Goal: Task Accomplishment & Management: Manage account settings

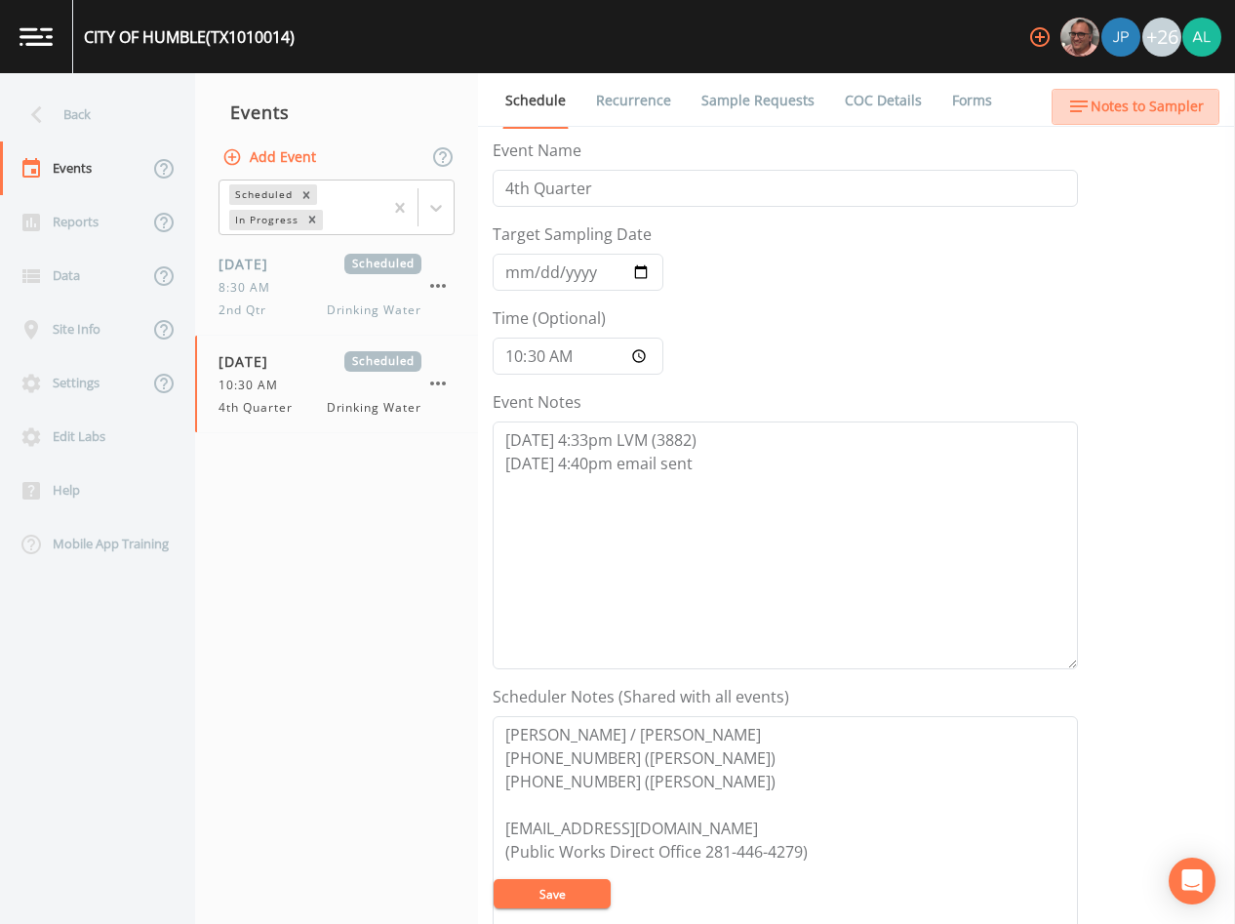
click at [1140, 108] on span "Notes to Sampler" at bounding box center [1147, 107] width 113 height 24
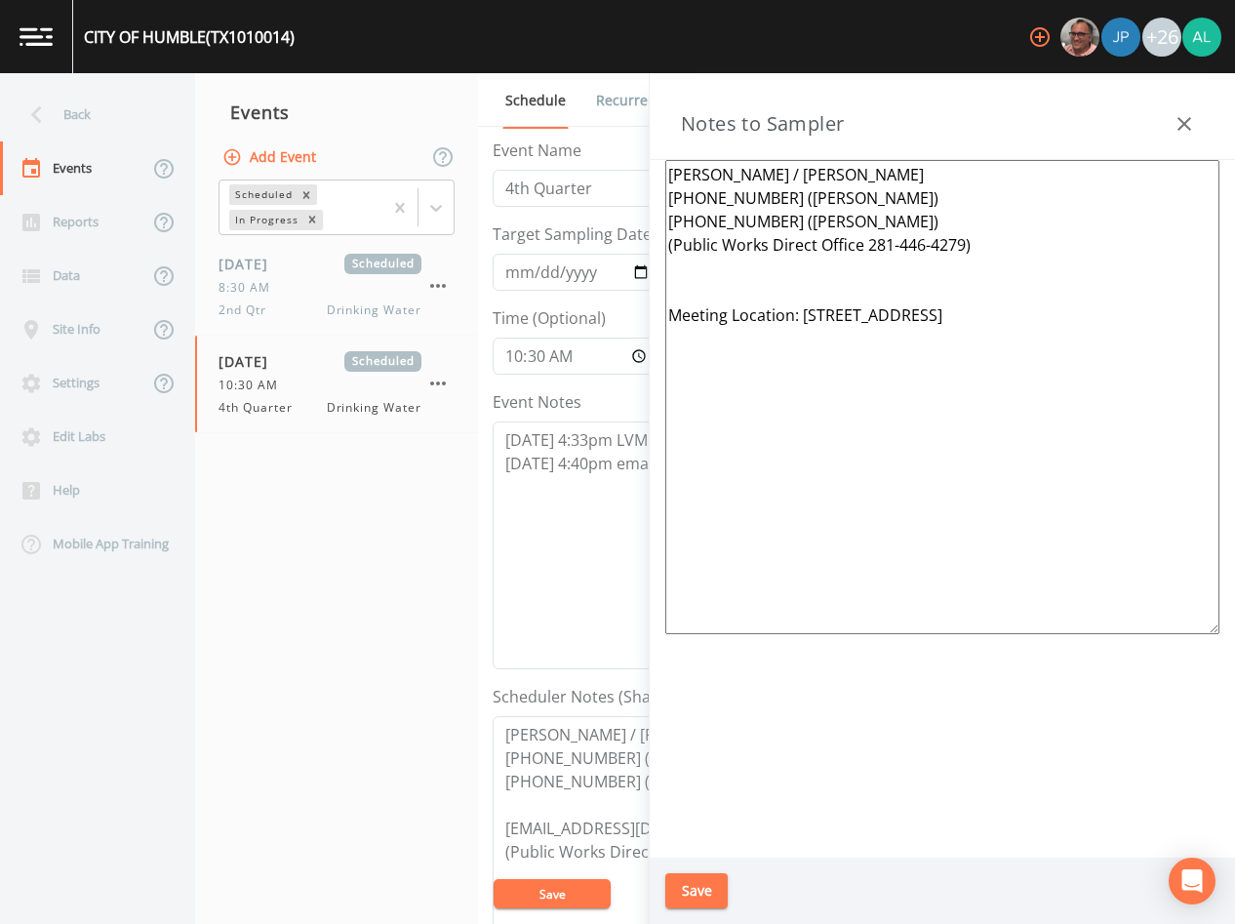
drag, startPoint x: 1065, startPoint y: 306, endPoint x: 803, endPoint y: 313, distance: 261.6
click at [803, 313] on textarea "[PERSON_NAME] / [PERSON_NAME] [PHONE_NUMBER] ([PERSON_NAME]) [PHONE_NUMBER] ([P…" at bounding box center [943, 397] width 554 height 474
click at [681, 882] on button "Save" at bounding box center [697, 891] width 62 height 36
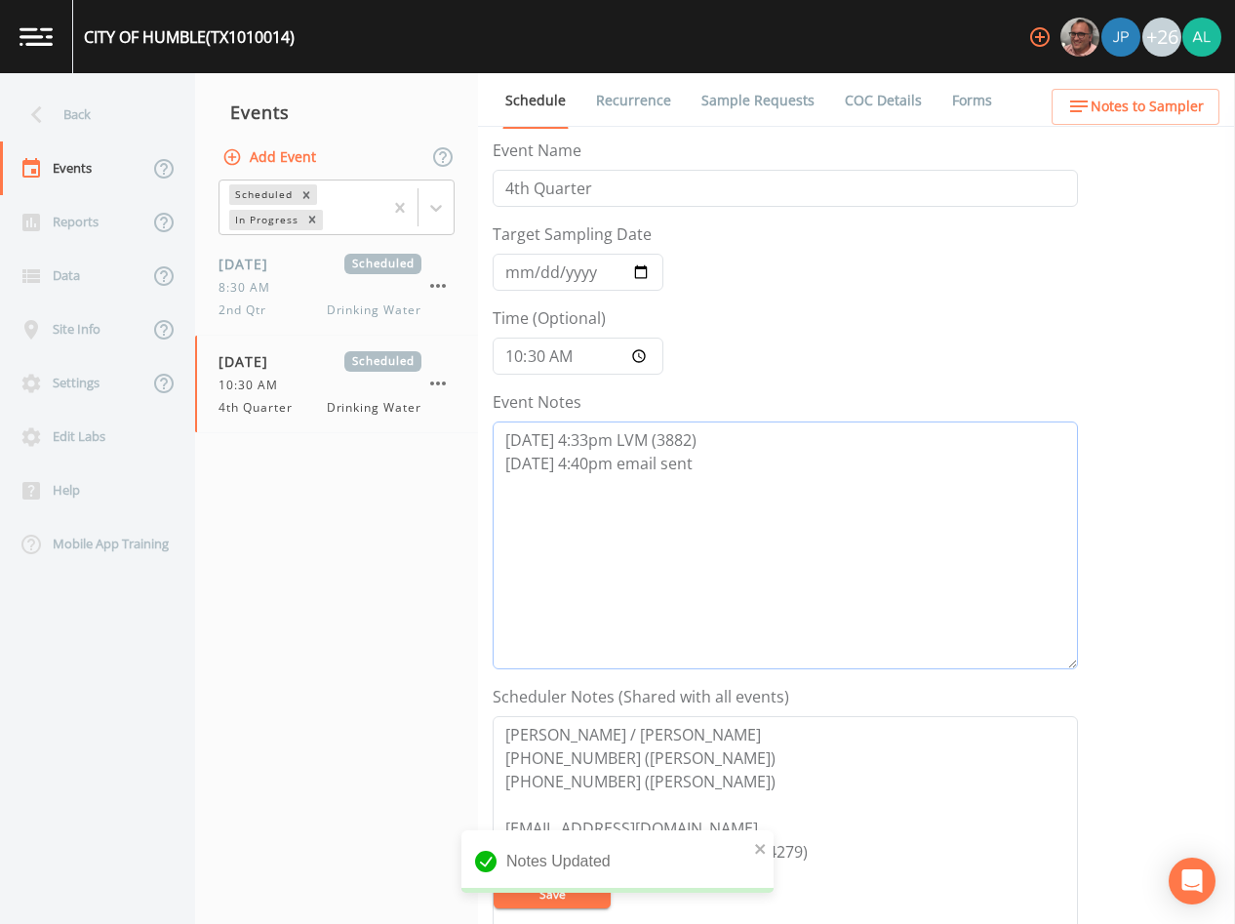
drag, startPoint x: 625, startPoint y: 465, endPoint x: 556, endPoint y: 466, distance: 68.3
click at [624, 465] on textarea "[DATE] 4:33pm LVM (3882) [DATE] 4:40pm email sent" at bounding box center [786, 546] width 586 height 248
click at [534, 468] on textarea "[DATE] 4:33pm LVM (3882) [DATE] 4:40pm email sent" at bounding box center [786, 546] width 586 height 248
click at [590, 460] on textarea "[DATE] 4:33pm LVM (3882) [DATE] 4:40pm email sent" at bounding box center [786, 546] width 586 height 248
type textarea "[DATE] 4:33pm LVM (3882) [DATE] 8:42am email sent"
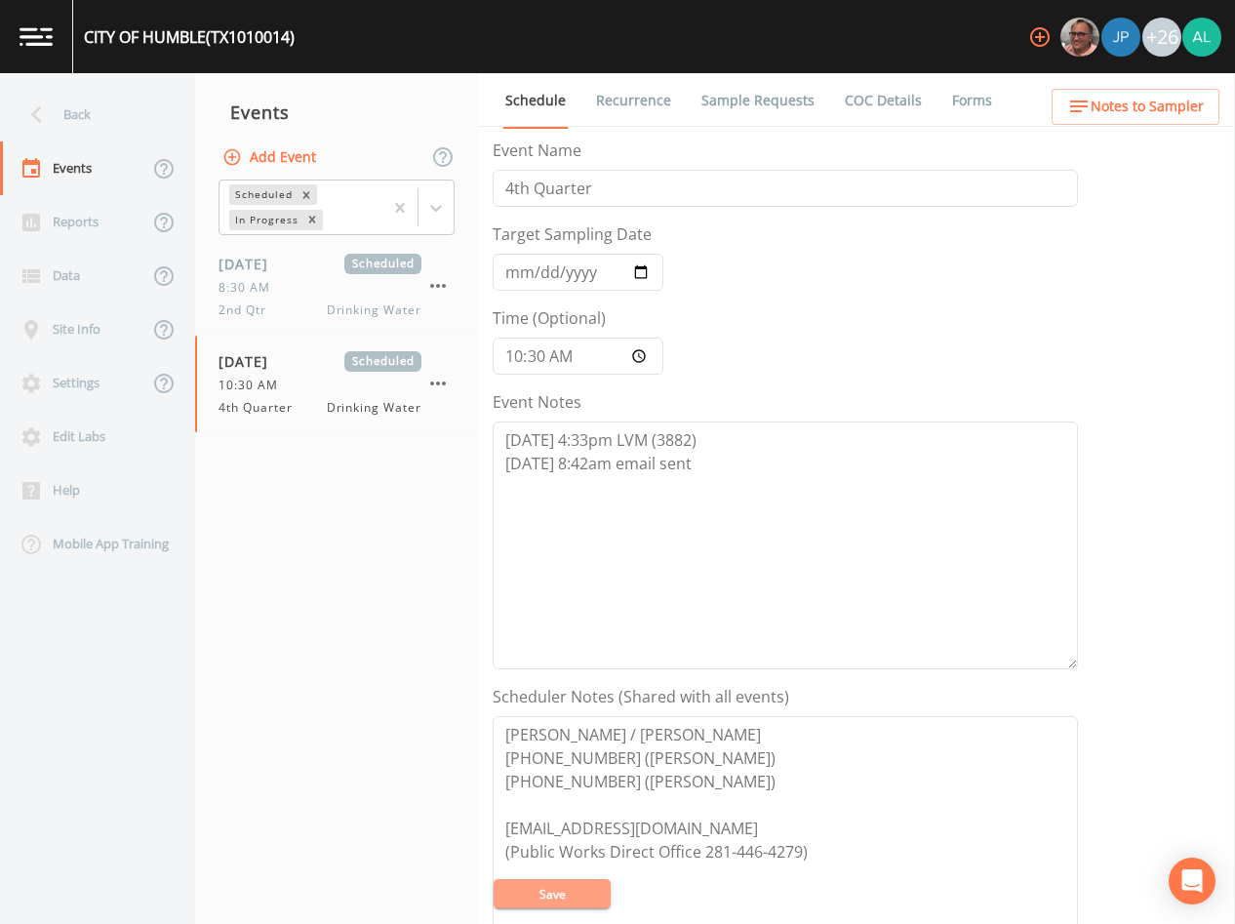
click at [569, 891] on button "Save" at bounding box center [552, 893] width 117 height 29
click at [582, 881] on button "Save" at bounding box center [552, 893] width 117 height 29
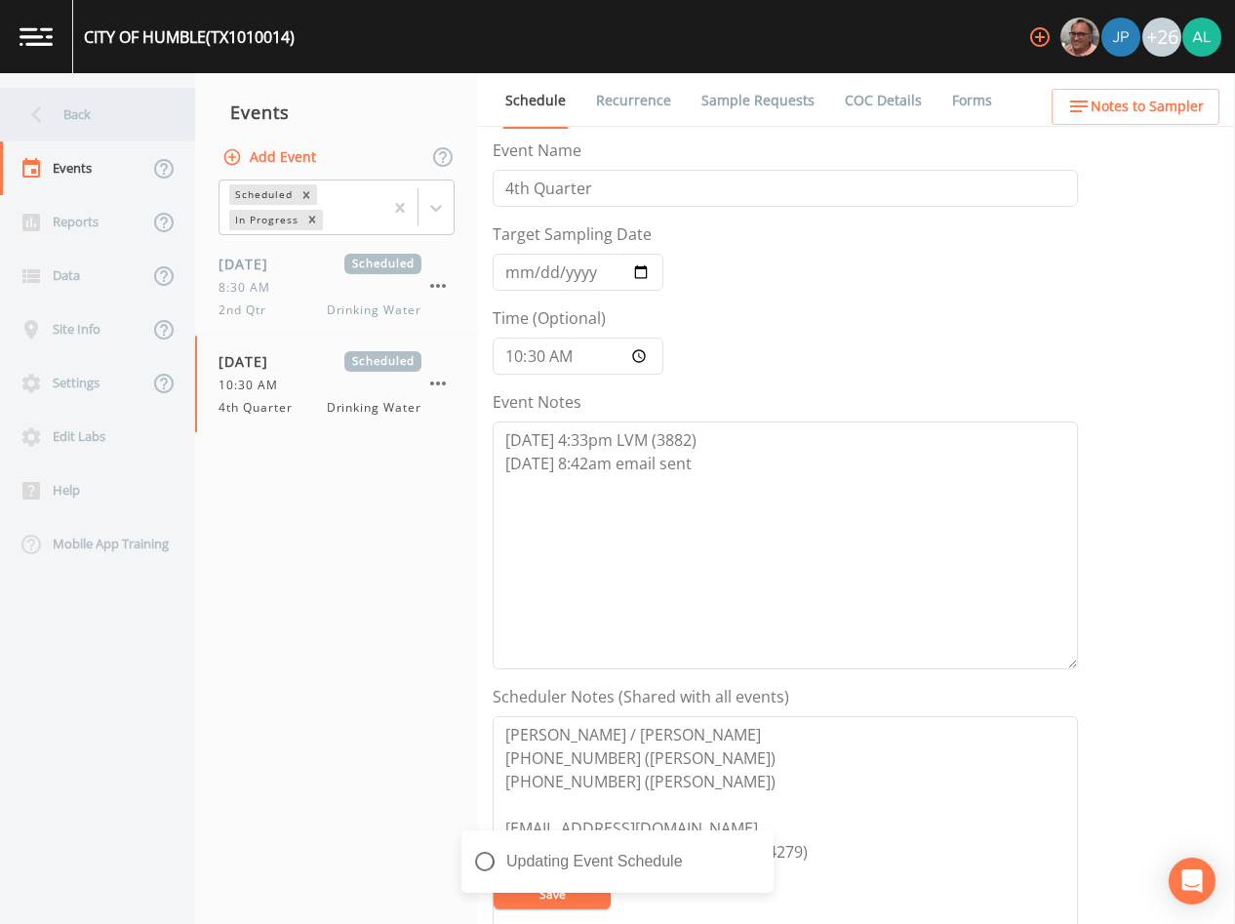
click at [72, 122] on div "Back" at bounding box center [88, 115] width 176 height 54
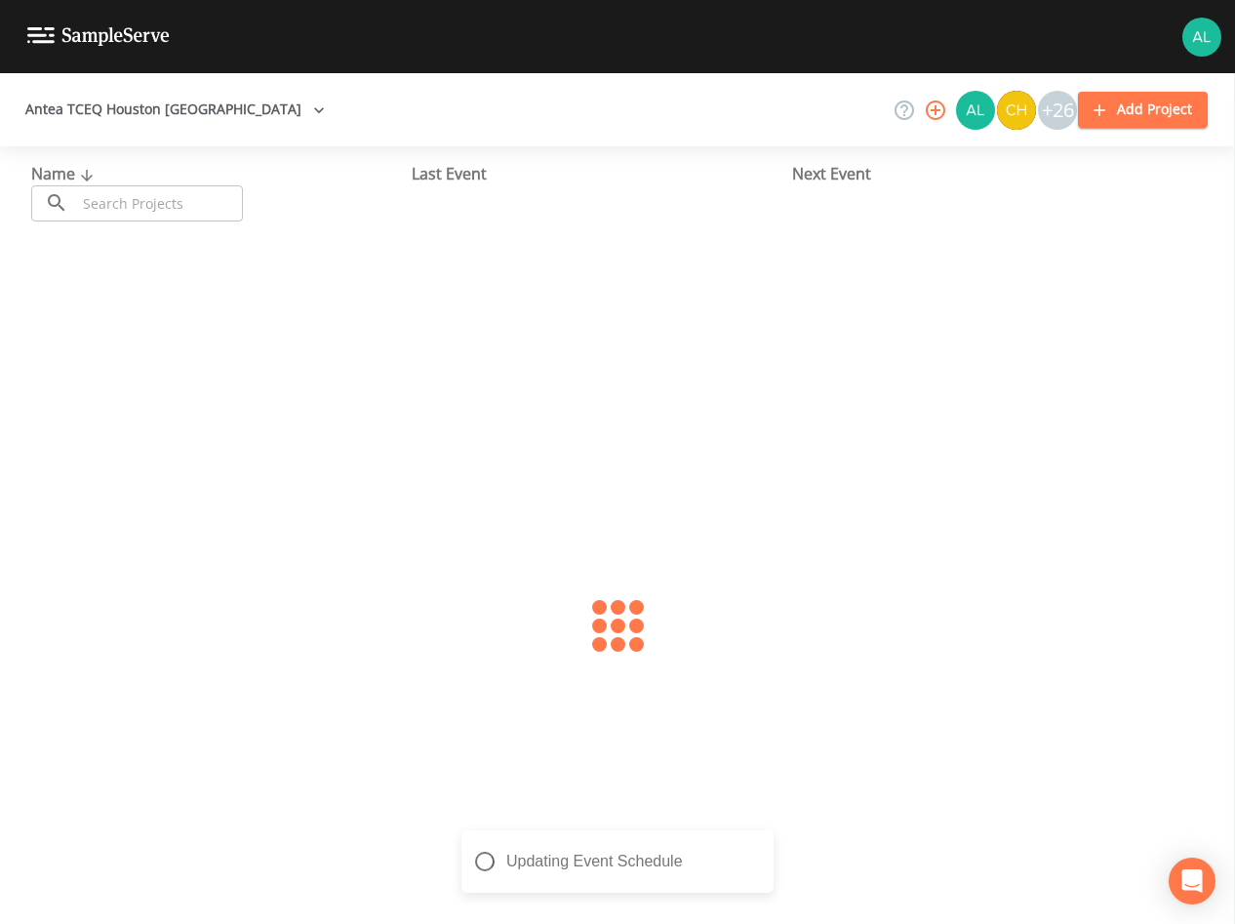
click at [129, 196] on input "text" at bounding box center [159, 203] width 167 height 36
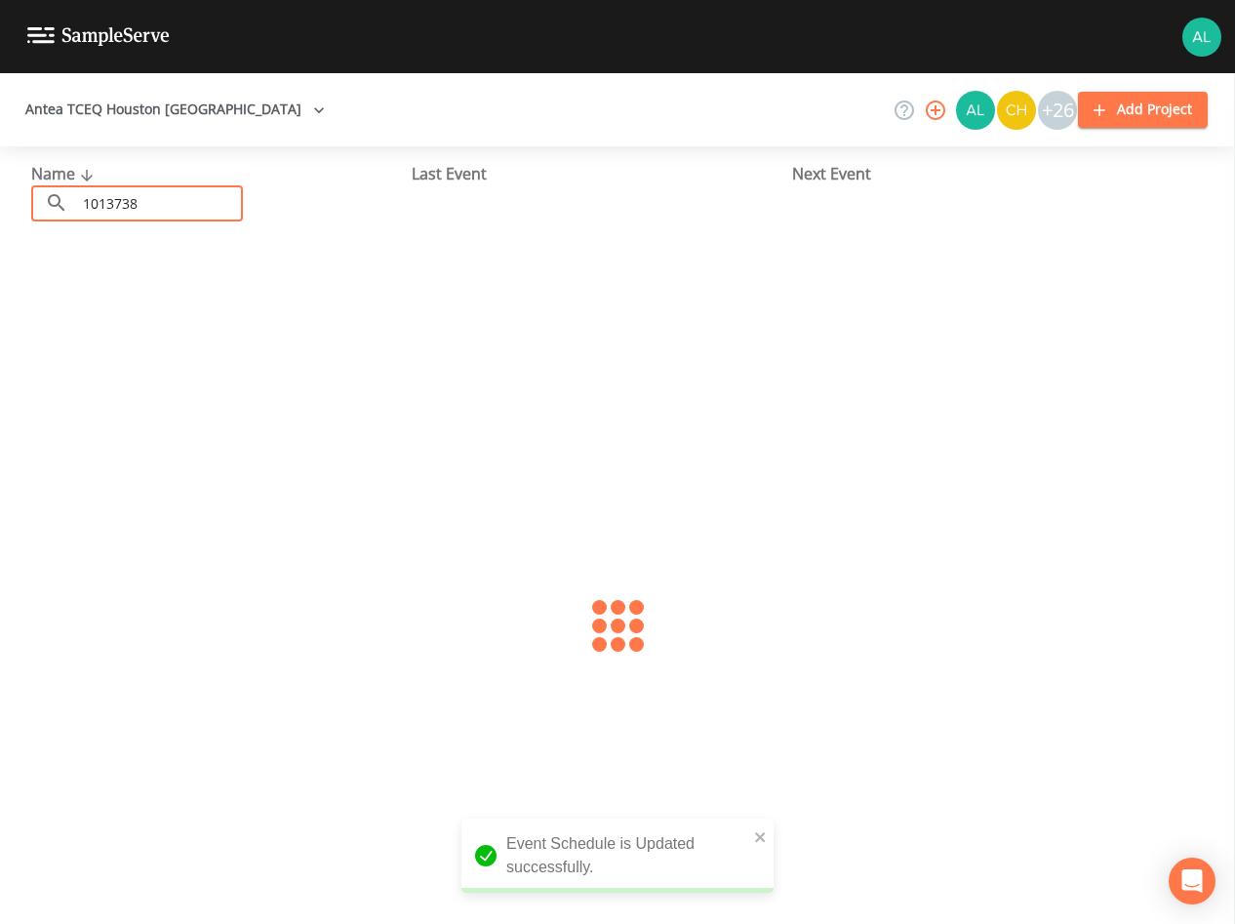
type input "1013738"
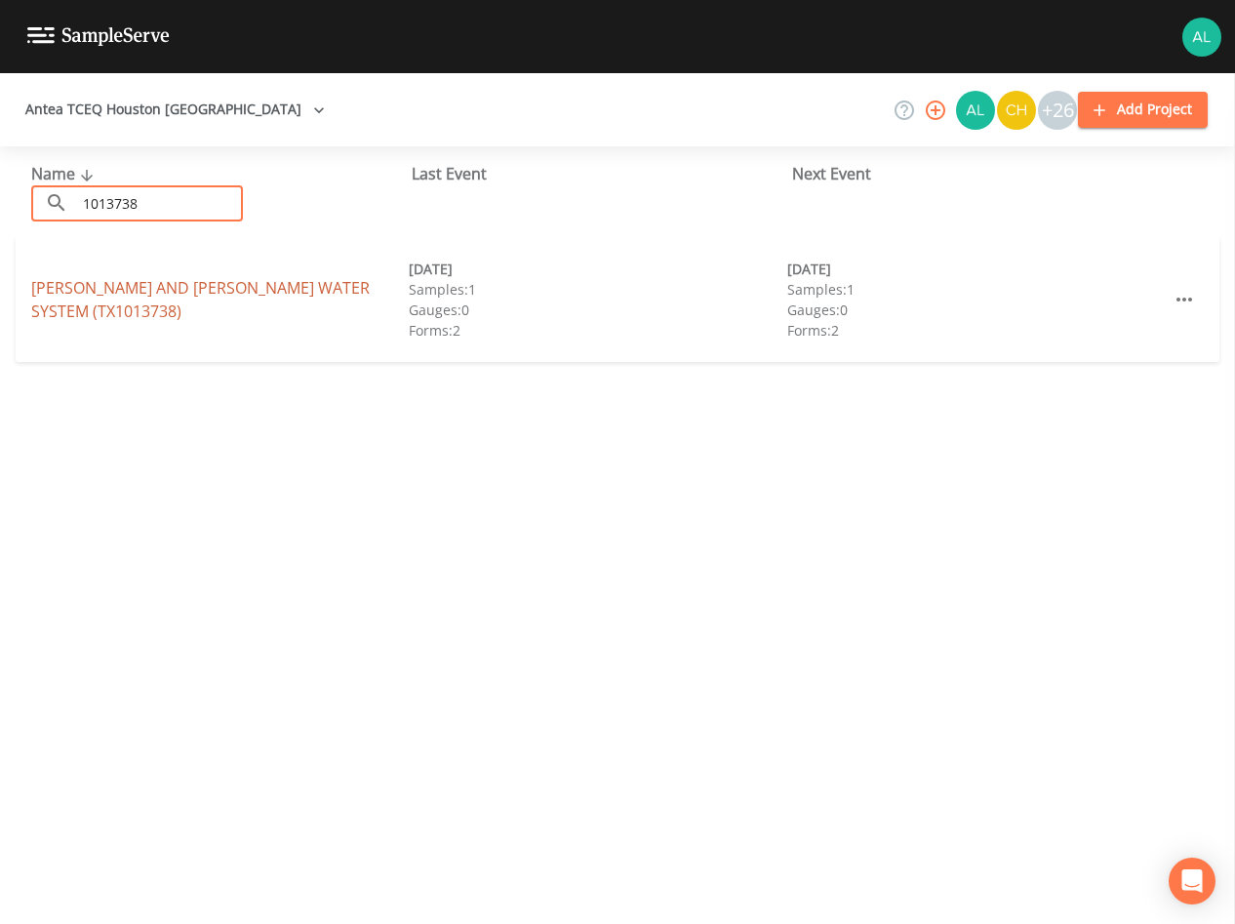
click at [74, 277] on link "[PERSON_NAME] AND [PERSON_NAME] WATER SYSTEM (TX1013738)" at bounding box center [200, 299] width 339 height 45
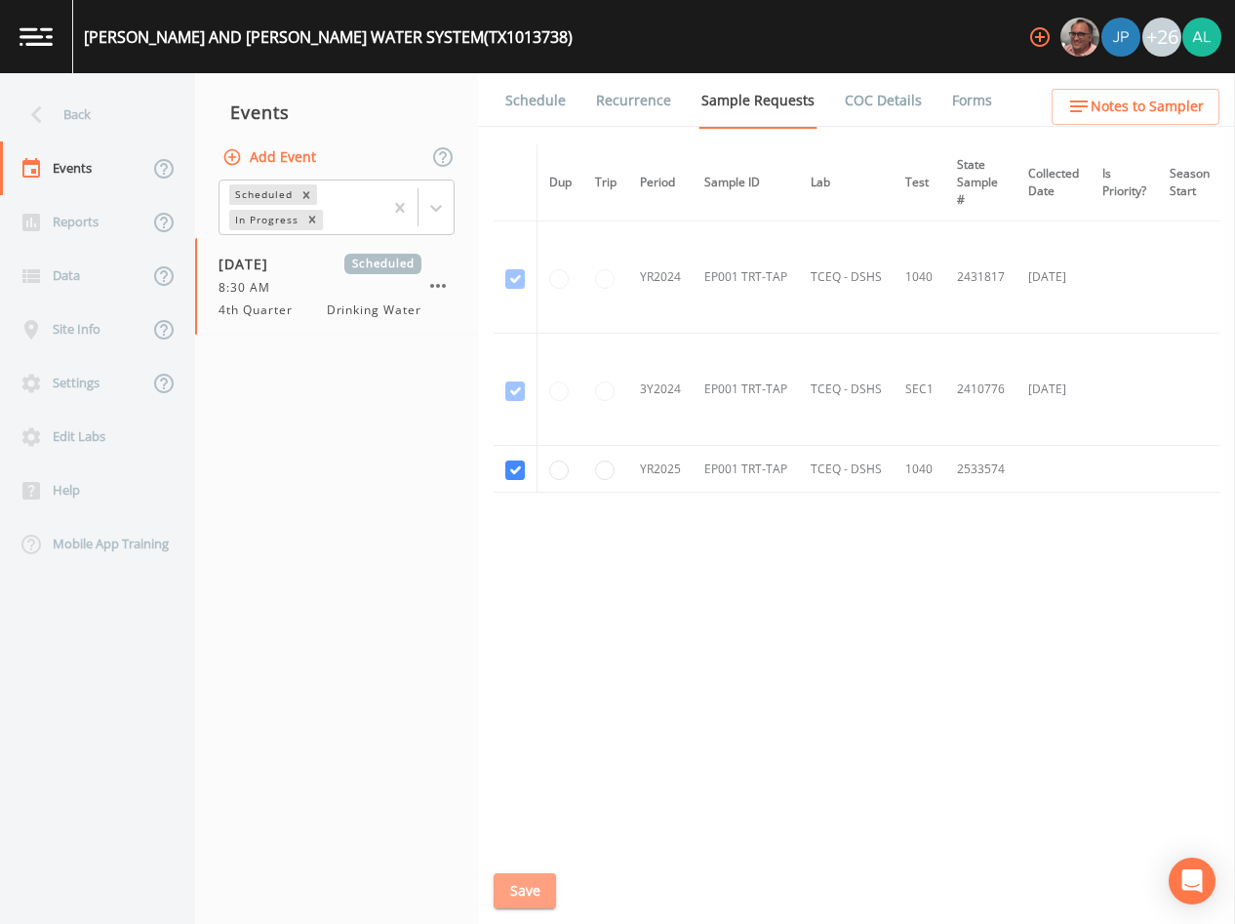
click at [524, 907] on button "Save" at bounding box center [525, 891] width 62 height 36
click at [552, 99] on link "Schedule" at bounding box center [536, 100] width 66 height 55
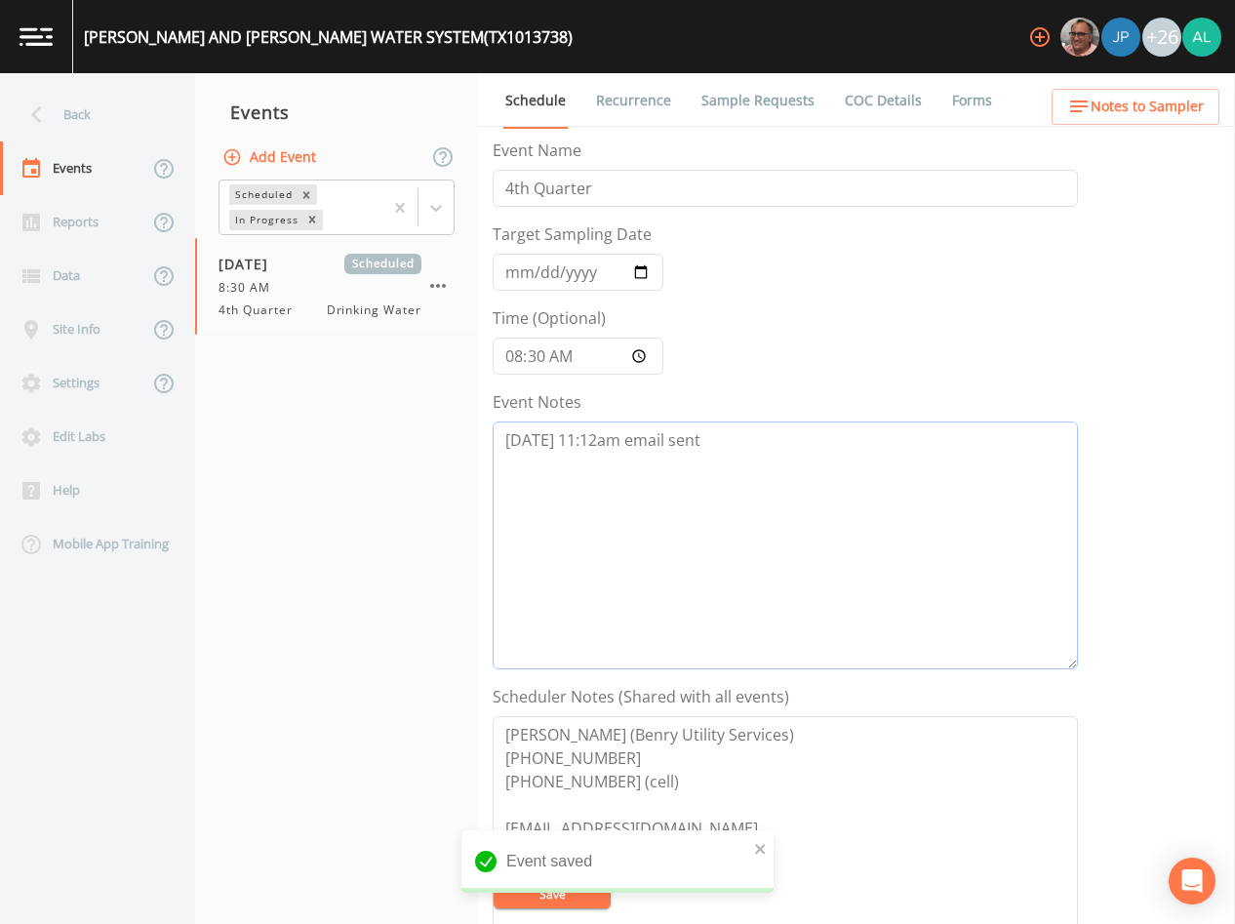
click at [741, 476] on textarea "[DATE] 11:12am email sent" at bounding box center [786, 546] width 586 height 248
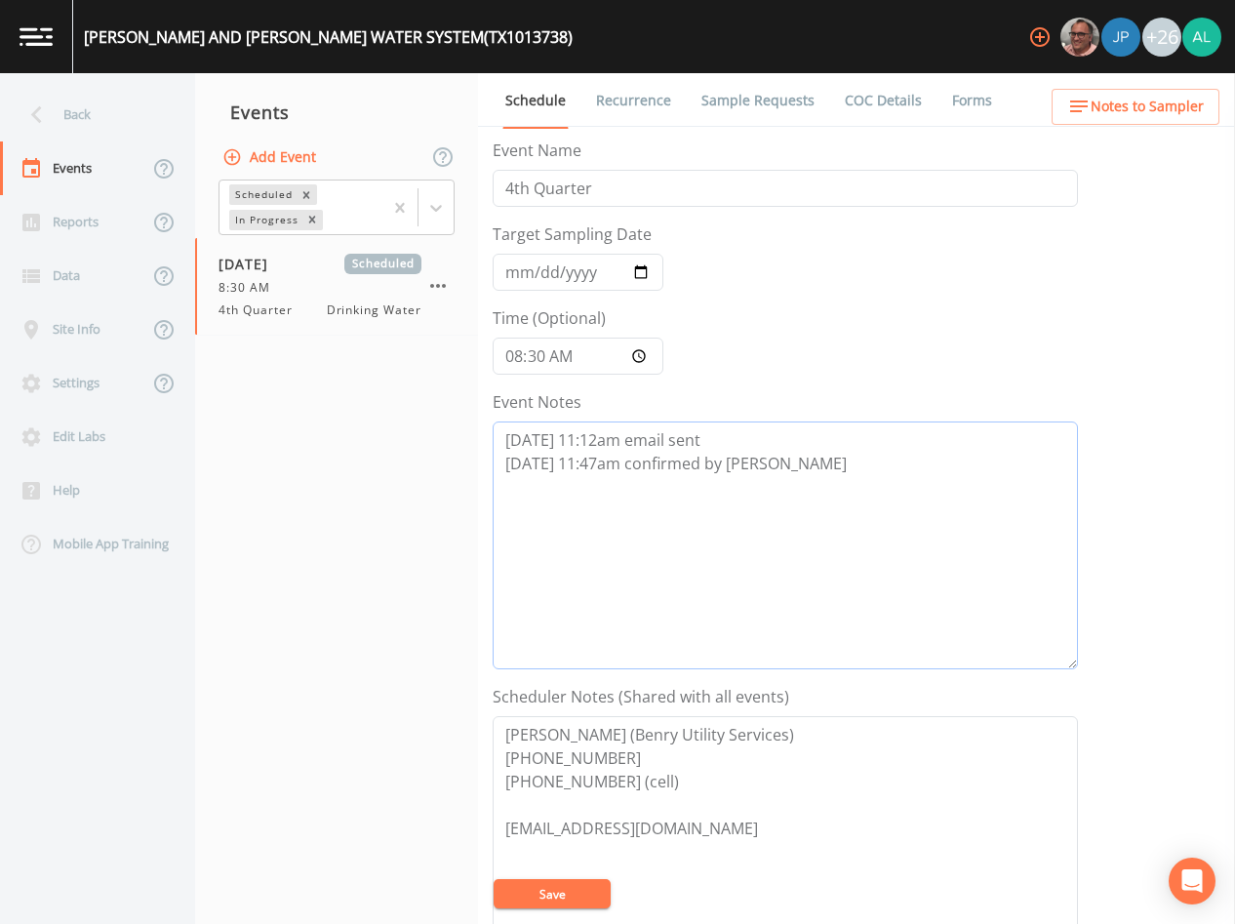
type textarea "[DATE] 11:12am email sent [DATE] 11:47am confirmed by [PERSON_NAME]"
click at [1109, 100] on span "Notes to Sampler" at bounding box center [1147, 107] width 113 height 24
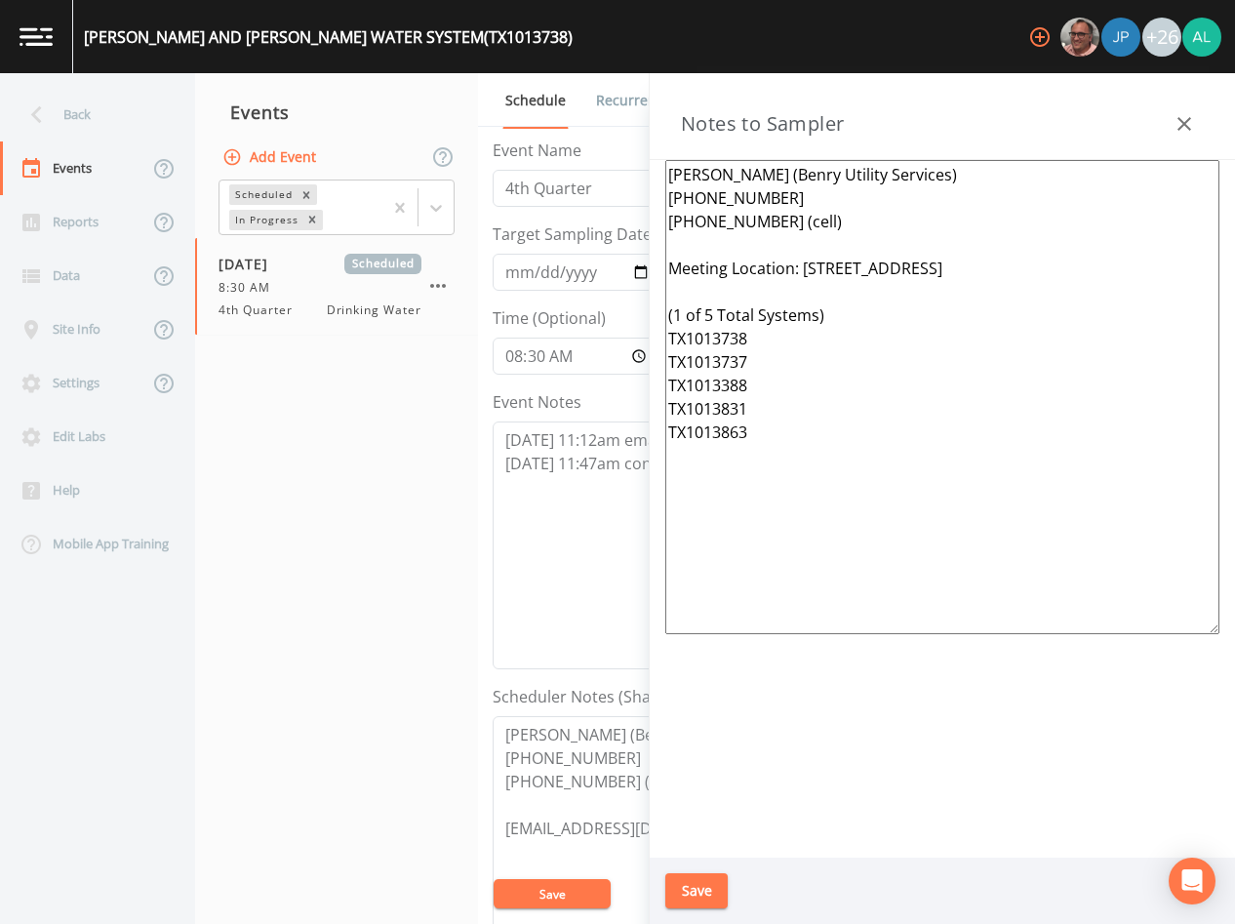
click at [1203, 137] on div at bounding box center [1184, 123] width 39 height 39
click at [1178, 126] on icon "button" at bounding box center [1184, 123] width 23 height 23
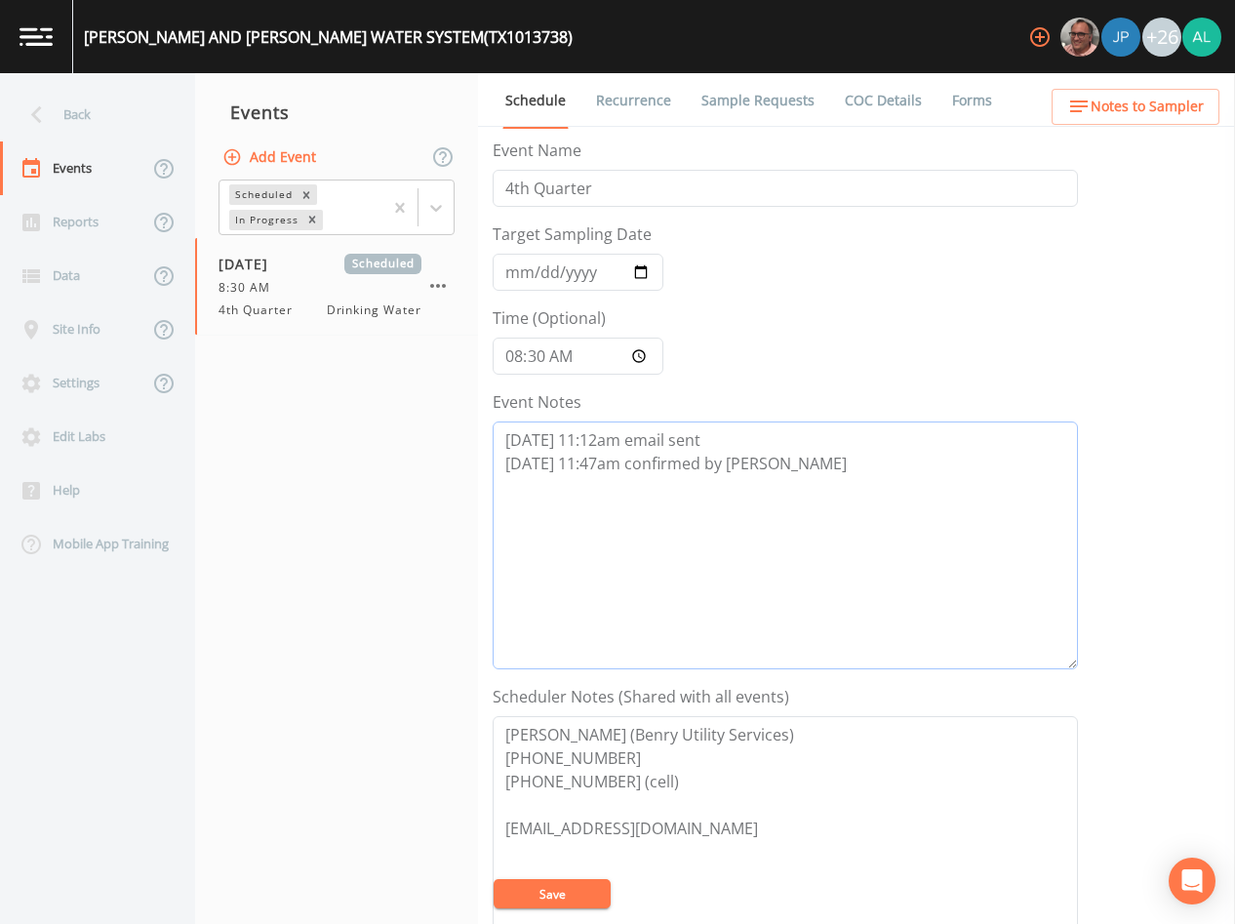
drag, startPoint x: 761, startPoint y: 468, endPoint x: 437, endPoint y: 501, distance: 325.6
click at [437, 501] on div "Back Events Reports Data Site Info Settings Edit Labs Help Mobile App Training …" at bounding box center [617, 498] width 1235 height 851
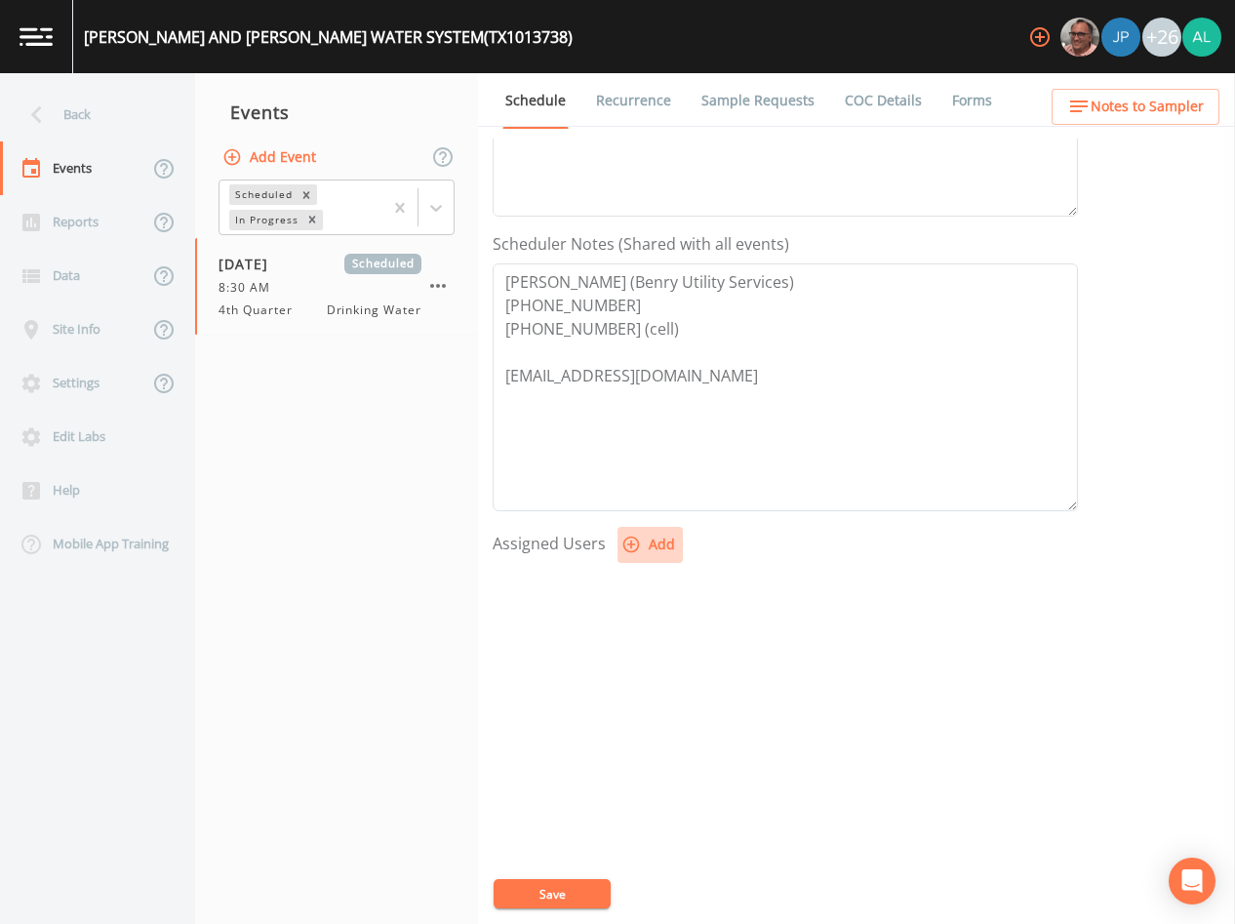
click at [665, 550] on button "Add" at bounding box center [650, 545] width 65 height 36
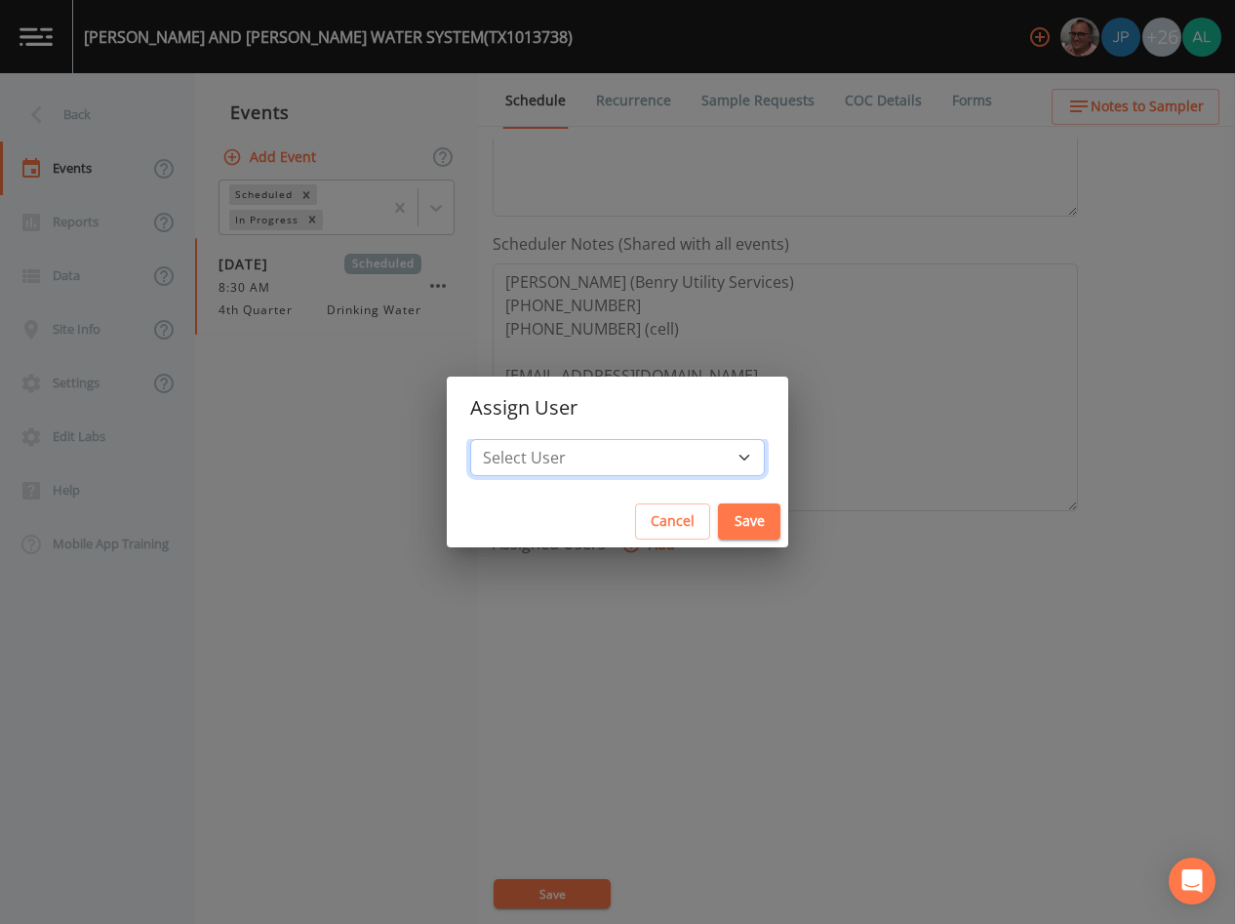
click at [635, 443] on select "Select User [PERSON_NAME] [PERSON_NAME] [PERSON_NAME] [PERSON_NAME] [PERSON_NAM…" at bounding box center [617, 457] width 295 height 37
select select "af93318b-11dc-4776-bee1-f4056f560a61"
click at [514, 439] on select "Select User [PERSON_NAME] [PERSON_NAME] [PERSON_NAME] [PERSON_NAME] [PERSON_NAM…" at bounding box center [617, 457] width 295 height 37
click at [736, 529] on button "Save" at bounding box center [749, 522] width 62 height 36
select select
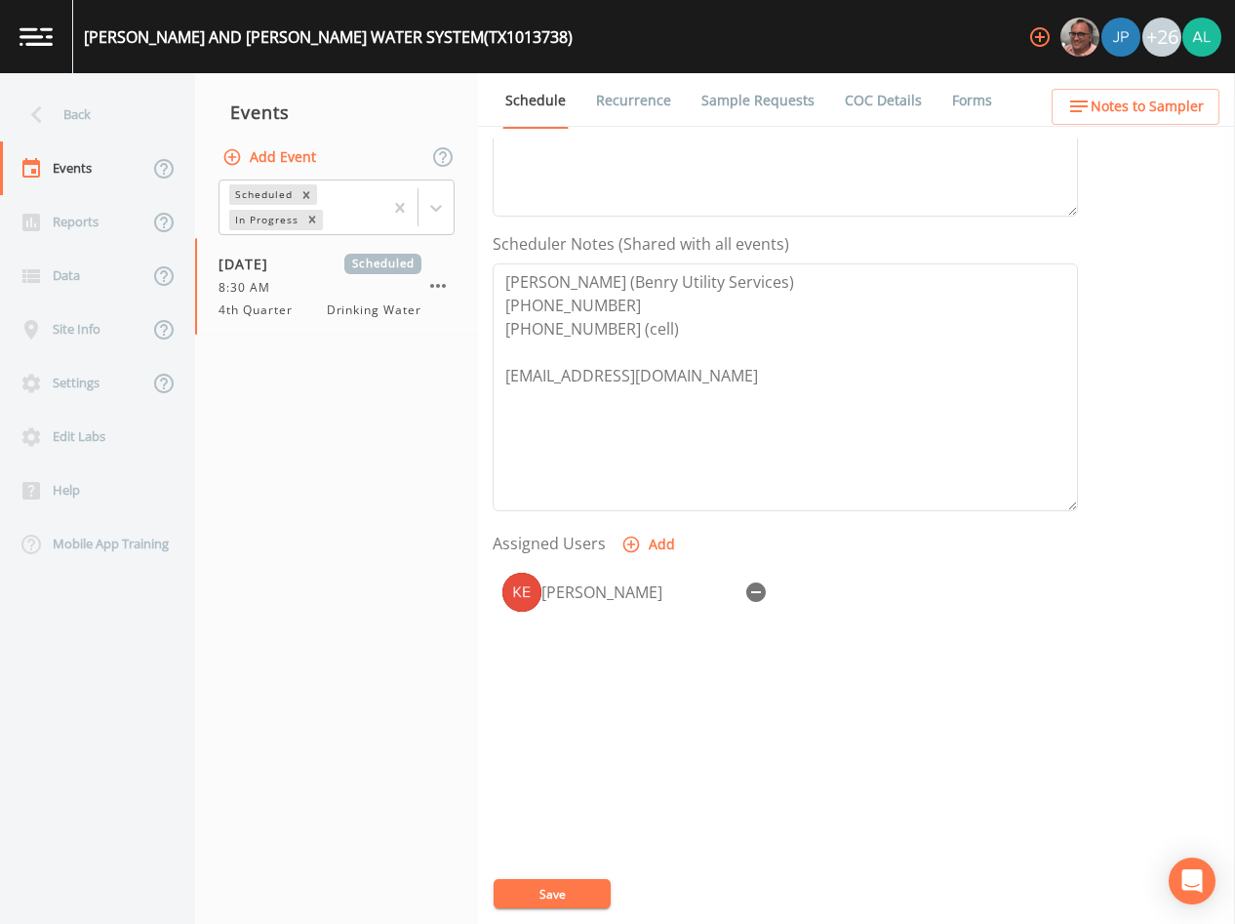
click at [566, 896] on button "Save" at bounding box center [552, 893] width 117 height 29
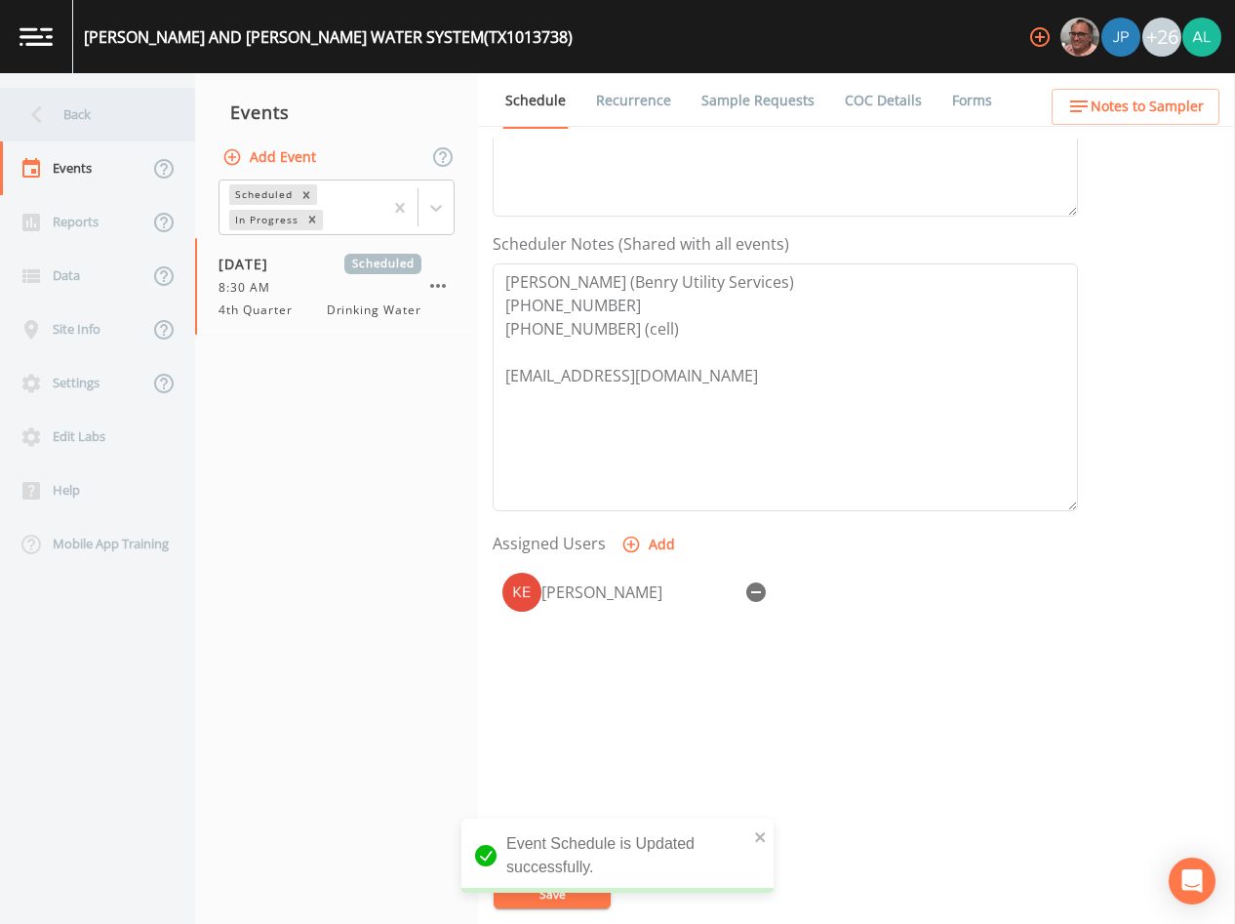
click at [139, 127] on div "Back" at bounding box center [88, 115] width 176 height 54
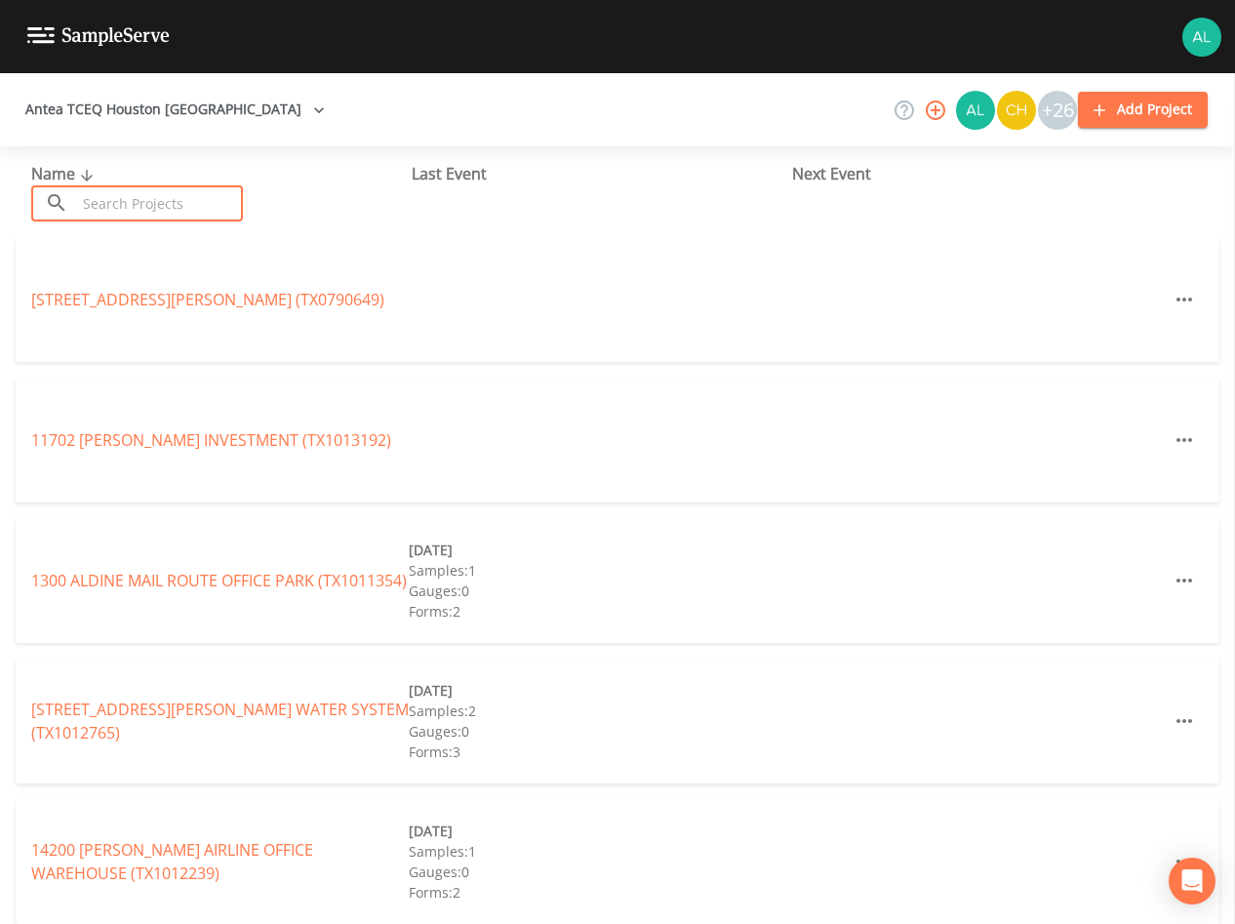
click at [143, 187] on input "text" at bounding box center [159, 203] width 167 height 36
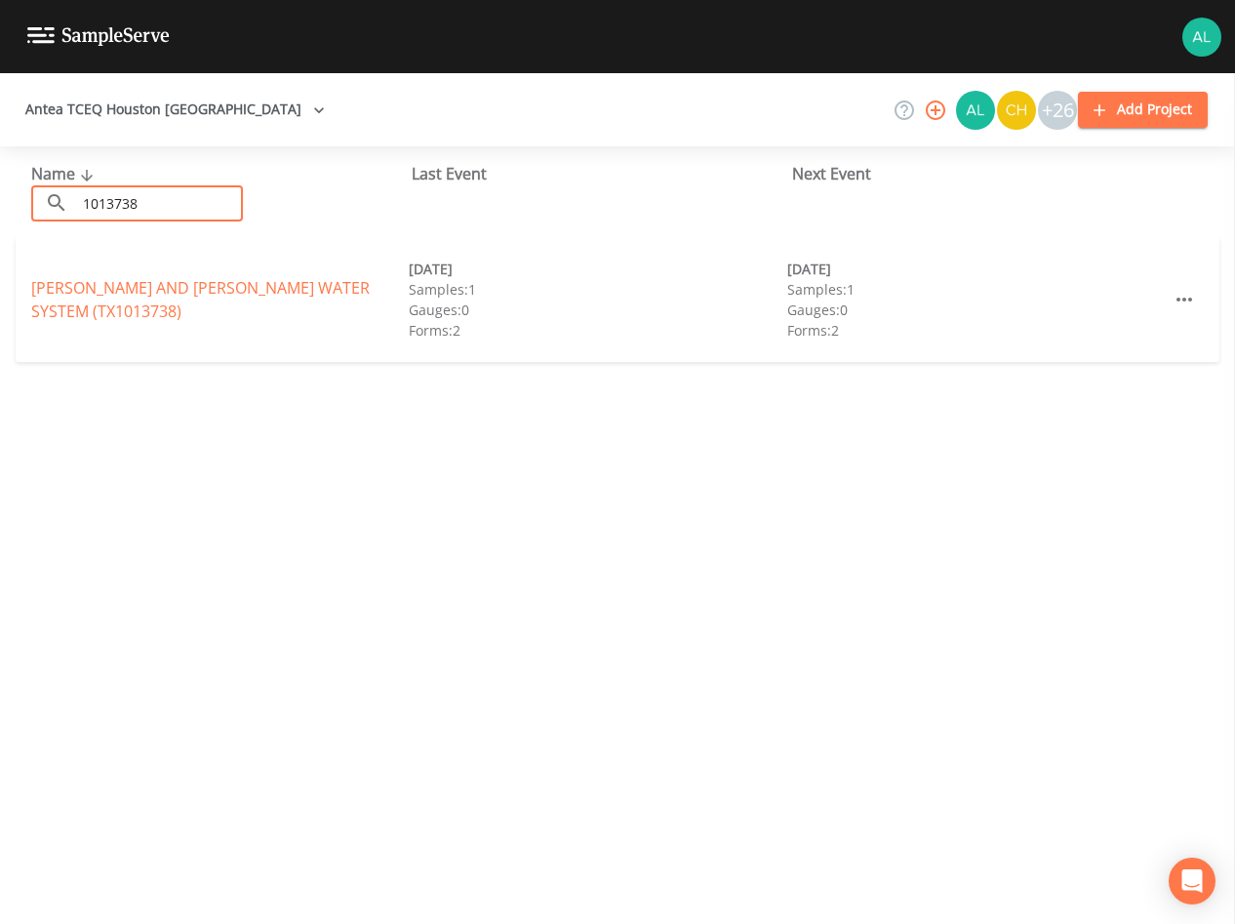
type input "1013738"
click at [53, 281] on link "[PERSON_NAME] AND [PERSON_NAME] WATER SYSTEM (TX1013738)" at bounding box center [200, 299] width 339 height 45
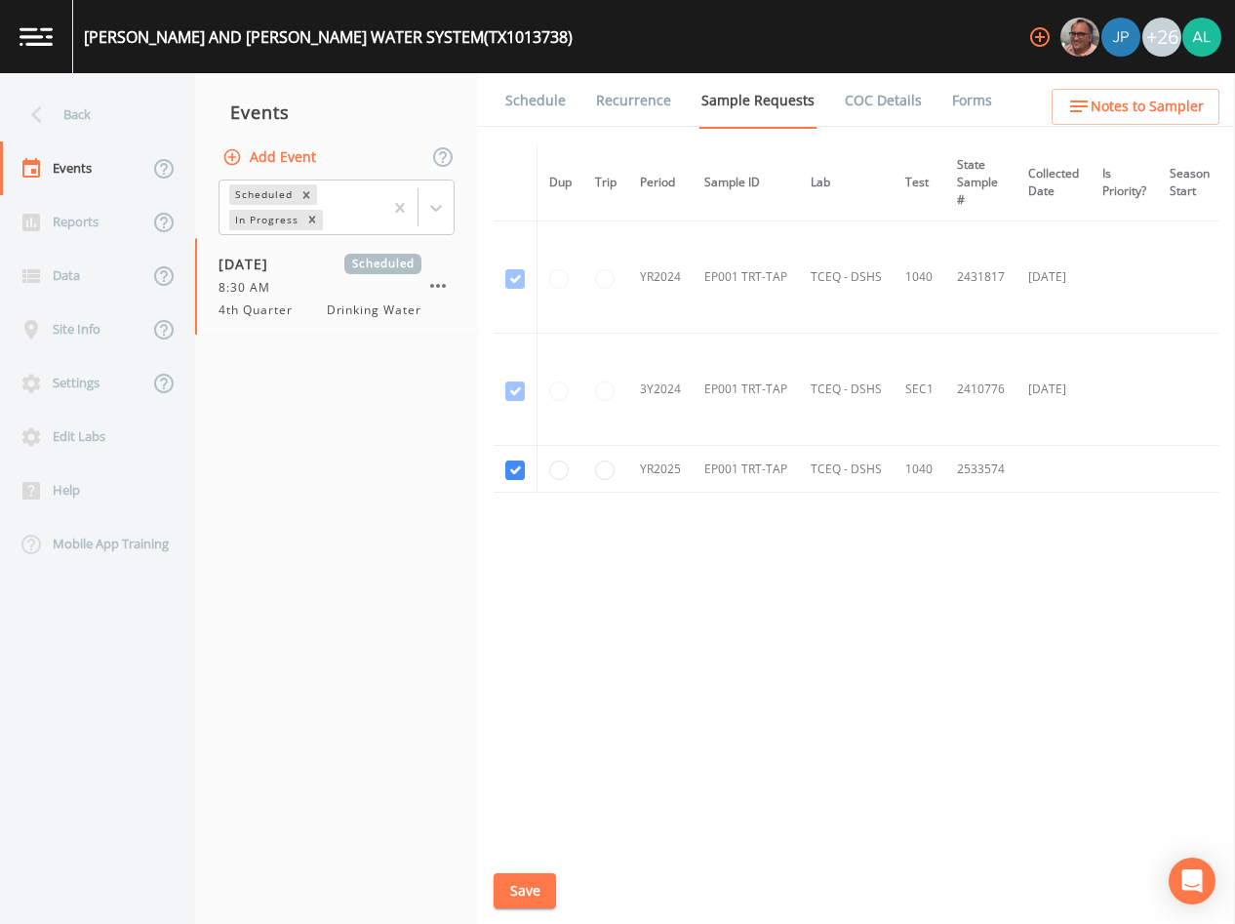
click at [517, 96] on link "Schedule" at bounding box center [536, 100] width 66 height 55
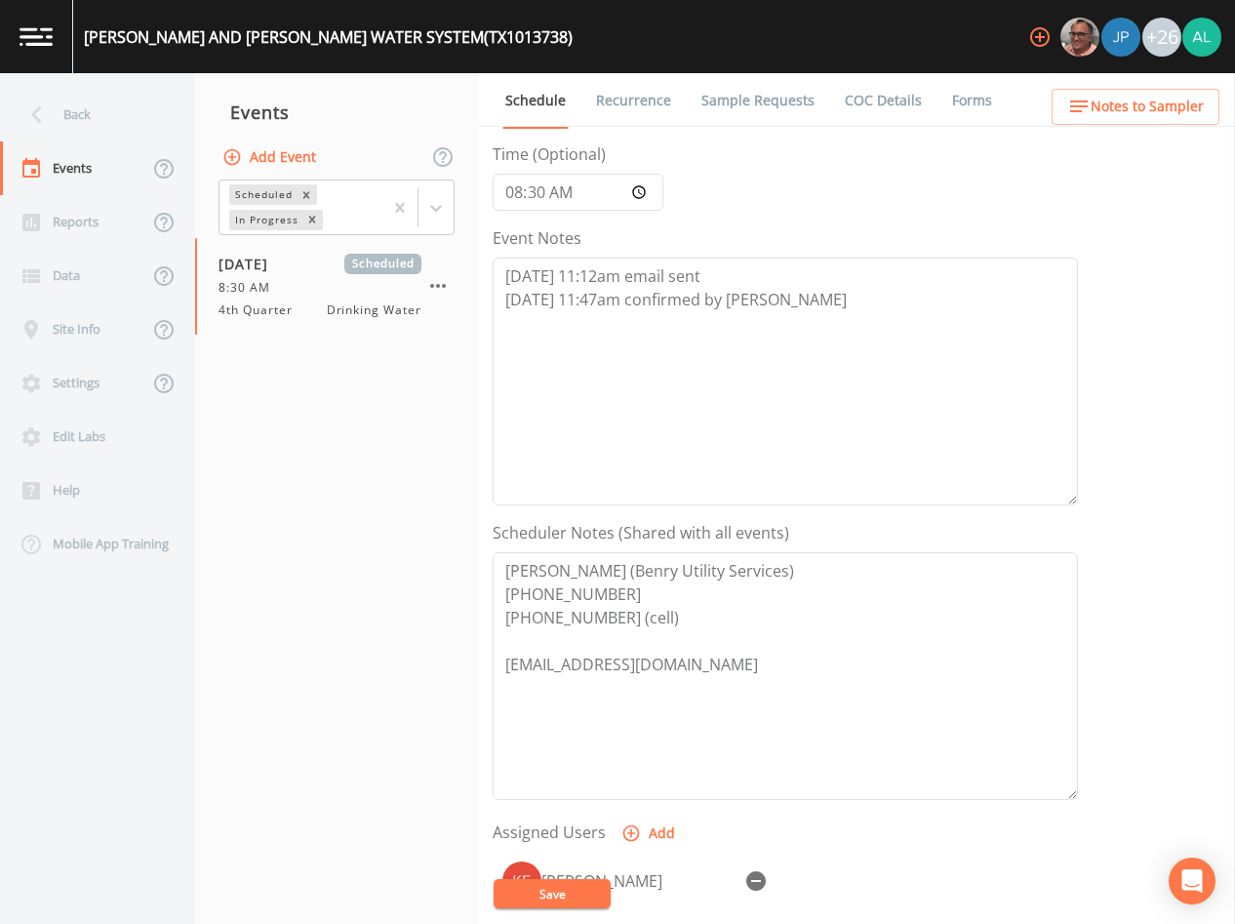
scroll to position [453, 0]
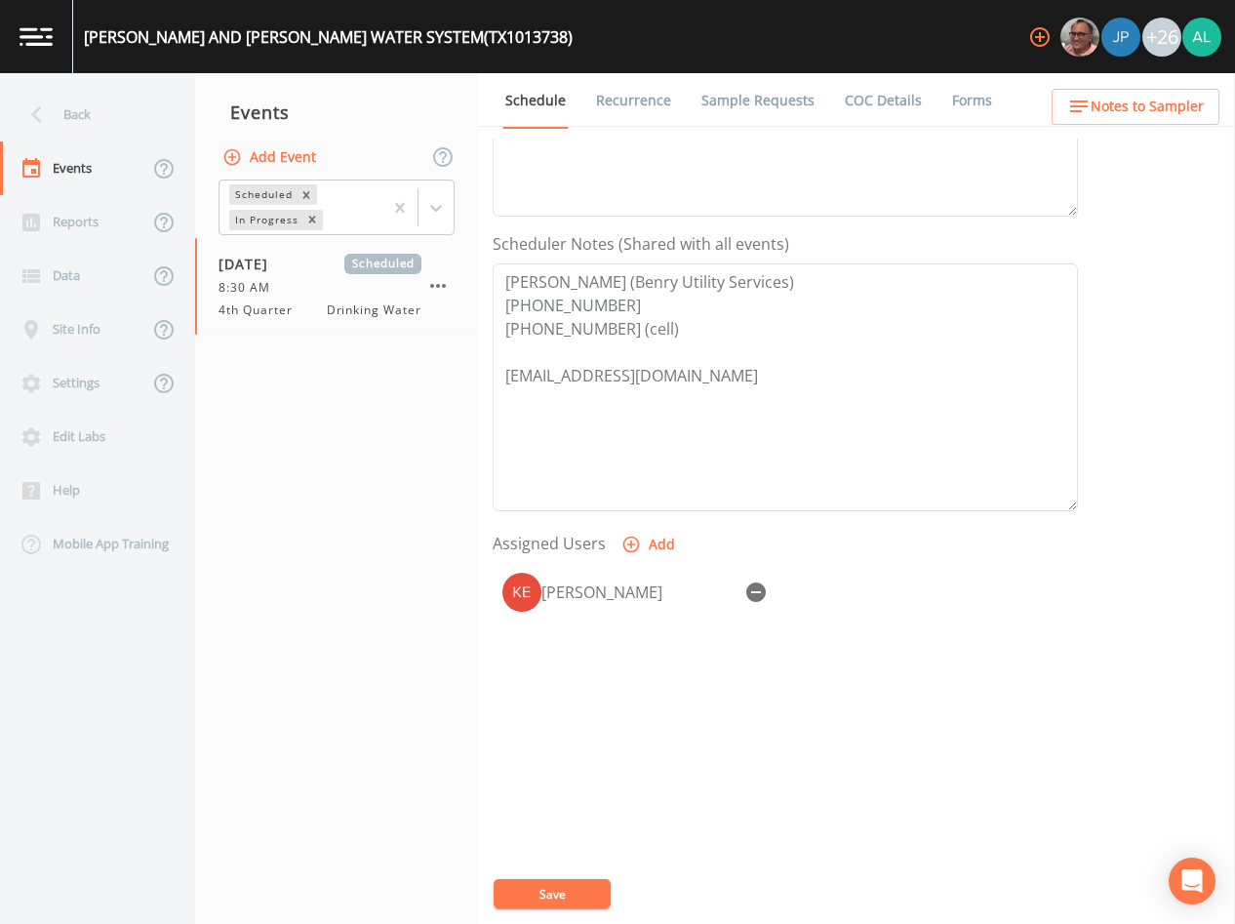
click at [1136, 130] on div "Schedule Recurrence Sample Requests COC Details Forms Event Name 4th Quarter Ta…" at bounding box center [856, 498] width 757 height 851
click at [1145, 104] on span "Notes to Sampler" at bounding box center [1147, 107] width 113 height 24
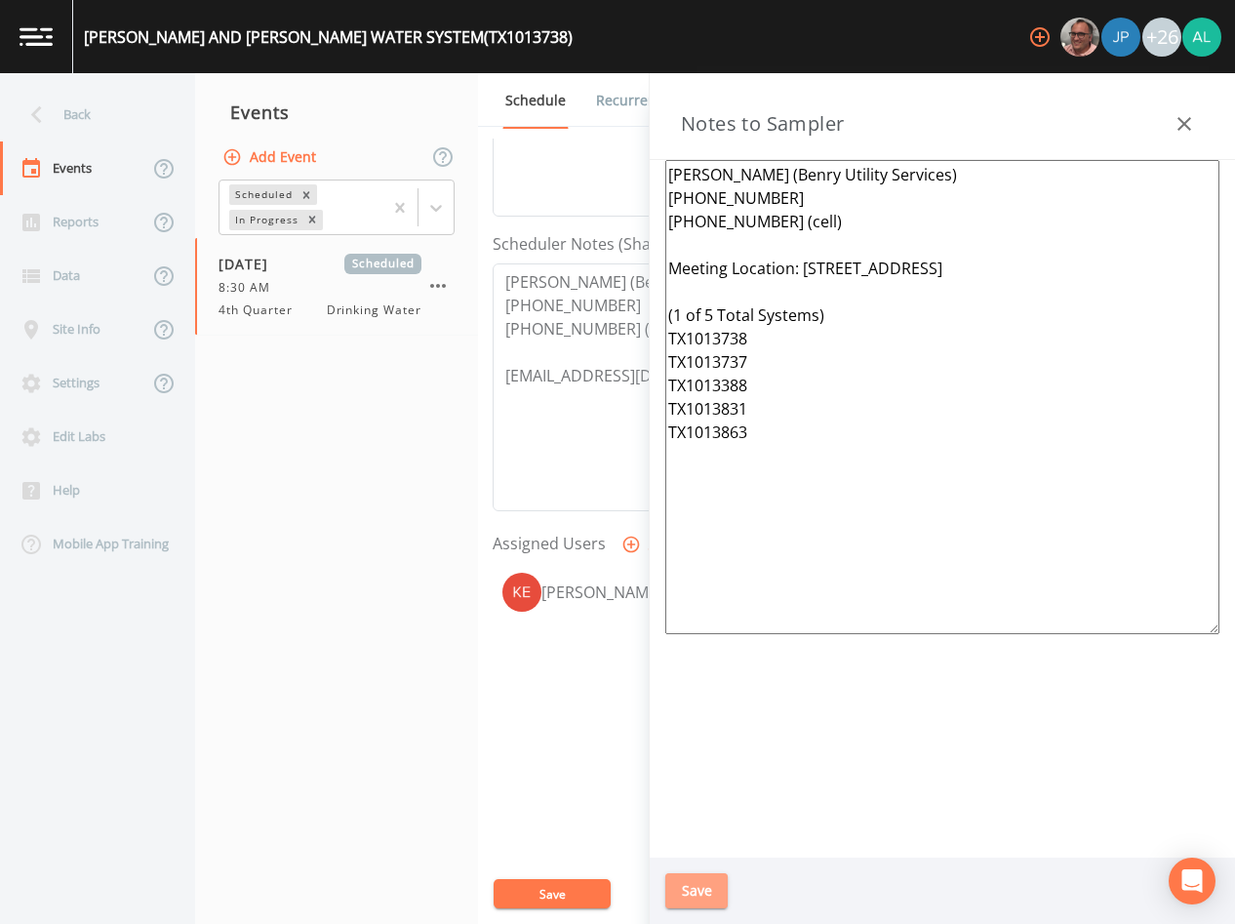
click at [668, 886] on button "Save" at bounding box center [697, 891] width 62 height 36
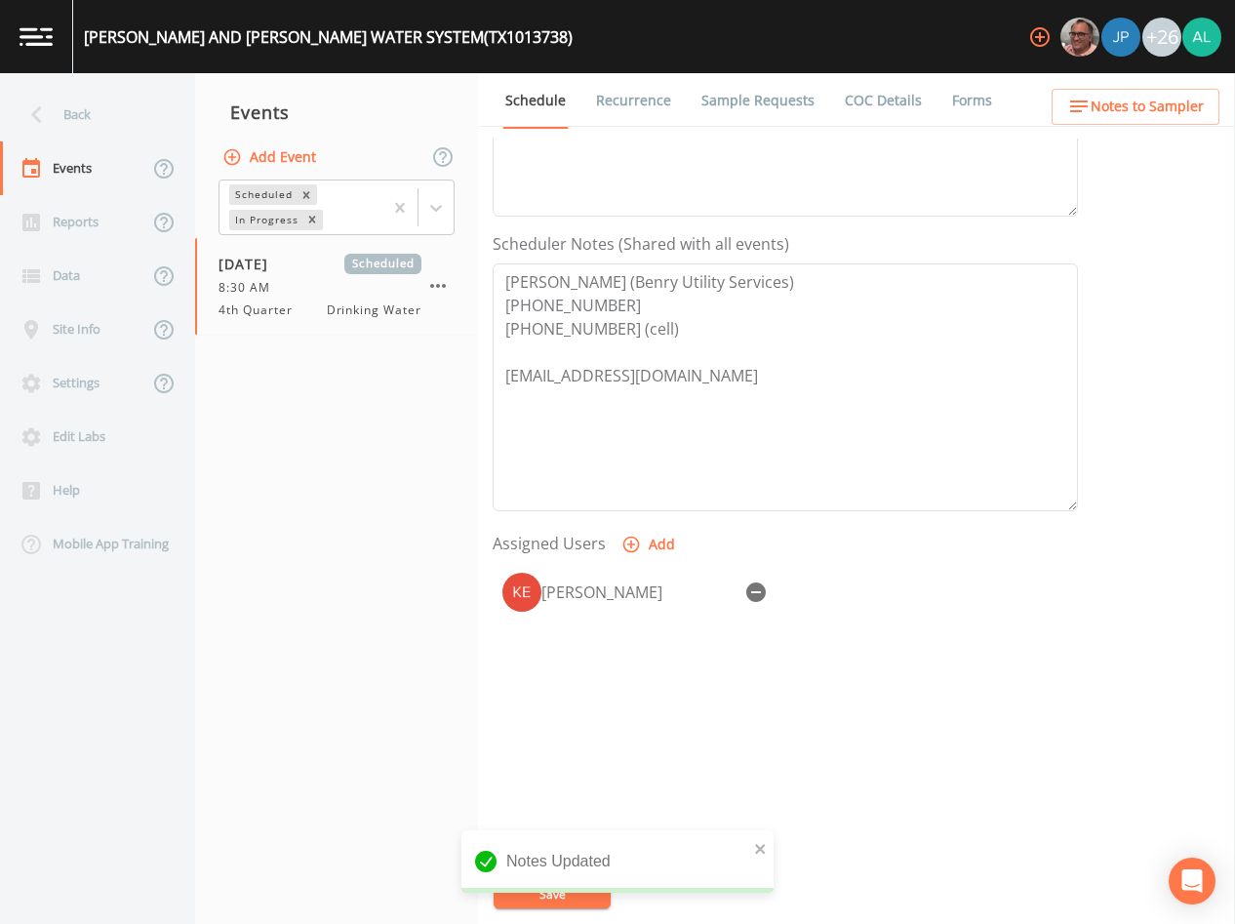
scroll to position [0, 0]
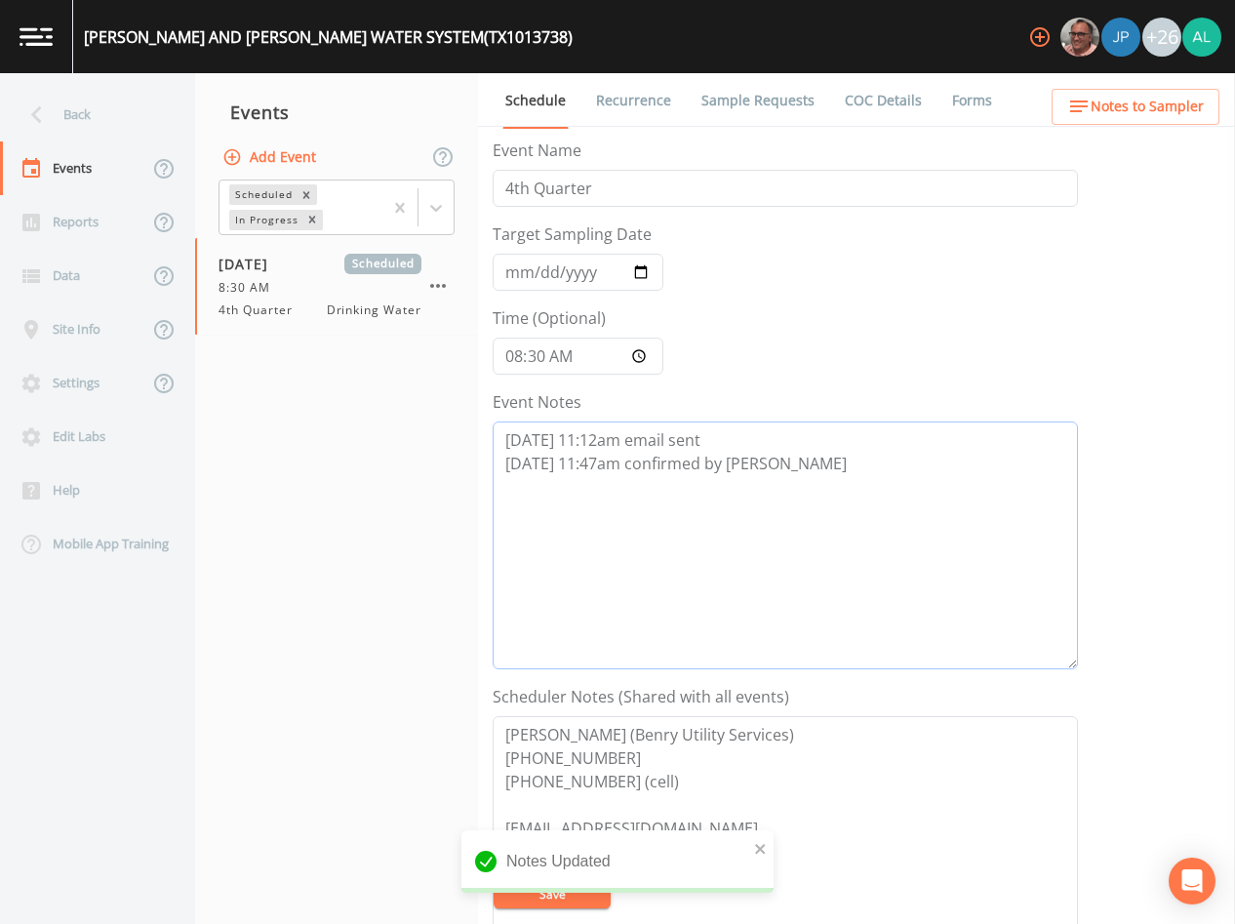
drag, startPoint x: 803, startPoint y: 460, endPoint x: 316, endPoint y: 464, distance: 487.0
click at [316, 464] on div "Back Events Reports Data Site Info Settings Edit Labs Help Mobile App Training …" at bounding box center [617, 498] width 1235 height 851
click at [127, 123] on div "Back" at bounding box center [88, 115] width 176 height 54
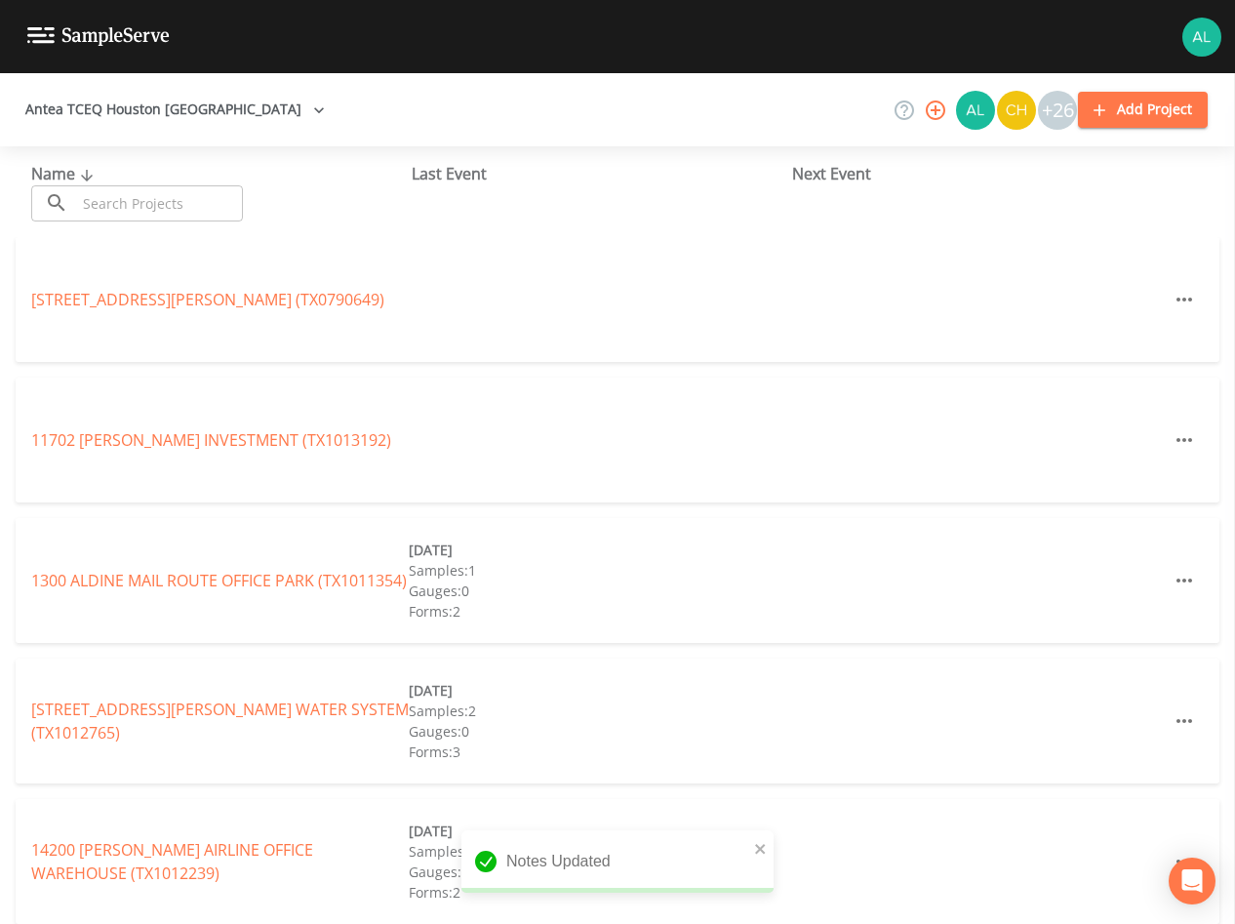
click at [129, 208] on input "text" at bounding box center [159, 203] width 167 height 36
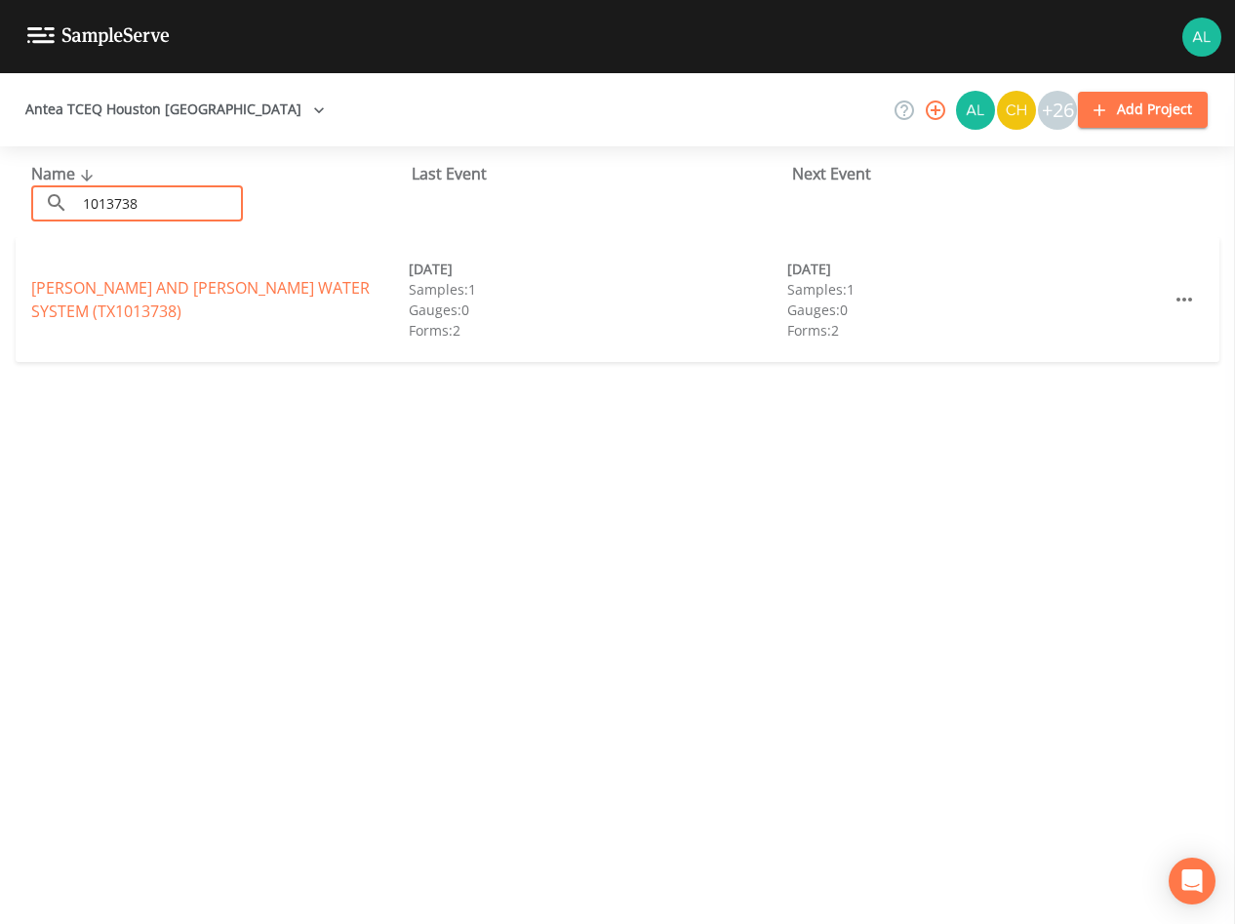
type input "1013738"
click at [102, 280] on link "[PERSON_NAME] AND [PERSON_NAME] WATER SYSTEM (TX1013738)" at bounding box center [200, 299] width 339 height 45
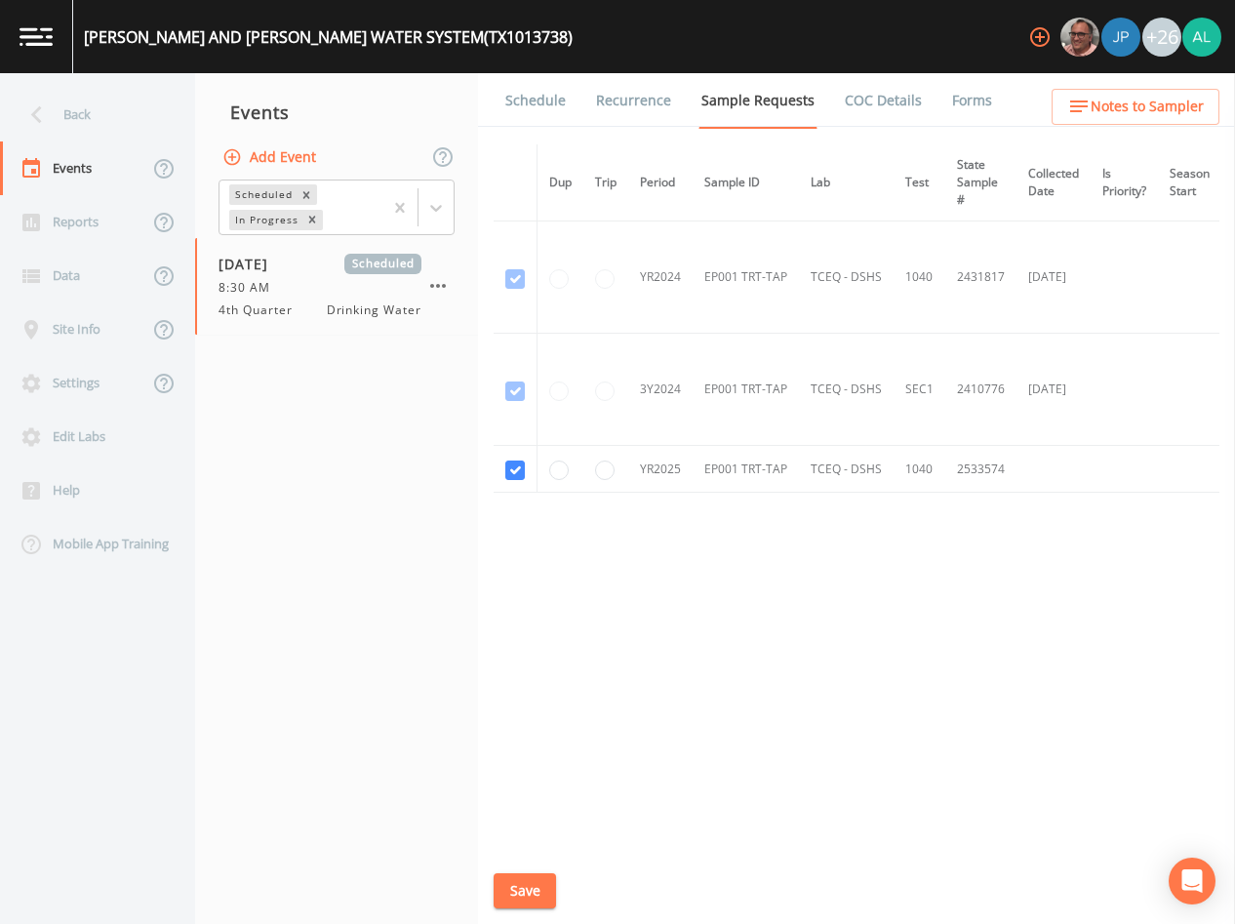
click at [515, 105] on link "Schedule" at bounding box center [536, 100] width 66 height 55
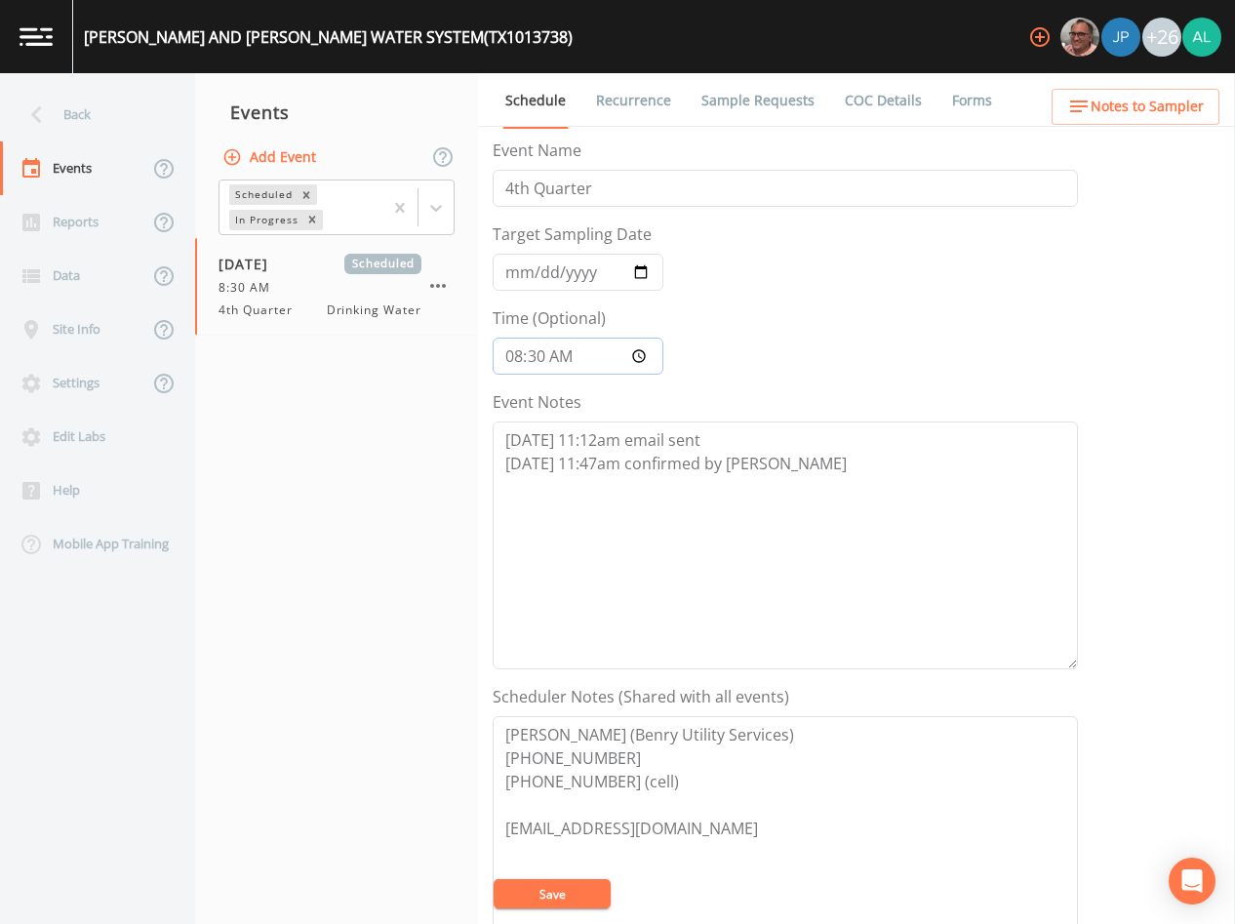
click at [547, 358] on input "08:30:00" at bounding box center [578, 356] width 171 height 37
click at [545, 356] on input "08:30:00" at bounding box center [578, 356] width 171 height 37
type input "08:31"
click at [494, 879] on button "Save" at bounding box center [552, 893] width 117 height 29
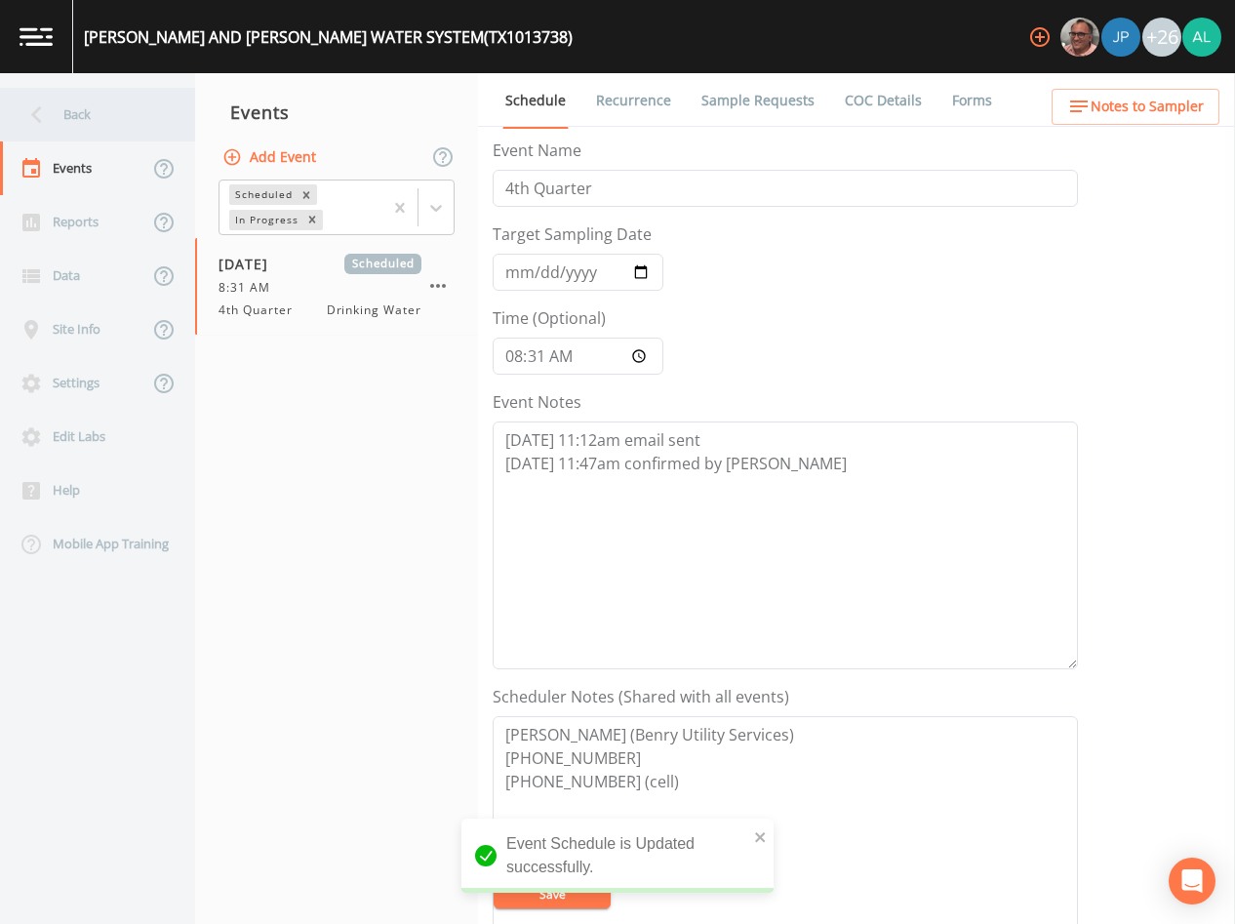
click at [100, 105] on div "Back" at bounding box center [88, 115] width 176 height 54
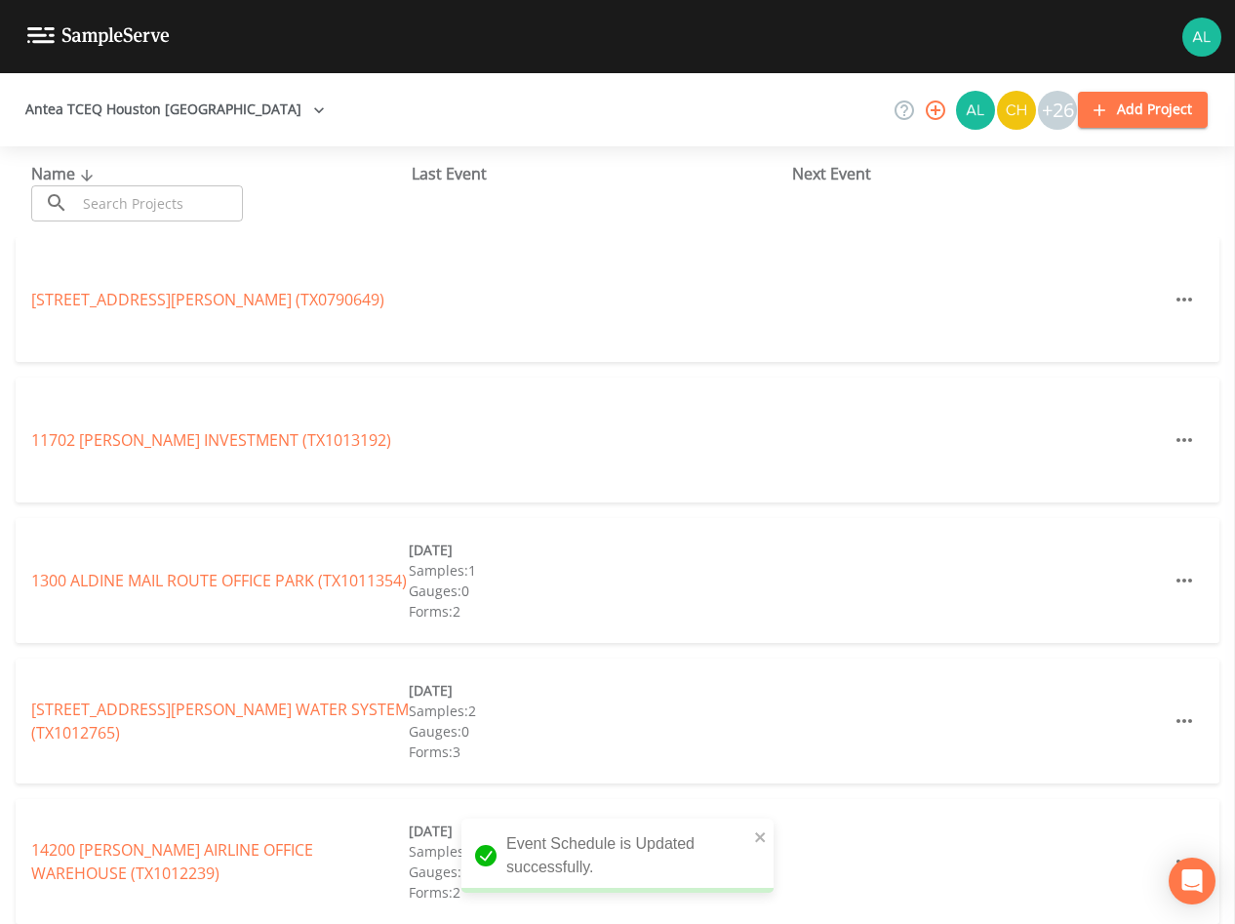
click at [108, 219] on input "text" at bounding box center [159, 203] width 167 height 36
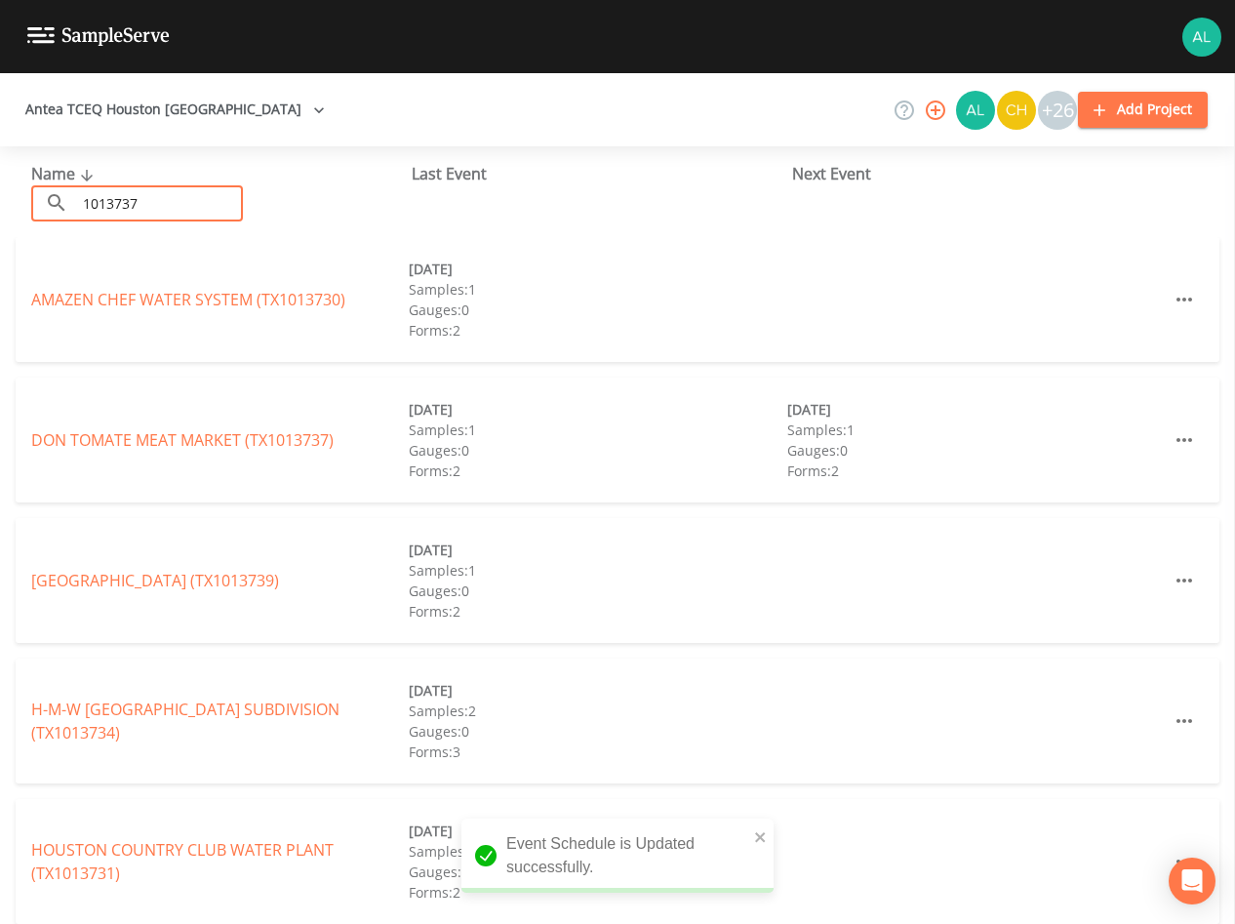
type input "1013737"
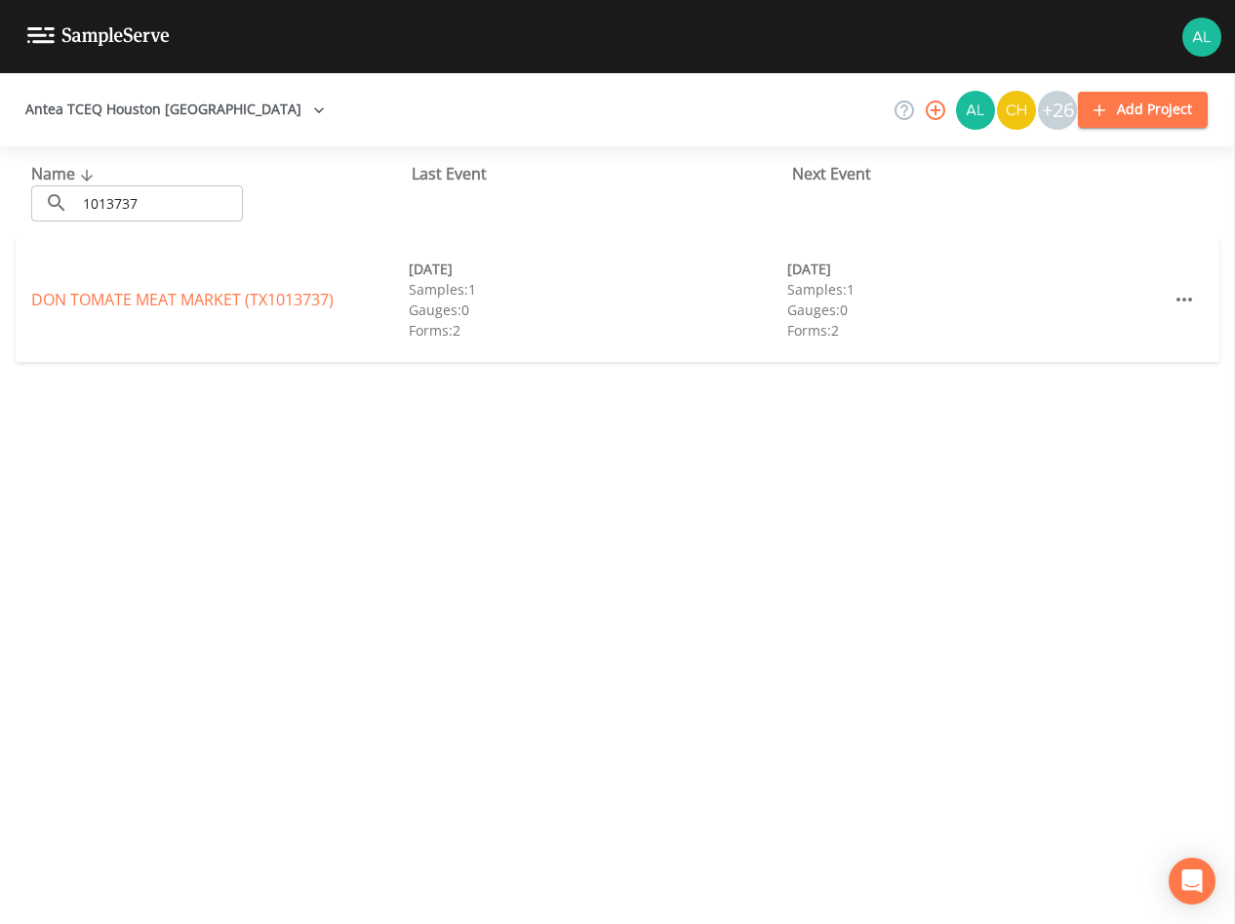
click at [112, 288] on div "DON TOMATE MEAT MARKET (TX1013737)" at bounding box center [220, 299] width 378 height 23
click at [112, 303] on link "DON TOMATE MEAT MARKET (TX1013737)" at bounding box center [182, 299] width 303 height 21
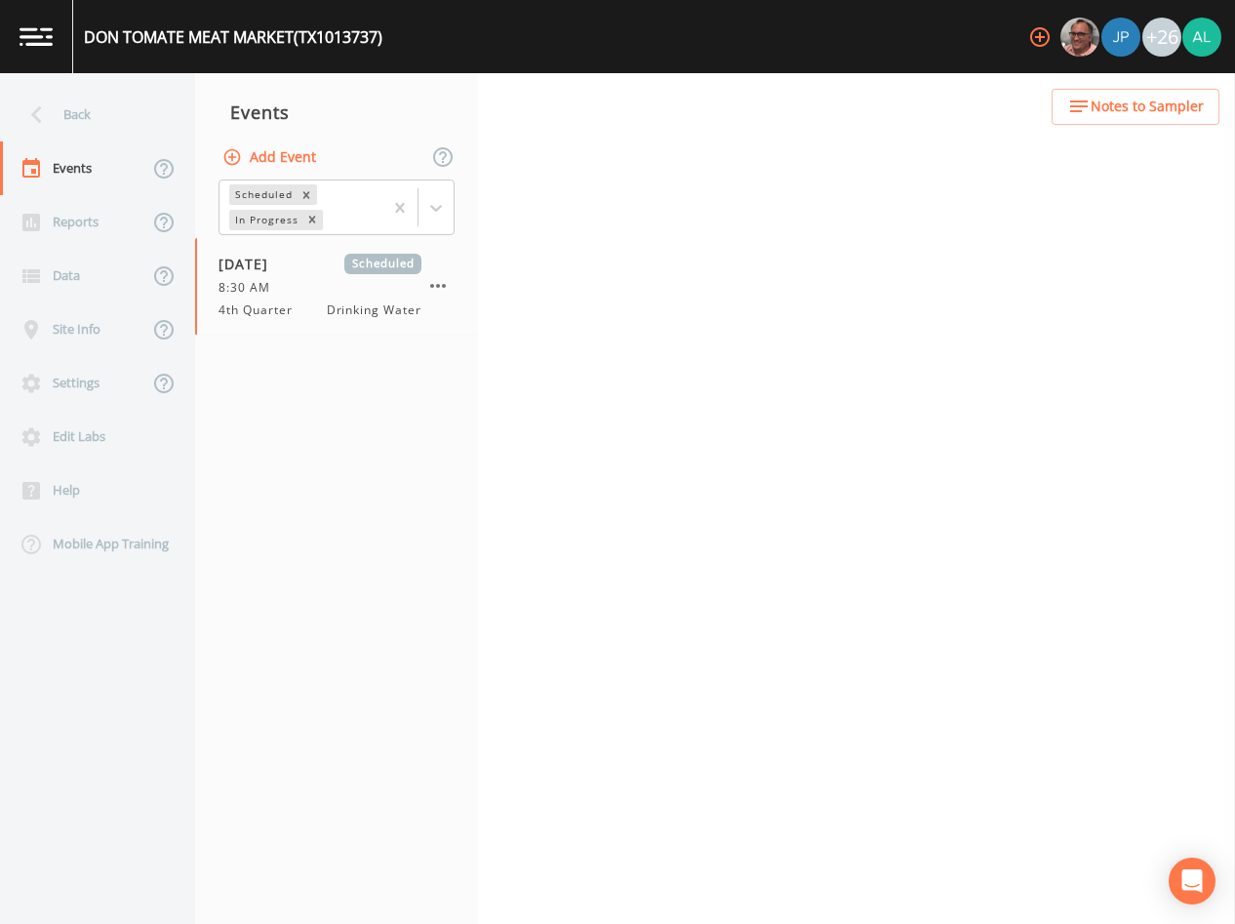
click at [526, 100] on div "Back Events Reports Data Site Info Settings Edit Labs Help Mobile App Training …" at bounding box center [617, 498] width 1235 height 851
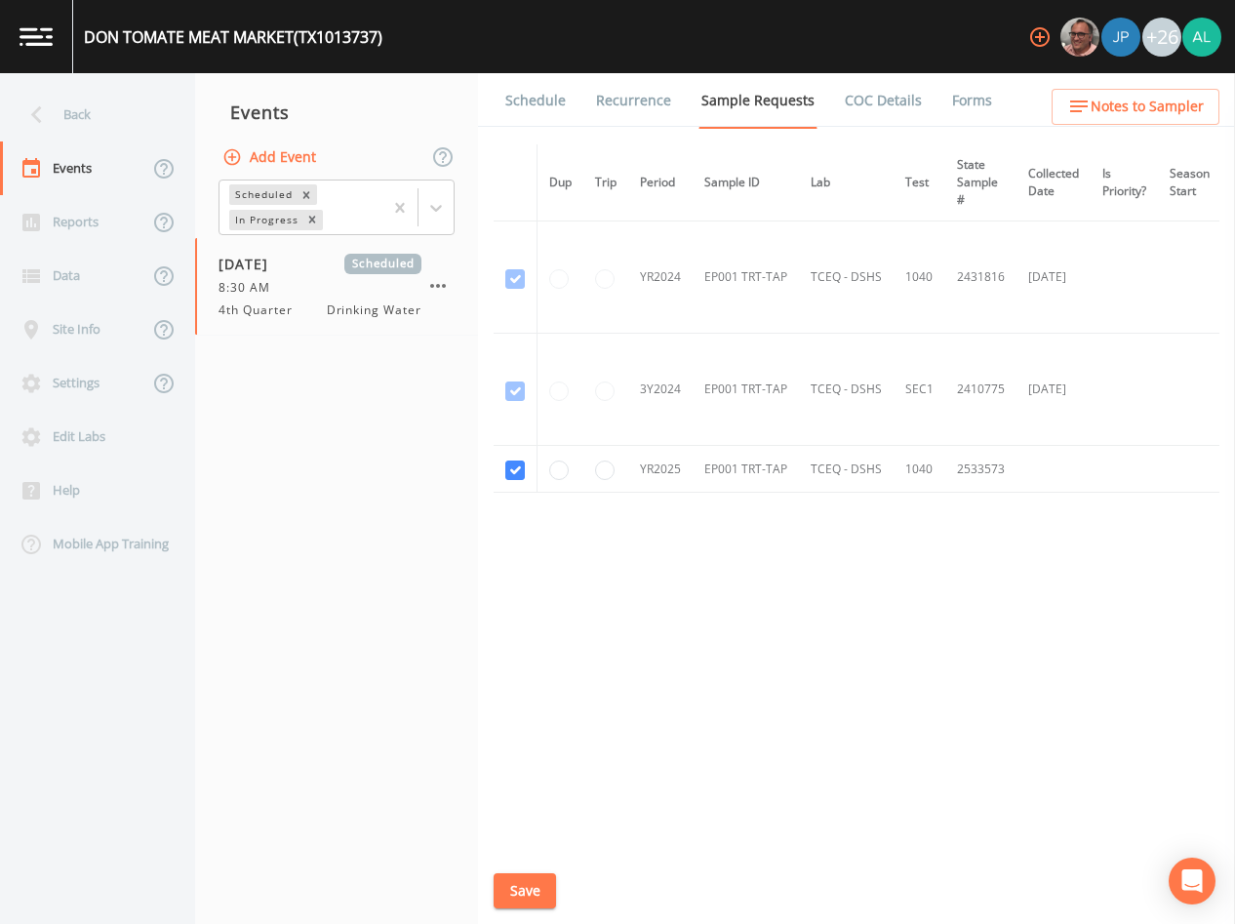
click at [545, 90] on link "Schedule" at bounding box center [536, 100] width 66 height 55
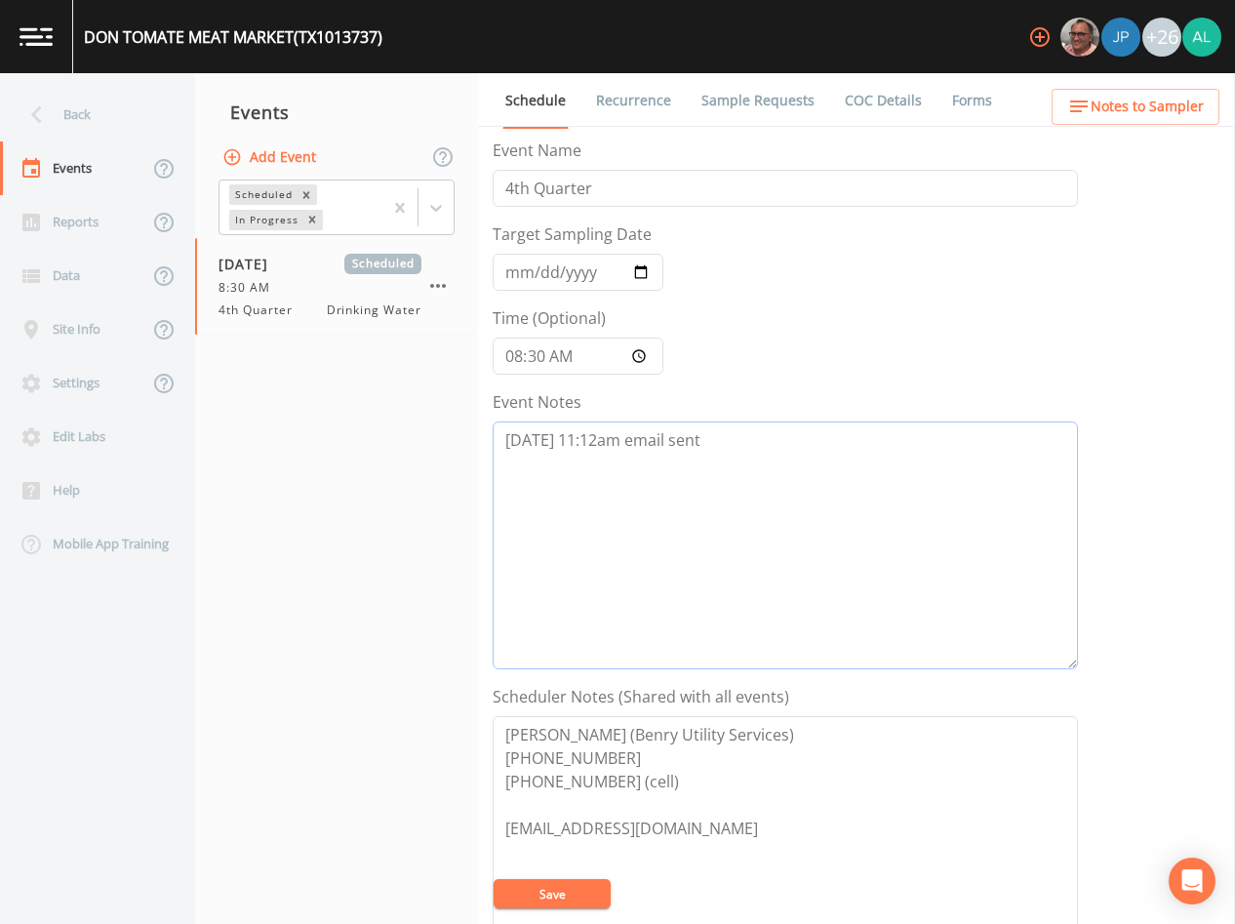
click at [902, 527] on textarea "[DATE] 11:12am email sent" at bounding box center [786, 546] width 586 height 248
paste textarea "[DATE] 11:47am confirmed by [PERSON_NAME]"
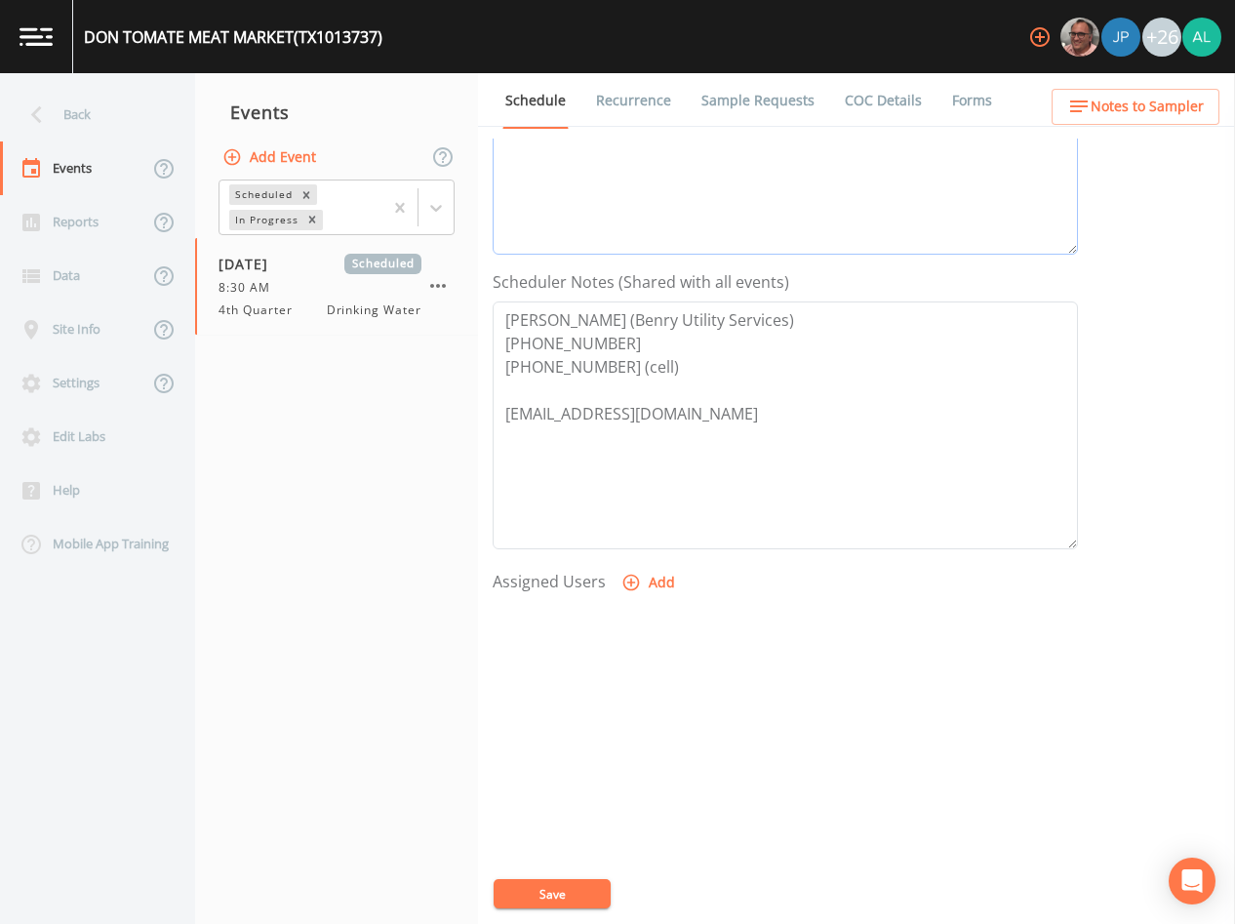
scroll to position [453, 0]
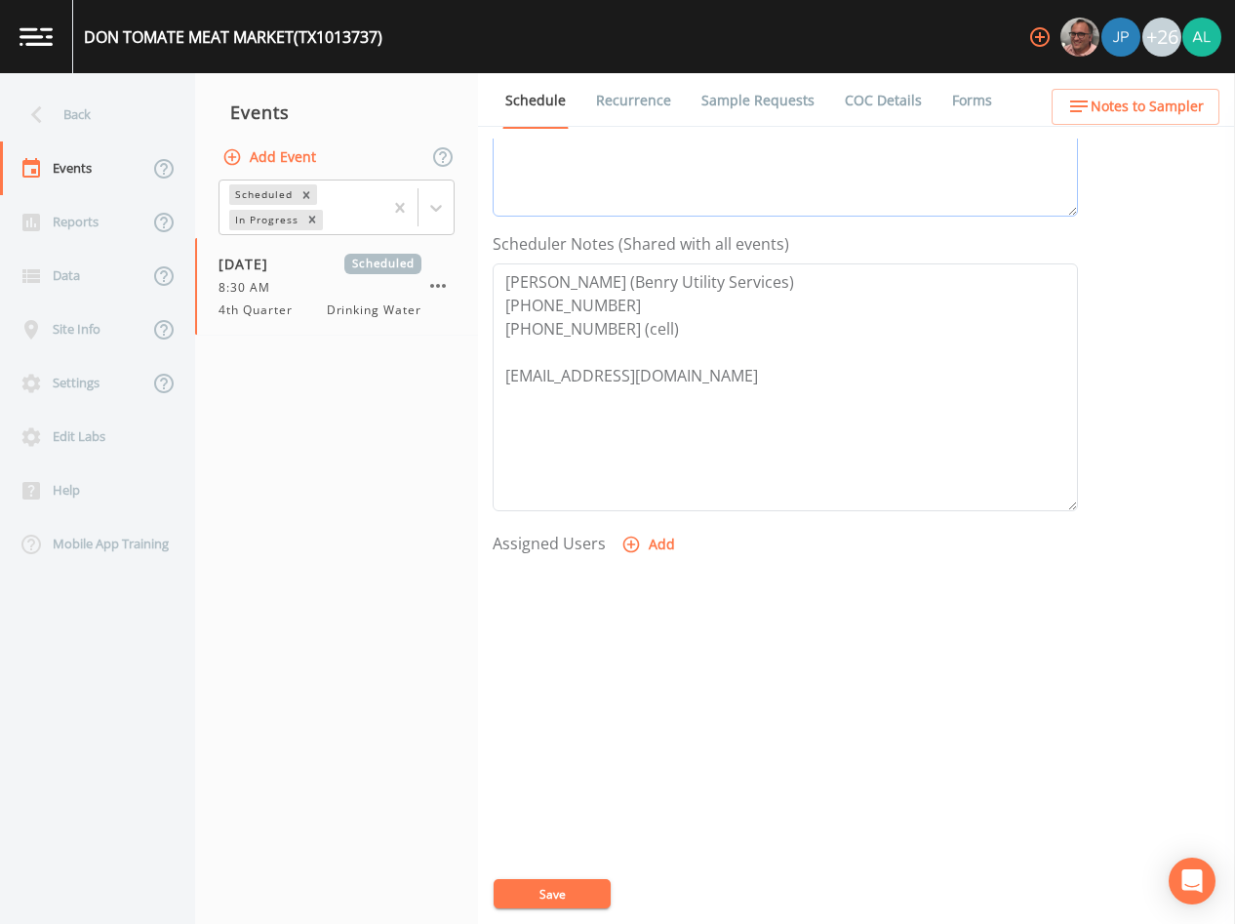
type textarea "[DATE] 11:12am email sent [DATE] 11:47am confirmed by [PERSON_NAME]"
click at [559, 540] on label "Assigned Users" at bounding box center [549, 543] width 113 height 23
click at [634, 537] on icon "button" at bounding box center [632, 545] width 20 height 20
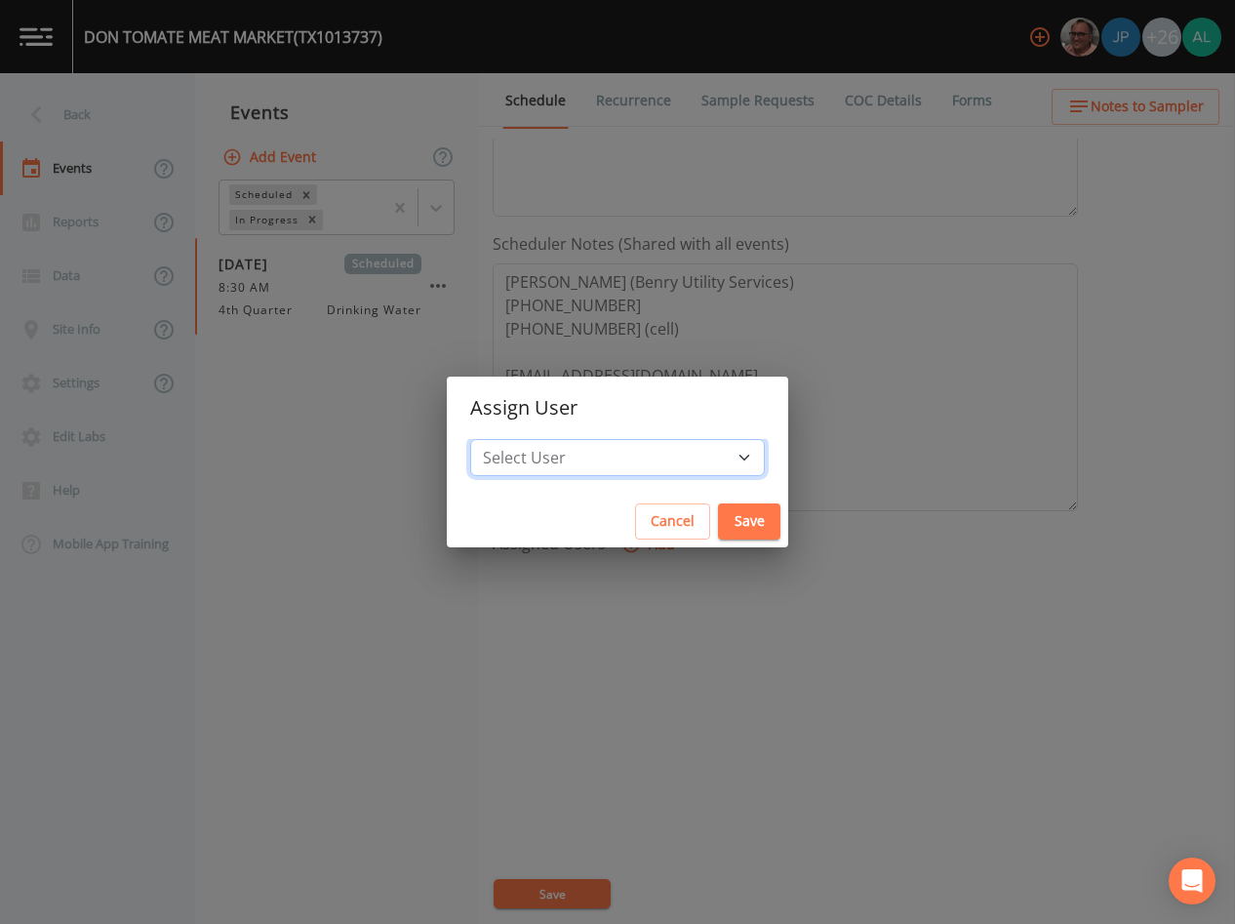
click at [628, 466] on select "Select User [PERSON_NAME] [PERSON_NAME] [PERSON_NAME] [PERSON_NAME] [PERSON_NAM…" at bounding box center [617, 457] width 295 height 37
select select "af93318b-11dc-4776-bee1-f4056f560a61"
click at [514, 439] on select "Select User [PERSON_NAME] [PERSON_NAME] [PERSON_NAME] [PERSON_NAME] [PERSON_NAM…" at bounding box center [617, 457] width 295 height 37
click at [718, 522] on button "Save" at bounding box center [749, 522] width 62 height 36
select select
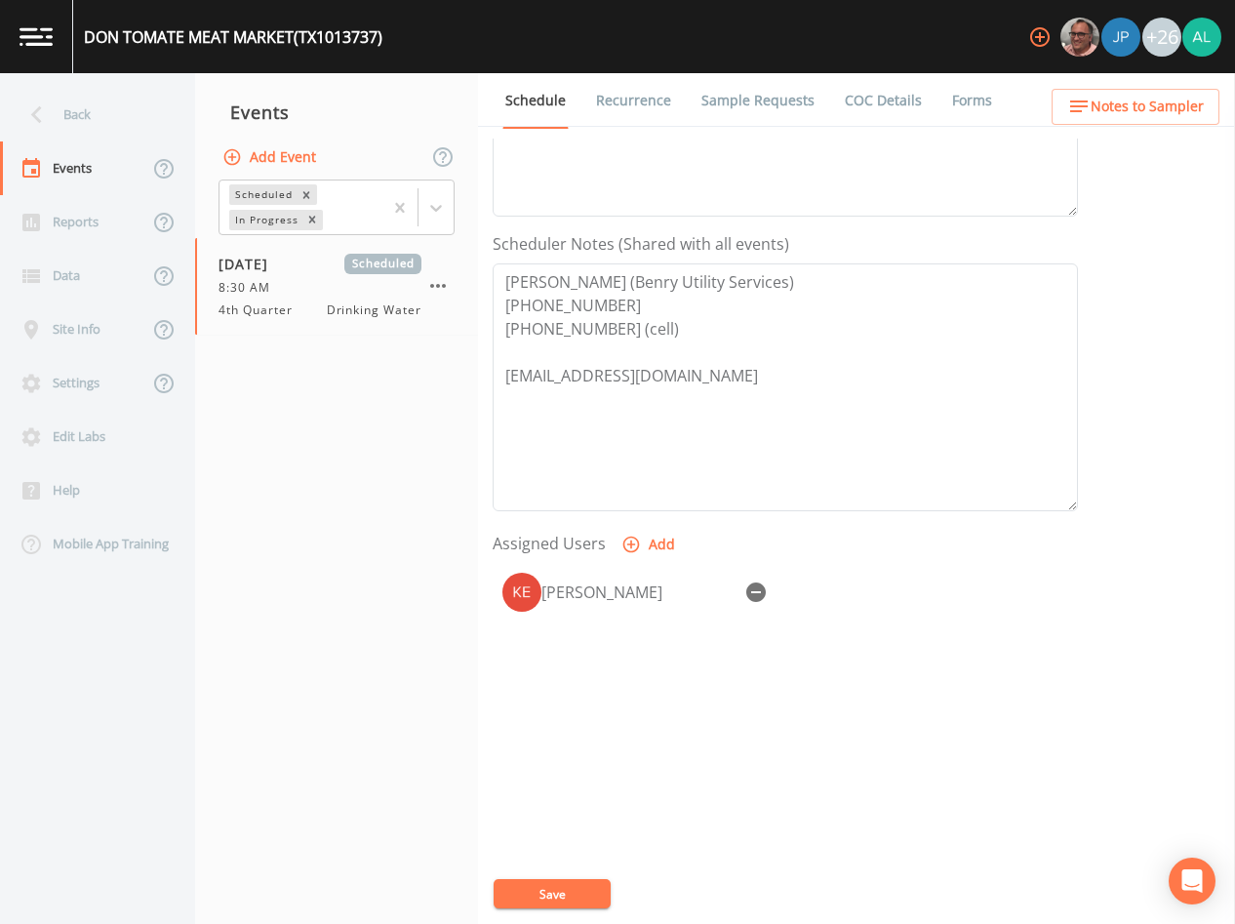
click at [551, 890] on button "Save" at bounding box center [552, 893] width 117 height 29
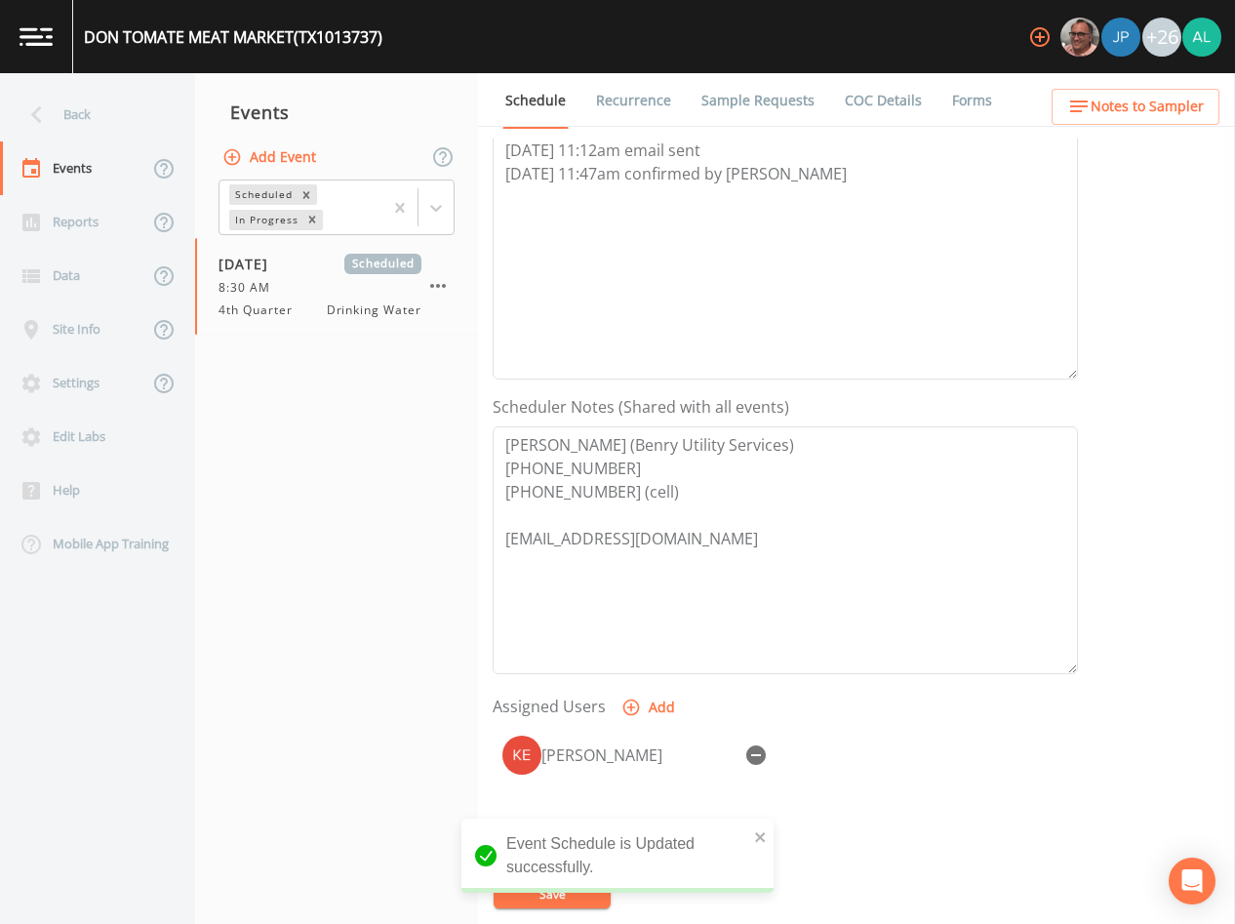
scroll to position [62, 0]
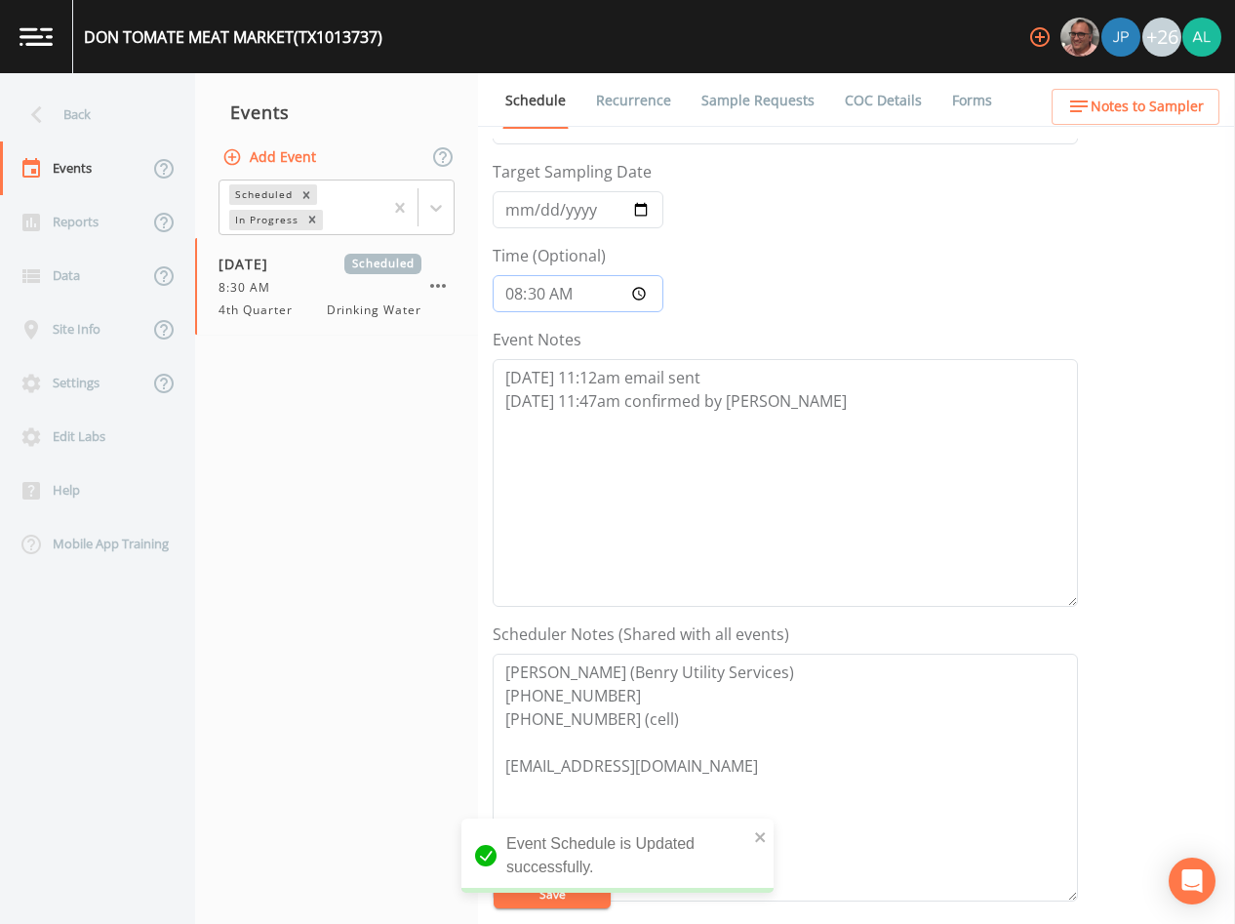
click at [543, 292] on input "08:30:00" at bounding box center [578, 293] width 171 height 37
type input "08:32"
click at [494, 879] on button "Save" at bounding box center [552, 893] width 117 height 29
click at [1120, 127] on div "Schedule Recurrence Sample Requests COC Details Forms Event Name 4th Quarter Ta…" at bounding box center [856, 498] width 757 height 851
click at [1132, 102] on span "Notes to Sampler" at bounding box center [1147, 107] width 113 height 24
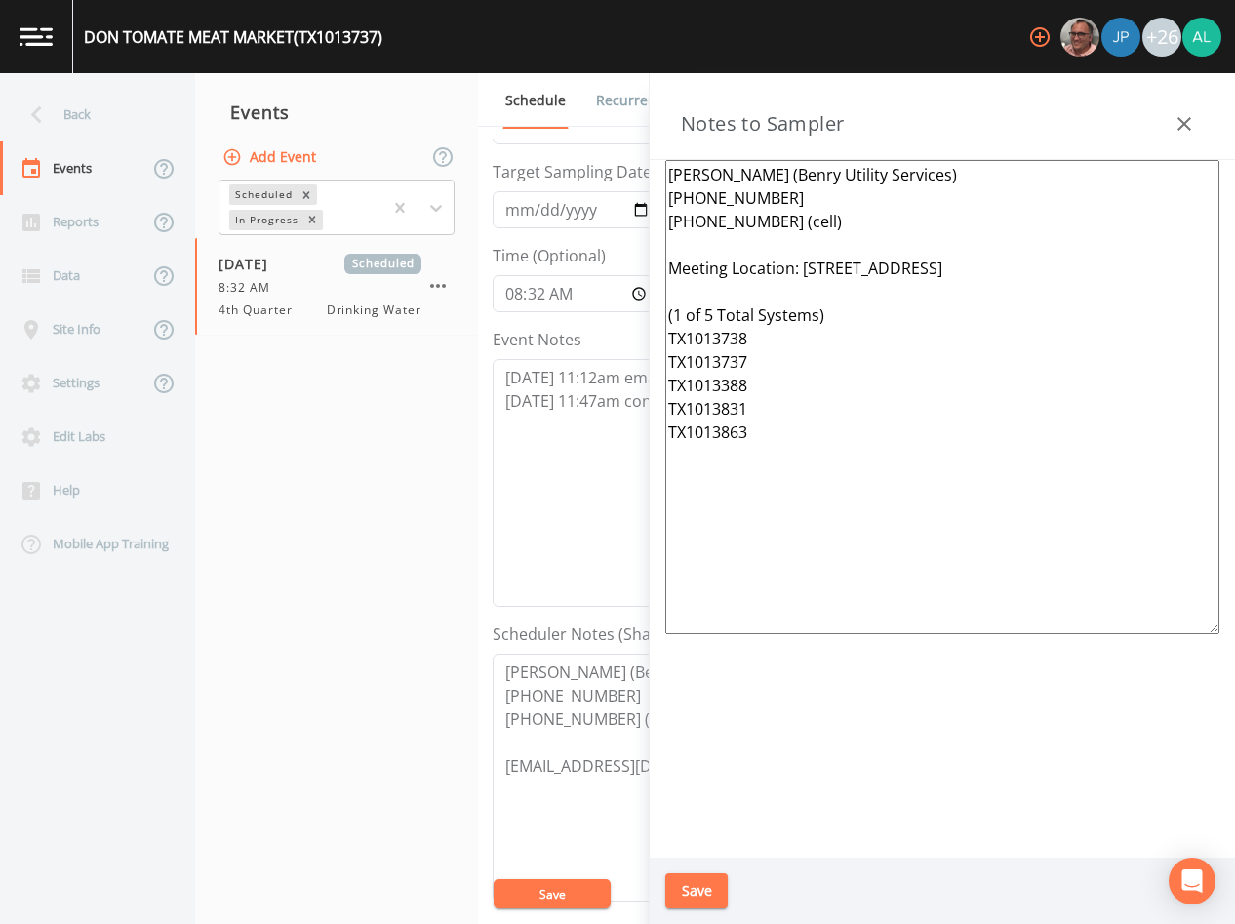
drag, startPoint x: 710, startPoint y: 897, endPoint x: 704, endPoint y: 888, distance: 11.1
click at [704, 888] on button "Save" at bounding box center [697, 891] width 62 height 36
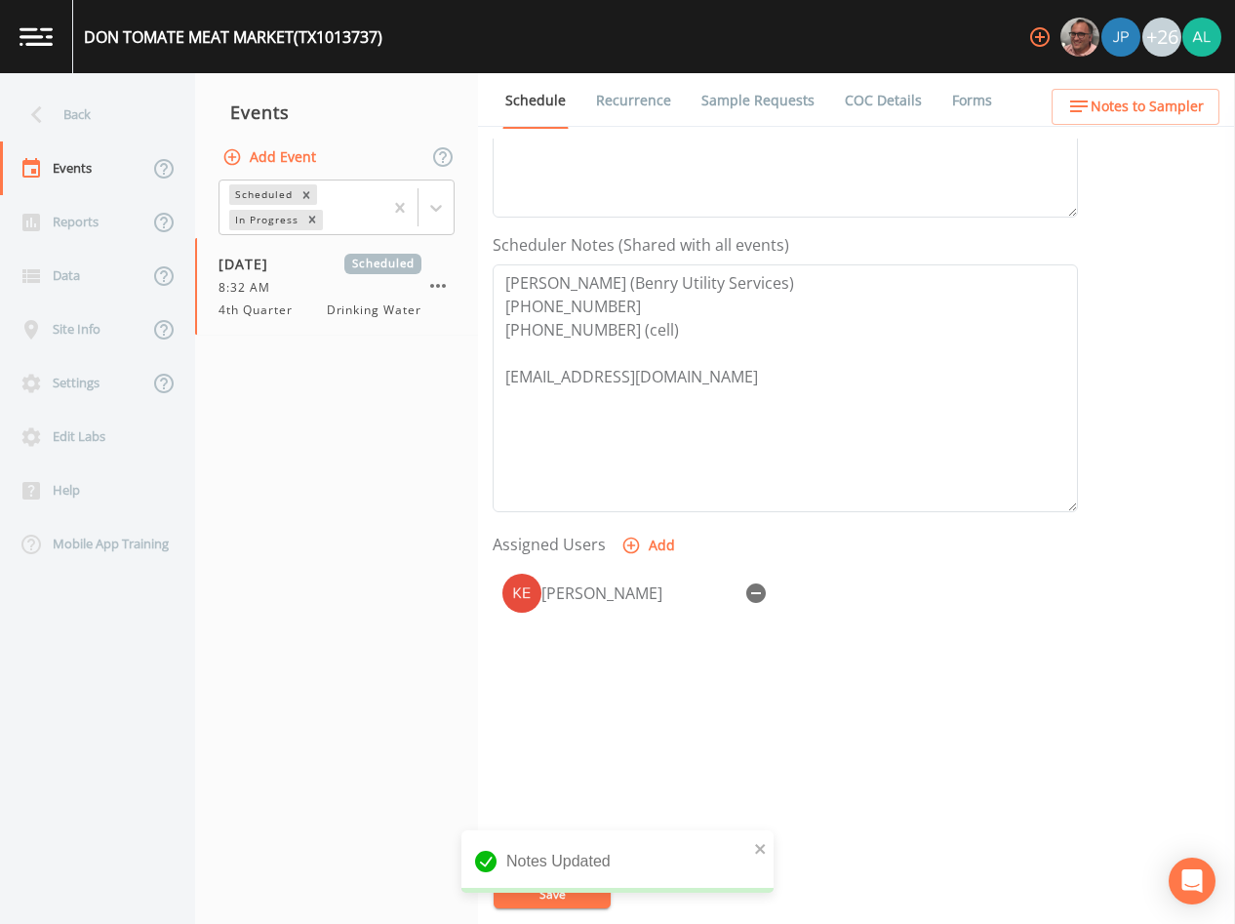
scroll to position [453, 0]
click at [35, 114] on icon at bounding box center [36, 115] width 11 height 18
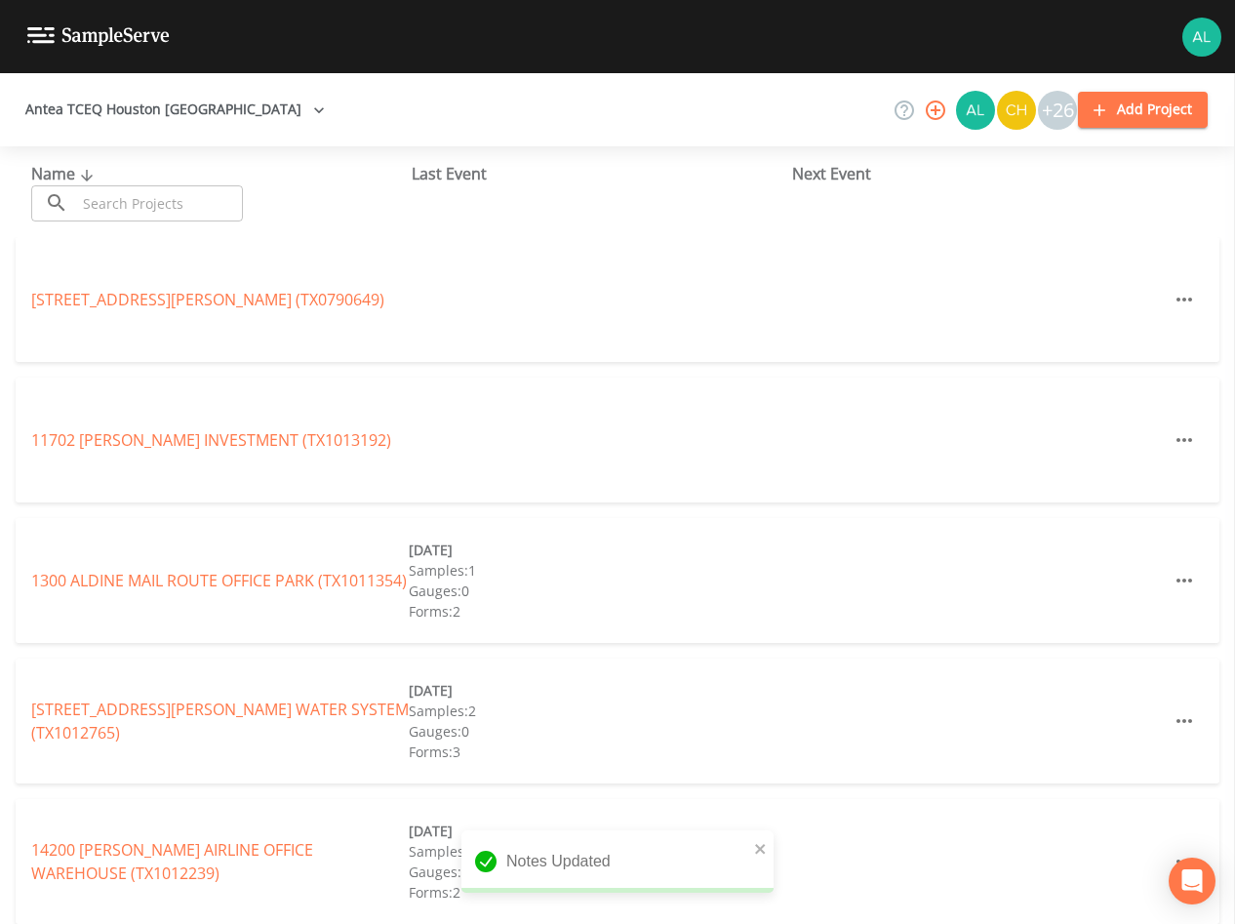
click at [120, 187] on input "text" at bounding box center [159, 203] width 167 height 36
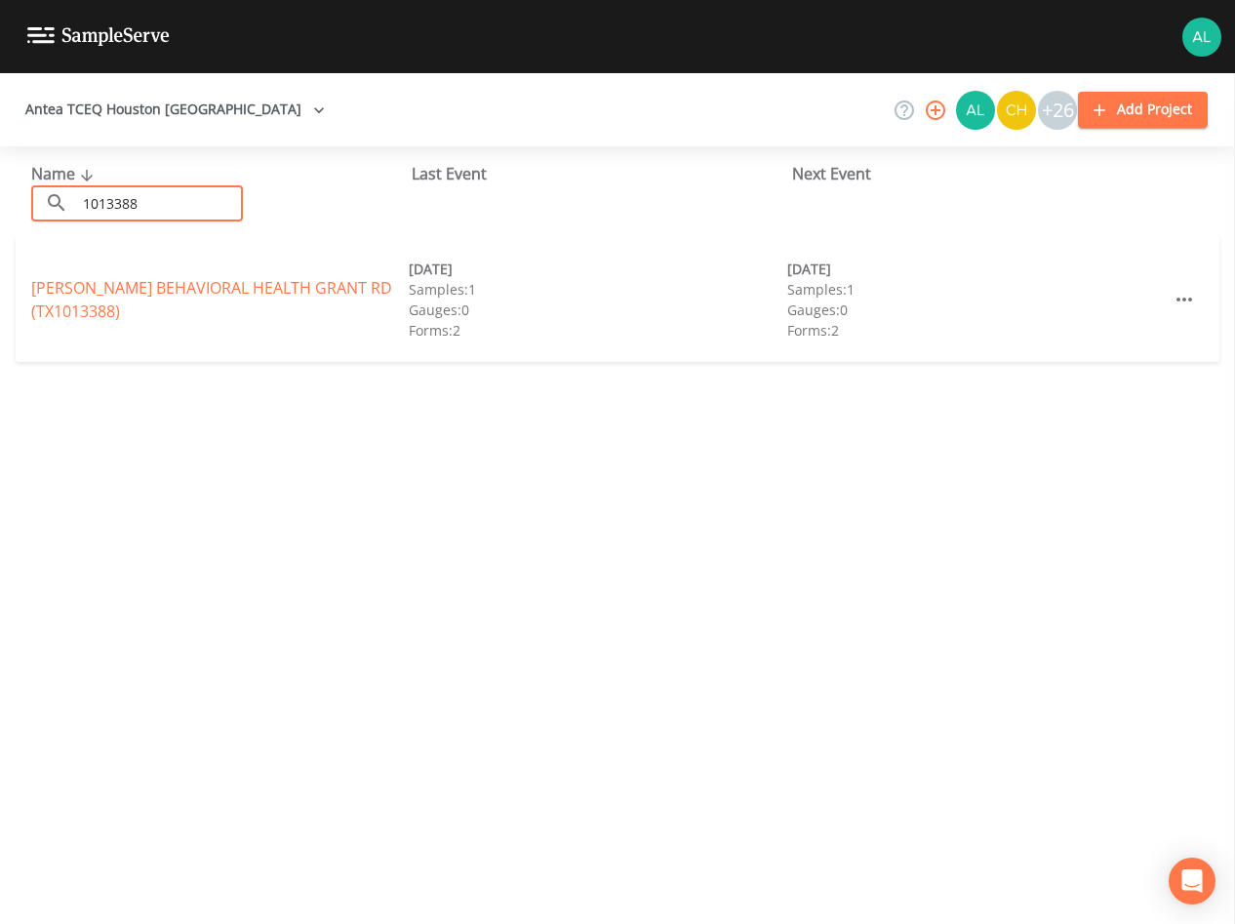
drag, startPoint x: 167, startPoint y: 210, endPoint x: -17, endPoint y: 185, distance: 185.1
click at [0, 185] on html "Antea TCEQ Houston [GEOGRAPHIC_DATA] +26 Add Project Name ​ 1013388 ​ Last Even…" at bounding box center [617, 462] width 1235 height 924
type input "1013737"
click at [296, 289] on link "DON TOMATE MEAT MARKET (TX1013737)" at bounding box center [182, 299] width 303 height 21
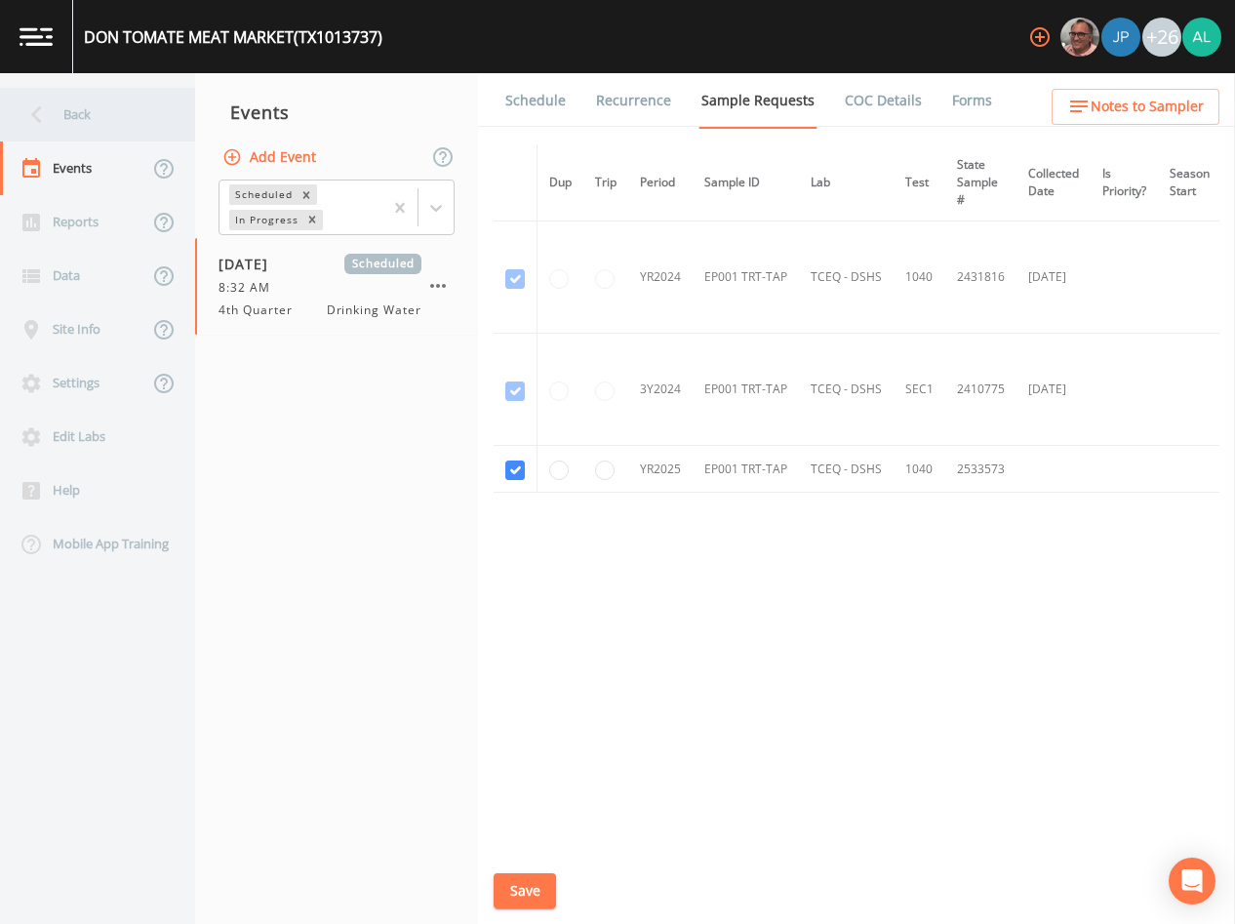
click at [107, 126] on div "Back" at bounding box center [88, 115] width 176 height 54
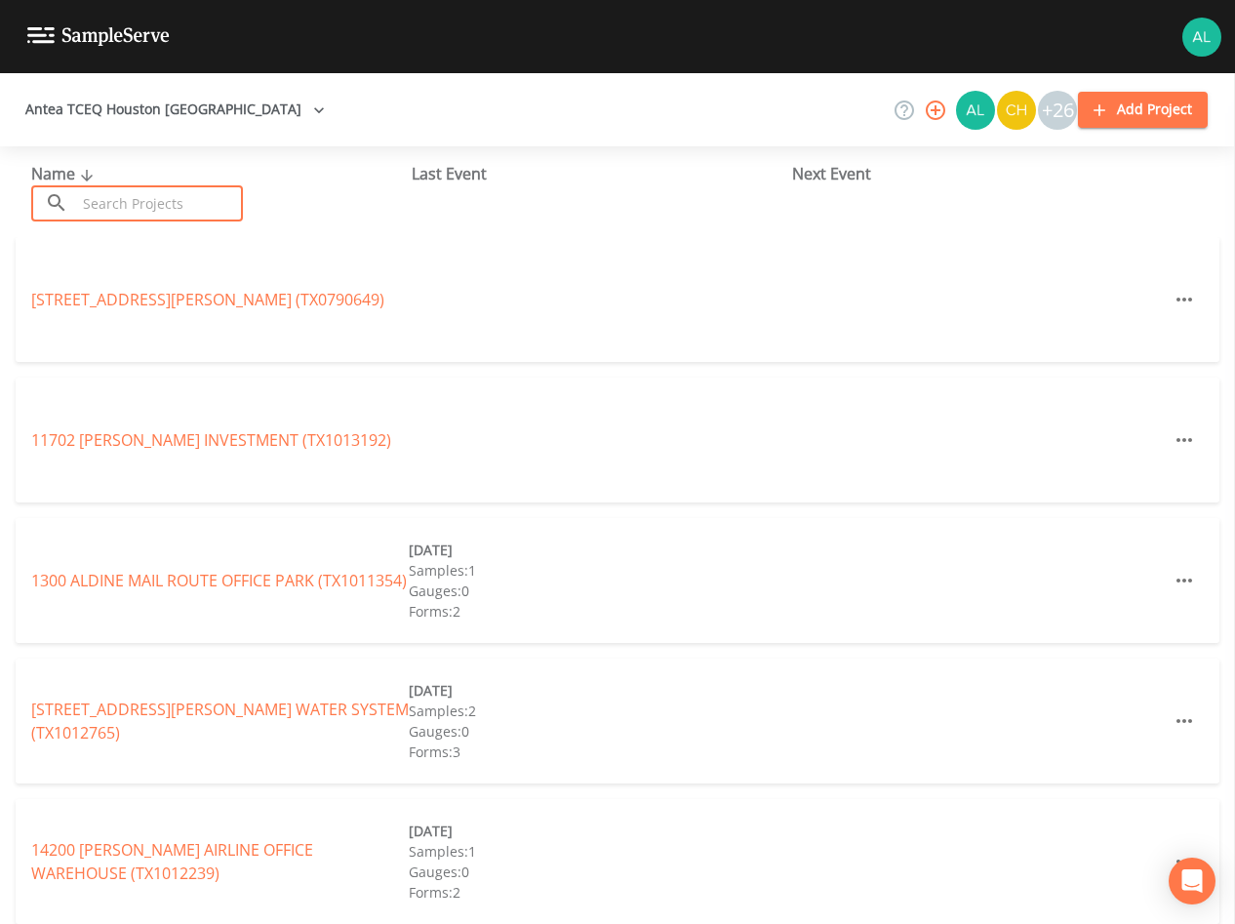
click at [138, 211] on input "text" at bounding box center [159, 203] width 167 height 36
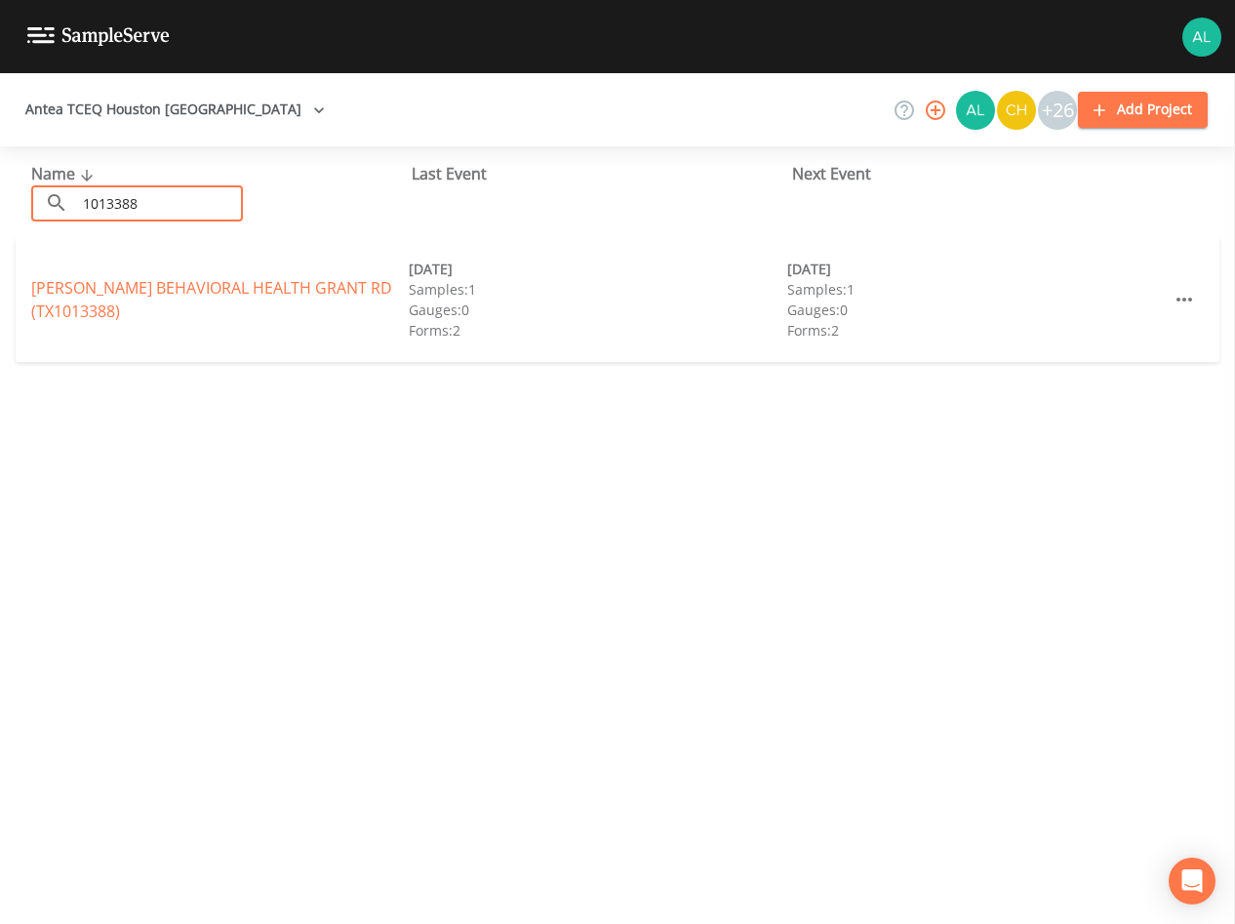
type input "1013388"
click at [108, 295] on link "[PERSON_NAME] BEHAVIORAL [GEOGRAPHIC_DATA])" at bounding box center [211, 299] width 361 height 45
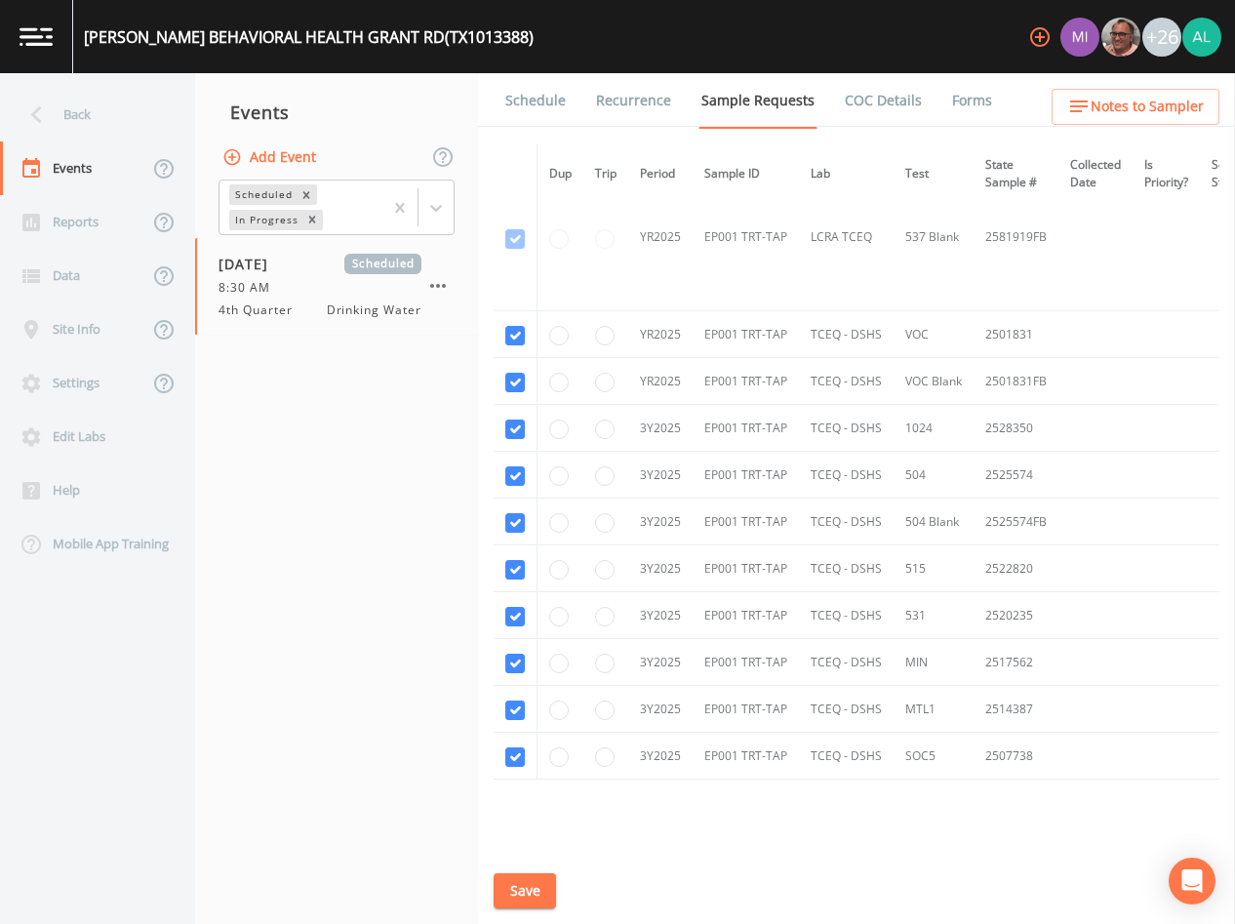
scroll to position [1026, 0]
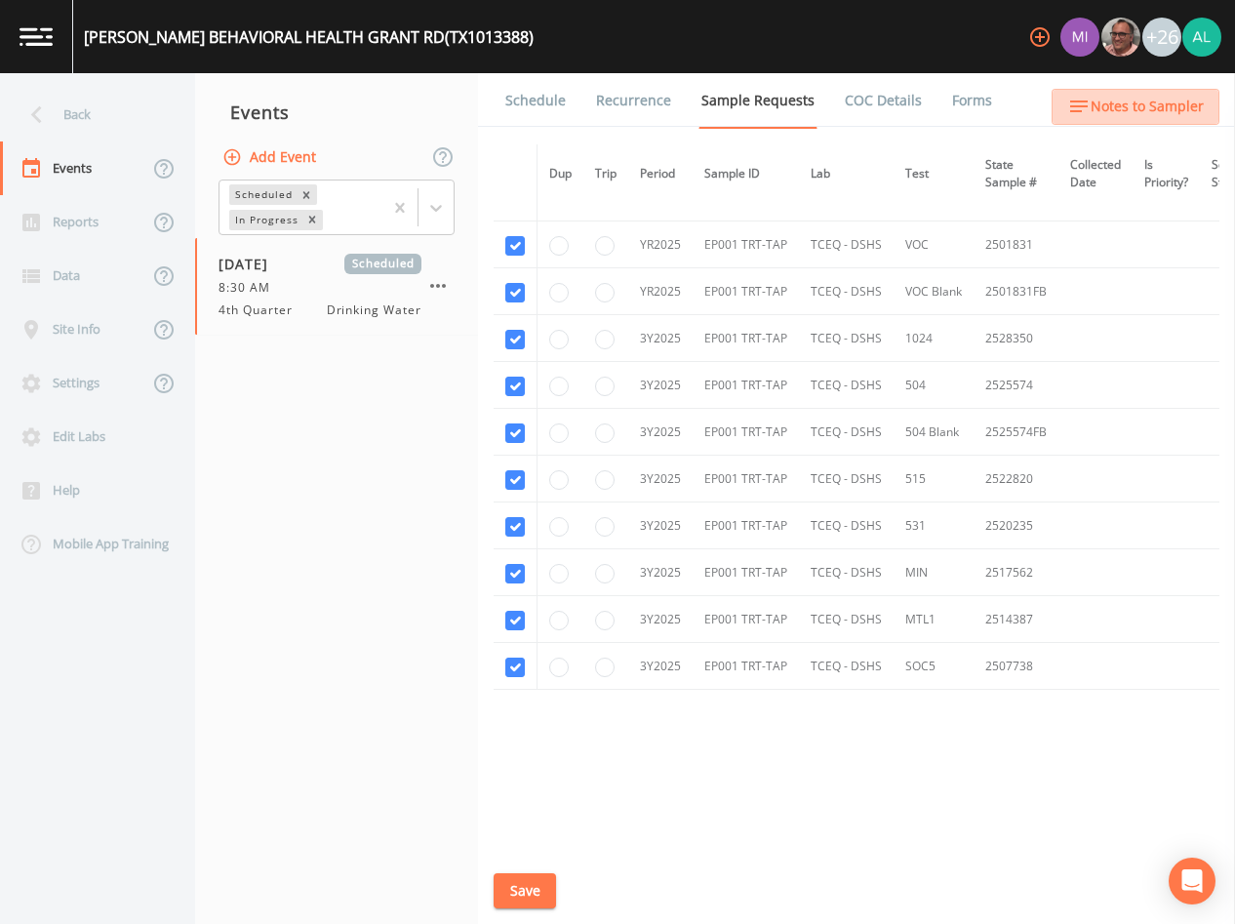
drag, startPoint x: 1160, startPoint y: 103, endPoint x: 1143, endPoint y: 108, distance: 18.2
click at [1143, 108] on span "Notes to Sampler" at bounding box center [1147, 107] width 113 height 24
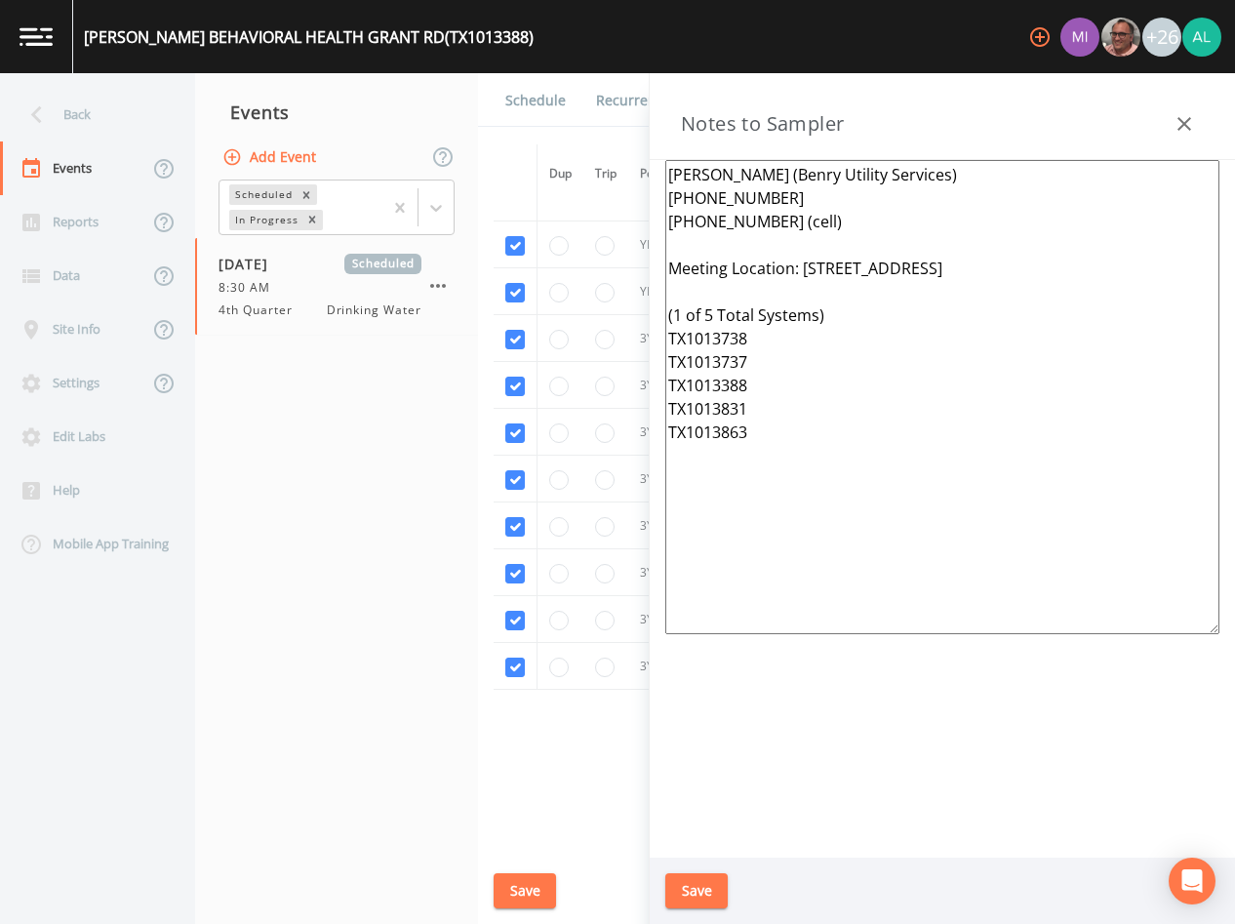
click at [1195, 111] on button "button" at bounding box center [1184, 123] width 39 height 39
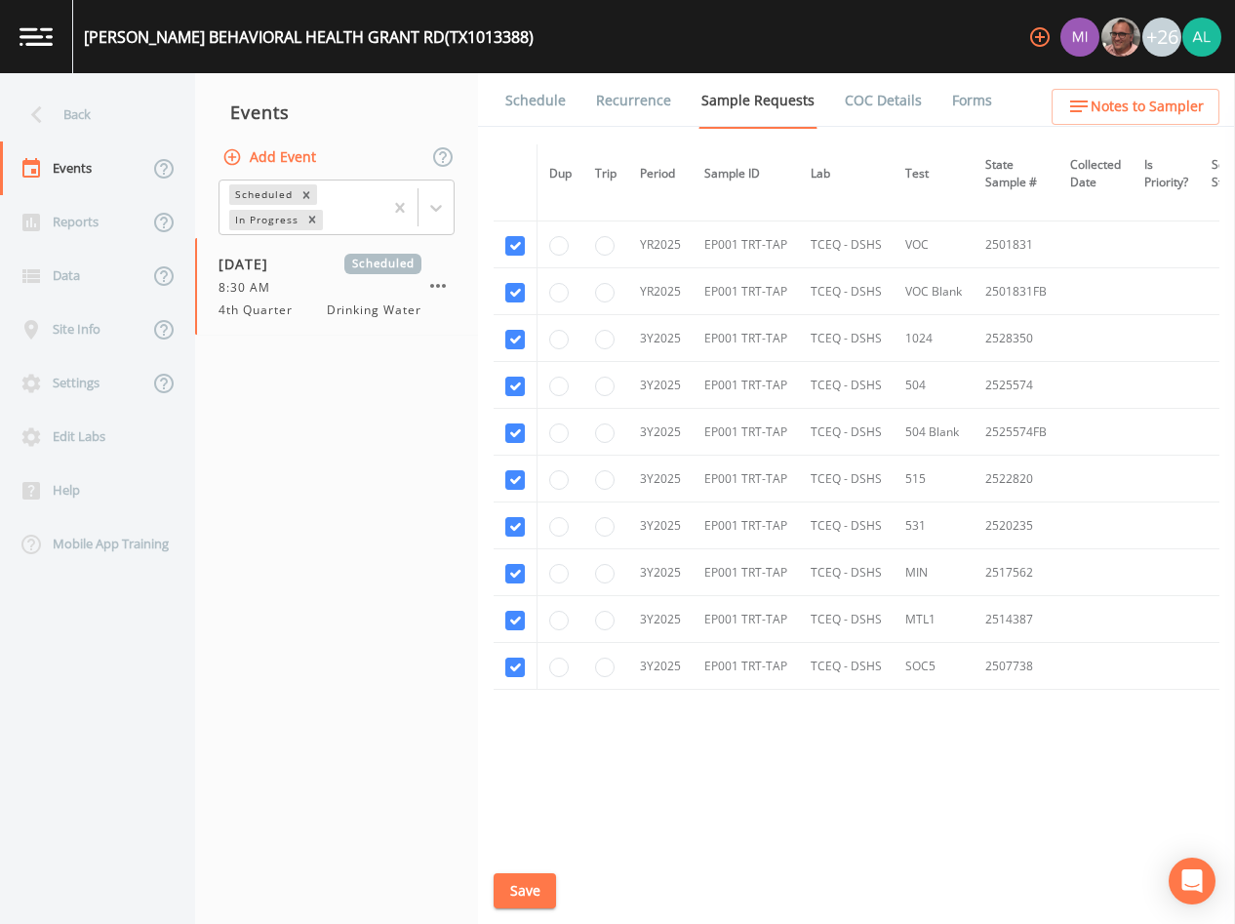
click at [534, 116] on link "Schedule" at bounding box center [536, 100] width 66 height 55
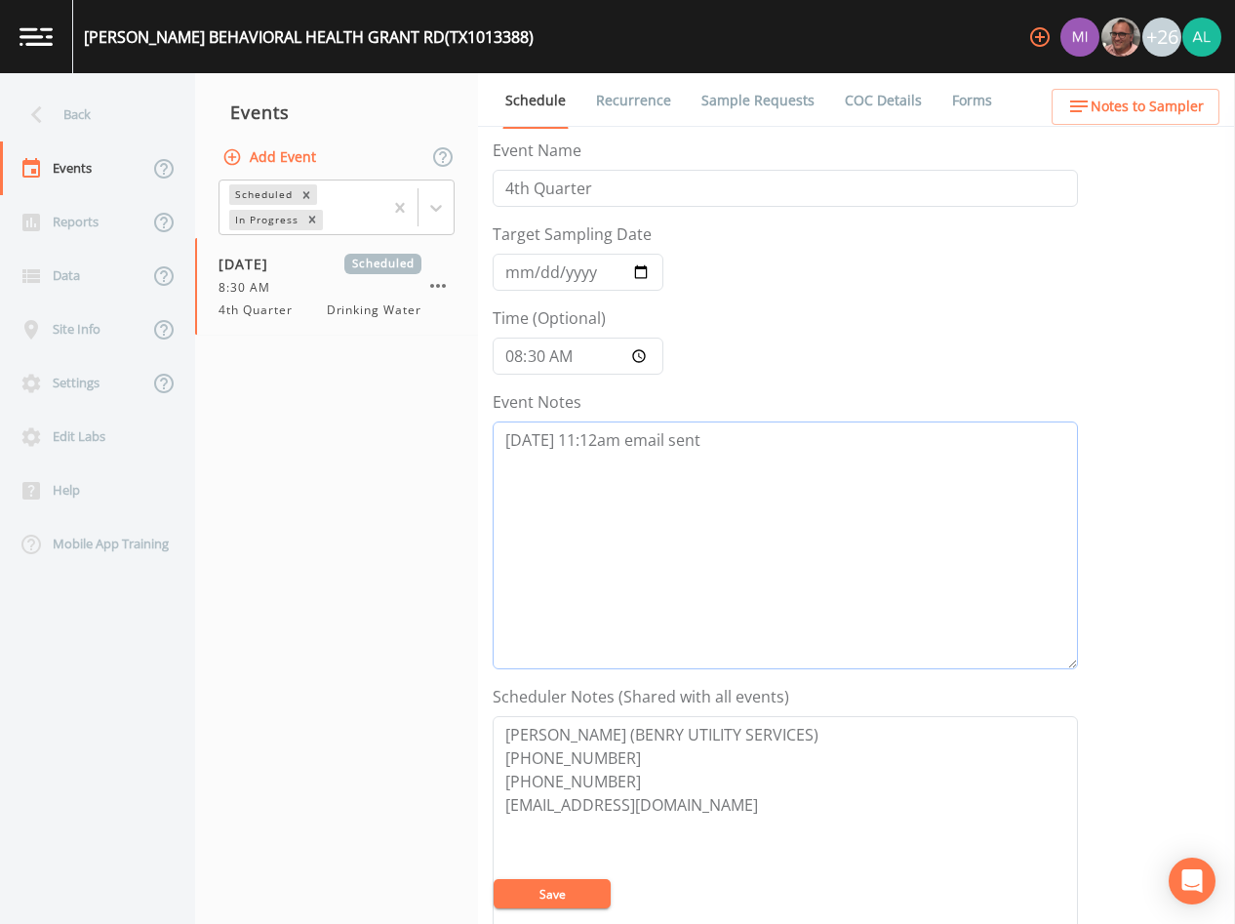
click at [684, 424] on textarea "[DATE] 11:12am email sent" at bounding box center [786, 546] width 586 height 248
drag, startPoint x: 700, startPoint y: 428, endPoint x: 719, endPoint y: 395, distance: 38.5
click at [709, 407] on div "Event Notes [DATE] 11:12am email sent" at bounding box center [786, 529] width 586 height 279
click at [733, 407] on div "Event Notes [DATE] 11:12am email sent" at bounding box center [786, 529] width 586 height 279
click at [709, 448] on textarea "[DATE] 11:12am email sent" at bounding box center [786, 546] width 586 height 248
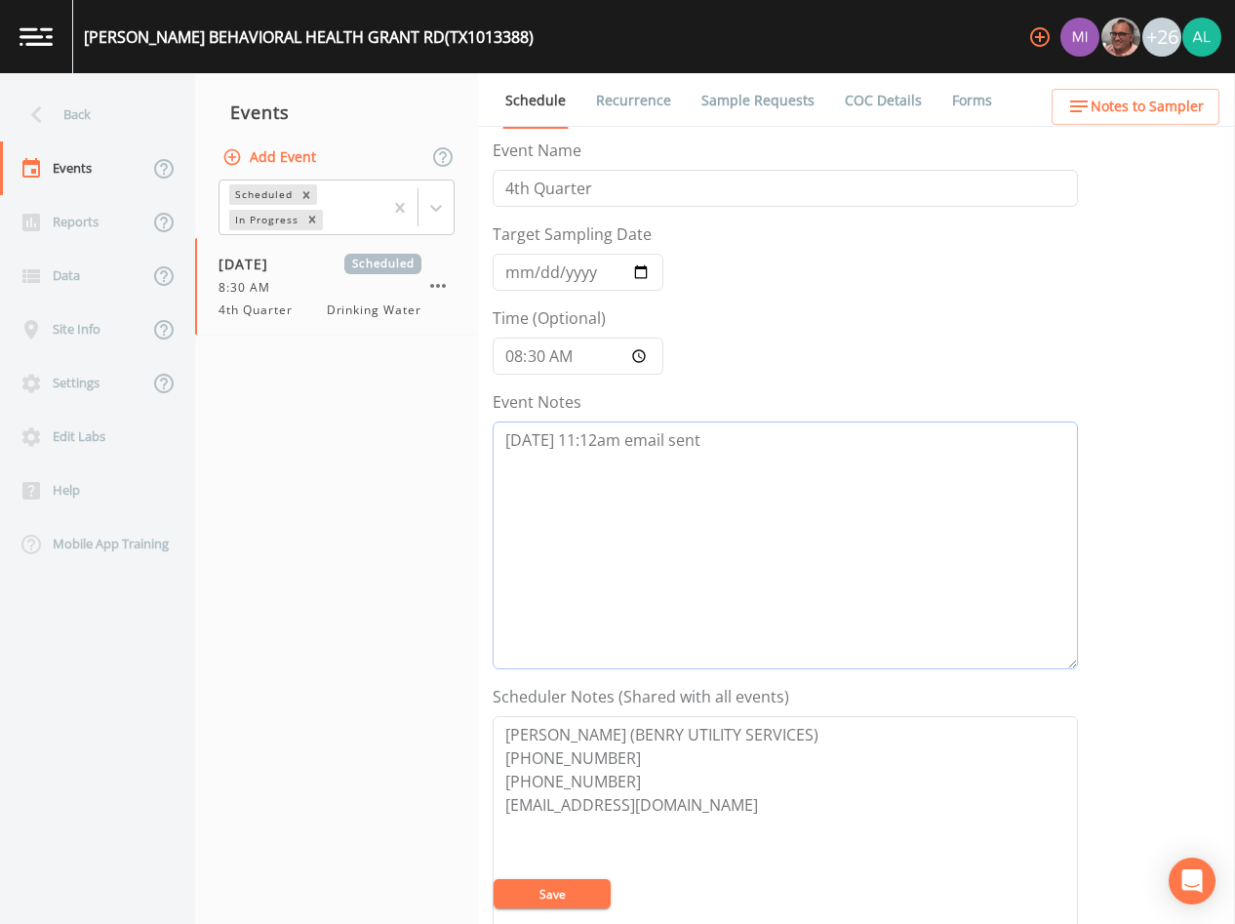
paste textarea "[DATE] 11:47am confirmed by [PERSON_NAME]"
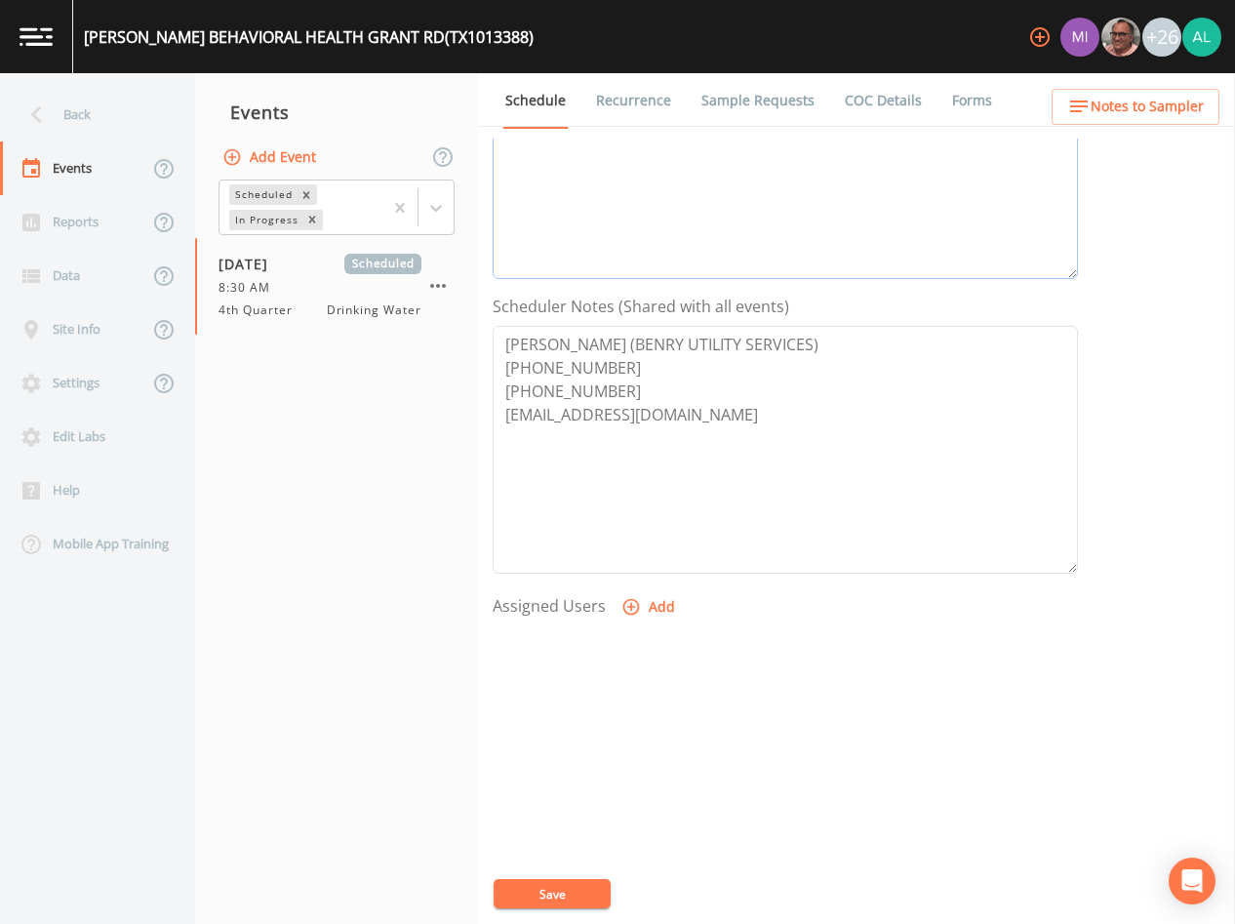
type textarea "[DATE] 11:12am email sent [DATE] 11:47am confirmed by [PERSON_NAME]"
click at [655, 606] on button "Add" at bounding box center [650, 607] width 65 height 36
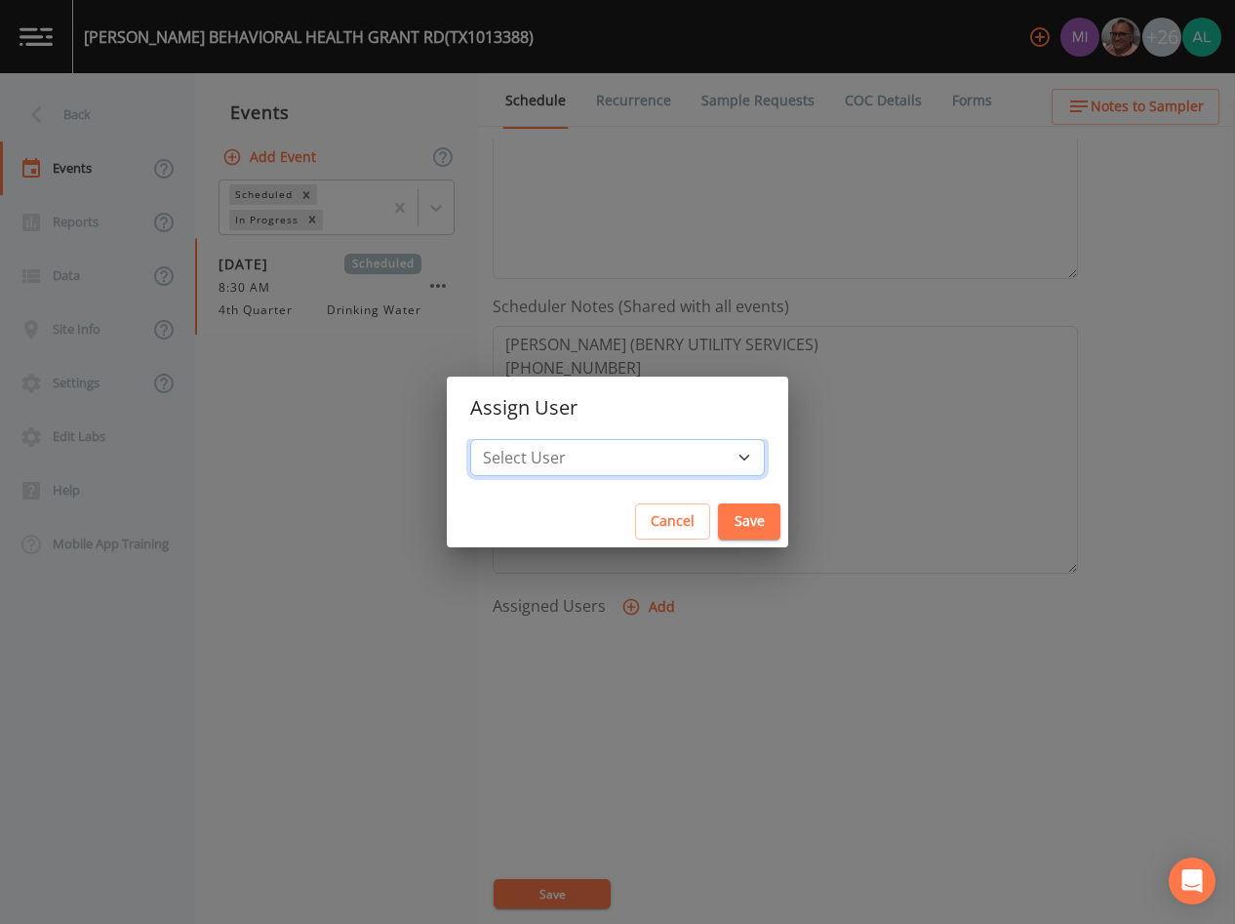
click at [645, 456] on select "Select User [PERSON_NAME] [PERSON_NAME] [PERSON_NAME] [PERSON_NAME] [PERSON_NAM…" at bounding box center [617, 457] width 295 height 37
select select "af93318b-11dc-4776-bee1-f4056f560a61"
click at [514, 439] on select "Select User [PERSON_NAME] [PERSON_NAME] [PERSON_NAME] [PERSON_NAME] [PERSON_NAM…" at bounding box center [617, 457] width 295 height 37
click at [718, 513] on button "Save" at bounding box center [749, 522] width 62 height 36
select select
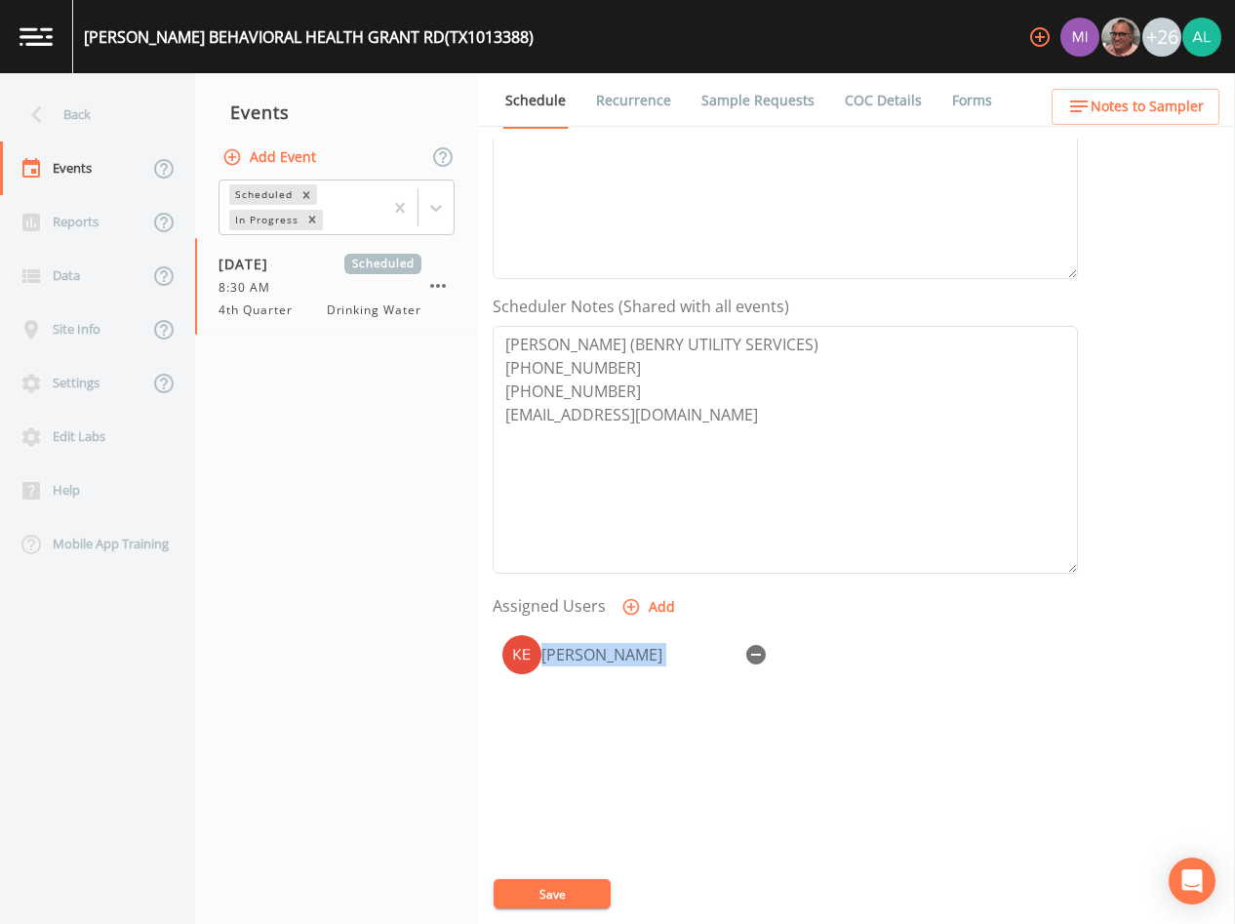
click at [571, 890] on div "Event Name 4th Quarter Target Sampling Date [DATE] Time (Optional) 08:30:00 Eve…" at bounding box center [864, 532] width 743 height 786
click at [571, 892] on button "Save" at bounding box center [552, 893] width 117 height 29
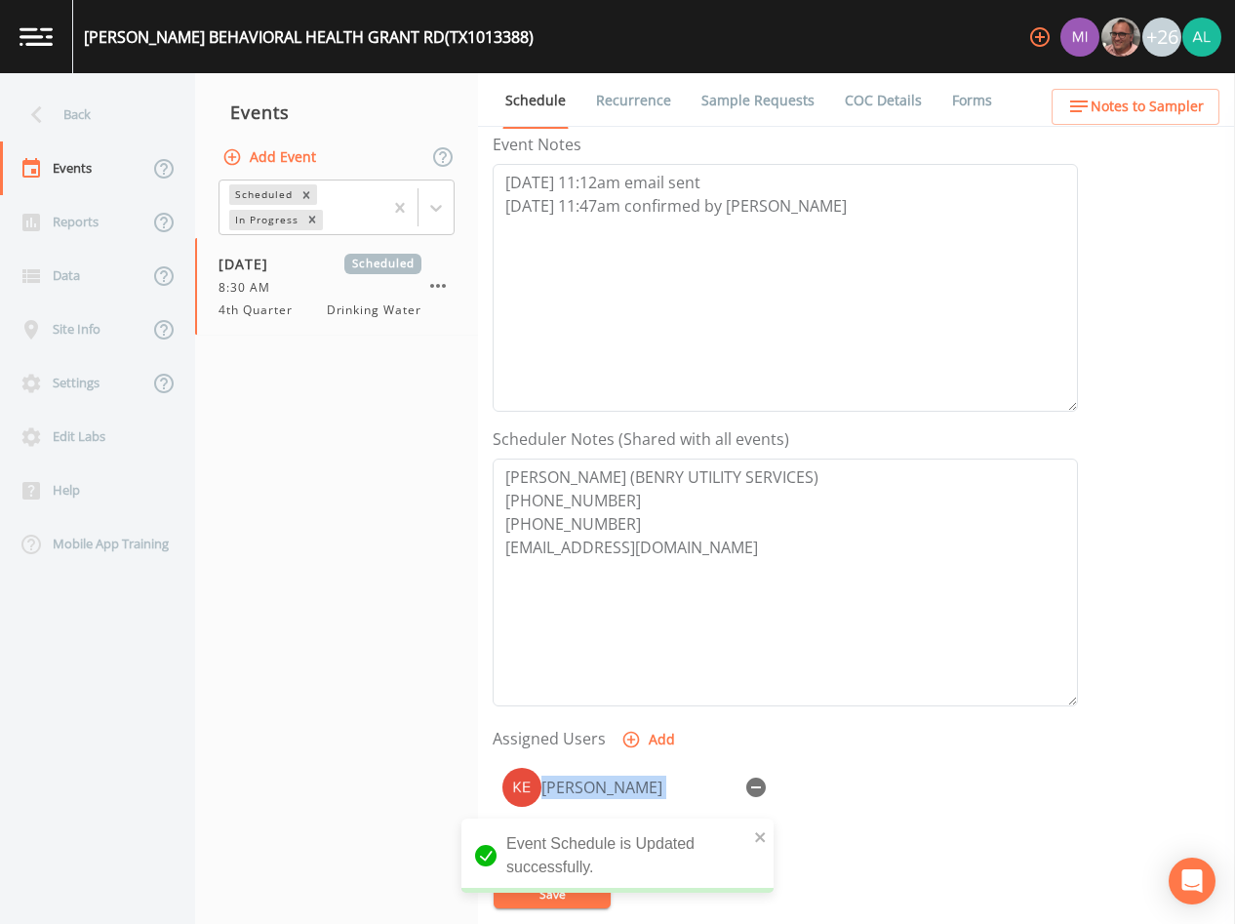
scroll to position [0, 0]
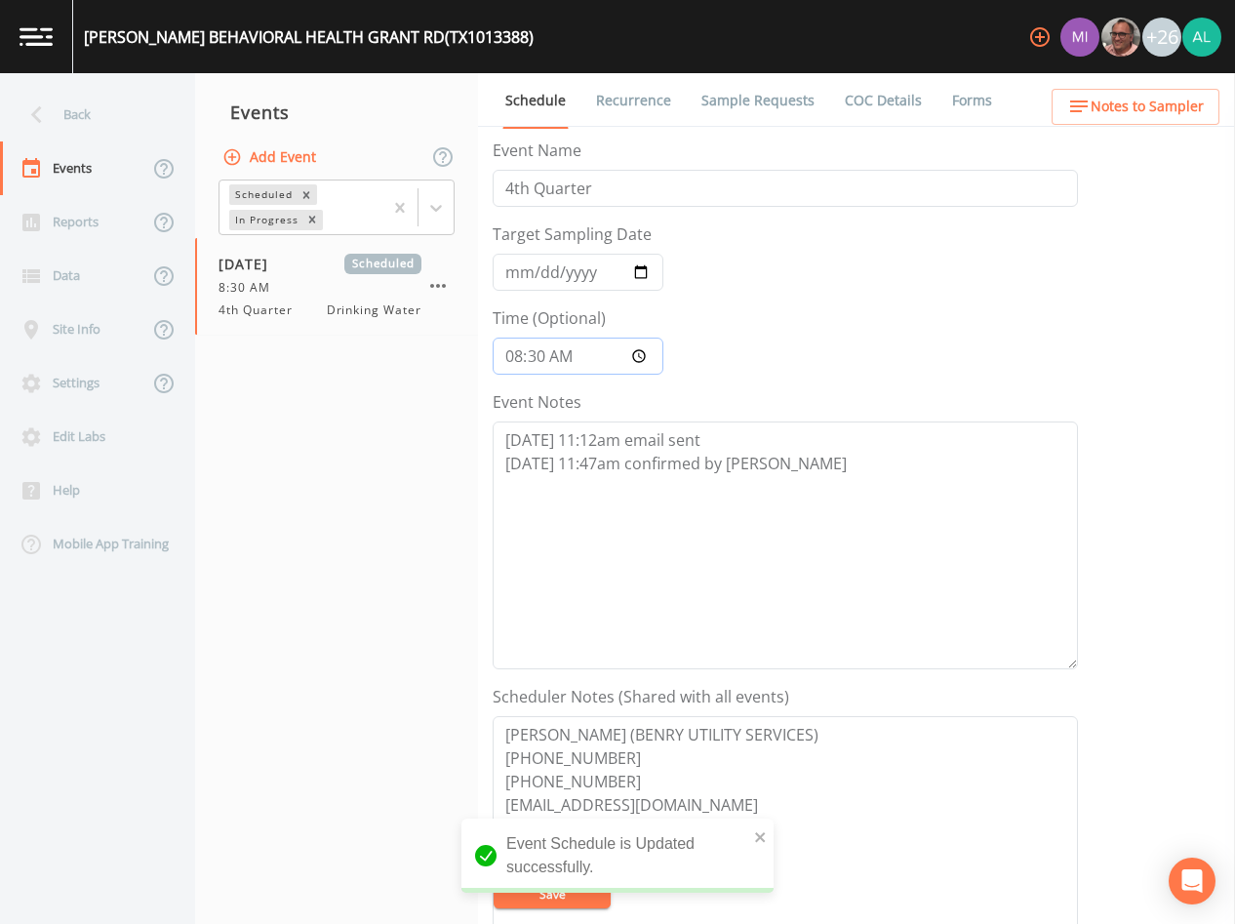
click at [547, 358] on input "08:30:00" at bounding box center [578, 356] width 171 height 37
type input "08:33"
click at [494, 879] on button "Save" at bounding box center [552, 893] width 117 height 29
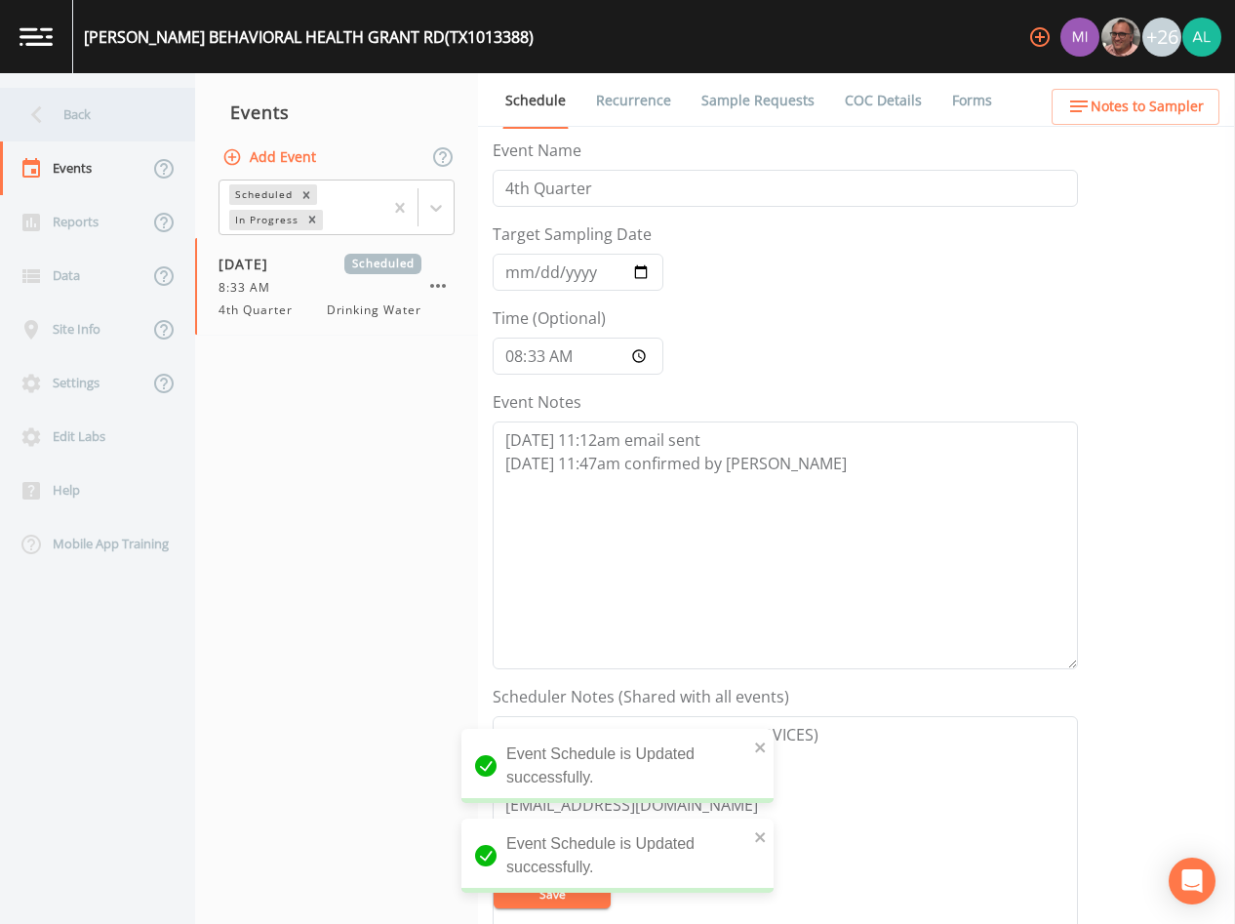
click at [125, 115] on div "Back" at bounding box center [88, 115] width 176 height 54
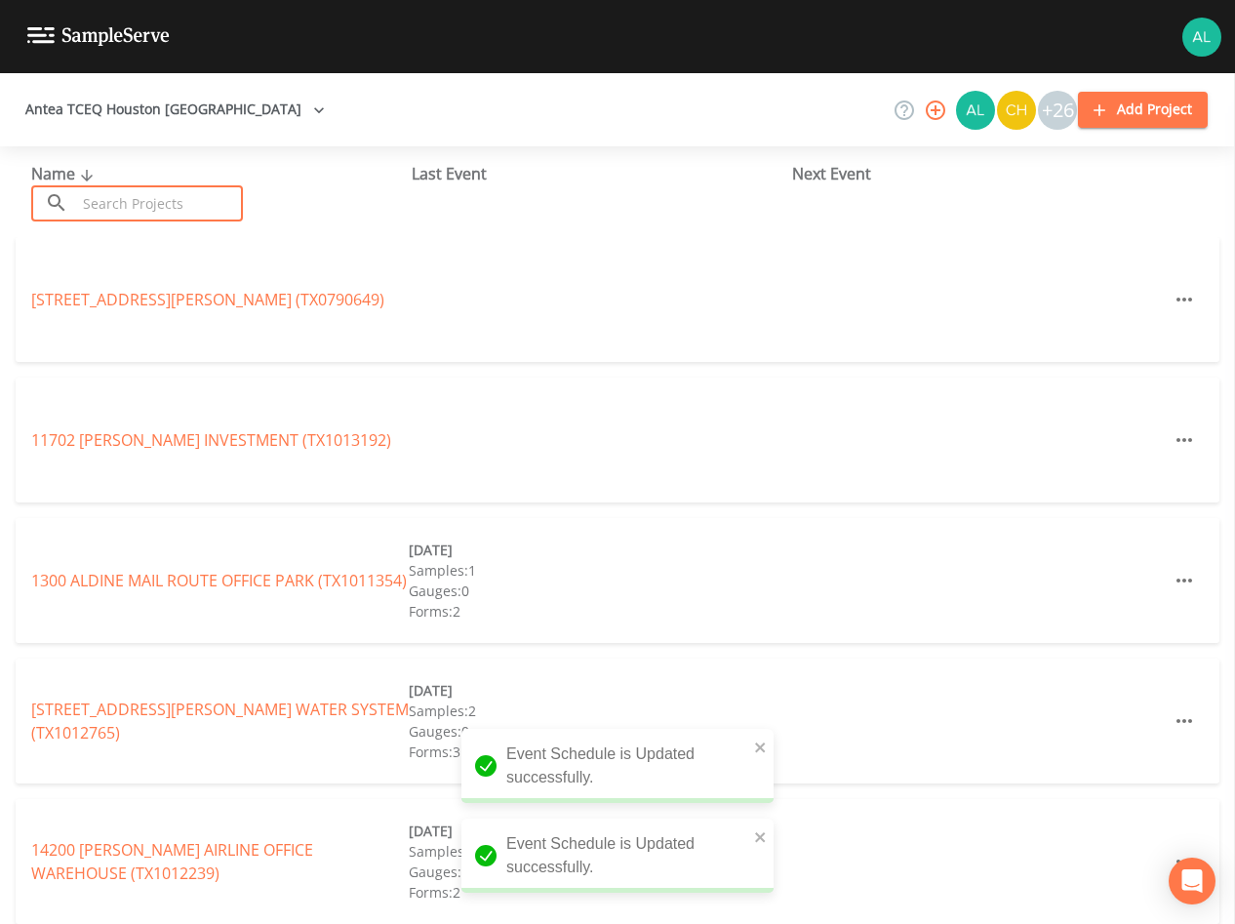
click at [127, 198] on input "text" at bounding box center [159, 203] width 167 height 36
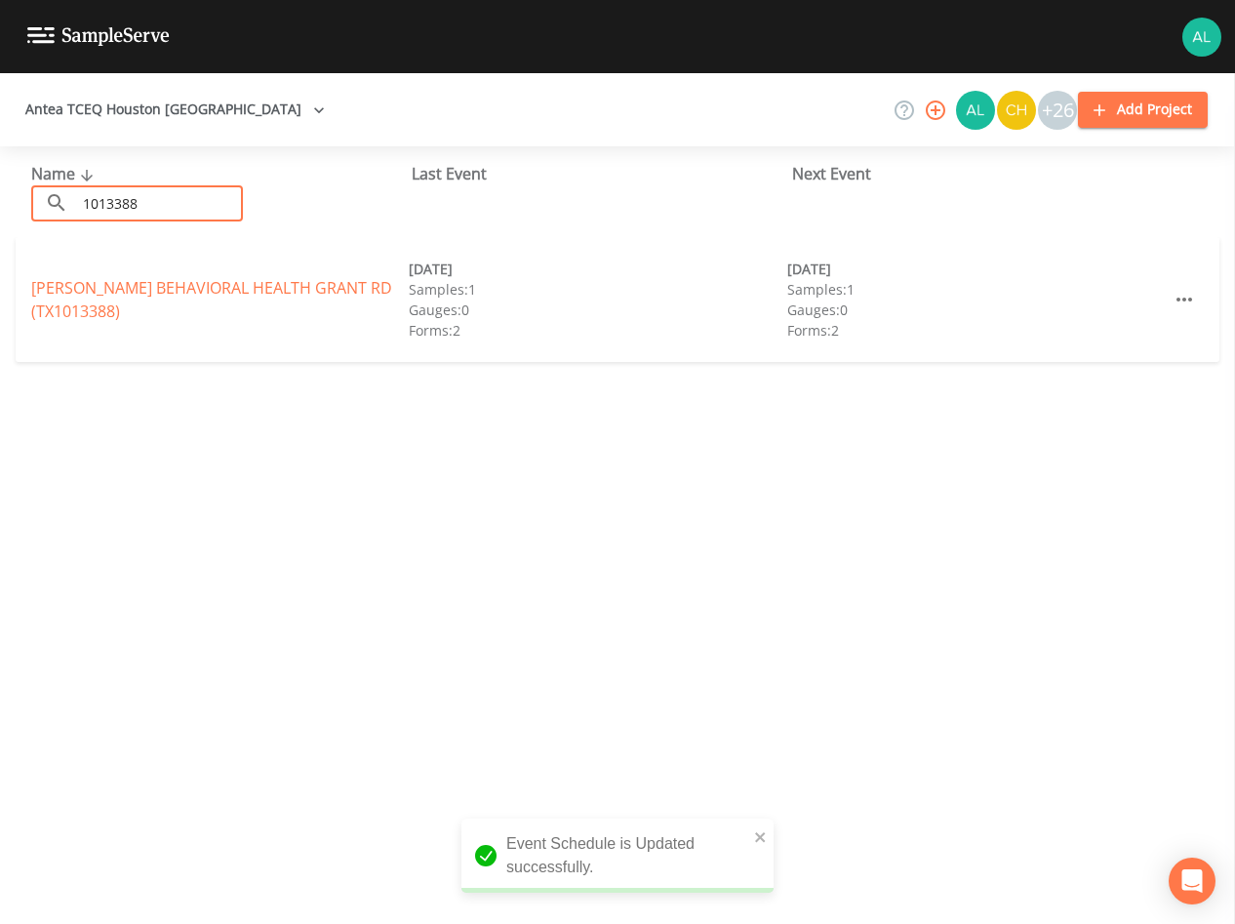
type input "1013388"
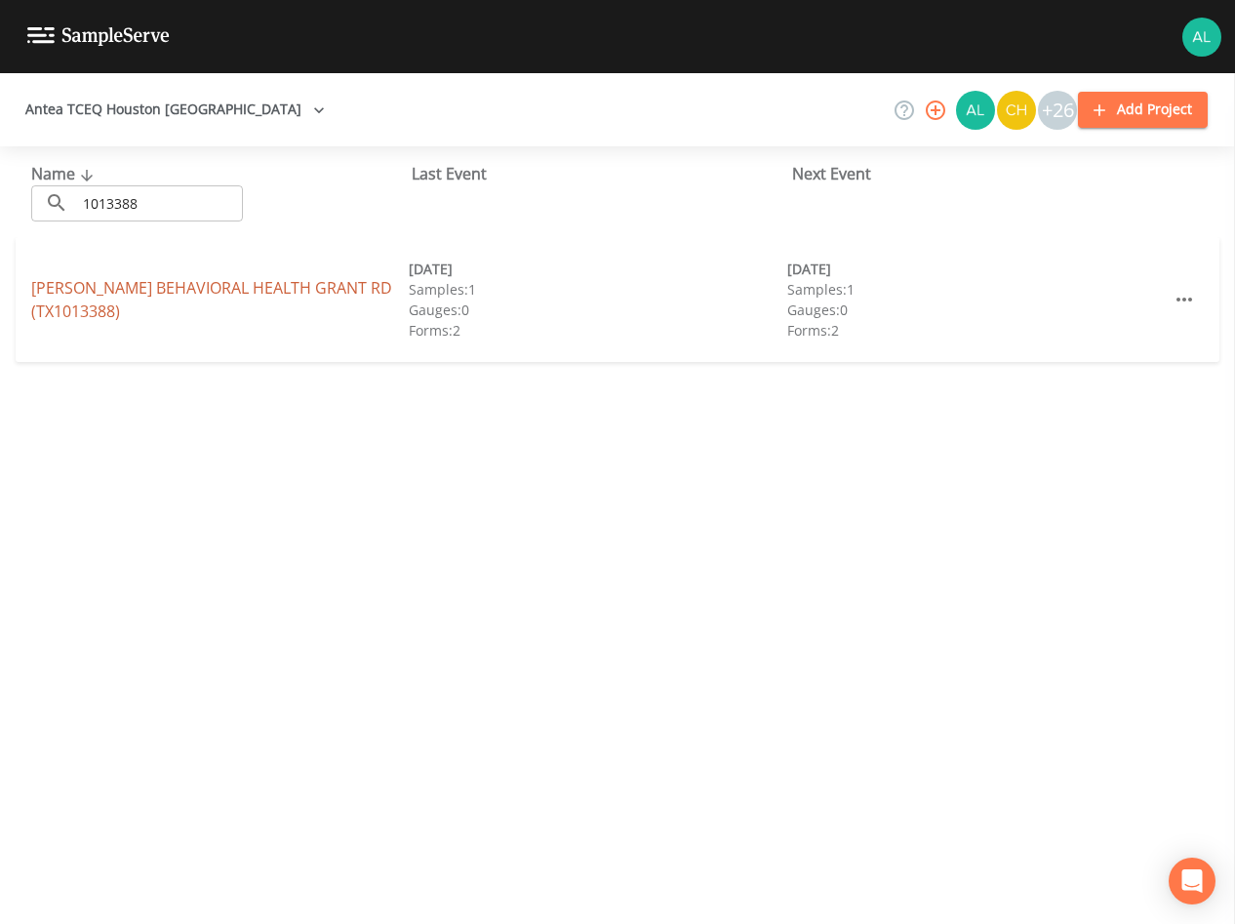
click at [95, 285] on link "[PERSON_NAME] BEHAVIORAL [GEOGRAPHIC_DATA])" at bounding box center [211, 299] width 361 height 45
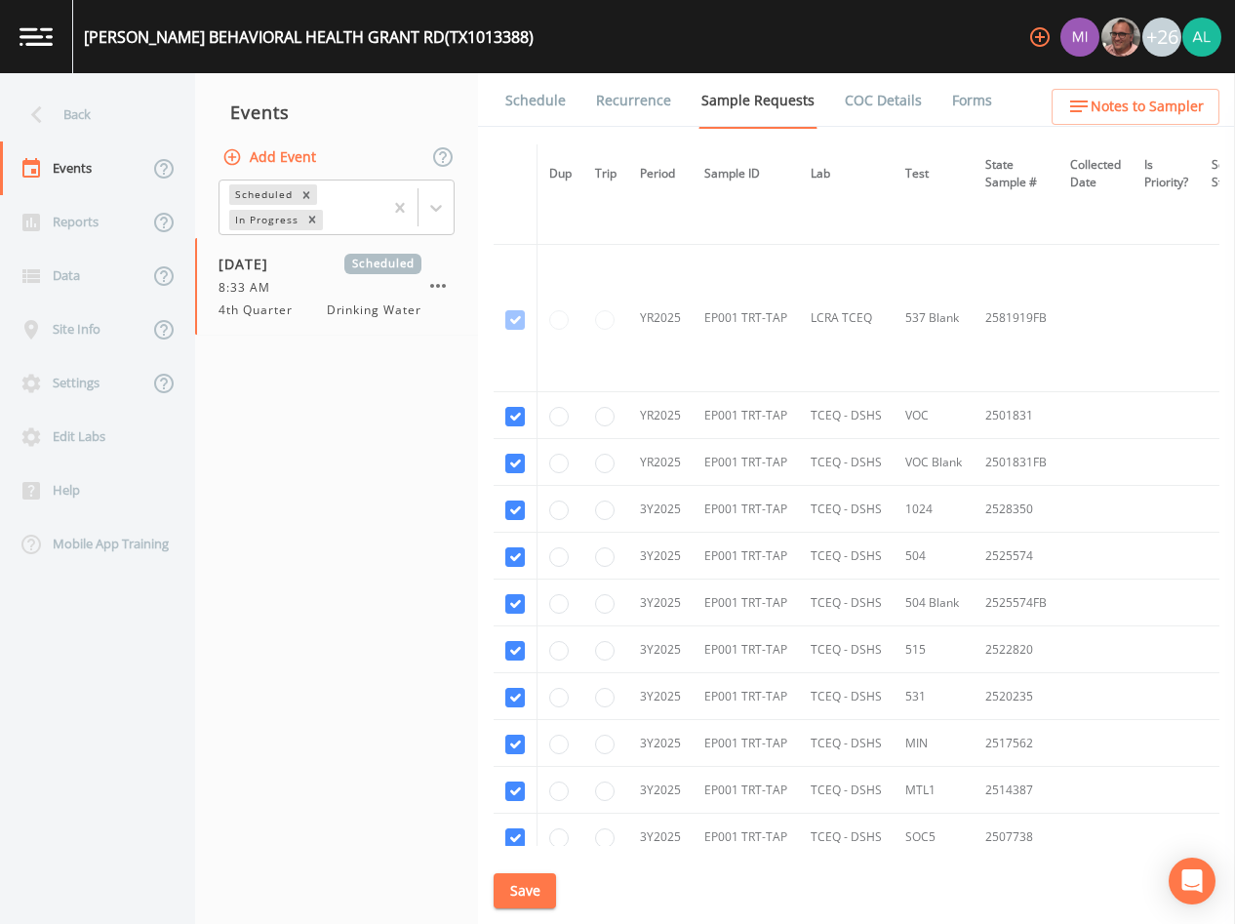
scroll to position [1026, 0]
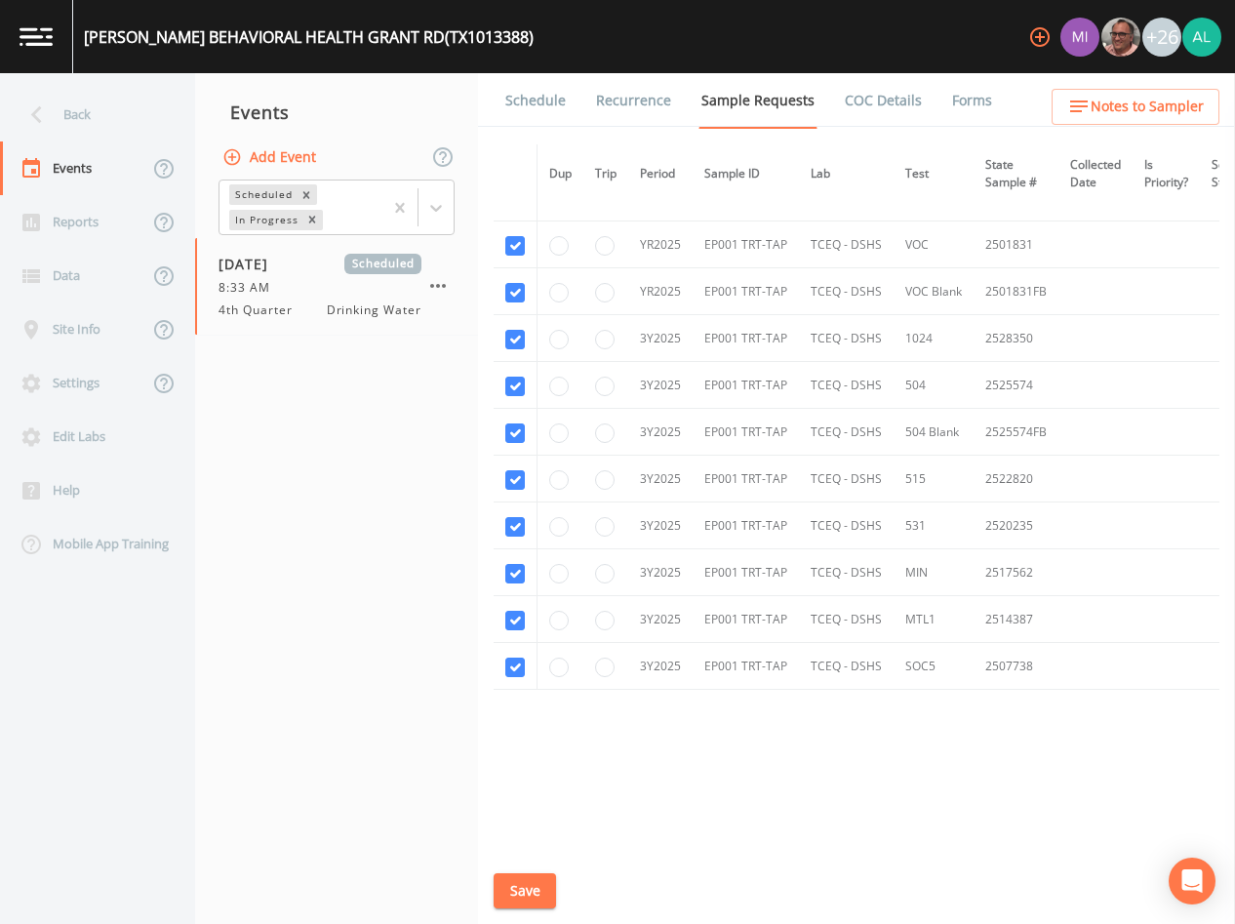
click at [544, 92] on link "Schedule" at bounding box center [536, 100] width 66 height 55
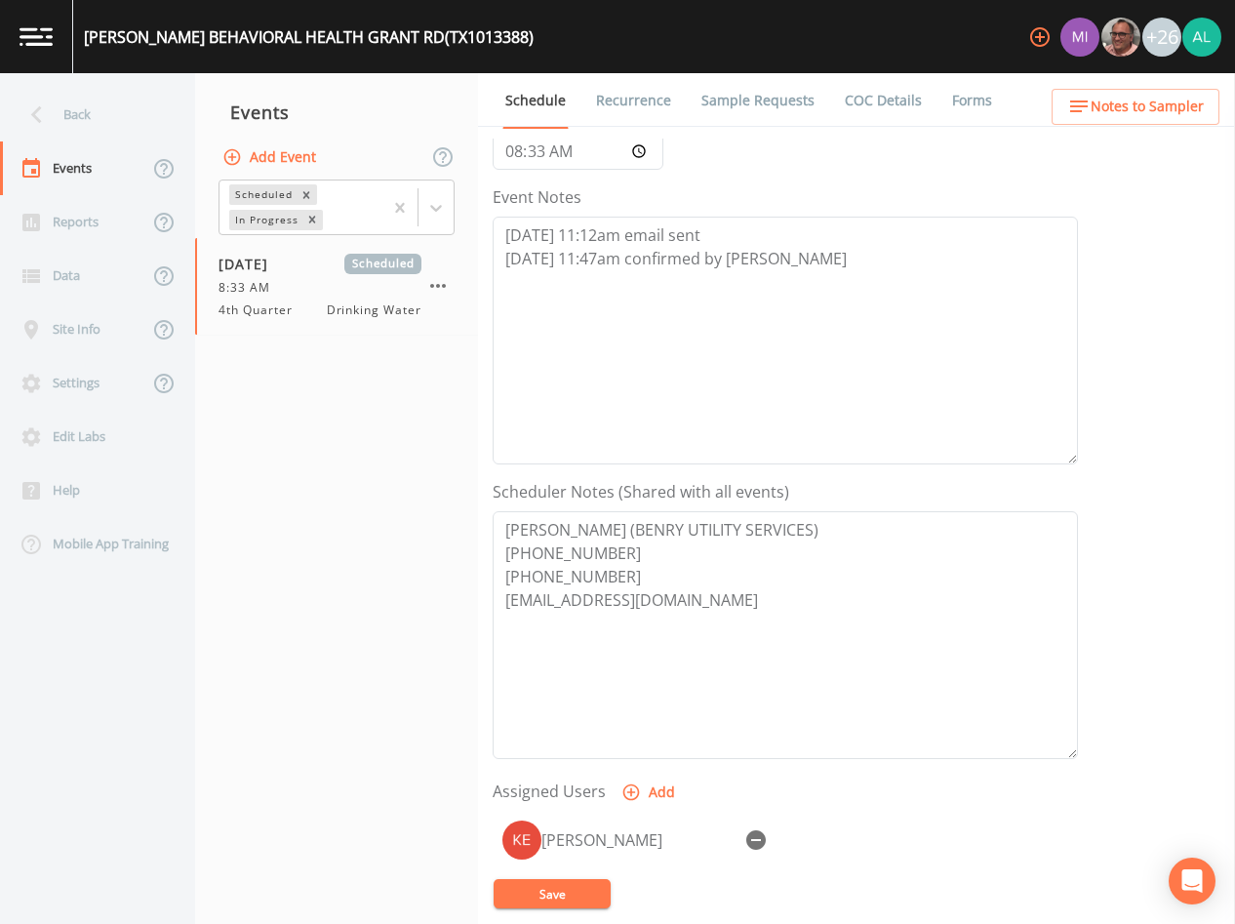
scroll to position [453, 0]
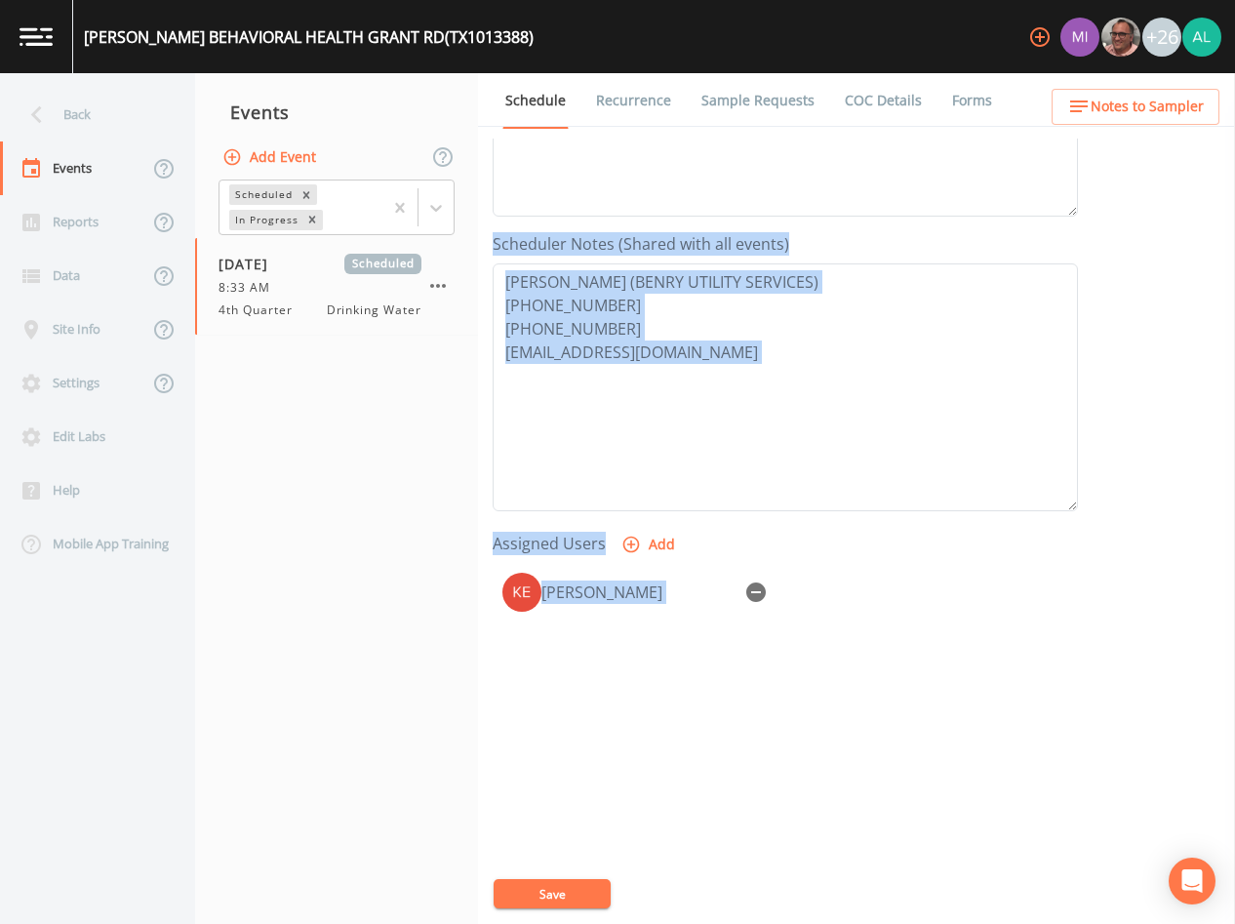
click at [1147, 90] on div "Back Events Reports Data Site Info Settings Edit Labs Help Mobile App Training …" at bounding box center [617, 498] width 1235 height 851
click at [1136, 127] on div "Schedule Recurrence Sample Requests COC Details Forms Event Name 4th Quarter Ta…" at bounding box center [856, 498] width 757 height 851
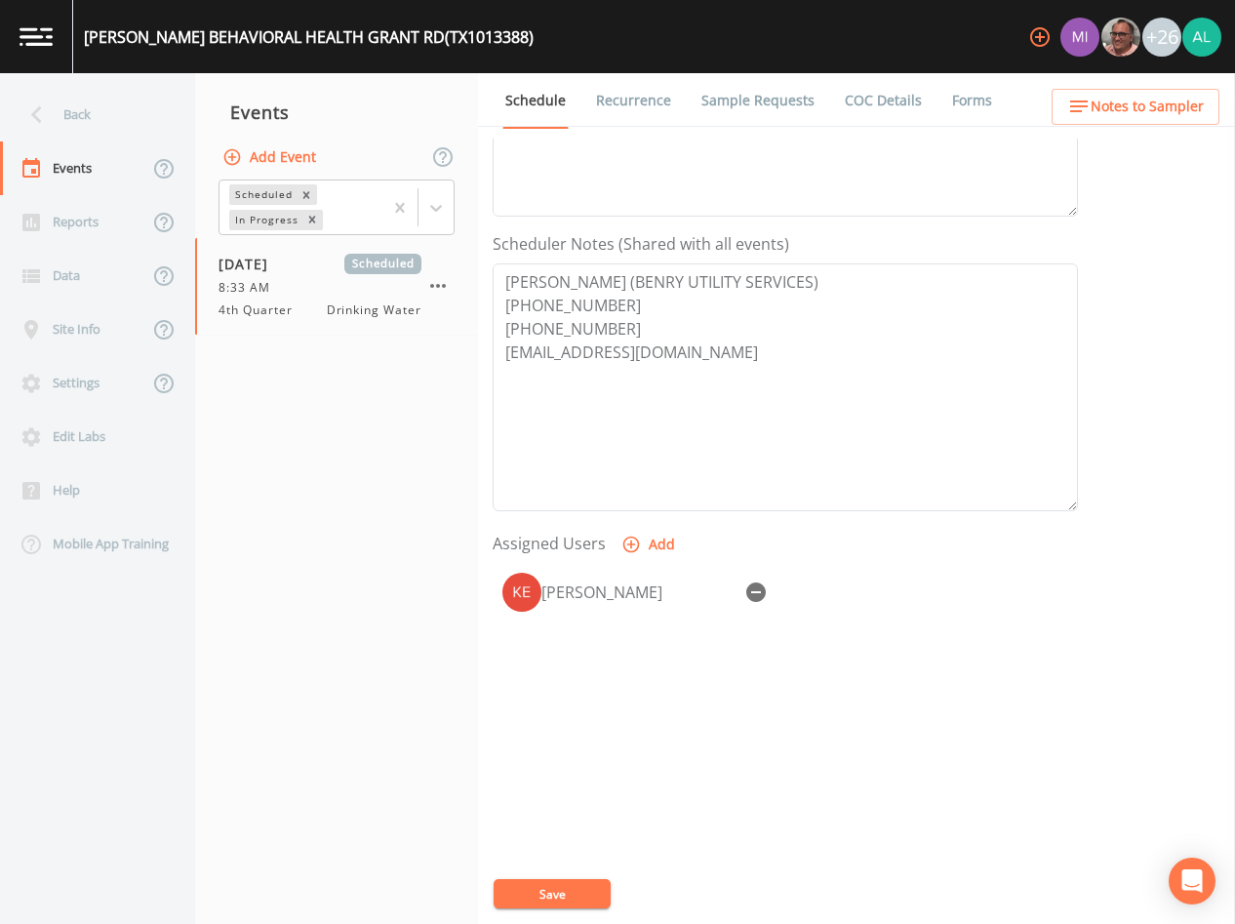
click at [1141, 121] on button "Notes to Sampler" at bounding box center [1136, 107] width 168 height 36
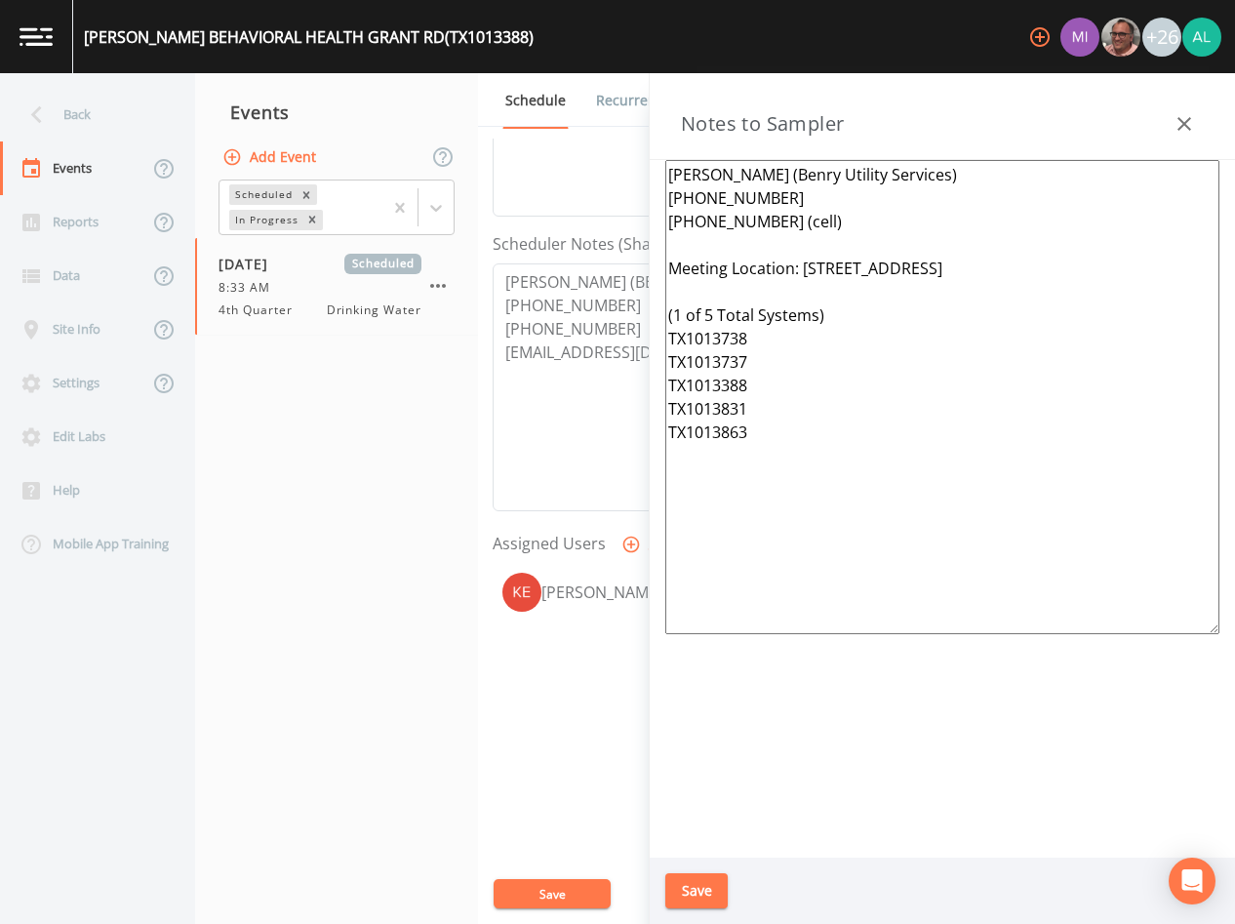
click at [664, 890] on div "Save" at bounding box center [943, 891] width 586 height 67
click at [676, 890] on button "Save" at bounding box center [697, 891] width 62 height 36
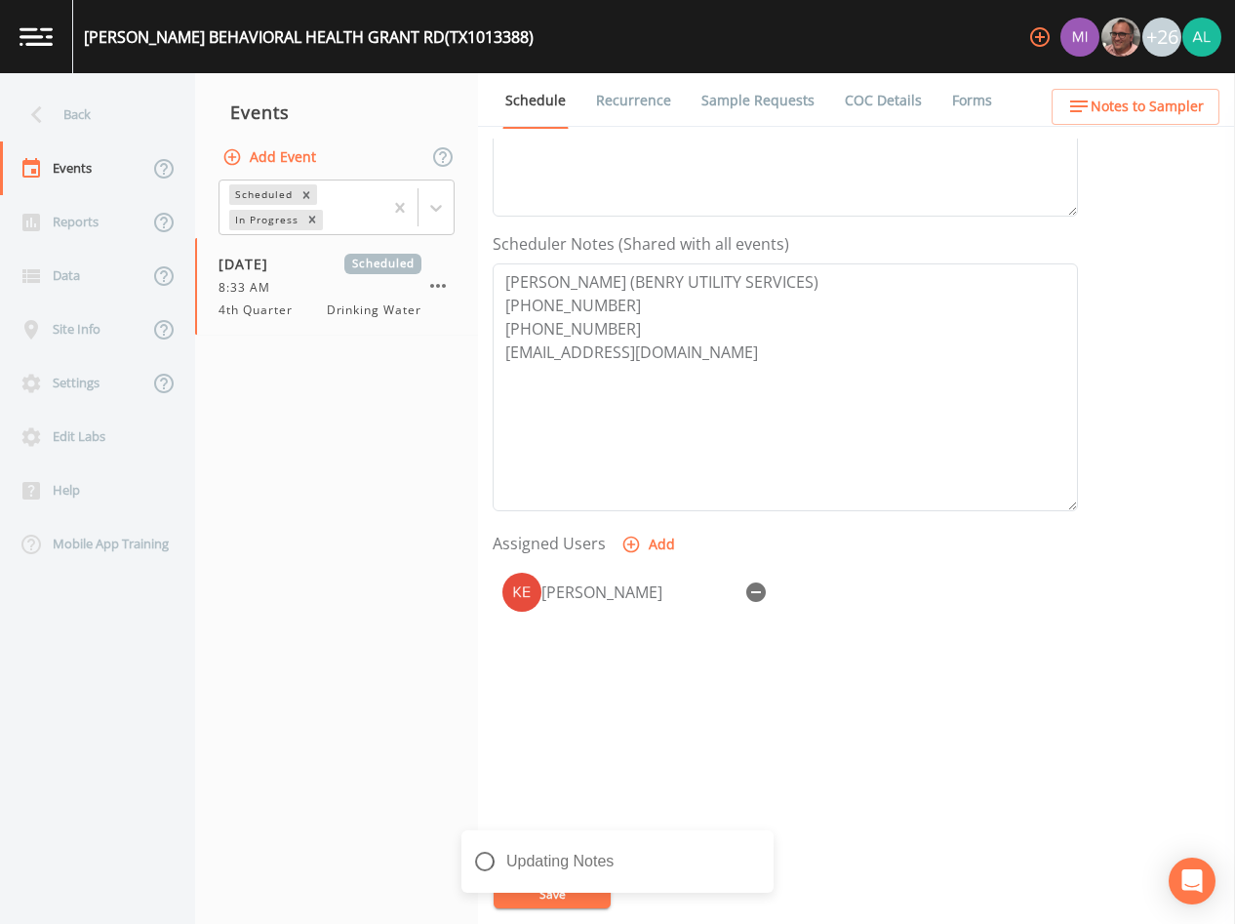
click at [579, 892] on div "Updating Notes" at bounding box center [618, 869] width 312 height 78
click at [779, 843] on div "Event Name 4th Quarter Target Sampling Date [DATE] Time (Optional) 08:33:00 Eve…" at bounding box center [864, 532] width 743 height 786
drag, startPoint x: 766, startPoint y: 850, endPoint x: 706, endPoint y: 869, distance: 63.3
click at [765, 850] on icon "close" at bounding box center [761, 849] width 14 height 16
click at [571, 909] on div "Notes Updated" at bounding box center [618, 909] width 312 height 0
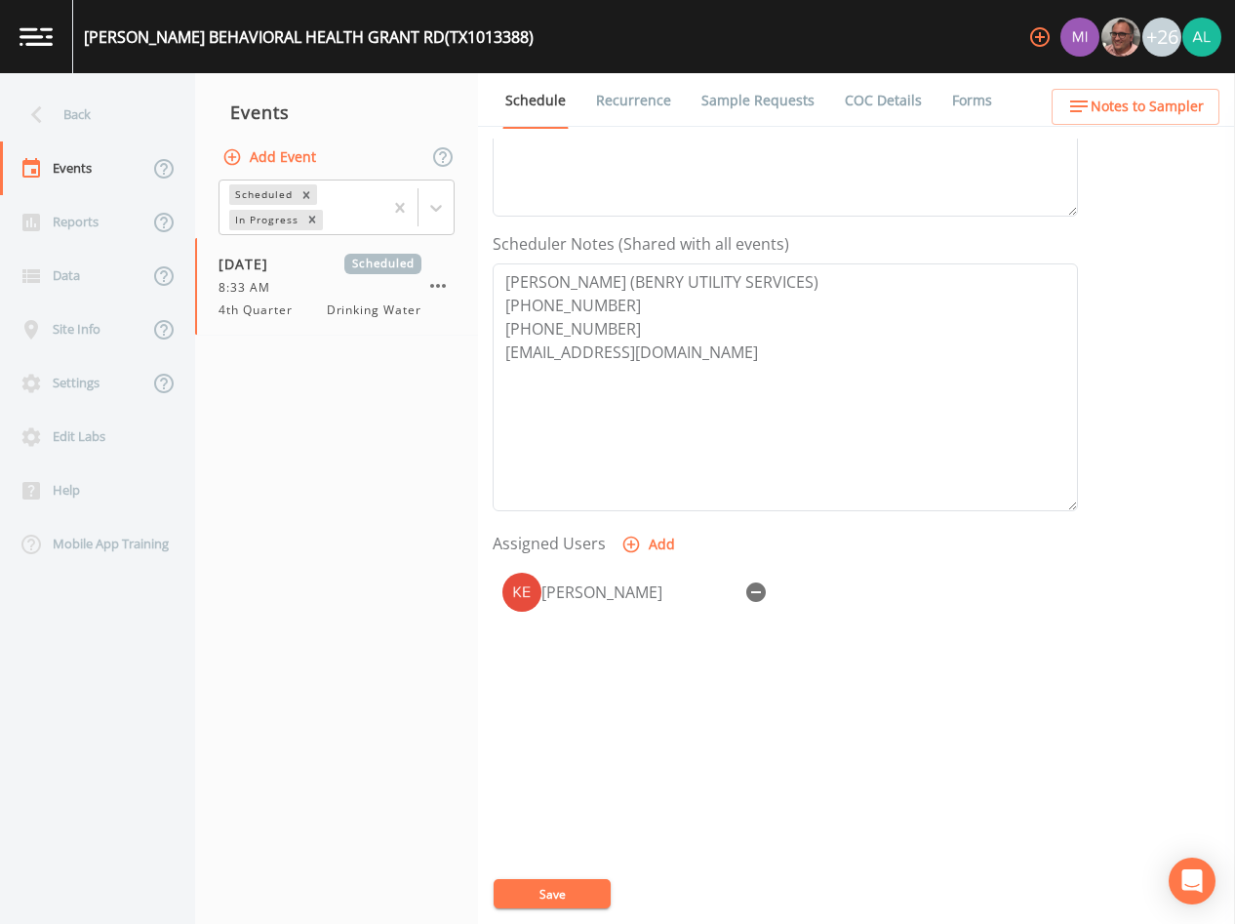
click at [571, 890] on button "Save" at bounding box center [552, 893] width 117 height 29
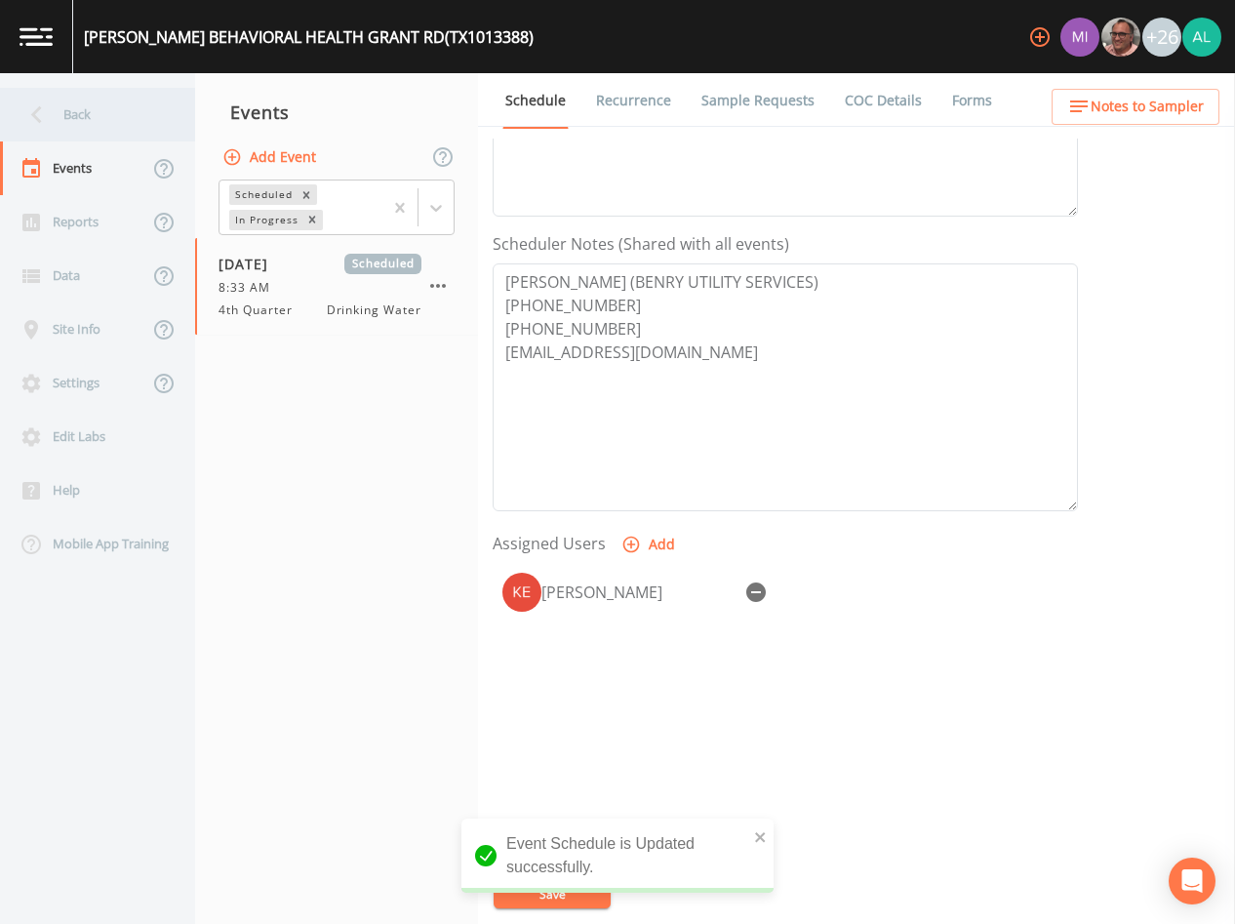
click at [137, 129] on div "Back" at bounding box center [88, 115] width 176 height 54
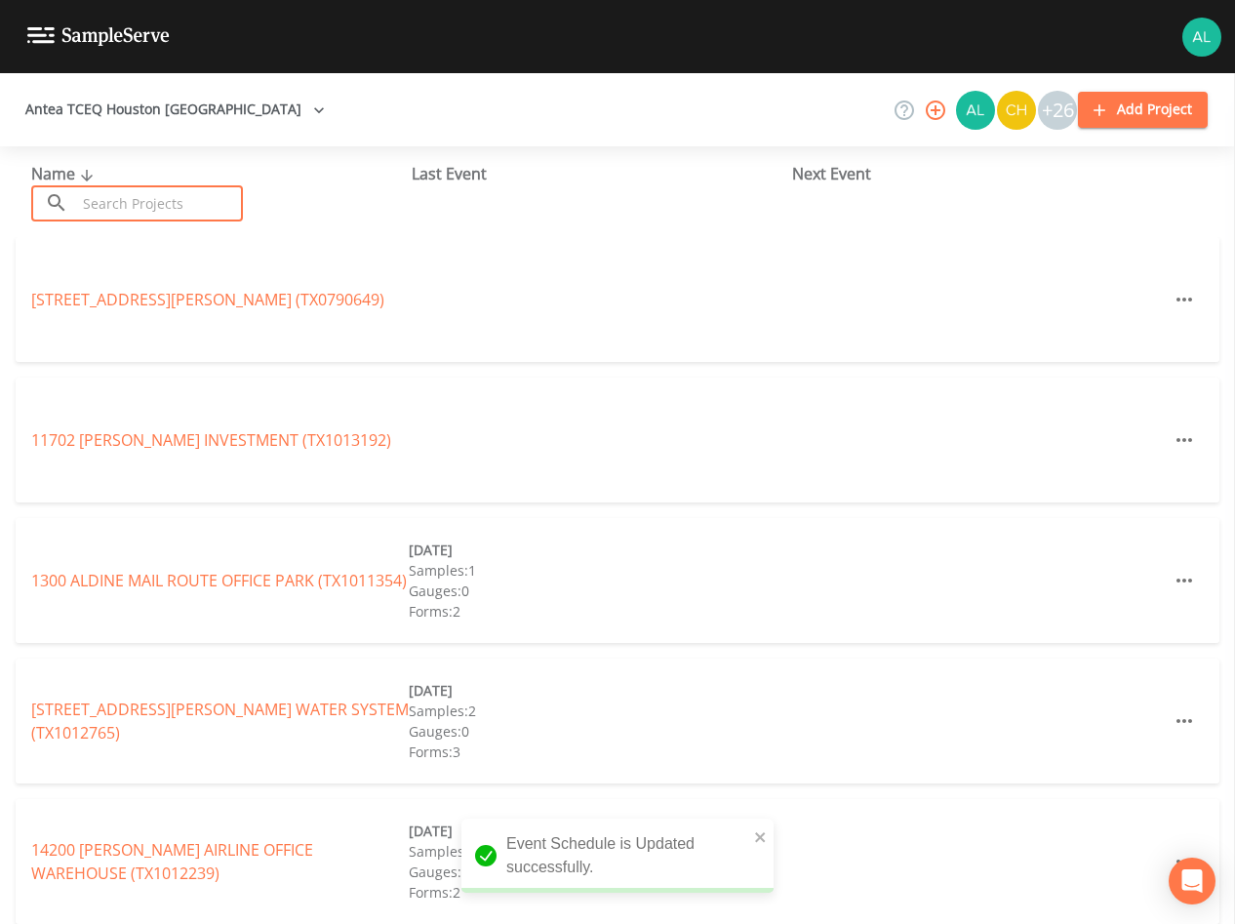
click at [132, 214] on input "text" at bounding box center [159, 203] width 167 height 36
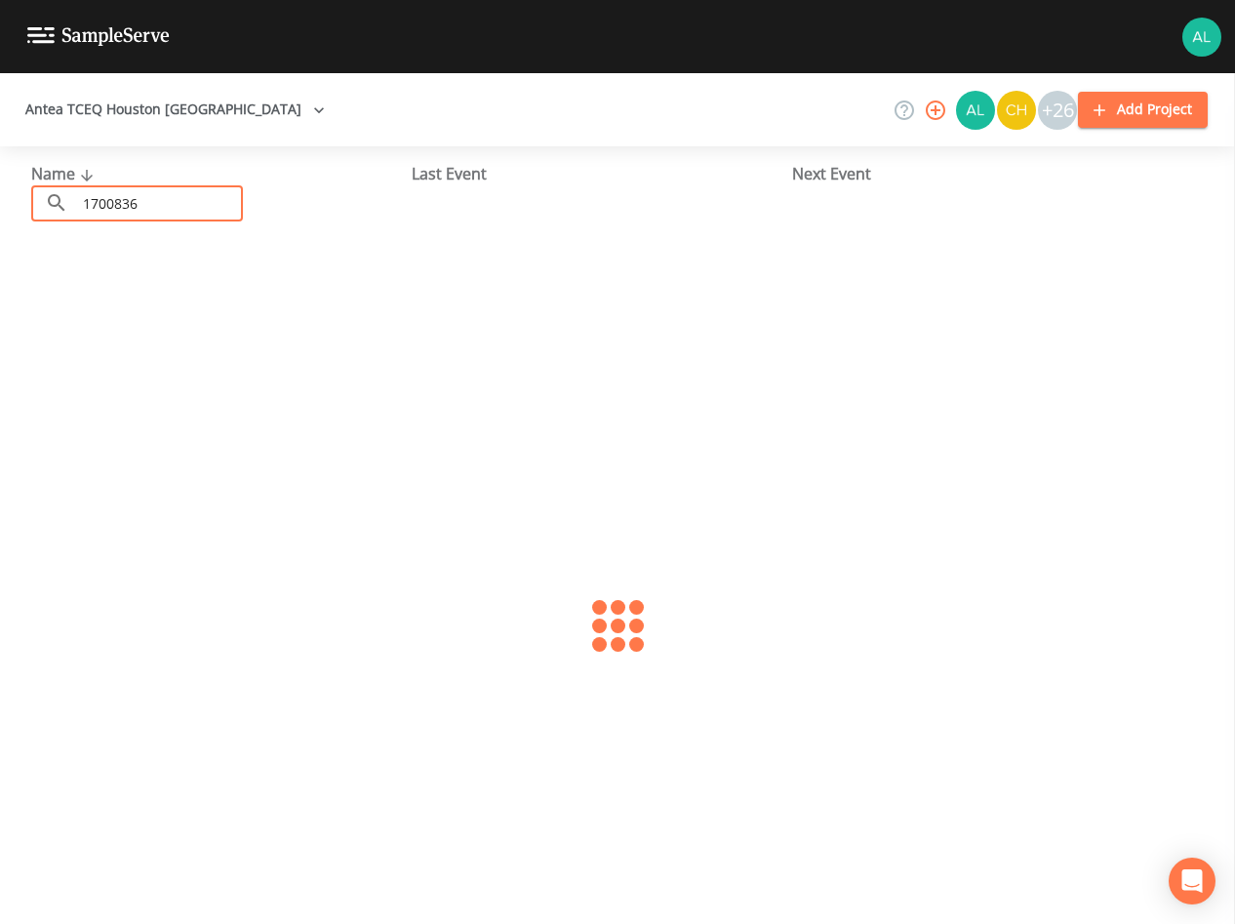
type input "1700836"
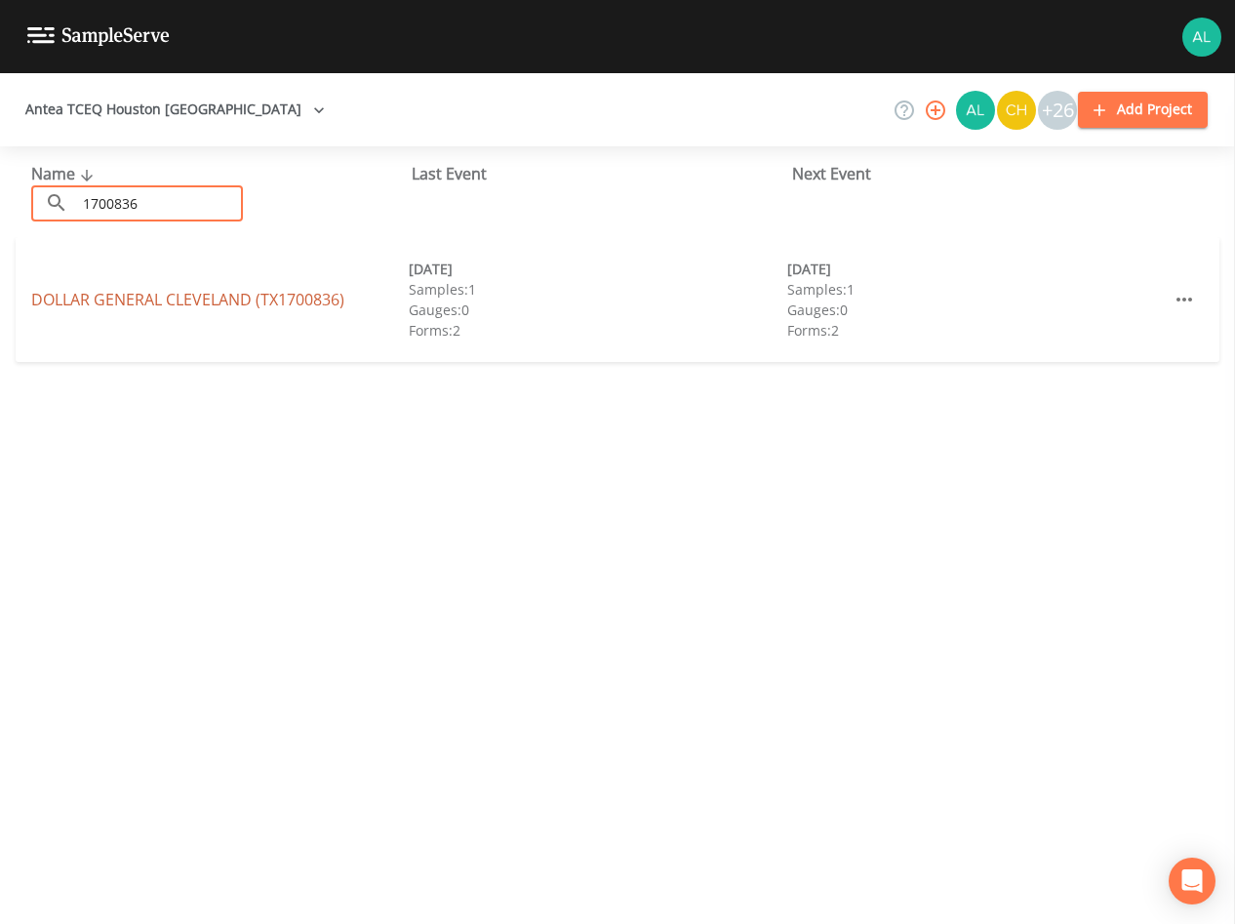
click at [226, 292] on link "DOLLAR GENERAL CLEVELAND (TX1700836)" at bounding box center [187, 299] width 313 height 21
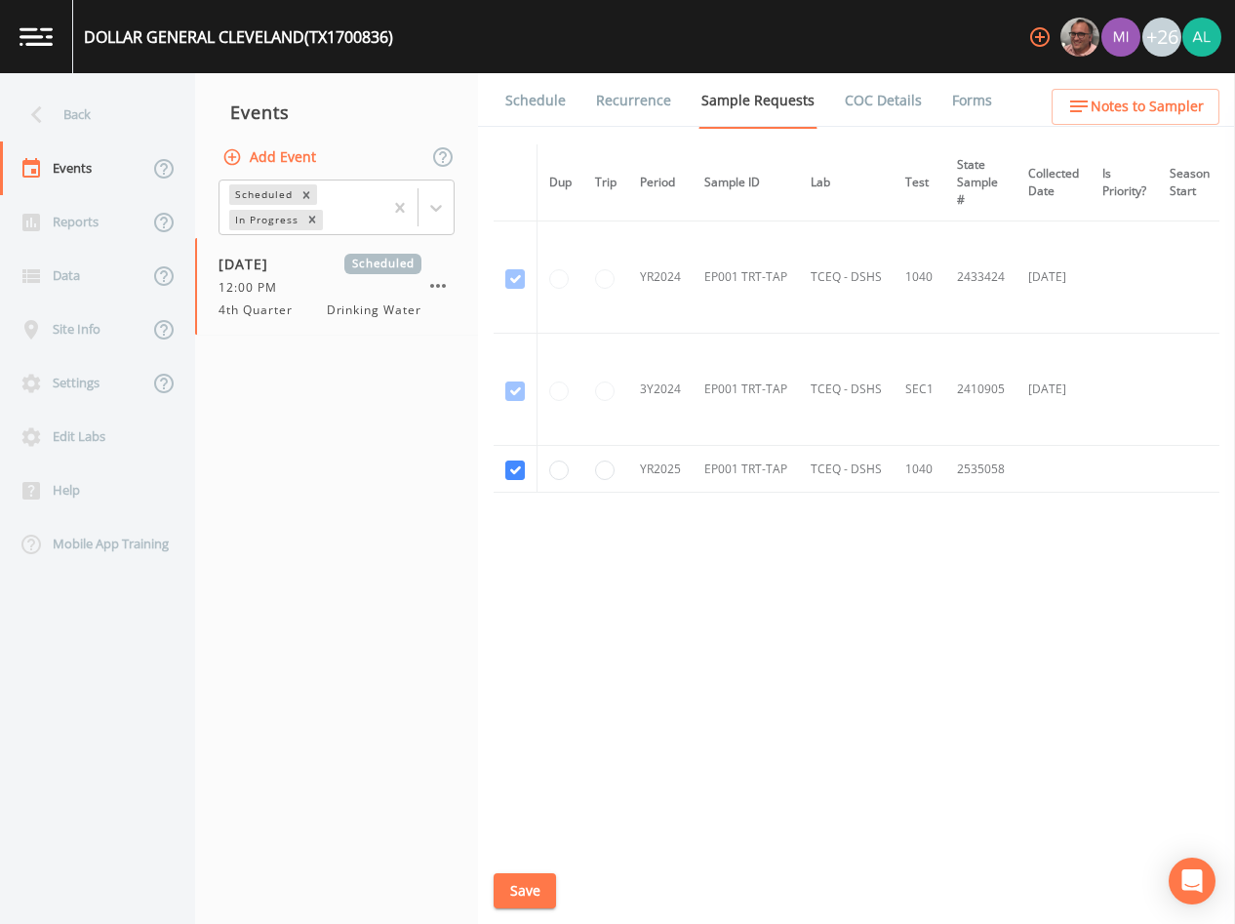
click at [530, 887] on button "Save" at bounding box center [525, 891] width 62 height 36
click at [569, 103] on li "Recurrence" at bounding box center [621, 100] width 105 height 55
click at [549, 102] on link "Schedule" at bounding box center [536, 100] width 66 height 55
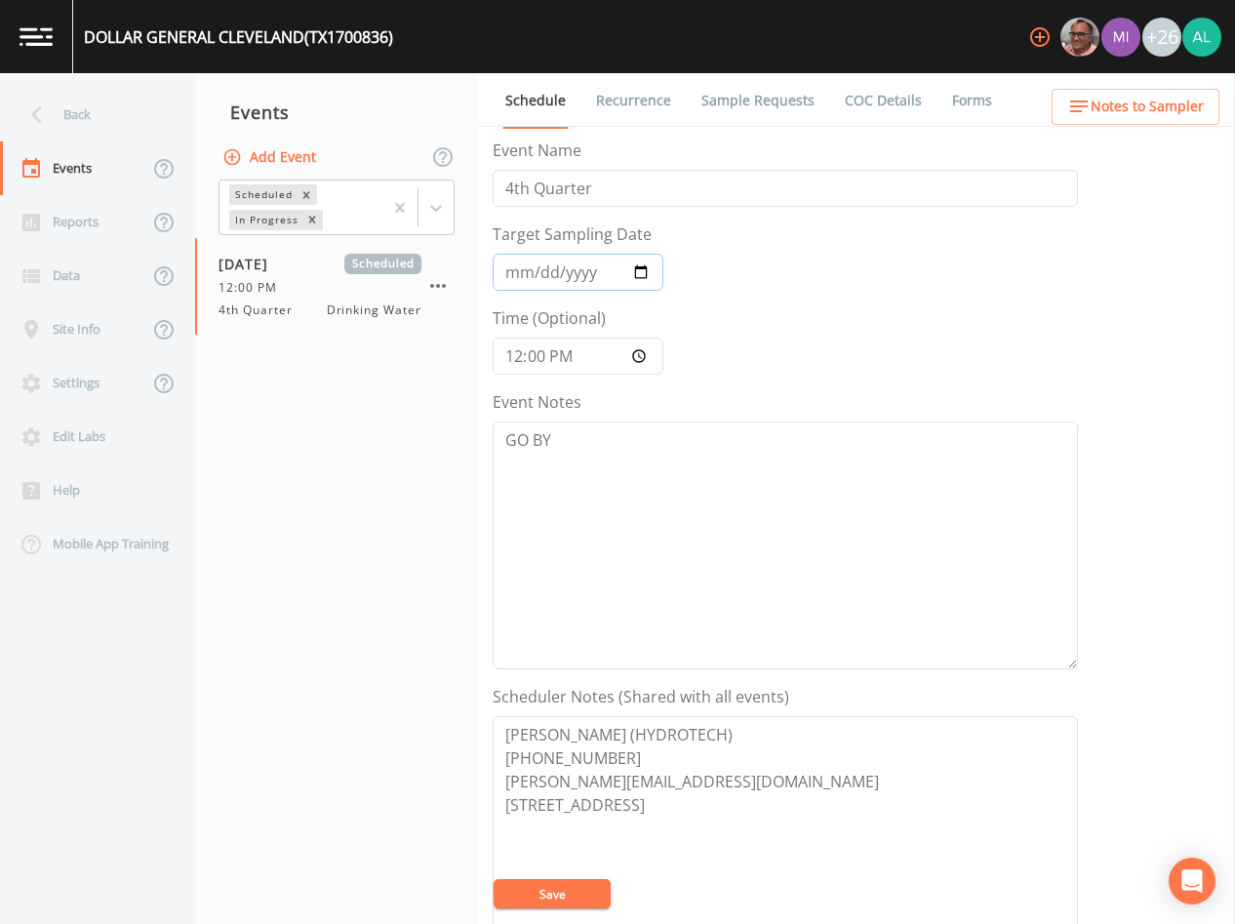
click at [547, 273] on input "[DATE]" at bounding box center [578, 272] width 171 height 37
click at [545, 273] on input "[DATE]" at bounding box center [578, 272] width 171 height 37
type input "[DATE]"
click at [494, 879] on button "Save" at bounding box center [552, 893] width 117 height 29
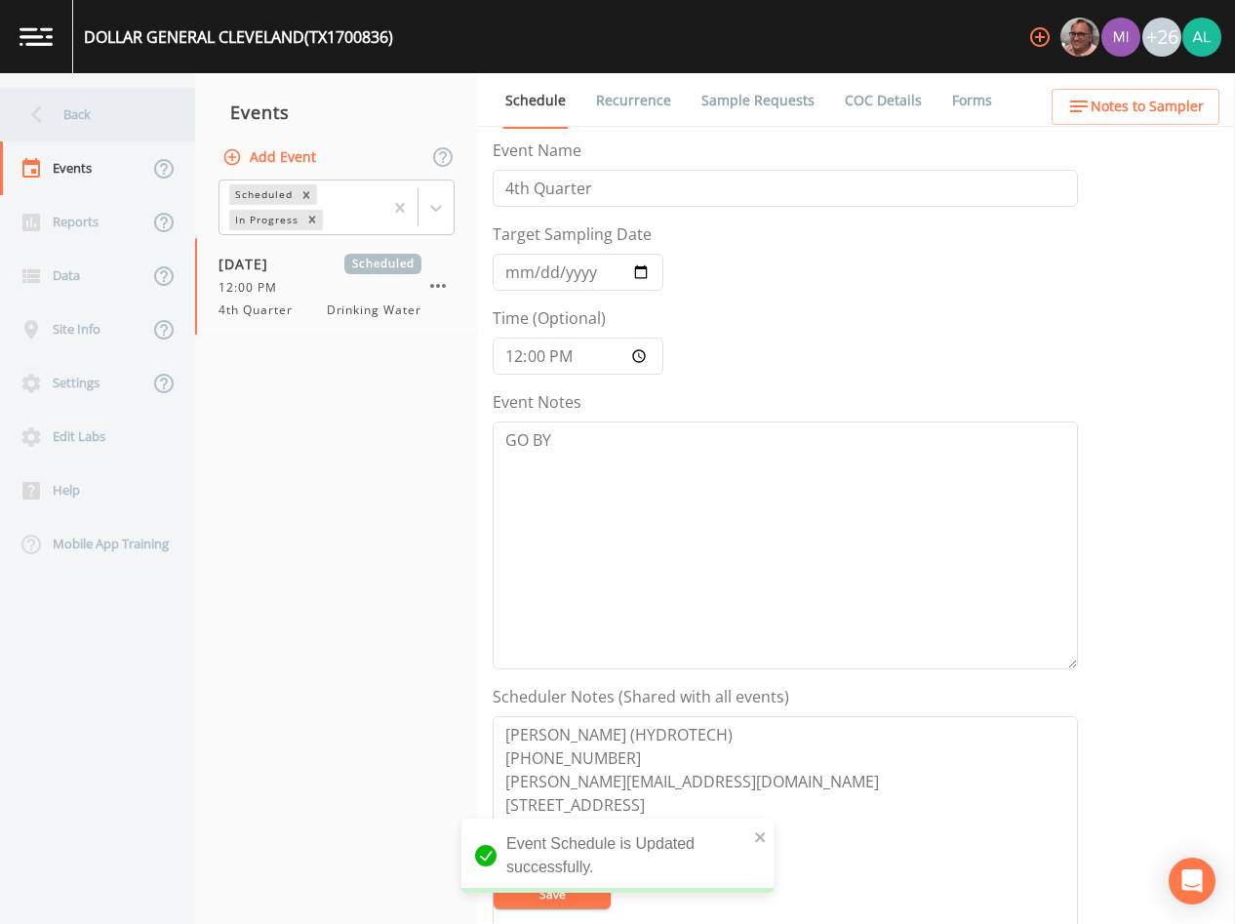
click at [129, 114] on div "Back" at bounding box center [88, 115] width 176 height 54
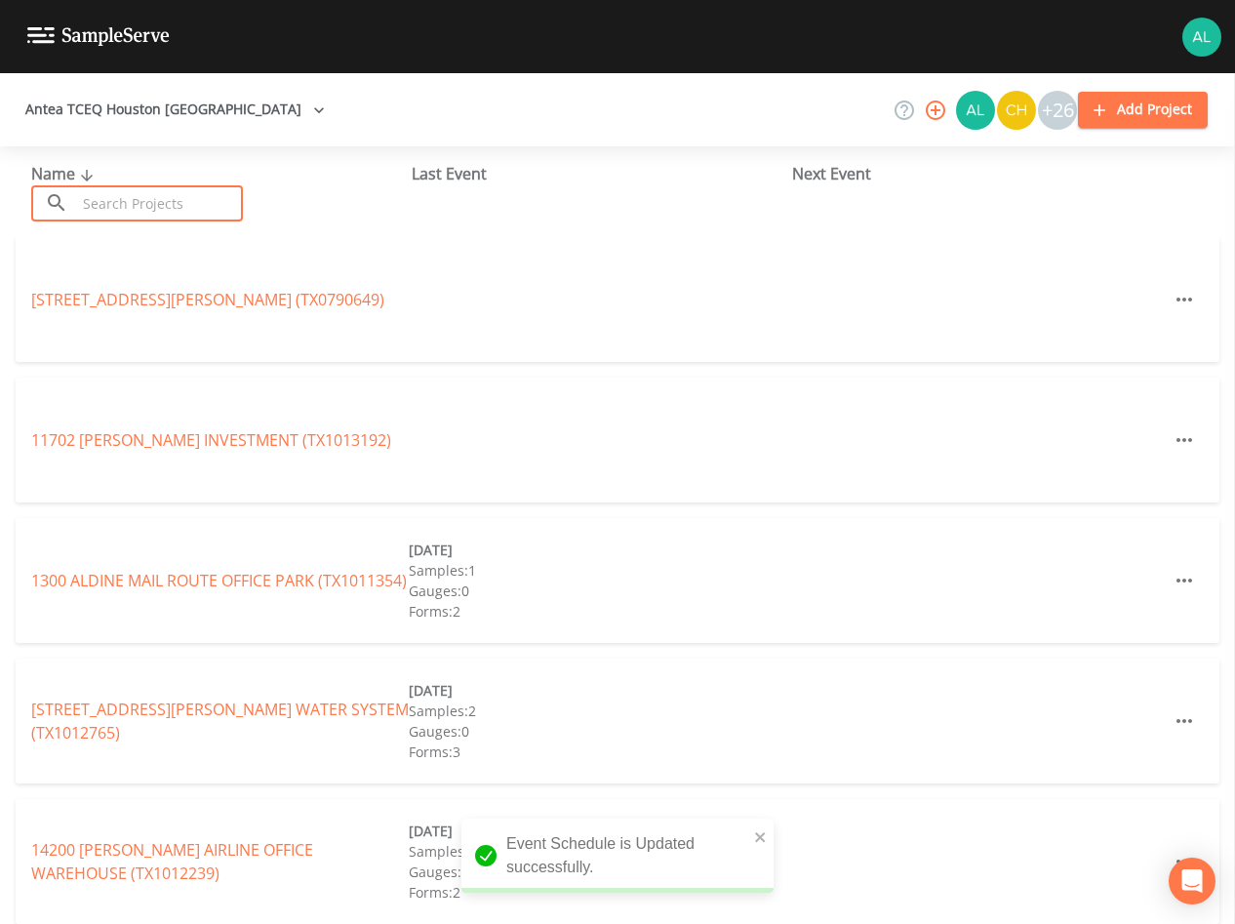
click at [180, 208] on input "text" at bounding box center [159, 203] width 167 height 36
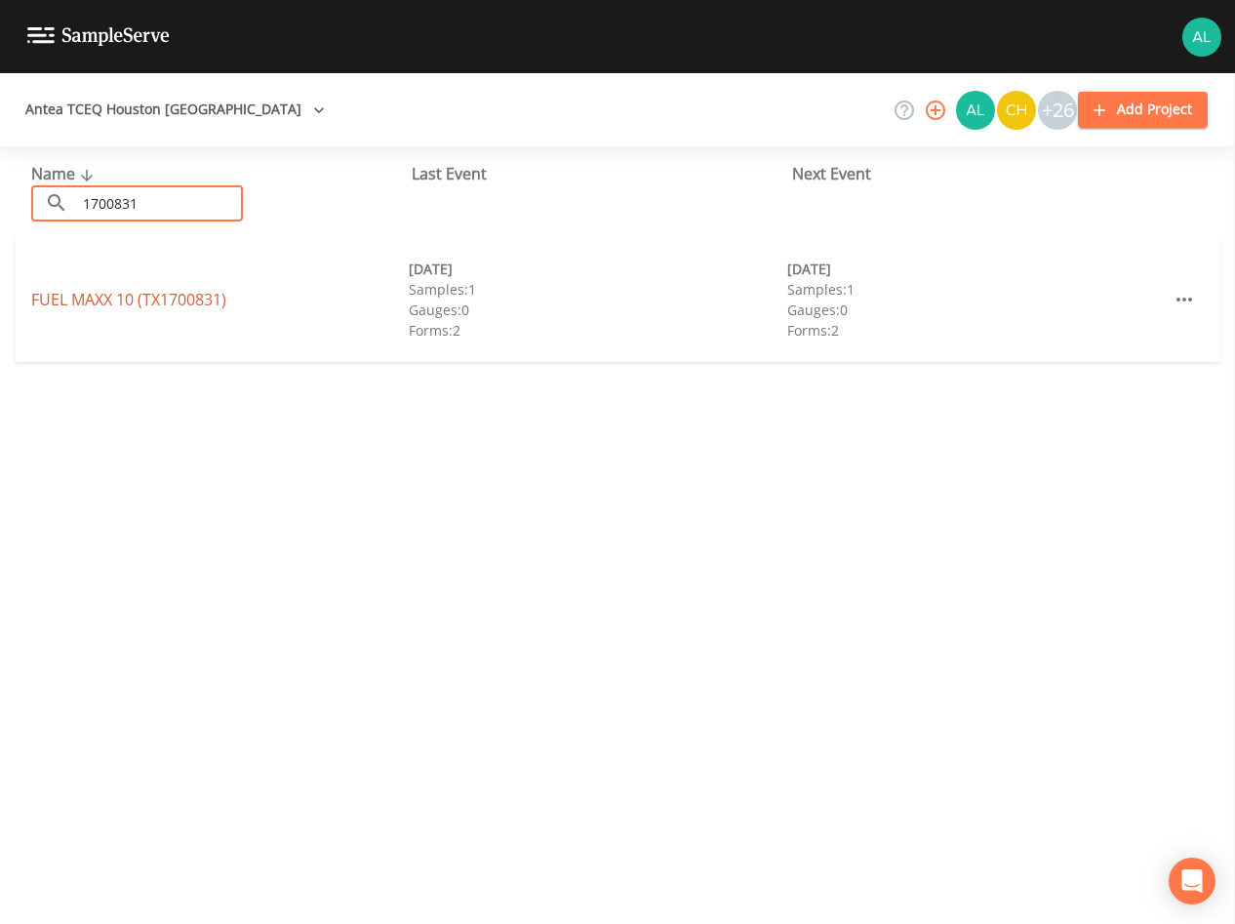
type input "1700831"
click at [126, 289] on link "FUEL MAXX 10 (TX1700831)" at bounding box center [128, 299] width 195 height 21
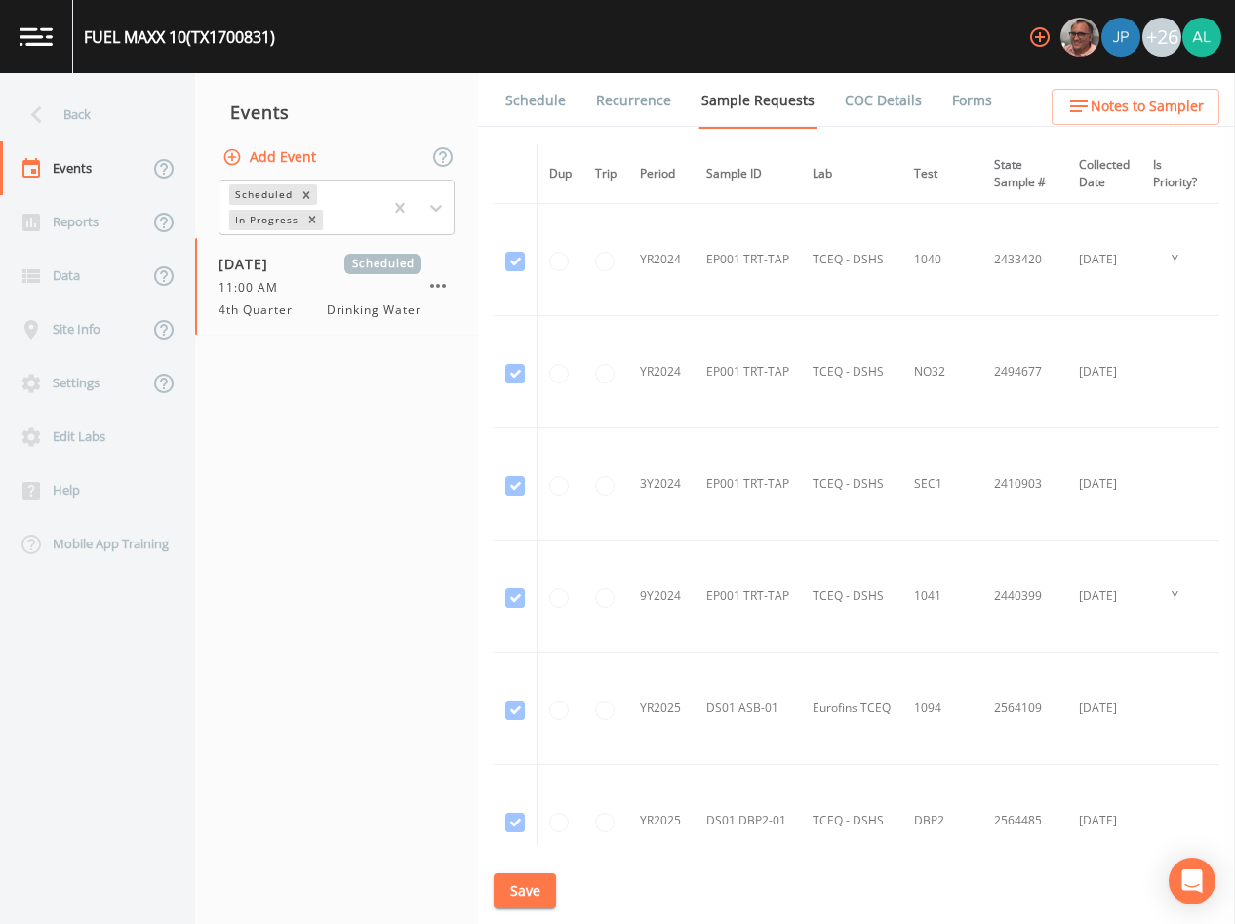
click at [529, 102] on link "Schedule" at bounding box center [536, 100] width 66 height 55
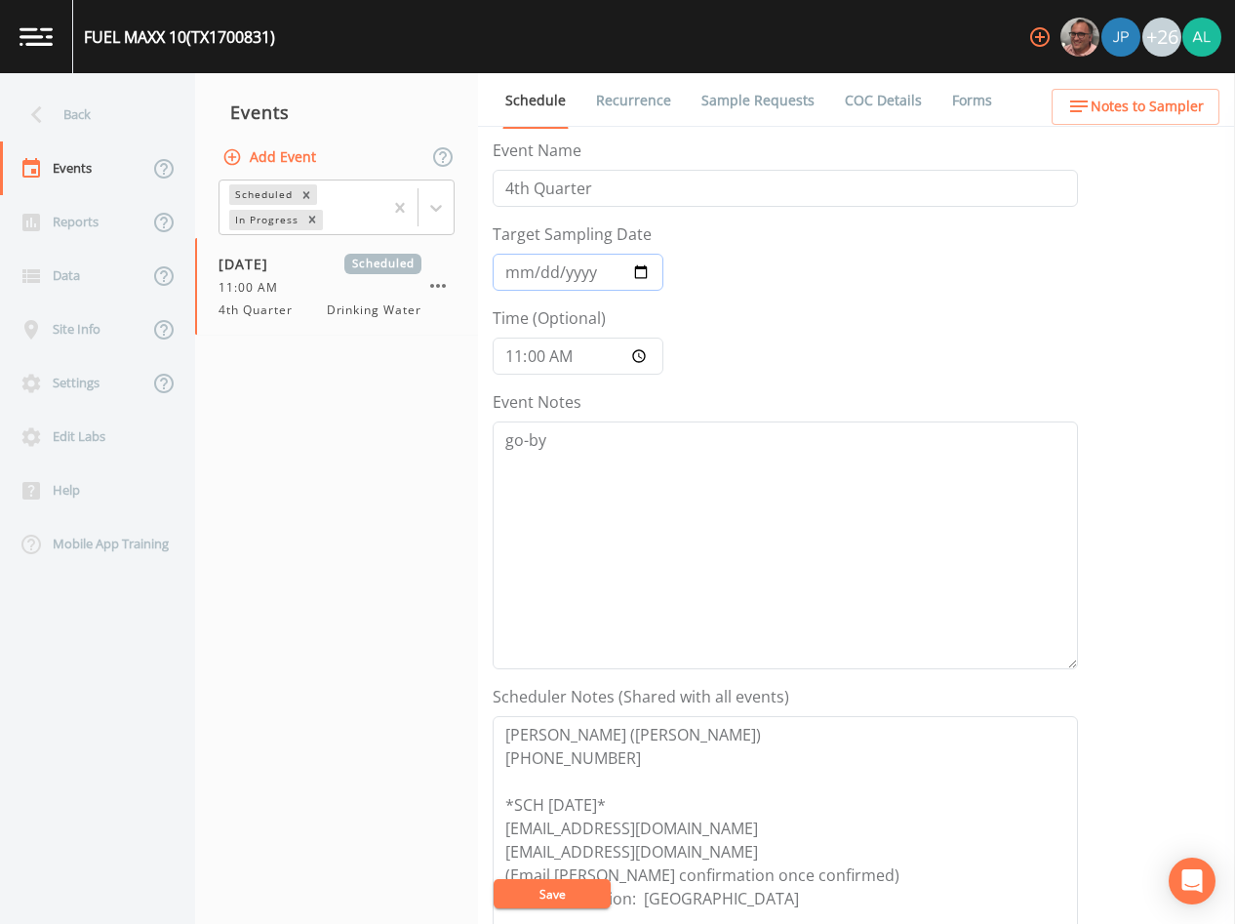
click at [537, 266] on input "[DATE]" at bounding box center [578, 272] width 171 height 37
type input "[DATE]"
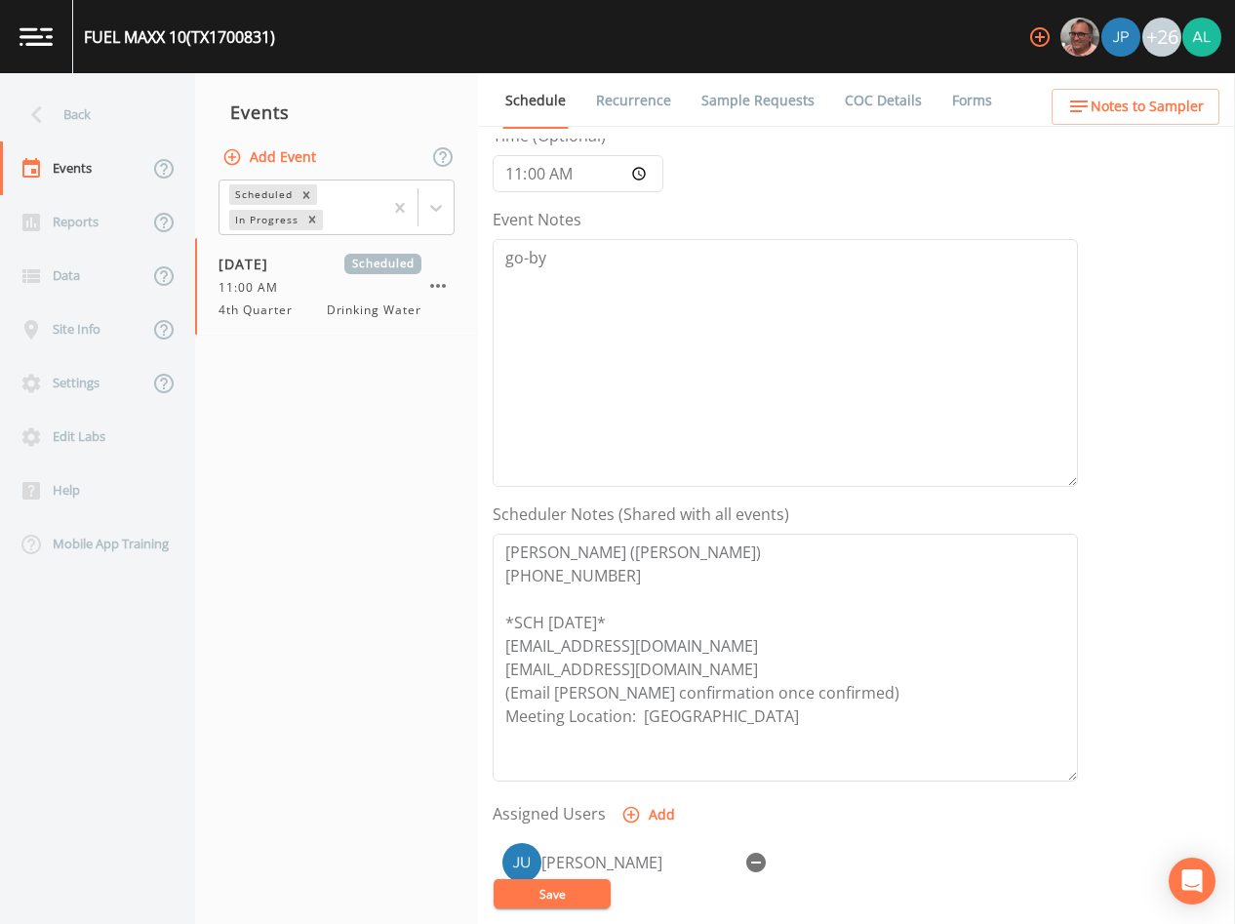
scroll to position [453, 0]
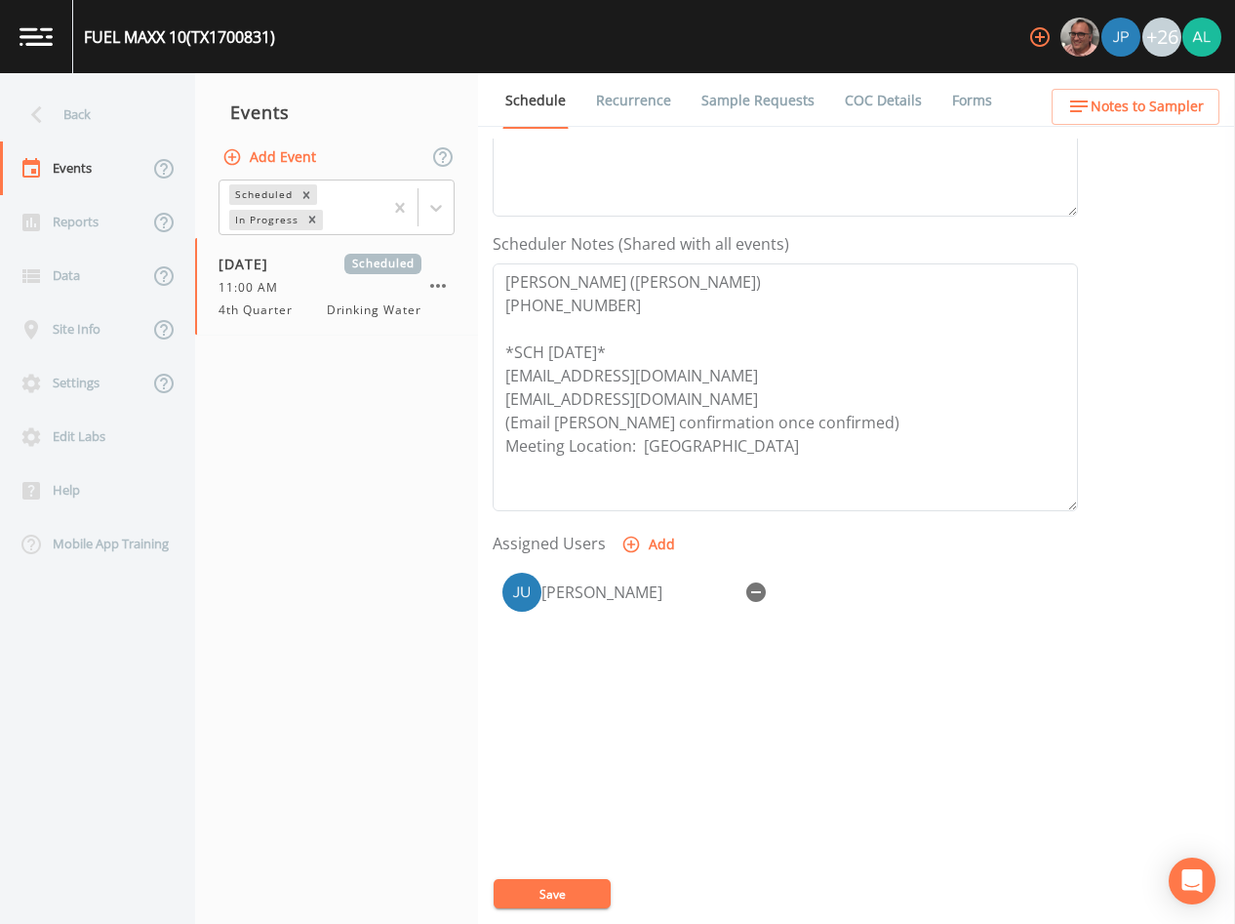
click at [563, 876] on div "Event Name 4th Quarter Target Sampling Date [DATE] Time (Optional) 11:00:00 Eve…" at bounding box center [864, 532] width 743 height 786
click at [552, 888] on button "Save" at bounding box center [552, 893] width 117 height 29
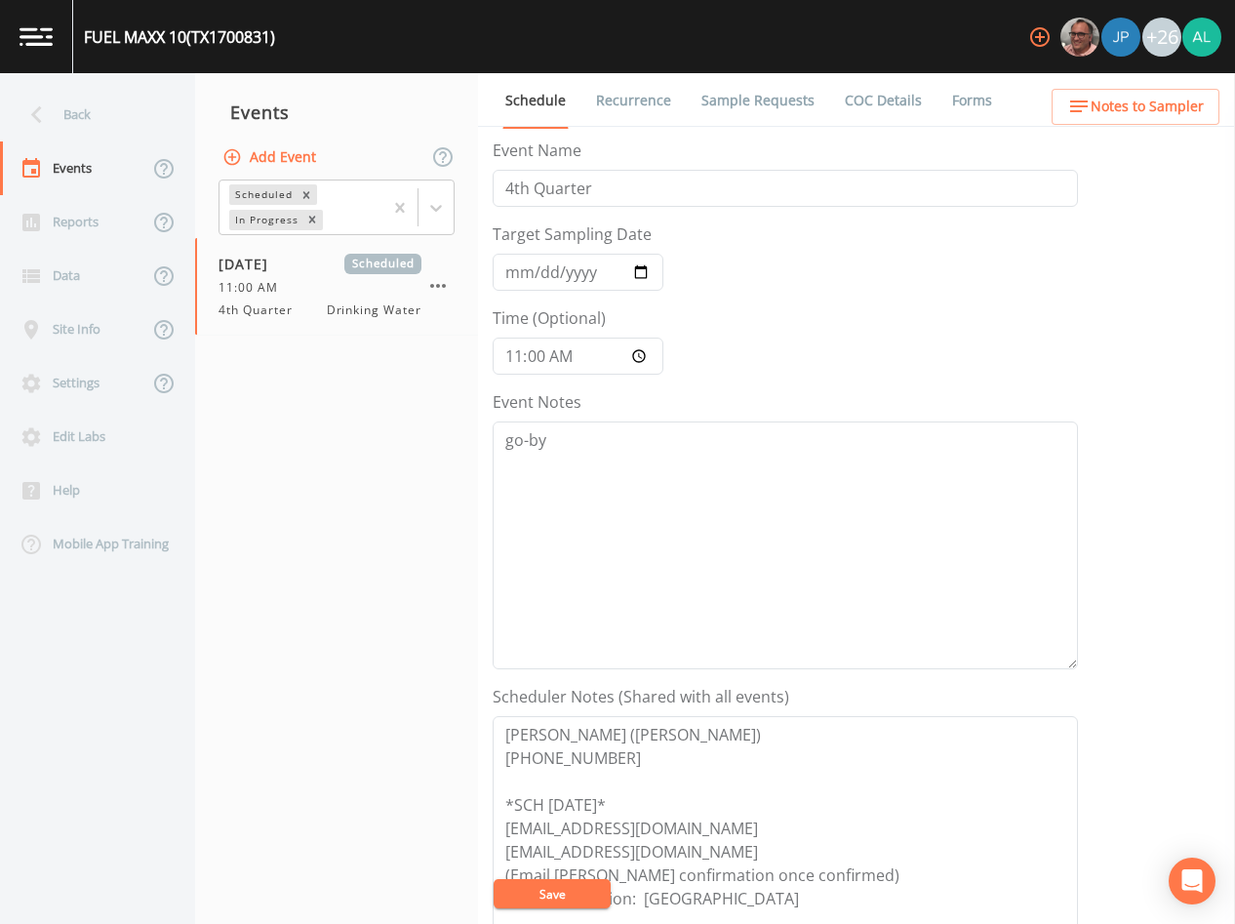
click at [547, 889] on button "Save" at bounding box center [552, 893] width 117 height 29
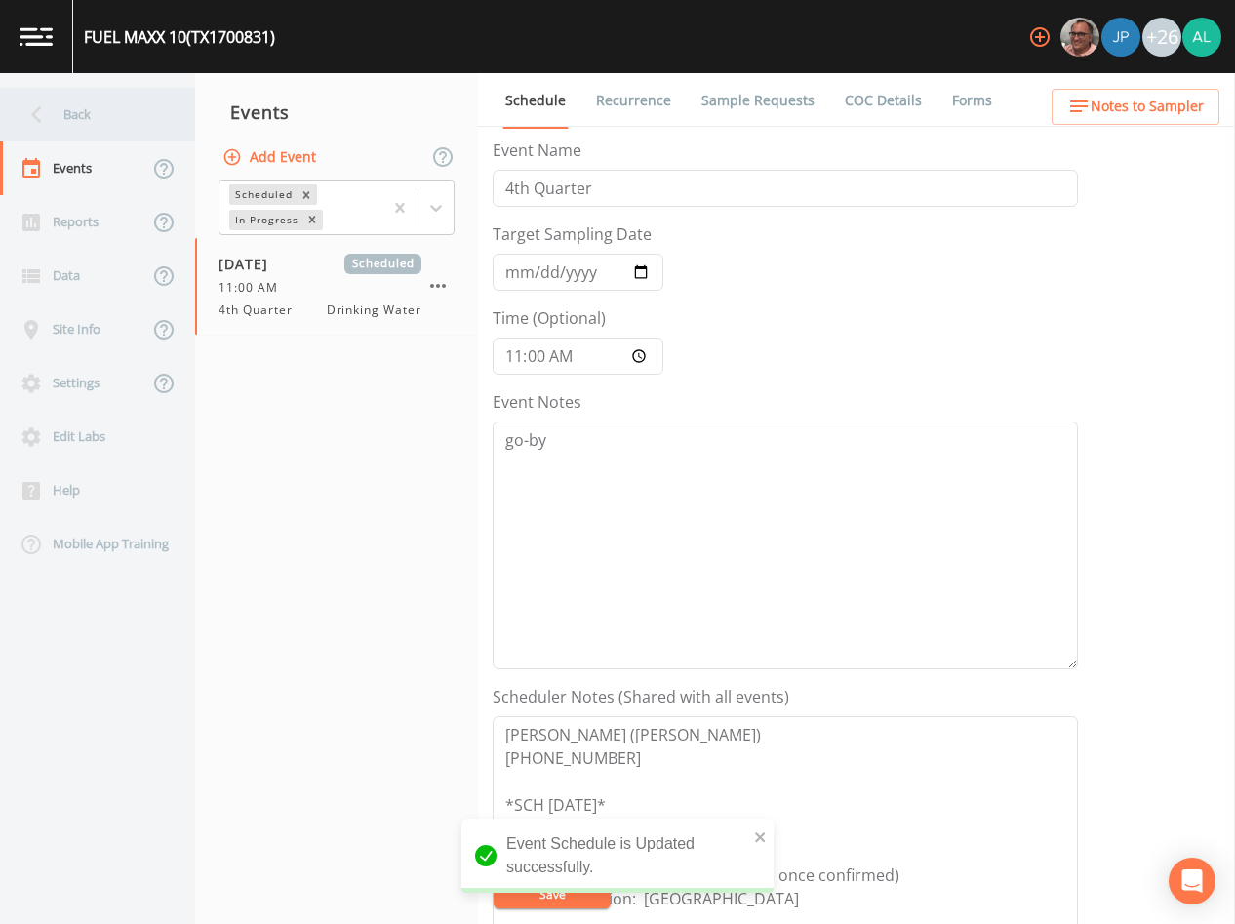
click at [122, 121] on div "Back" at bounding box center [88, 115] width 176 height 54
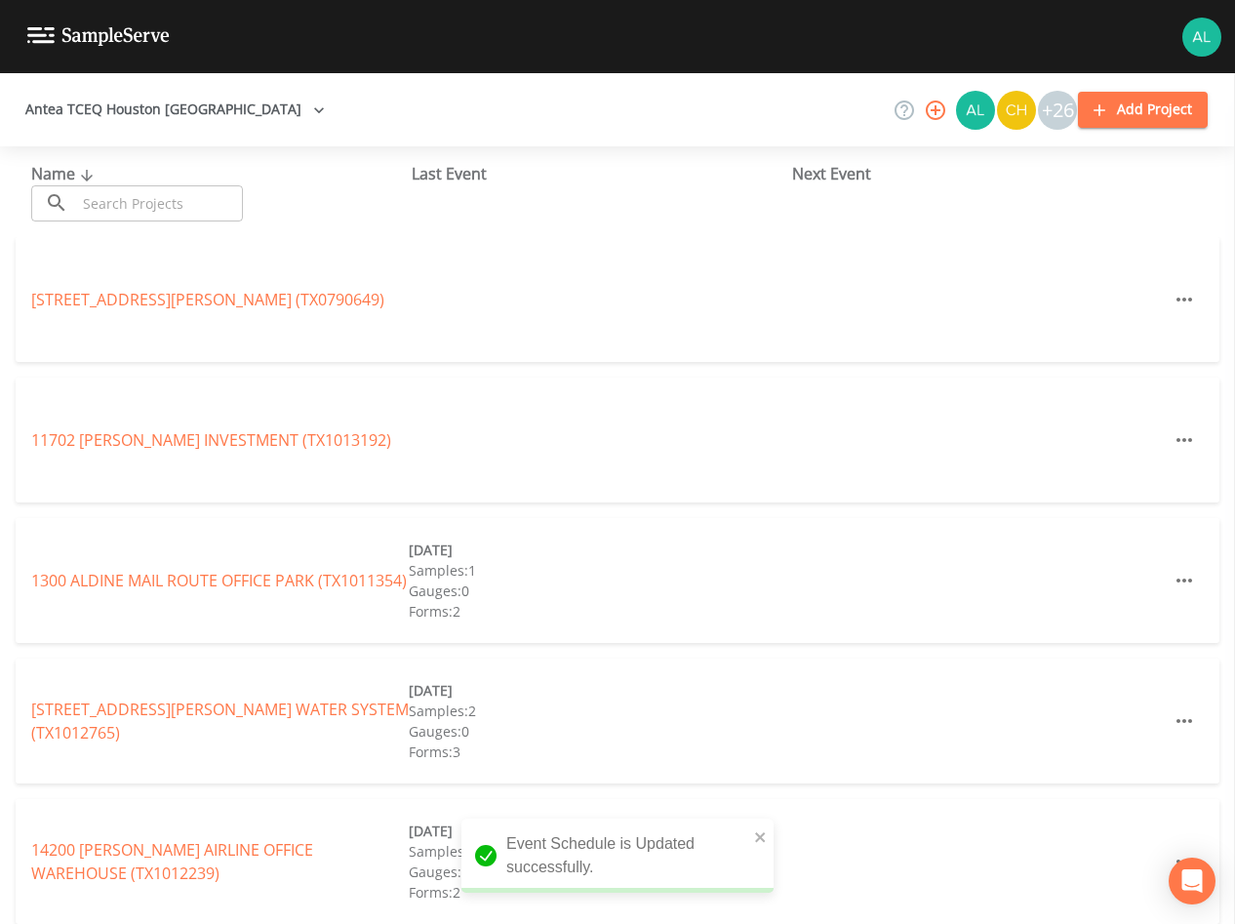
click at [127, 196] on input "text" at bounding box center [159, 203] width 167 height 36
click at [117, 186] on input "text" at bounding box center [159, 203] width 167 height 36
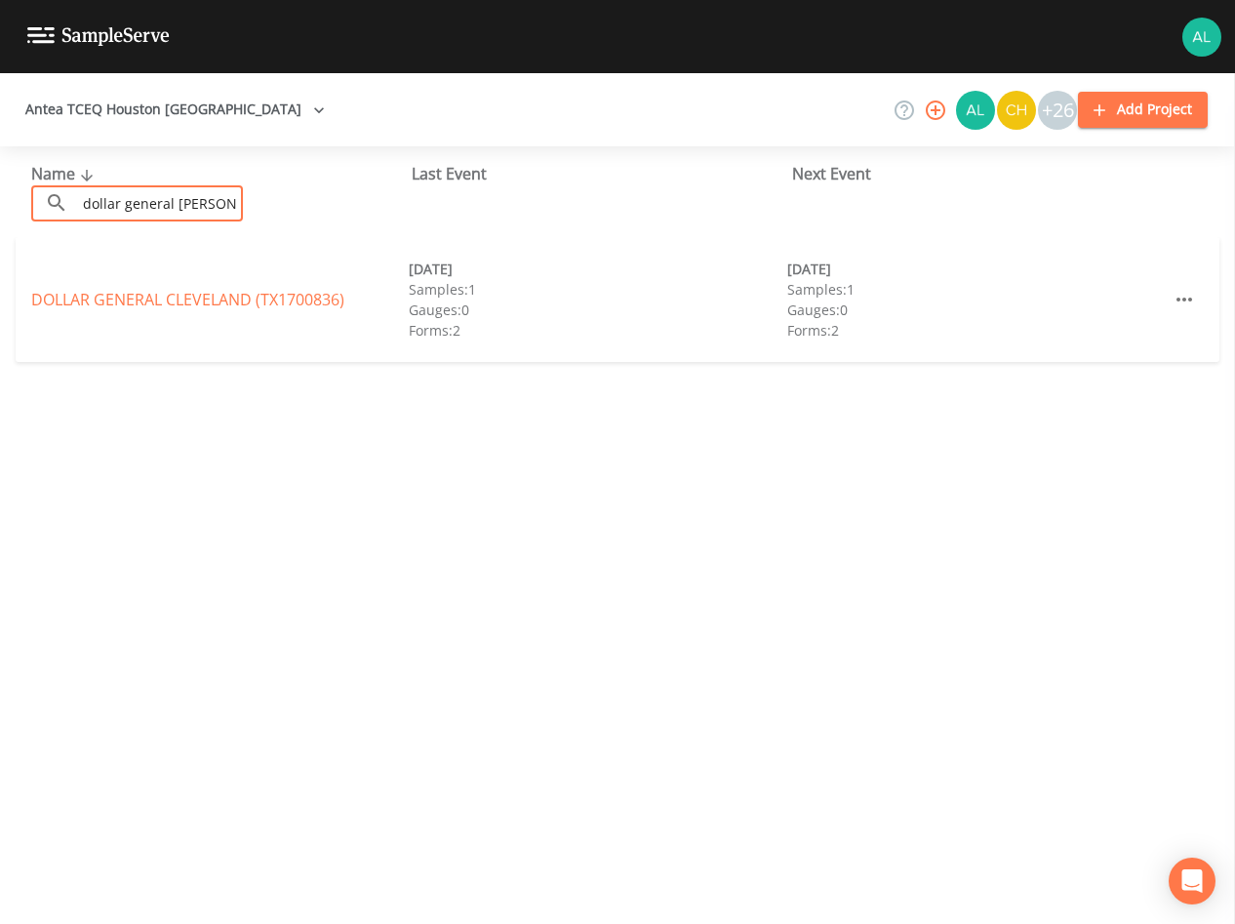
drag, startPoint x: 165, startPoint y: 204, endPoint x: -164, endPoint y: 204, distance: 328.9
click at [0, 204] on html "Antea TCEQ Houston San Antonio +26 Add Project Name ​ dollar general [PERSON_NA…" at bounding box center [617, 462] width 1235 height 924
type input "1013388"
click at [101, 286] on link "[PERSON_NAME] BEHAVIORAL [GEOGRAPHIC_DATA])" at bounding box center [211, 299] width 361 height 45
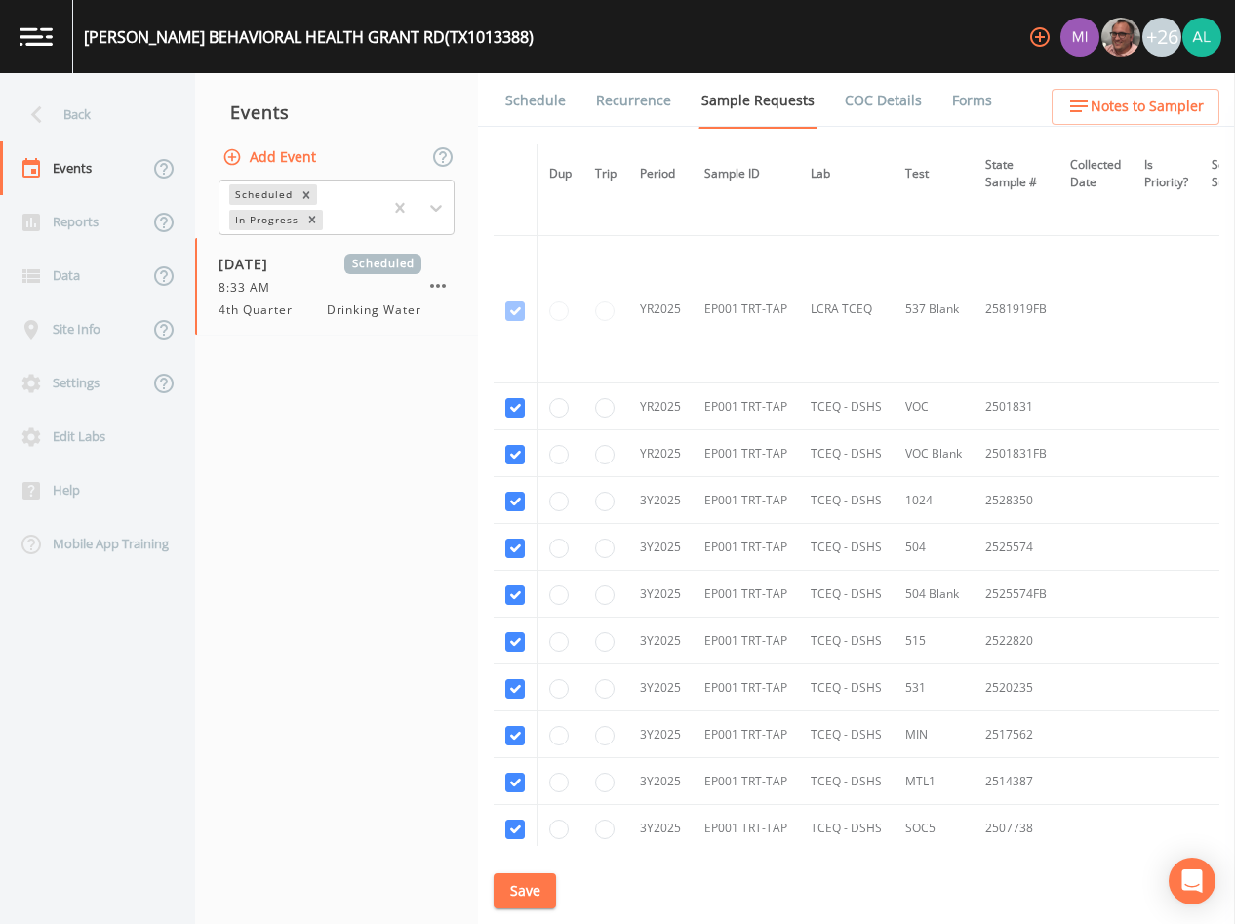
scroll to position [1026, 0]
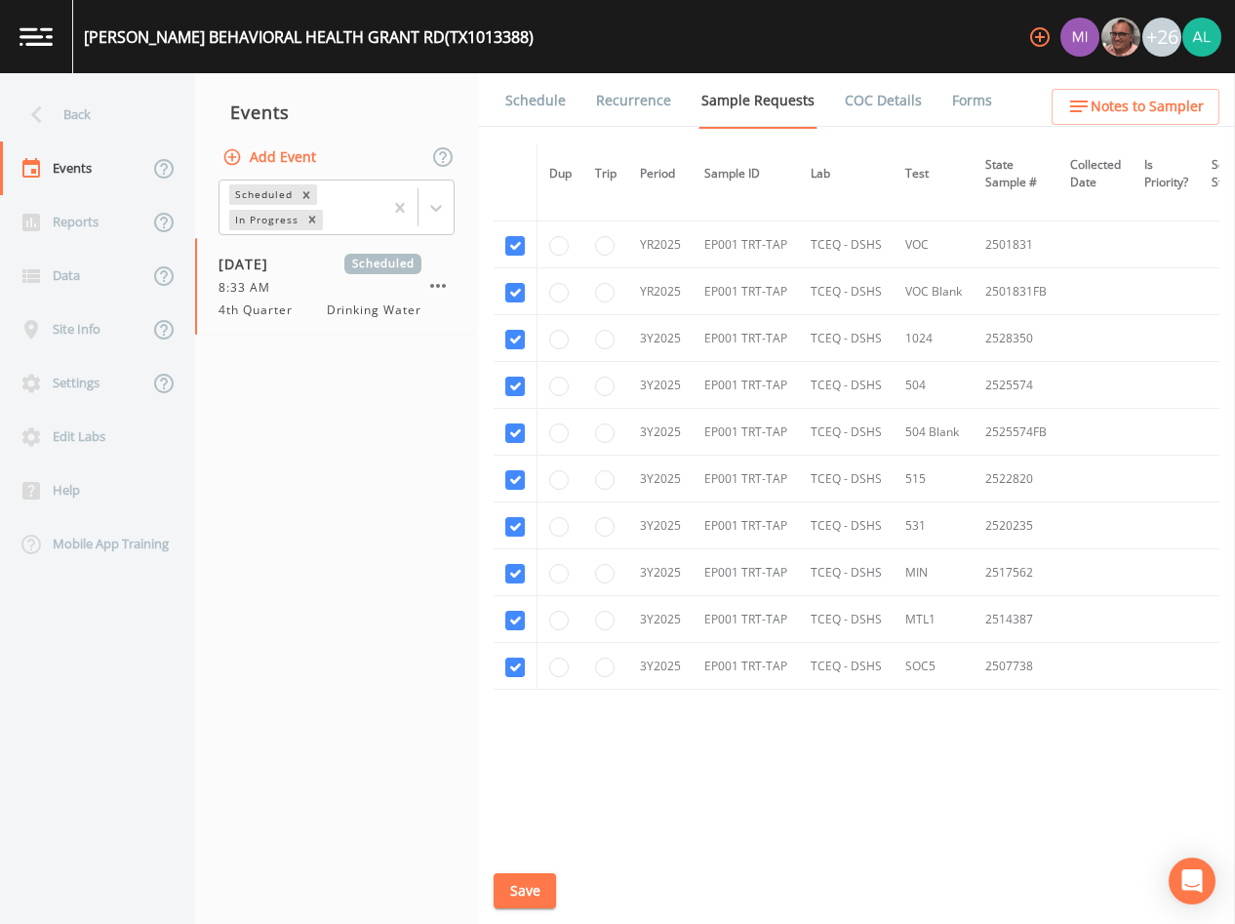
click at [576, 98] on li "Recurrence" at bounding box center [621, 100] width 105 height 55
click at [554, 103] on link "Schedule" at bounding box center [536, 100] width 66 height 55
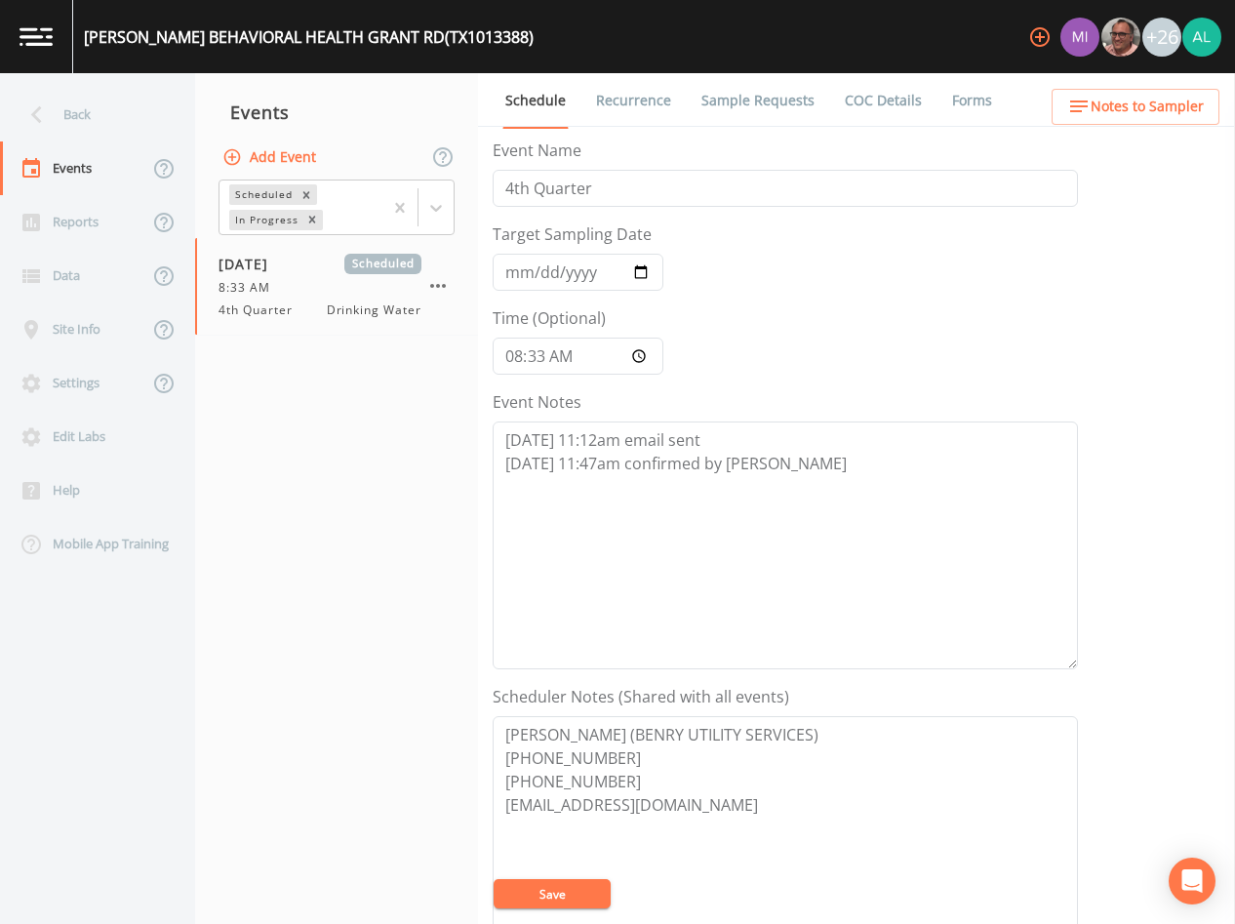
click at [1082, 106] on icon "button" at bounding box center [1080, 107] width 18 height 12
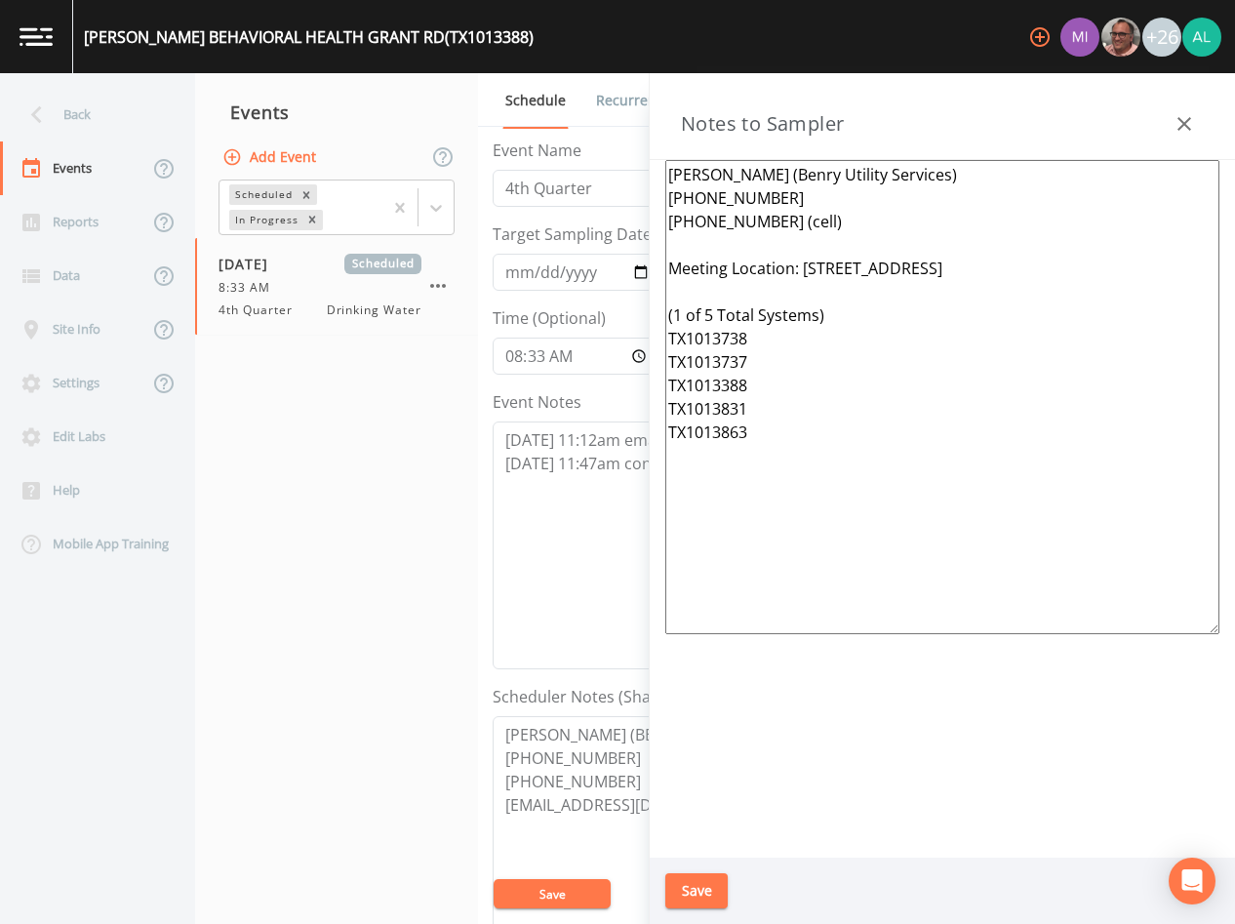
click at [708, 908] on div "Save" at bounding box center [943, 891] width 586 height 67
click at [603, 890] on button "Save" at bounding box center [552, 893] width 117 height 29
click at [681, 889] on div "Updating Event Schedule" at bounding box center [618, 869] width 312 height 78
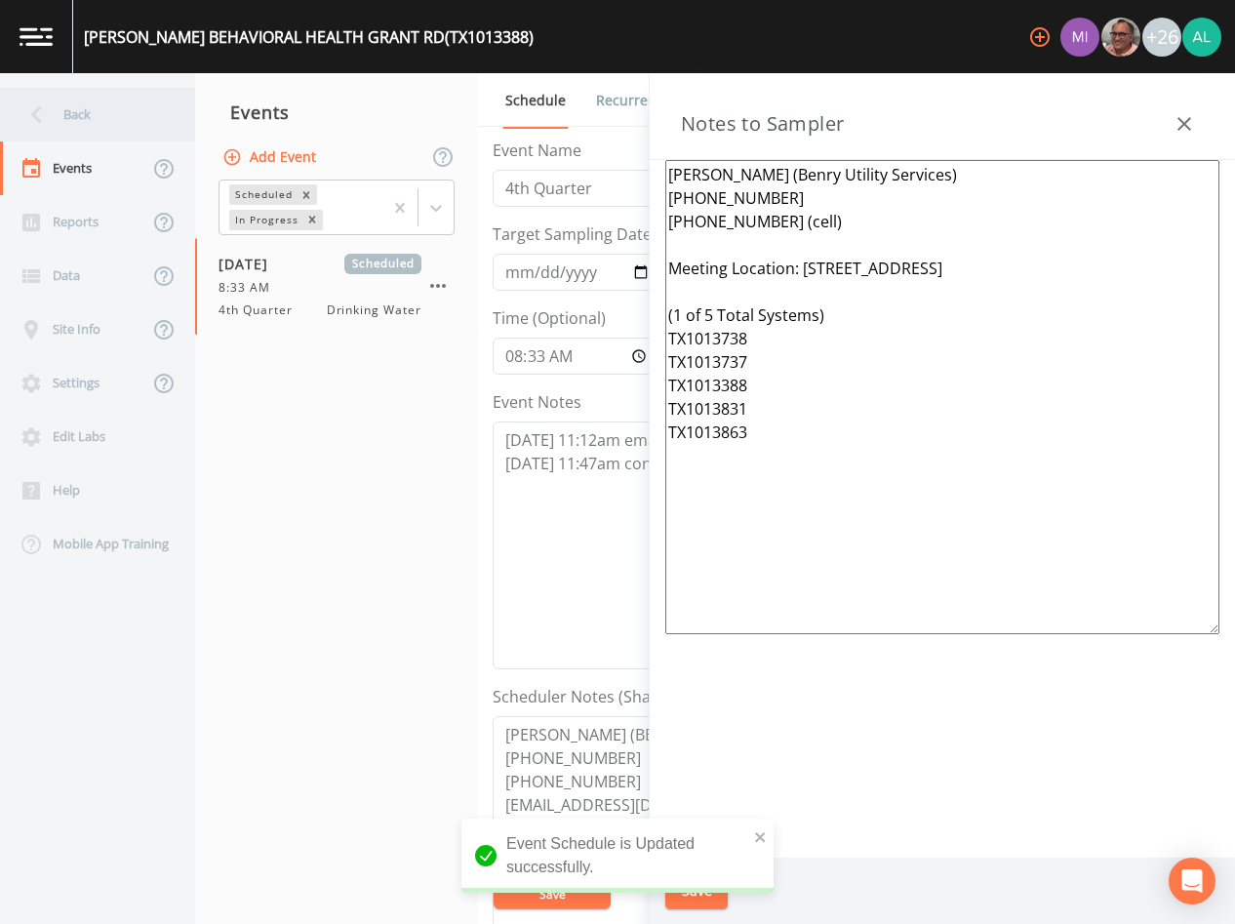
click at [141, 91] on div "Back" at bounding box center [88, 115] width 176 height 54
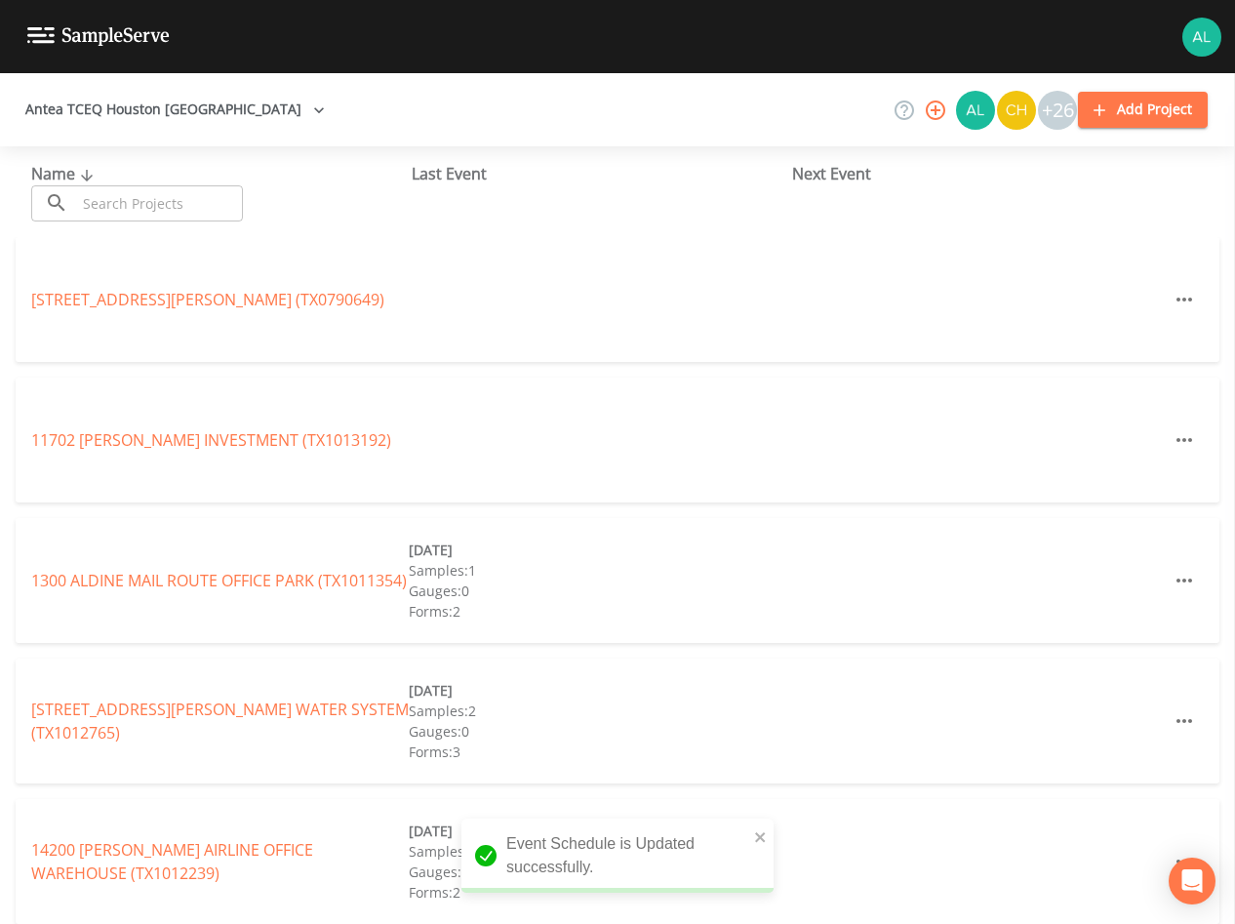
click at [152, 193] on input "text" at bounding box center [159, 203] width 167 height 36
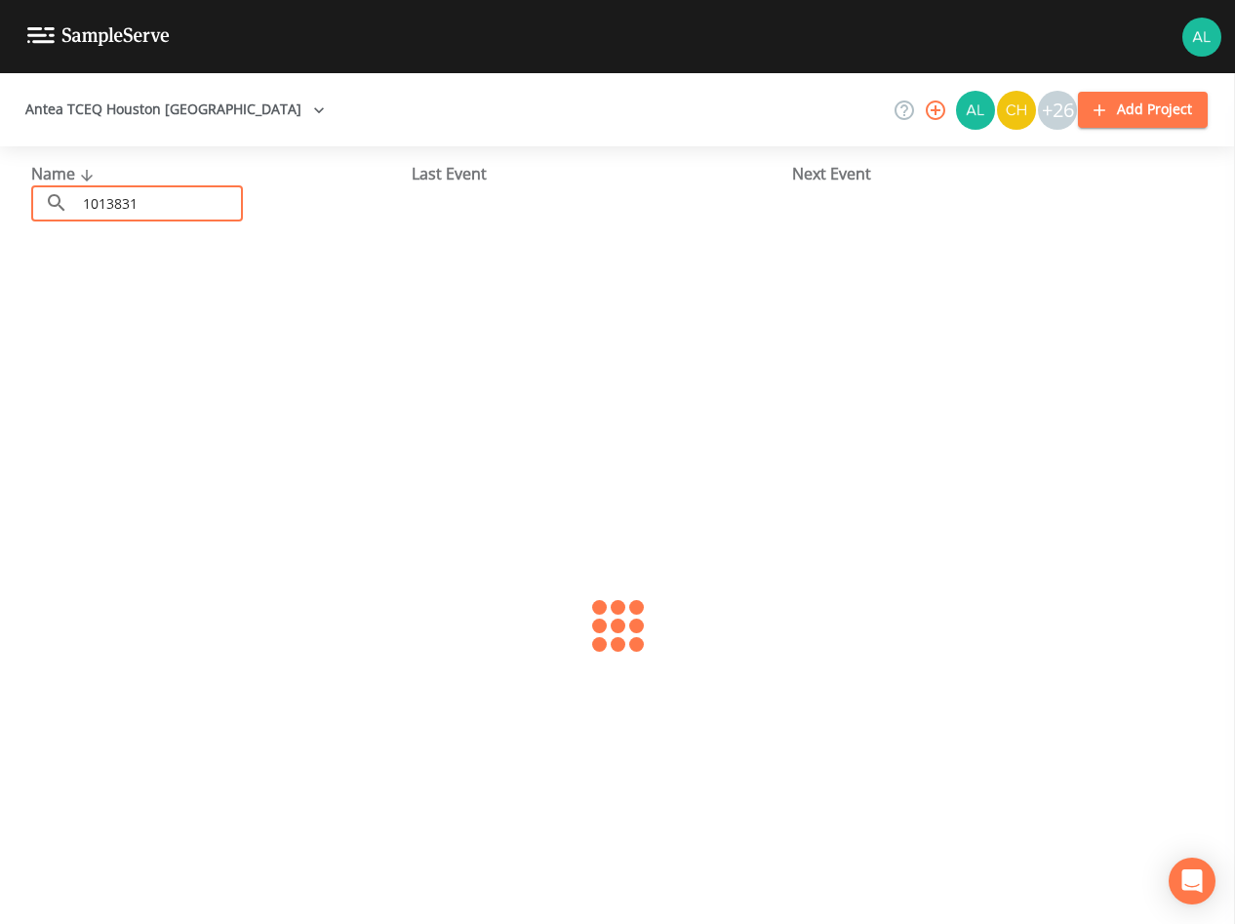
type input "1013831"
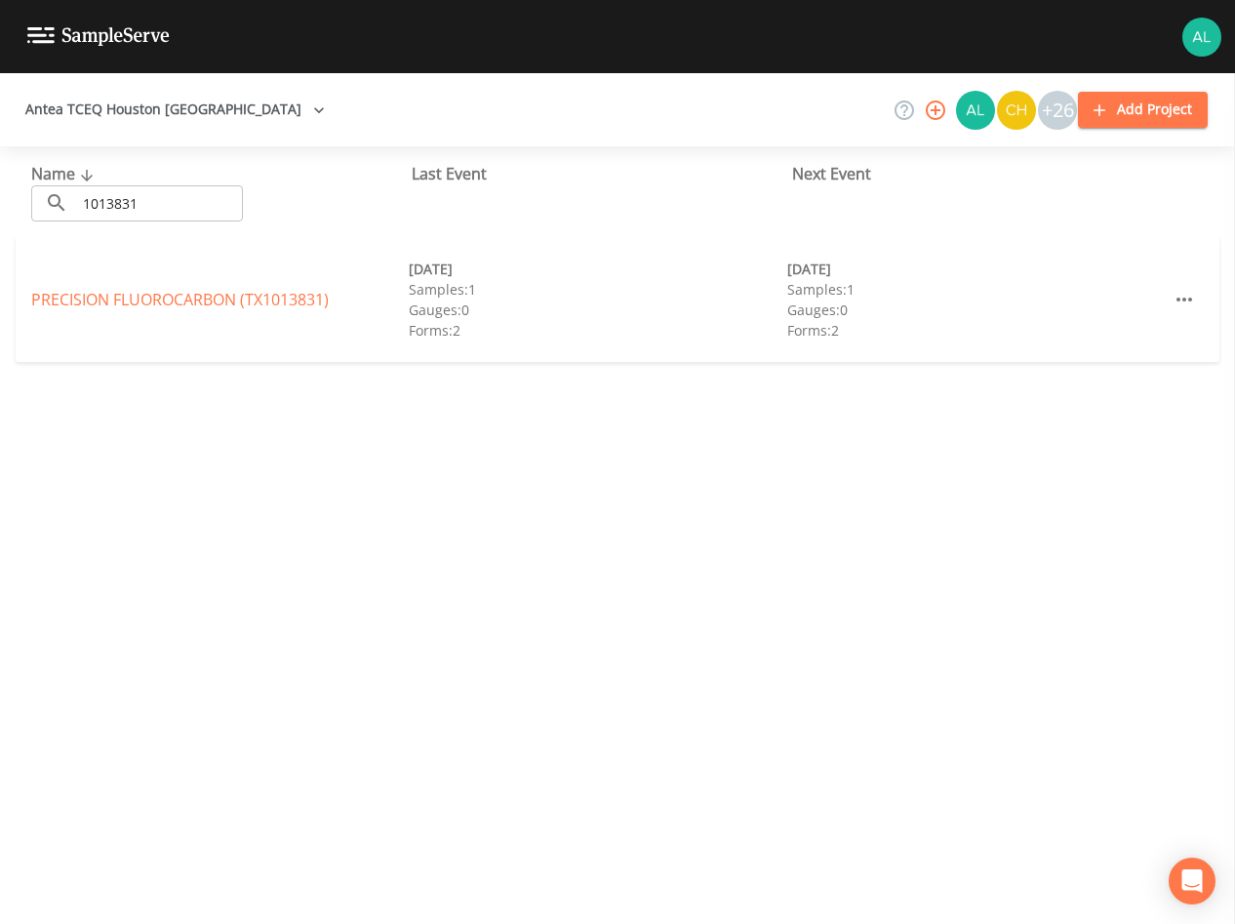
click at [132, 286] on div "PRECISION FLUOROCARBON (TX1013831) [DATE] Samples: 1 Gauges: 0 Forms: 2 [DATE] …" at bounding box center [618, 299] width 1204 height 125
click at [133, 290] on link "PRECISION FLUOROCARBON (TX1013831)" at bounding box center [180, 299] width 298 height 21
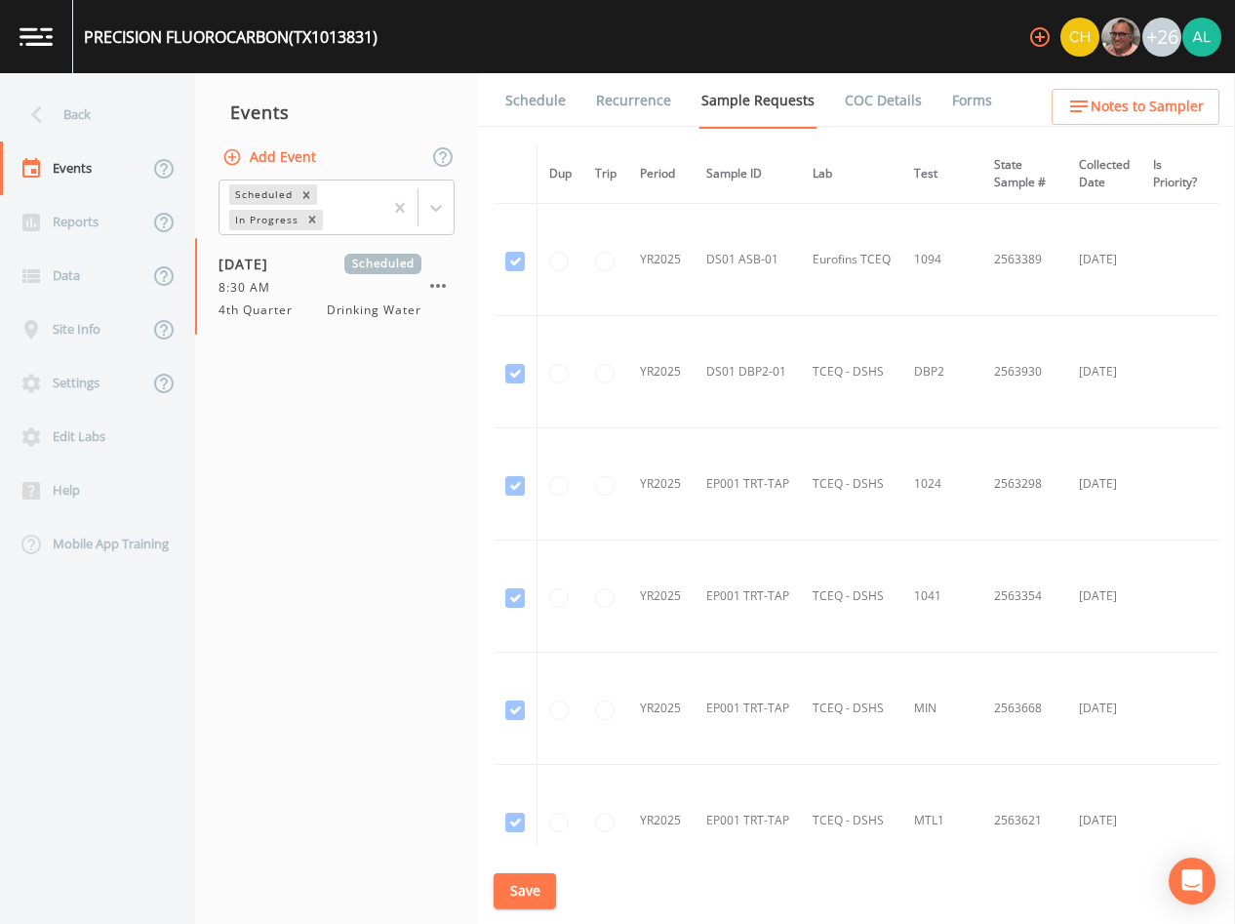
click at [532, 107] on link "Schedule" at bounding box center [536, 100] width 66 height 55
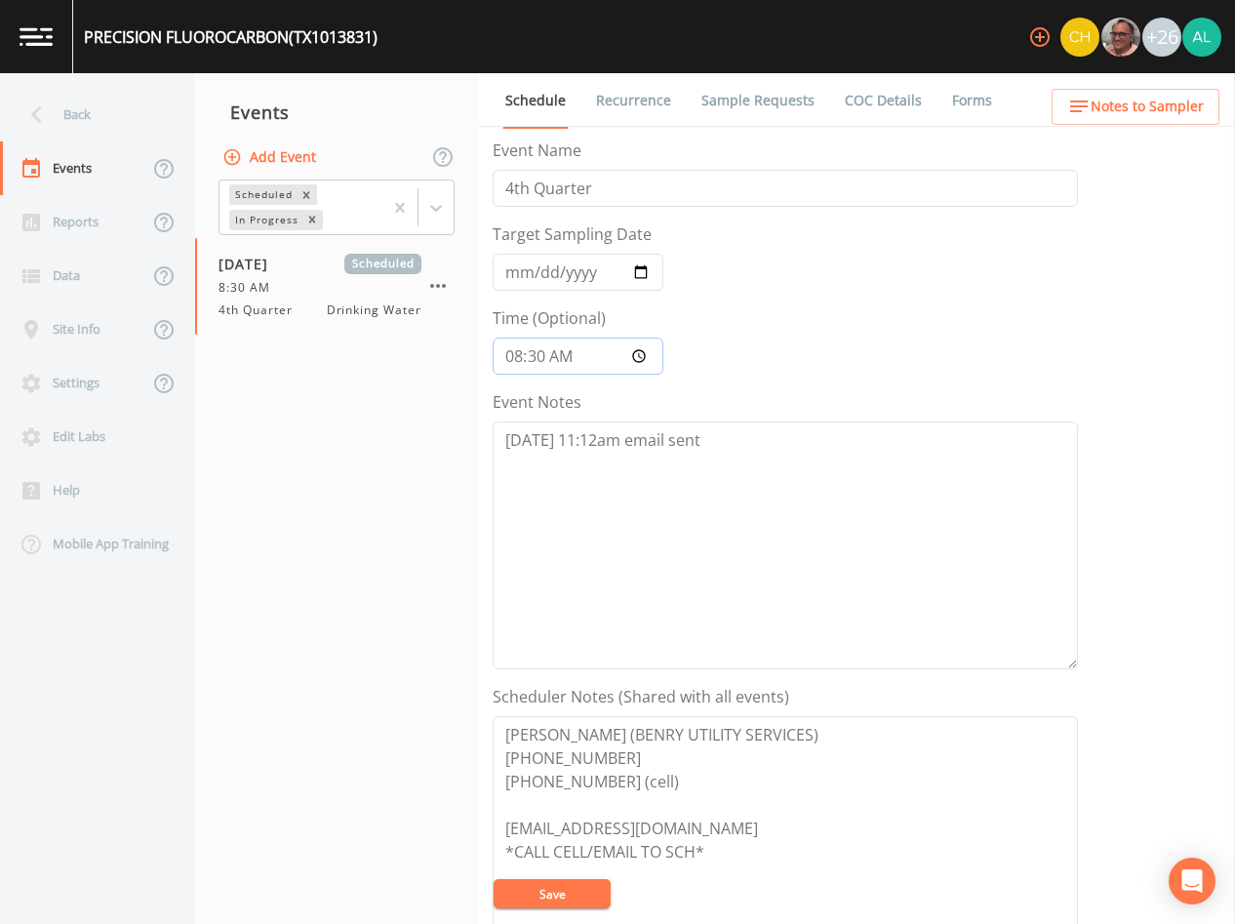
click at [542, 365] on input "08:30:00" at bounding box center [578, 356] width 171 height 37
type input "08:34"
click at [494, 879] on button "Save" at bounding box center [552, 893] width 117 height 29
click at [657, 458] on textarea "[DATE] 11:12am email sent" at bounding box center [786, 546] width 586 height 248
click at [724, 450] on textarea "[DATE] 11:12am email sent" at bounding box center [786, 546] width 586 height 248
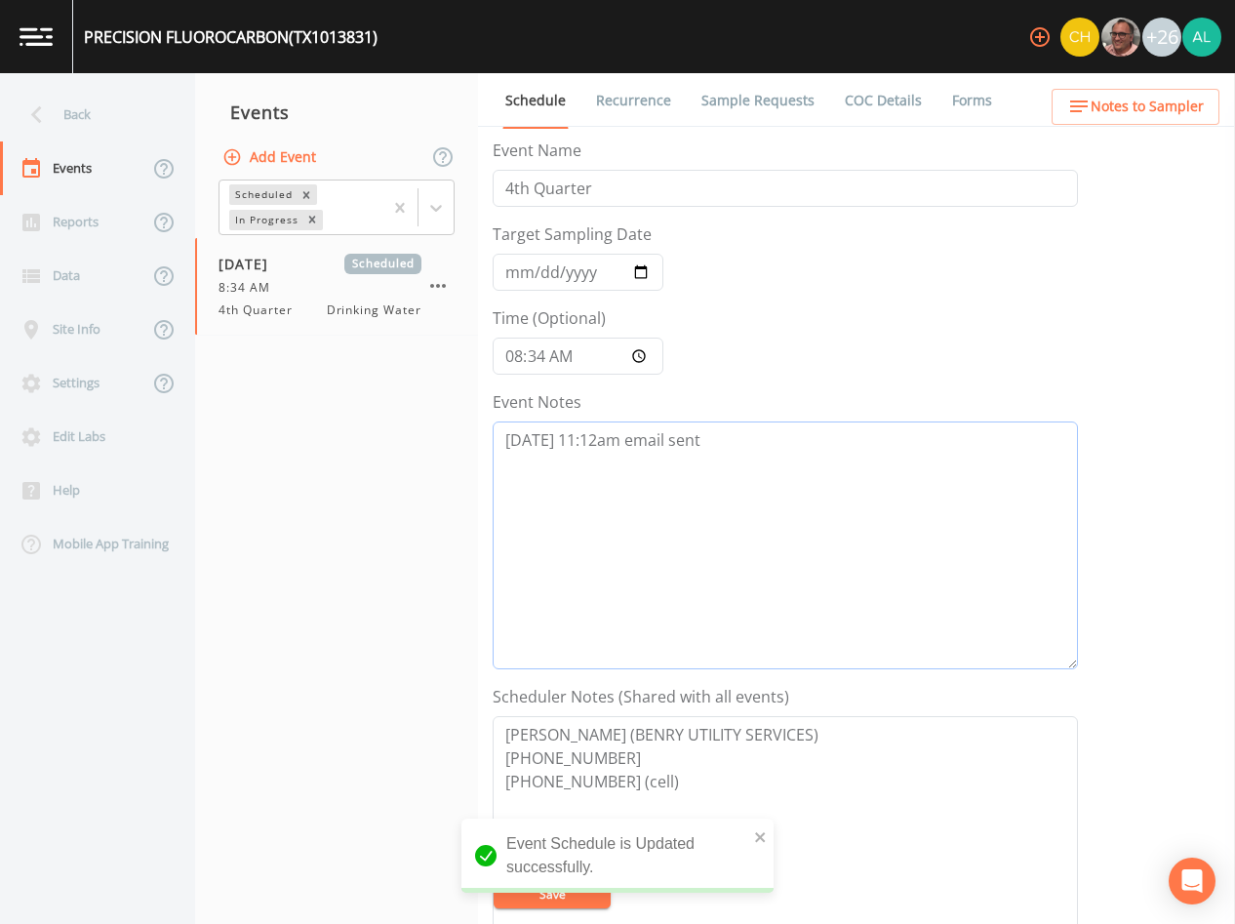
paste textarea "[DATE] 11:47am confirmed by [PERSON_NAME]"
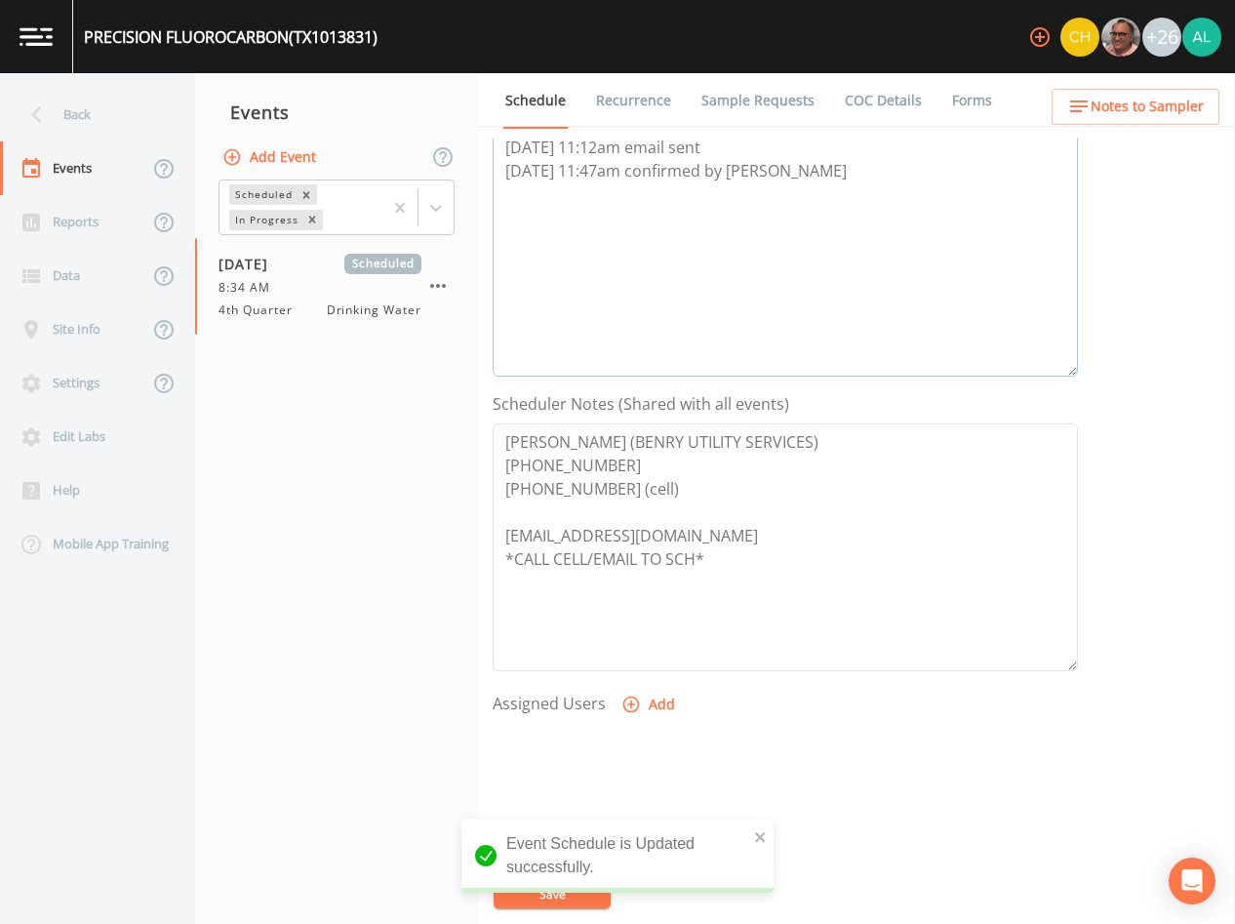
type textarea "[DATE] 11:12am email sent [DATE] 11:47am confirmed by [PERSON_NAME]"
click at [644, 686] on form "Event Name 4th Quarter Target Sampling Date [DATE] Time (Optional) 08:34 Event …" at bounding box center [786, 387] width 586 height 1082
click at [645, 688] on button "Add" at bounding box center [650, 705] width 65 height 36
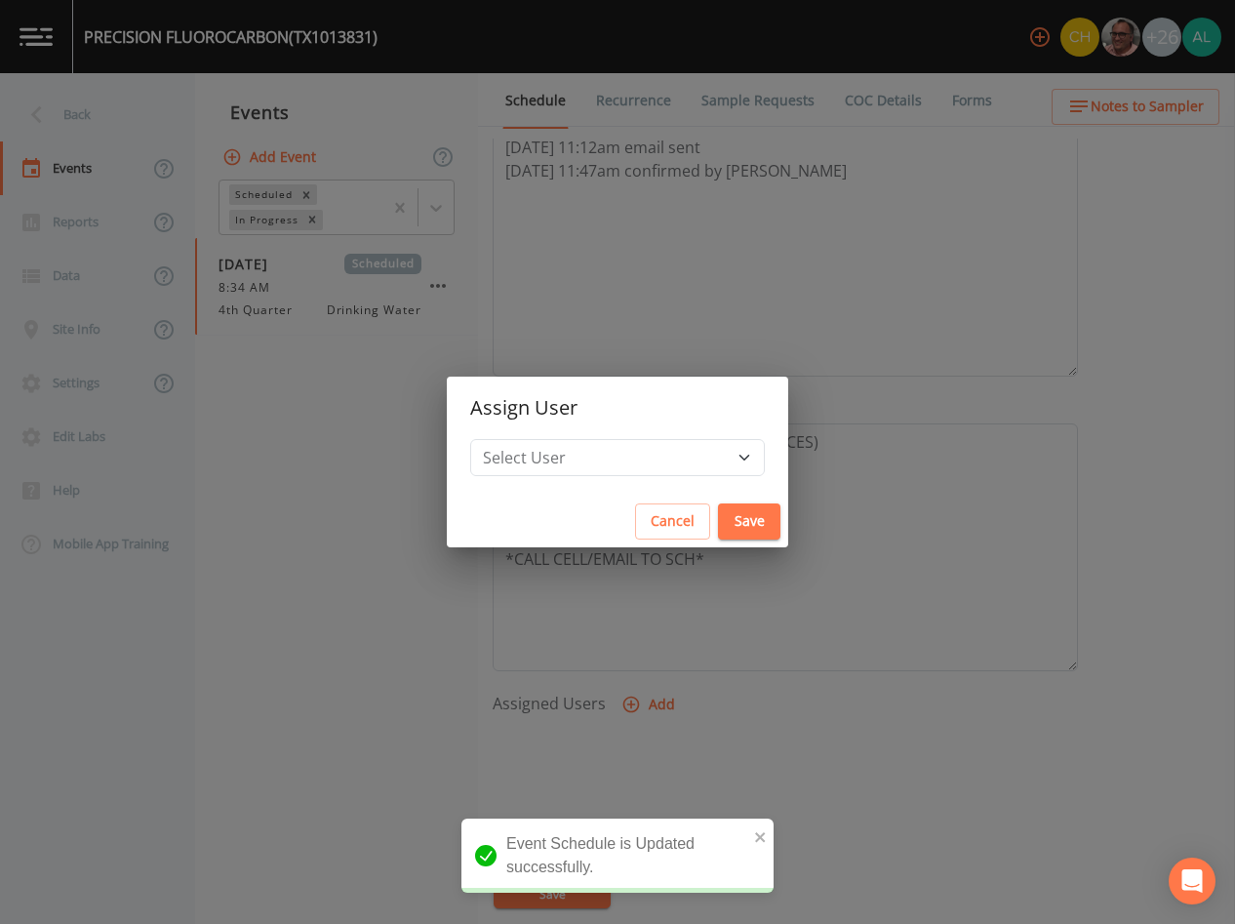
drag, startPoint x: 645, startPoint y: 688, endPoint x: 639, endPoint y: 659, distance: 29.9
click at [640, 700] on div "Assign User Select User [PERSON_NAME] [PERSON_NAME] [PERSON_NAME] [PERSON_NAME]…" at bounding box center [617, 462] width 1235 height 924
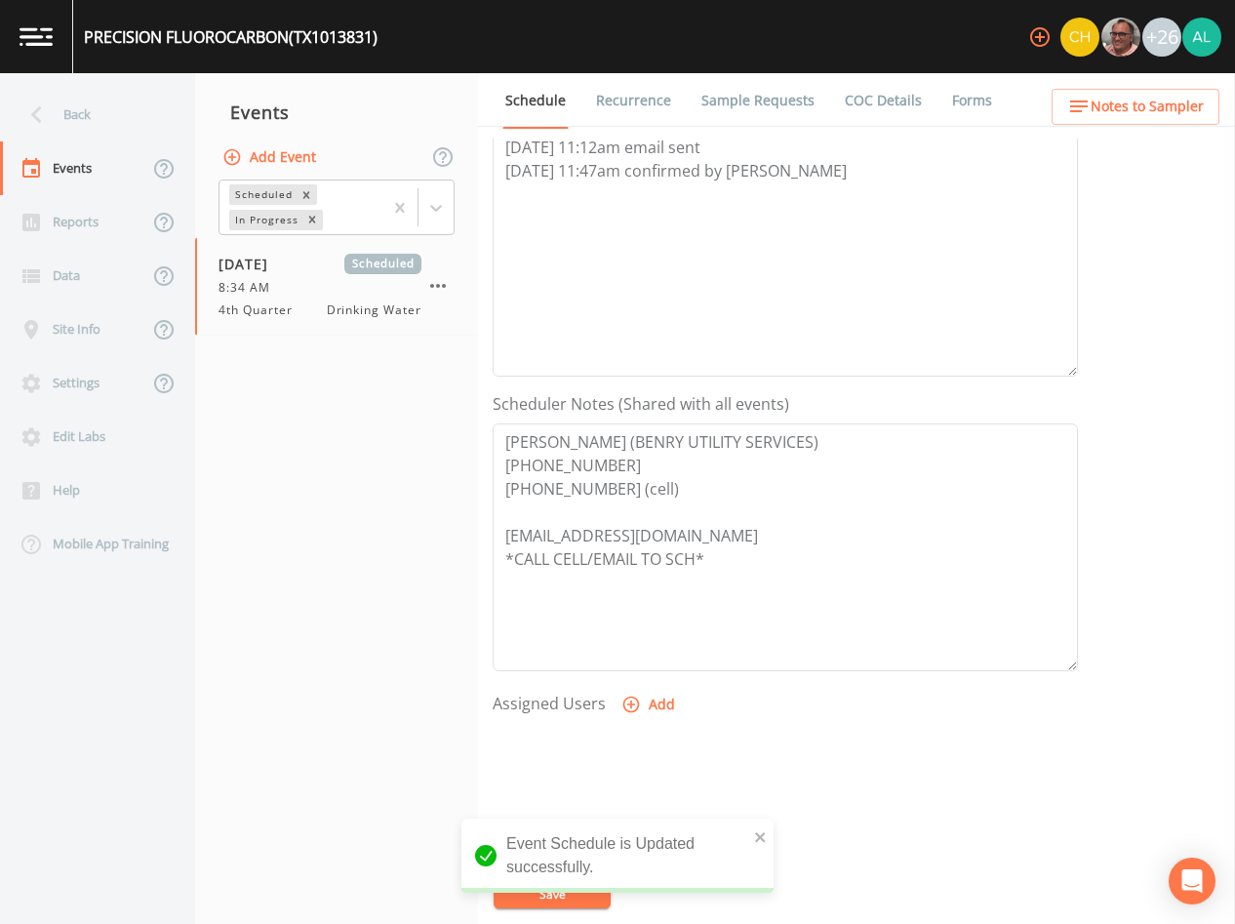
drag, startPoint x: 649, startPoint y: 732, endPoint x: 651, endPoint y: 718, distance: 13.8
click at [649, 730] on div at bounding box center [786, 825] width 586 height 205
click at [654, 696] on button "Add" at bounding box center [650, 705] width 65 height 36
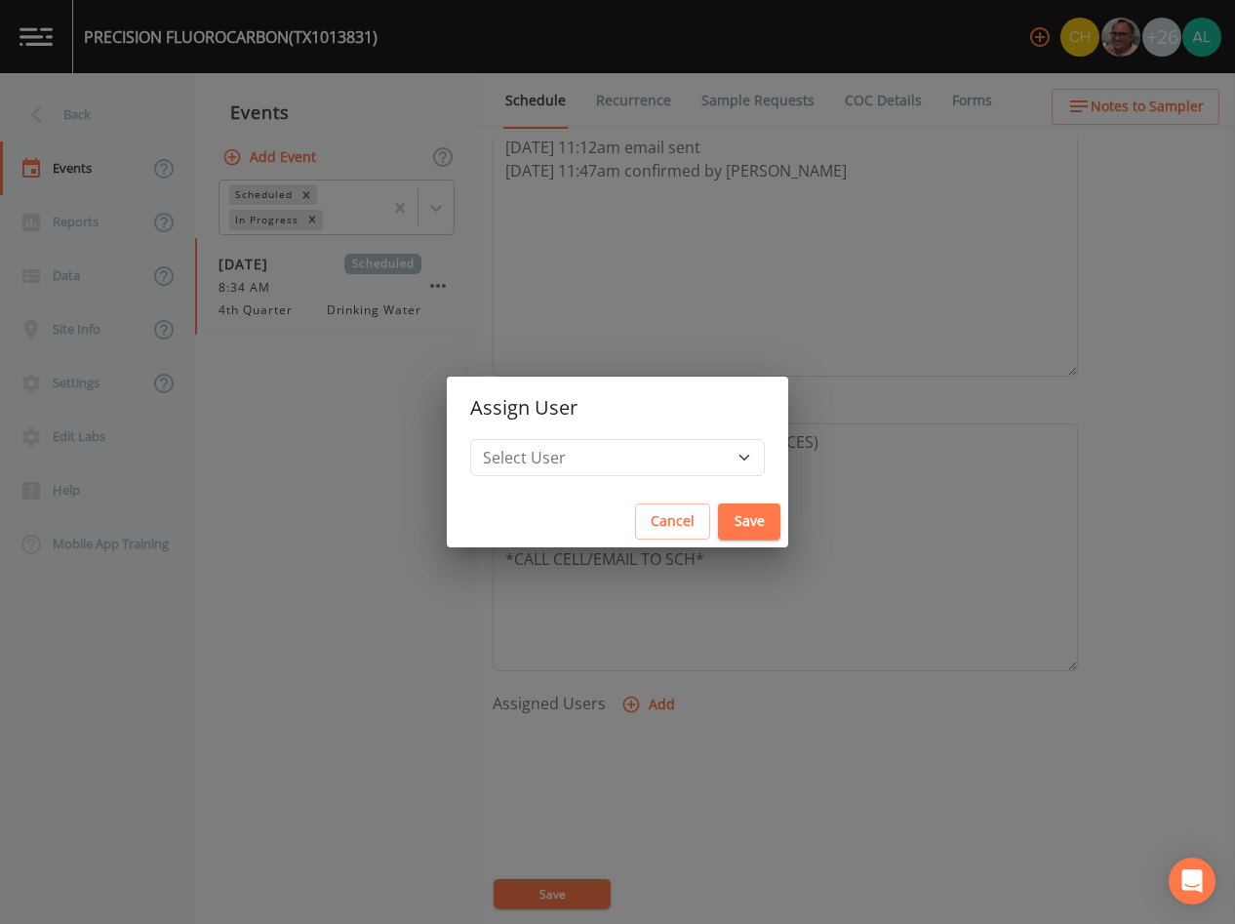
drag, startPoint x: 600, startPoint y: 491, endPoint x: 600, endPoint y: 477, distance: 13.7
click at [600, 477] on div "Select User [PERSON_NAME] [PERSON_NAME] [PERSON_NAME] [PERSON_NAME] [PERSON_NAM…" at bounding box center [618, 467] width 342 height 57
drag, startPoint x: 587, startPoint y: 466, endPoint x: 587, endPoint y: 452, distance: 13.7
click at [589, 465] on select "Select User [PERSON_NAME] [PERSON_NAME] [PERSON_NAME] [PERSON_NAME] [PERSON_NAM…" at bounding box center [617, 457] width 295 height 37
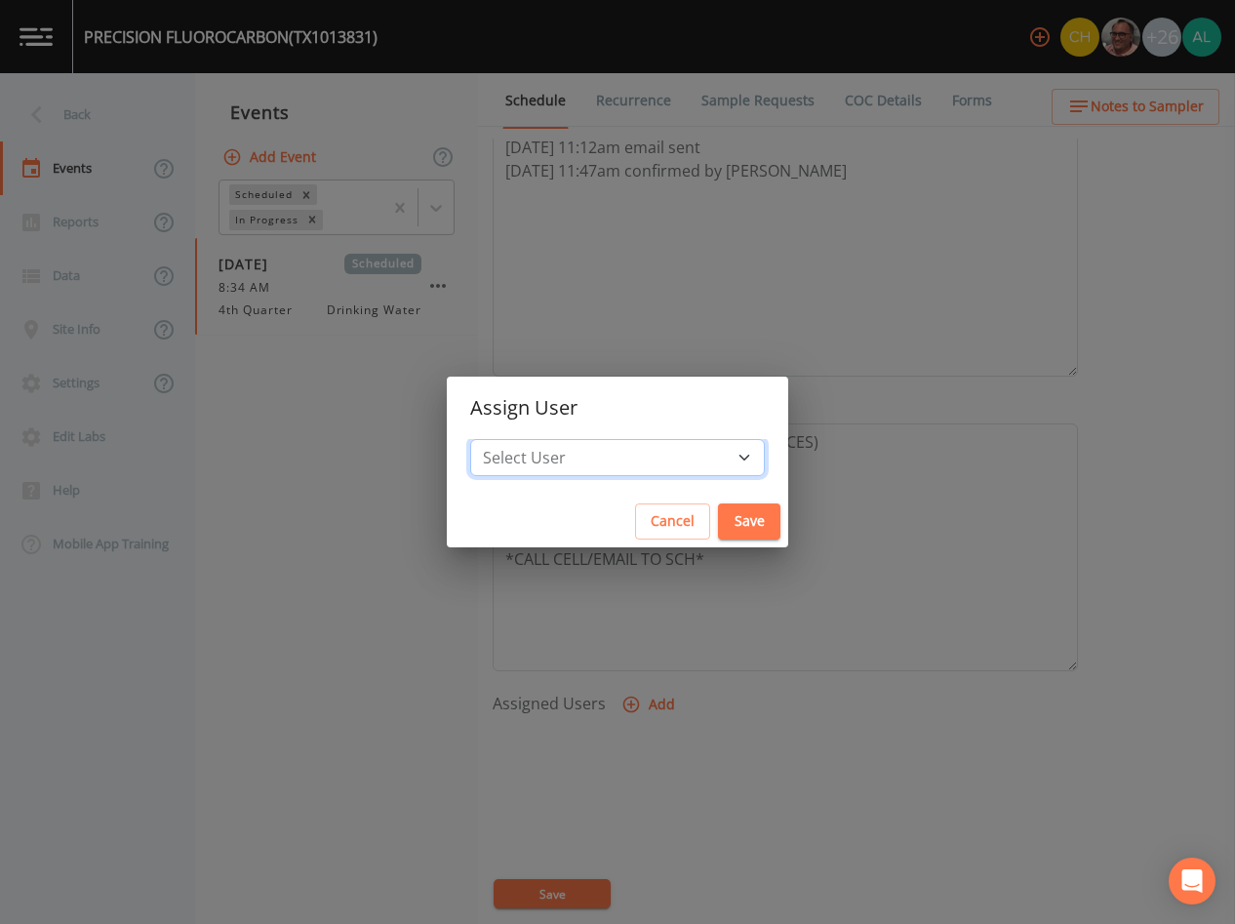
select select "af93318b-11dc-4776-bee1-f4056f560a61"
click at [514, 439] on select "Select User [PERSON_NAME] [PERSON_NAME] [PERSON_NAME] [PERSON_NAME] [PERSON_NAM…" at bounding box center [617, 457] width 295 height 37
click at [718, 525] on button "Save" at bounding box center [749, 522] width 62 height 36
select select
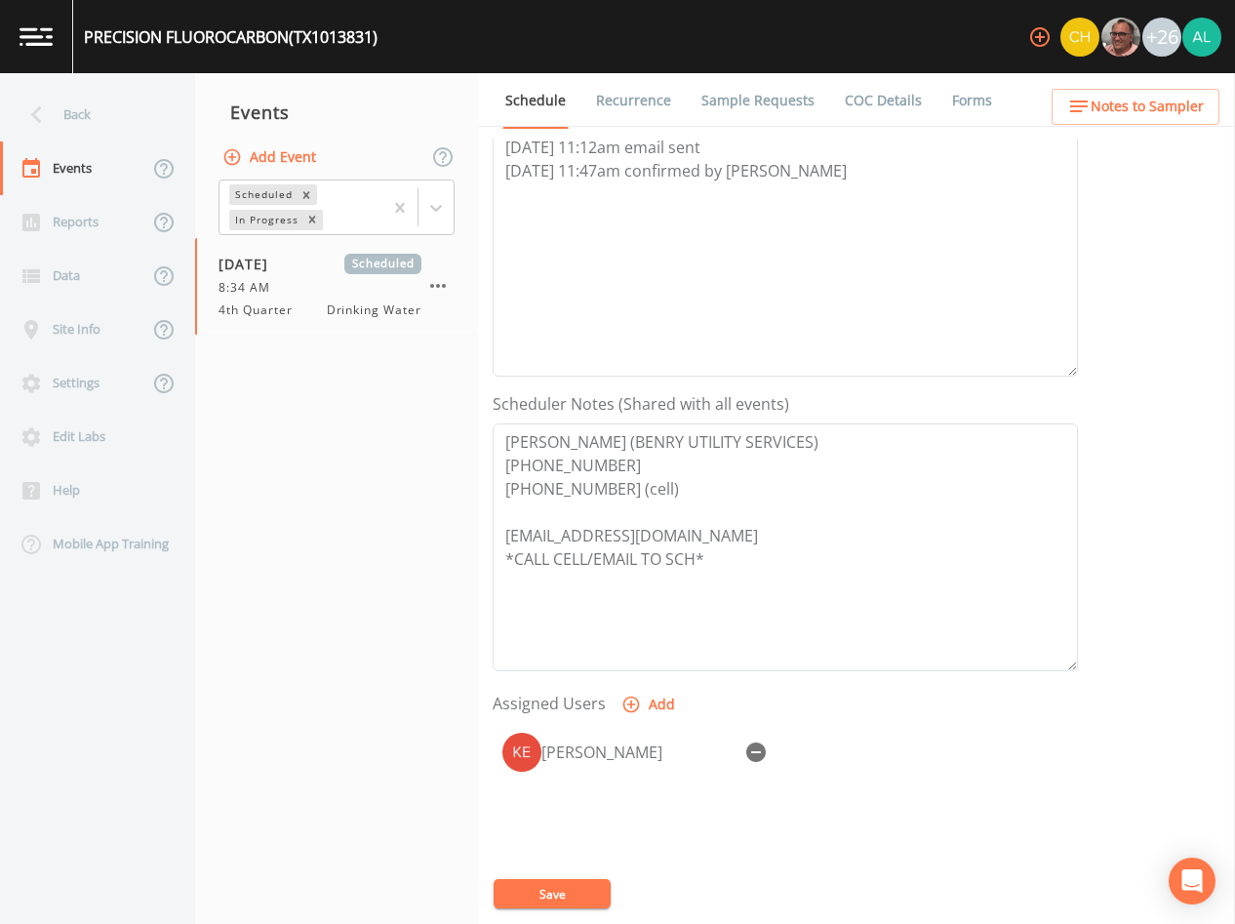
click at [583, 907] on button "Save" at bounding box center [552, 893] width 117 height 29
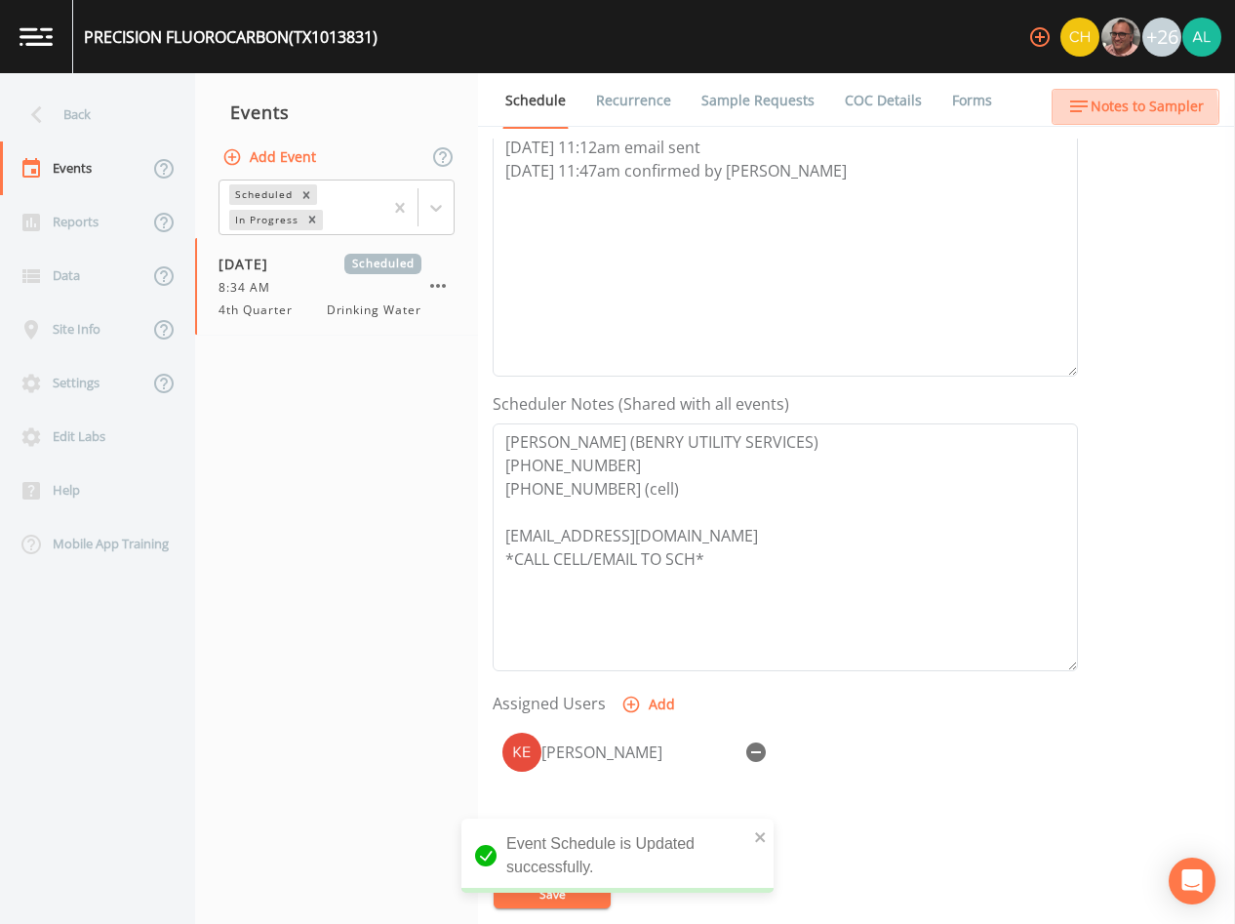
click at [1074, 112] on icon "button" at bounding box center [1080, 107] width 18 height 12
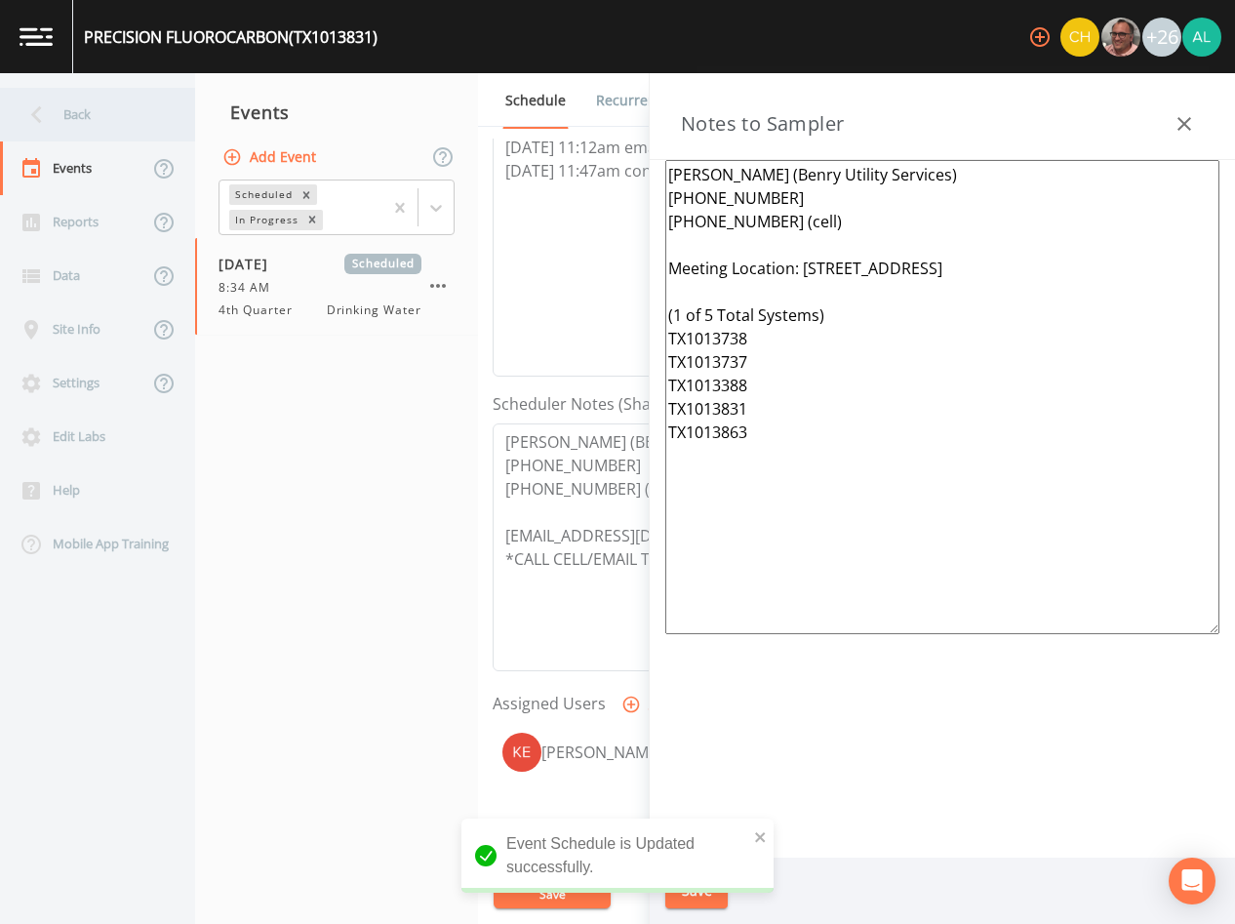
click at [106, 122] on div "Back" at bounding box center [88, 115] width 176 height 54
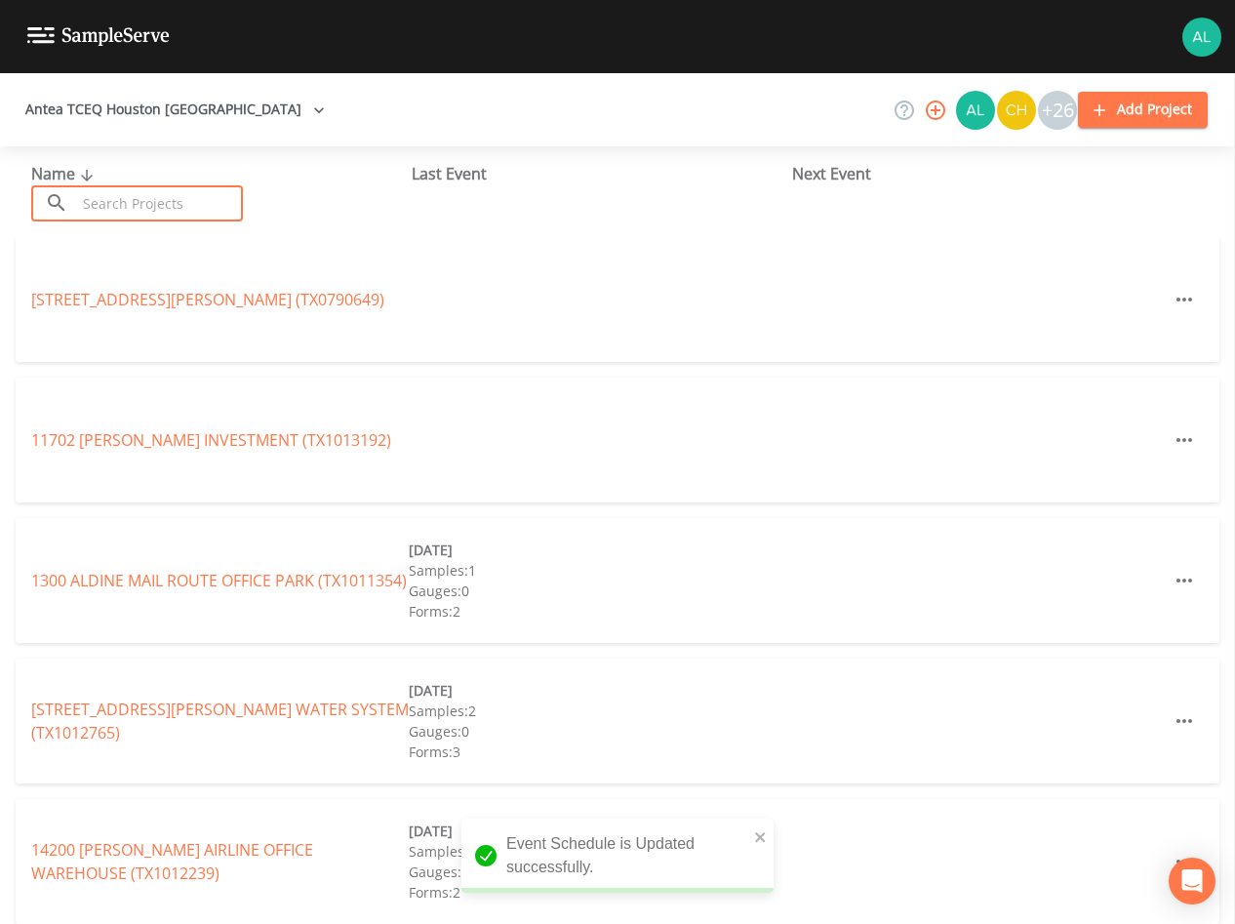
click at [135, 208] on input "text" at bounding box center [159, 203] width 167 height 36
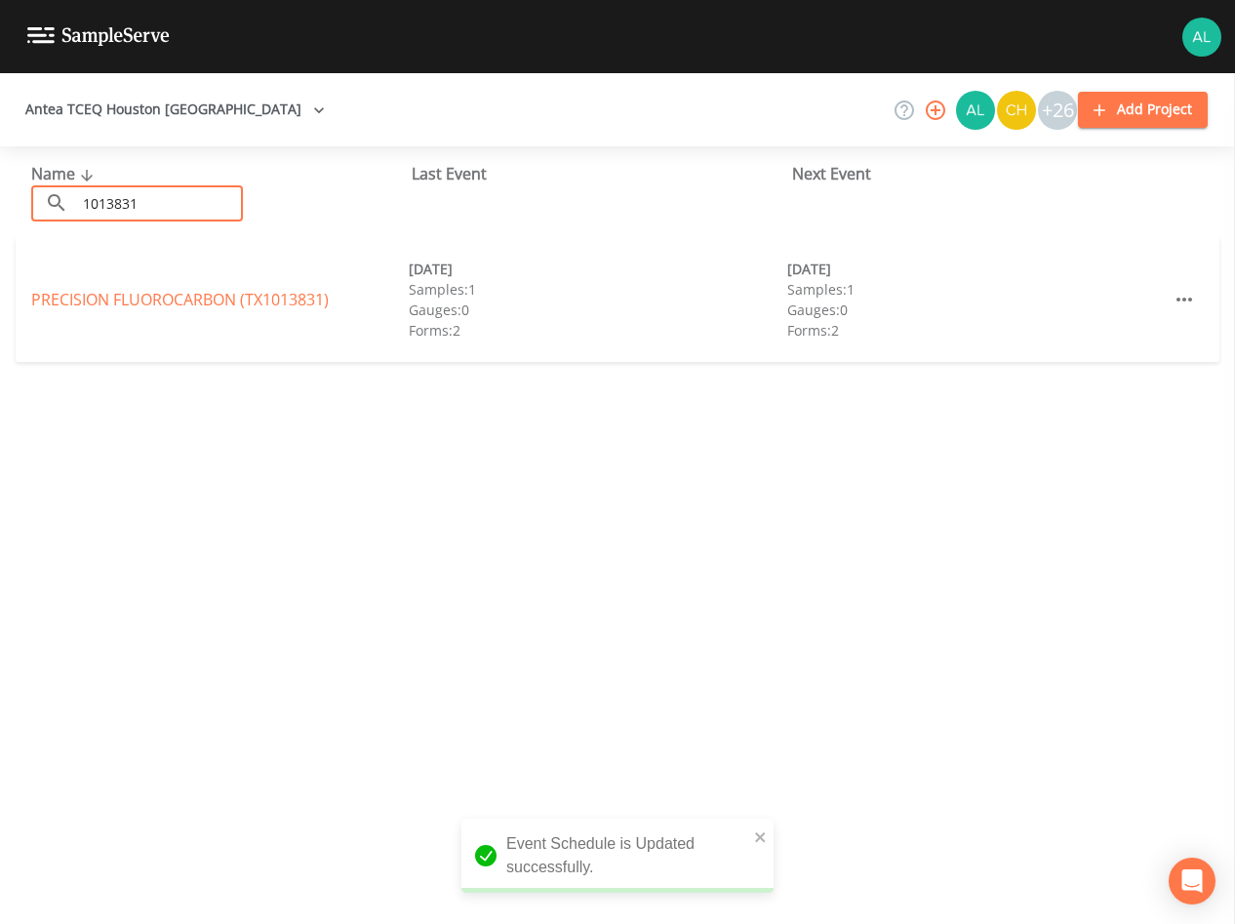
type input "1013831"
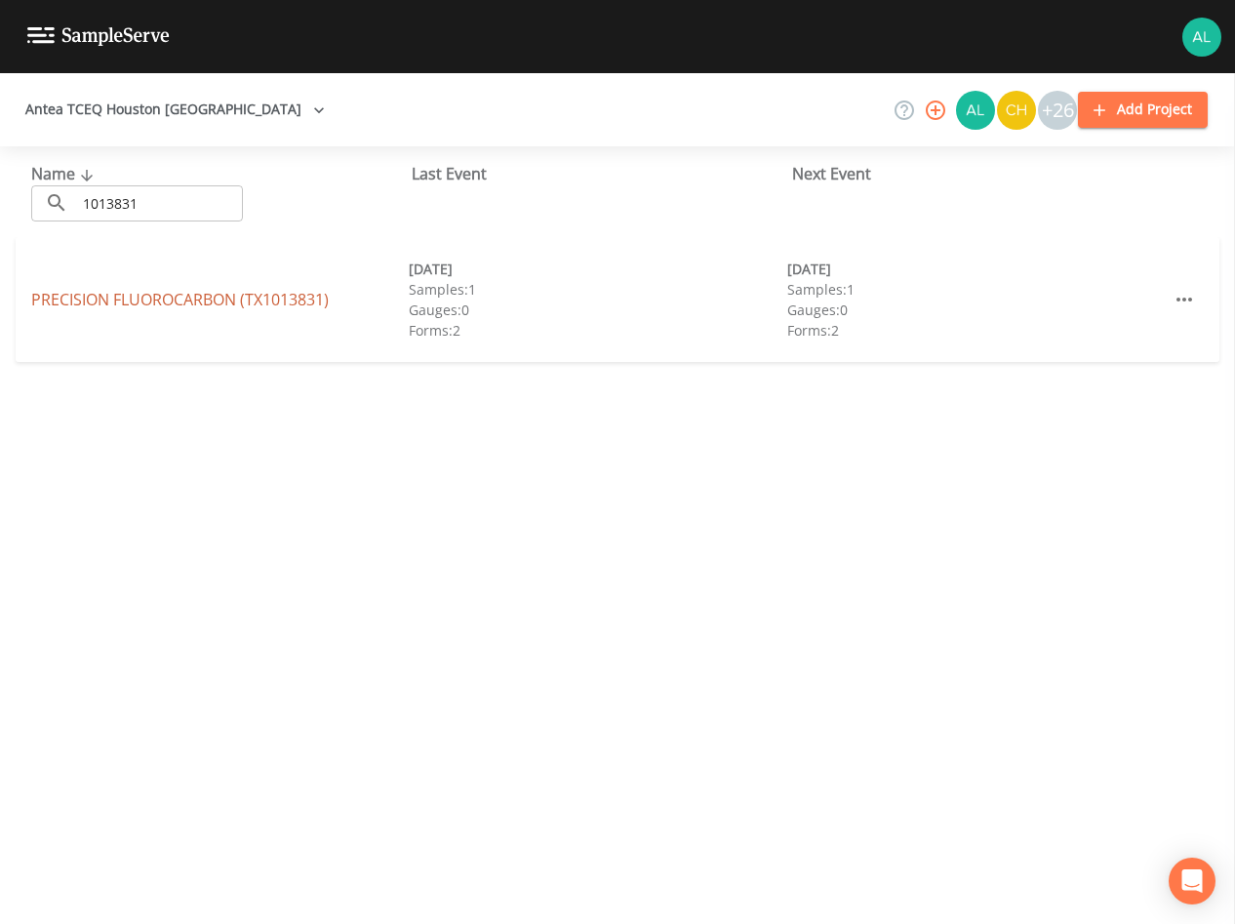
click at [123, 299] on link "PRECISION FLUOROCARBON (TX1013831)" at bounding box center [180, 299] width 298 height 21
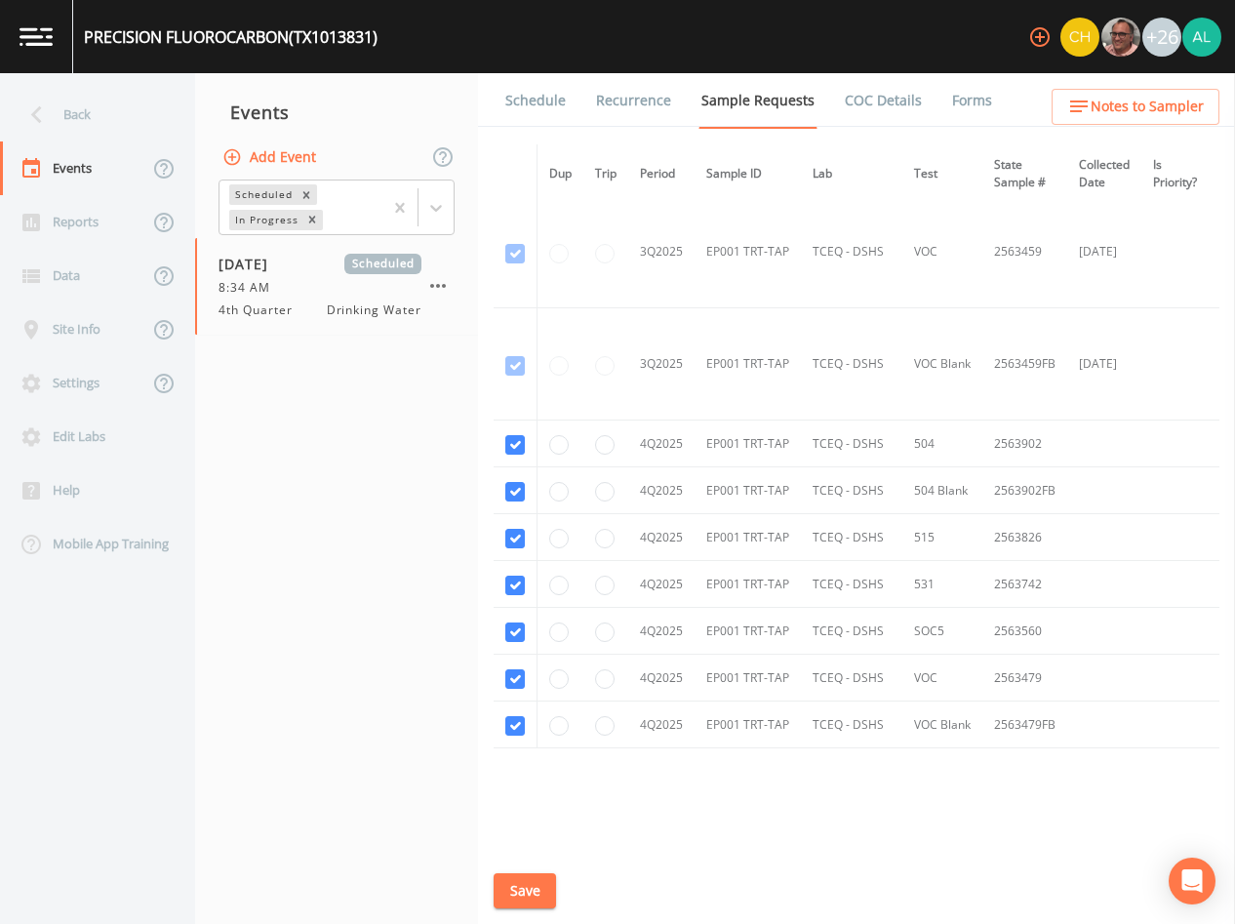
scroll to position [2091, 0]
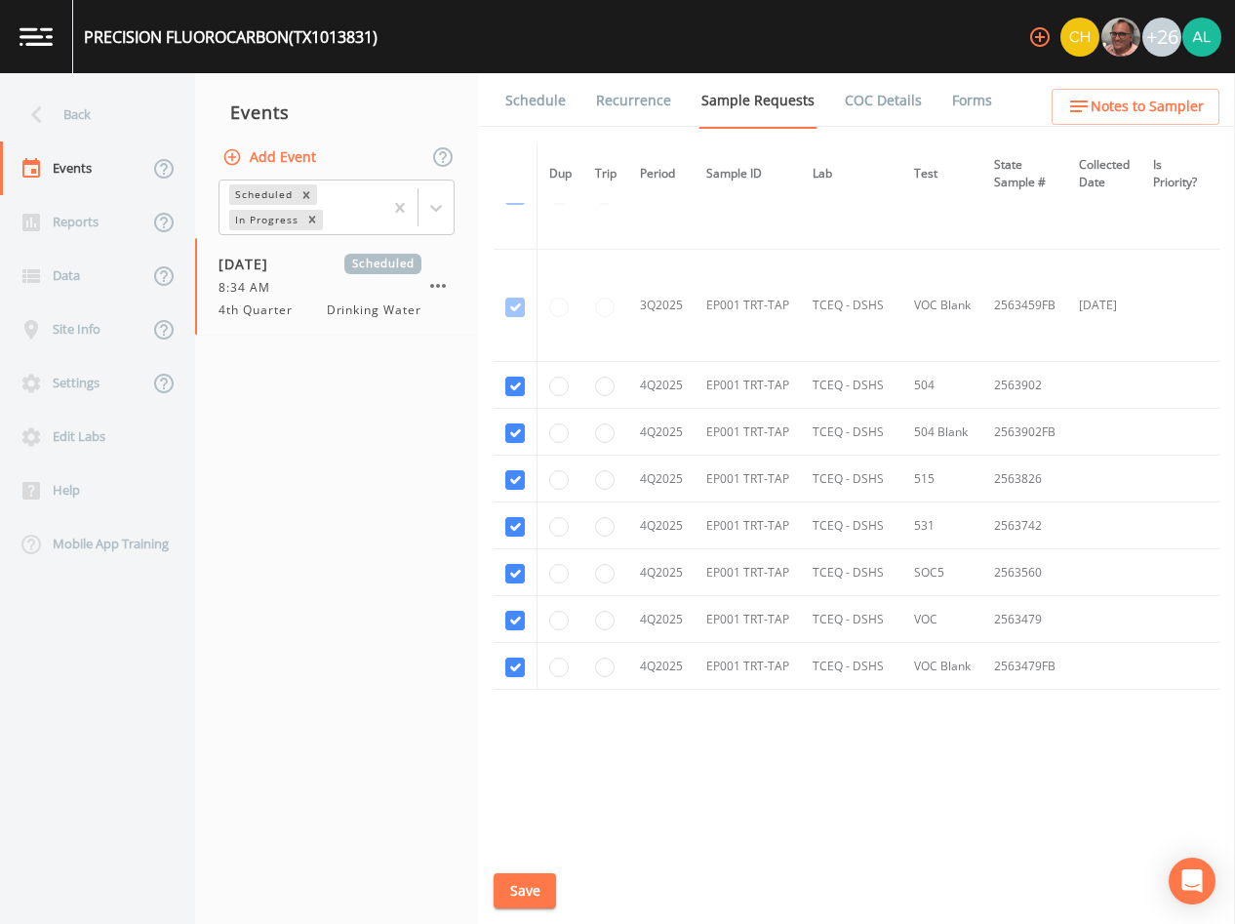
click at [535, 87] on link "Schedule" at bounding box center [536, 100] width 66 height 55
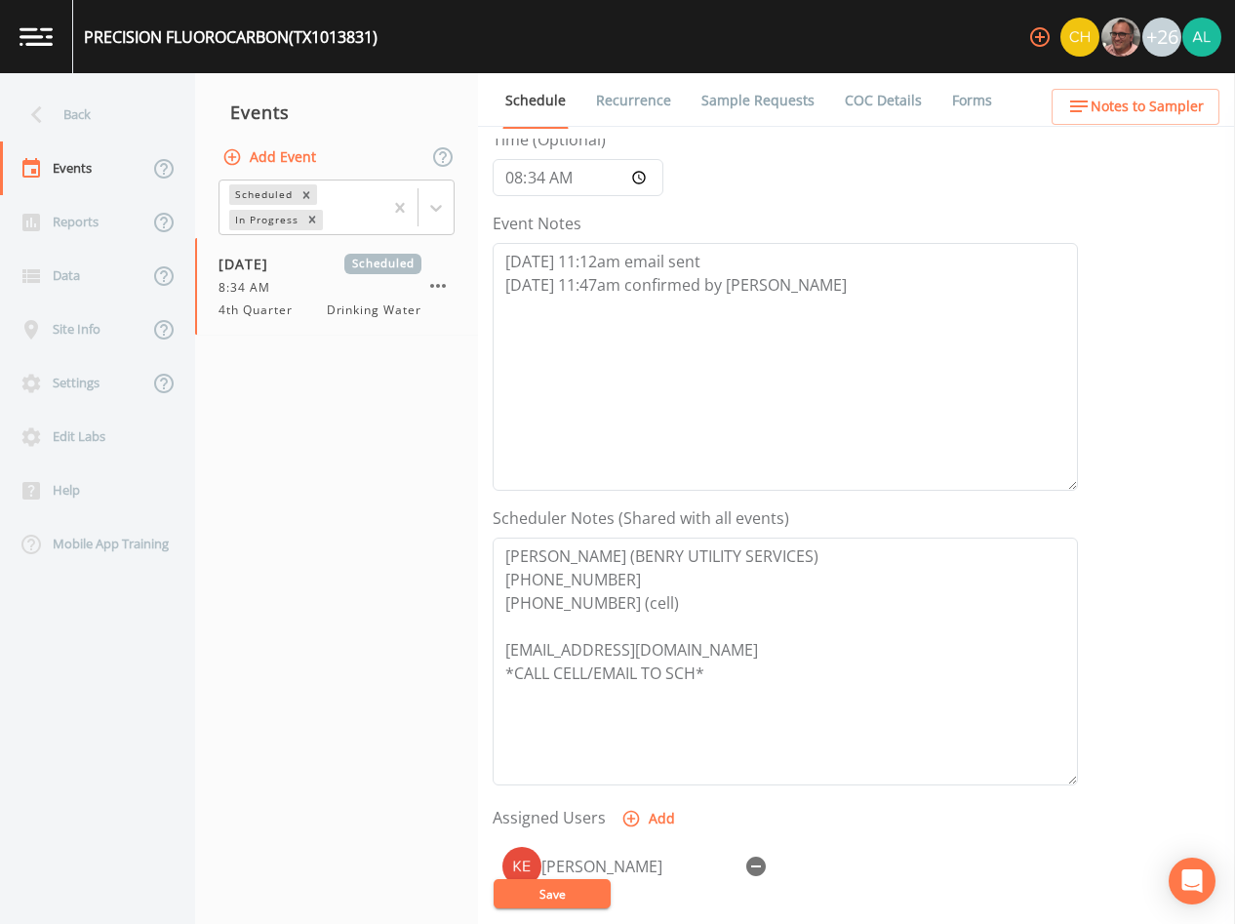
scroll to position [453, 0]
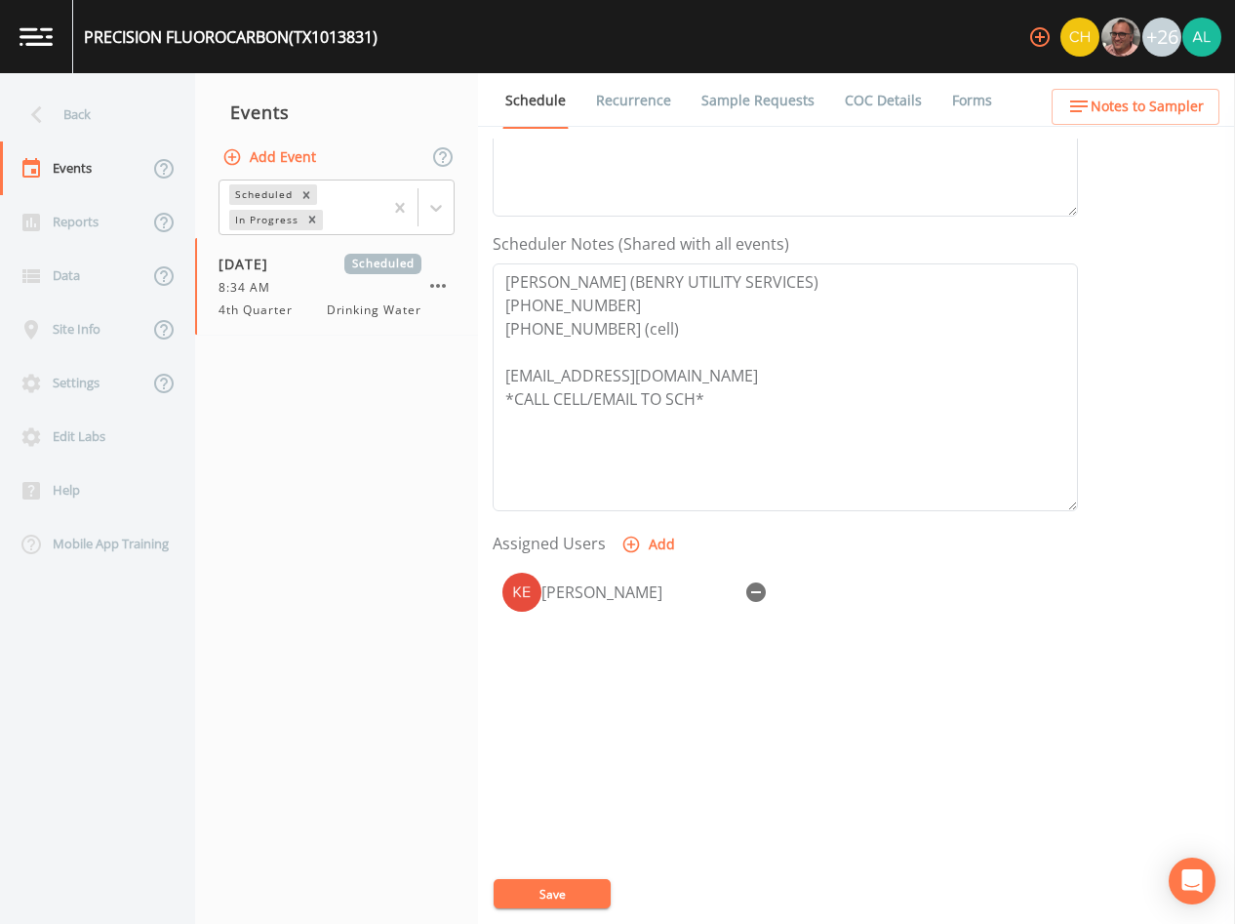
click at [1122, 103] on span "Notes to Sampler" at bounding box center [1147, 107] width 113 height 24
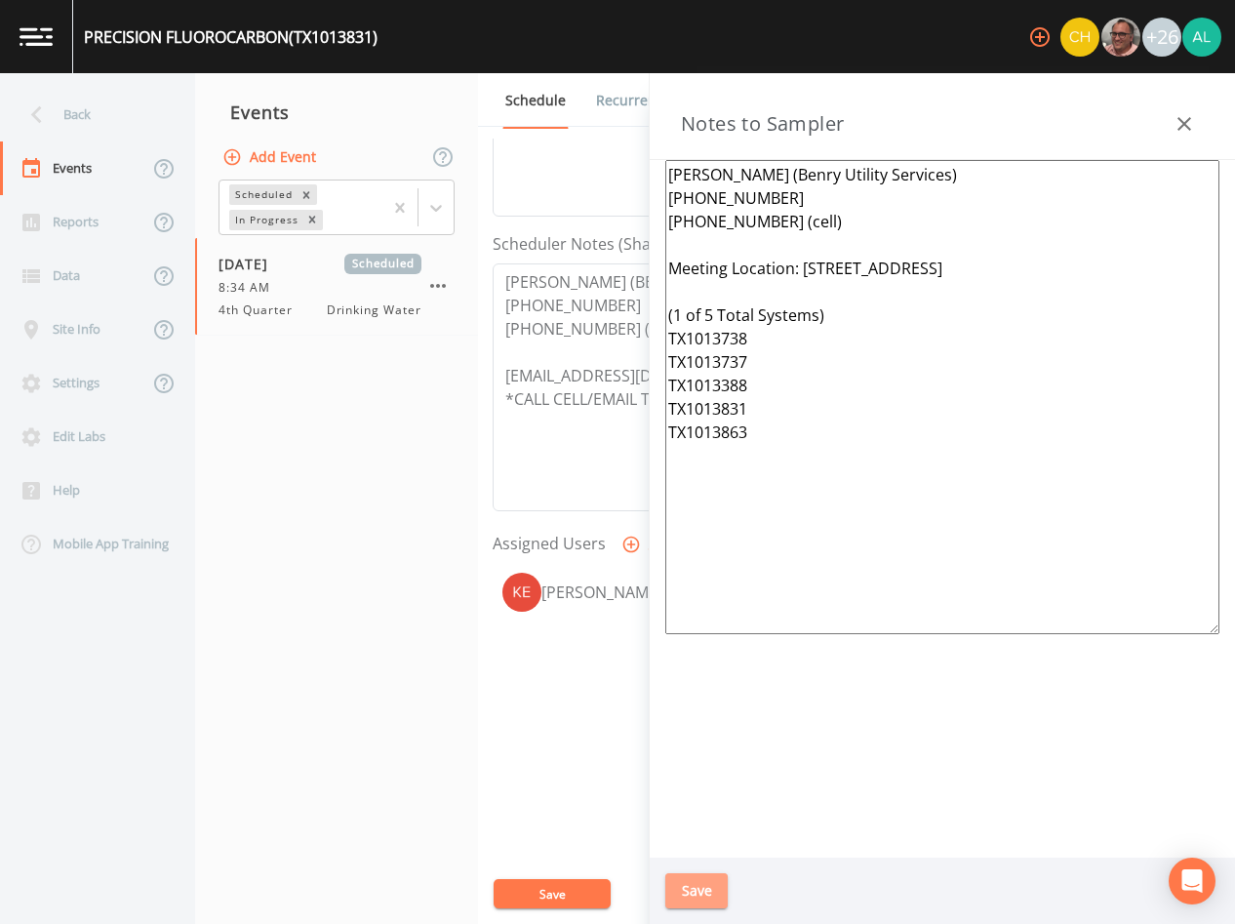
click at [699, 886] on button "Save" at bounding box center [697, 891] width 62 height 36
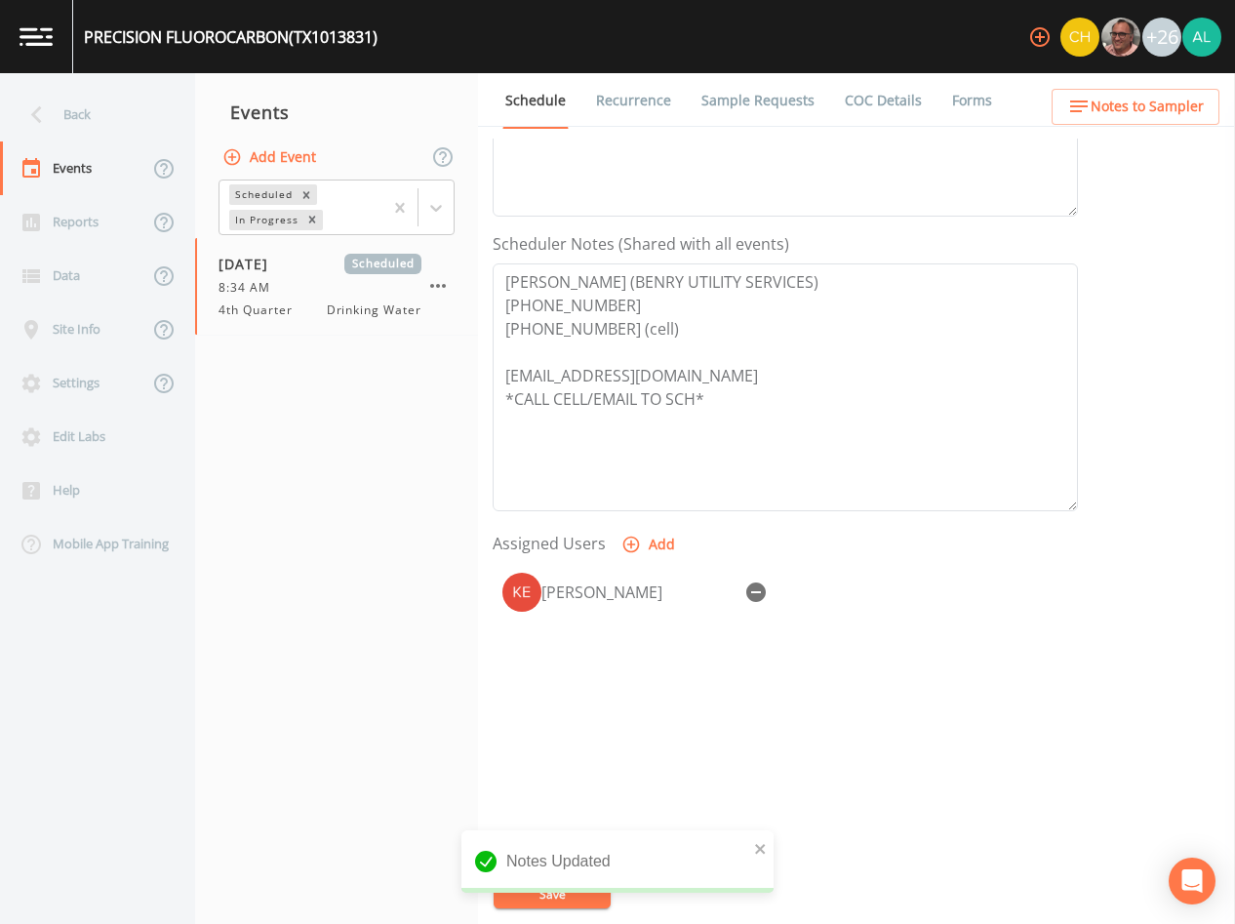
click at [557, 884] on div "Notes Updated" at bounding box center [618, 869] width 312 height 78
click at [755, 858] on button "close" at bounding box center [761, 847] width 14 height 23
click at [572, 901] on div "Notes Updated" at bounding box center [618, 869] width 312 height 78
click at [571, 897] on button "Save" at bounding box center [552, 893] width 117 height 29
click at [49, 133] on div "Back" at bounding box center [88, 115] width 176 height 54
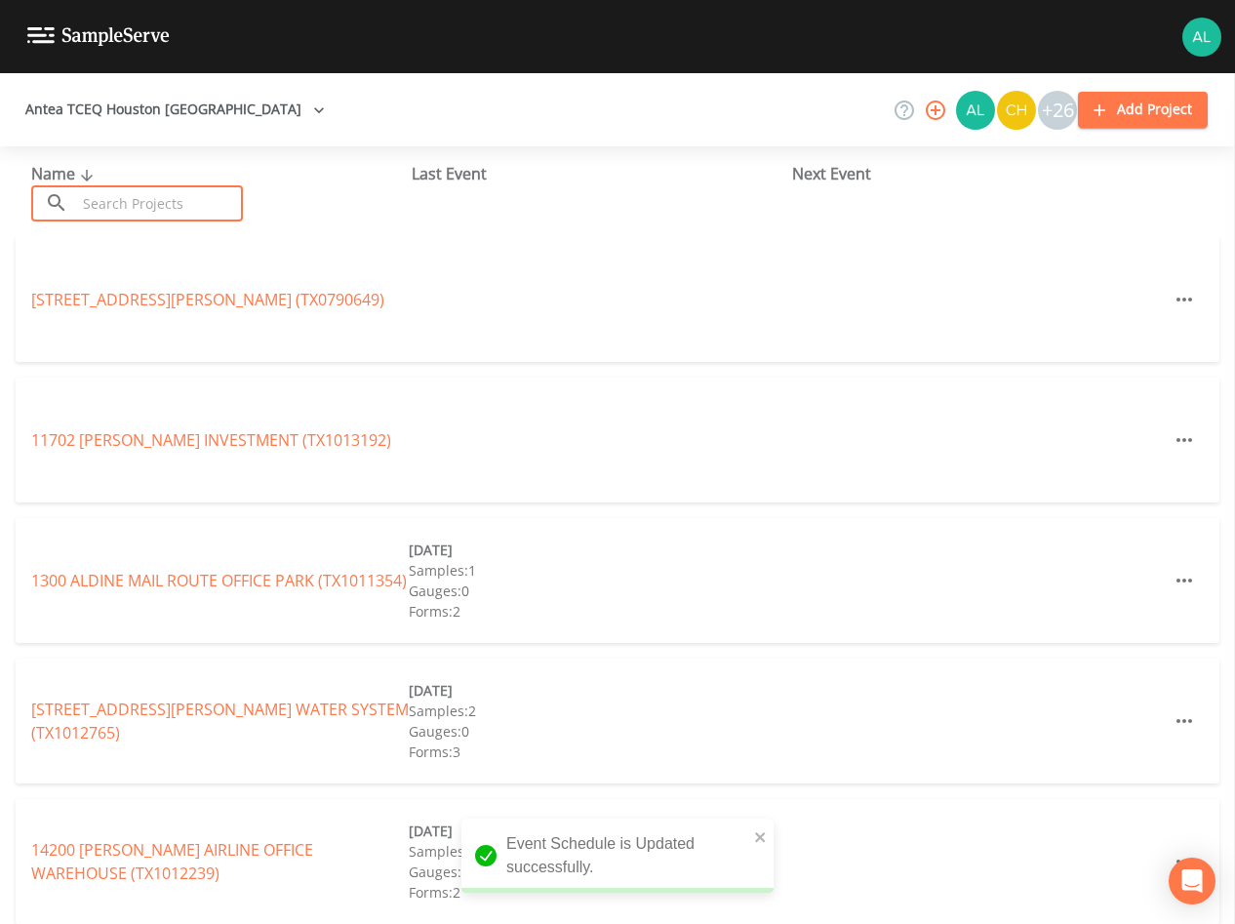
click at [197, 204] on input "text" at bounding box center [159, 203] width 167 height 36
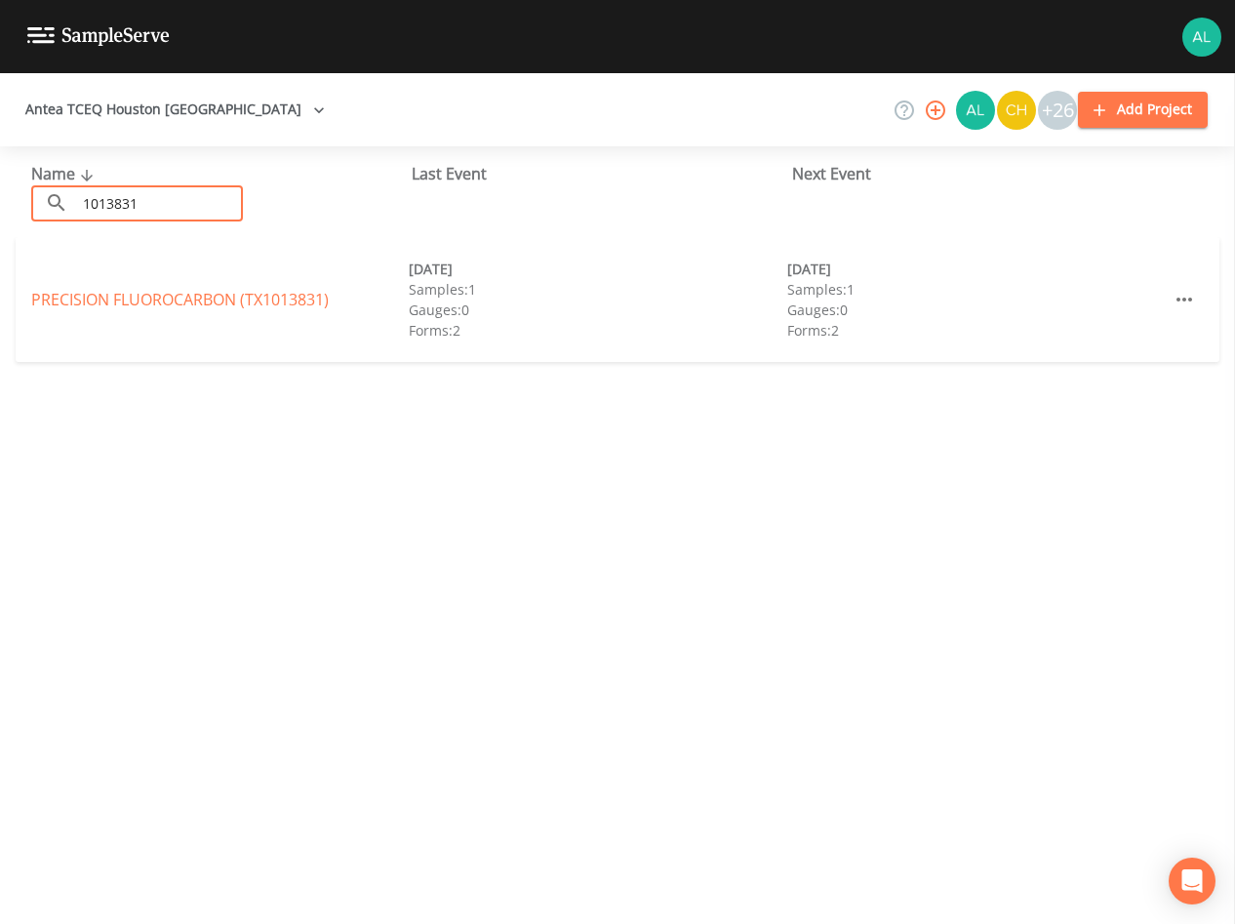
type input "1013831"
click at [263, 291] on link "PRECISION FLUOROCARBON (TX1013831)" at bounding box center [180, 299] width 298 height 21
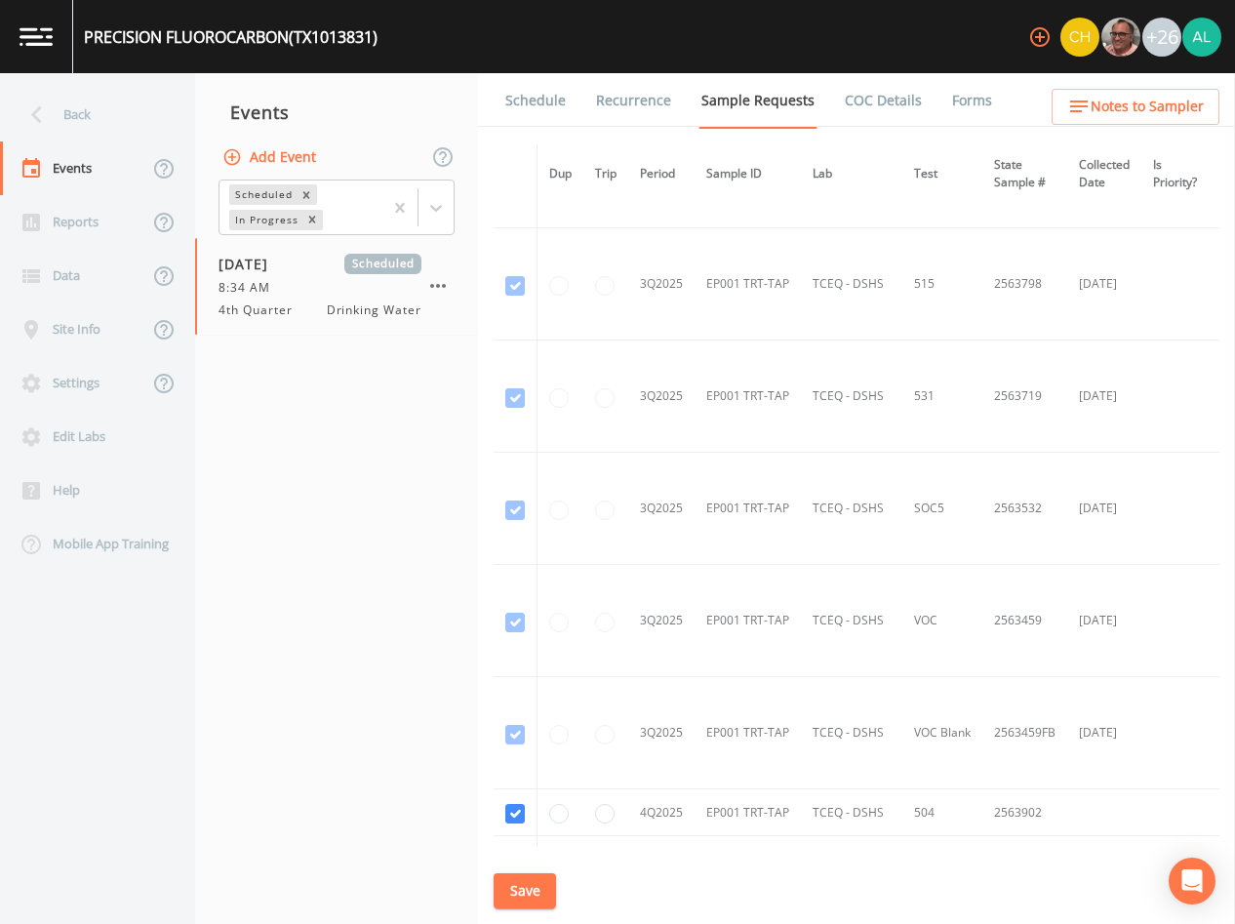
scroll to position [2091, 0]
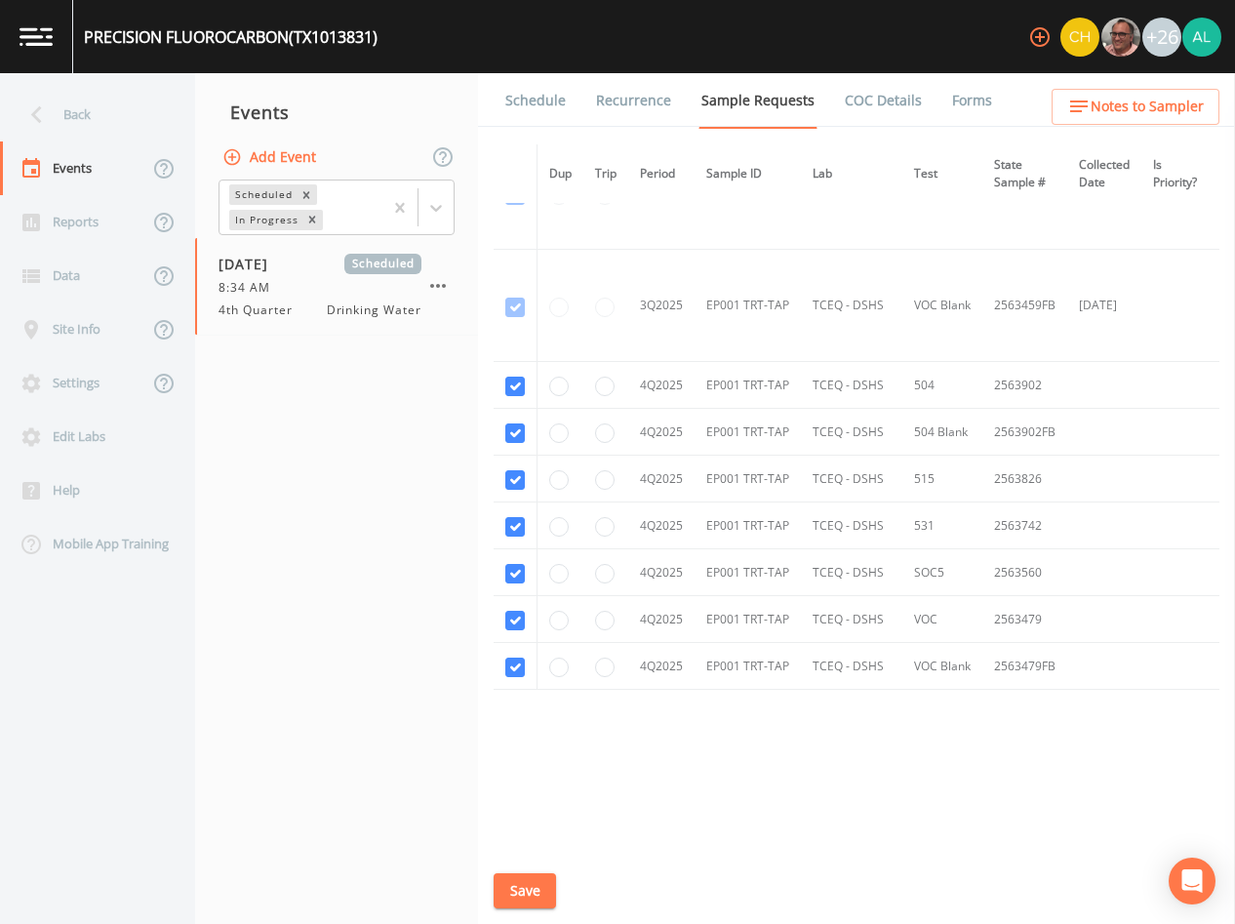
click at [520, 102] on link "Schedule" at bounding box center [536, 100] width 66 height 55
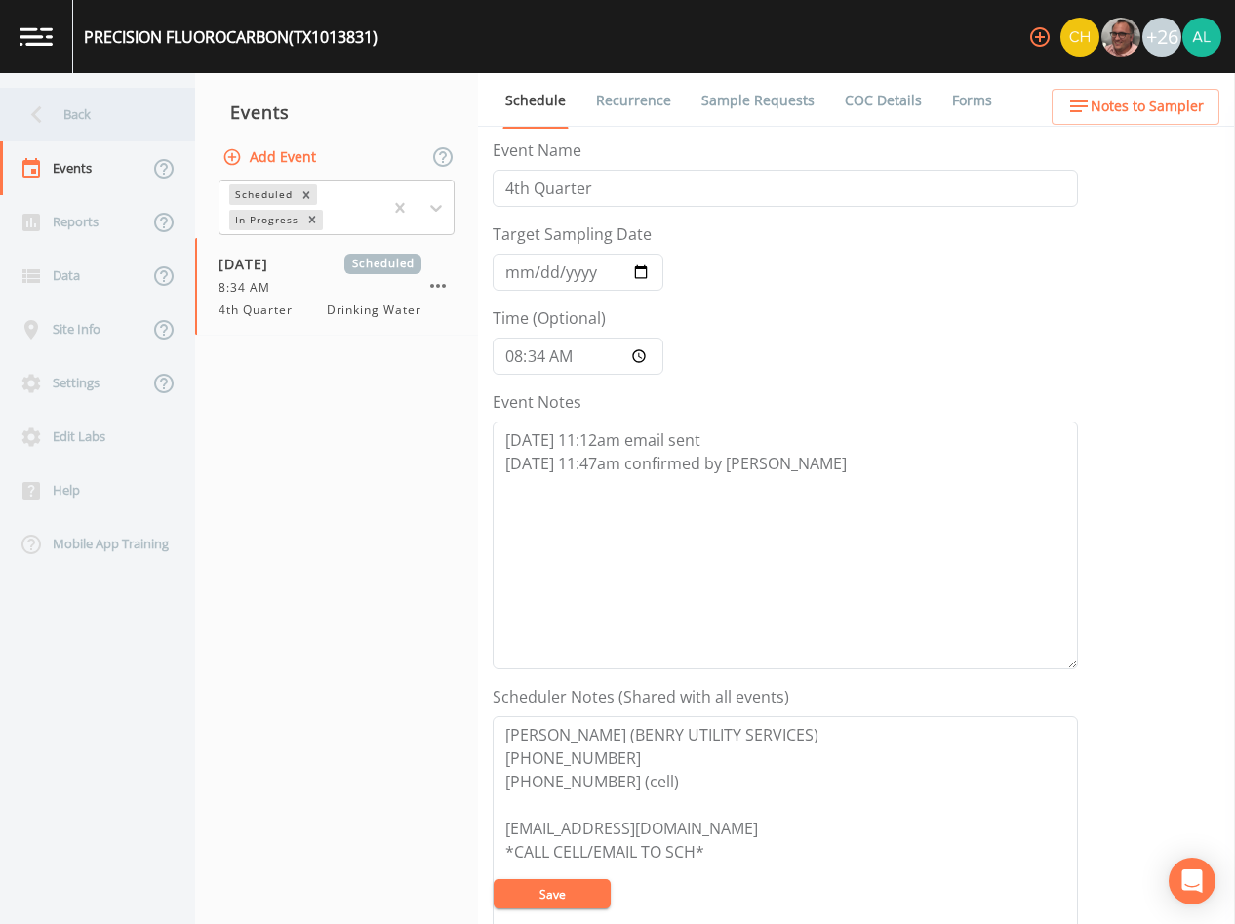
click at [119, 90] on div "Back" at bounding box center [88, 115] width 176 height 54
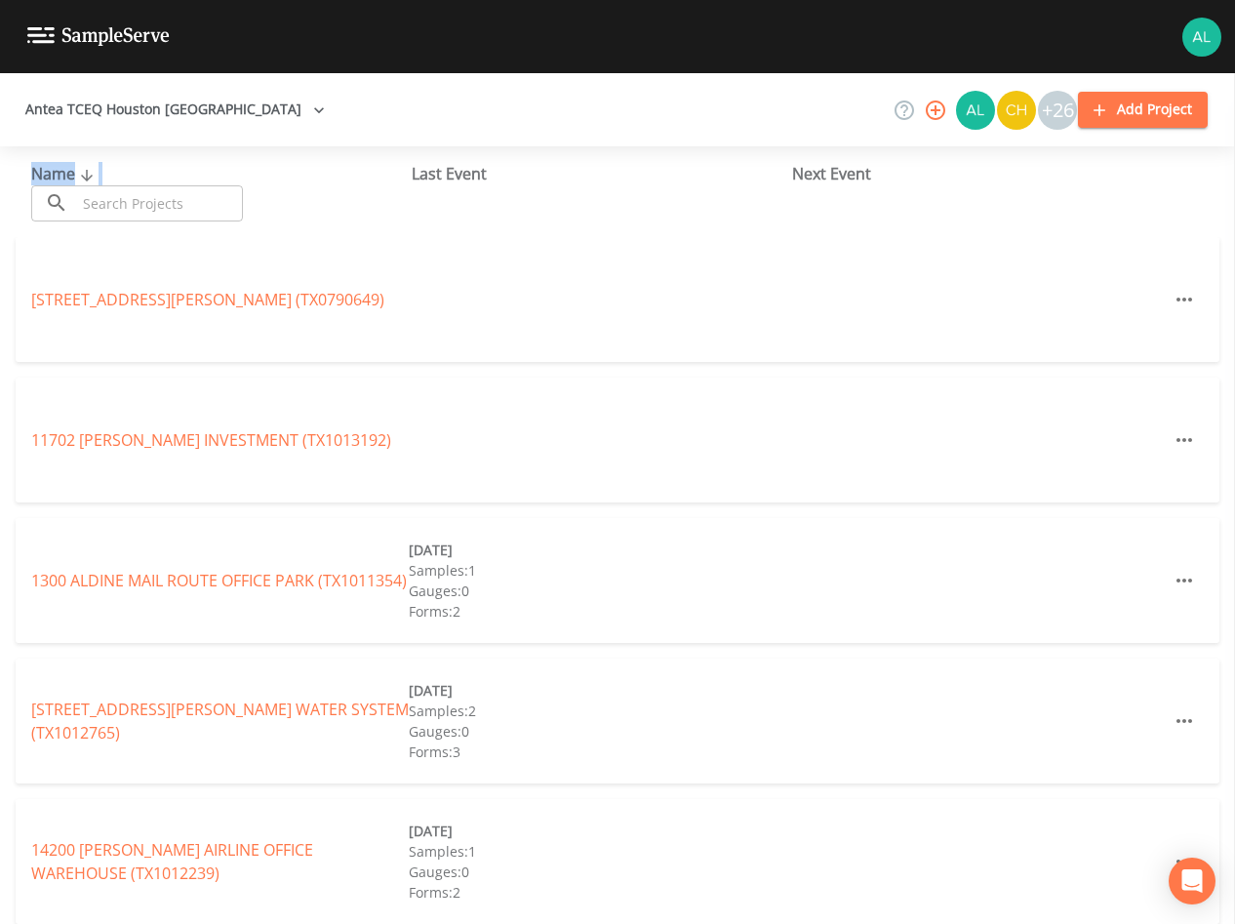
drag, startPoint x: 148, startPoint y: 180, endPoint x: 154, endPoint y: 198, distance: 19.4
click at [151, 186] on div "Name ​ ​" at bounding box center [221, 192] width 381 height 60
click at [156, 211] on input "text" at bounding box center [159, 203] width 167 height 36
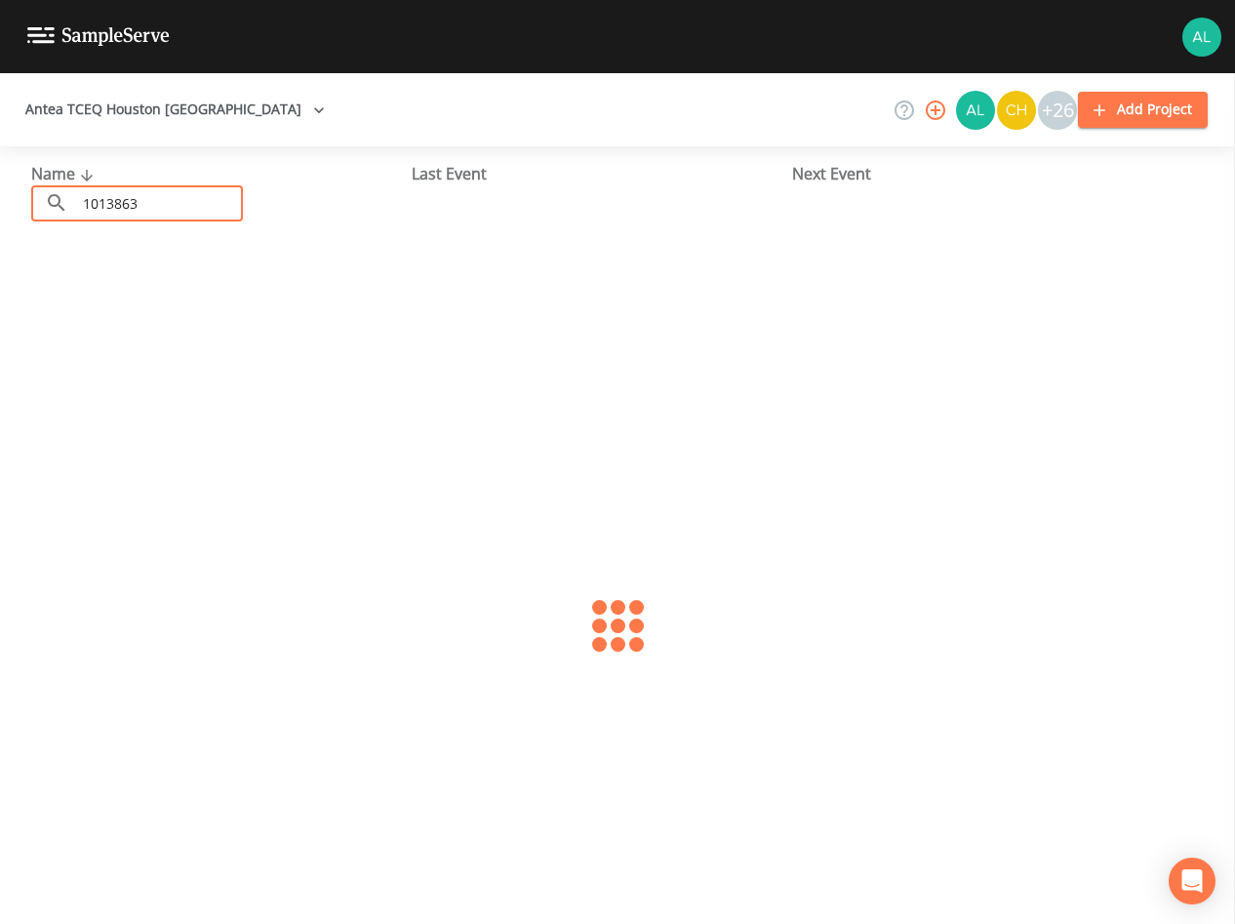
type input "1013863"
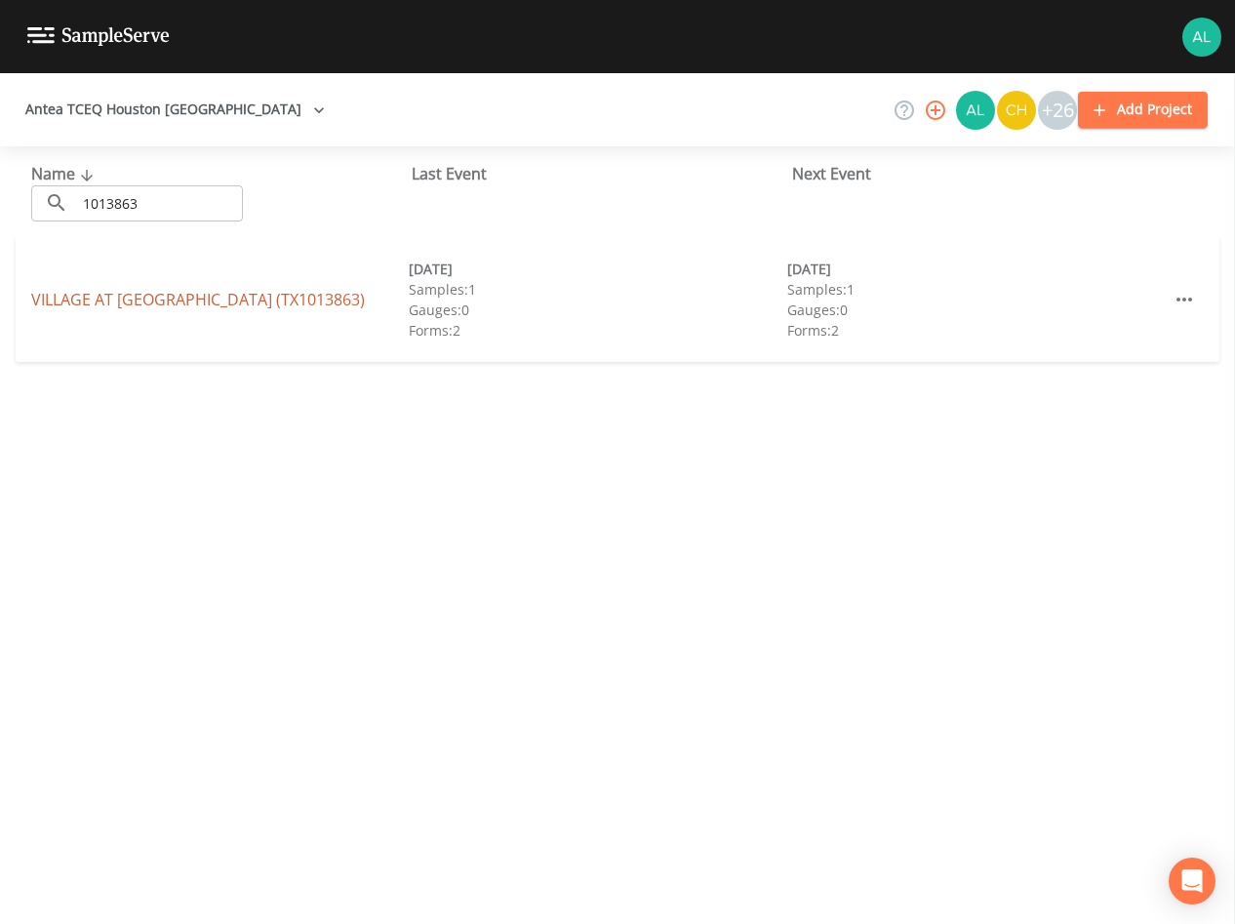
click at [220, 304] on link "VILLAGE AT [GEOGRAPHIC_DATA] (TX1013863)" at bounding box center [198, 299] width 334 height 21
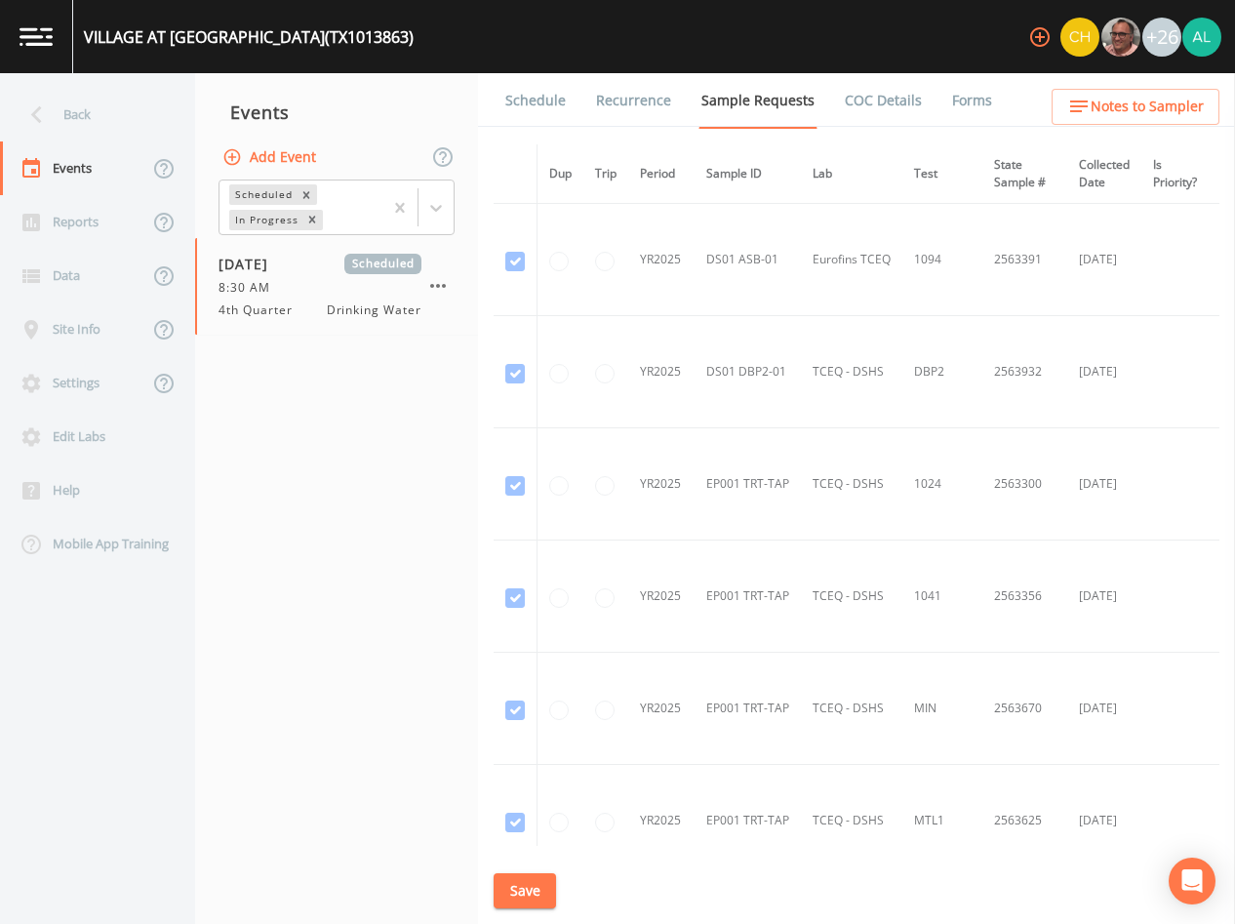
click at [529, 104] on link "Schedule" at bounding box center [536, 100] width 66 height 55
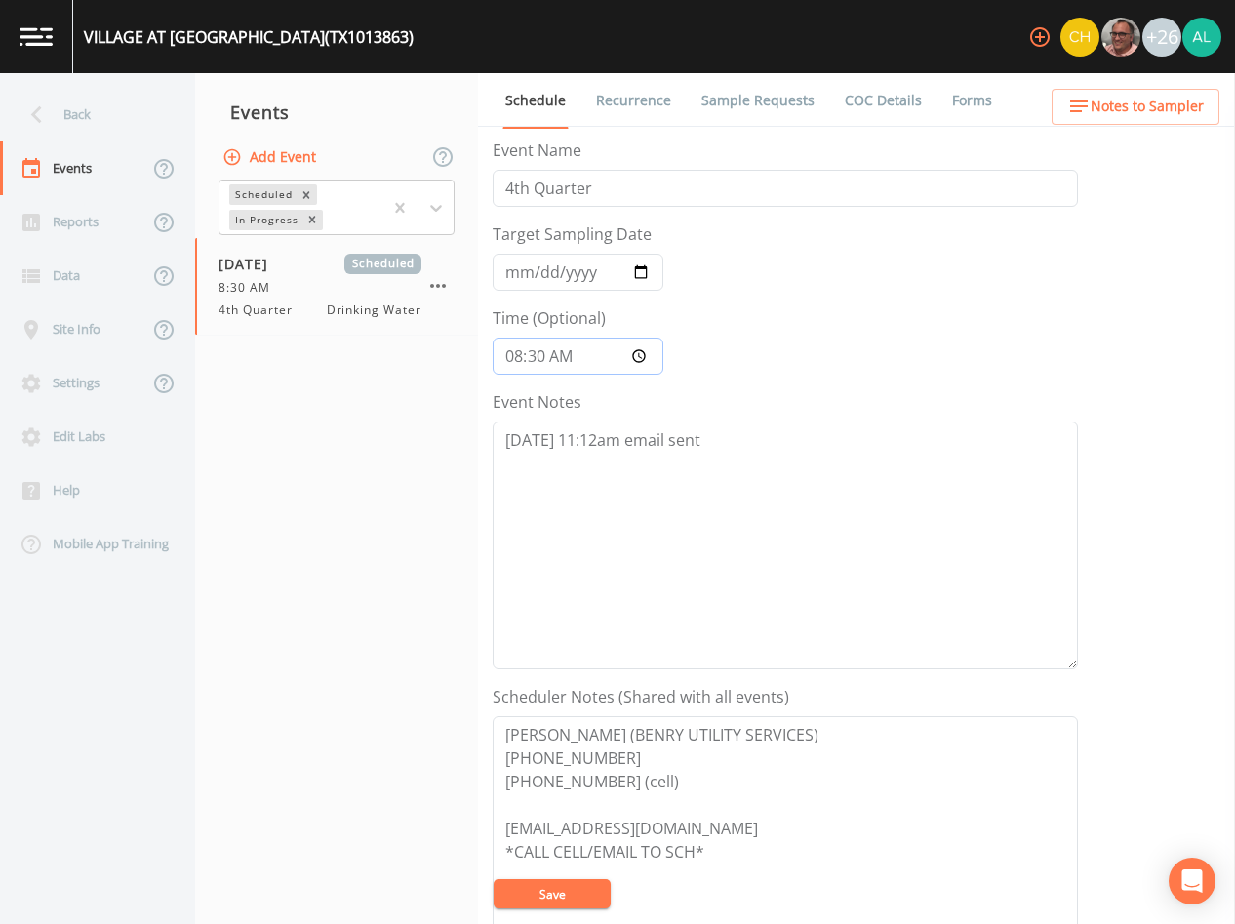
click at [539, 363] on input "08:30:00" at bounding box center [578, 356] width 171 height 37
type input "08:35"
click at [494, 879] on button "Save" at bounding box center [552, 893] width 117 height 29
click at [751, 448] on textarea "[DATE] 11:12am email sent" at bounding box center [786, 546] width 586 height 248
paste textarea "[DATE] 11:47am confirmed by [PERSON_NAME]"
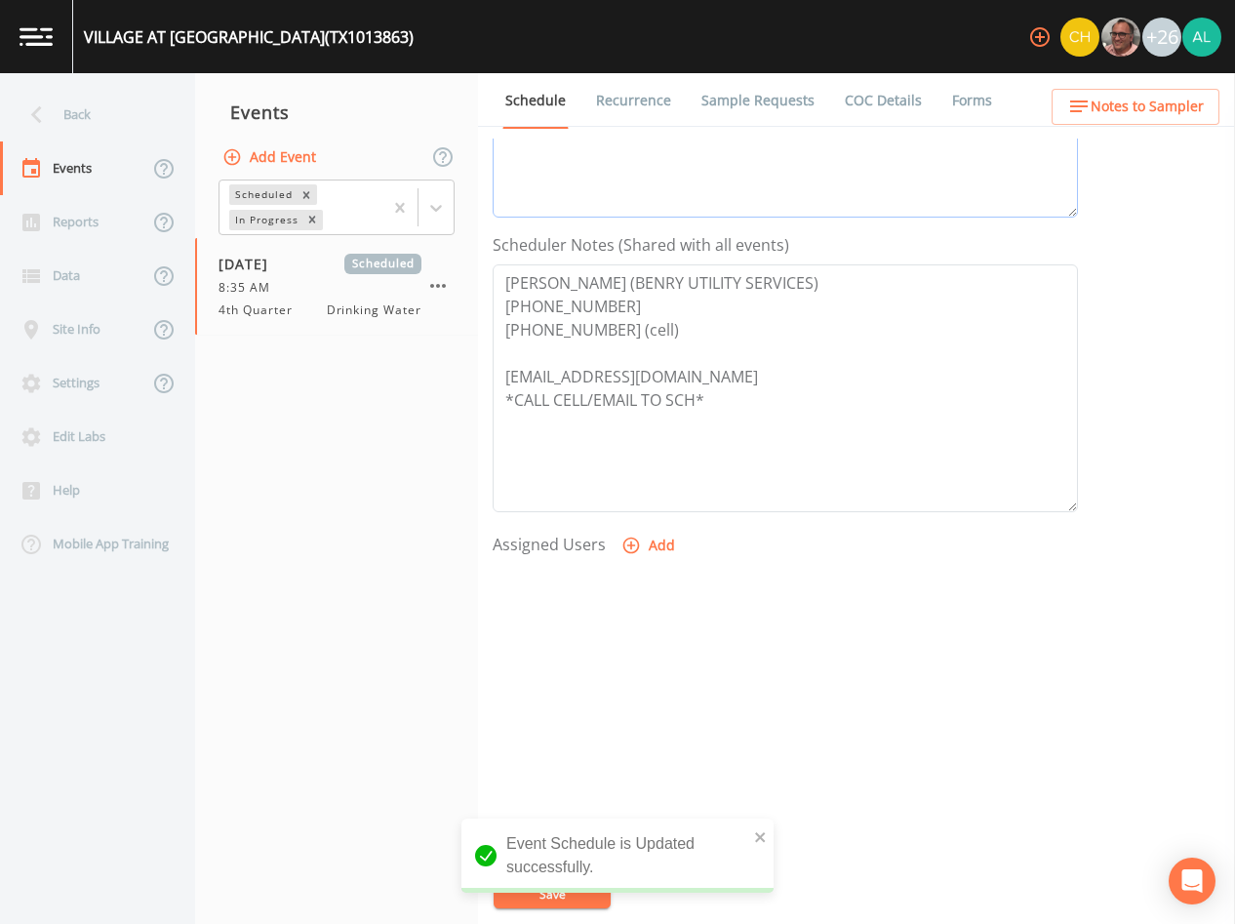
scroll to position [453, 0]
type textarea "[DATE] 11:12am email sent [DATE] 11:47am confirmed by [PERSON_NAME]"
click at [638, 543] on icon "button" at bounding box center [632, 545] width 20 height 20
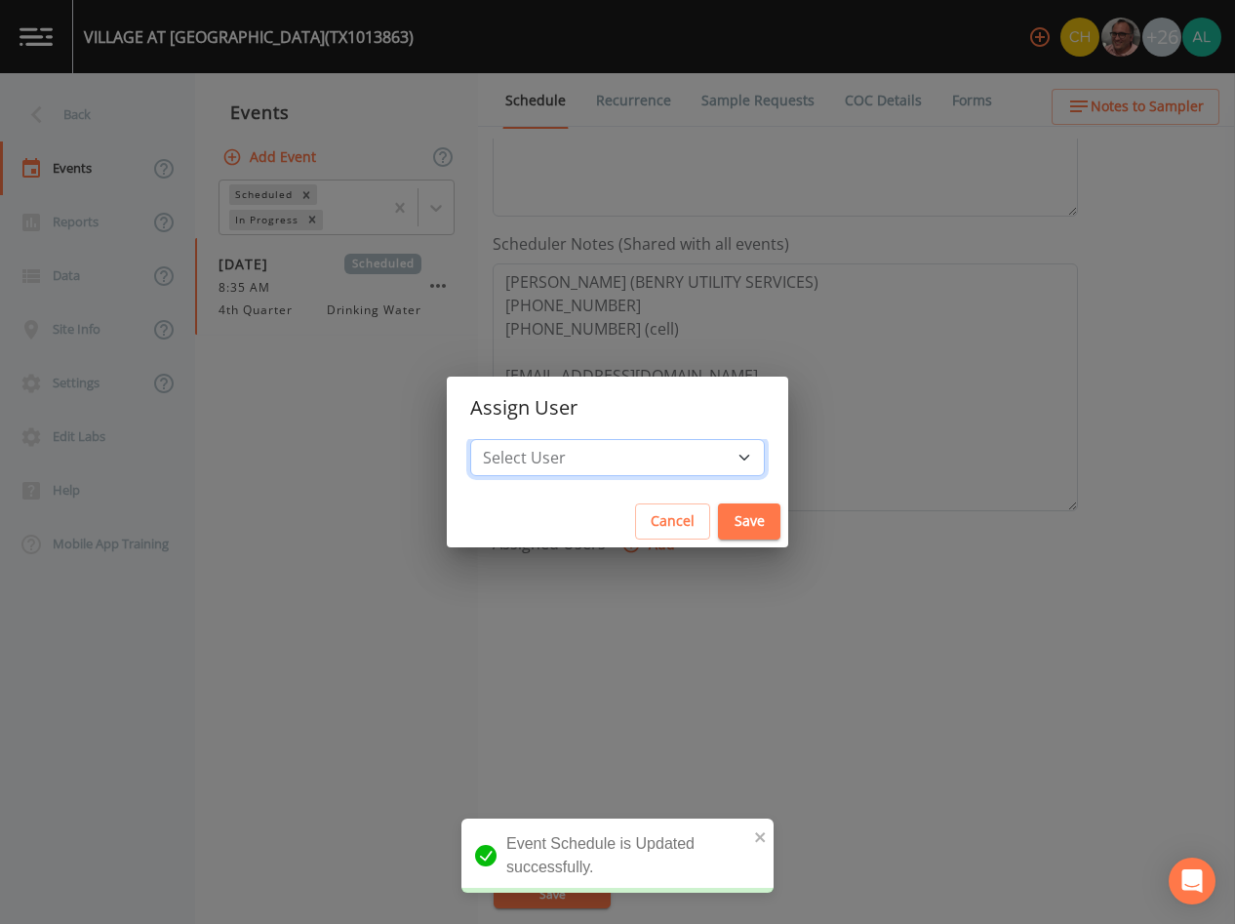
click at [595, 476] on select "Select User [PERSON_NAME] [PERSON_NAME] [PERSON_NAME] [PERSON_NAME] [PERSON_NAM…" at bounding box center [617, 457] width 295 height 37
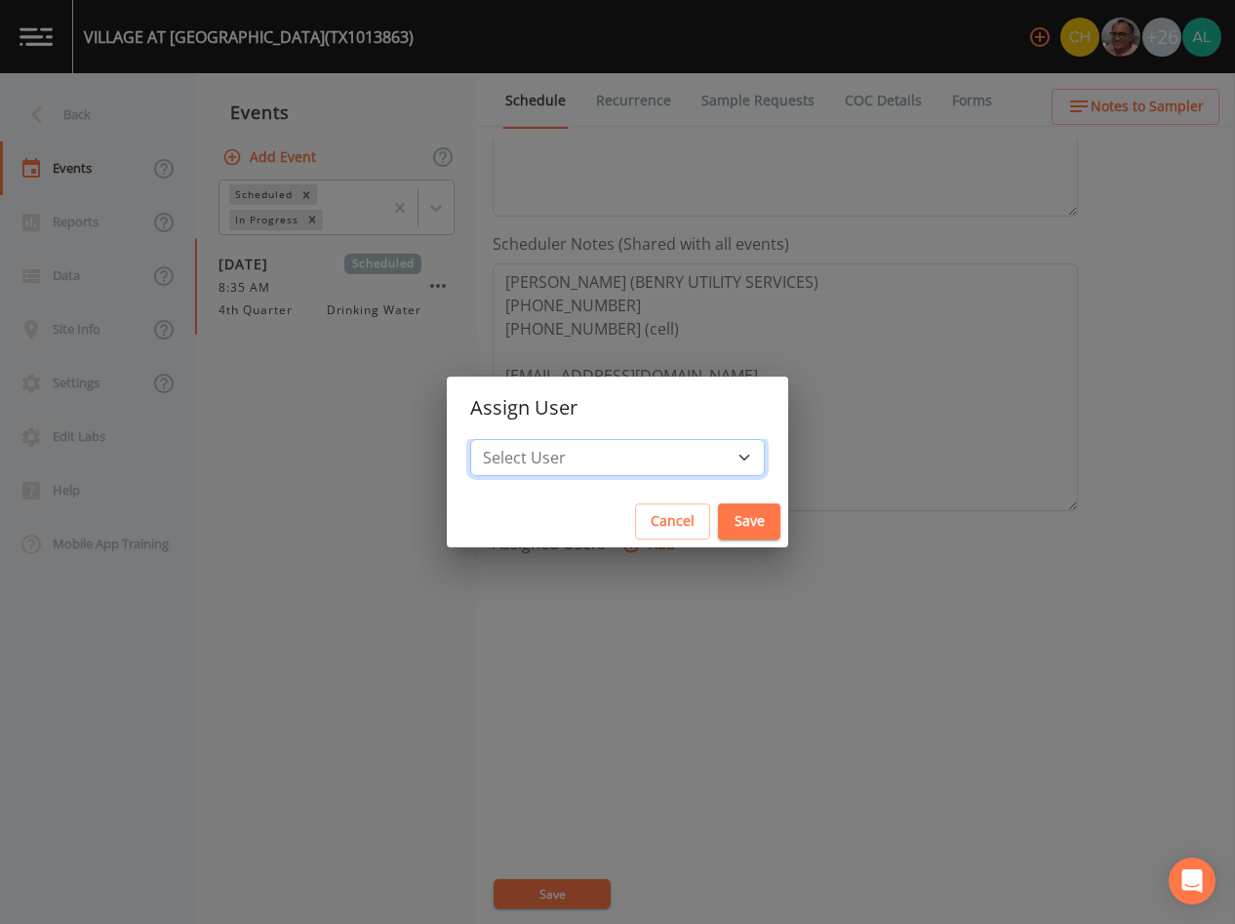
select select "af93318b-11dc-4776-bee1-f4056f560a61"
click at [514, 439] on select "Select User [PERSON_NAME] [PERSON_NAME] [PERSON_NAME] [PERSON_NAME] [PERSON_NAM…" at bounding box center [617, 457] width 295 height 37
click at [727, 538] on button "Save" at bounding box center [749, 522] width 62 height 36
select select
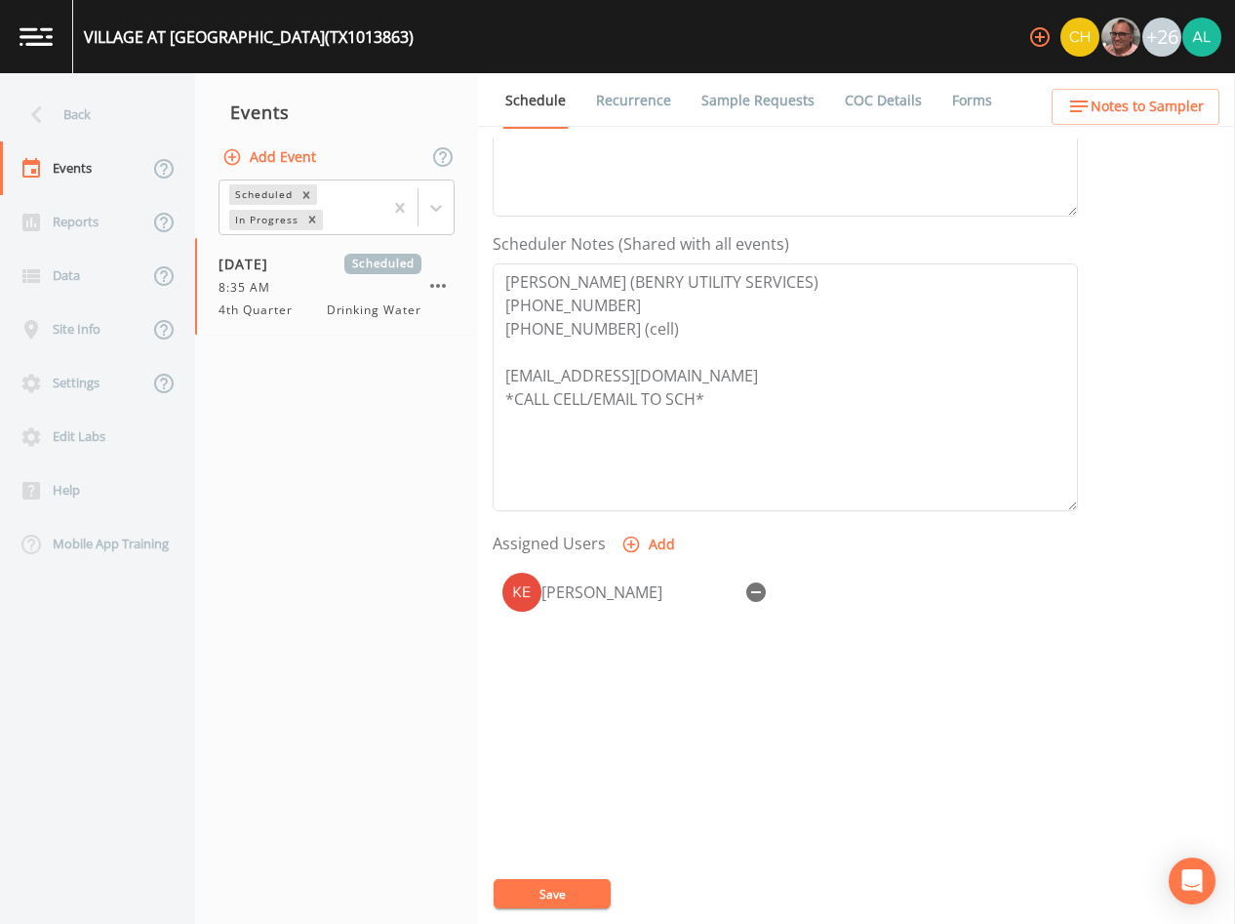
click at [548, 906] on button "Save" at bounding box center [552, 893] width 117 height 29
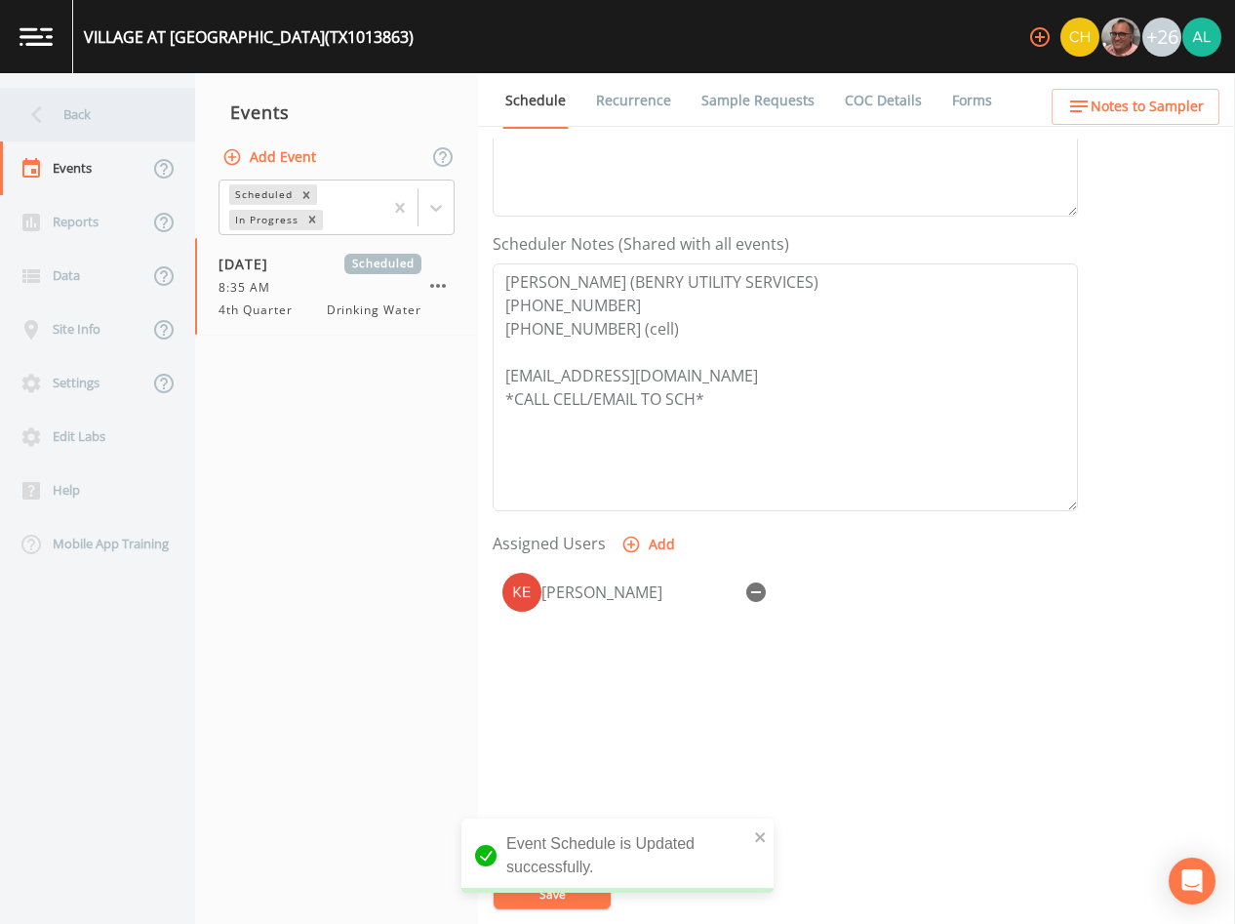
click at [164, 122] on div "Back" at bounding box center [88, 115] width 176 height 54
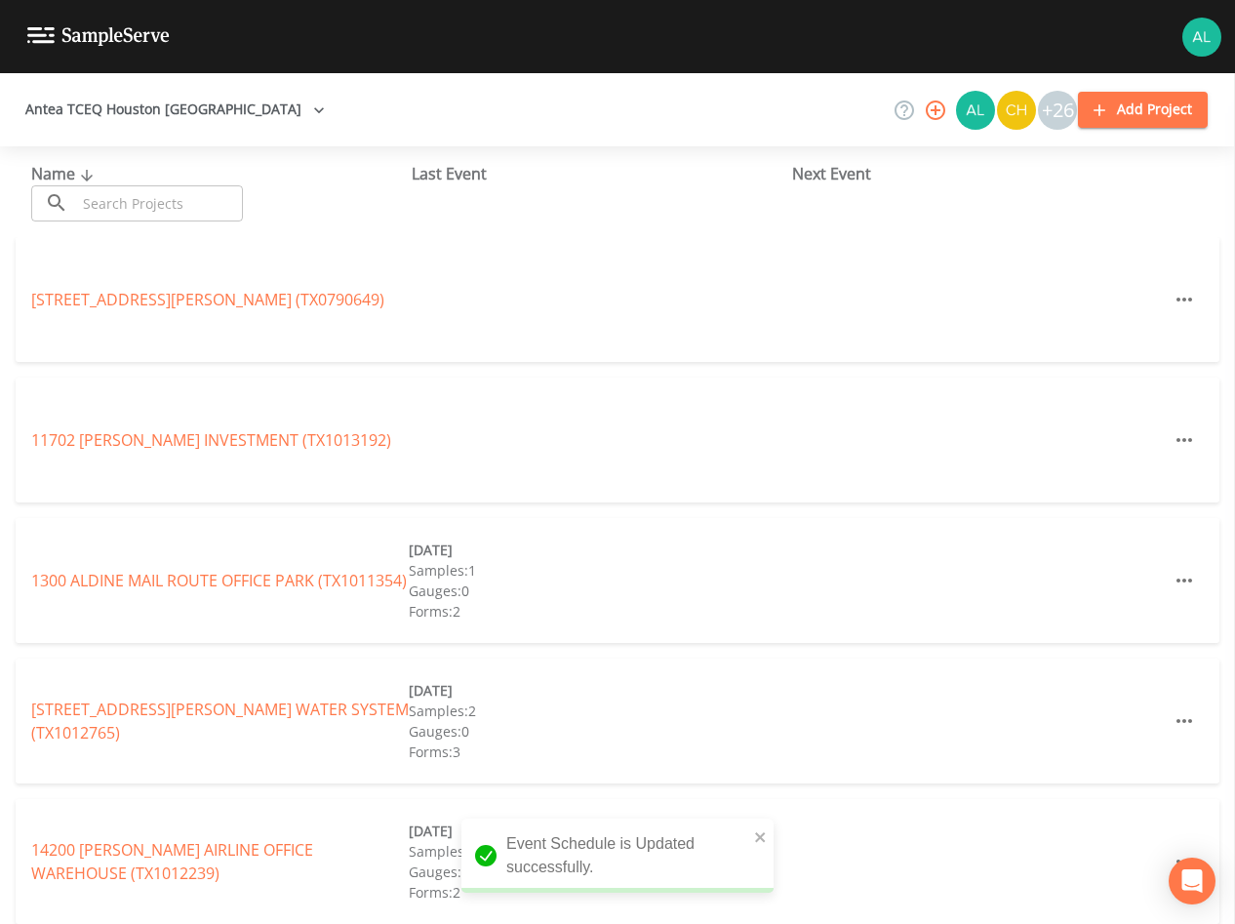
click at [204, 207] on input "text" at bounding box center [159, 203] width 167 height 36
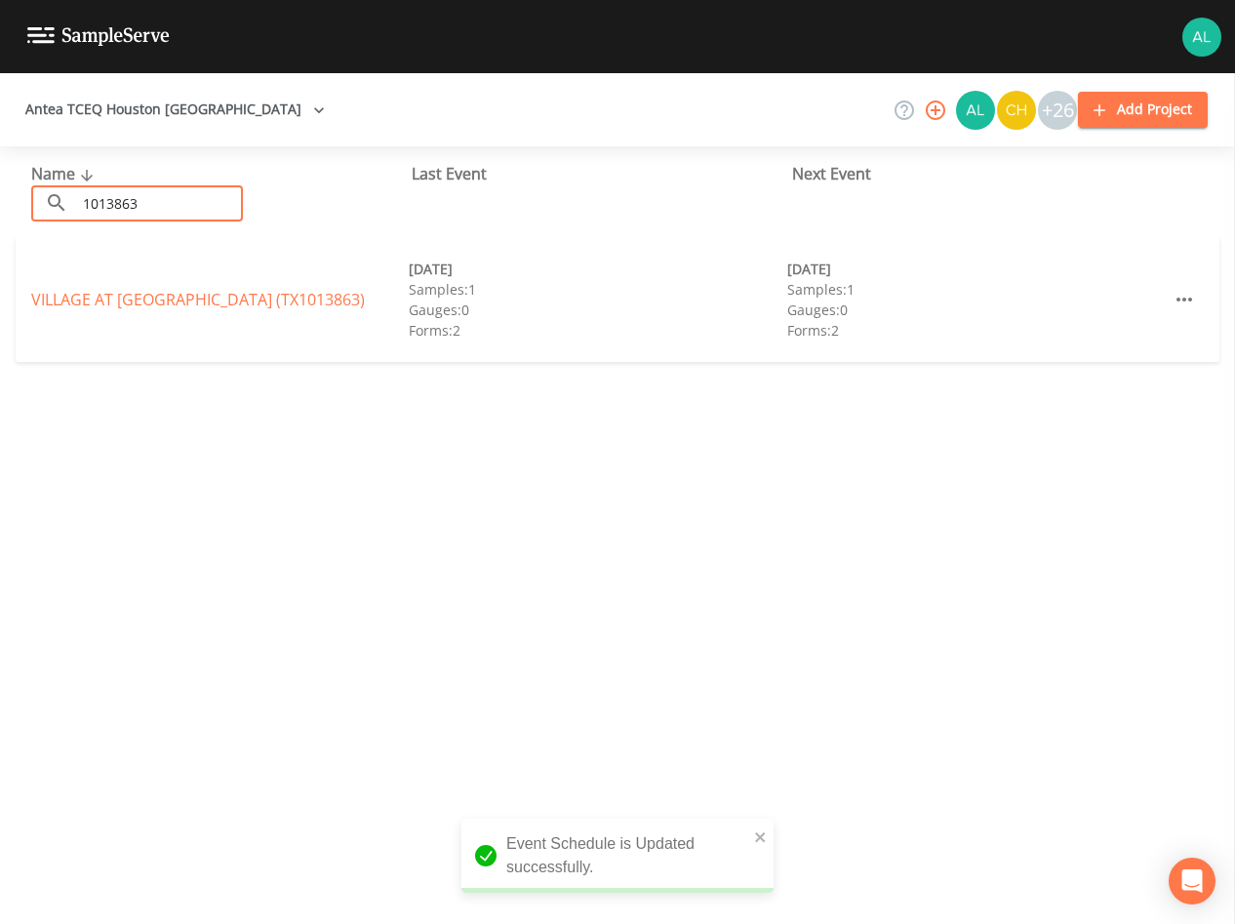
type input "1013863"
click at [119, 296] on link "VILLAGE AT [GEOGRAPHIC_DATA] (TX1013863)" at bounding box center [198, 299] width 334 height 21
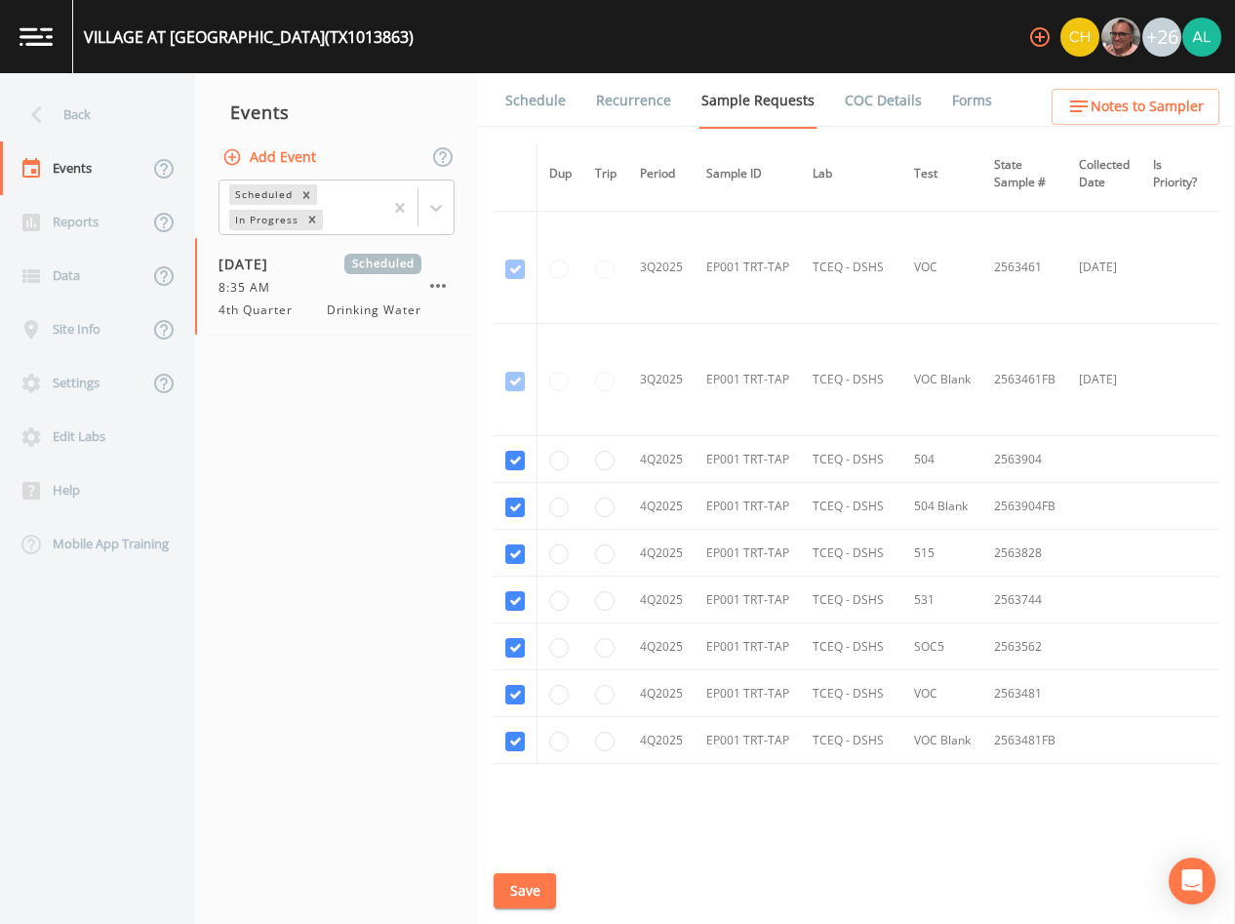
scroll to position [2091, 0]
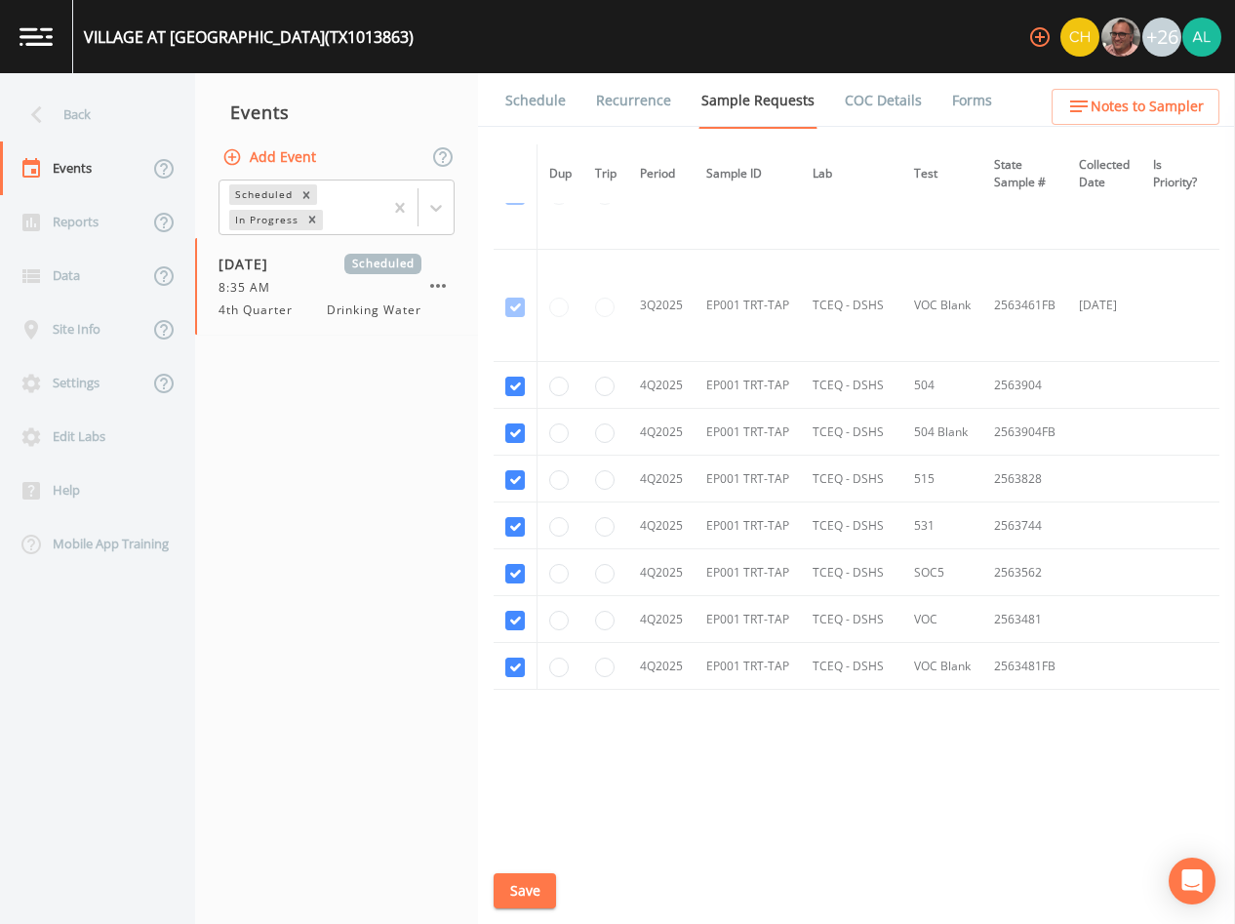
click at [529, 109] on link "Schedule" at bounding box center [536, 100] width 66 height 55
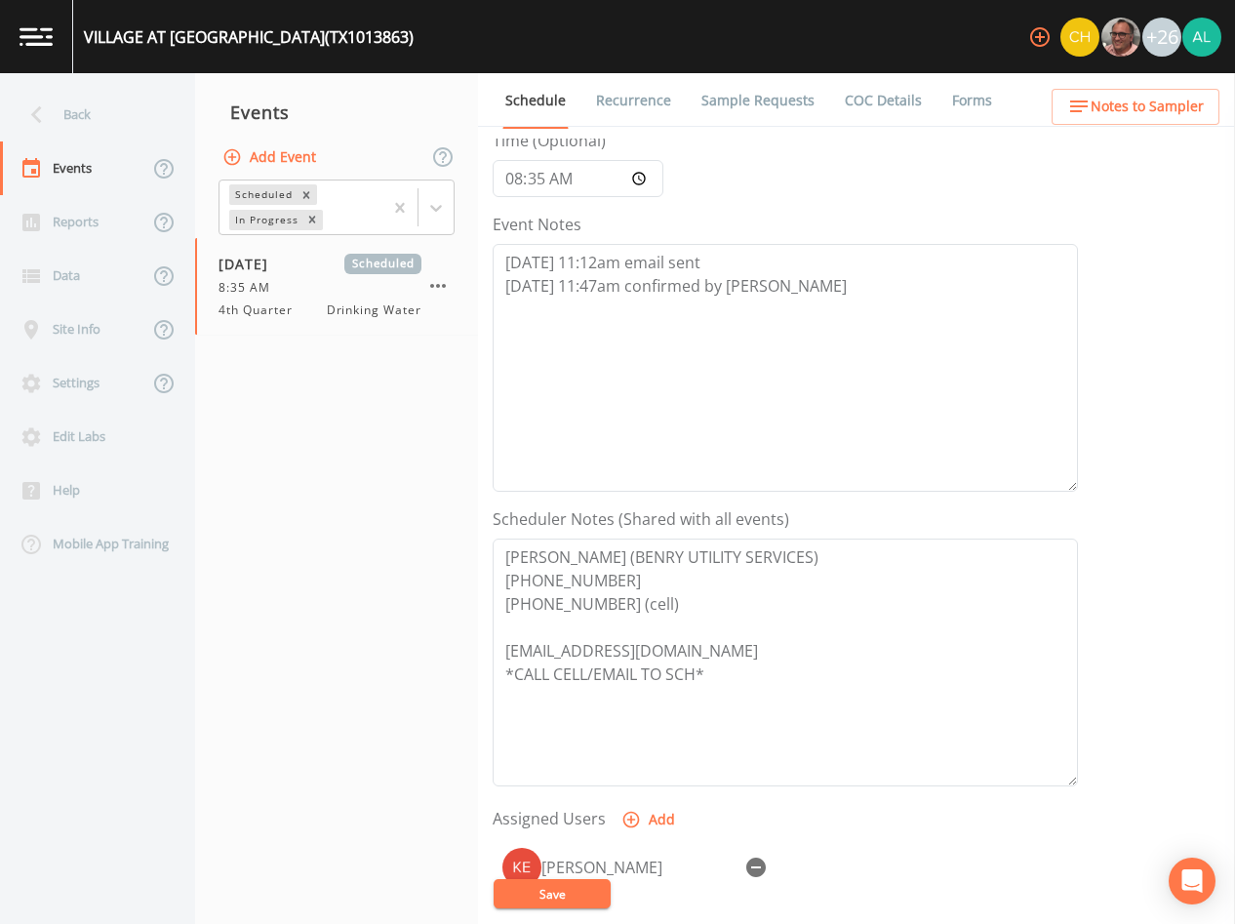
scroll to position [453, 0]
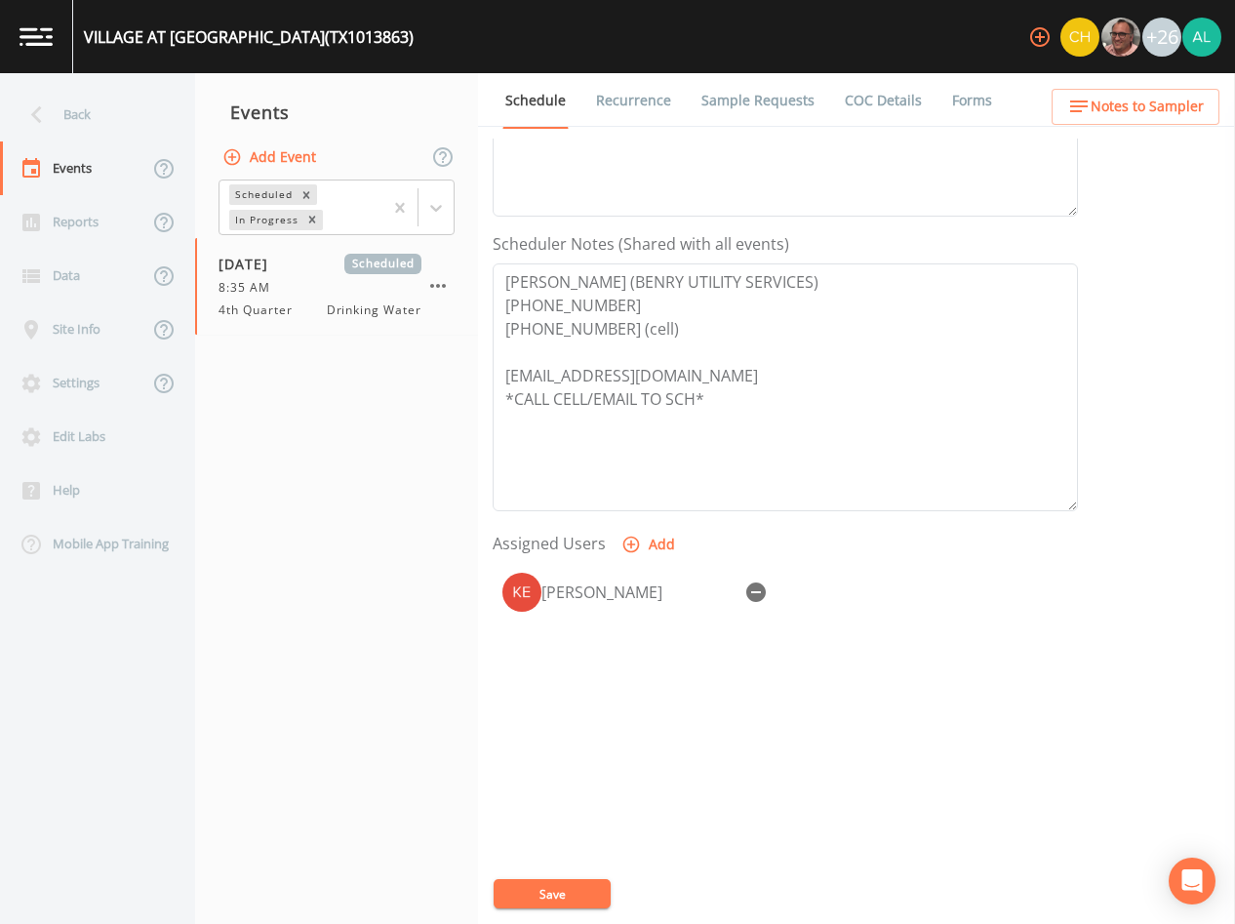
click at [1138, 108] on span "Notes to Sampler" at bounding box center [1147, 107] width 113 height 24
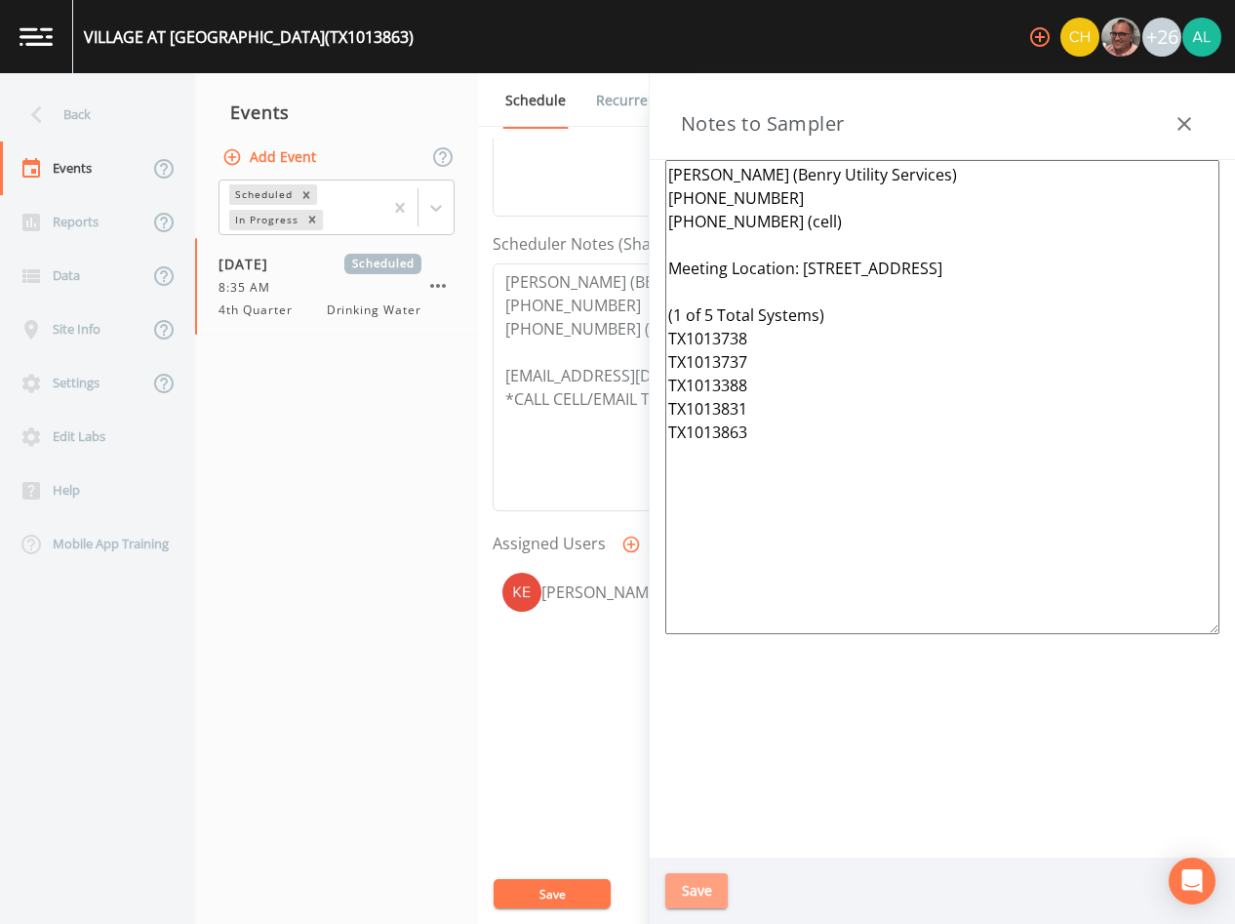
click at [698, 887] on button "Save" at bounding box center [697, 891] width 62 height 36
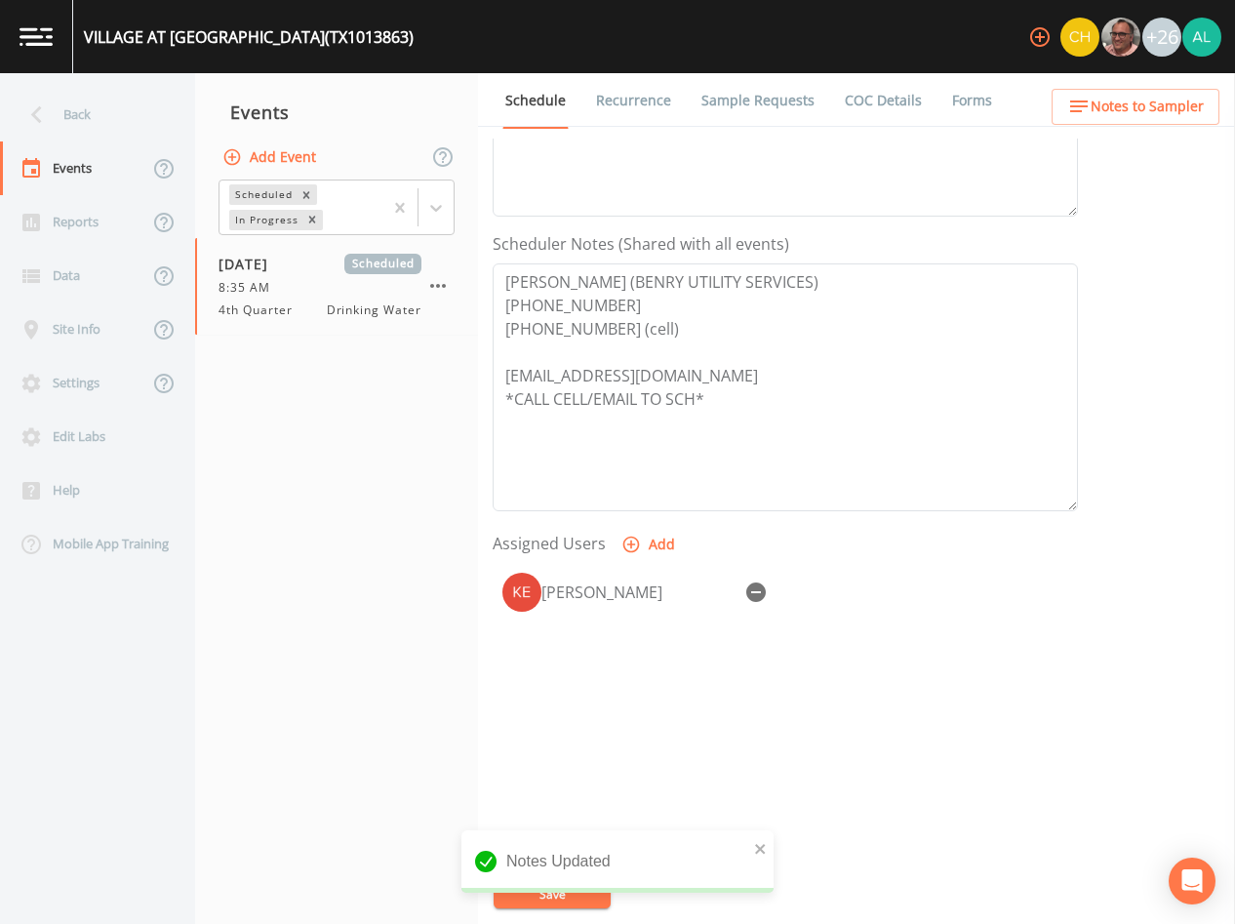
click at [544, 902] on div "Notes Updated" at bounding box center [618, 869] width 312 height 78
drag, startPoint x: 749, startPoint y: 857, endPoint x: 774, endPoint y: 855, distance: 25.4
click at [749, 858] on div "Notes Updated" at bounding box center [618, 861] width 312 height 62
click at [774, 855] on div "Event Name 4th Quarter Target Sampling Date [DATE] Time (Optional) 08:35:00 Eve…" at bounding box center [864, 532] width 743 height 786
click at [764, 859] on button "close" at bounding box center [761, 847] width 14 height 23
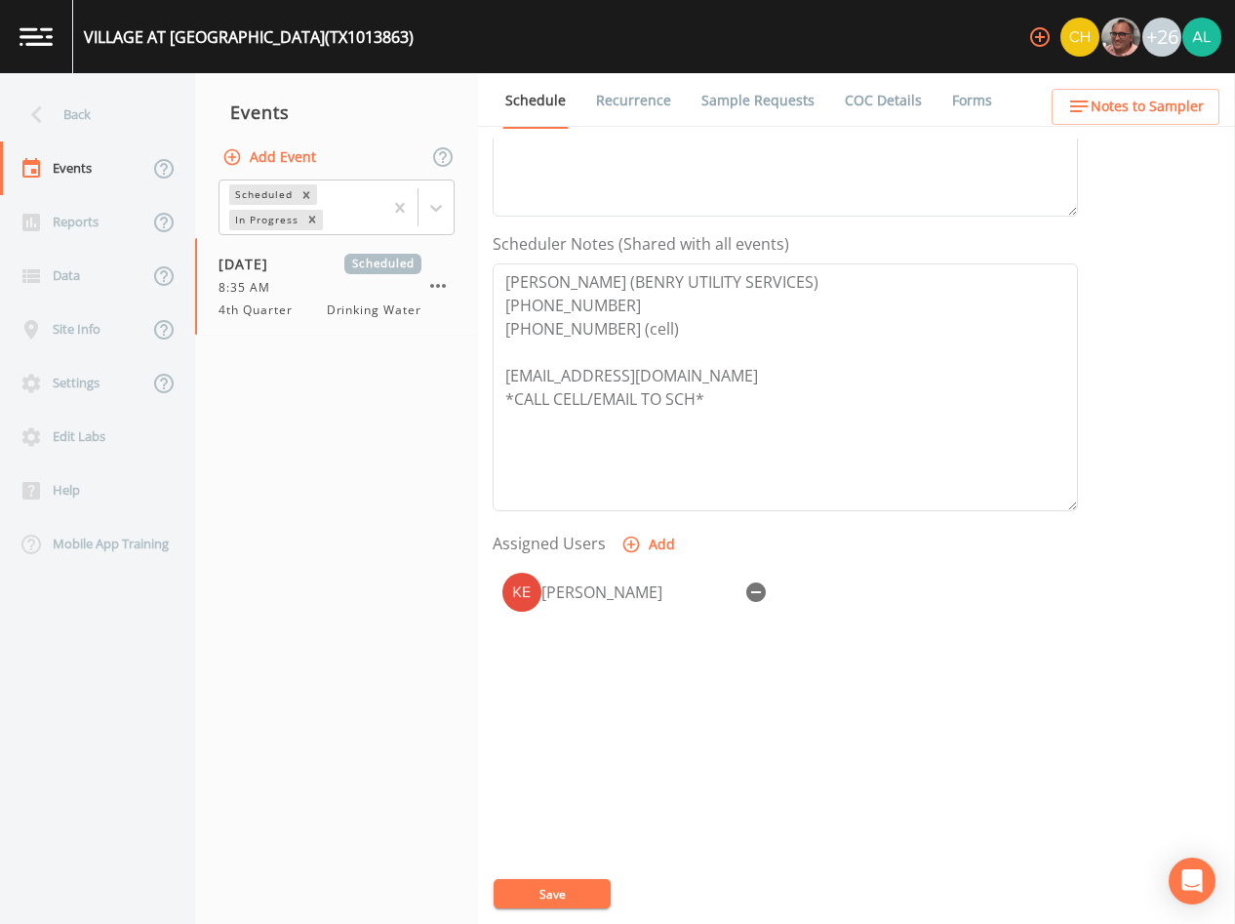
click at [606, 893] on div "Notes Updated" at bounding box center [618, 869] width 312 height 78
click at [585, 897] on button "Save" at bounding box center [552, 893] width 117 height 29
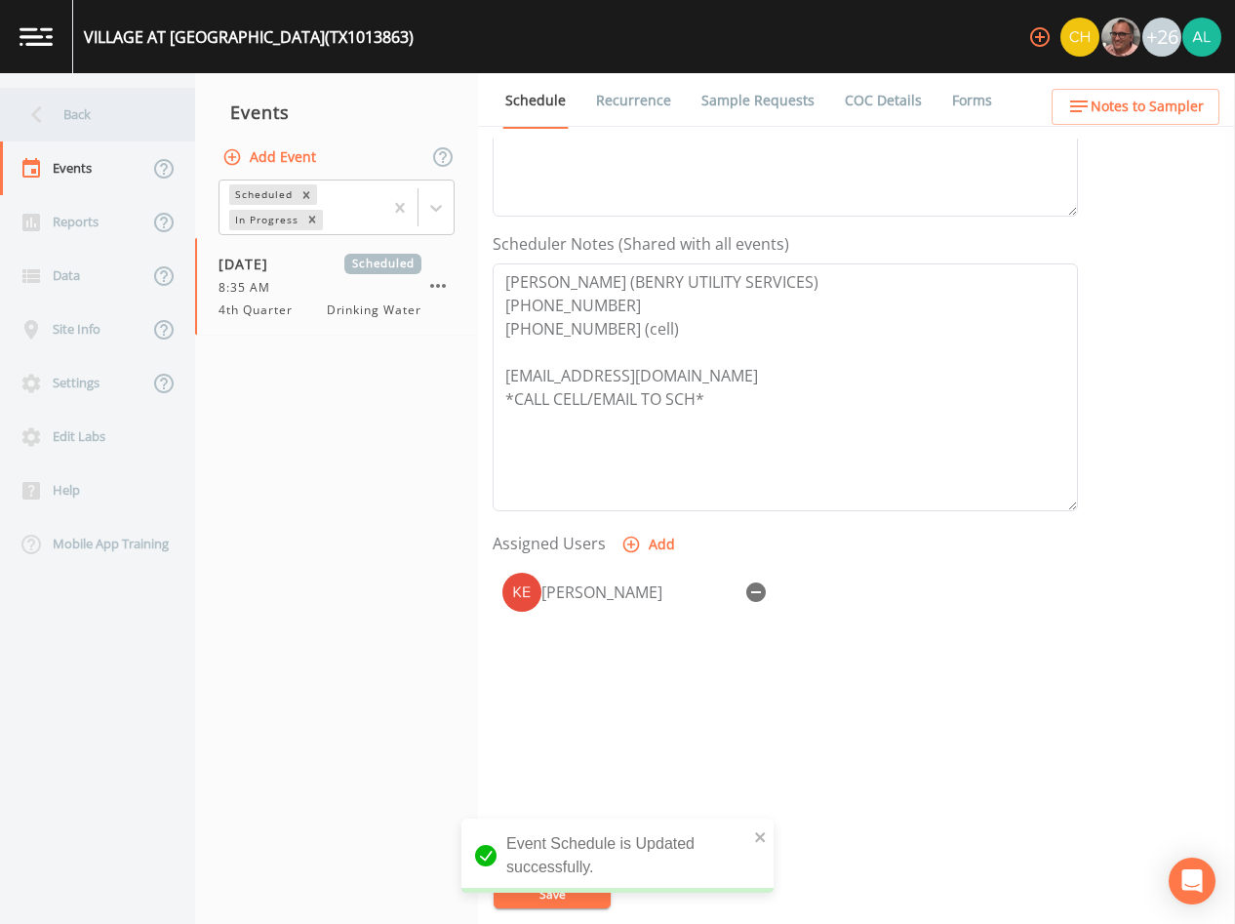
click at [29, 115] on icon at bounding box center [37, 115] width 34 height 34
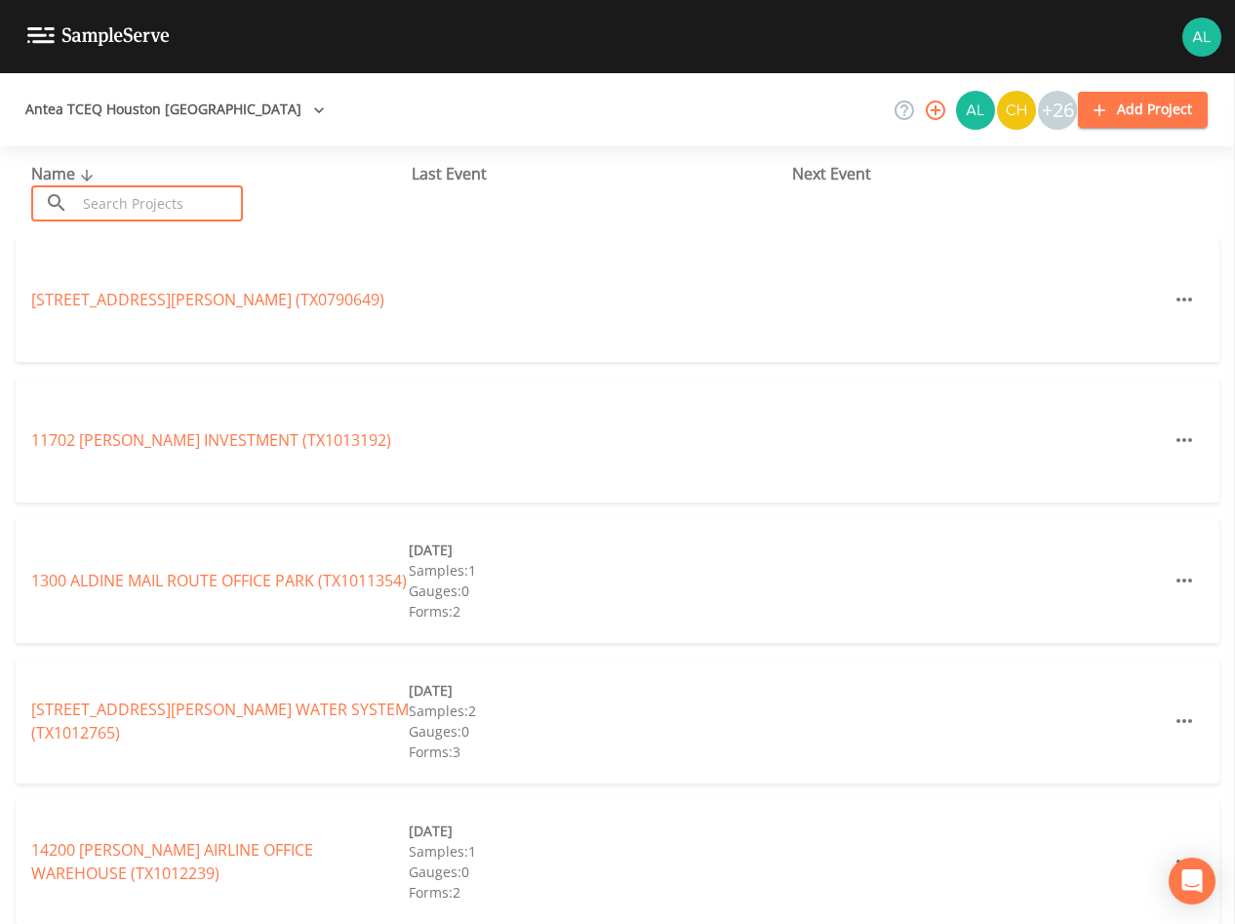
click at [161, 187] on input "text" at bounding box center [159, 203] width 167 height 36
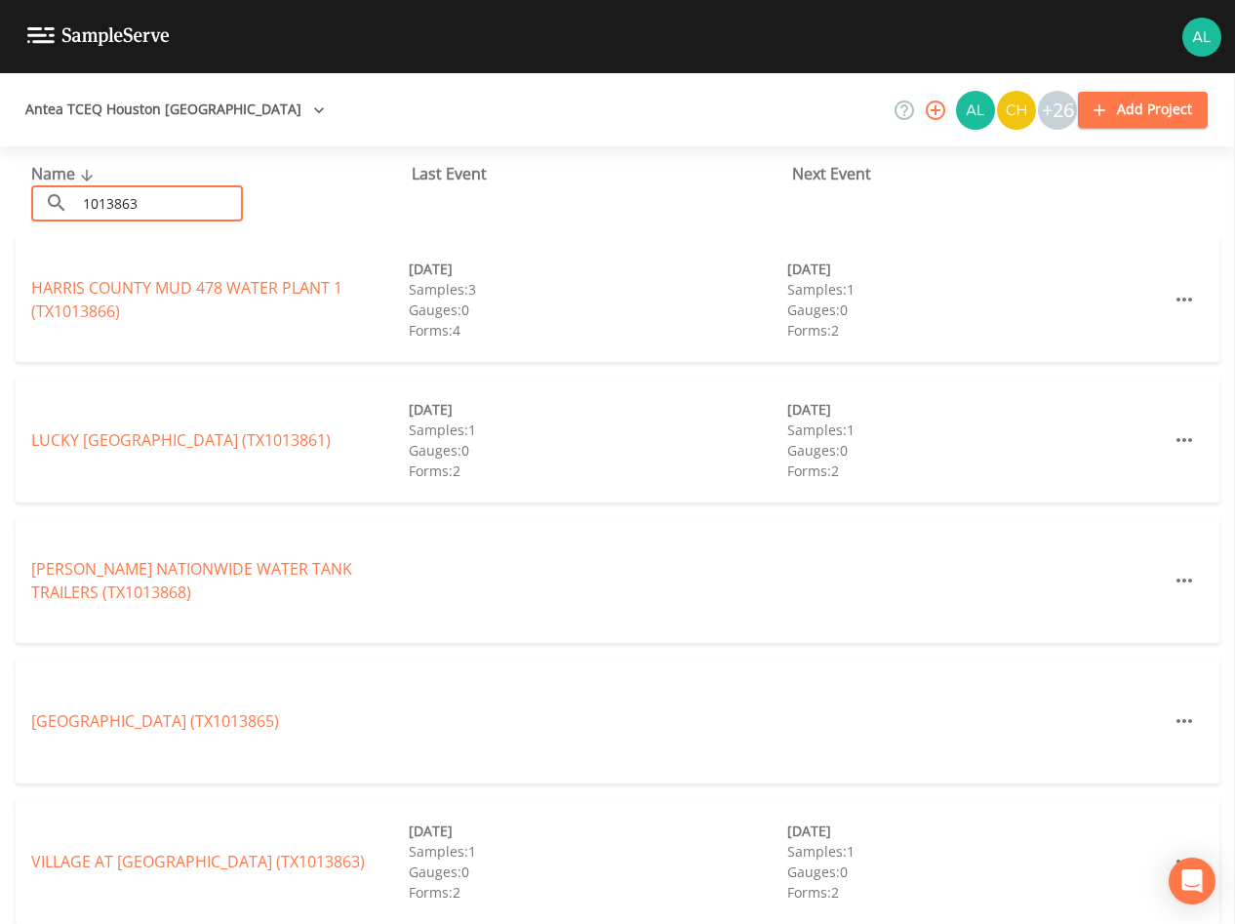
type input "1013863"
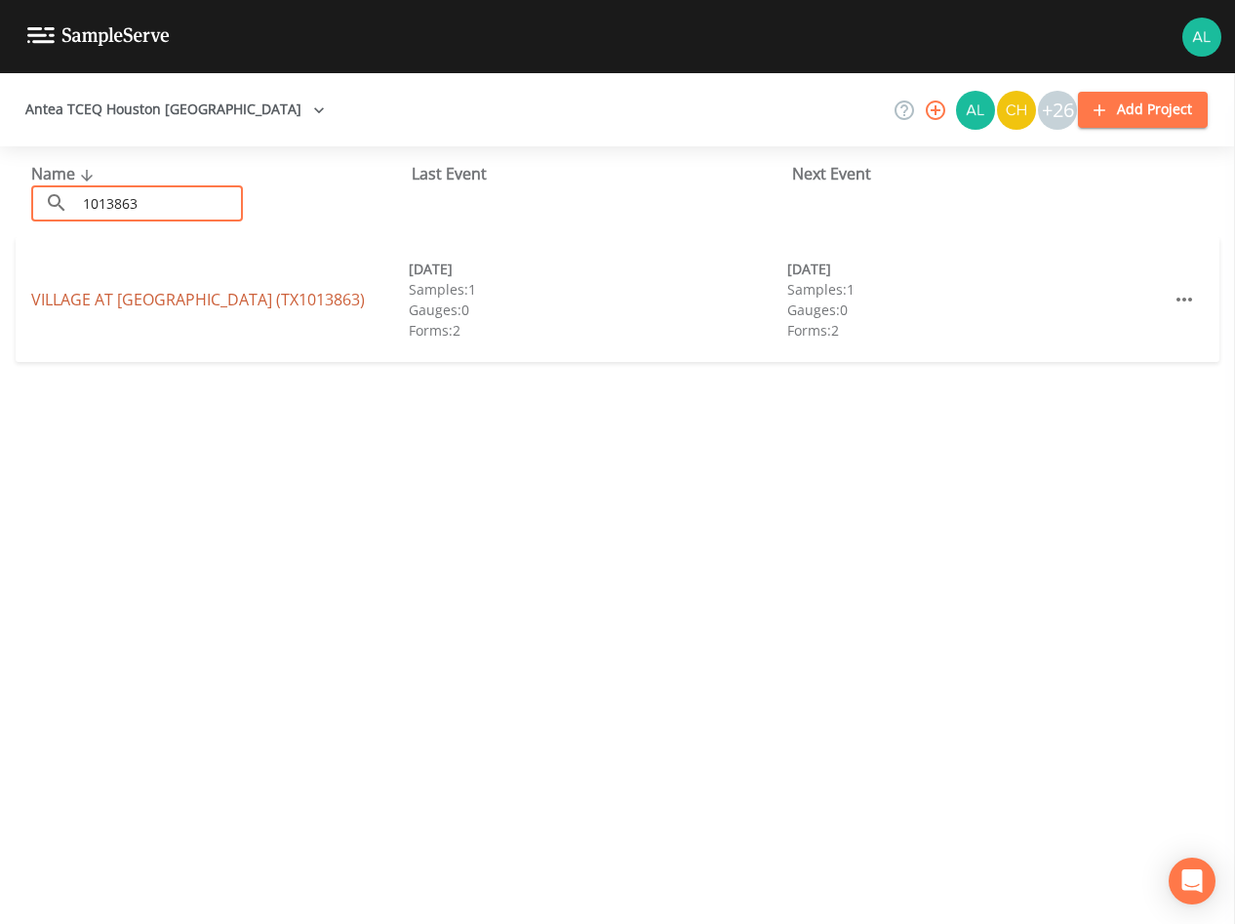
click at [224, 290] on link "VILLAGE AT [GEOGRAPHIC_DATA] (TX1013863)" at bounding box center [198, 299] width 334 height 21
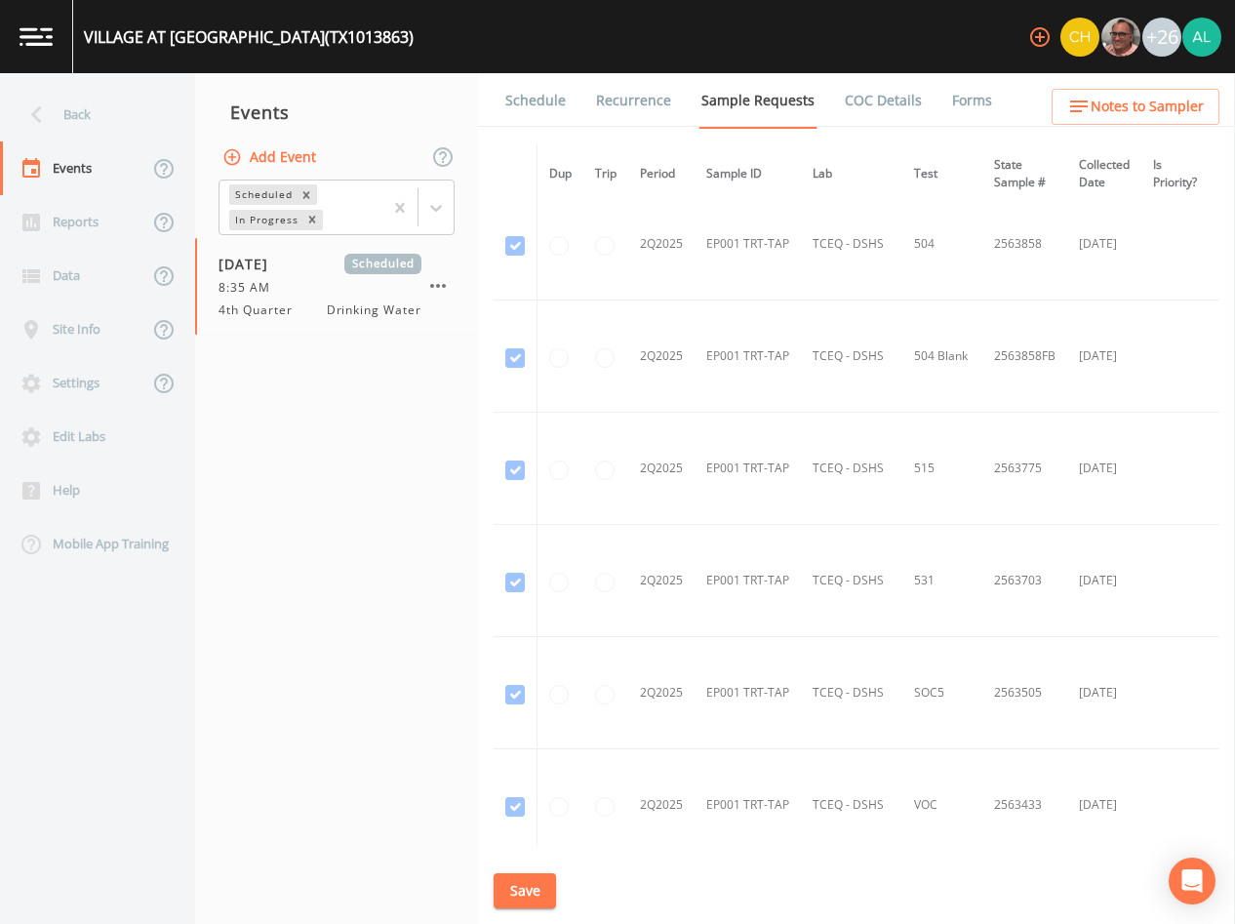
scroll to position [781, 0]
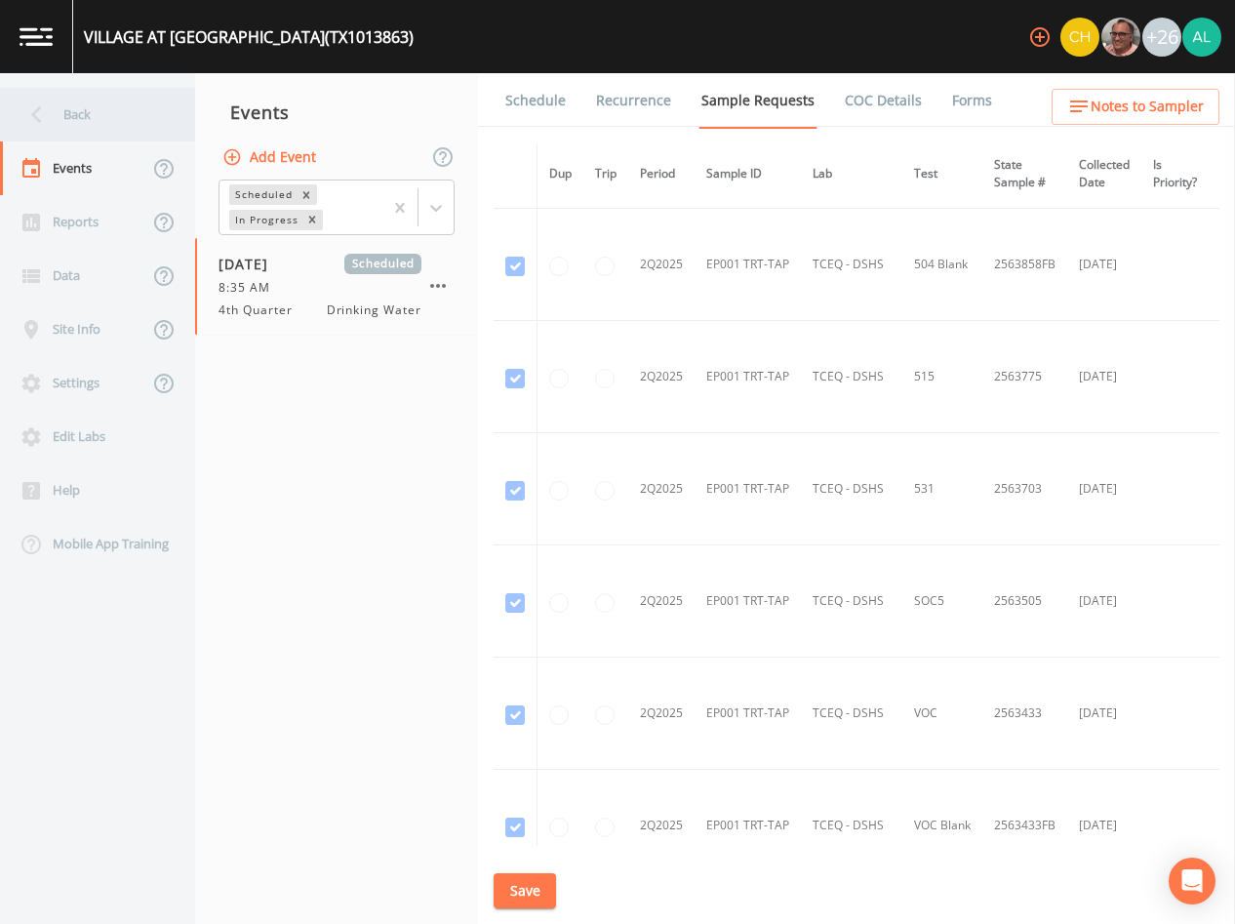
click at [13, 97] on div "Back" at bounding box center [88, 115] width 176 height 54
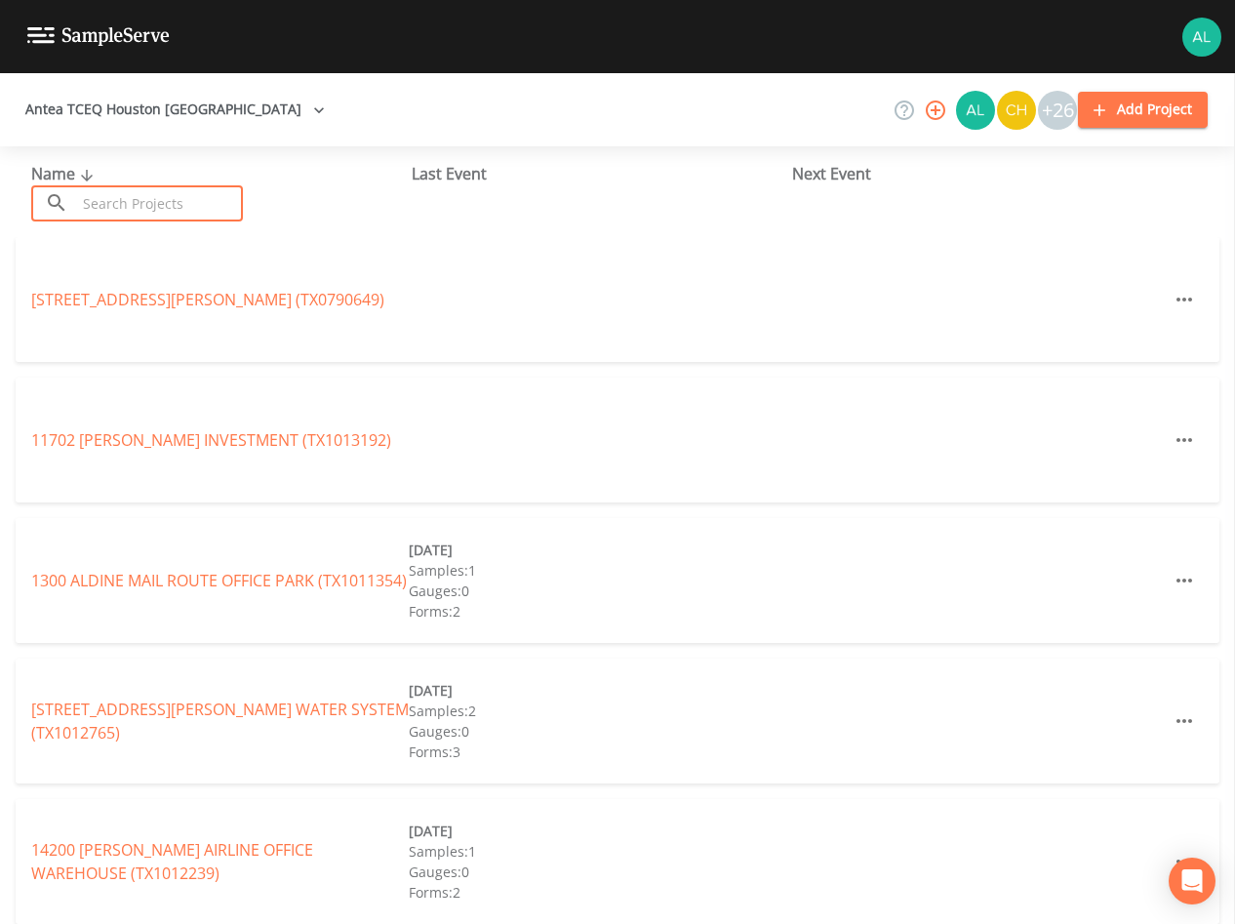
click at [126, 192] on input "text" at bounding box center [159, 203] width 167 height 36
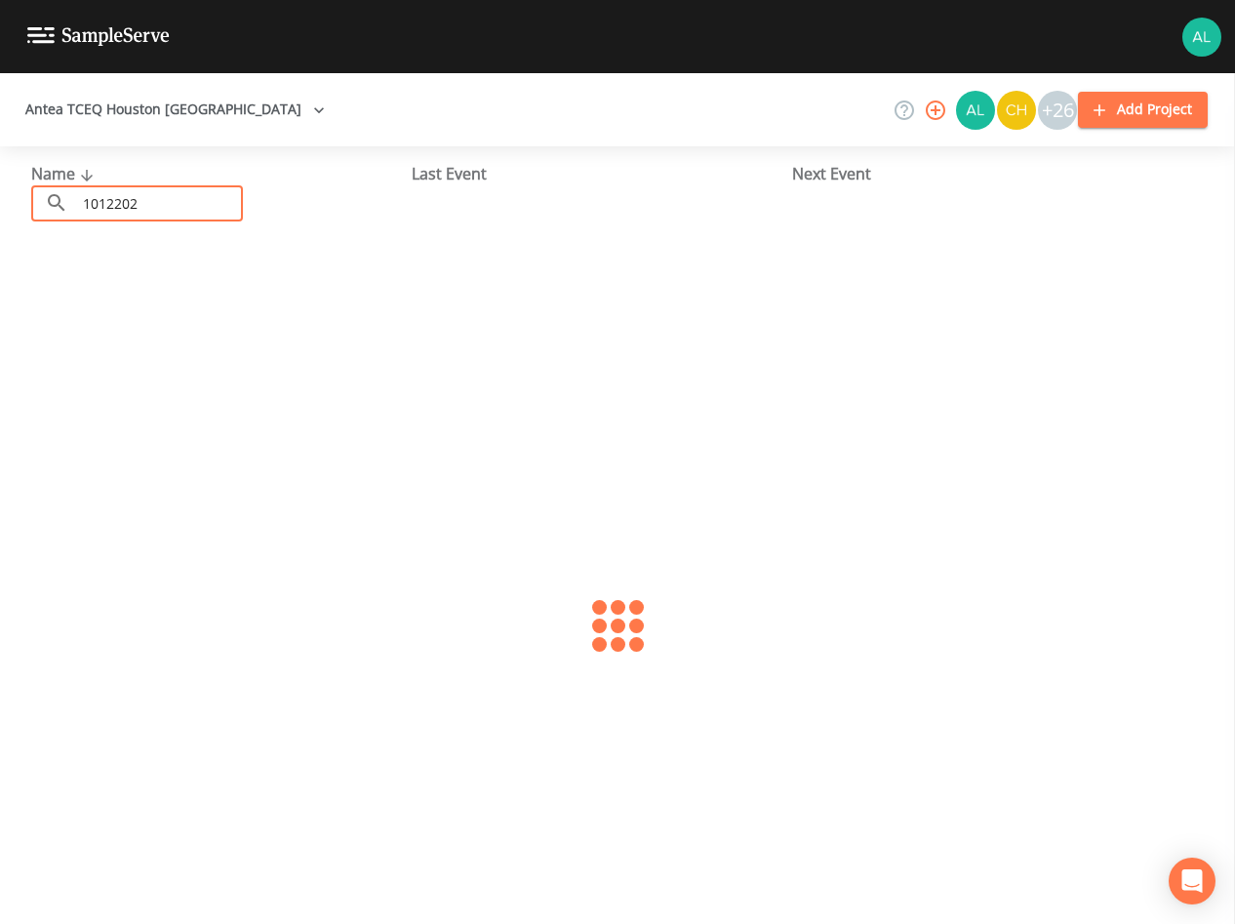
type input "1012202"
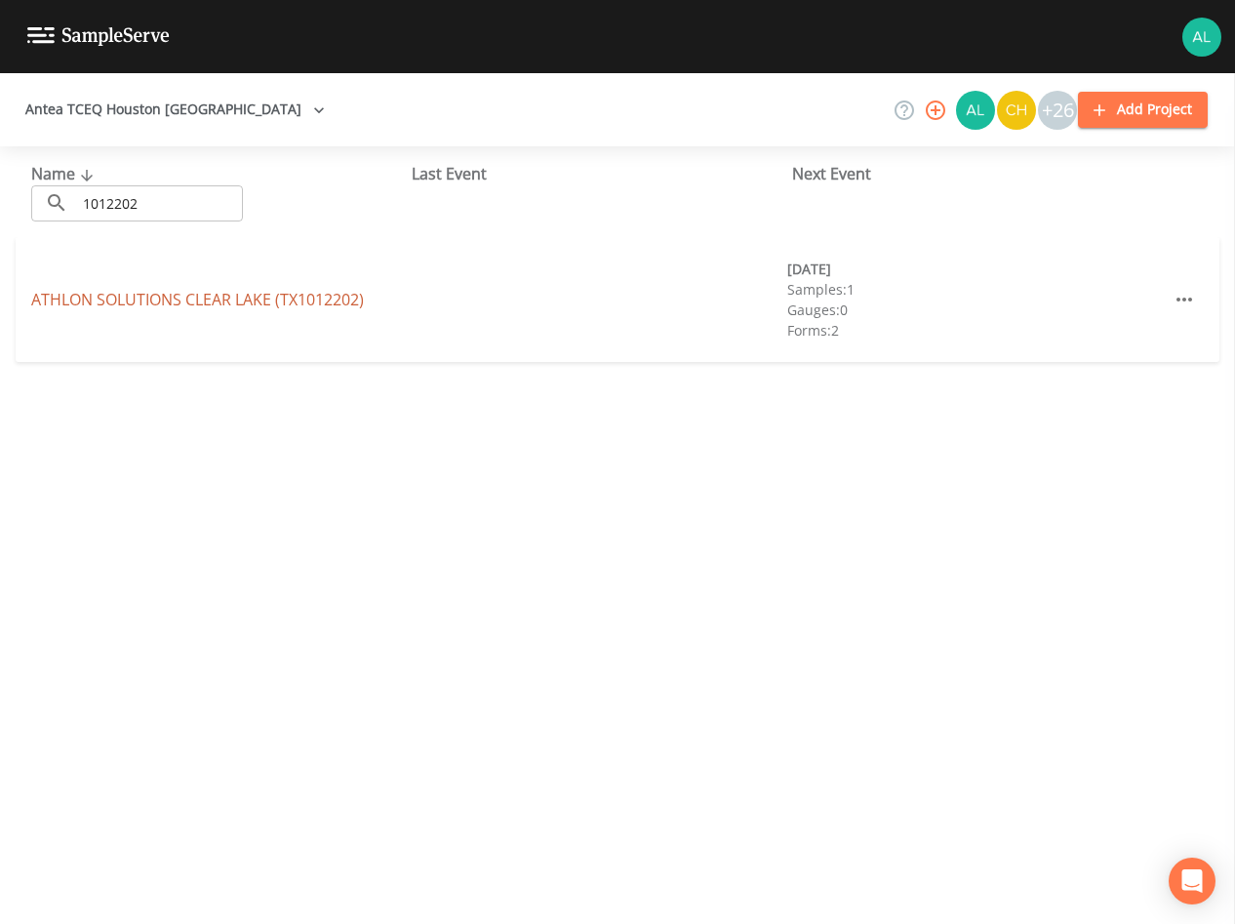
click at [96, 301] on link "ATHLON SOLUTIONS [GEOGRAPHIC_DATA])" at bounding box center [197, 299] width 333 height 21
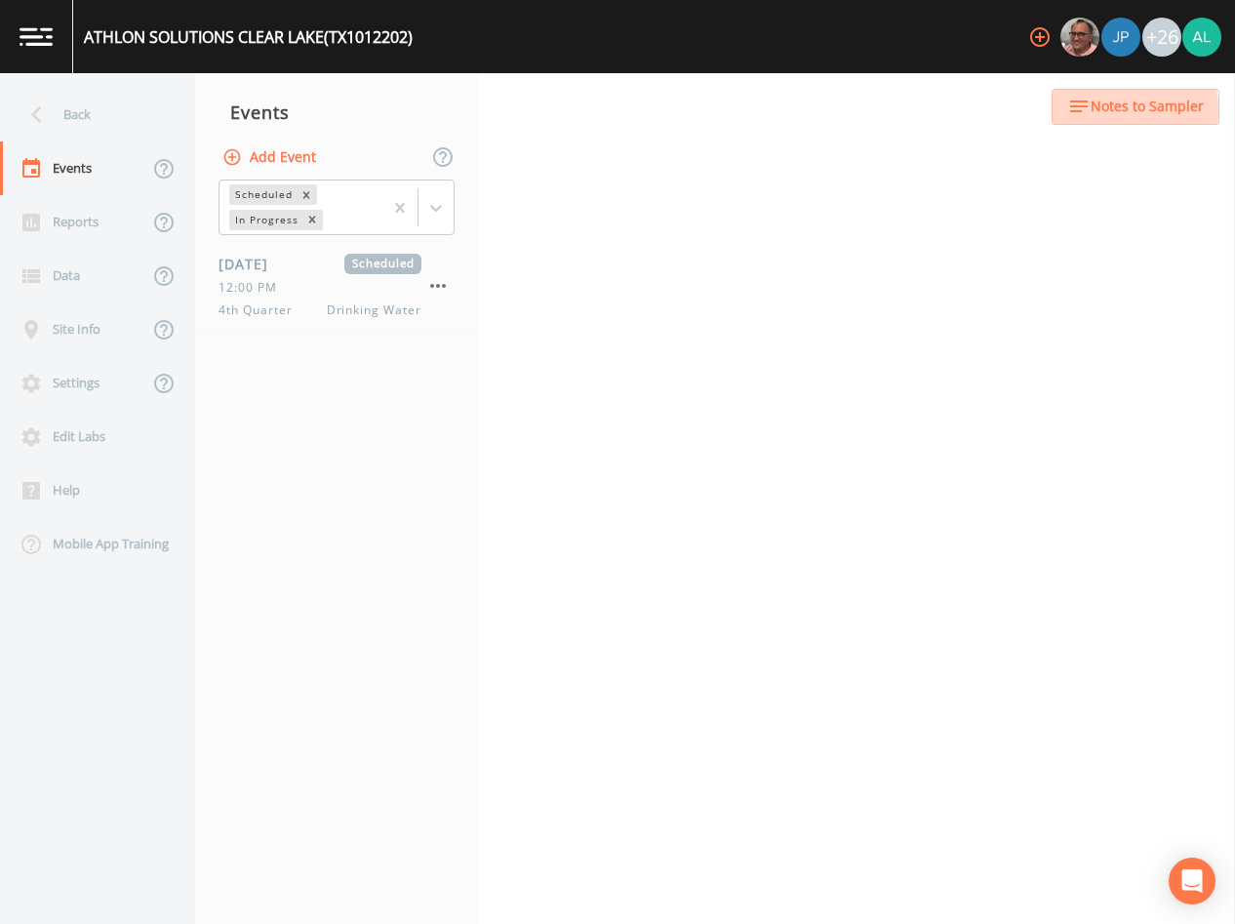
click at [1096, 110] on span "Notes to Sampler" at bounding box center [1147, 107] width 113 height 24
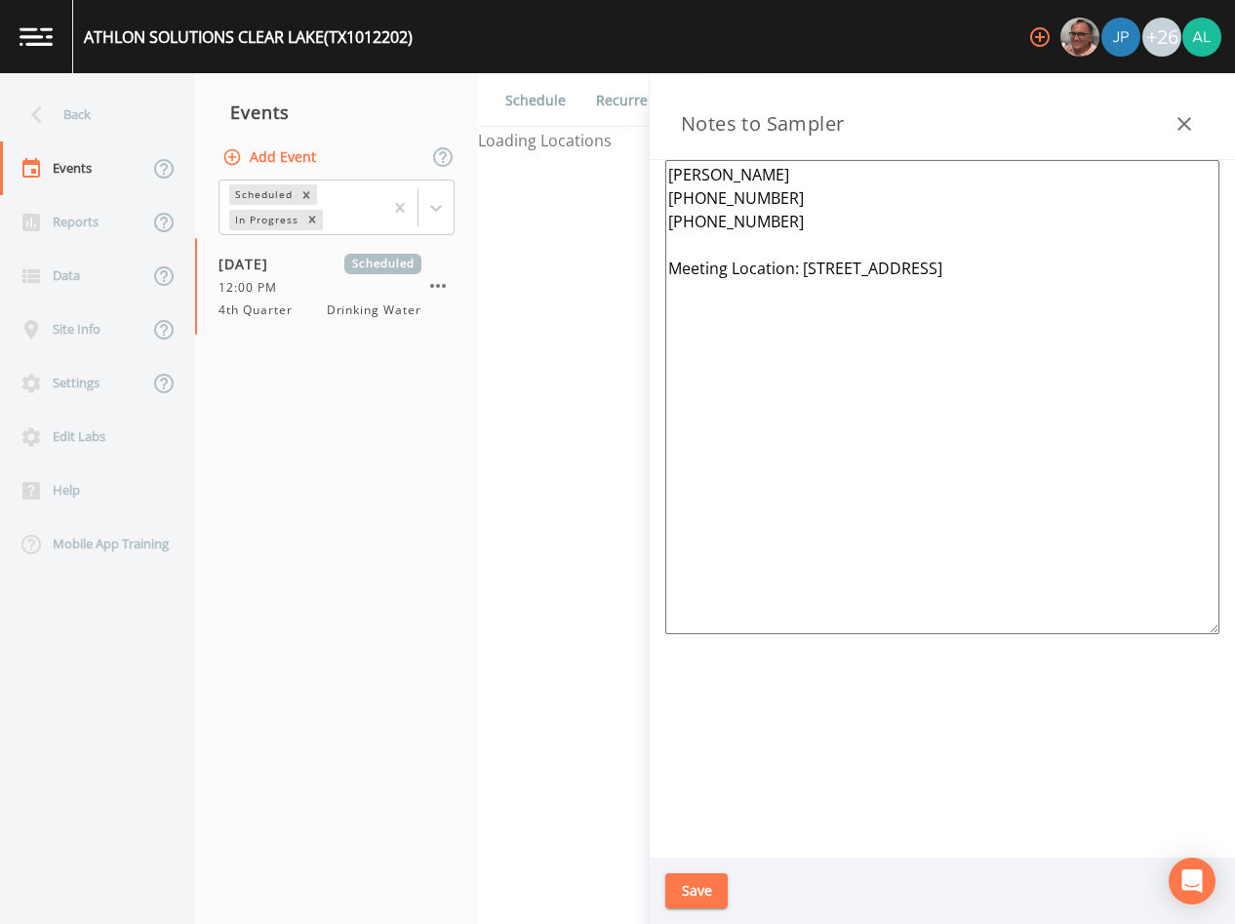
click at [1080, 311] on textarea "[PERSON_NAME] [PHONE_NUMBER] [PHONE_NUMBER] Meeting Location: [STREET_ADDRESS]" at bounding box center [943, 397] width 554 height 474
paste textarea "he entrance to the Plant is from [PERSON_NAME][GEOGRAPHIC_DATA] and the sign sa…"
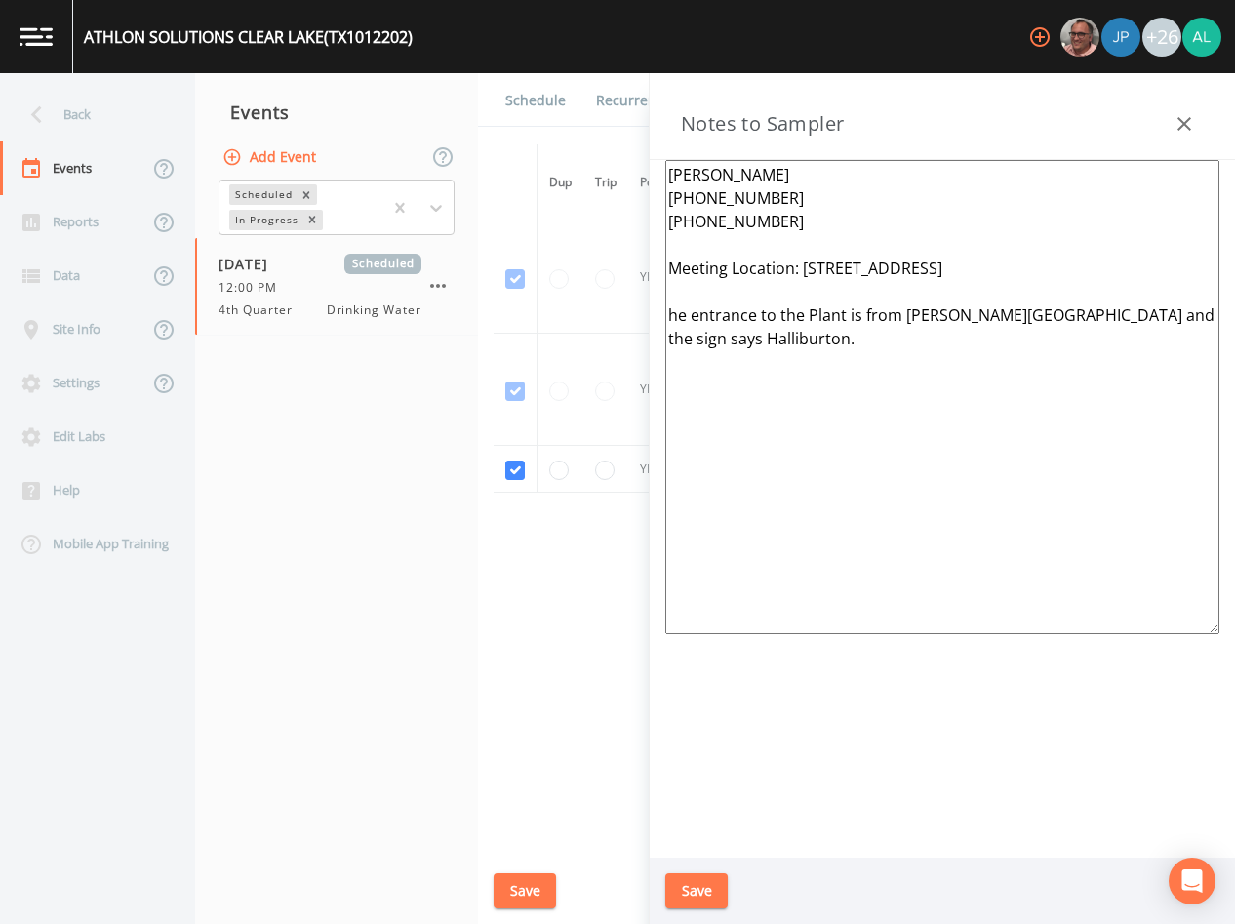
click at [669, 322] on textarea "[PERSON_NAME] [PHONE_NUMBER] [PHONE_NUMBER] Meeting Location: [STREET_ADDRESS] …" at bounding box center [943, 397] width 554 height 474
type textarea "[PERSON_NAME] [PHONE_NUMBER] [PHONE_NUMBER] Meeting Location: [STREET_ADDRESS] …"
click at [702, 895] on button "Save" at bounding box center [697, 891] width 62 height 36
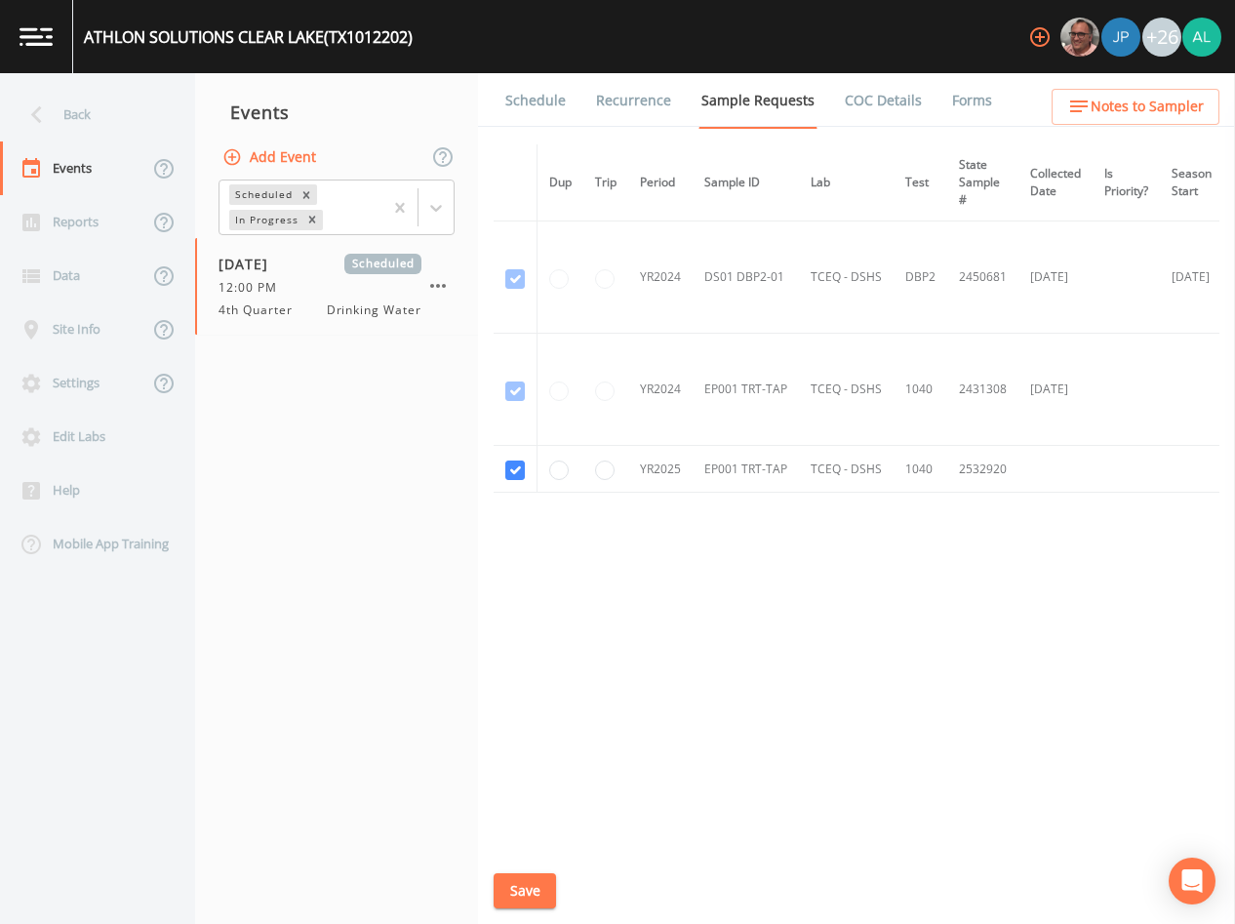
click at [1142, 114] on span "Notes to Sampler" at bounding box center [1147, 107] width 113 height 24
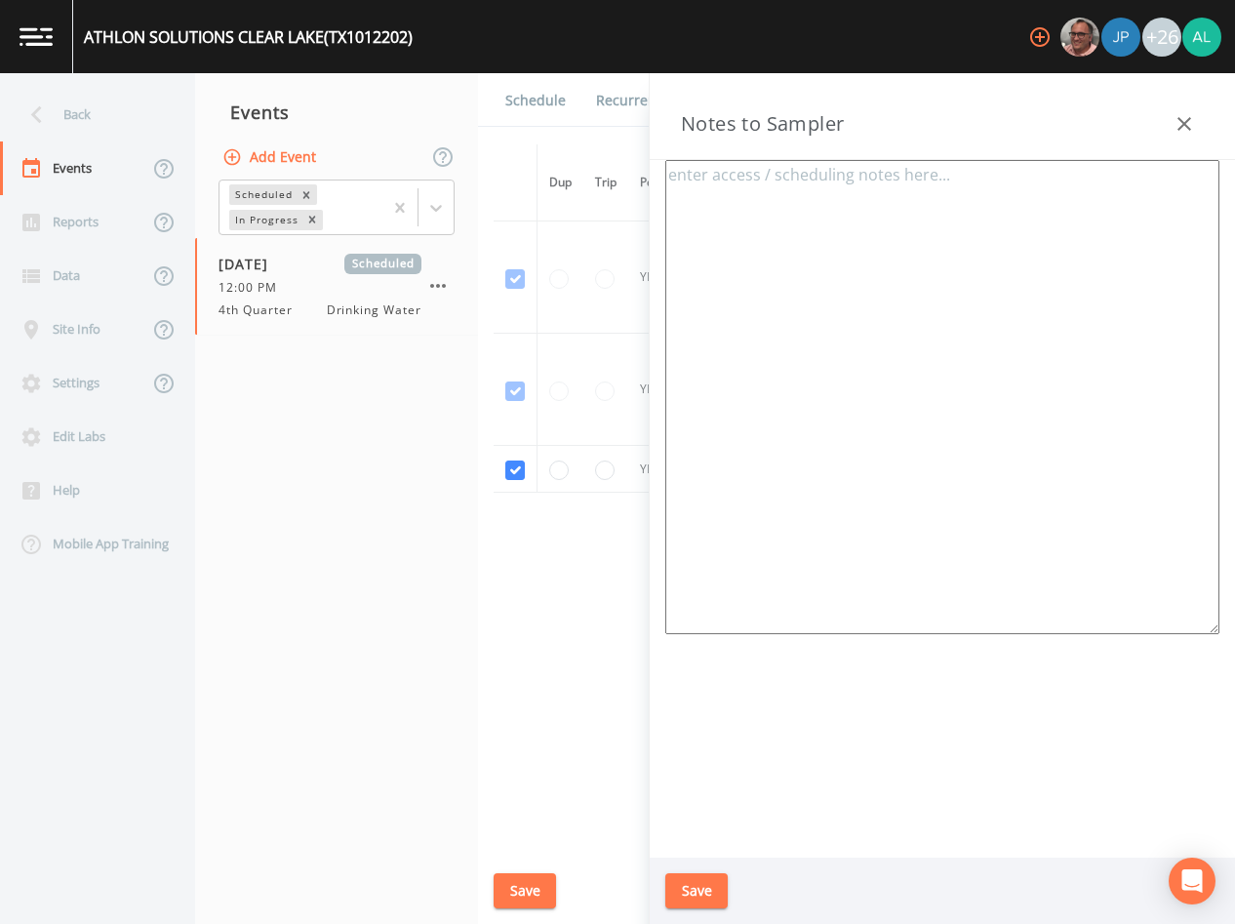
type textarea "[PERSON_NAME] [PHONE_NUMBER] [PHONE_NUMBER] Meeting Location: [STREET_ADDRESS] …"
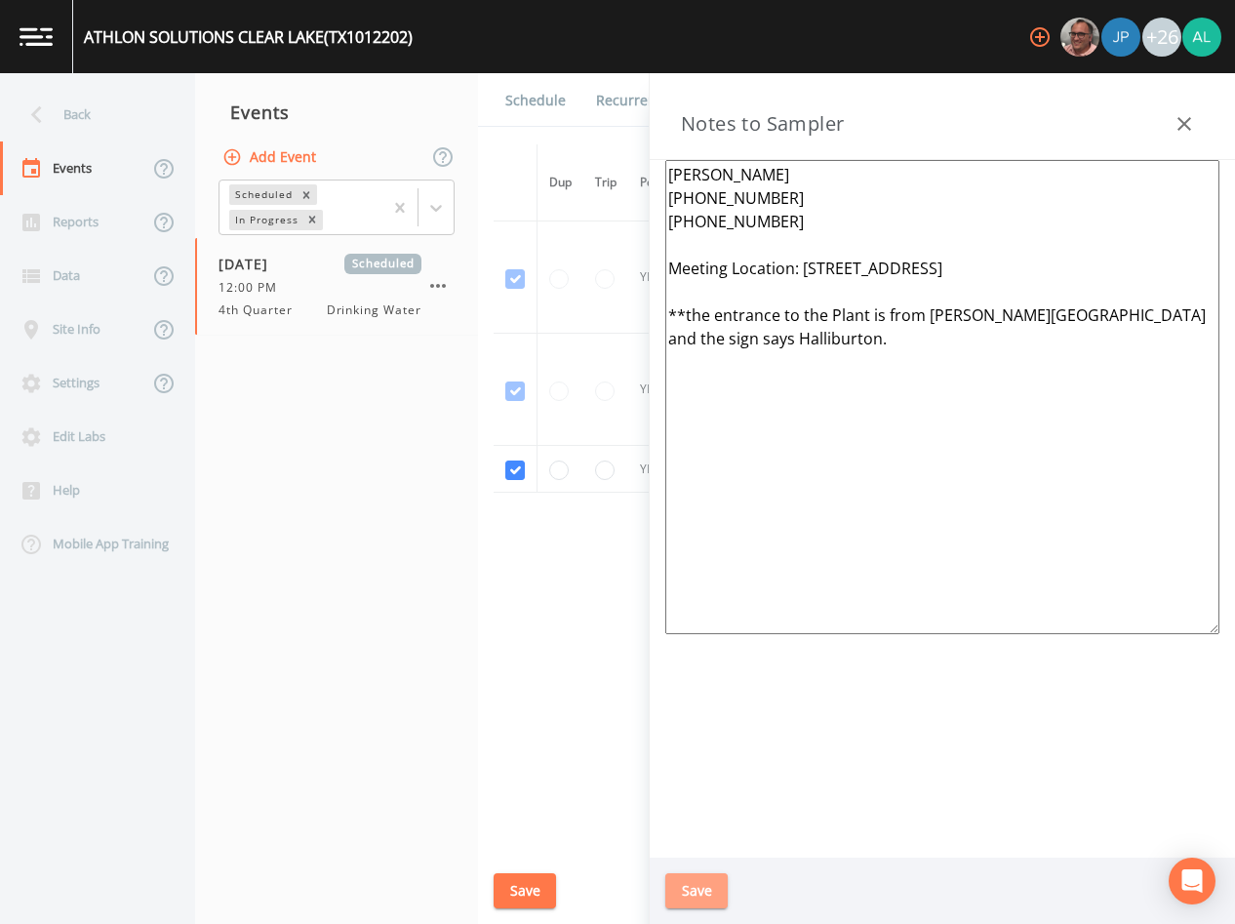
click at [677, 888] on button "Save" at bounding box center [697, 891] width 62 height 36
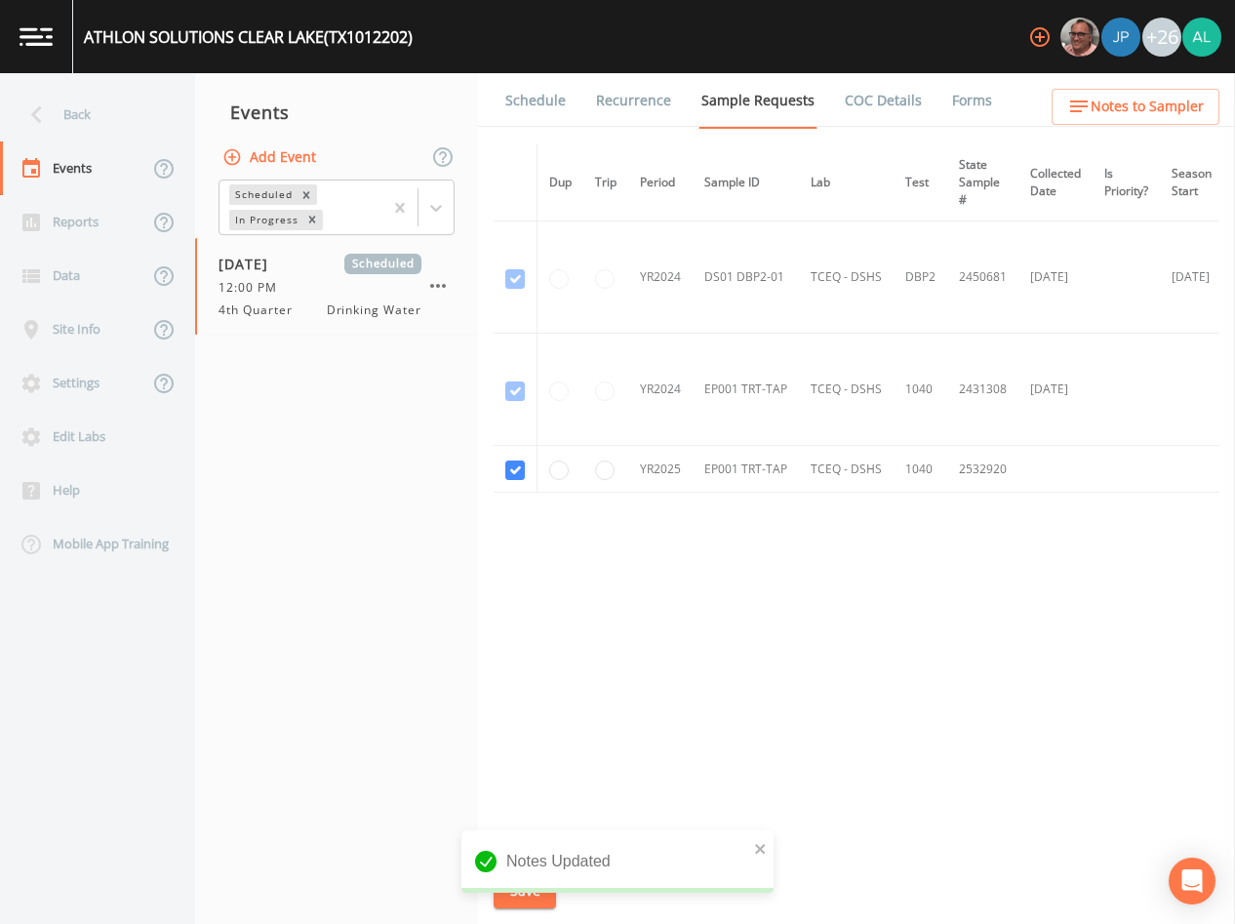
click at [525, 84] on link "Schedule" at bounding box center [536, 100] width 66 height 55
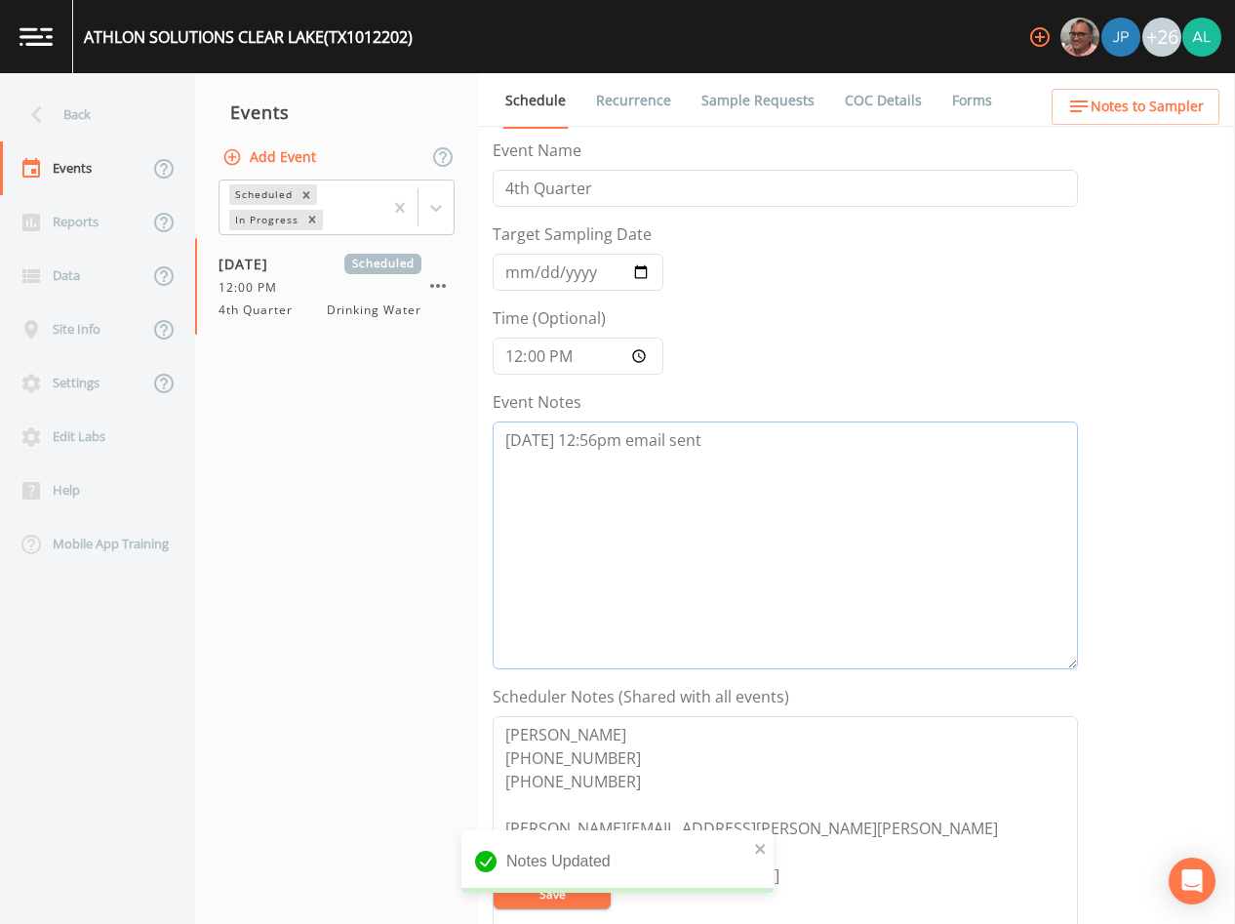
click at [737, 453] on textarea "[DATE] 12:56pm email sent" at bounding box center [786, 546] width 586 height 248
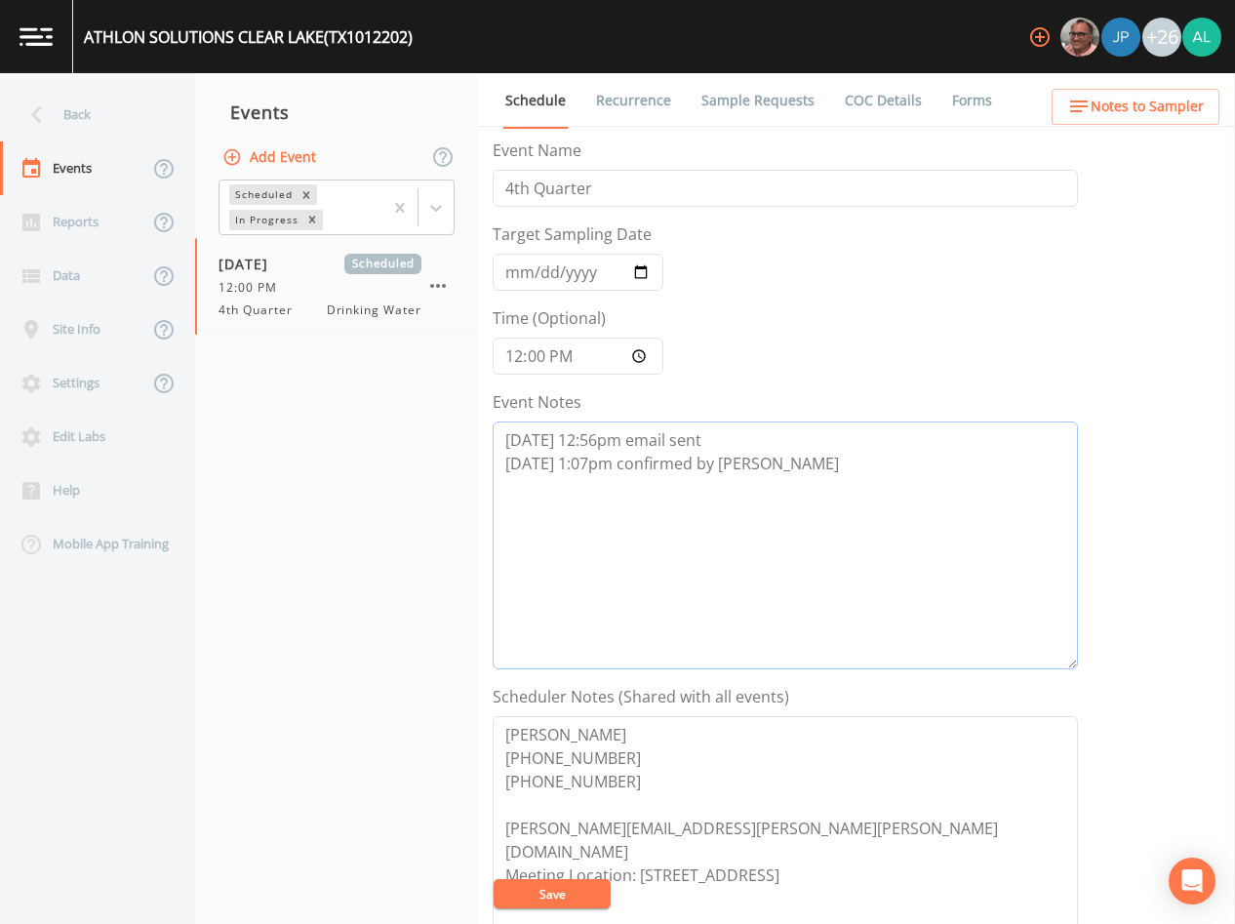
type textarea "[DATE] 12:56pm email sent [DATE] 1:07pm confirmed by [PERSON_NAME]"
click at [506, 892] on button "Save" at bounding box center [552, 893] width 117 height 29
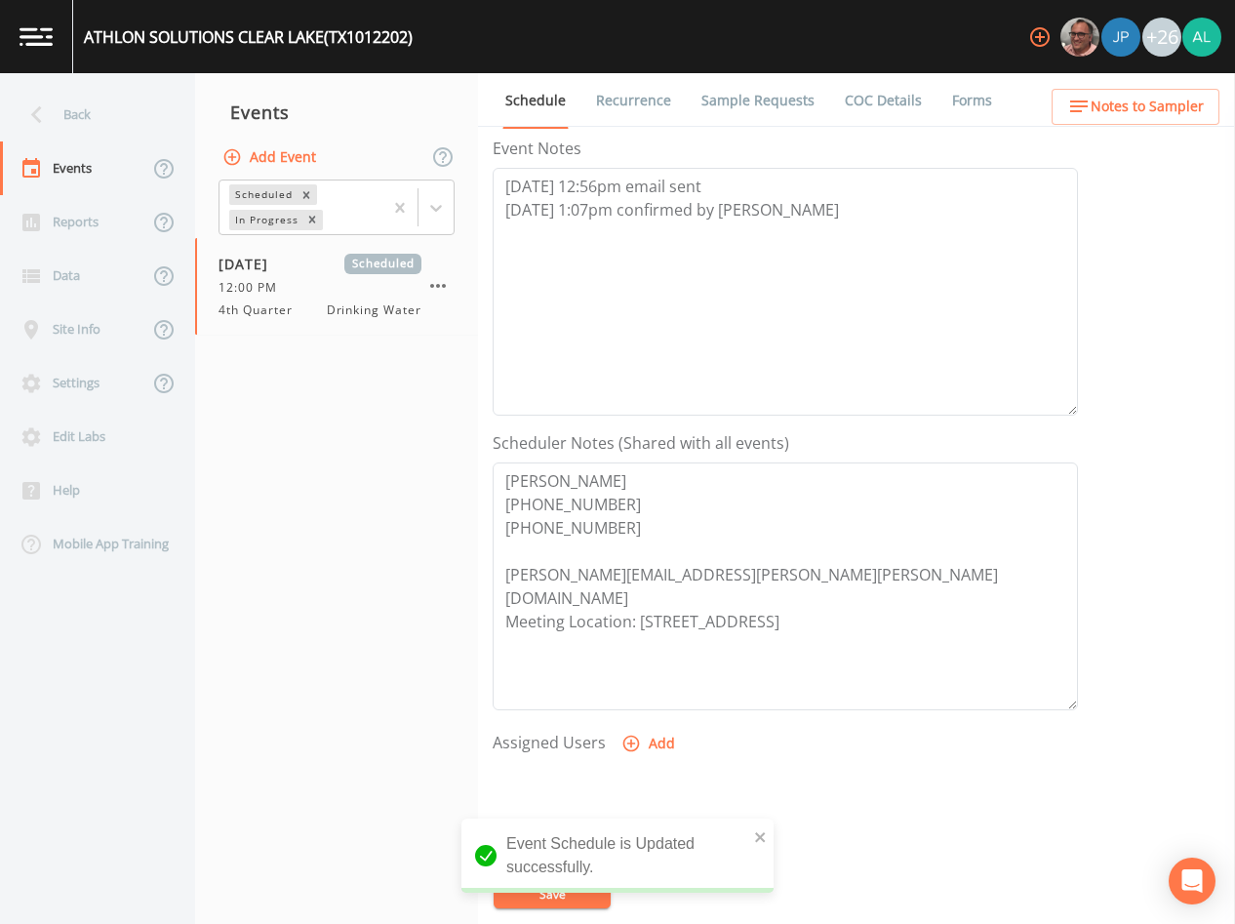
scroll to position [453, 0]
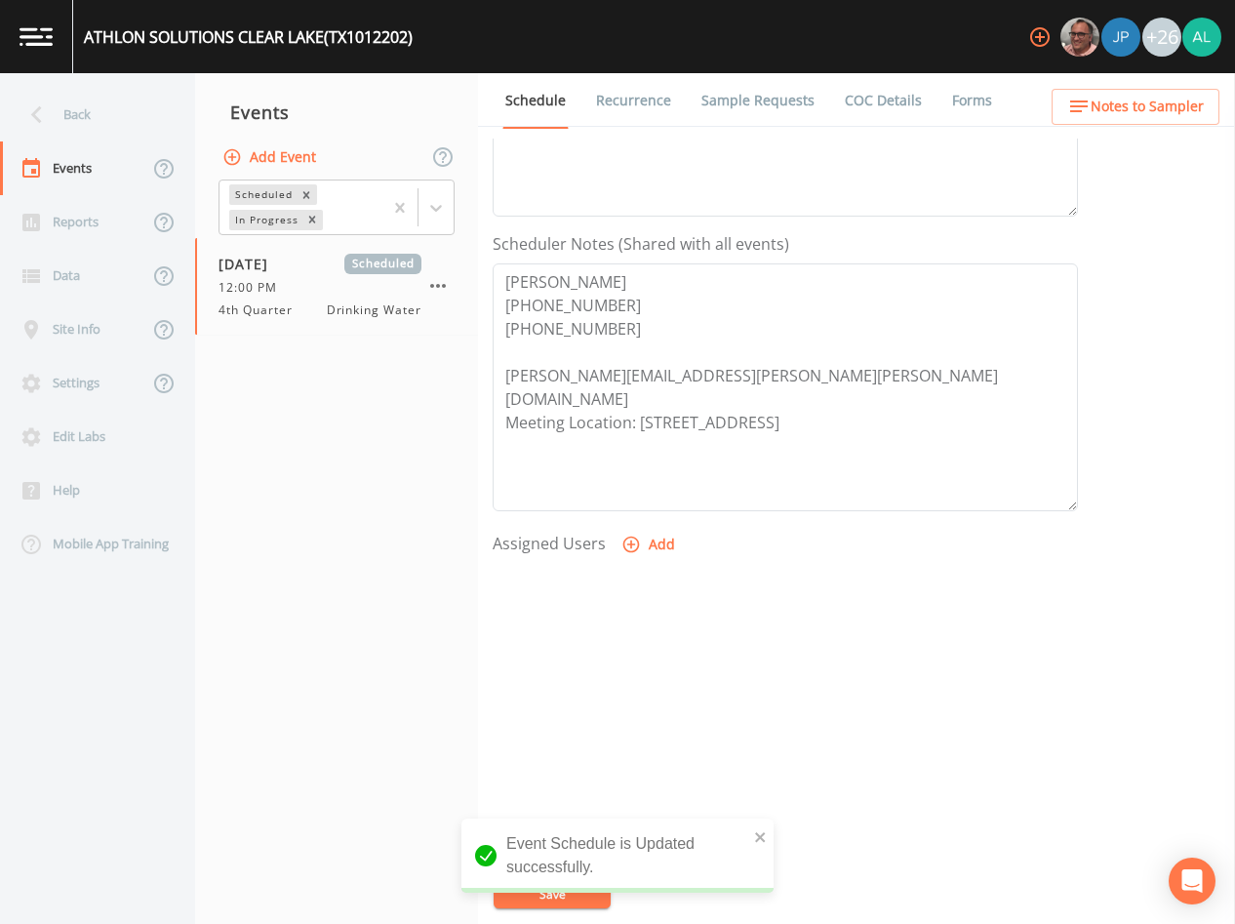
click at [682, 540] on div "Assigned Users Add" at bounding box center [786, 647] width 586 height 241
click at [641, 552] on button "Add" at bounding box center [650, 545] width 65 height 36
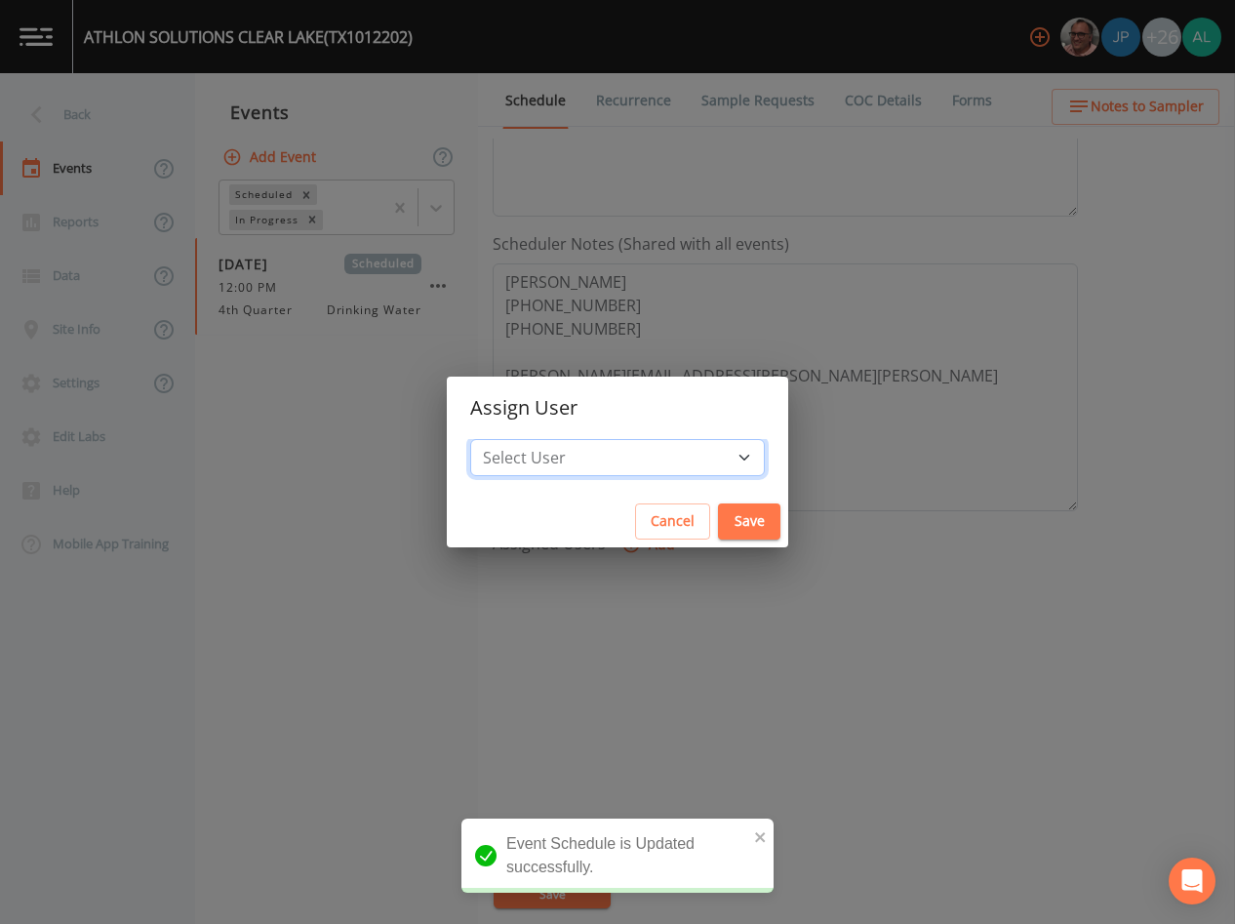
click at [585, 445] on select "Select User [PERSON_NAME] [PERSON_NAME] [PERSON_NAME] [PERSON_NAME] [PERSON_NAM…" at bounding box center [617, 457] width 295 height 37
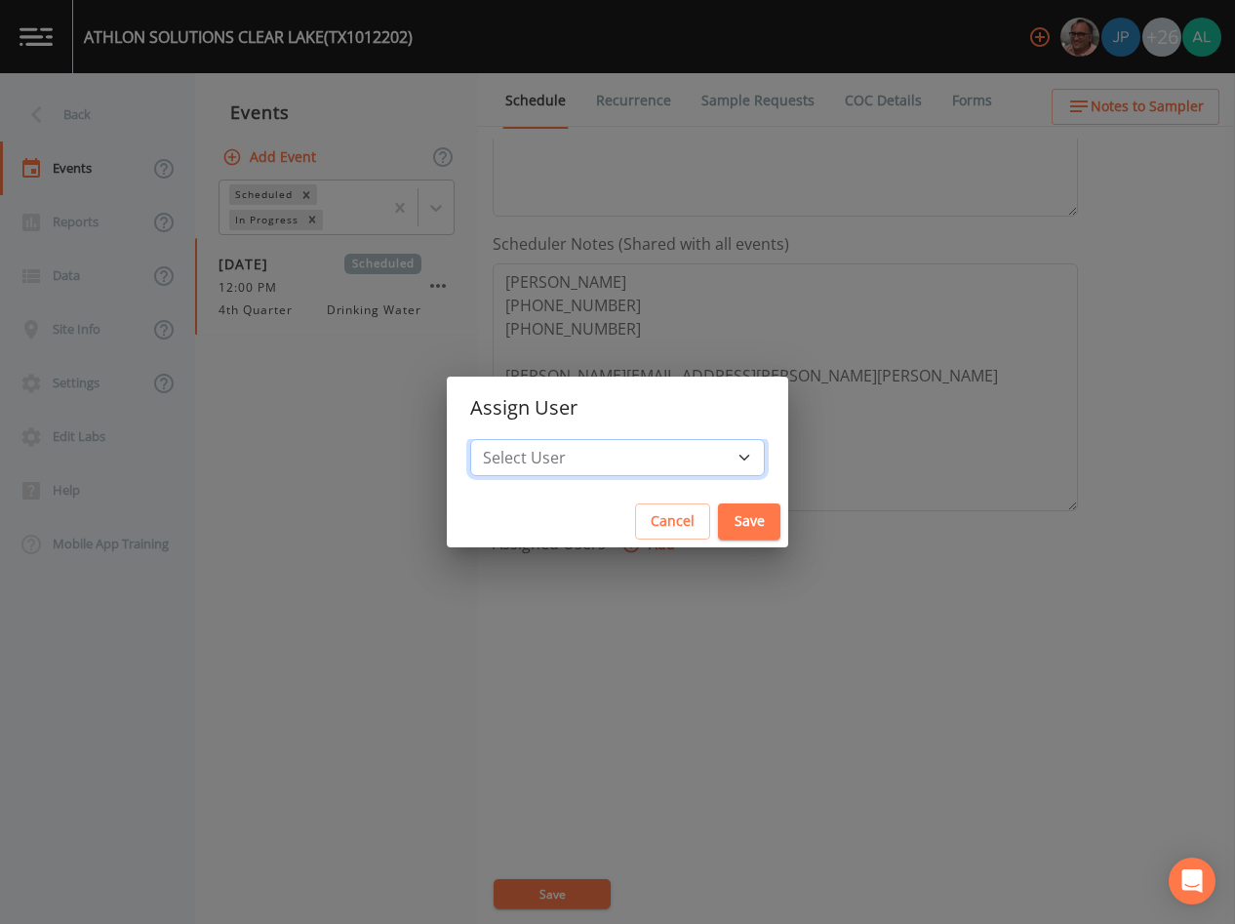
select select "af93318b-11dc-4776-bee1-f4056f560a61"
click at [514, 439] on select "Select User [PERSON_NAME] [PERSON_NAME] [PERSON_NAME] [PERSON_NAME] [PERSON_NAM…" at bounding box center [617, 457] width 295 height 37
click at [718, 509] on button "Save" at bounding box center [749, 522] width 62 height 36
select select
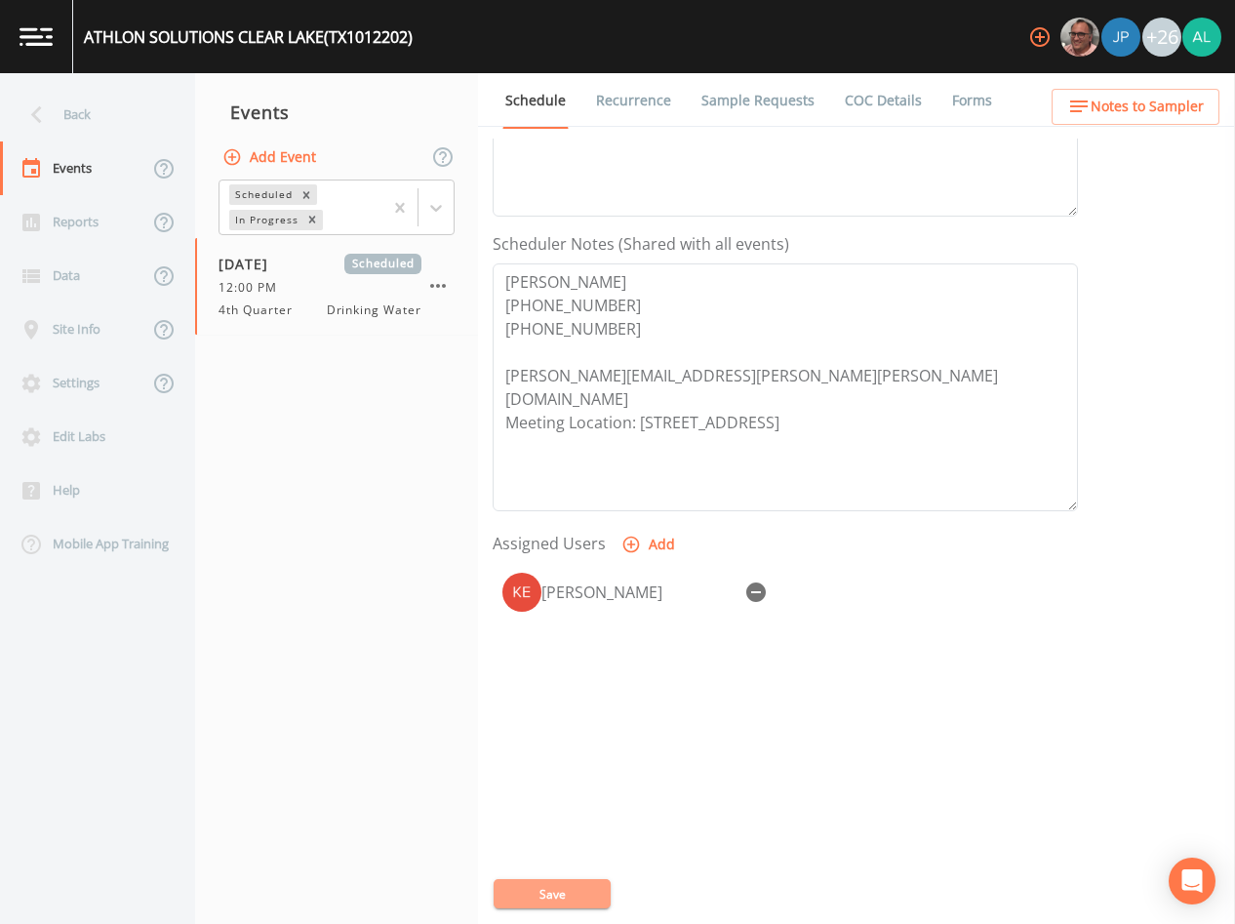
drag, startPoint x: 537, startPoint y: 891, endPoint x: 506, endPoint y: 775, distance: 120.3
click at [537, 882] on button "Save" at bounding box center [552, 893] width 117 height 29
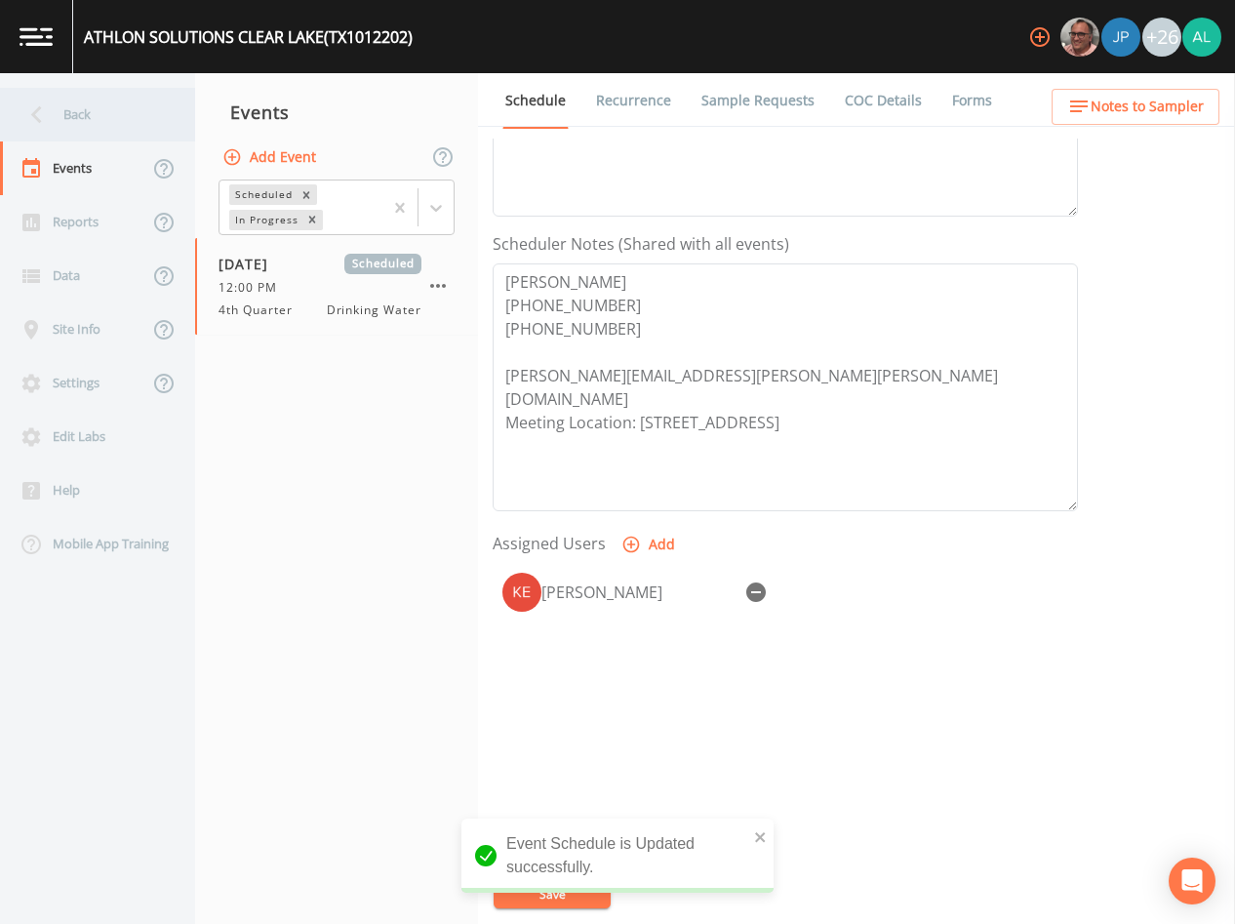
click at [92, 118] on div "Back" at bounding box center [88, 115] width 176 height 54
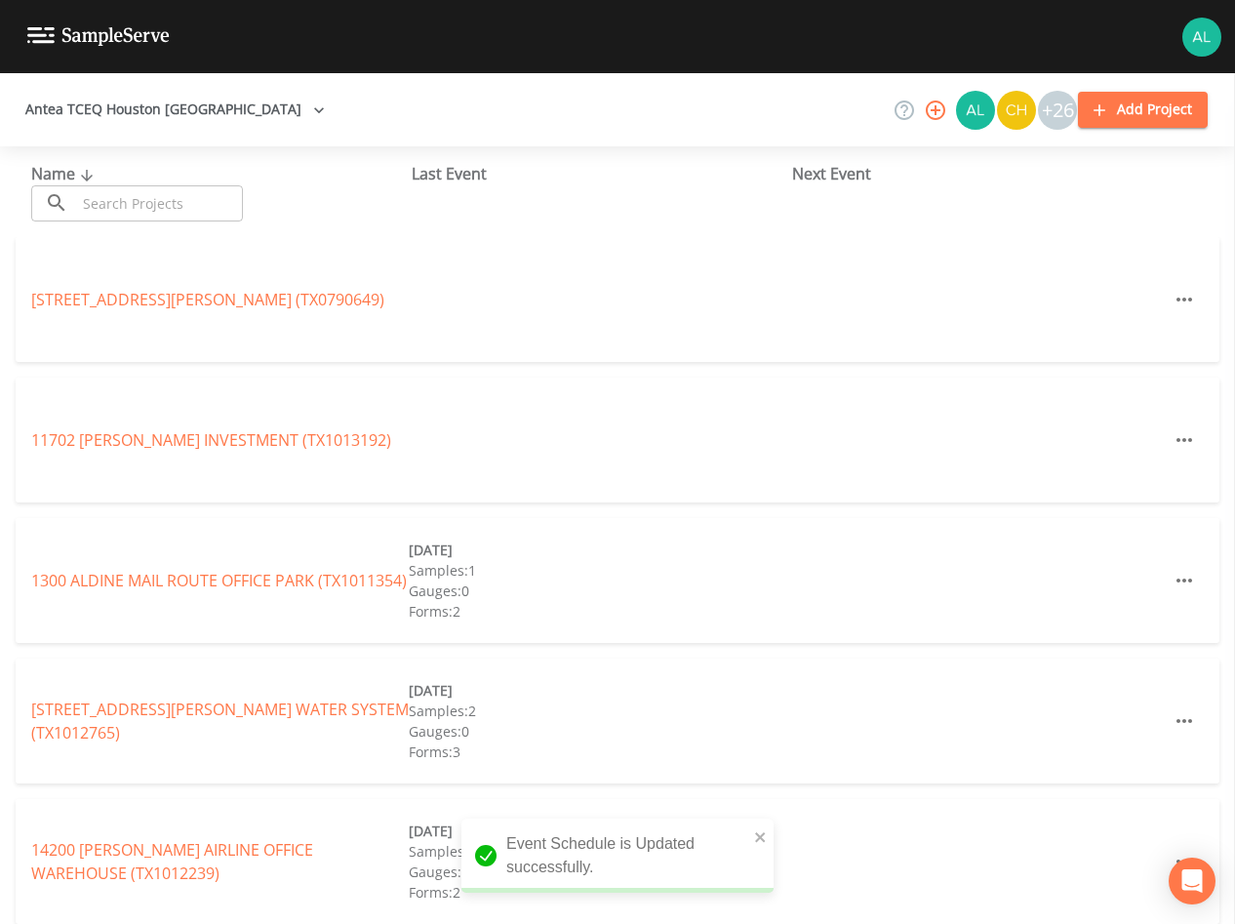
click at [143, 211] on input "text" at bounding box center [159, 203] width 167 height 36
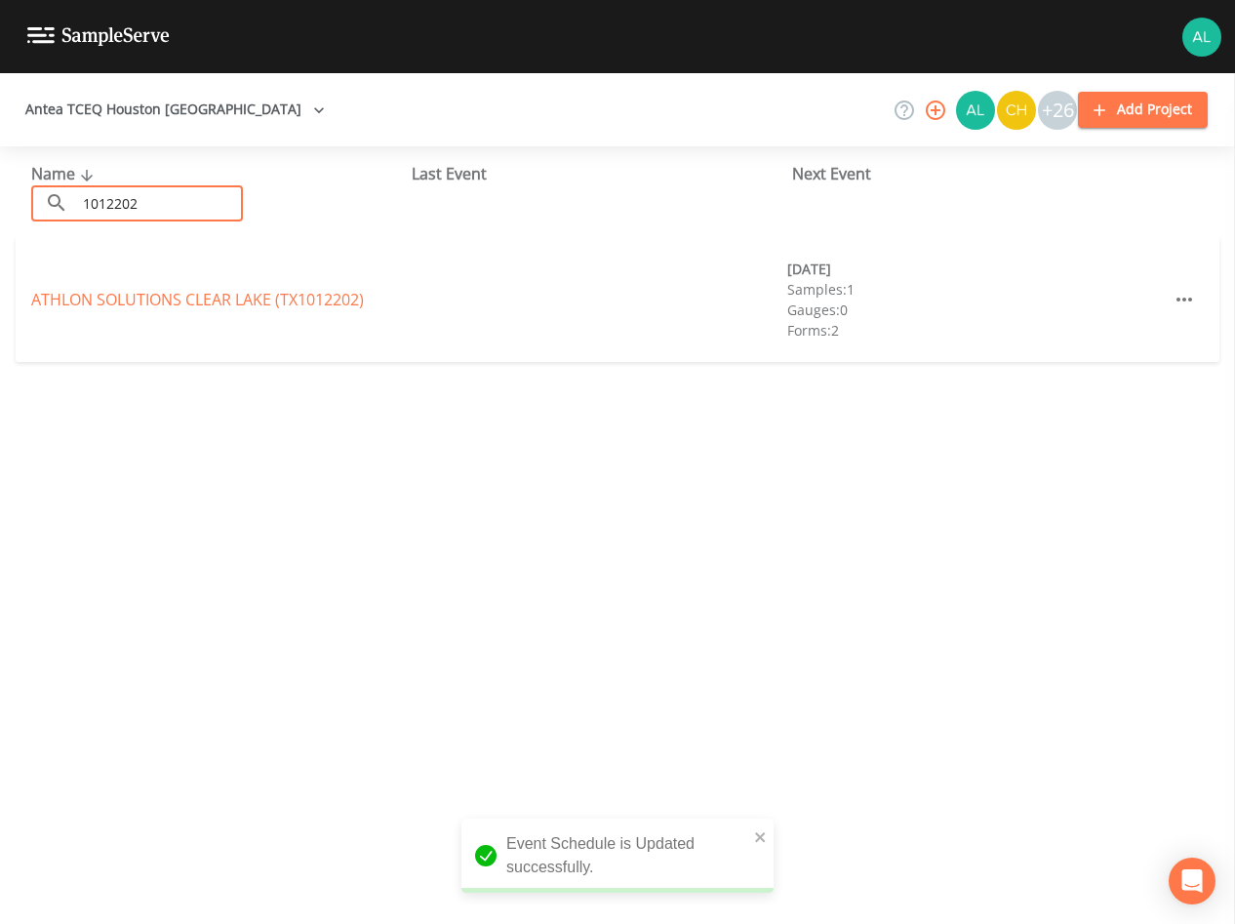
type input "1012202"
click at [129, 290] on link "ATHLON SOLUTIONS [GEOGRAPHIC_DATA])" at bounding box center [197, 299] width 333 height 21
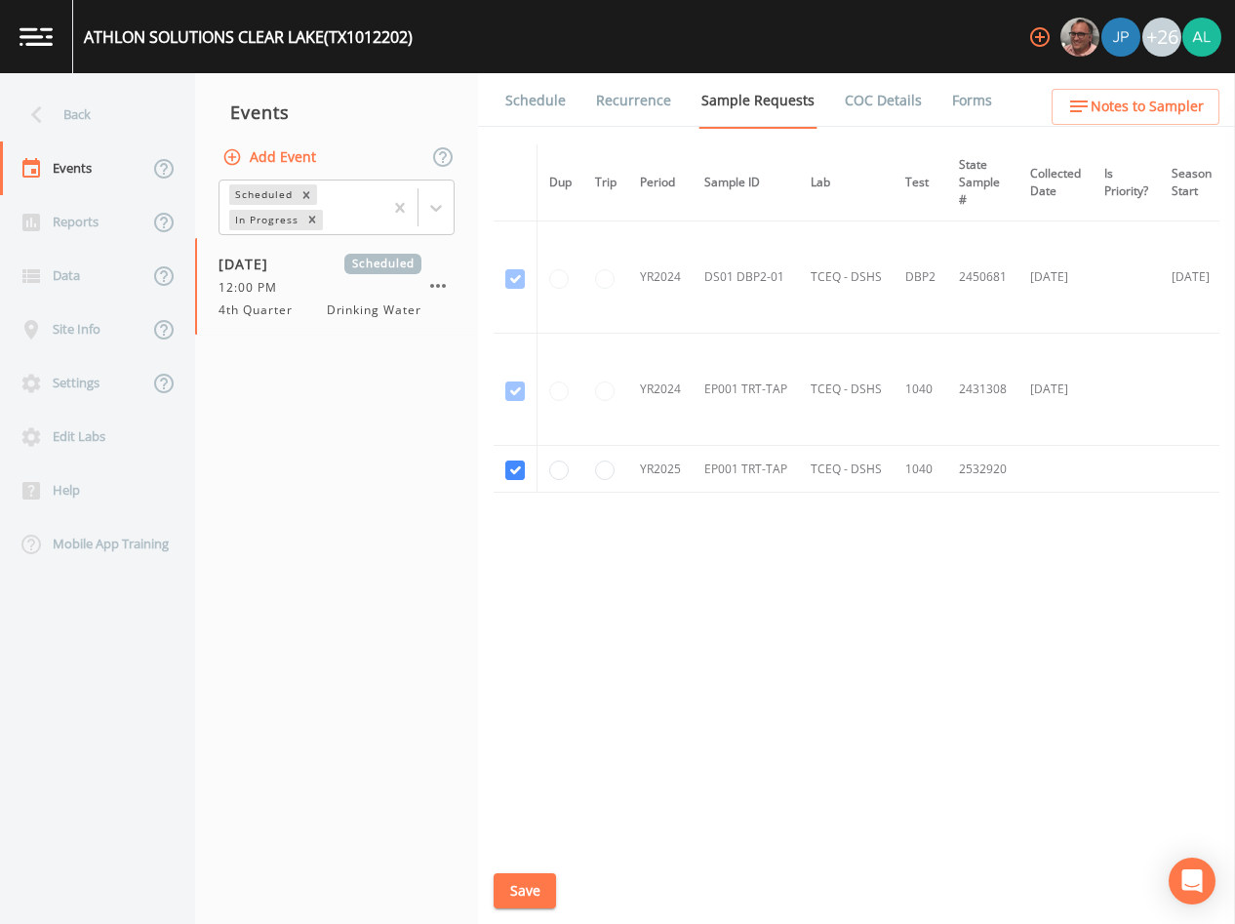
click at [535, 106] on link "Schedule" at bounding box center [536, 100] width 66 height 55
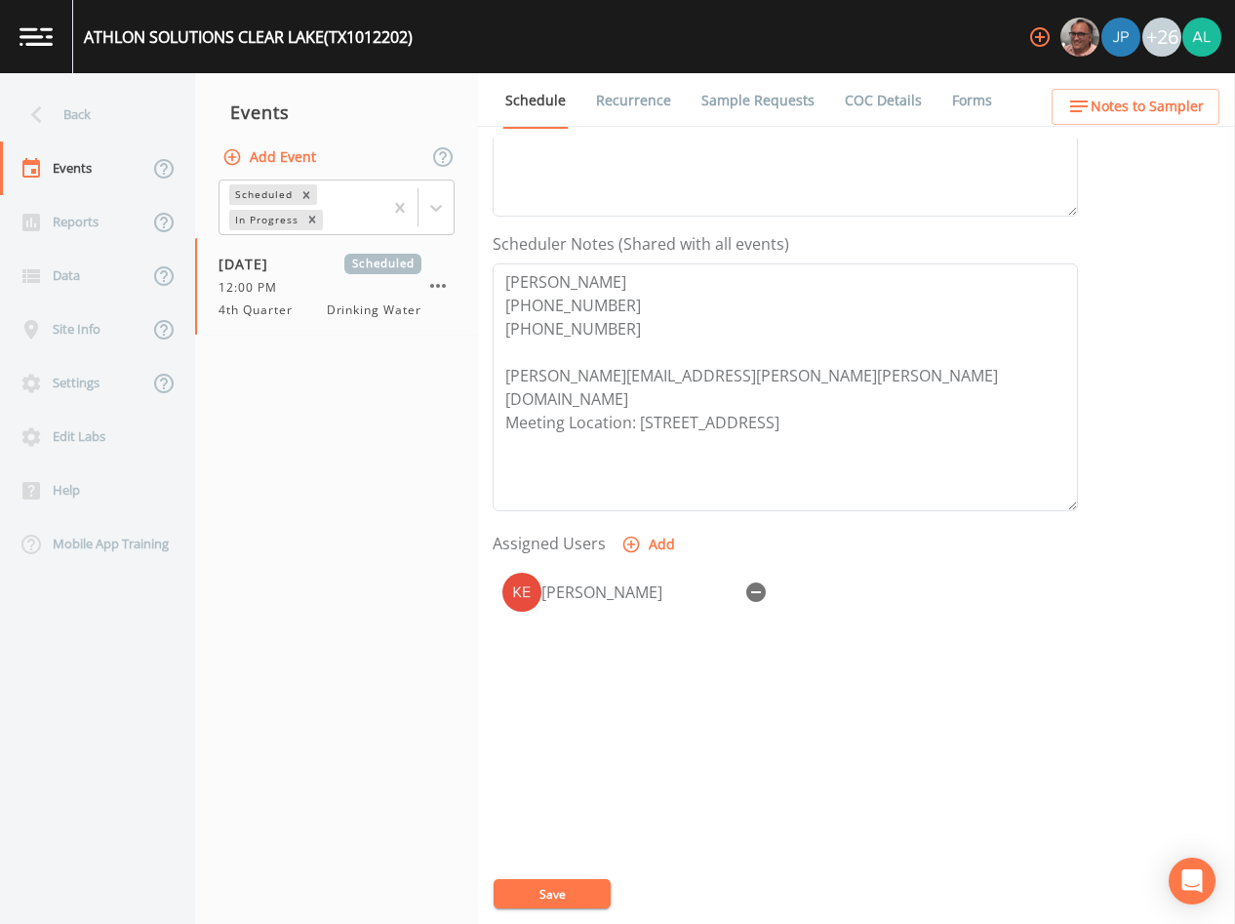
drag, startPoint x: 532, startPoint y: 896, endPoint x: 531, endPoint y: 806, distance: 89.8
click at [531, 895] on button "Save" at bounding box center [552, 893] width 117 height 29
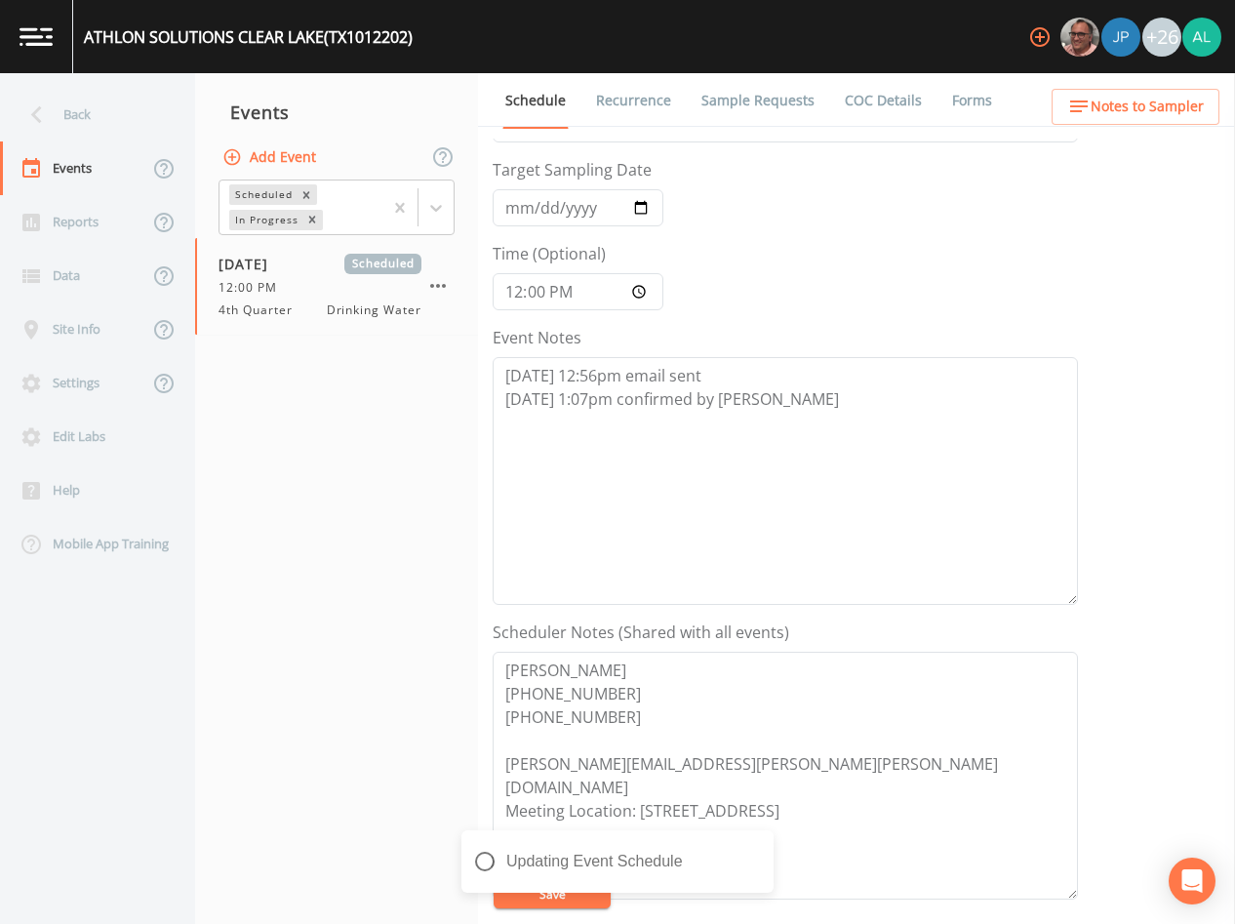
scroll to position [62, 0]
click at [1110, 88] on ul "Schedule Recurrence Sample Requests COC Details Forms" at bounding box center [856, 100] width 757 height 54
click at [1107, 104] on span "Notes to Sampler" at bounding box center [1147, 107] width 113 height 24
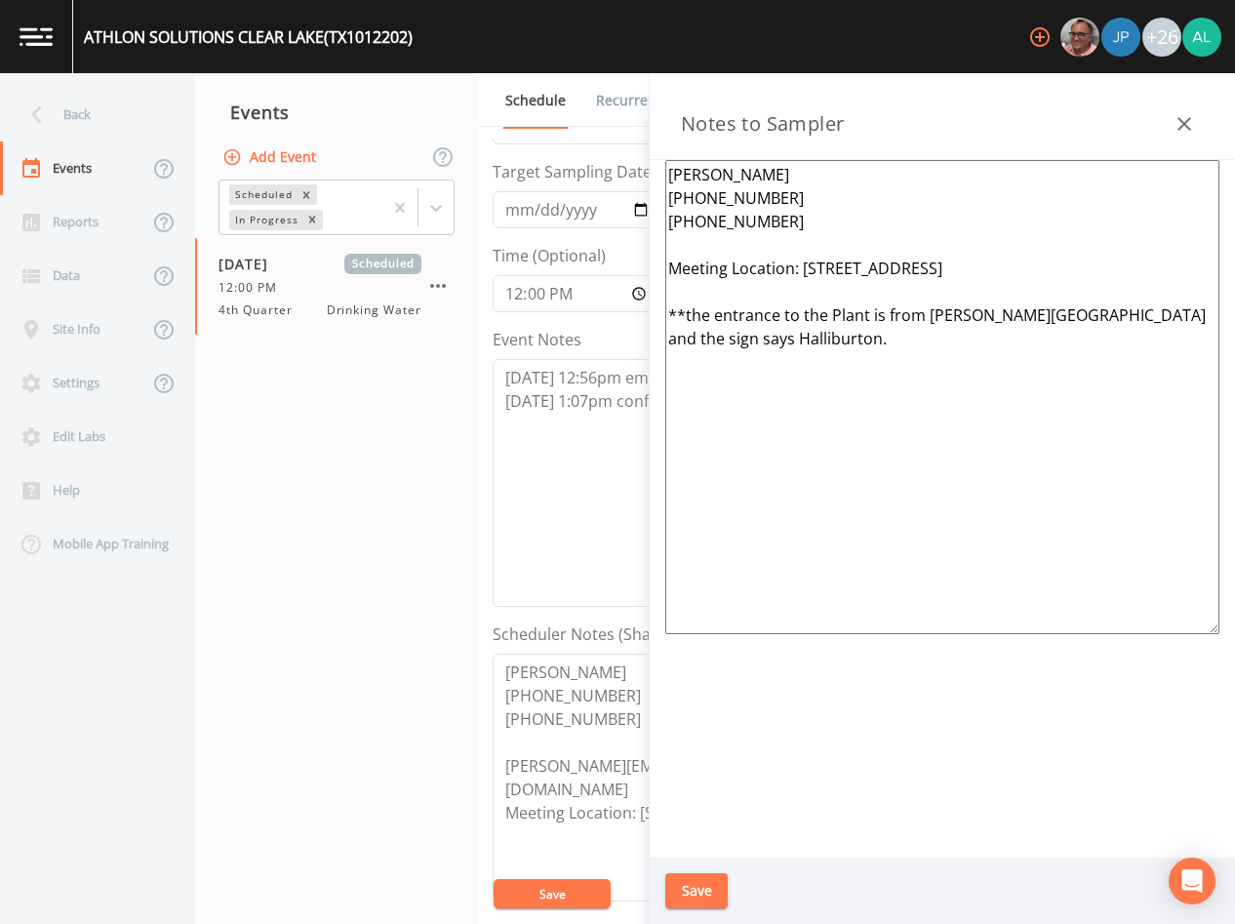
drag, startPoint x: 786, startPoint y: 345, endPoint x: 738, endPoint y: 340, distance: 48.2
click at [786, 345] on textarea "[PERSON_NAME] [PHONE_NUMBER] [PHONE_NUMBER] Meeting Location: [STREET_ADDRESS] …" at bounding box center [943, 397] width 554 height 474
type textarea "[PERSON_NAME] [PHONE_NUMBER] [PHONE_NUMBER] Meeting Location: [STREET_ADDRESS] …"
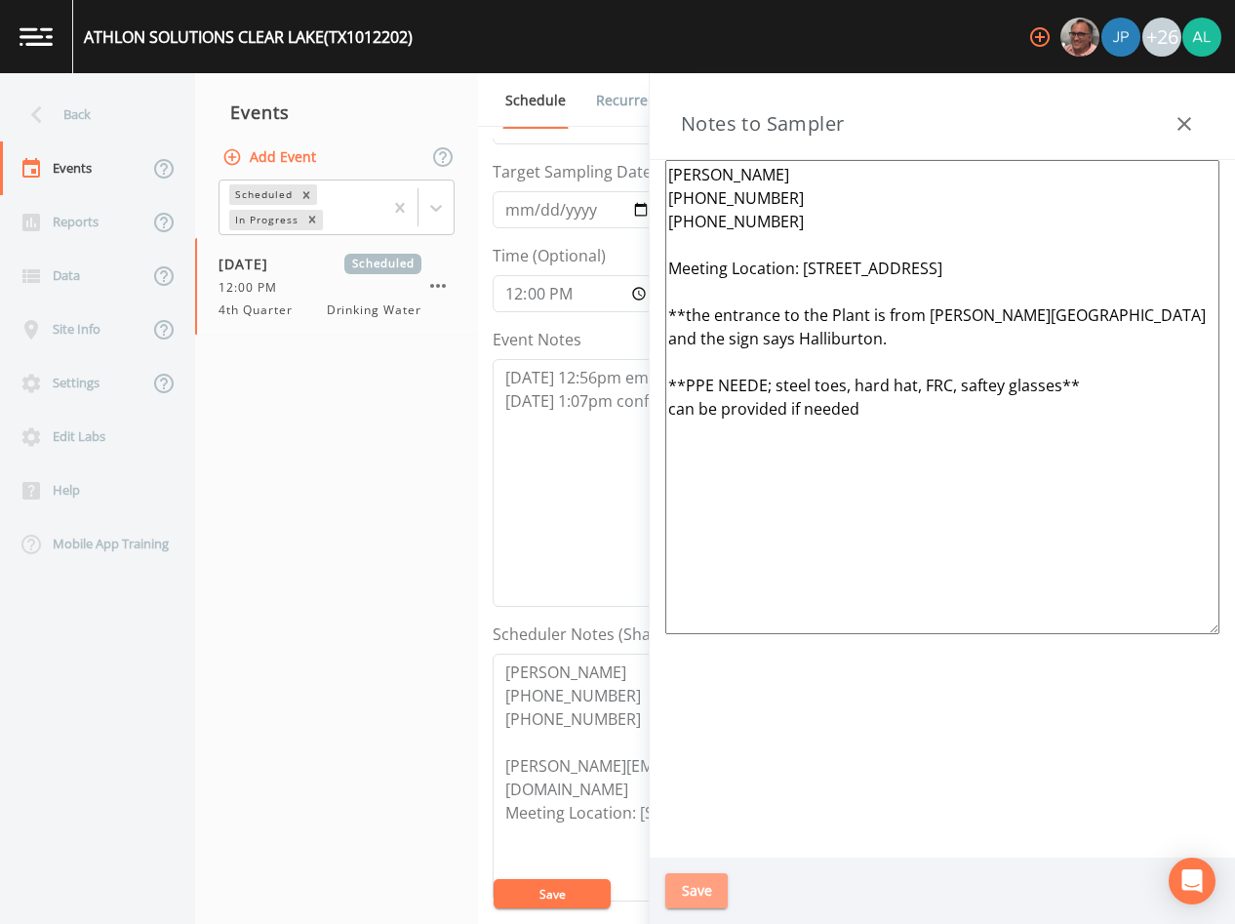
click at [672, 893] on button "Save" at bounding box center [697, 891] width 62 height 36
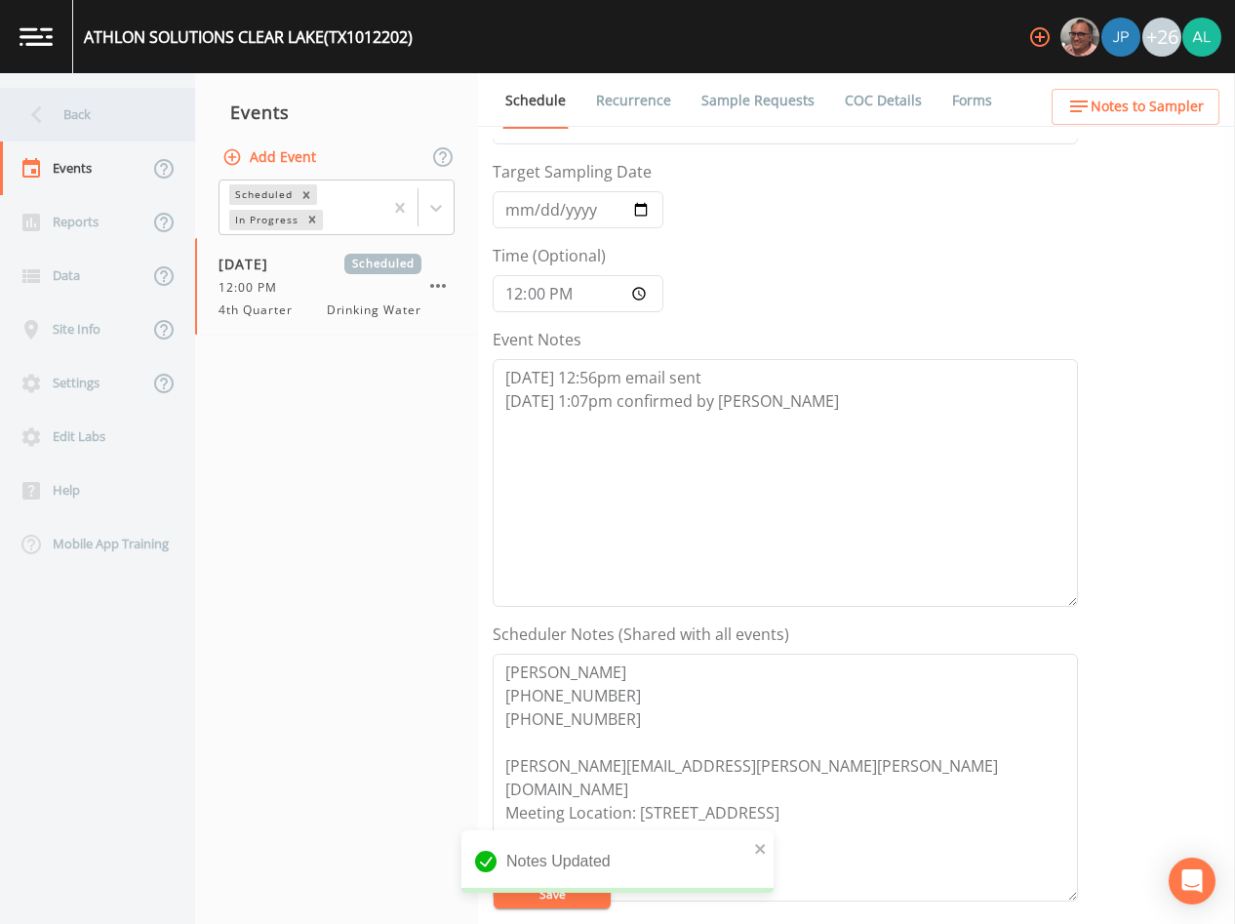
click at [79, 113] on div "Back" at bounding box center [88, 115] width 176 height 54
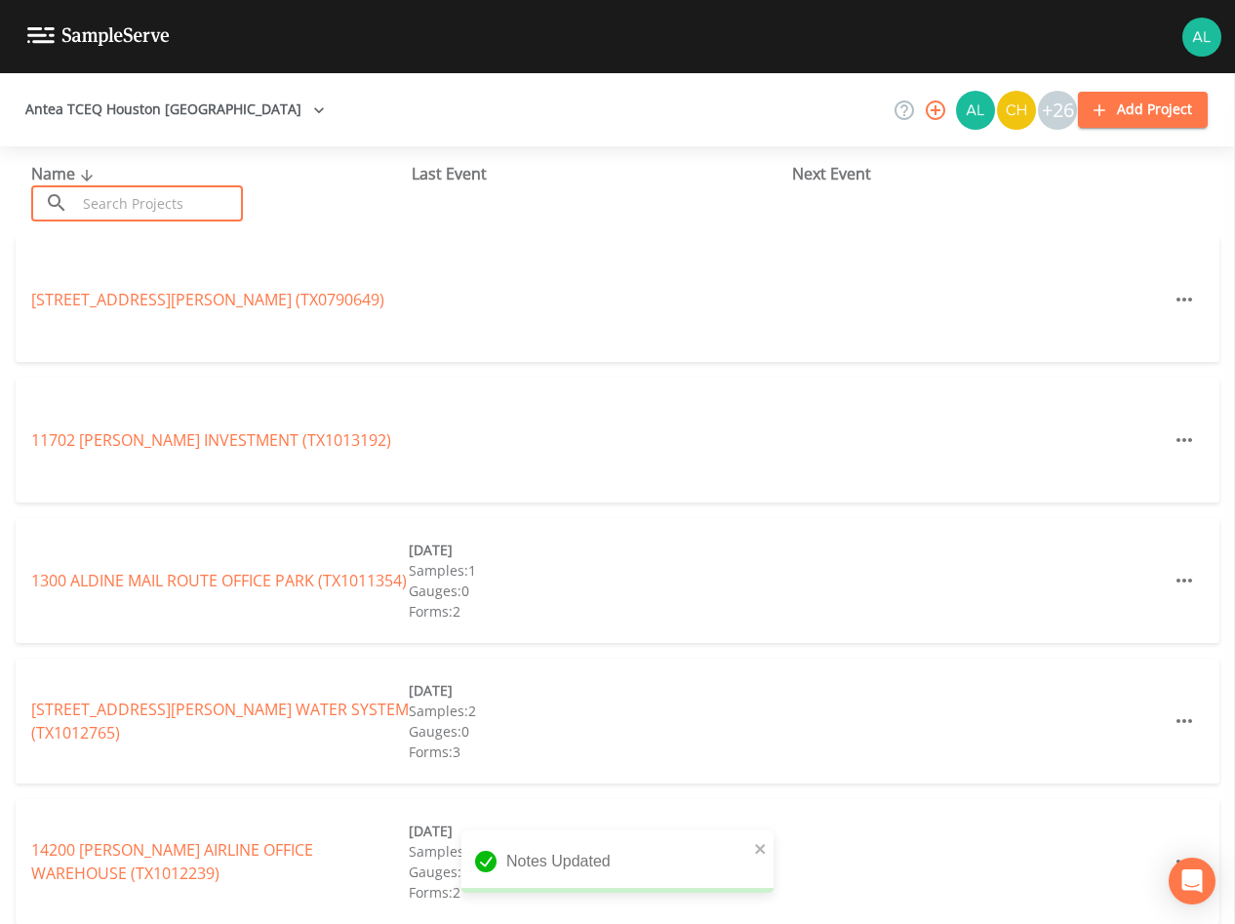
click at [90, 191] on input "text" at bounding box center [159, 203] width 167 height 36
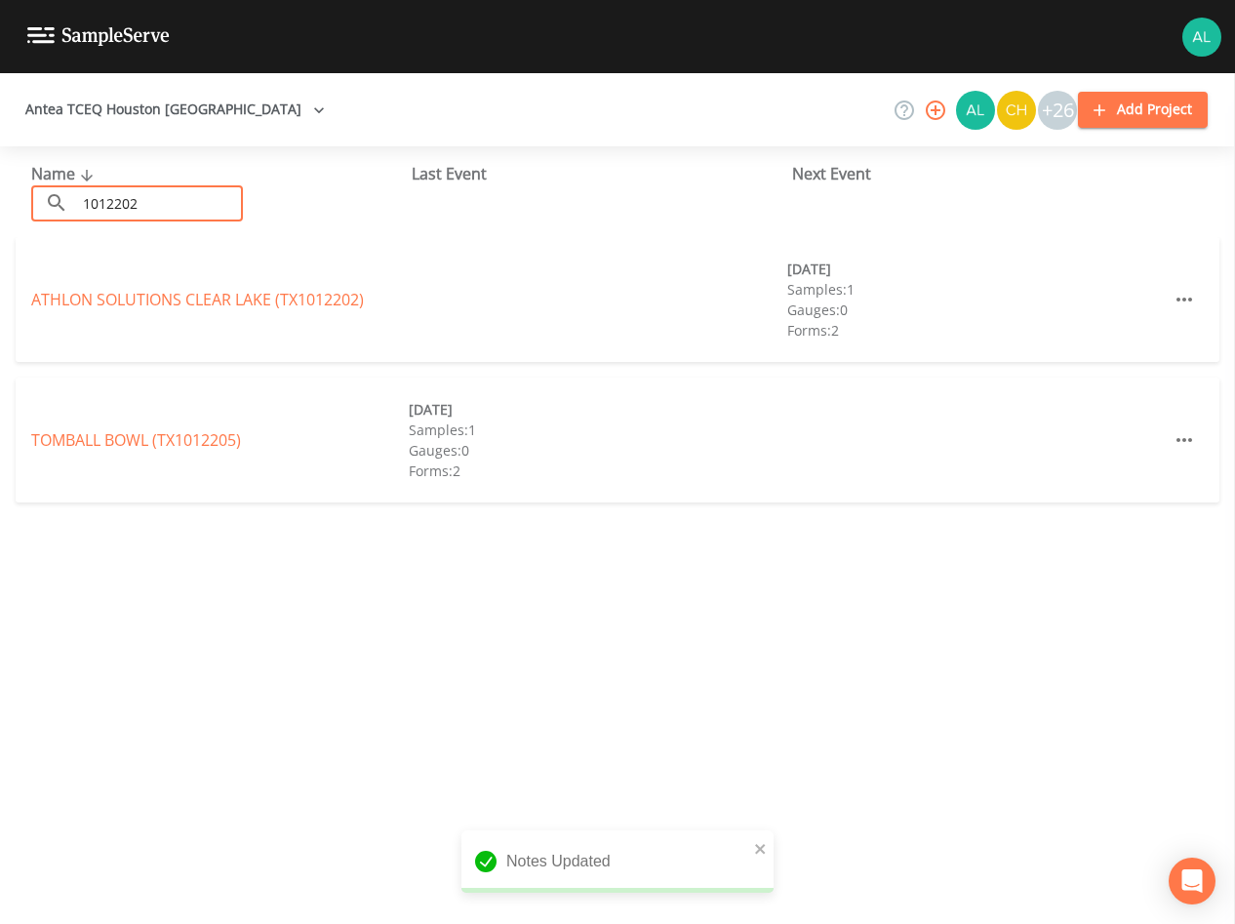
type input "1012202"
click at [85, 291] on link "ATHLON SOLUTIONS [GEOGRAPHIC_DATA])" at bounding box center [197, 299] width 333 height 21
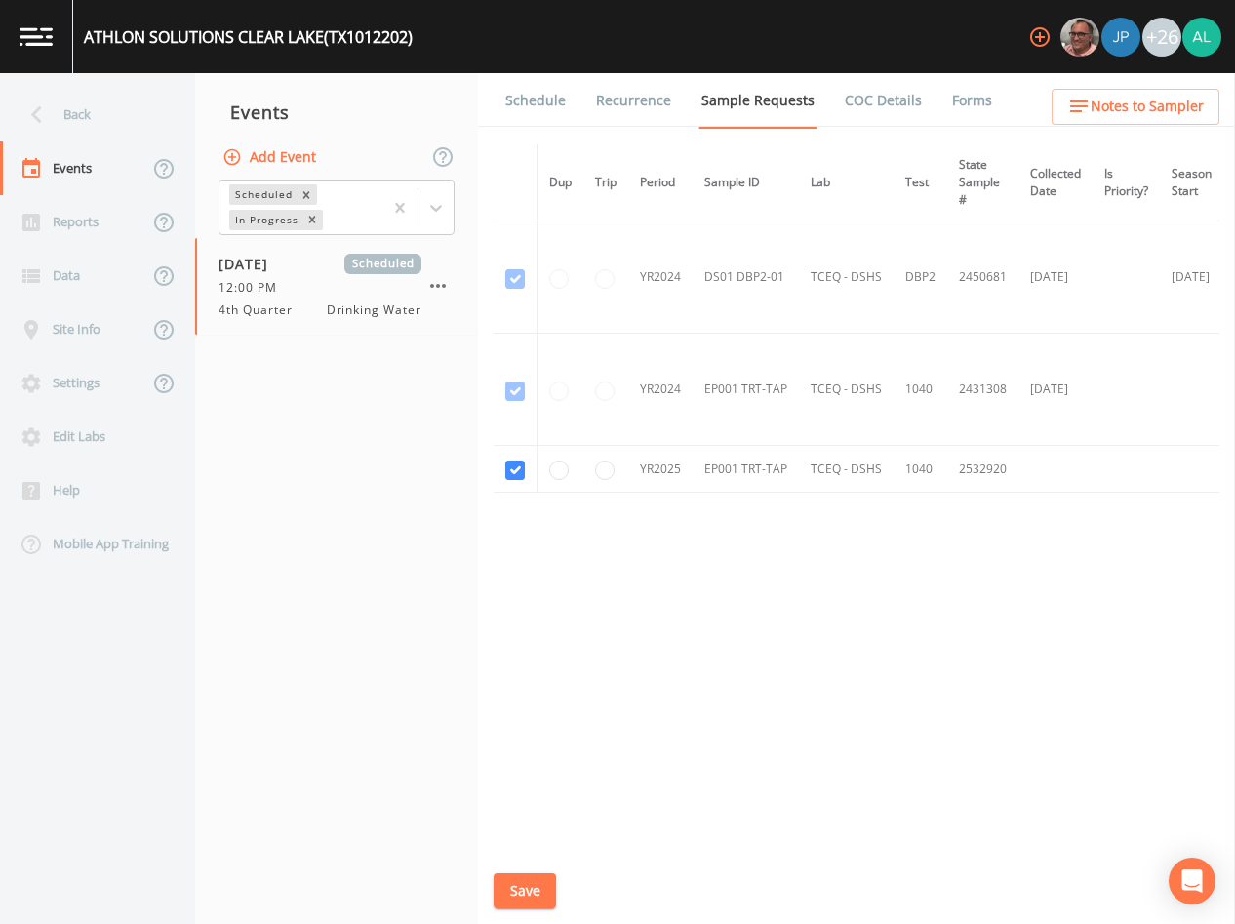
click at [528, 111] on link "Schedule" at bounding box center [536, 100] width 66 height 55
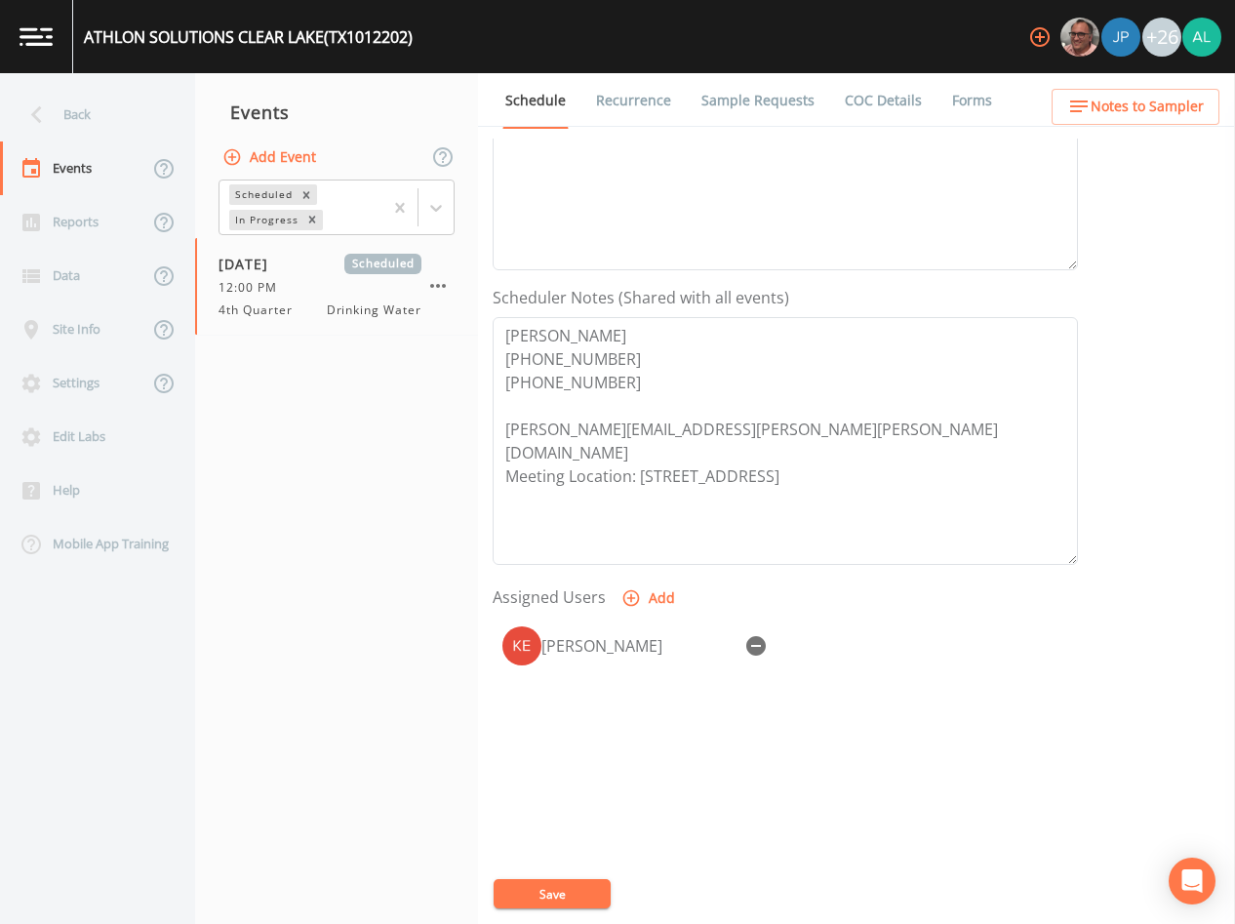
scroll to position [453, 0]
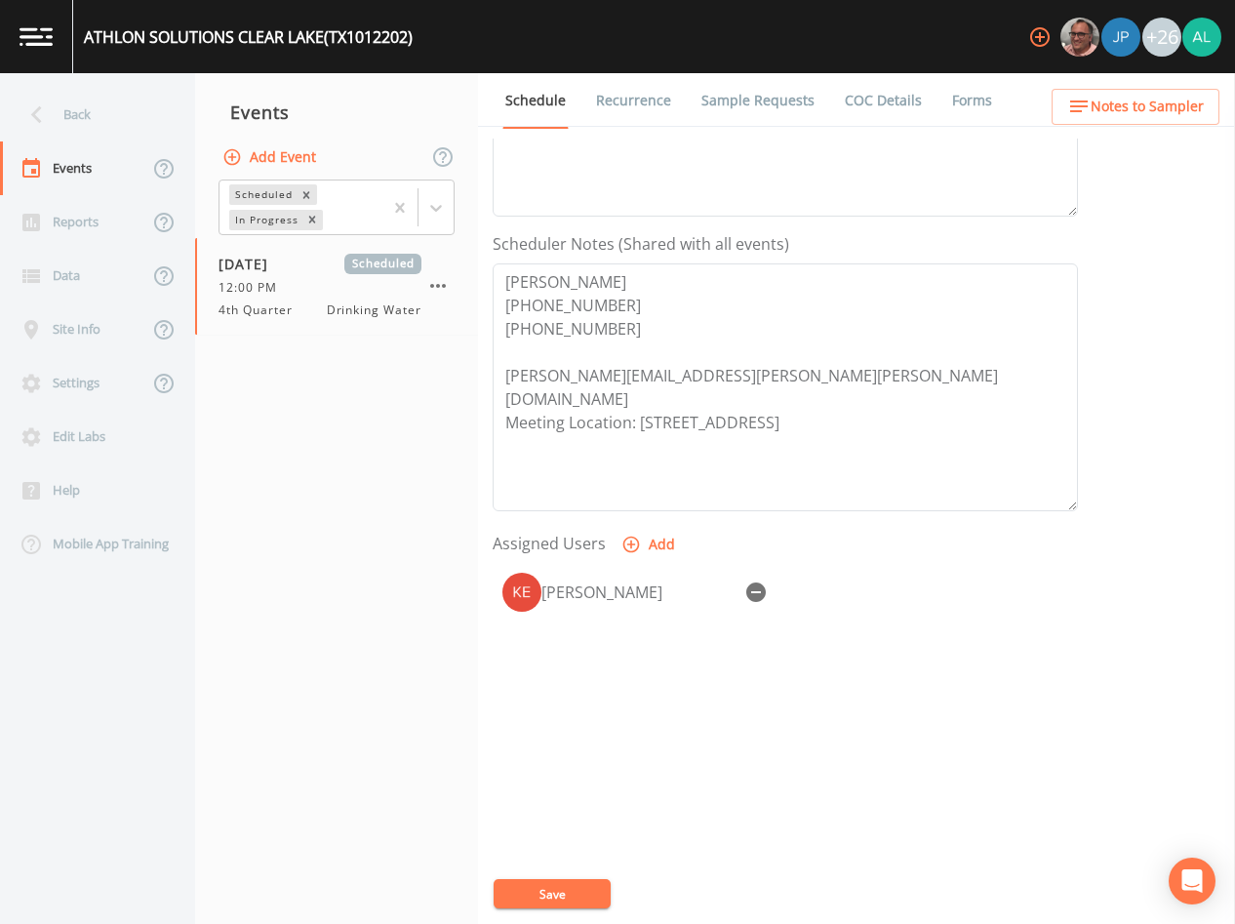
click at [1167, 127] on div "Schedule Recurrence Sample Requests COC Details Forms Event Name 4th Quarter Ta…" at bounding box center [856, 498] width 757 height 851
click at [1163, 108] on span "Notes to Sampler" at bounding box center [1147, 107] width 113 height 24
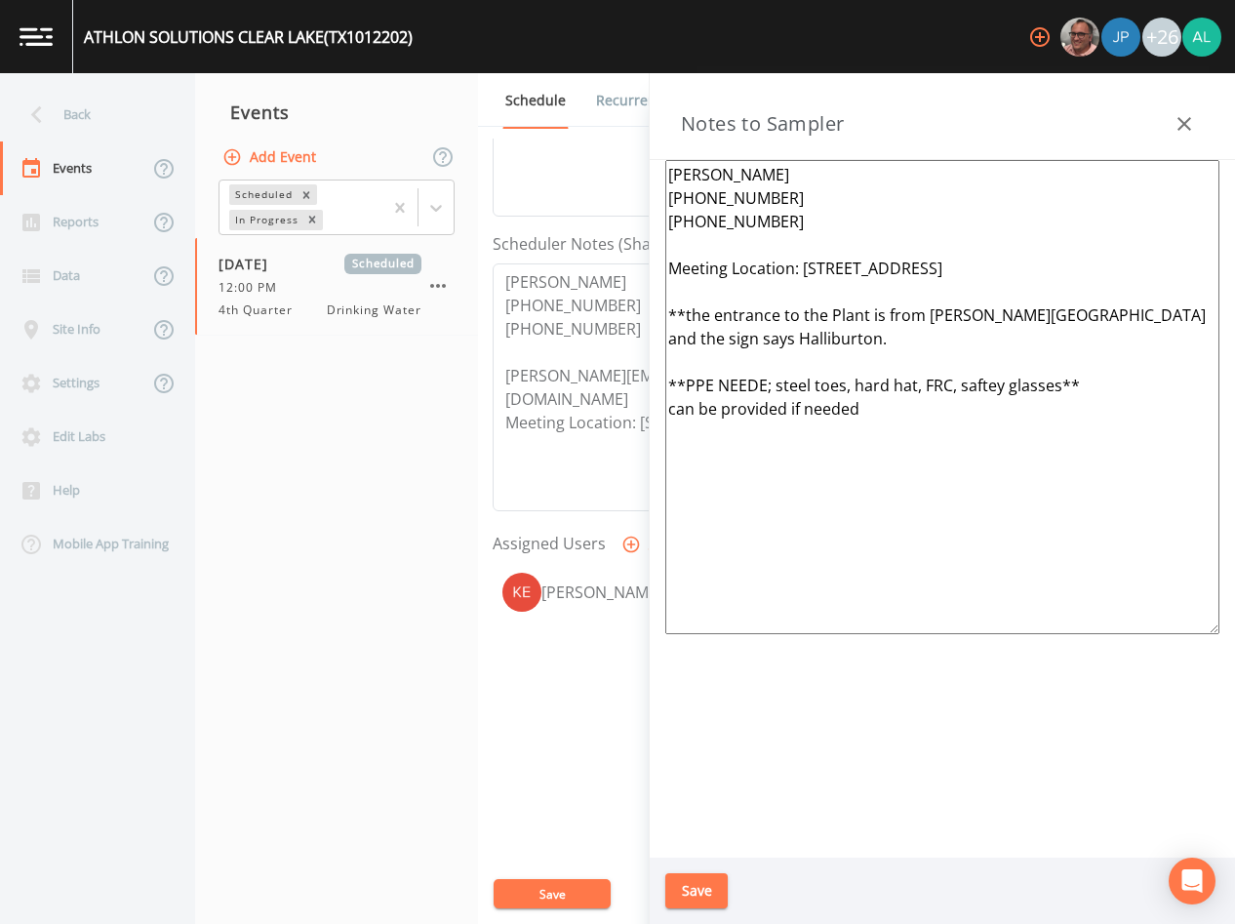
click at [726, 888] on button "Save" at bounding box center [697, 891] width 62 height 36
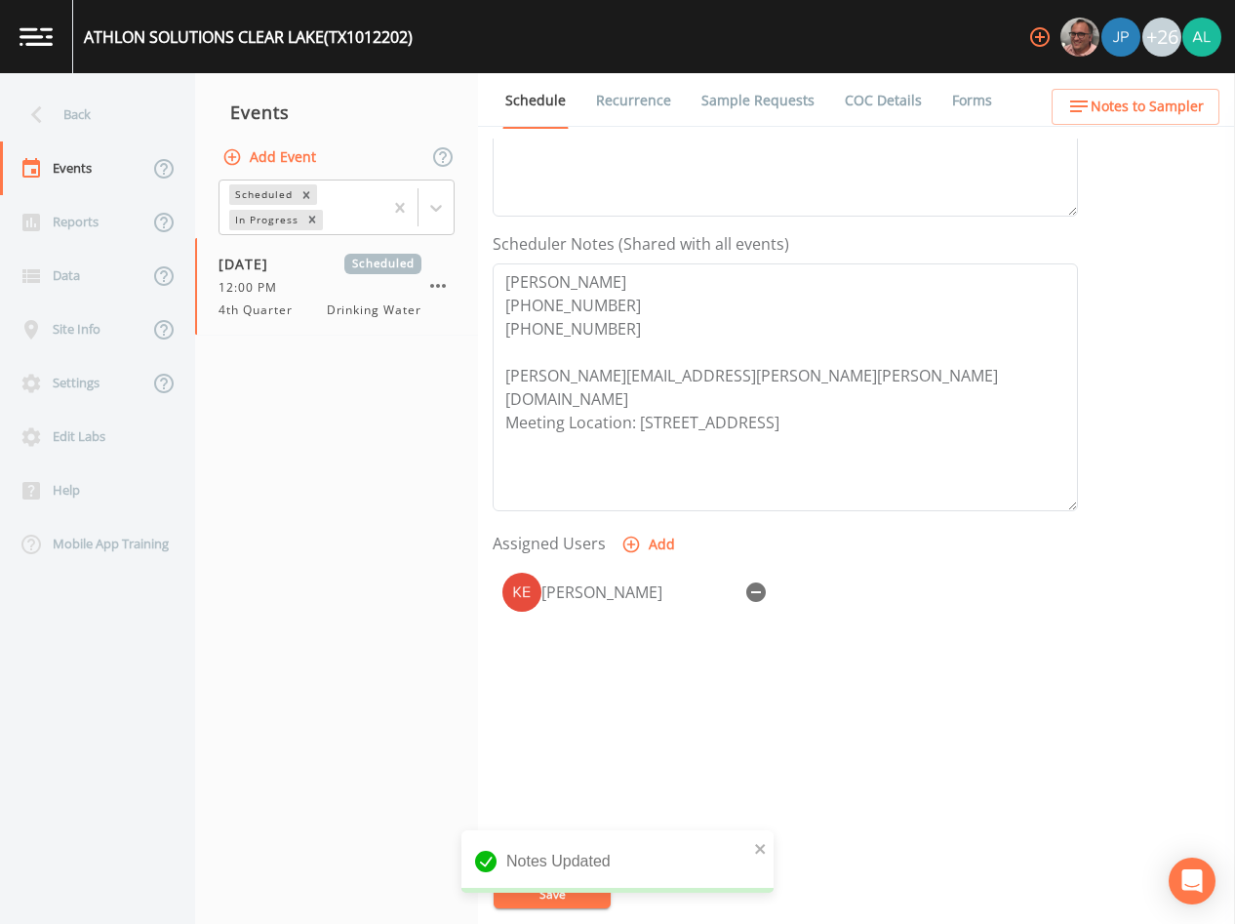
click at [555, 883] on div "Notes Updated" at bounding box center [618, 861] width 312 height 62
click at [757, 852] on icon "close" at bounding box center [760, 849] width 10 height 10
click at [566, 895] on div "Notes Updated" at bounding box center [618, 869] width 312 height 78
click at [566, 895] on div "ATHLON SOLUTIONS [GEOGRAPHIC_DATA] (TX1012202) +26 Back Events Reports Data Sit…" at bounding box center [617, 462] width 1235 height 924
click at [565, 895] on button "Save" at bounding box center [552, 893] width 117 height 29
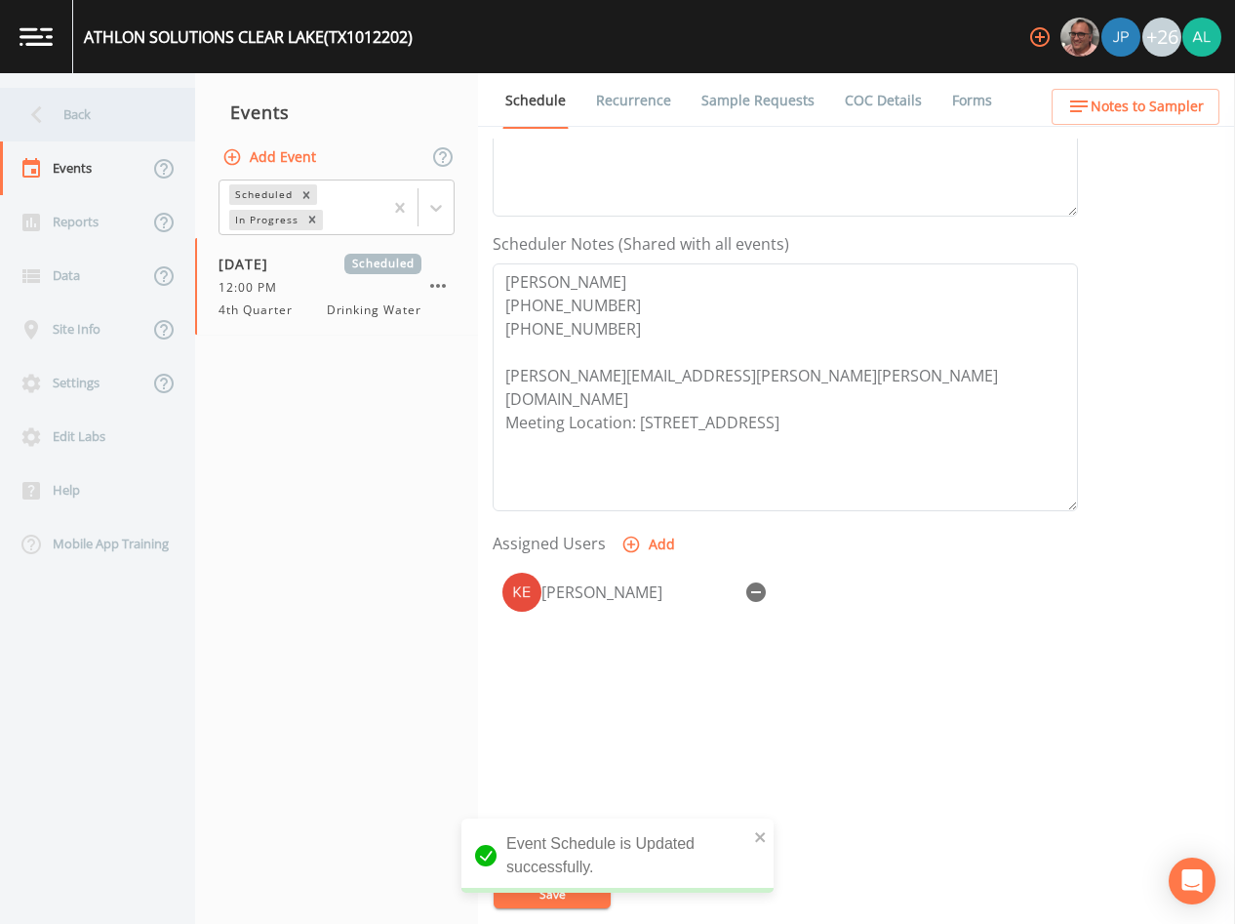
click at [139, 131] on div "Back" at bounding box center [88, 115] width 176 height 54
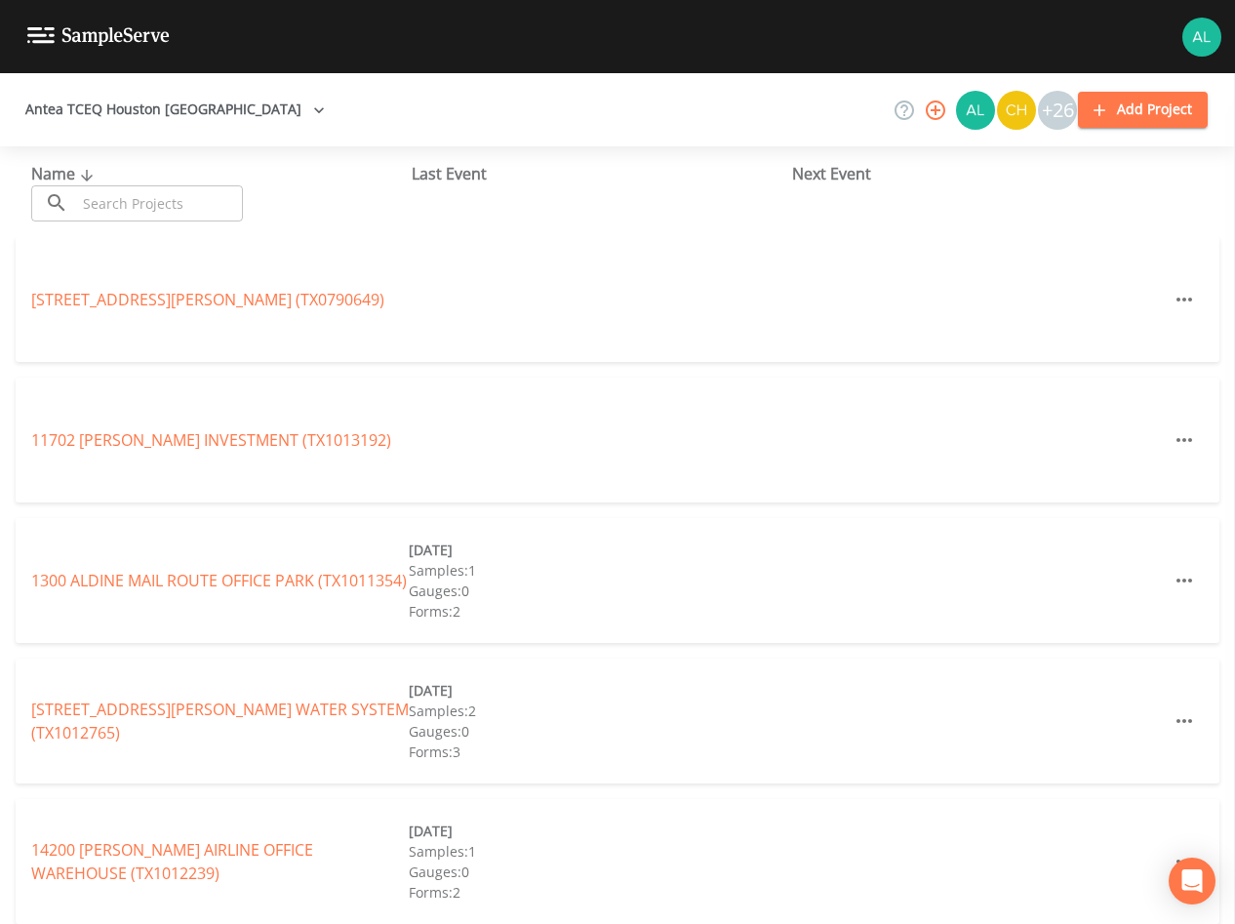
click at [127, 200] on input "text" at bounding box center [159, 203] width 167 height 36
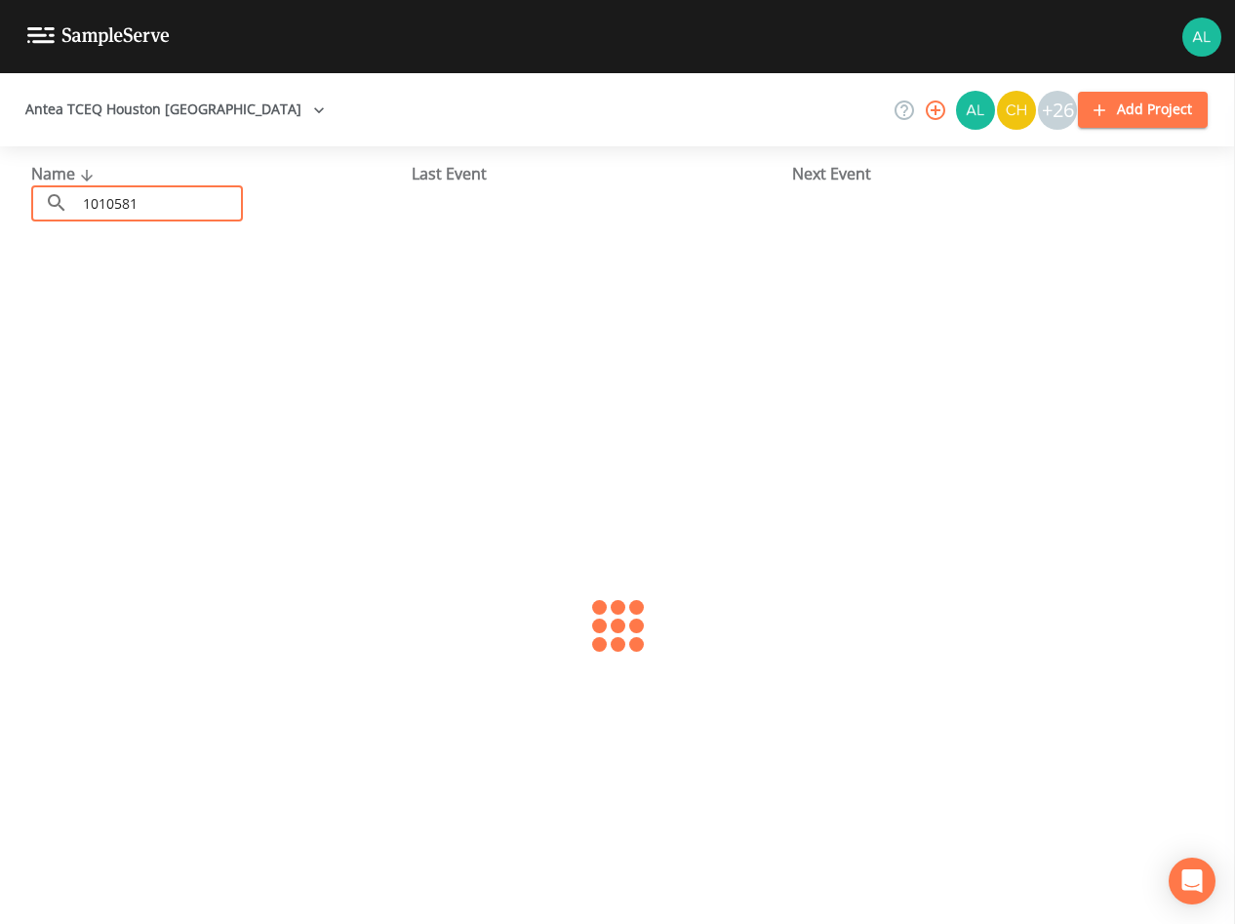
type input "1010581"
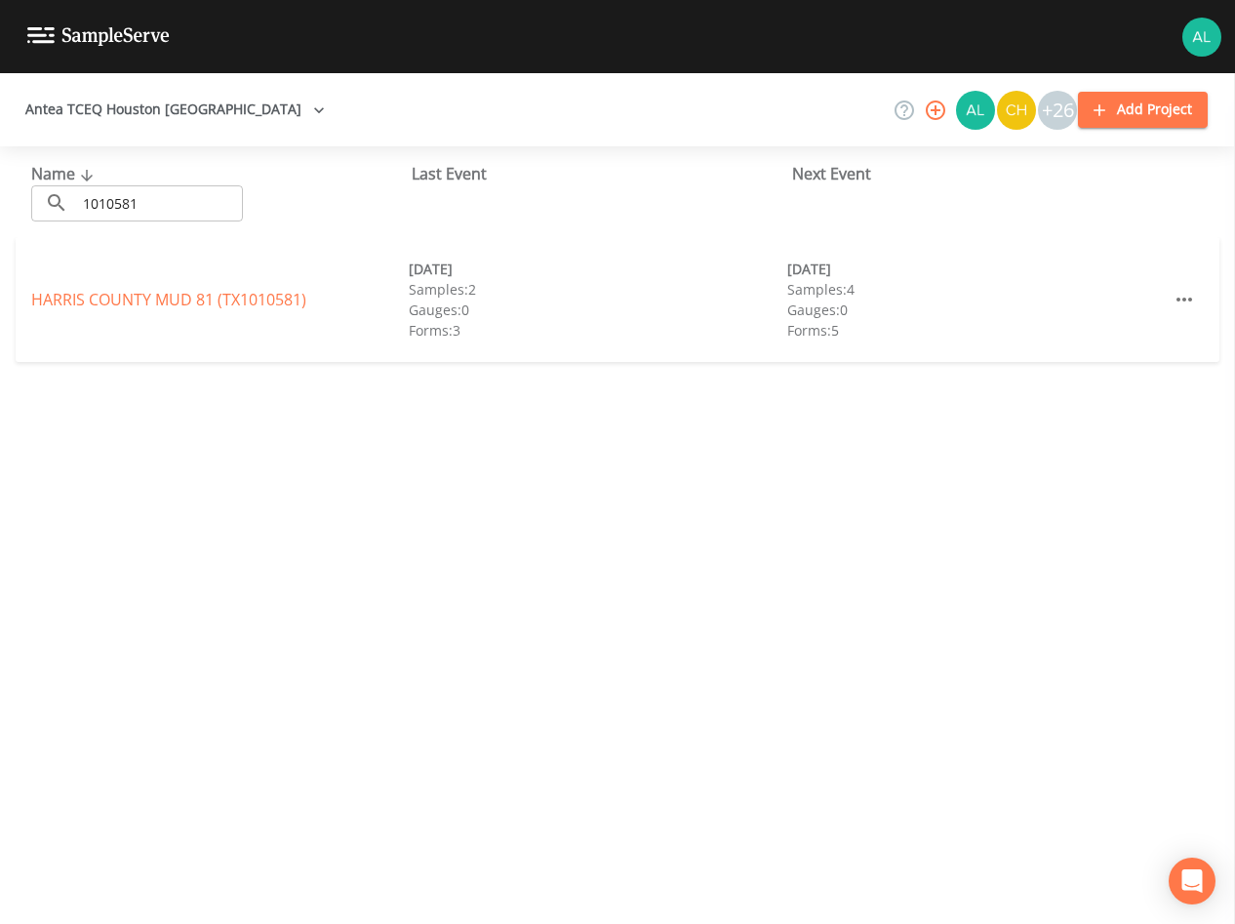
click at [109, 298] on link "[GEOGRAPHIC_DATA] 81 (TX1010581)" at bounding box center [168, 299] width 275 height 21
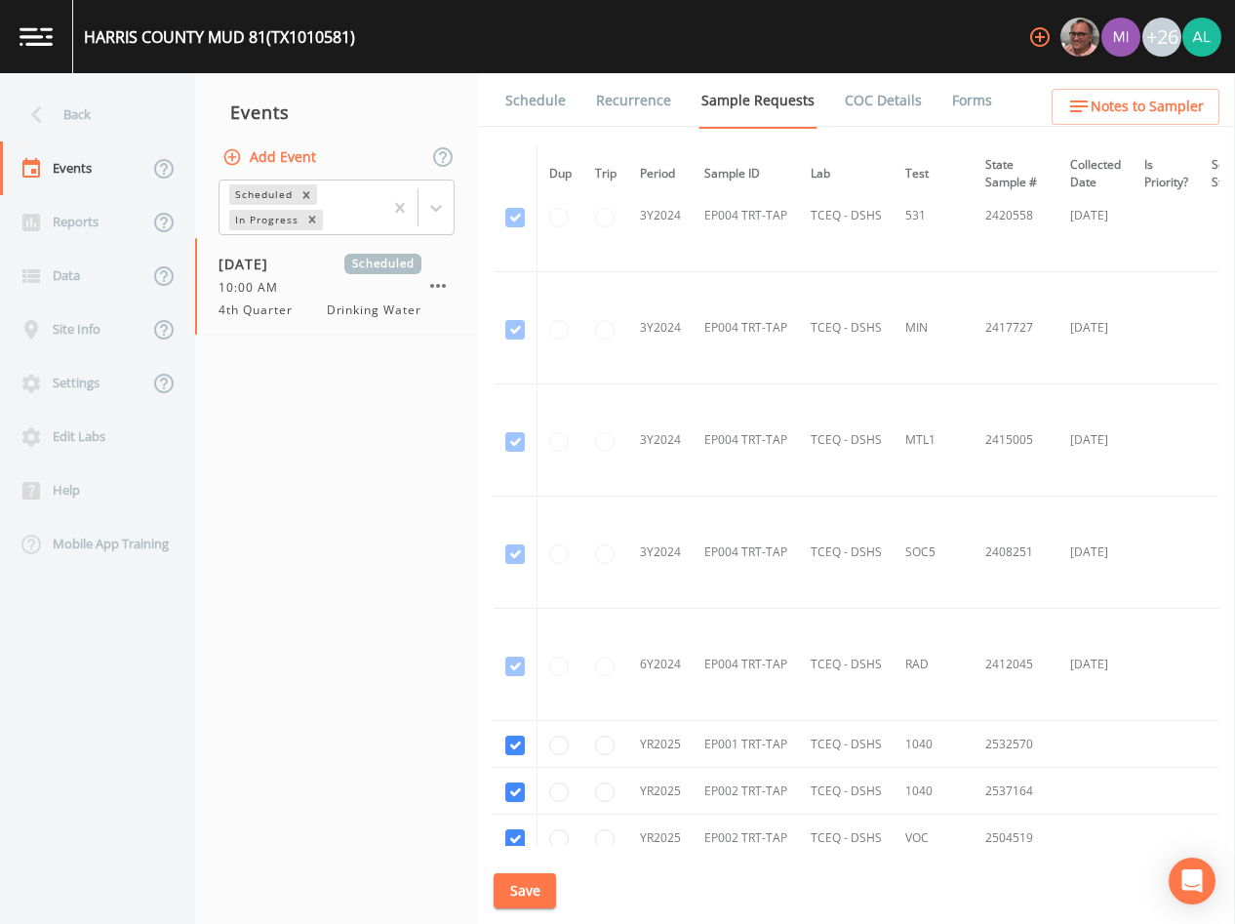
scroll to position [2456, 0]
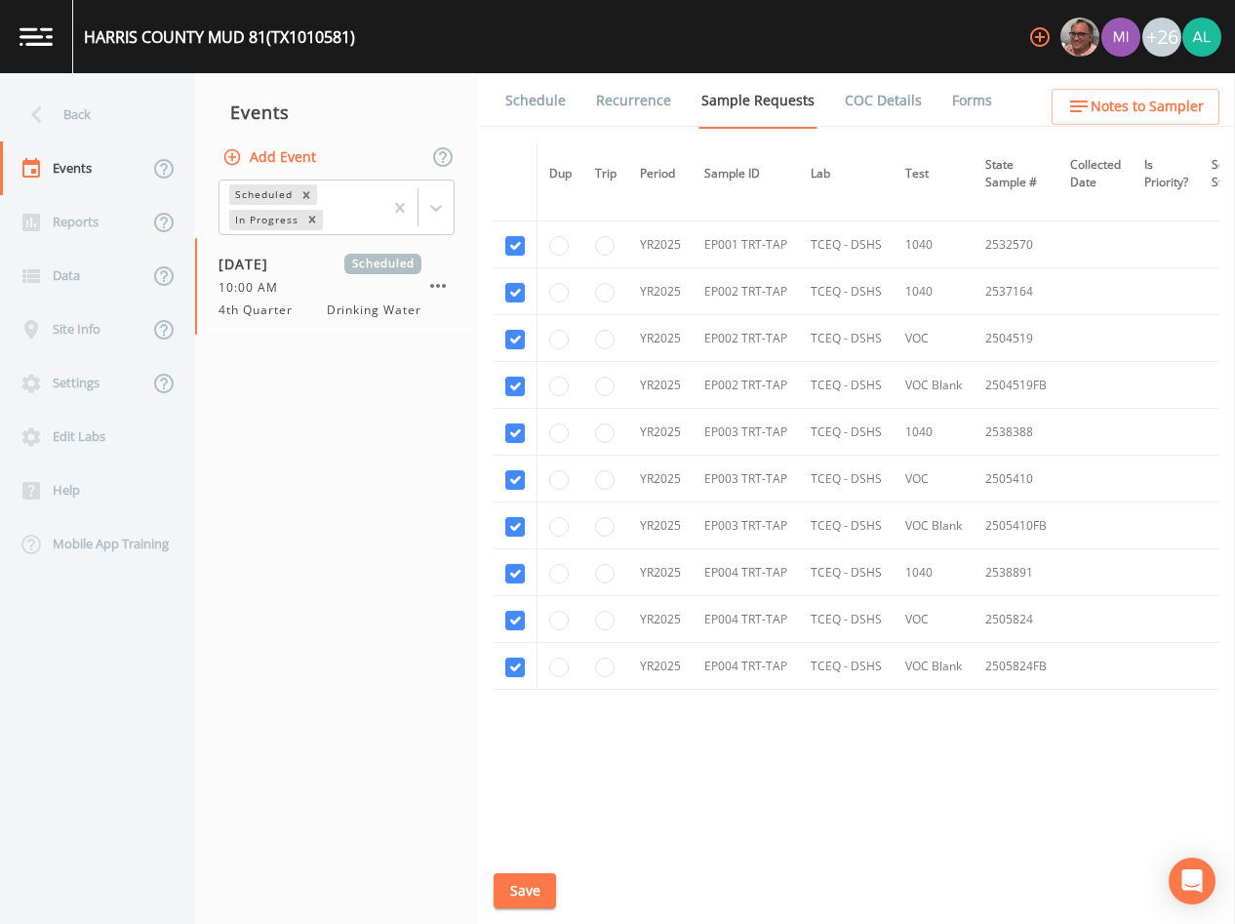
click at [539, 96] on link "Schedule" at bounding box center [536, 100] width 66 height 55
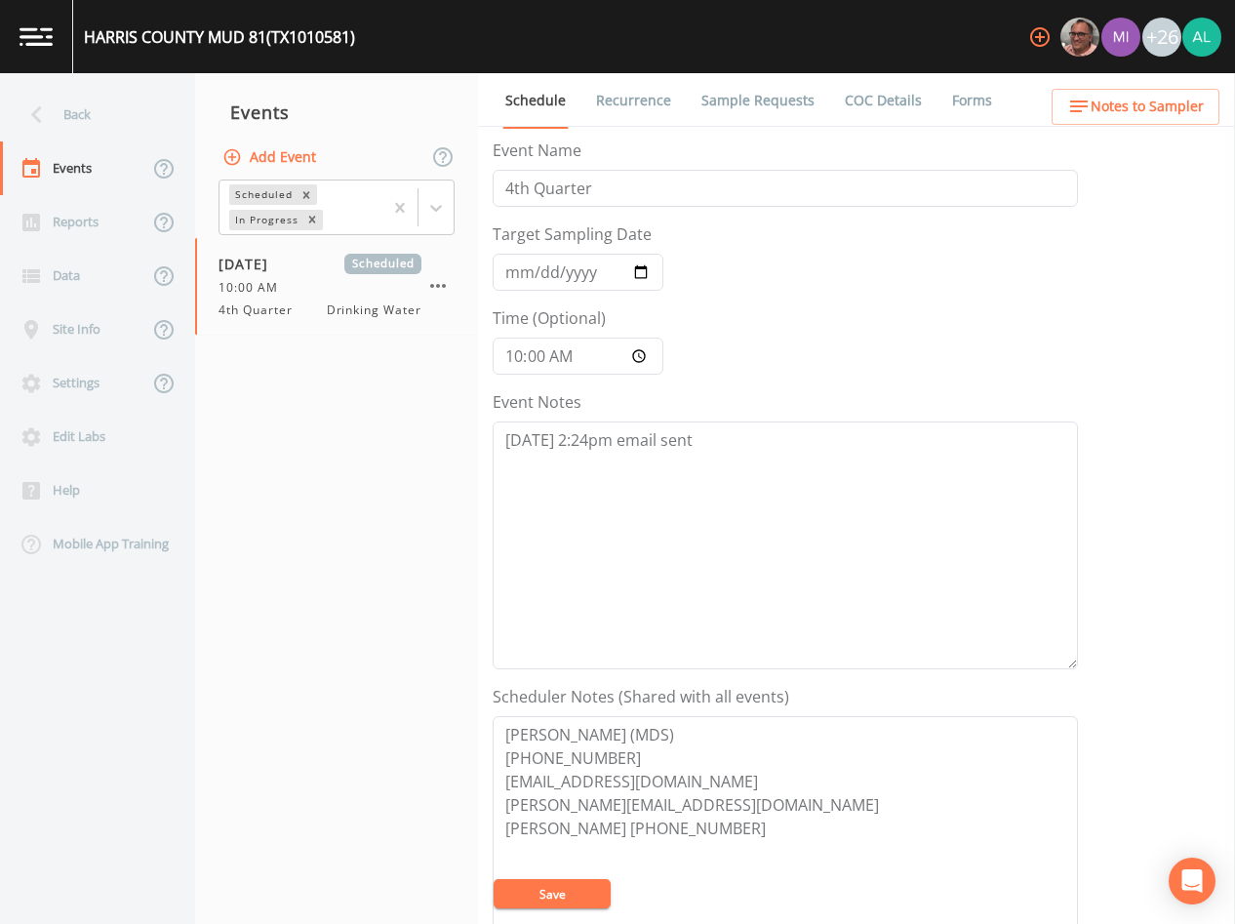
click at [755, 101] on link "Sample Requests" at bounding box center [758, 100] width 119 height 55
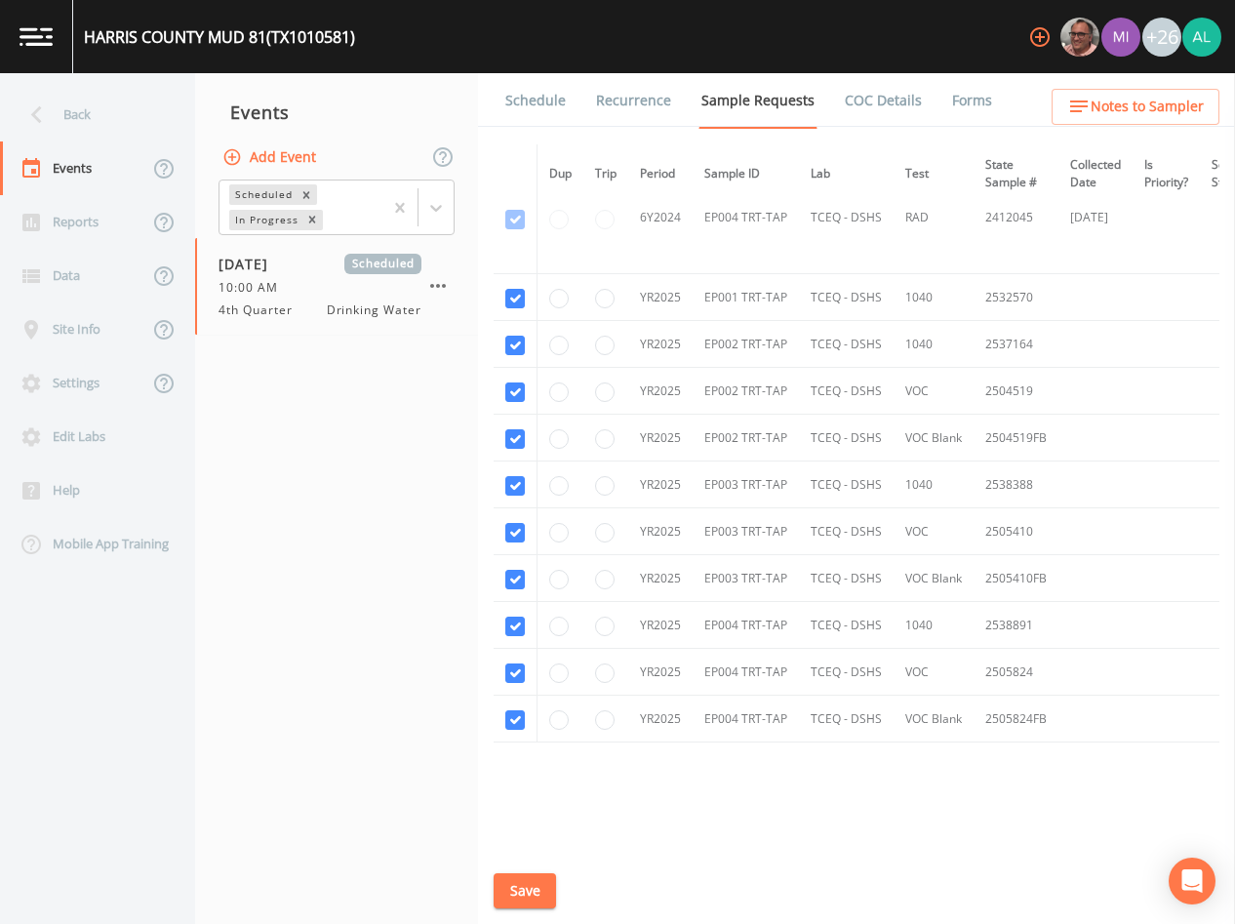
scroll to position [2456, 0]
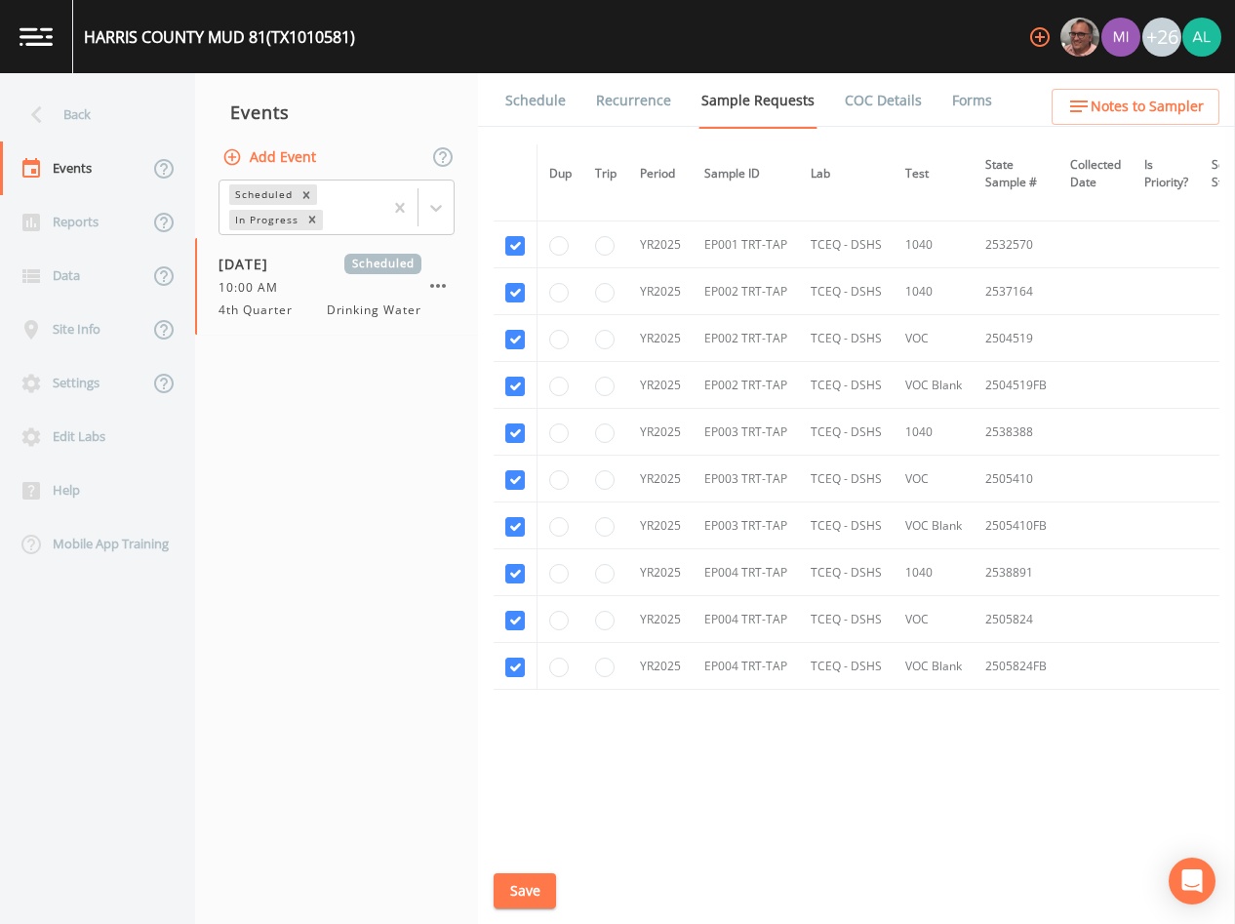
click at [514, 129] on div "Schedule Recurrence Sample Requests COC Details Forms Dup Trip Period Sample ID…" at bounding box center [856, 498] width 757 height 851
click at [523, 115] on link "Schedule" at bounding box center [536, 100] width 66 height 55
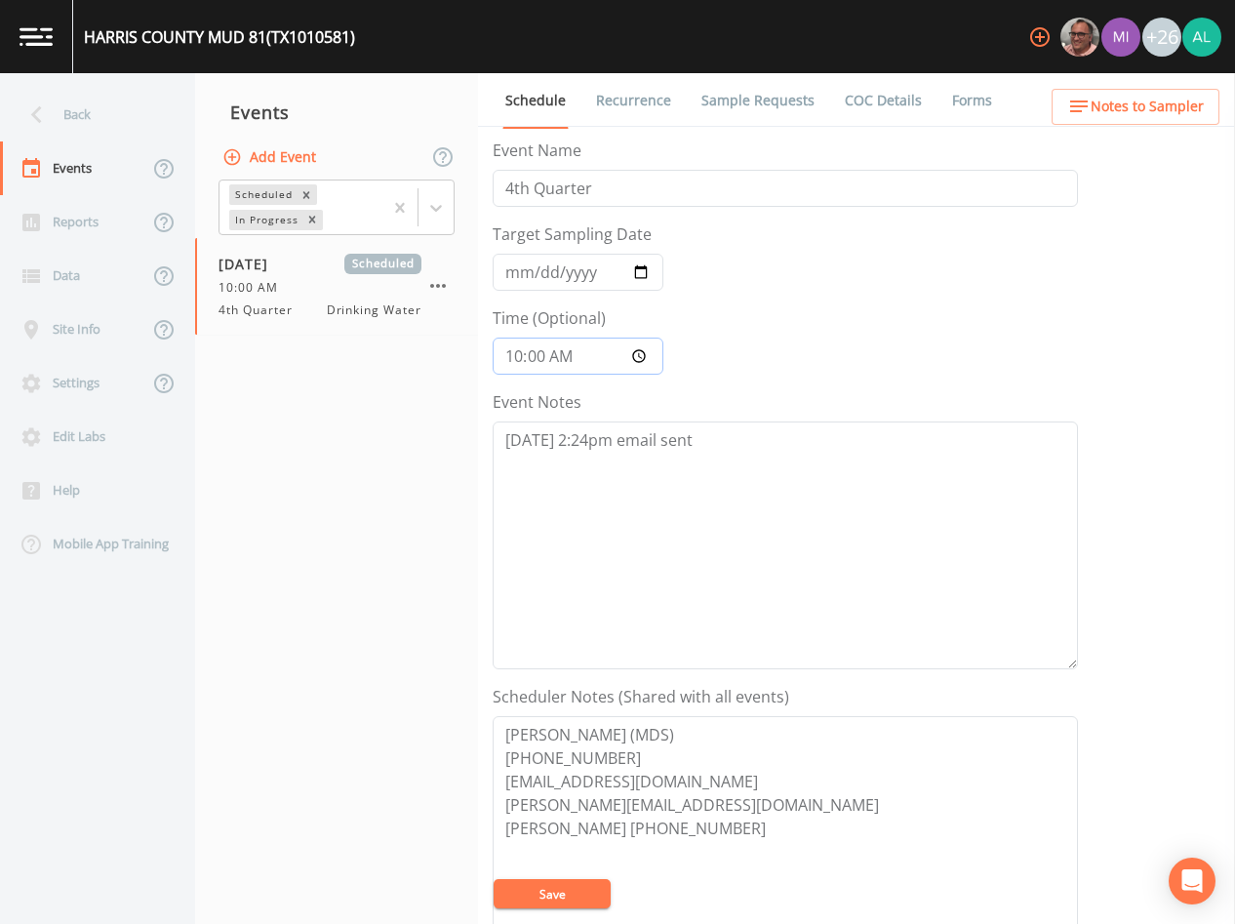
click at [537, 359] on input "10:00:00" at bounding box center [578, 356] width 171 height 37
click at [752, 512] on textarea "[DATE] 2:24pm email sent" at bounding box center [786, 546] width 586 height 248
click at [764, 472] on textarea "[DATE] 2:24pm email sent" at bounding box center [786, 546] width 586 height 248
type textarea "[DATE] 2:24pm email sent [DATE] 2:44pm confirmed by [PERSON_NAME]"
click at [568, 871] on textarea "[PERSON_NAME] (MDS) [PHONE_NUMBER] [EMAIL_ADDRESS][DOMAIN_NAME] [PERSON_NAME][E…" at bounding box center [786, 840] width 586 height 248
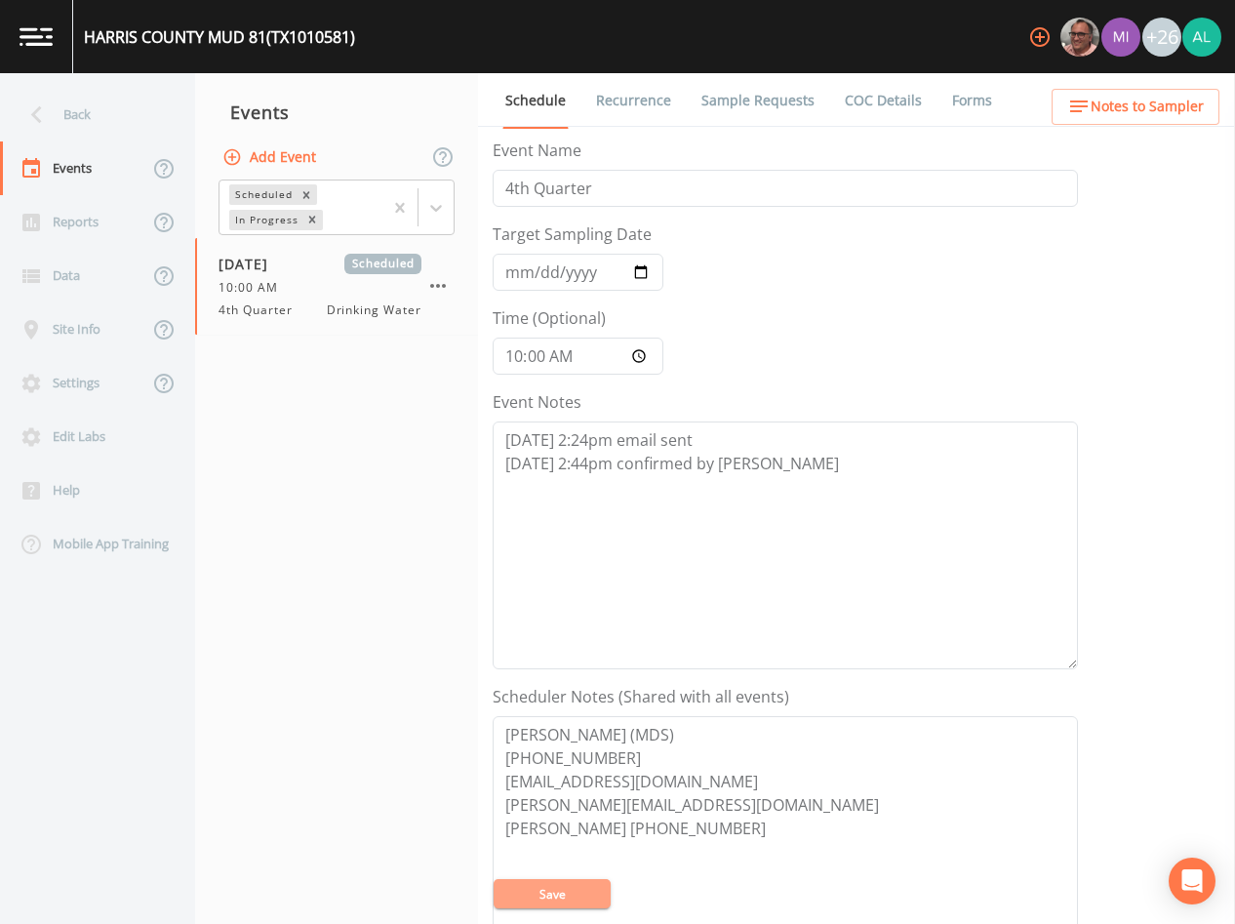
click at [571, 880] on button "Save" at bounding box center [552, 893] width 117 height 29
click at [141, 120] on div "Back" at bounding box center [88, 115] width 176 height 54
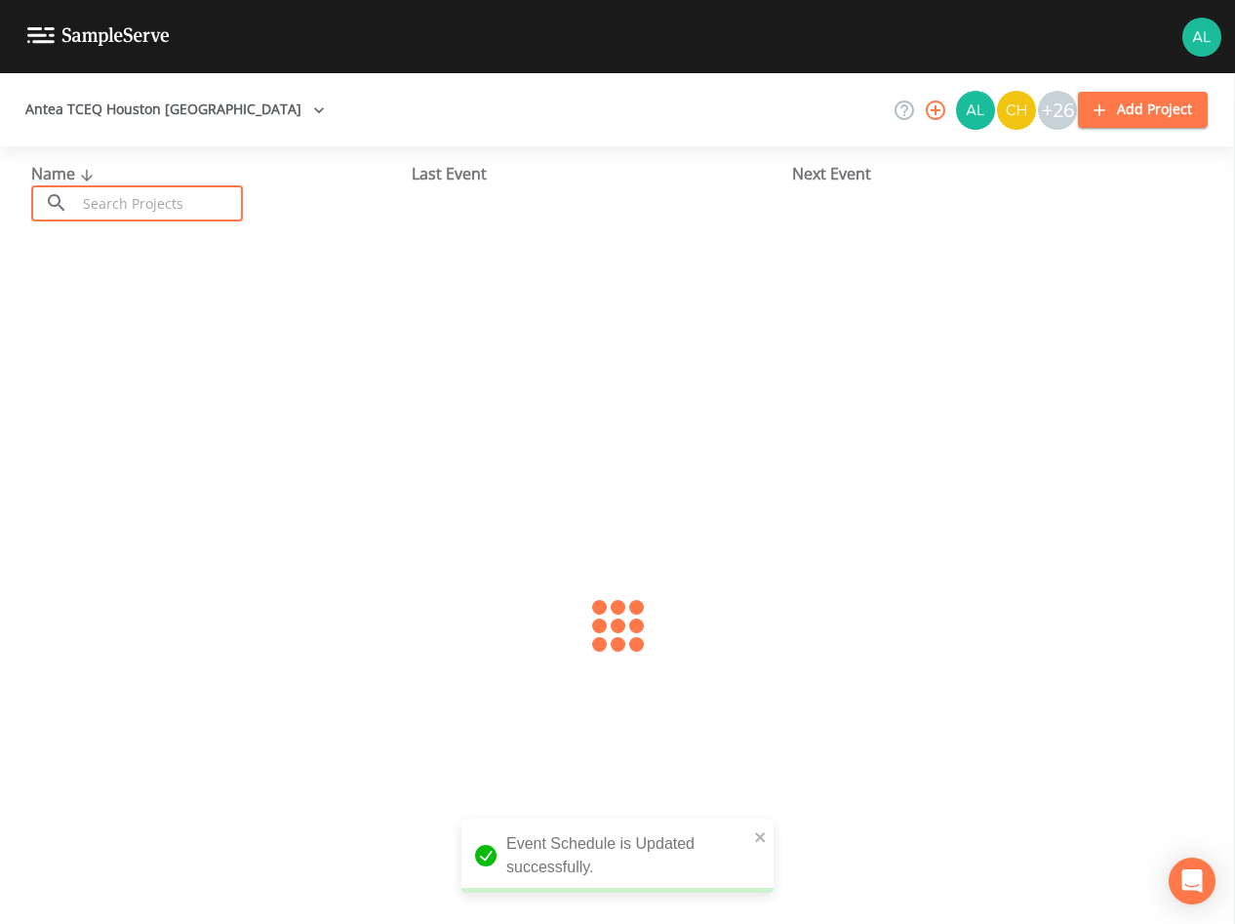
click at [163, 201] on input "text" at bounding box center [159, 203] width 167 height 36
type input "cougar"
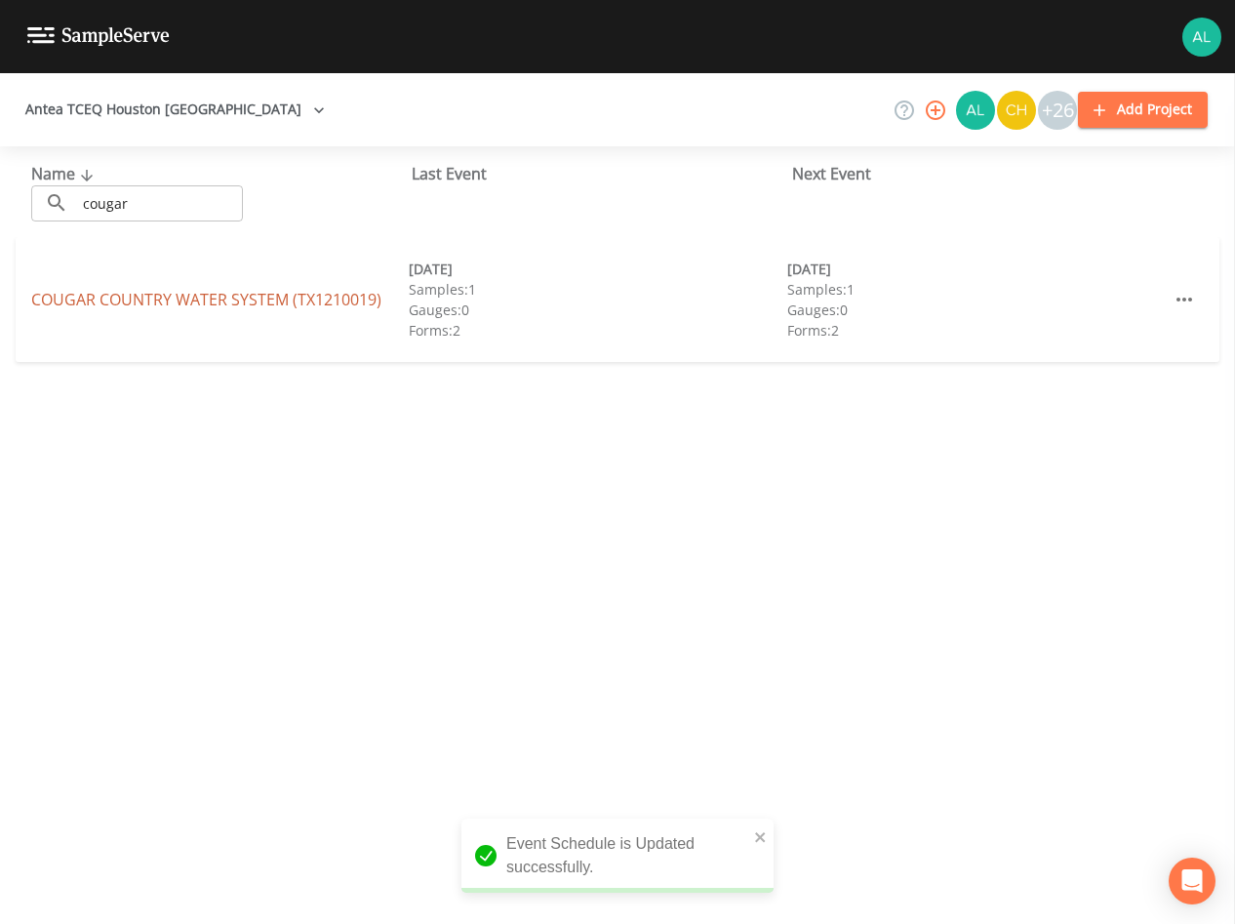
click at [113, 308] on link "COUGAR COUNTRY WATER SYSTEM (TX1210019)" at bounding box center [206, 299] width 350 height 21
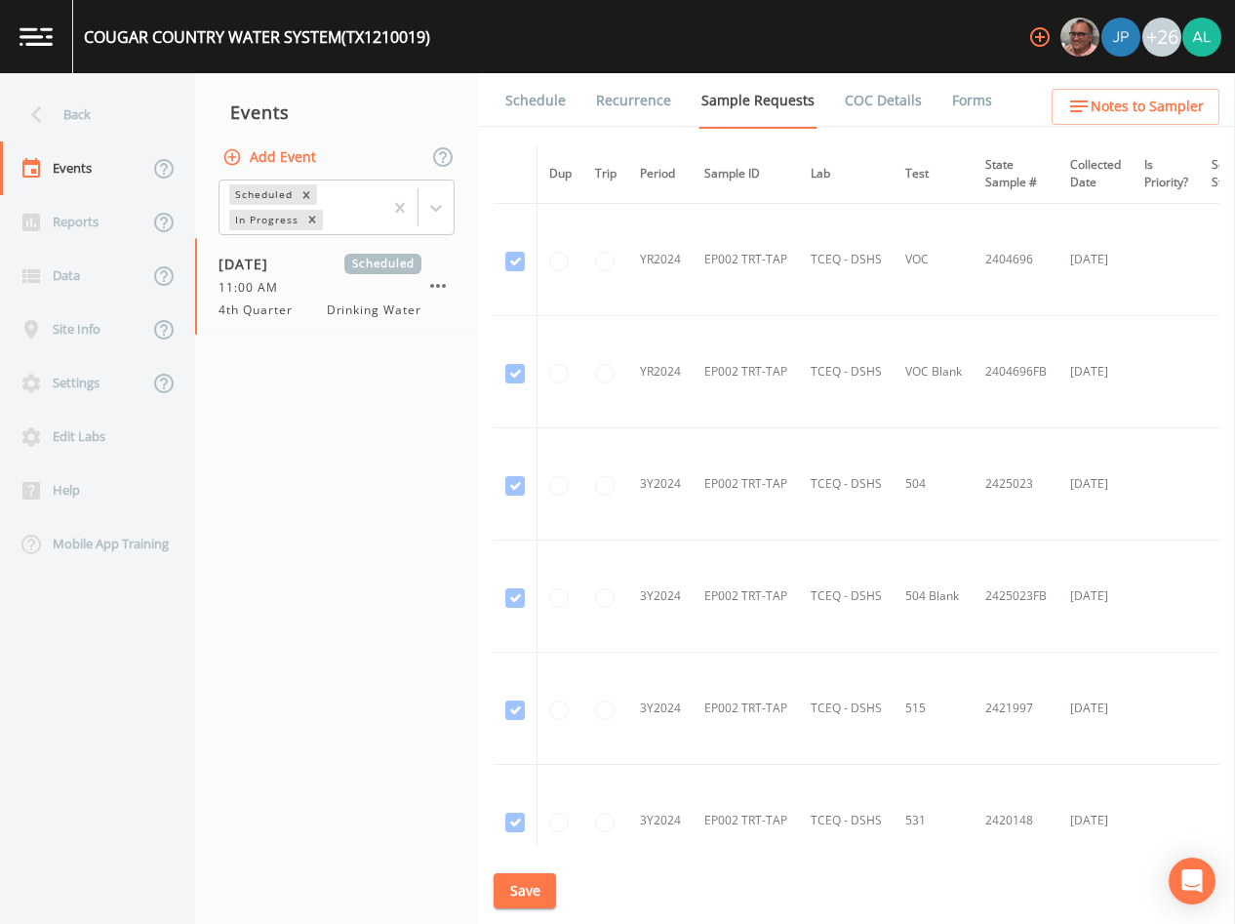
scroll to position [669, 0]
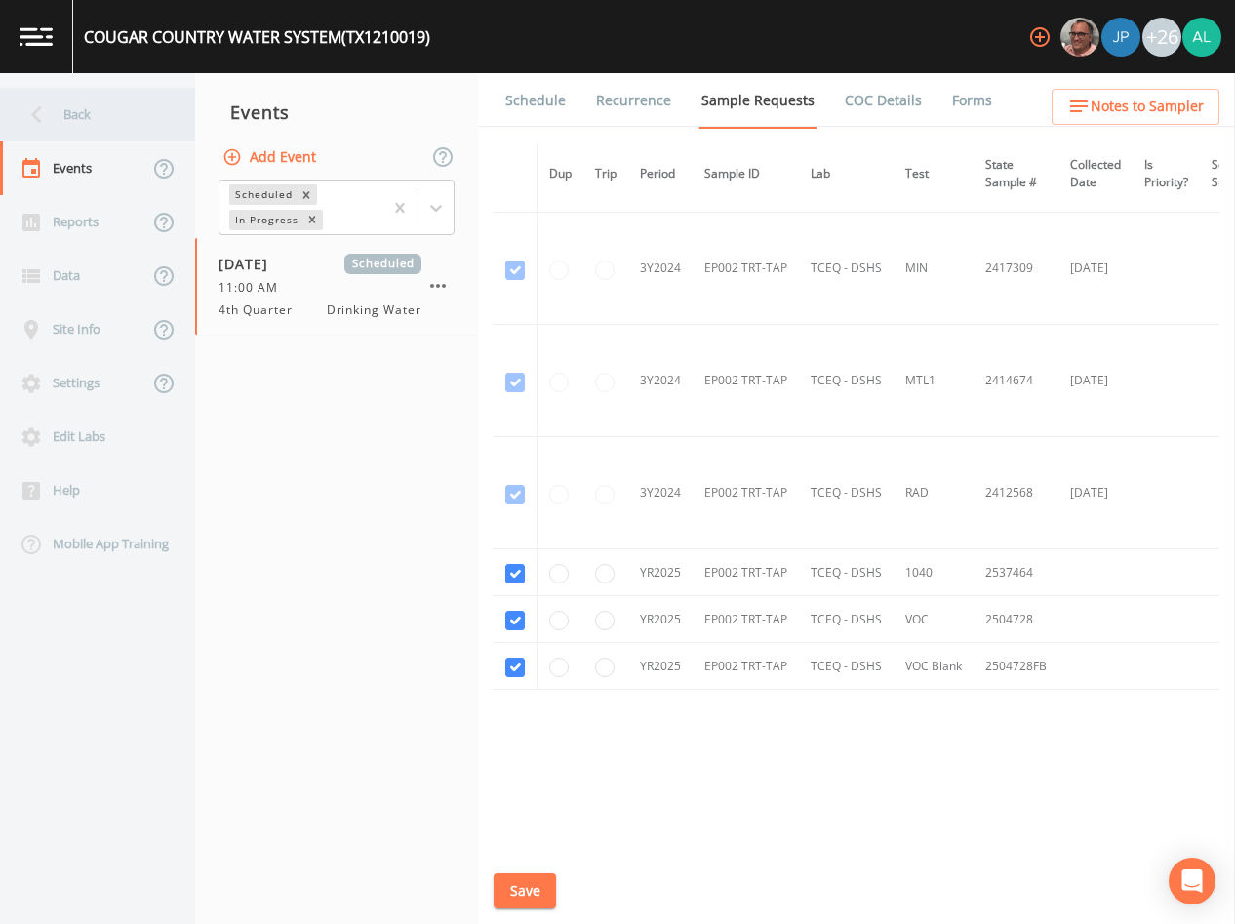
click at [130, 114] on div "Back" at bounding box center [88, 115] width 176 height 54
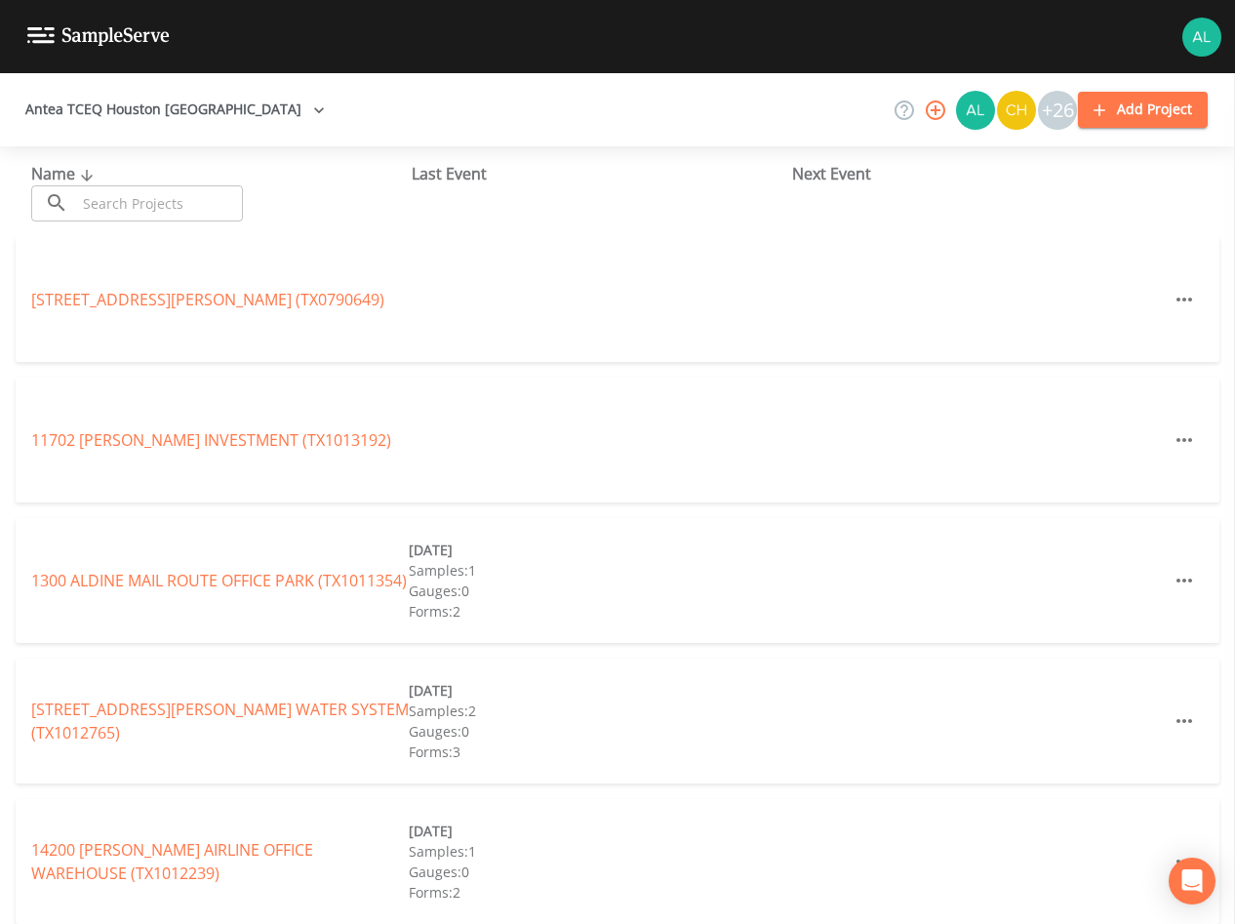
drag, startPoint x: 168, startPoint y: 183, endPoint x: 168, endPoint y: 208, distance: 24.4
click at [168, 184] on div "Name ​ ​" at bounding box center [221, 192] width 381 height 60
click at [168, 208] on input "text" at bounding box center [159, 203] width 167 height 36
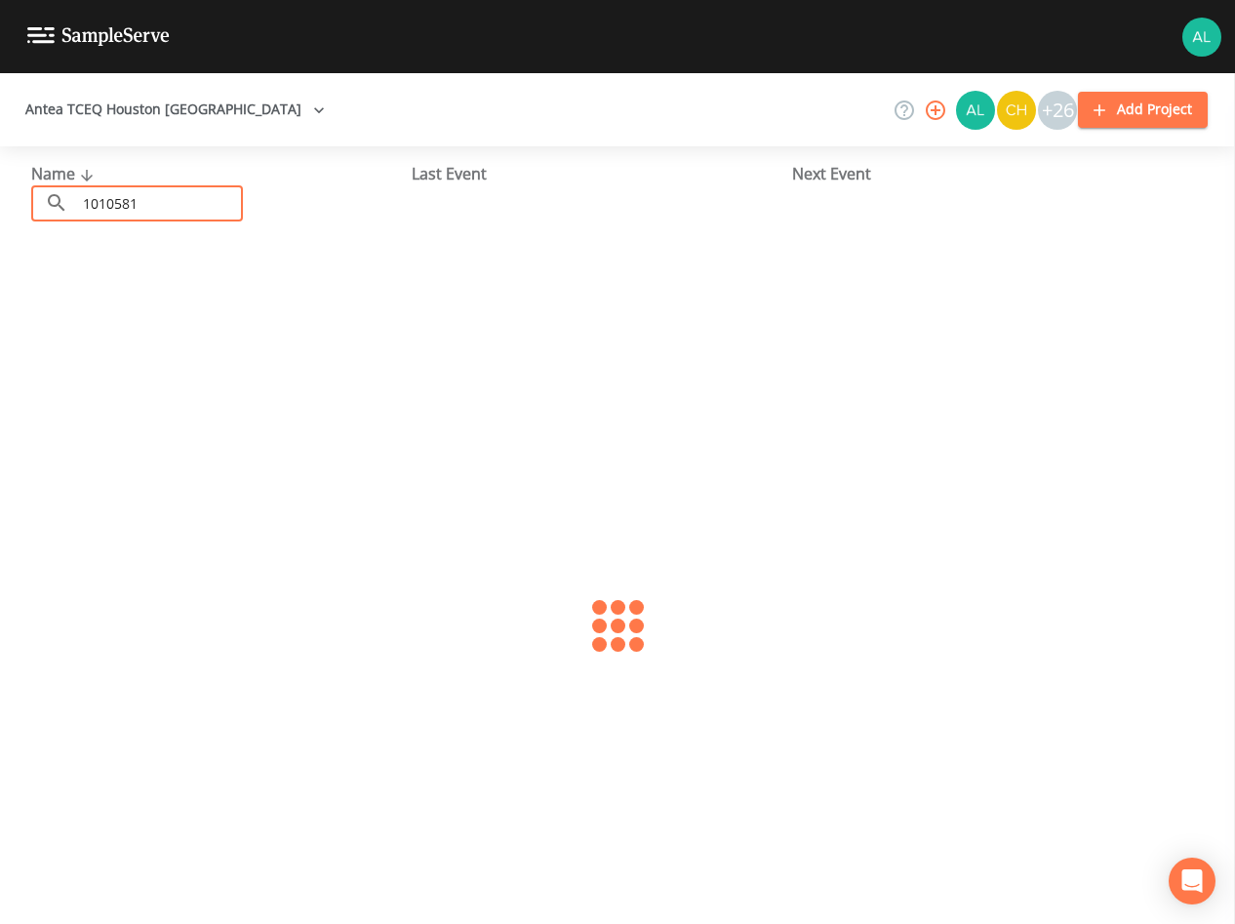
type input "1010581"
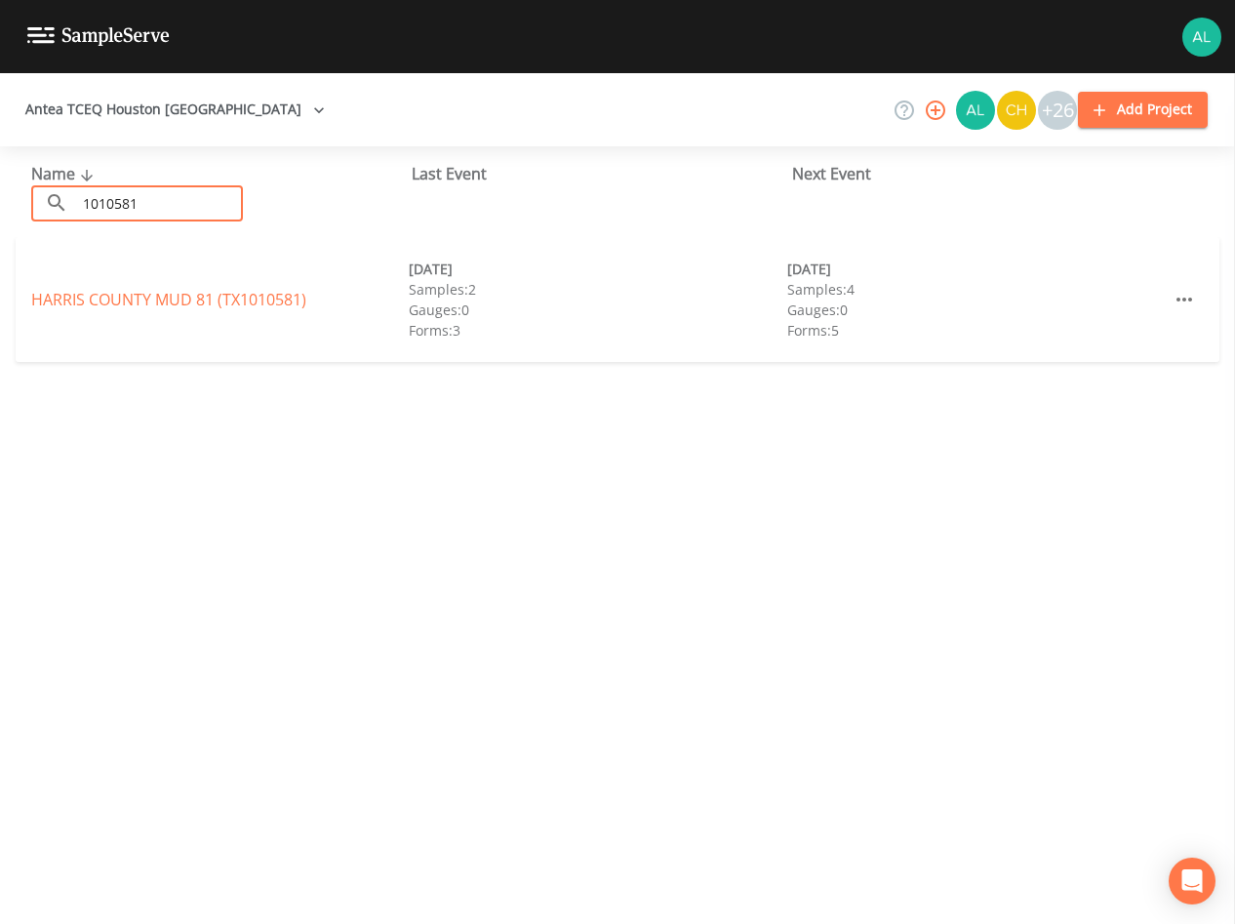
click at [260, 285] on div "HARRIS COUNTY MUD 81 (TX1010581) [DATE] Samples: 2 Gauges: 0 Forms: 3 [DATE] Sa…" at bounding box center [618, 299] width 1204 height 125
click at [258, 306] on link "[GEOGRAPHIC_DATA] 81 (TX1010581)" at bounding box center [168, 299] width 275 height 21
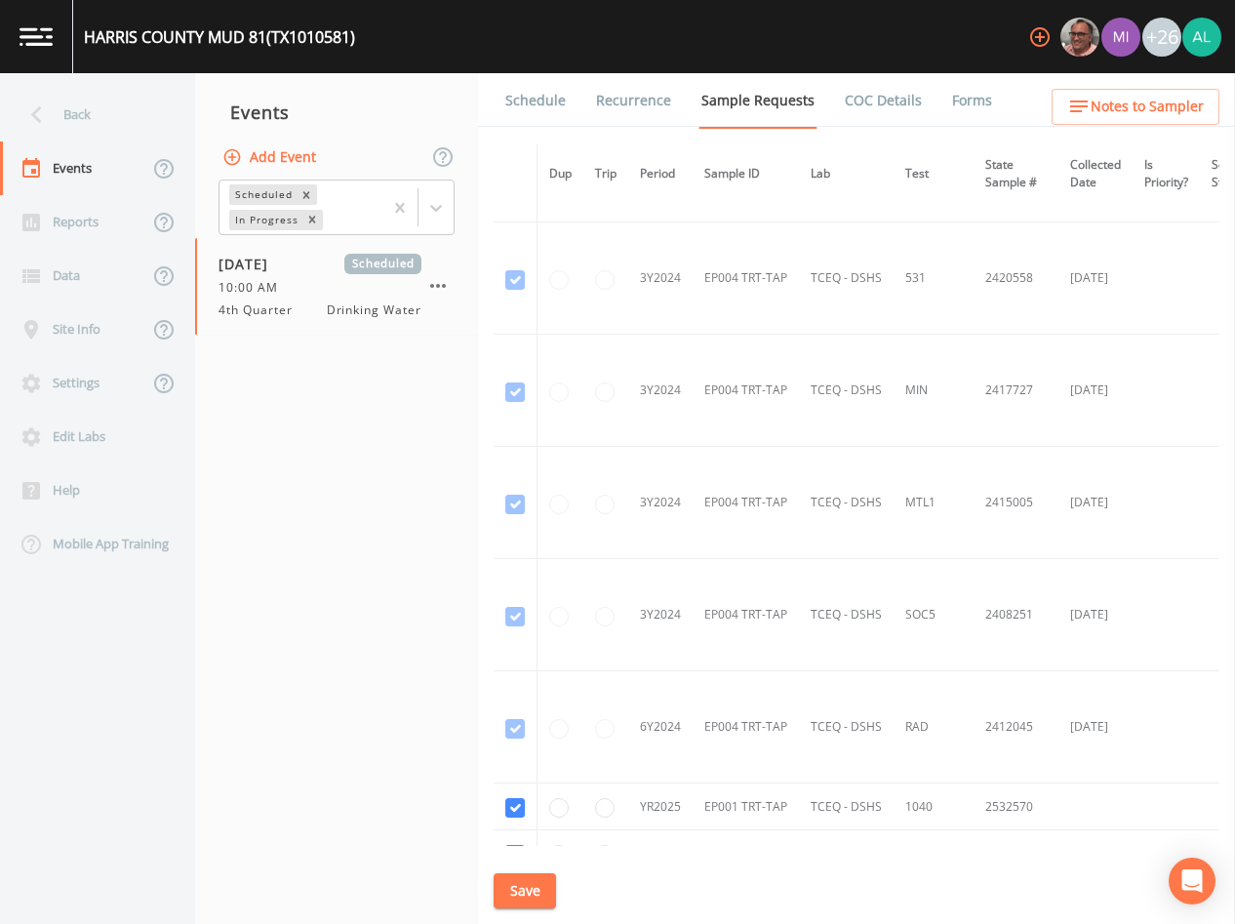
scroll to position [2456, 0]
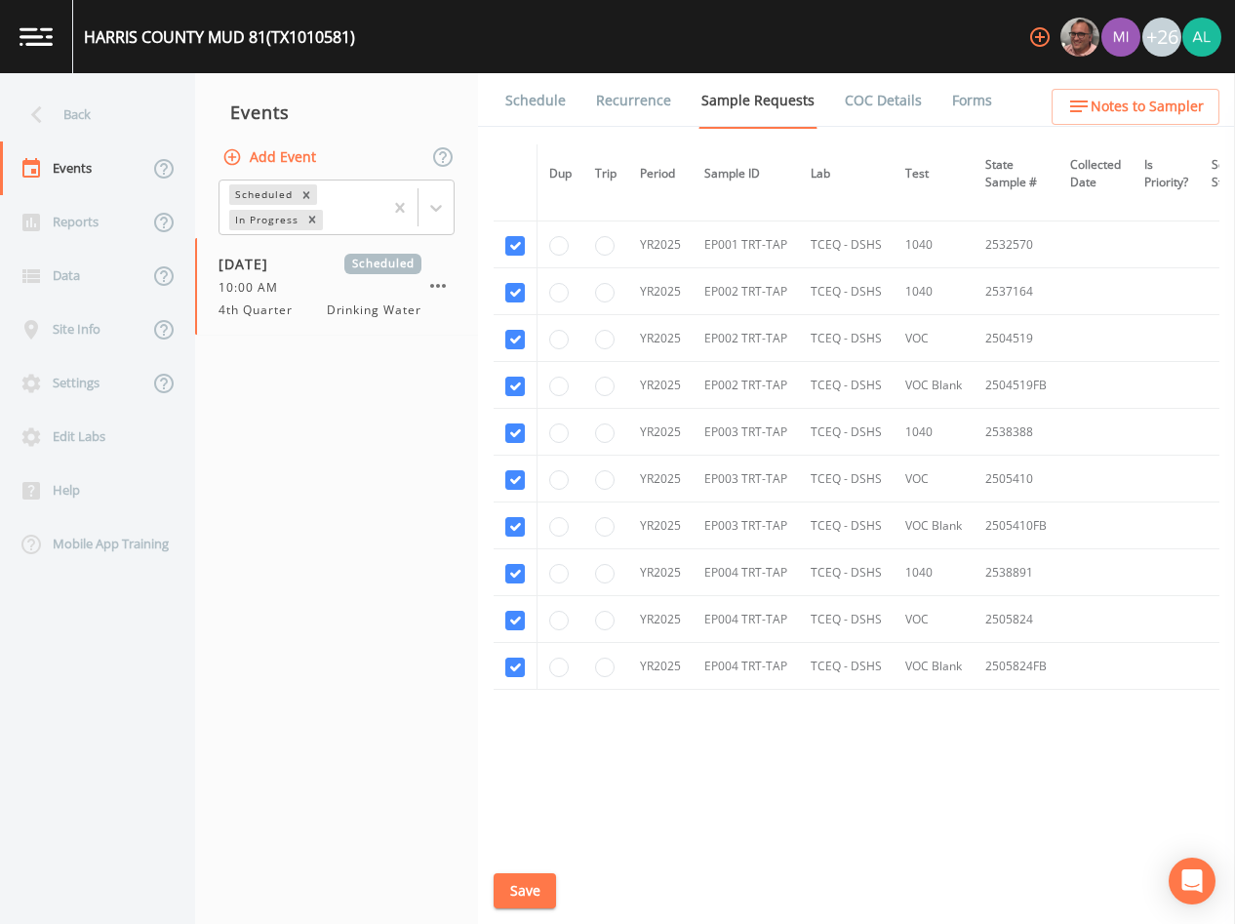
click at [546, 121] on link "Schedule" at bounding box center [536, 100] width 66 height 55
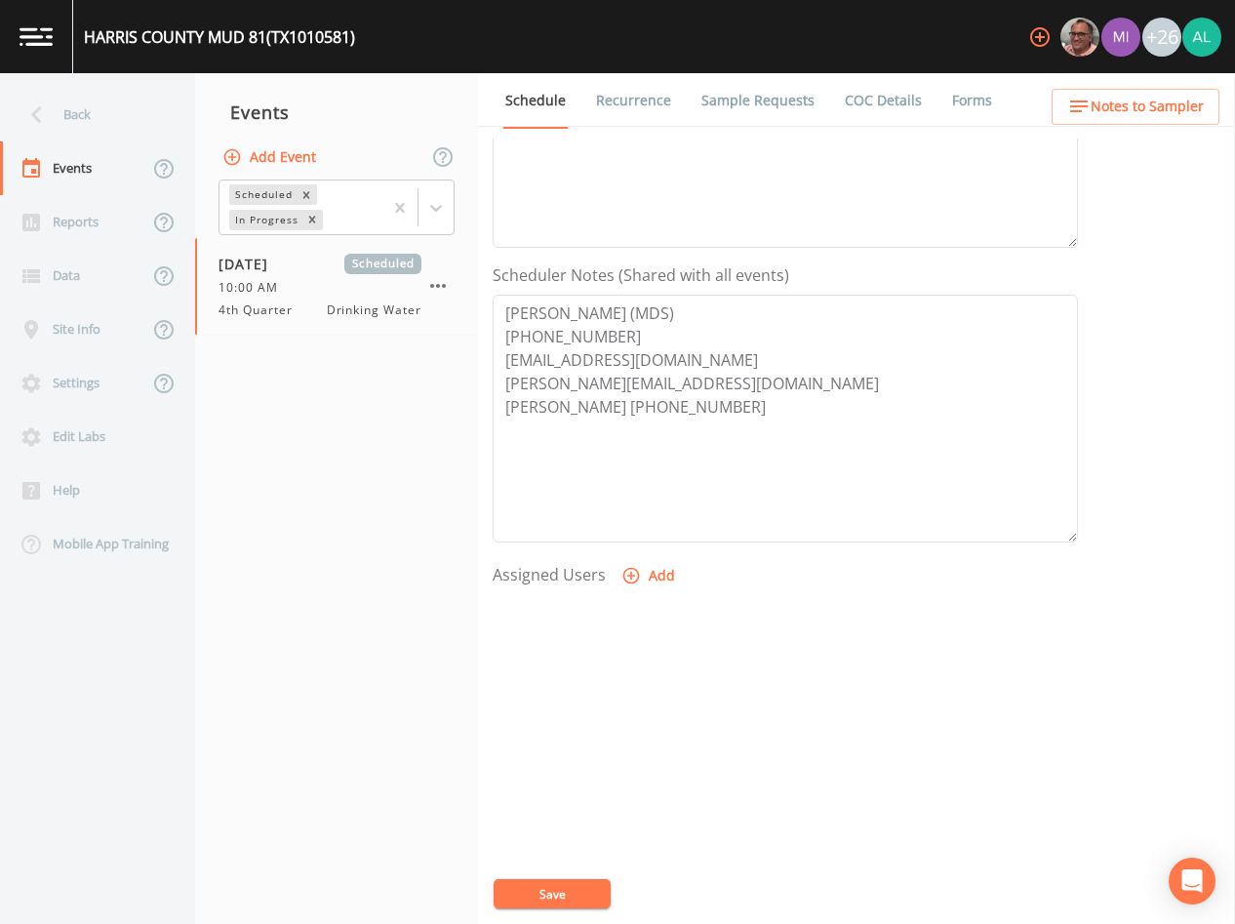
scroll to position [453, 0]
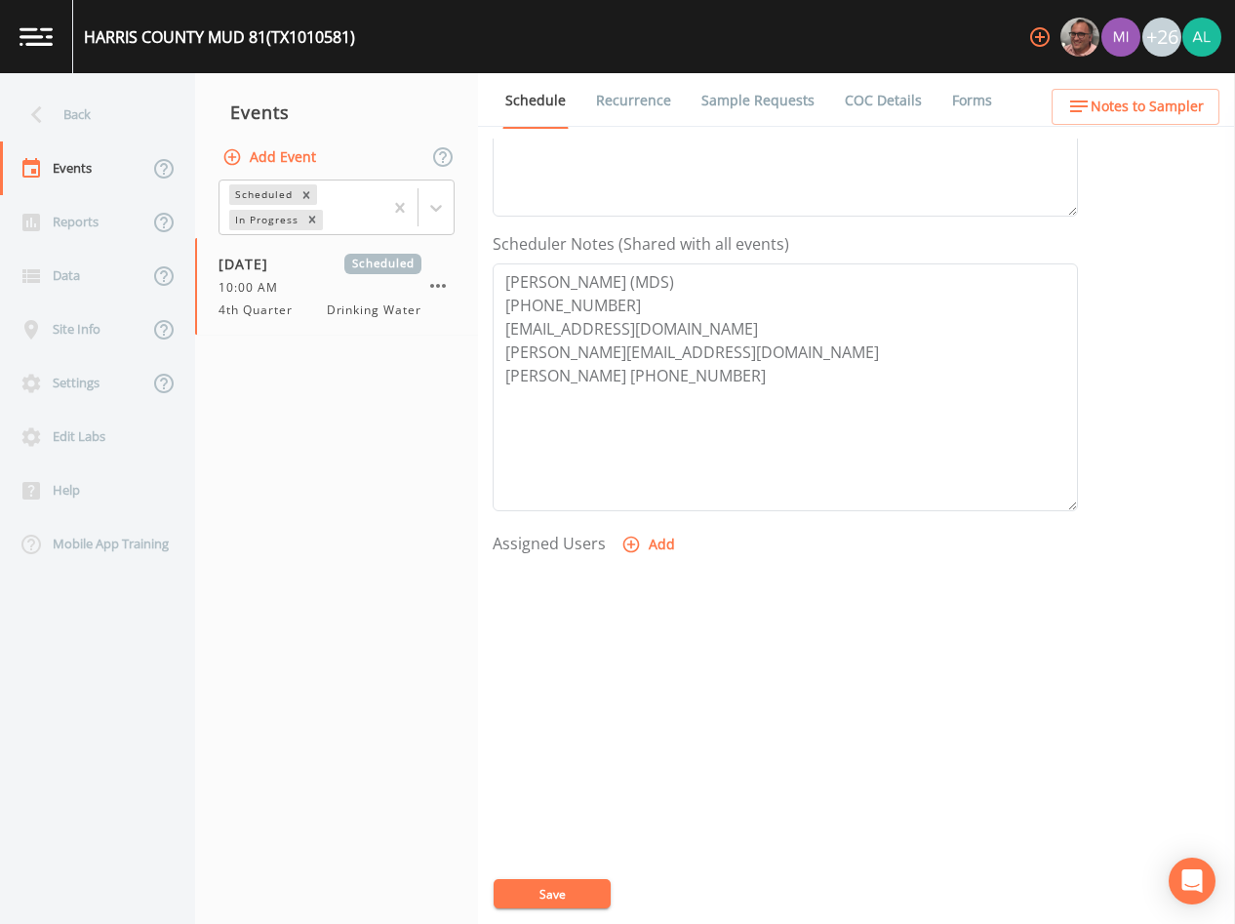
click at [653, 539] on button "Add" at bounding box center [650, 545] width 65 height 36
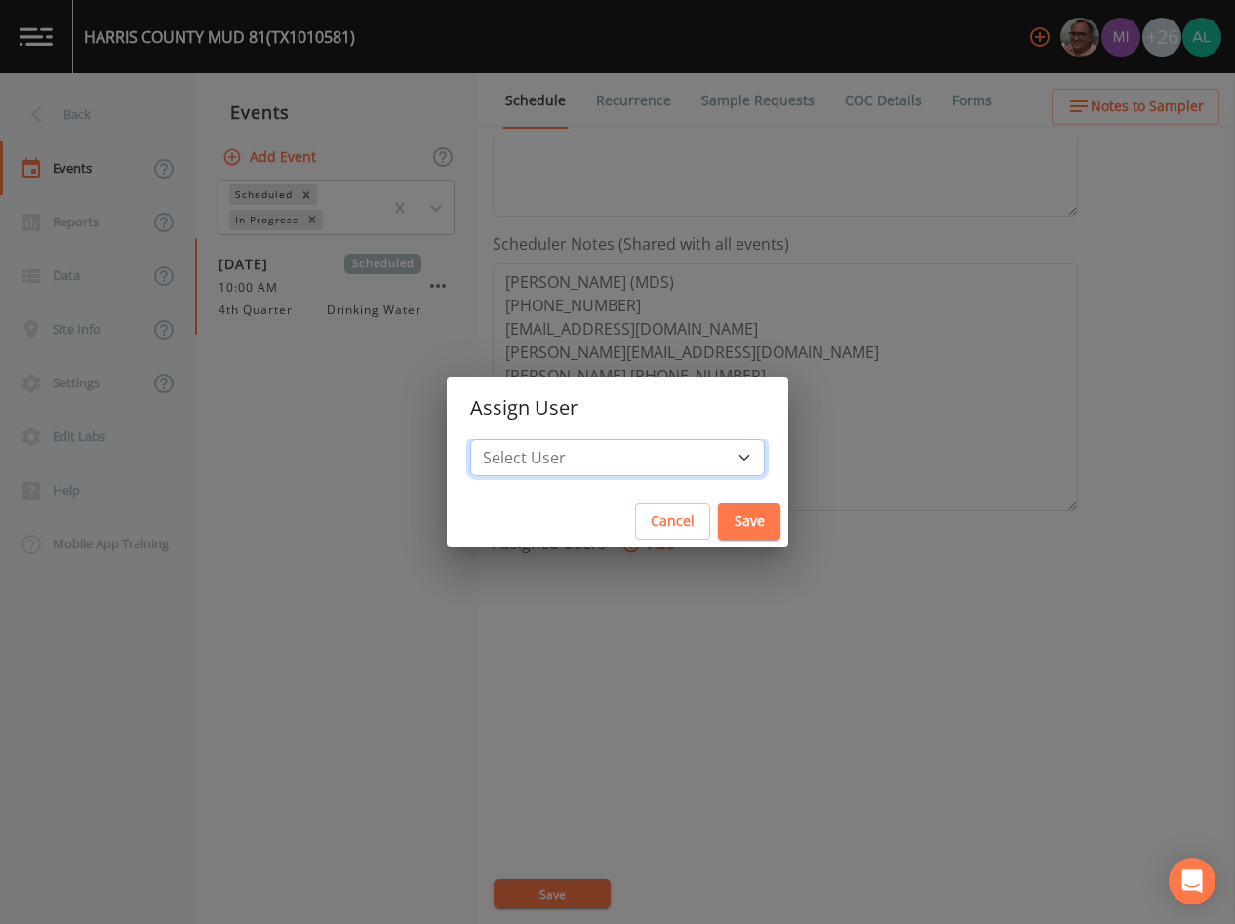
click at [629, 451] on select "Select User [PERSON_NAME] [PERSON_NAME] [PERSON_NAME] [PERSON_NAME] [PERSON_NAM…" at bounding box center [617, 457] width 295 height 37
select select "37eecc1f-c5fe-476e-b72b-30cfa15dcfe6"
click at [514, 439] on select "Select User [PERSON_NAME] [PERSON_NAME] [PERSON_NAME] [PERSON_NAME] [PERSON_NAM…" at bounding box center [617, 457] width 295 height 37
click at [718, 537] on button "Save" at bounding box center [749, 522] width 62 height 36
select select
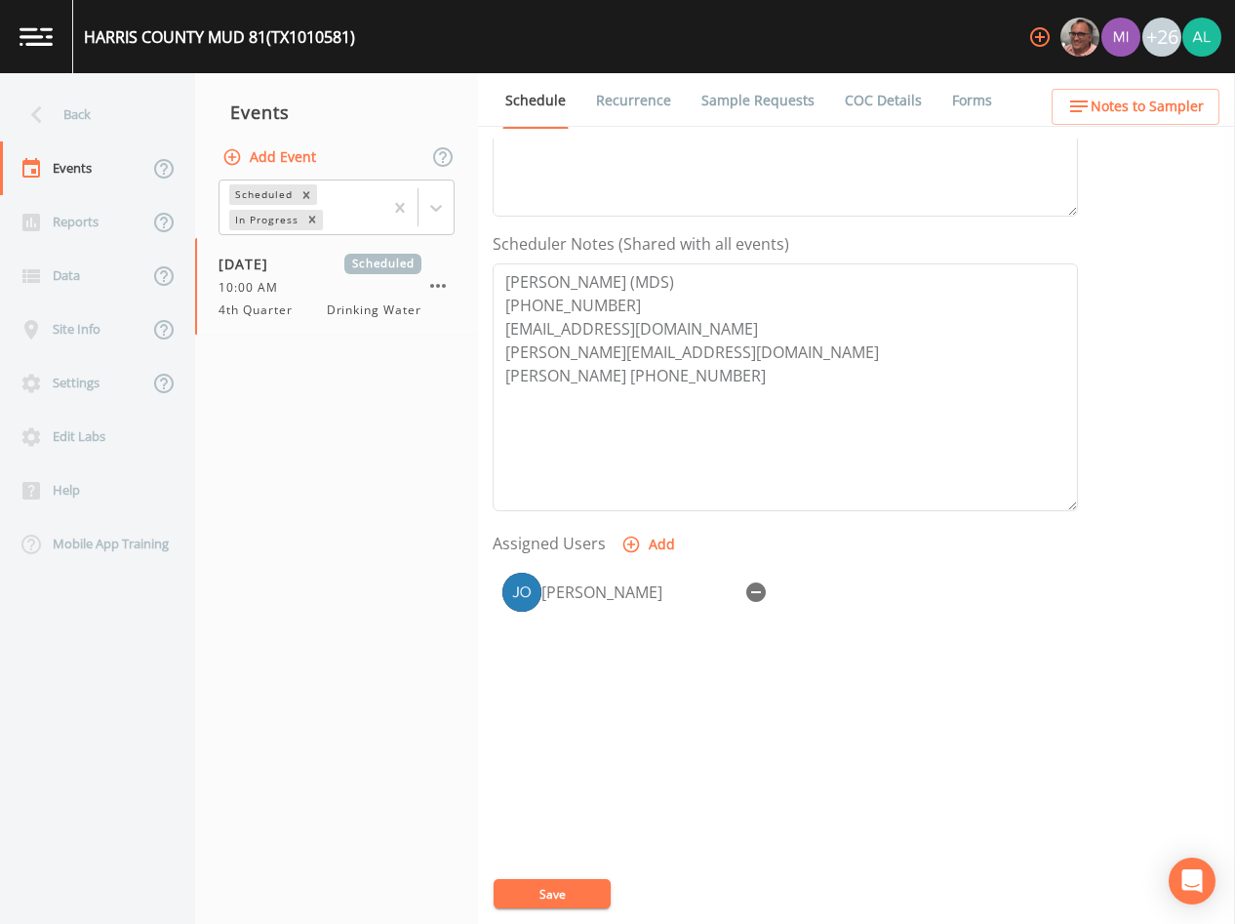
click at [545, 893] on button "Save" at bounding box center [552, 893] width 117 height 29
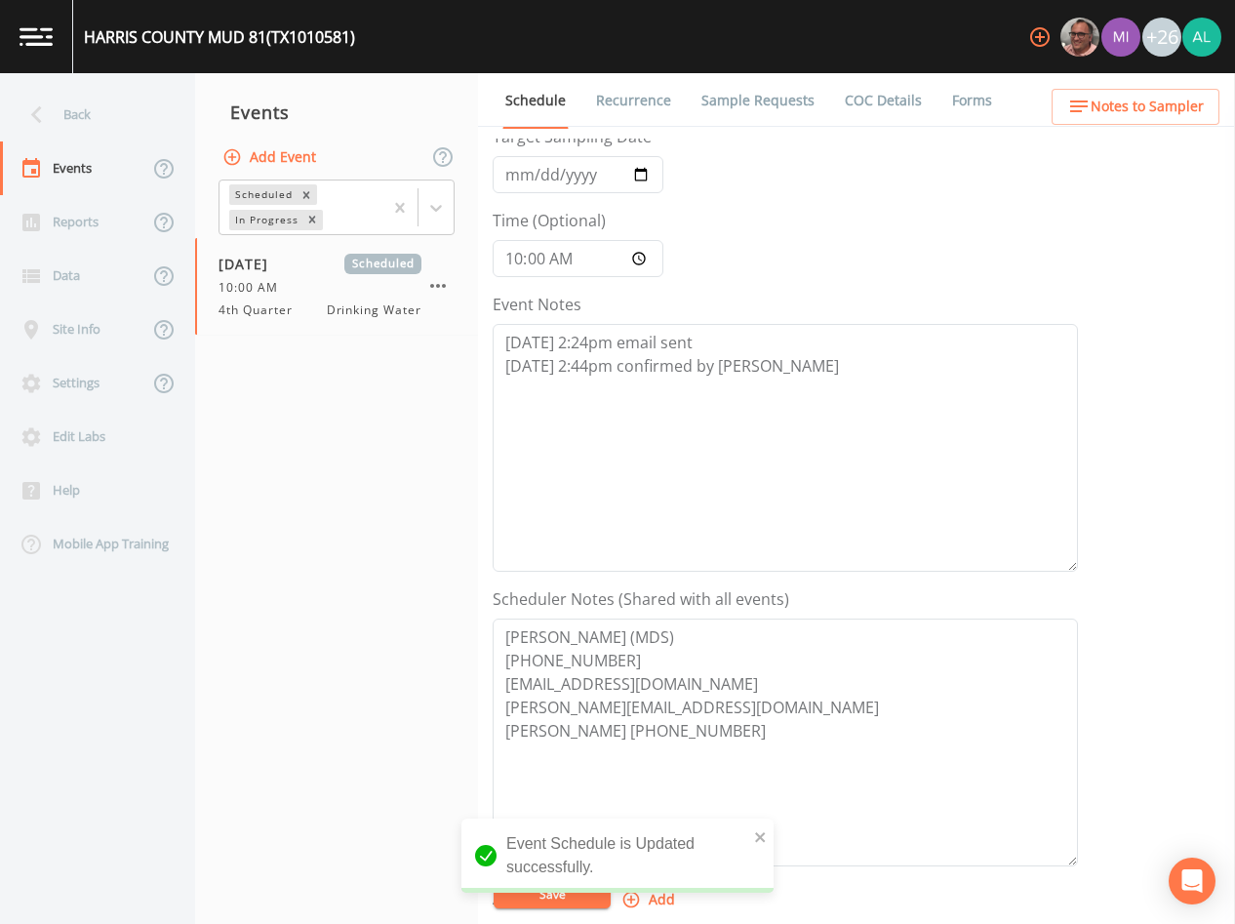
scroll to position [62, 0]
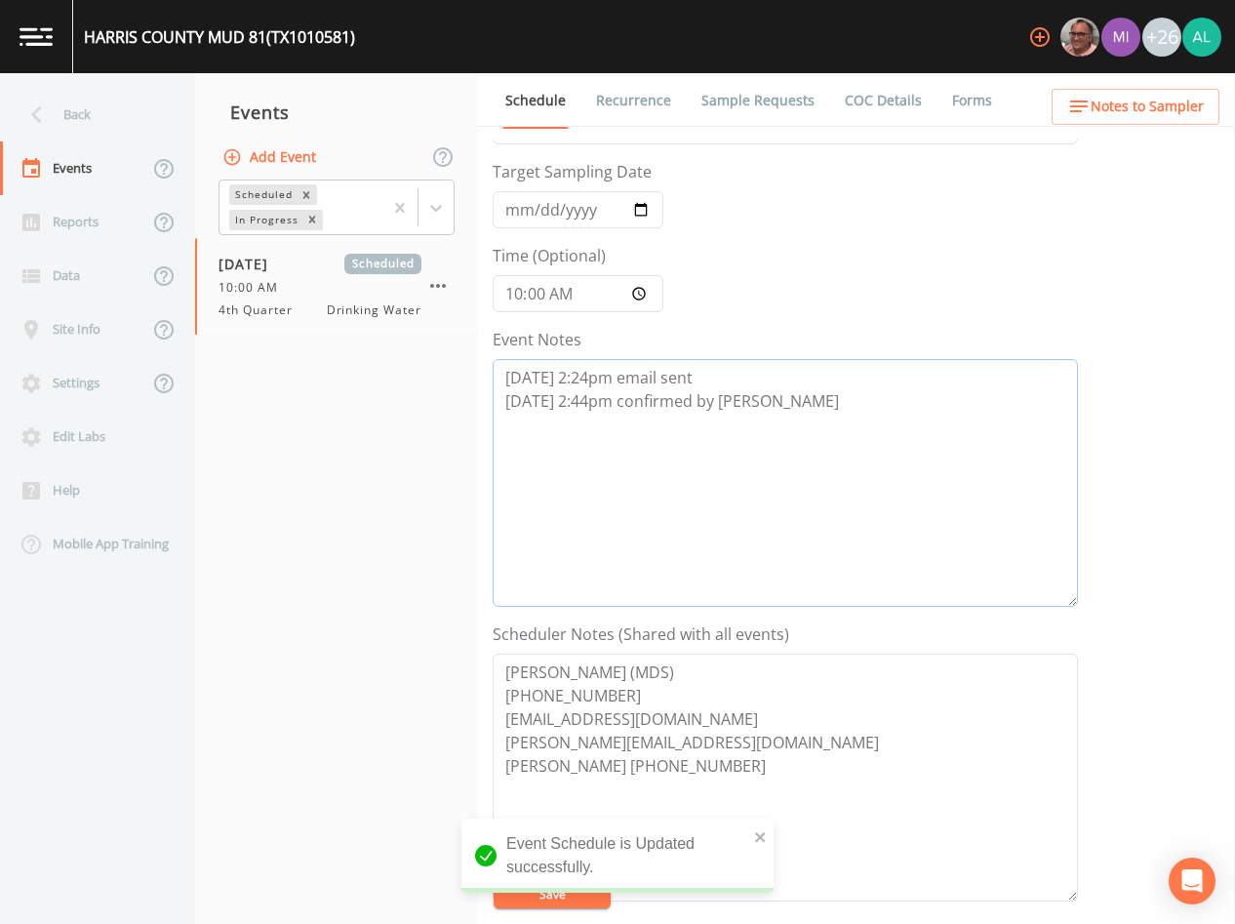
drag, startPoint x: 770, startPoint y: 425, endPoint x: 370, endPoint y: 425, distance: 400.1
click at [370, 425] on div "Back Events Reports Data Site Info Settings Edit Labs Help Mobile App Training …" at bounding box center [617, 498] width 1235 height 851
click at [748, 839] on div "Event Schedule is Updated successfully." at bounding box center [618, 856] width 312 height 74
click at [750, 837] on div "Event Schedule is Updated successfully." at bounding box center [618, 856] width 312 height 74
click at [757, 837] on icon "close" at bounding box center [761, 838] width 14 height 16
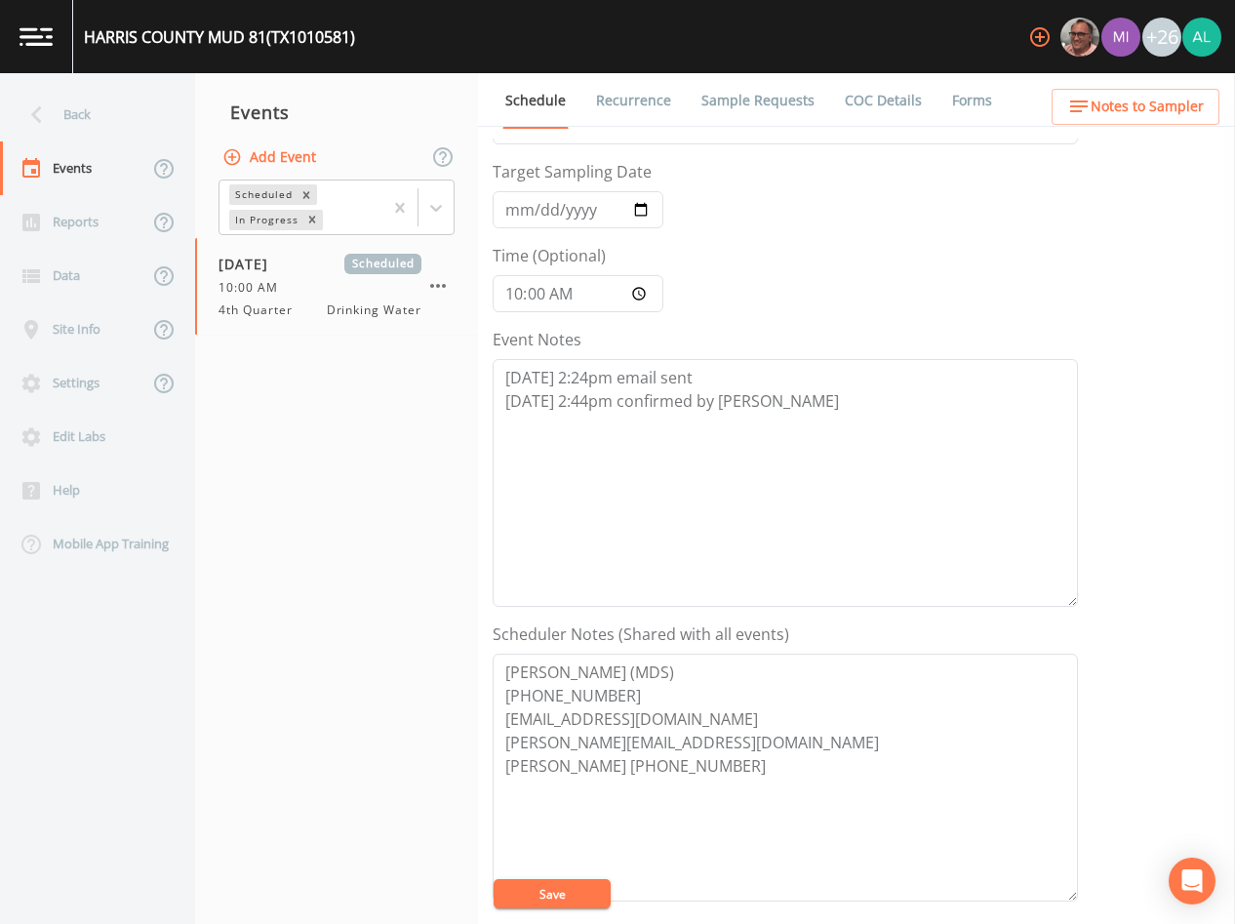
click at [520, 887] on div "Event Schedule is Updated successfully." at bounding box center [618, 864] width 312 height 90
click at [519, 887] on button "Save" at bounding box center [552, 893] width 117 height 29
click at [1140, 124] on button "Notes to Sampler" at bounding box center [1136, 107] width 168 height 36
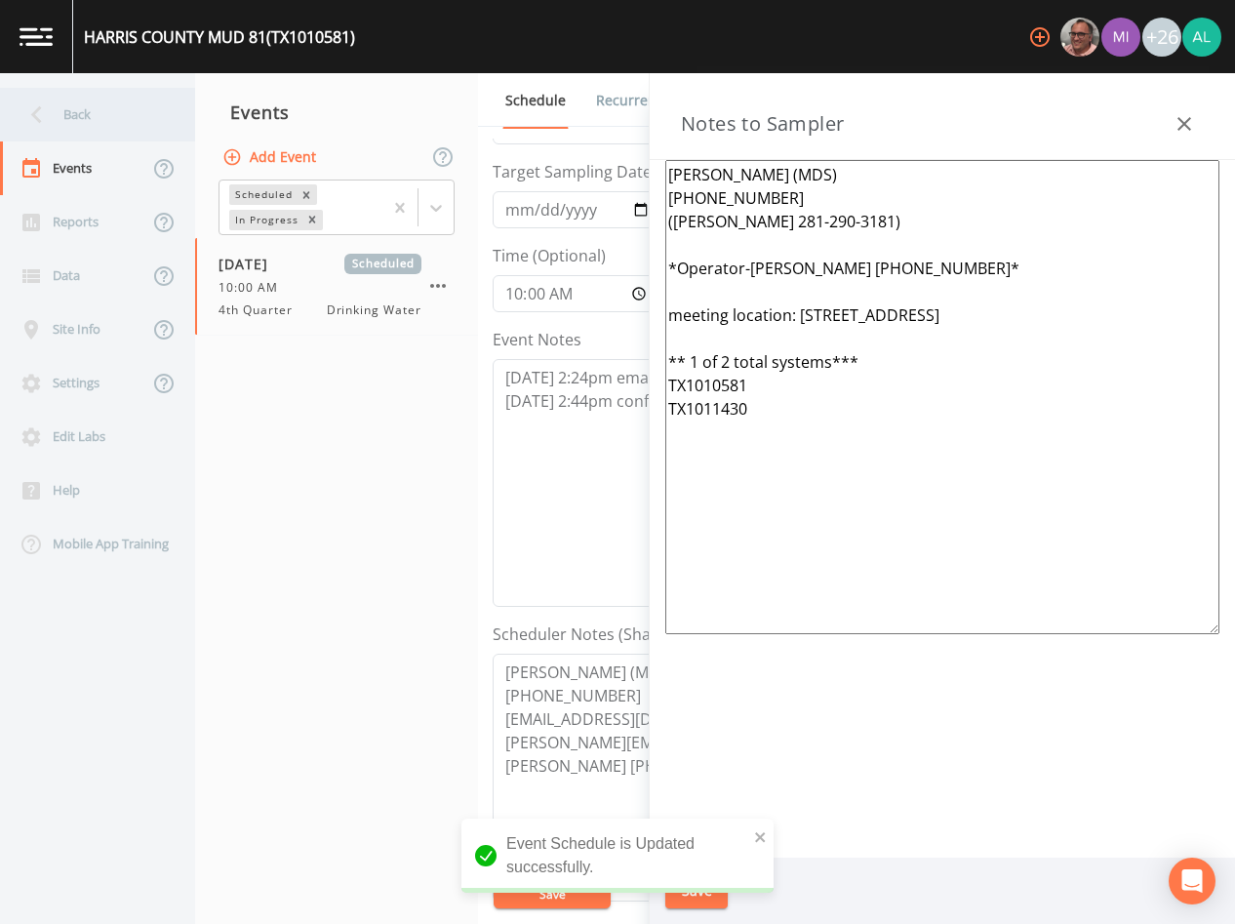
click at [101, 90] on div "Back" at bounding box center [88, 115] width 176 height 54
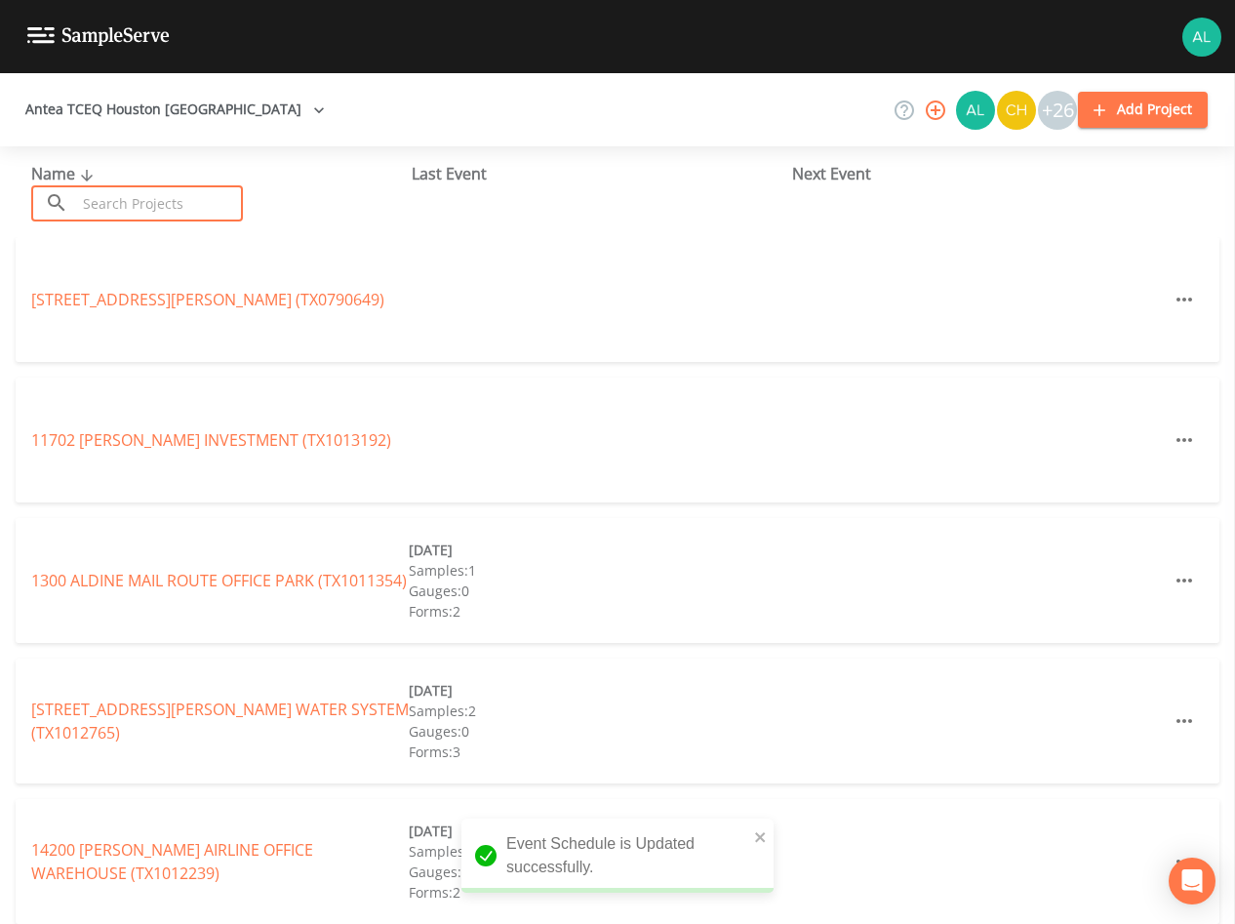
click at [183, 204] on input "text" at bounding box center [159, 203] width 167 height 36
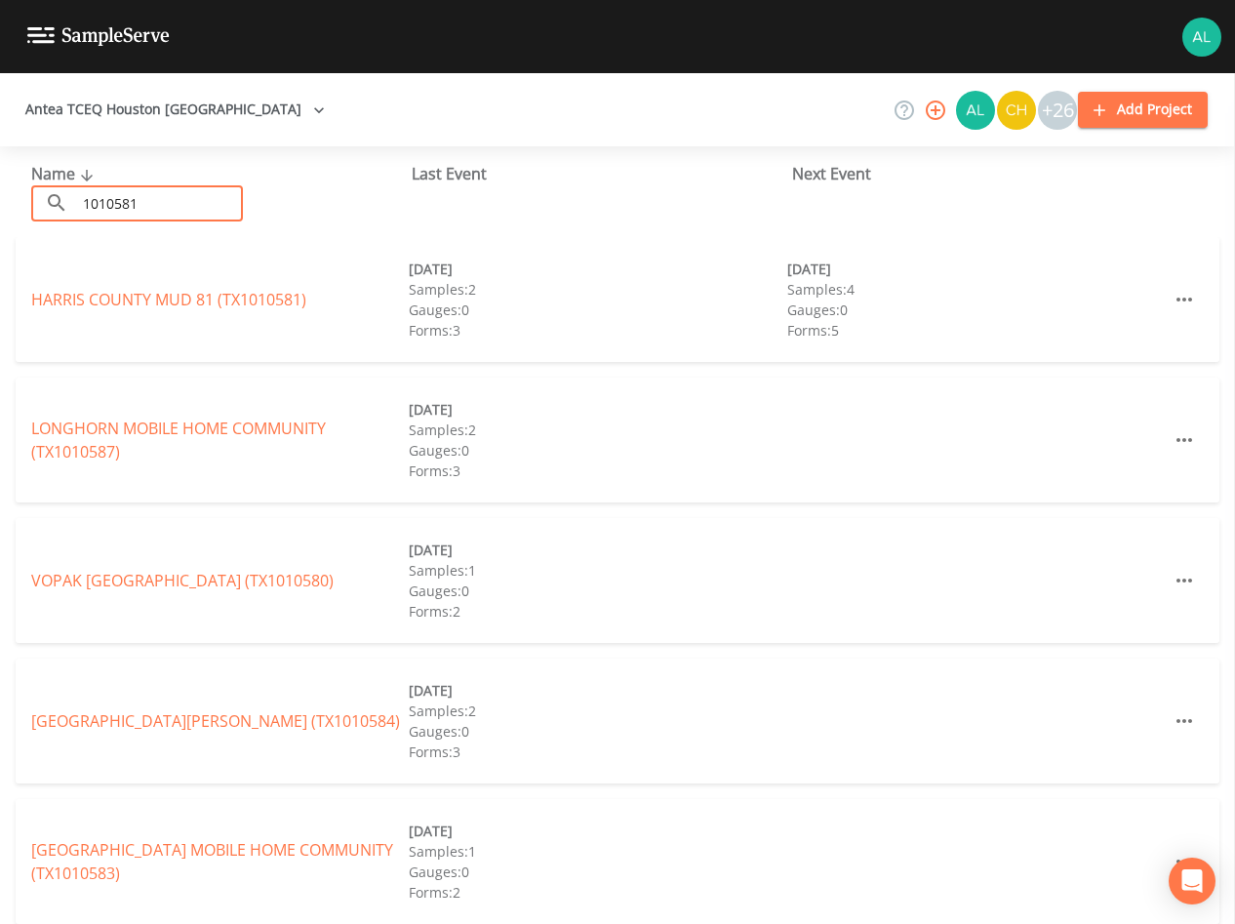
type input "1010581"
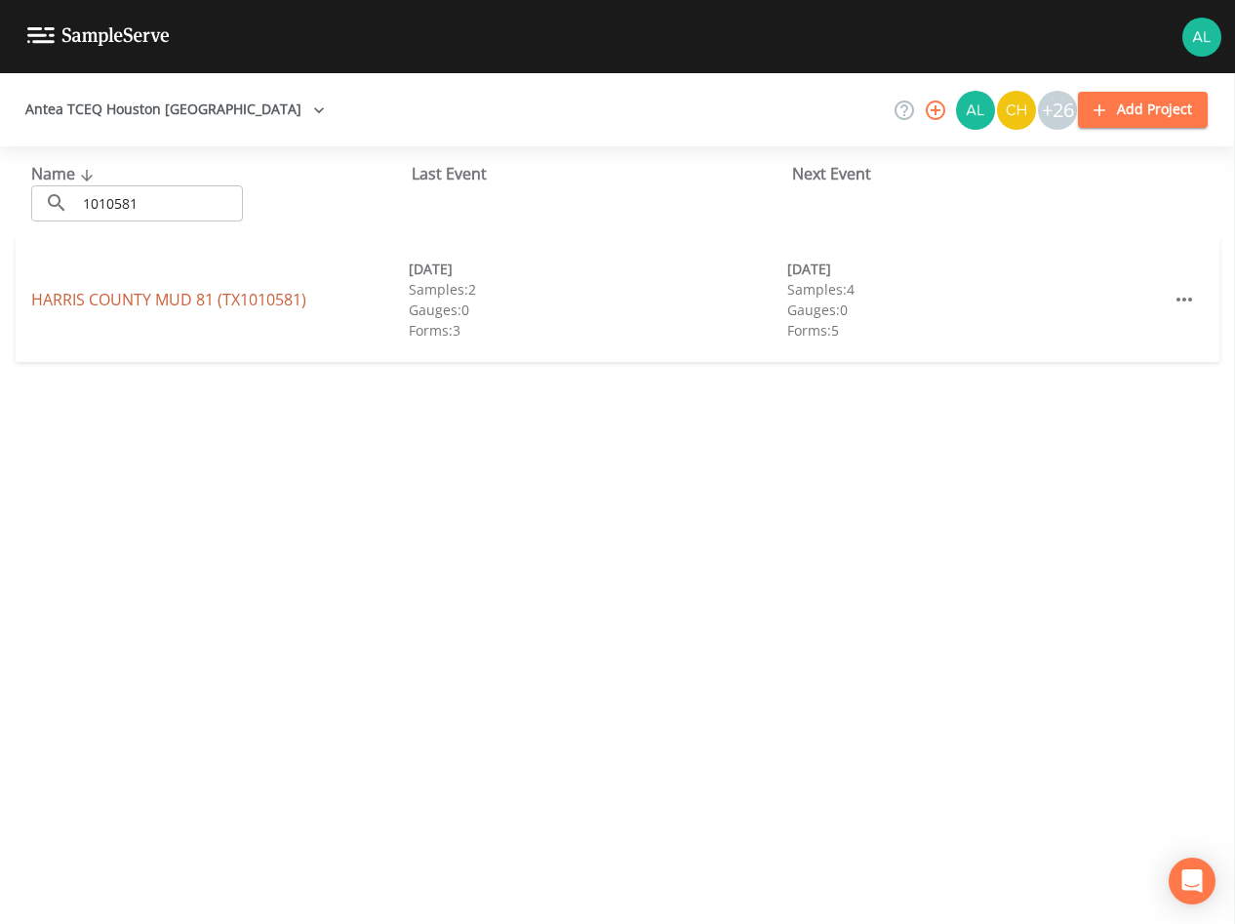
click at [276, 301] on link "[GEOGRAPHIC_DATA] 81 (TX1010581)" at bounding box center [168, 299] width 275 height 21
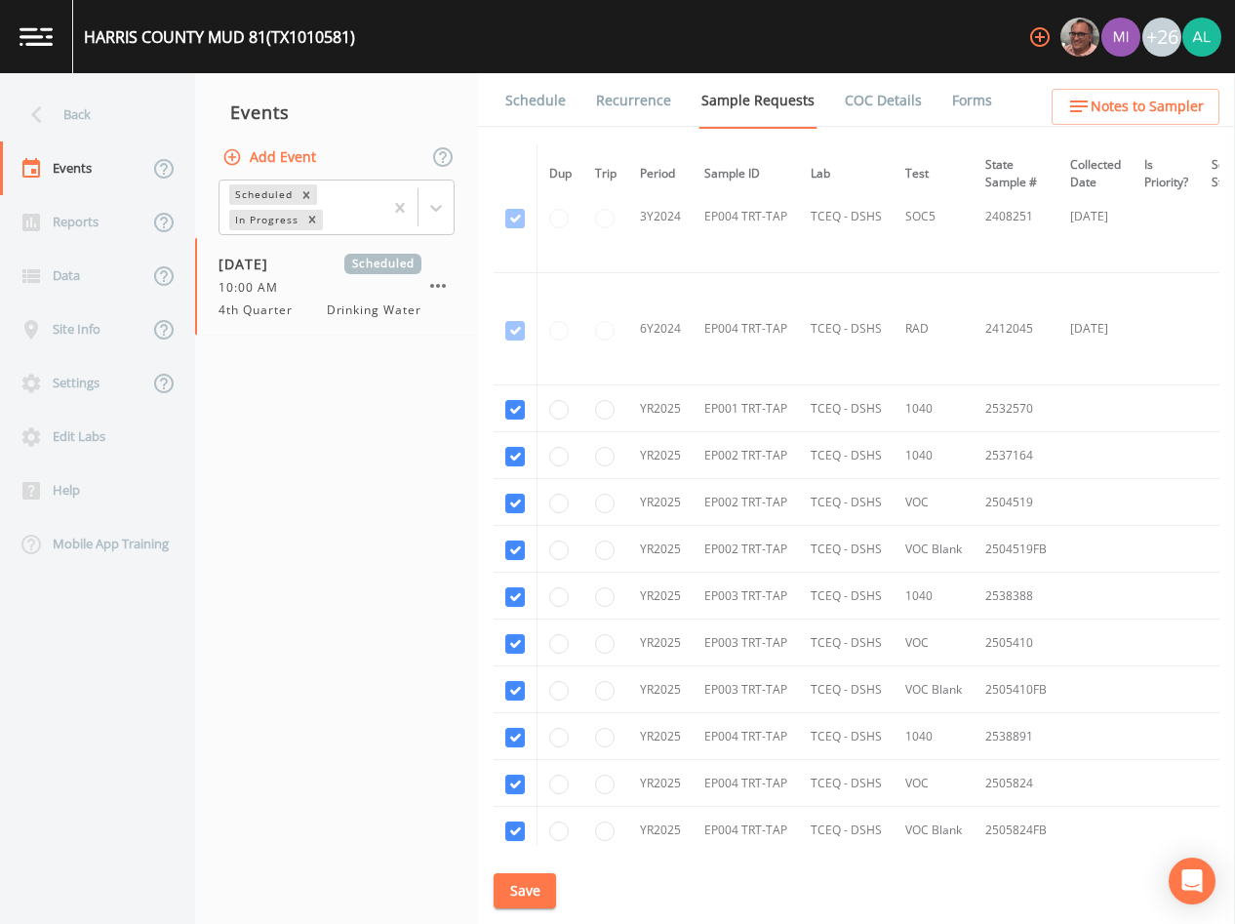
scroll to position [2456, 0]
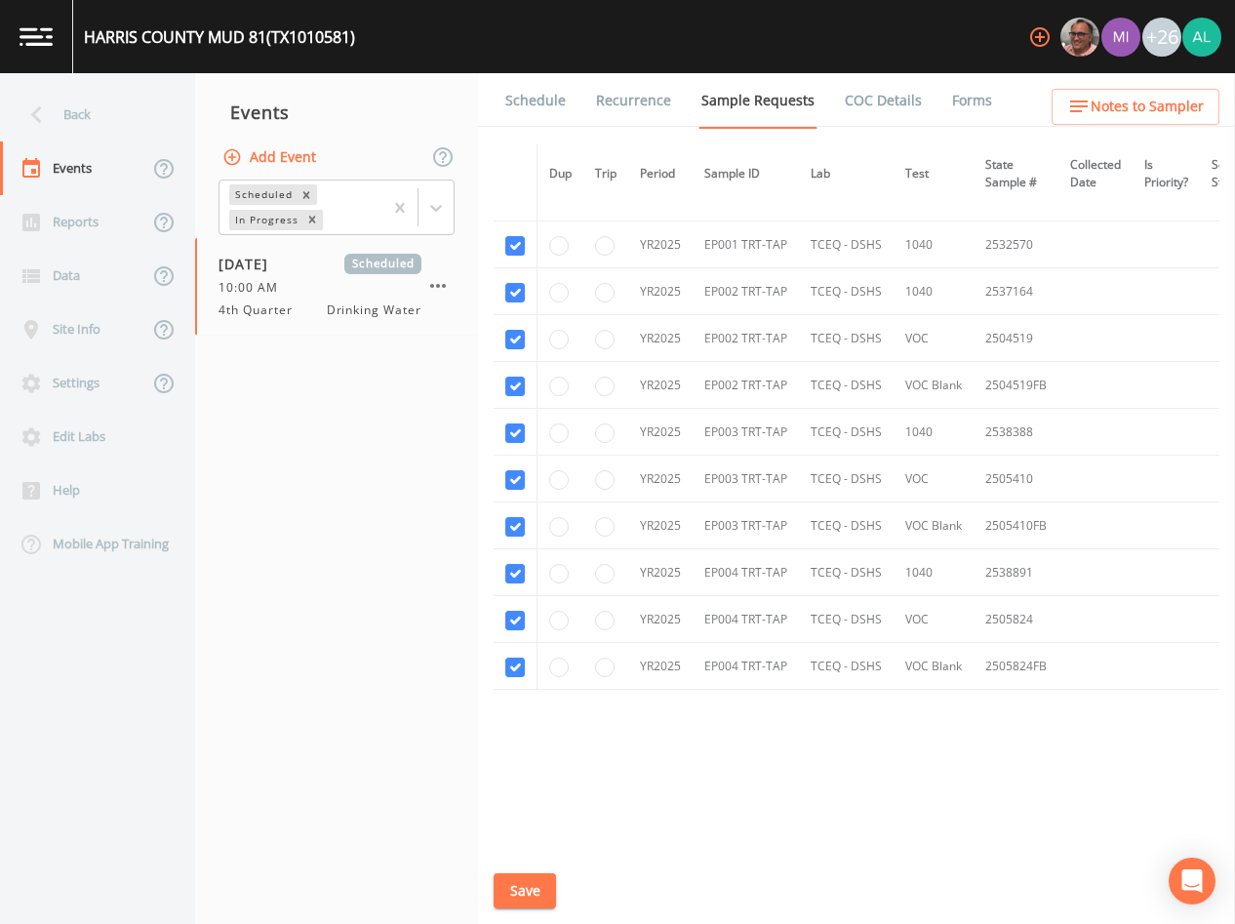
click at [560, 101] on link "Schedule" at bounding box center [536, 100] width 66 height 55
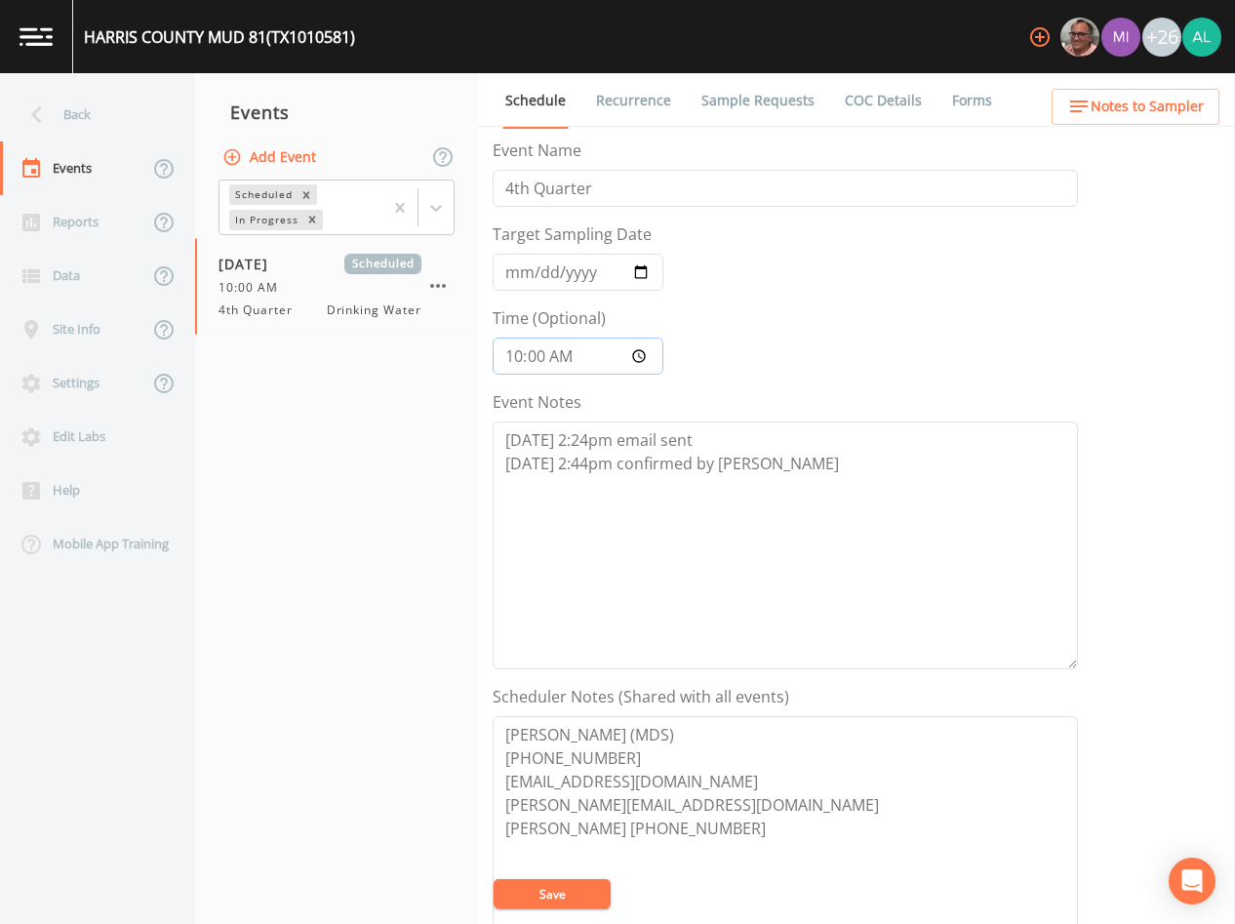
click at [546, 360] on input "10:00:00" at bounding box center [578, 356] width 171 height 37
type input "10:01"
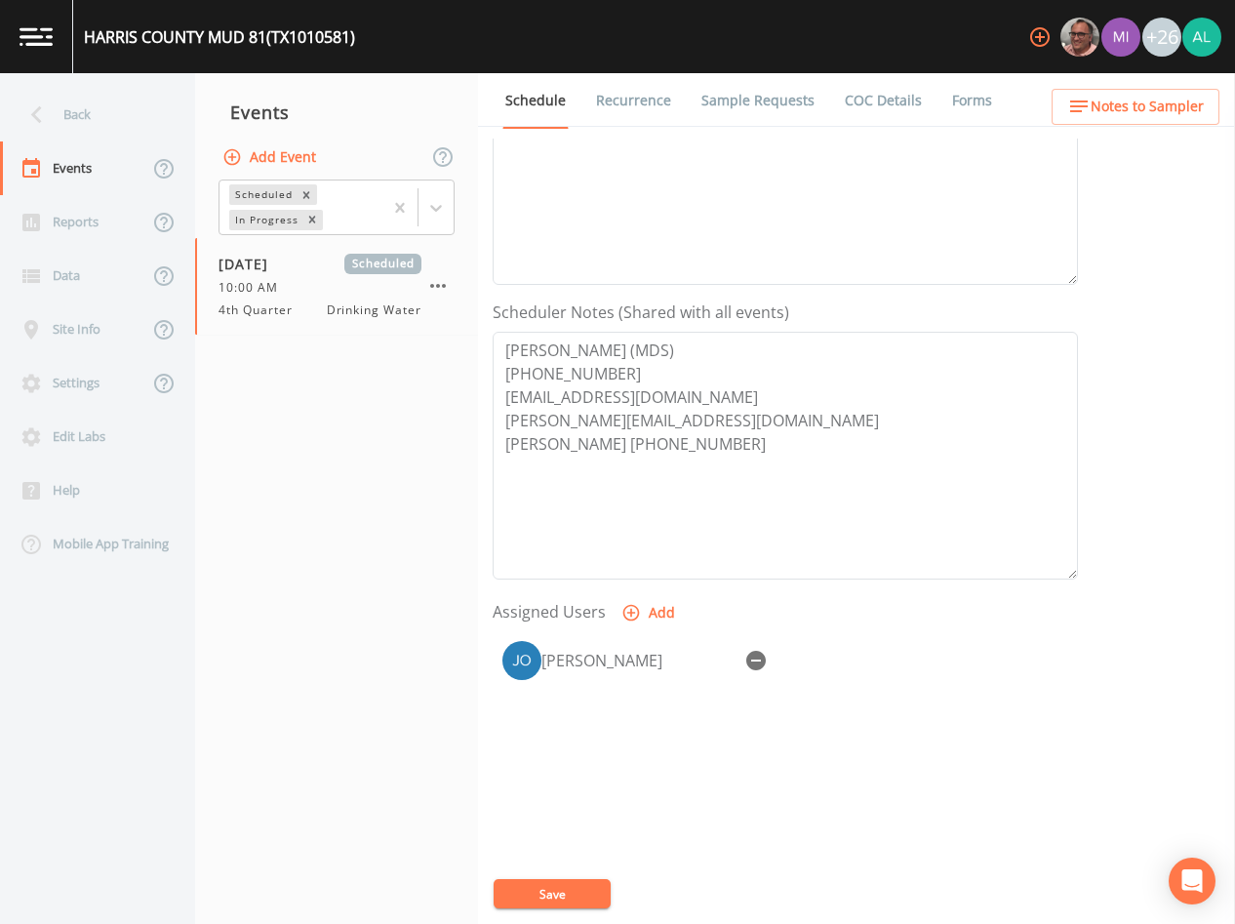
scroll to position [453, 0]
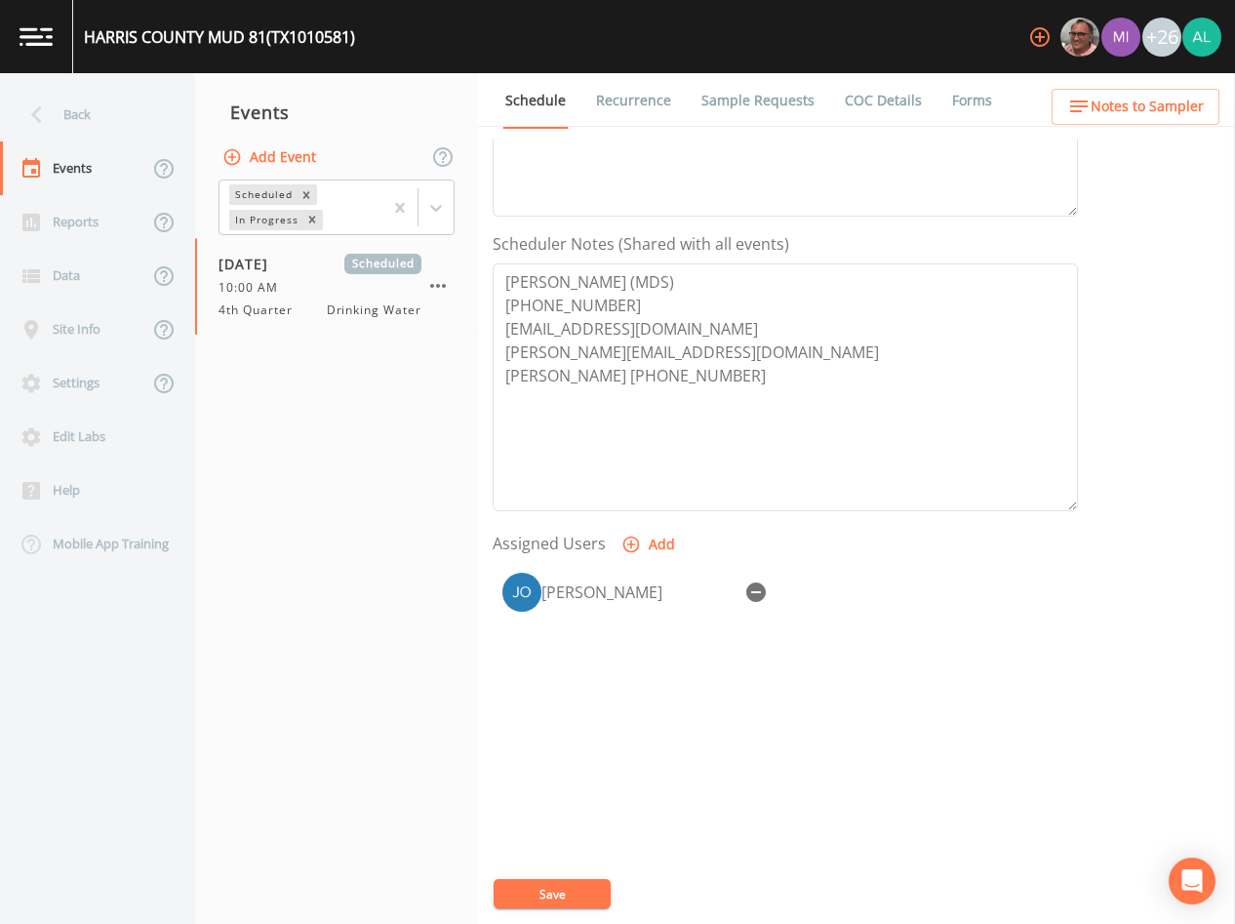
click at [1102, 105] on span "Notes to Sampler" at bounding box center [1147, 107] width 113 height 24
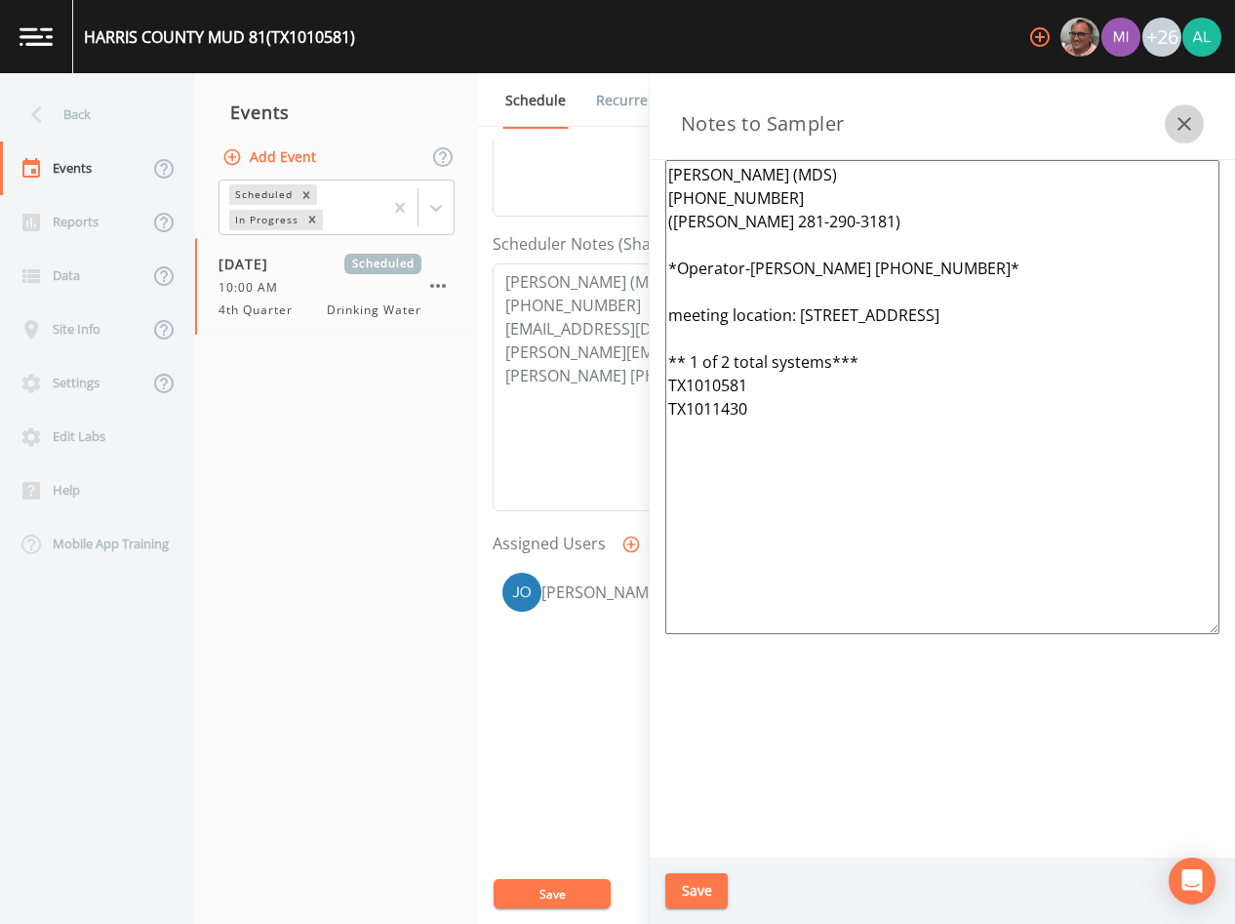
click at [1177, 126] on icon "button" at bounding box center [1184, 123] width 23 height 23
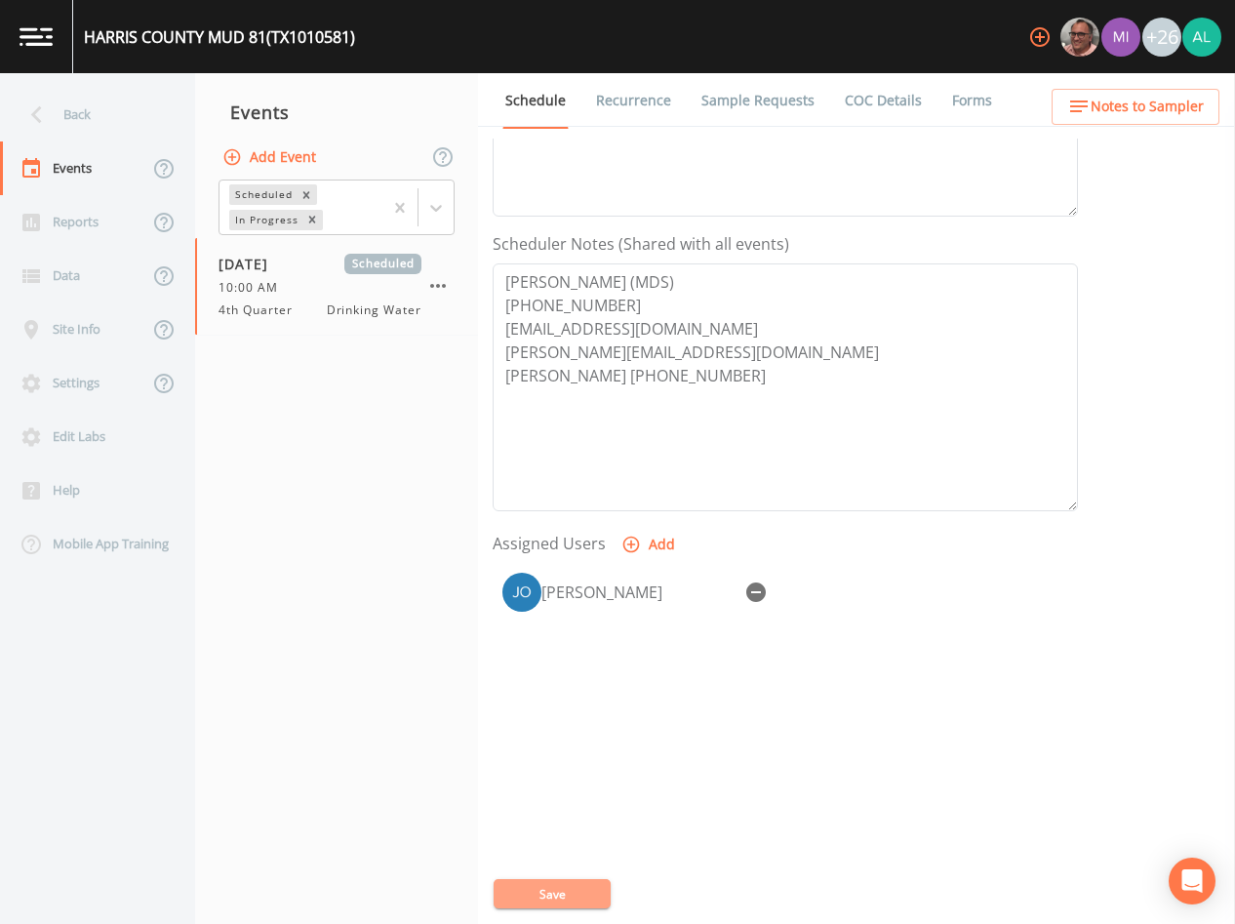
click at [565, 899] on button "Save" at bounding box center [552, 893] width 117 height 29
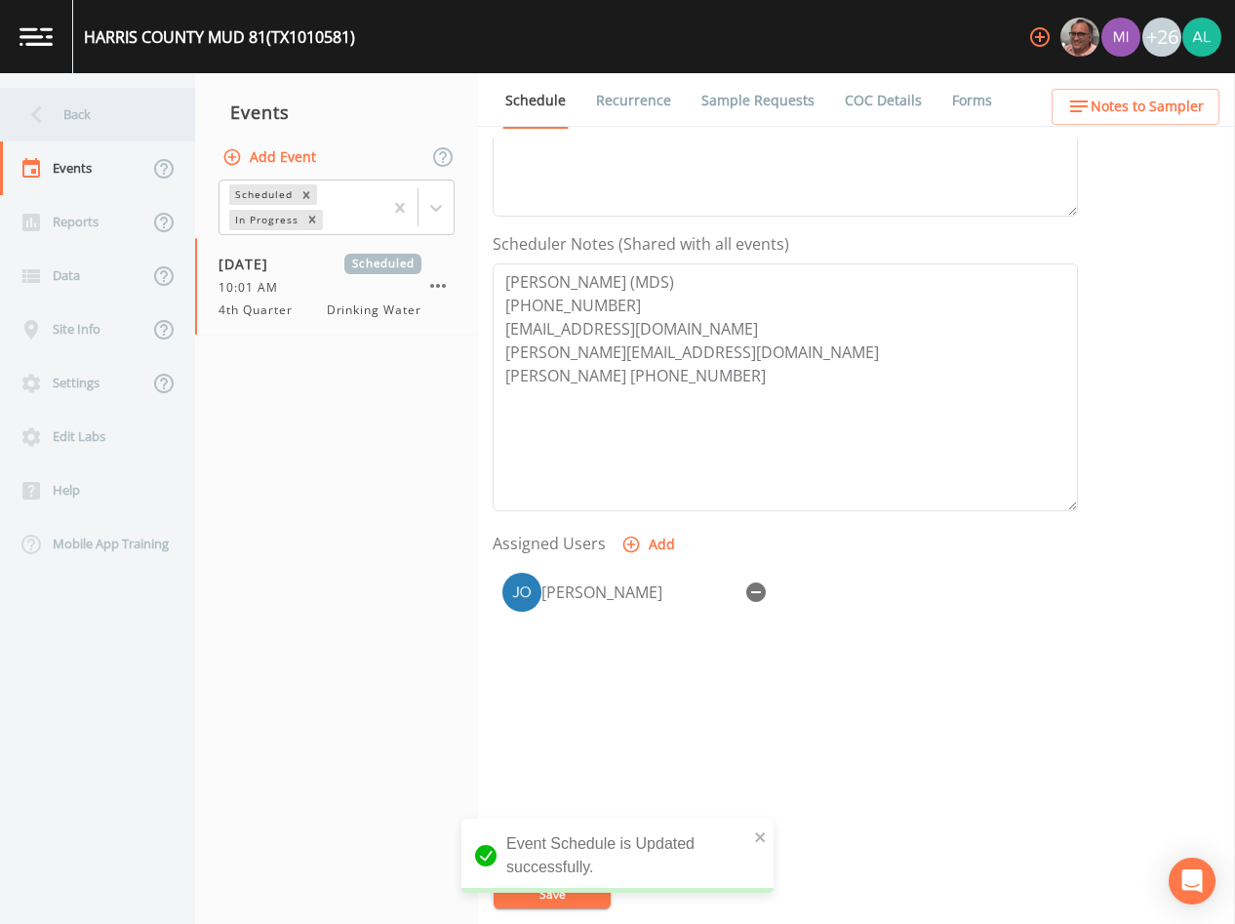
click at [92, 113] on div "Back" at bounding box center [88, 115] width 176 height 54
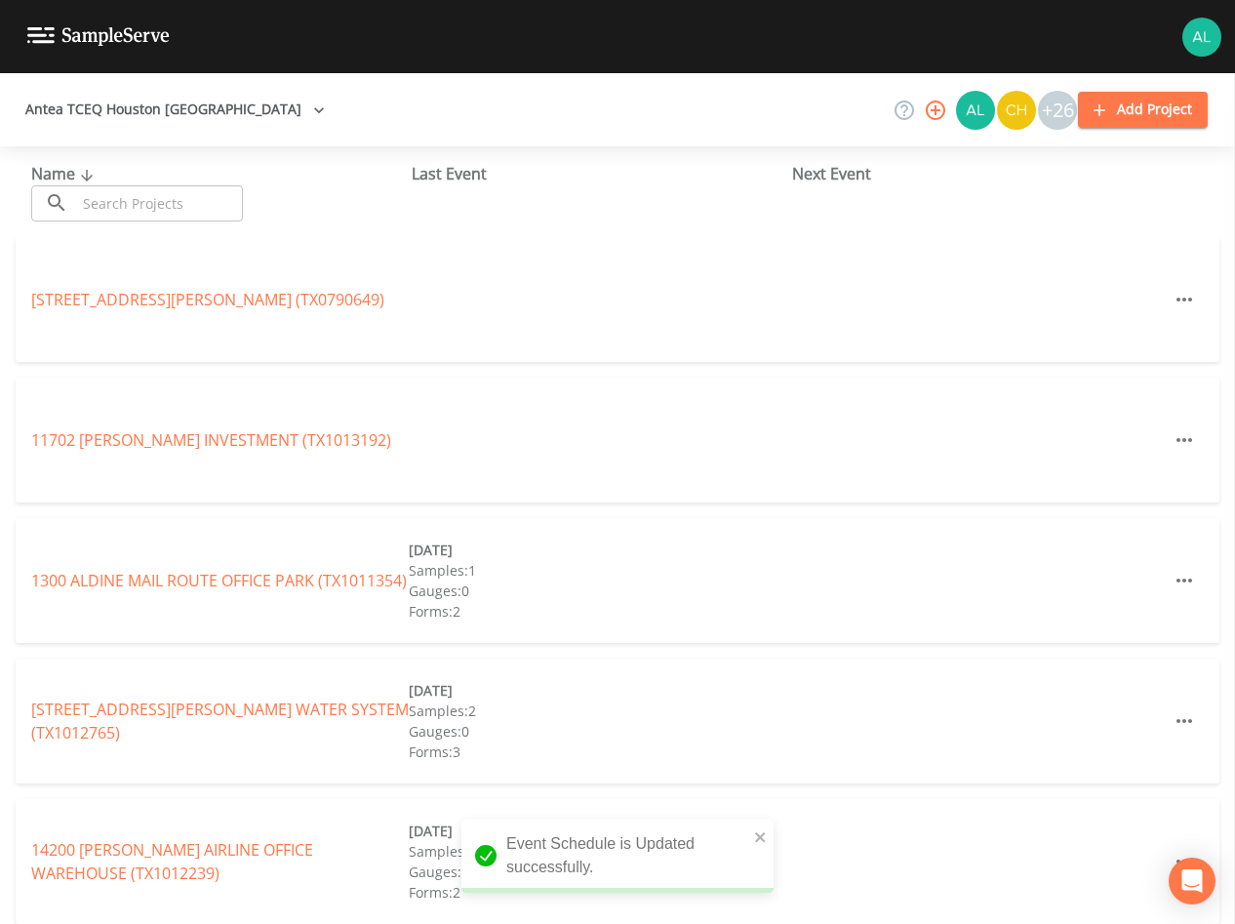
click at [105, 201] on input "text" at bounding box center [159, 203] width 167 height 36
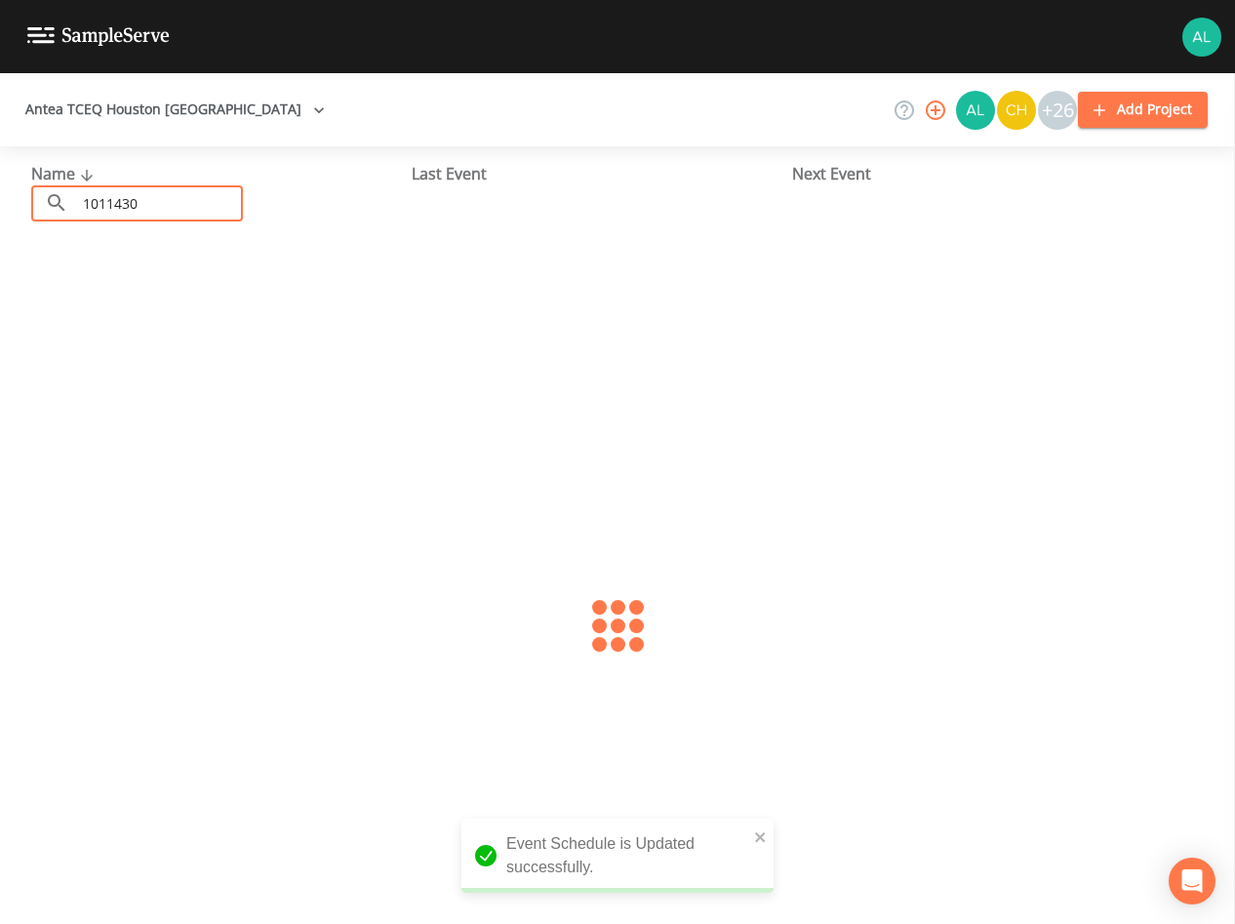
type input "1011430"
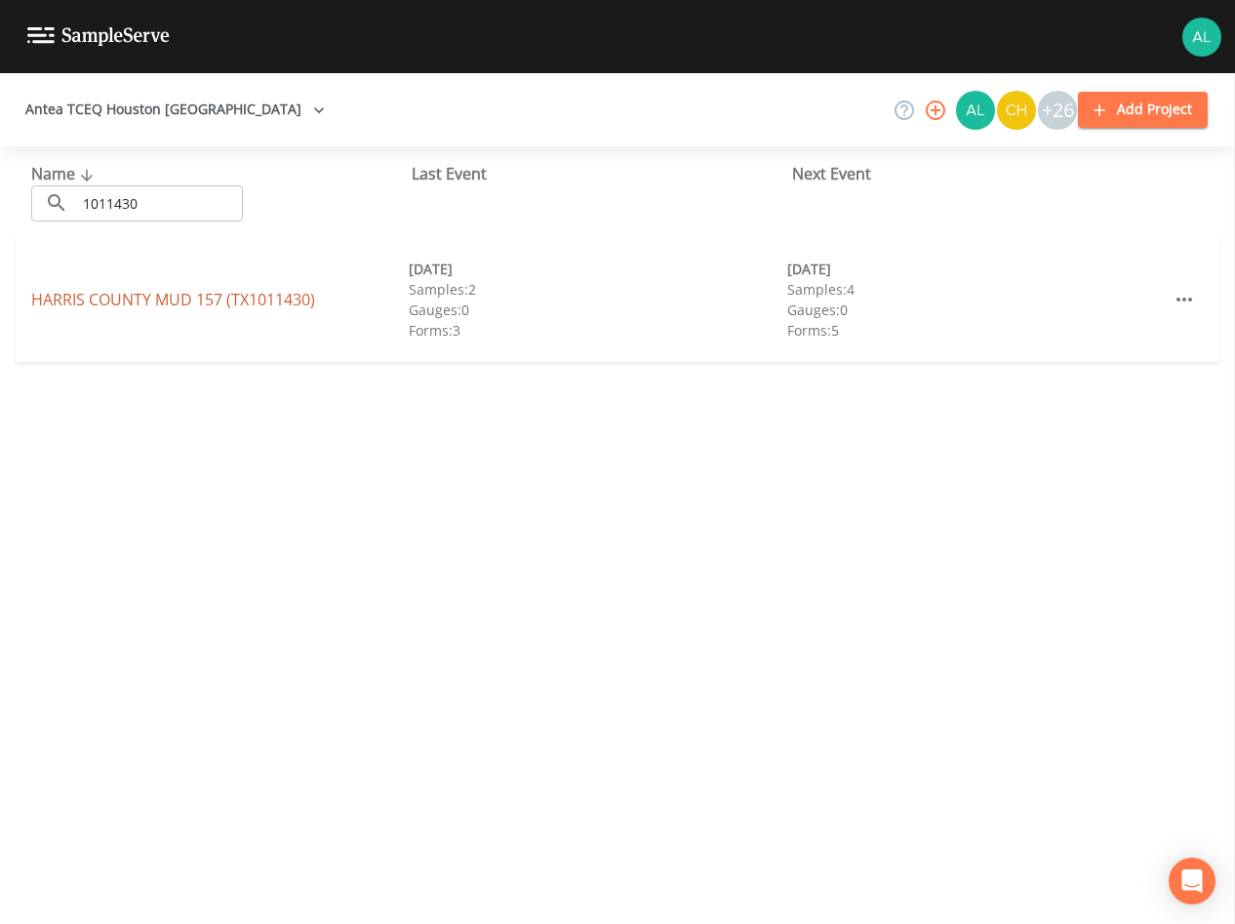
click at [133, 289] on link "[GEOGRAPHIC_DATA] 157 (TX1011430)" at bounding box center [173, 299] width 284 height 21
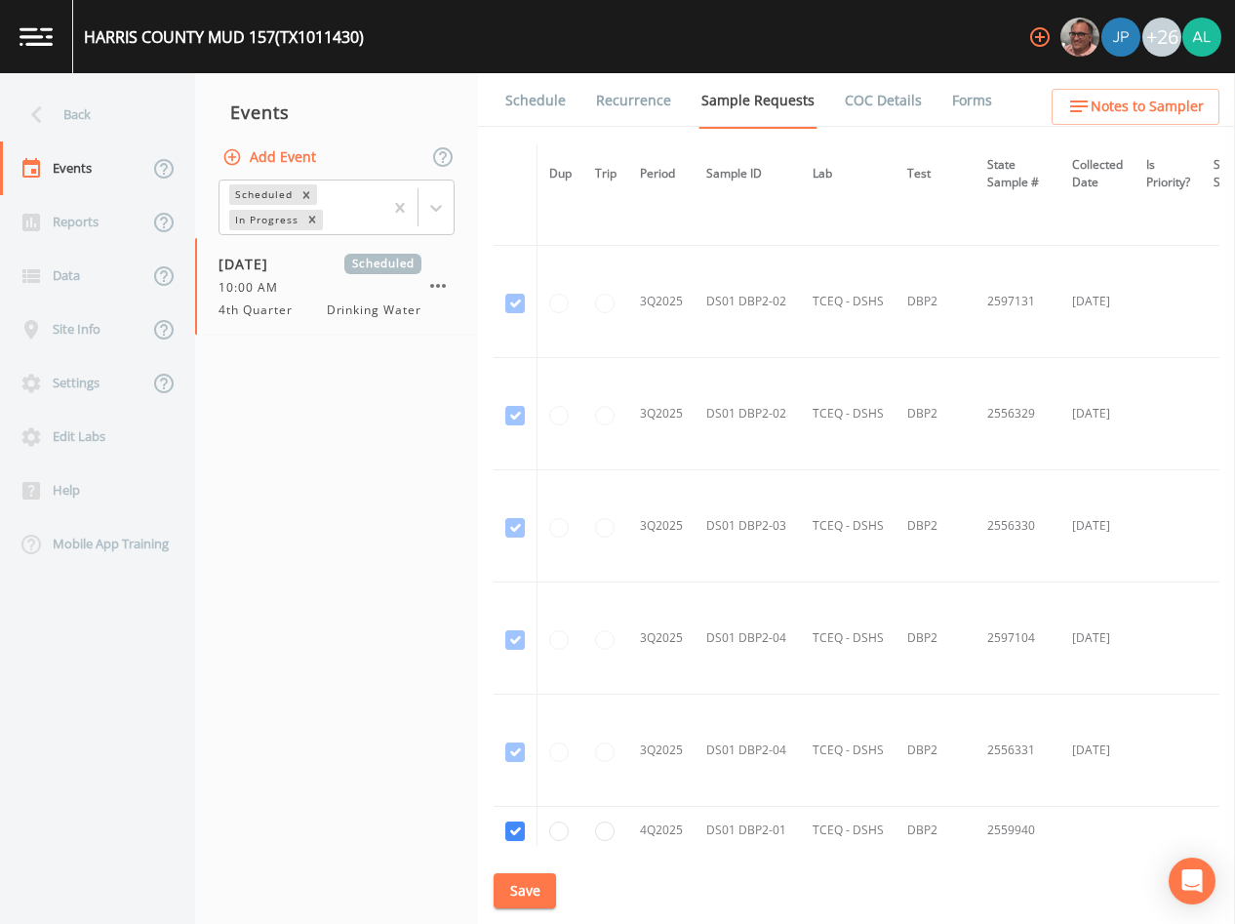
scroll to position [6103, 0]
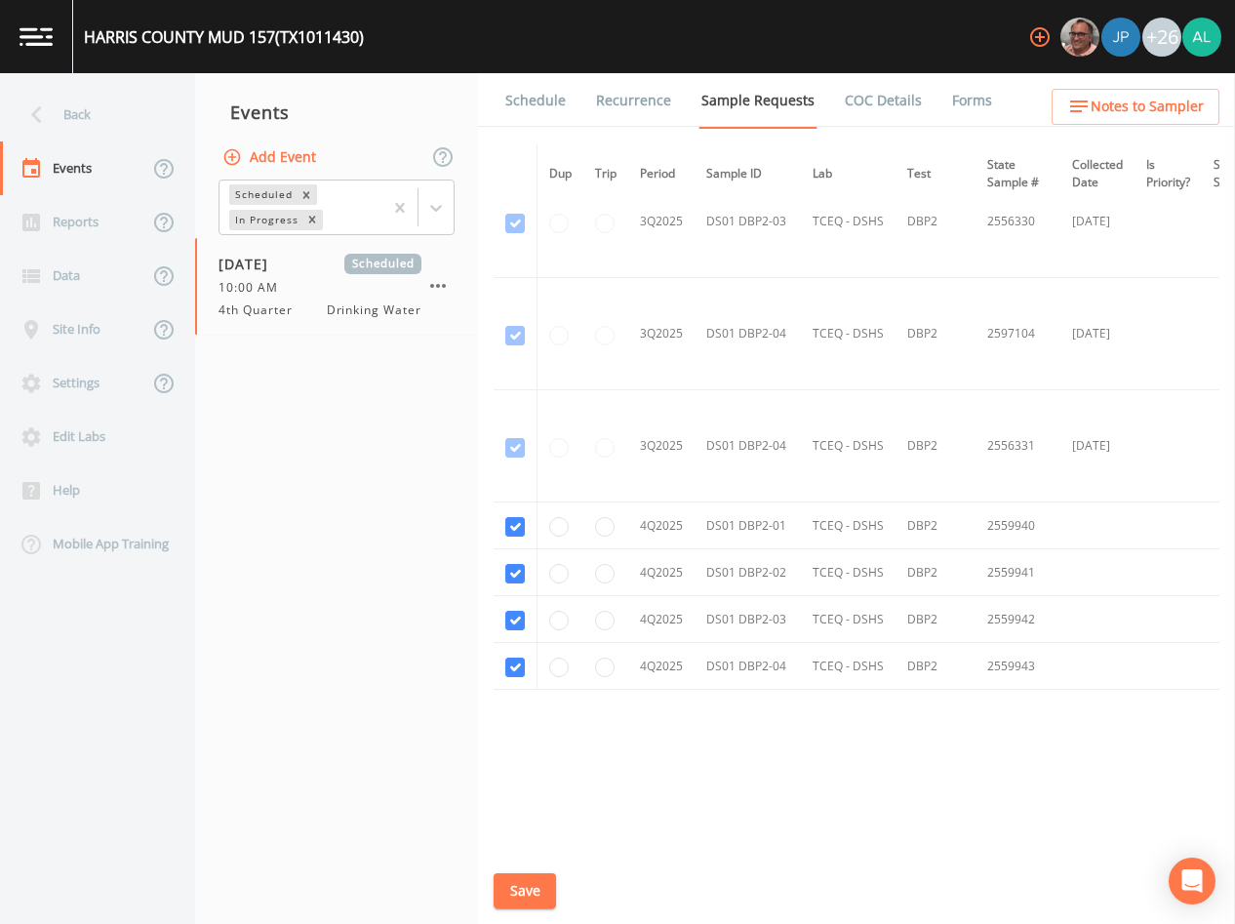
click at [549, 101] on link "Schedule" at bounding box center [536, 100] width 66 height 55
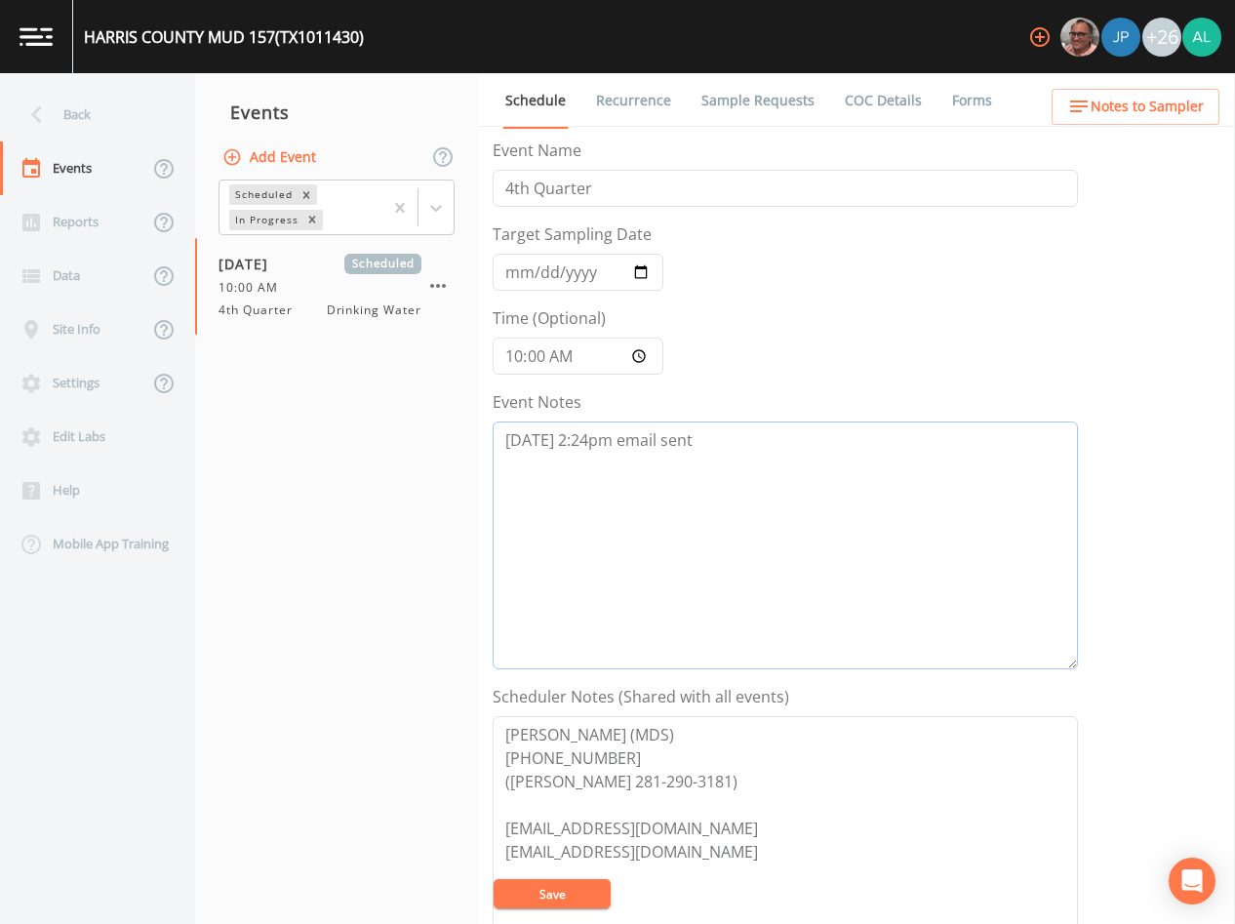
click at [720, 441] on textarea "[DATE] 2:24pm email sent" at bounding box center [786, 546] width 586 height 248
paste textarea "[DATE] 2:44pm confirmed by [PERSON_NAME]"
click at [707, 433] on textarea "[DATE] 2:24pm email sent [DATE] 2:44pm confirmed by [PERSON_NAME]" at bounding box center [786, 546] width 586 height 248
type textarea "[DATE] 2:24pm email sent [DATE] 2:44pm confirmed by [PERSON_NAME]"
click at [580, 871] on textarea "[PERSON_NAME] (MDS) [PHONE_NUMBER] ([PERSON_NAME] 281-290-3181) [EMAIL_ADDRESS]…" at bounding box center [786, 840] width 586 height 248
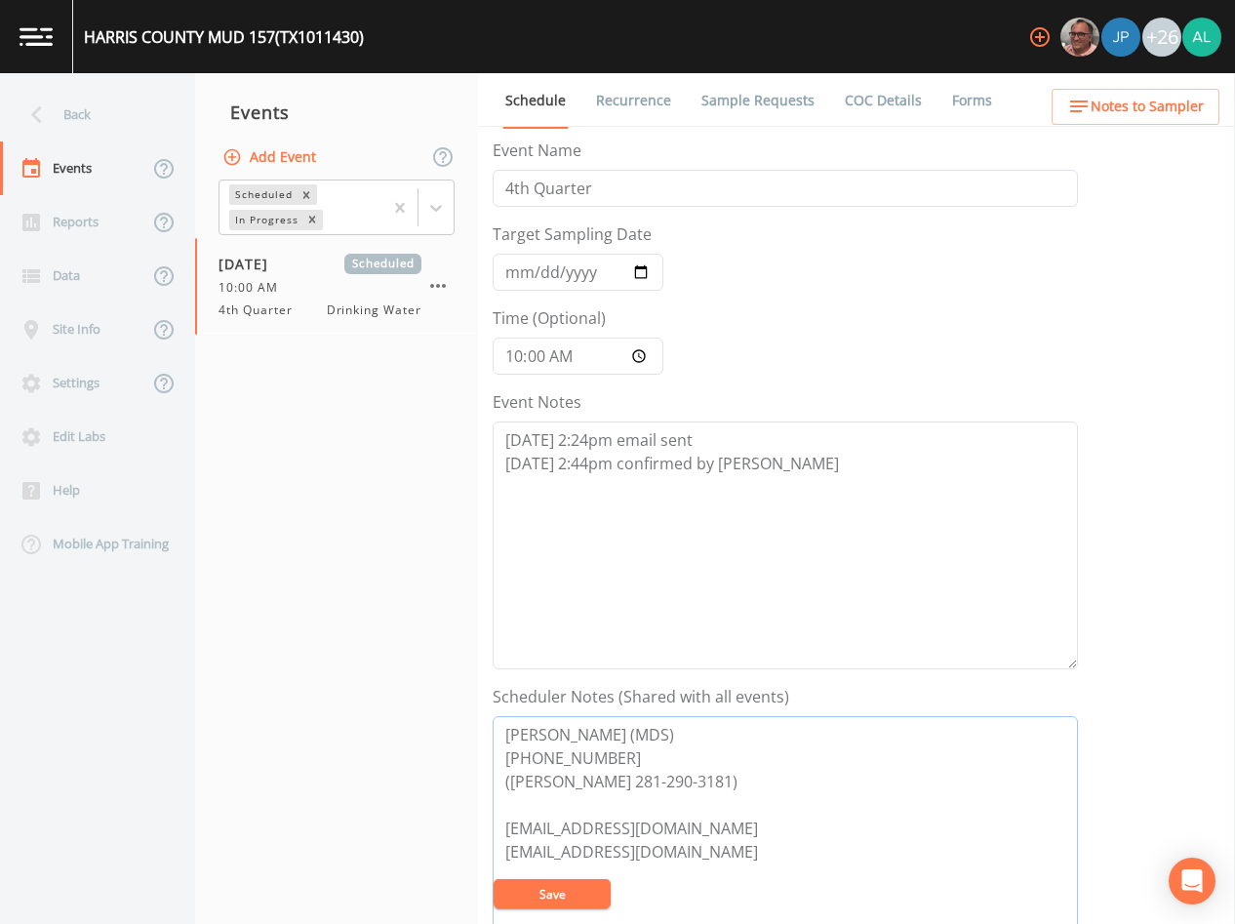
click at [577, 875] on textarea "[PERSON_NAME] (MDS) [PHONE_NUMBER] ([PERSON_NAME] 281-290-3181) [EMAIL_ADDRESS]…" at bounding box center [786, 840] width 586 height 248
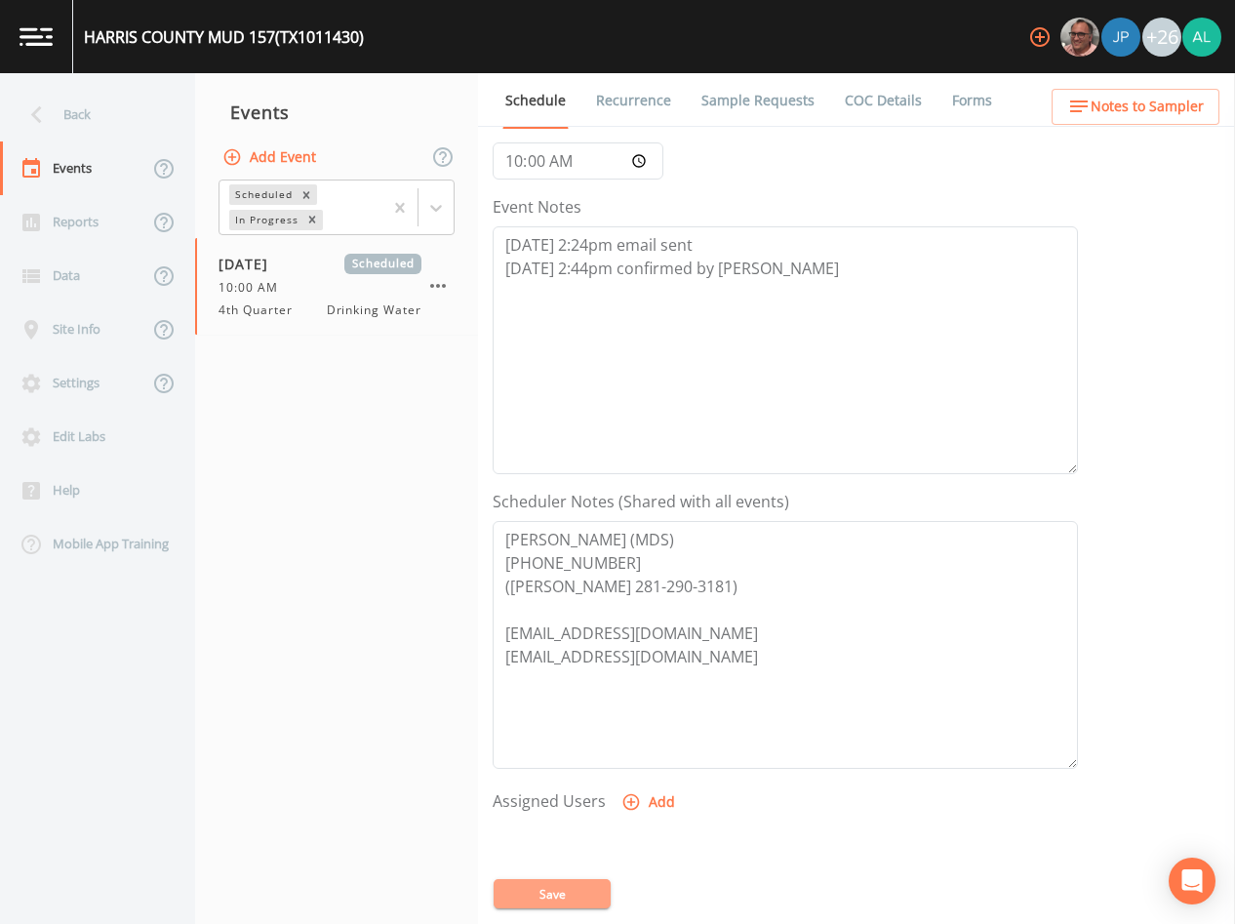
click at [575, 882] on button "Save" at bounding box center [552, 893] width 117 height 29
click at [662, 810] on button "Add" at bounding box center [650, 803] width 65 height 36
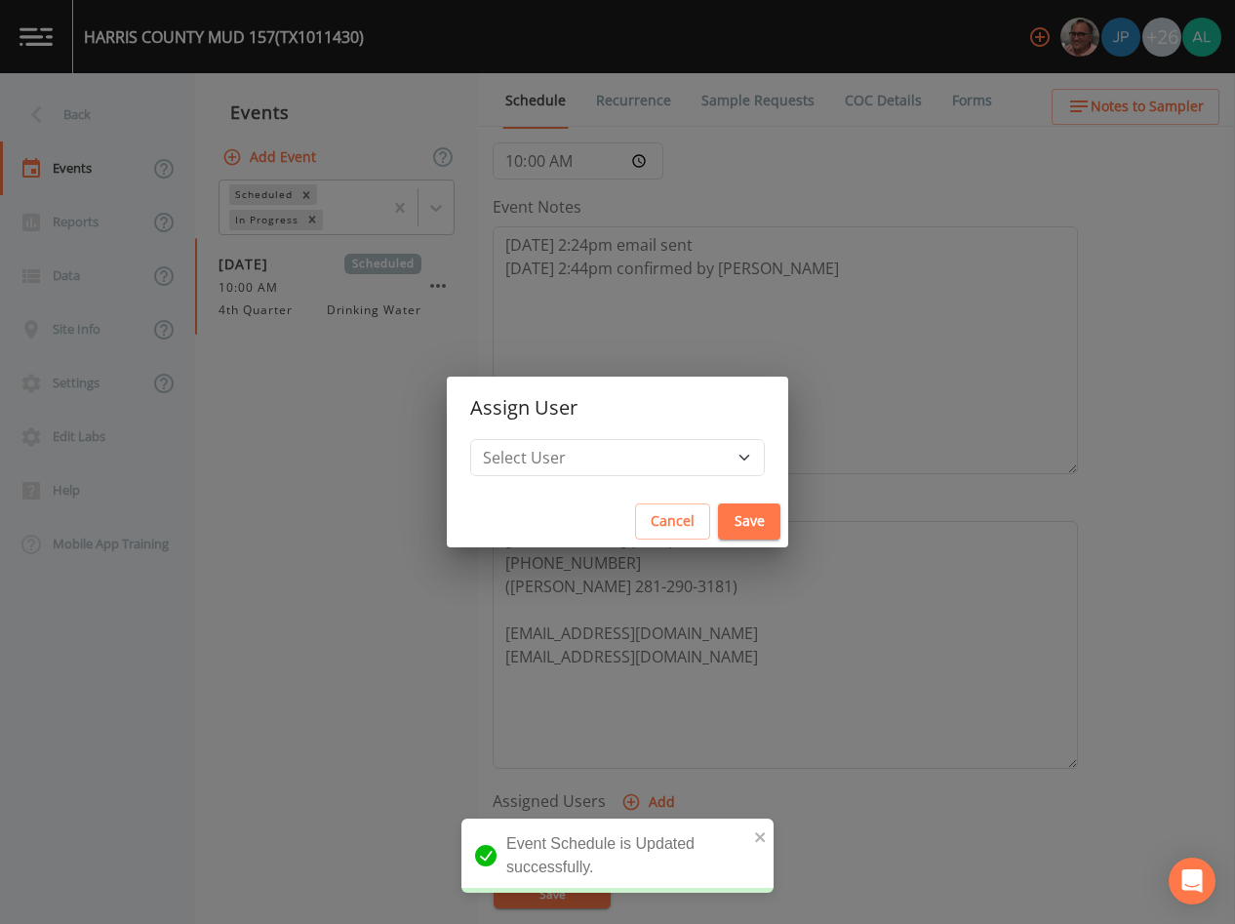
click at [635, 425] on h2 "Assign User" at bounding box center [618, 408] width 342 height 62
click at [636, 461] on select "Select User [PERSON_NAME] [PERSON_NAME] [PERSON_NAME] [PERSON_NAME] [PERSON_NAM…" at bounding box center [617, 457] width 295 height 37
select select "37eecc1f-c5fe-476e-b72b-30cfa15dcfe6"
click at [514, 439] on select "Select User [PERSON_NAME] [PERSON_NAME] [PERSON_NAME] [PERSON_NAME] [PERSON_NAM…" at bounding box center [617, 457] width 295 height 37
click at [718, 519] on button "Save" at bounding box center [749, 522] width 62 height 36
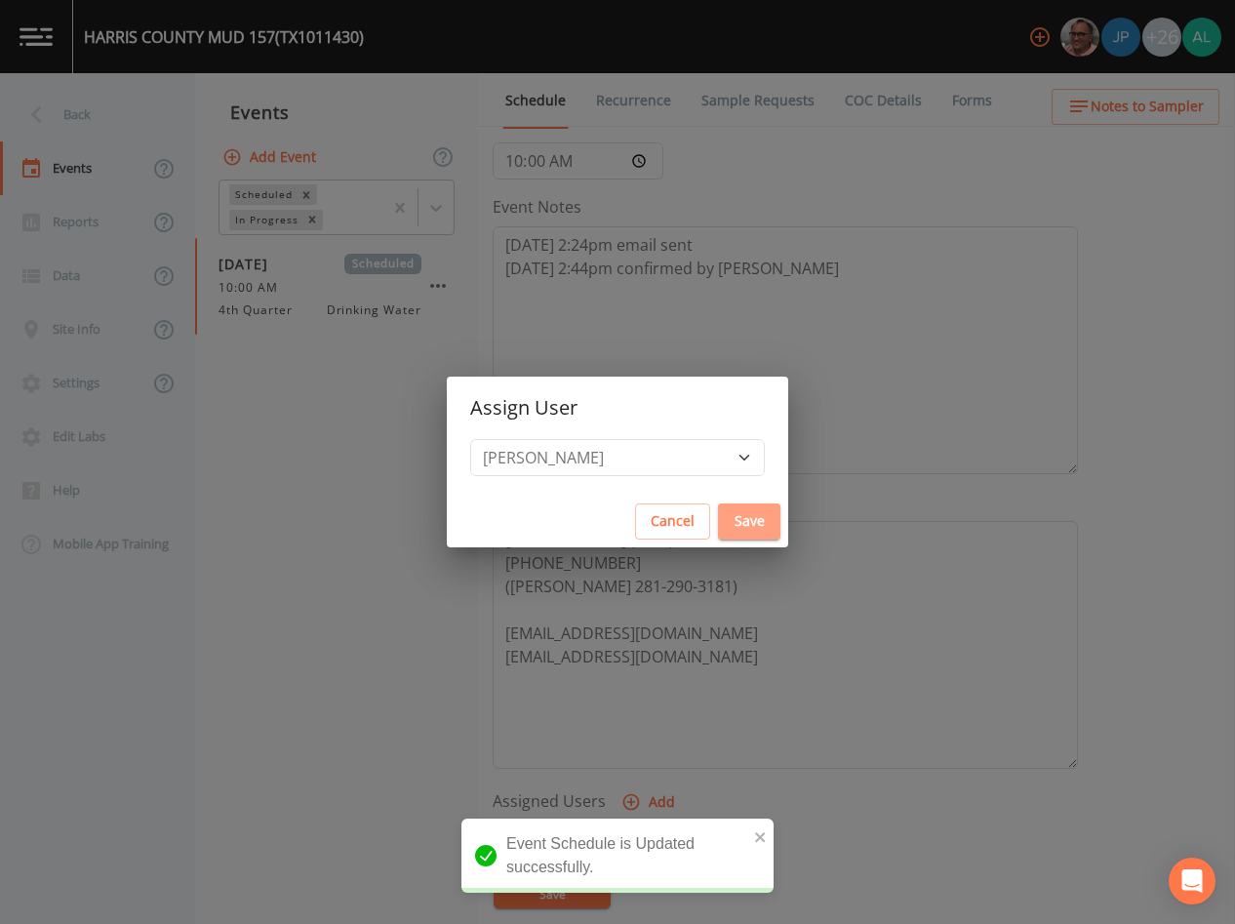
select select
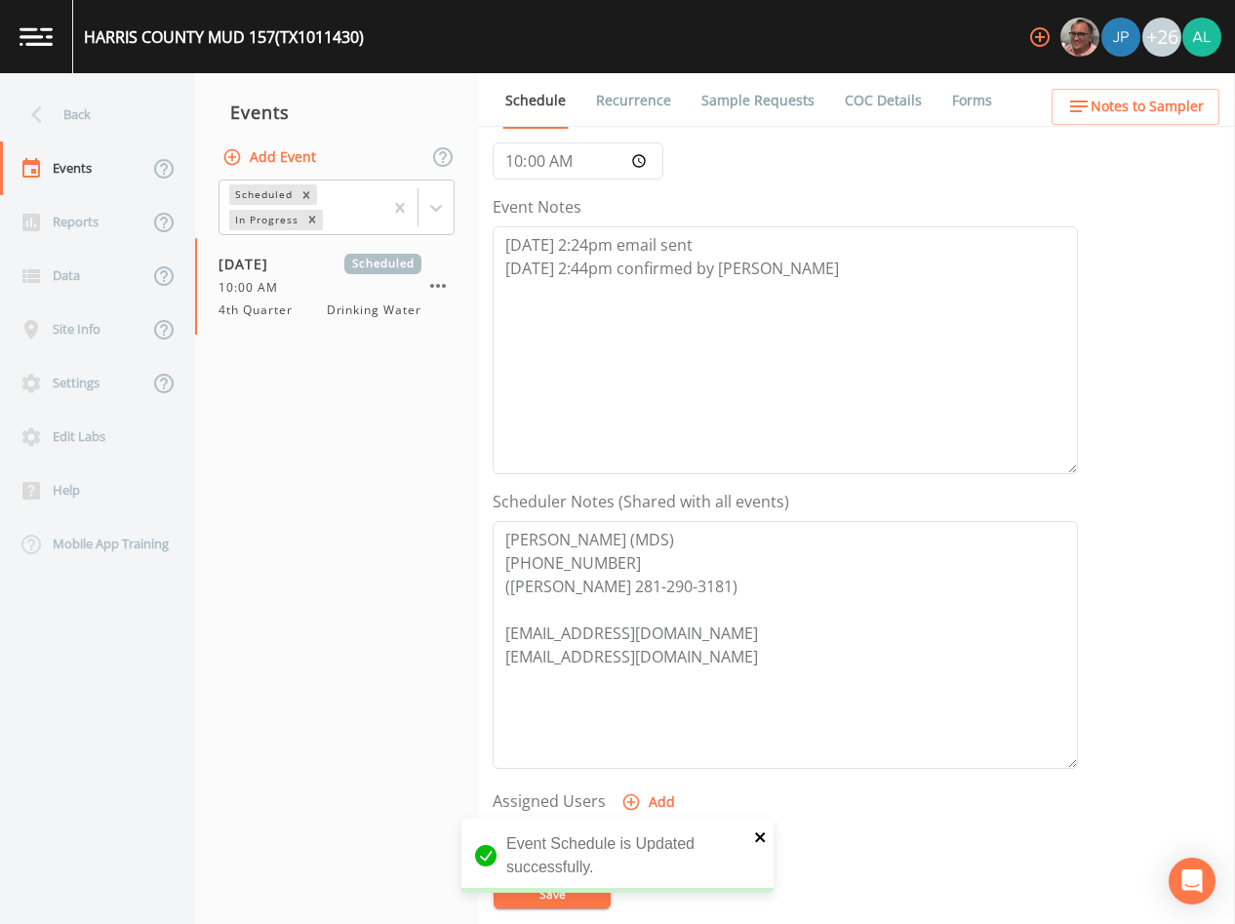
click at [757, 845] on button "close" at bounding box center [761, 836] width 14 height 23
click at [530, 885] on button "Save" at bounding box center [552, 893] width 117 height 29
click at [91, 105] on div "Back" at bounding box center [88, 115] width 176 height 54
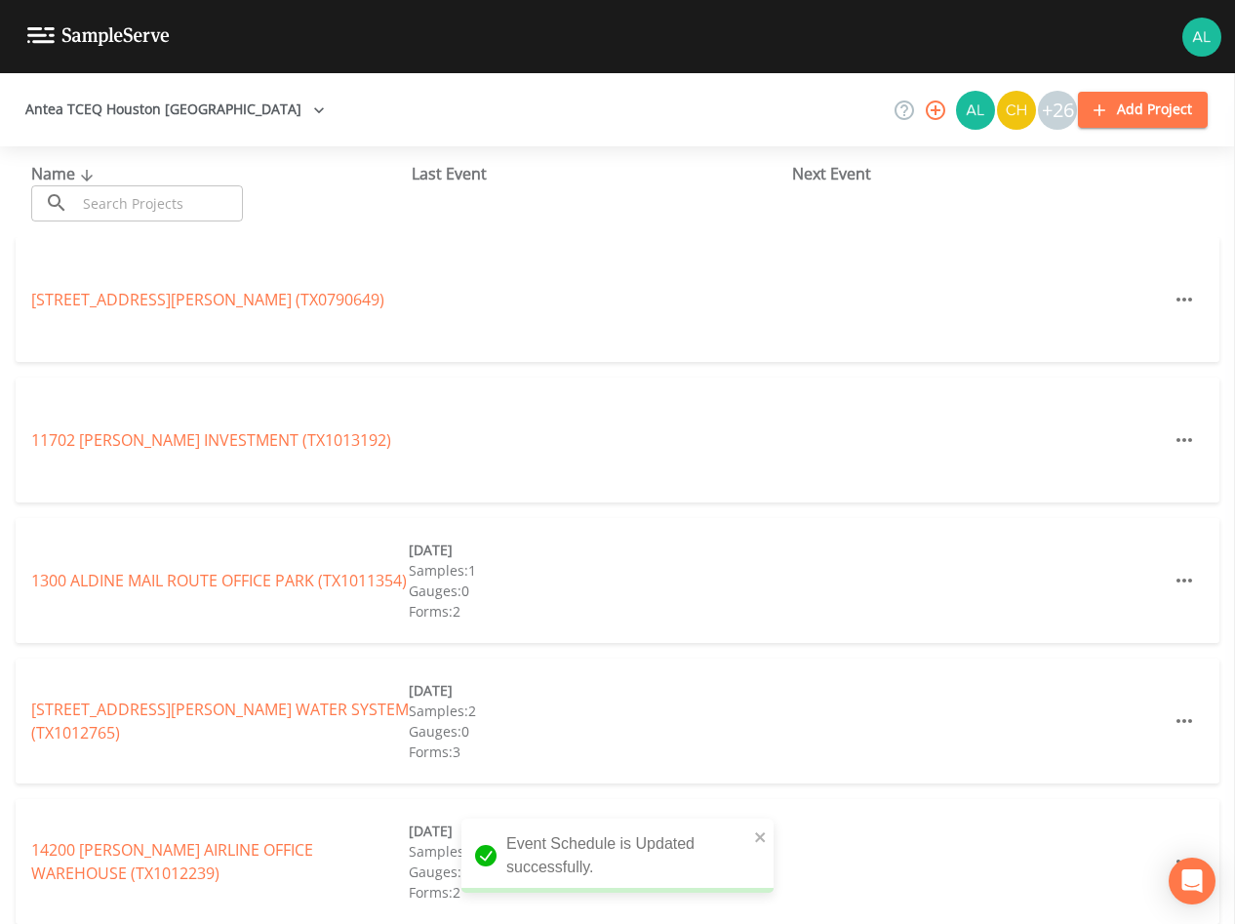
click at [139, 184] on div "Name ​ ​" at bounding box center [221, 192] width 381 height 60
click at [166, 201] on input "text" at bounding box center [159, 203] width 167 height 36
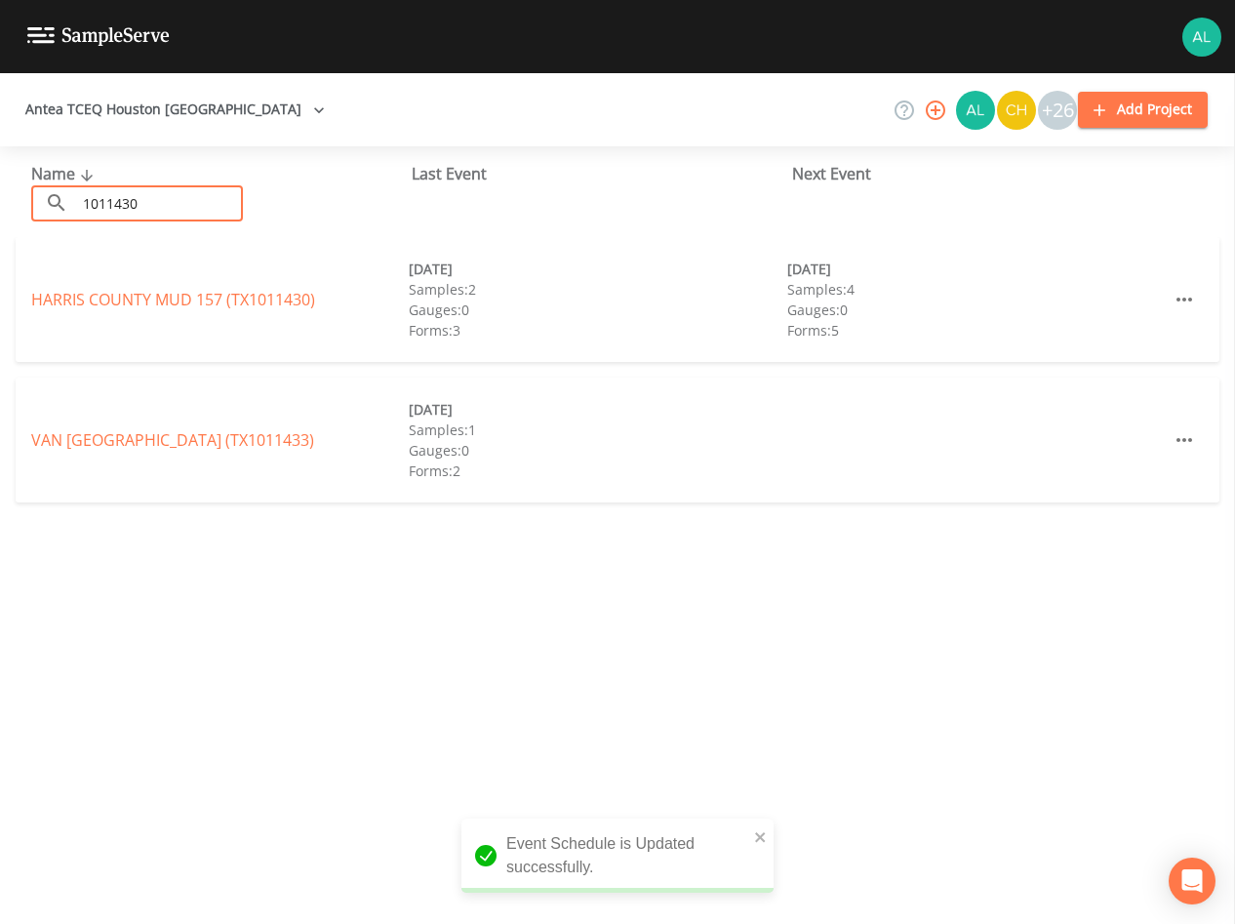
type input "1011430"
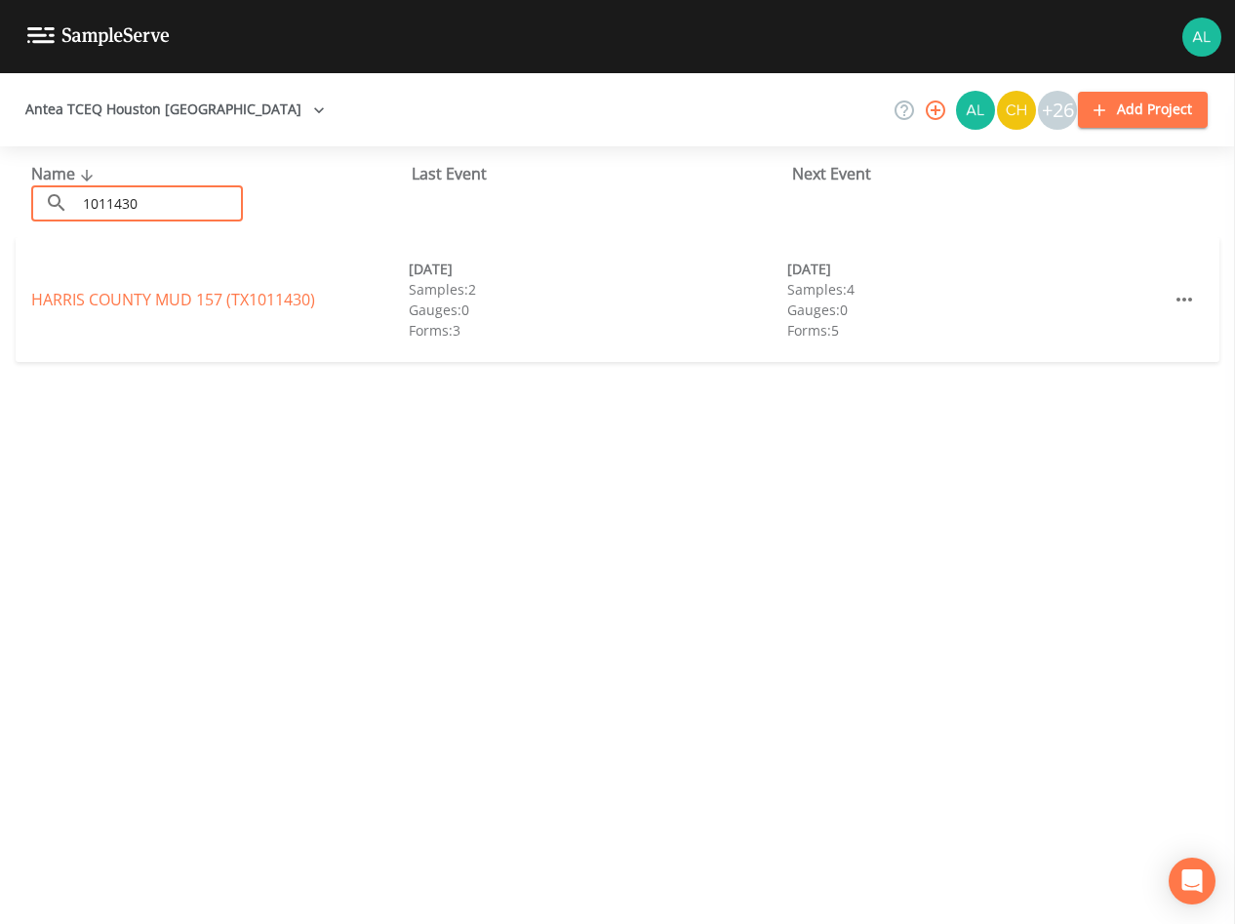
click at [181, 279] on div "HARRIS COUNTY MUD 157 (TX1011430) [DATE] Samples: 2 Gauges: 0 Forms: 3 [DATE] S…" at bounding box center [618, 299] width 1204 height 125
click at [178, 300] on link "[GEOGRAPHIC_DATA] 157 (TX1011430)" at bounding box center [173, 299] width 284 height 21
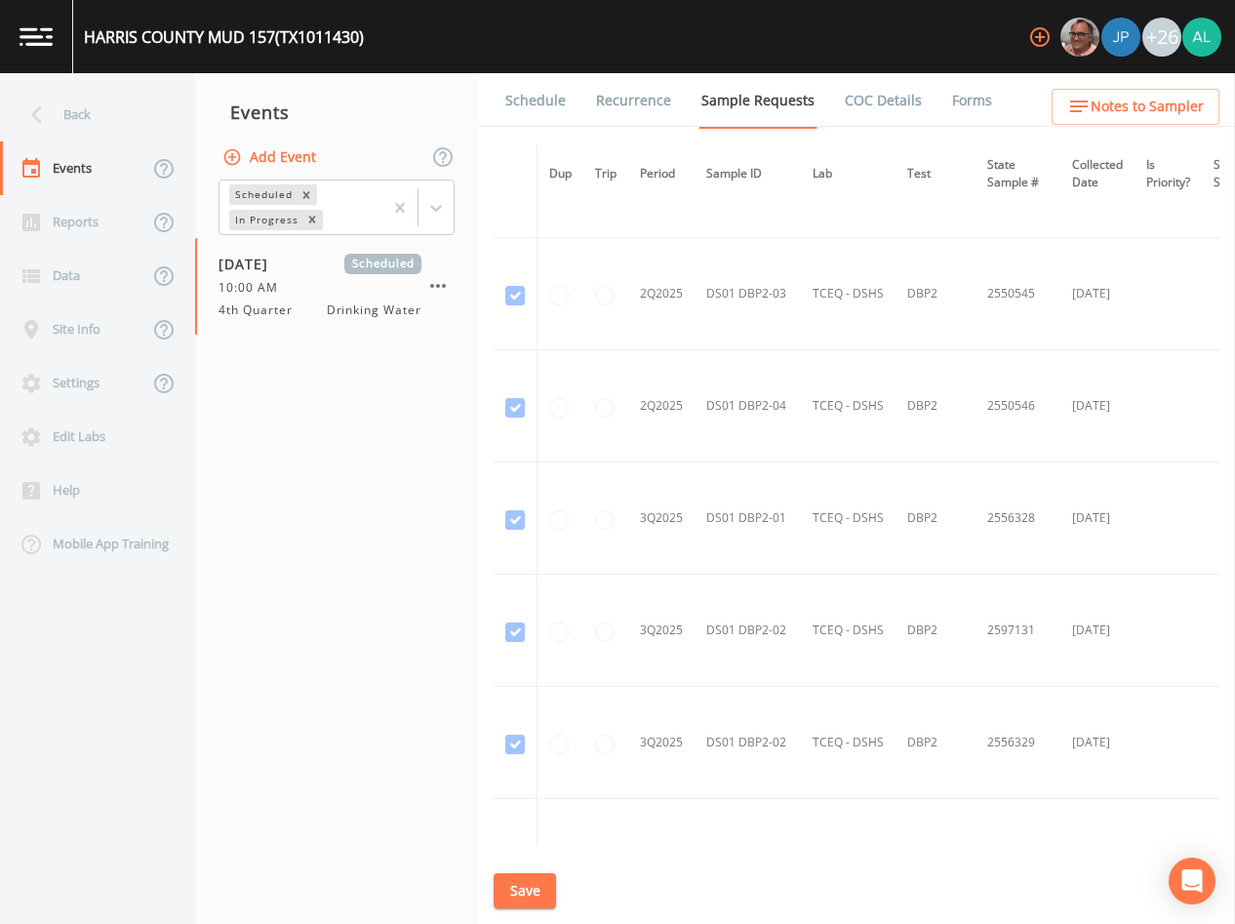
scroll to position [6103, 0]
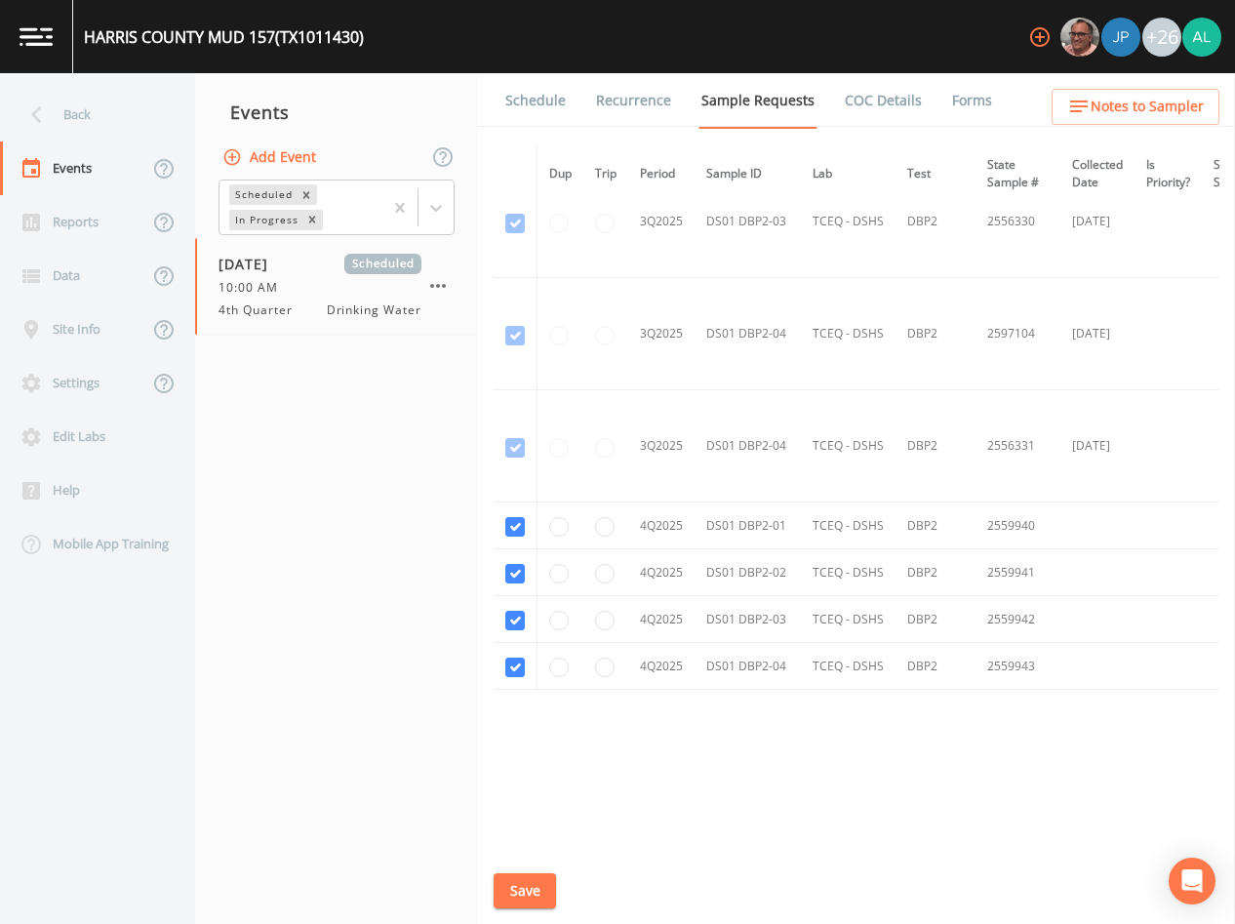
click at [556, 92] on link "Schedule" at bounding box center [536, 100] width 66 height 55
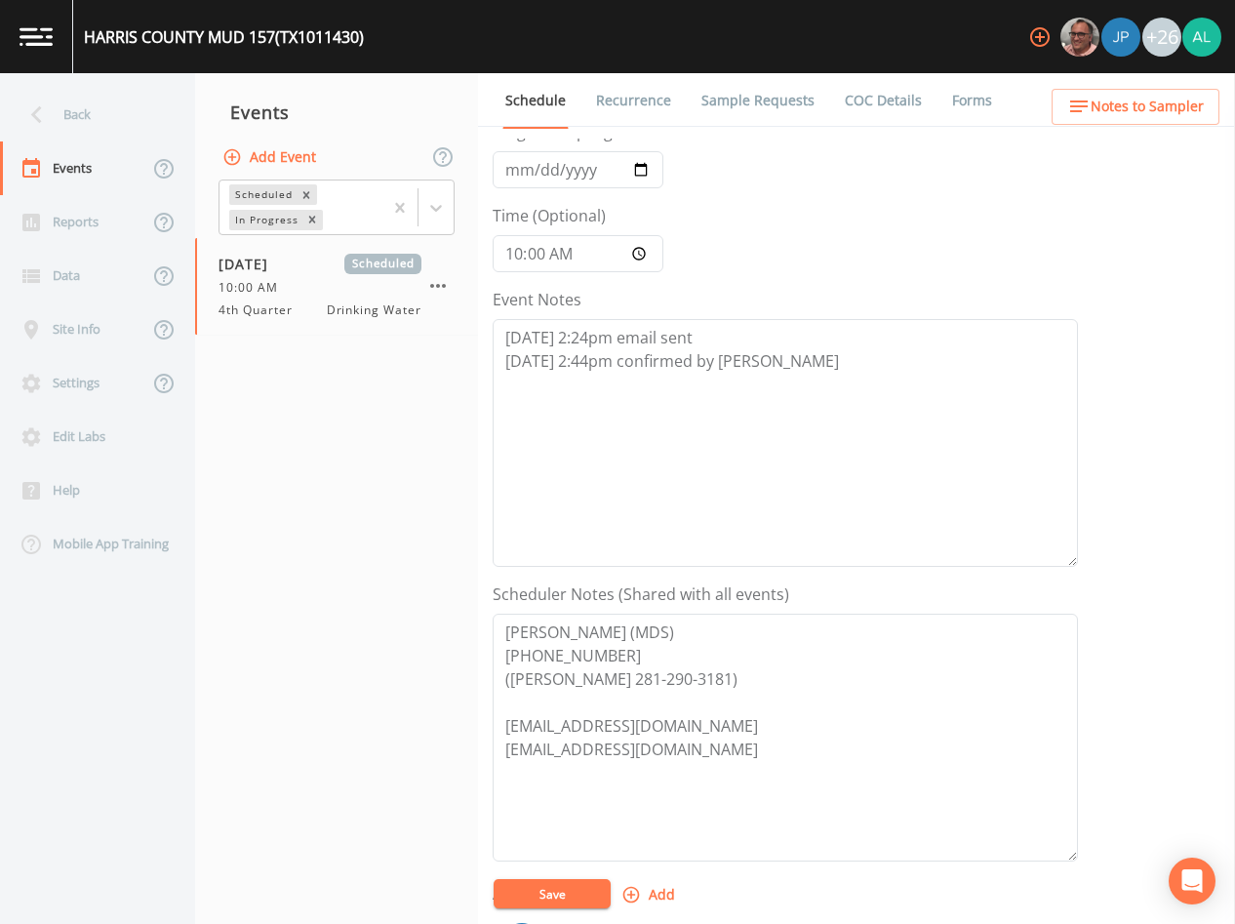
scroll to position [453, 0]
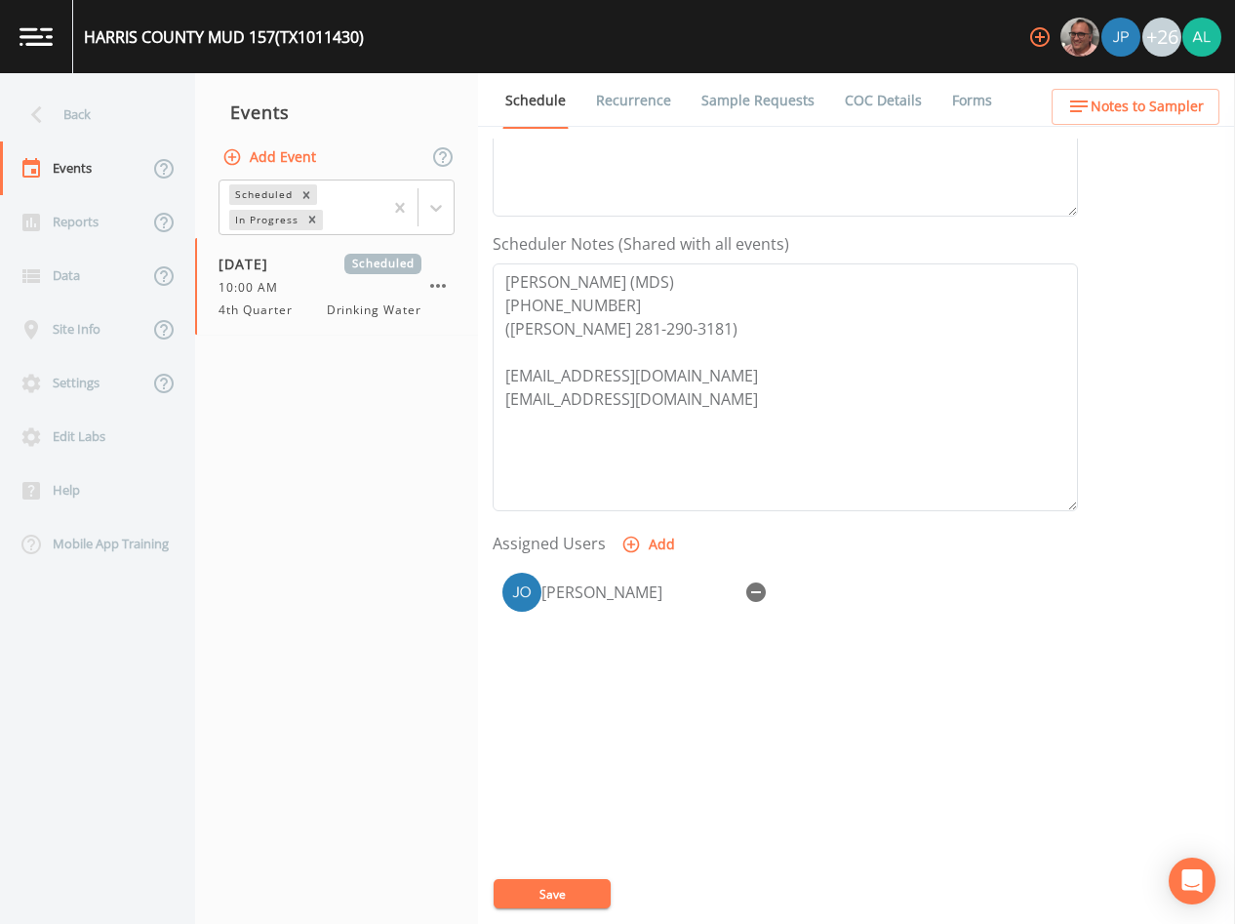
click at [1121, 107] on span "Notes to Sampler" at bounding box center [1147, 107] width 113 height 24
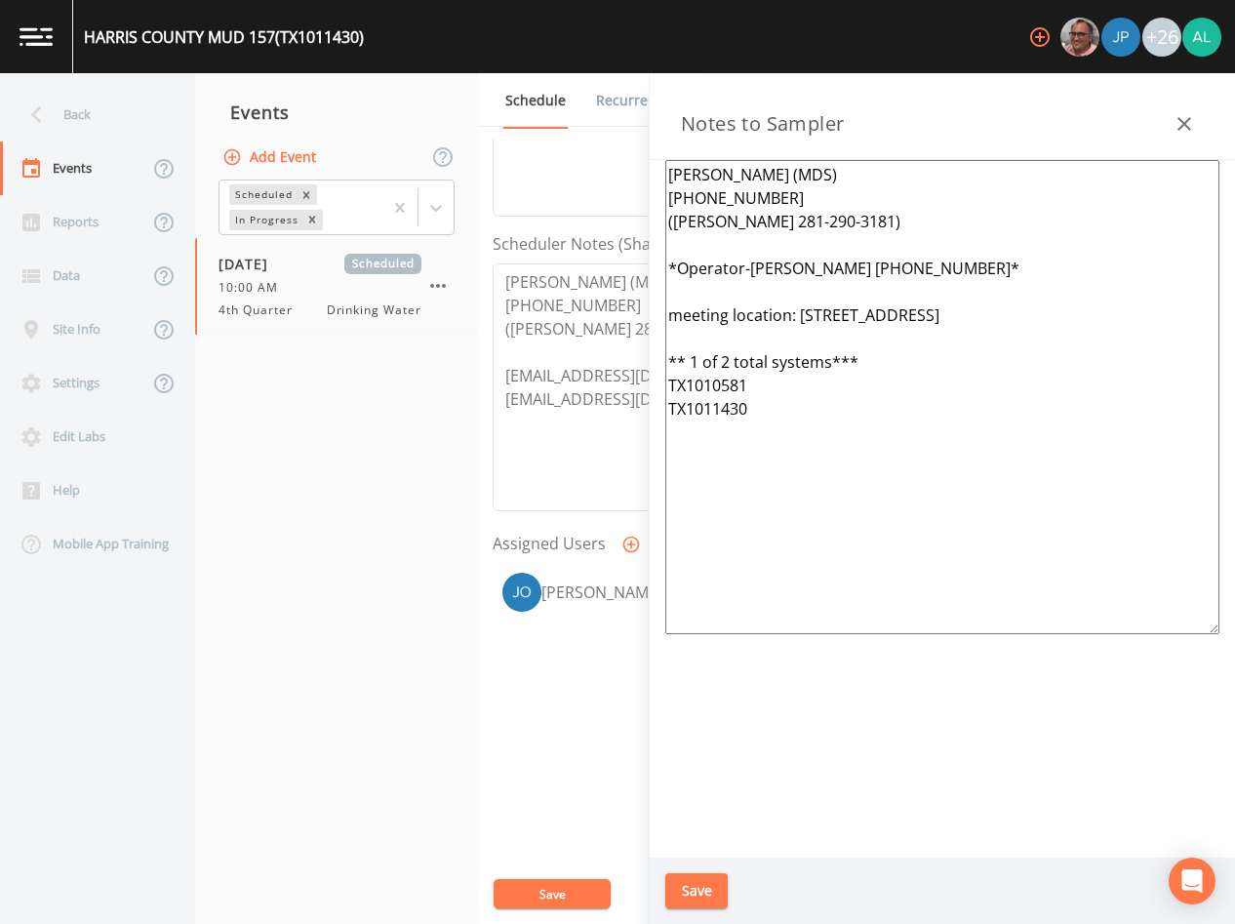
click at [1198, 129] on button "button" at bounding box center [1184, 123] width 39 height 39
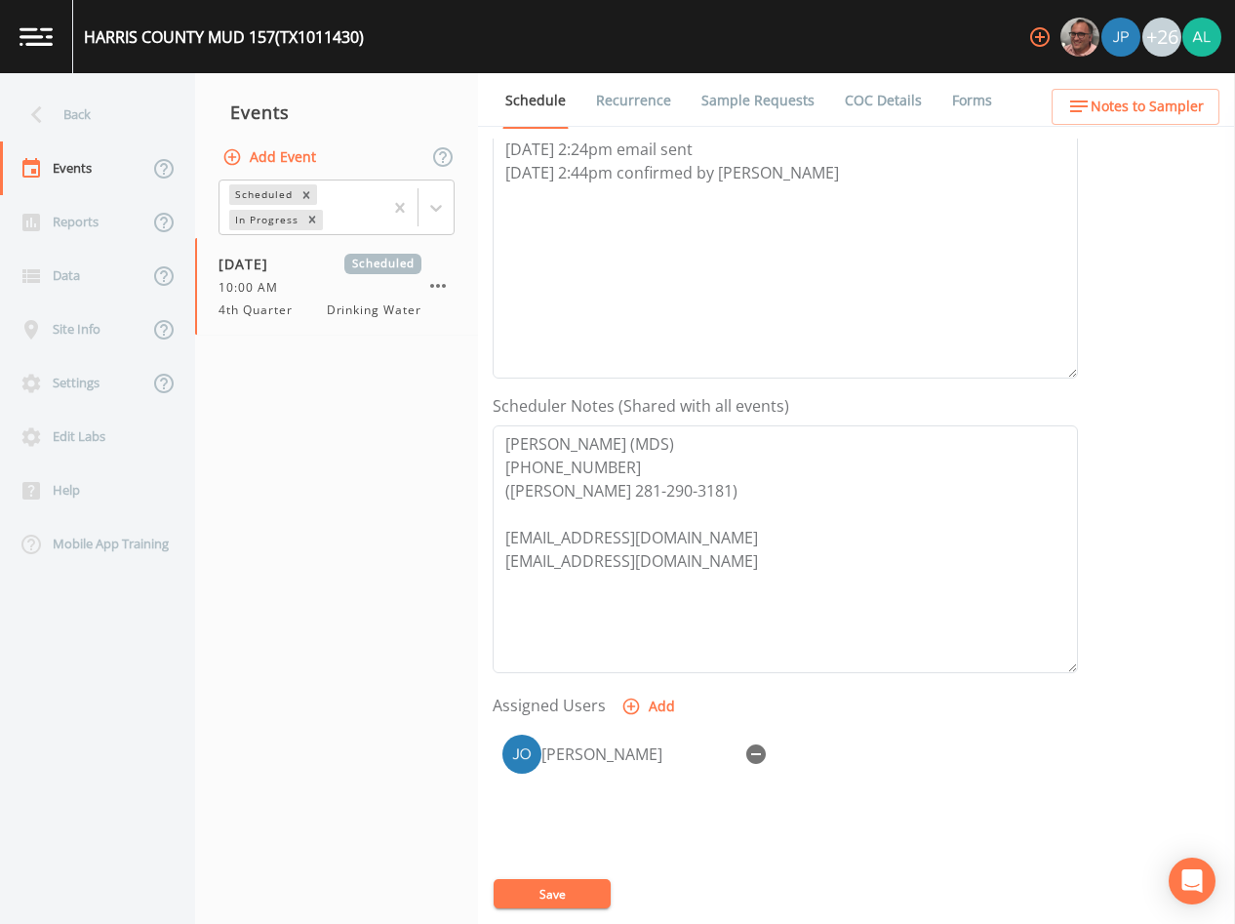
scroll to position [0, 0]
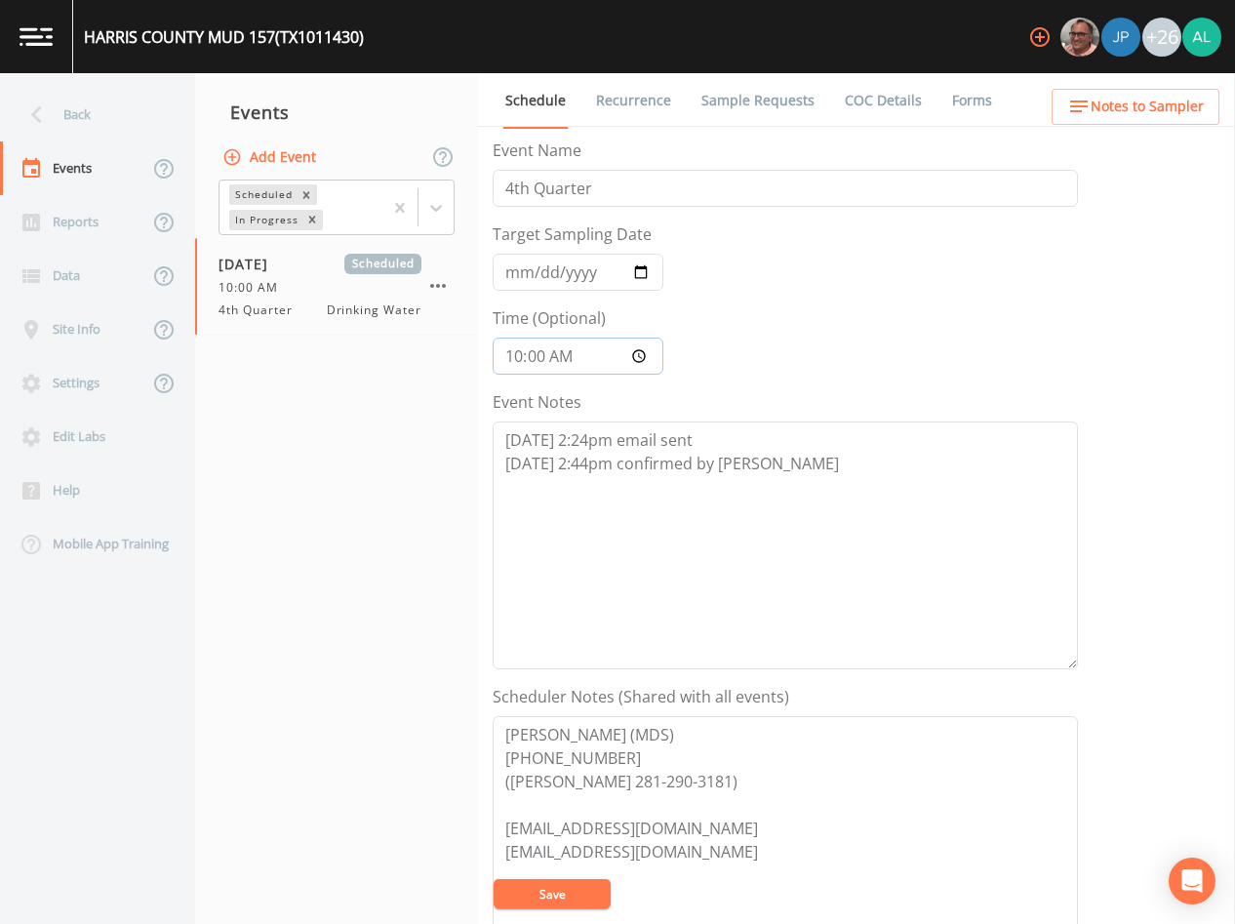
click at [540, 347] on input "10:00:00" at bounding box center [578, 356] width 171 height 37
type input "10:02"
click at [494, 879] on button "Save" at bounding box center [552, 893] width 117 height 29
drag, startPoint x: 590, startPoint y: 893, endPoint x: 544, endPoint y: 735, distance: 164.9
click at [590, 893] on button "Save" at bounding box center [552, 893] width 117 height 29
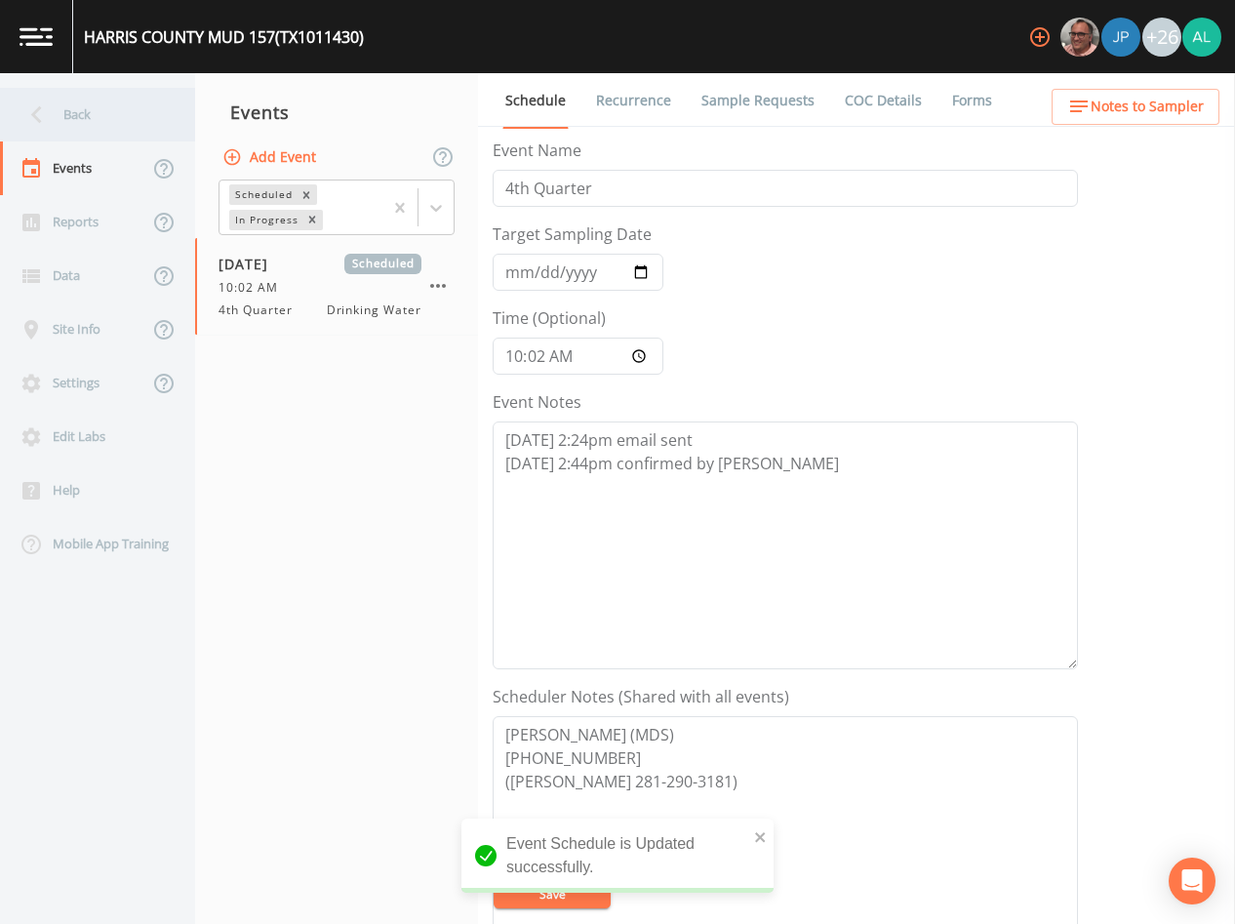
click at [52, 113] on icon at bounding box center [37, 115] width 34 height 34
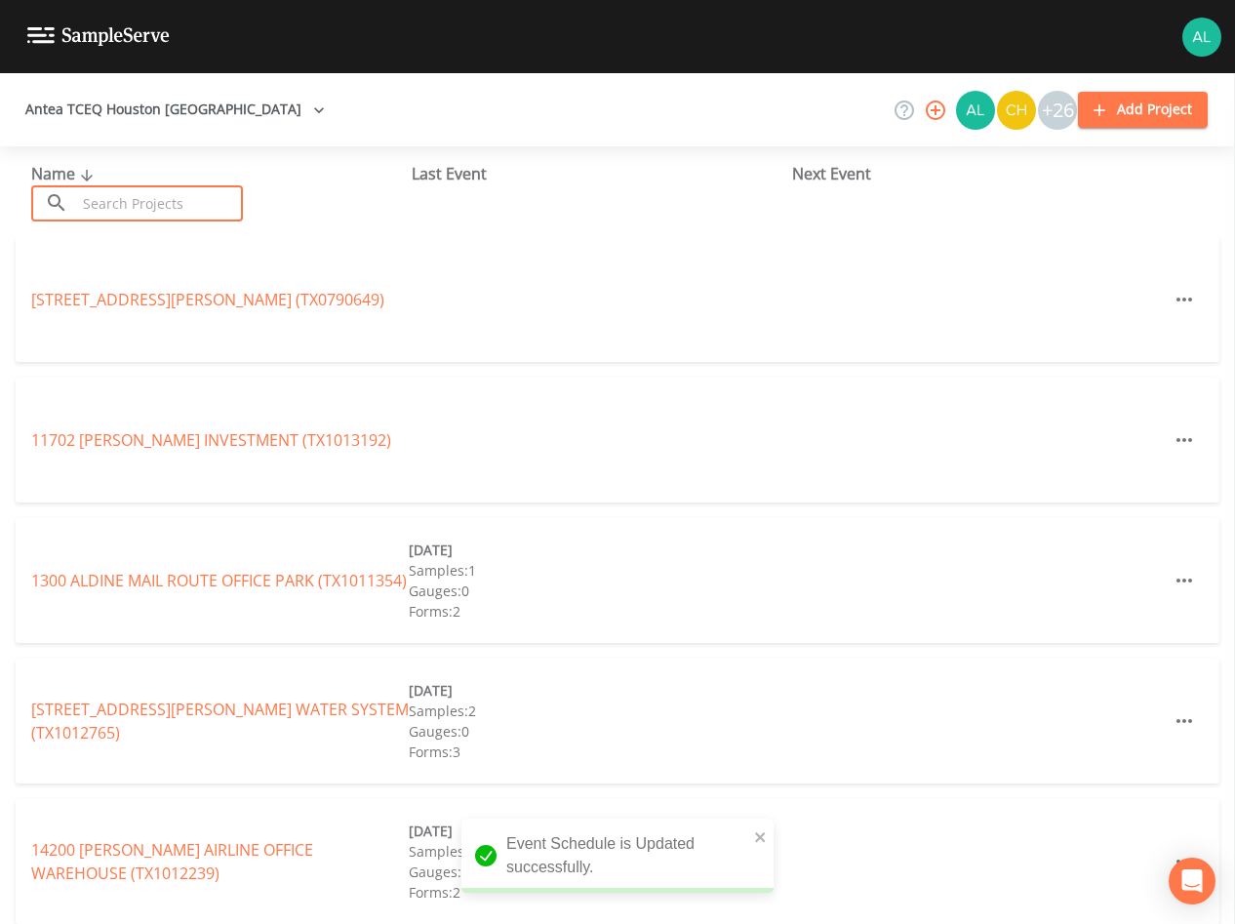
click at [150, 213] on input "text" at bounding box center [159, 203] width 167 height 36
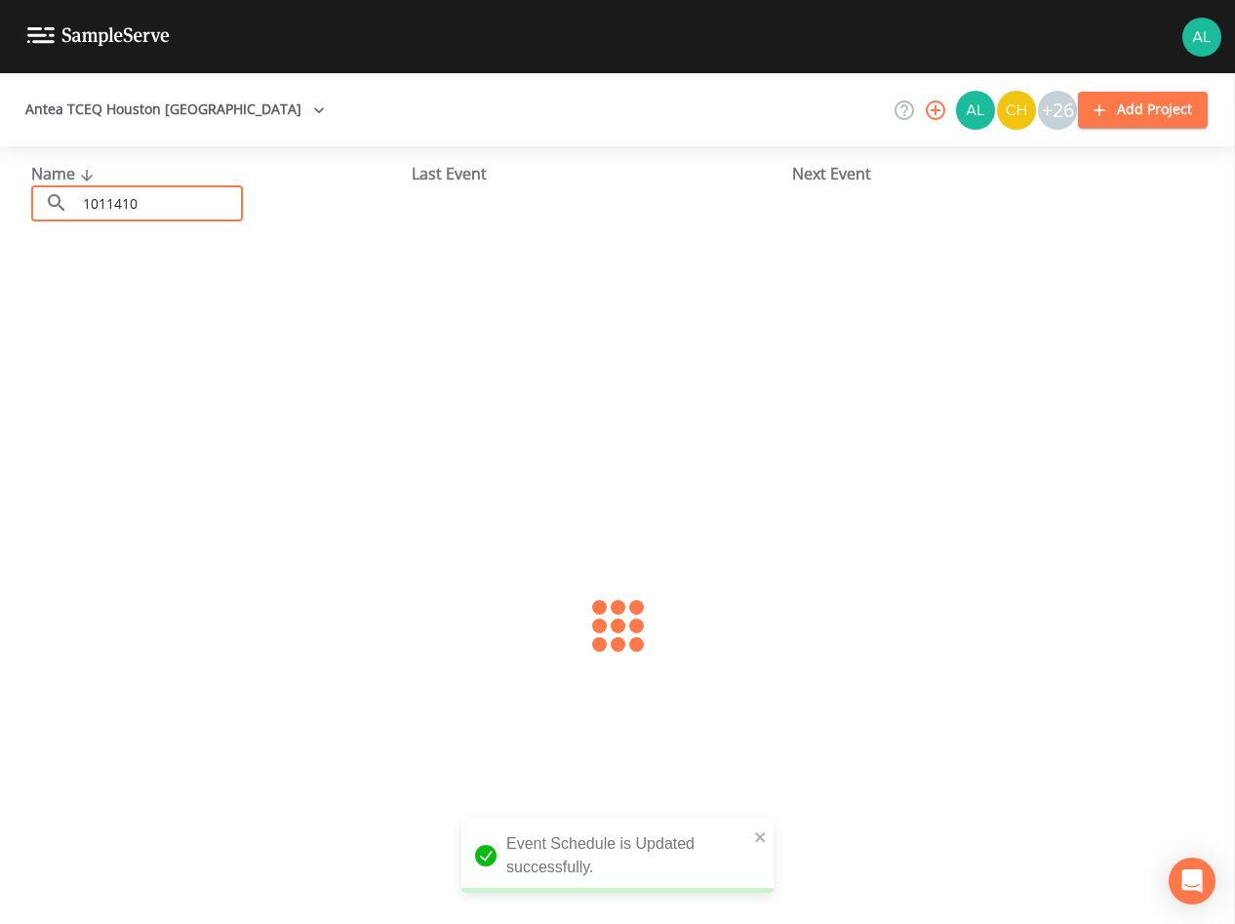
type input "1011410"
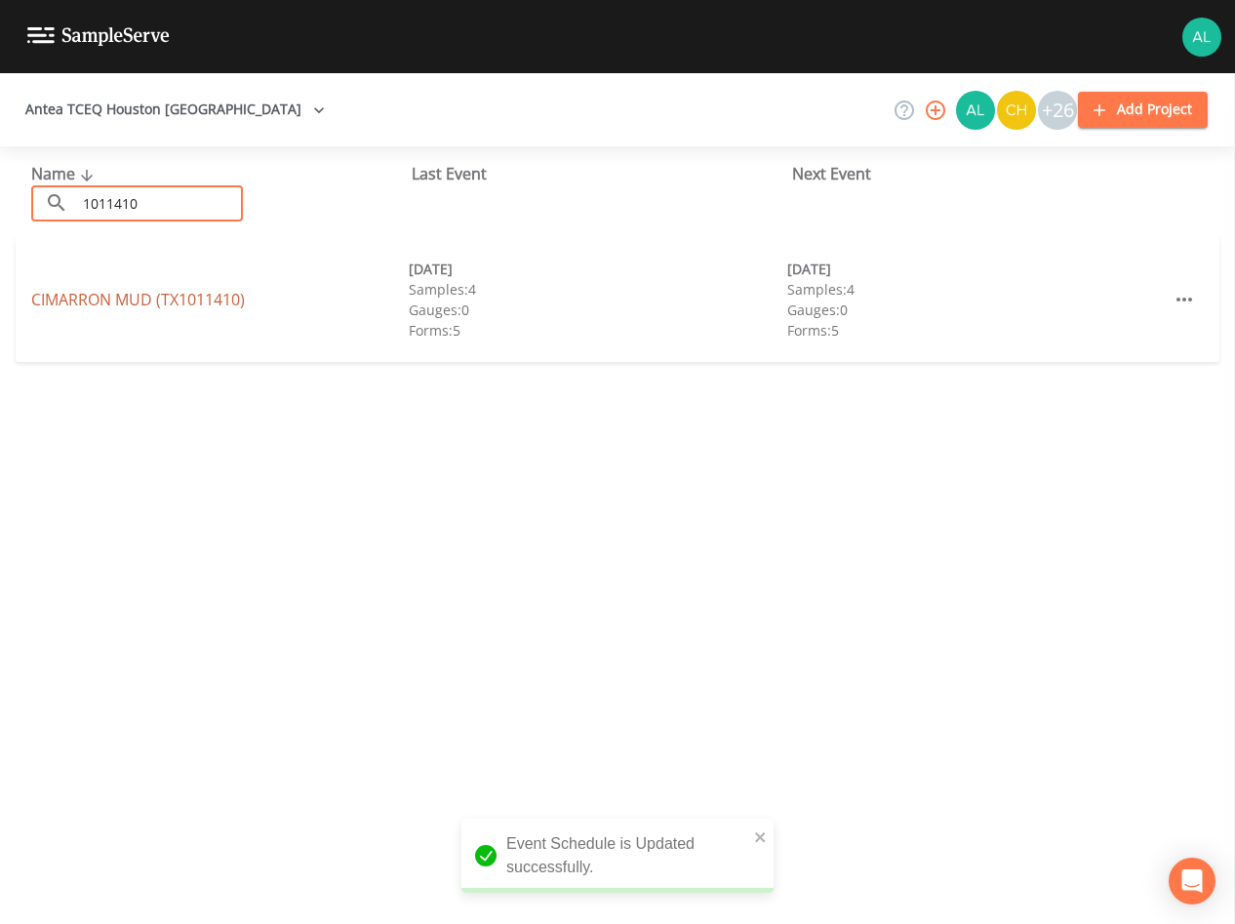
click at [107, 307] on link "CIMARRON MUD (TX1011410)" at bounding box center [138, 299] width 214 height 21
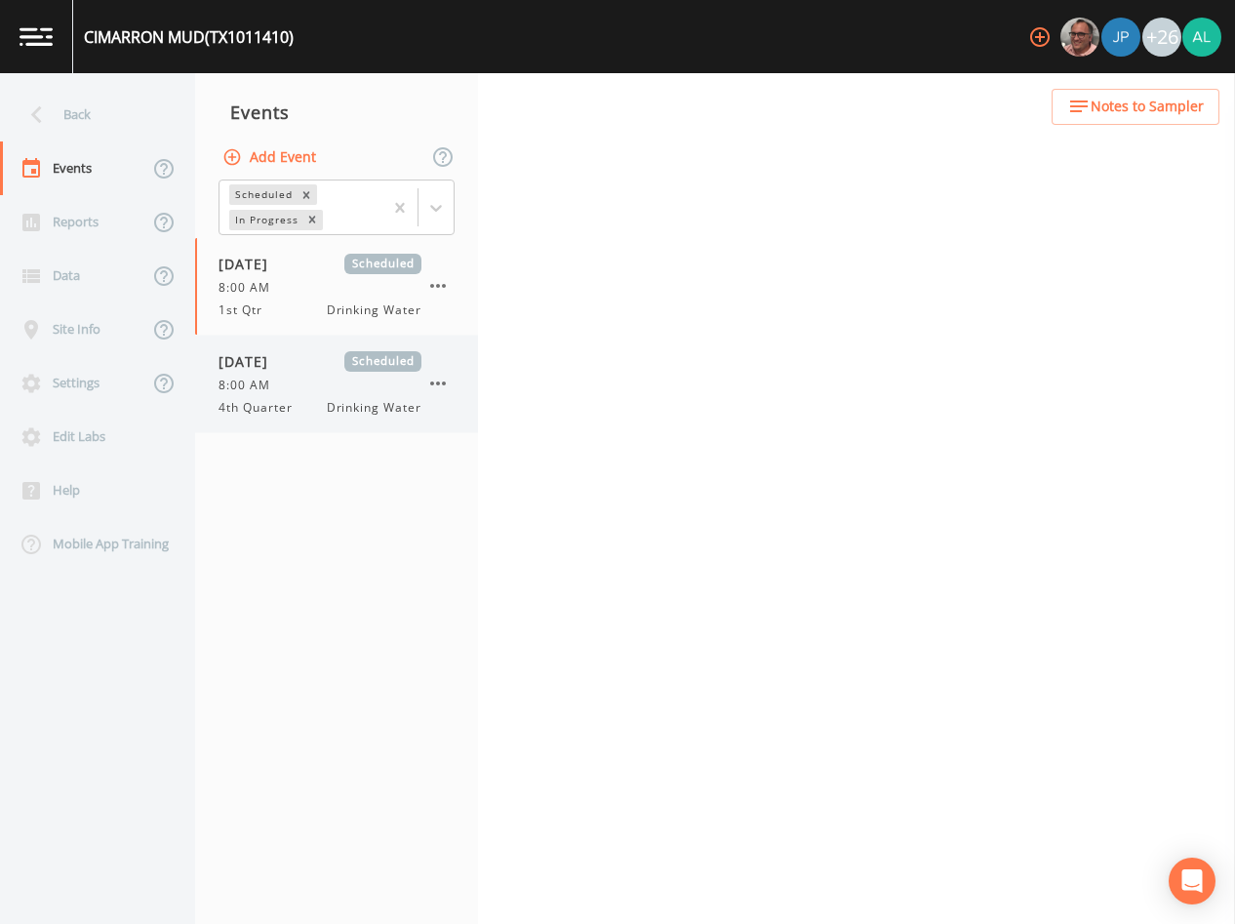
click at [357, 417] on div "[DATE] Scheduled 8:00 AM 4th Quarter Drinking Water" at bounding box center [336, 384] width 283 height 97
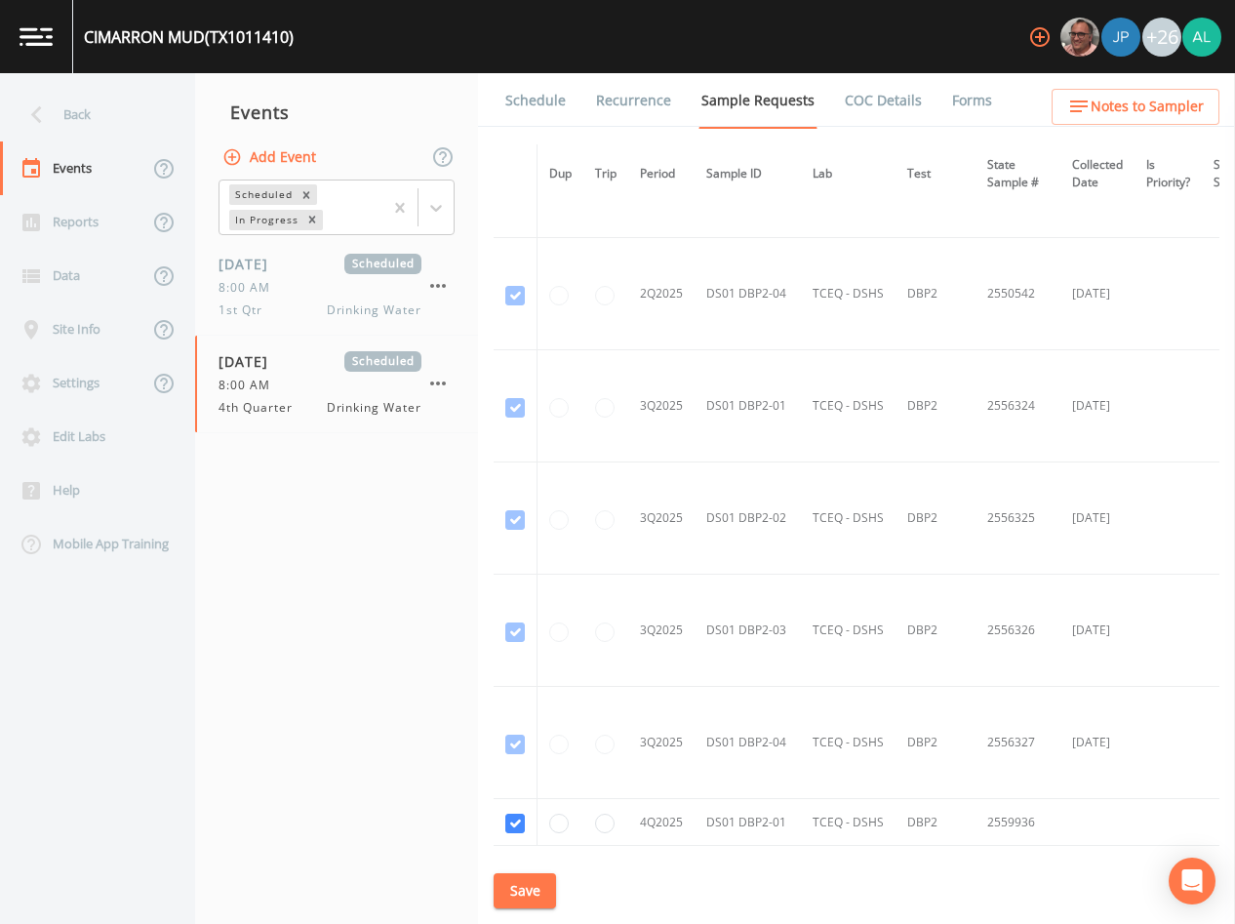
scroll to position [5767, 0]
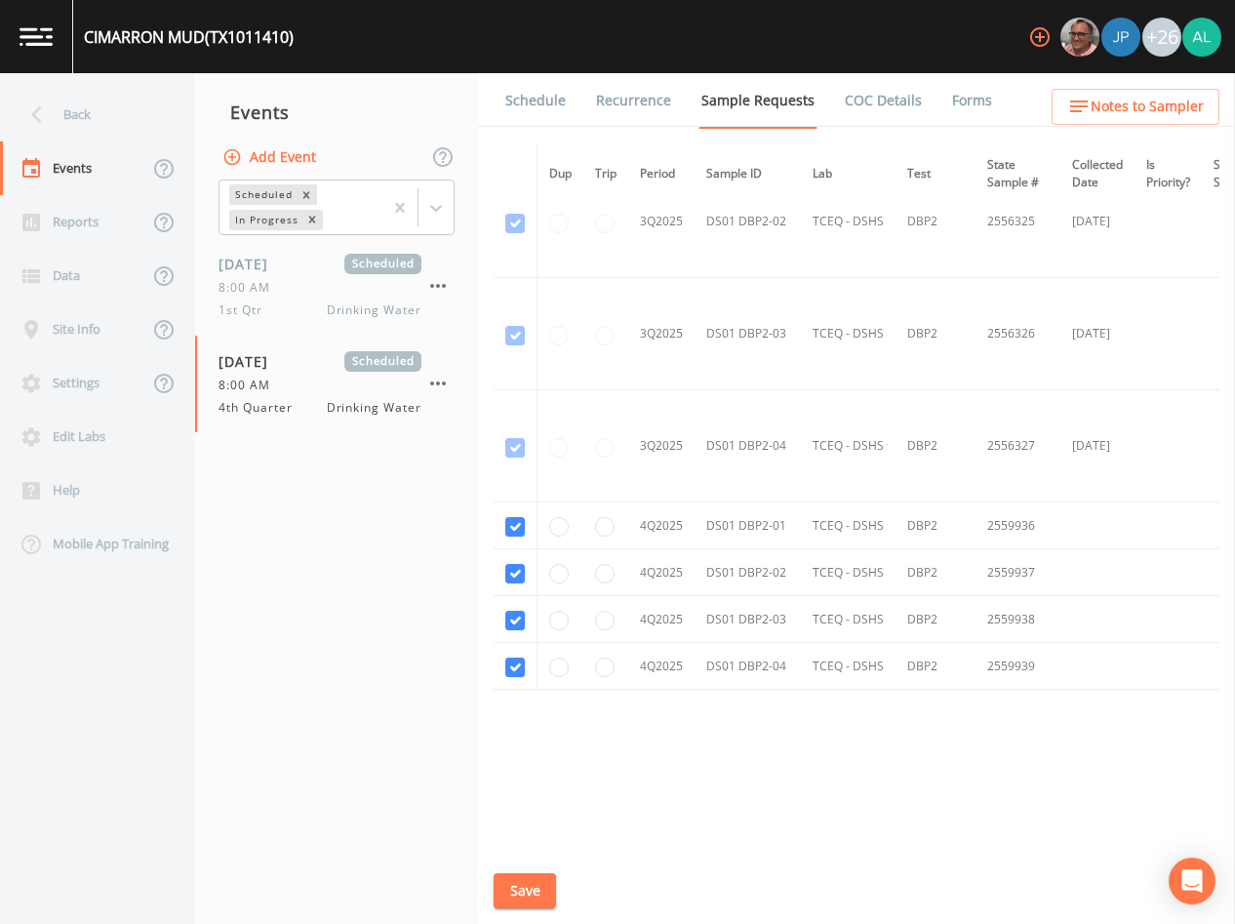
click at [542, 109] on link "Schedule" at bounding box center [536, 100] width 66 height 55
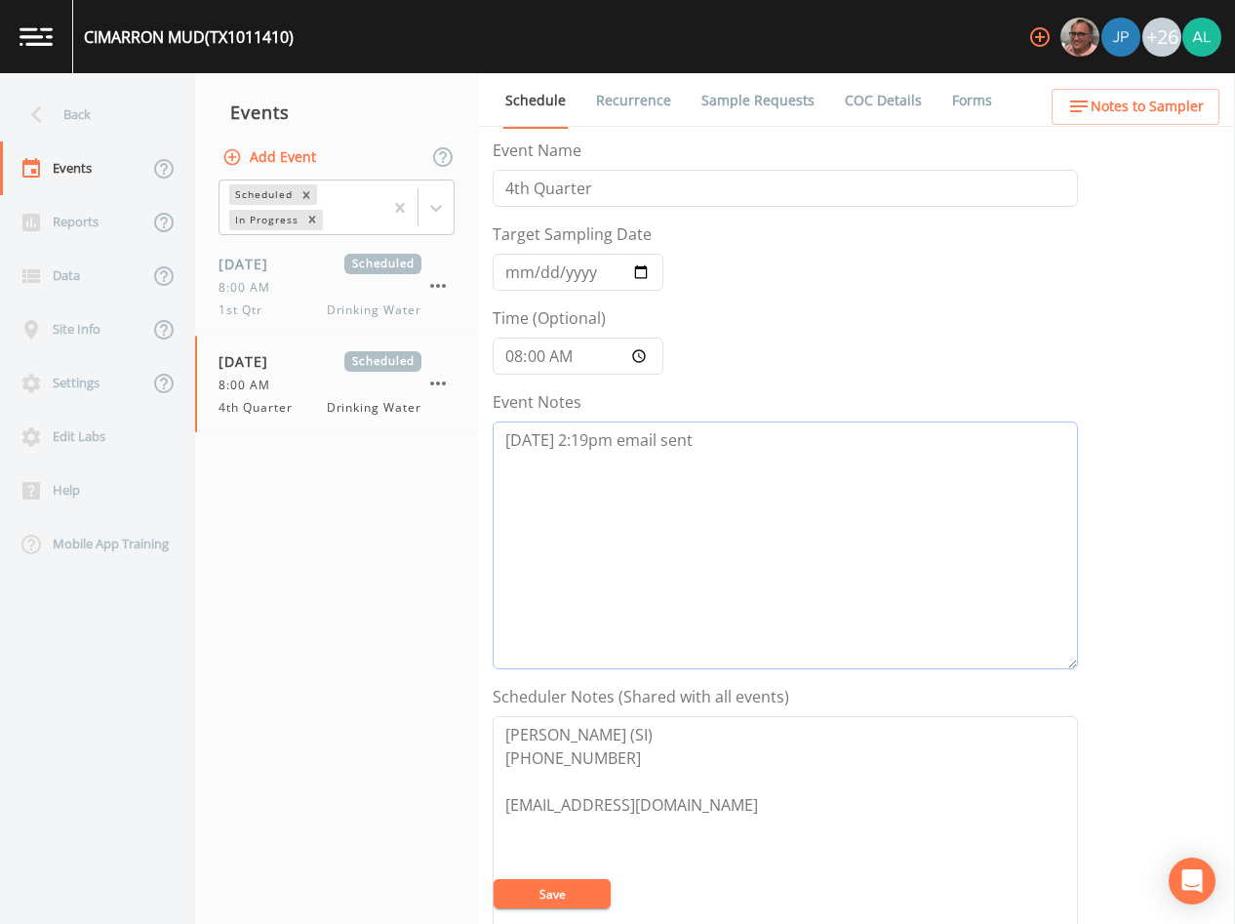
click at [712, 467] on textarea "[DATE] 2:19pm email sent" at bounding box center [786, 546] width 586 height 248
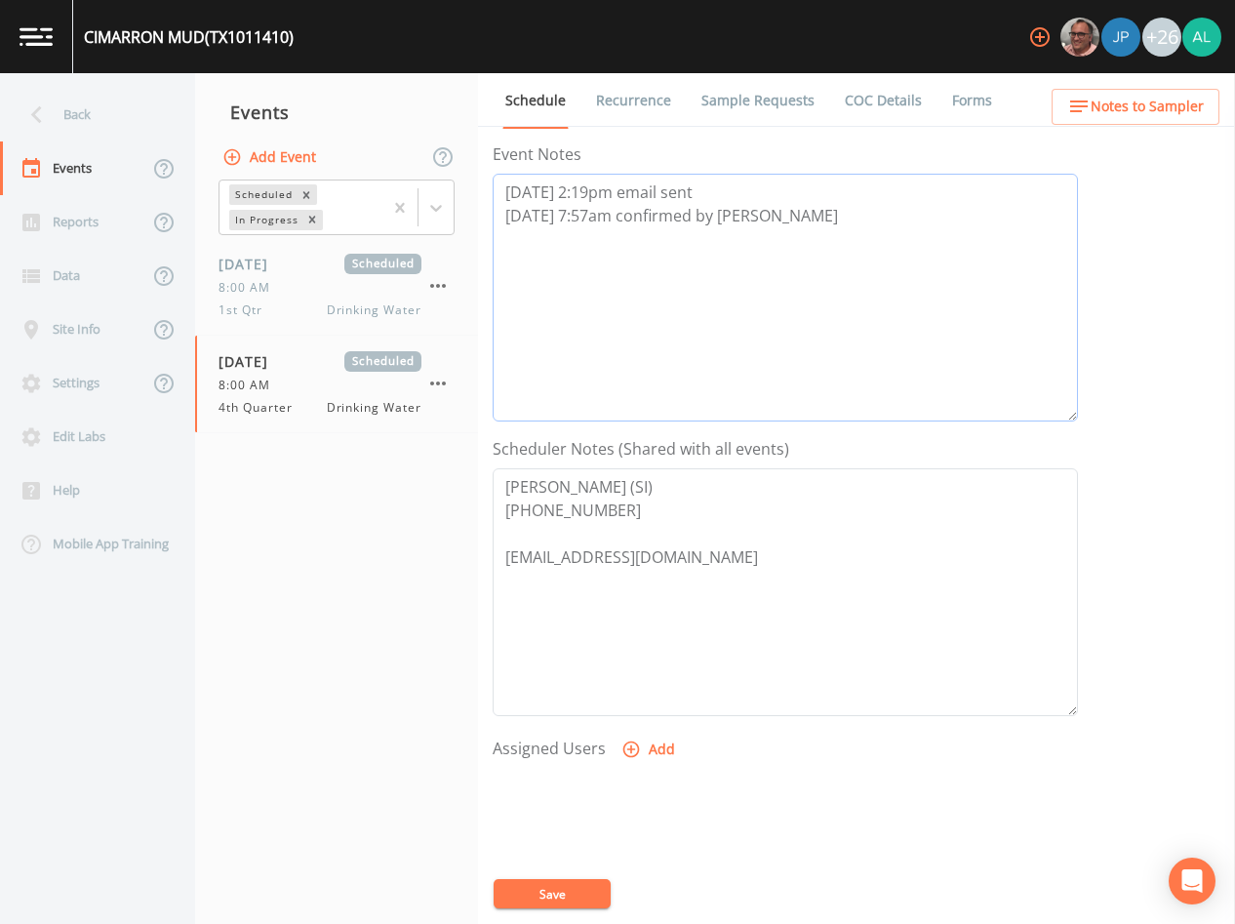
scroll to position [453, 0]
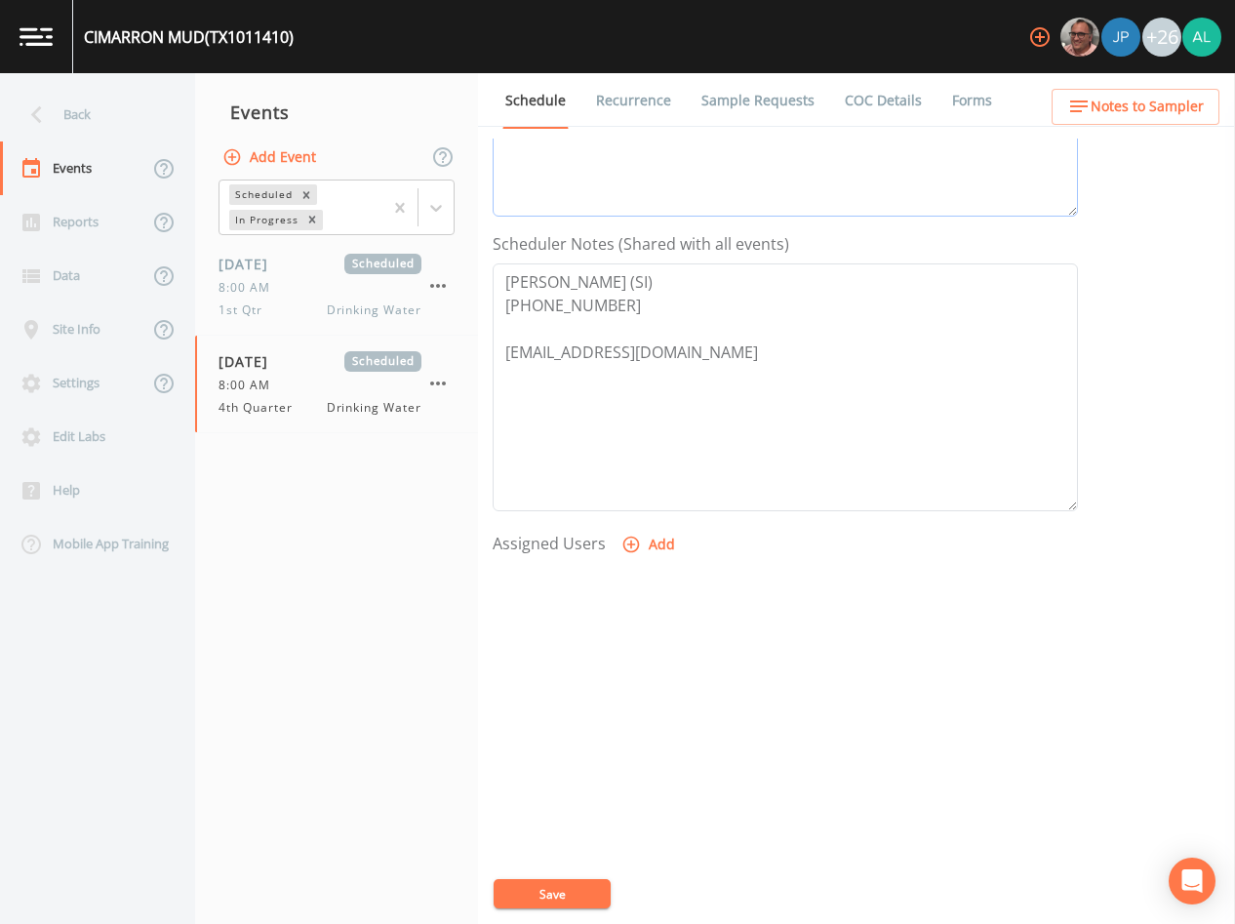
type textarea "[DATE] 2:19pm email sent [DATE] 7:57am confirmed by [PERSON_NAME]"
click at [627, 541] on icon "button" at bounding box center [632, 545] width 20 height 20
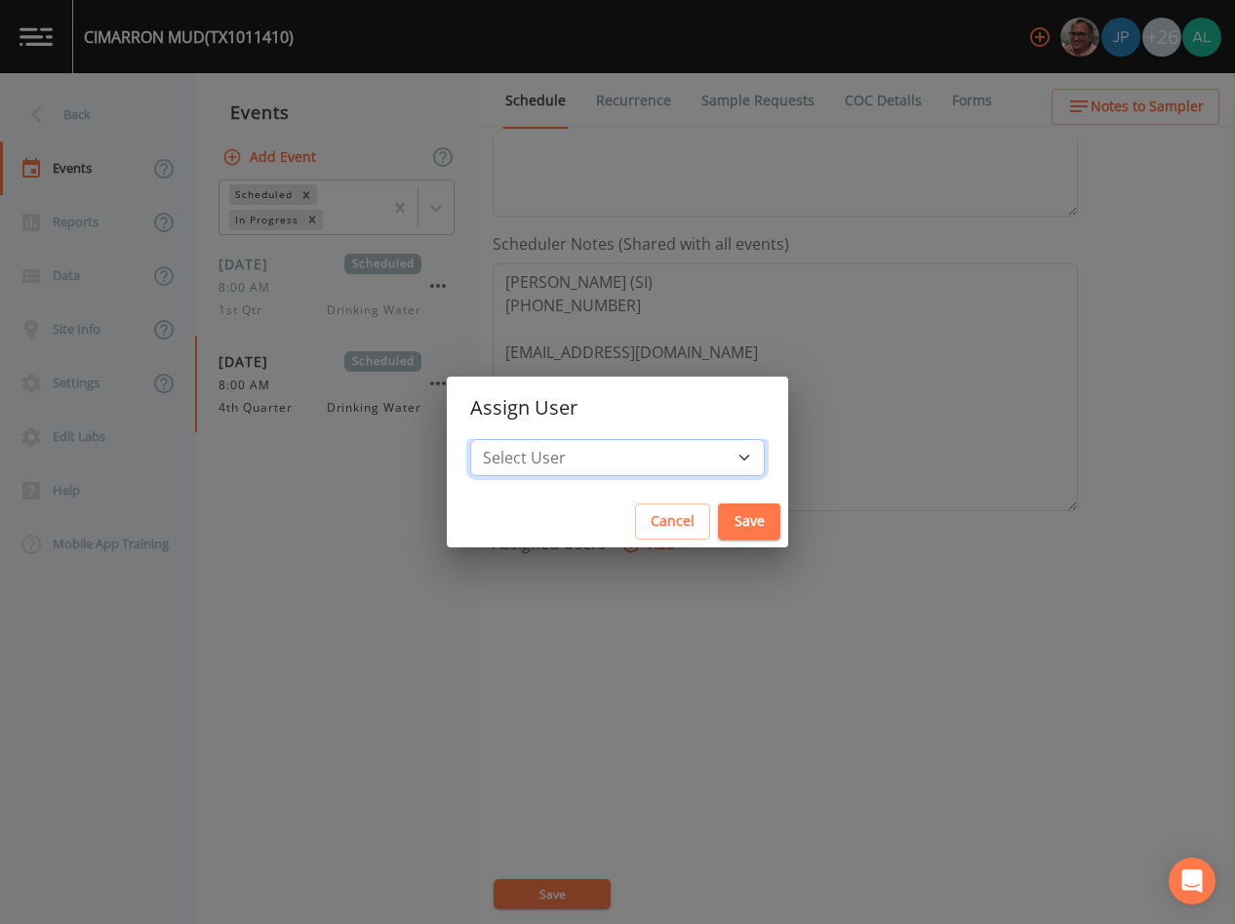
click at [548, 451] on select "Select User [PERSON_NAME] [PERSON_NAME] [PERSON_NAME] [PERSON_NAME] [PERSON_NAM…" at bounding box center [617, 457] width 295 height 37
select select "37eecc1f-c5fe-476e-b72b-30cfa15dcfe6"
click at [514, 439] on select "Select User [PERSON_NAME] [PERSON_NAME] [PERSON_NAME] [PERSON_NAME] [PERSON_NAM…" at bounding box center [617, 457] width 295 height 37
click at [718, 533] on button "Save" at bounding box center [749, 522] width 62 height 36
select select
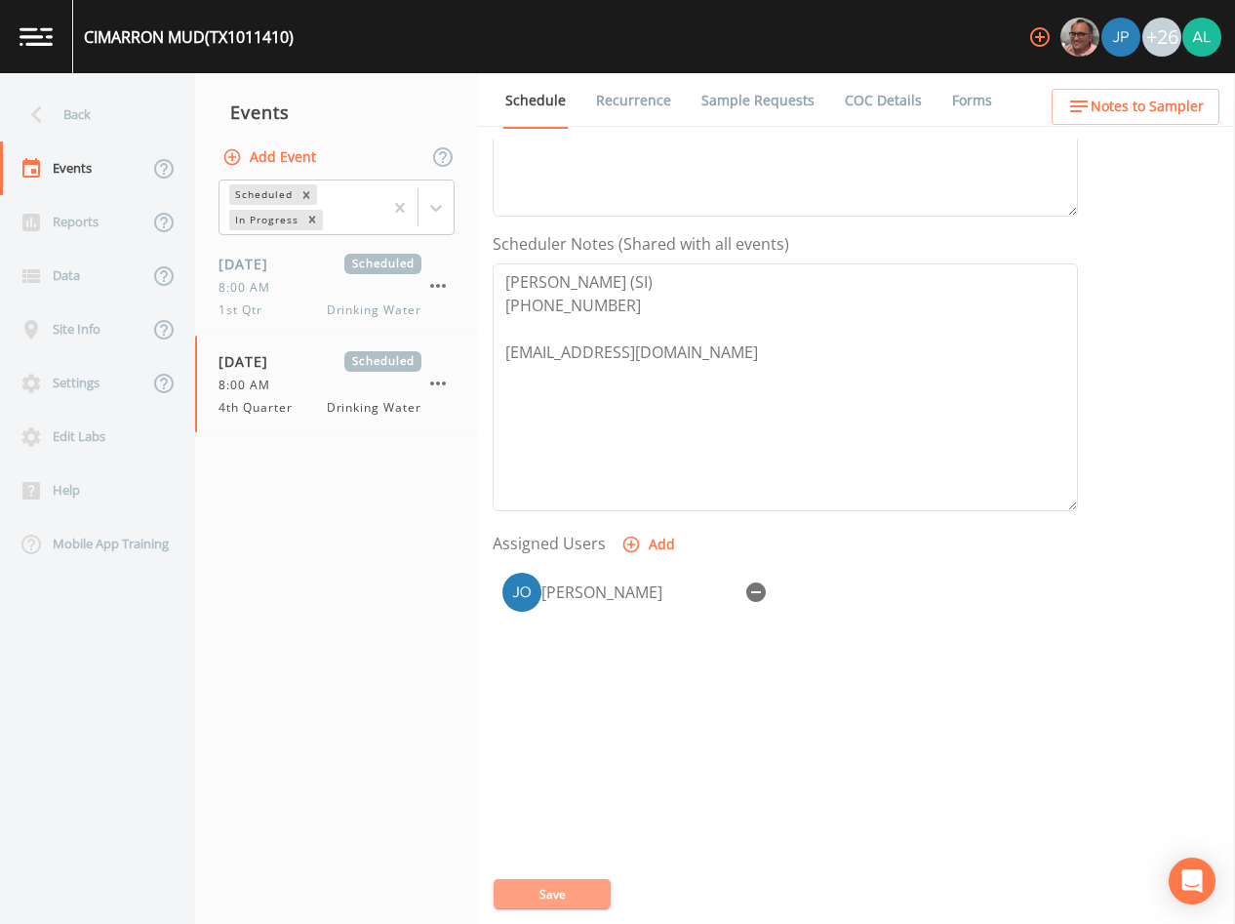
drag, startPoint x: 596, startPoint y: 883, endPoint x: 454, endPoint y: 748, distance: 196.7
click at [592, 877] on div "Event Name 4th Quarter Target Sampling Date [DATE] Time (Optional) 08:00:00 Eve…" at bounding box center [864, 532] width 743 height 786
click at [116, 129] on div "Back" at bounding box center [88, 115] width 176 height 54
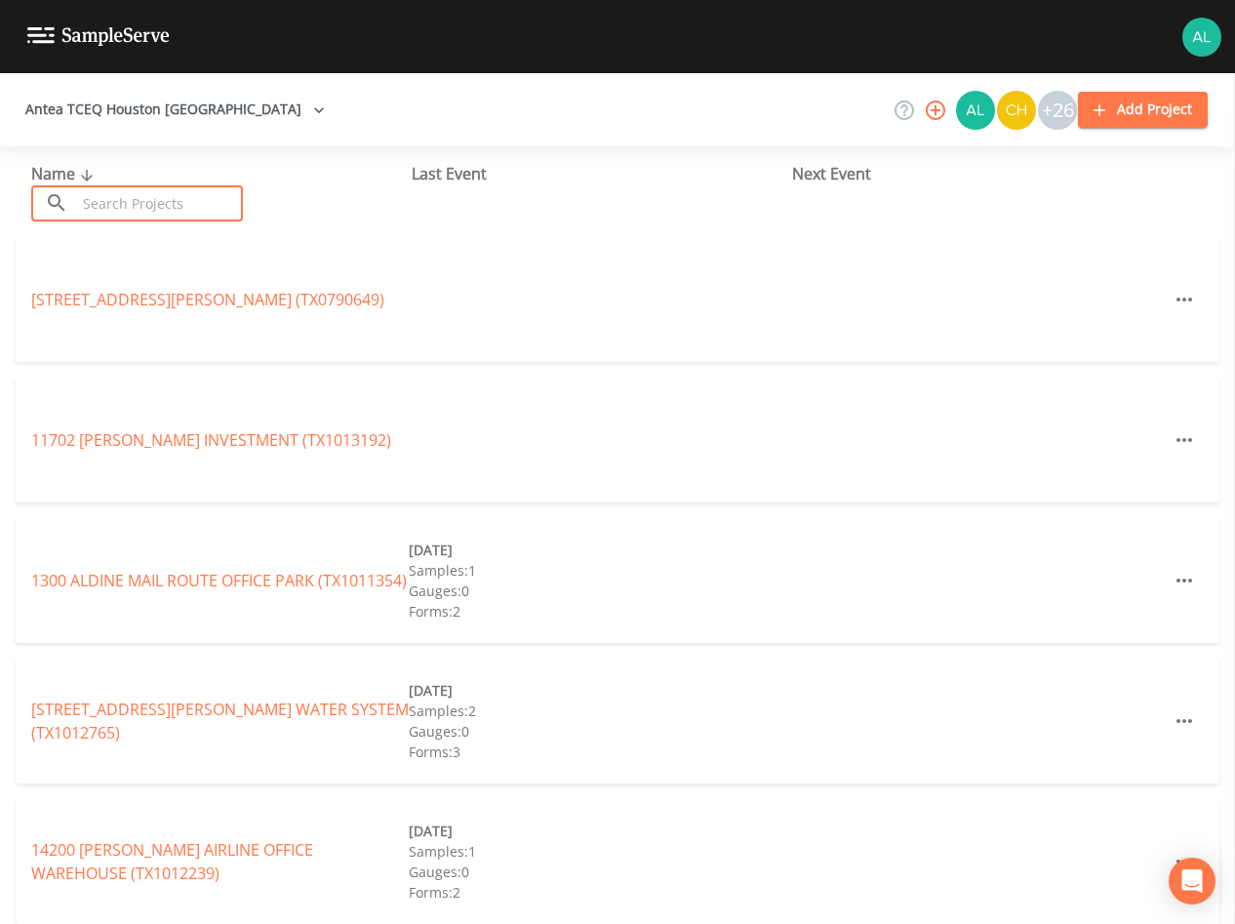
click at [163, 211] on input "text" at bounding box center [159, 203] width 167 height 36
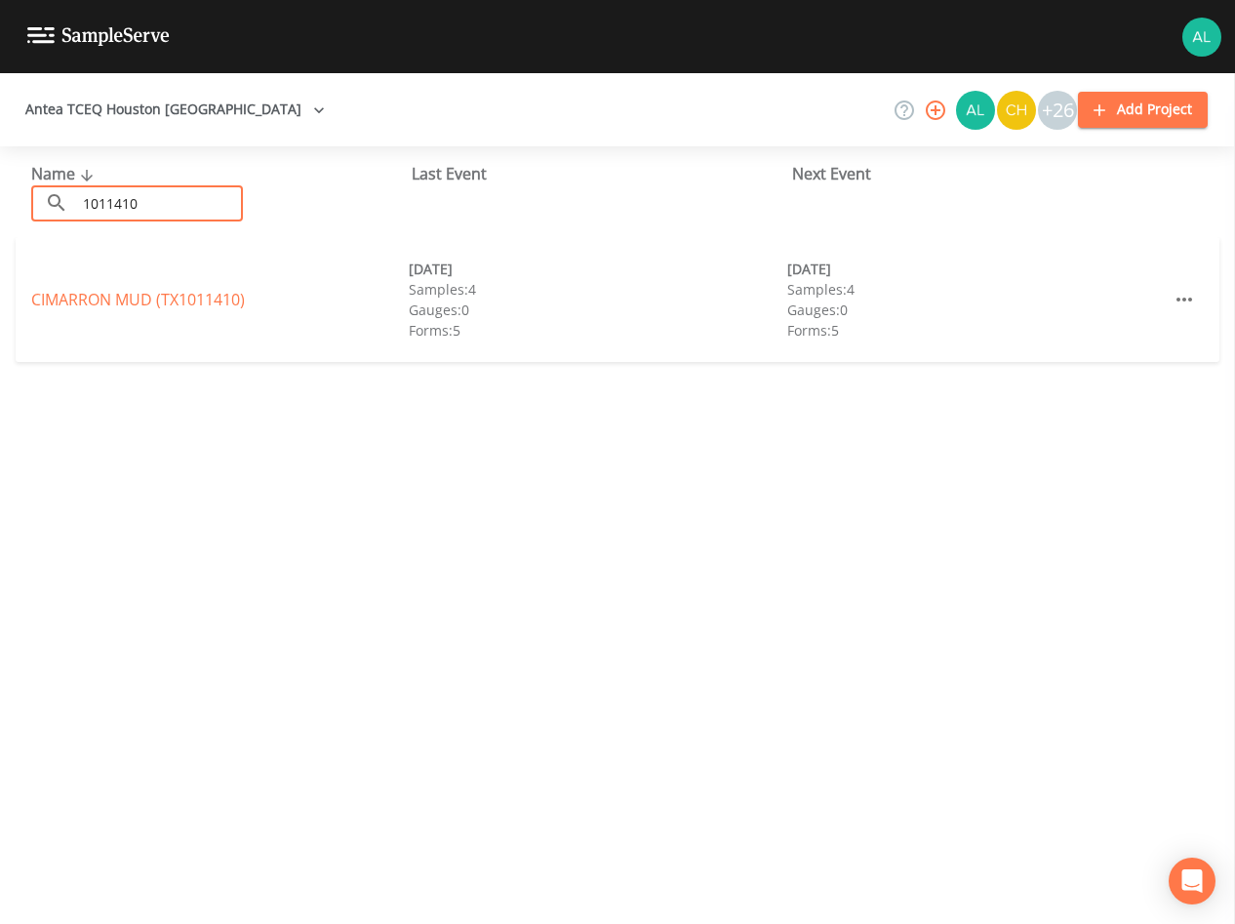
type input "1011410"
click at [156, 291] on link "CIMARRON MUD (TX1011410)" at bounding box center [138, 299] width 214 height 21
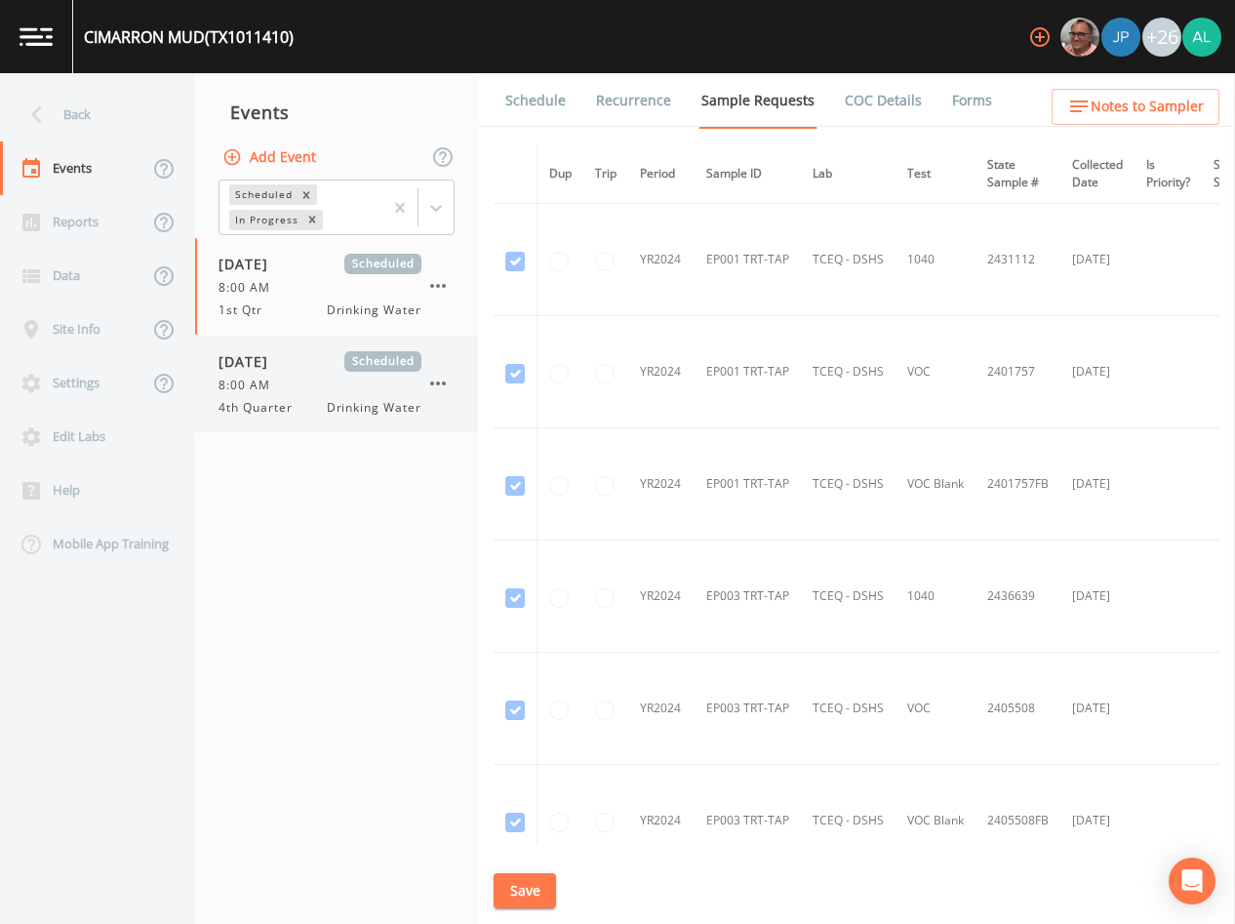
click at [342, 364] on div "[DATE] Scheduled" at bounding box center [320, 361] width 203 height 20
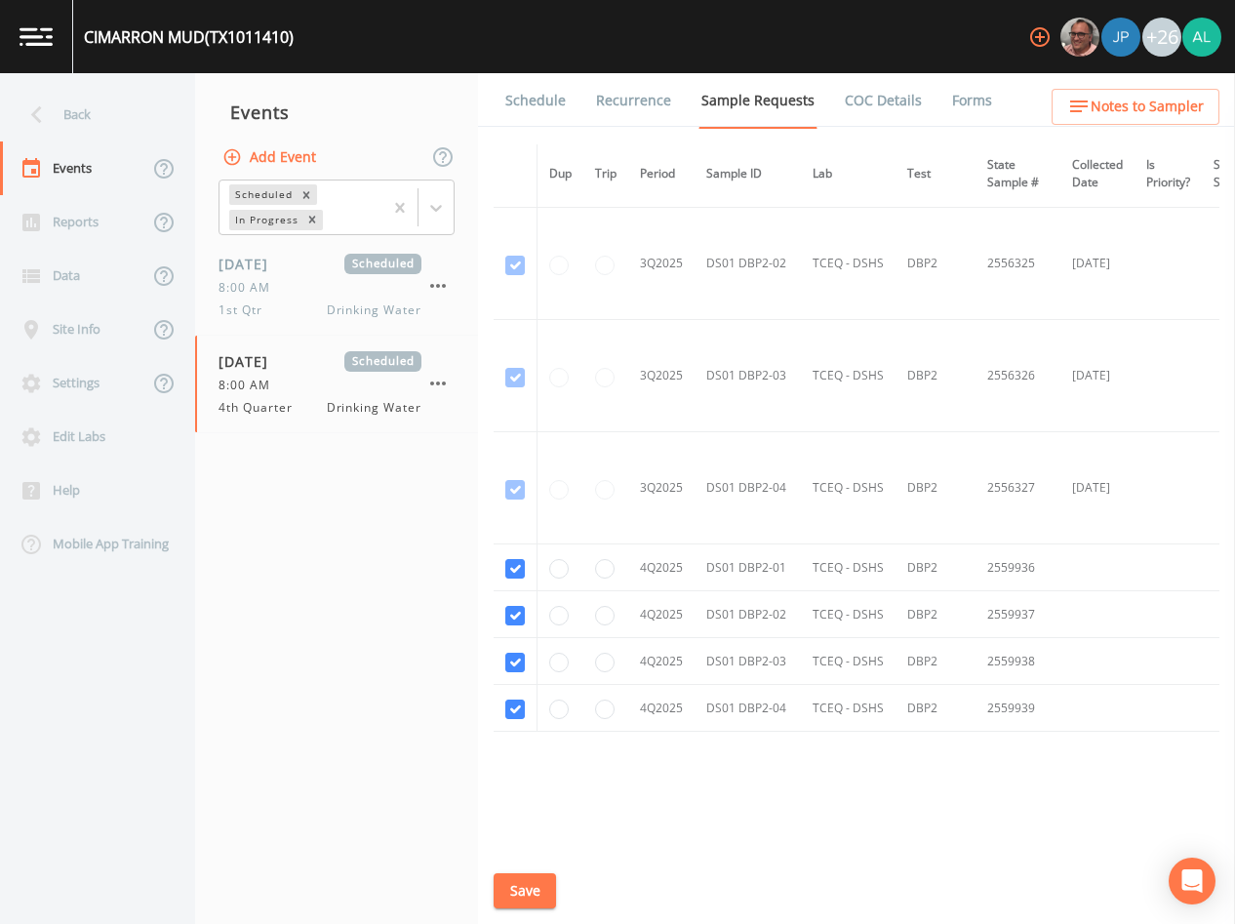
scroll to position [5767, 0]
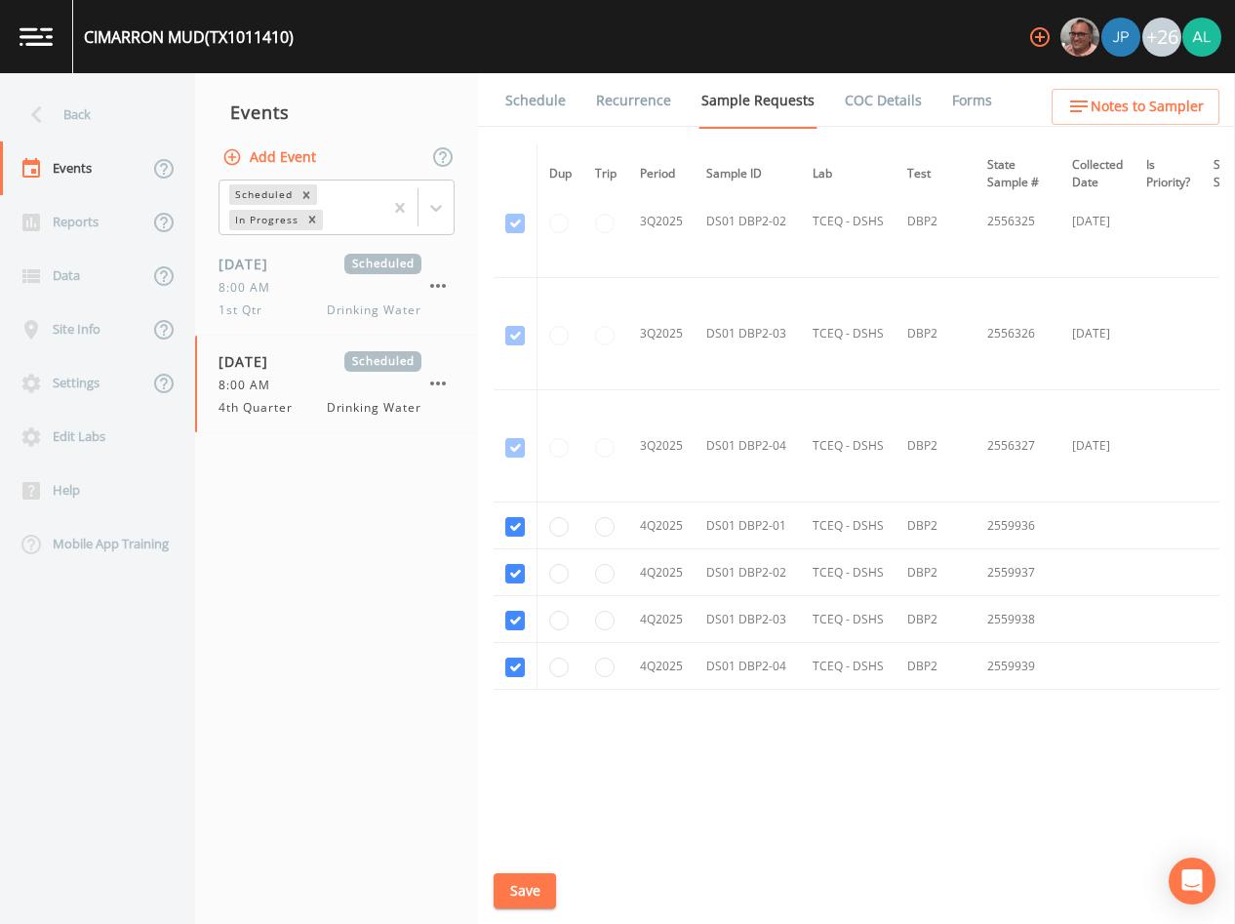
click at [550, 99] on link "Schedule" at bounding box center [536, 100] width 66 height 55
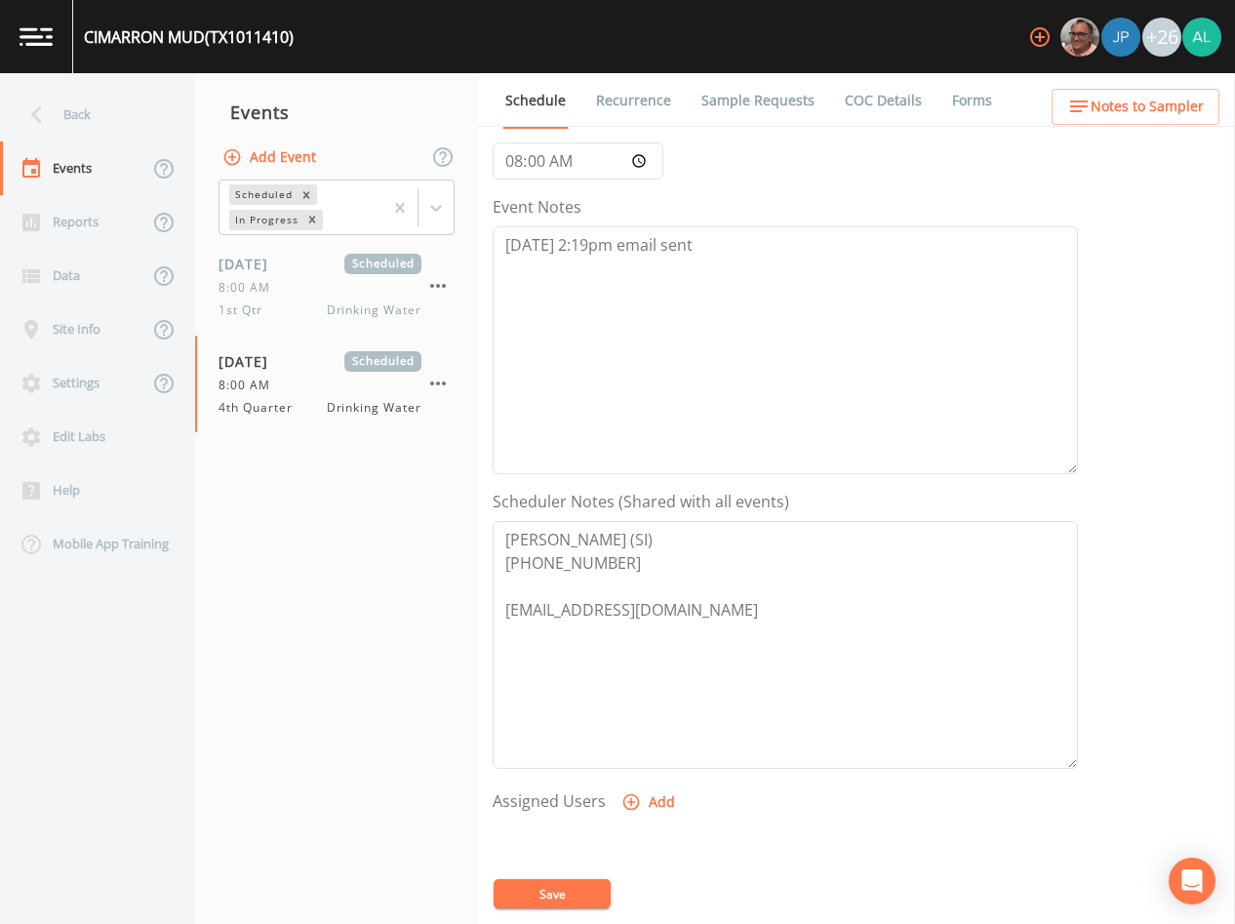
scroll to position [293, 0]
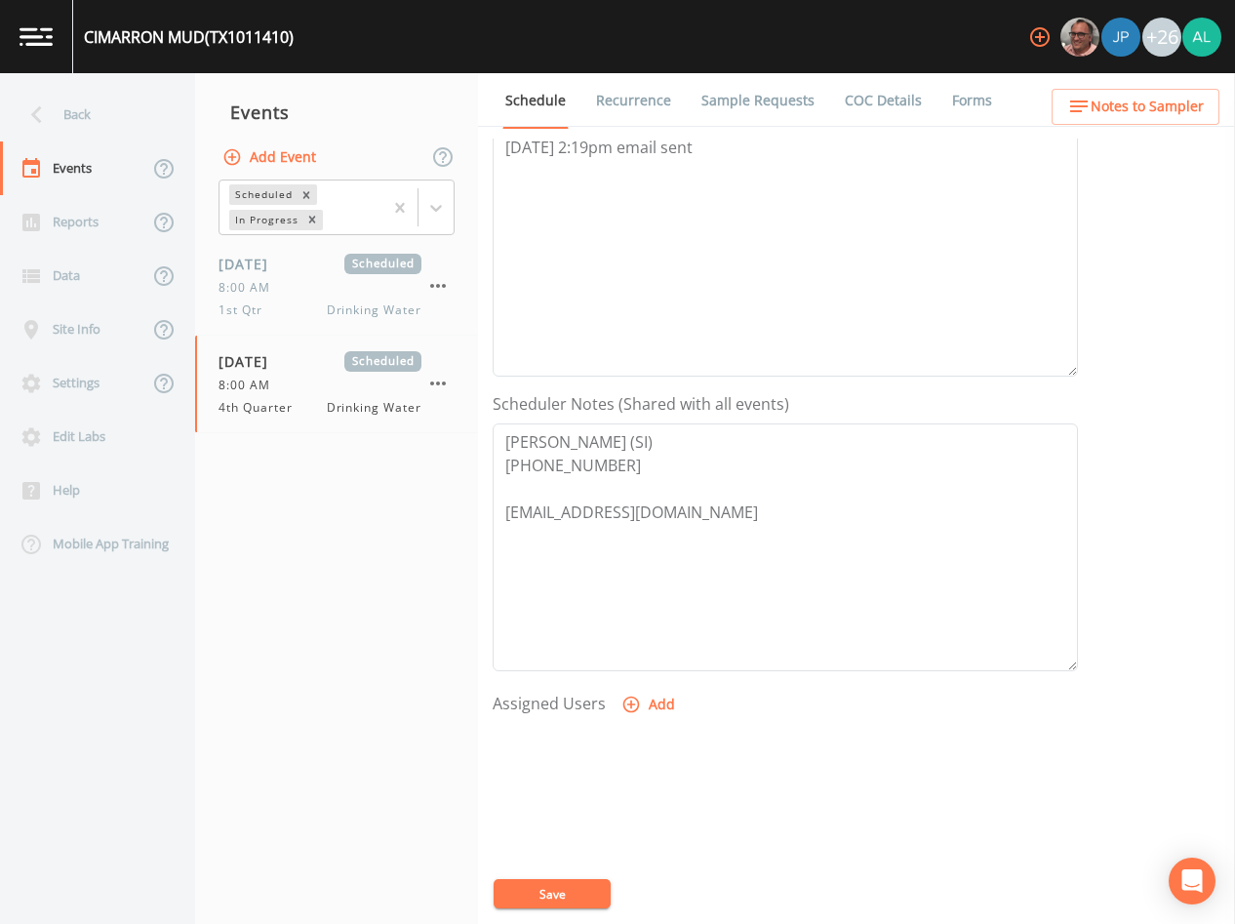
click at [662, 703] on button "Add" at bounding box center [650, 705] width 65 height 36
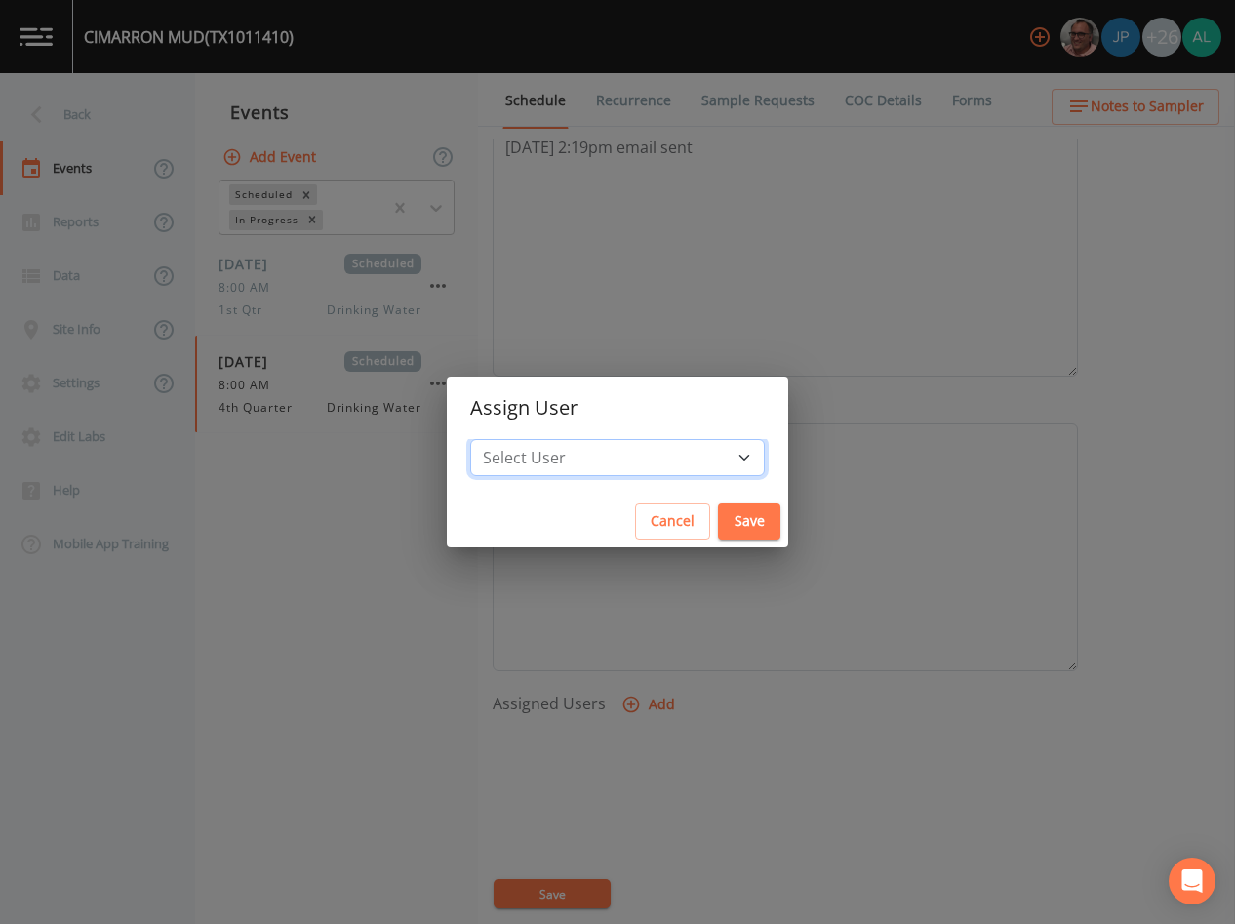
click at [601, 472] on select "Select User [PERSON_NAME] [PERSON_NAME] [PERSON_NAME] [PERSON_NAME] [PERSON_NAM…" at bounding box center [617, 457] width 295 height 37
select select "37eecc1f-c5fe-476e-b72b-30cfa15dcfe6"
click at [514, 439] on select "Select User [PERSON_NAME] [PERSON_NAME] [PERSON_NAME] [PERSON_NAME] [PERSON_NAM…" at bounding box center [617, 457] width 295 height 37
drag, startPoint x: 714, startPoint y: 537, endPoint x: 673, endPoint y: 496, distance: 58.0
click at [718, 535] on button "Save" at bounding box center [749, 522] width 62 height 36
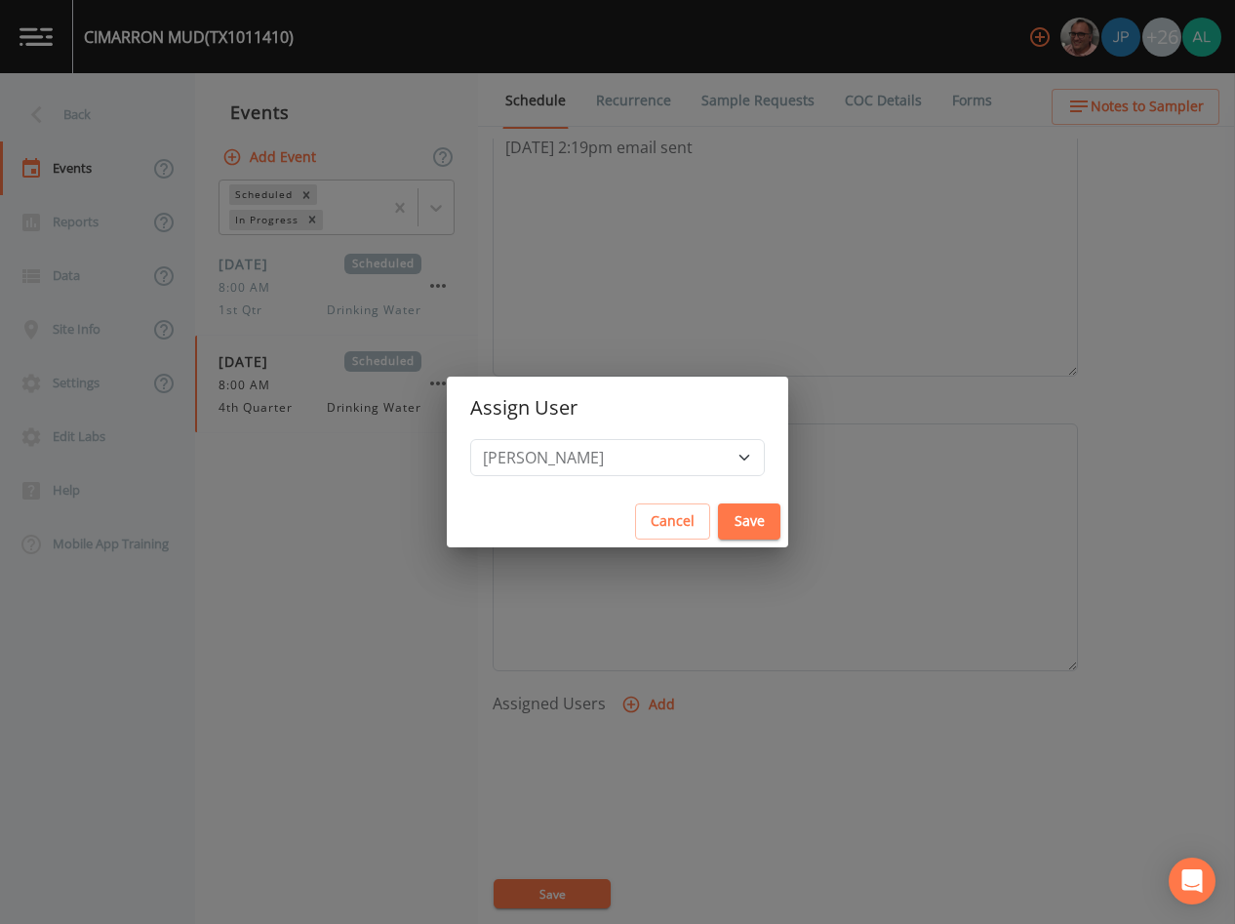
select select
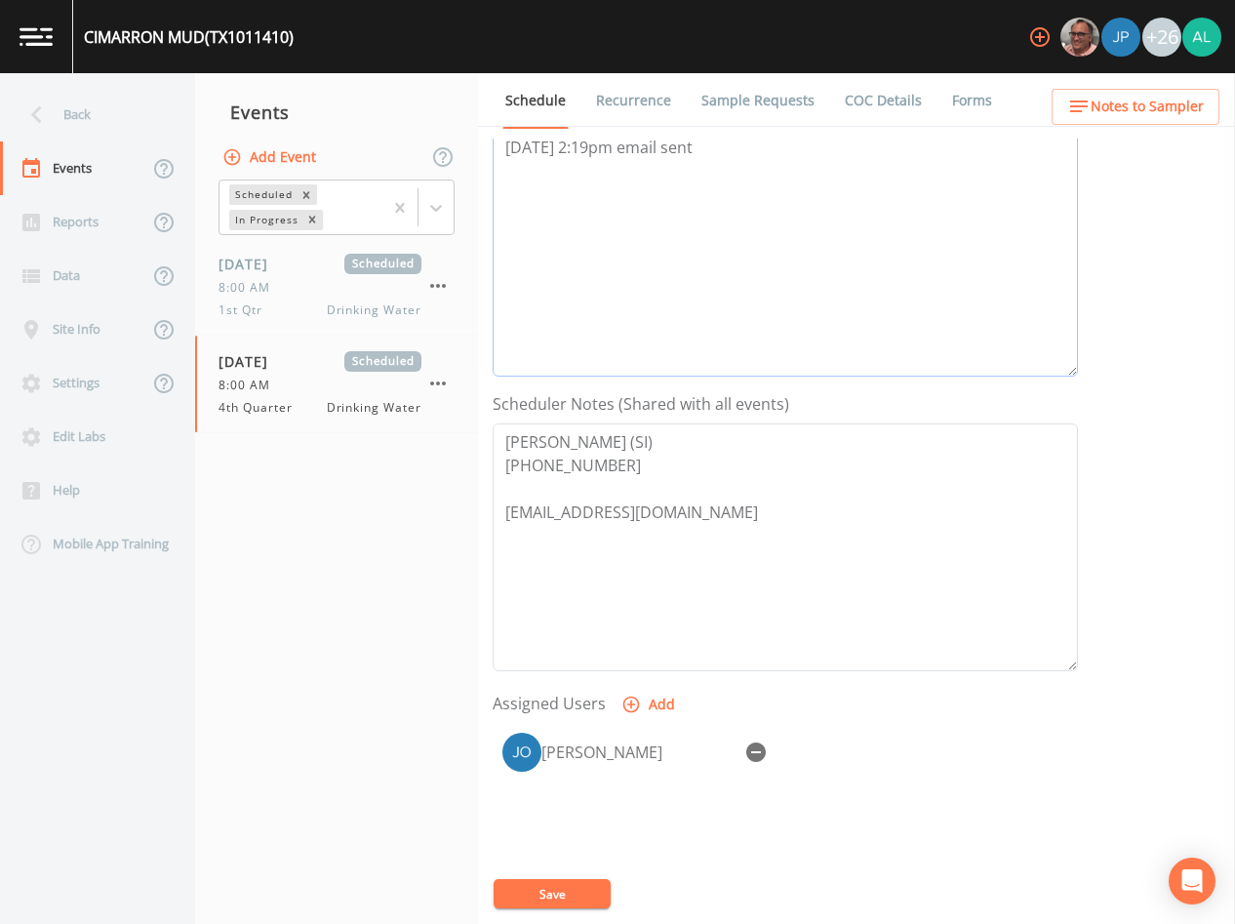
click at [775, 147] on textarea "[DATE] 2:19pm email sent" at bounding box center [786, 253] width 586 height 248
type textarea "[DATE] 2:19pm email sent [DATE] 7:57am confirmed by [PERSON_NAME]"
click at [573, 900] on button "Save" at bounding box center [552, 893] width 117 height 29
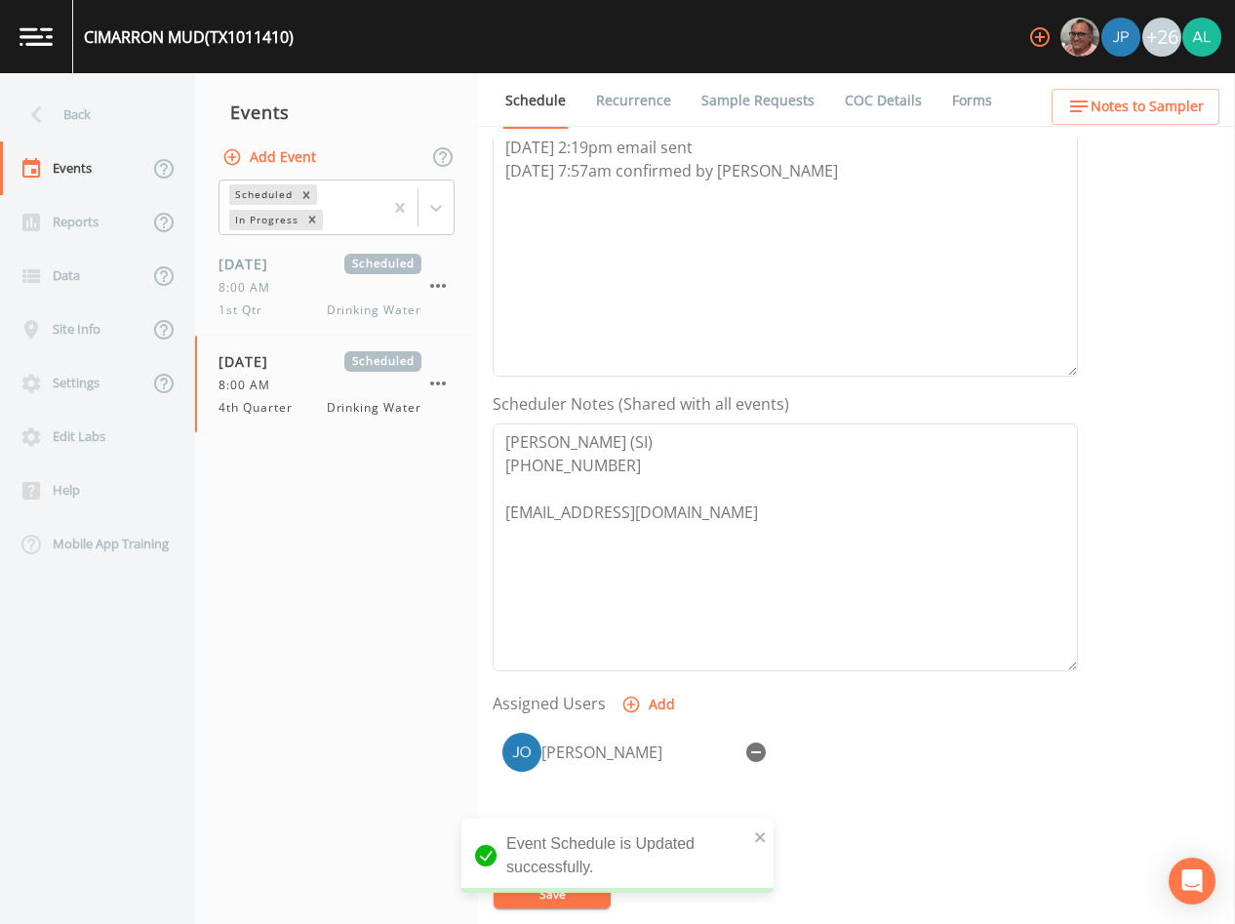
click at [1131, 81] on ul "Schedule Recurrence Sample Requests COC Details Forms" at bounding box center [856, 100] width 757 height 54
click at [1136, 104] on span "Notes to Sampler" at bounding box center [1147, 107] width 113 height 24
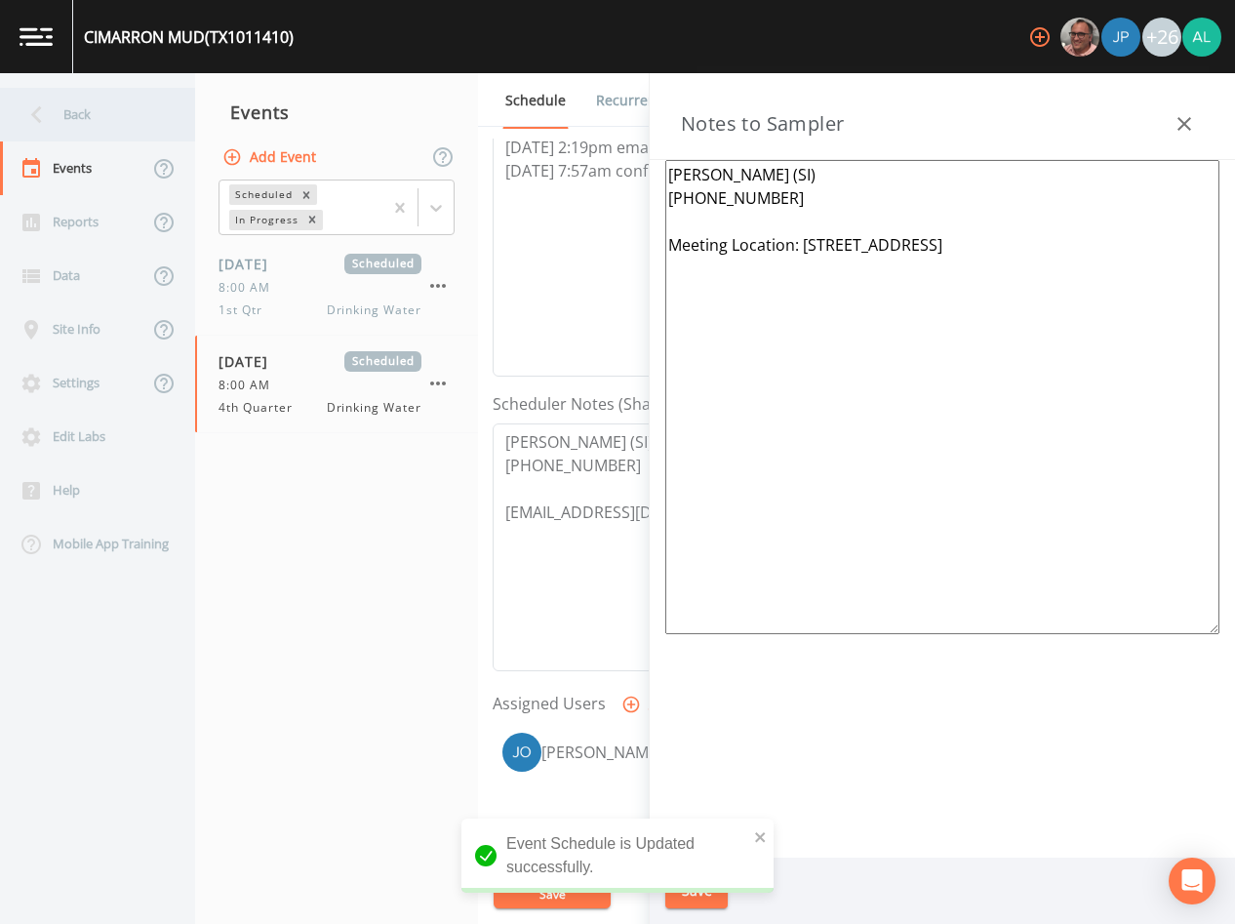
click at [134, 94] on div "Back" at bounding box center [88, 115] width 176 height 54
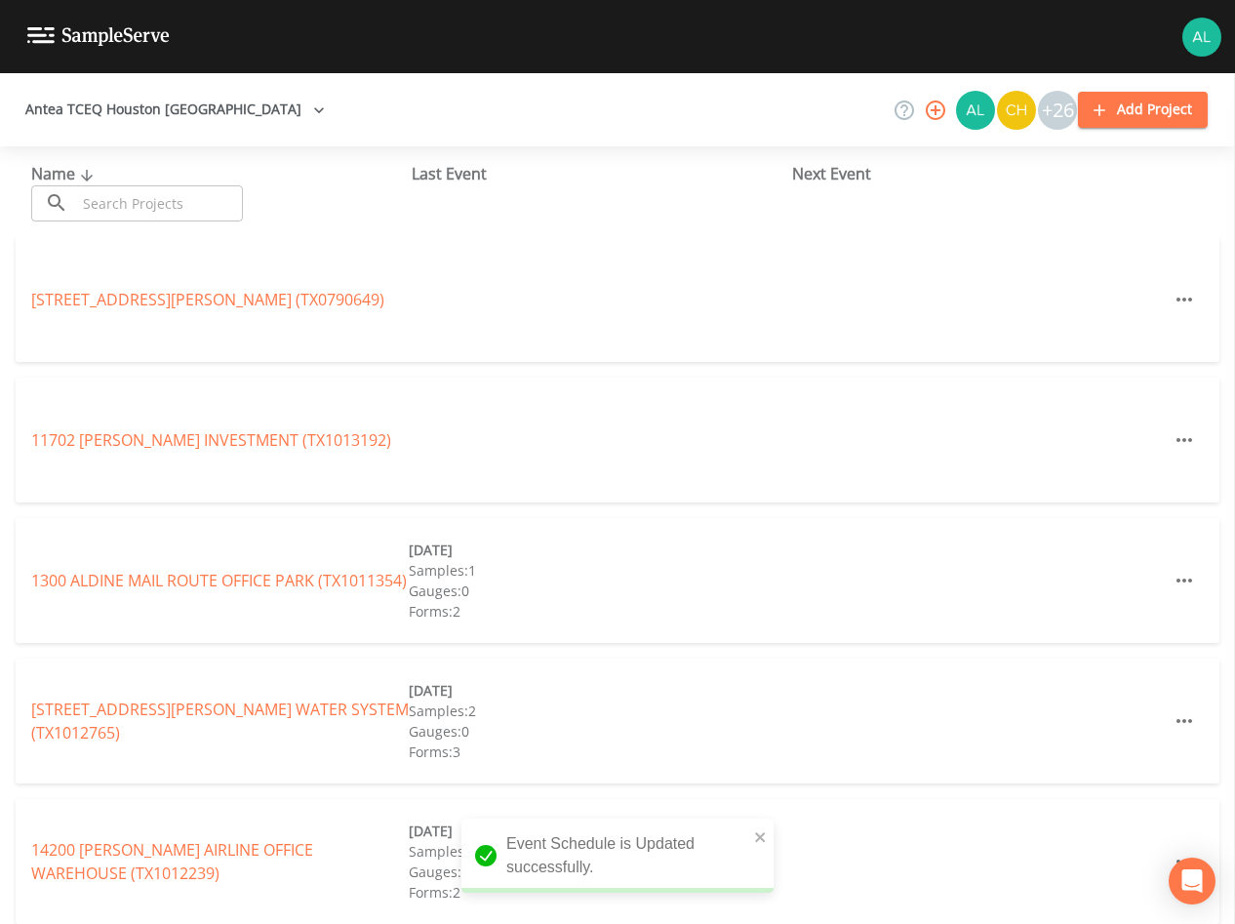
click at [160, 189] on input "text" at bounding box center [159, 203] width 167 height 36
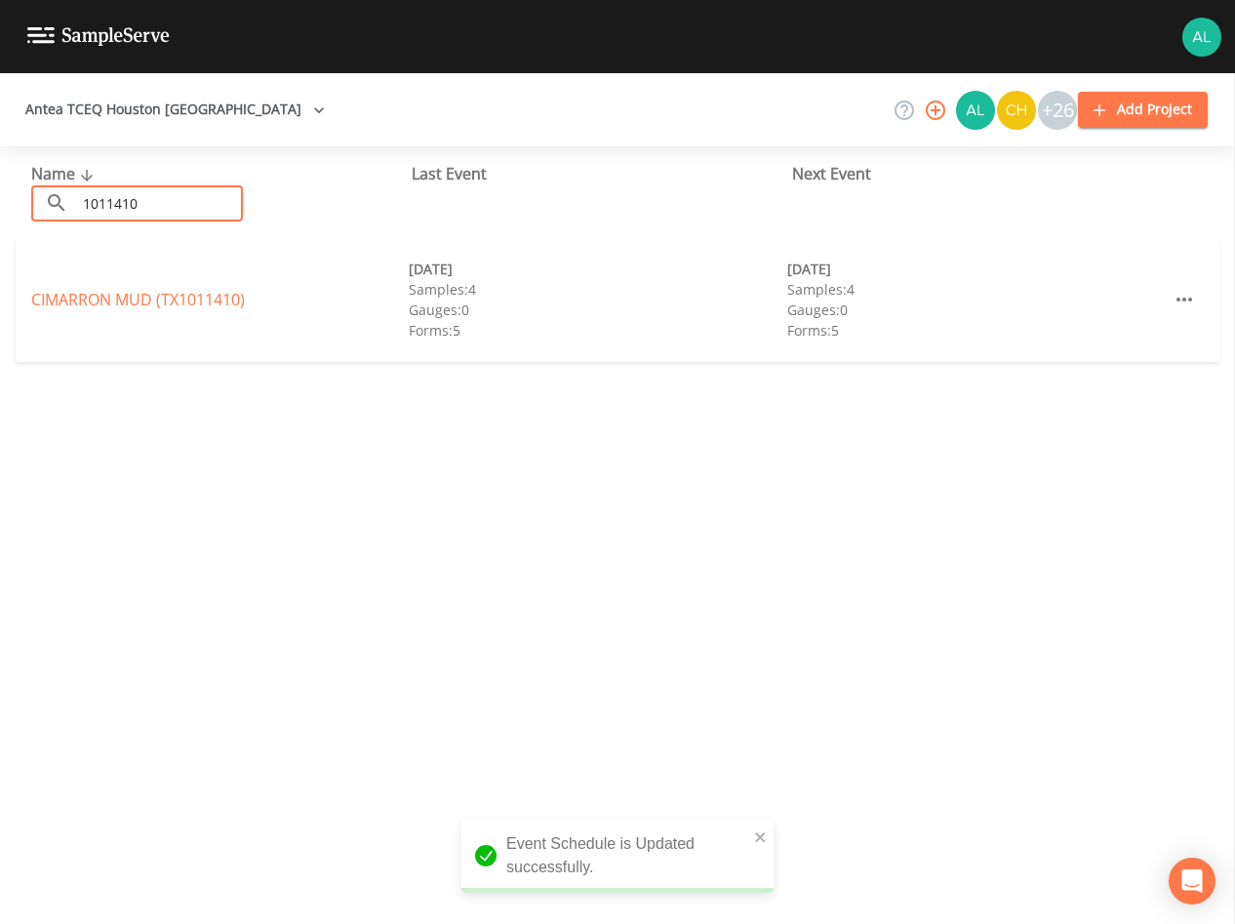
type input "1011410"
click at [61, 280] on div "CIMARRON MUD (TX1011410) [DATE] Samples: 4 Gauges: 0 Forms: 5 [DATE] Samples: 4…" at bounding box center [618, 299] width 1204 height 125
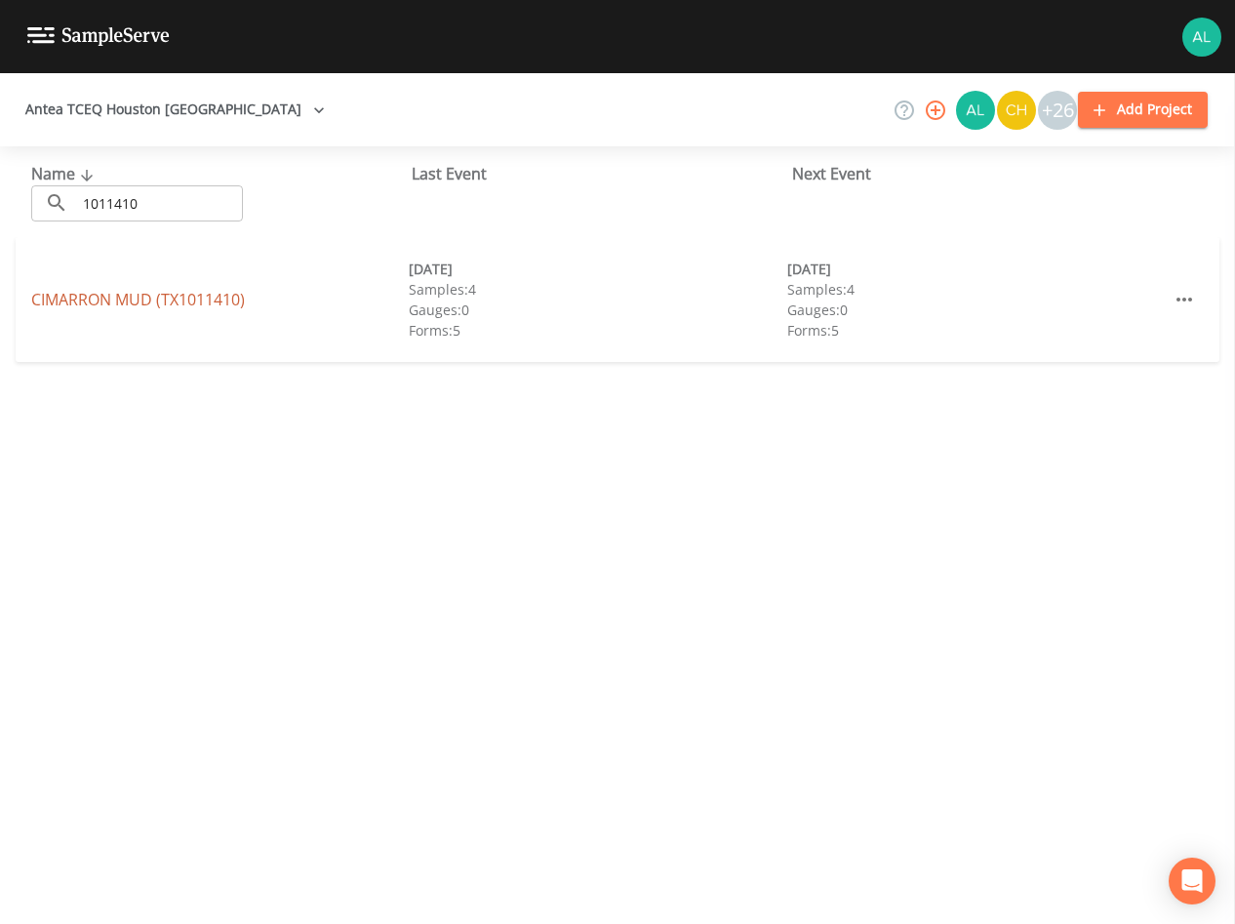
click at [71, 297] on link "CIMARRON MUD (TX1011410)" at bounding box center [138, 299] width 214 height 21
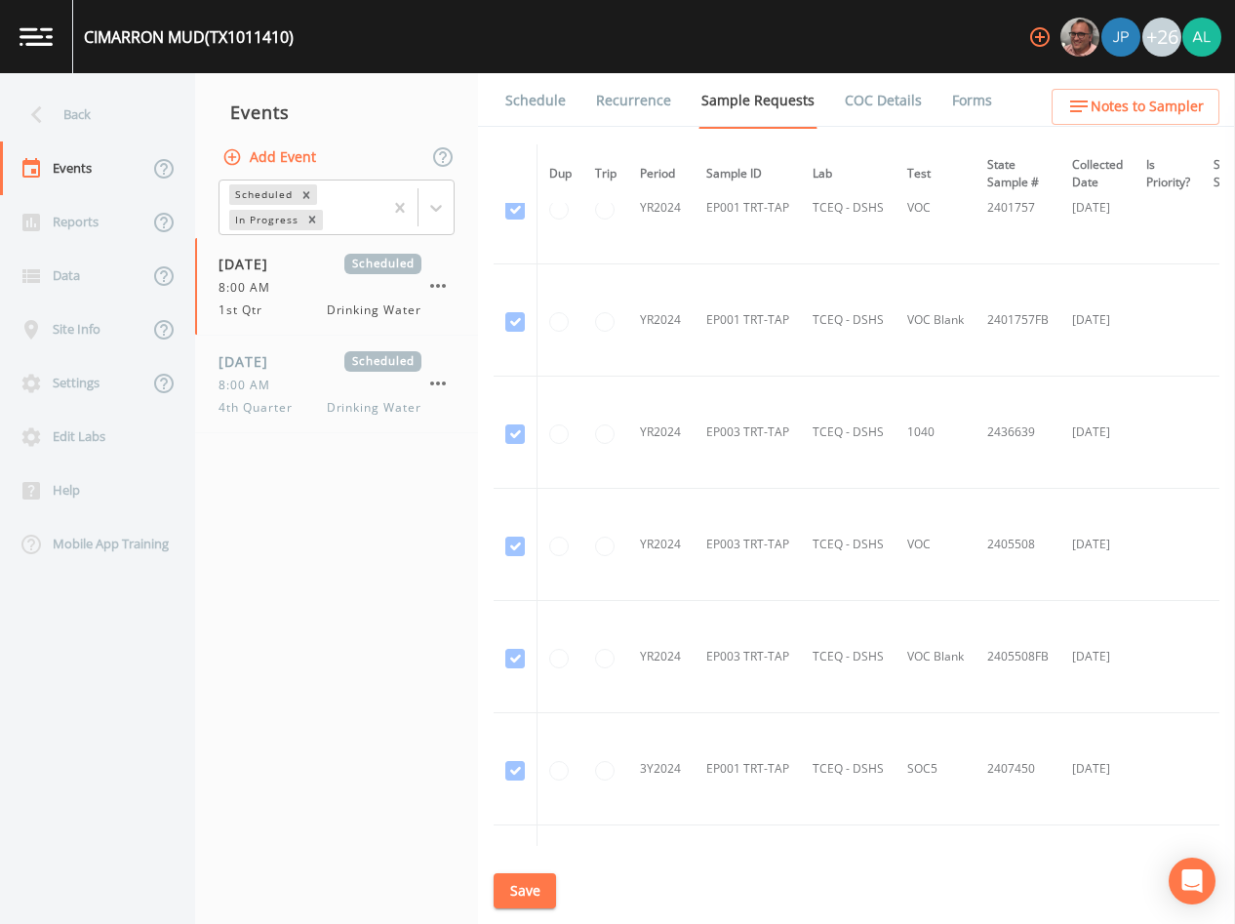
scroll to position [390, 0]
click at [346, 437] on nav "Events Add Event Scheduled In Progress [DATE] Scheduled 8:00 AM 1st Qtr Drinkin…" at bounding box center [336, 498] width 283 height 851
click at [354, 407] on span "Drinking Water" at bounding box center [374, 408] width 95 height 18
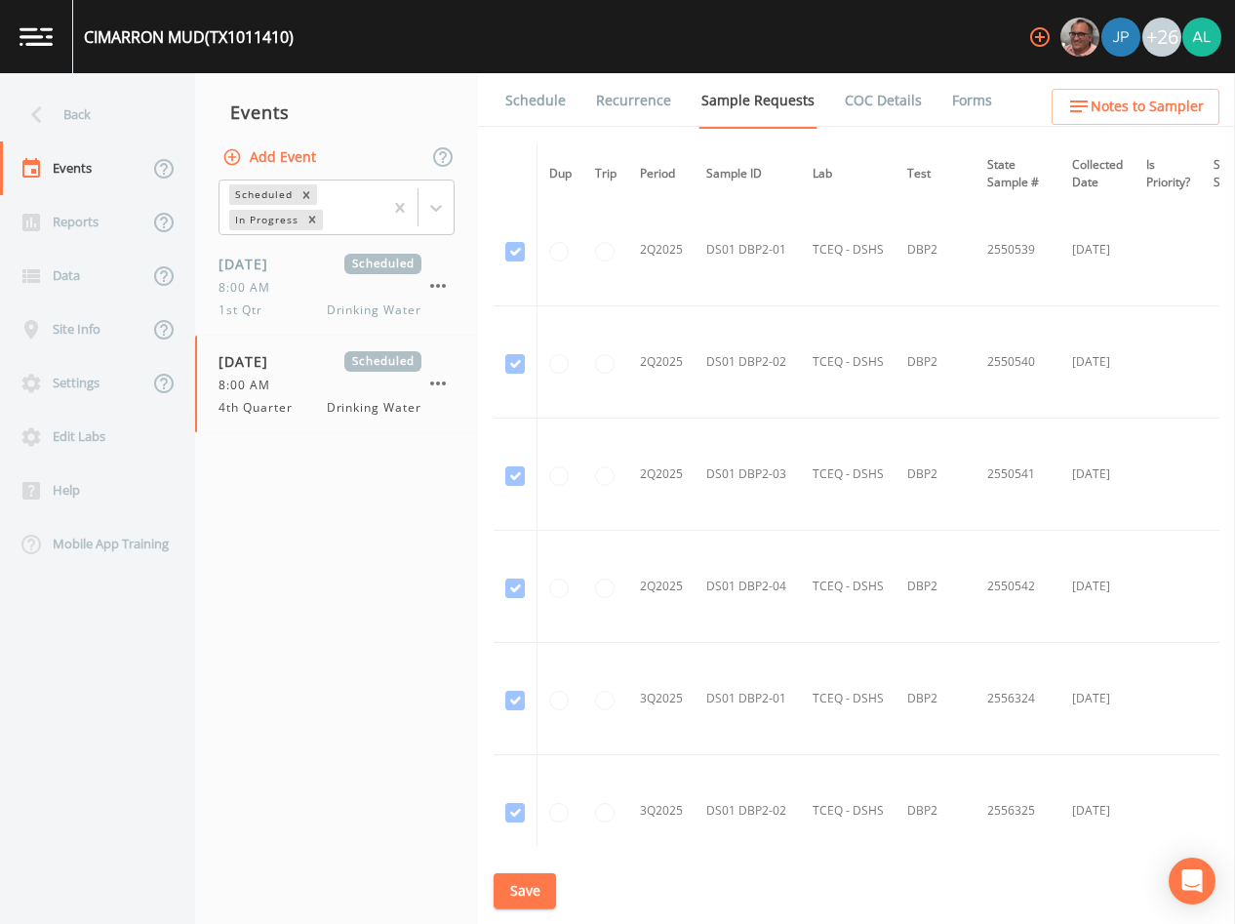
scroll to position [5767, 0]
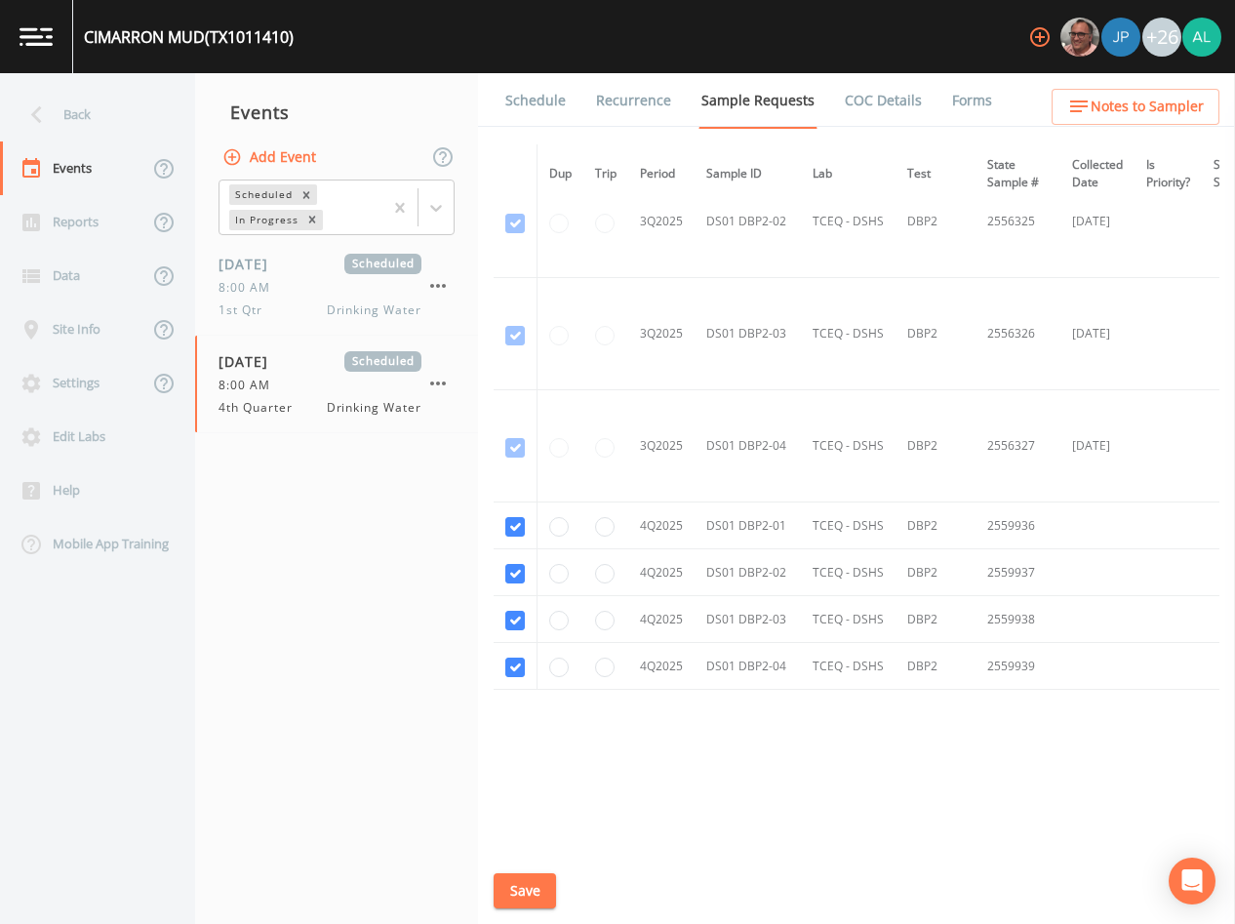
click at [553, 109] on link "Schedule" at bounding box center [536, 100] width 66 height 55
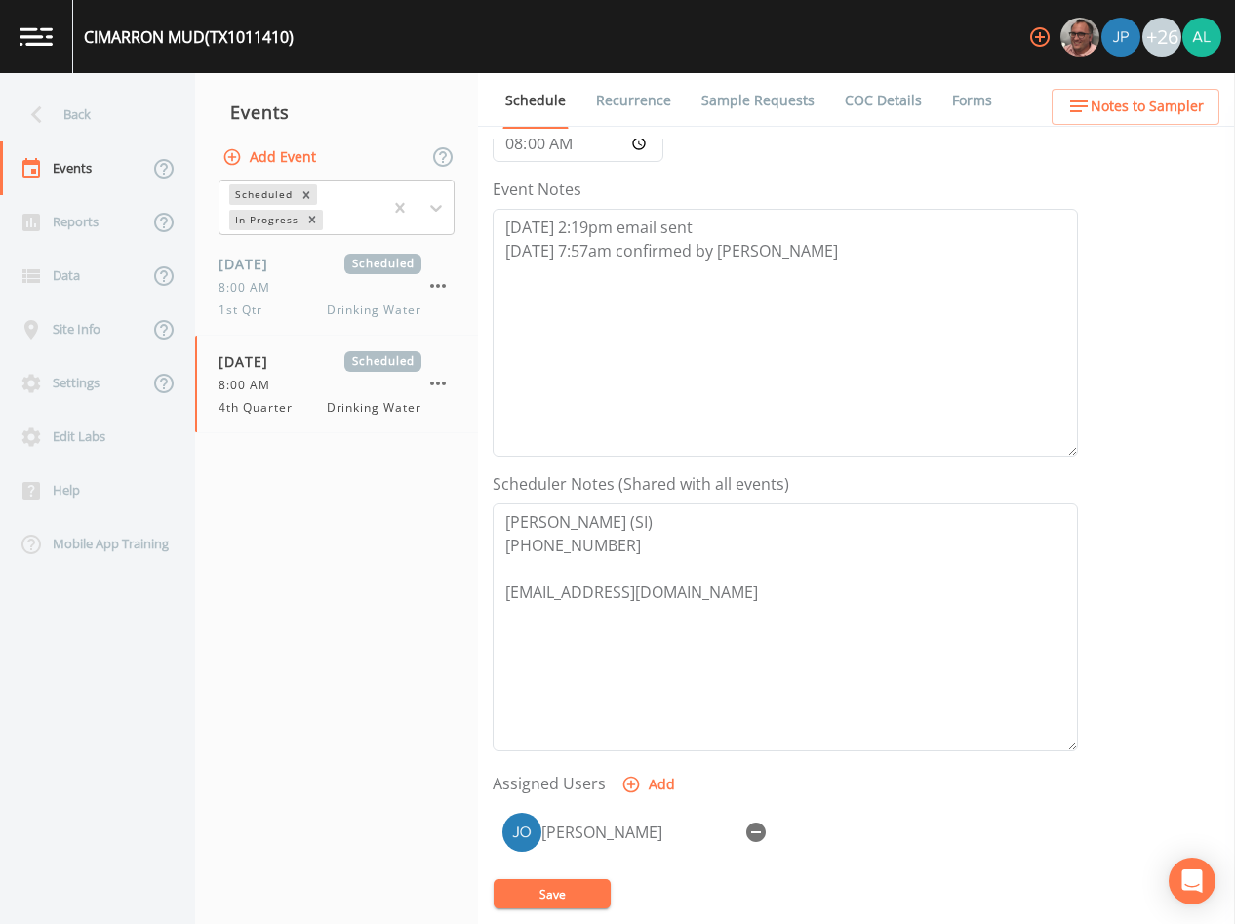
scroll to position [453, 0]
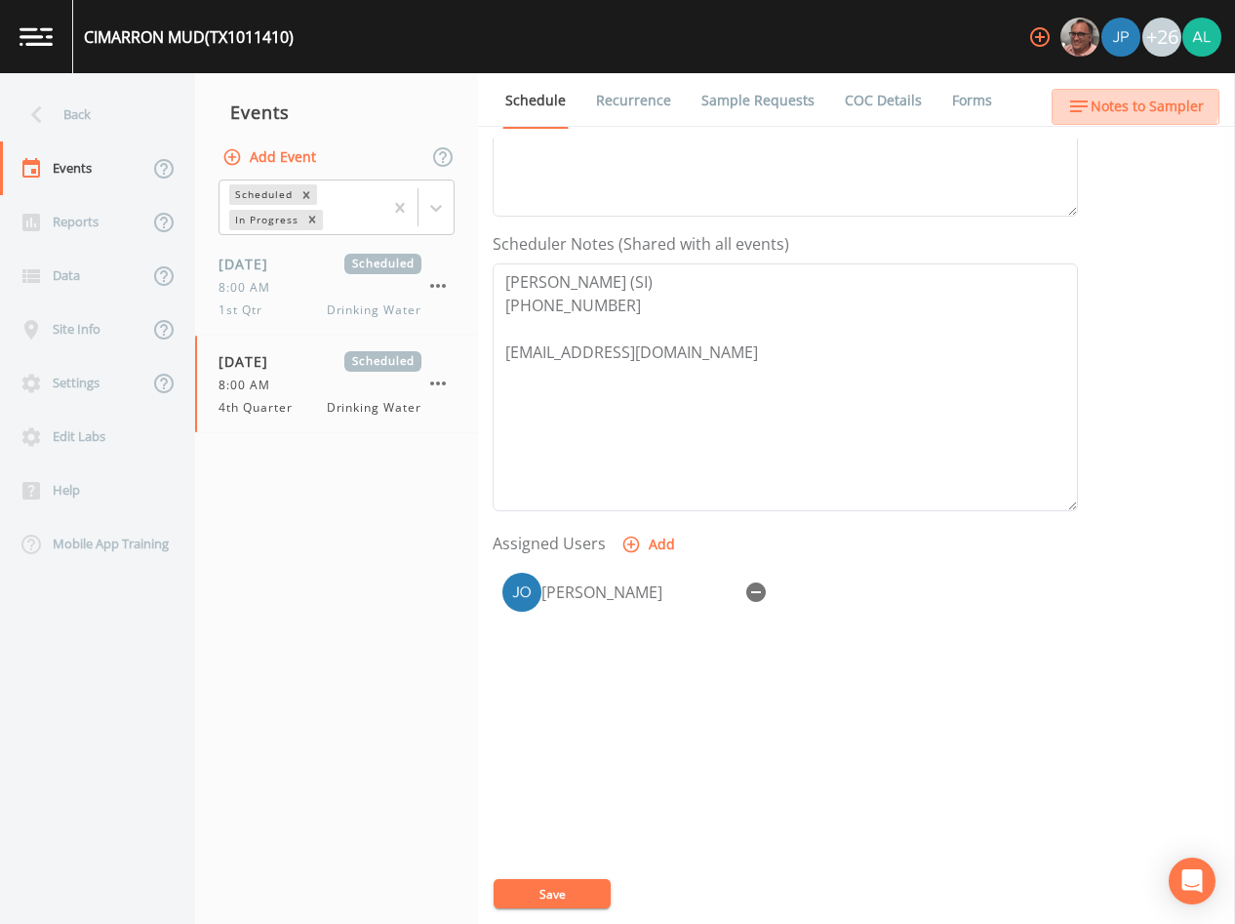
click at [1108, 94] on button "Notes to Sampler" at bounding box center [1136, 107] width 168 height 36
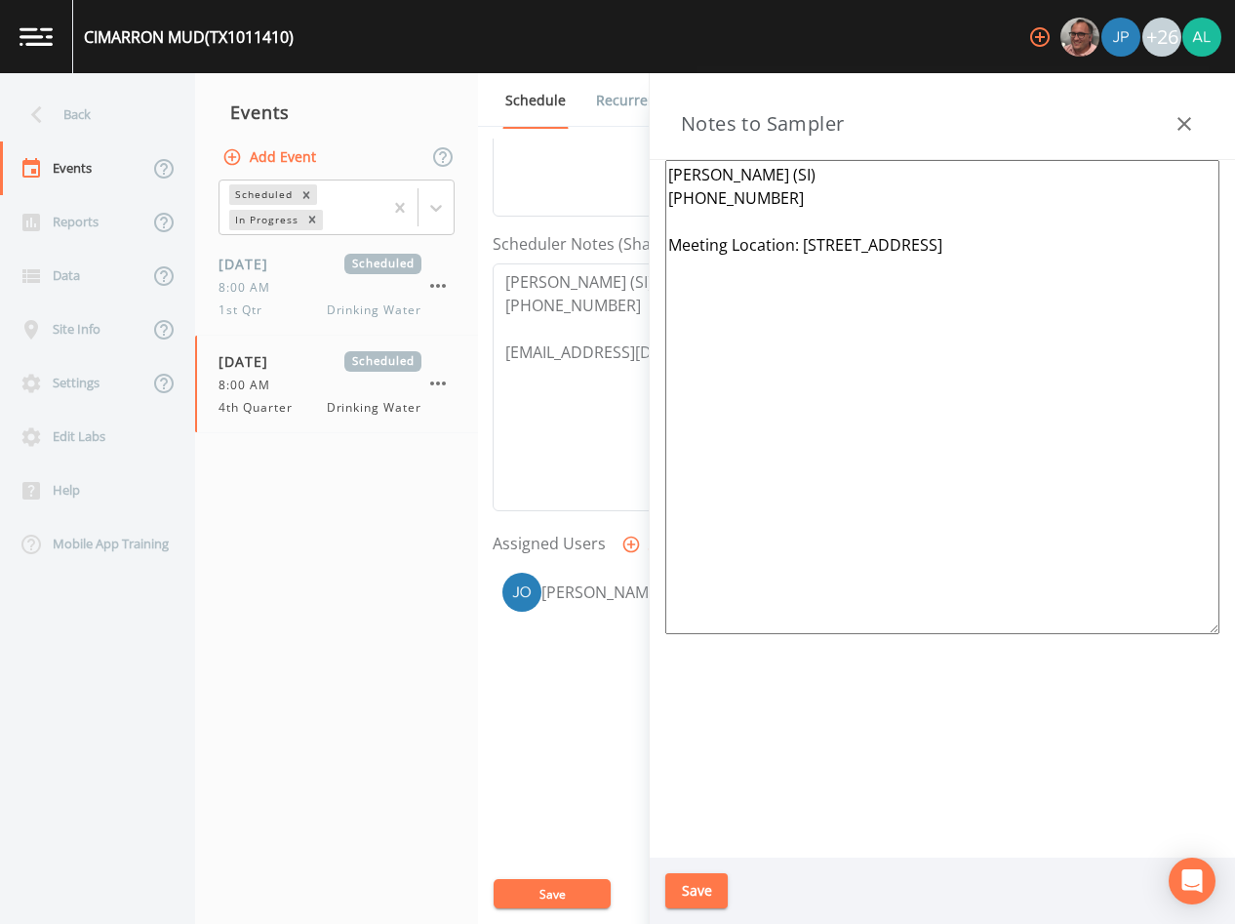
click at [706, 891] on button "Save" at bounding box center [697, 891] width 62 height 36
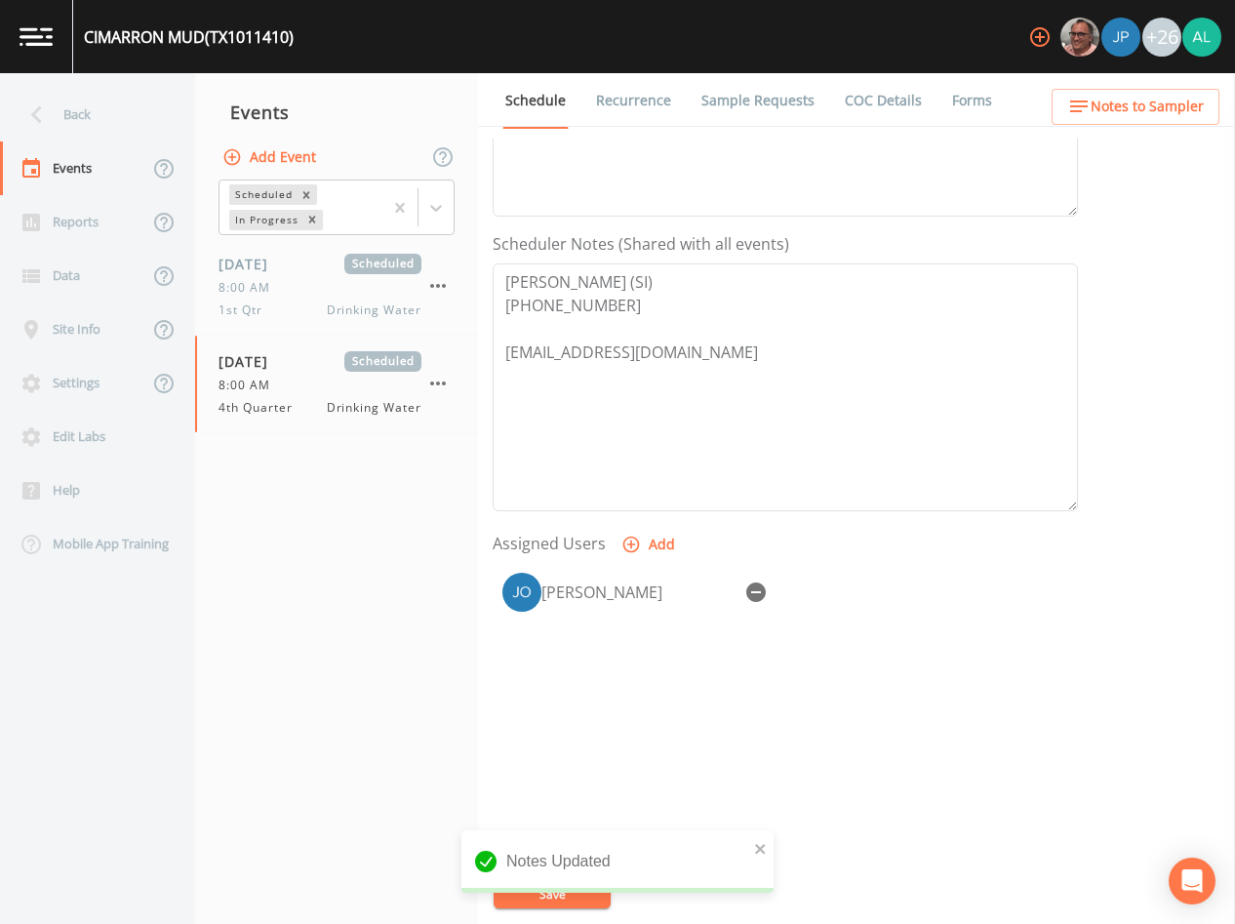
click at [572, 891] on div "Notes Updated" at bounding box center [618, 869] width 312 height 78
click at [766, 855] on icon "close" at bounding box center [761, 849] width 14 height 16
click at [567, 896] on div "Notes Updated" at bounding box center [618, 869] width 312 height 78
click at [567, 896] on button "Save" at bounding box center [552, 893] width 117 height 29
click at [74, 122] on div "Back" at bounding box center [88, 115] width 176 height 54
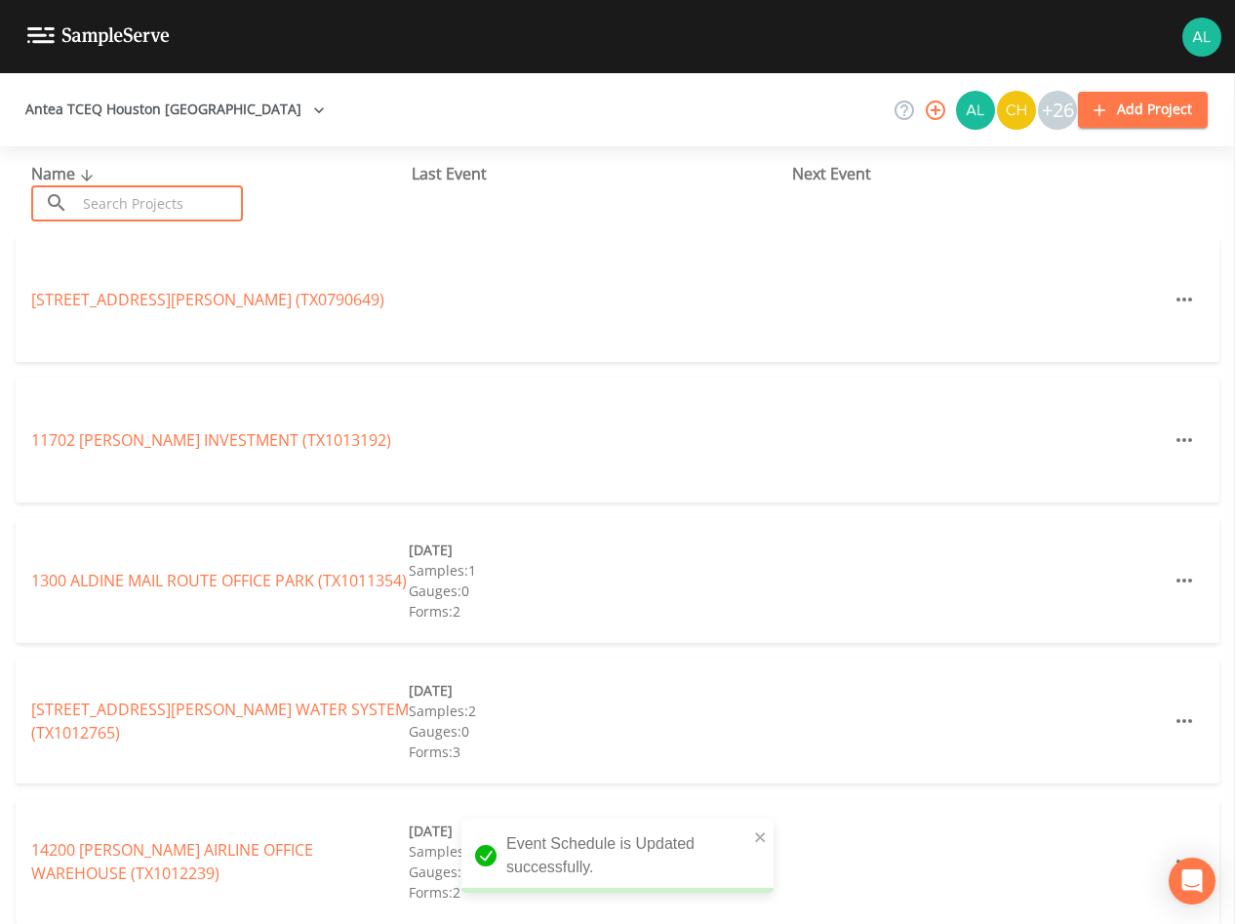
click at [160, 212] on input "text" at bounding box center [159, 203] width 167 height 36
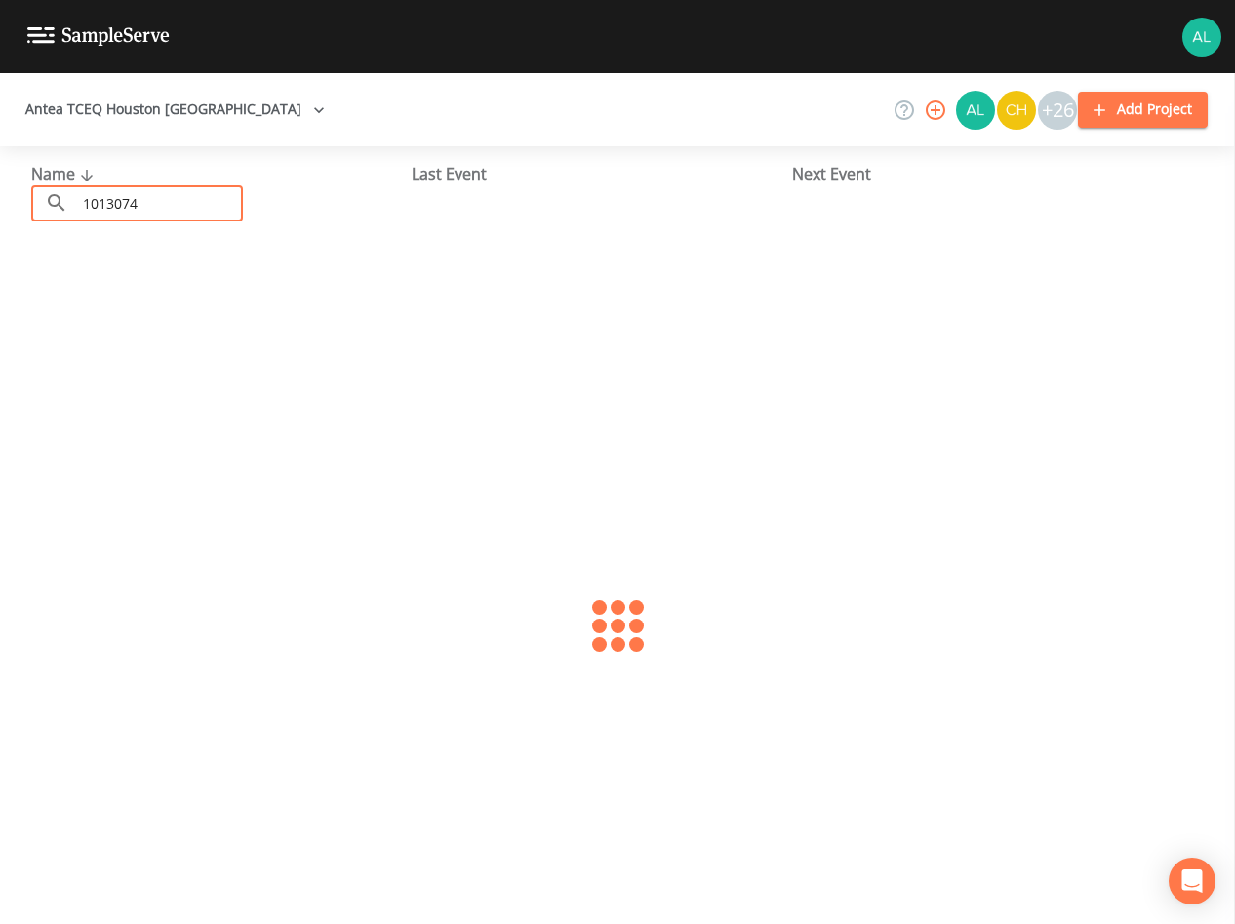
type input "1013074"
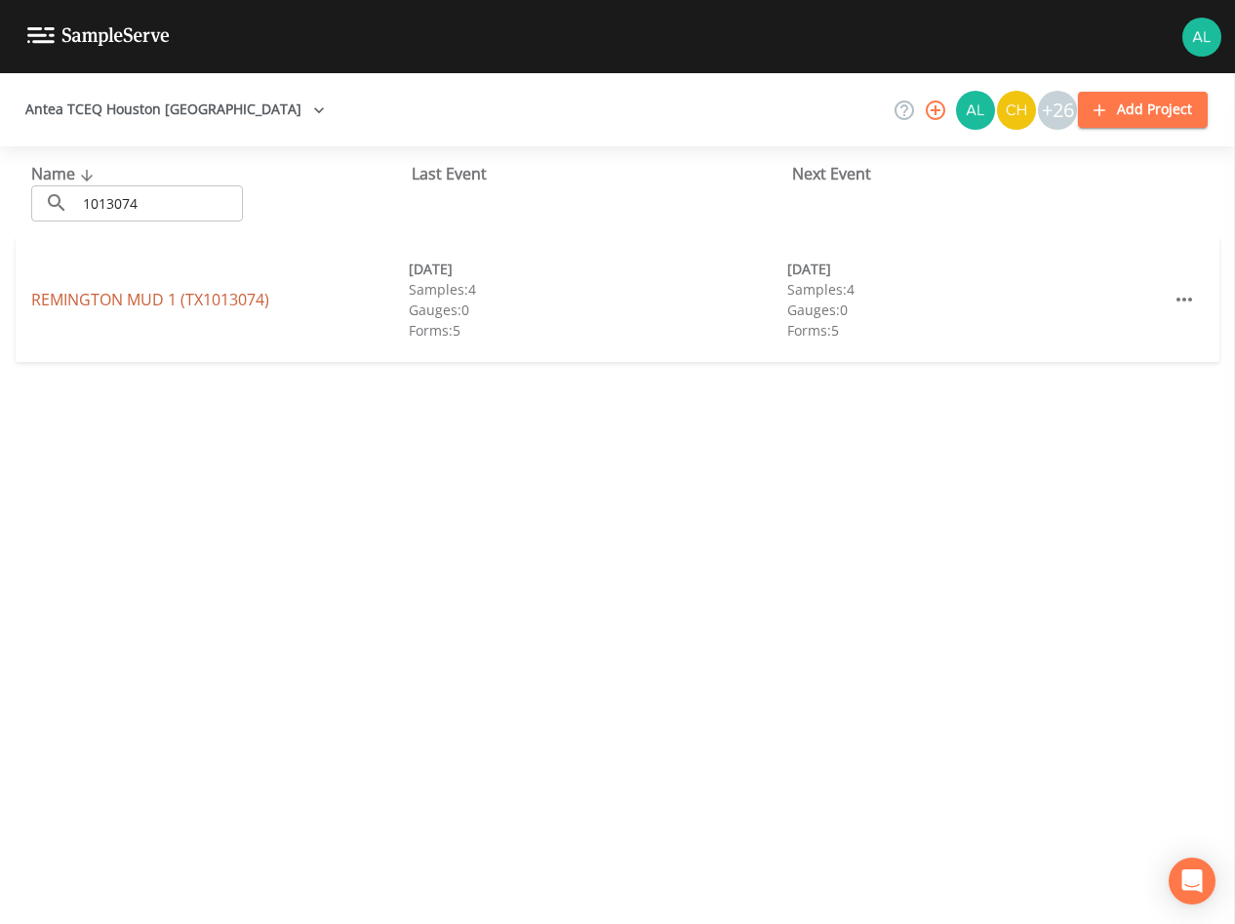
click at [207, 304] on link "REMINGTON MUD 1 (TX1013074)" at bounding box center [150, 299] width 238 height 21
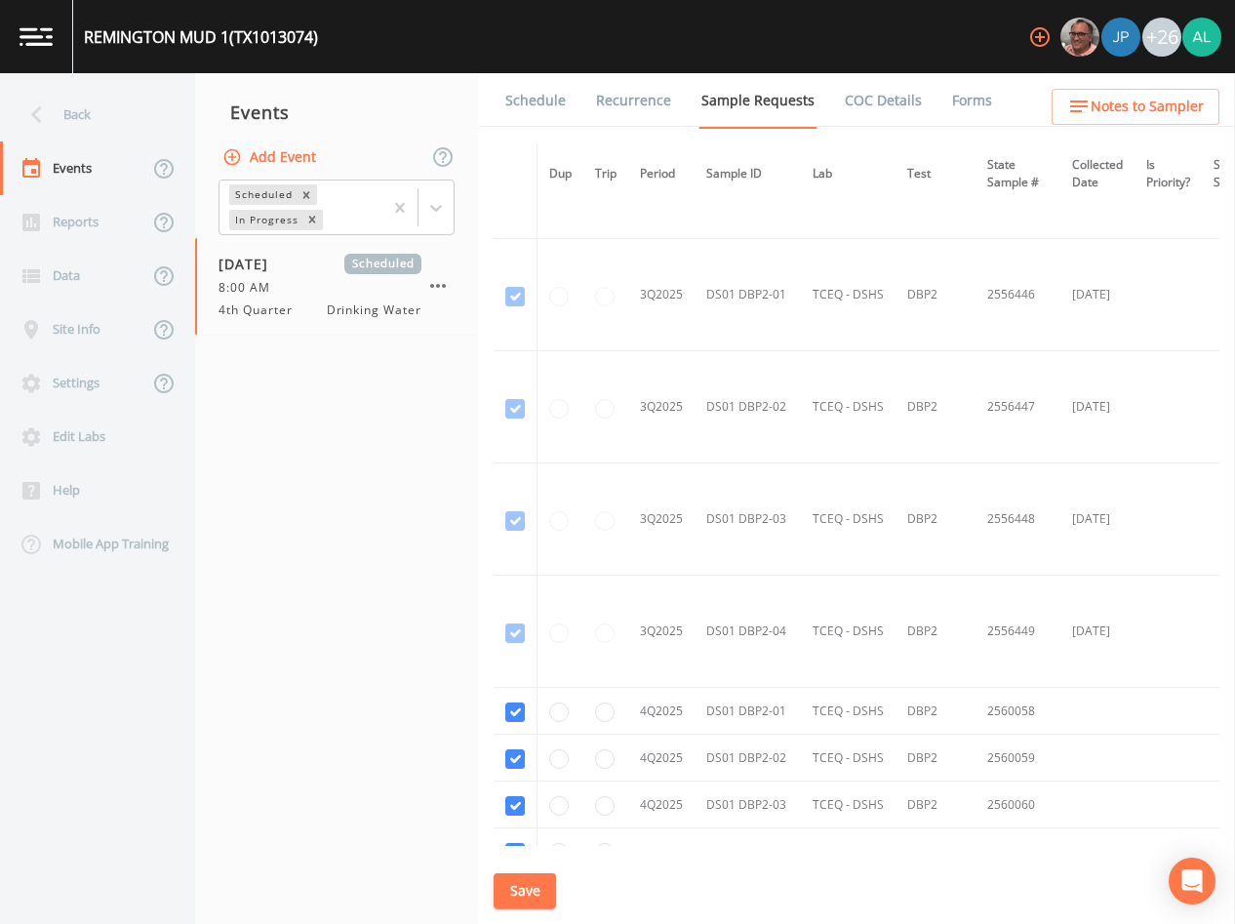
scroll to position [4757, 0]
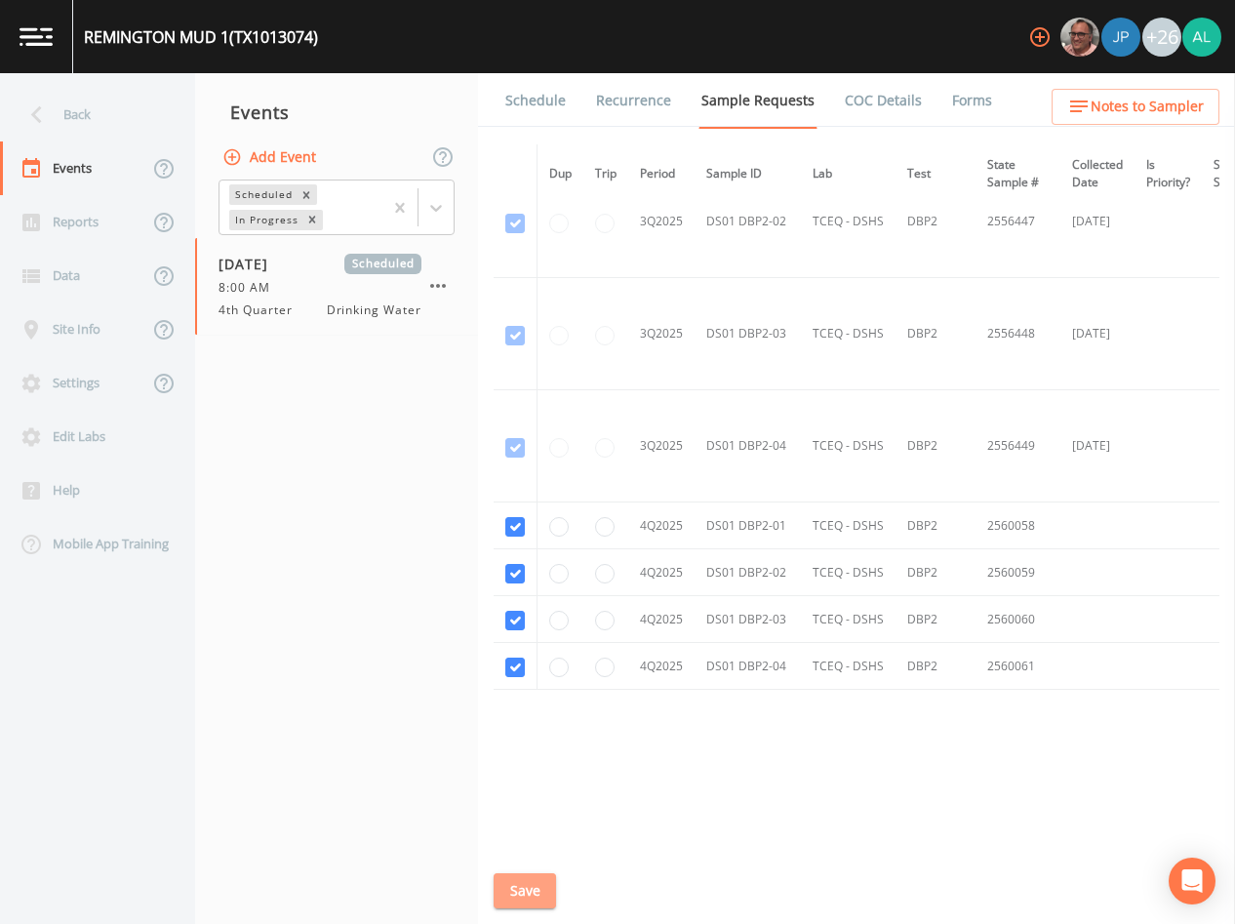
click at [540, 894] on button "Save" at bounding box center [525, 891] width 62 height 36
click at [552, 100] on link "Schedule" at bounding box center [536, 100] width 66 height 55
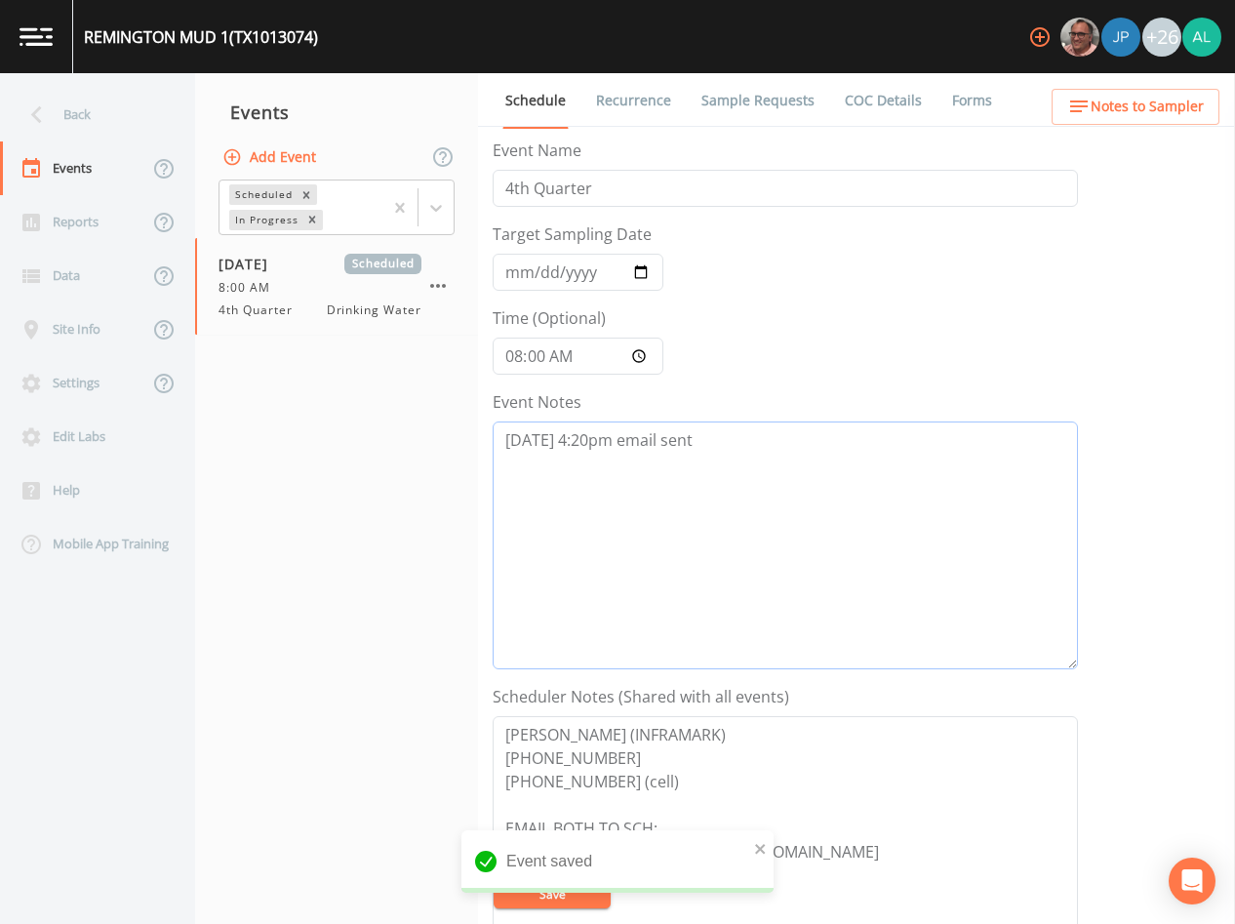
click at [742, 442] on textarea "[DATE] 4:20pm email sent" at bounding box center [786, 546] width 586 height 248
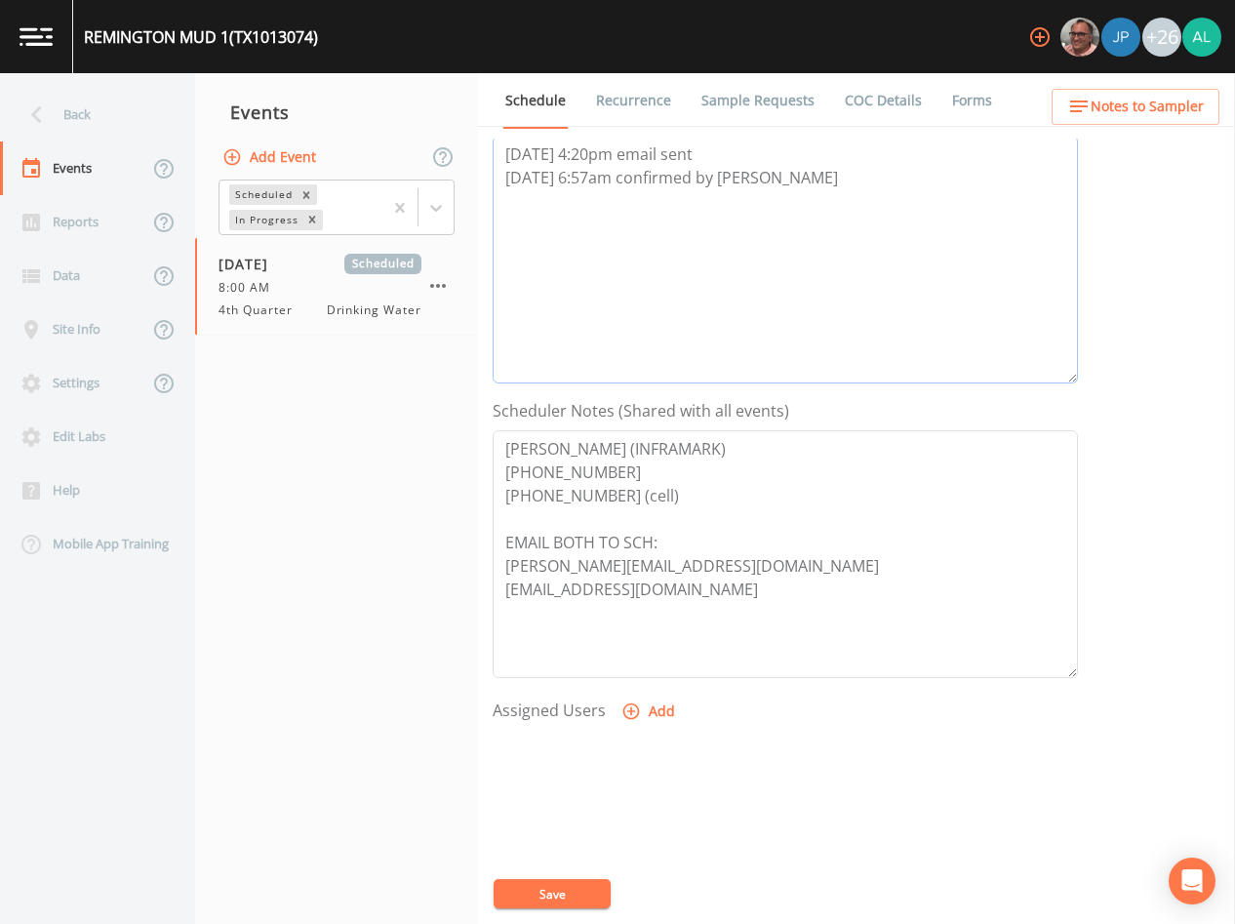
scroll to position [453, 0]
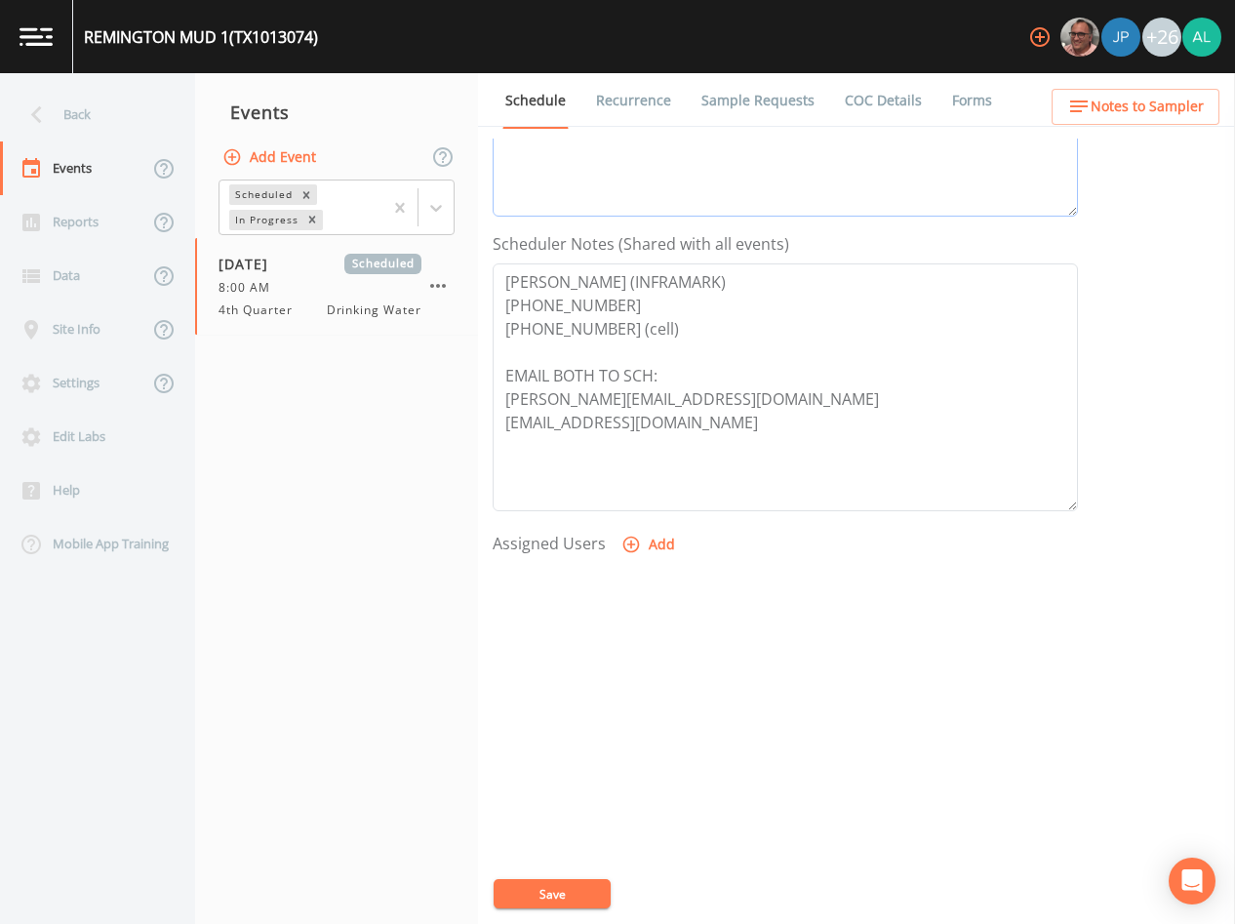
type textarea "[DATE] 4:20pm email sent [DATE] 6:57am confirmed by [PERSON_NAME]"
click at [637, 551] on icon "button" at bounding box center [632, 545] width 20 height 20
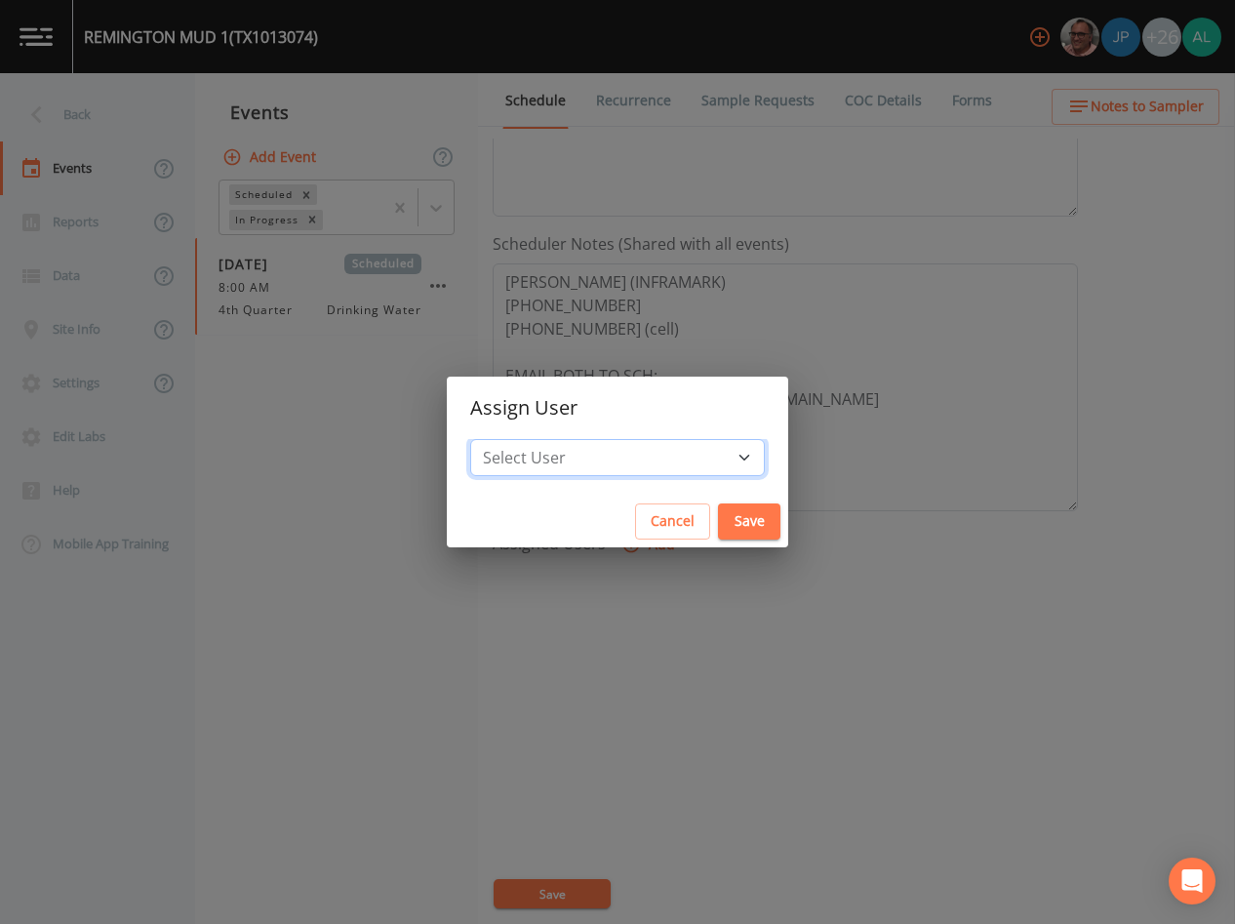
click at [617, 443] on select "Select User [PERSON_NAME] [PERSON_NAME] [PERSON_NAME] [PERSON_NAME] [PERSON_NAM…" at bounding box center [617, 457] width 295 height 37
select select "37eecc1f-c5fe-476e-b72b-30cfa15dcfe6"
click at [514, 439] on select "Select User [PERSON_NAME] [PERSON_NAME] [PERSON_NAME] [PERSON_NAME] [PERSON_NAM…" at bounding box center [617, 457] width 295 height 37
click at [721, 522] on button "Save" at bounding box center [749, 522] width 62 height 36
select select
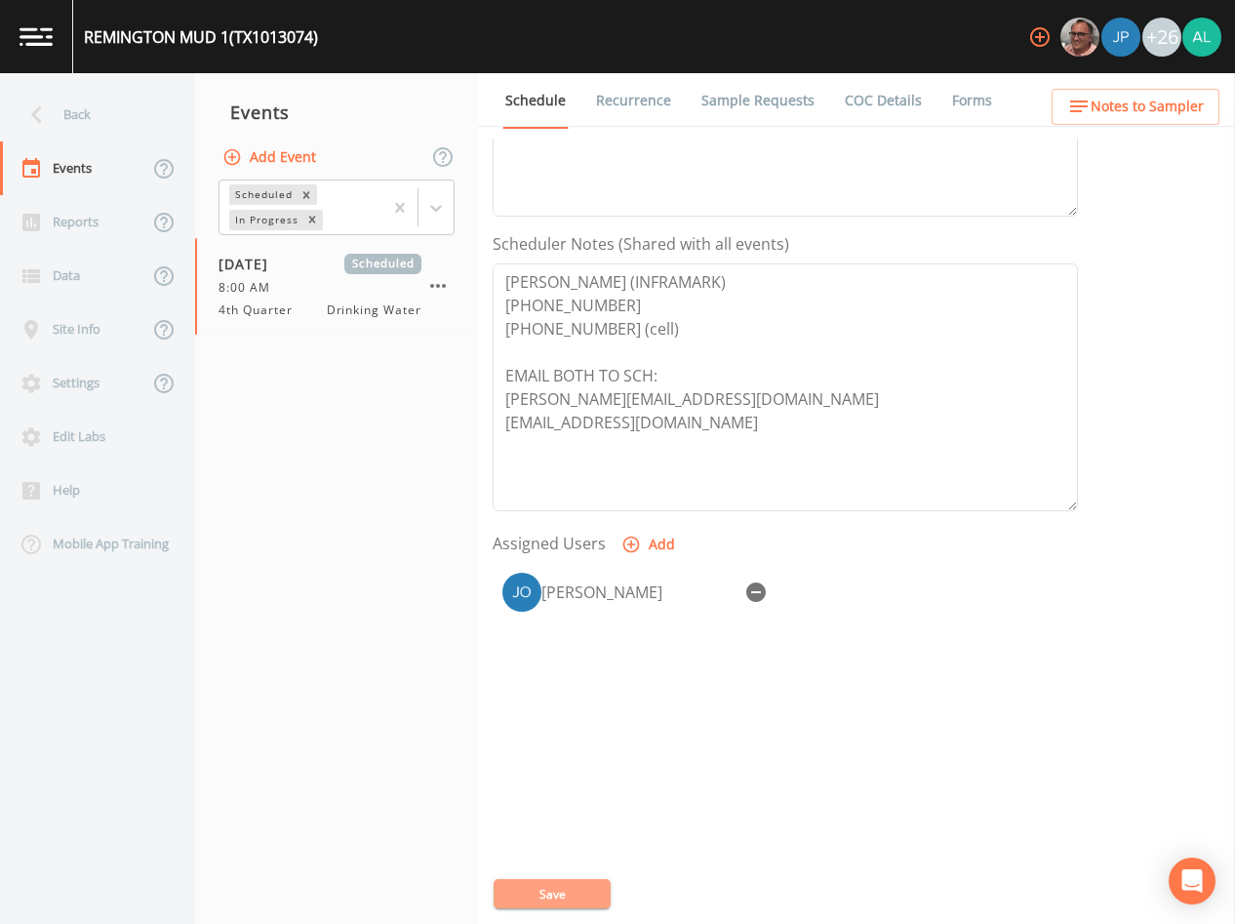
click at [560, 883] on button "Save" at bounding box center [552, 893] width 117 height 29
click at [1085, 86] on ul "Schedule Recurrence Sample Requests COC Details Forms" at bounding box center [856, 100] width 757 height 54
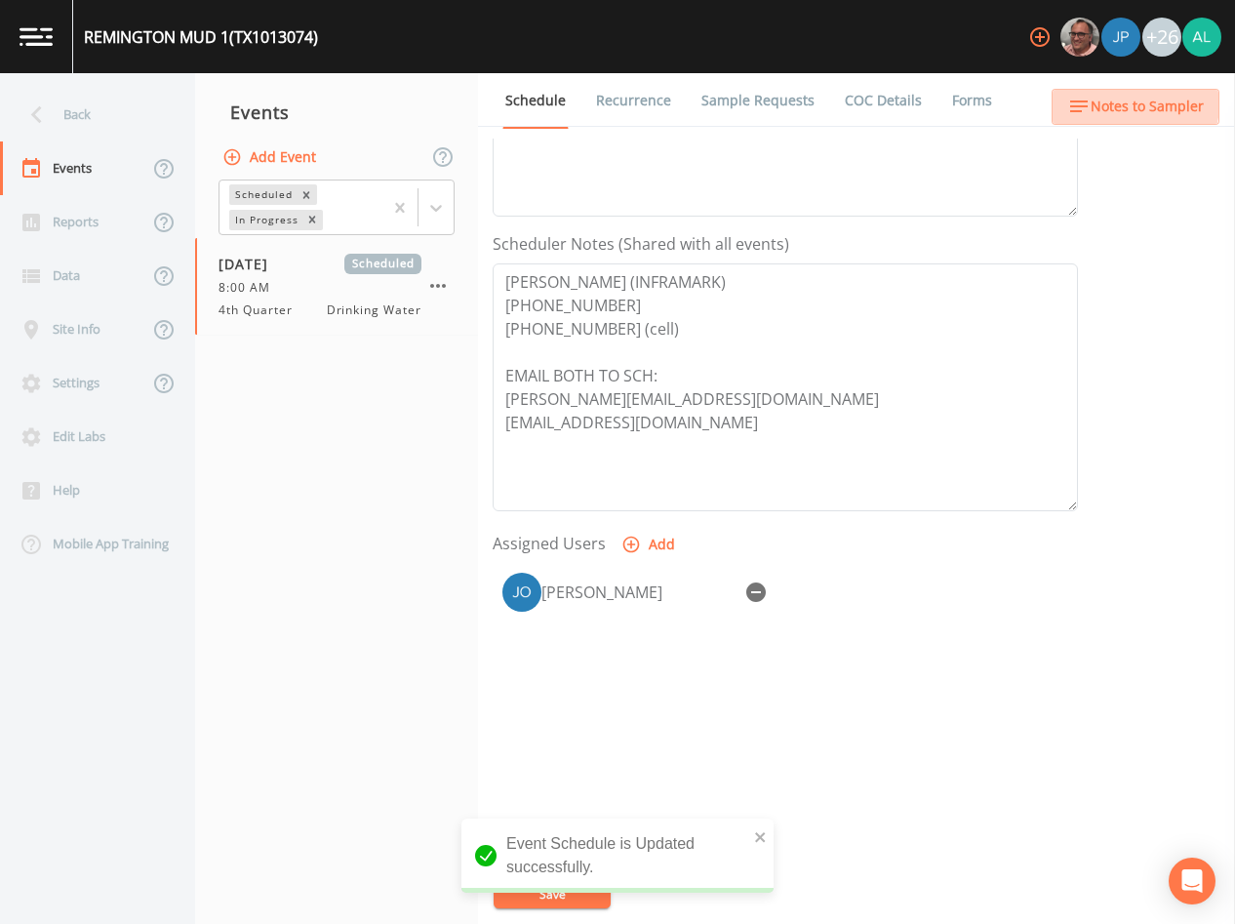
click at [1091, 95] on icon "button" at bounding box center [1079, 106] width 23 height 23
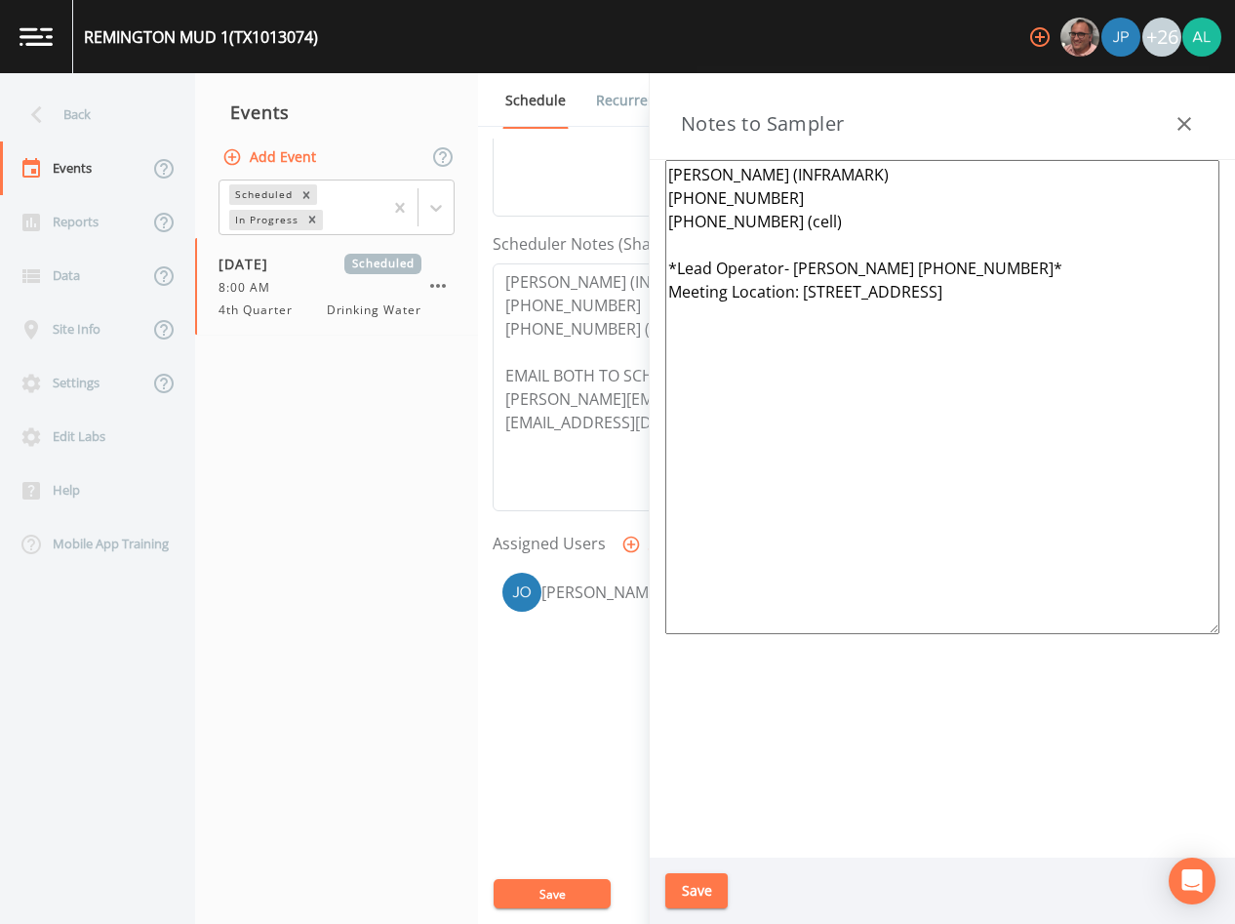
click at [717, 913] on div "Save" at bounding box center [943, 891] width 586 height 67
click at [709, 895] on button "Save" at bounding box center [697, 891] width 62 height 36
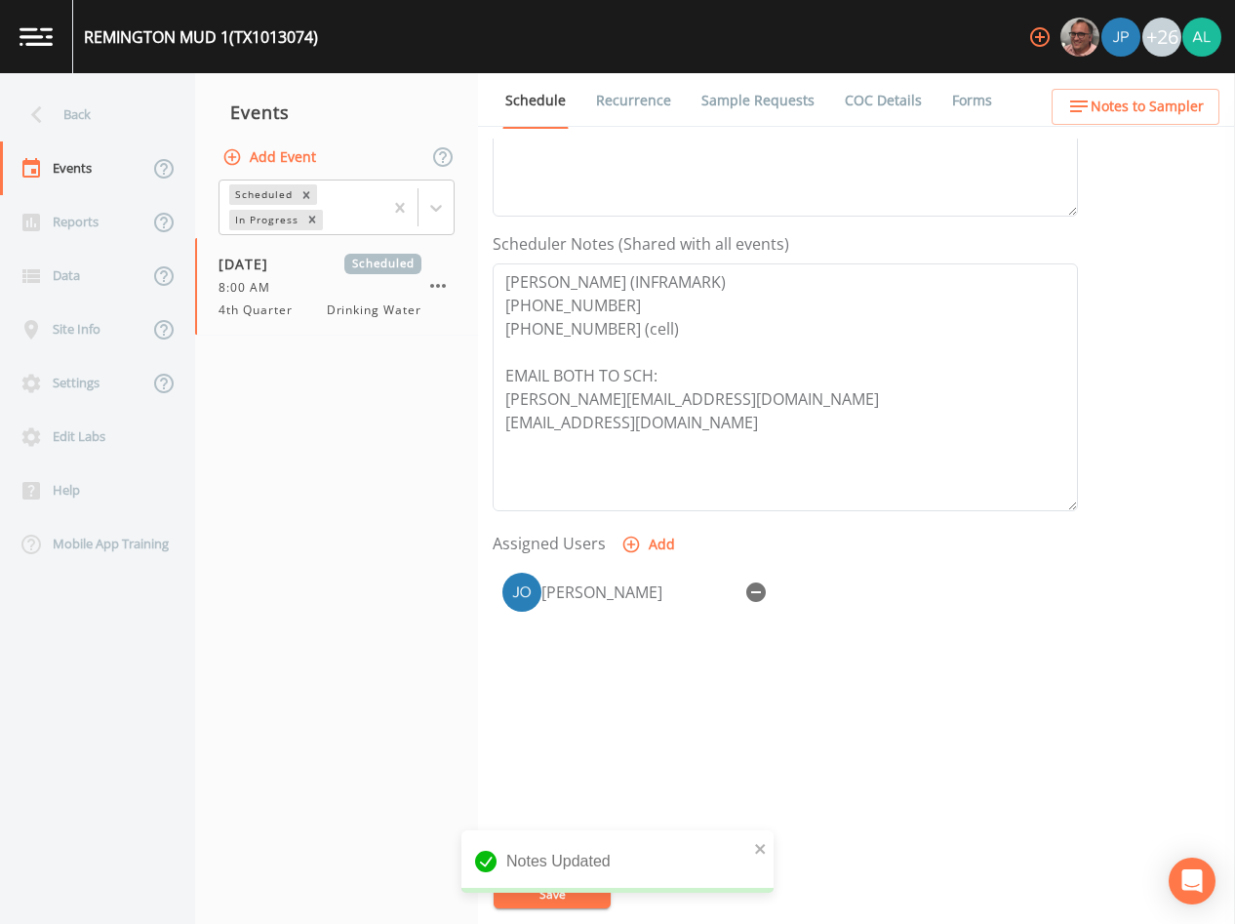
click at [596, 905] on div "Notes Updated" at bounding box center [618, 869] width 312 height 78
click at [762, 849] on icon "close" at bounding box center [761, 849] width 14 height 16
click at [552, 881] on button "Save" at bounding box center [552, 893] width 117 height 29
click at [74, 123] on div "Back" at bounding box center [88, 115] width 176 height 54
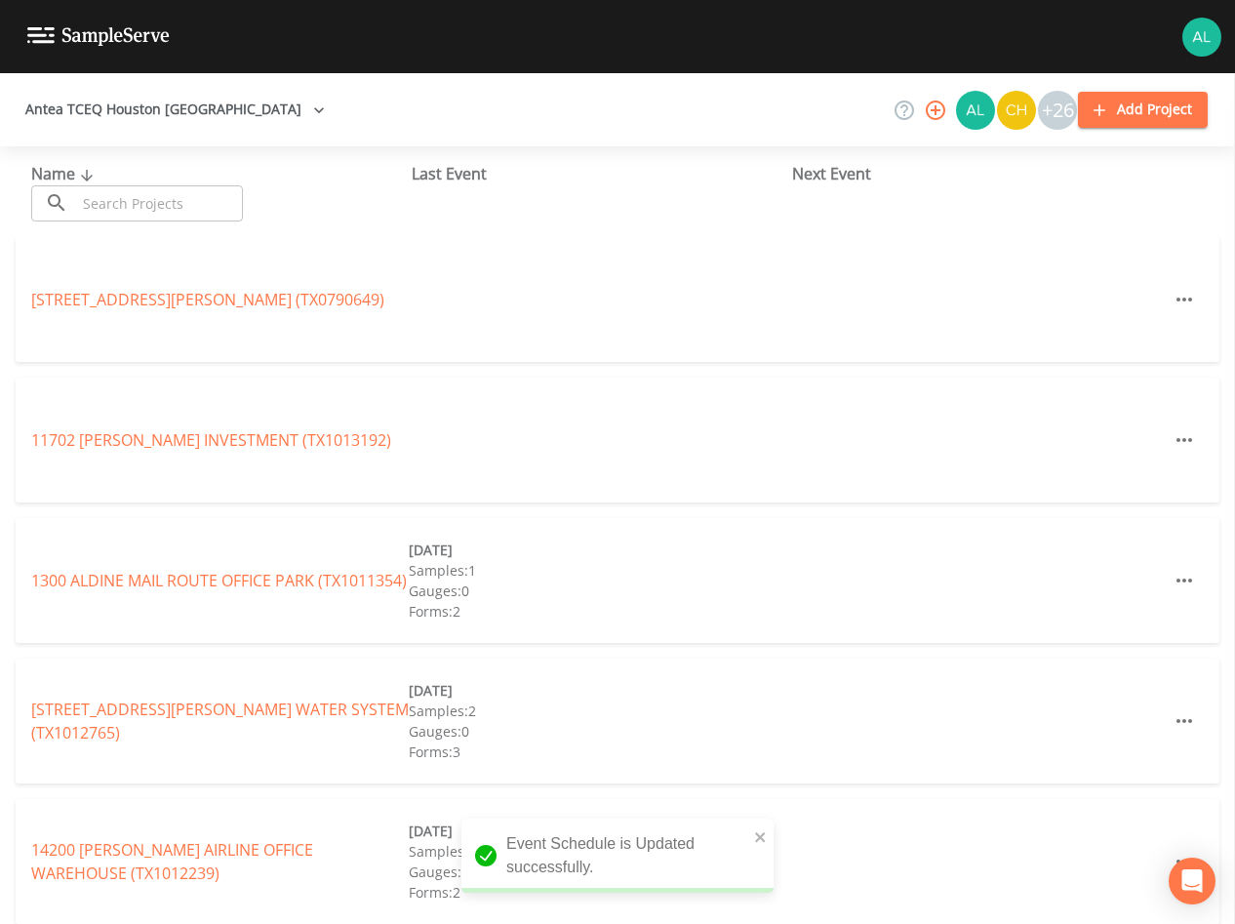
click at [125, 197] on input "text" at bounding box center [159, 203] width 167 height 36
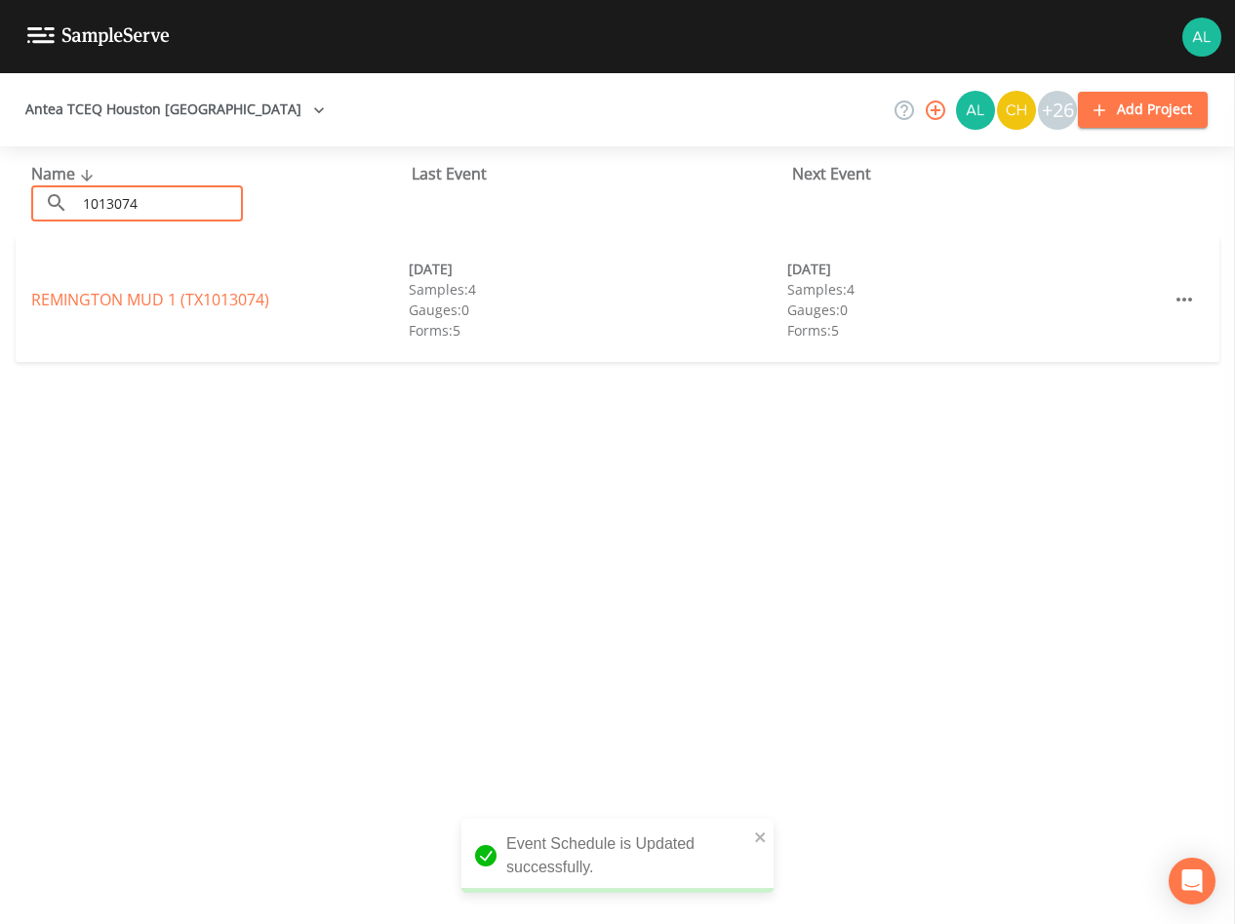
type input "1013074"
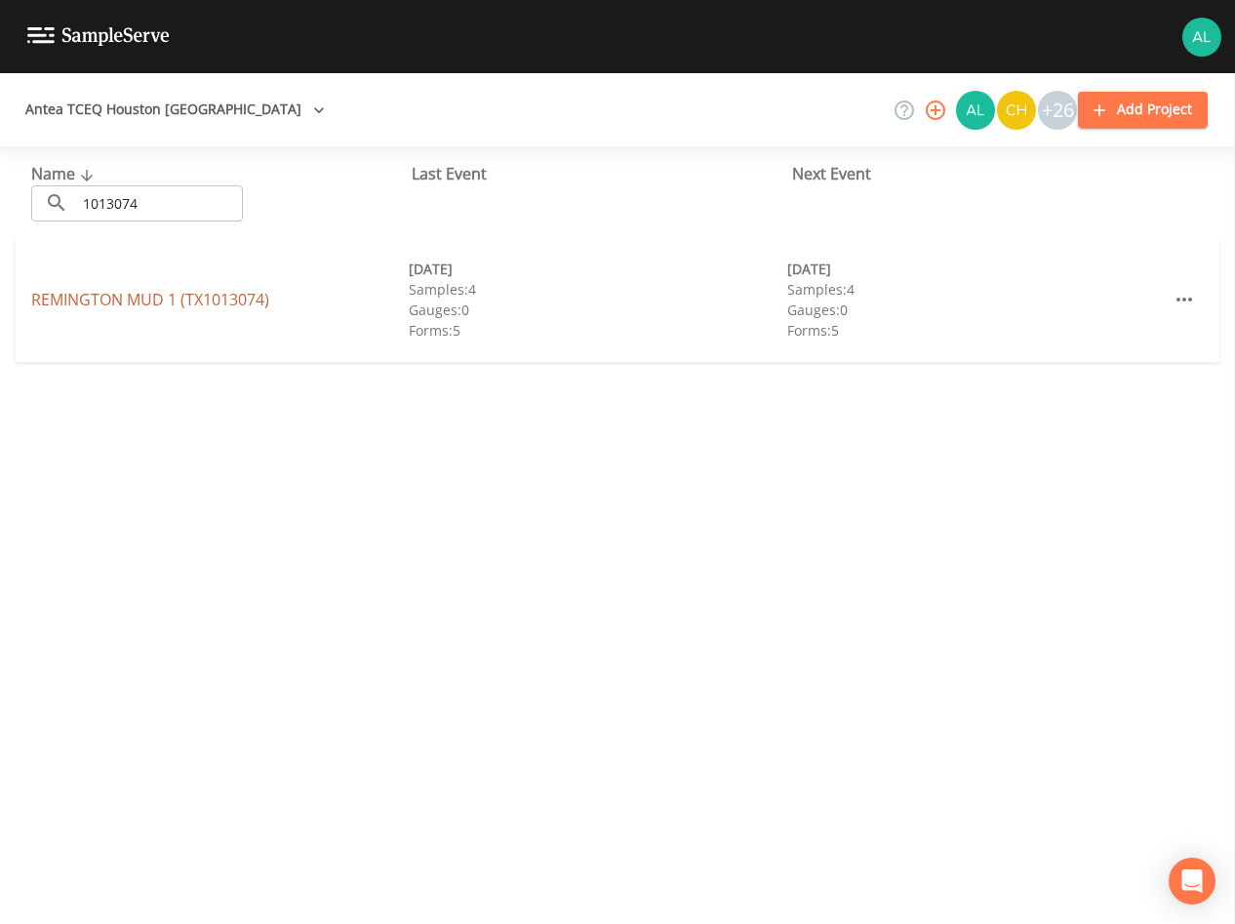
click at [149, 303] on link "REMINGTON MUD 1 (TX1013074)" at bounding box center [150, 299] width 238 height 21
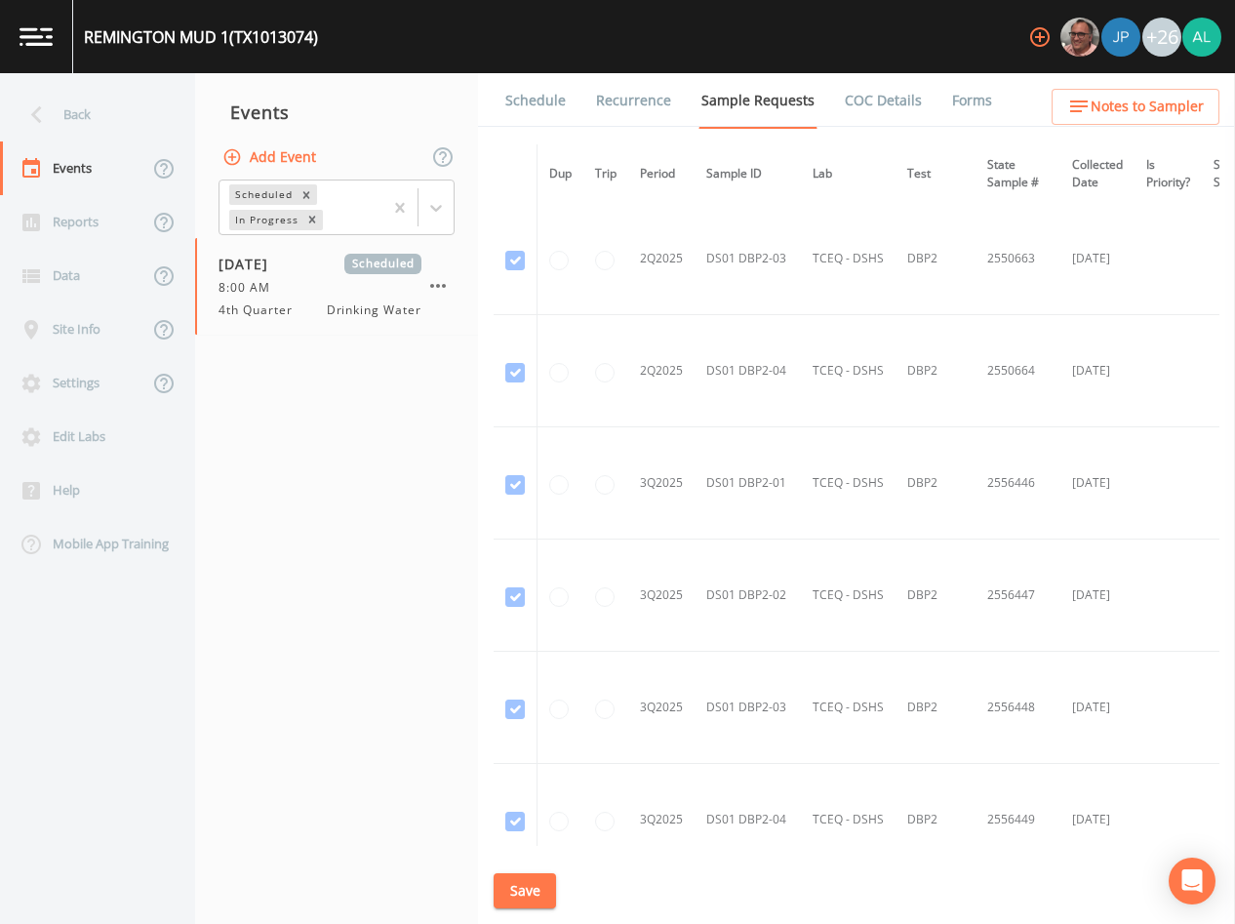
scroll to position [4757, 0]
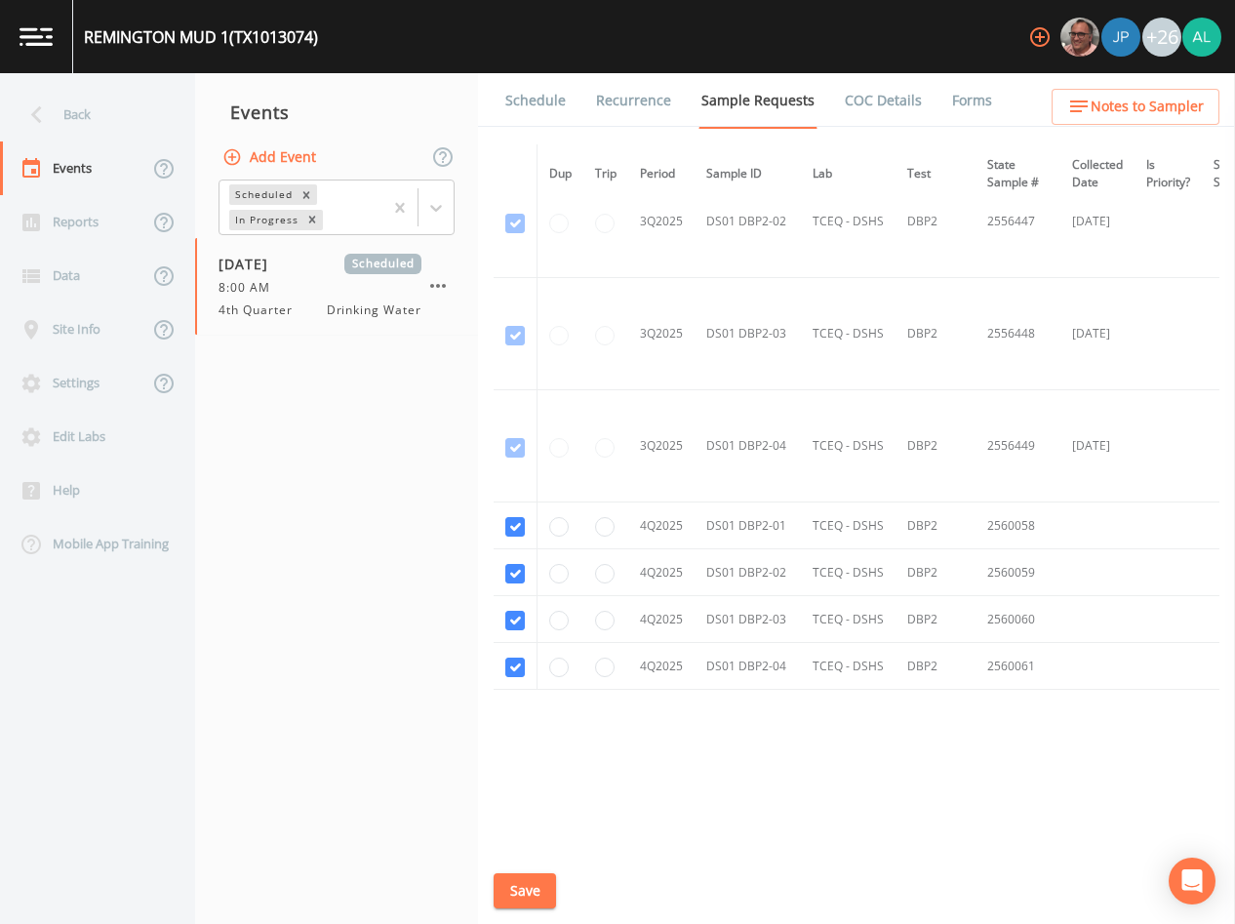
click at [537, 96] on link "Schedule" at bounding box center [536, 100] width 66 height 55
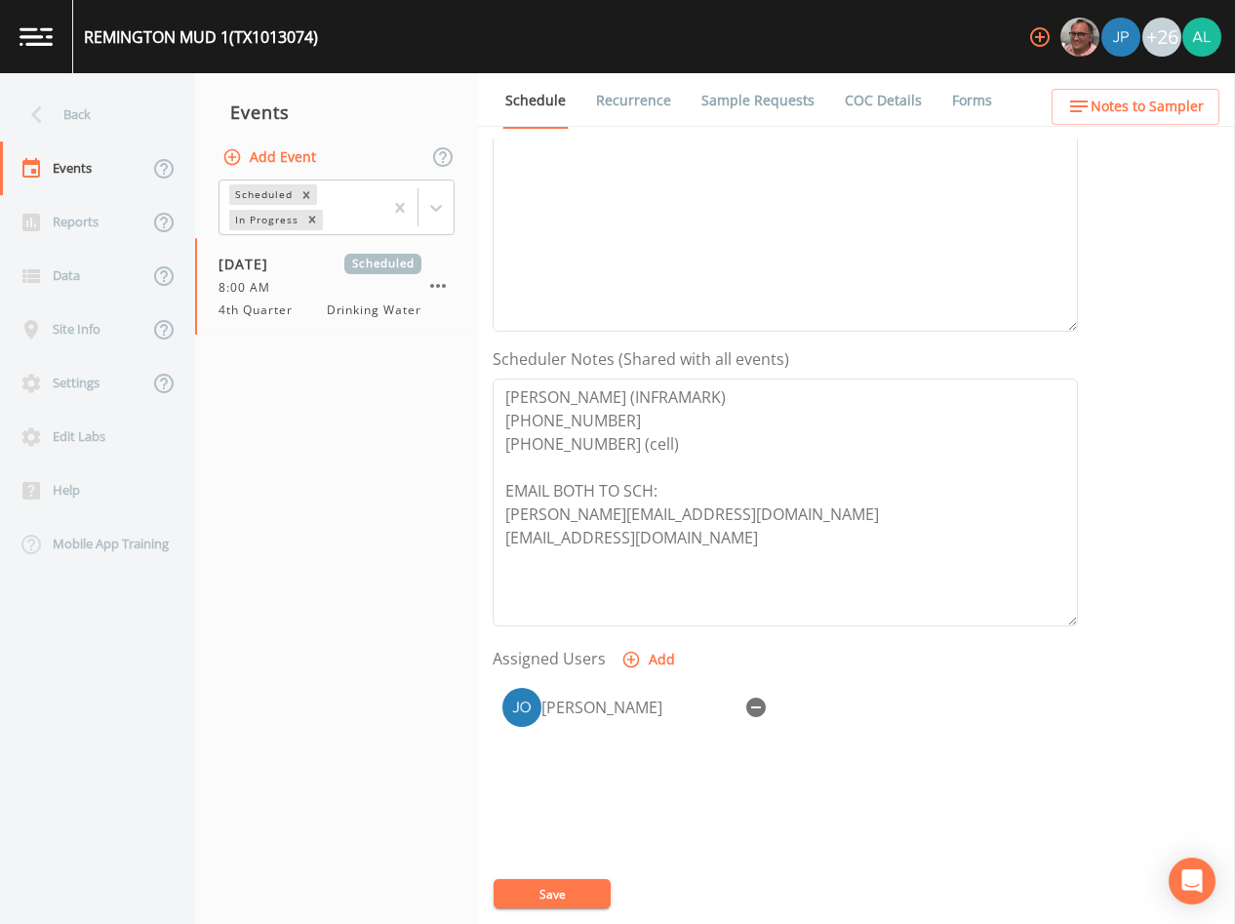
scroll to position [453, 0]
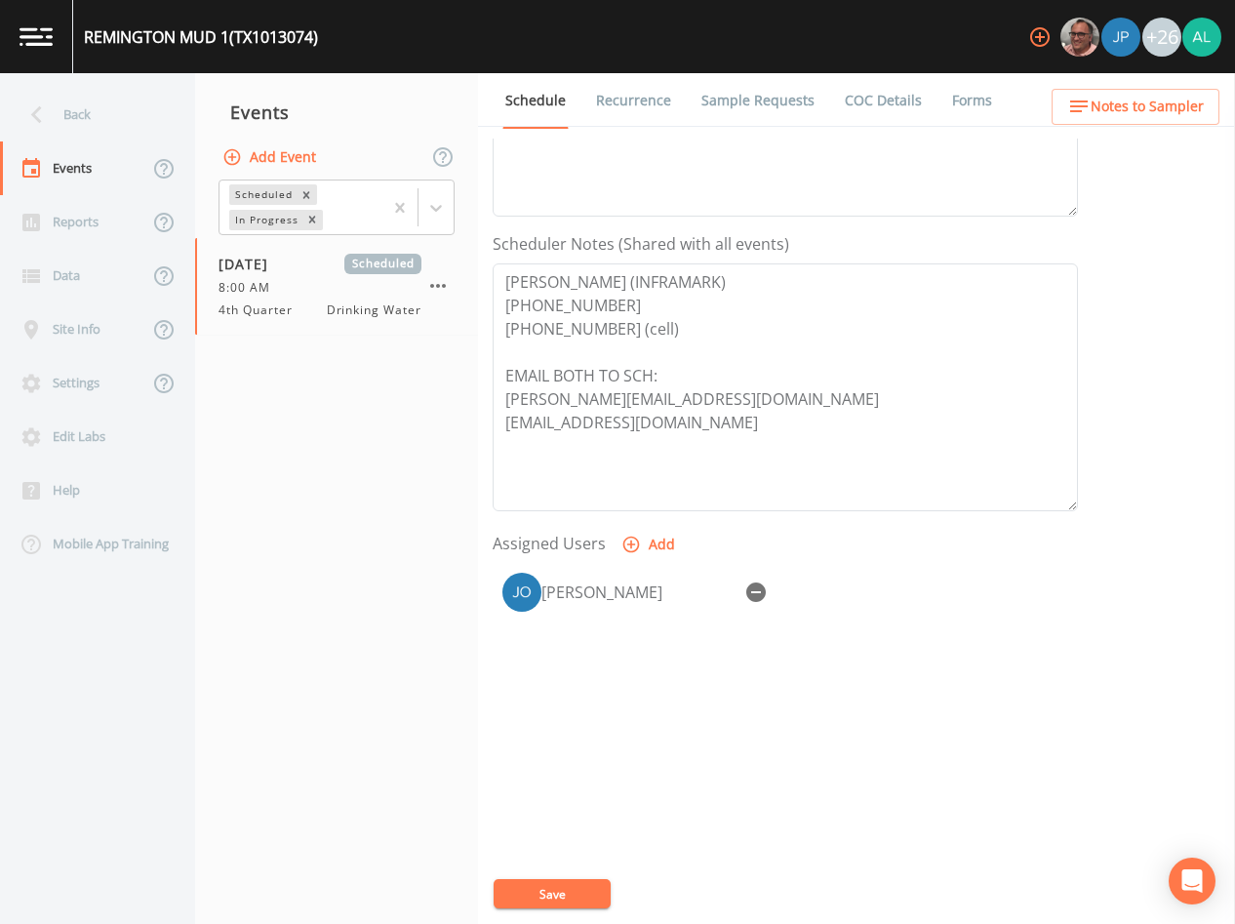
click at [1150, 102] on span "Notes to Sampler" at bounding box center [1147, 107] width 113 height 24
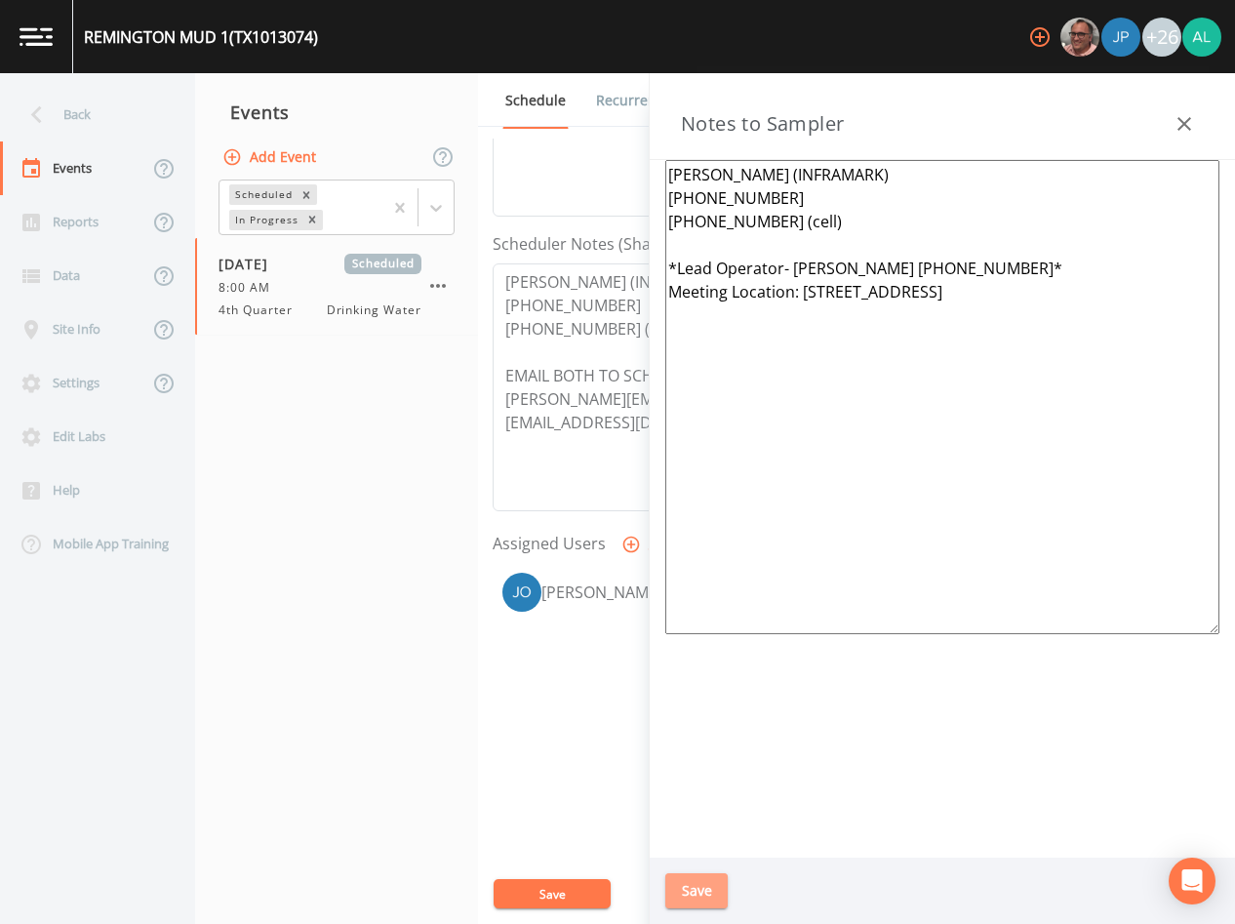
click at [693, 887] on button "Save" at bounding box center [697, 891] width 62 height 36
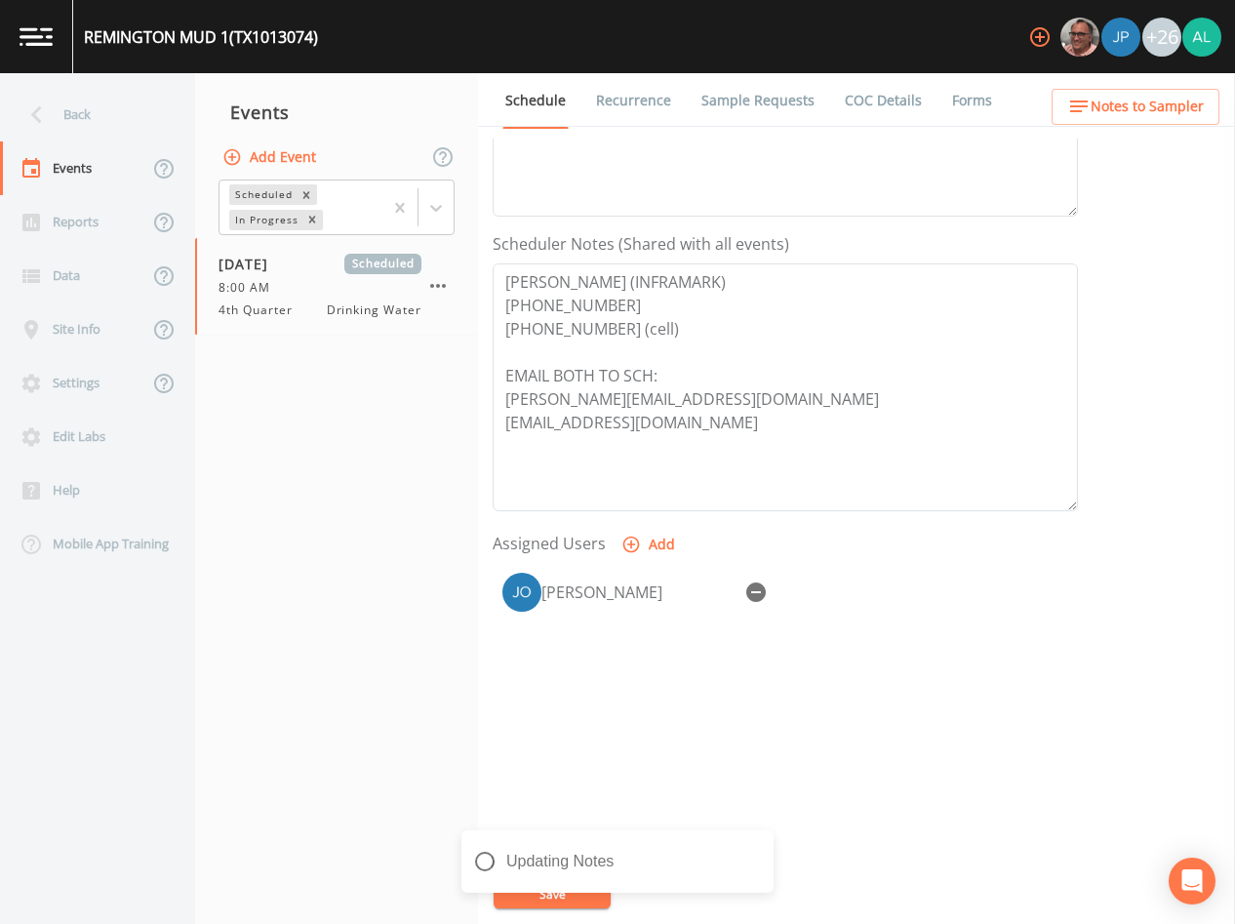
click at [494, 894] on div "Updating Notes" at bounding box center [618, 869] width 312 height 78
drag, startPoint x: 771, startPoint y: 844, endPoint x: 763, endPoint y: 857, distance: 14.9
click at [770, 849] on div "Notes Updated" at bounding box center [618, 861] width 312 height 62
click at [763, 857] on button "close" at bounding box center [761, 847] width 14 height 23
click at [518, 873] on div "Event Name 4th Quarter Target Sampling Date [DATE] Time (Optional) 08:00:00 Eve…" at bounding box center [864, 532] width 743 height 786
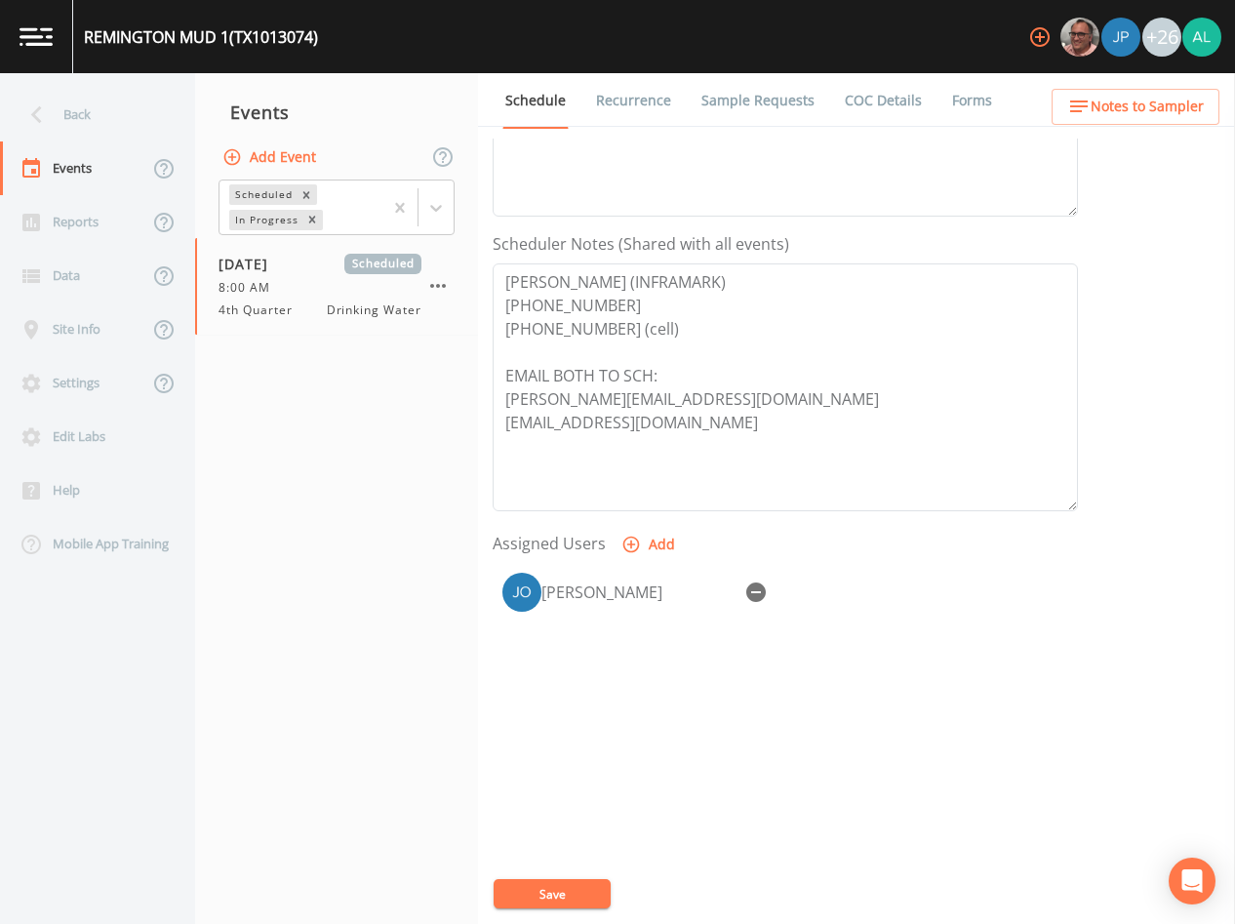
click at [506, 916] on div "Event Name 4th Quarter Target Sampling Date [DATE] Time (Optional) 08:00:00 Eve…" at bounding box center [864, 532] width 743 height 786
click at [510, 887] on button "Save" at bounding box center [552, 893] width 117 height 29
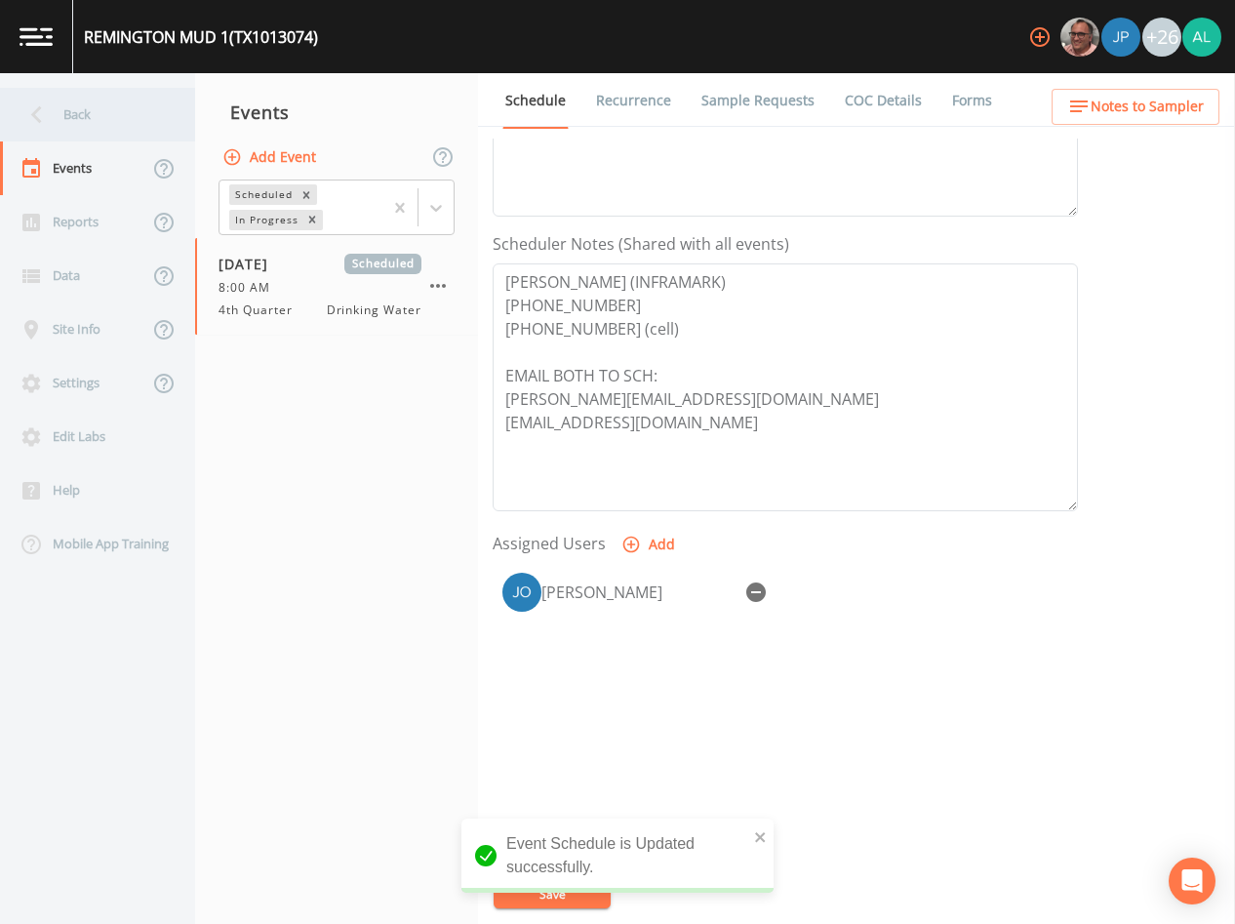
click at [69, 127] on div "Back" at bounding box center [88, 115] width 176 height 54
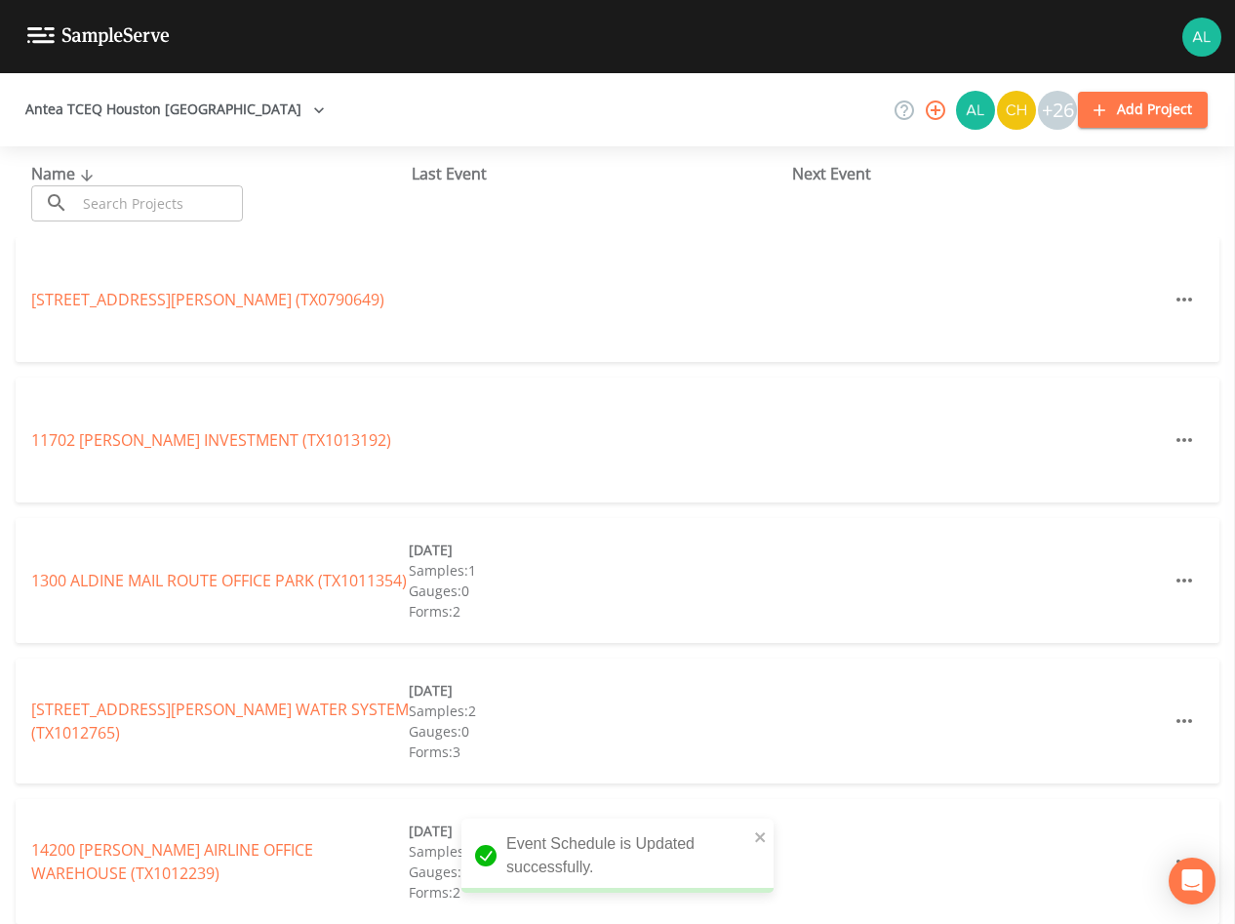
click at [149, 207] on input "text" at bounding box center [159, 203] width 167 height 36
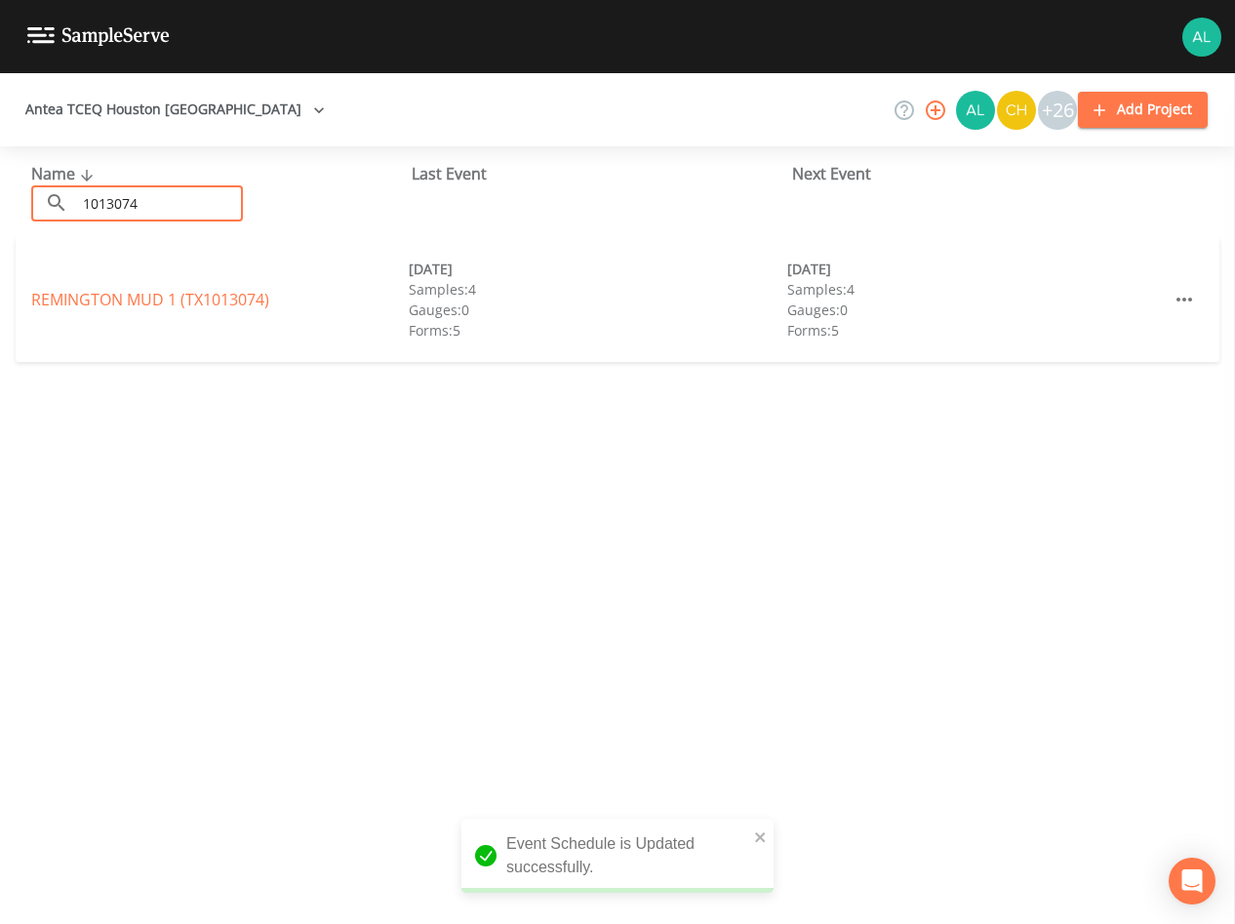
type input "1013074"
click at [165, 312] on div "REMINGTON MUD 1 (TX1013074) [DATE] Samples: 4 Gauges: 0 Forms: 5 [DATE] Samples…" at bounding box center [618, 299] width 1204 height 125
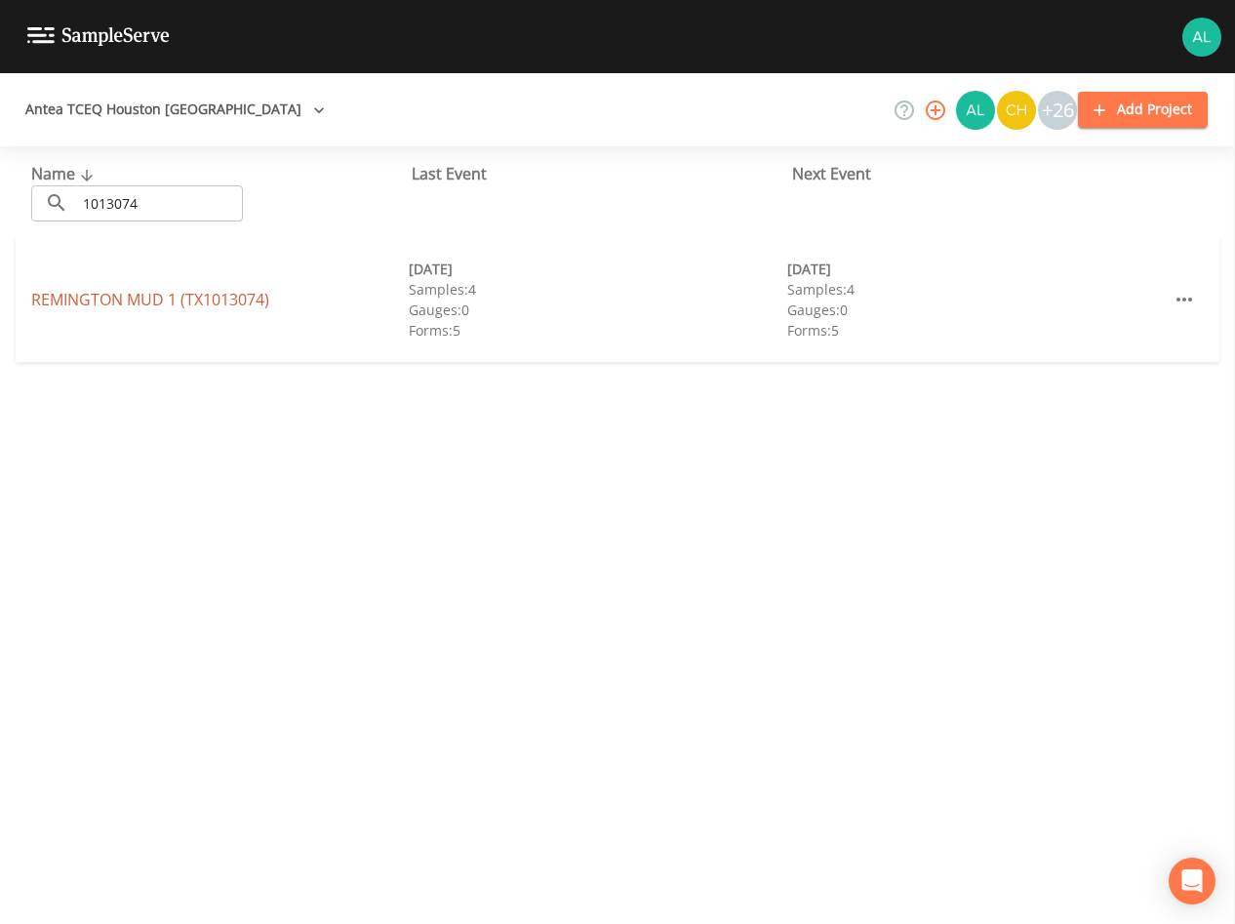
click at [175, 301] on link "REMINGTON MUD 1 (TX1013074)" at bounding box center [150, 299] width 238 height 21
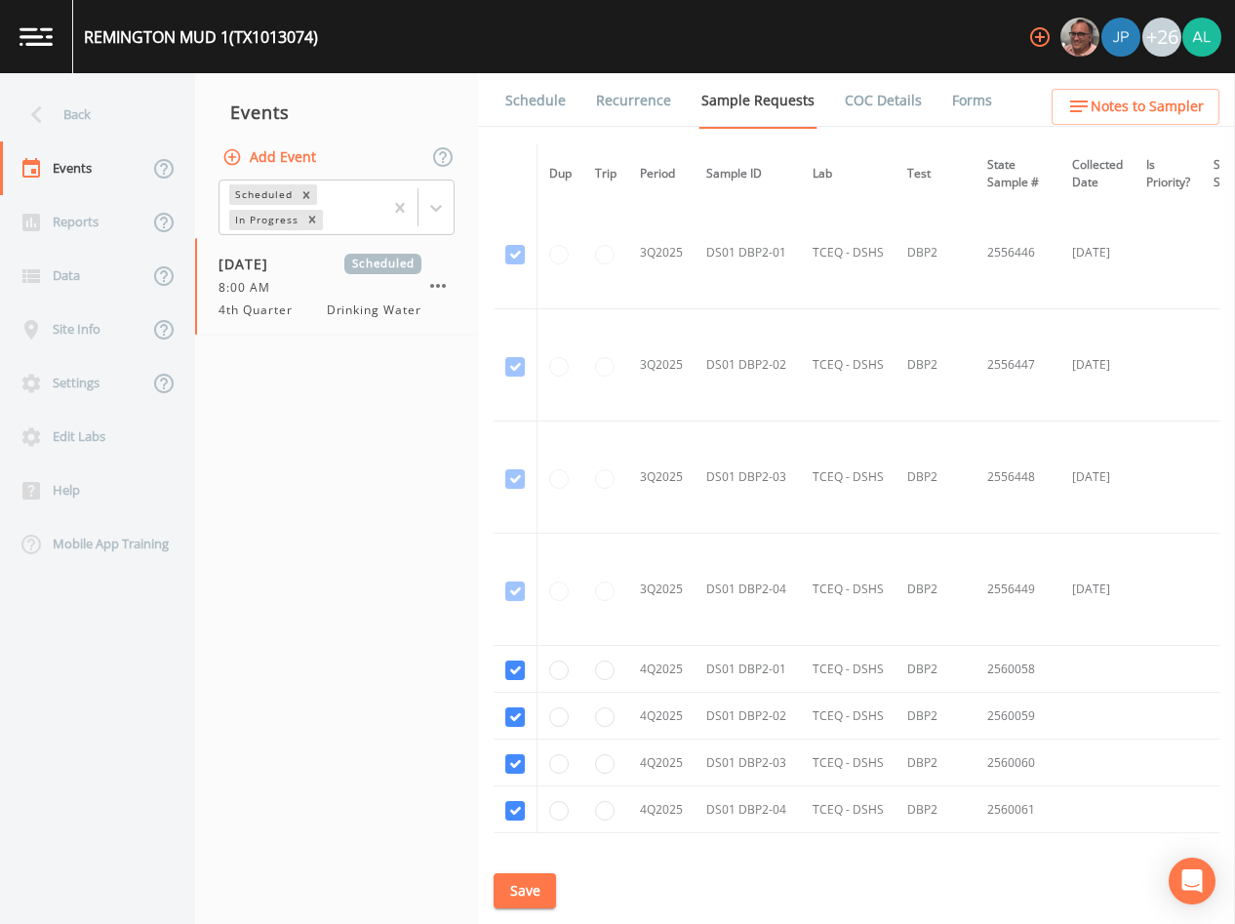
scroll to position [4757, 0]
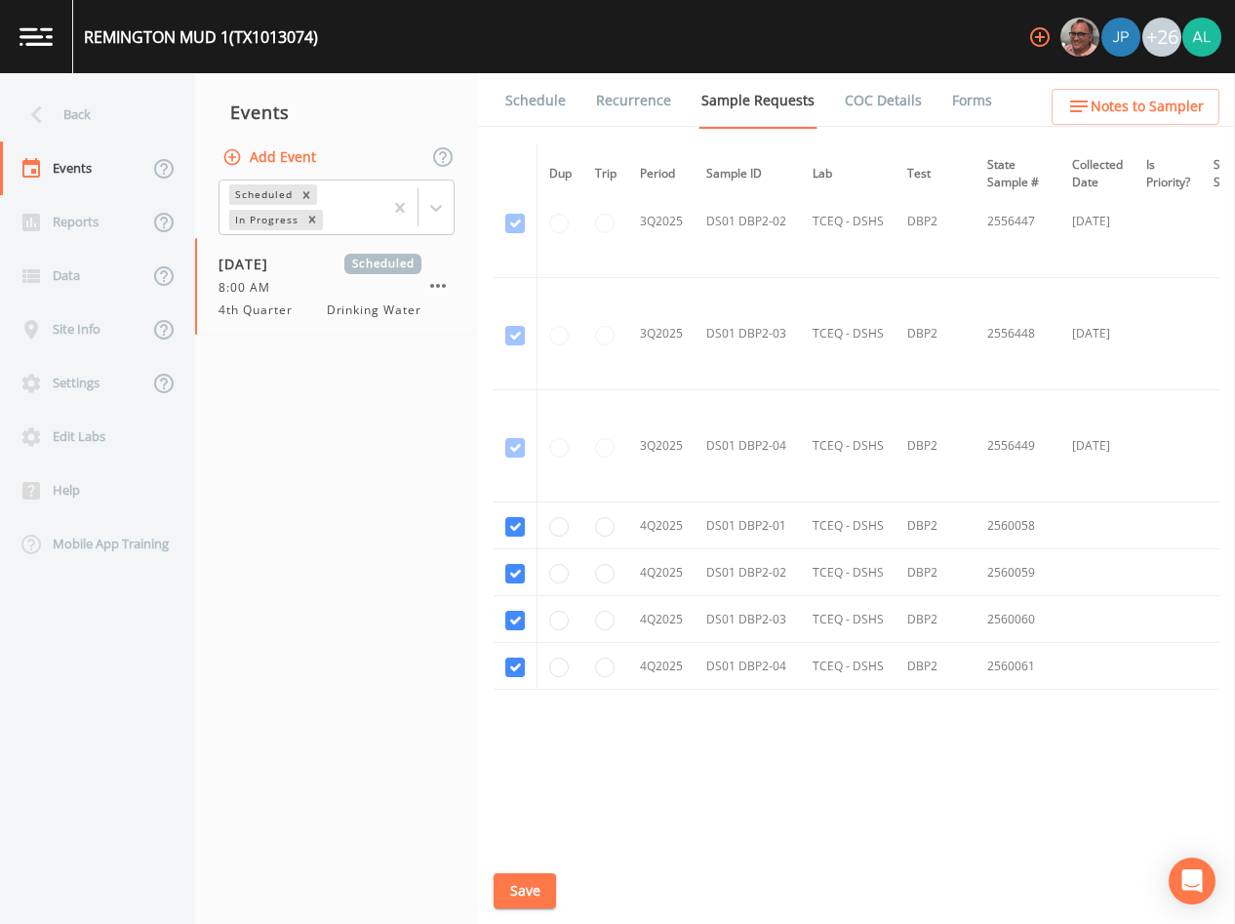
click at [545, 882] on button "Save" at bounding box center [525, 891] width 62 height 36
click at [554, 87] on link "Schedule" at bounding box center [536, 100] width 66 height 55
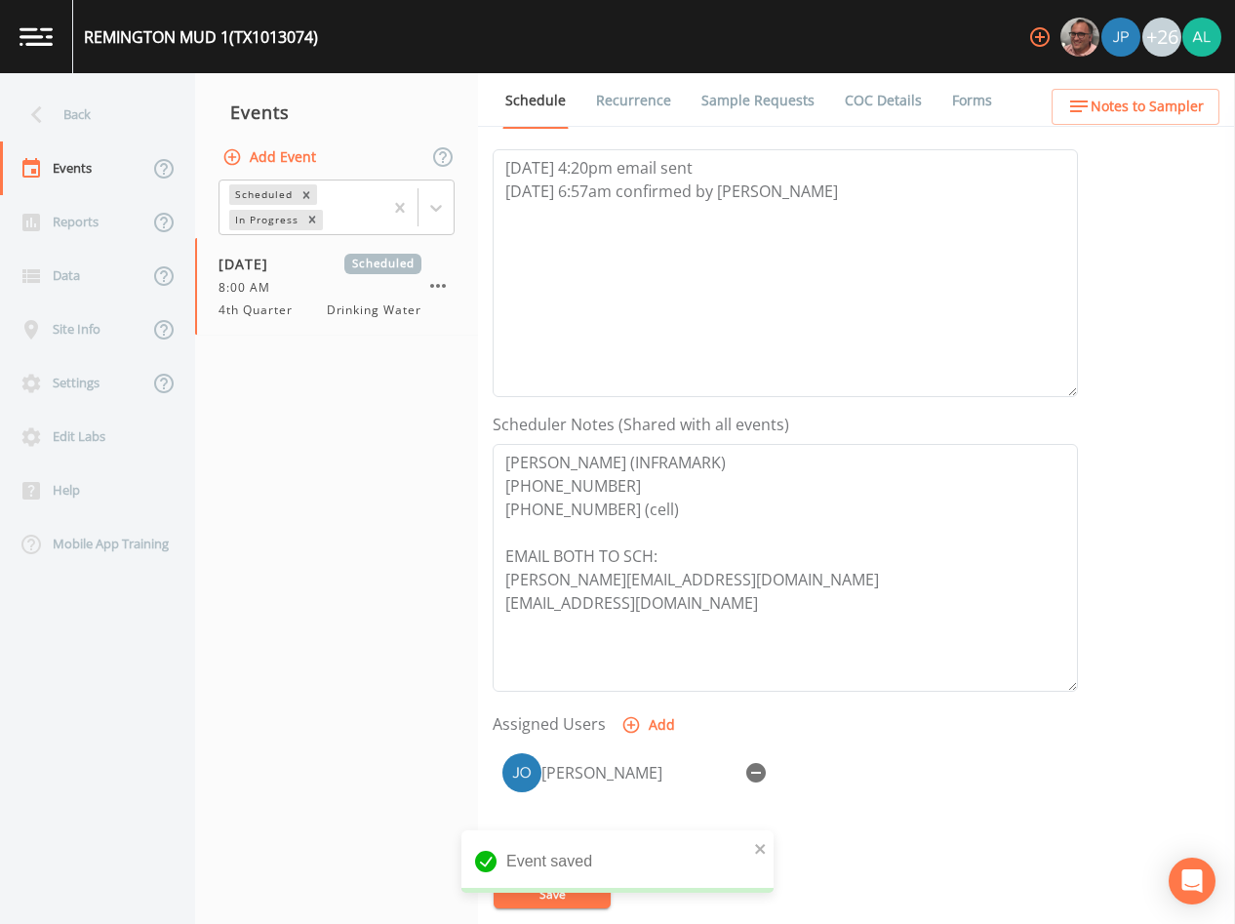
scroll to position [453, 0]
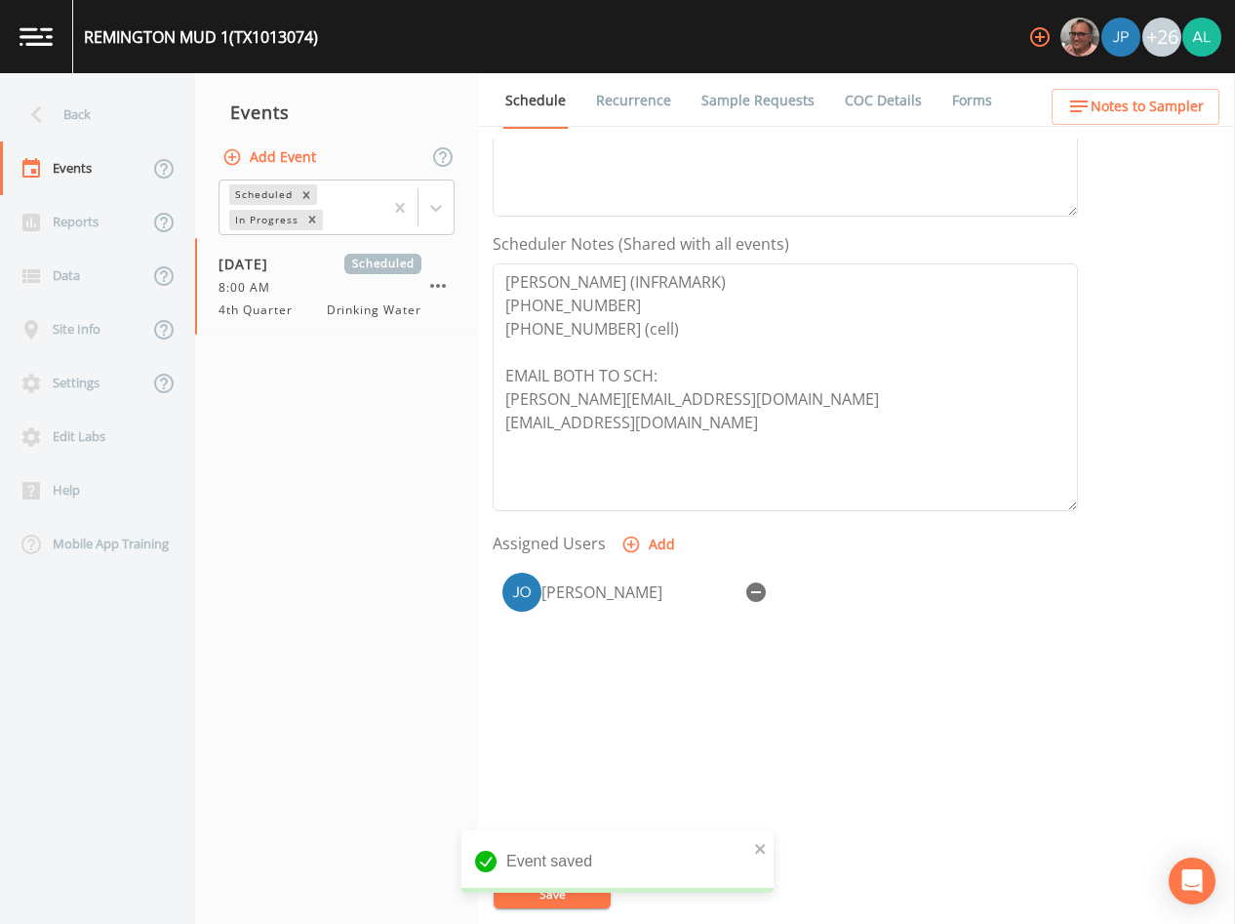
click at [1114, 119] on button "Notes to Sampler" at bounding box center [1136, 107] width 168 height 36
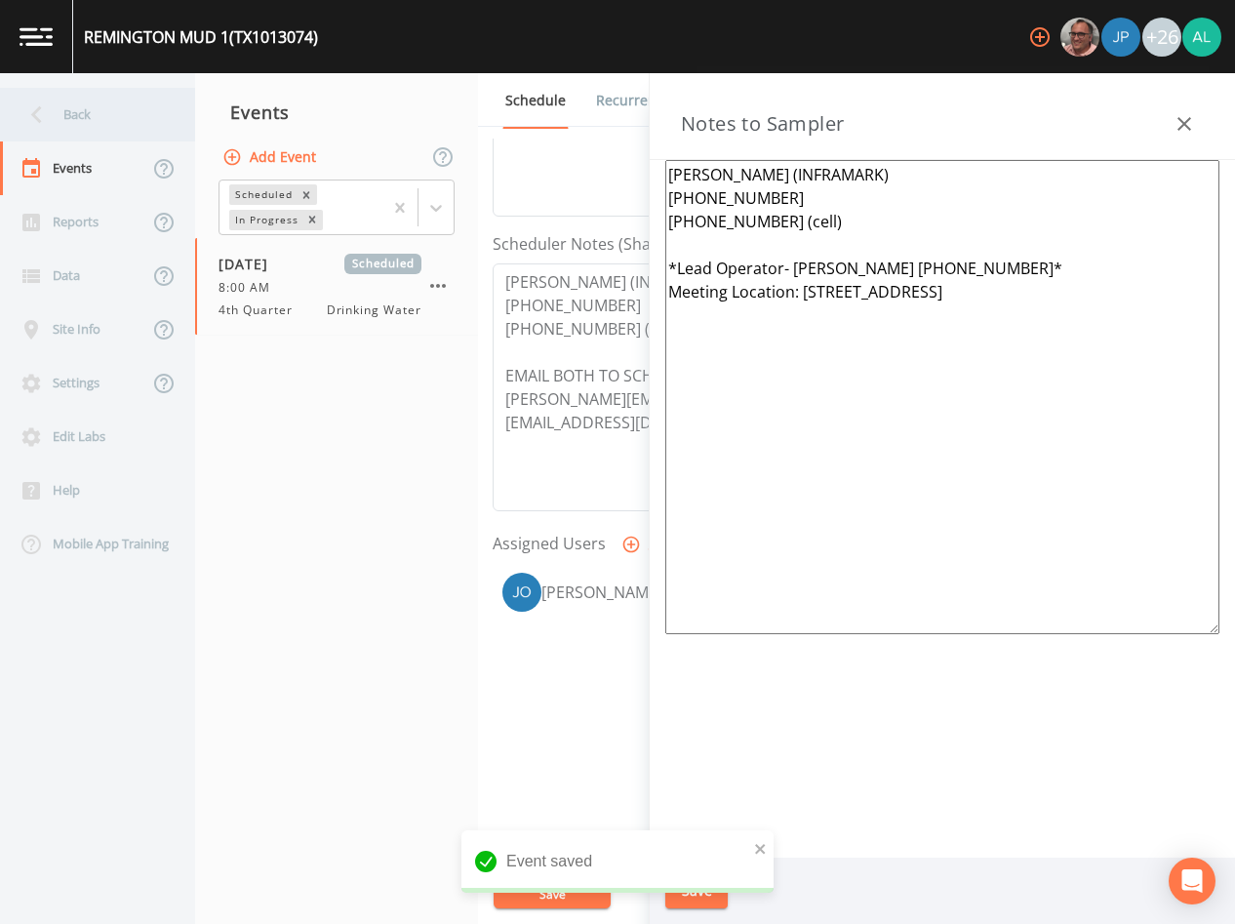
click at [142, 130] on div "Back" at bounding box center [88, 115] width 176 height 54
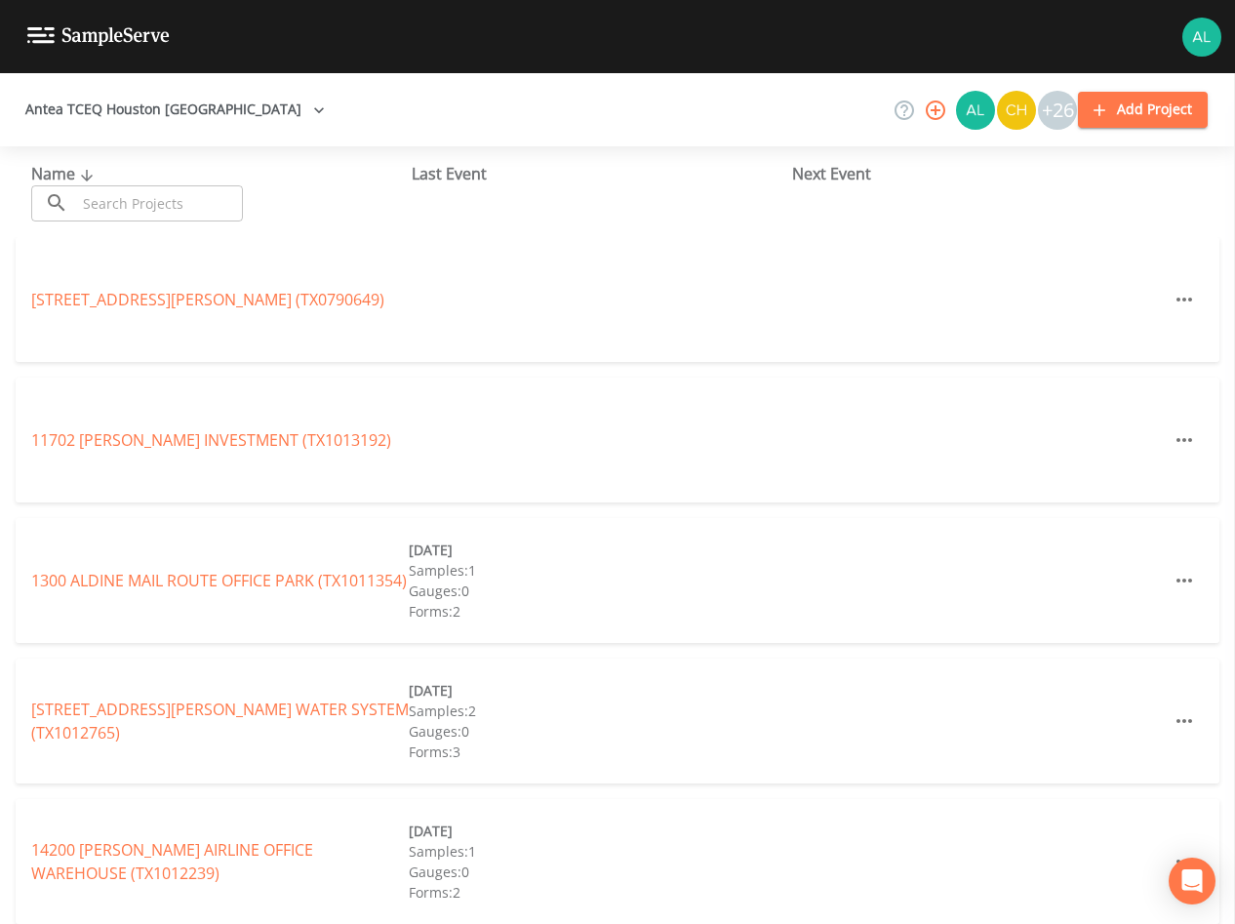
click at [120, 205] on input "text" at bounding box center [159, 203] width 167 height 36
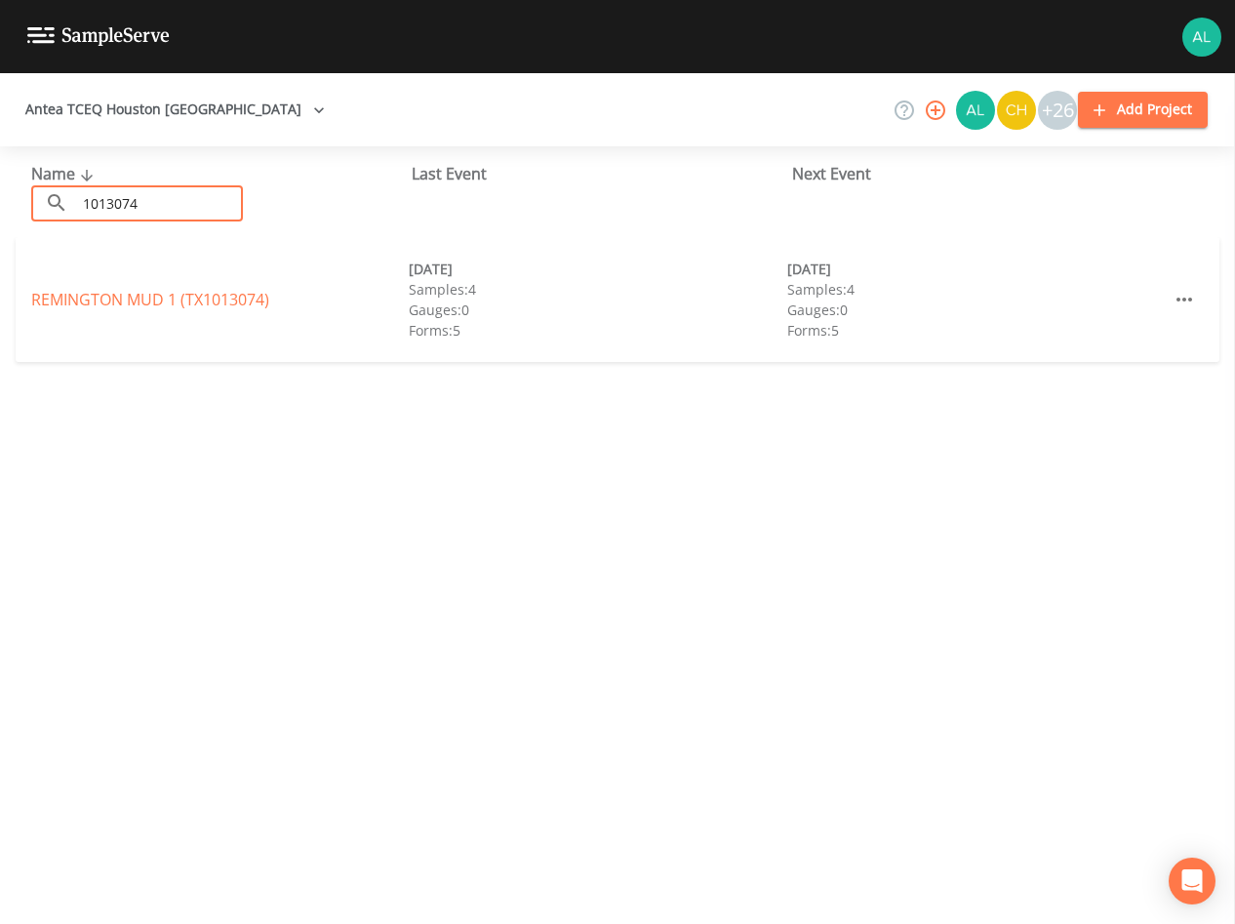
type input "1013074"
click at [146, 298] on link "REMINGTON MUD 1 (TX1013074)" at bounding box center [150, 299] width 238 height 21
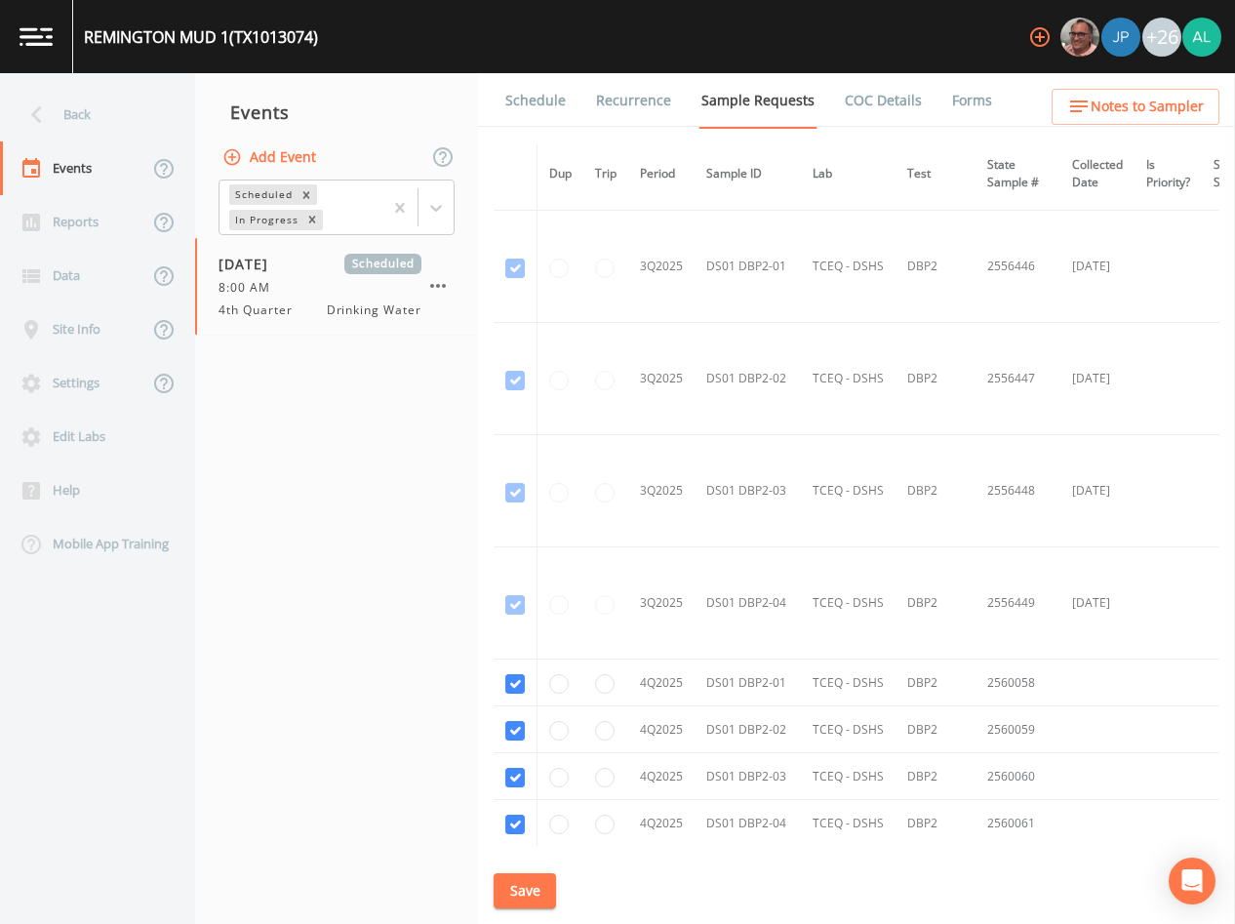
scroll to position [4757, 0]
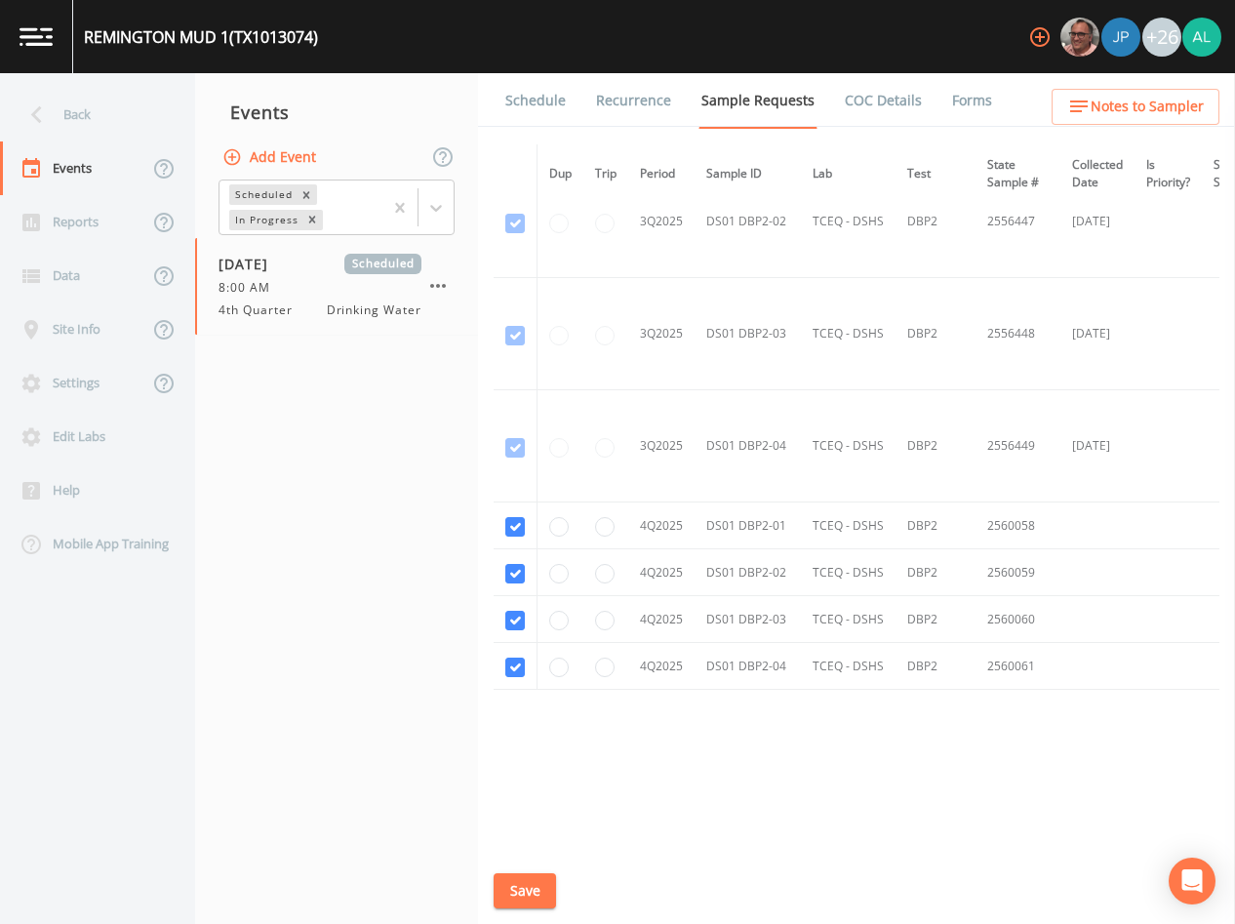
click at [544, 107] on link "Schedule" at bounding box center [536, 100] width 66 height 55
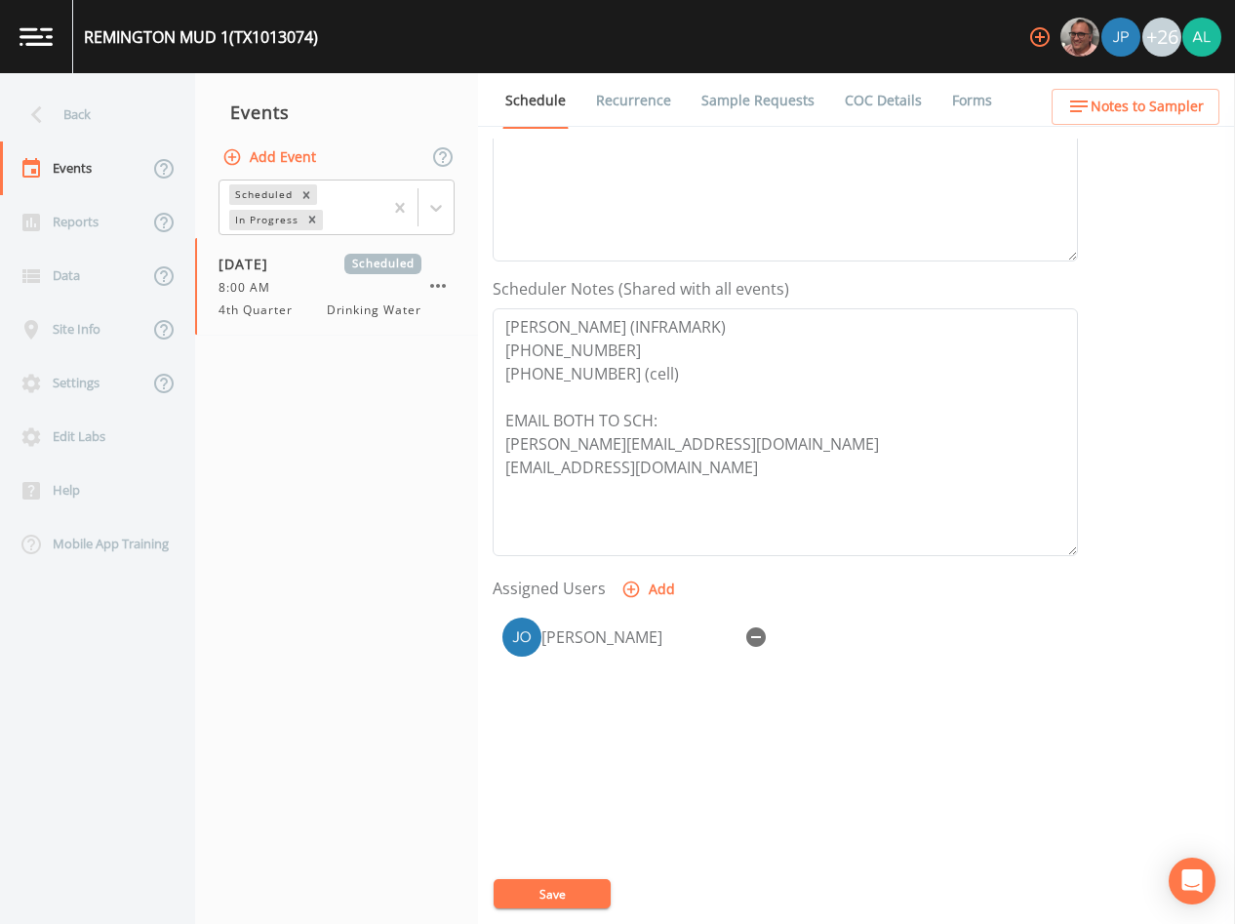
scroll to position [453, 0]
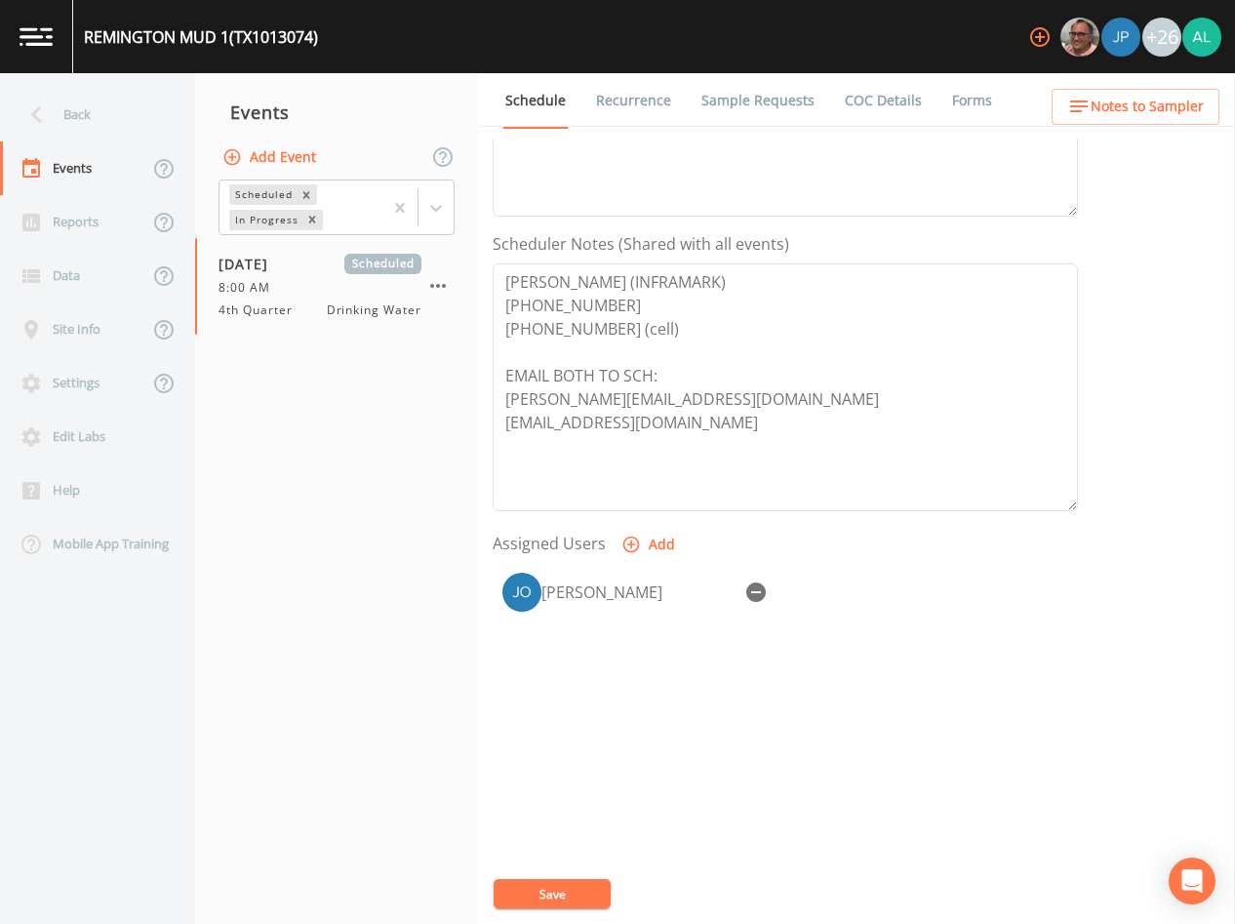
click at [756, 92] on link "Sample Requests" at bounding box center [758, 100] width 119 height 55
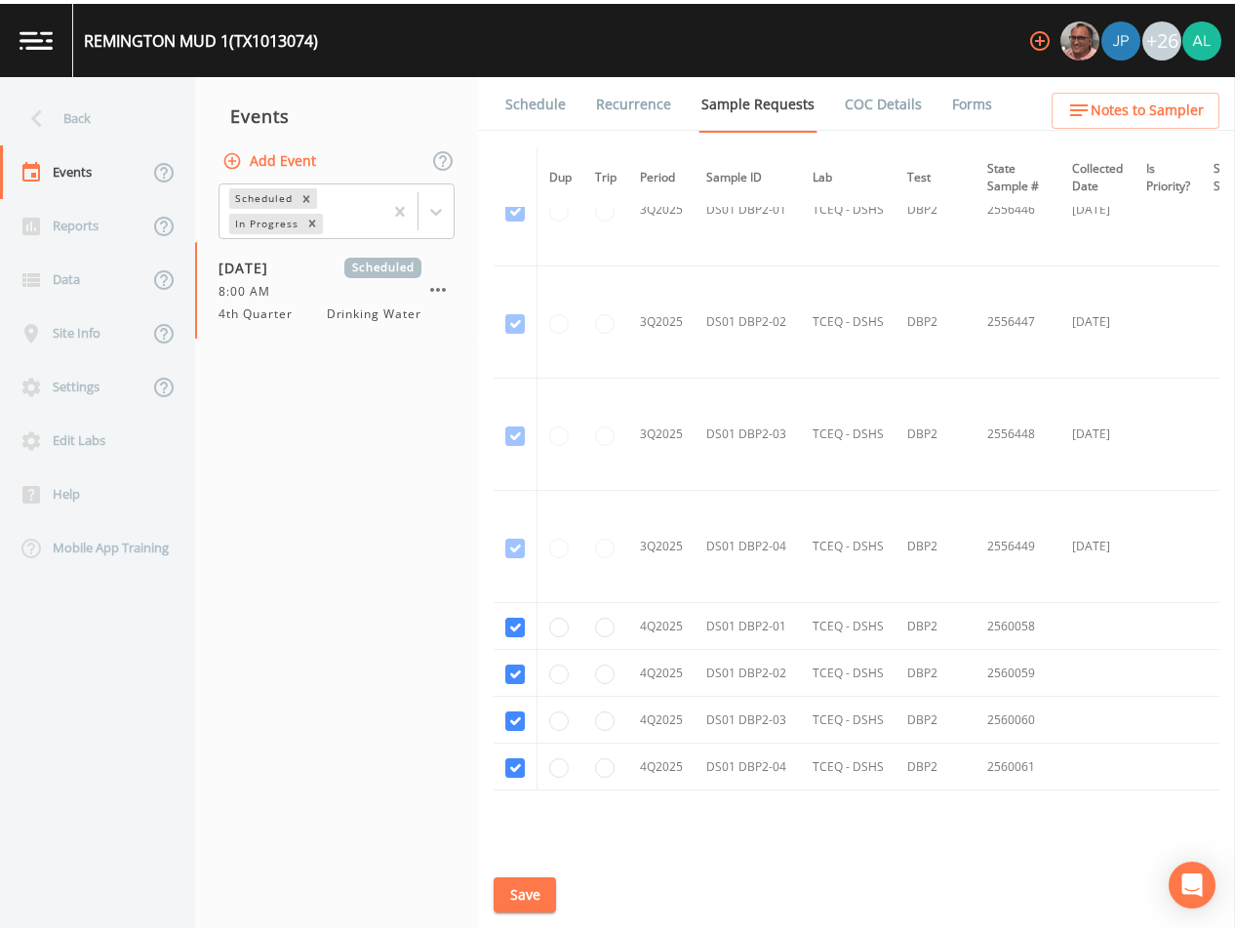
scroll to position [4757, 0]
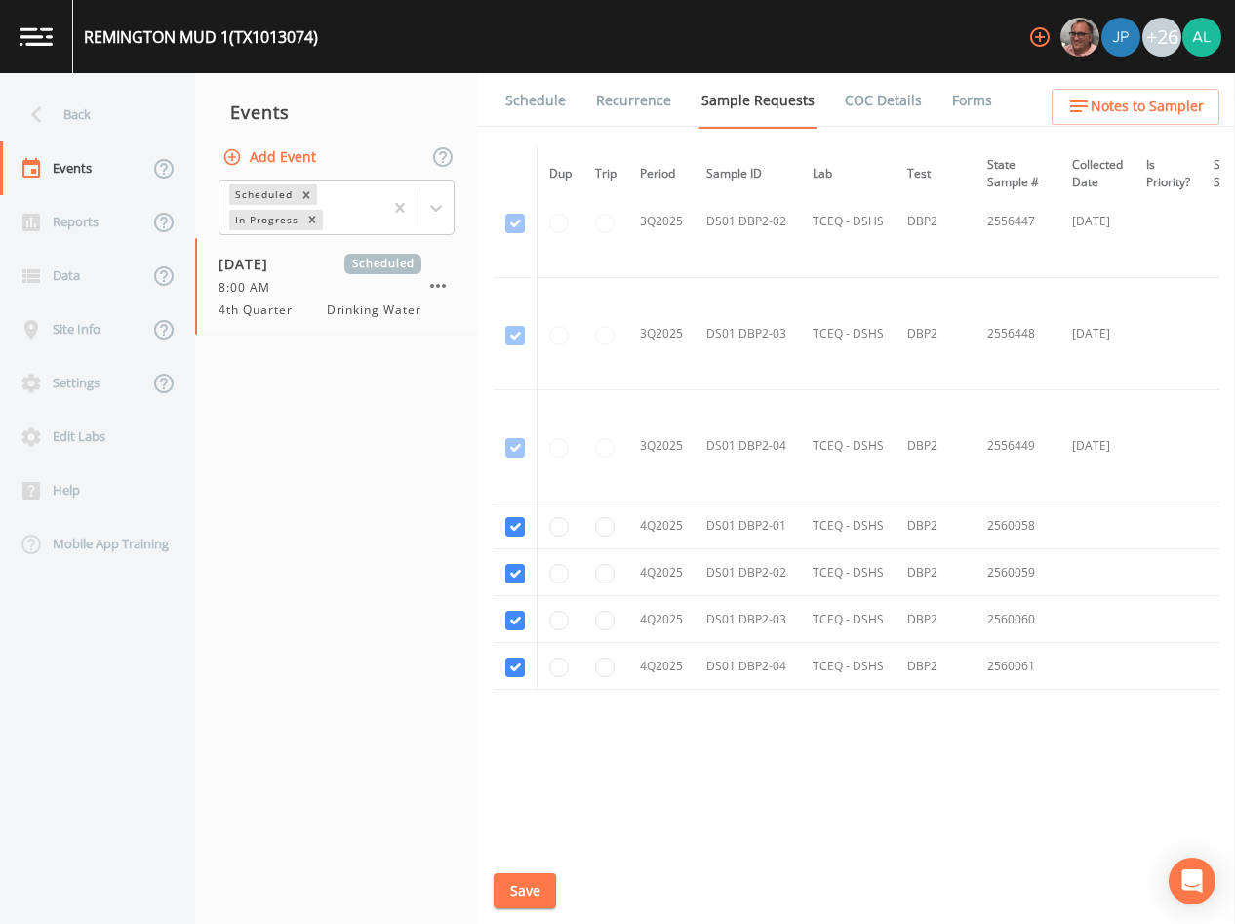
click at [1119, 100] on span "Notes to Sampler" at bounding box center [1147, 107] width 113 height 24
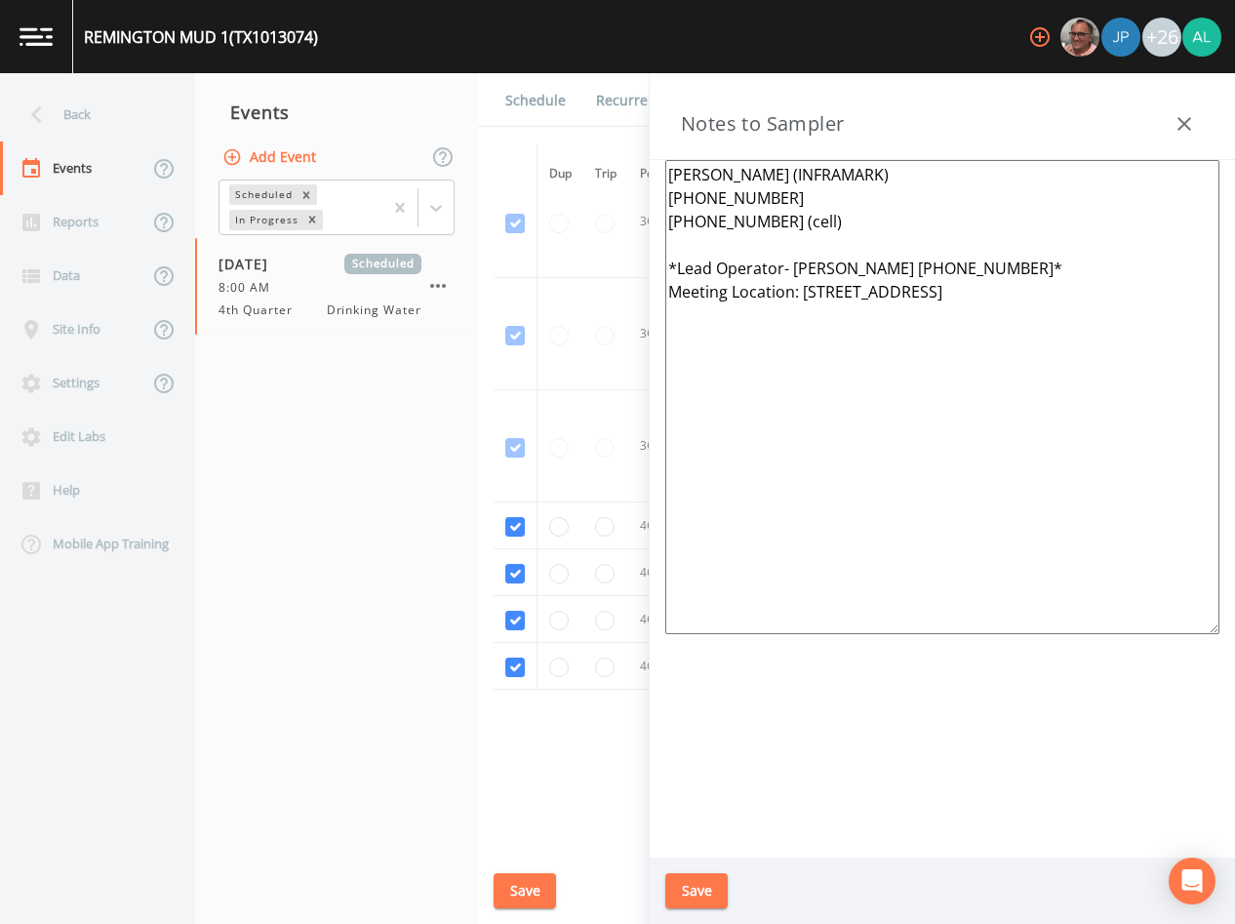
click at [713, 876] on button "Save" at bounding box center [697, 891] width 62 height 36
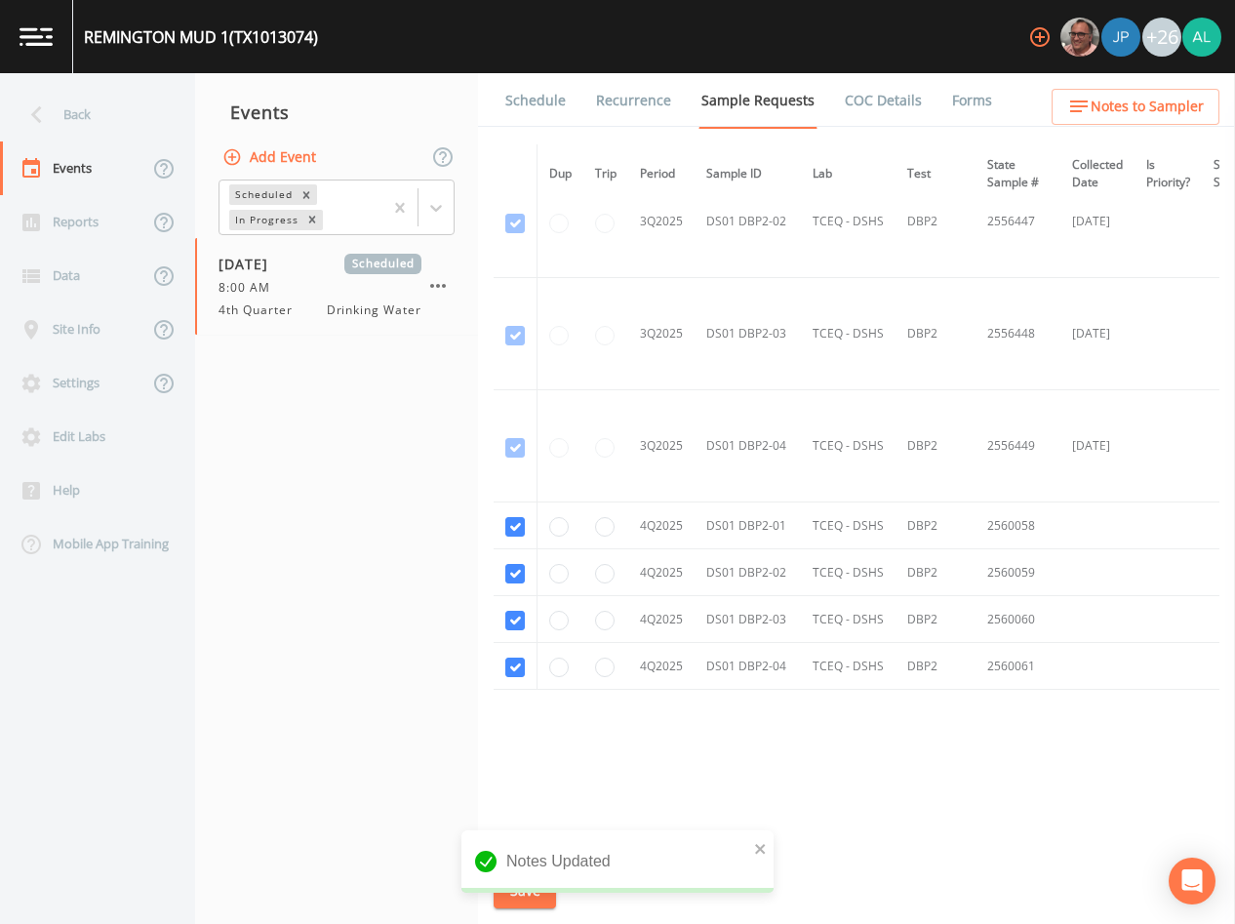
click at [537, 896] on div "Notes Updated" at bounding box center [618, 869] width 312 height 78
click at [763, 847] on icon "close" at bounding box center [760, 849] width 10 height 10
click at [534, 889] on div "Notes Updated" at bounding box center [618, 869] width 312 height 78
click at [534, 889] on button "Save" at bounding box center [525, 891] width 62 height 36
click at [761, 845] on icon "close" at bounding box center [761, 849] width 14 height 16
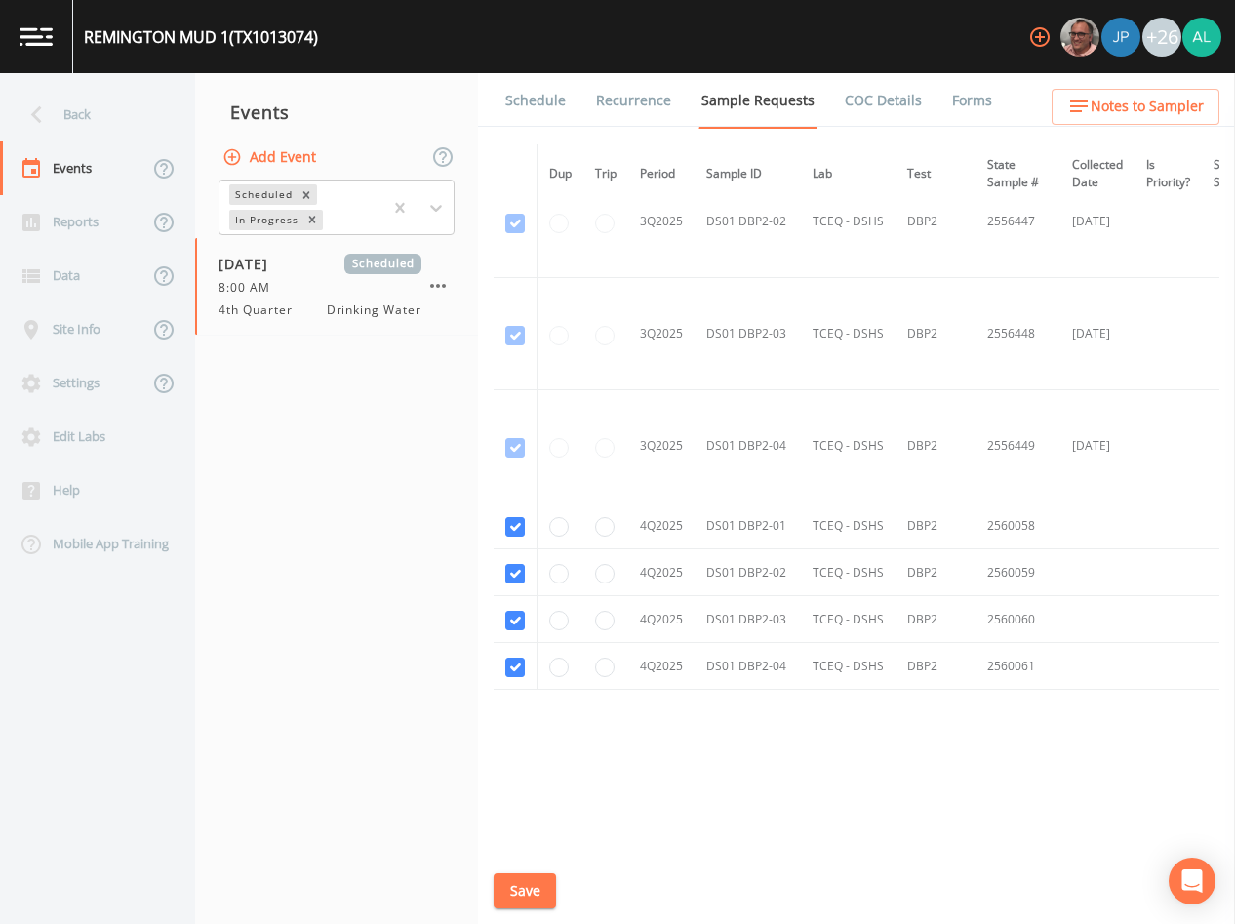
click at [508, 889] on button "Save" at bounding box center [525, 891] width 62 height 36
click at [91, 106] on div "Back" at bounding box center [88, 115] width 176 height 54
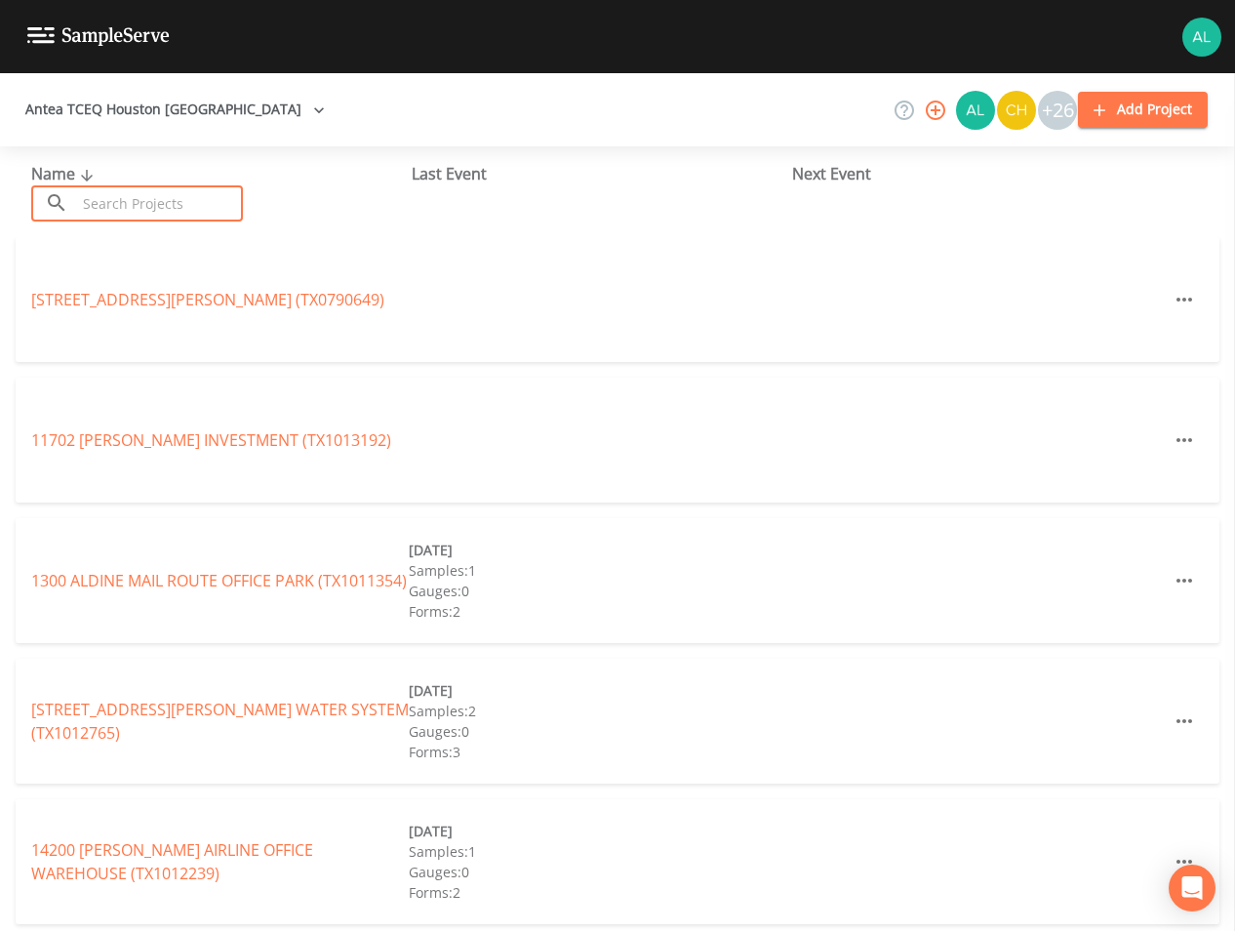
click at [137, 193] on input "text" at bounding box center [159, 203] width 167 height 36
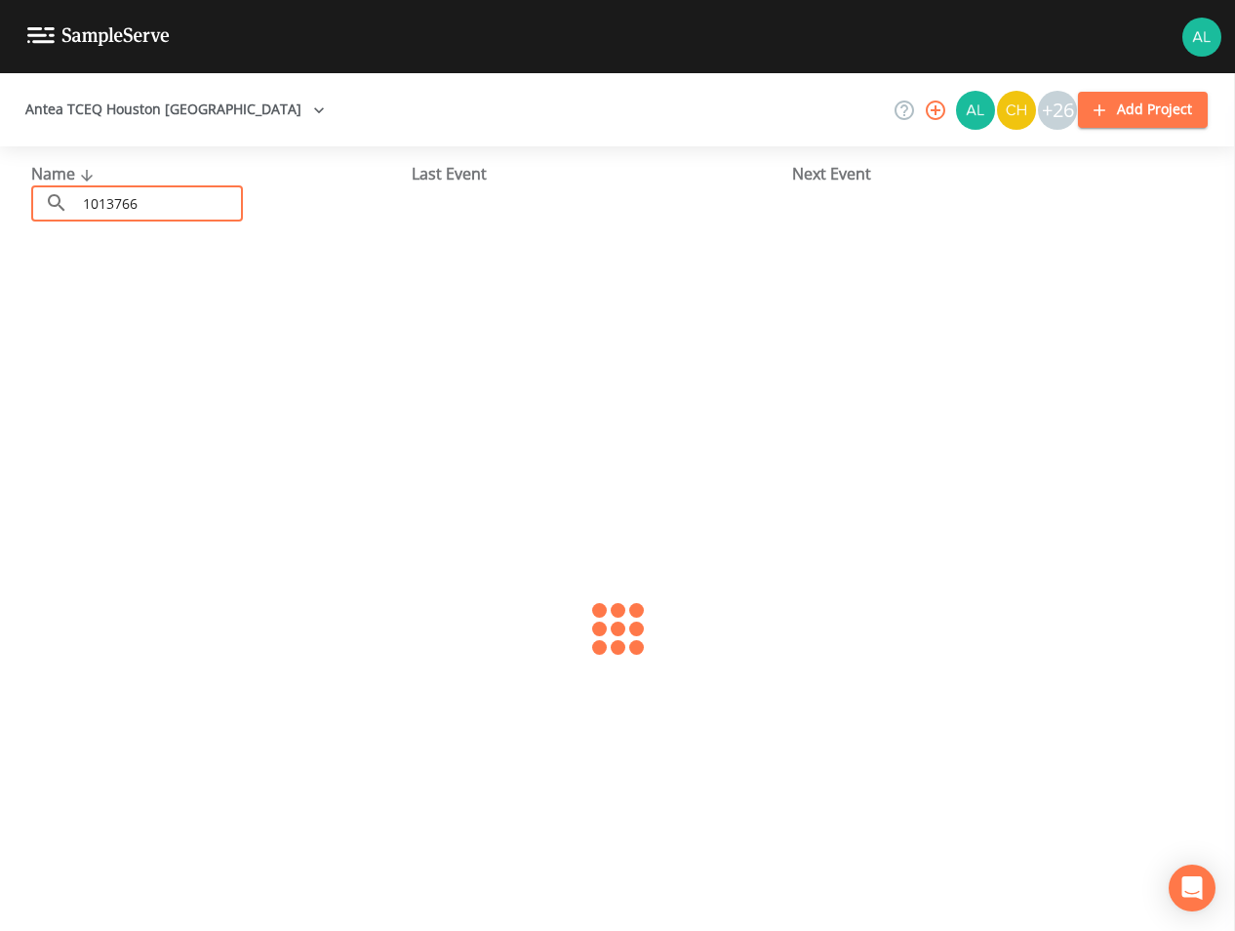
type input "1013766"
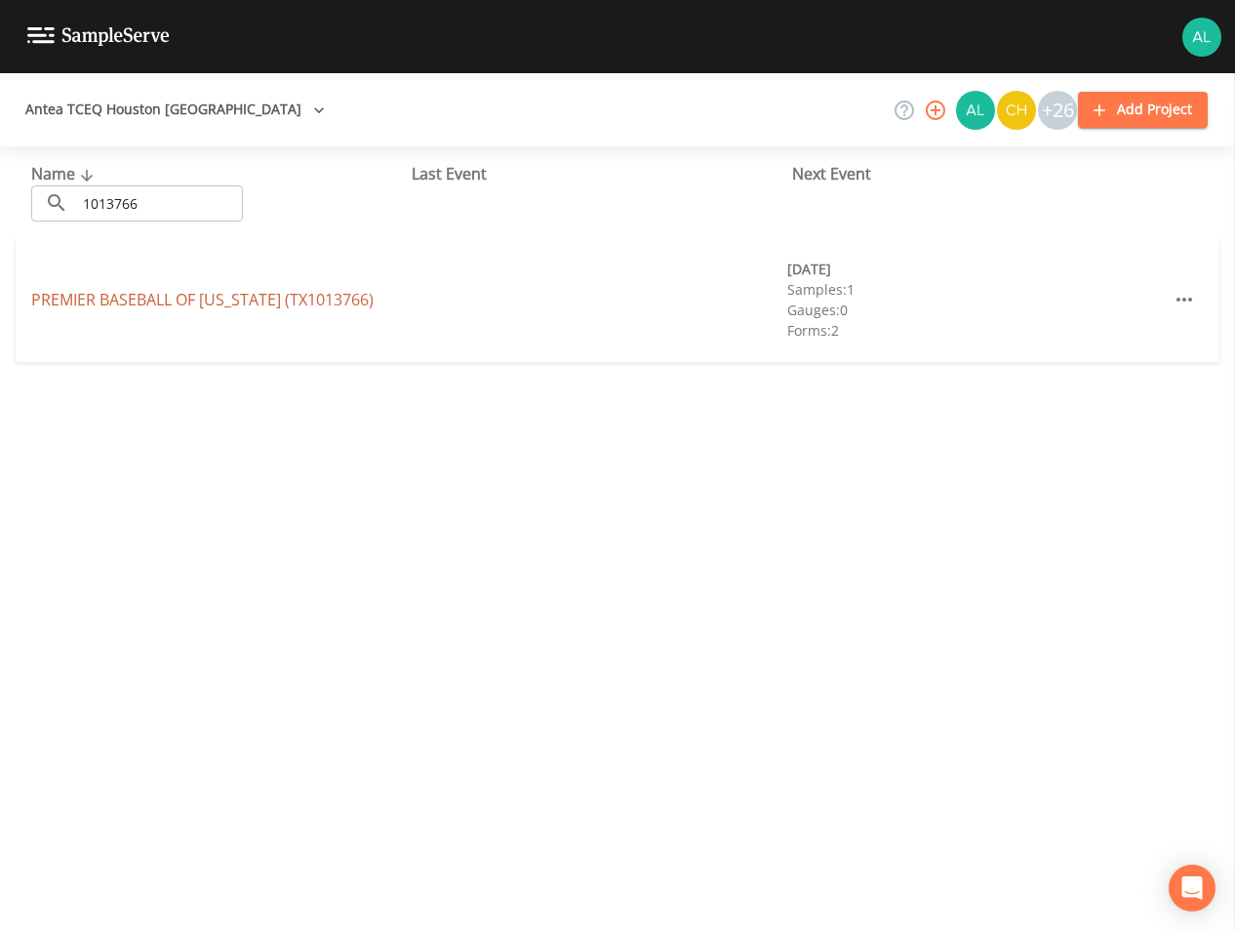
click at [142, 303] on link "PREMIER BASEBALL OF [US_STATE] (TX1013766)" at bounding box center [202, 299] width 343 height 21
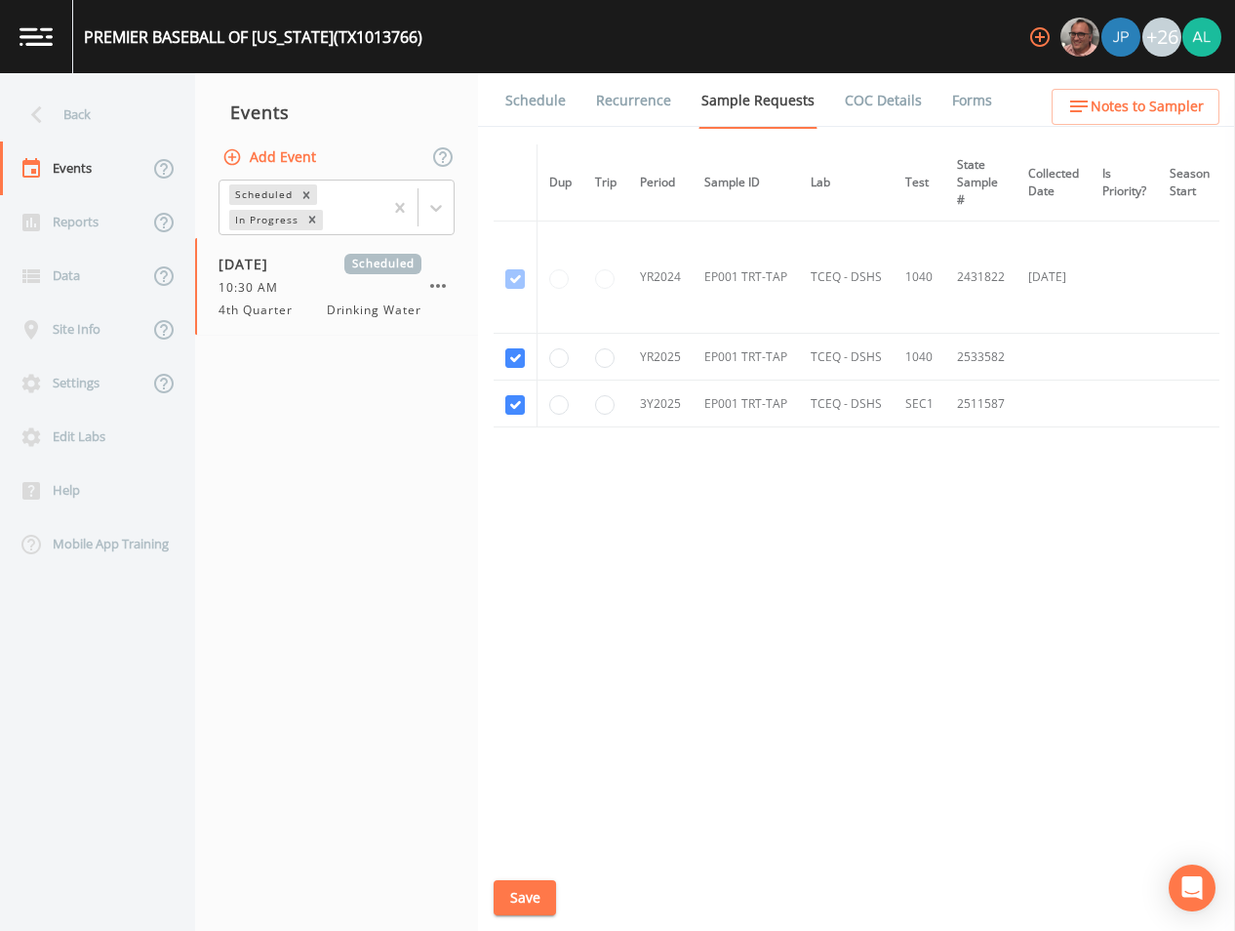
click at [513, 96] on link "Schedule" at bounding box center [536, 100] width 66 height 55
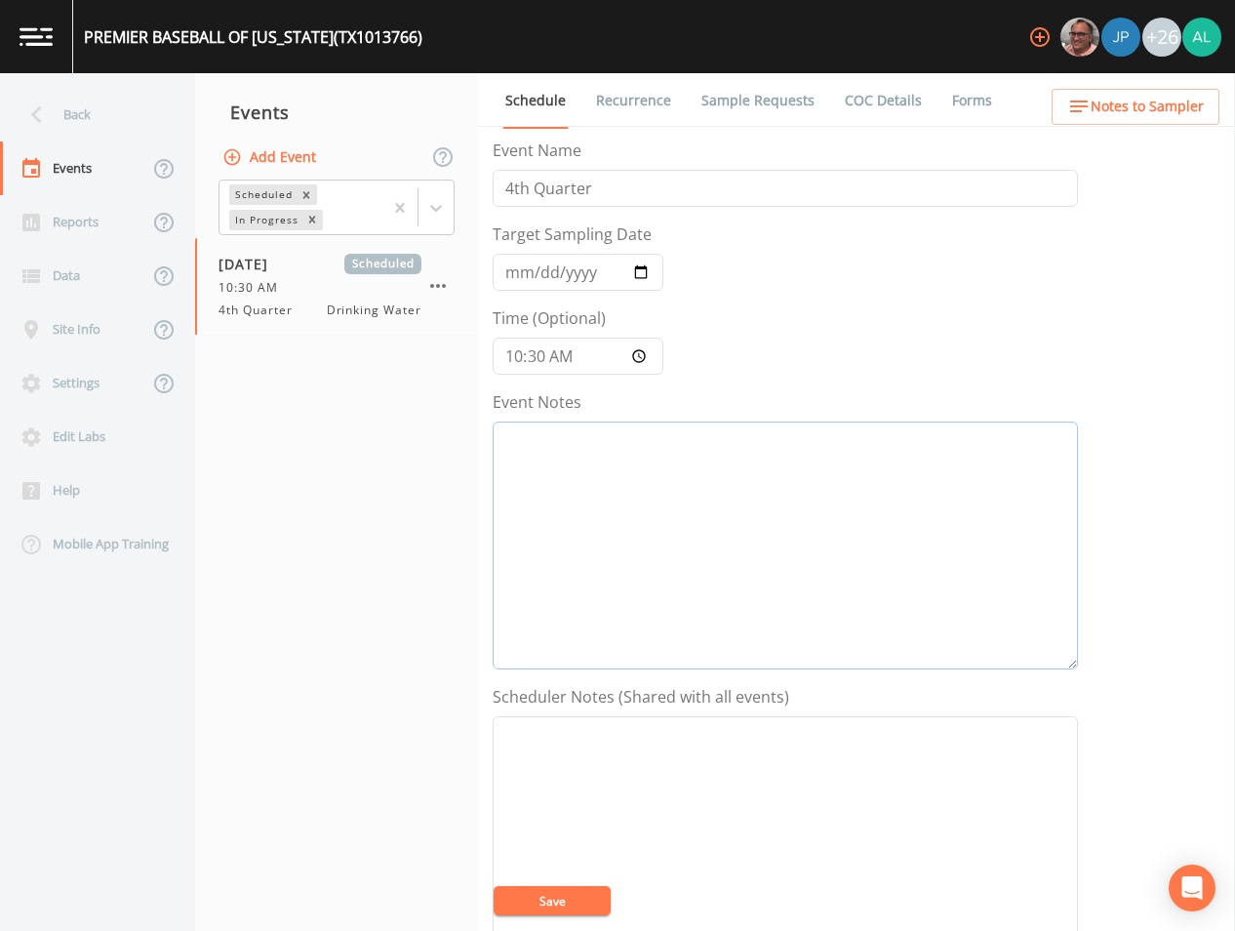
click at [604, 478] on textarea "Event Notes" at bounding box center [786, 546] width 586 height 248
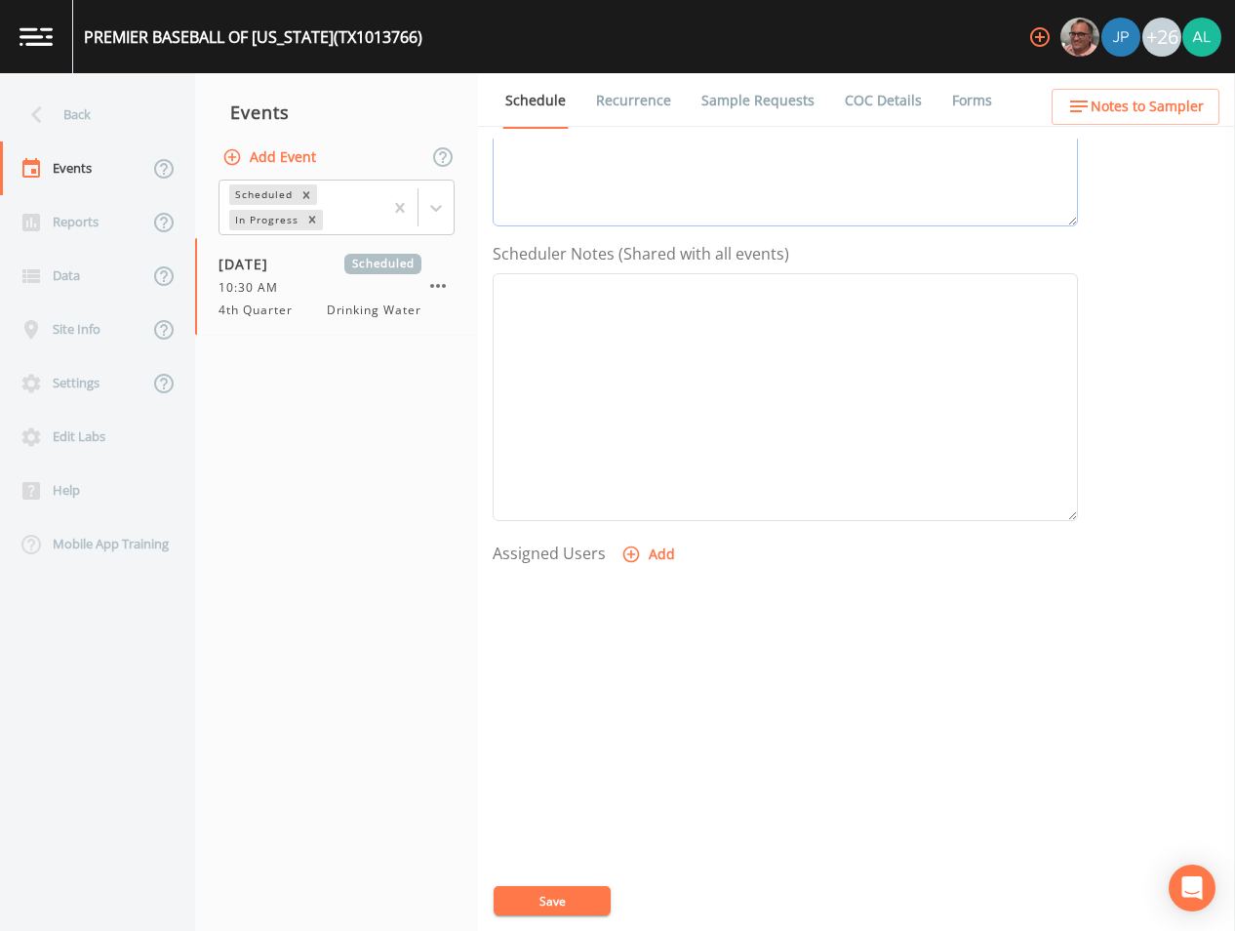
scroll to position [446, 0]
type textarea "[DATE] 11:30am email sent [DATE] 9:51am follow up email sent"
click at [633, 539] on button "Add" at bounding box center [650, 552] width 65 height 36
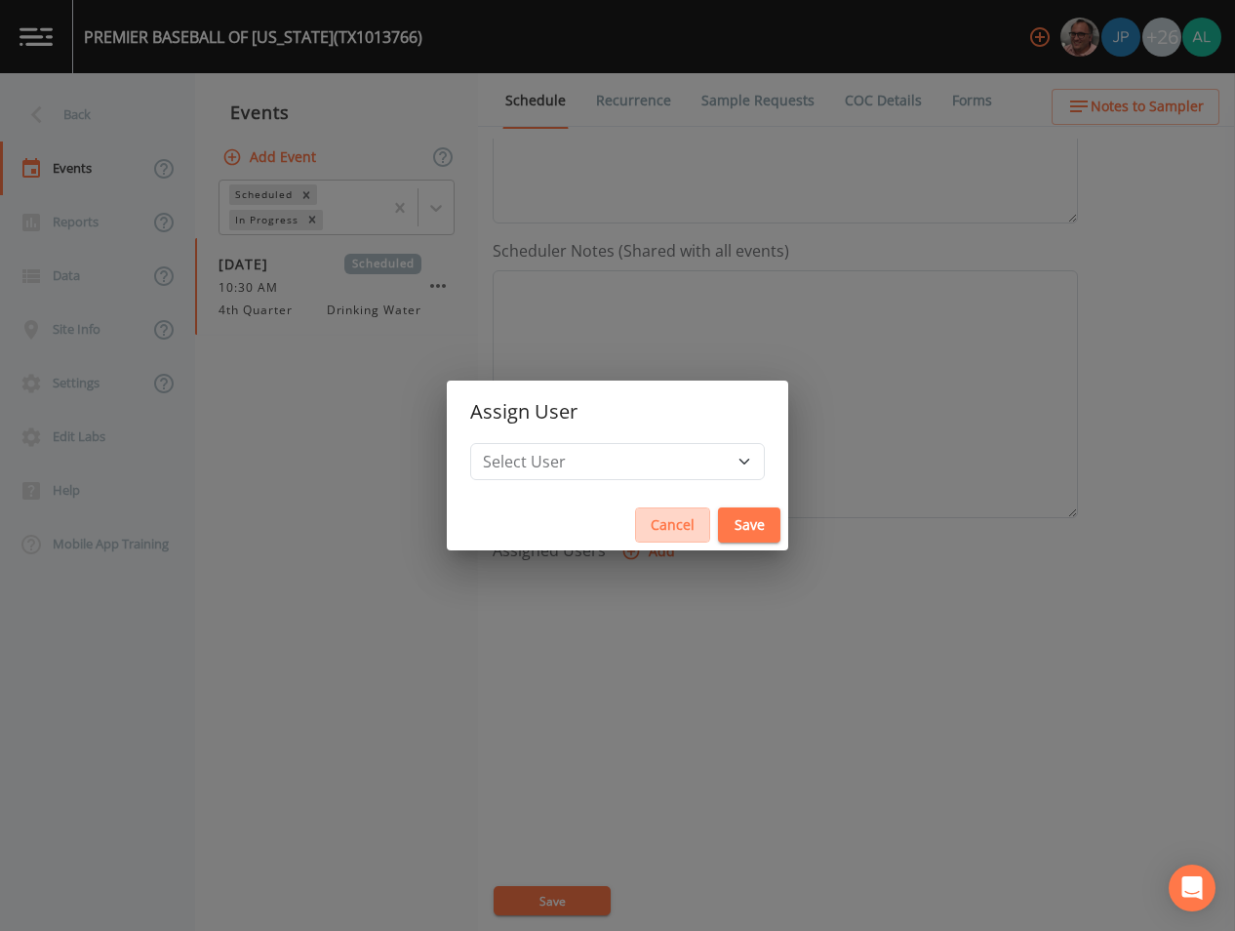
click at [635, 531] on button "Cancel" at bounding box center [672, 525] width 75 height 36
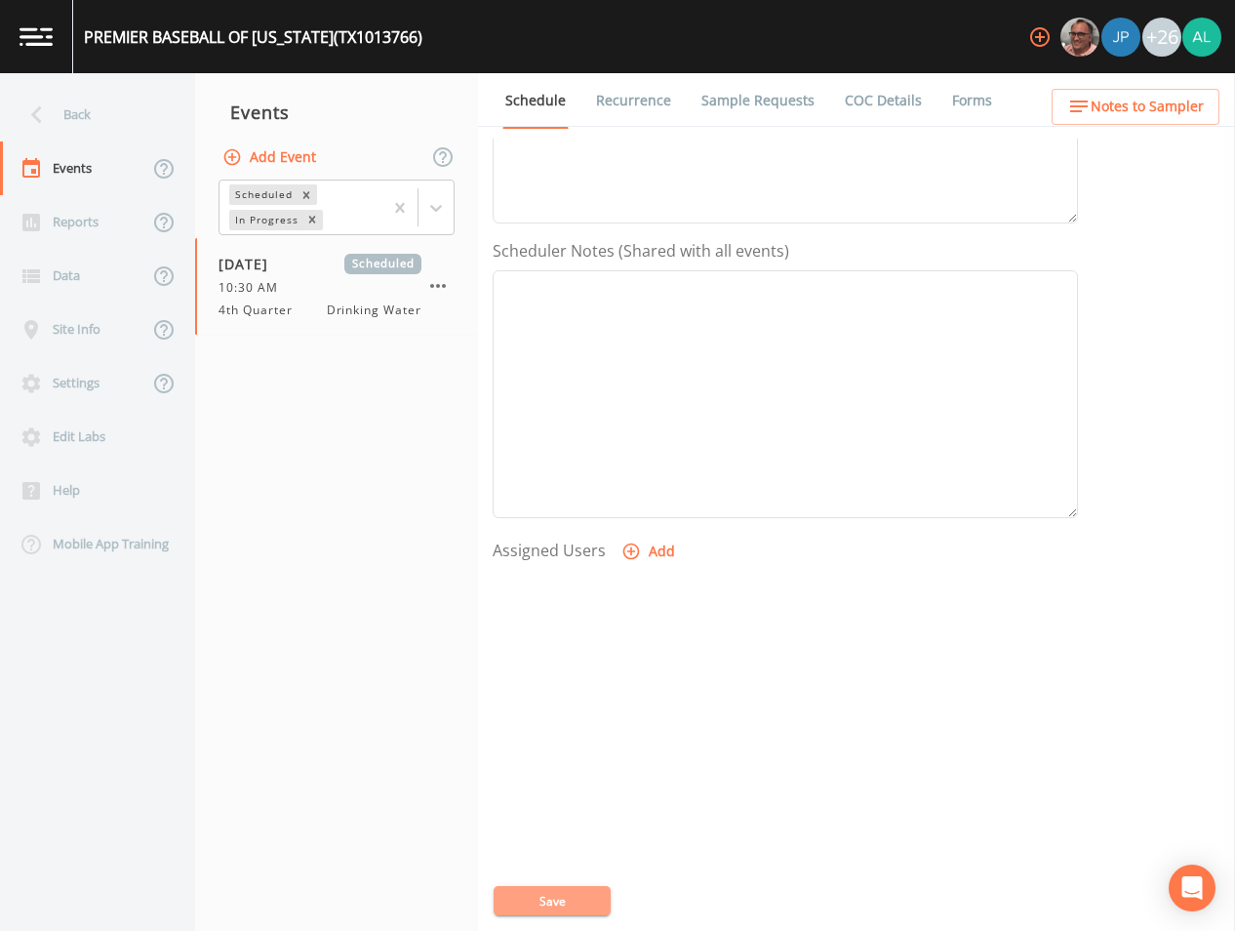
click at [568, 903] on button "Save" at bounding box center [552, 900] width 117 height 29
click at [507, 909] on button "Save" at bounding box center [552, 900] width 117 height 29
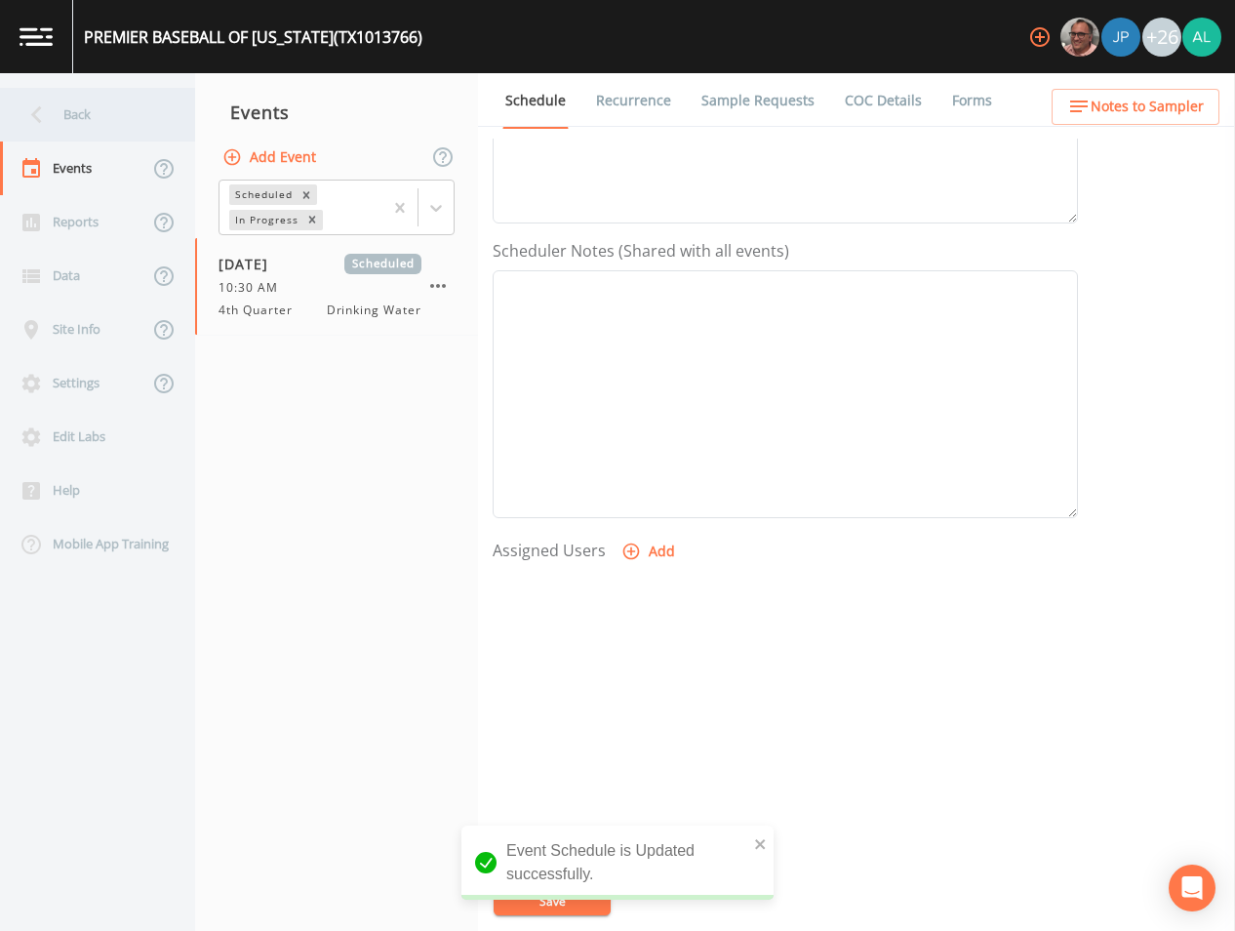
click at [114, 108] on div "Back" at bounding box center [88, 115] width 176 height 54
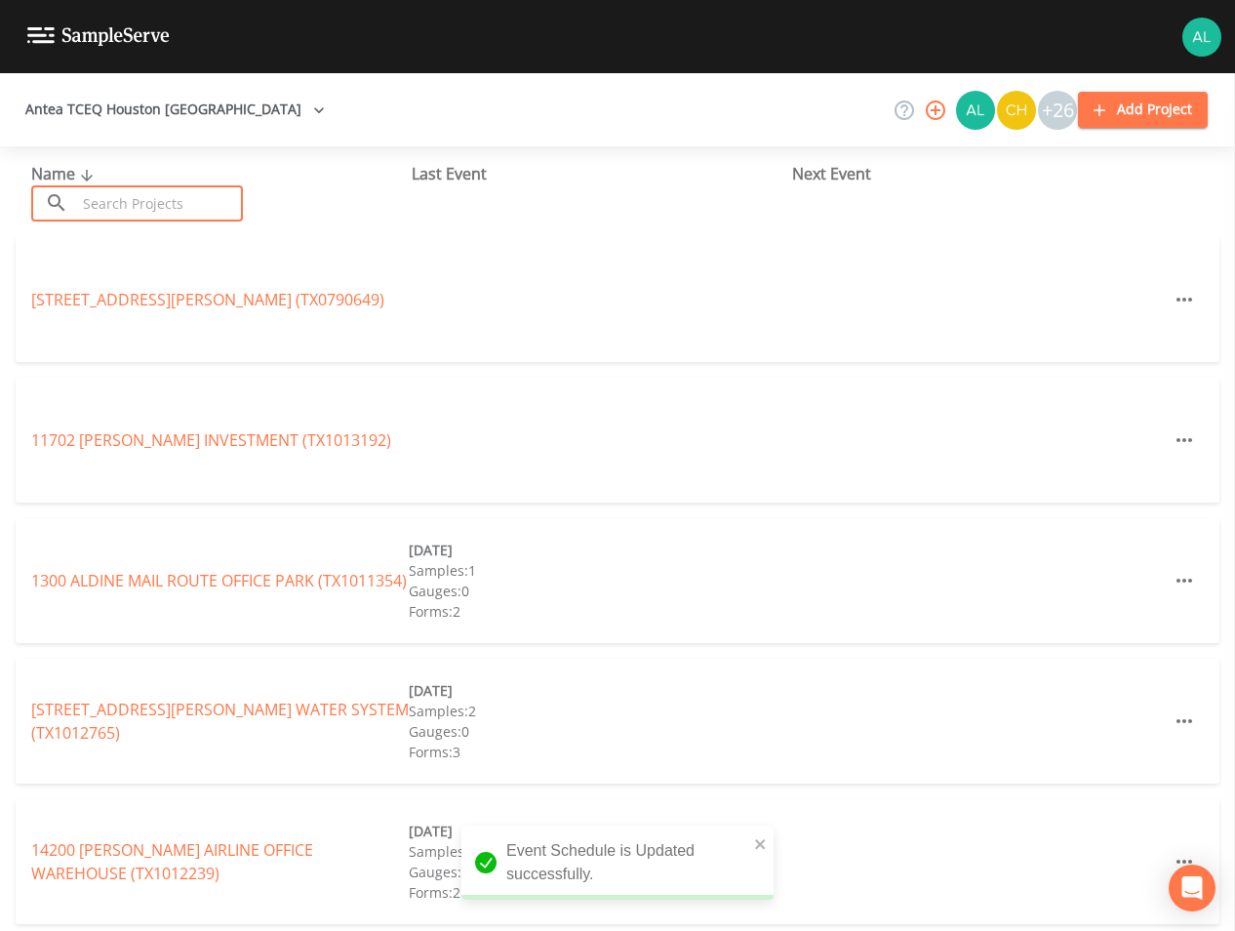
click at [194, 206] on input "text" at bounding box center [159, 203] width 167 height 36
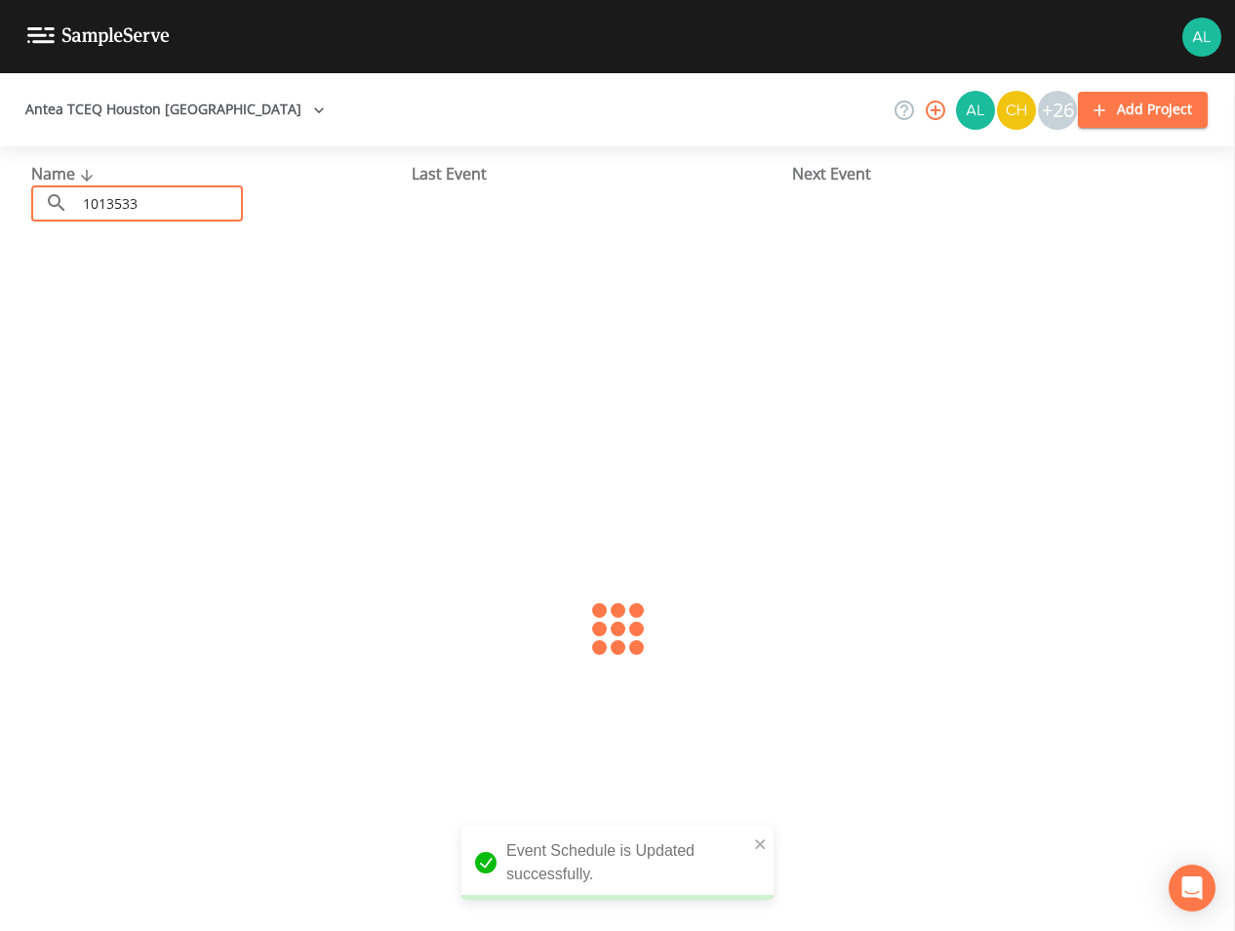
type input "1013533"
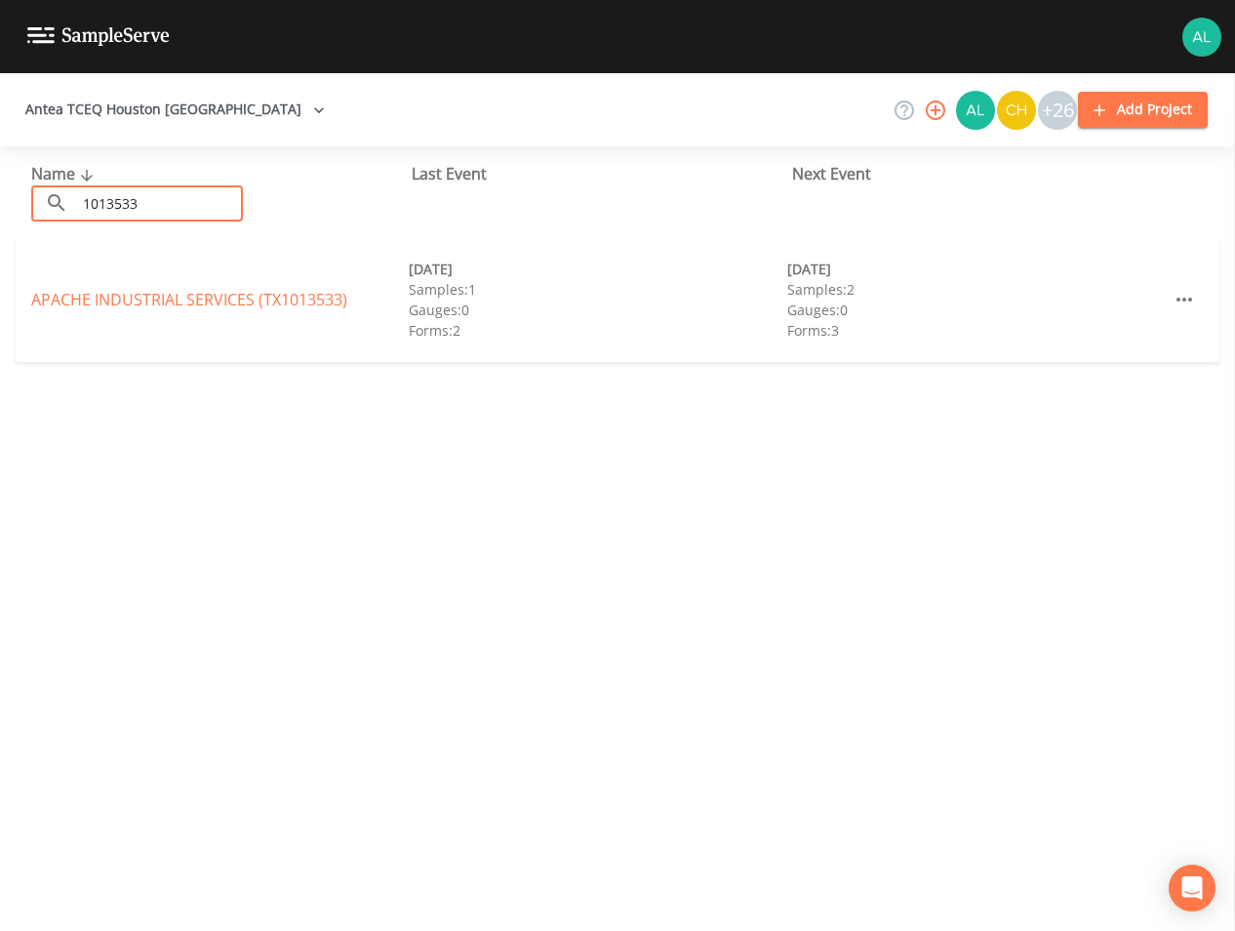
click at [121, 284] on div "APACHE INDUSTRIAL SERVICES (TX1013533) [DATE] Samples: 1 Gauges: 0 Forms: 2 [DA…" at bounding box center [618, 299] width 1204 height 125
click at [109, 295] on link "APACHE INDUSTRIAL SERVICES (TX1013533)" at bounding box center [189, 299] width 316 height 21
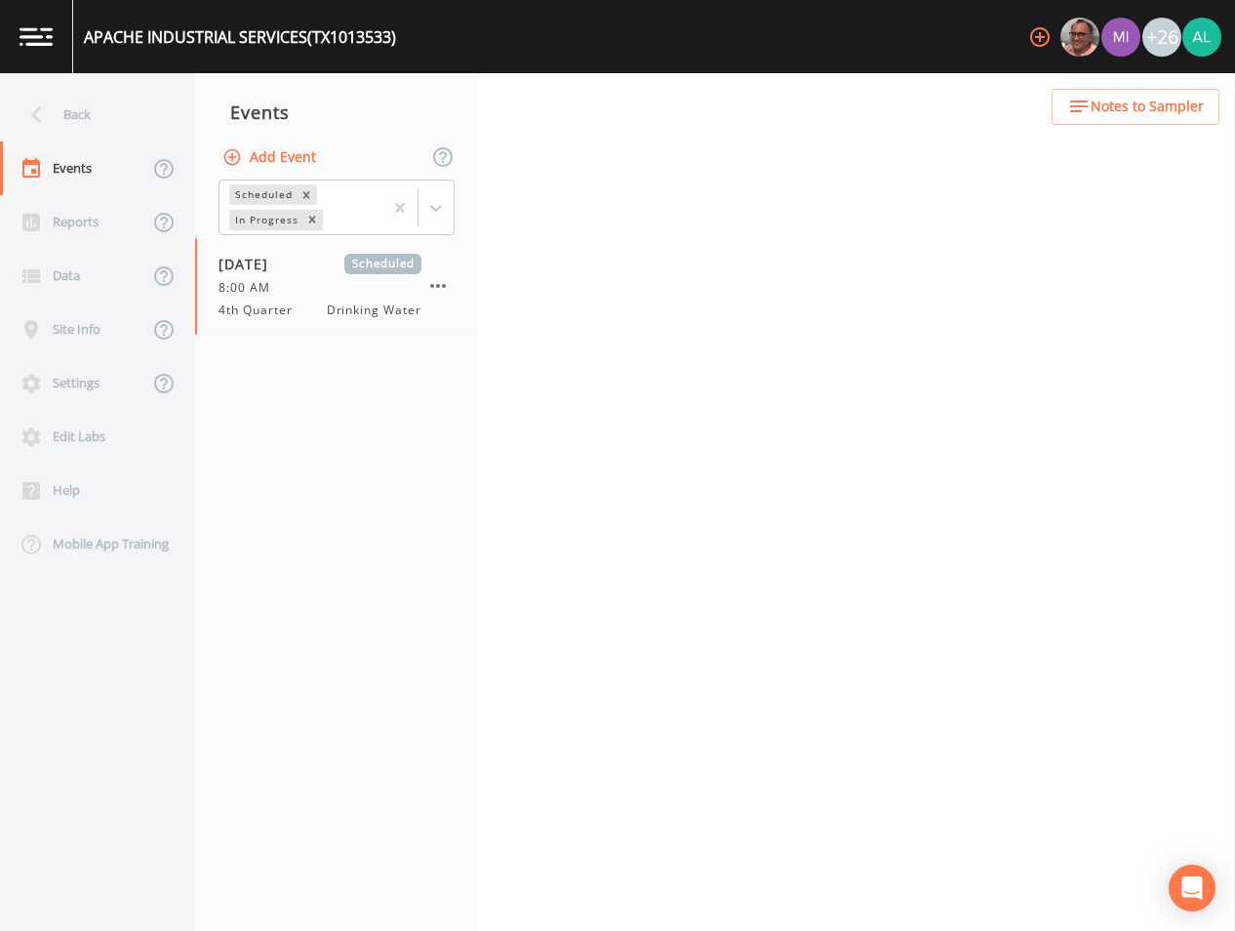
click at [1101, 117] on span "Notes to Sampler" at bounding box center [1147, 107] width 113 height 24
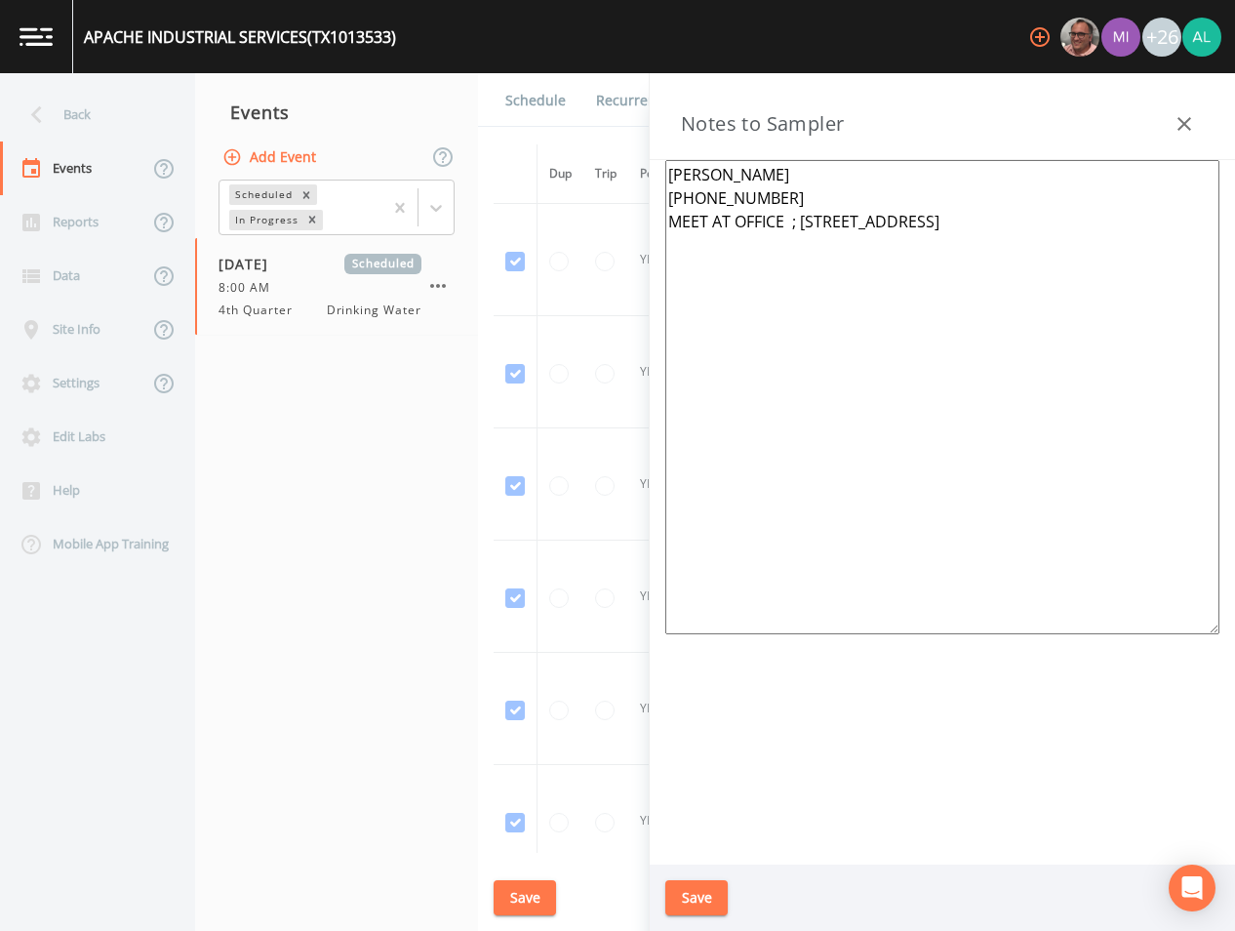
drag, startPoint x: 1164, startPoint y: 215, endPoint x: 806, endPoint y: 221, distance: 358.2
click at [806, 221] on textarea "[PERSON_NAME] [PHONE_NUMBER] MEET AT OFFICE ; [STREET_ADDRESS]" at bounding box center [943, 397] width 554 height 474
click at [686, 894] on button "Save" at bounding box center [697, 898] width 62 height 36
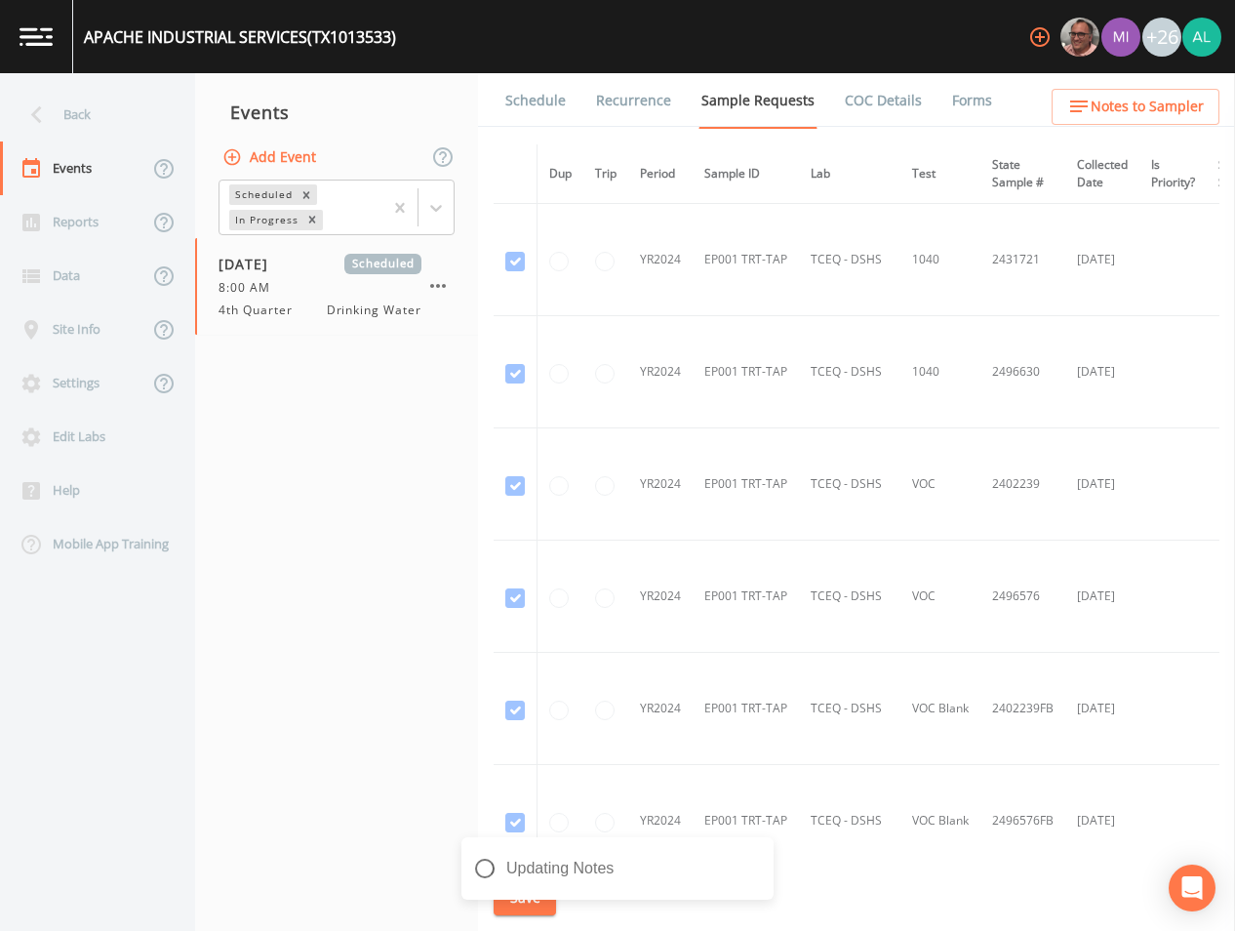
click at [517, 894] on div "Updating Notes" at bounding box center [618, 868] width 312 height 62
click at [751, 856] on div "Notes Updated" at bounding box center [618, 868] width 312 height 62
click at [764, 852] on icon "close" at bounding box center [760, 856] width 10 height 10
click at [512, 915] on div "Notes Updated" at bounding box center [618, 915] width 312 height 0
click at [520, 891] on button "Save" at bounding box center [525, 898] width 62 height 36
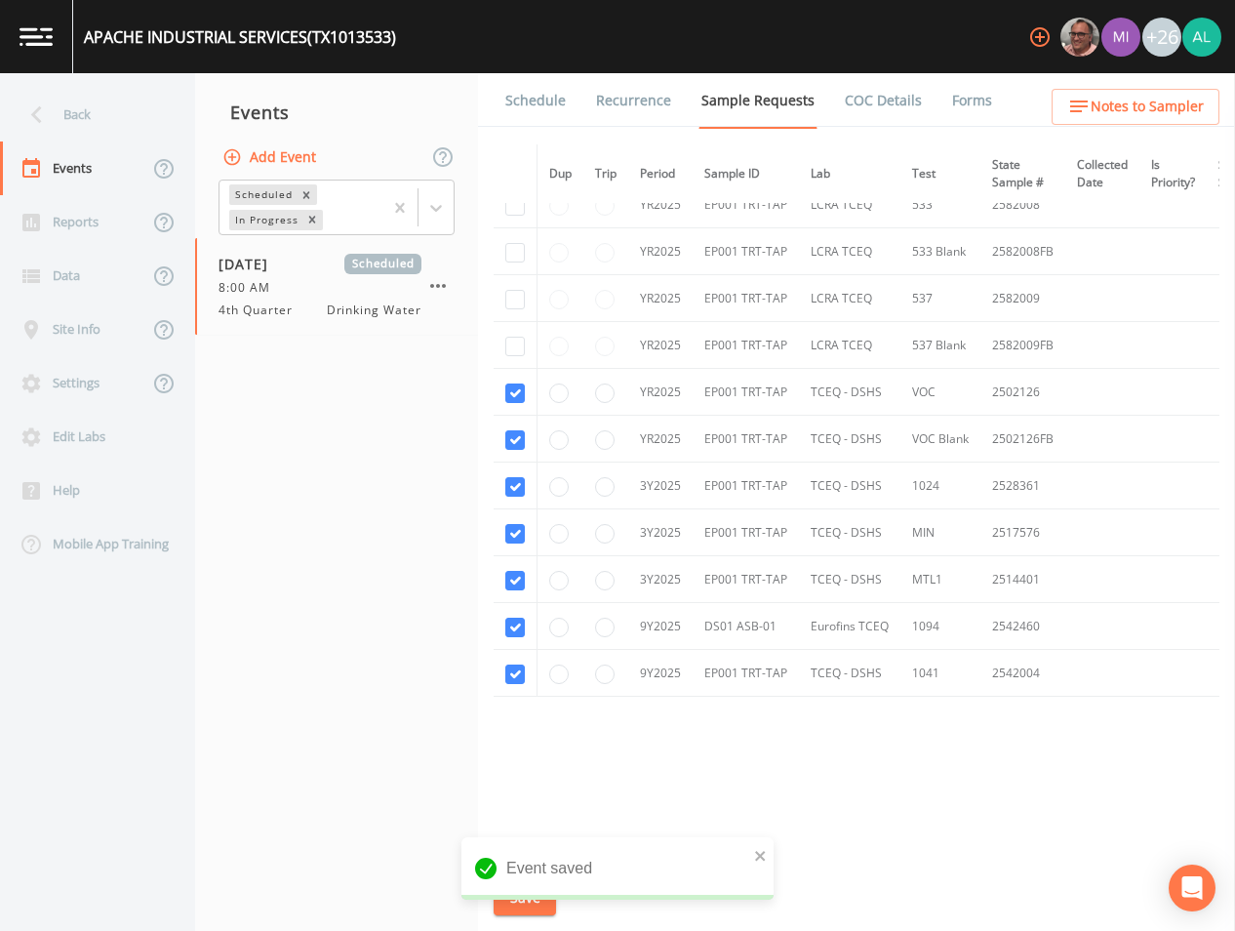
scroll to position [535, 0]
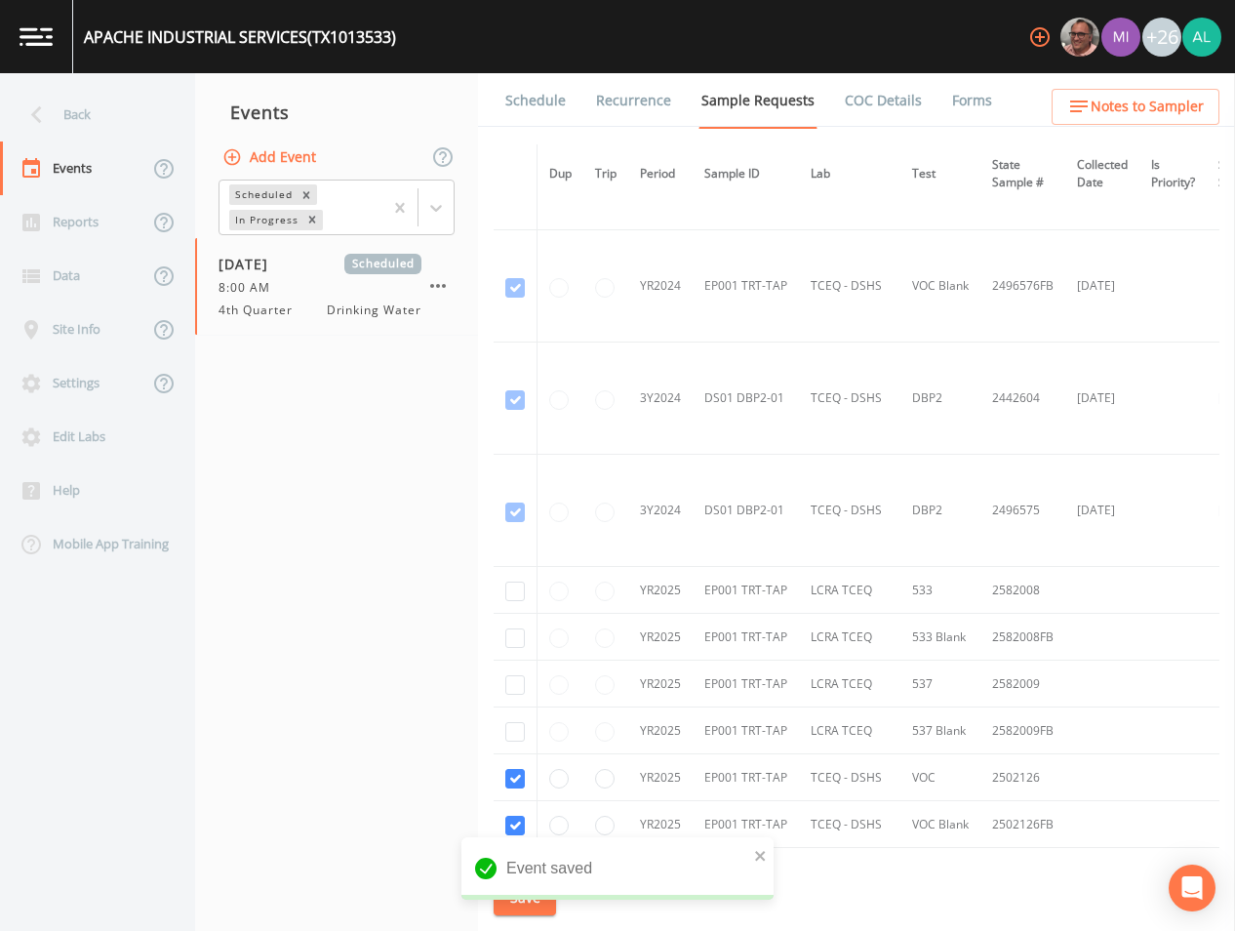
click at [536, 102] on link "Schedule" at bounding box center [536, 100] width 66 height 55
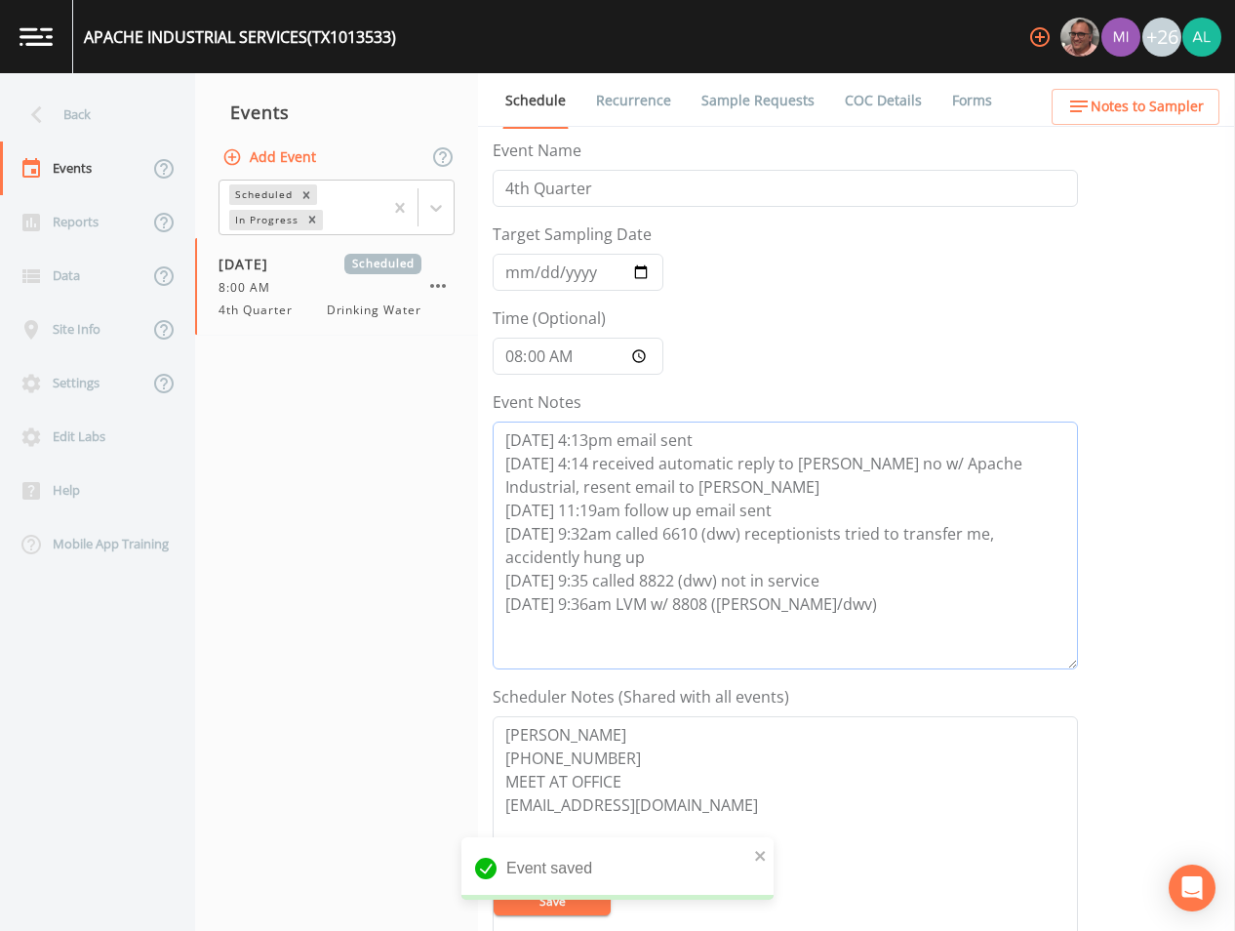
click at [869, 607] on textarea "[DATE] 4:13pm email sent [DATE] 4:14 received automatic reply to [PERSON_NAME] …" at bounding box center [786, 546] width 586 height 248
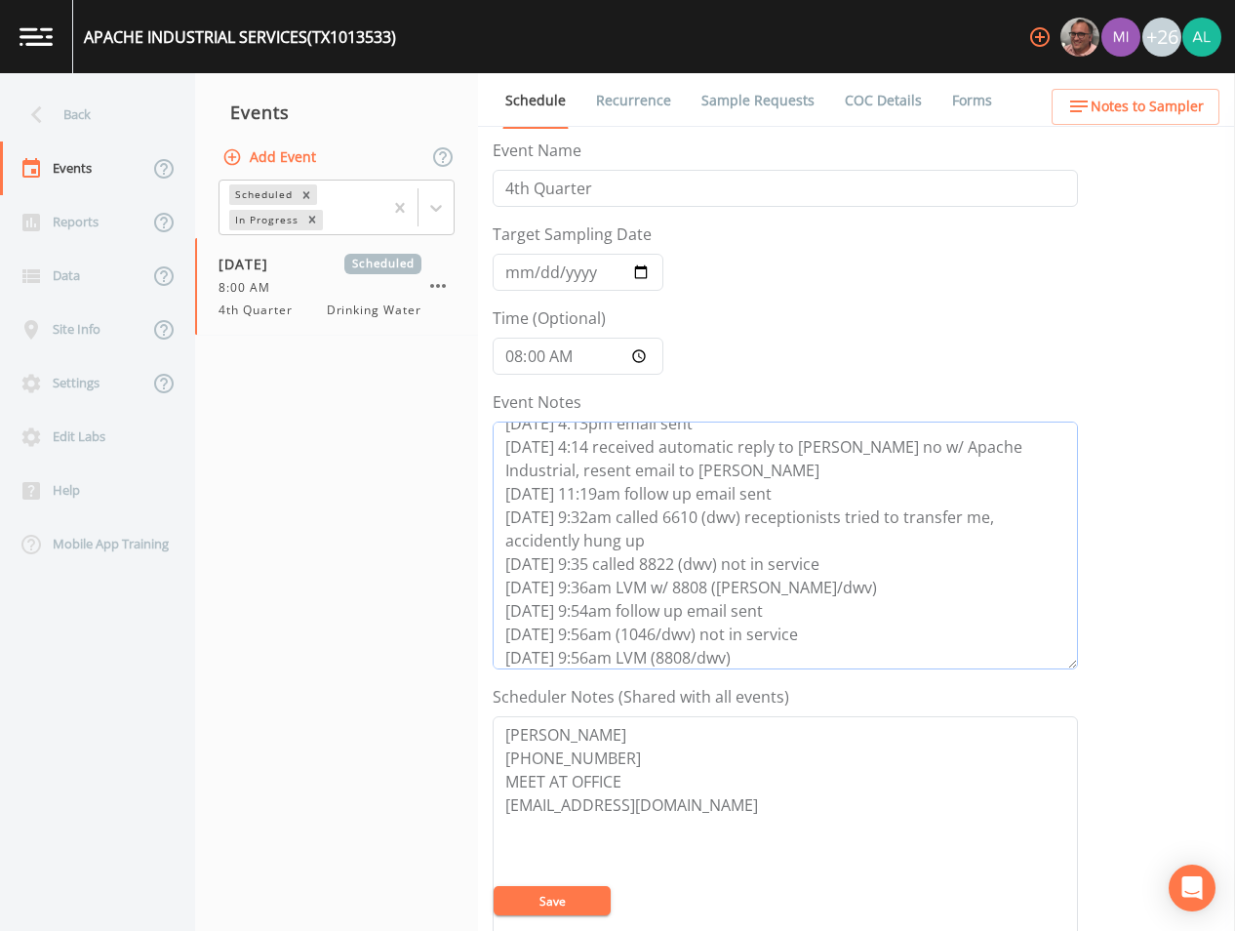
scroll to position [40, 0]
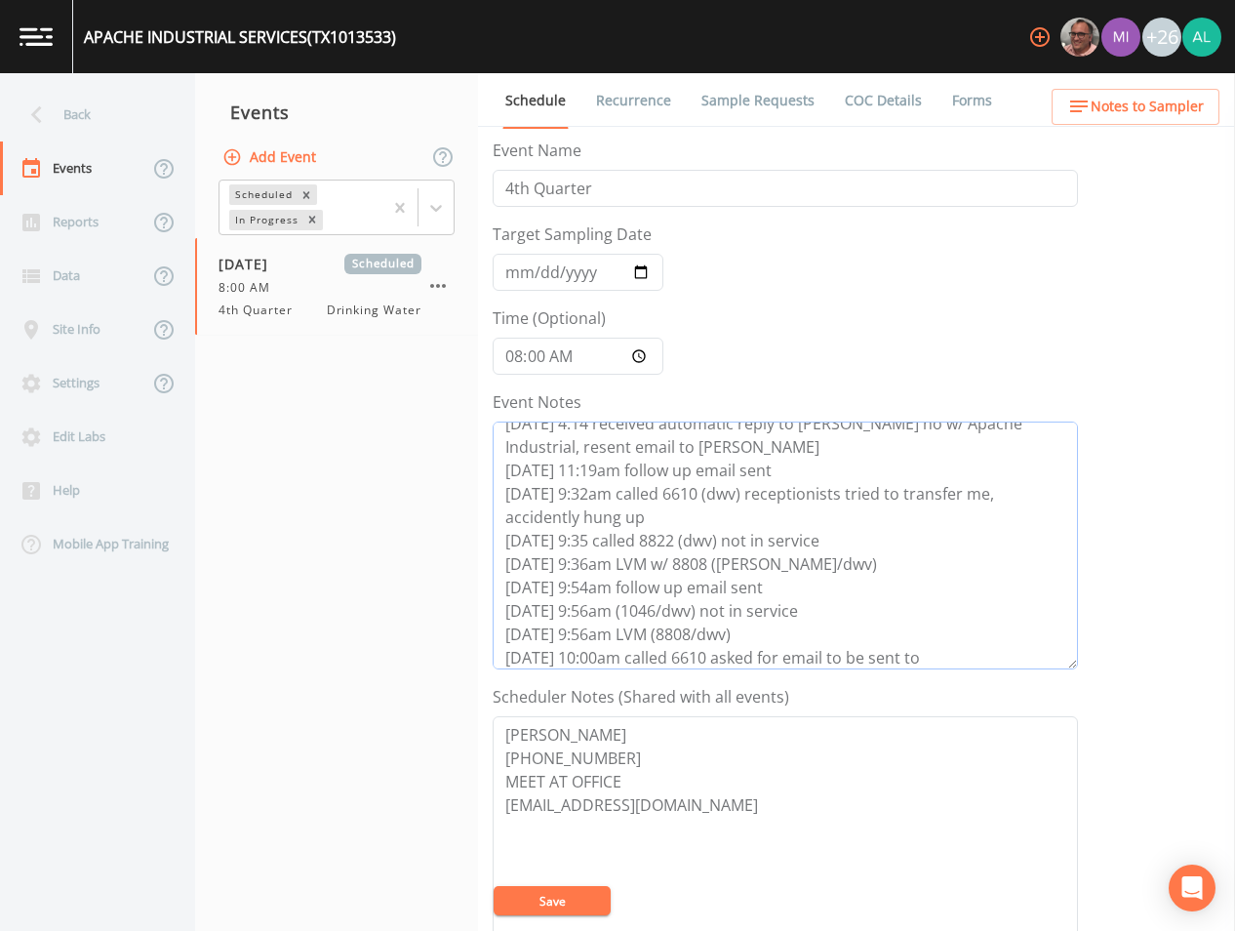
click at [933, 663] on textarea "[DATE] 4:13pm email sent [DATE] 4:14 received automatic reply to [PERSON_NAME] …" at bounding box center [786, 546] width 586 height 248
paste textarea "[EMAIL_ADDRESS][DOMAIN_NAME]'"
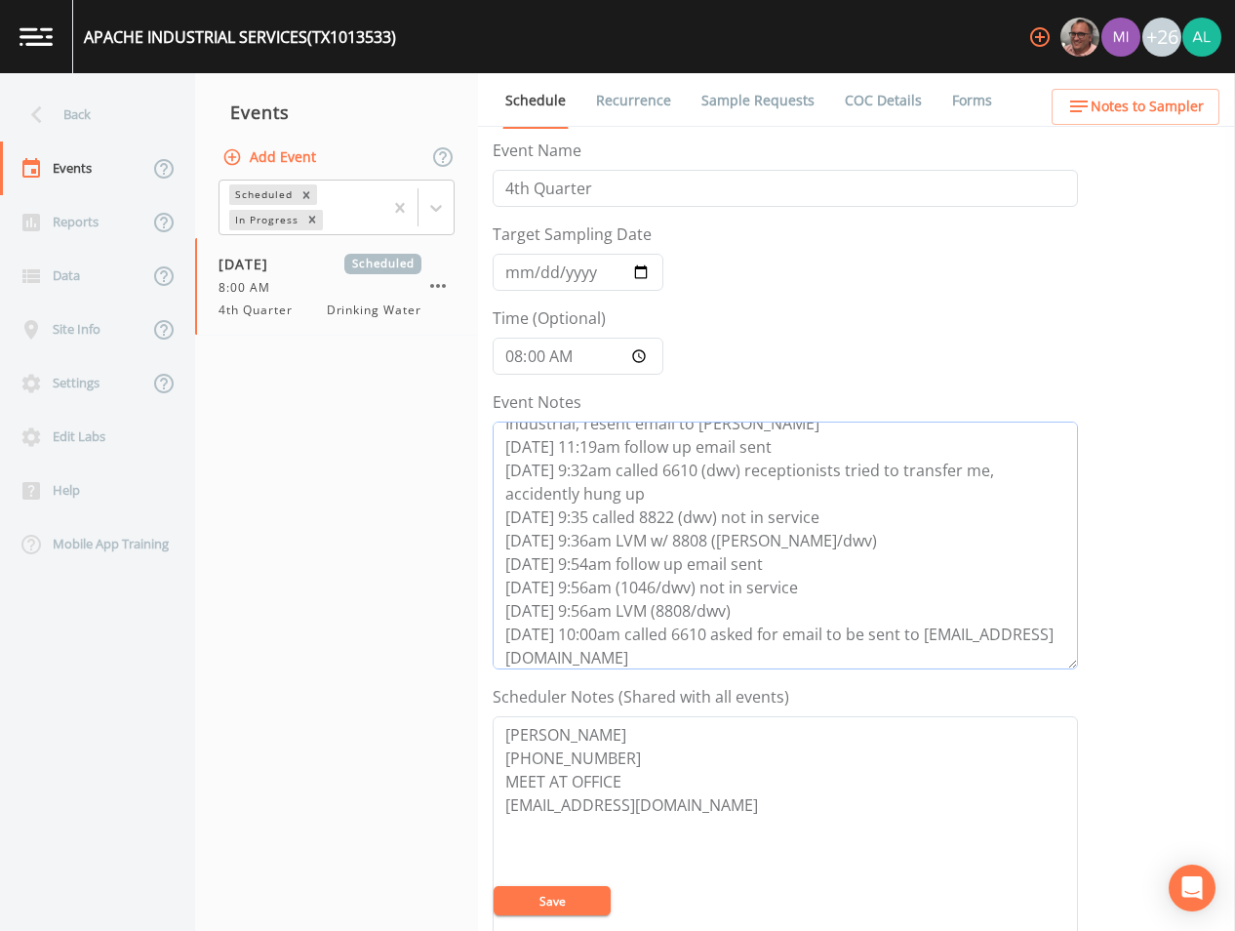
click at [733, 658] on textarea "[DATE] 4:13pm email sent [DATE] 4:14 received automatic reply to [PERSON_NAME] …" at bounding box center [786, 546] width 586 height 248
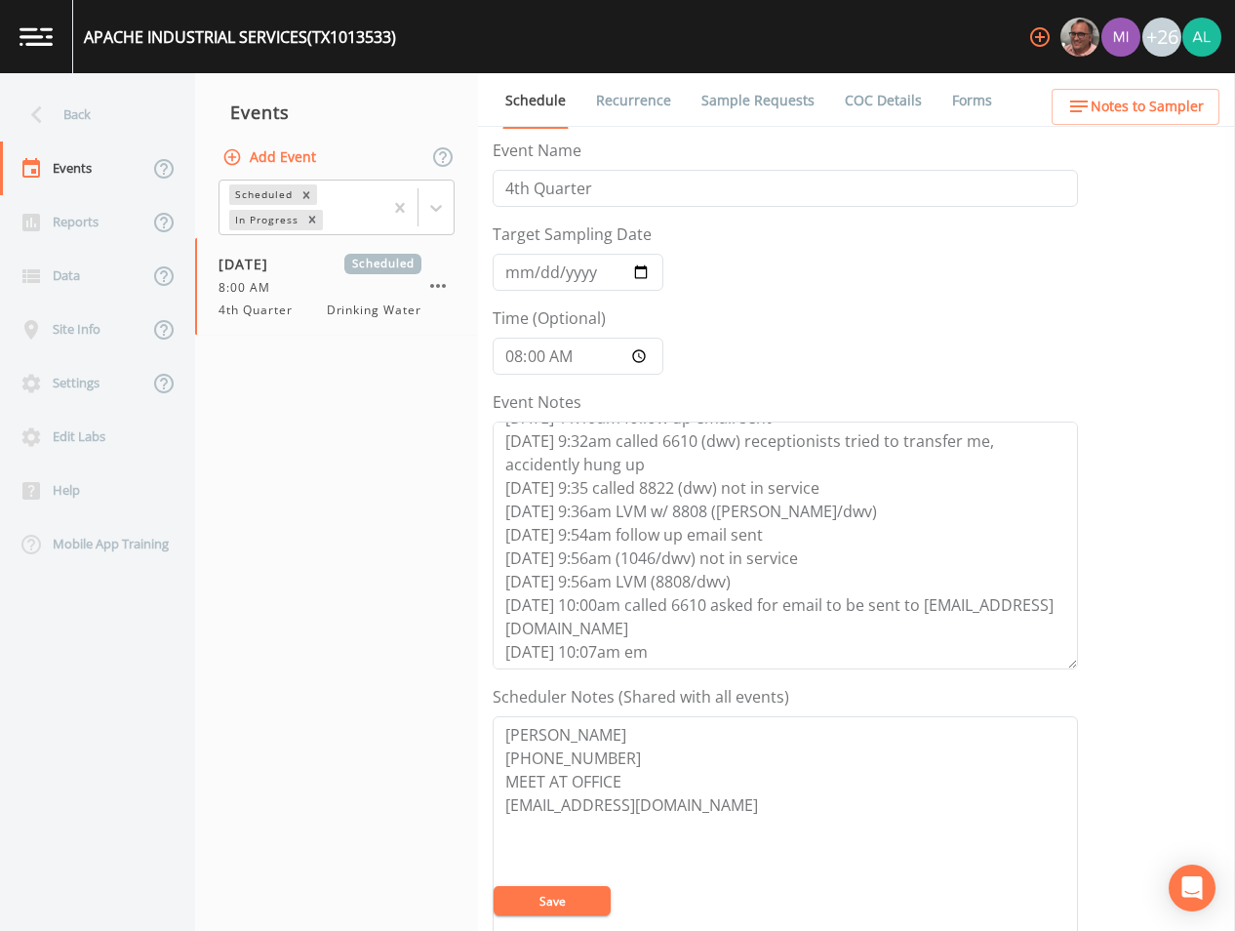
scroll to position [94, 0]
type textarea "[DATE] 4:13pm email sent [DATE] 4:14 received automatic reply to [PERSON_NAME] …"
click at [518, 894] on button "Save" at bounding box center [552, 900] width 117 height 29
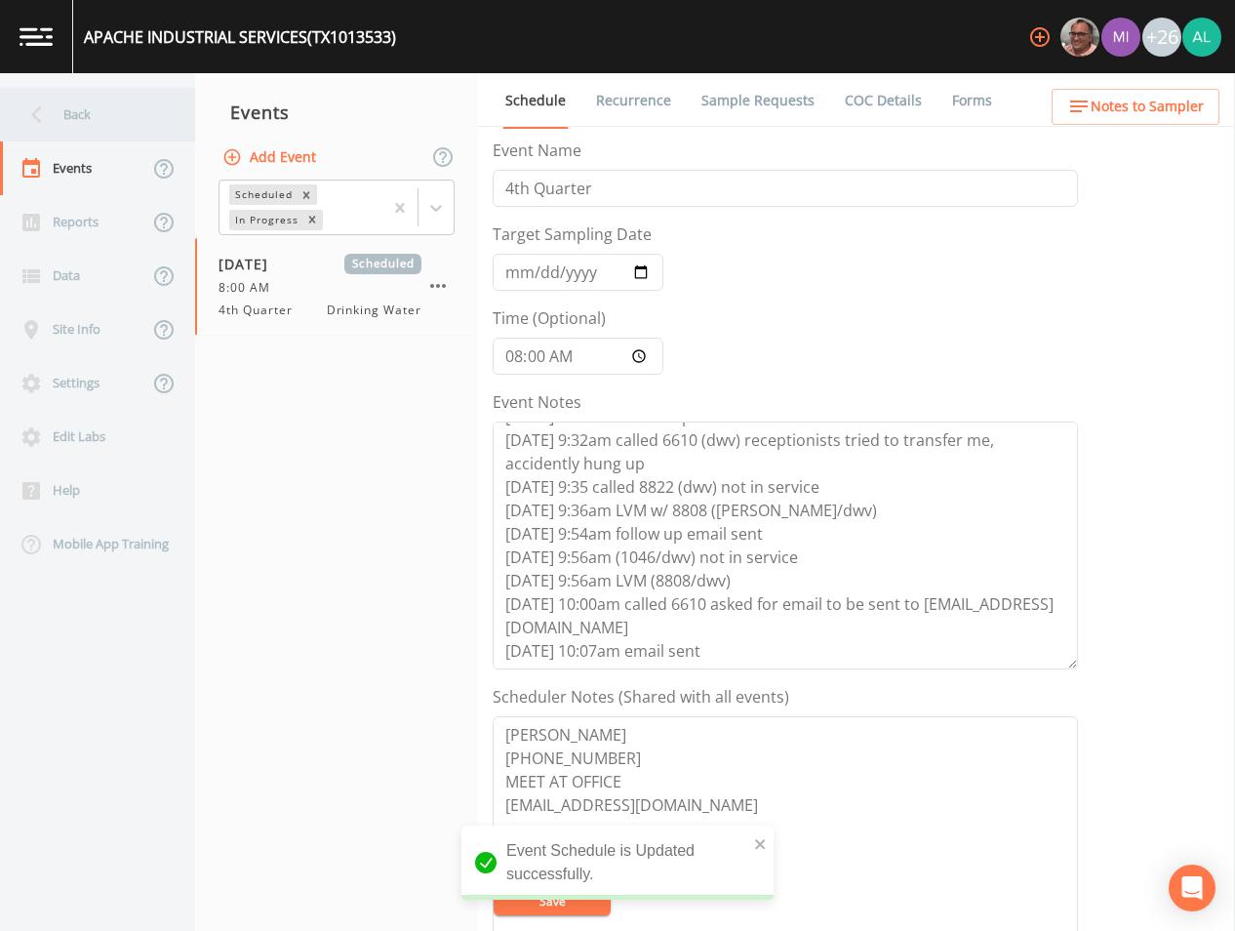
click at [99, 130] on div "Back" at bounding box center [88, 115] width 176 height 54
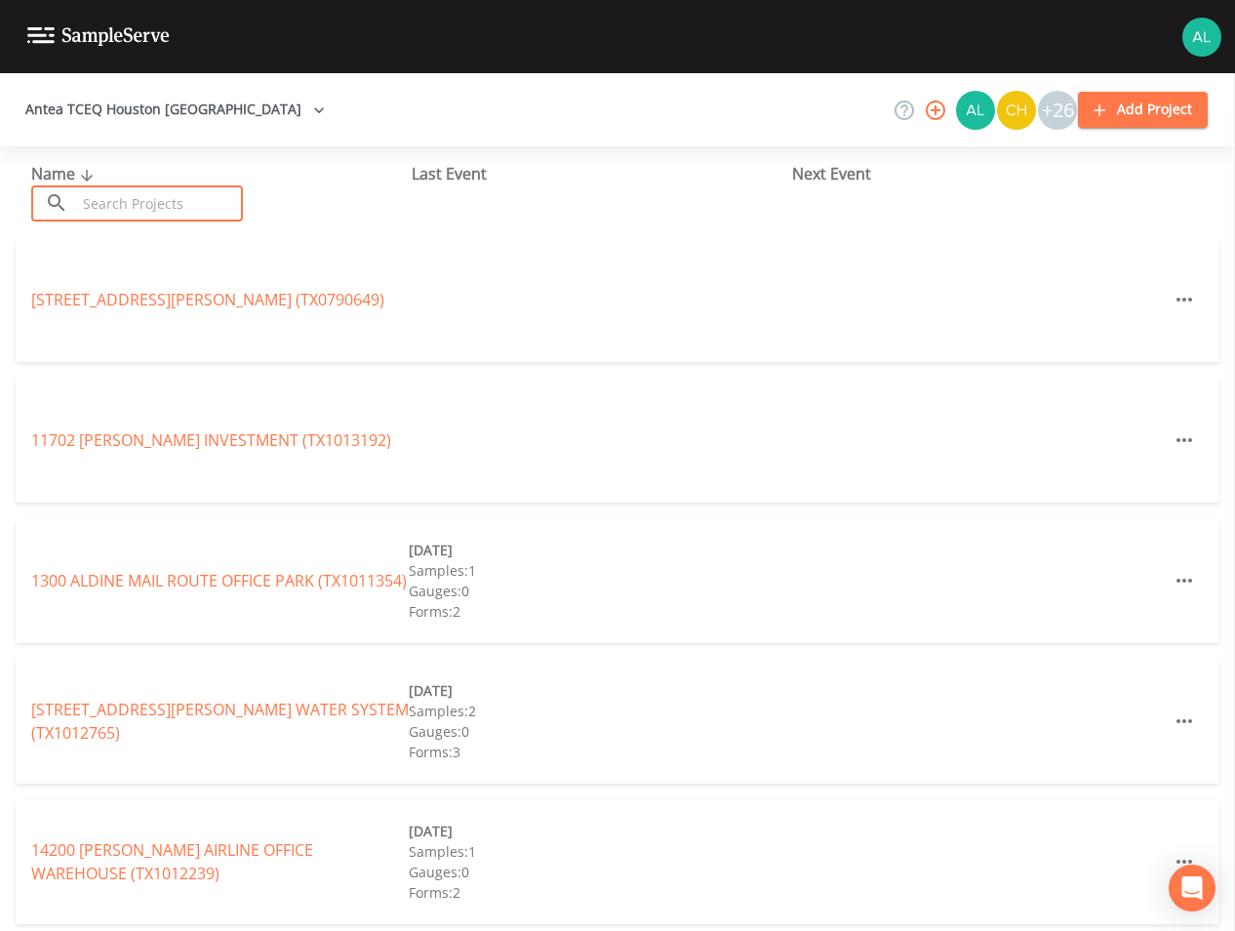
click at [192, 190] on input "text" at bounding box center [159, 203] width 167 height 36
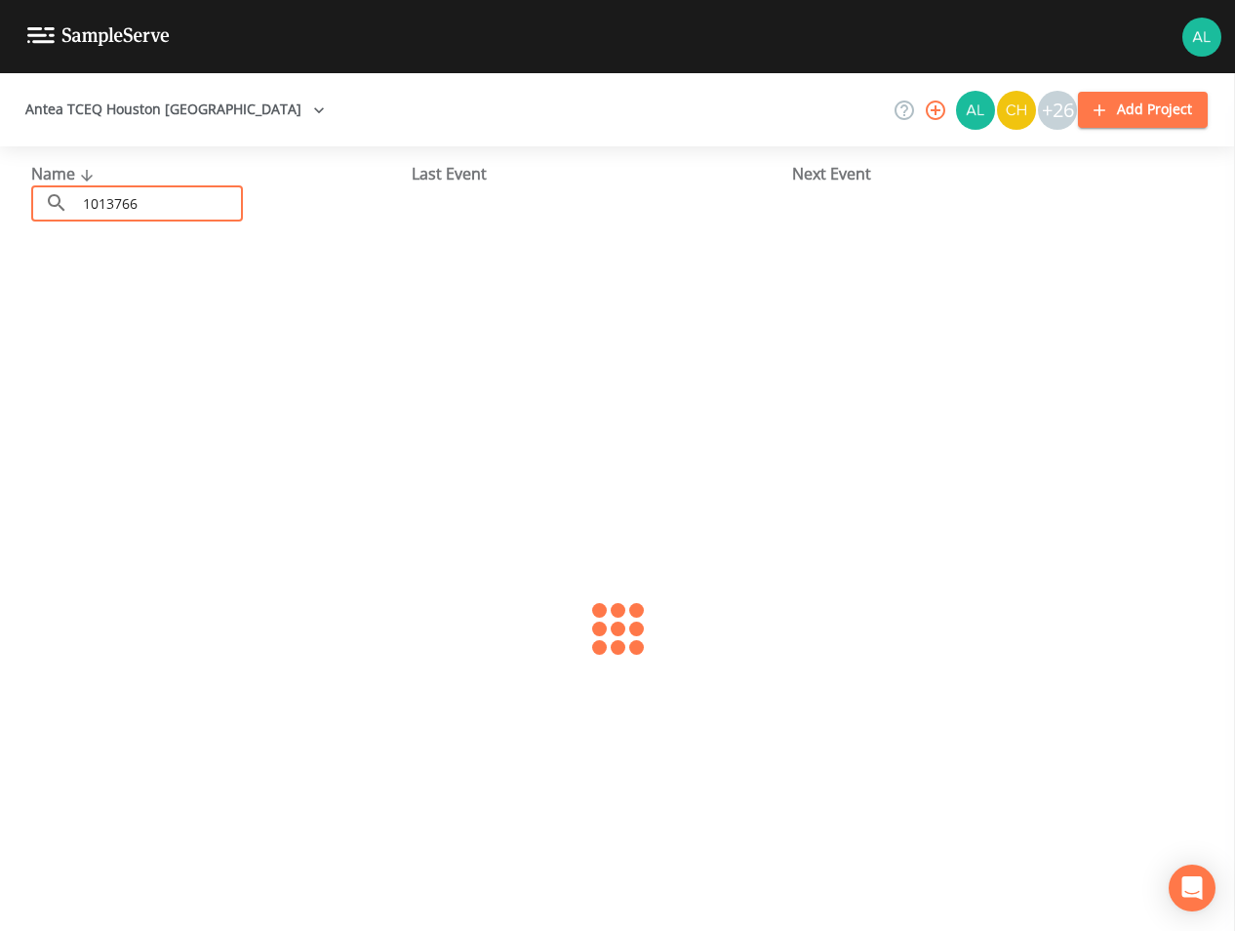
type input "1013766"
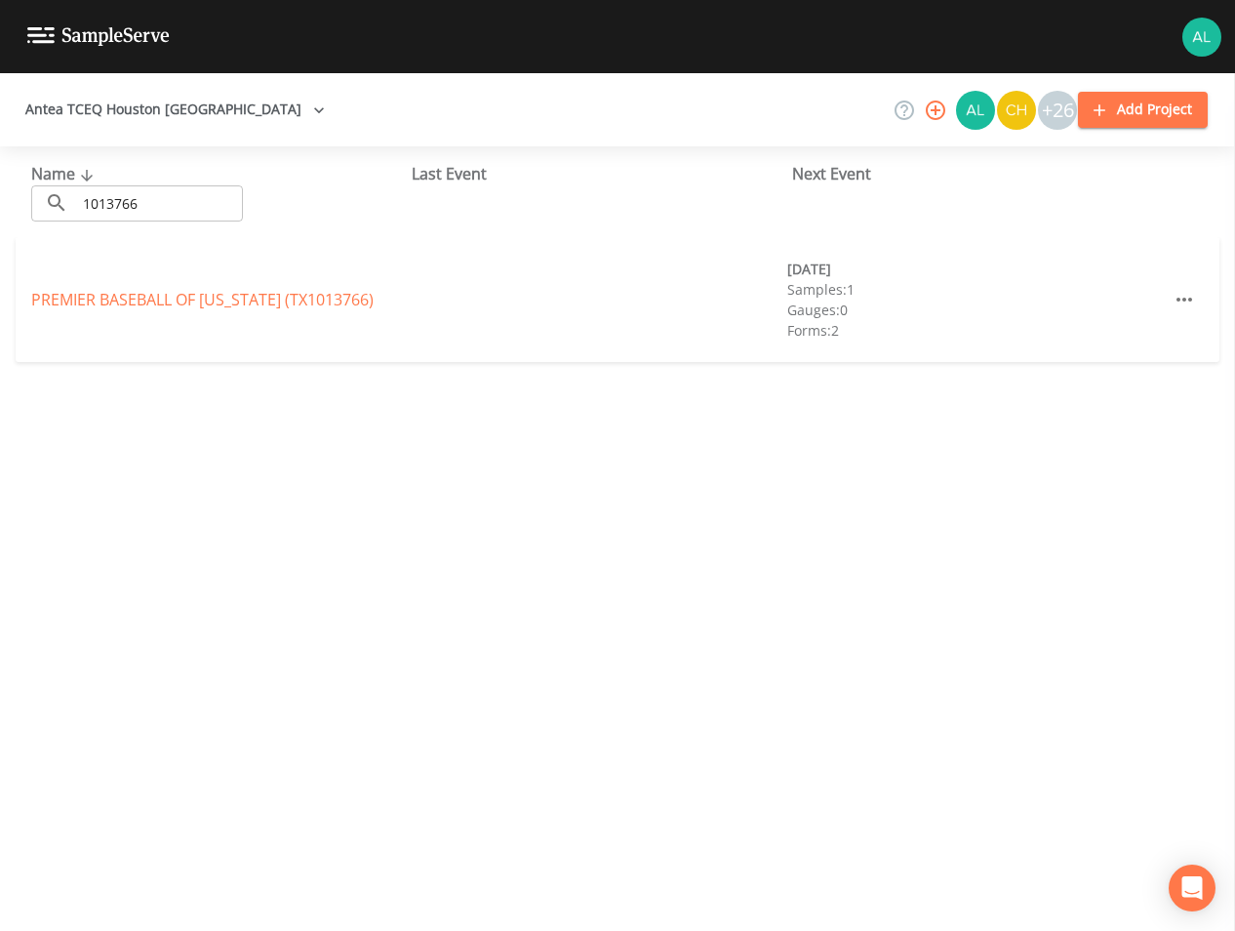
click at [74, 295] on link "PREMIER BASEBALL OF [US_STATE] (TX1013766)" at bounding box center [202, 299] width 343 height 21
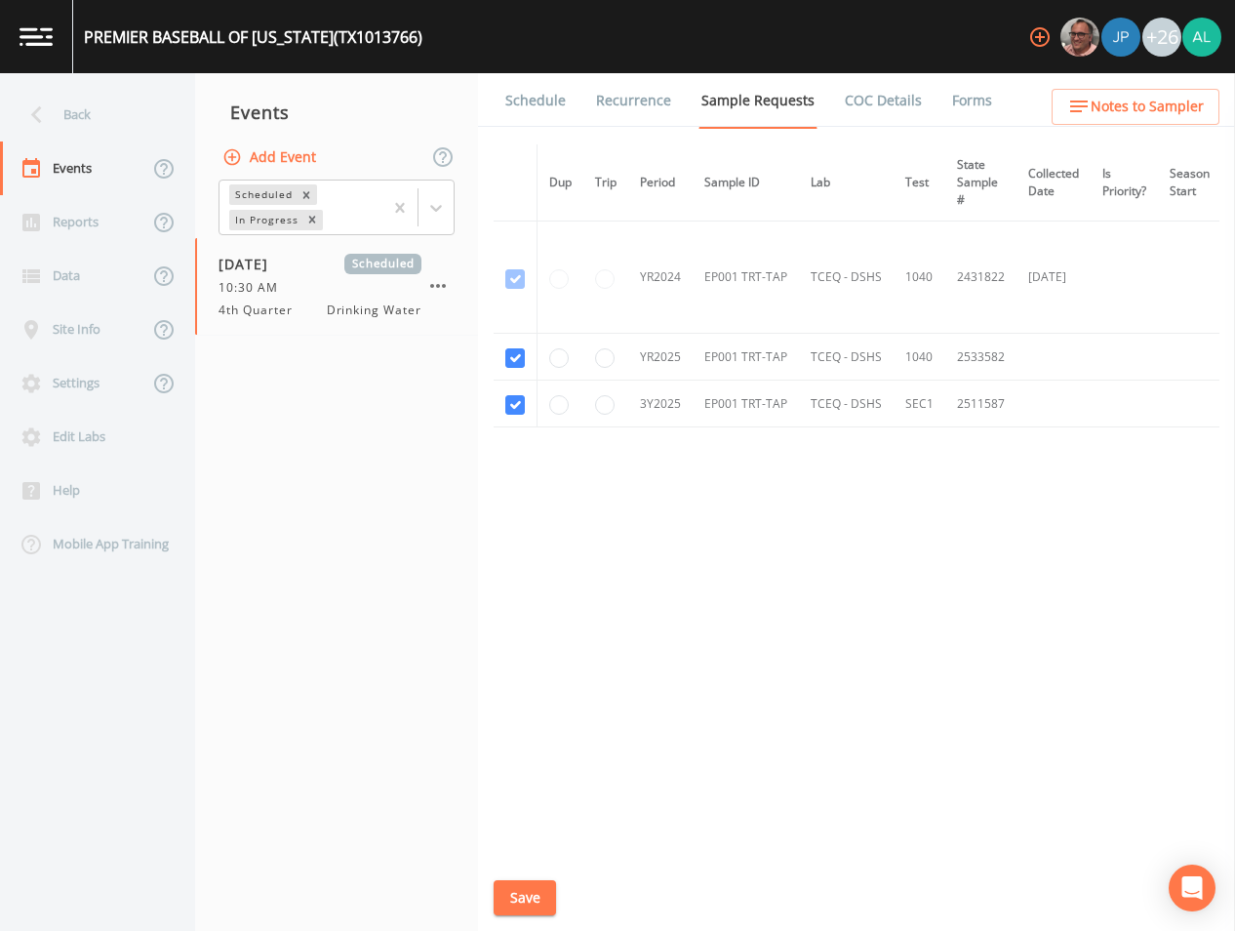
click at [534, 115] on link "Schedule" at bounding box center [536, 100] width 66 height 55
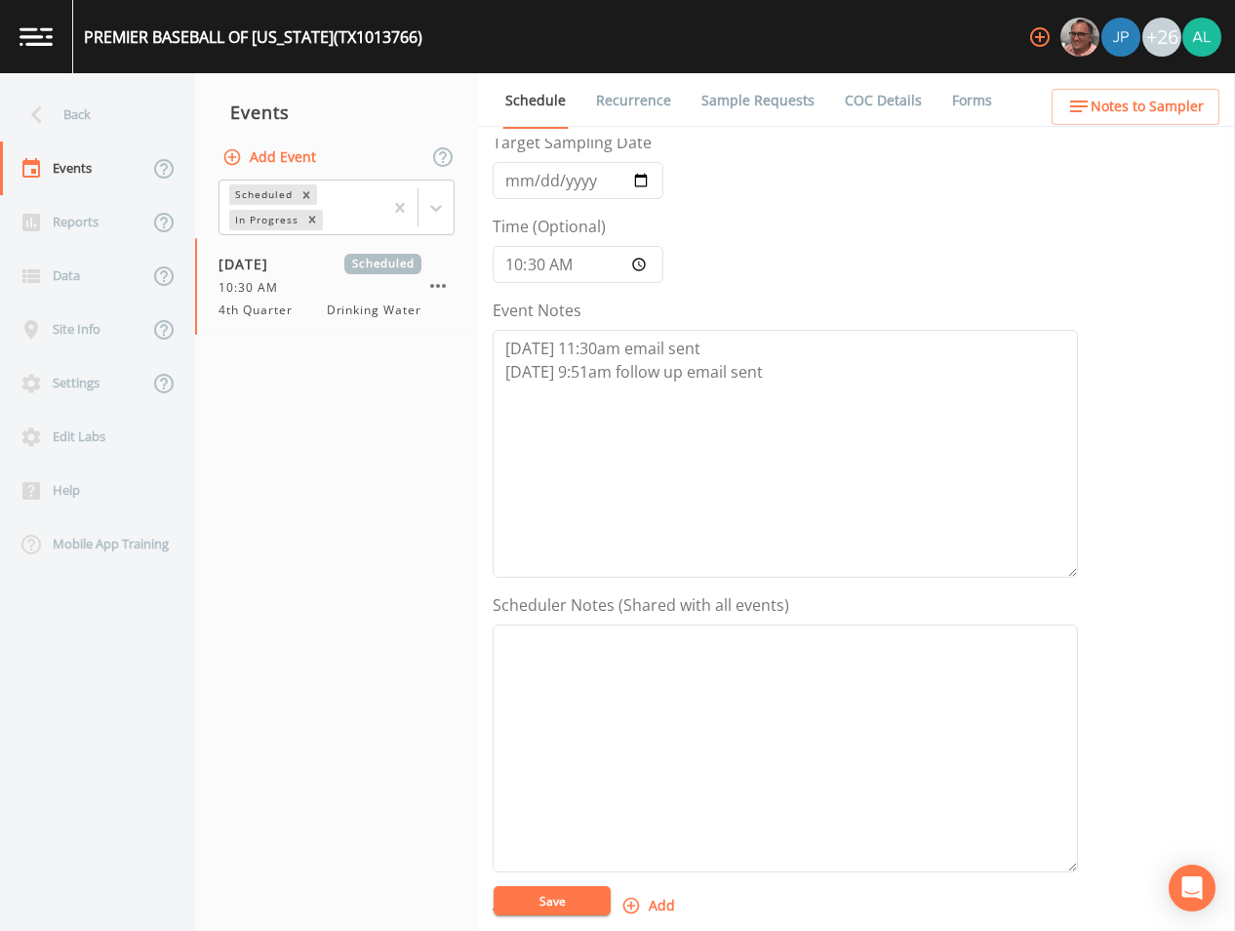
scroll to position [390, 0]
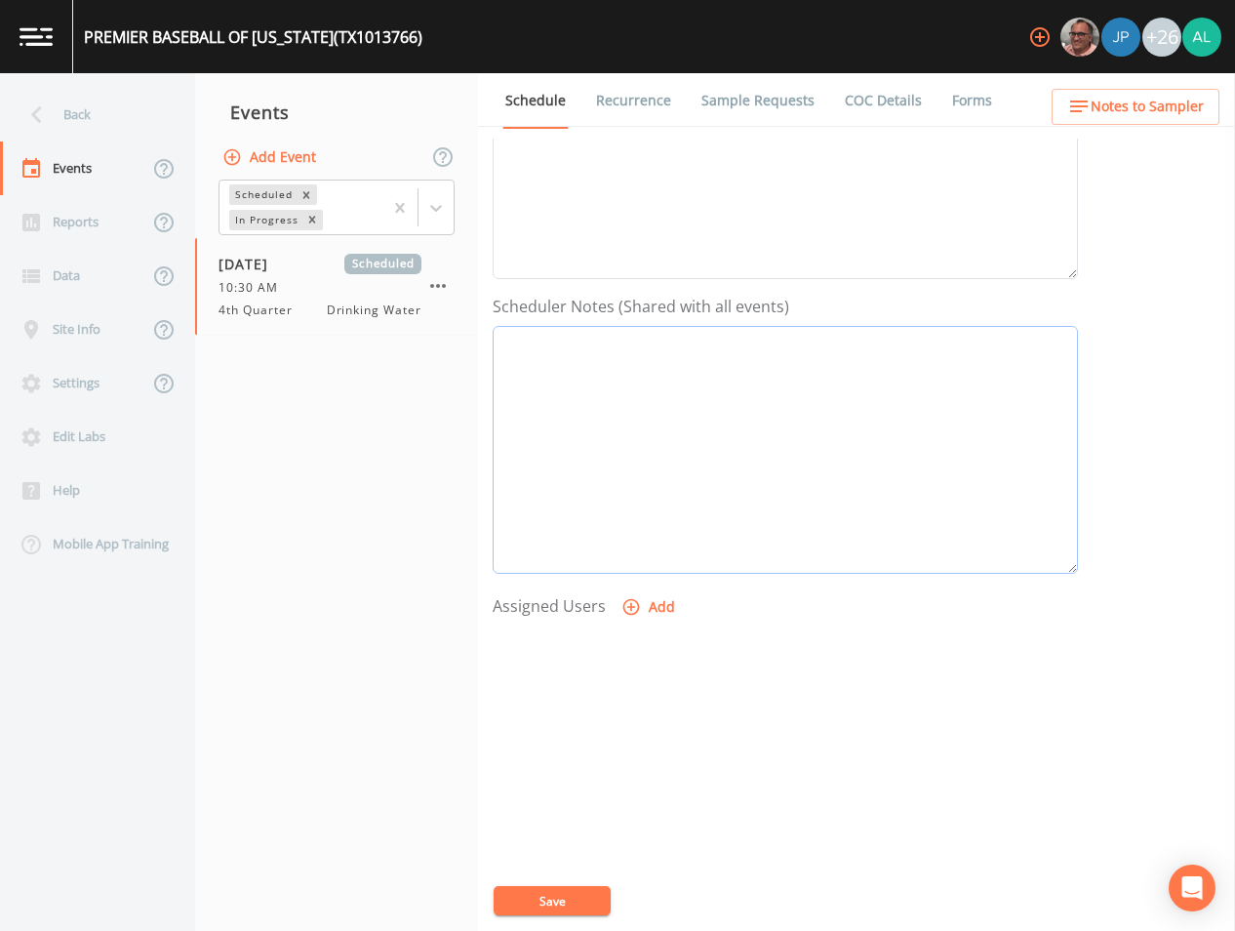
click at [621, 443] on textarea "Event Notes" at bounding box center [786, 450] width 586 height 248
paste textarea "[EMAIL_ADDRESS][DOMAIN_NAME]"
type textarea "[EMAIL_ADDRESS][DOMAIN_NAME]"
click at [589, 907] on button "Save" at bounding box center [552, 900] width 117 height 29
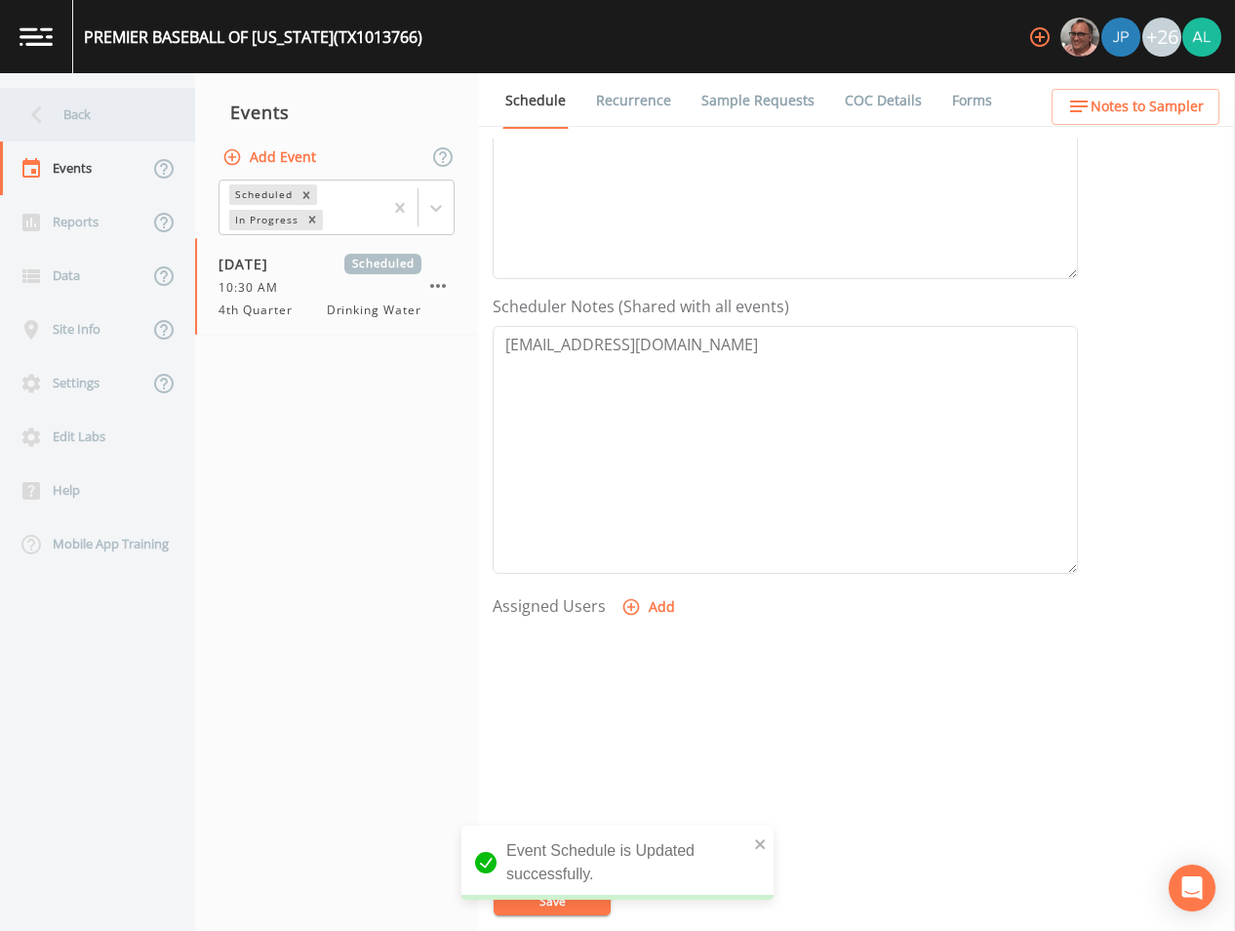
click at [142, 132] on div "Back" at bounding box center [88, 115] width 176 height 54
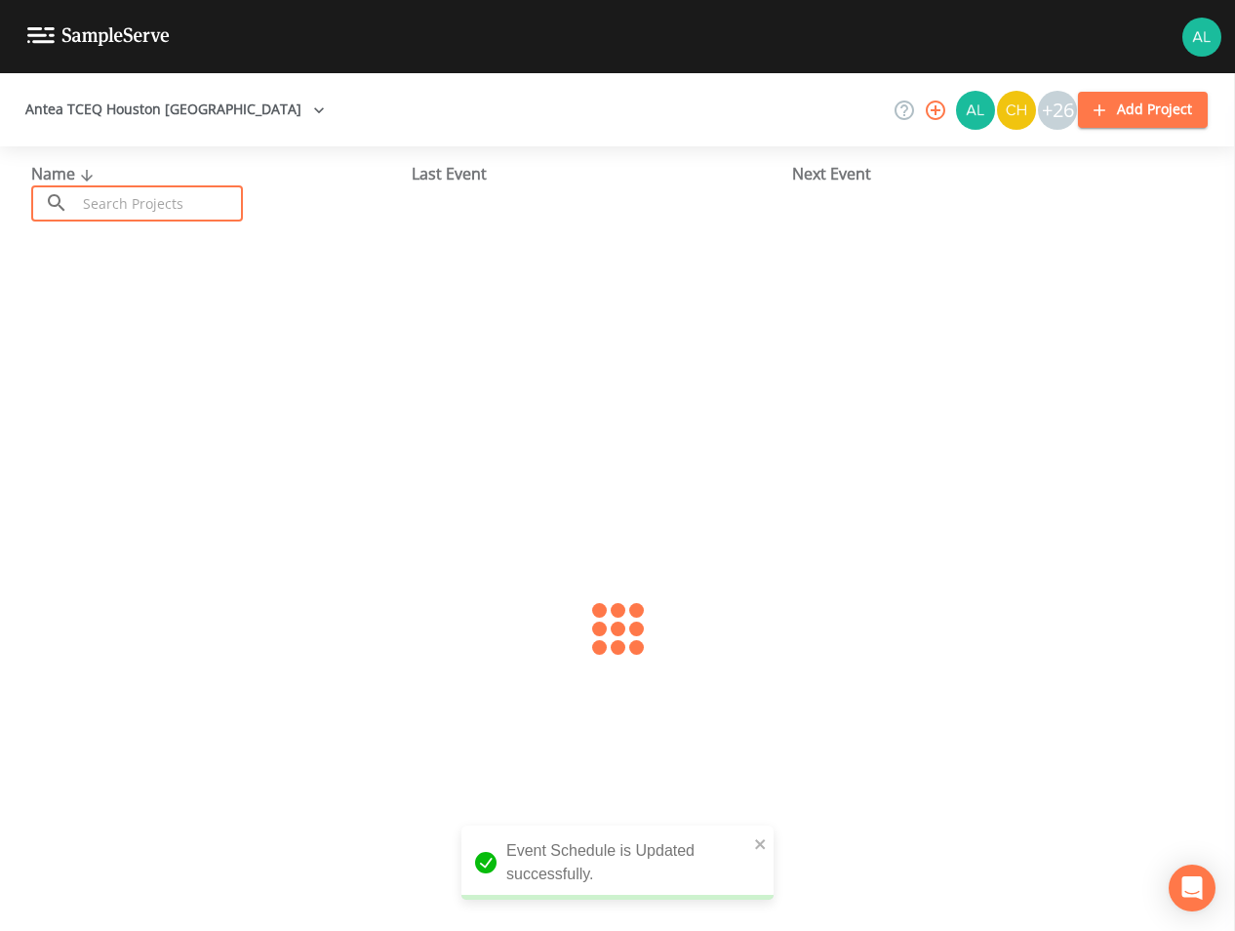
click at [161, 211] on input "text" at bounding box center [159, 203] width 167 height 36
type input "1700330"
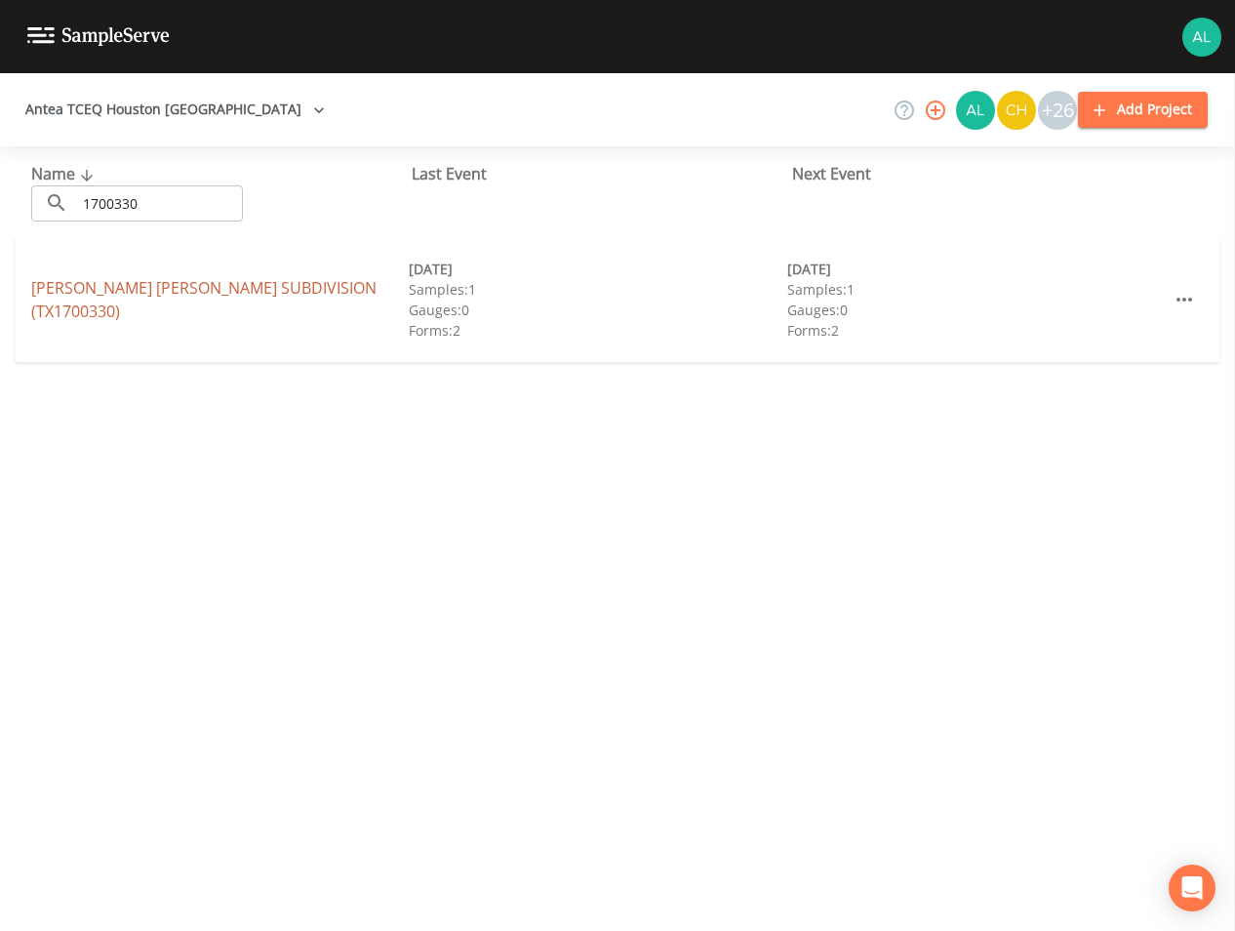
click at [217, 305] on link "[PERSON_NAME][GEOGRAPHIC_DATA][PERSON_NAME] (TX1700330)" at bounding box center [203, 299] width 345 height 45
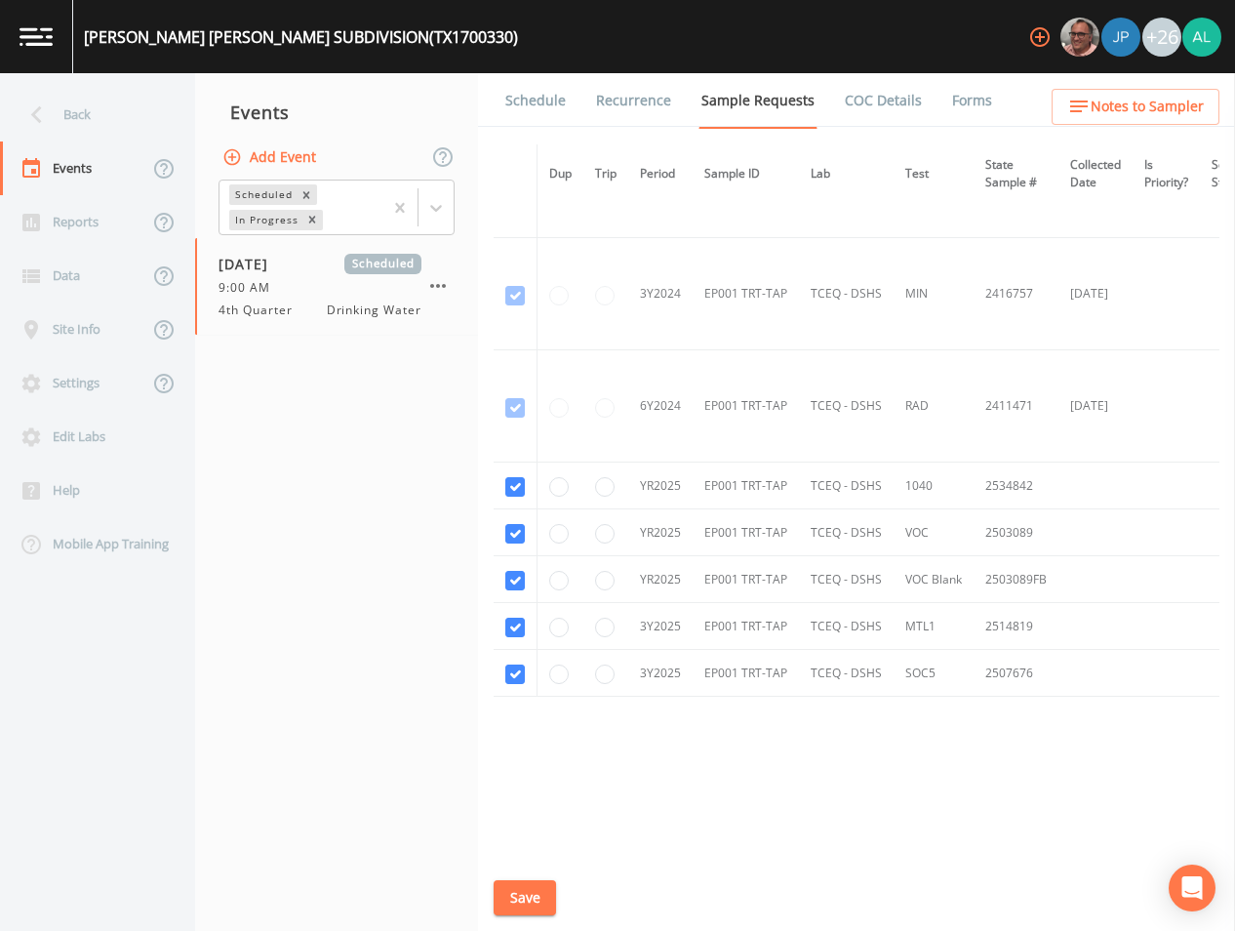
scroll to position [869, 0]
click at [562, 87] on link "Schedule" at bounding box center [536, 100] width 66 height 55
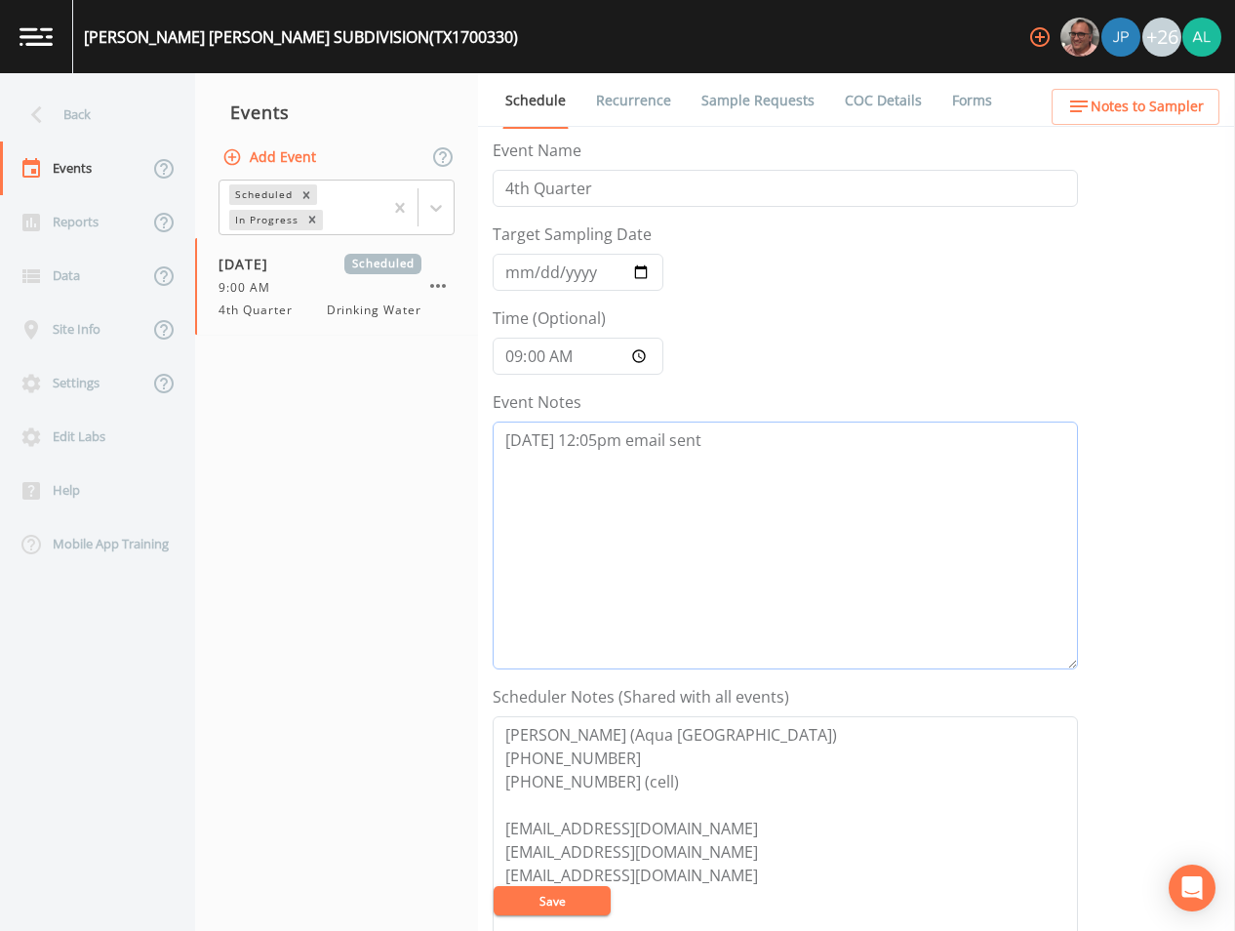
click at [749, 443] on textarea "[DATE] 12:05pm email sent" at bounding box center [786, 546] width 586 height 248
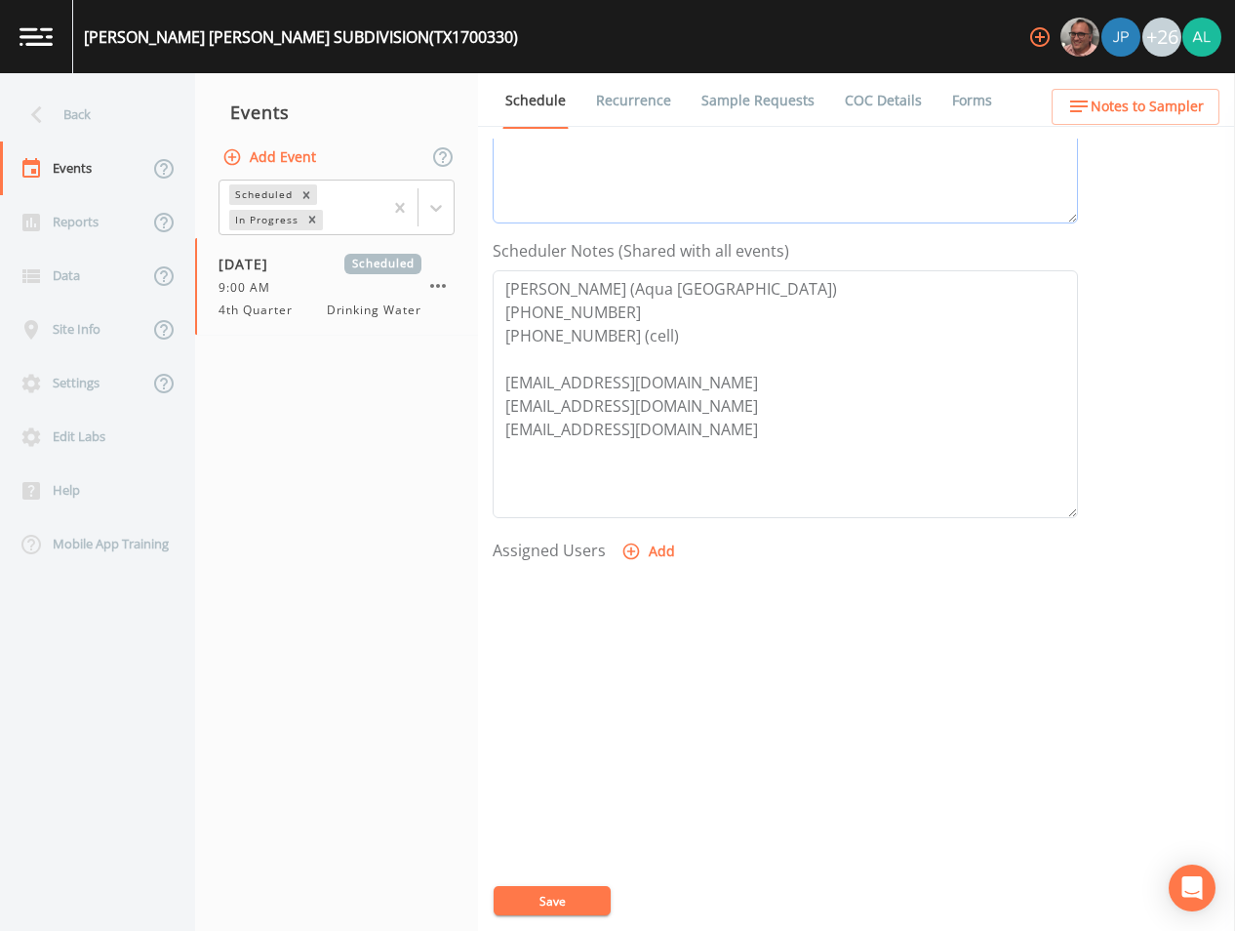
scroll to position [56, 0]
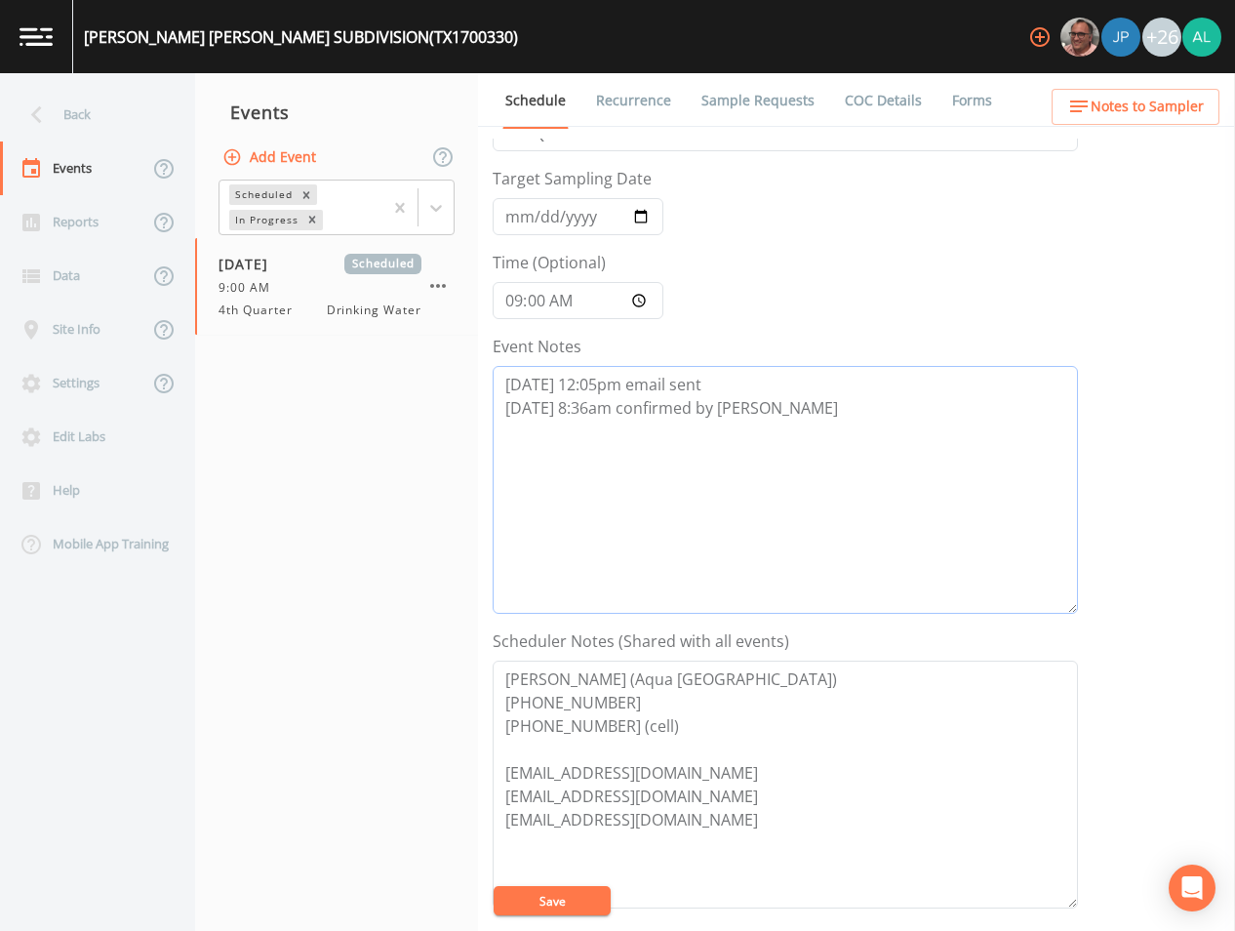
drag, startPoint x: 791, startPoint y: 426, endPoint x: 418, endPoint y: 384, distance: 376.2
click at [418, 384] on div "Back Events Reports Data Site Info Settings Edit Labs Help Mobile App Training …" at bounding box center [617, 502] width 1235 height 858
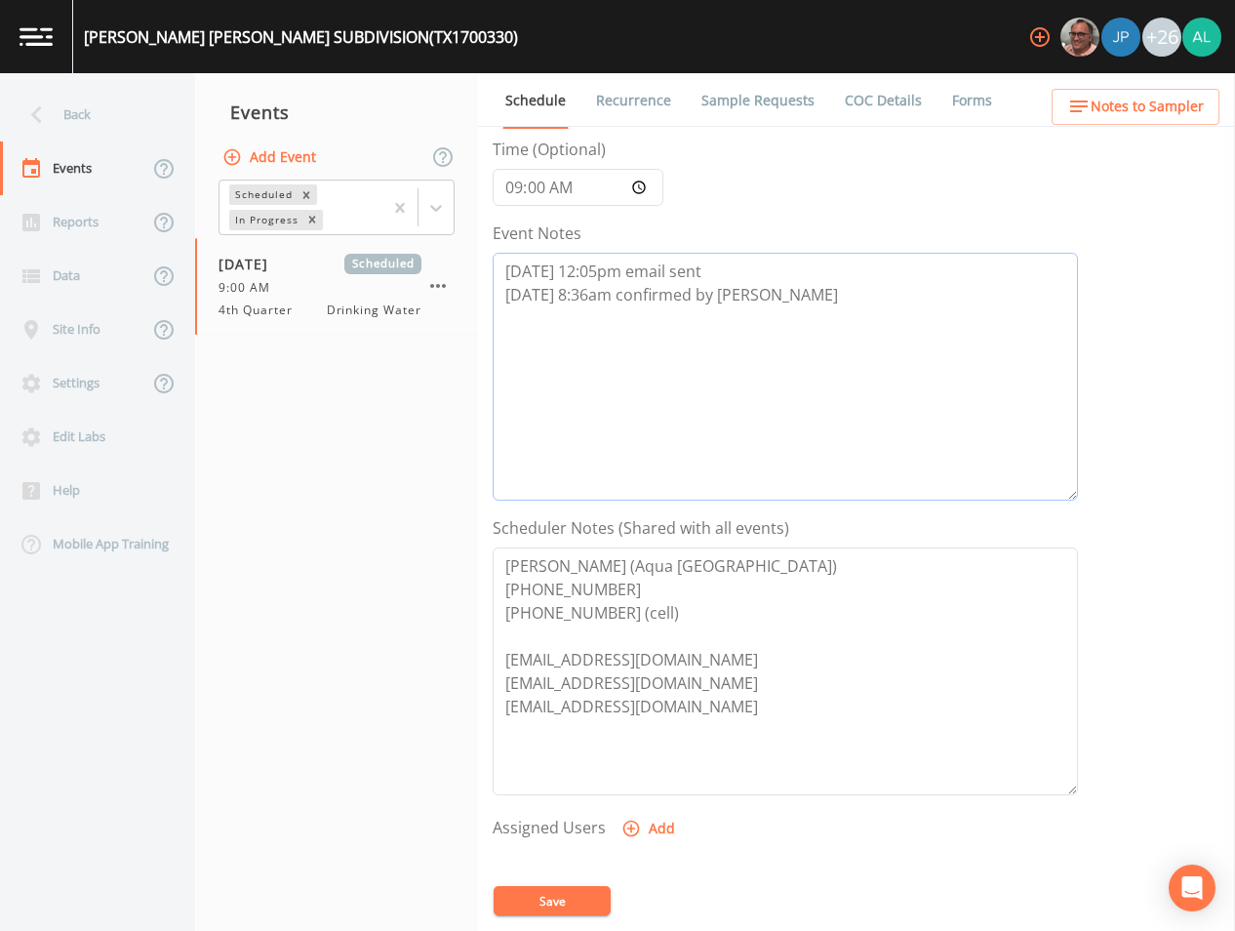
scroll to position [348, 0]
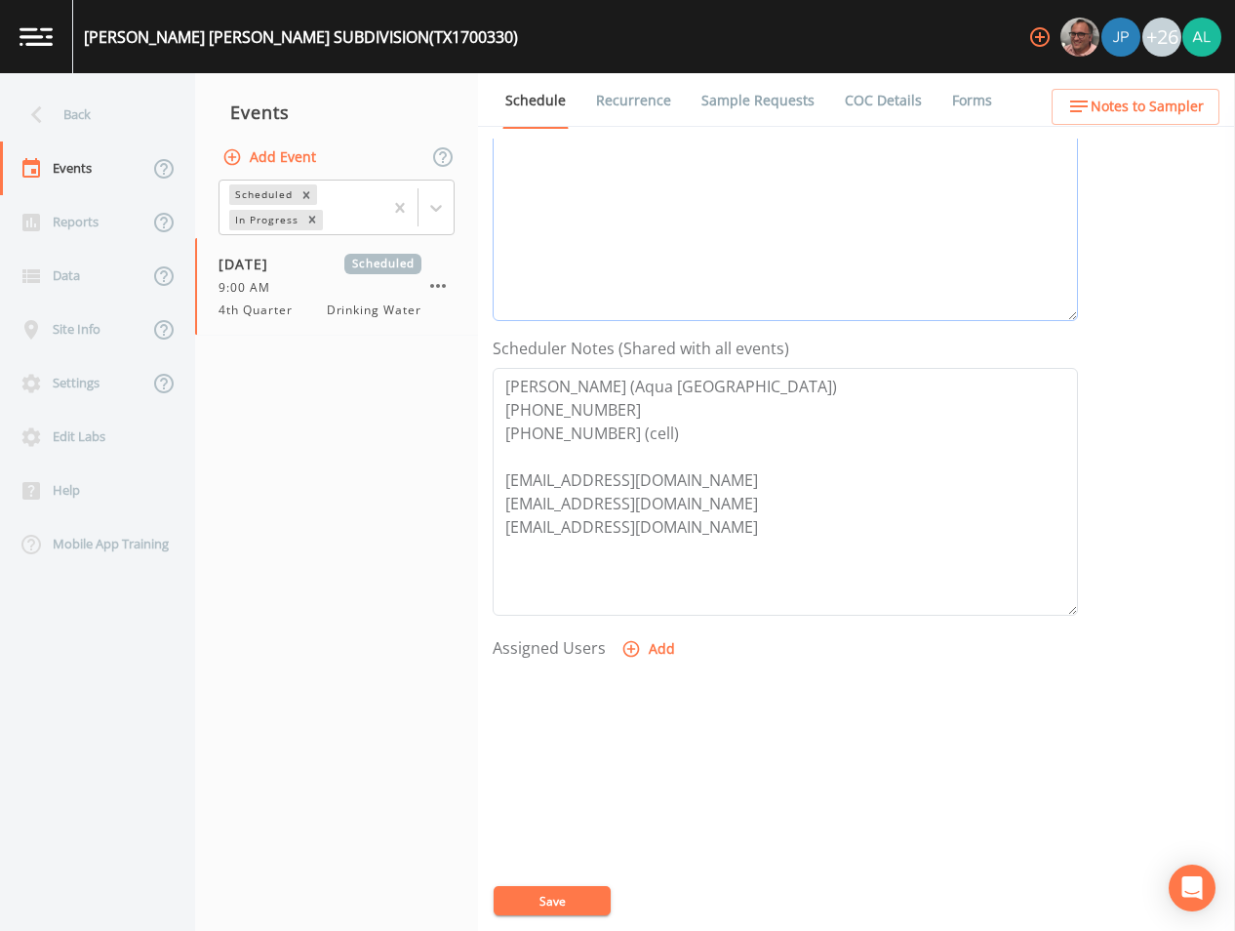
type textarea "[DATE] 12:05pm email sent [DATE] 8:36am confirmed by [PERSON_NAME]"
click at [653, 643] on button "Add" at bounding box center [650, 649] width 65 height 36
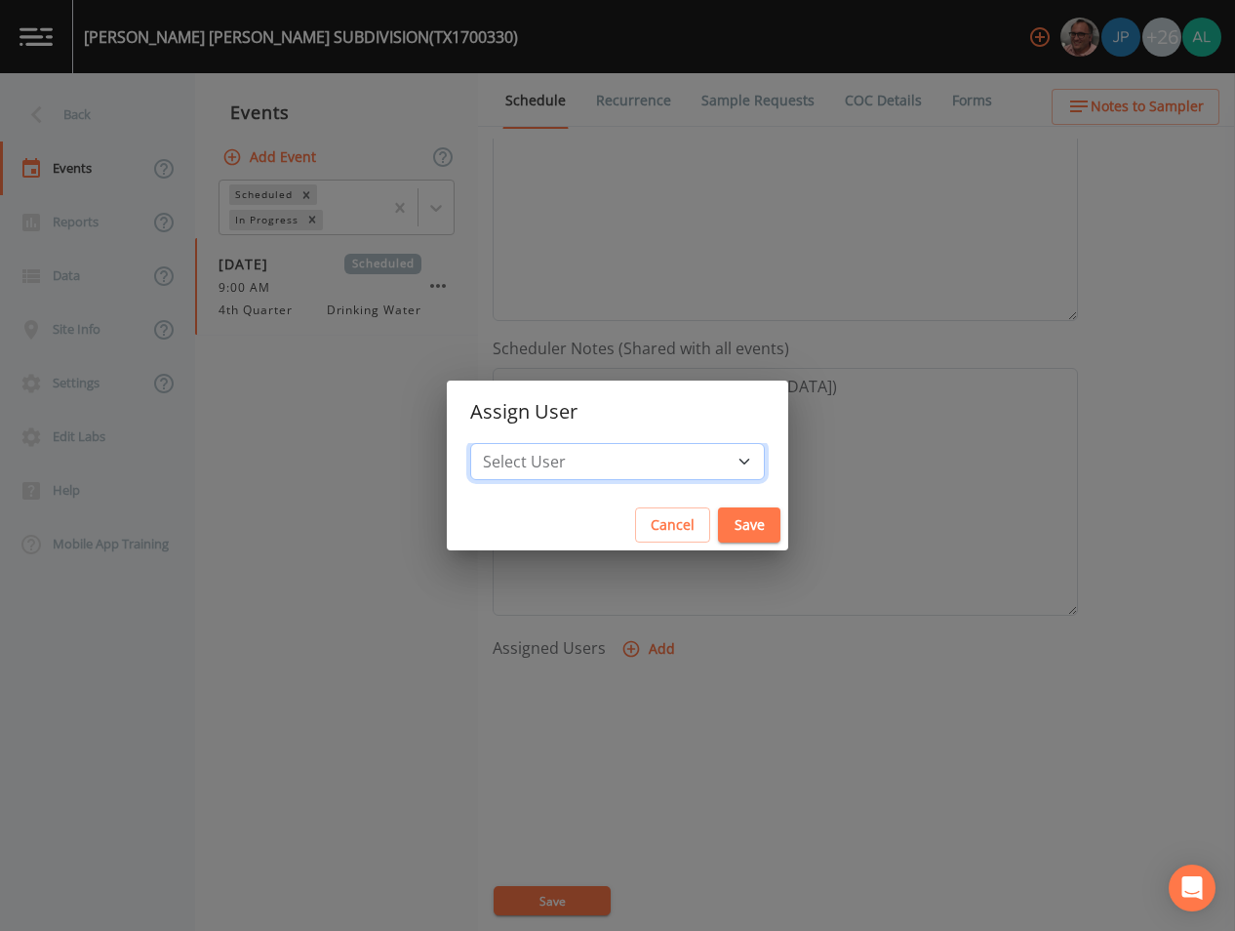
click at [596, 471] on select "Select User [PERSON_NAME] [PERSON_NAME] [PERSON_NAME] [PERSON_NAME] [PERSON_NAM…" at bounding box center [617, 461] width 295 height 37
select select "914a0f29-56c2-4065-8e52-23905ef40f2e"
click at [514, 443] on select "Select User [PERSON_NAME] [PERSON_NAME] [PERSON_NAME] [PERSON_NAME] [PERSON_NAM…" at bounding box center [617, 461] width 295 height 37
click at [718, 528] on button "Save" at bounding box center [749, 525] width 62 height 36
select select
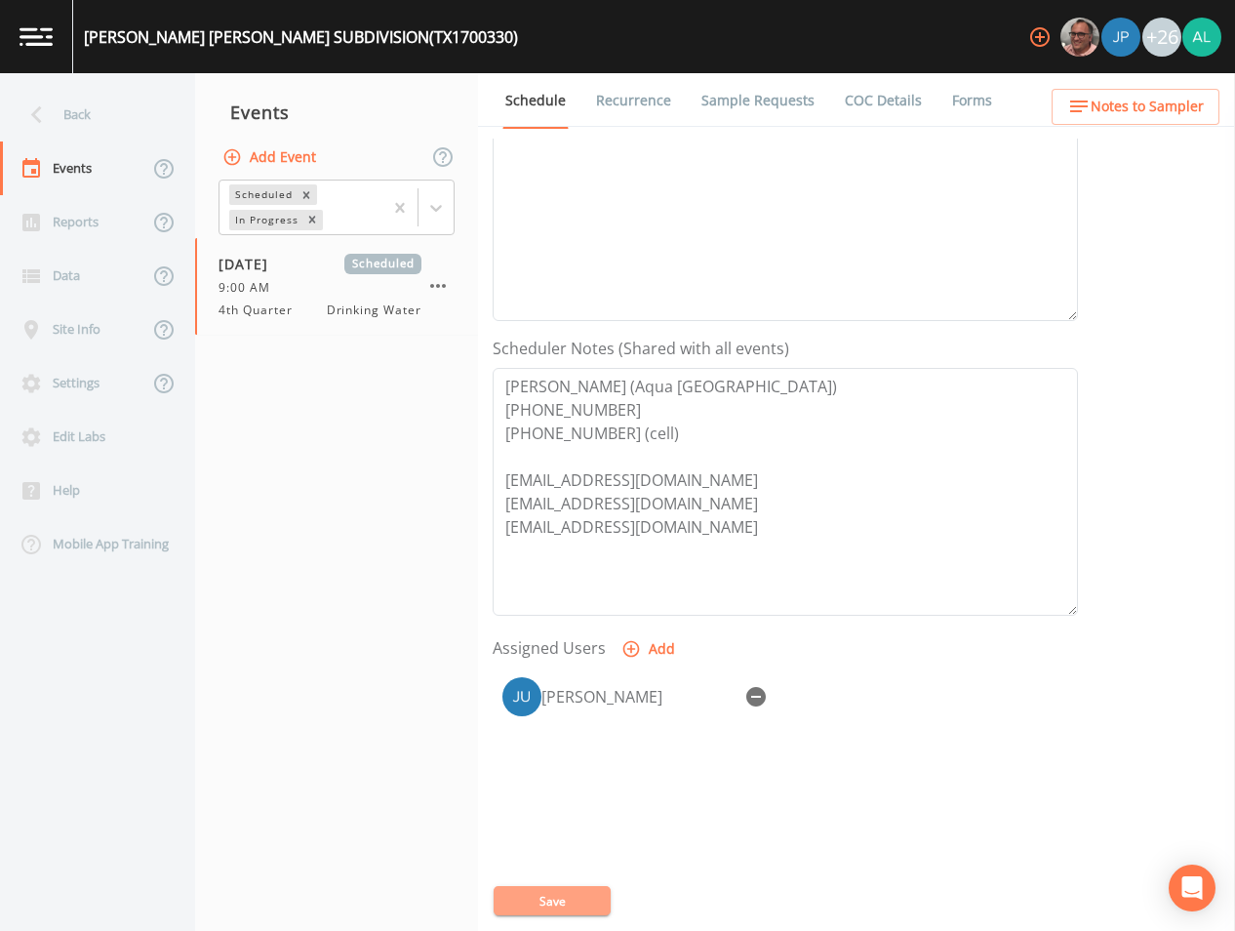
click at [572, 888] on button "Save" at bounding box center [552, 900] width 117 height 29
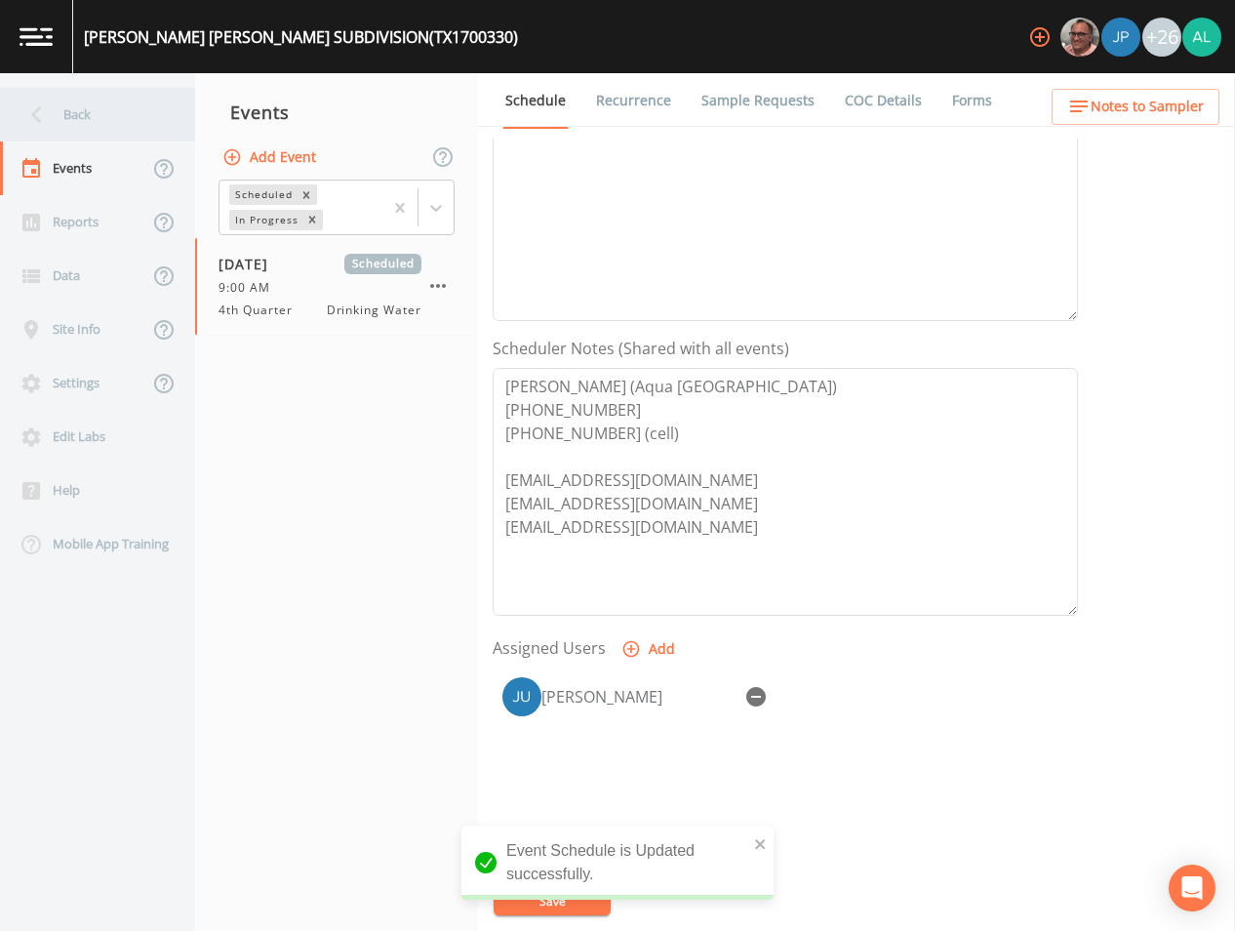
click at [72, 101] on div "Back" at bounding box center [88, 115] width 176 height 54
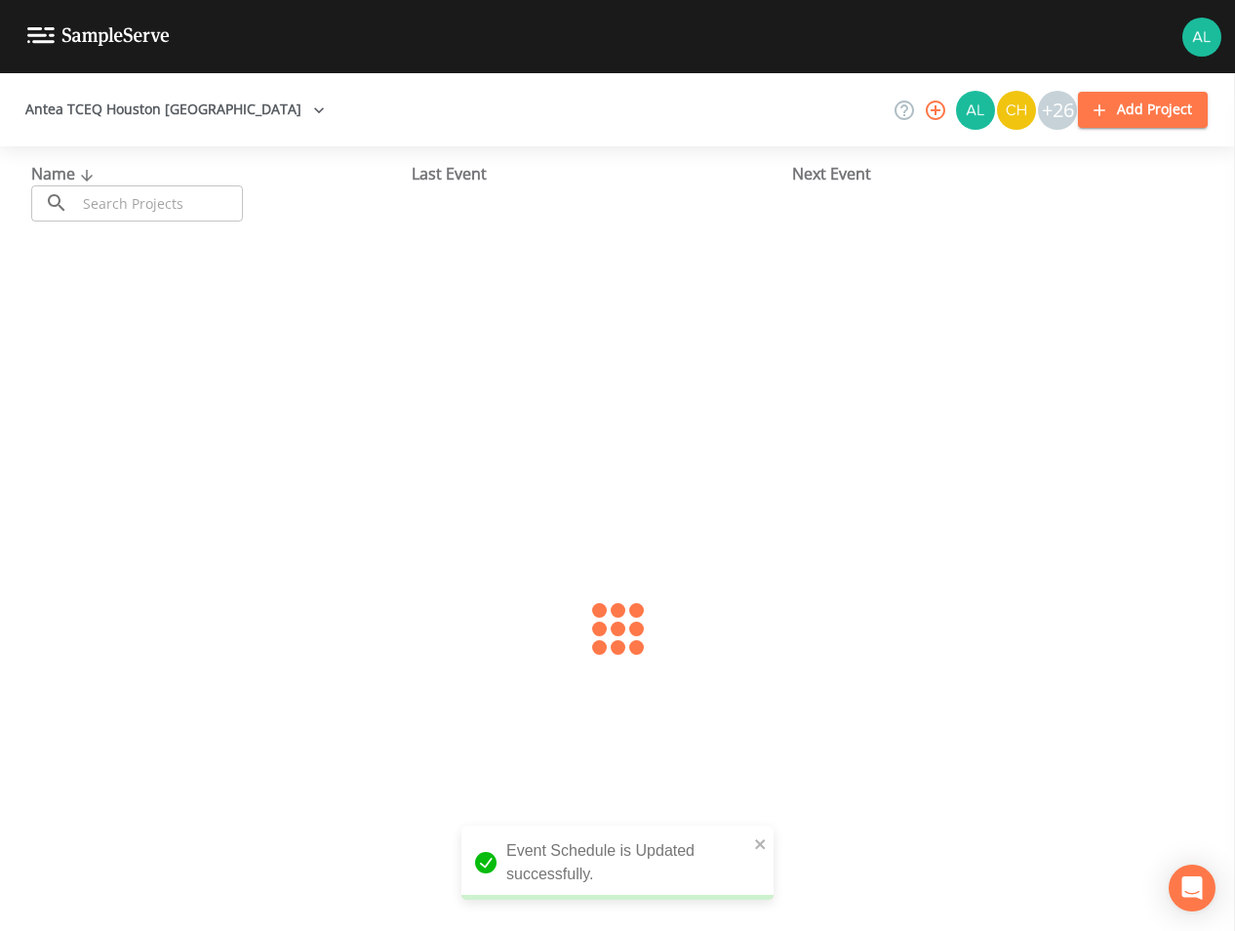
click at [193, 201] on input "text" at bounding box center [159, 203] width 167 height 36
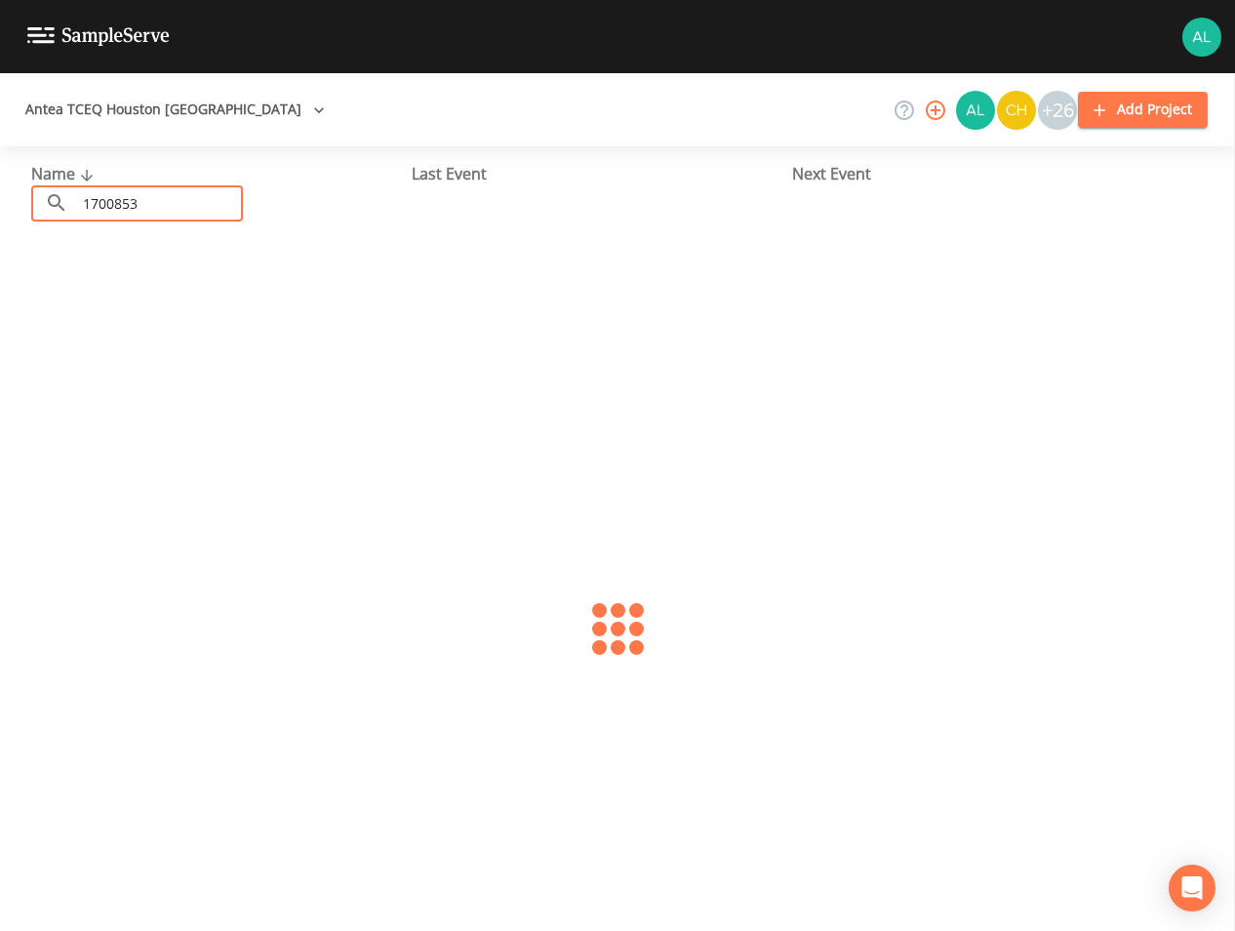
type input "1700853"
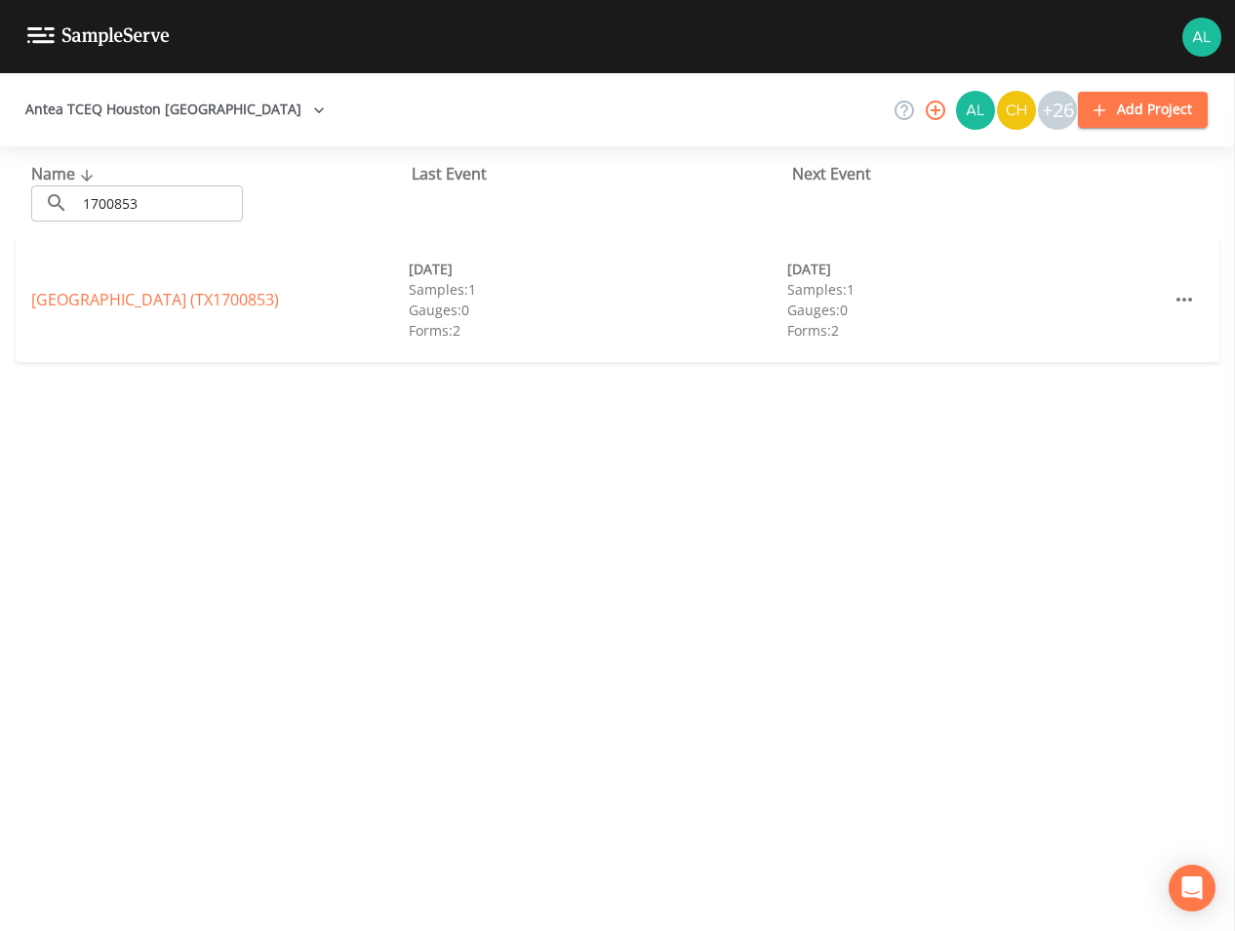
click at [119, 310] on div "[GEOGRAPHIC_DATA] (TX1700853)" at bounding box center [220, 299] width 378 height 23
click at [119, 304] on link "[GEOGRAPHIC_DATA] (TX1700853)" at bounding box center [155, 299] width 248 height 21
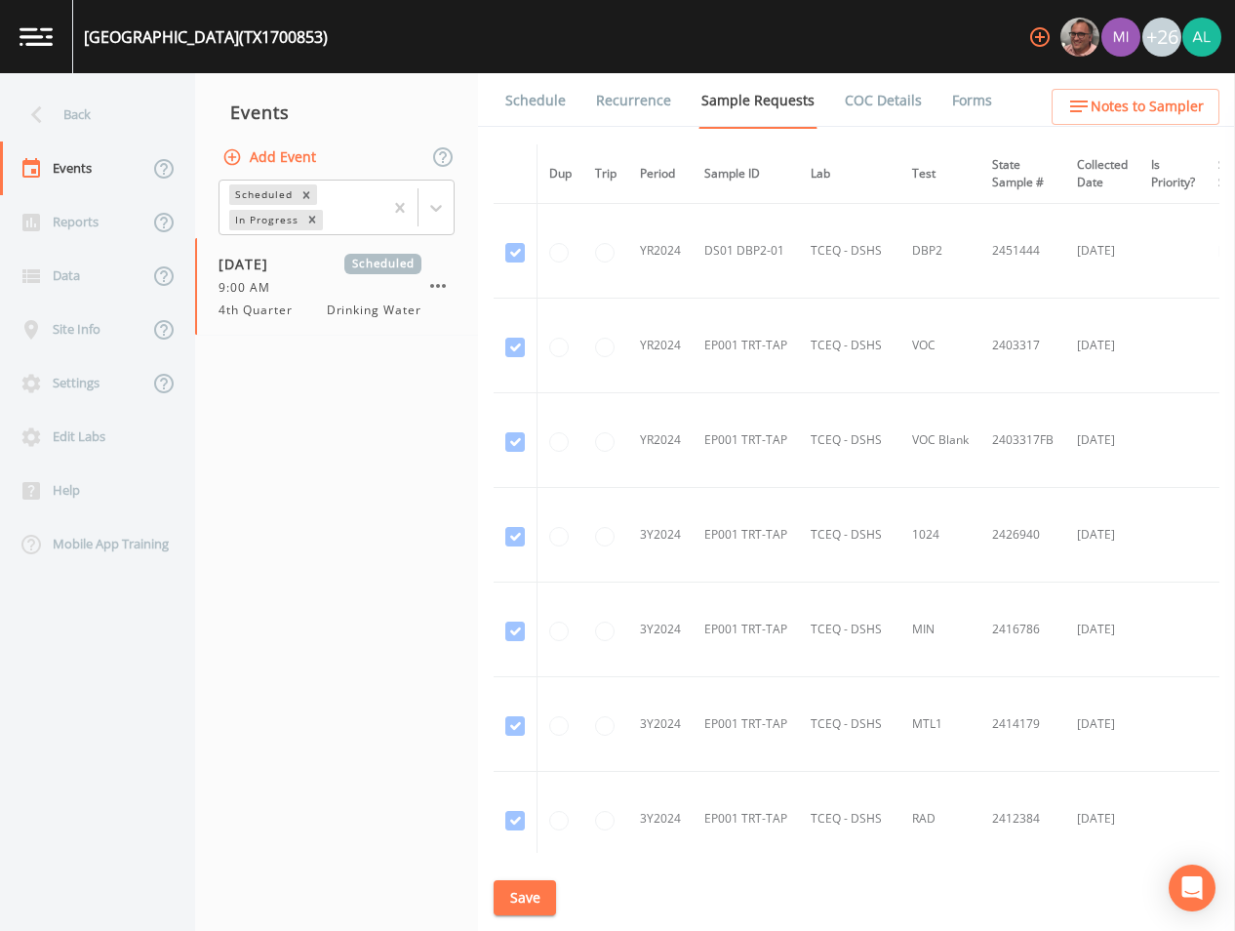
click at [526, 88] on link "Schedule" at bounding box center [536, 100] width 66 height 55
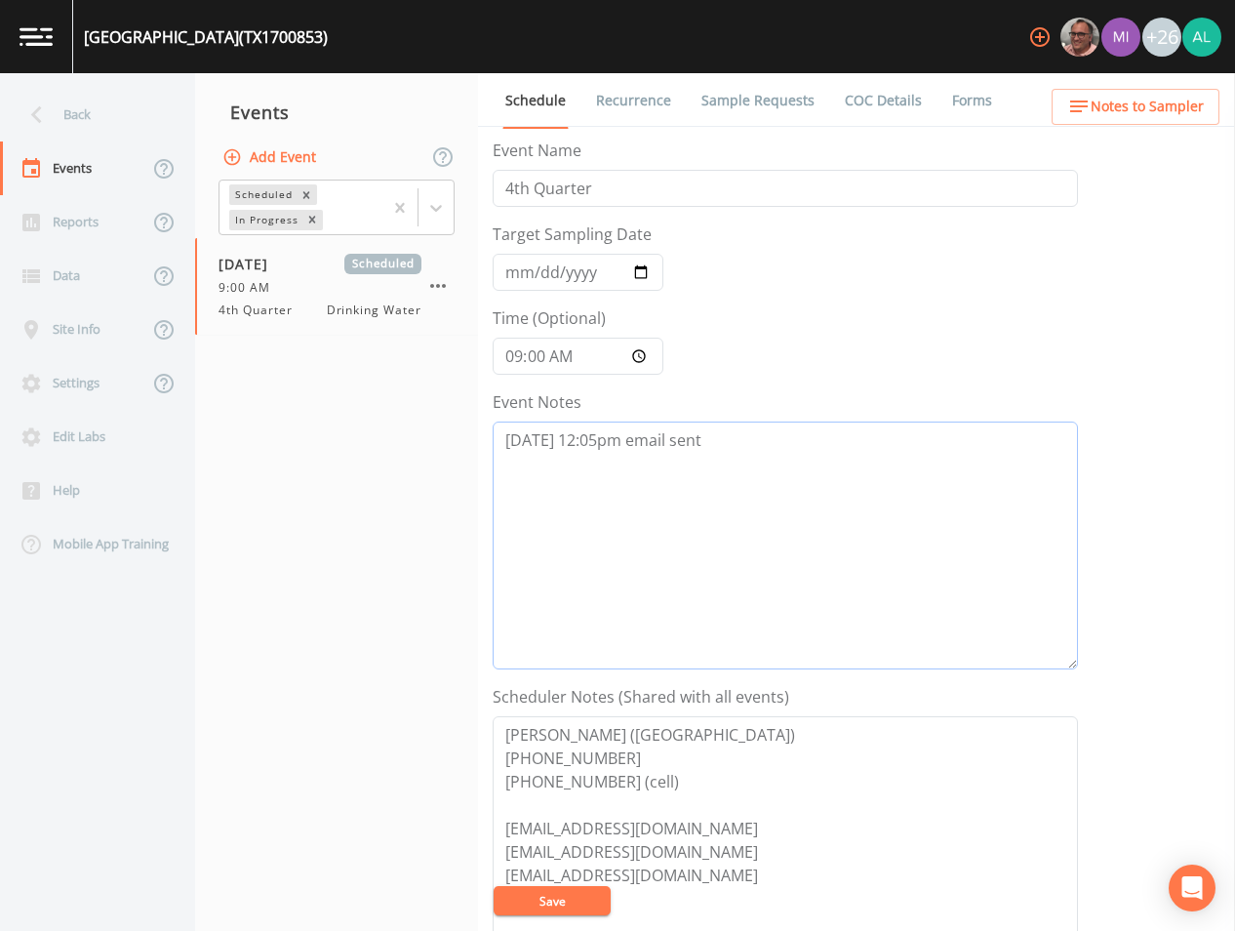
drag, startPoint x: 710, startPoint y: 464, endPoint x: 364, endPoint y: 444, distance: 347.0
click at [364, 444] on div "Back Events Reports Data Site Info Settings Edit Labs Help Mobile App Training …" at bounding box center [617, 502] width 1235 height 858
paste textarea "[DATE] 8:36am confirmed by [PERSON_NAME]"
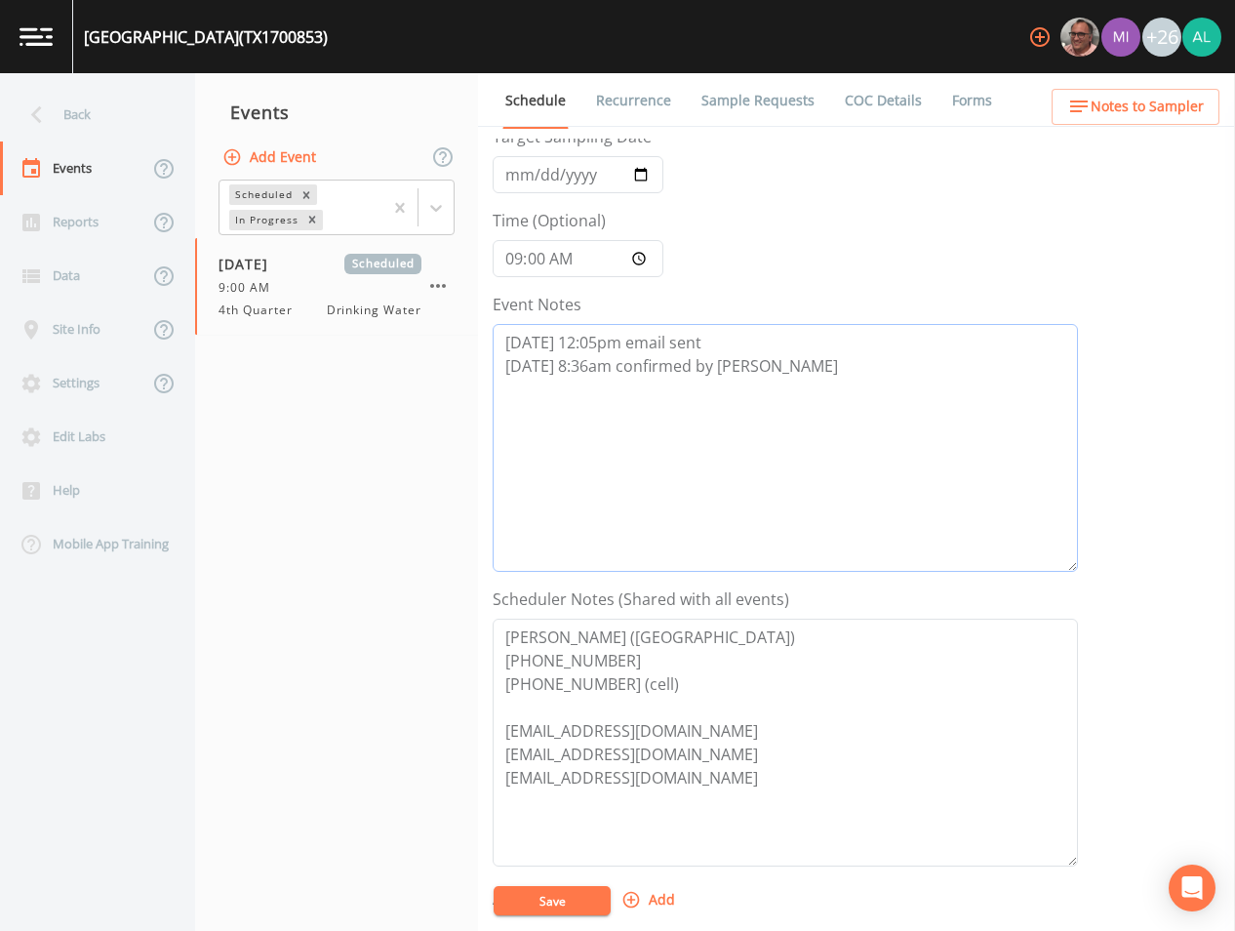
scroll to position [446, 0]
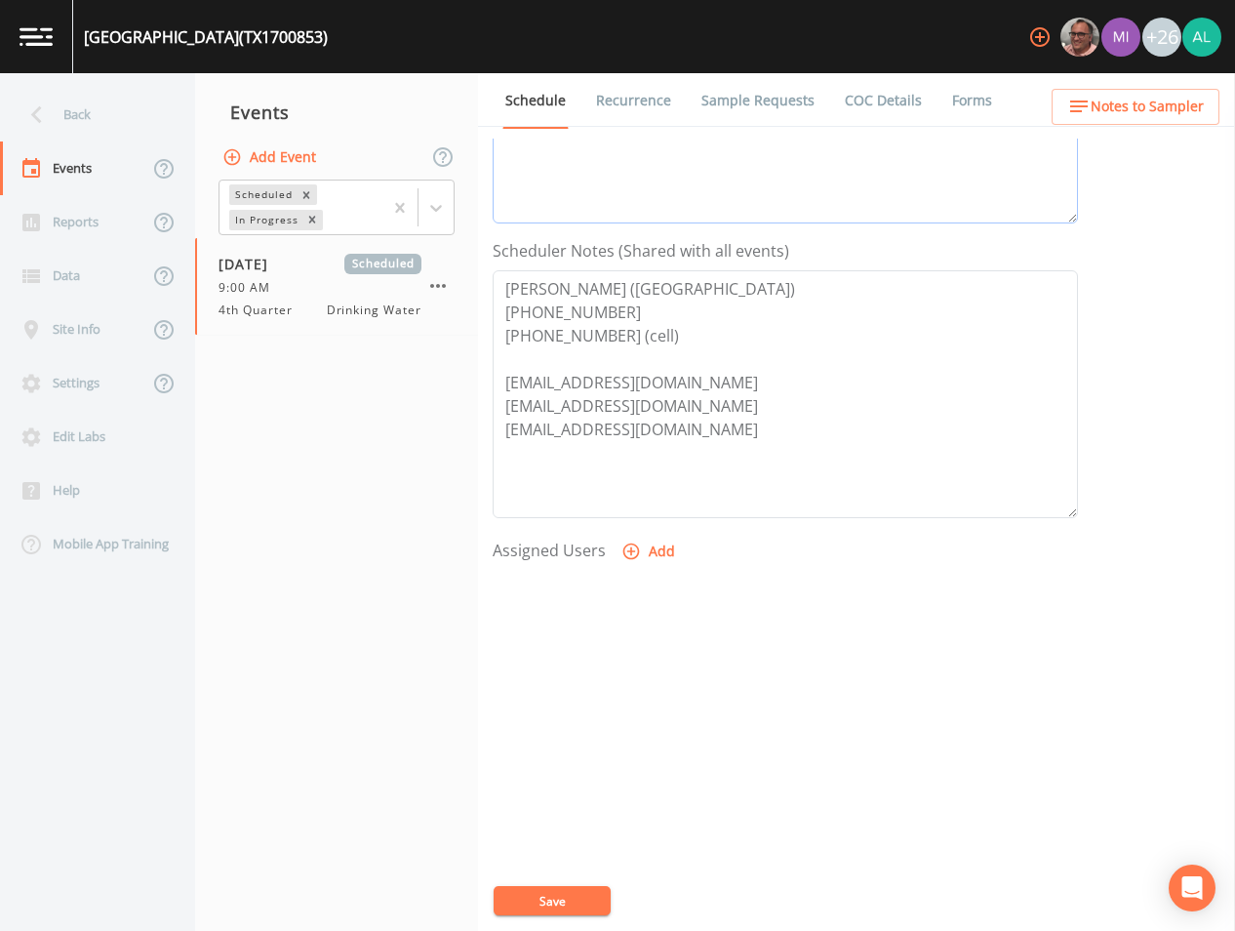
type textarea "[DATE] 12:05pm email sent [DATE] 8:36am confirmed by [PERSON_NAME]"
click at [641, 529] on form "Event Name 4th Quarter Target Sampling Date [DATE] Time (Optional) 09:00:00 Eve…" at bounding box center [786, 234] width 586 height 1082
click at [641, 544] on button "Add" at bounding box center [650, 552] width 65 height 36
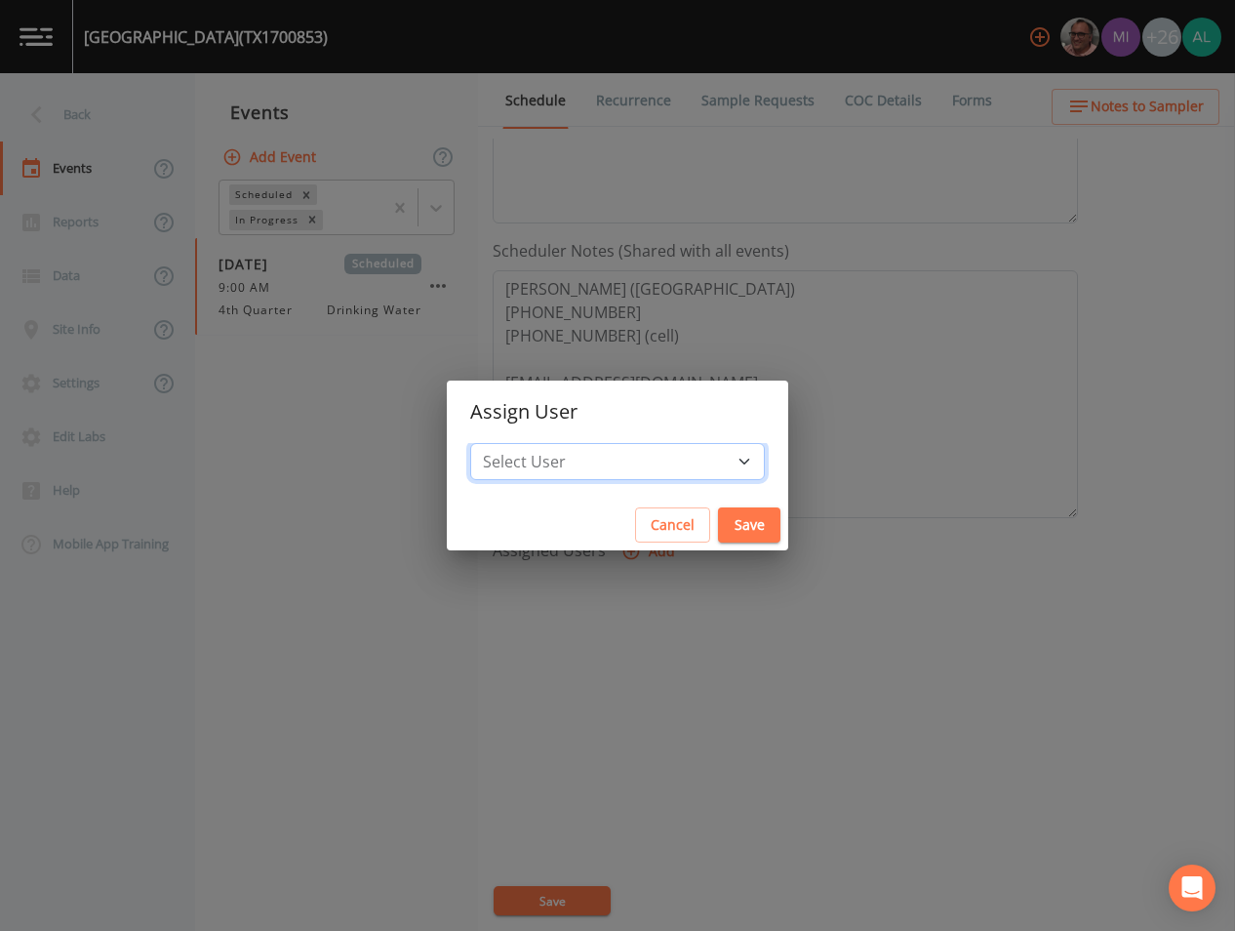
drag, startPoint x: 564, startPoint y: 452, endPoint x: 568, endPoint y: 467, distance: 16.1
click at [564, 452] on select "Select User [PERSON_NAME] [PERSON_NAME] [PERSON_NAME] [PERSON_NAME] [PERSON_NAM…" at bounding box center [617, 461] width 295 height 37
select select "914a0f29-56c2-4065-8e52-23905ef40f2e"
click at [514, 443] on select "Select User [PERSON_NAME] [PERSON_NAME] [PERSON_NAME] [PERSON_NAME] [PERSON_NAM…" at bounding box center [617, 461] width 295 height 37
click at [718, 527] on button "Save" at bounding box center [749, 525] width 62 height 36
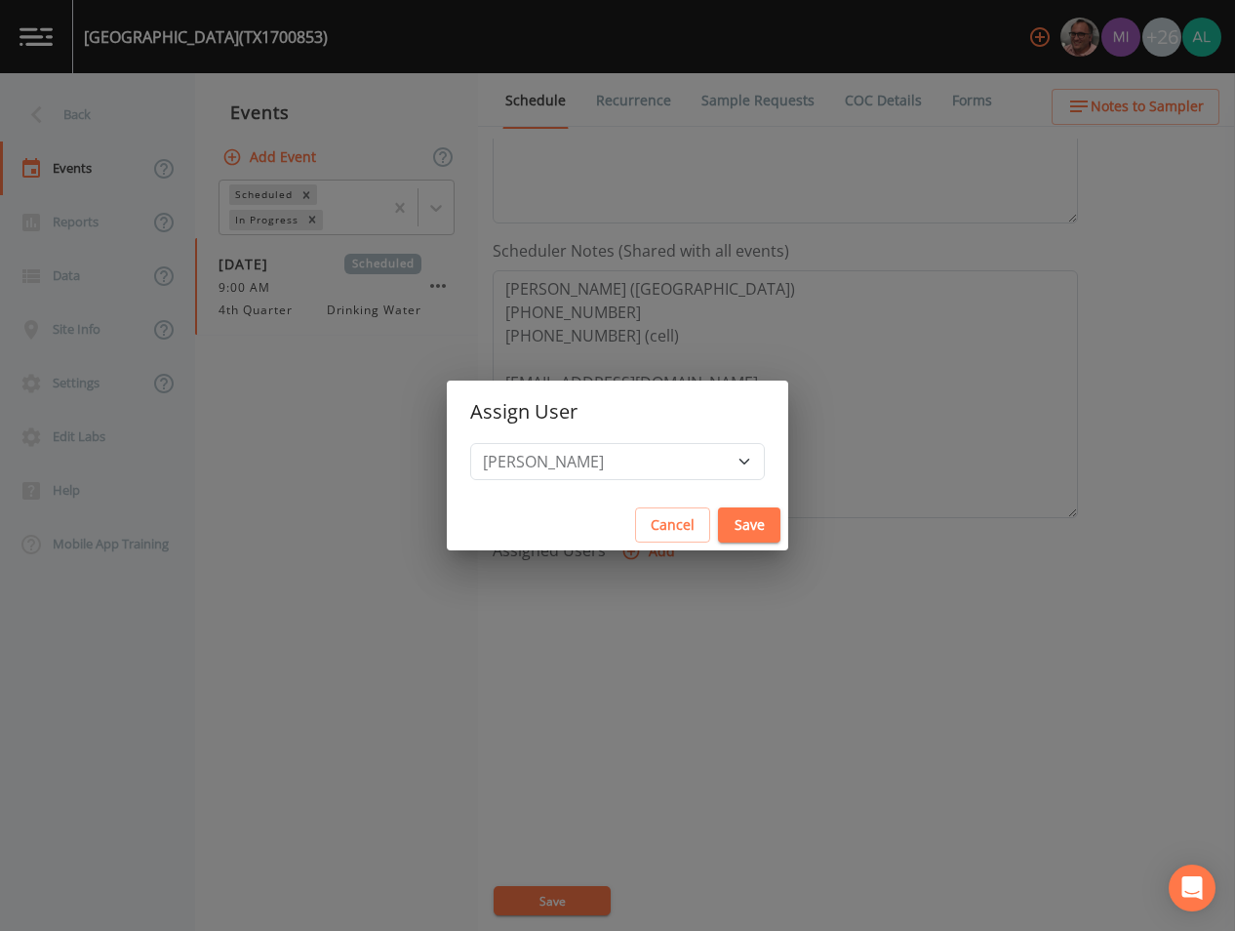
select select
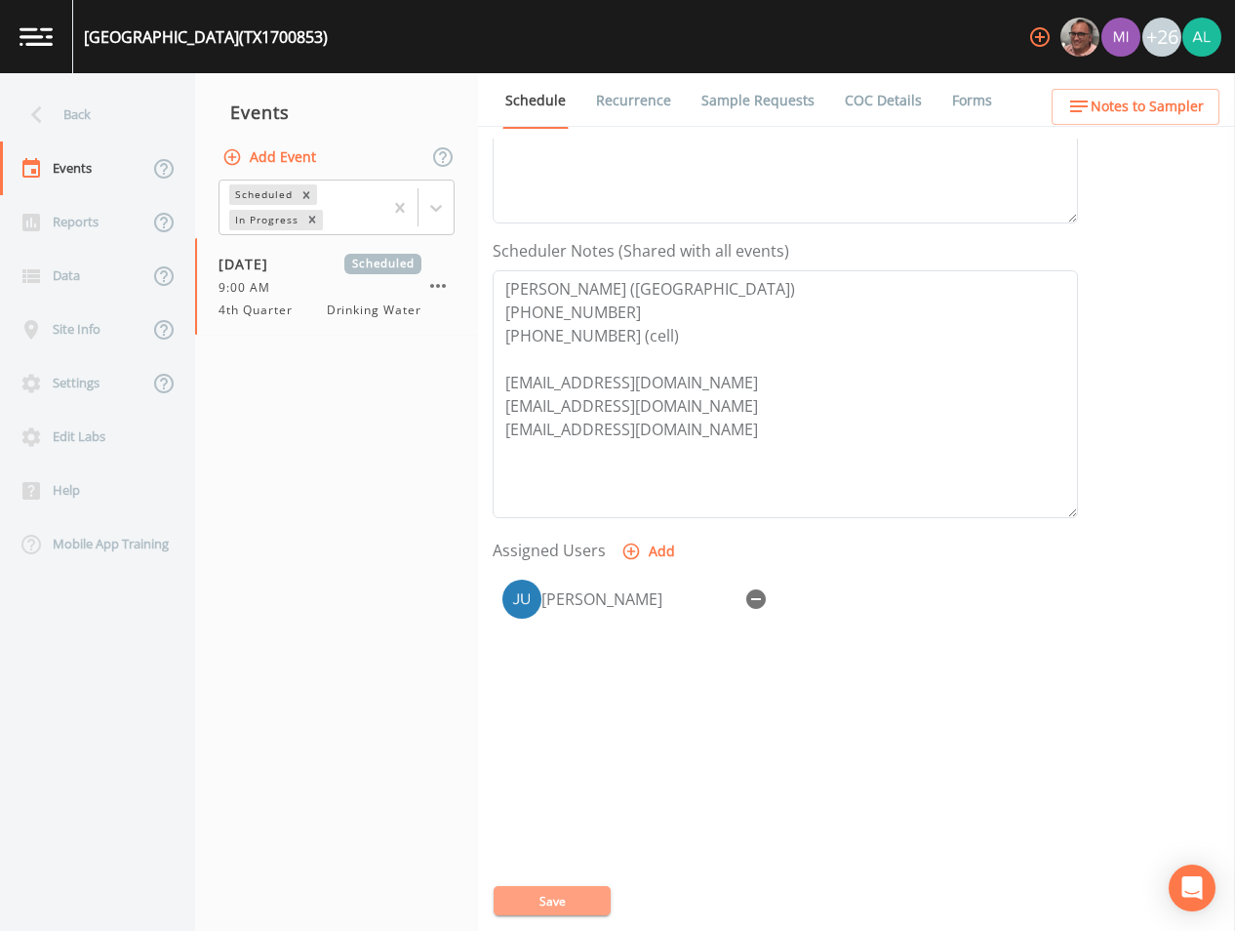
click at [540, 886] on button "Save" at bounding box center [552, 900] width 117 height 29
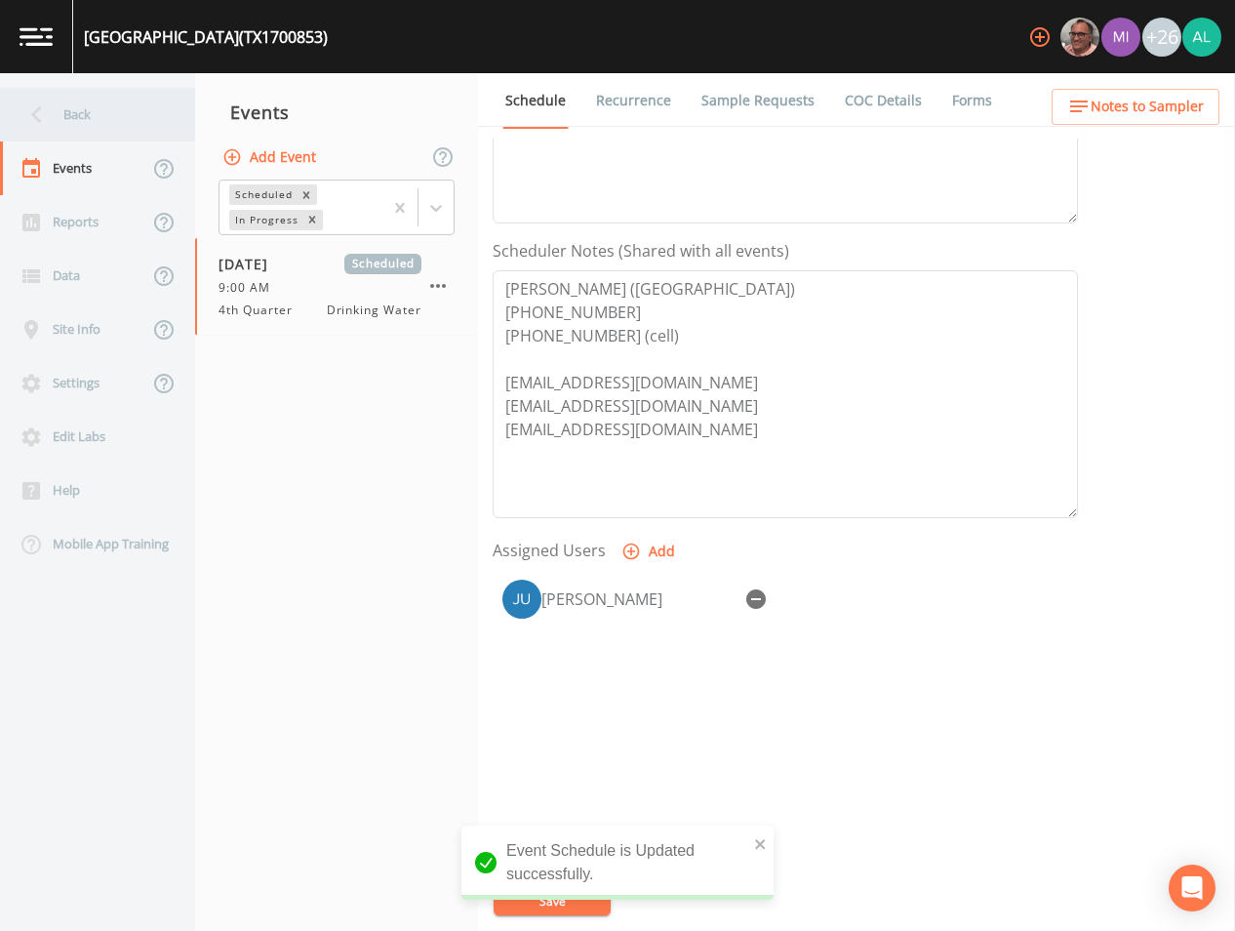
click at [65, 119] on div "Back" at bounding box center [88, 115] width 176 height 54
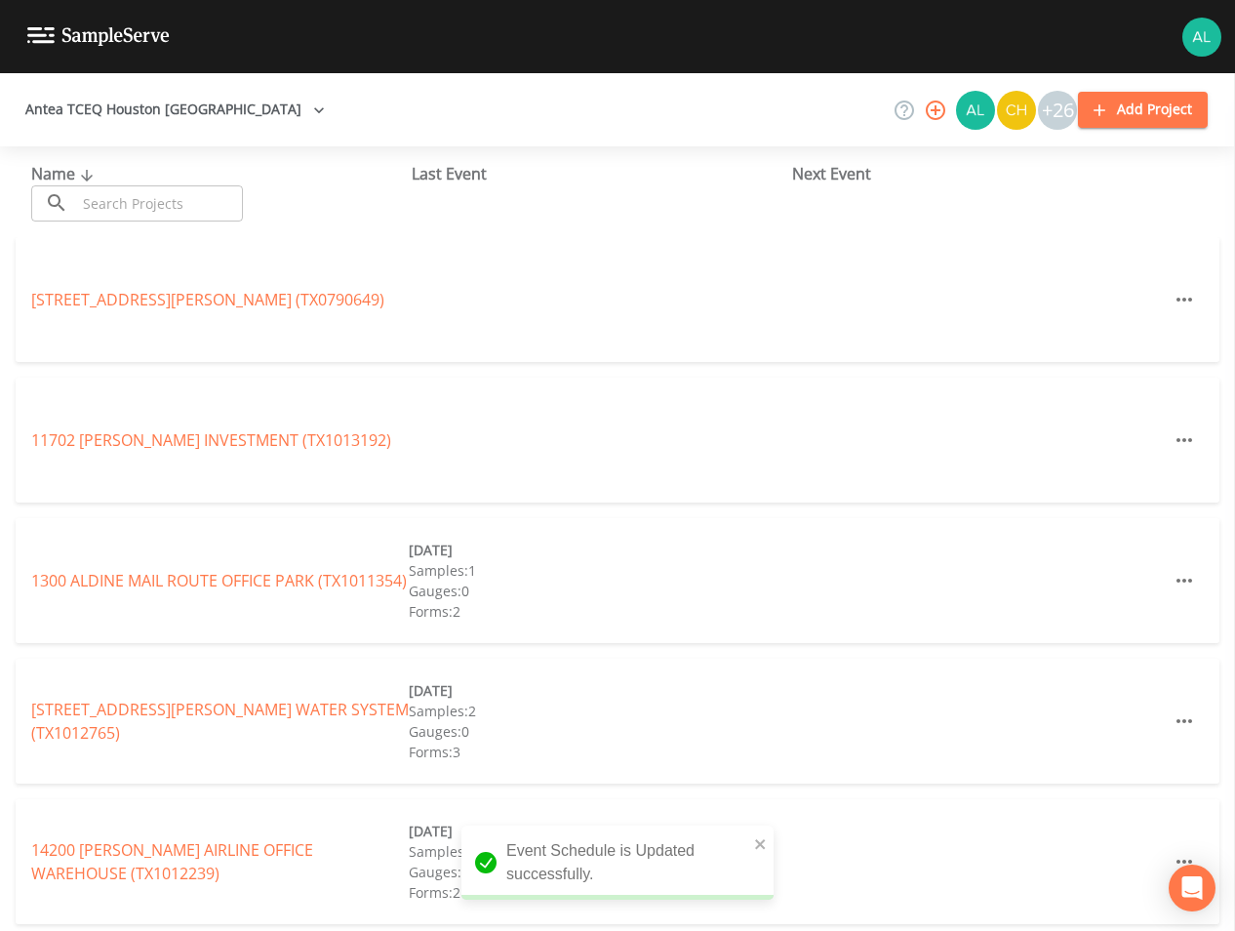
click at [173, 202] on input "text" at bounding box center [159, 203] width 167 height 36
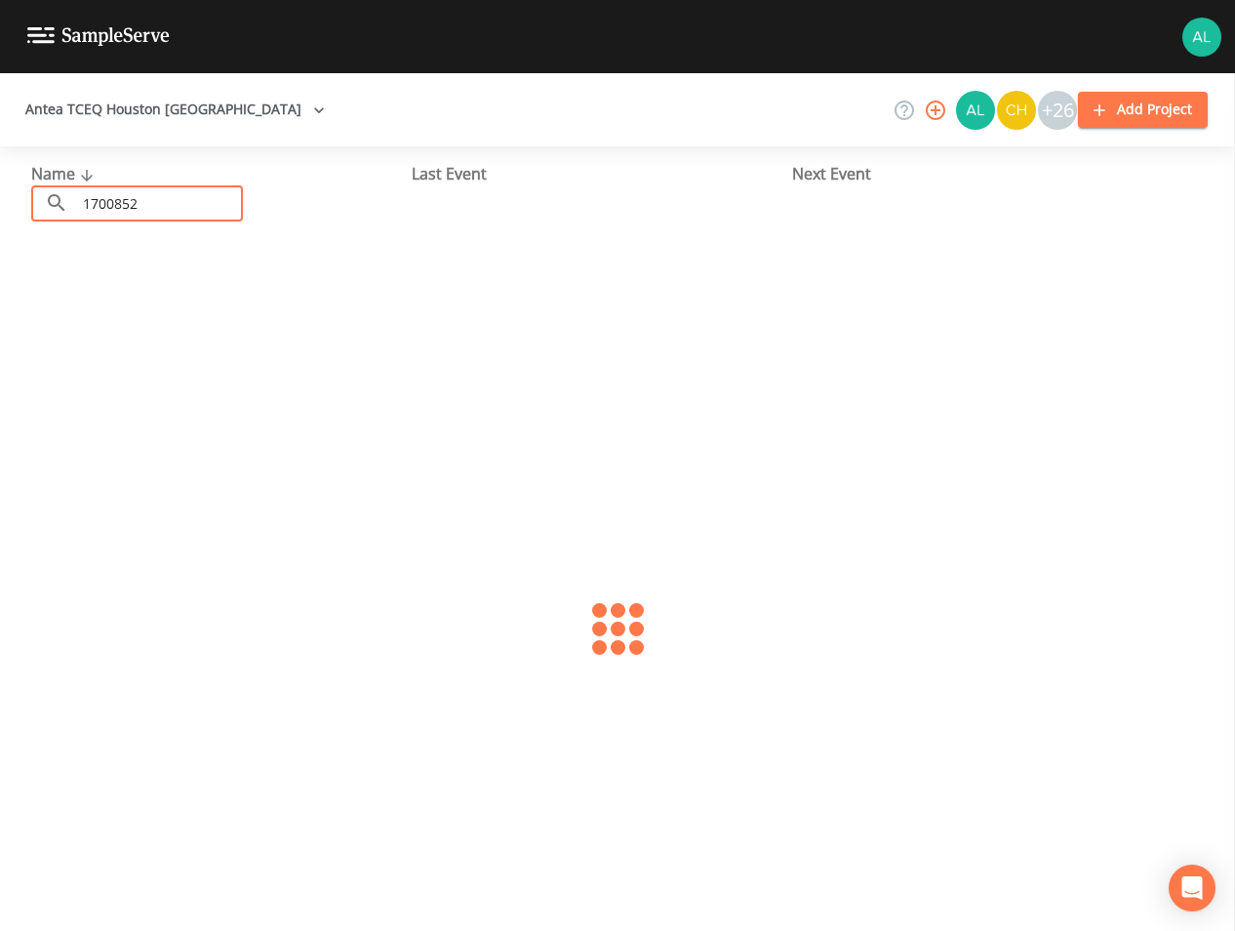
type input "1700852"
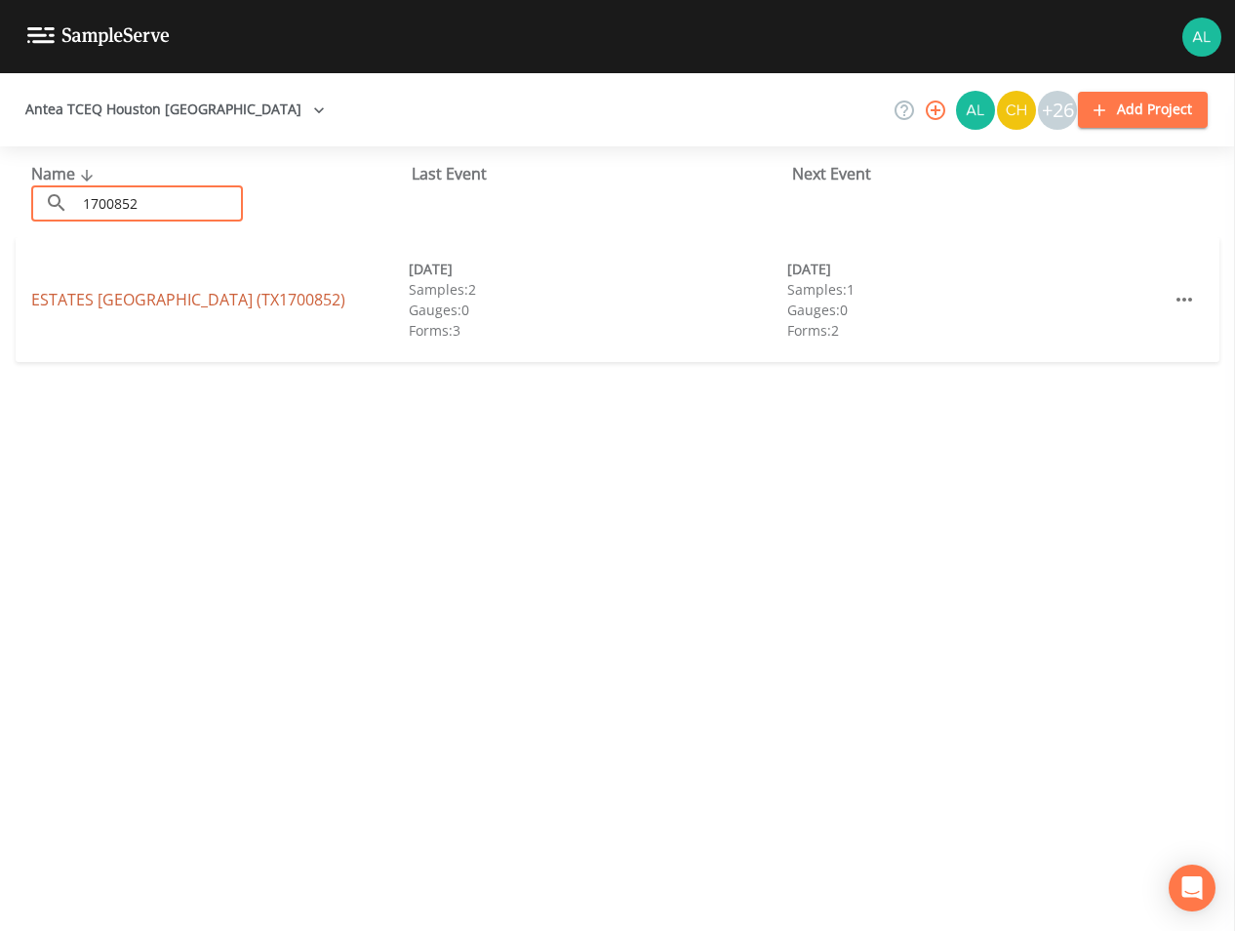
click at [125, 290] on div "ESTATES [GEOGRAPHIC_DATA] (TX1700852)" at bounding box center [220, 299] width 378 height 23
click at [125, 290] on link "ESTATES [GEOGRAPHIC_DATA] (TX1700852)" at bounding box center [188, 299] width 314 height 21
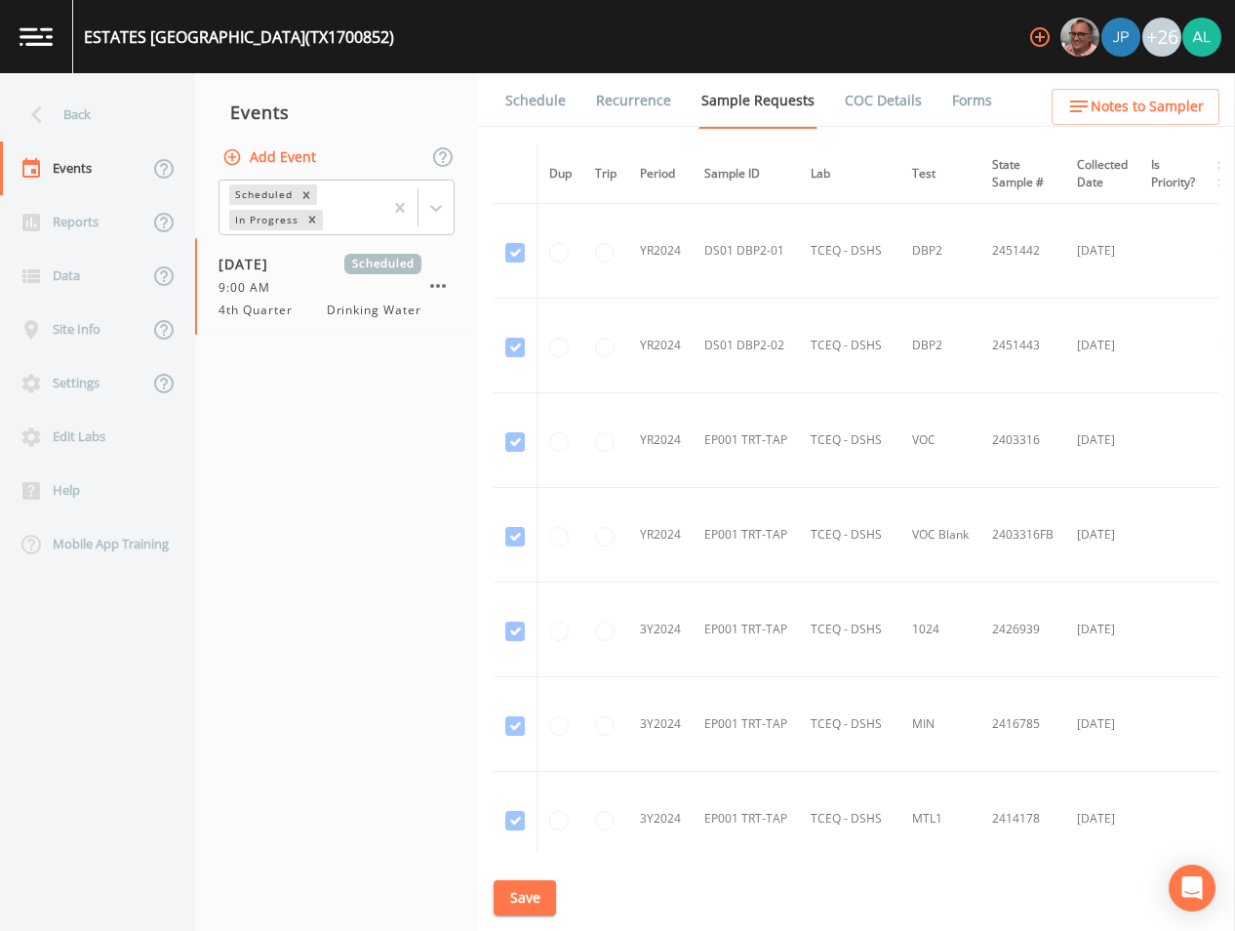
click at [530, 98] on link "Schedule" at bounding box center [536, 100] width 66 height 55
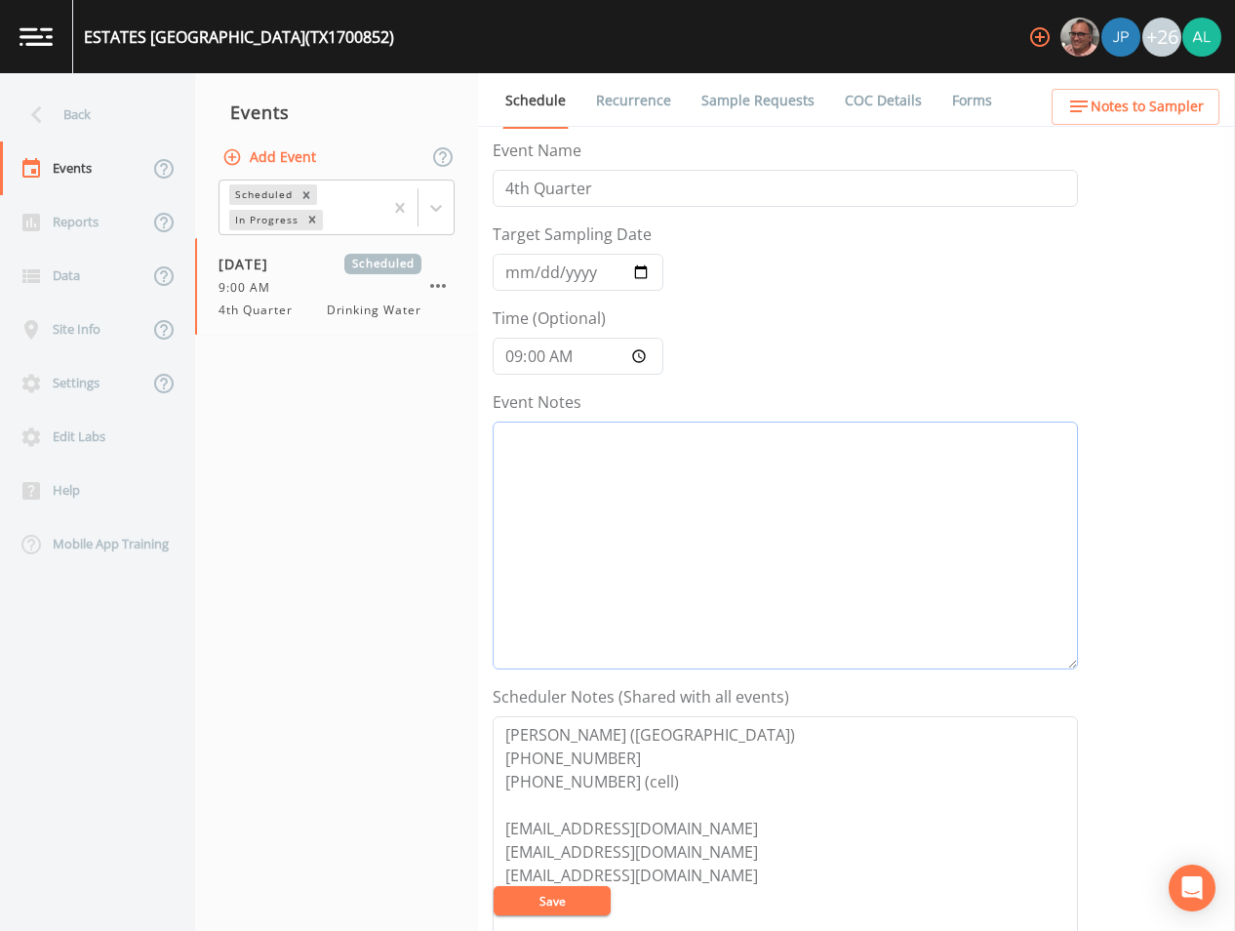
click at [613, 461] on textarea "Event Notes" at bounding box center [786, 546] width 586 height 248
paste textarea "[DATE] 12:05pm email sent [DATE] 8:36am confirmed by [PERSON_NAME]"
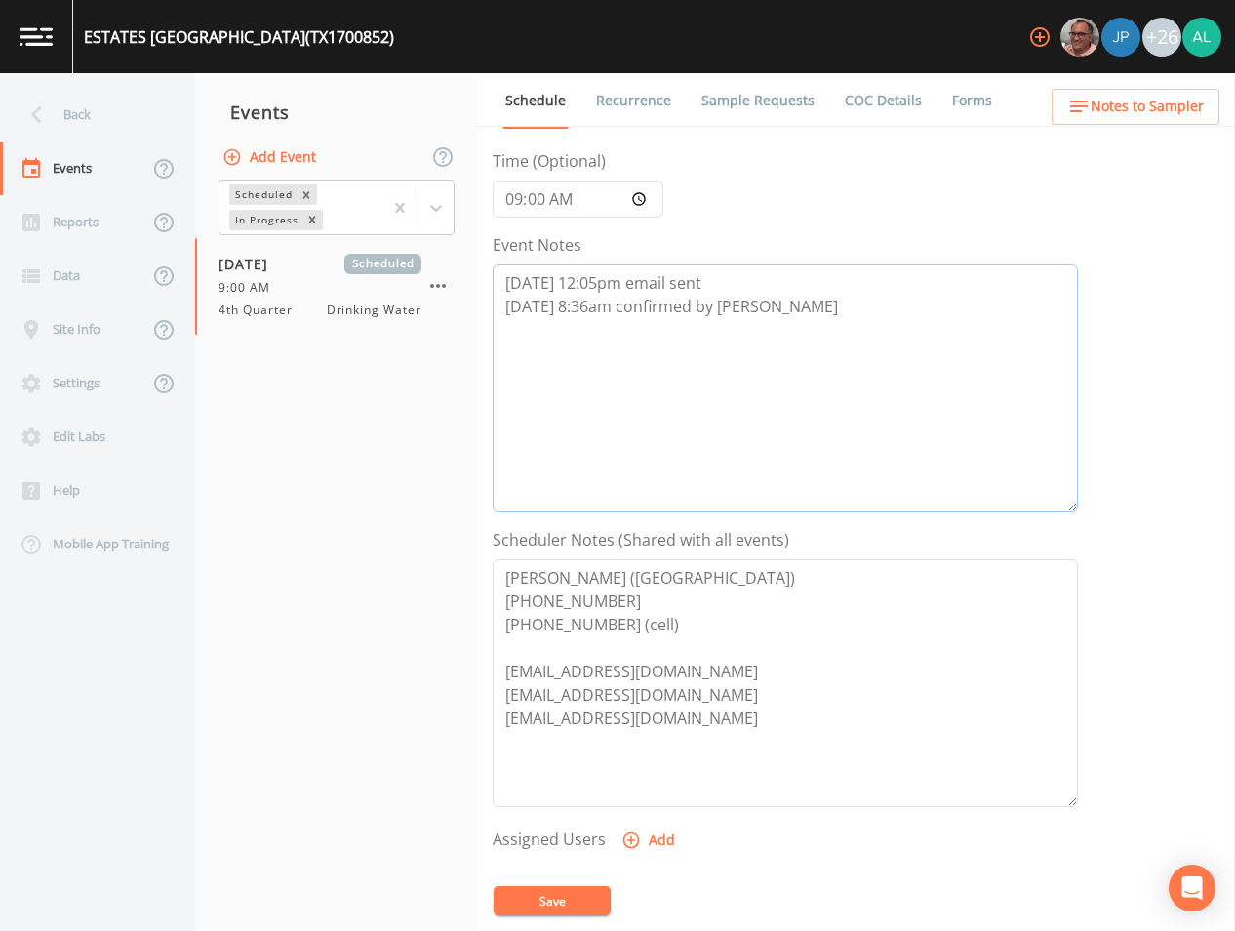
scroll to position [195, 0]
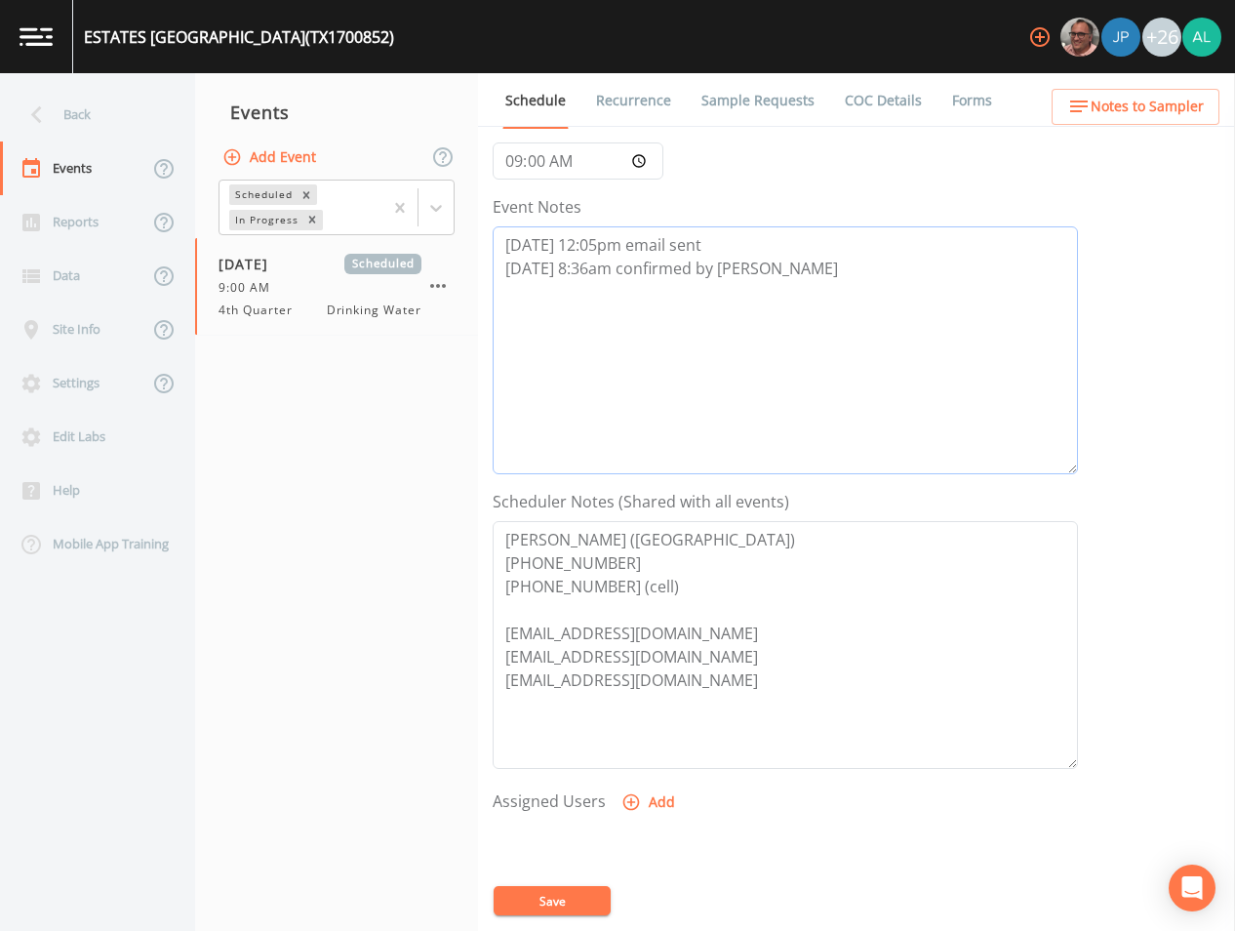
type textarea "[DATE] 12:05pm email sent [DATE] 8:36am confirmed by [PERSON_NAME]"
click at [661, 808] on button "Add" at bounding box center [650, 803] width 65 height 36
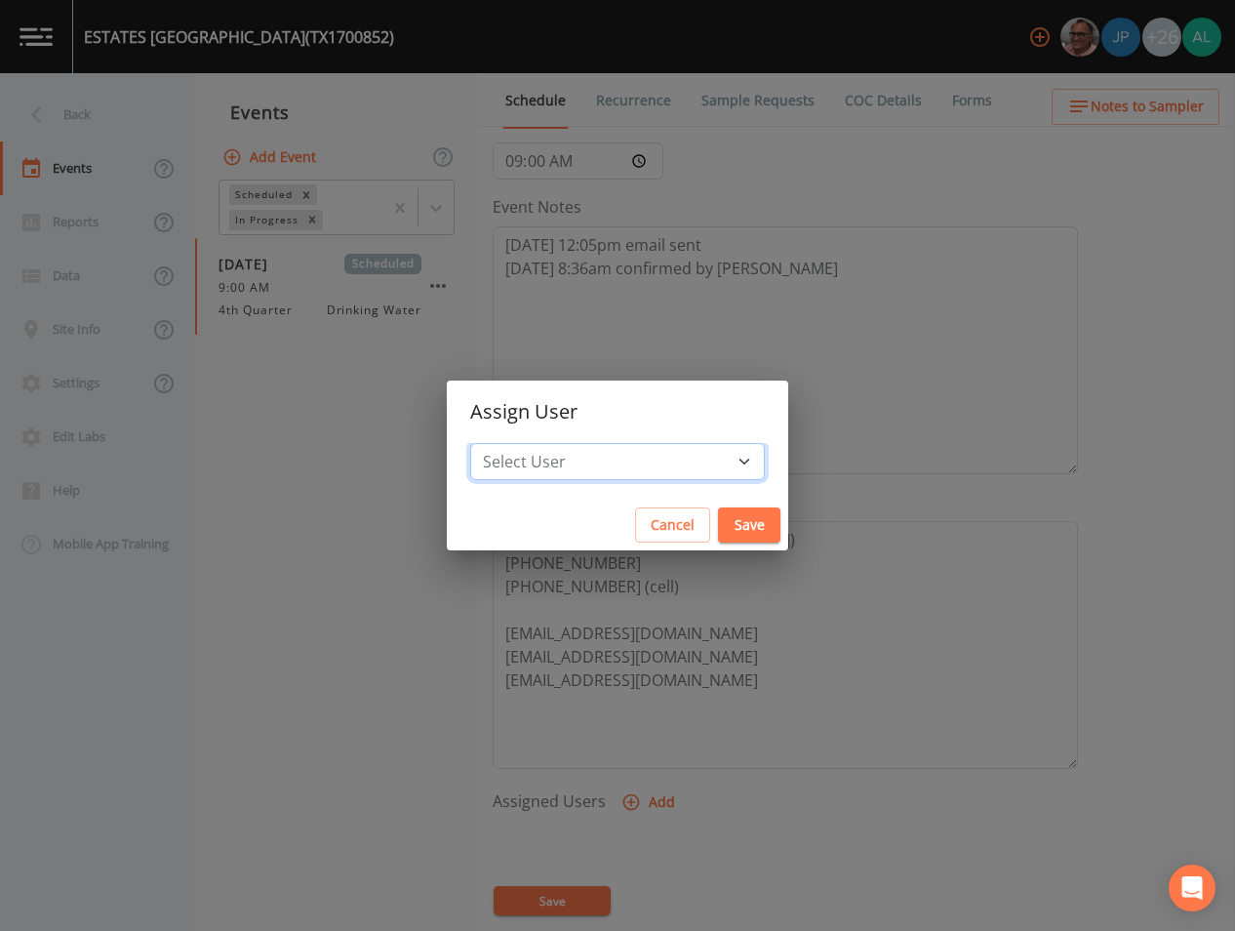
click at [616, 453] on select "Select User [PERSON_NAME] [PERSON_NAME] [PERSON_NAME] [PERSON_NAME] [PERSON_NAM…" at bounding box center [617, 461] width 295 height 37
select select "914a0f29-56c2-4065-8e52-23905ef40f2e"
click at [514, 443] on select "Select User [PERSON_NAME] [PERSON_NAME] [PERSON_NAME] [PERSON_NAME] [PERSON_NAM…" at bounding box center [617, 461] width 295 height 37
click at [720, 517] on button "Save" at bounding box center [749, 525] width 62 height 36
select select
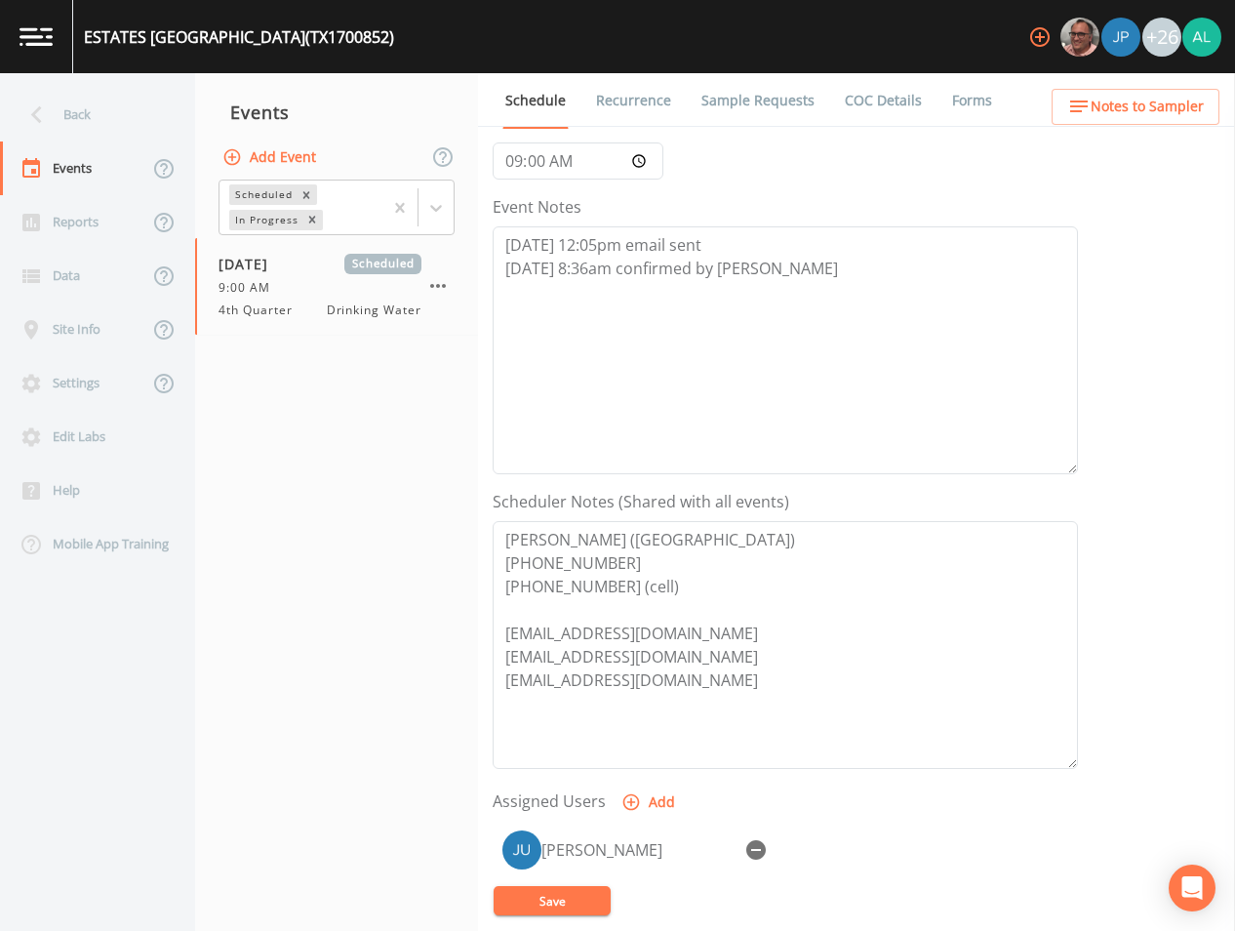
click at [526, 920] on div "[PERSON_NAME]" at bounding box center [786, 923] width 586 height 205
click at [536, 903] on button "Save" at bounding box center [552, 900] width 117 height 29
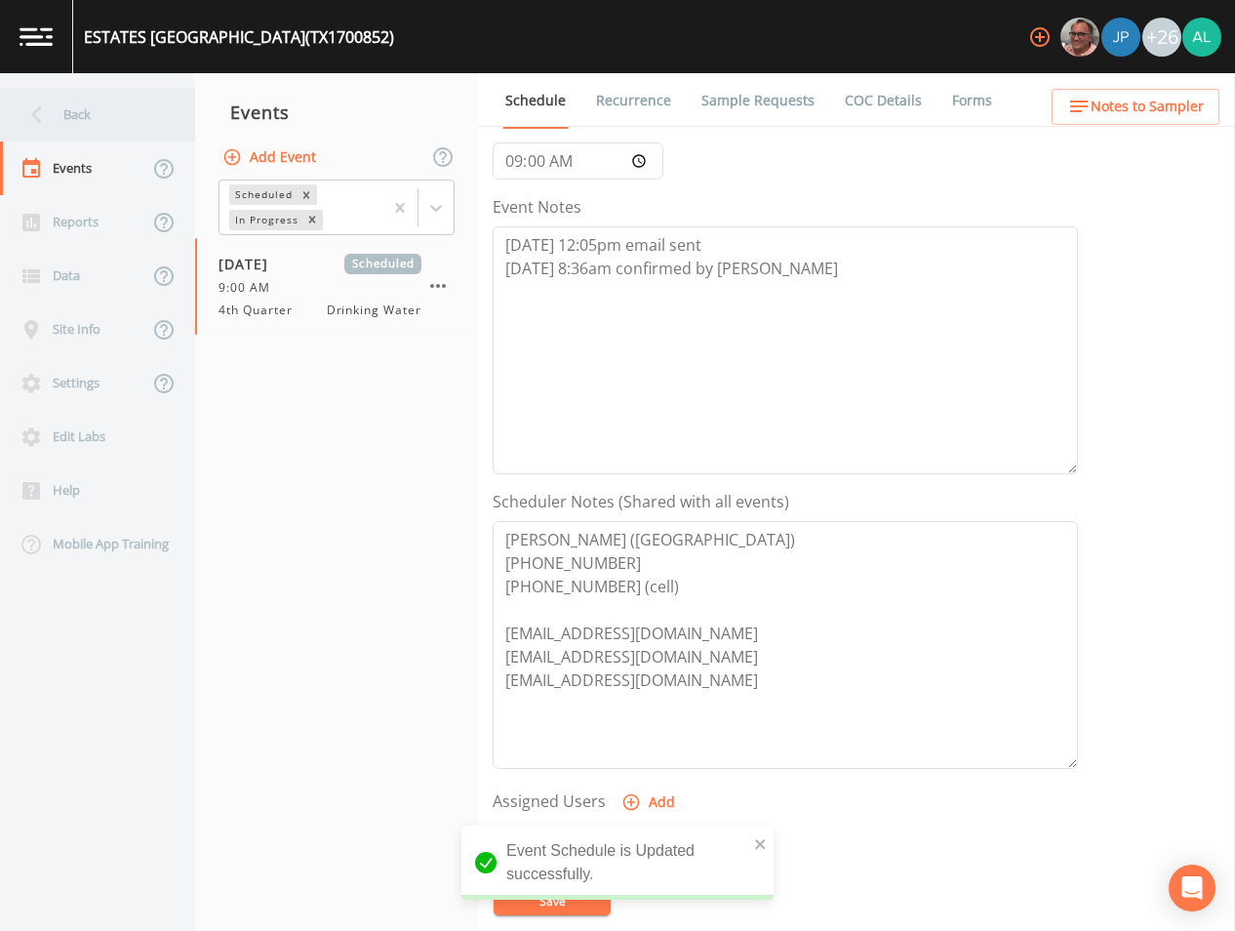
click at [98, 93] on div "Back" at bounding box center [88, 115] width 176 height 54
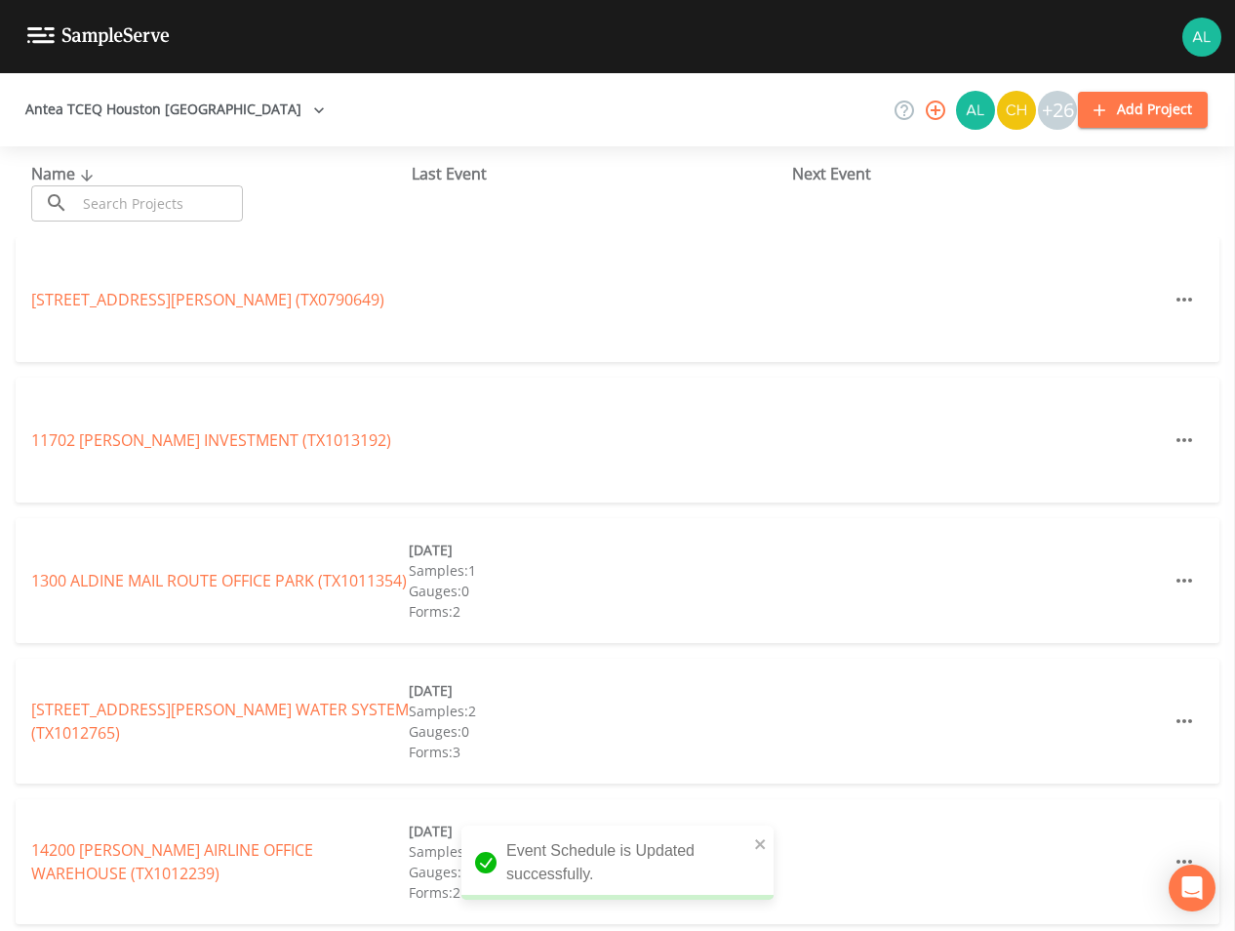
click at [175, 218] on input "text" at bounding box center [159, 203] width 167 height 36
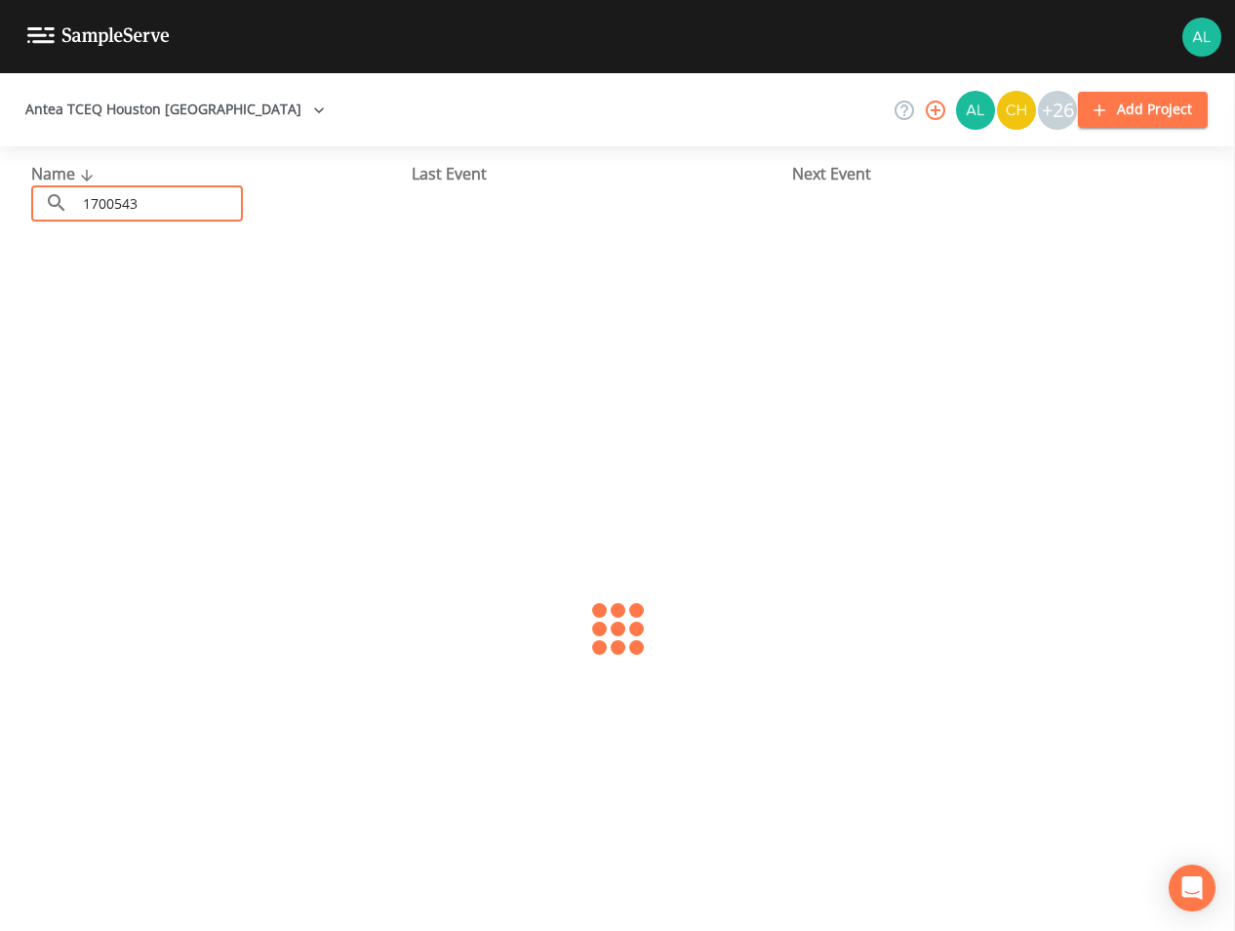
type input "1700543"
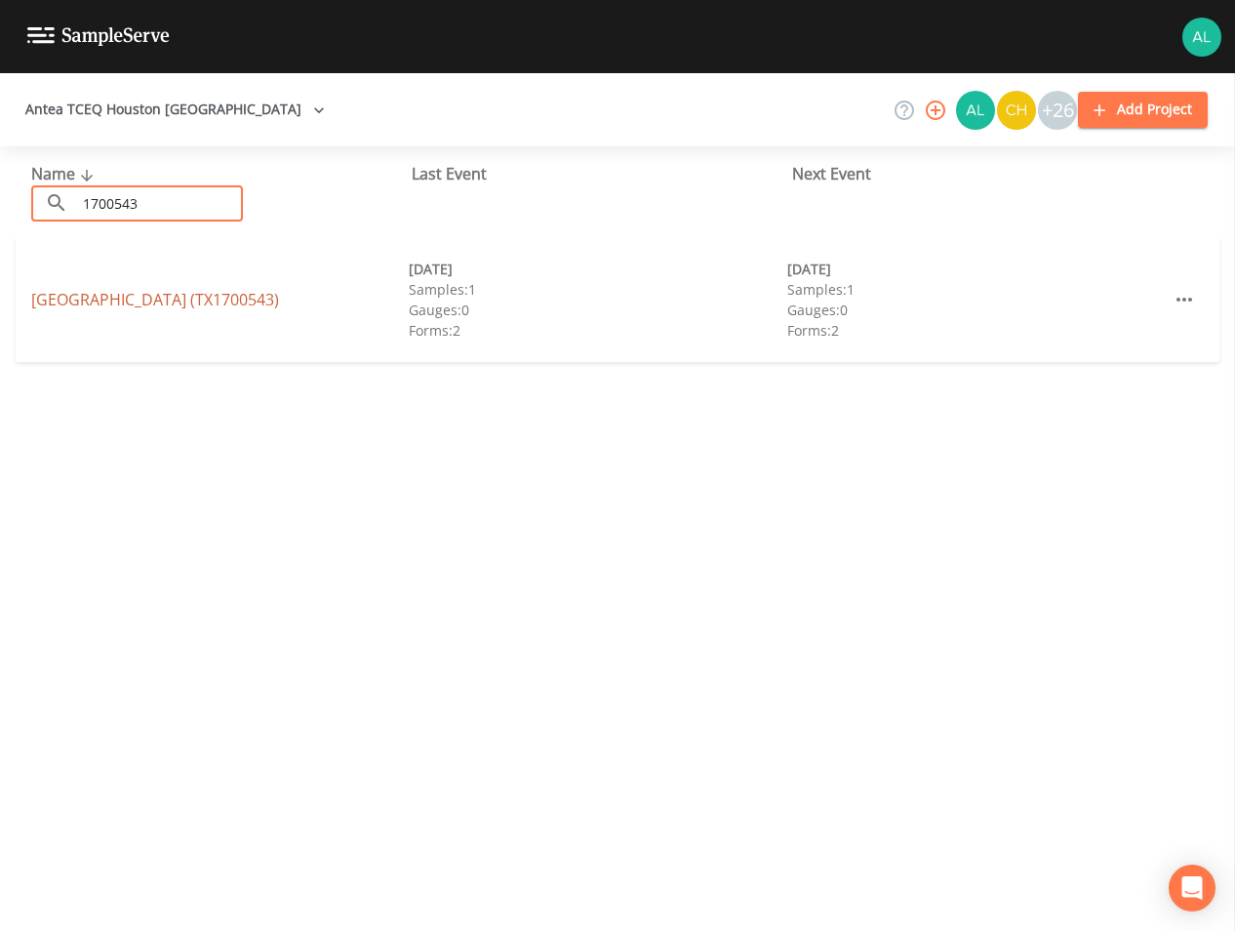
click at [184, 298] on link "[GEOGRAPHIC_DATA] (TX1700543)" at bounding box center [155, 299] width 248 height 21
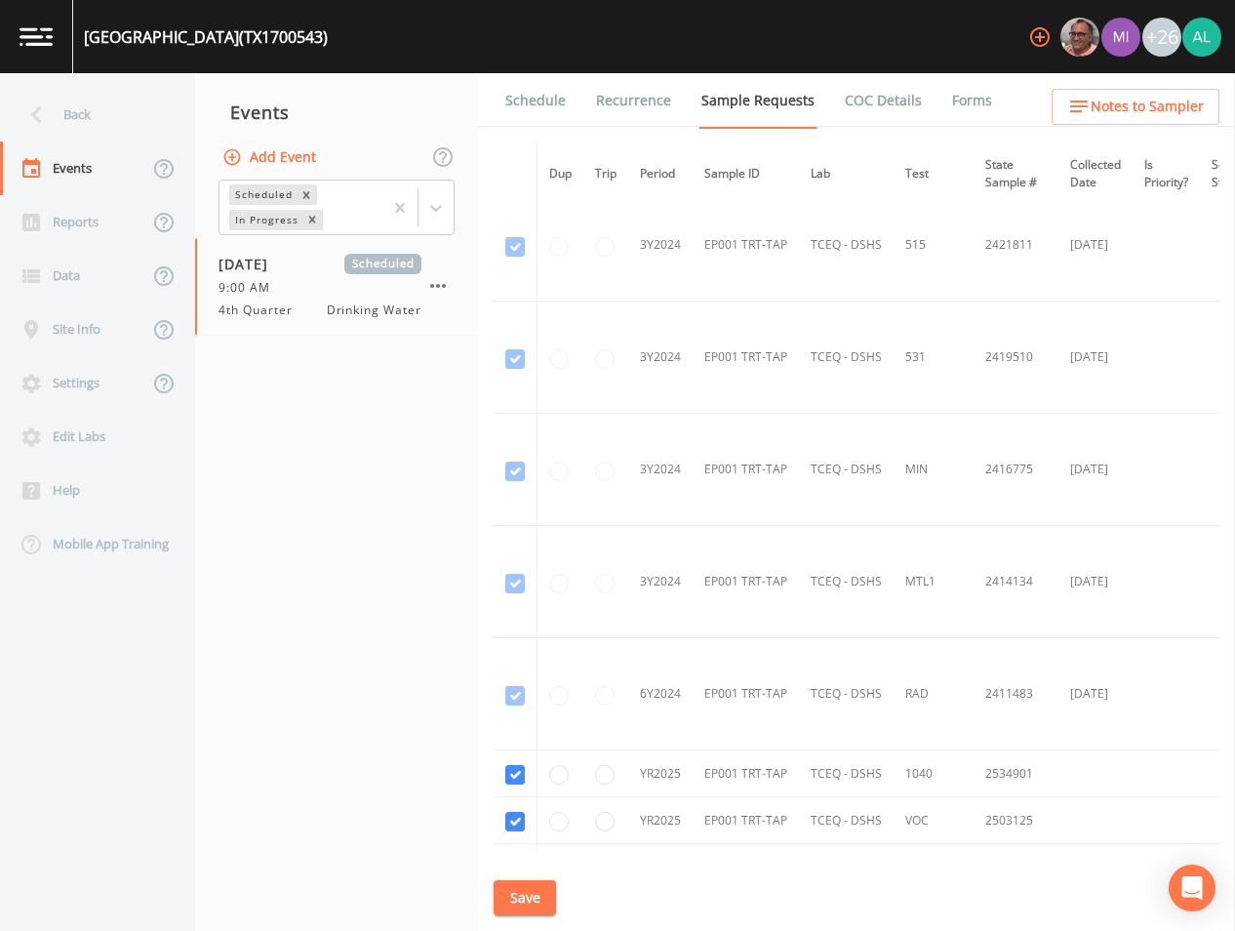
scroll to position [822, 0]
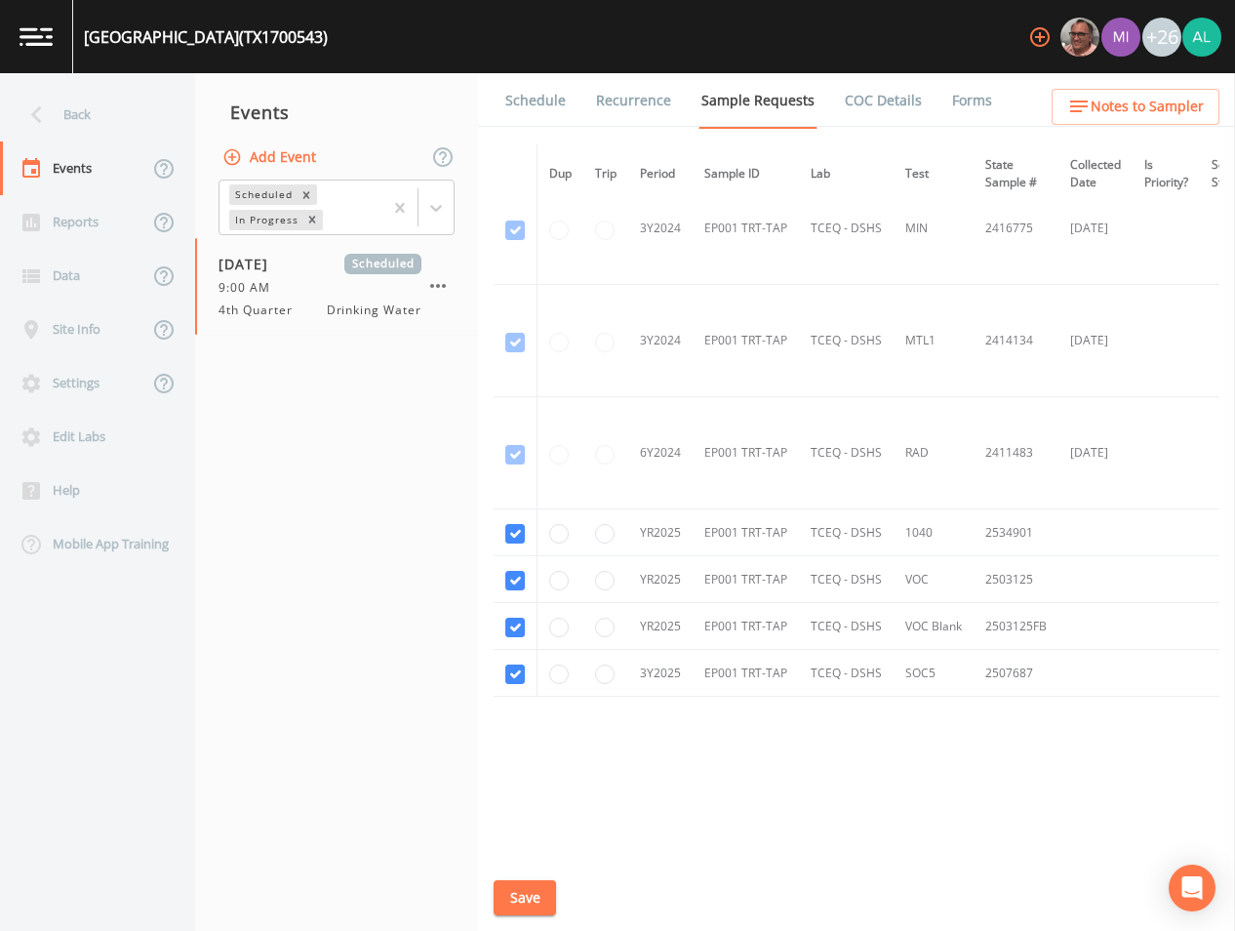
click at [554, 70] on div "[GEOGRAPHIC_DATA] (TX1700543) +26" at bounding box center [617, 36] width 1235 height 73
click at [543, 108] on link "Schedule" at bounding box center [536, 100] width 66 height 55
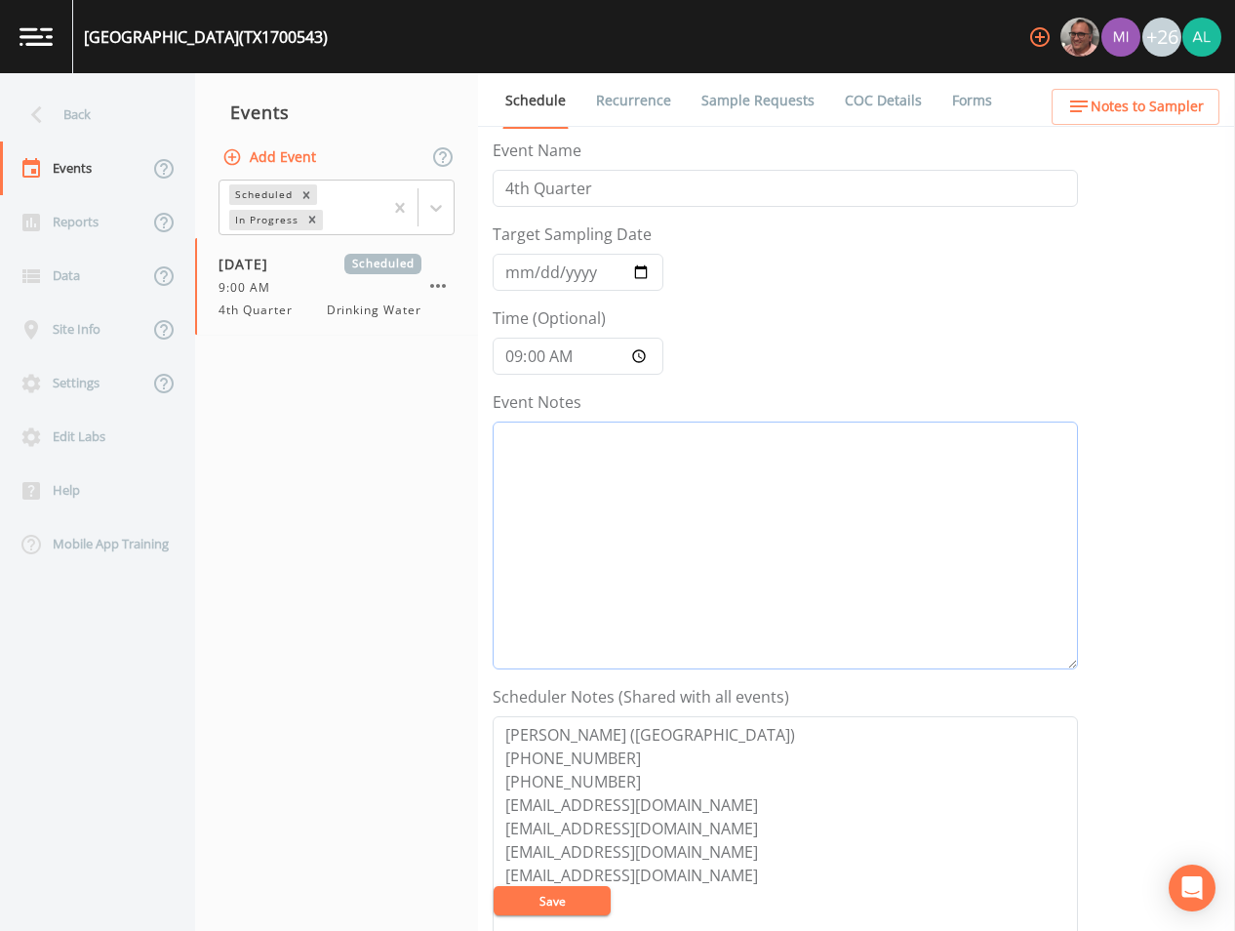
click at [614, 445] on textarea "Event Notes" at bounding box center [786, 546] width 586 height 248
paste textarea "[DATE] 12:05pm email sent [DATE] 8:36am confirmed by [PERSON_NAME]"
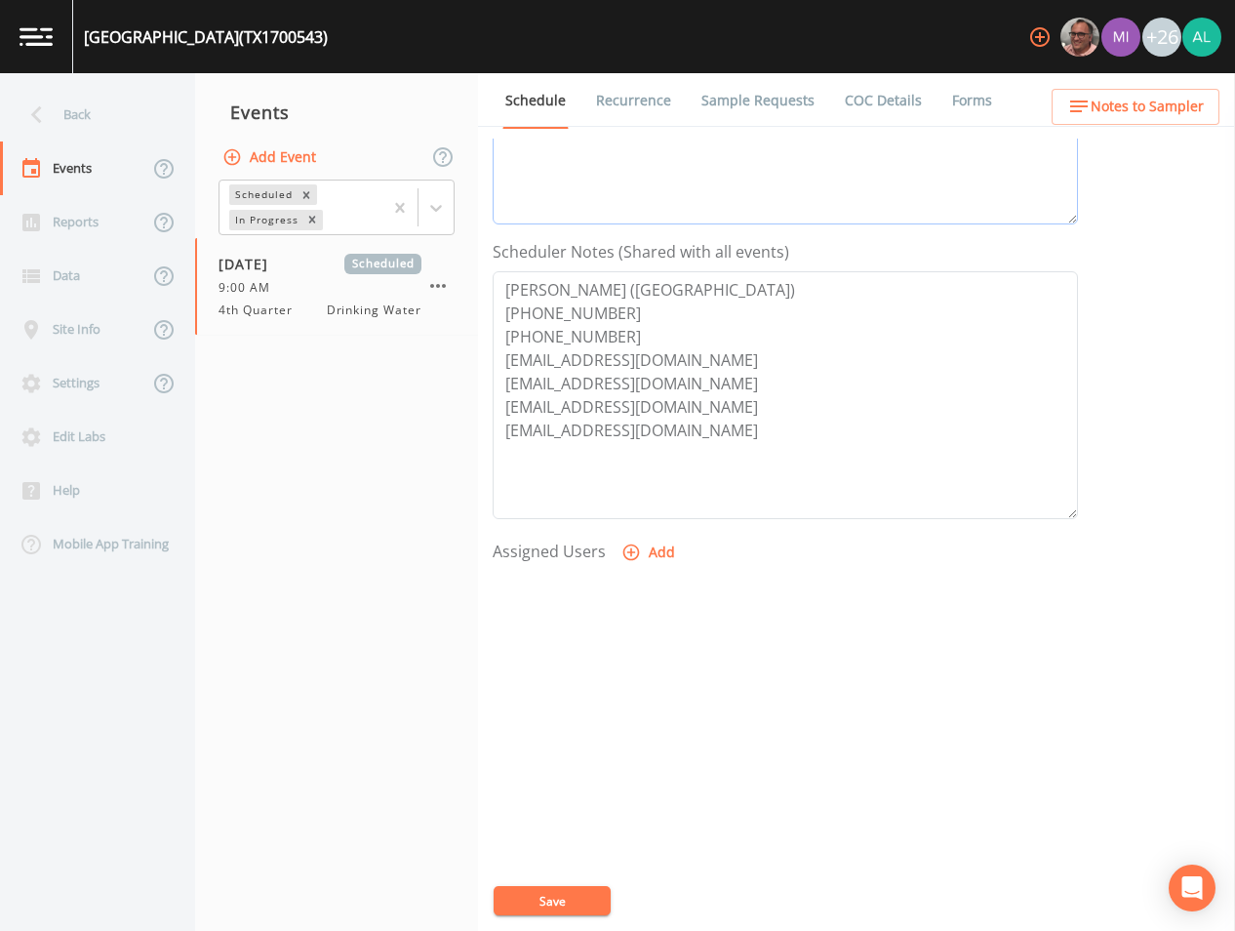
scroll to position [446, 0]
type textarea "[DATE] 12:05pm email sent [DATE] 8:36am confirmed by [PERSON_NAME]"
drag, startPoint x: 633, startPoint y: 520, endPoint x: 651, endPoint y: 550, distance: 35.0
click at [636, 520] on form "Event Name 4th Quarter Target Sampling Date [DATE] Time (Optional) 09:00:00 Eve…" at bounding box center [786, 234] width 586 height 1082
click at [651, 550] on button "Add" at bounding box center [650, 552] width 65 height 36
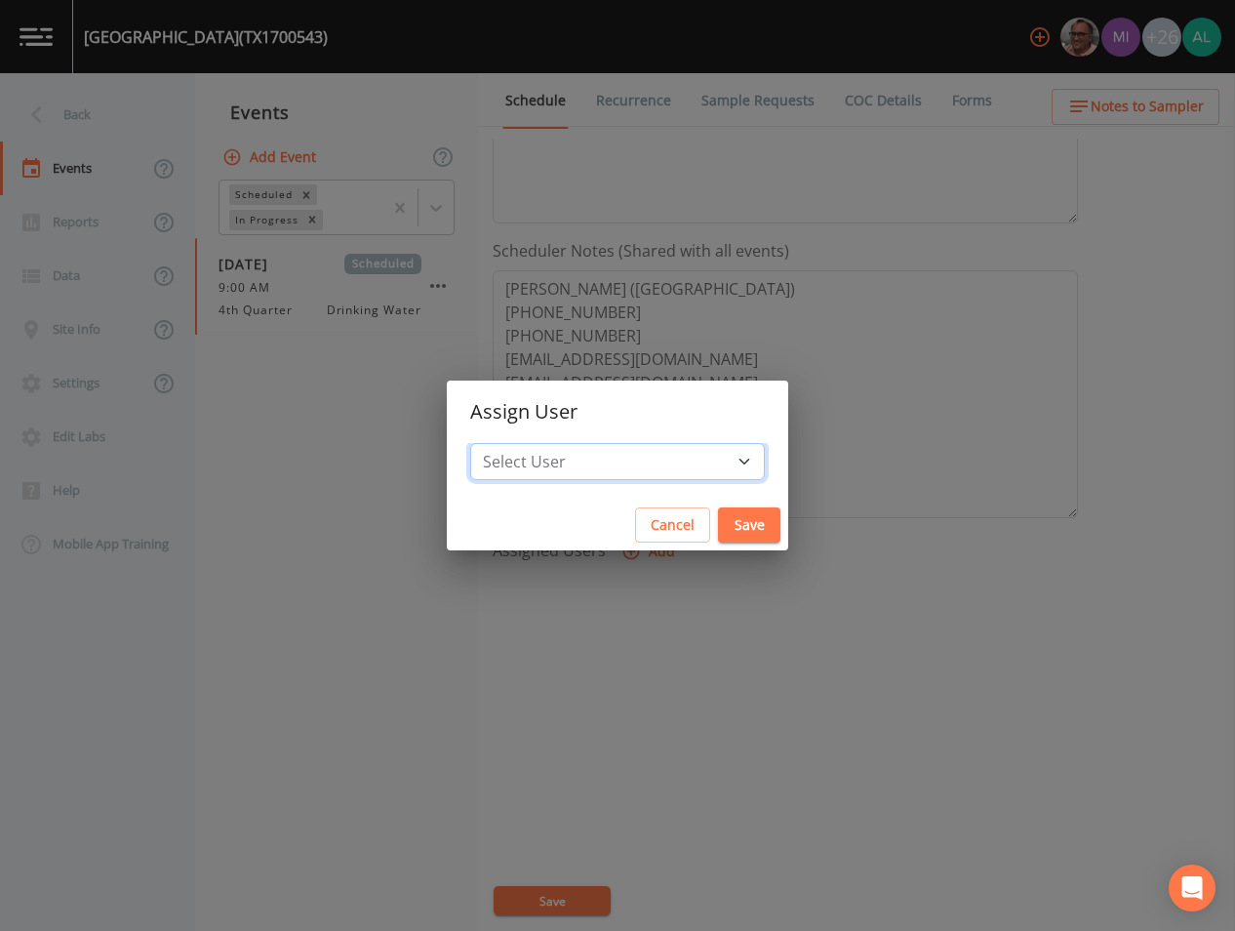
drag, startPoint x: 602, startPoint y: 459, endPoint x: 612, endPoint y: 458, distance: 9.8
click at [602, 458] on select "Select User [PERSON_NAME] [PERSON_NAME] [PERSON_NAME] [PERSON_NAME] [PERSON_NAM…" at bounding box center [617, 461] width 295 height 37
select select "914a0f29-56c2-4065-8e52-23905ef40f2e"
click at [514, 443] on select "Select User [PERSON_NAME] [PERSON_NAME] [PERSON_NAME] [PERSON_NAME] [PERSON_NAM…" at bounding box center [617, 461] width 295 height 37
click at [718, 516] on button "Save" at bounding box center [749, 525] width 62 height 36
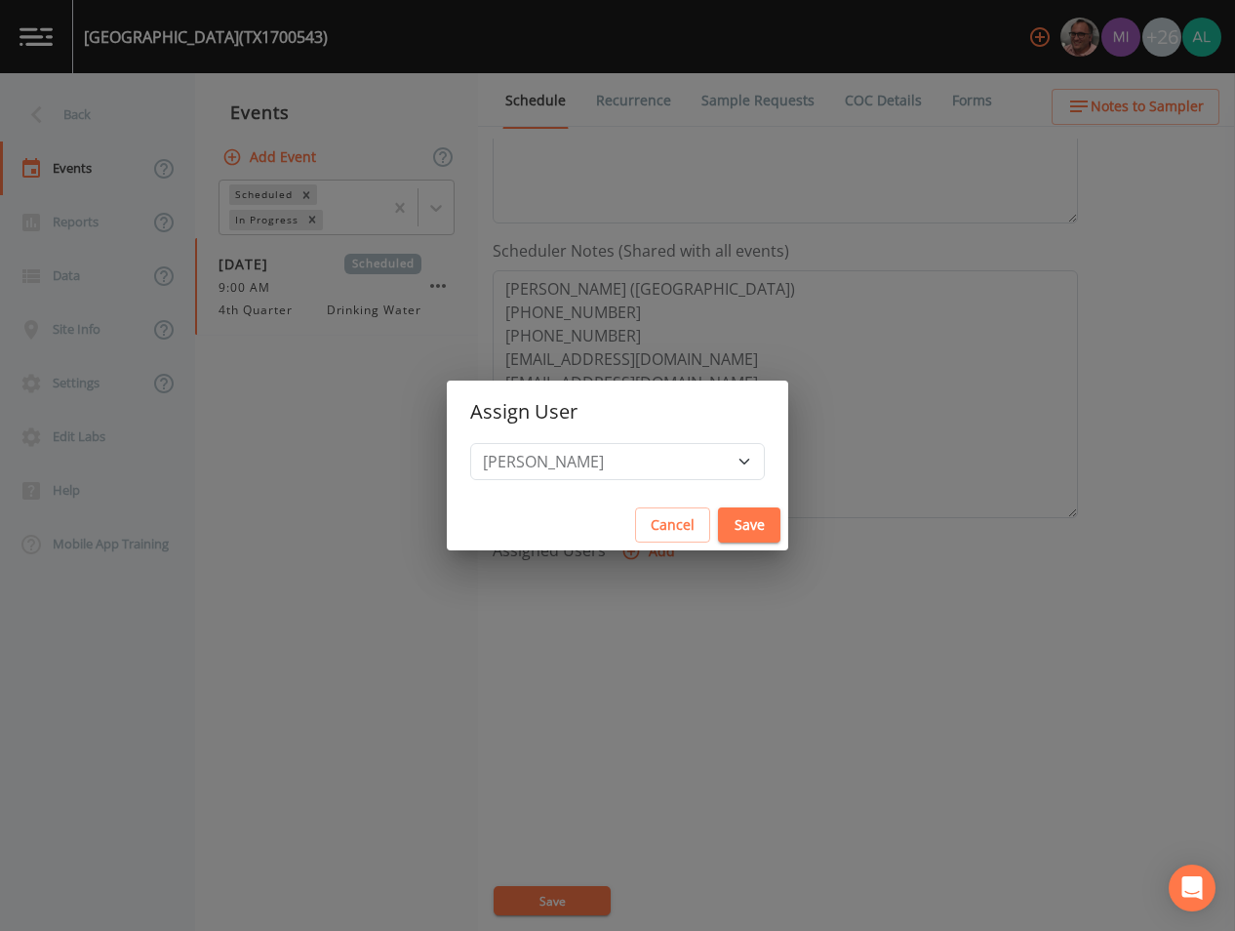
select select
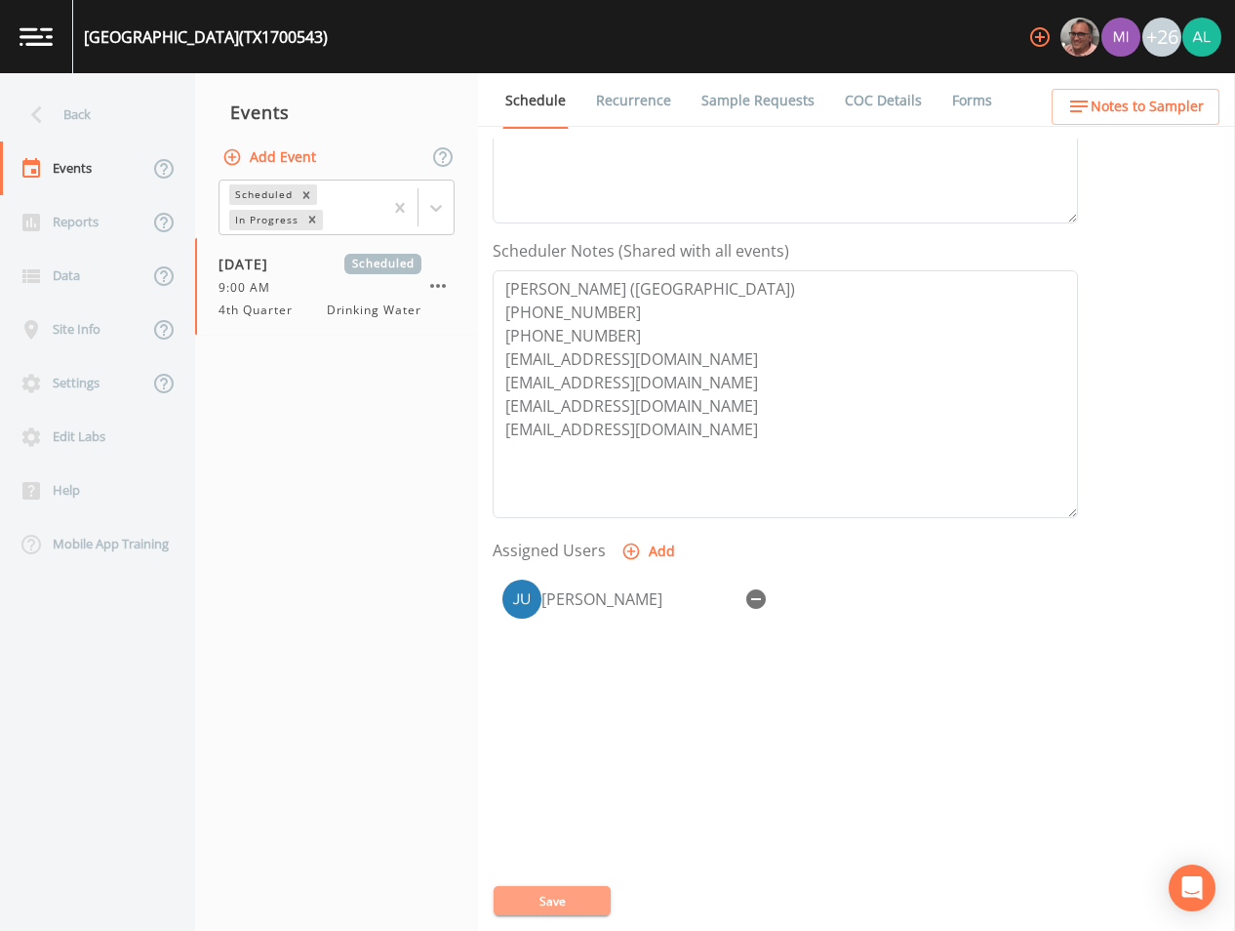
click at [564, 887] on button "Save" at bounding box center [552, 900] width 117 height 29
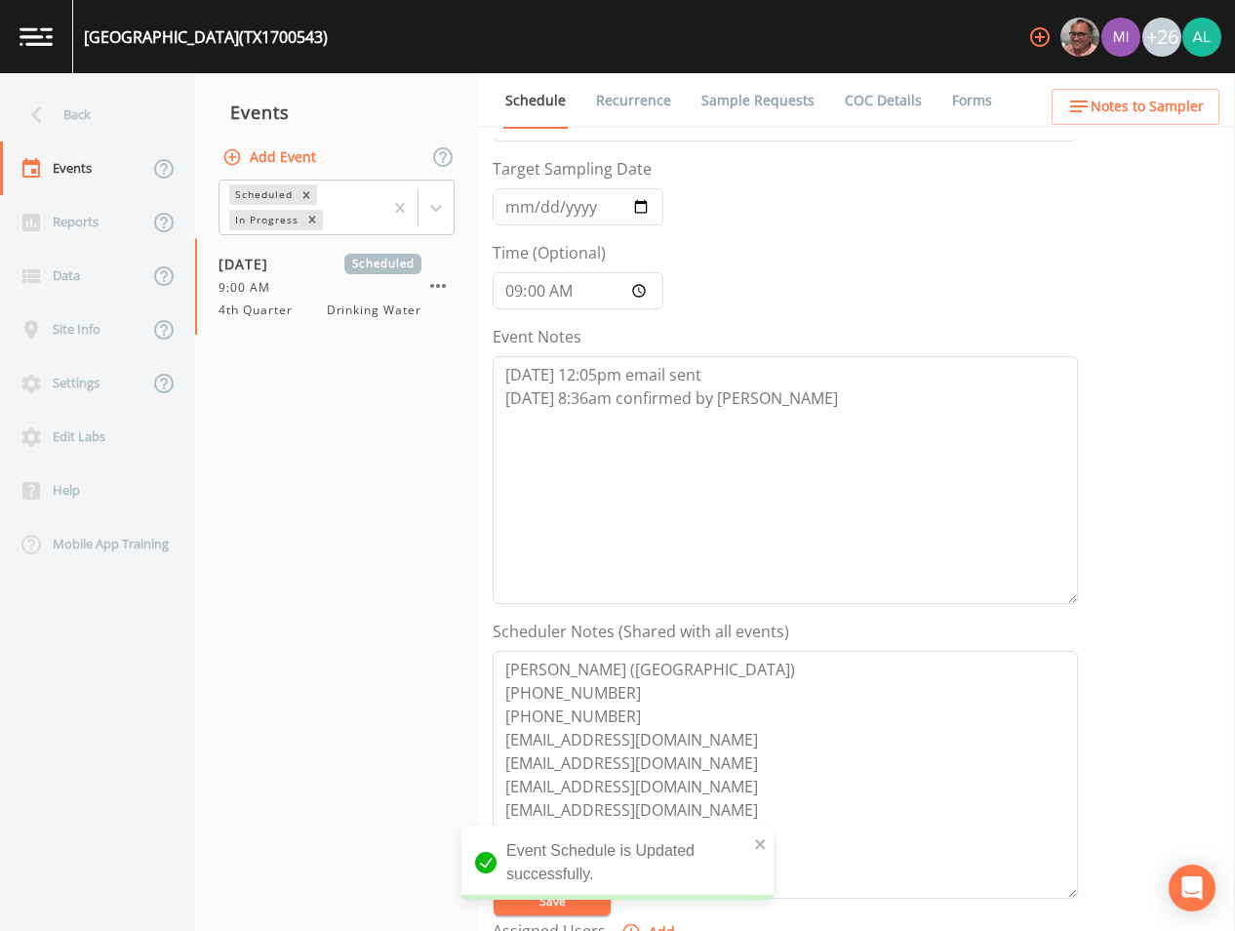
scroll to position [56, 0]
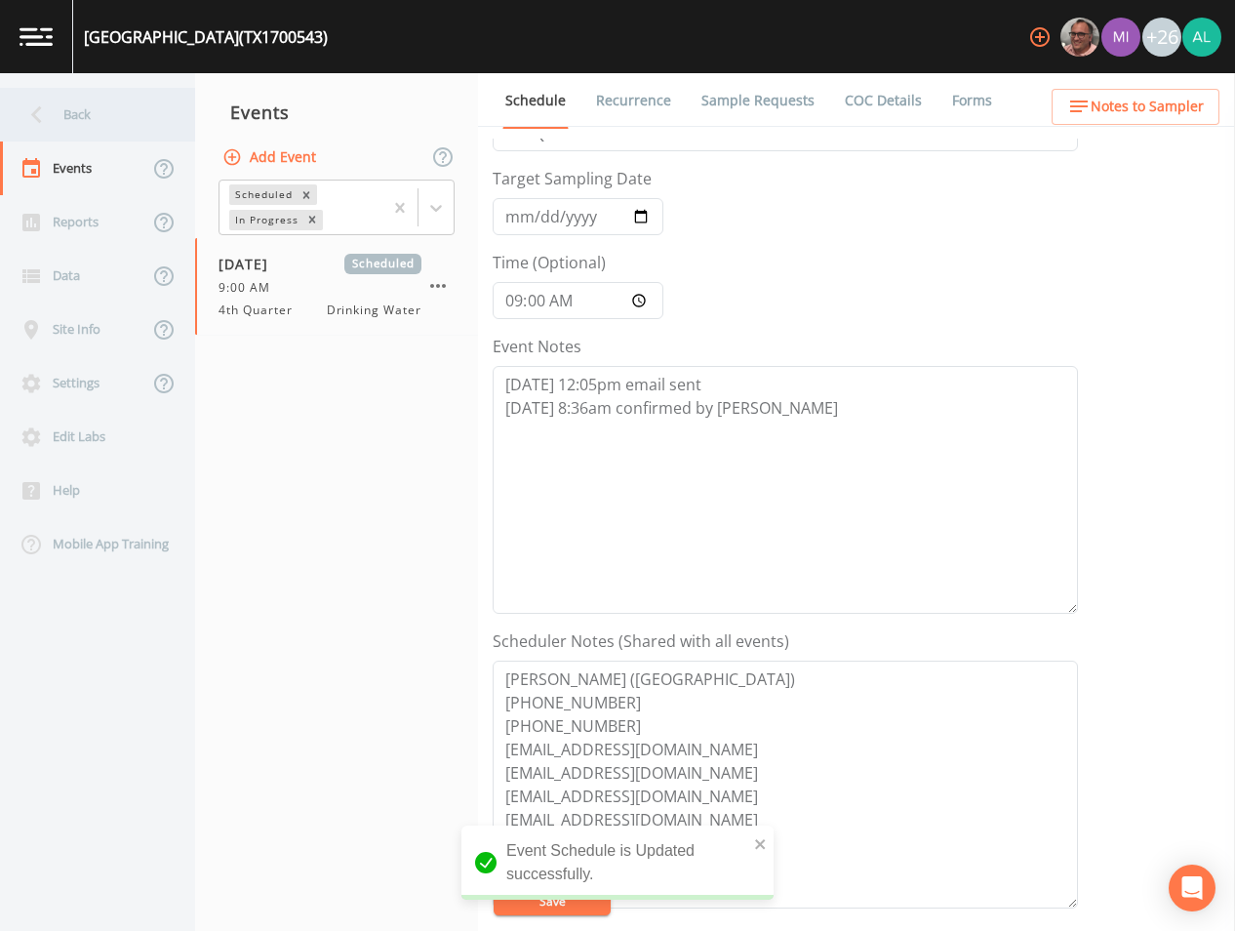
click at [77, 89] on div "Back" at bounding box center [88, 115] width 176 height 54
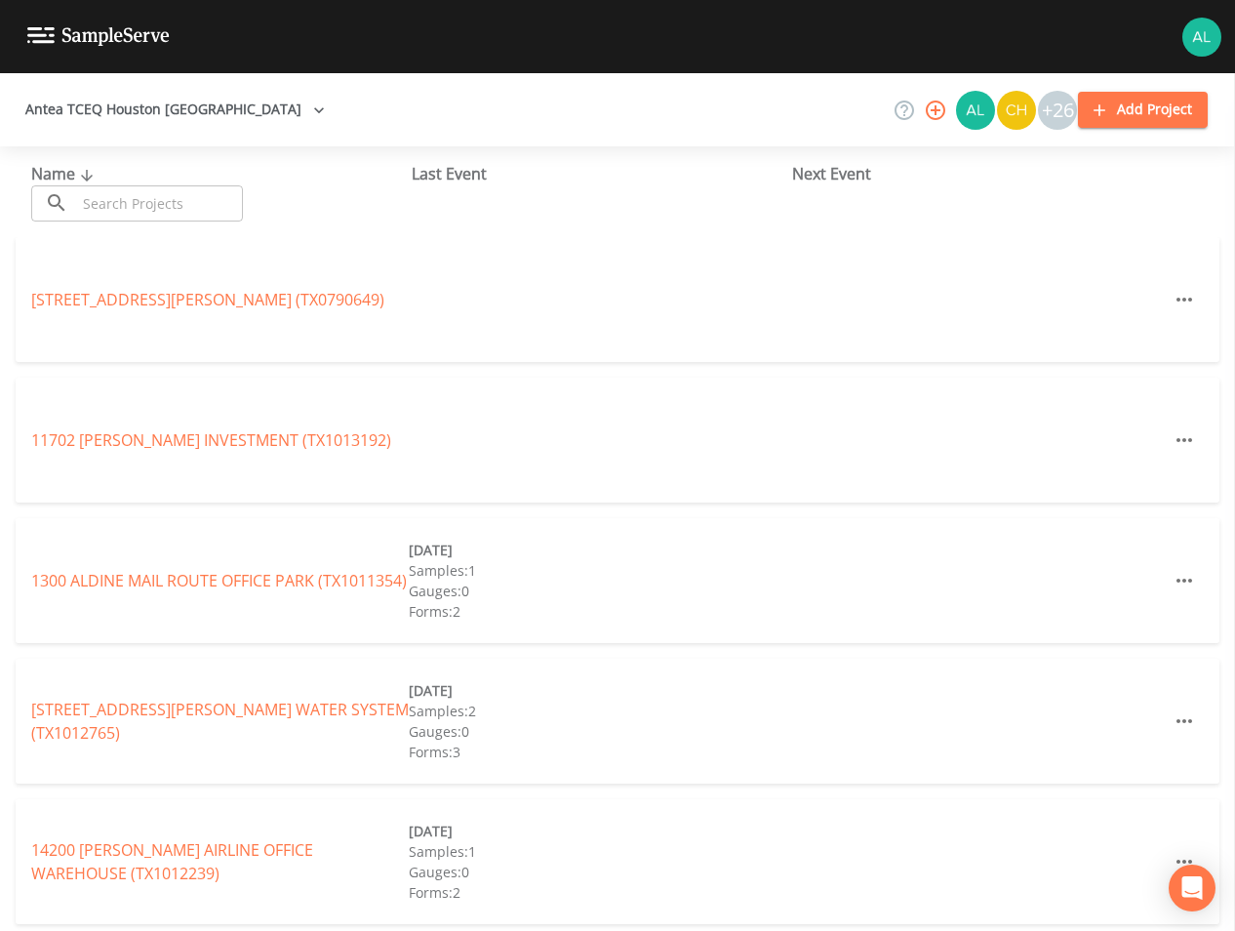
click at [115, 213] on input "text" at bounding box center [159, 203] width 167 height 36
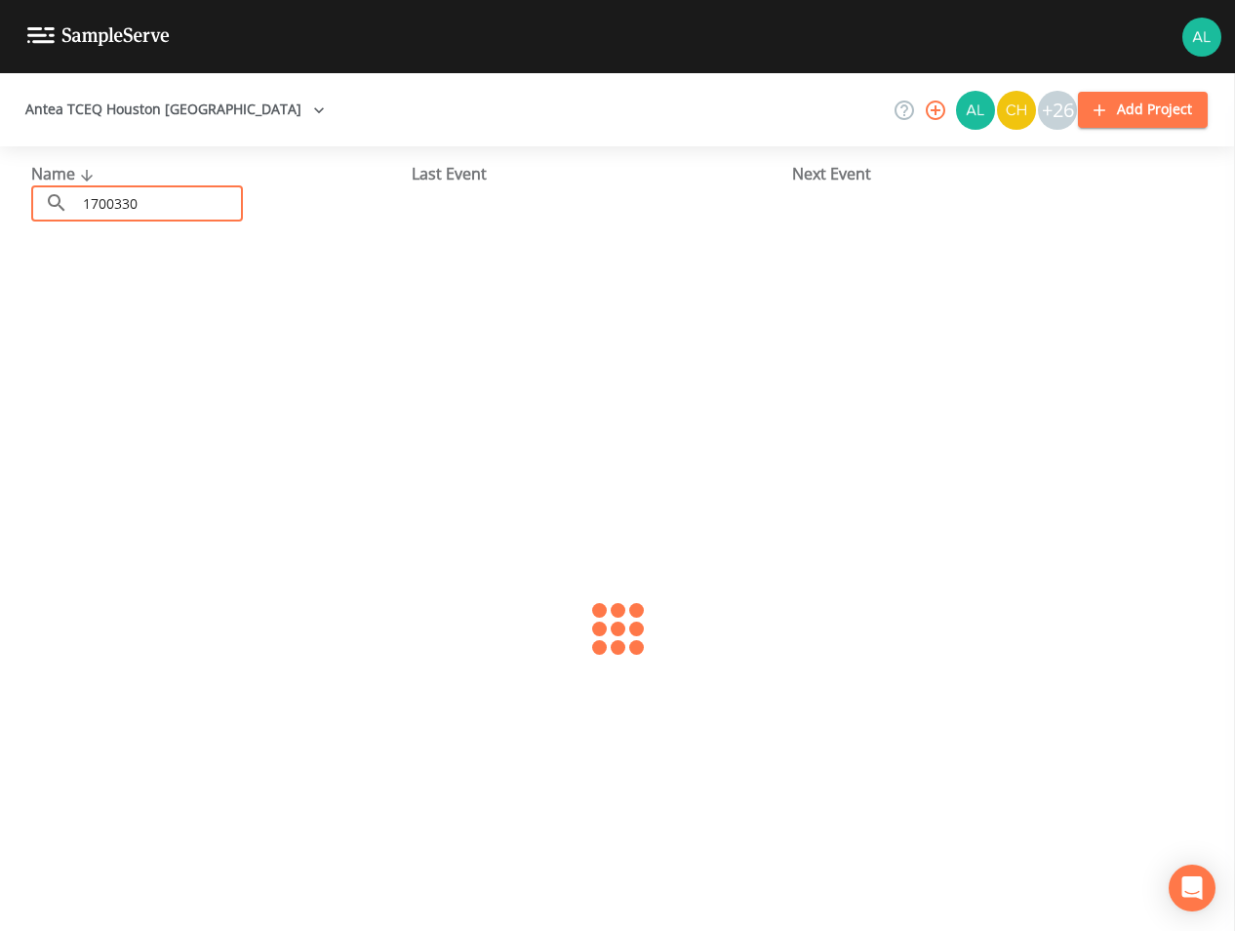
type input "1700330"
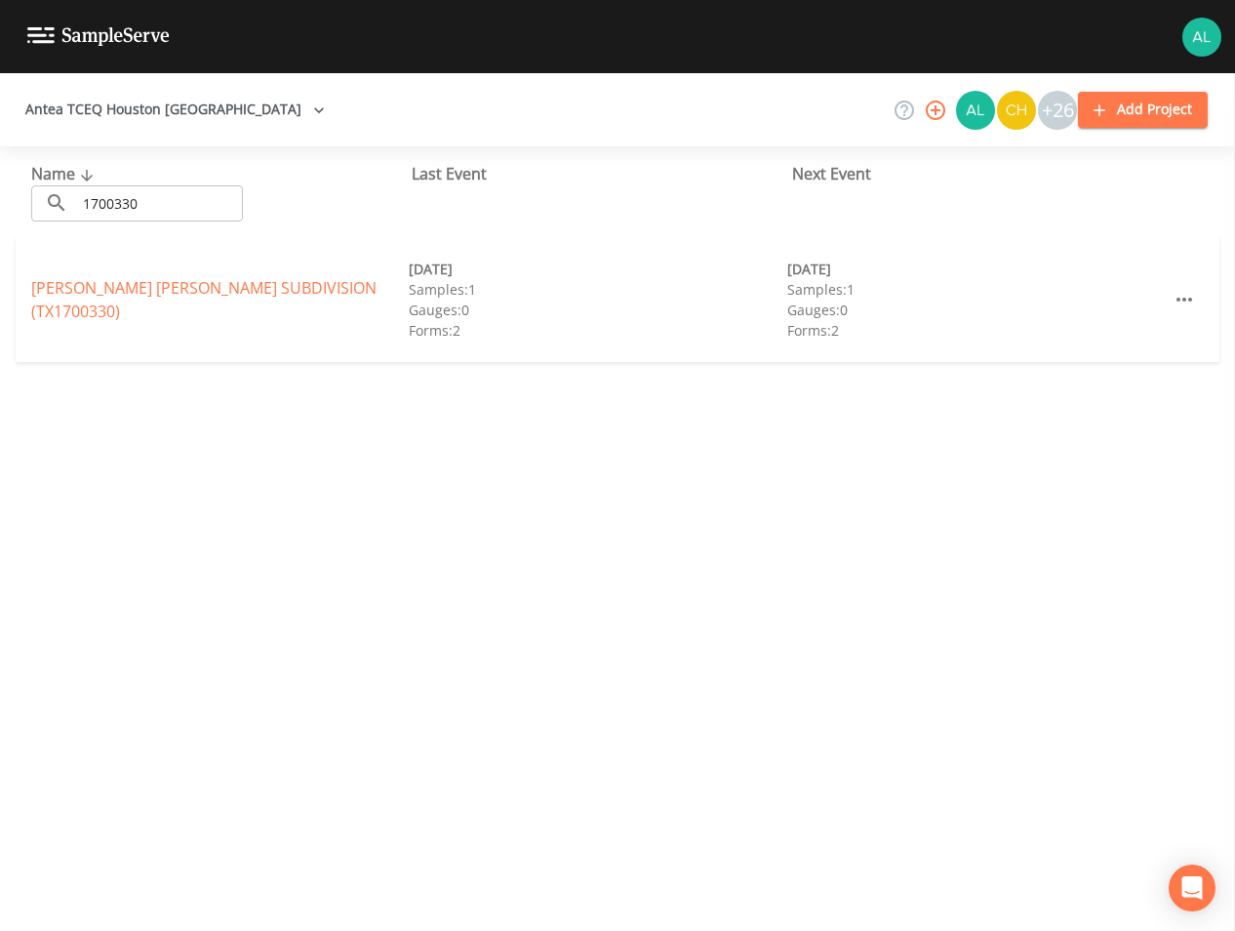
click at [176, 272] on div "[PERSON_NAME] [PERSON_NAME] SUBDIVISION (TX1700330) [DATE] Samples: 1 Gauges: 0…" at bounding box center [618, 299] width 1204 height 125
click at [173, 306] on link "[PERSON_NAME][GEOGRAPHIC_DATA][PERSON_NAME] (TX1700330)" at bounding box center [203, 299] width 345 height 45
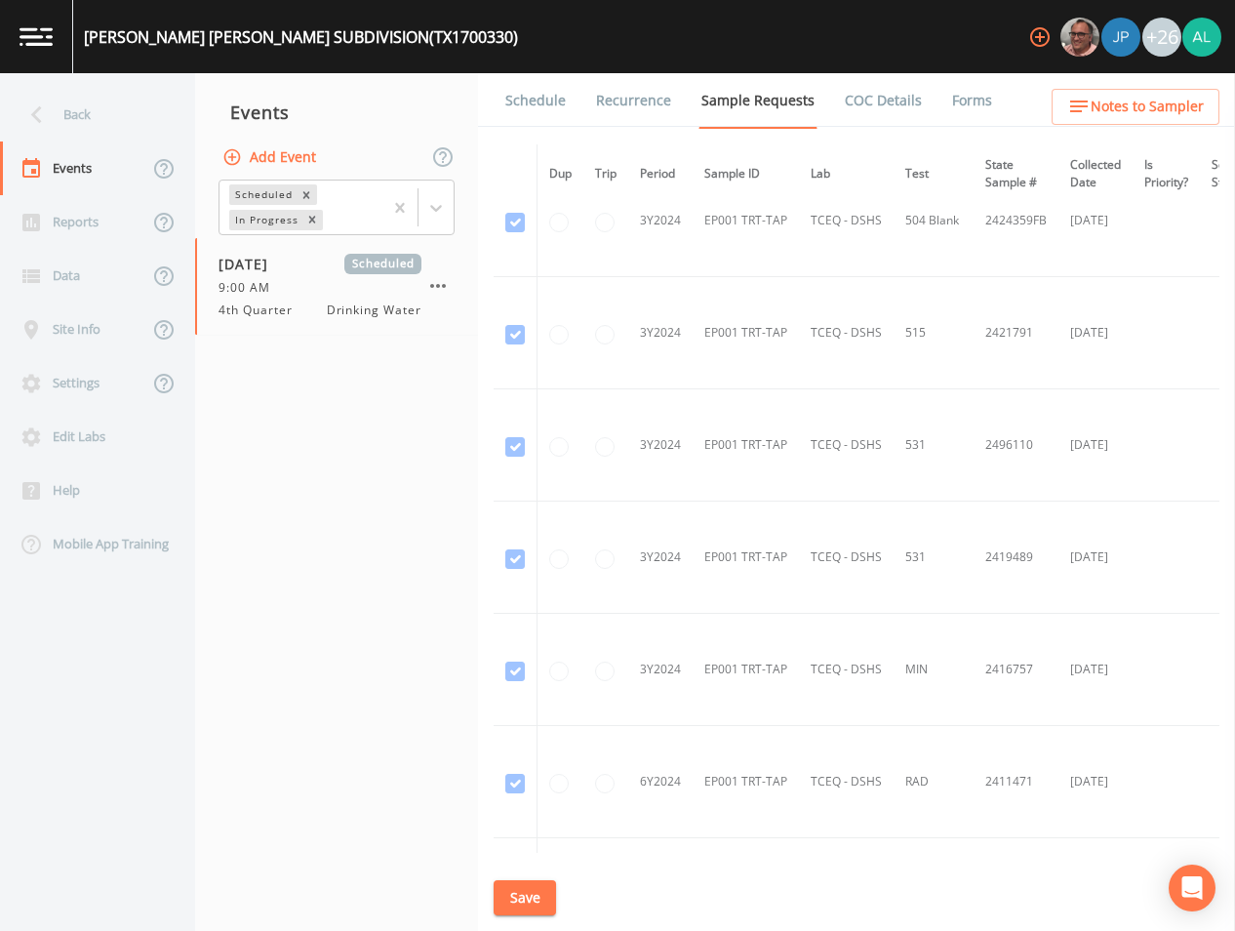
scroll to position [869, 0]
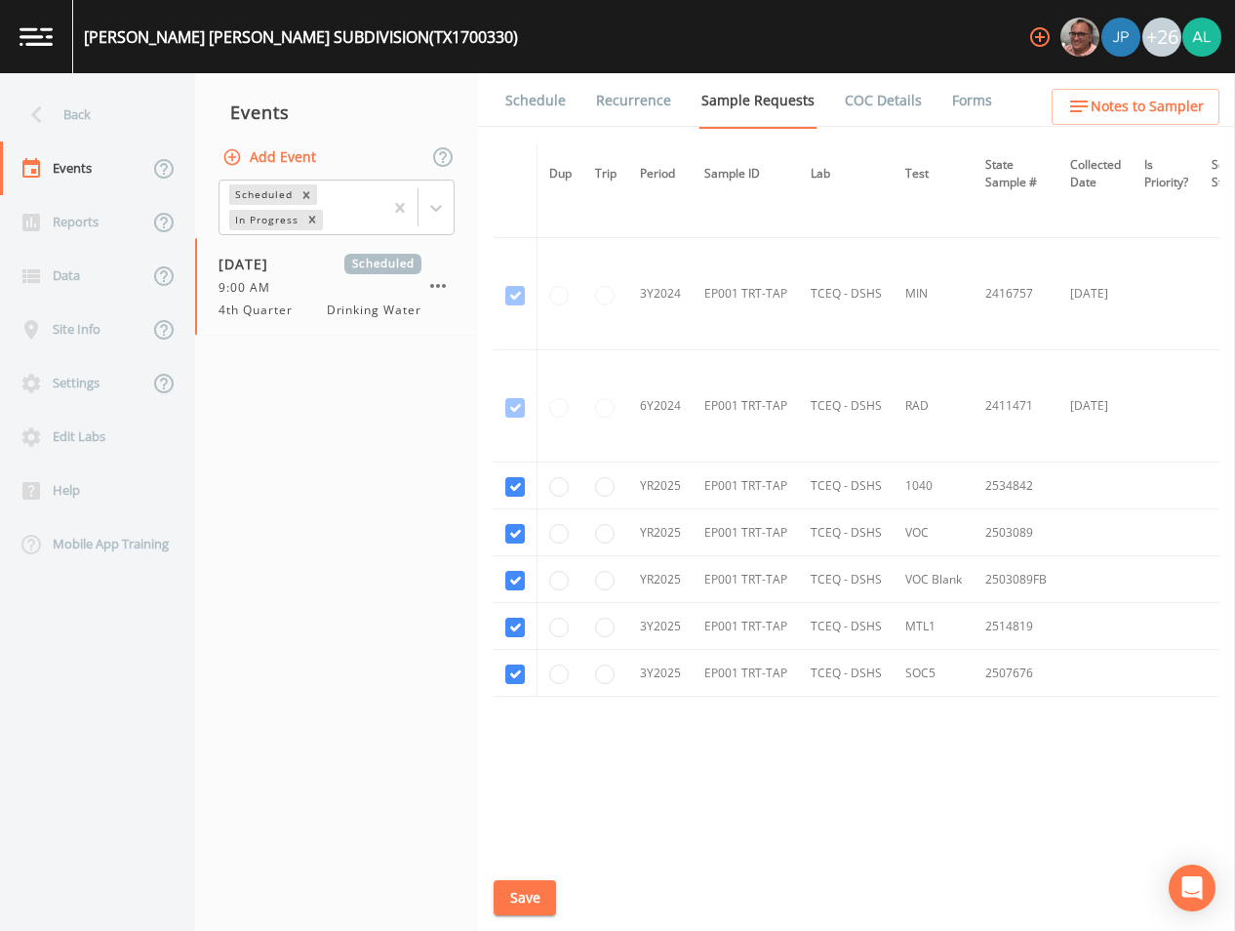
click at [501, 101] on li "Schedule" at bounding box center [523, 100] width 91 height 55
click at [539, 87] on link "Schedule" at bounding box center [536, 100] width 66 height 55
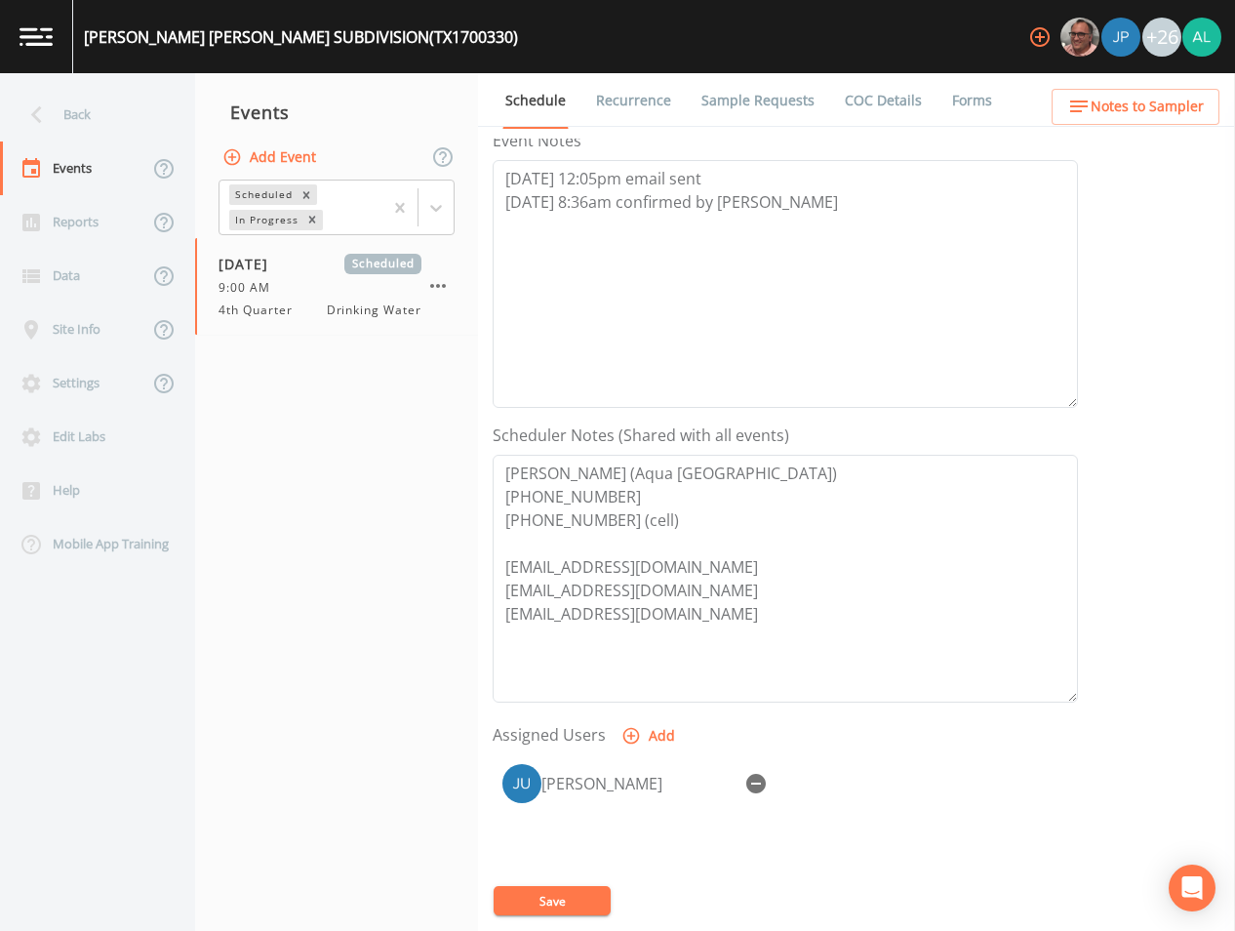
scroll to position [446, 0]
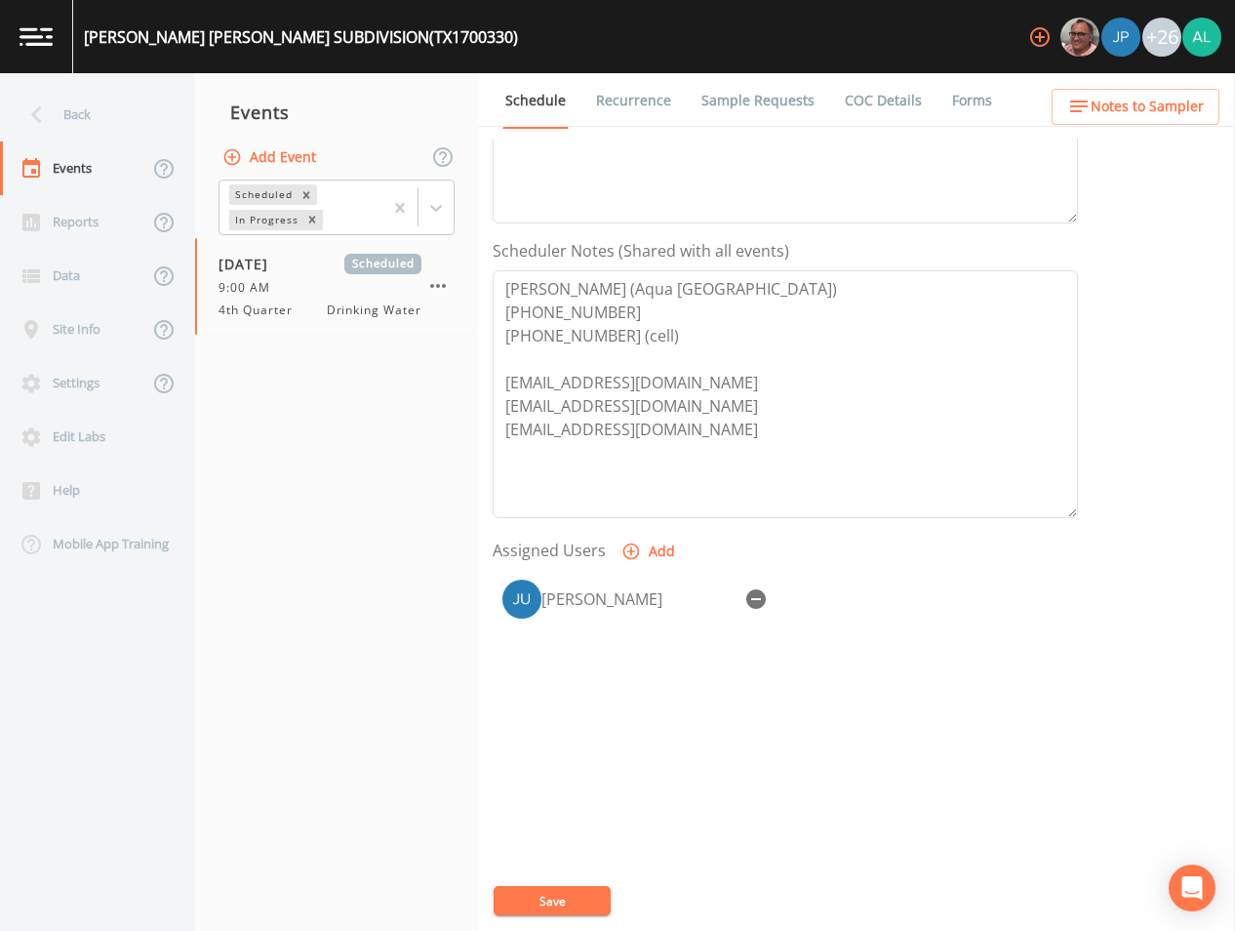
click at [1117, 119] on button "Notes to Sampler" at bounding box center [1136, 107] width 168 height 36
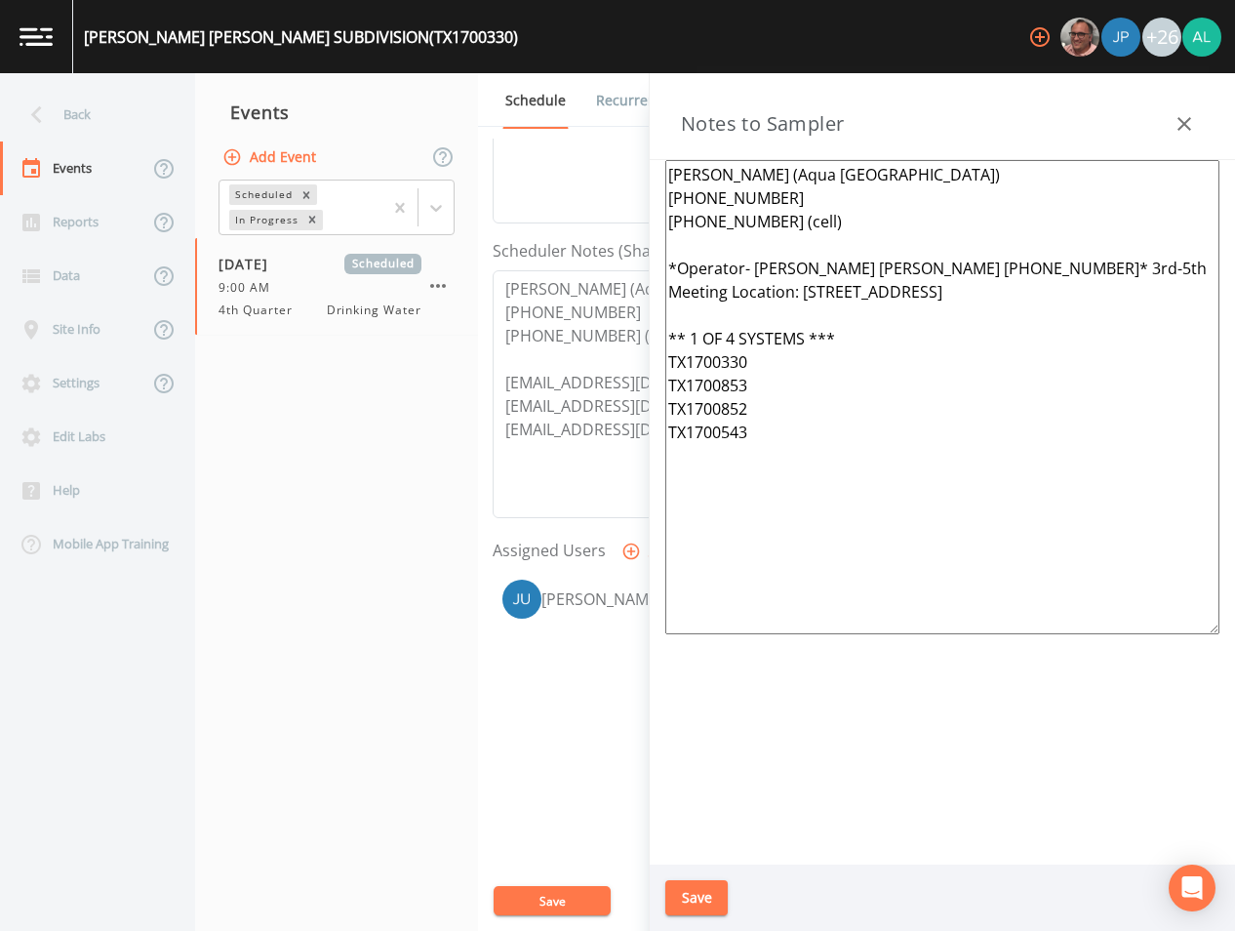
drag, startPoint x: 684, startPoint y: 365, endPoint x: 643, endPoint y: 360, distance: 41.3
click at [643, 360] on div "Back Events Reports Data Site Info Settings Edit Labs Help Mobile App Training …" at bounding box center [617, 502] width 1235 height 858
drag, startPoint x: 838, startPoint y: 340, endPoint x: 686, endPoint y: 336, distance: 152.3
click at [664, 337] on div "[PERSON_NAME] (Aqua [GEOGRAPHIC_DATA]) [PHONE_NUMBER] [PHONE_NUMBER] (cell) *Op…" at bounding box center [943, 512] width 586 height 705
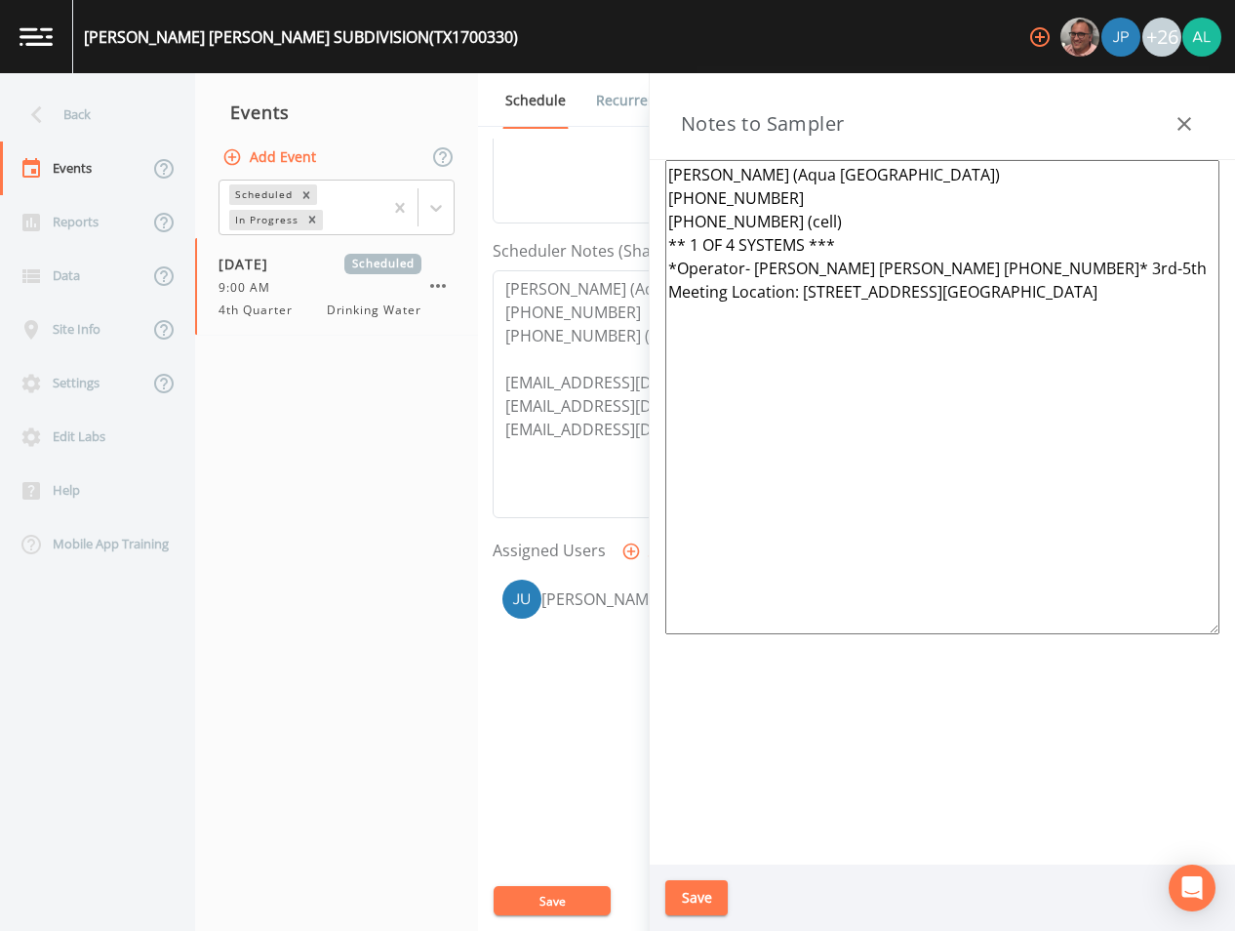
click at [846, 225] on textarea "[PERSON_NAME] (Aqua [GEOGRAPHIC_DATA]) [PHONE_NUMBER] [PHONE_NUMBER] (cell) ** …" at bounding box center [943, 397] width 554 height 474
click at [847, 243] on textarea "[PERSON_NAME] (Aqua [GEOGRAPHIC_DATA]) [PHONE_NUMBER] [PHONE_NUMBER] (cell) ** …" at bounding box center [943, 397] width 554 height 474
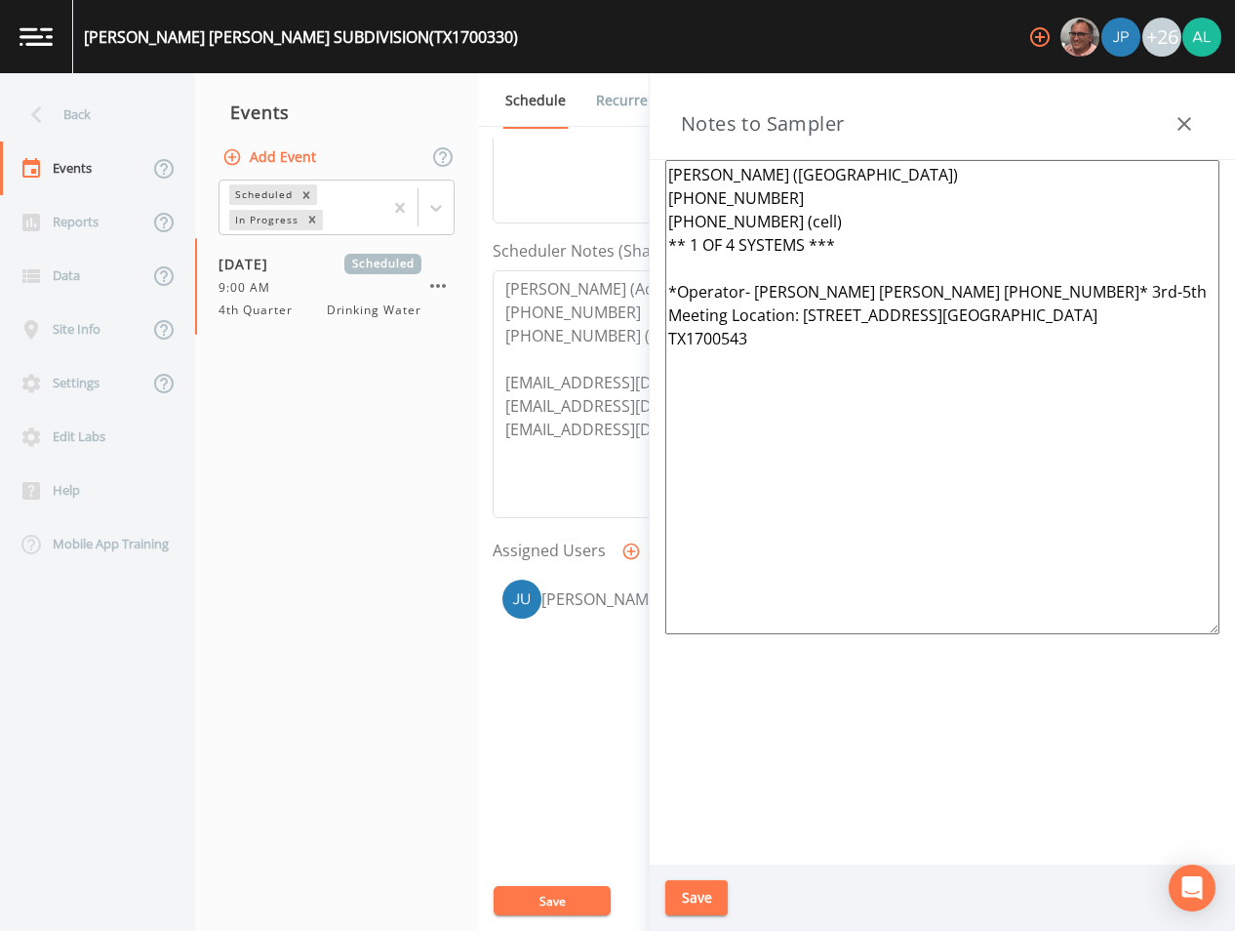
click at [832, 226] on textarea "[PERSON_NAME] ([GEOGRAPHIC_DATA]) [PHONE_NUMBER] [PHONE_NUMBER] (cell) ** 1 OF …" at bounding box center [943, 397] width 554 height 474
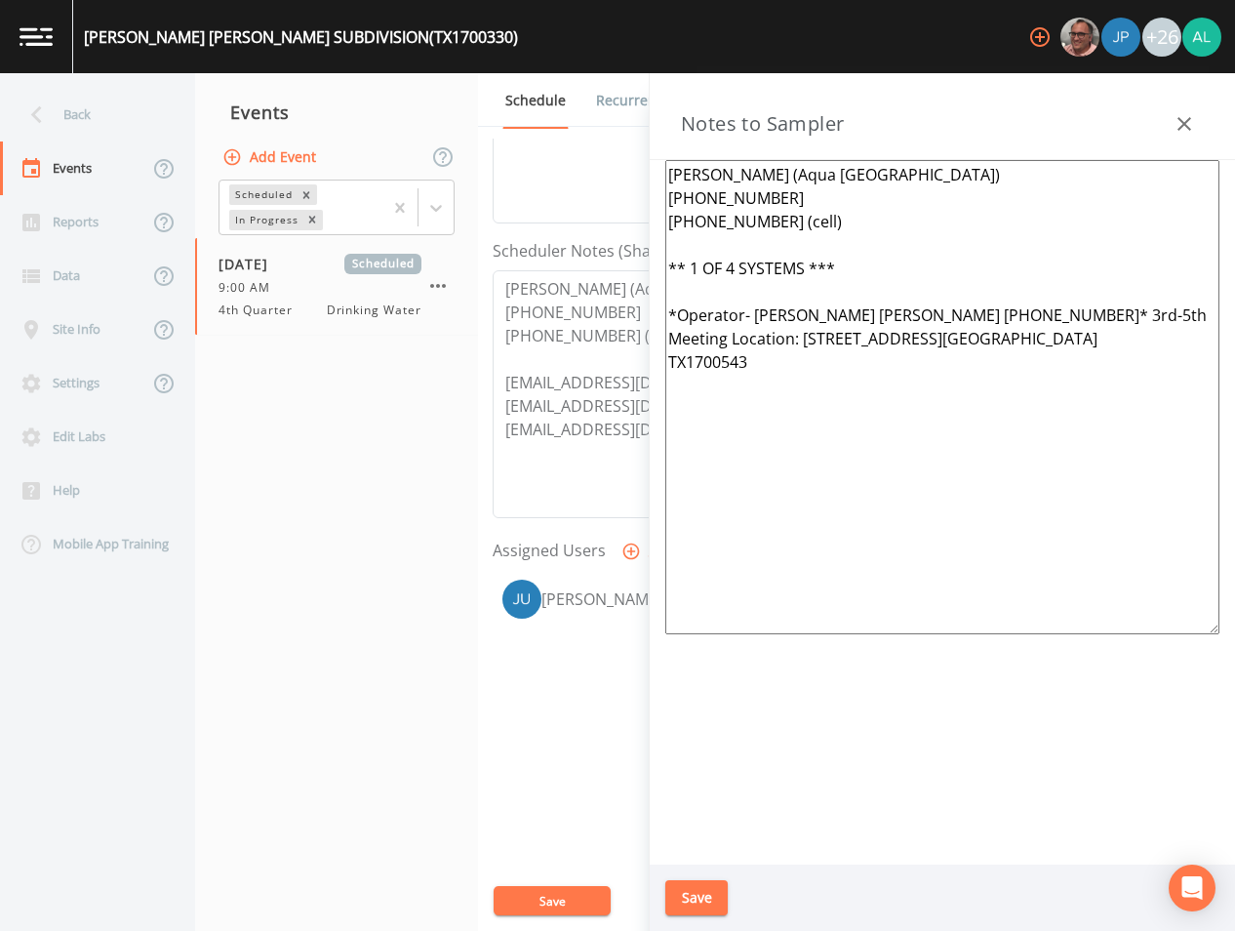
click at [755, 350] on textarea "[PERSON_NAME] (Aqua [GEOGRAPHIC_DATA]) [PHONE_NUMBER] [PHONE_NUMBER] (cell) ** …" at bounding box center [943, 397] width 554 height 474
drag, startPoint x: 1101, startPoint y: 346, endPoint x: 658, endPoint y: 304, distance: 445.0
click at [658, 304] on div "[PERSON_NAME] (Aqua [GEOGRAPHIC_DATA]) [PHONE_NUMBER] [PHONE_NUMBER] (cell) ** …" at bounding box center [943, 512] width 586 height 705
click at [687, 412] on textarea "[PERSON_NAME] (Aqua [GEOGRAPHIC_DATA]) [PHONE_NUMBER] [PHONE_NUMBER] (cell) ** …" at bounding box center [943, 397] width 554 height 474
paste textarea "*Operator- [PERSON_NAME] [PERSON_NAME] [PHONE_NUMBER]* 3rd-5th Meeting Location…"
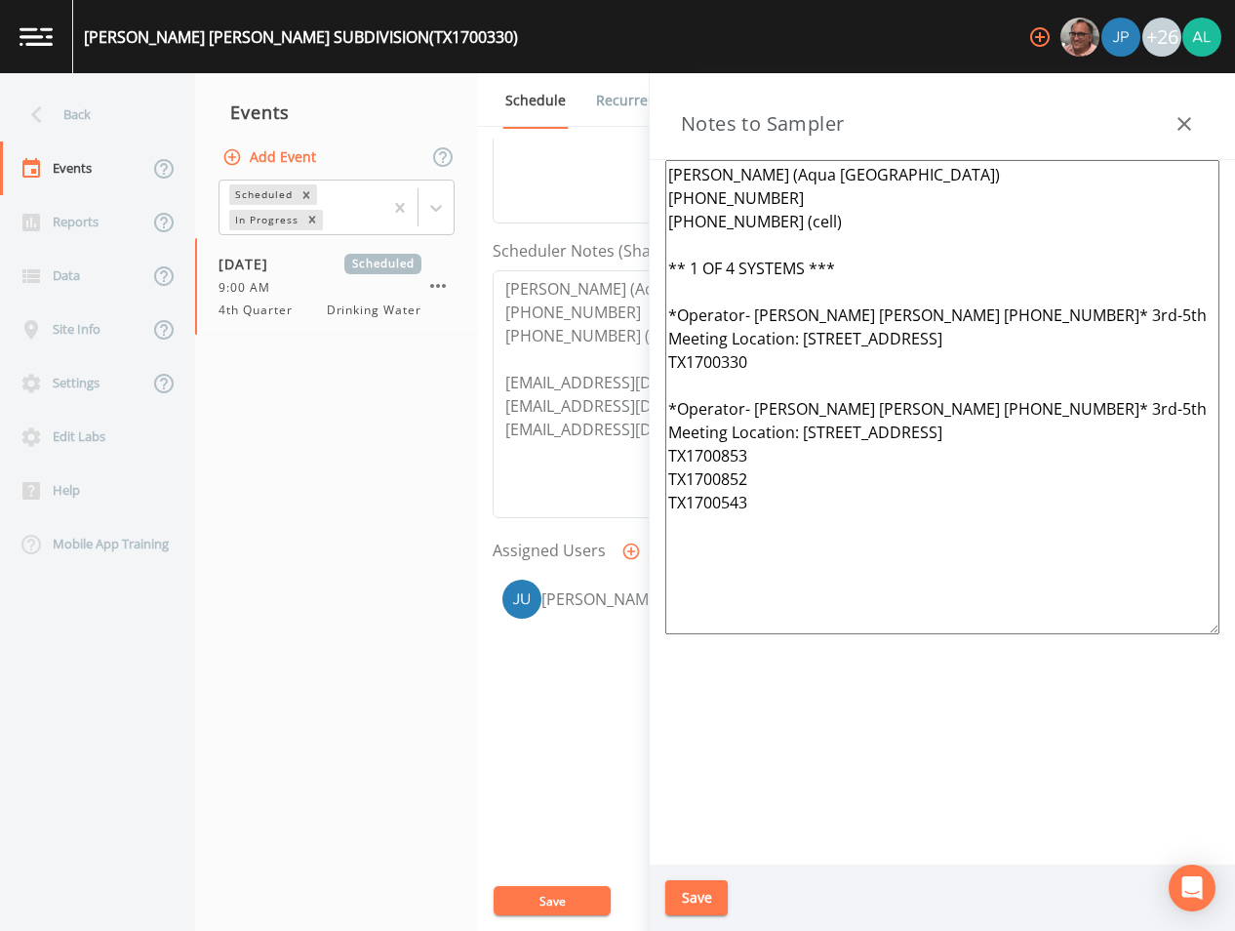
click at [754, 472] on textarea "[PERSON_NAME] (Aqua [GEOGRAPHIC_DATA]) [PHONE_NUMBER] [PHONE_NUMBER] (cell) ** …" at bounding box center [943, 397] width 554 height 474
paste textarea "*Operator- [PERSON_NAME] [PERSON_NAME] [PHONE_NUMBER]* 3rd-5th Meeting Location…"
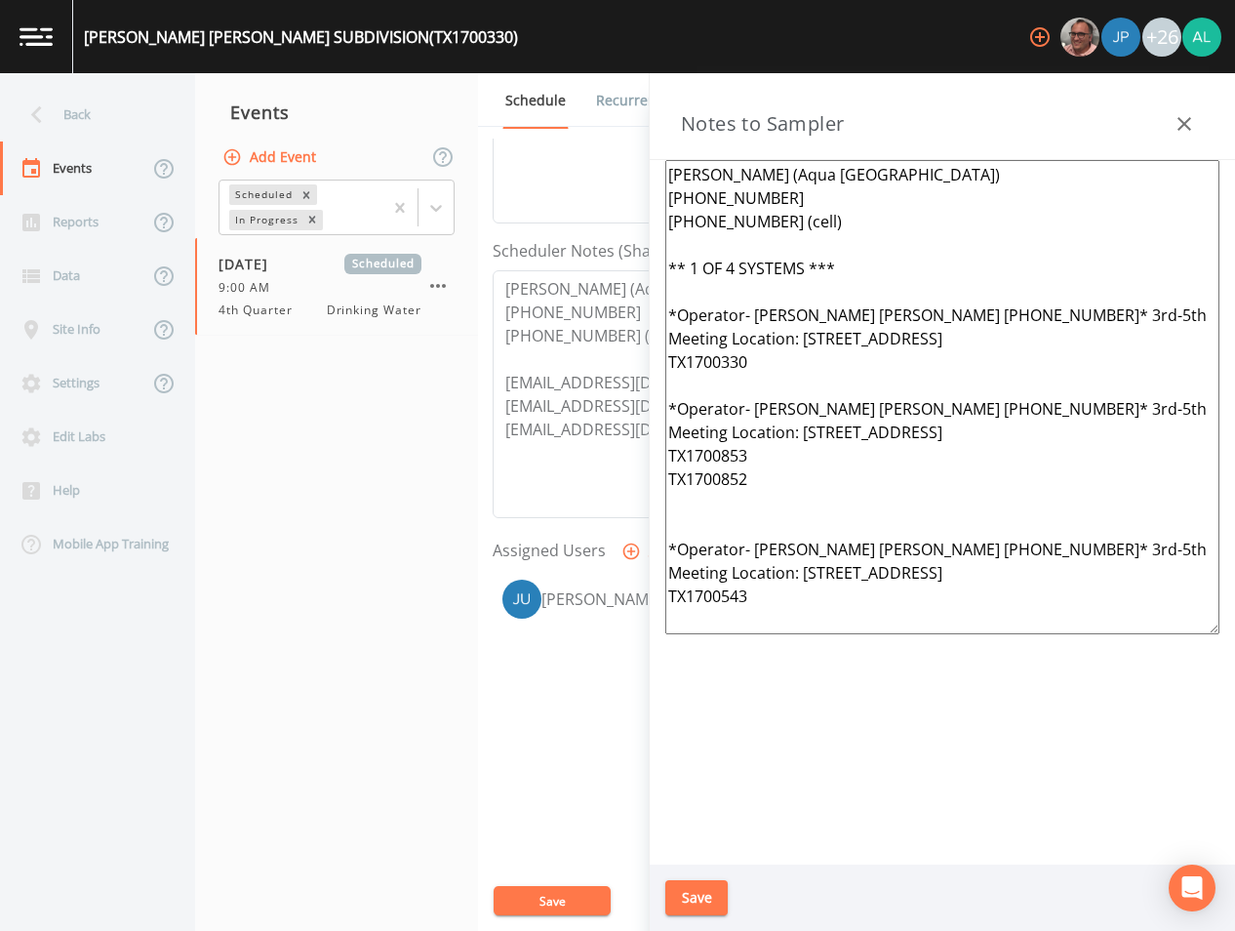
click at [915, 368] on textarea "[PERSON_NAME] (Aqua [GEOGRAPHIC_DATA]) [PHONE_NUMBER] [PHONE_NUMBER] (cell) ** …" at bounding box center [943, 397] width 554 height 474
drag, startPoint x: 1104, startPoint y: 432, endPoint x: 803, endPoint y: 441, distance: 300.7
click at [803, 441] on textarea "[PERSON_NAME] (Aqua [GEOGRAPHIC_DATA]) [PHONE_NUMBER] [PHONE_NUMBER] (cell) ** …" at bounding box center [943, 397] width 554 height 474
paste textarea "30066 FM 2978 Rd"
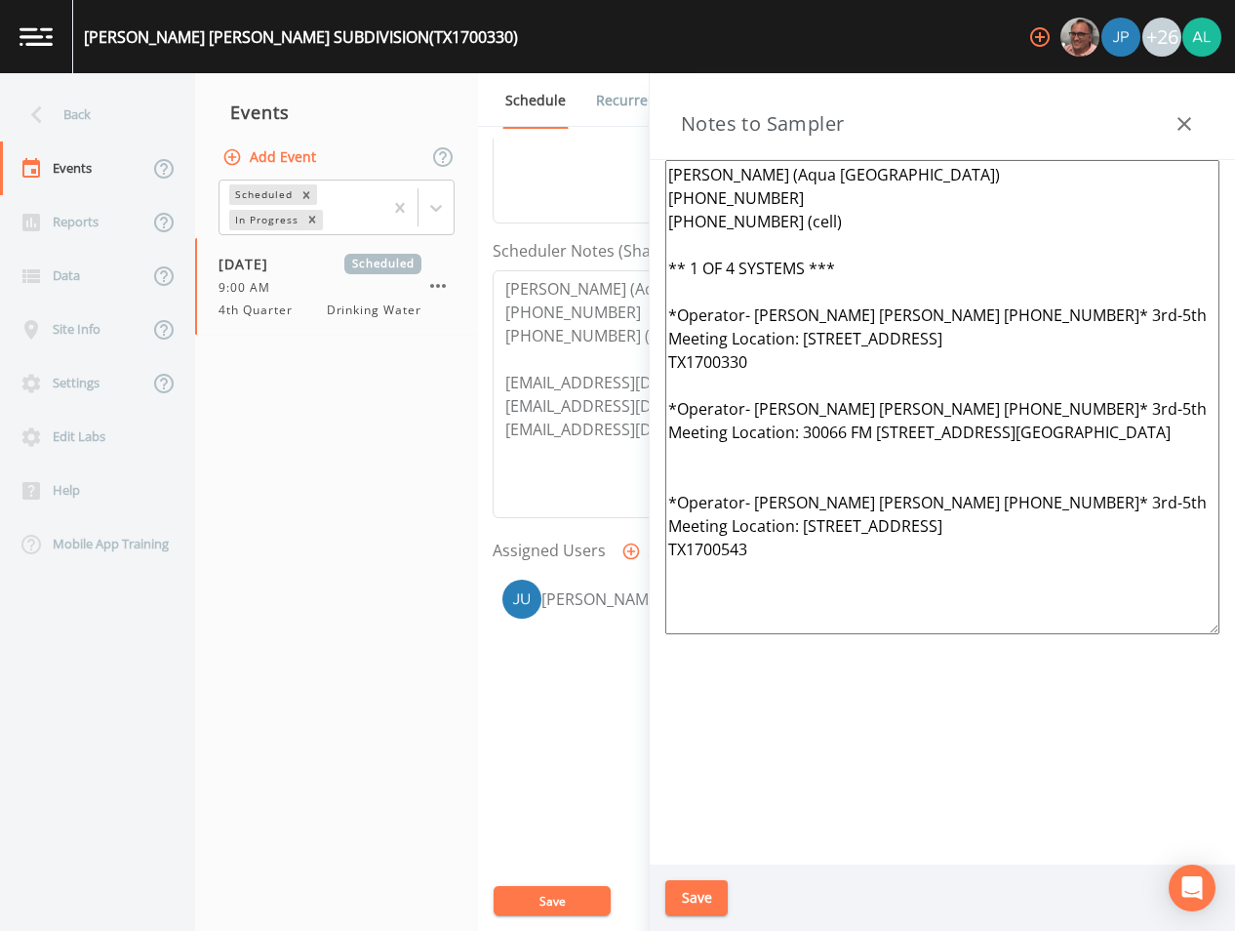
drag, startPoint x: 1055, startPoint y: 315, endPoint x: 1006, endPoint y: 321, distance: 49.1
click at [1006, 321] on textarea "[PERSON_NAME] (Aqua [GEOGRAPHIC_DATA]) [PHONE_NUMBER] [PHONE_NUMBER] (cell) ** …" at bounding box center [943, 397] width 554 height 474
drag, startPoint x: 1066, startPoint y: 408, endPoint x: 1006, endPoint y: 407, distance: 59.5
click at [1006, 407] on textarea "[PERSON_NAME] (Aqua [GEOGRAPHIC_DATA]) [PHONE_NUMBER] [PHONE_NUMBER] (cell) ** …" at bounding box center [943, 397] width 554 height 474
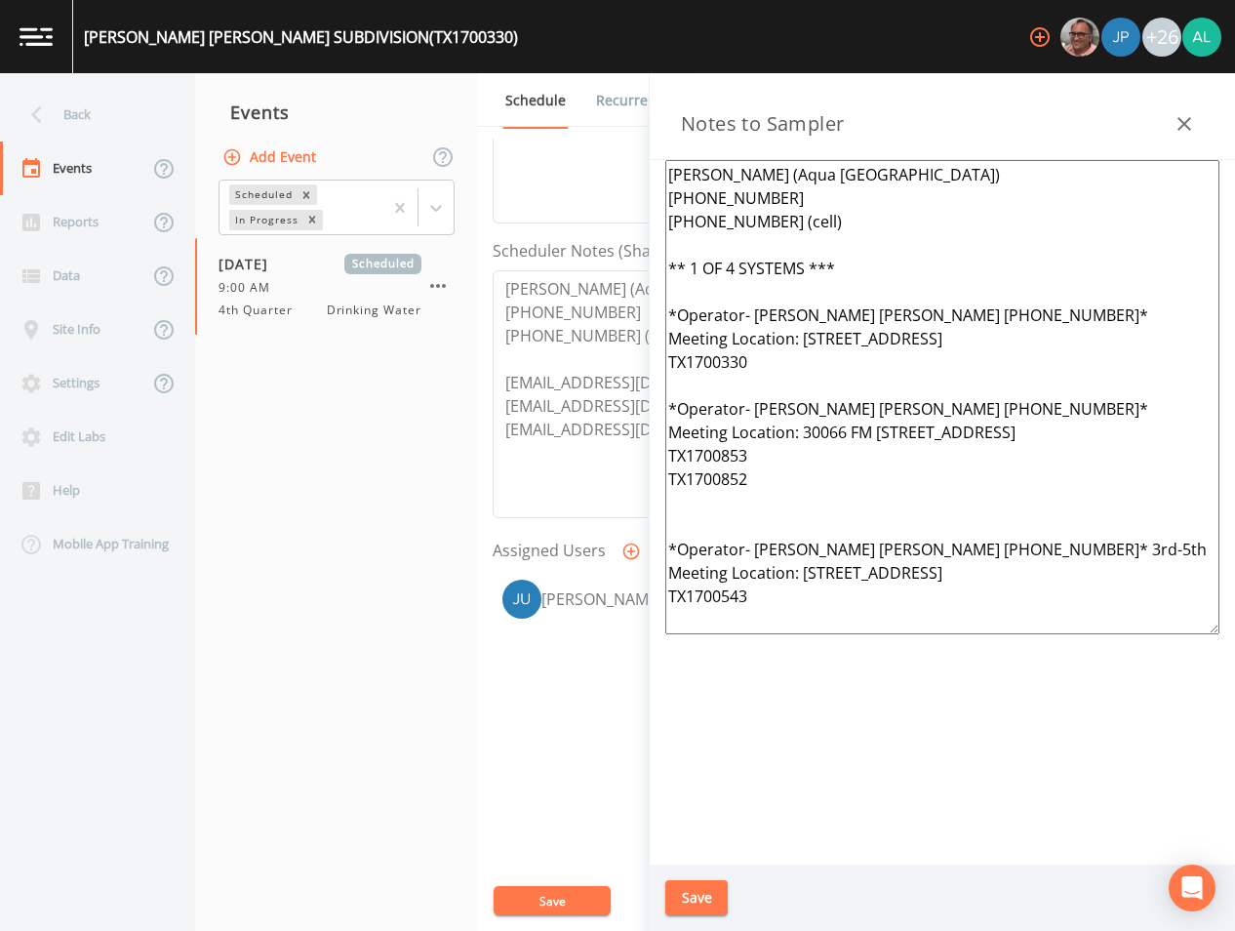
drag, startPoint x: 1068, startPoint y: 548, endPoint x: 999, endPoint y: 540, distance: 68.9
click at [999, 540] on textarea "[PERSON_NAME] (Aqua [GEOGRAPHIC_DATA]) [PHONE_NUMBER] [PHONE_NUMBER] (cell) ** …" at bounding box center [943, 397] width 554 height 474
drag, startPoint x: 992, startPoint y: 411, endPoint x: 749, endPoint y: 410, distance: 244.0
click at [749, 410] on textarea "[PERSON_NAME] (Aqua [GEOGRAPHIC_DATA]) [PHONE_NUMBER] [PHONE_NUMBER] (cell) ** …" at bounding box center [943, 397] width 554 height 474
click at [668, 361] on textarea "[PERSON_NAME] (Aqua [GEOGRAPHIC_DATA]) [PHONE_NUMBER] [PHONE_NUMBER] (cell) ** …" at bounding box center [943, 397] width 554 height 474
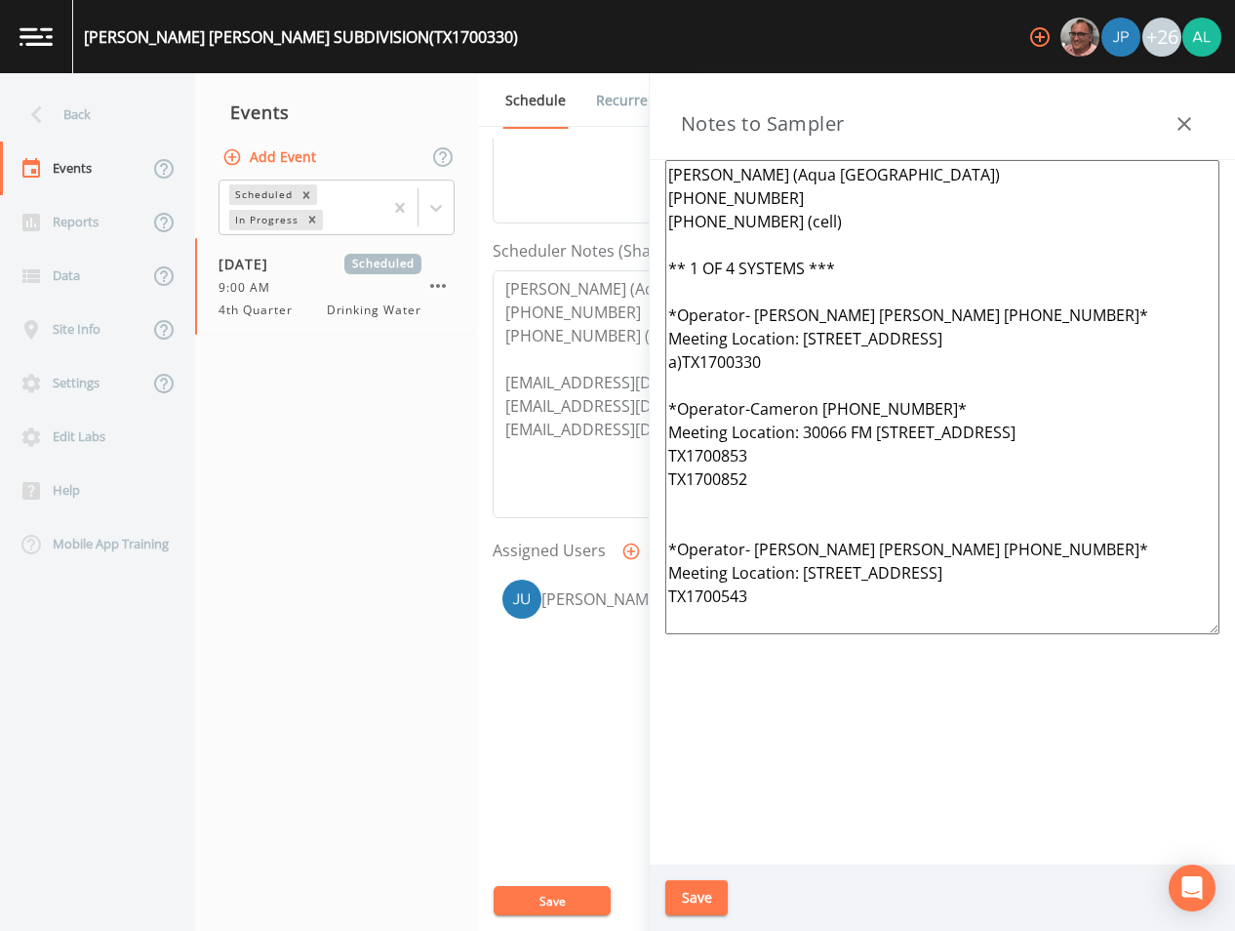
click at [670, 461] on textarea "[PERSON_NAME] (Aqua [GEOGRAPHIC_DATA]) [PHONE_NUMBER] [PHONE_NUMBER] (cell) ** …" at bounding box center [943, 397] width 554 height 474
click at [667, 486] on textarea "[PERSON_NAME] (Aqua [GEOGRAPHIC_DATA]) [PHONE_NUMBER] [PHONE_NUMBER] (cell) ** …" at bounding box center [943, 397] width 554 height 474
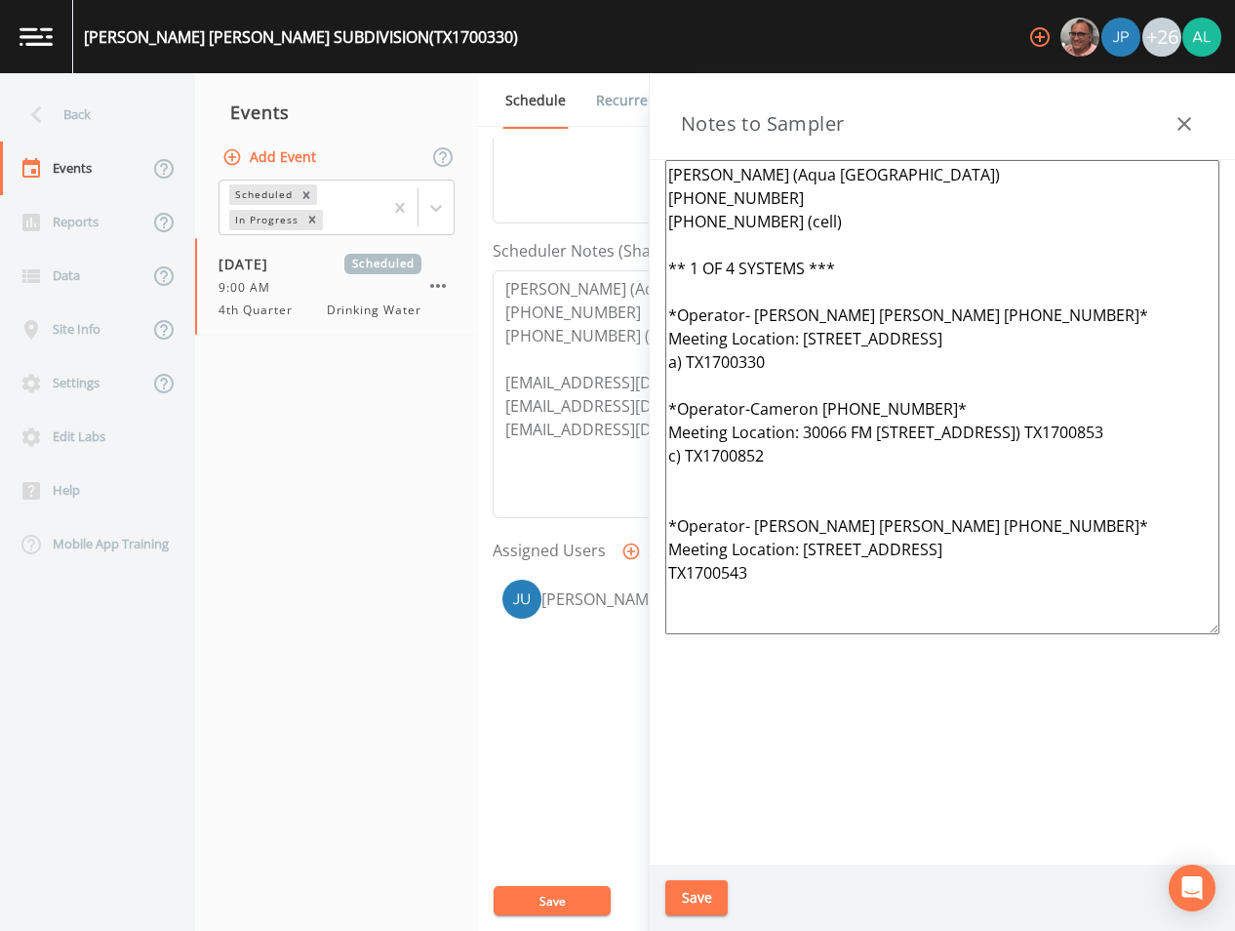
click at [684, 516] on textarea "[PERSON_NAME] (Aqua [GEOGRAPHIC_DATA]) [PHONE_NUMBER] [PHONE_NUMBER] (cell) ** …" at bounding box center [943, 397] width 554 height 474
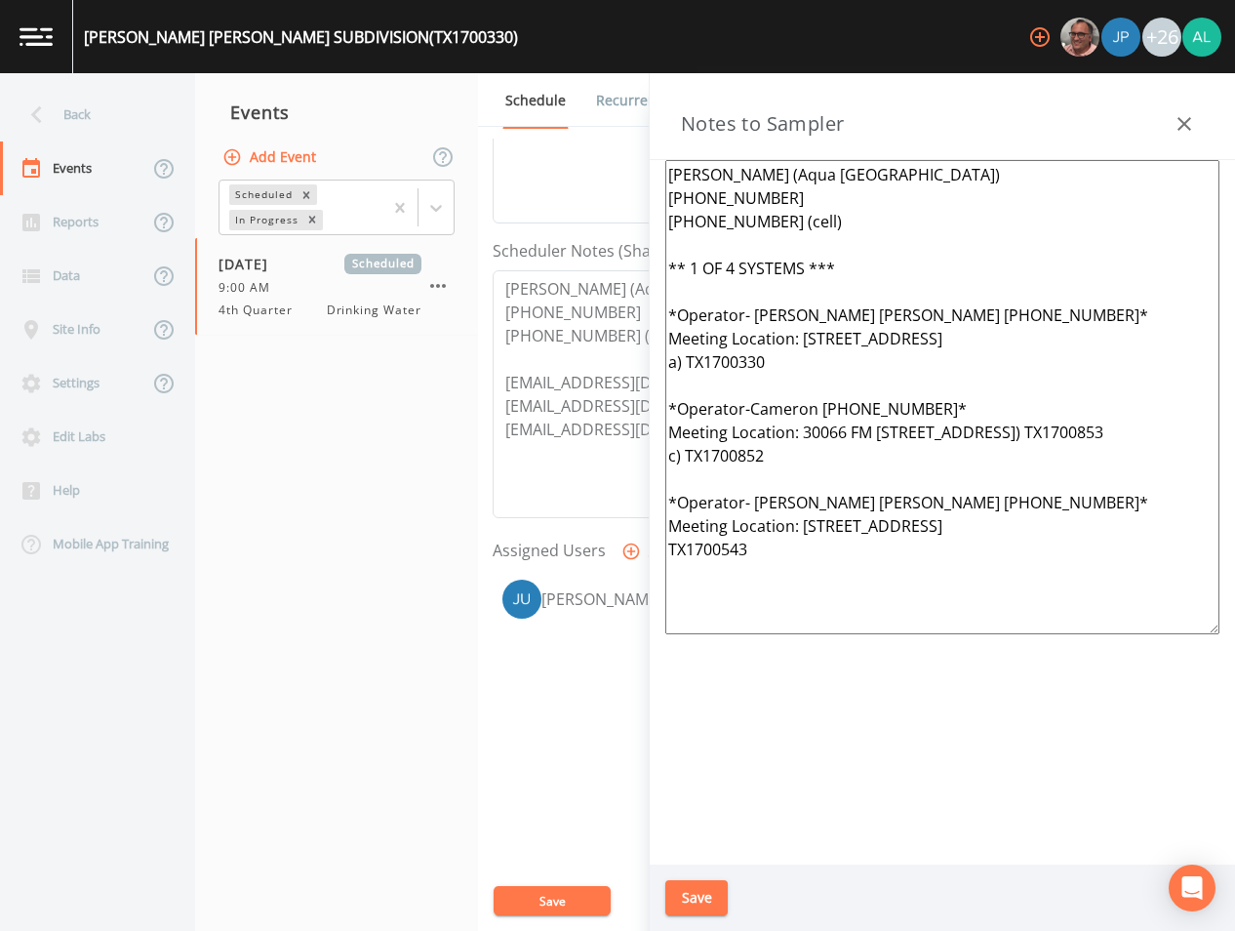
drag, startPoint x: 991, startPoint y: 528, endPoint x: 751, endPoint y: 533, distance: 239.1
click at [751, 533] on textarea "[PERSON_NAME] (Aqua [GEOGRAPHIC_DATA]) [PHONE_NUMBER] [PHONE_NUMBER] (cell) ** …" at bounding box center [943, 397] width 554 height 474
drag, startPoint x: 1105, startPoint y: 555, endPoint x: 798, endPoint y: 555, distance: 306.4
click at [798, 555] on textarea "[PERSON_NAME] (Aqua [GEOGRAPHIC_DATA]) [PHONE_NUMBER] [PHONE_NUMBER] (cell) ** …" at bounding box center [943, 397] width 554 height 474
paste textarea "[STREET_ADDRESS][PERSON_NAME]"
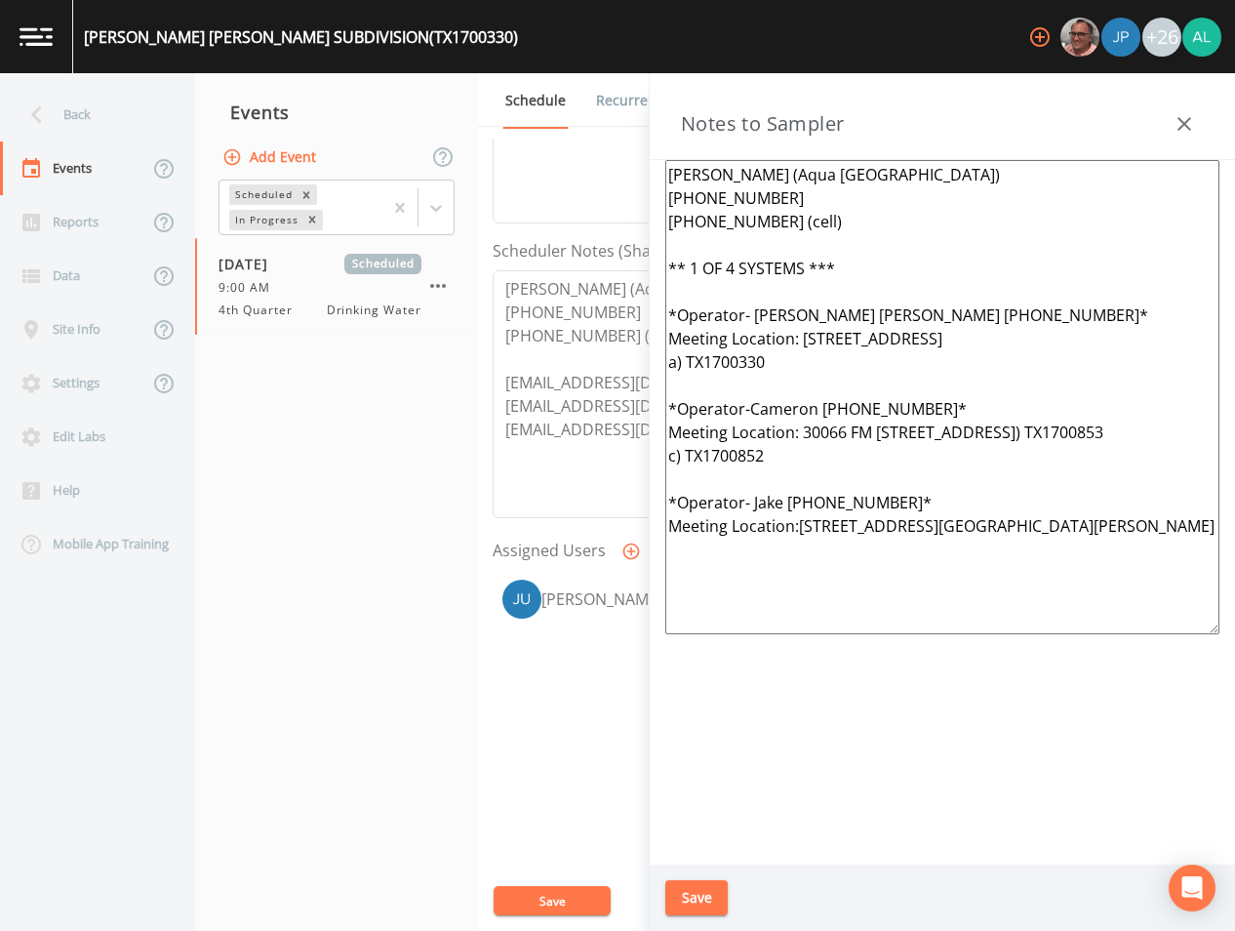
click at [668, 574] on textarea "[PERSON_NAME] (Aqua [GEOGRAPHIC_DATA]) [PHONE_NUMBER] [PHONE_NUMBER] (cell) ** …" at bounding box center [943, 397] width 554 height 474
drag, startPoint x: 776, startPoint y: 588, endPoint x: 629, endPoint y: 133, distance: 478.7
click at [631, 132] on div "Back Events Reports Data Site Info Settings Edit Labs Help Mobile App Training …" at bounding box center [617, 502] width 1235 height 858
type textarea "[PERSON_NAME] (Aqua [GEOGRAPHIC_DATA]) [PHONE_NUMBER] [PHONE_NUMBER] (cell) ** …"
click at [684, 911] on button "Save" at bounding box center [697, 898] width 62 height 36
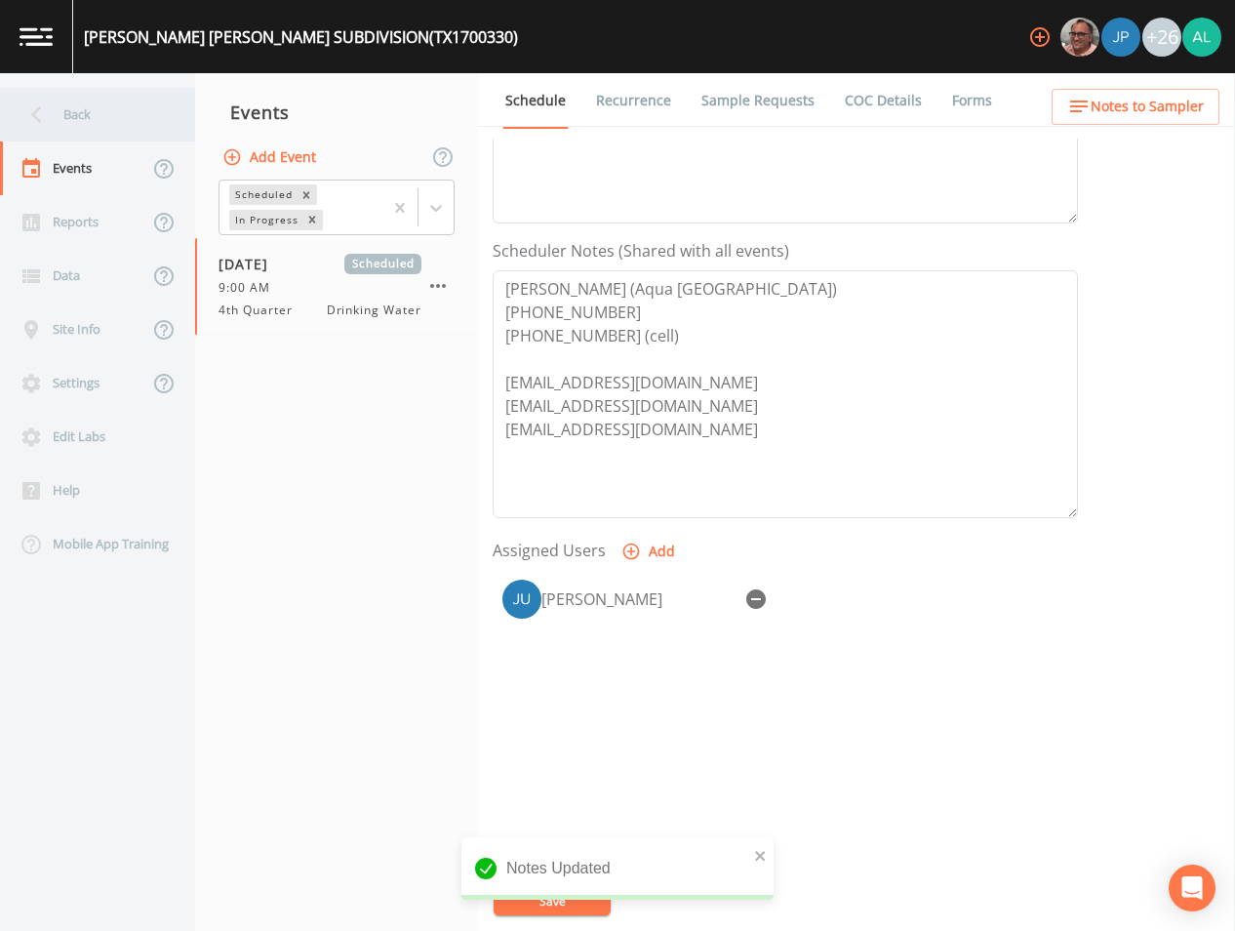
click at [105, 112] on div "Back" at bounding box center [88, 115] width 176 height 54
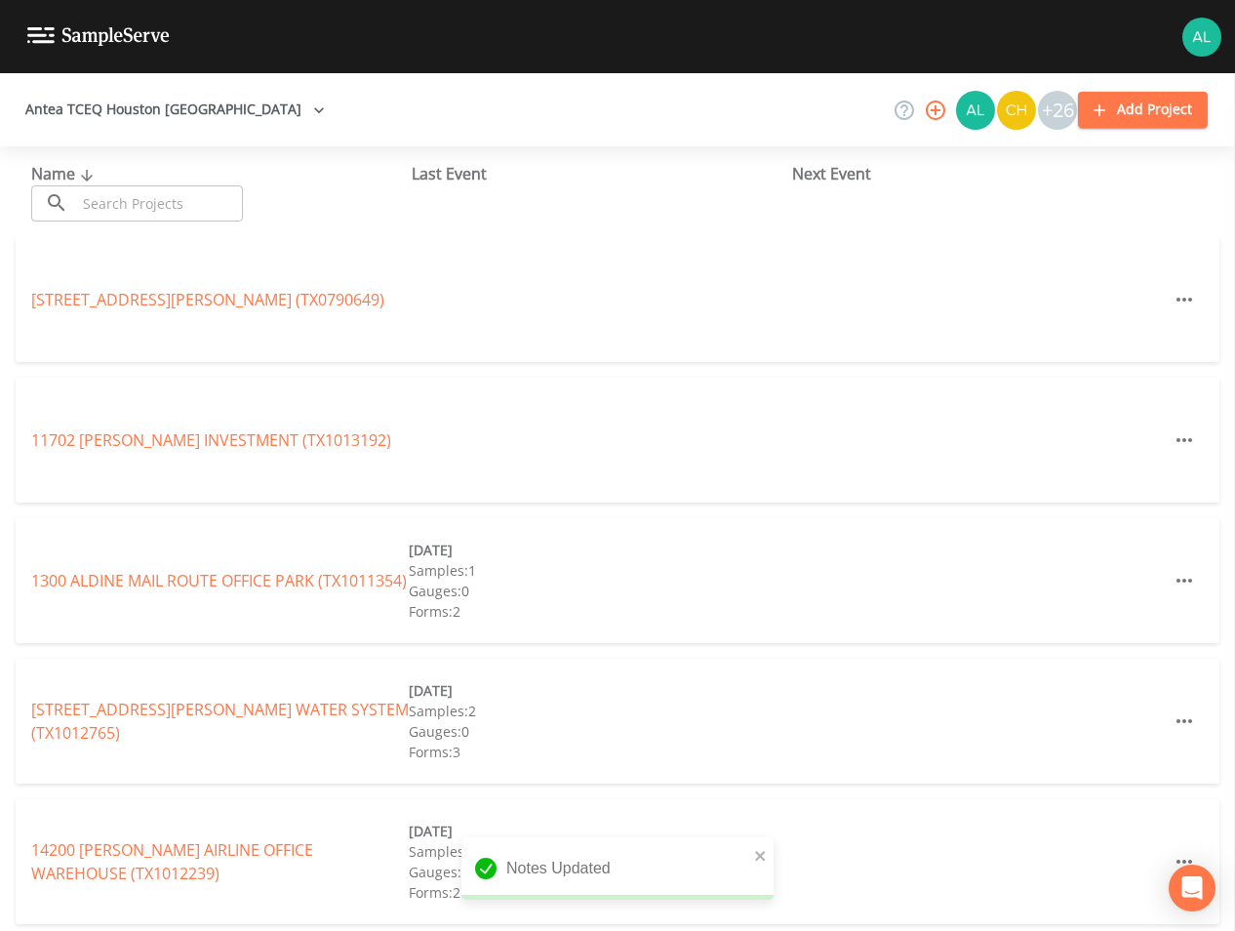
click at [112, 222] on div "Name ​ ​ Last Event Next Event" at bounding box center [617, 191] width 1235 height 91
click at [124, 201] on input "text" at bounding box center [159, 203] width 167 height 36
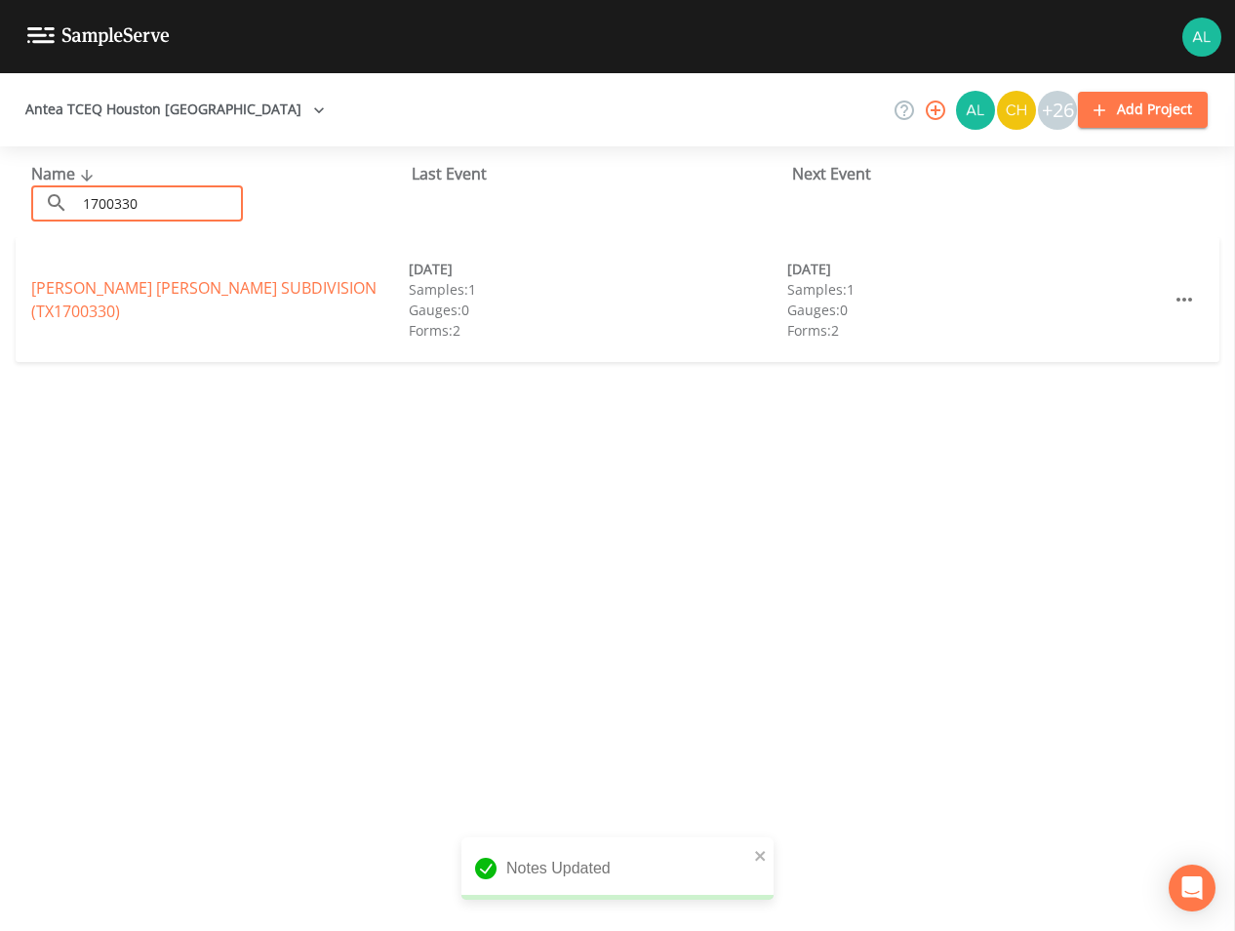
type input "1700330"
click at [109, 298] on link "[PERSON_NAME][GEOGRAPHIC_DATA][PERSON_NAME] (TX1700330)" at bounding box center [203, 299] width 345 height 45
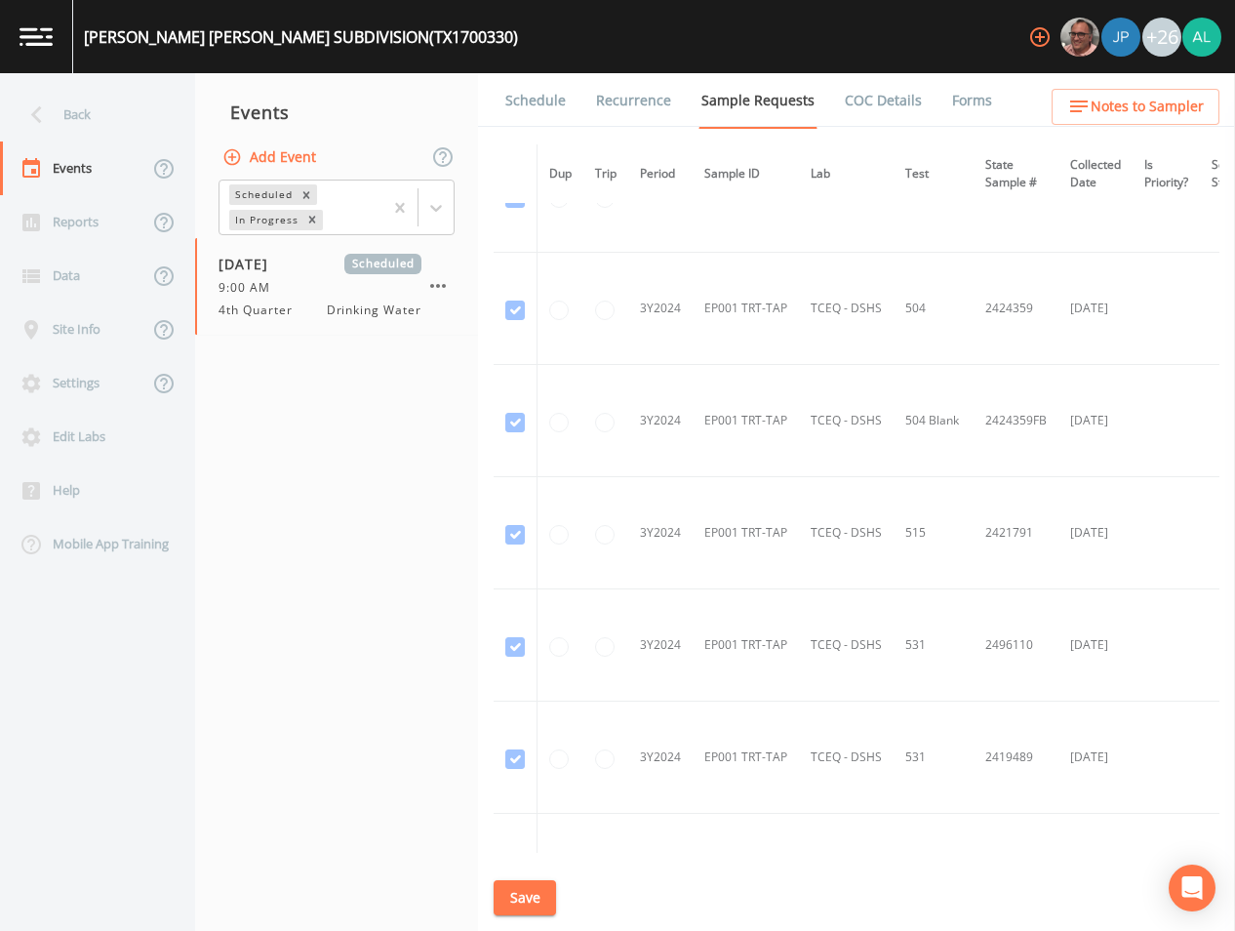
scroll to position [283, 0]
click at [511, 122] on link "Schedule" at bounding box center [536, 100] width 66 height 55
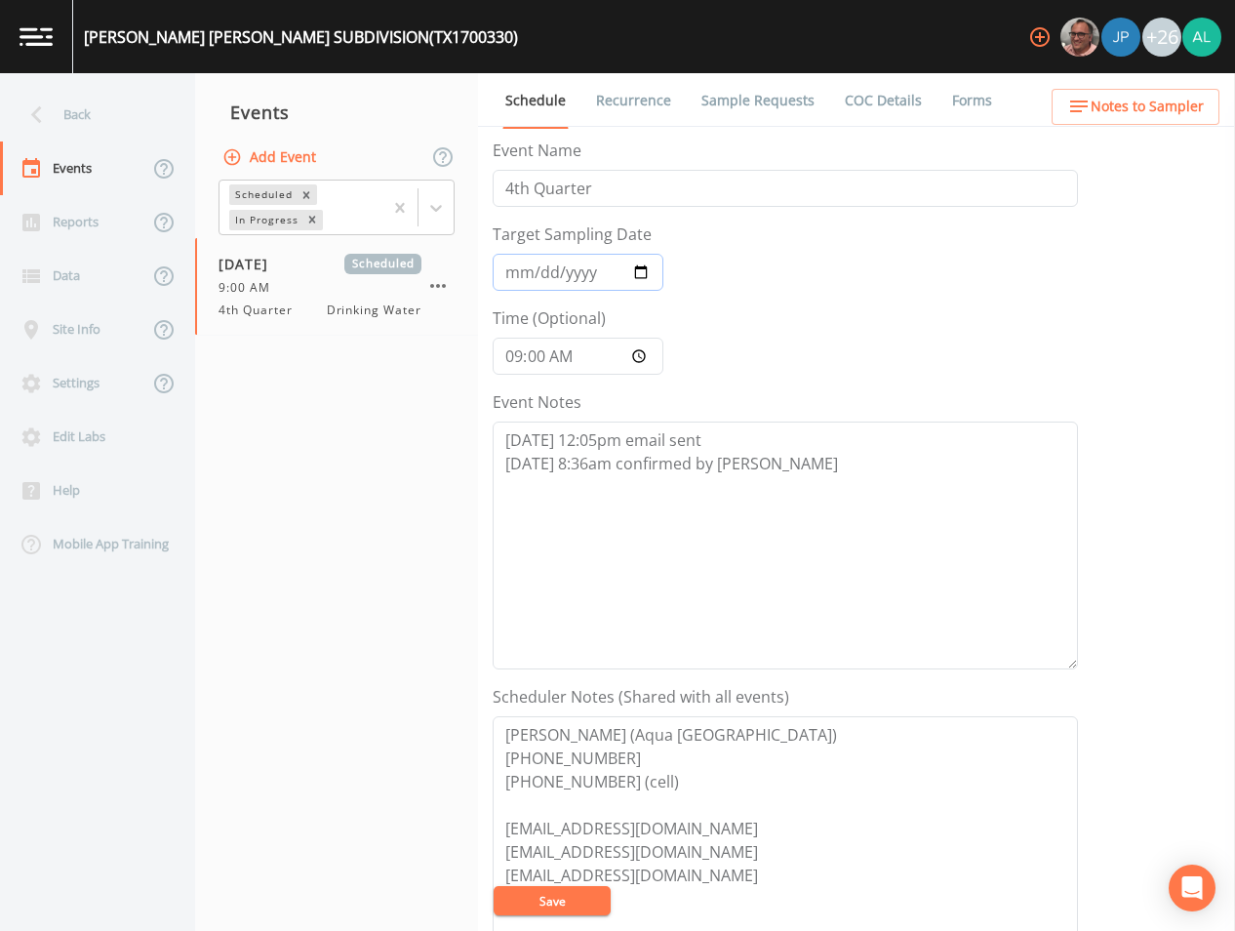
click at [538, 277] on input "[DATE]" at bounding box center [578, 272] width 171 height 37
type input "[DATE]"
click at [537, 369] on input "09:00:00" at bounding box center [578, 356] width 171 height 37
click at [539, 365] on input "09:00:00" at bounding box center [578, 356] width 171 height 37
type input "09:01"
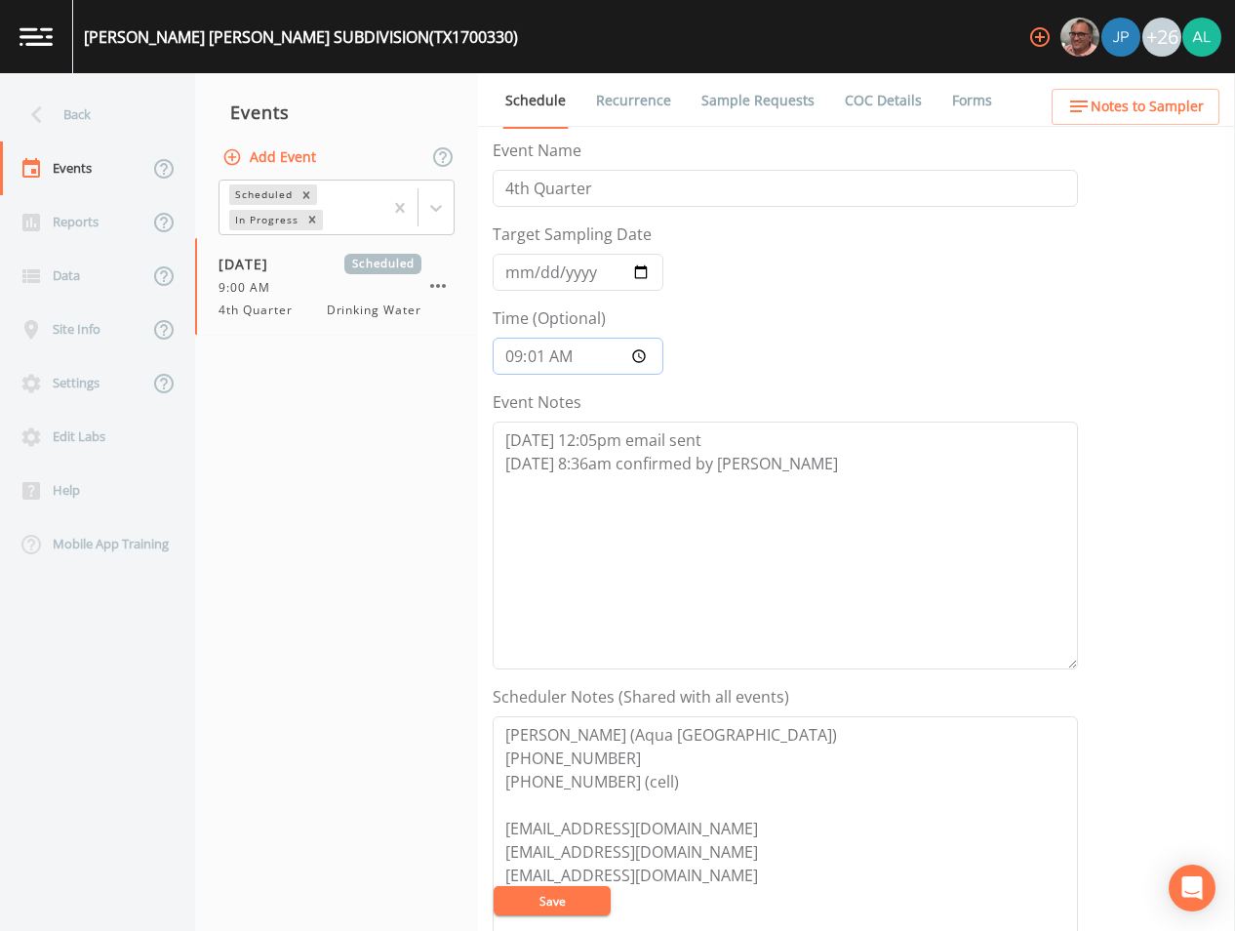
click at [494, 886] on button "Save" at bounding box center [552, 900] width 117 height 29
click at [1116, 104] on span "Notes to Sampler" at bounding box center [1147, 107] width 113 height 24
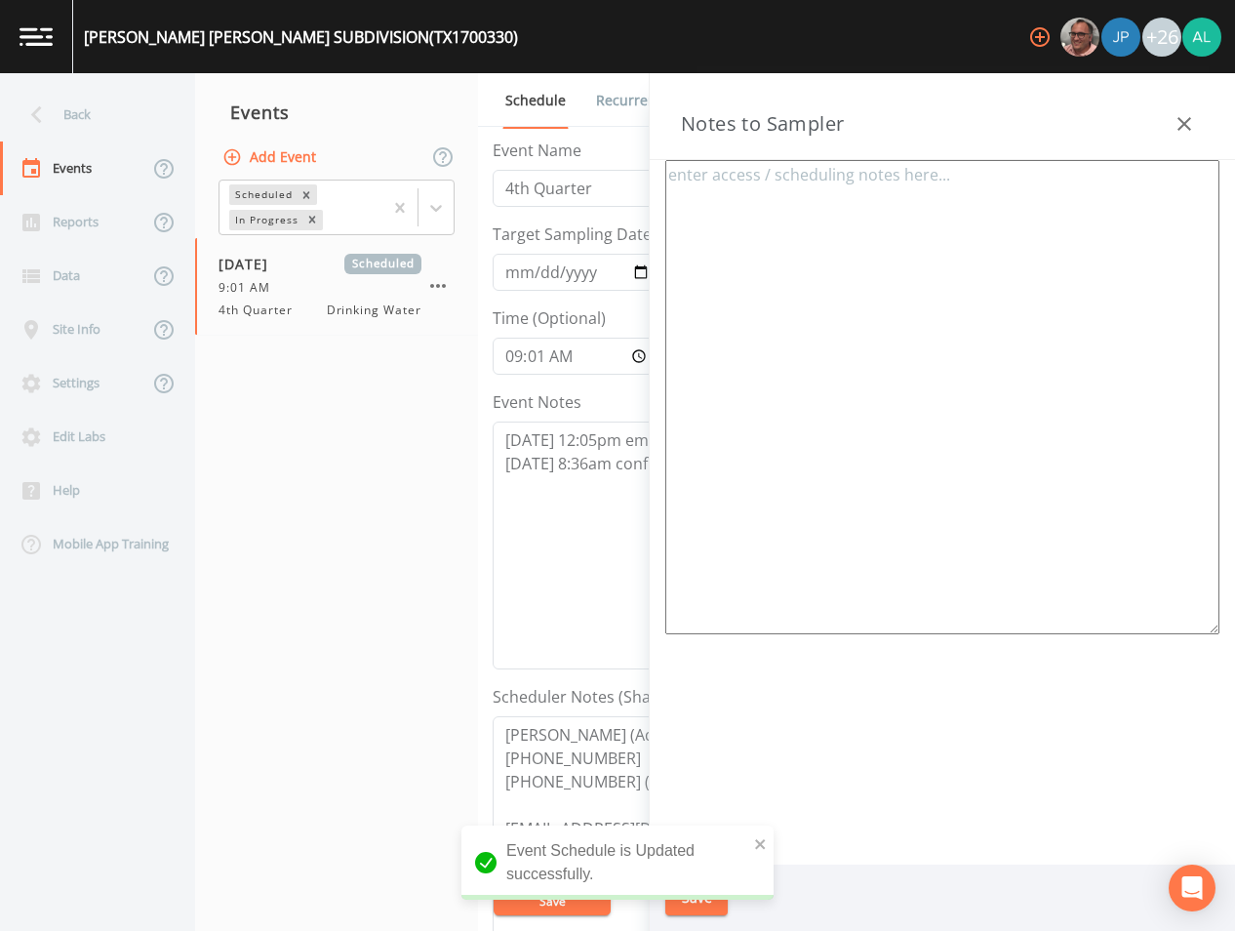
type textarea "[PERSON_NAME] (Aqua [GEOGRAPHIC_DATA]) [PHONE_NUMBER] [PHONE_NUMBER] (cell) ** …"
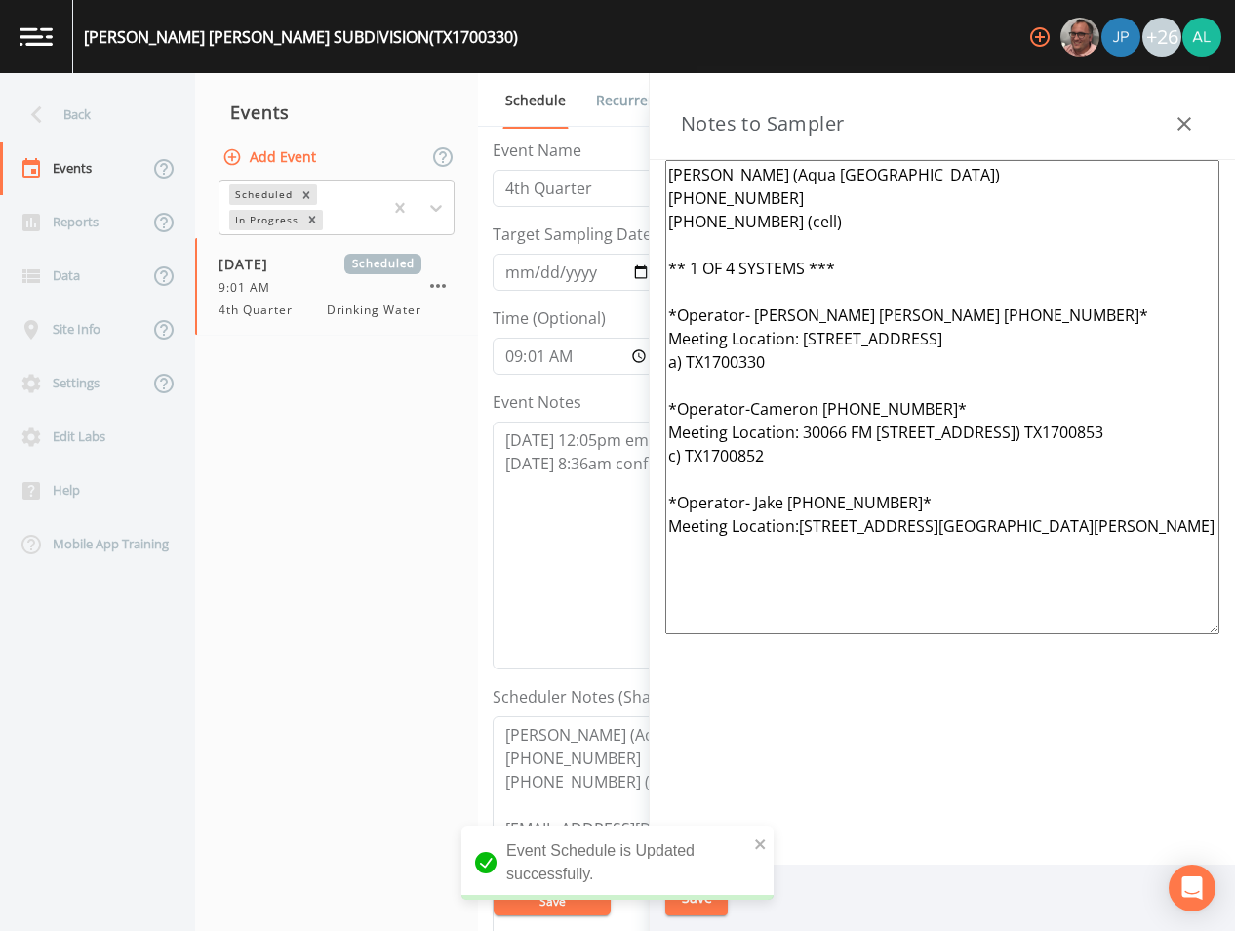
drag, startPoint x: 818, startPoint y: 593, endPoint x: 524, endPoint y: 101, distance: 573.7
click at [524, 101] on div "Back Events Reports Data Site Info Settings Edit Labs Help Mobile App Training …" at bounding box center [617, 502] width 1235 height 858
click at [762, 831] on div "Event Schedule is Updated successfully." at bounding box center [618, 871] width 312 height 90
click at [708, 884] on button "Save" at bounding box center [697, 898] width 62 height 36
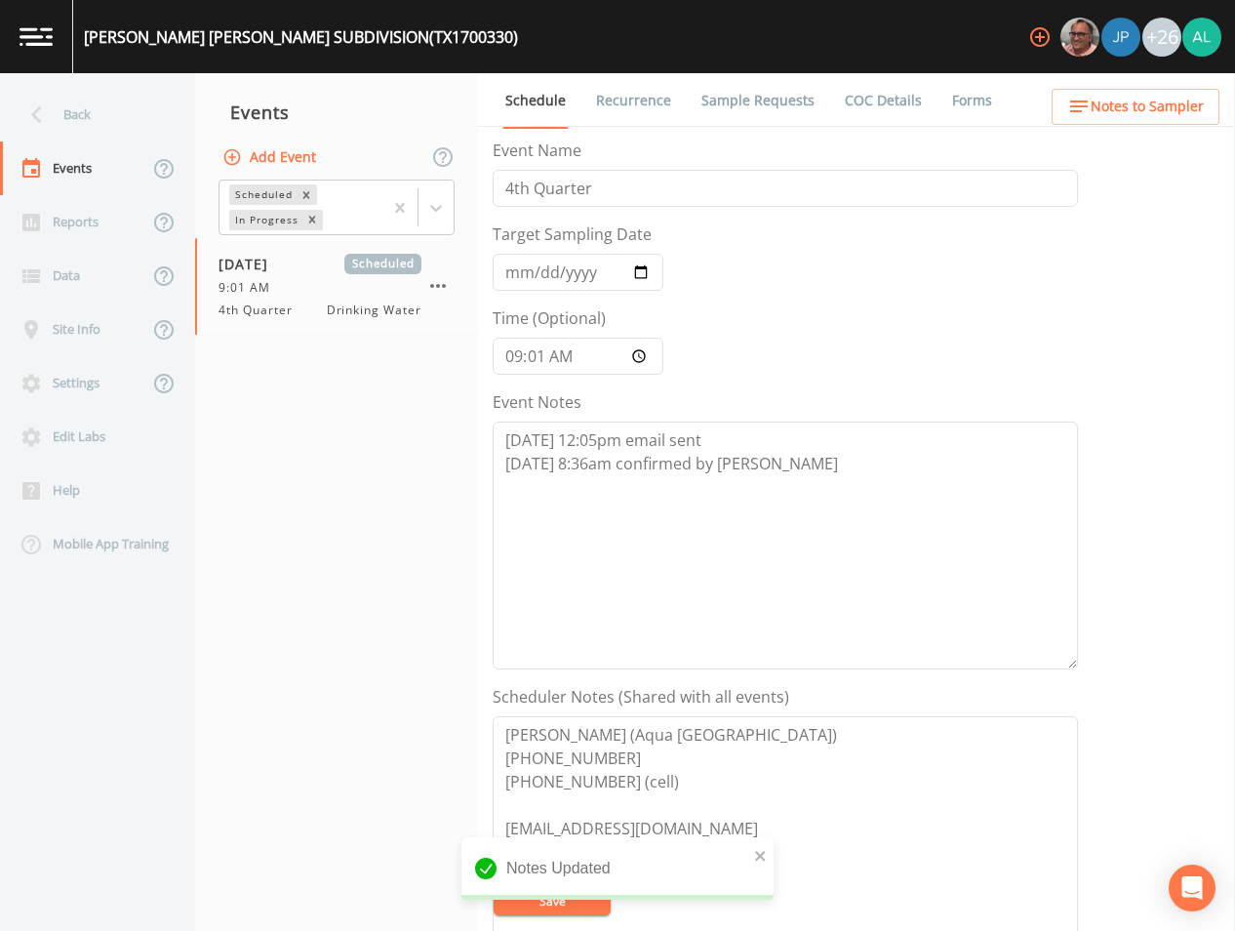
click at [101, 122] on div "Back" at bounding box center [88, 115] width 176 height 54
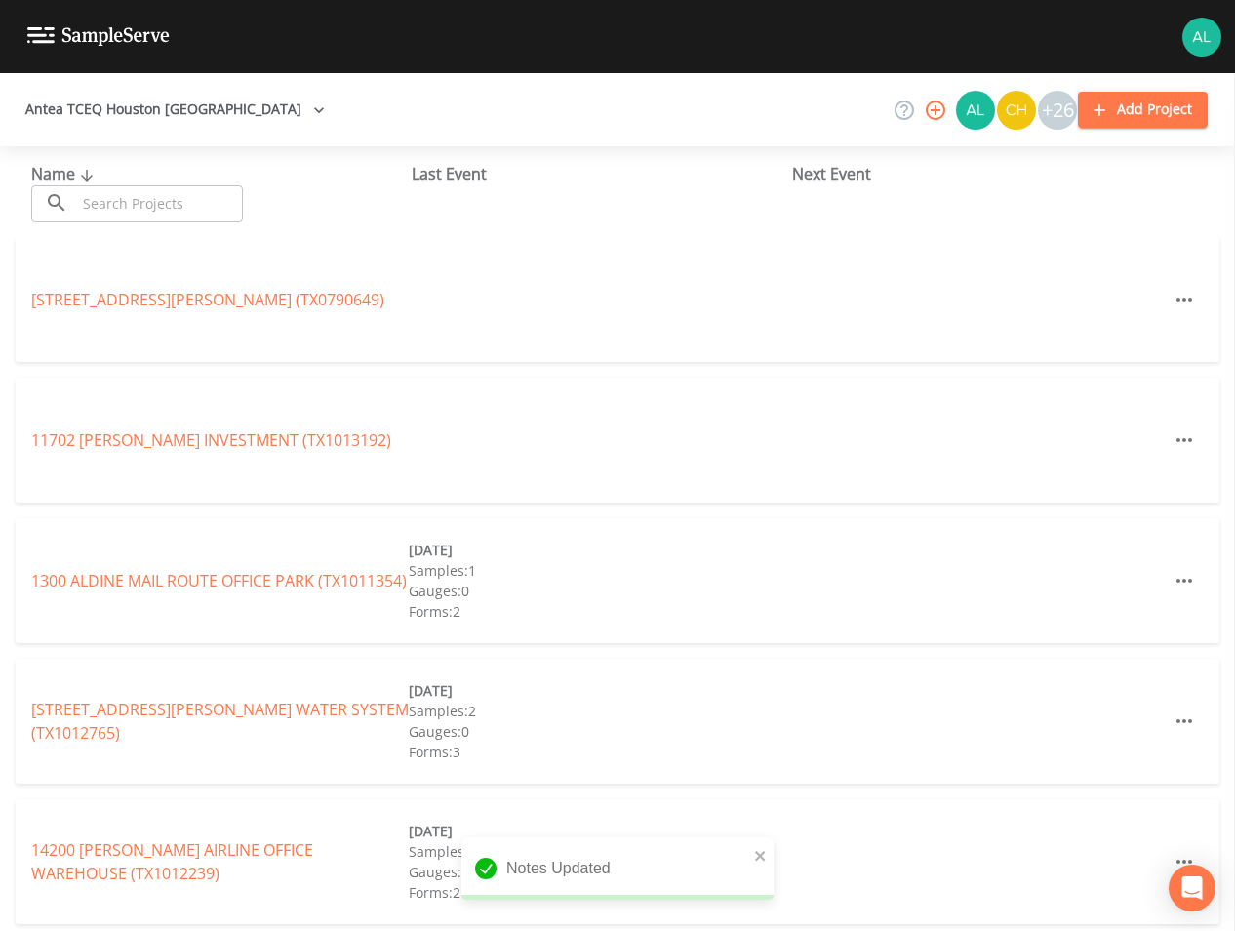
click at [191, 194] on input "text" at bounding box center [159, 203] width 167 height 36
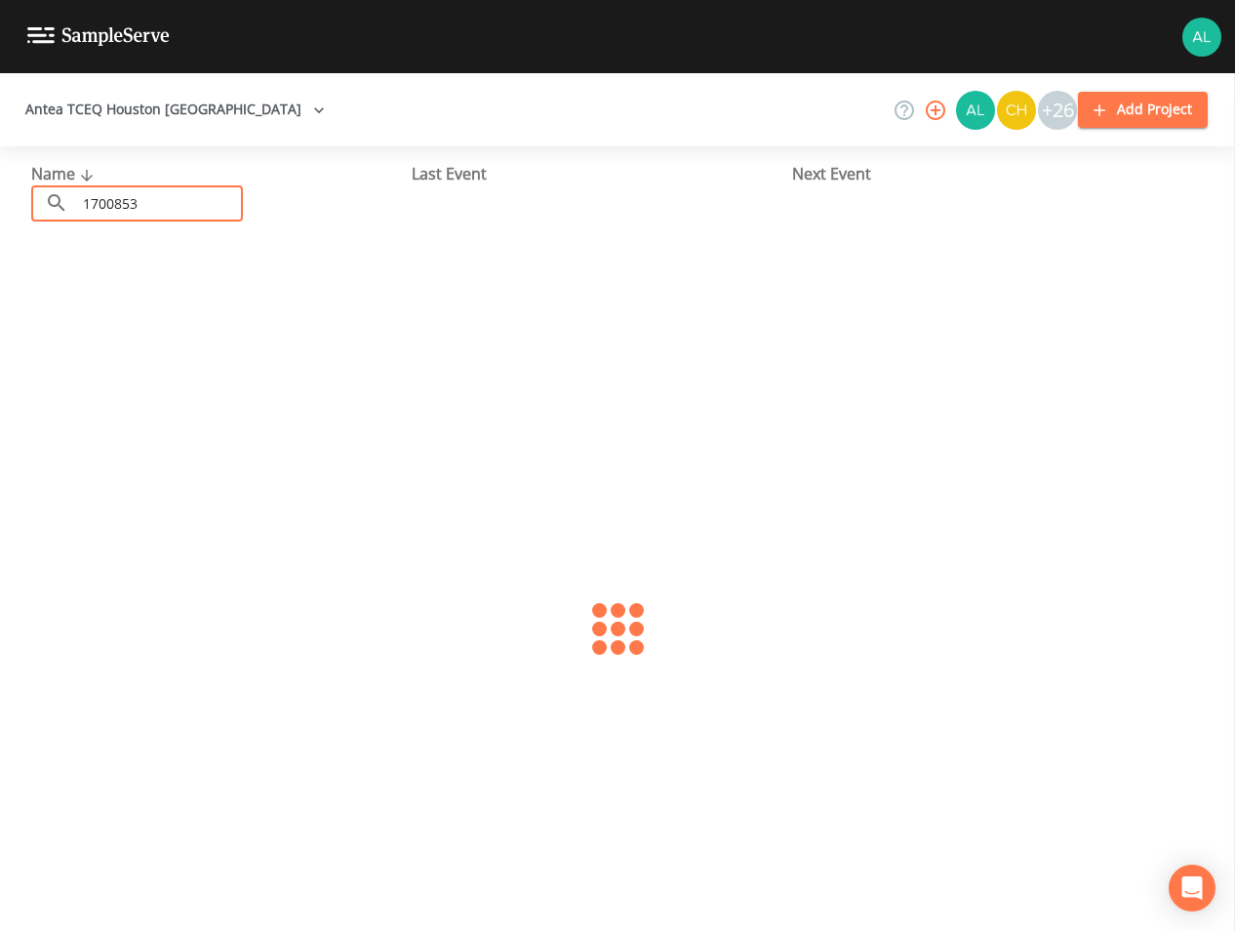
type input "1700853"
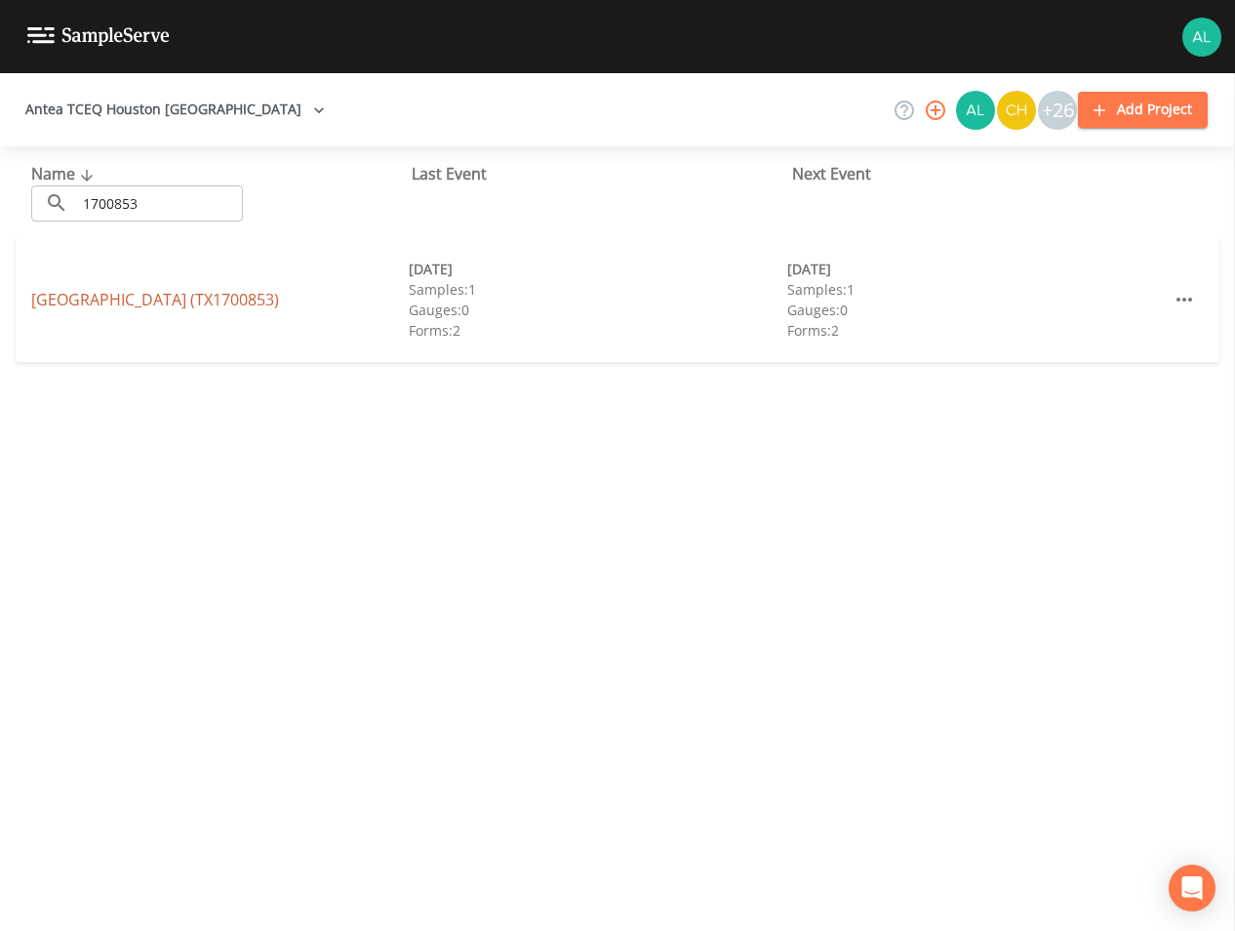
click at [179, 292] on link "[GEOGRAPHIC_DATA] (TX1700853)" at bounding box center [155, 299] width 248 height 21
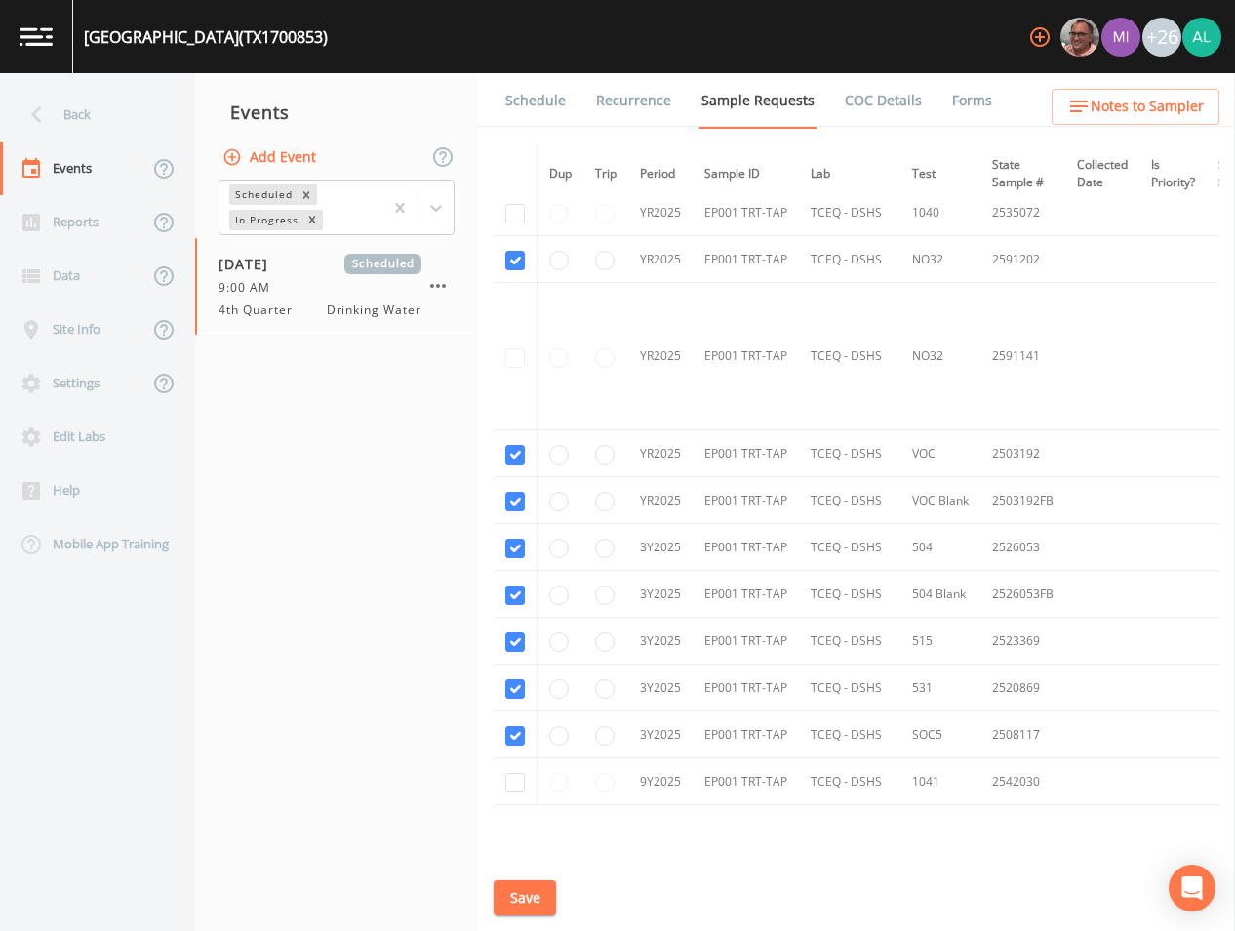
scroll to position [592, 0]
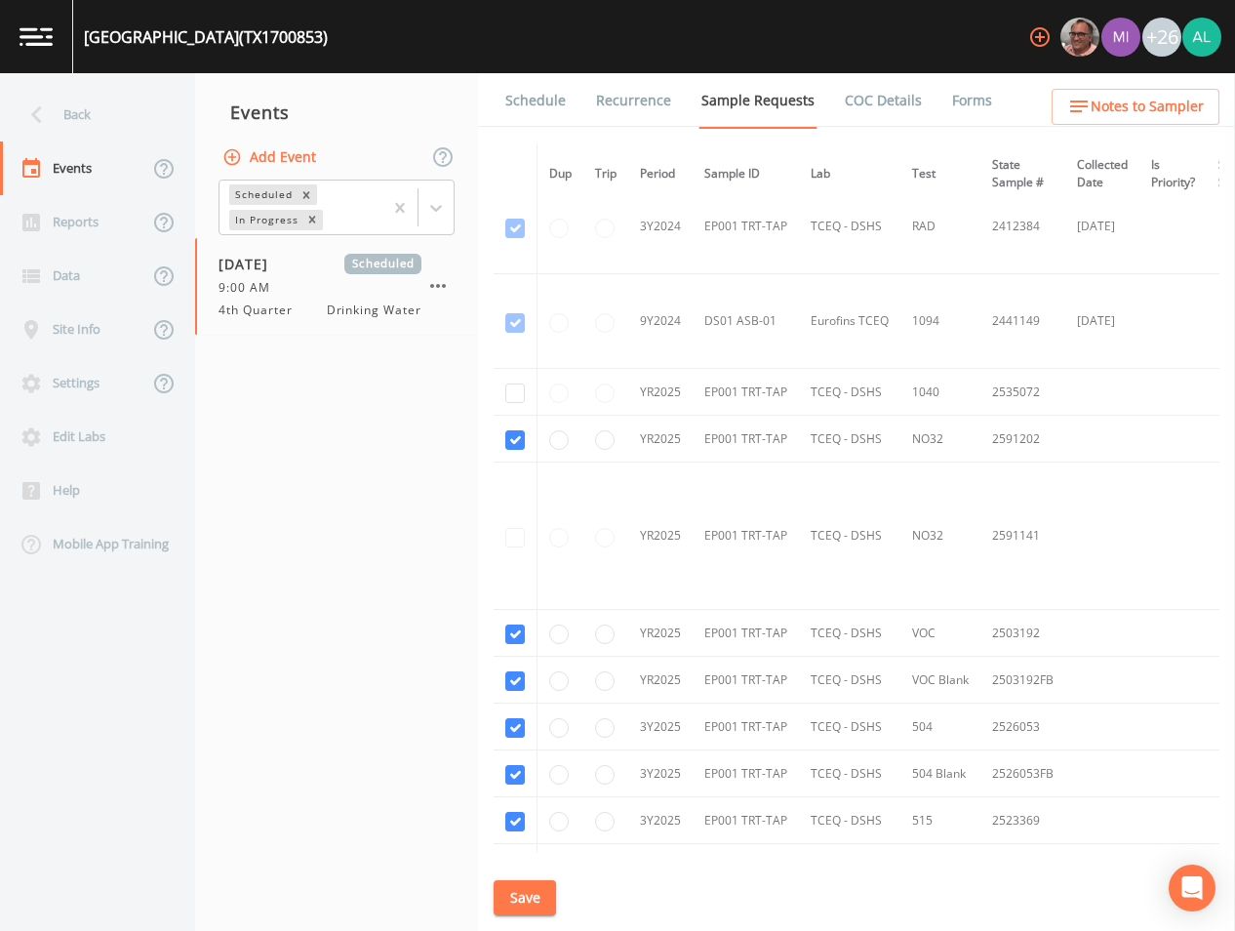
click at [514, 540] on td at bounding box center [516, 536] width 44 height 147
click at [511, 535] on td at bounding box center [516, 536] width 44 height 147
click at [521, 544] on td at bounding box center [516, 536] width 44 height 147
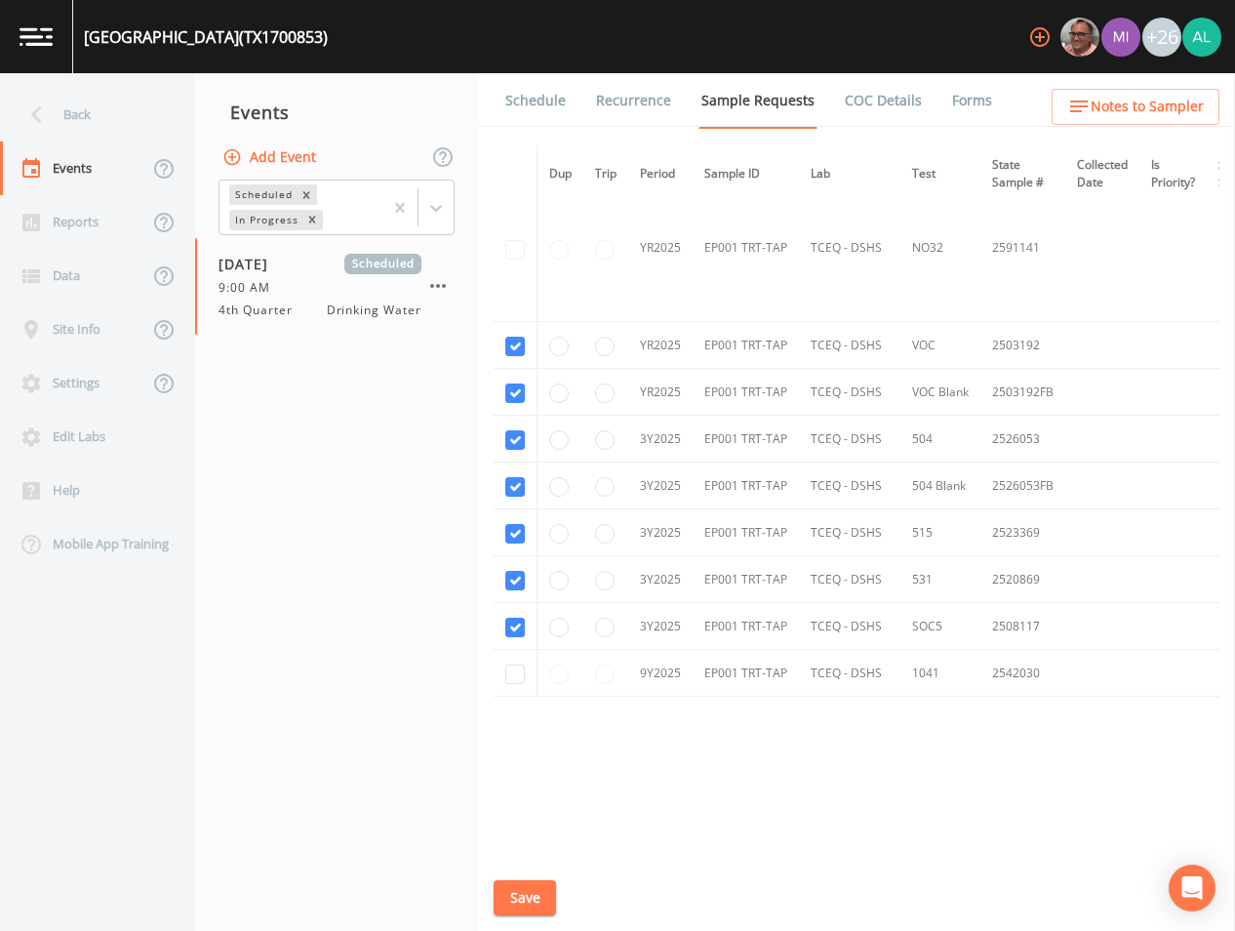
click at [547, 897] on button "Save" at bounding box center [525, 898] width 62 height 36
click at [540, 88] on link "Schedule" at bounding box center [536, 100] width 66 height 55
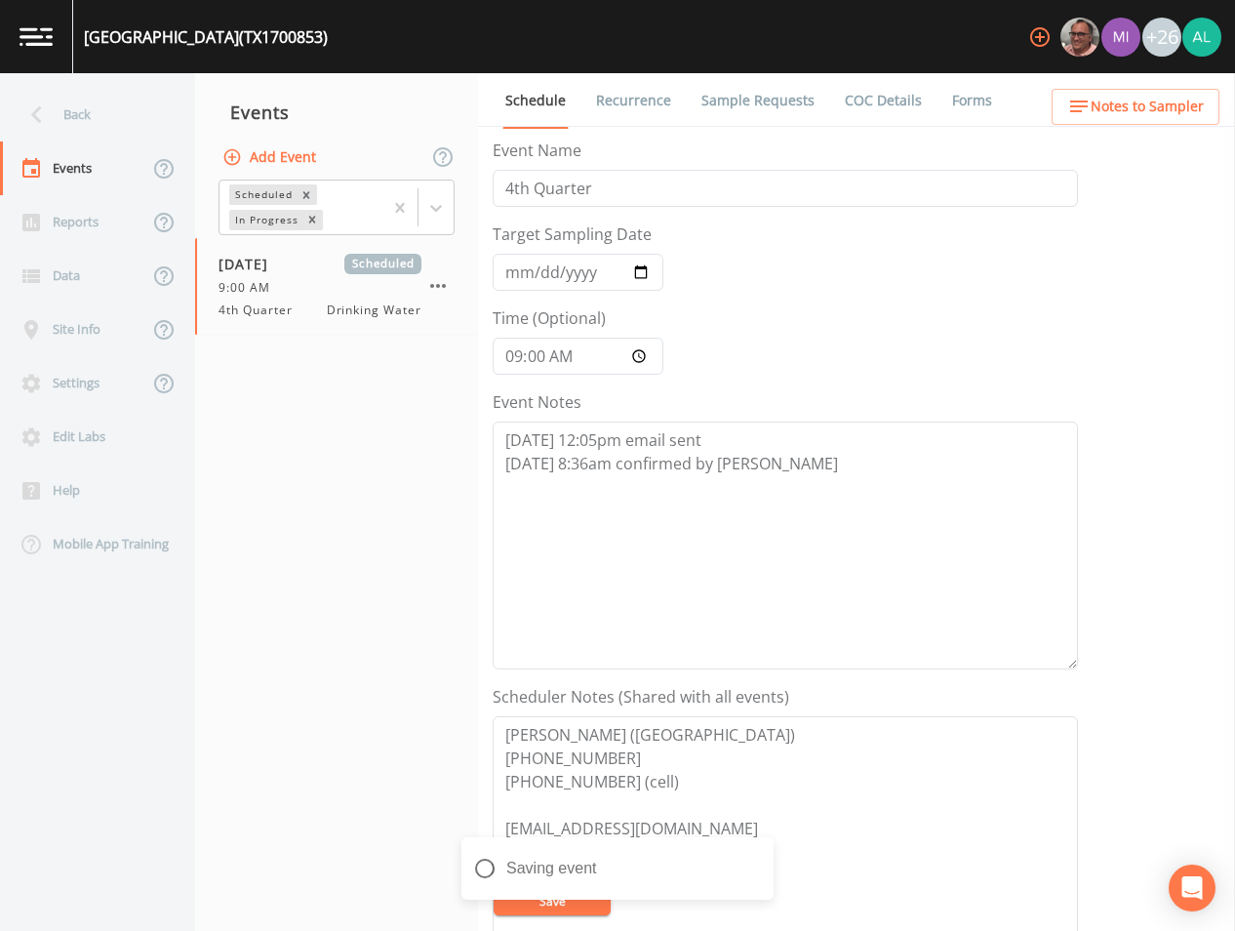
scroll to position [446, 0]
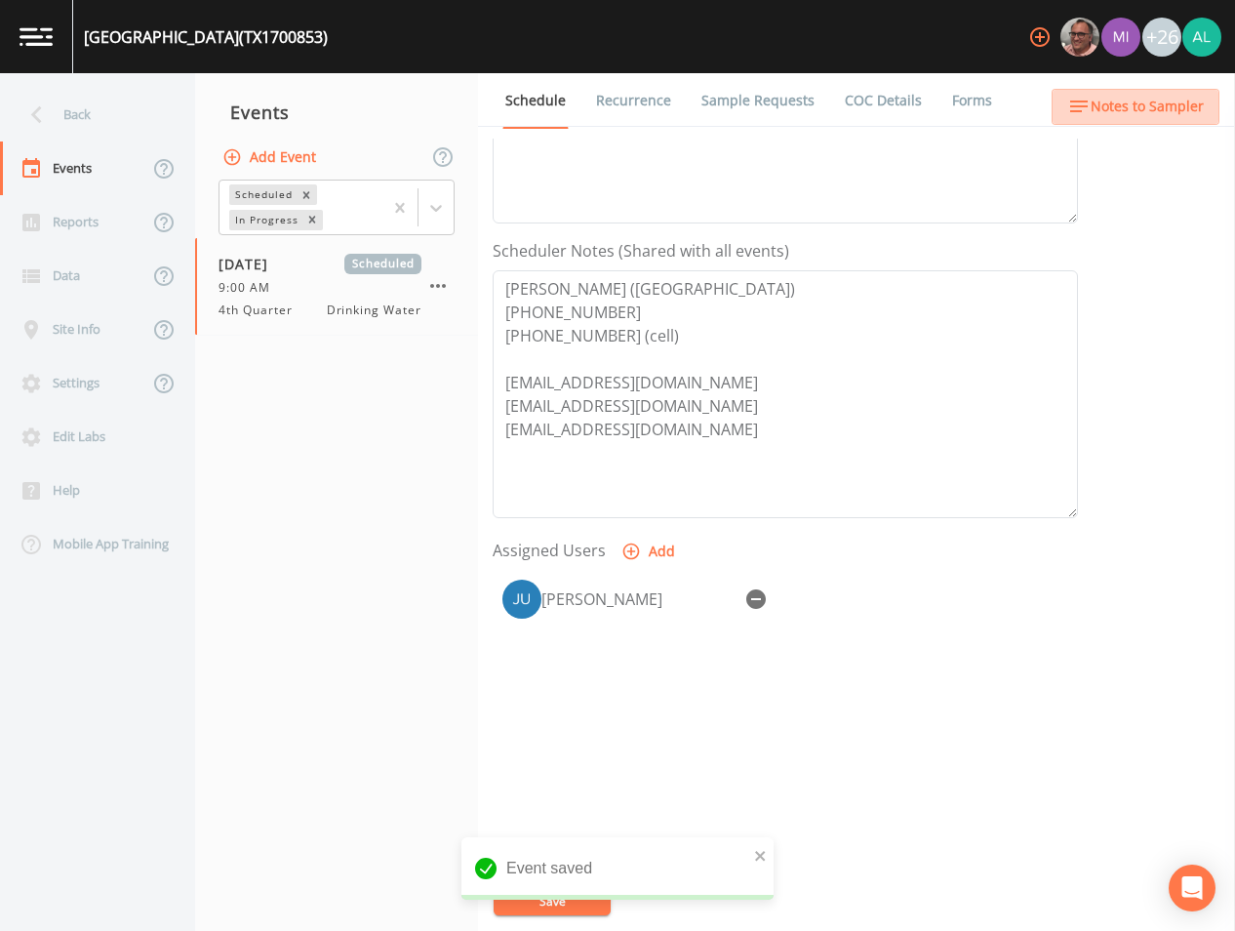
click at [1172, 101] on span "Notes to Sampler" at bounding box center [1147, 107] width 113 height 24
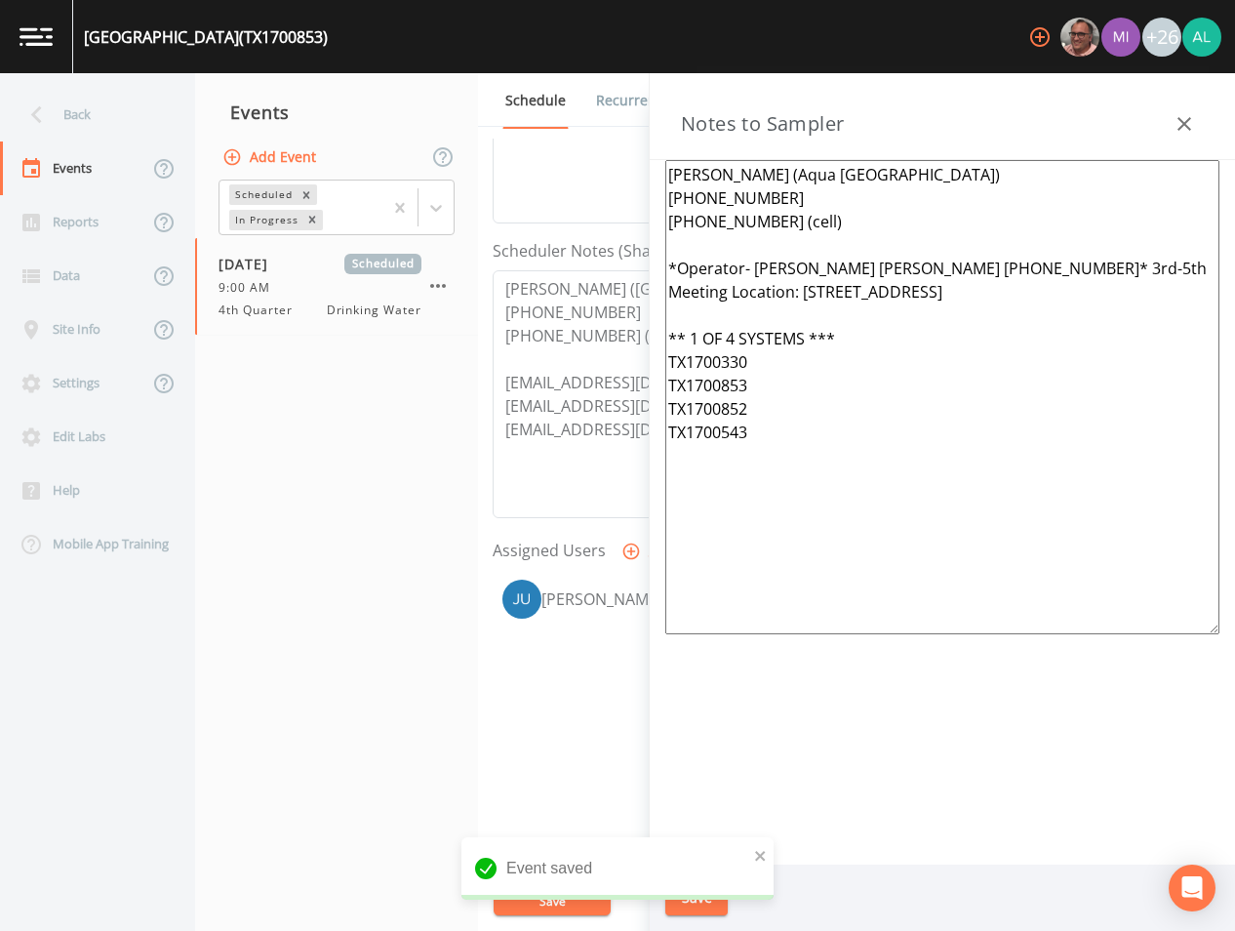
drag, startPoint x: 915, startPoint y: 460, endPoint x: 640, endPoint y: 118, distance: 438.6
click at [640, 118] on div "Back Events Reports Data Site Info Settings Edit Labs Help Mobile App Training …" at bounding box center [617, 502] width 1235 height 858
paste textarea "* 1 OF 4 SYSTEMS *** *Operator- [PERSON_NAME] [PERSON_NAME] [PHONE_NUMBER]* Mee…"
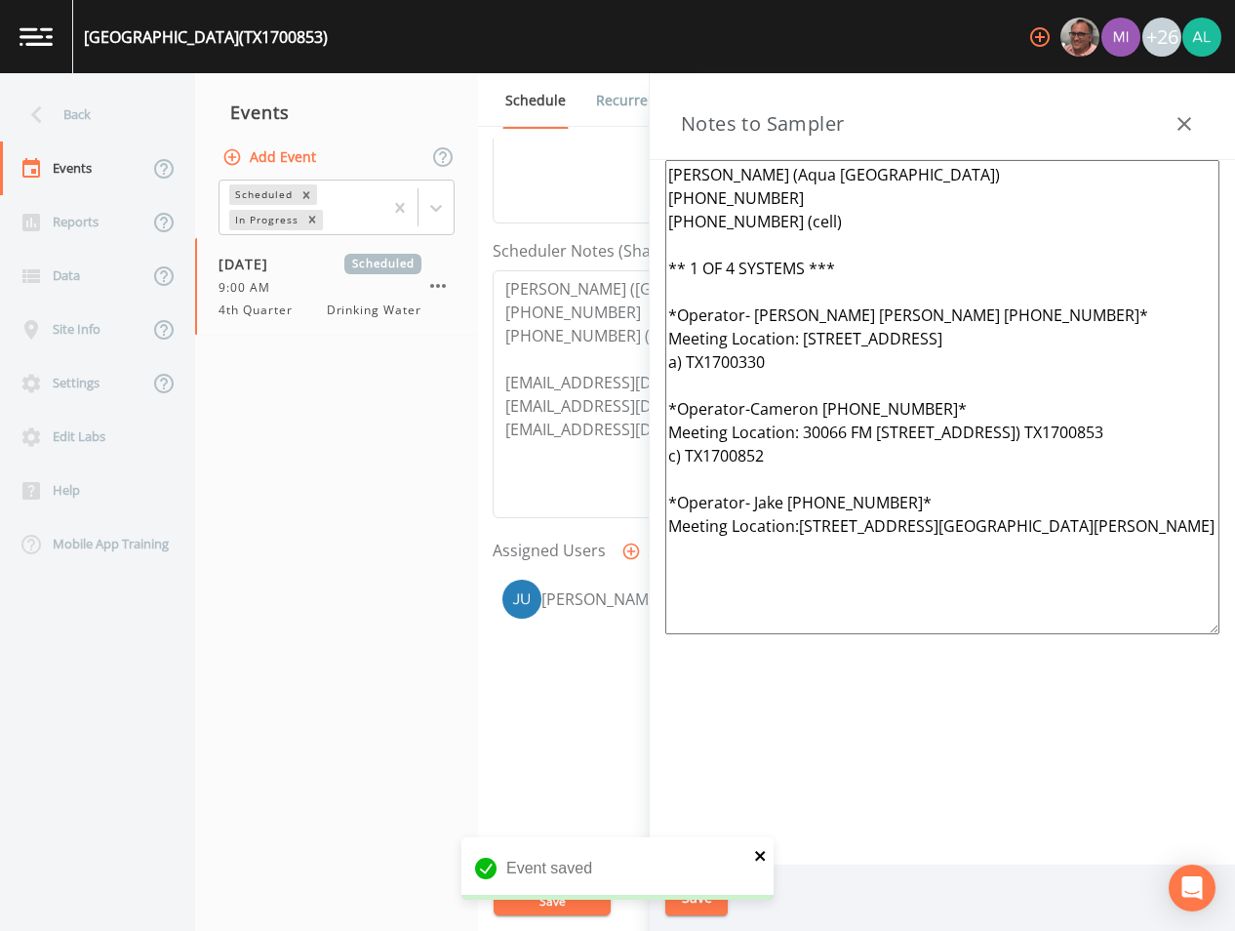
type textarea "[PERSON_NAME] (Aqua [GEOGRAPHIC_DATA]) [PHONE_NUMBER] [PHONE_NUMBER] (cell) ** …"
click at [761, 857] on icon "close" at bounding box center [760, 856] width 10 height 10
click at [706, 892] on div "Event saved" at bounding box center [618, 876] width 312 height 78
click at [706, 892] on div "[GEOGRAPHIC_DATA] (TX1700853) +26 Back Events Reports Data Site Info Settings E…" at bounding box center [617, 465] width 1235 height 931
click at [706, 892] on button "Save" at bounding box center [697, 898] width 62 height 36
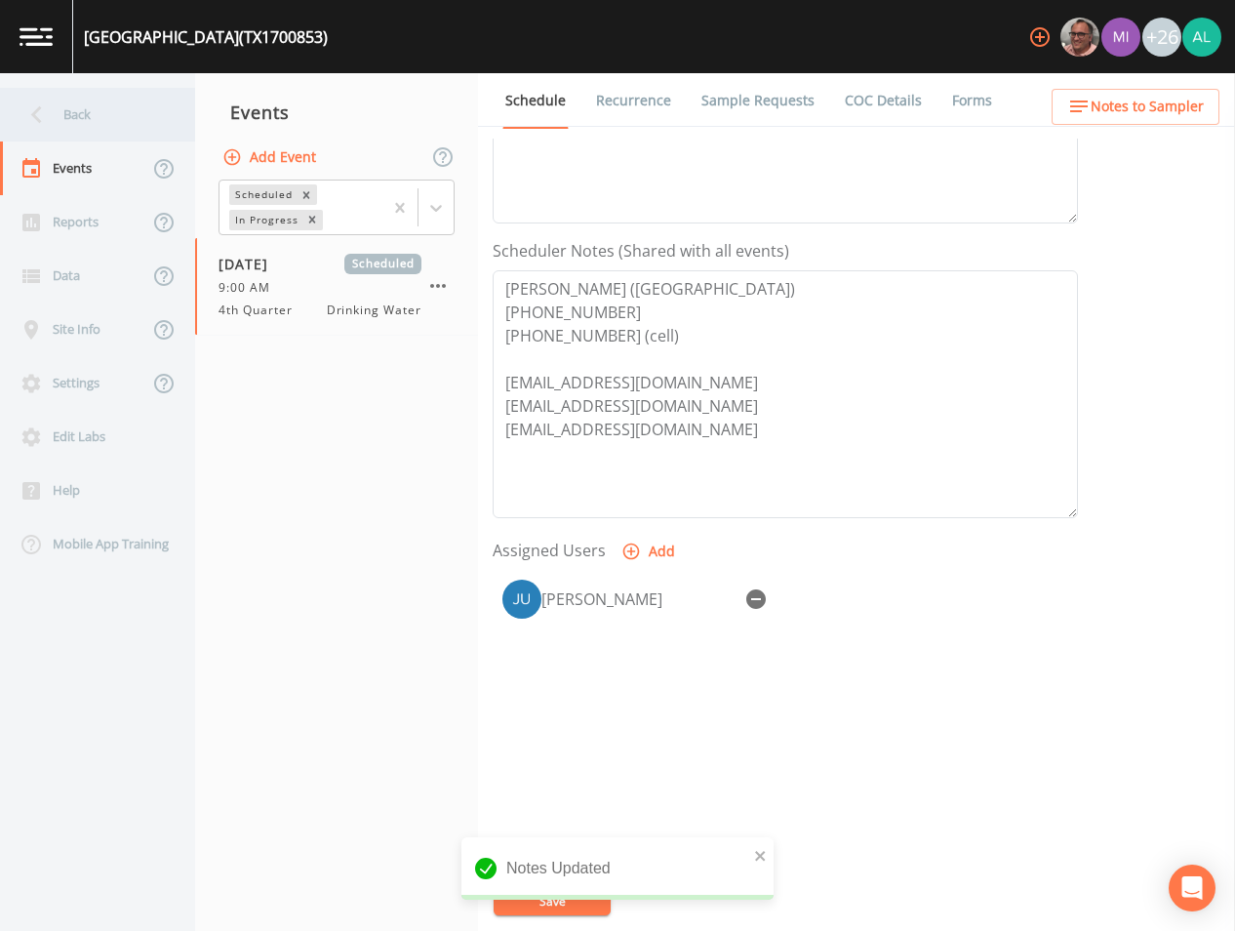
click at [136, 130] on div "Back" at bounding box center [88, 115] width 176 height 54
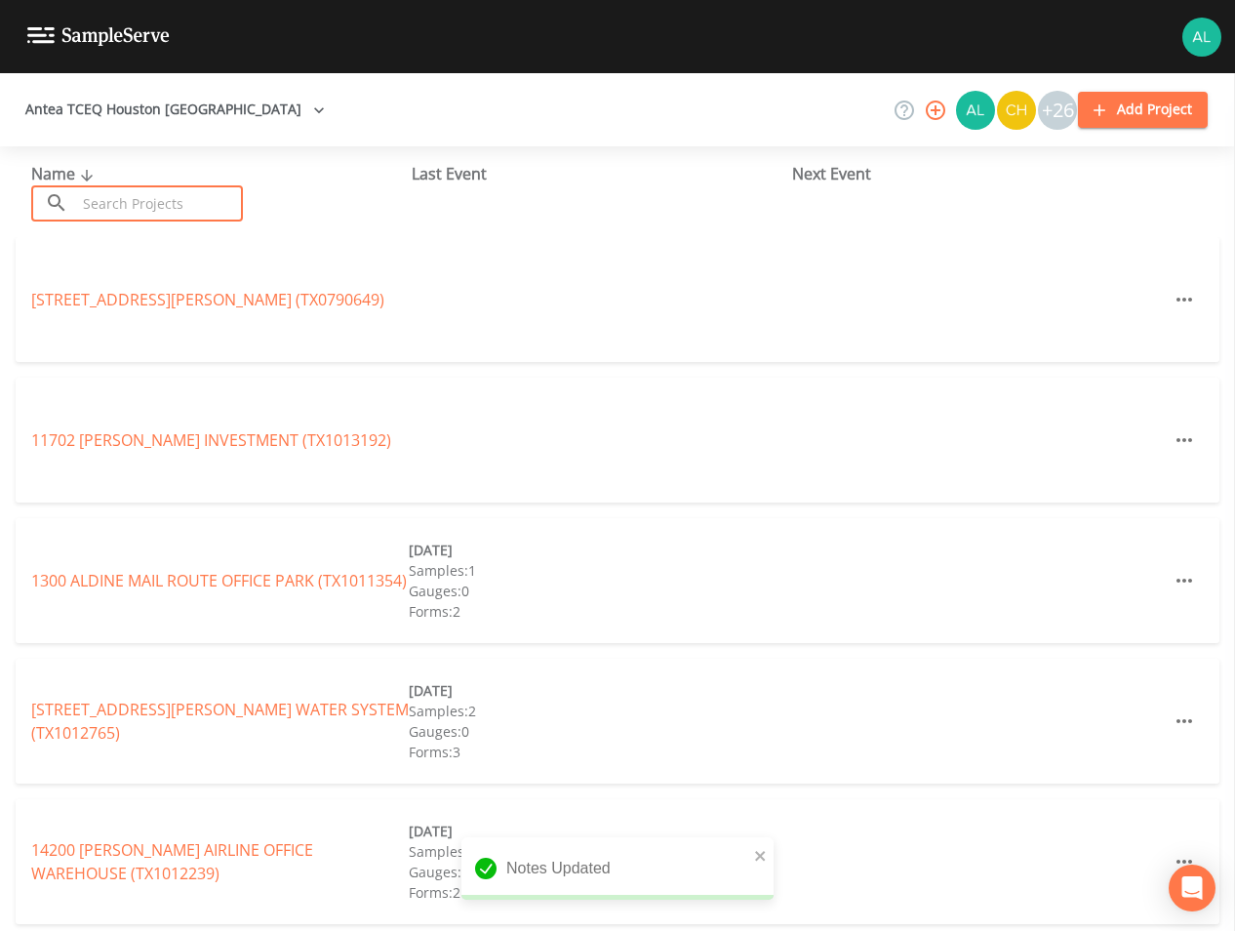
click at [163, 219] on input "text" at bounding box center [159, 203] width 167 height 36
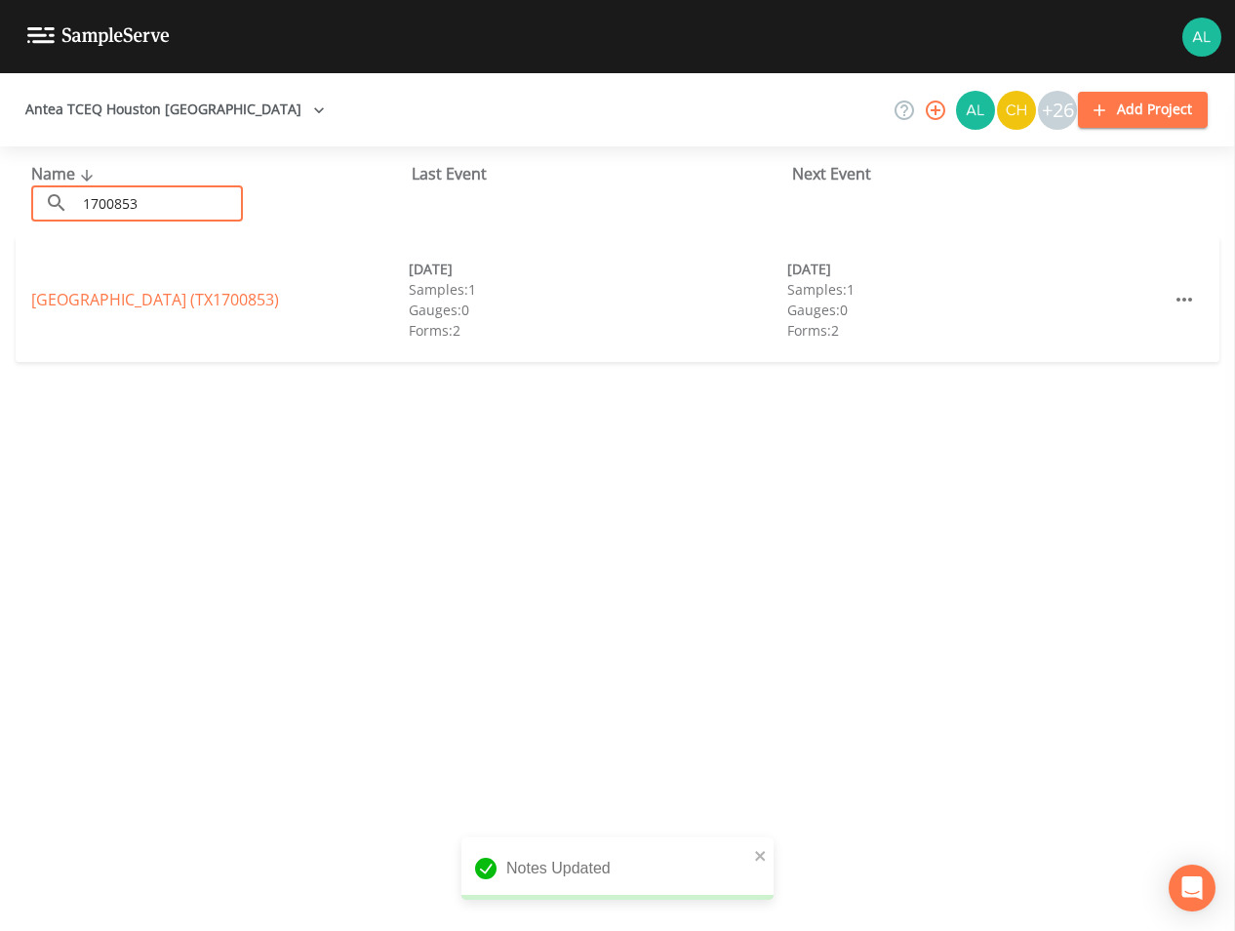
type input "1700853"
click at [107, 310] on div "[GEOGRAPHIC_DATA] (TX1700853)" at bounding box center [220, 299] width 378 height 23
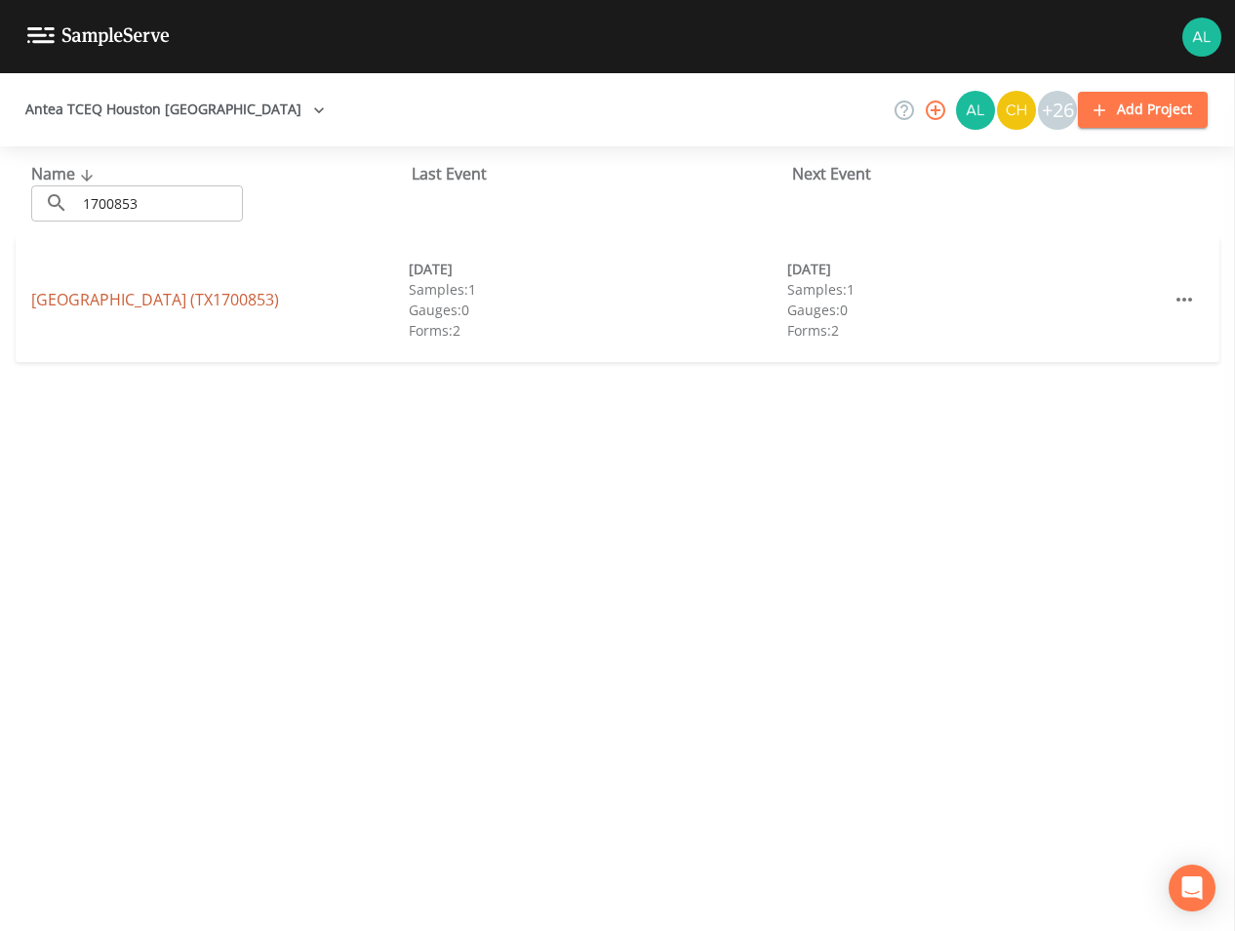
click at [152, 295] on link "[GEOGRAPHIC_DATA] (TX1700853)" at bounding box center [155, 299] width 248 height 21
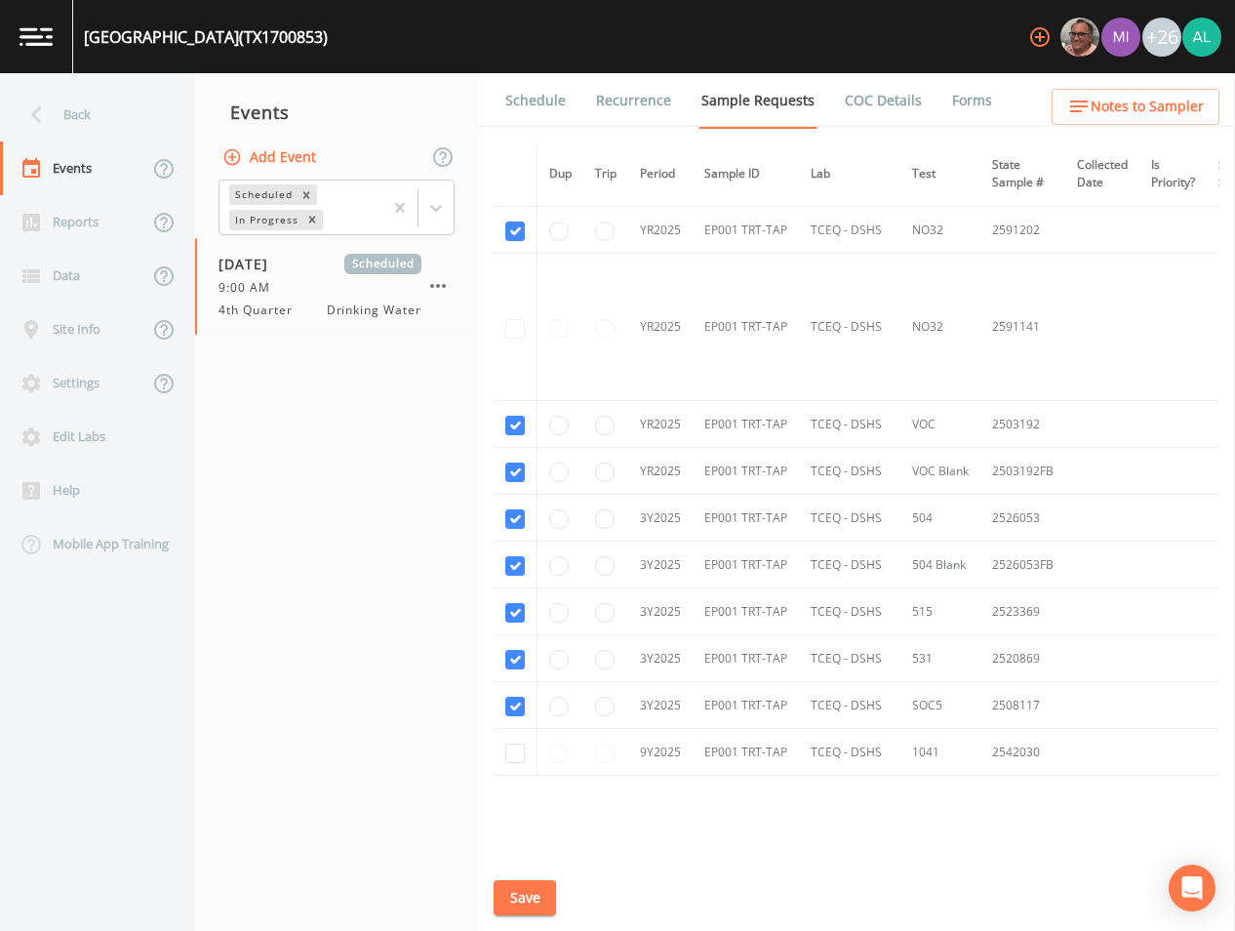
scroll to position [885, 0]
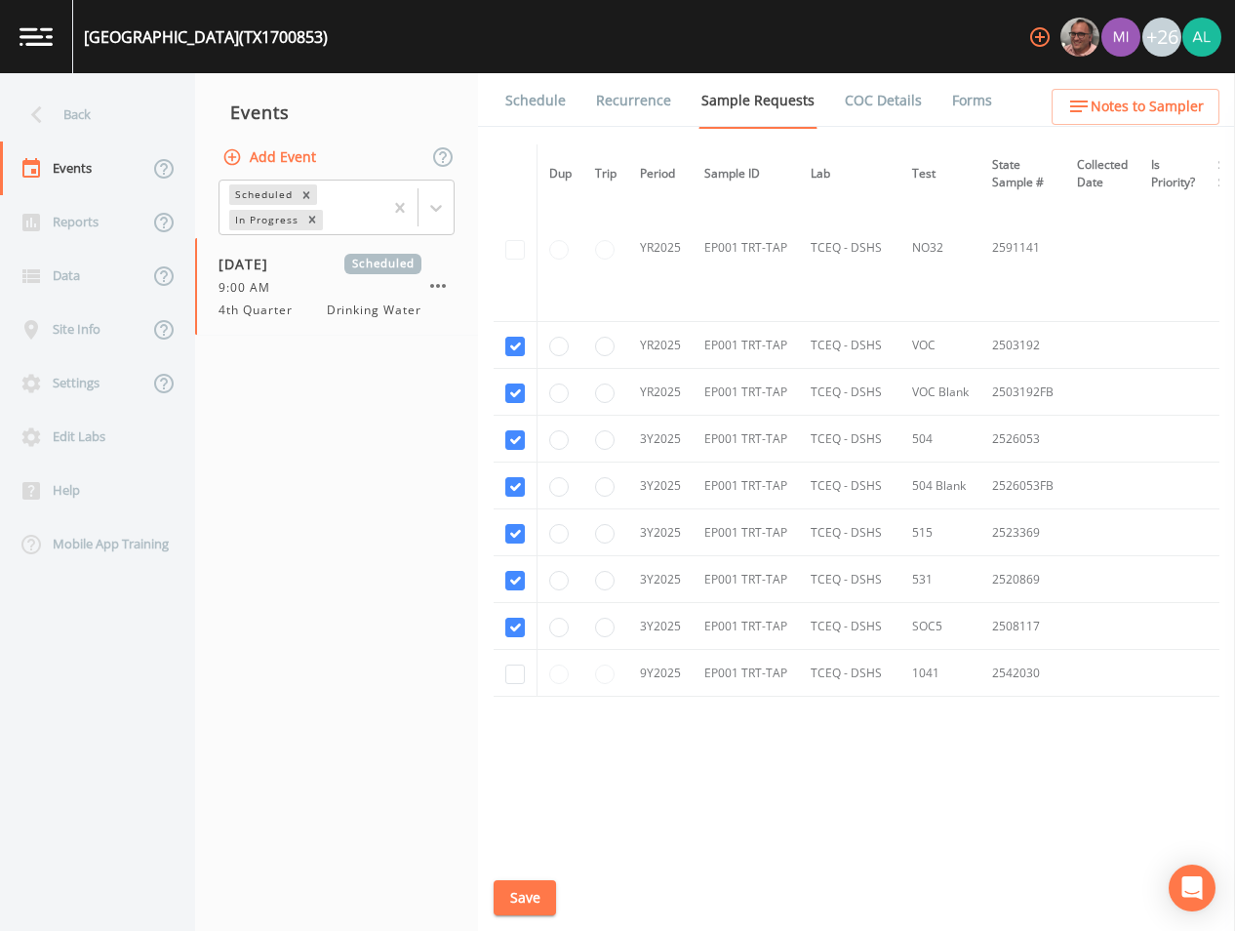
click at [550, 101] on link "Schedule" at bounding box center [536, 100] width 66 height 55
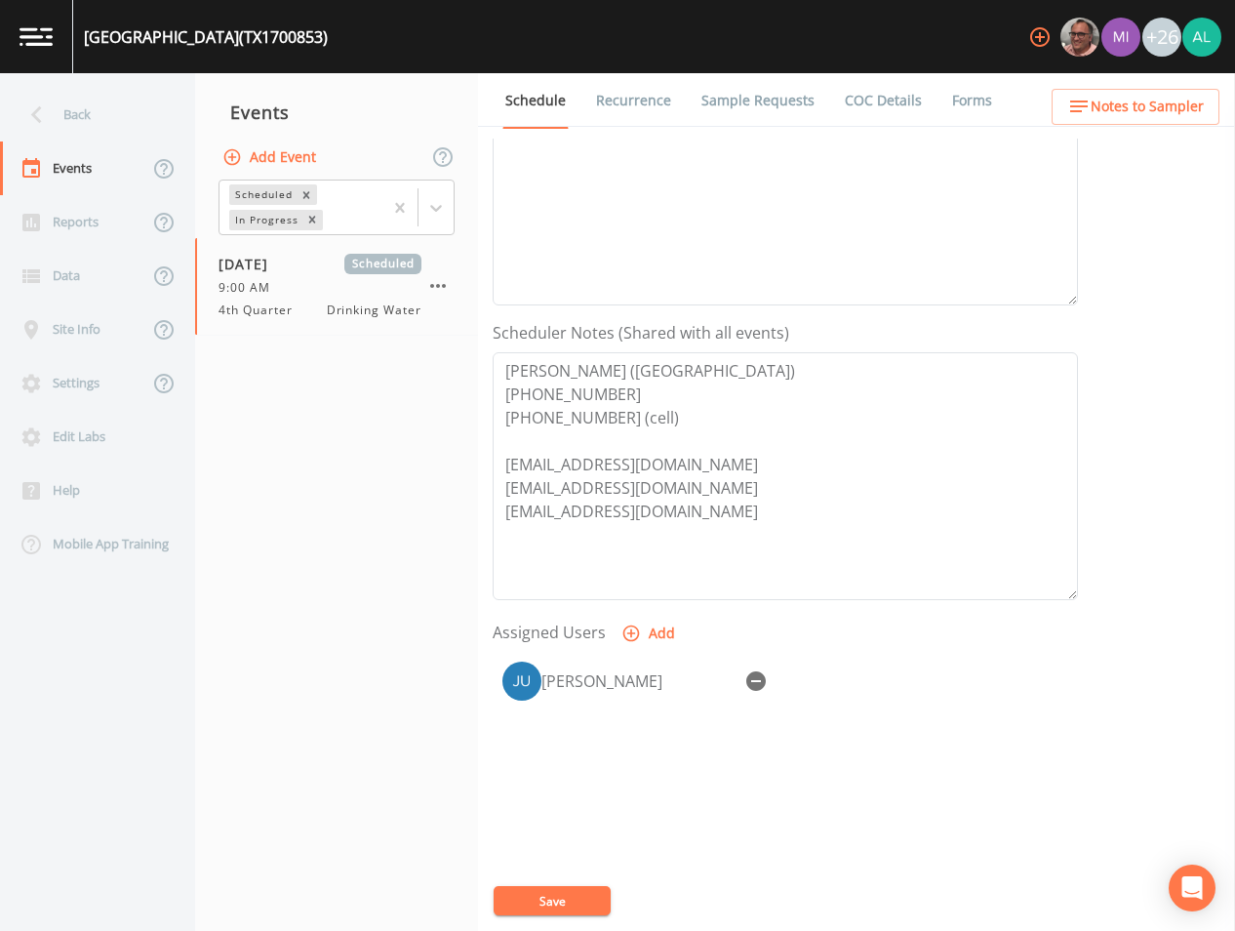
scroll to position [390, 0]
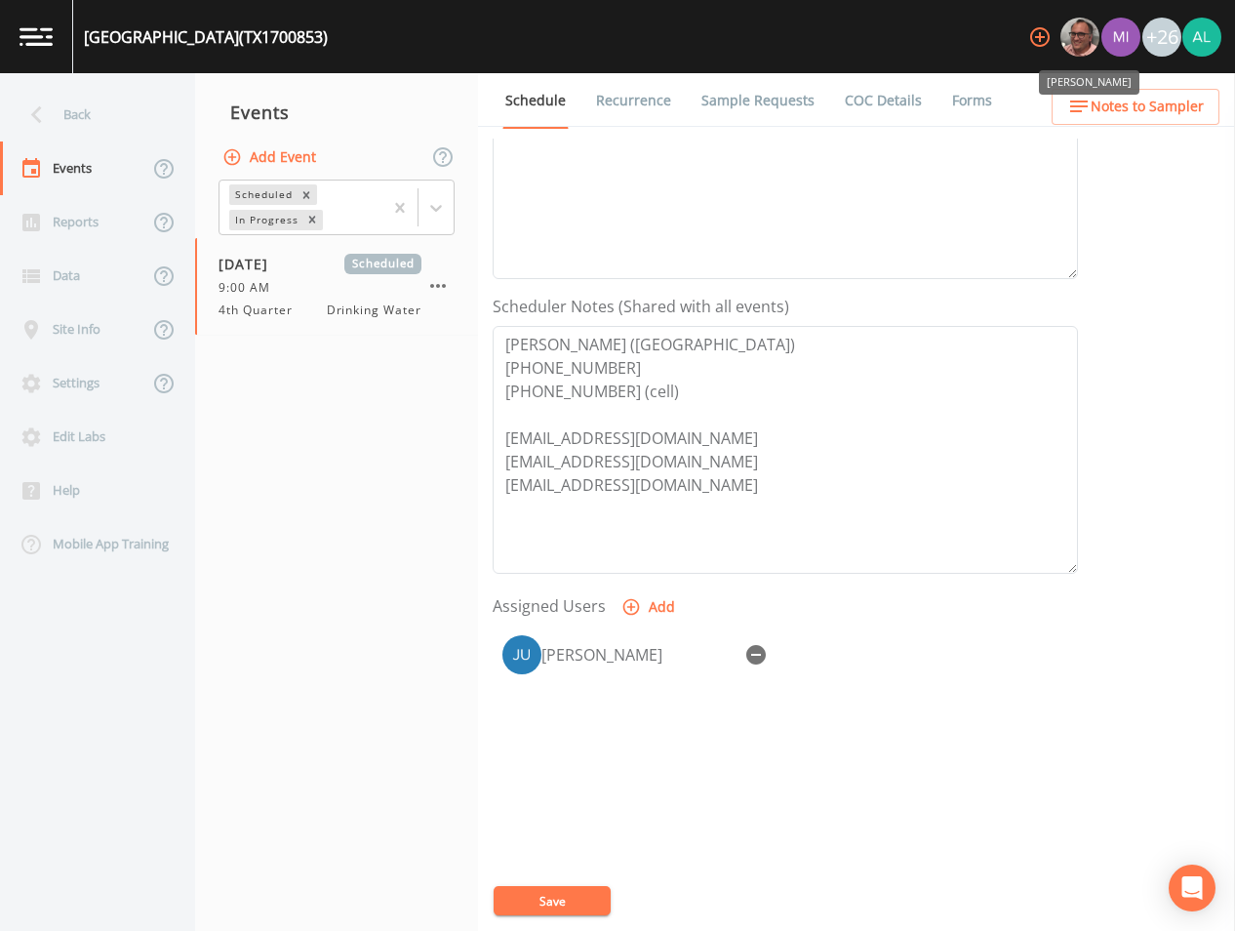
click at [1088, 95] on div "[PERSON_NAME]" at bounding box center [1089, 77] width 104 height 40
click at [1089, 96] on div "[PERSON_NAME]" at bounding box center [1089, 77] width 104 height 40
copy div "Franklin"
click at [1165, 99] on span "Notes to Sampler" at bounding box center [1147, 107] width 113 height 24
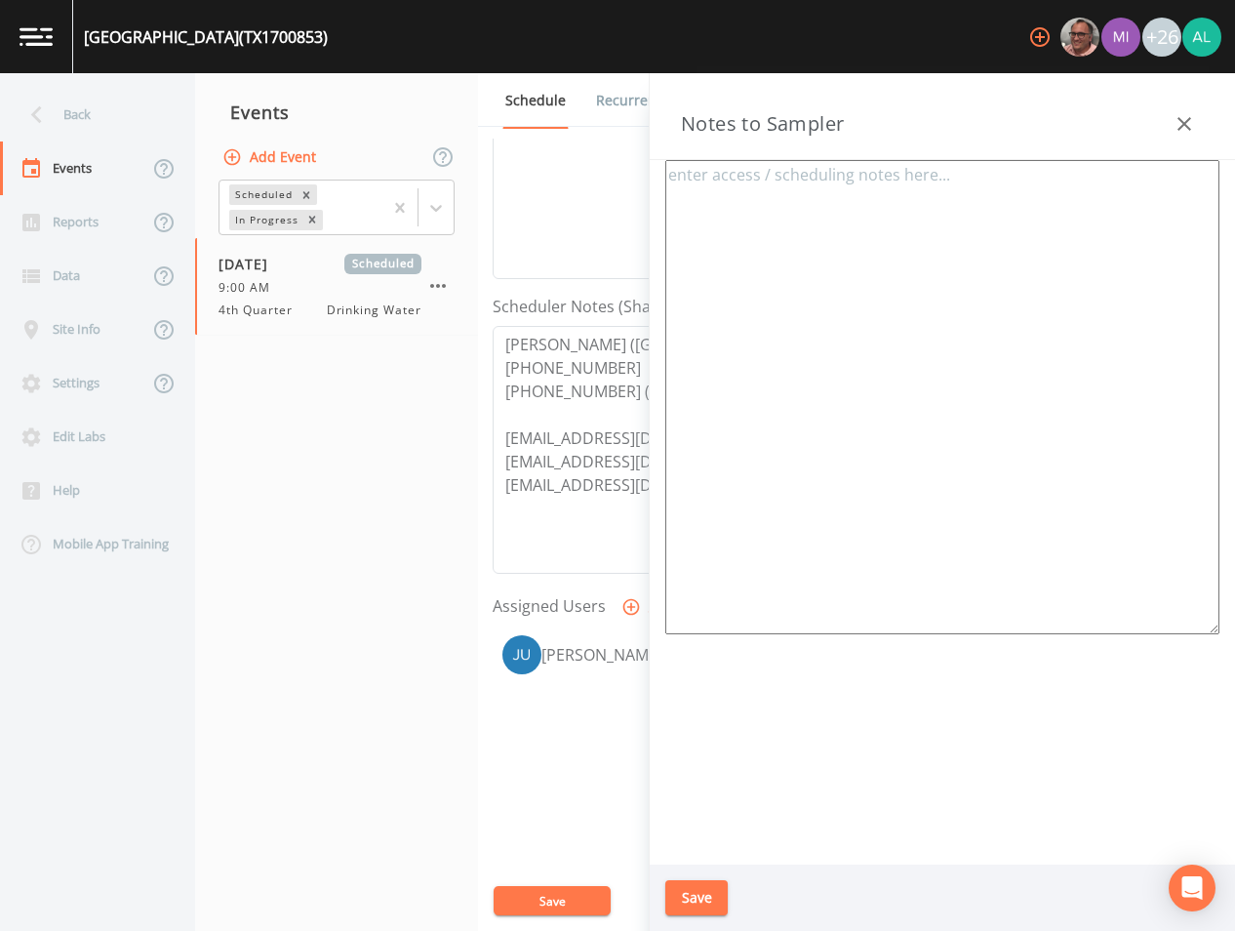
type textarea "[PERSON_NAME] (Aqua [GEOGRAPHIC_DATA]) [PHONE_NUMBER] [PHONE_NUMBER] (cell) ** …"
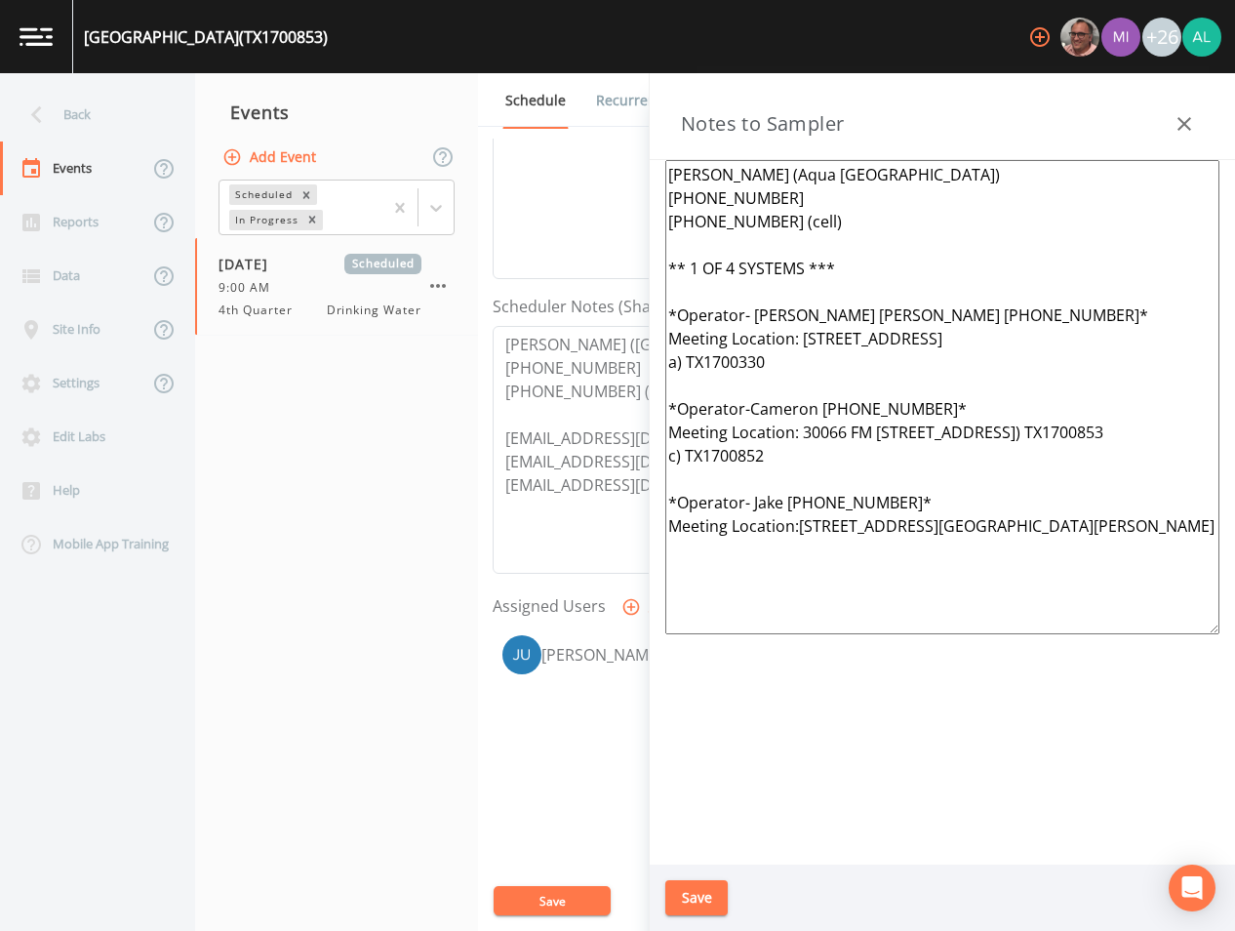
drag, startPoint x: 752, startPoint y: 512, endPoint x: 731, endPoint y: 252, distance: 261.4
click at [593, 74] on div "Back Events Reports Data Site Info Settings Edit Labs Help Mobile App Training …" at bounding box center [617, 502] width 1235 height 858
click at [710, 896] on button "Save" at bounding box center [697, 898] width 62 height 36
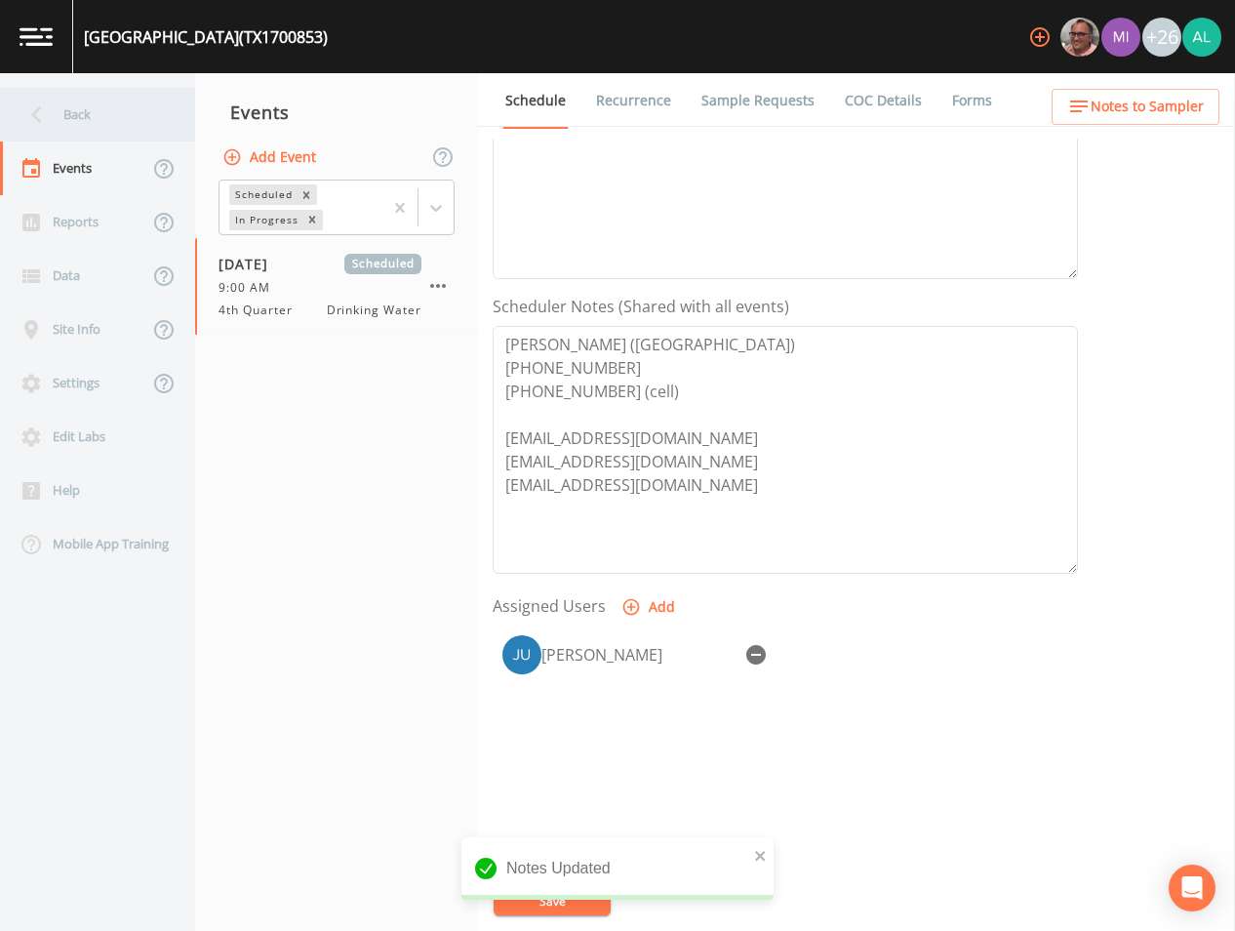
click at [138, 138] on div "Back" at bounding box center [88, 115] width 176 height 54
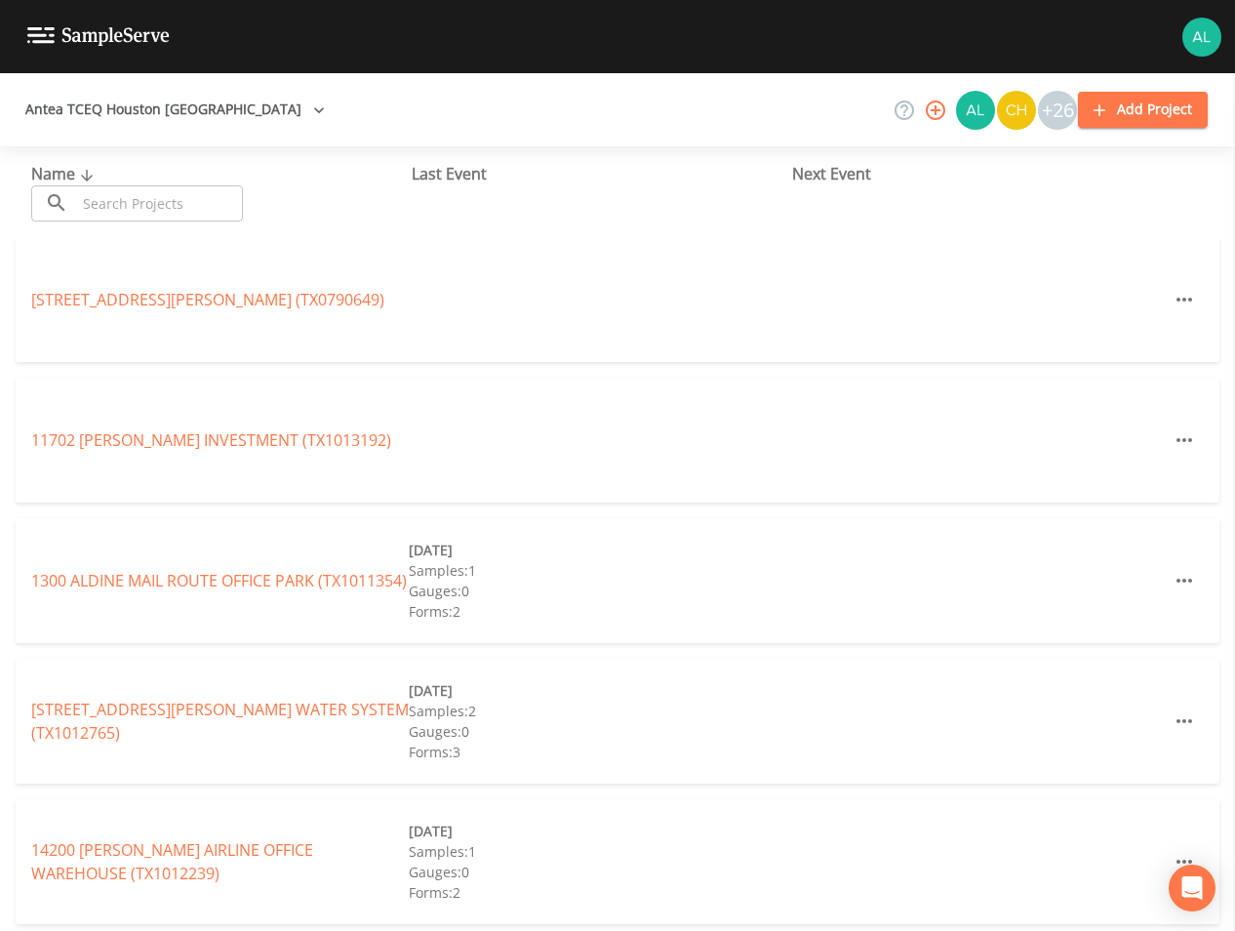
click at [156, 206] on input "text" at bounding box center [159, 203] width 167 height 36
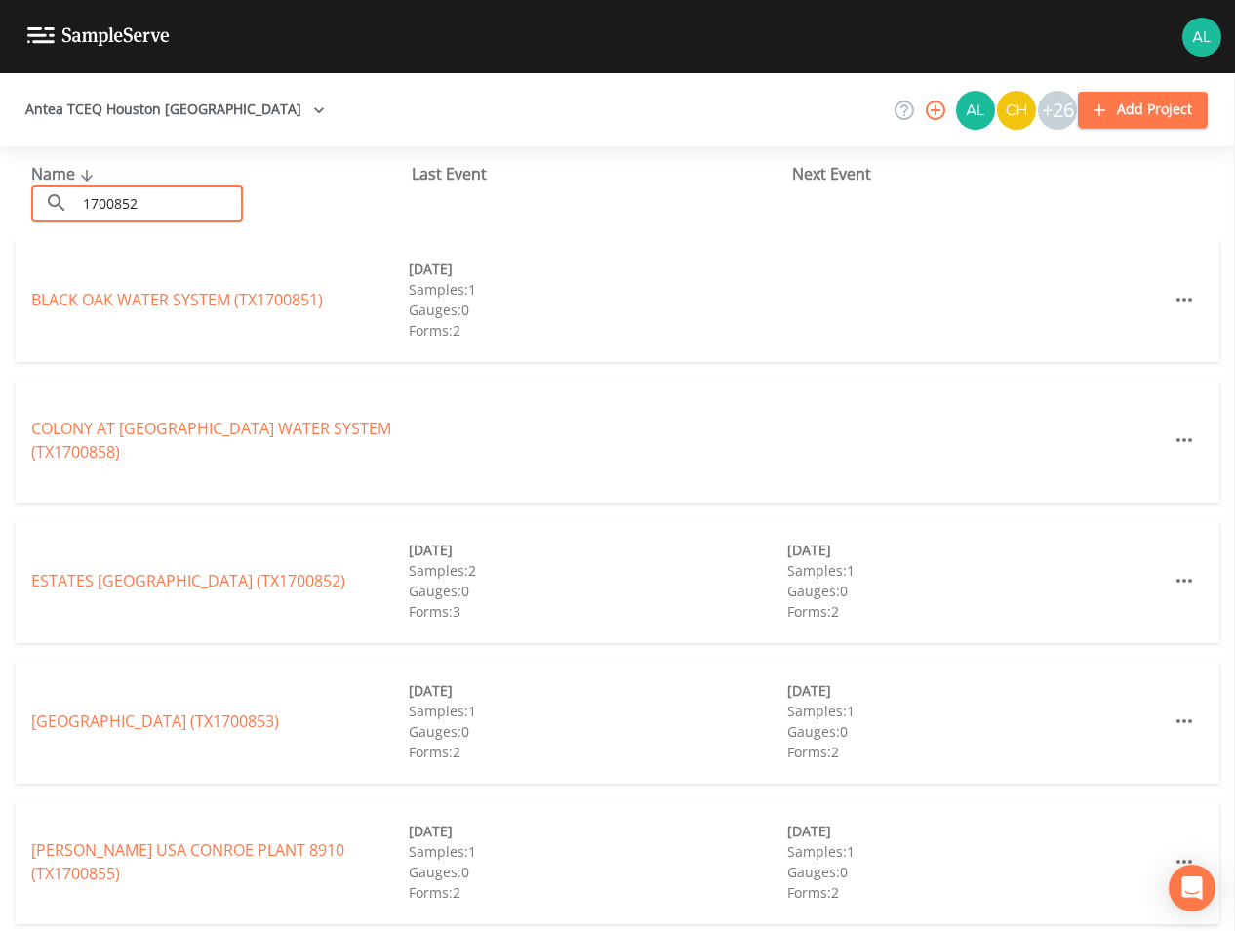
type input "1700852"
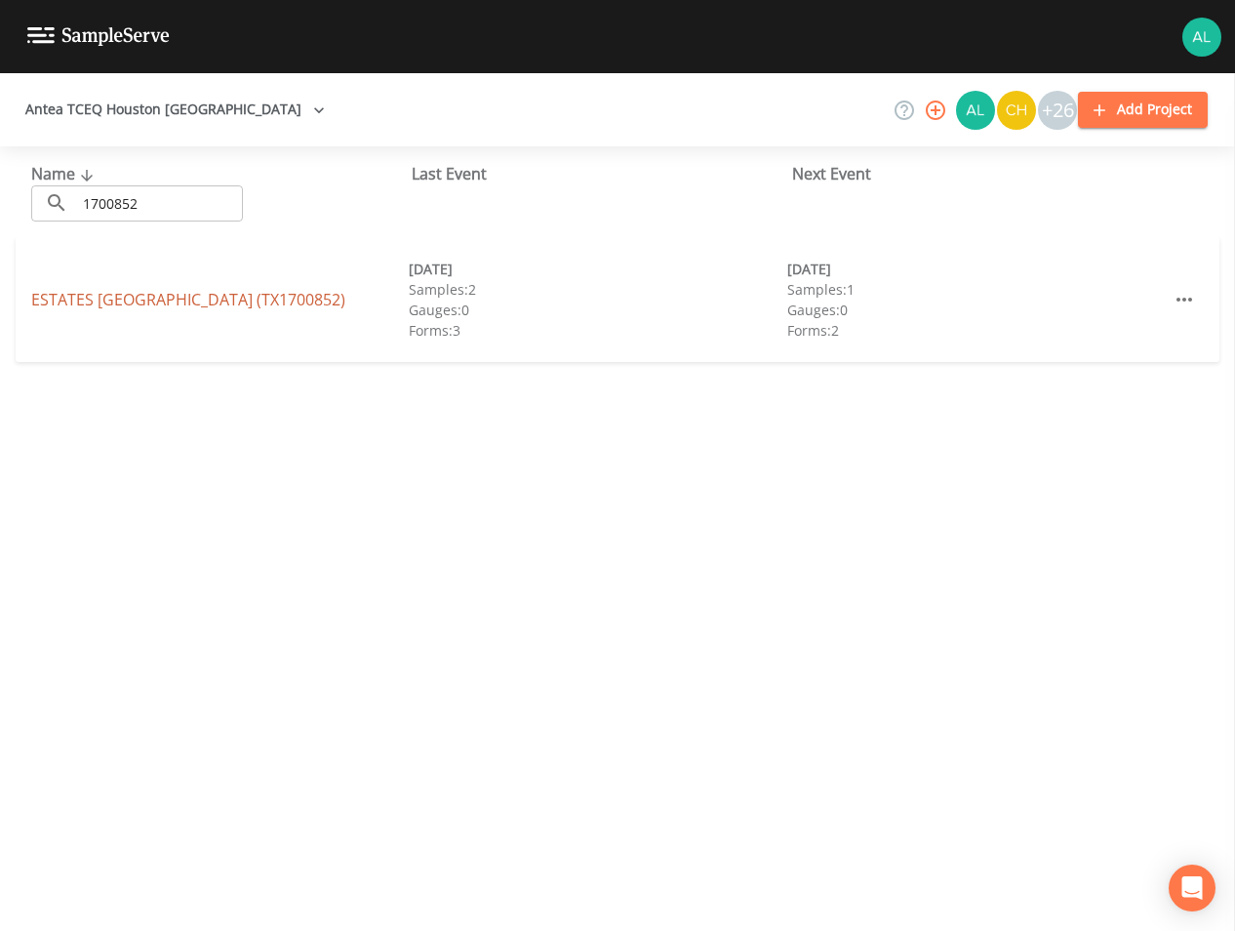
click at [192, 289] on link "ESTATES [GEOGRAPHIC_DATA] (TX1700852)" at bounding box center [188, 299] width 314 height 21
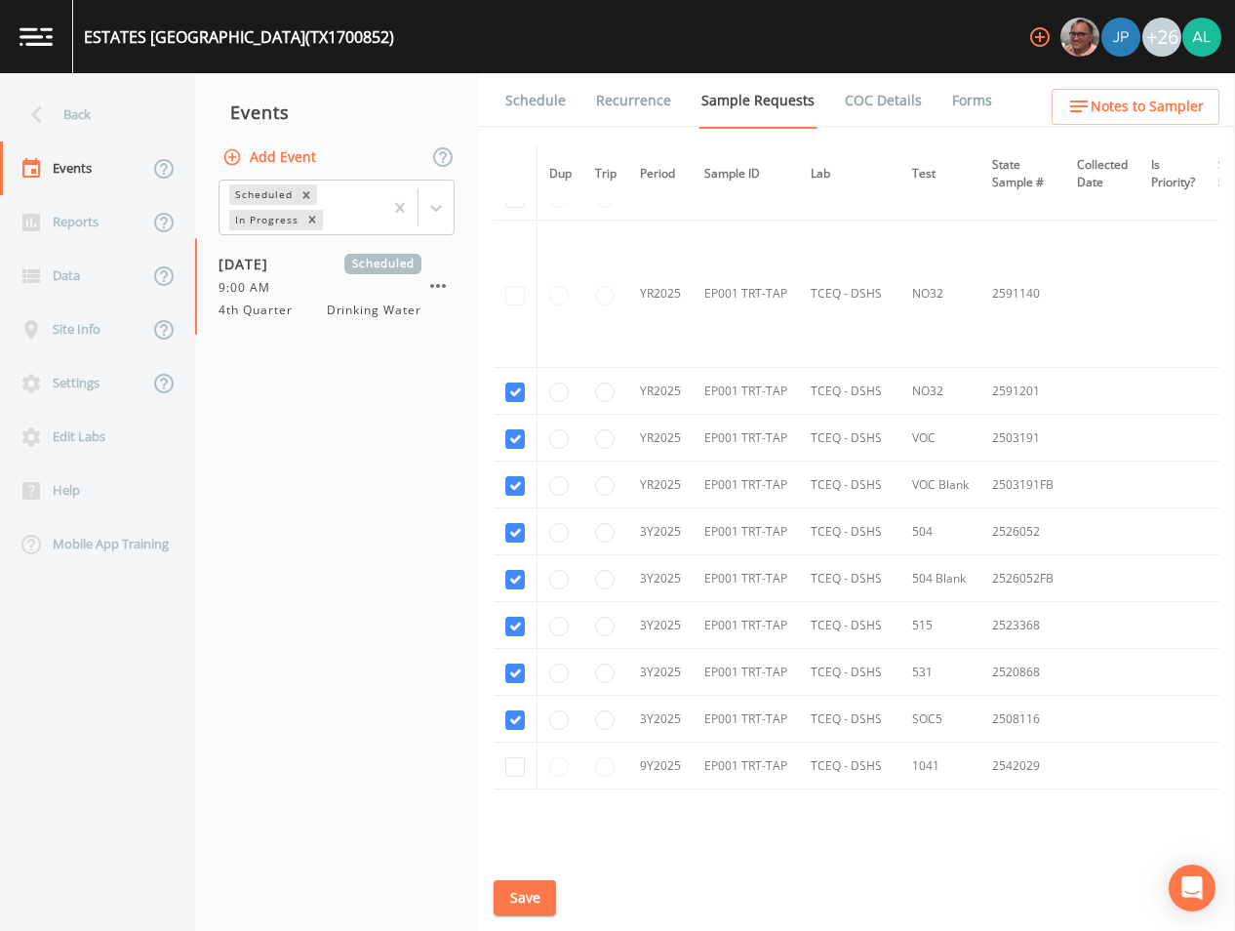
scroll to position [785, 0]
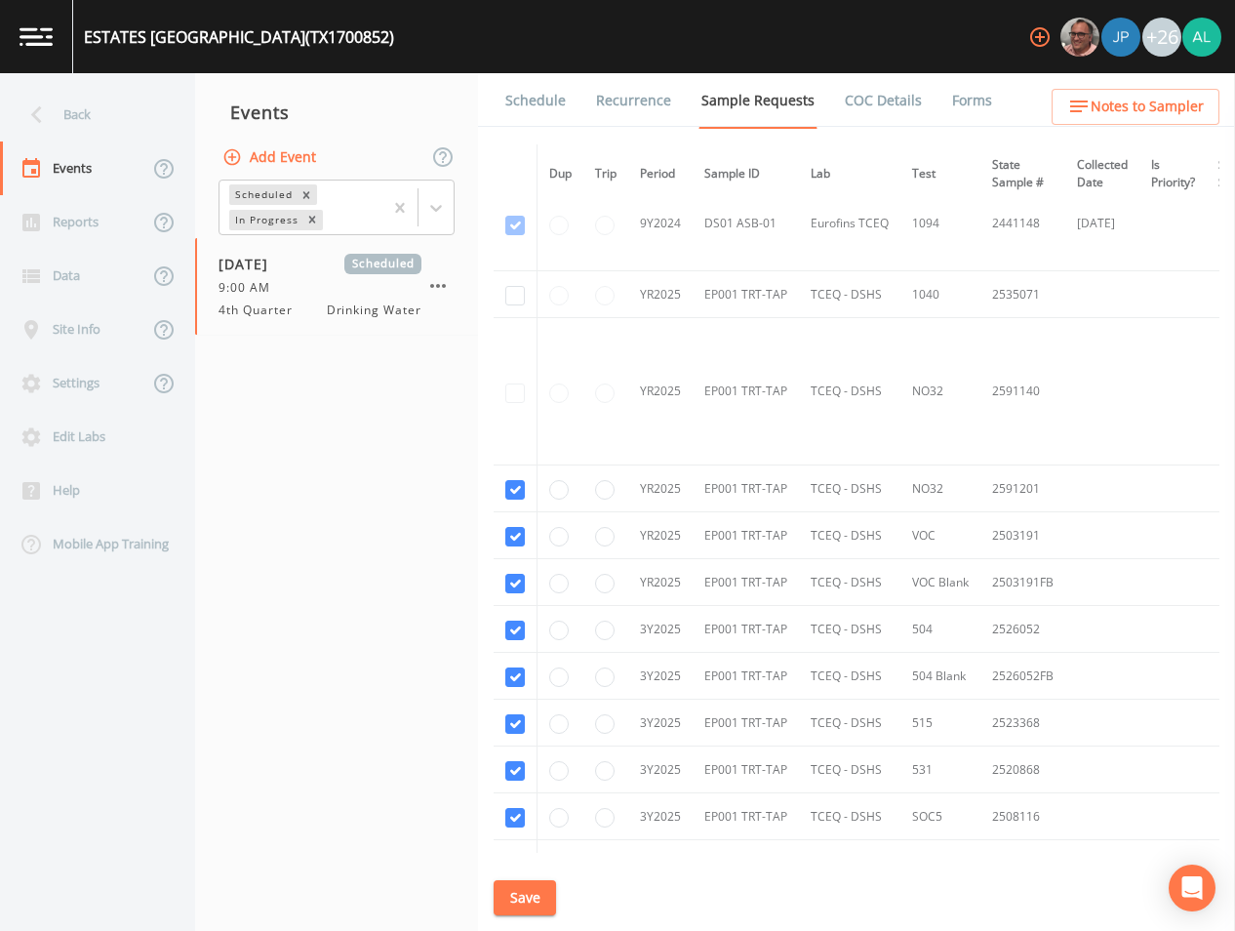
click at [523, 123] on link "Schedule" at bounding box center [536, 100] width 66 height 55
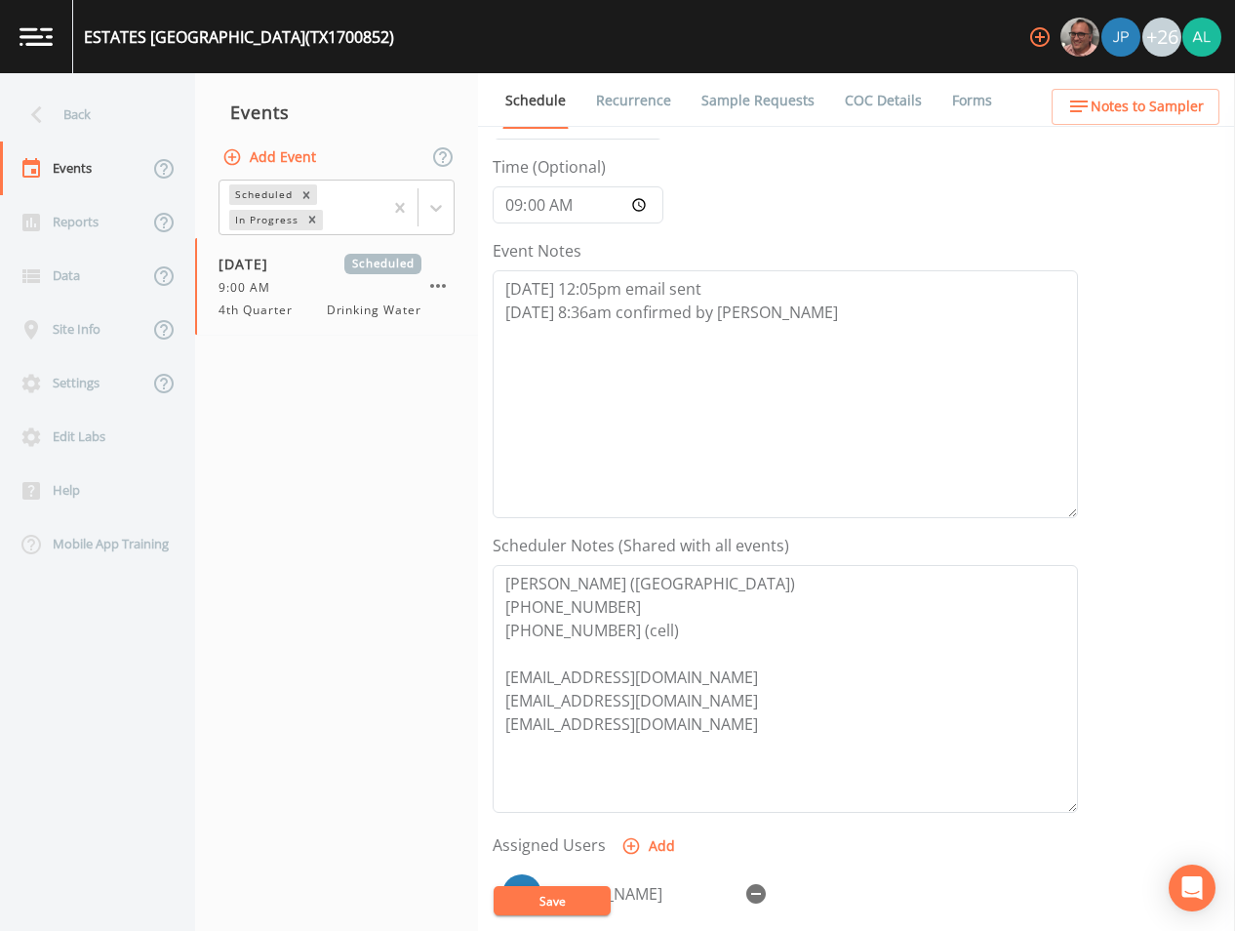
scroll to position [293, 0]
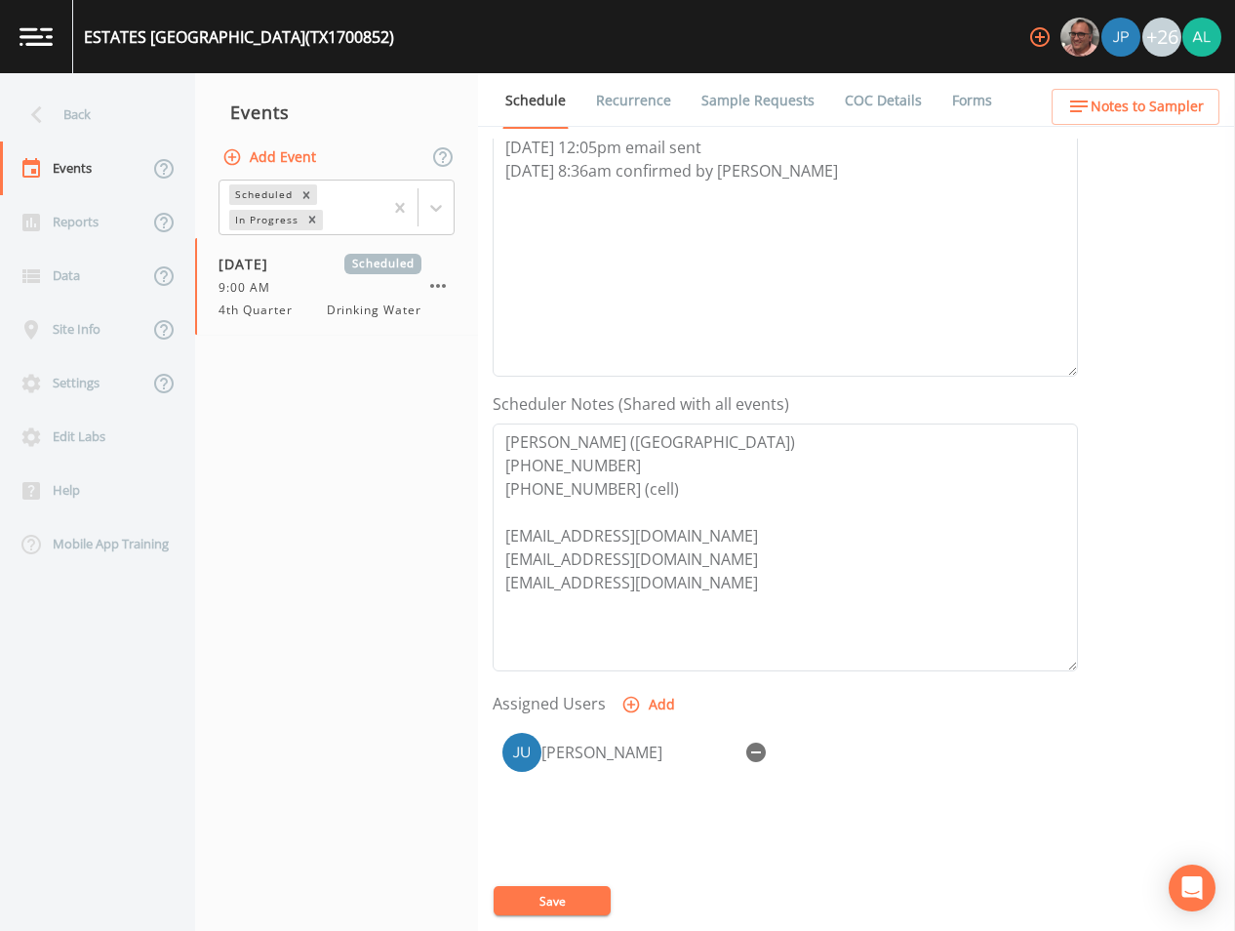
click at [1204, 84] on ul "Schedule Recurrence Sample Requests COC Details Forms" at bounding box center [856, 100] width 757 height 54
click at [1184, 98] on span "Notes to Sampler" at bounding box center [1147, 107] width 113 height 24
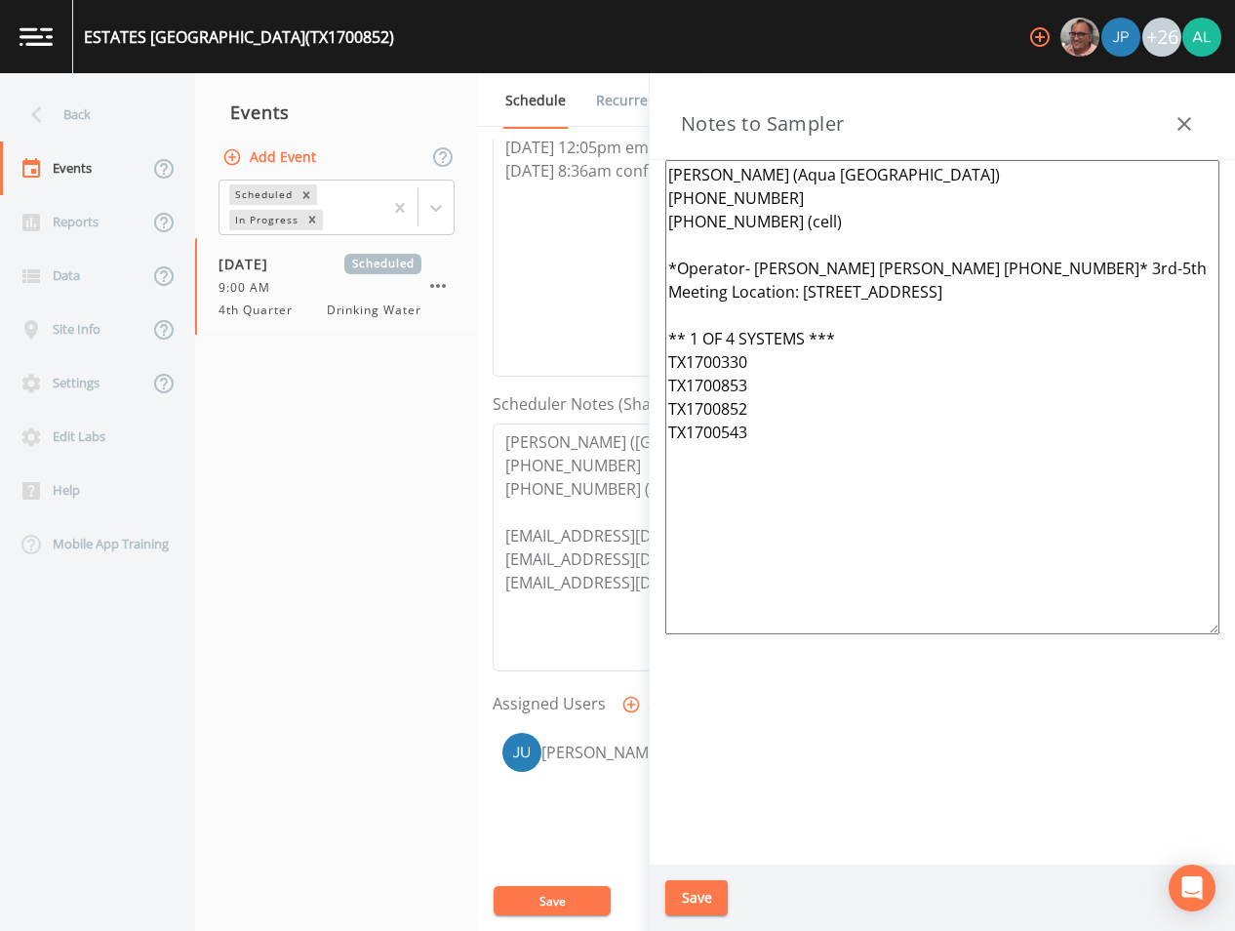
drag, startPoint x: 803, startPoint y: 457, endPoint x: 512, endPoint y: 91, distance: 467.4
click at [512, 91] on div "Back Events Reports Data Site Info Settings Edit Labs Help Mobile App Training …" at bounding box center [617, 502] width 1235 height 858
paste textarea "* 1 OF 4 SYSTEMS *** *Operator- [PERSON_NAME] [PERSON_NAME] [PHONE_NUMBER]* Mee…"
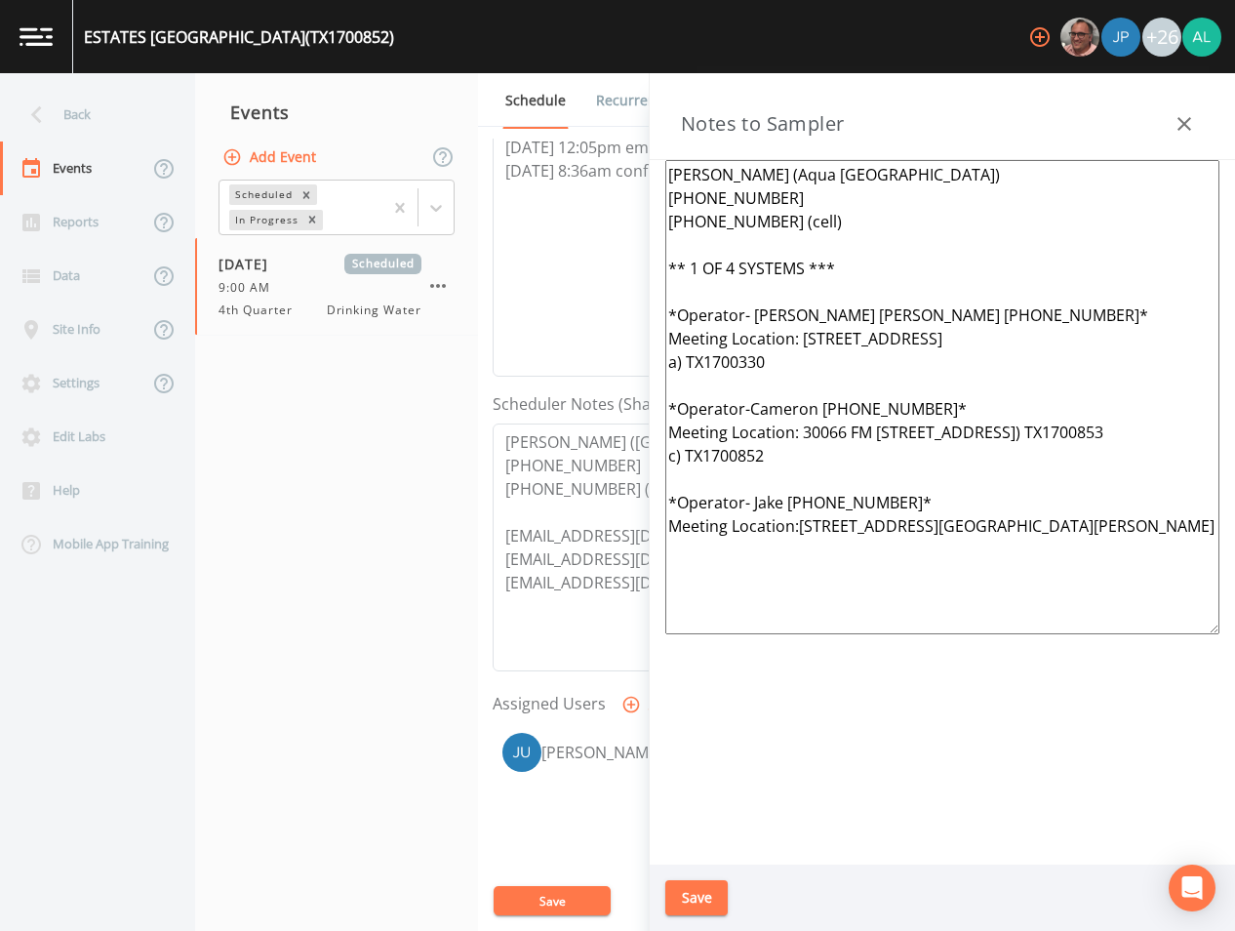
type textarea "[PERSON_NAME] (Aqua [GEOGRAPHIC_DATA]) [PHONE_NUMBER] [PHONE_NUMBER] (cell) ** …"
click at [718, 894] on button "Save" at bounding box center [697, 898] width 62 height 36
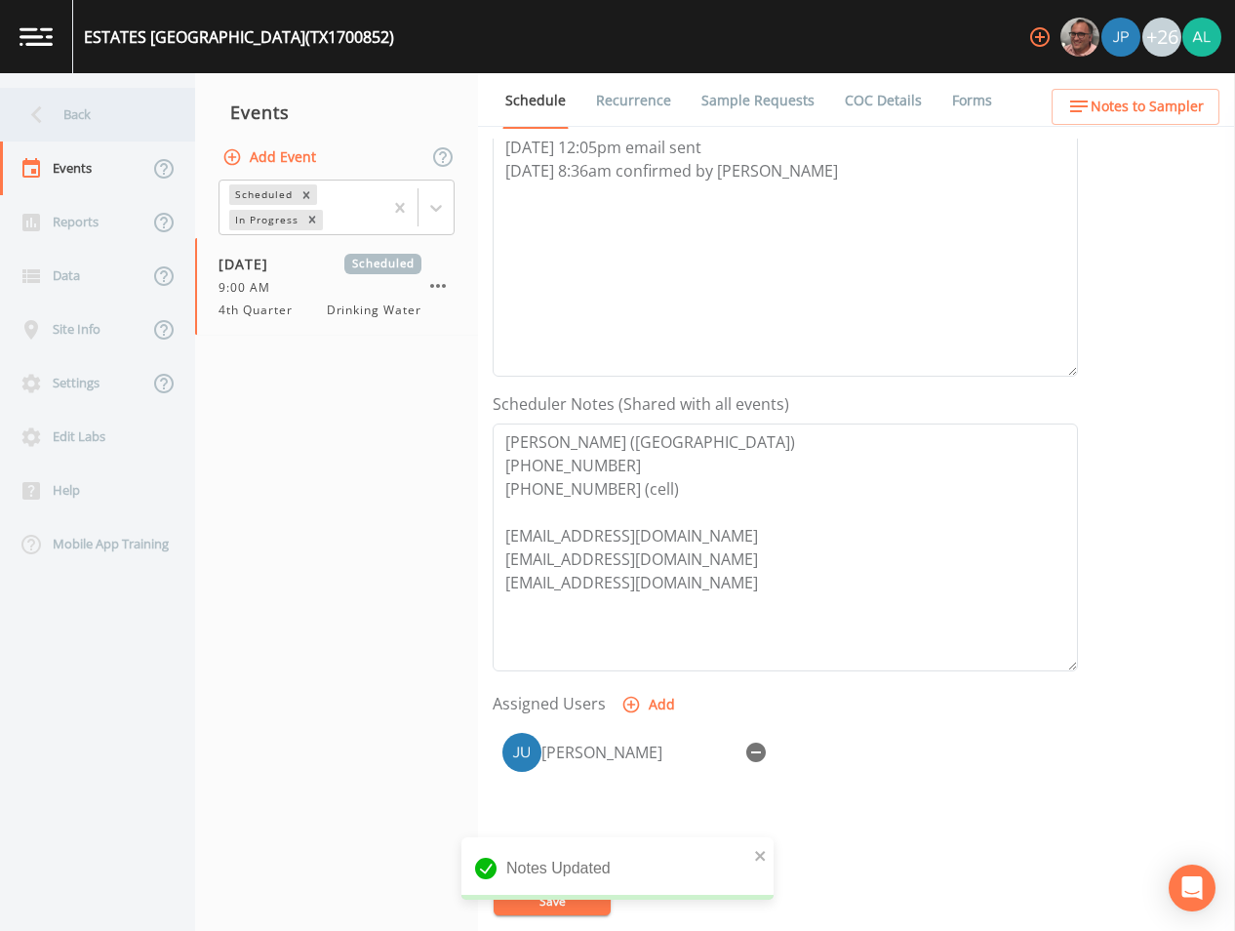
click at [54, 132] on div "Back" at bounding box center [88, 115] width 176 height 54
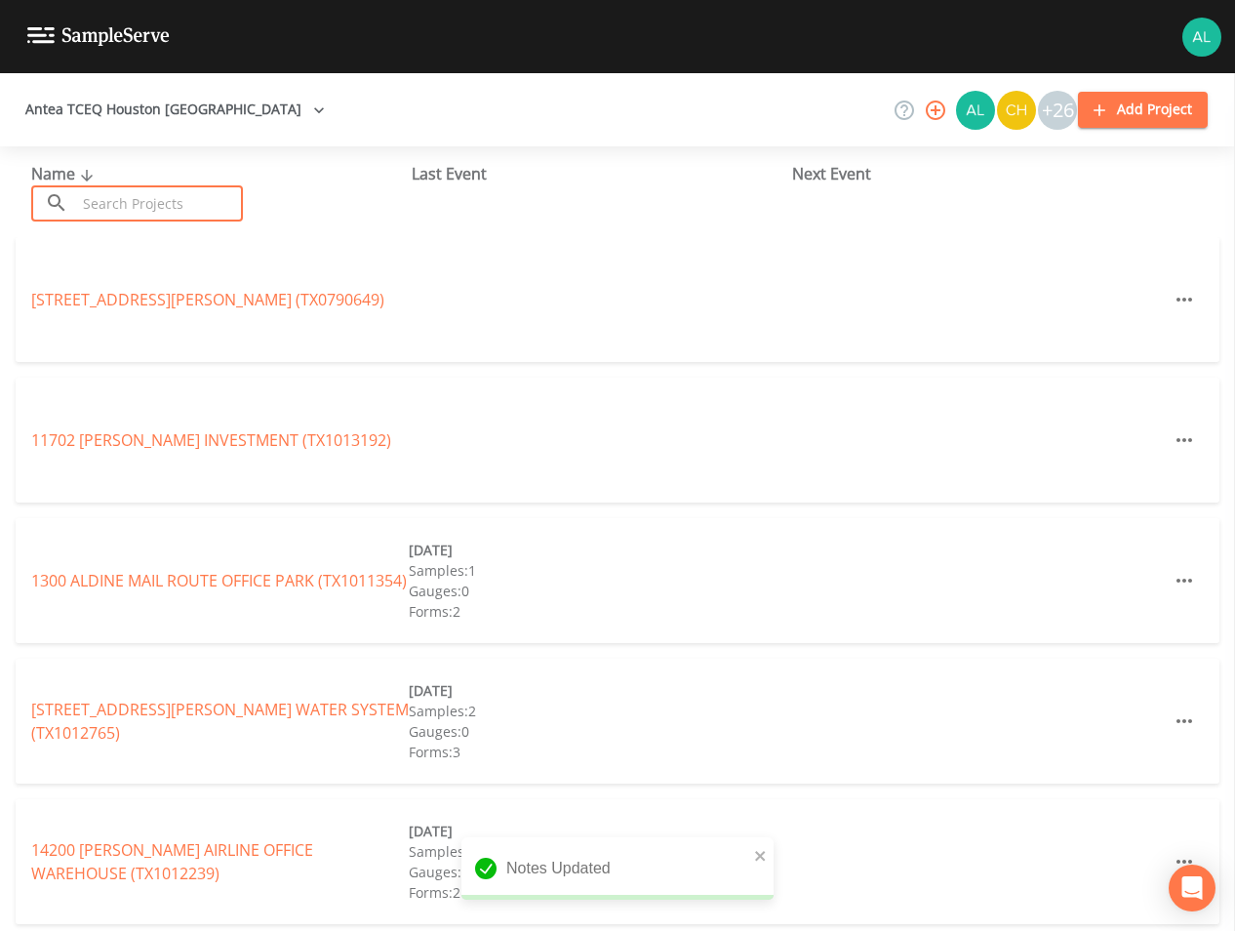
drag, startPoint x: 93, startPoint y: 207, endPoint x: 110, endPoint y: 217, distance: 20.1
click at [96, 208] on input "text" at bounding box center [159, 203] width 167 height 36
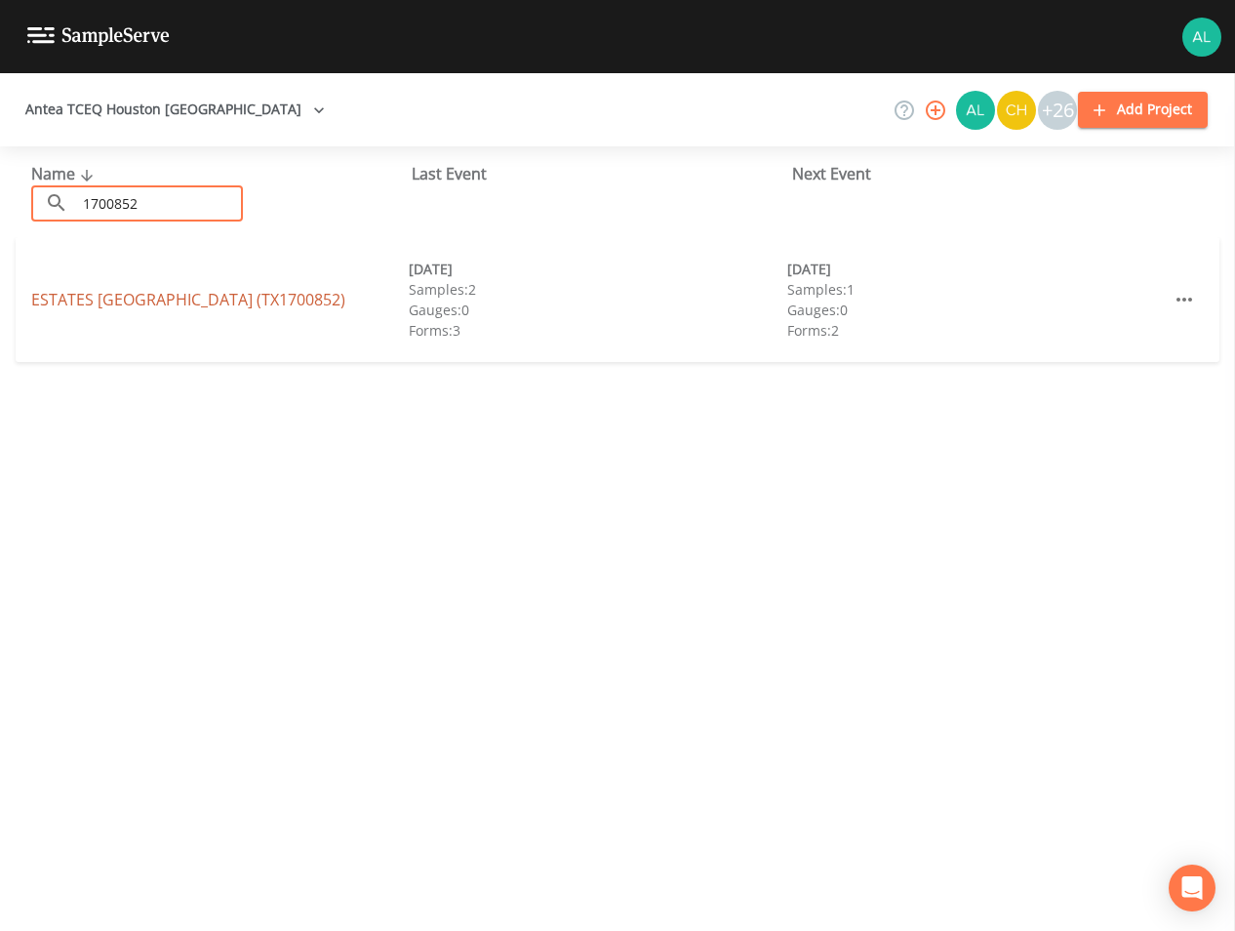
type input "1700852"
click at [87, 309] on link "ESTATES [GEOGRAPHIC_DATA] (TX1700852)" at bounding box center [188, 299] width 314 height 21
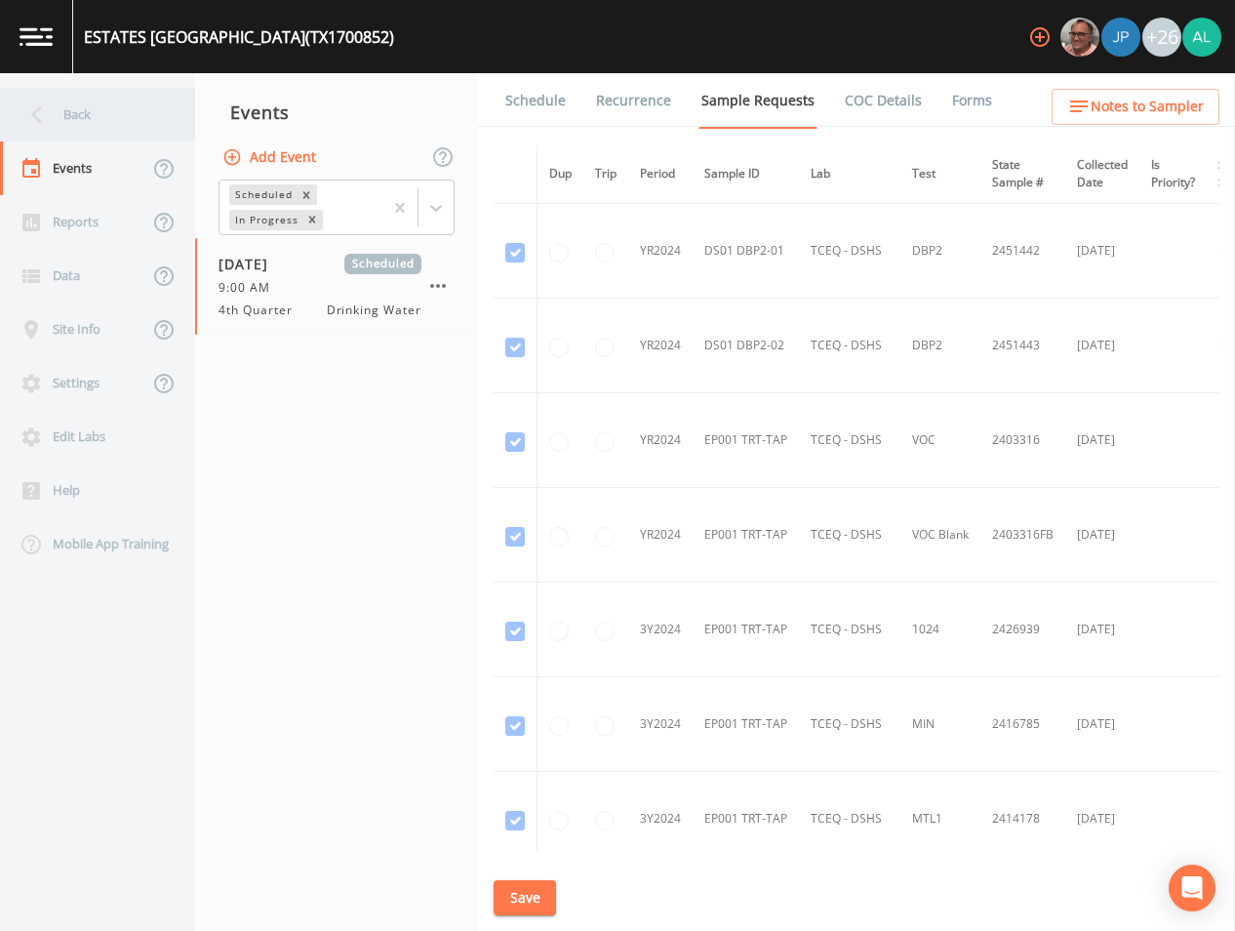
click at [106, 123] on div "Back" at bounding box center [88, 115] width 176 height 54
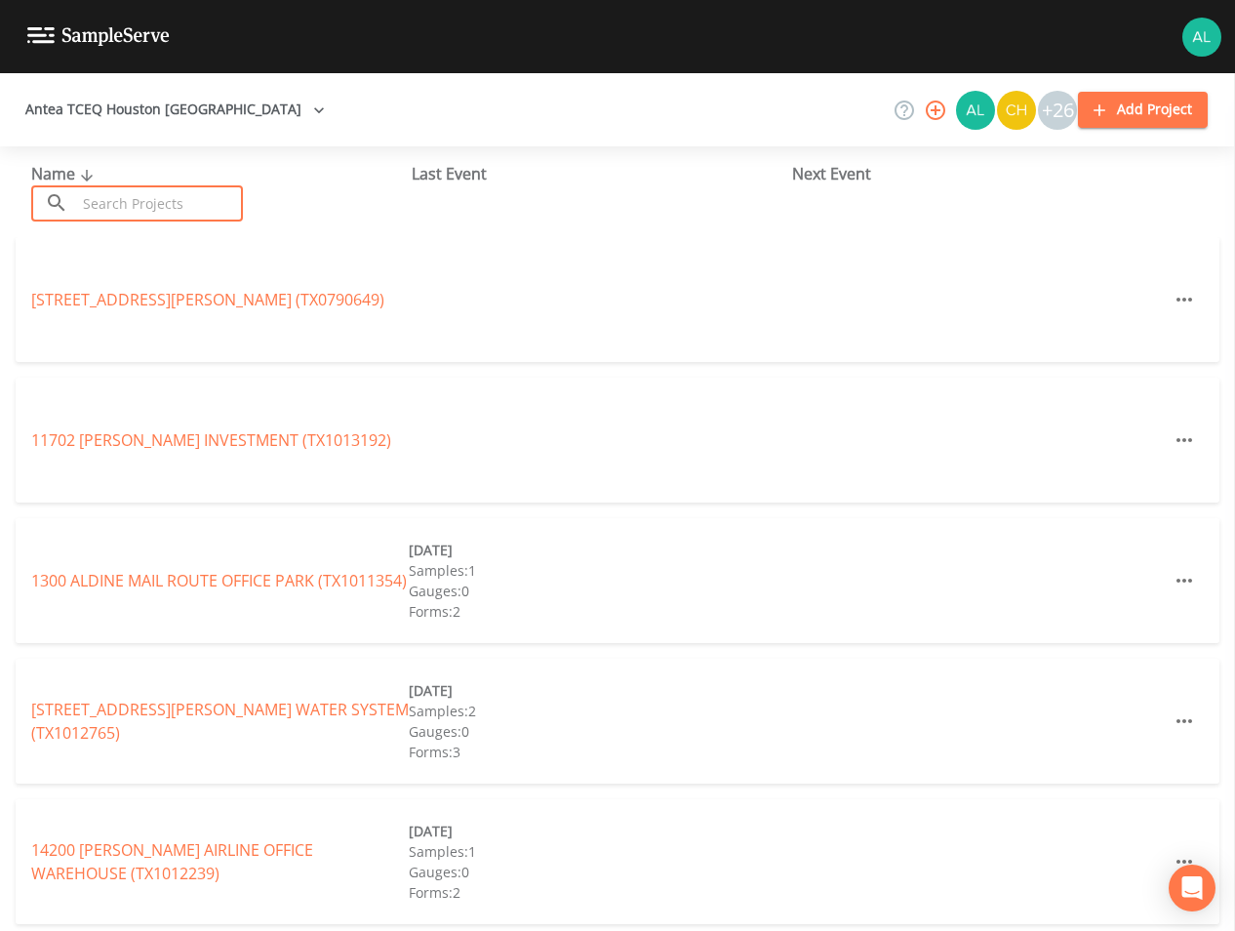
click at [159, 198] on input "text" at bounding box center [159, 203] width 167 height 36
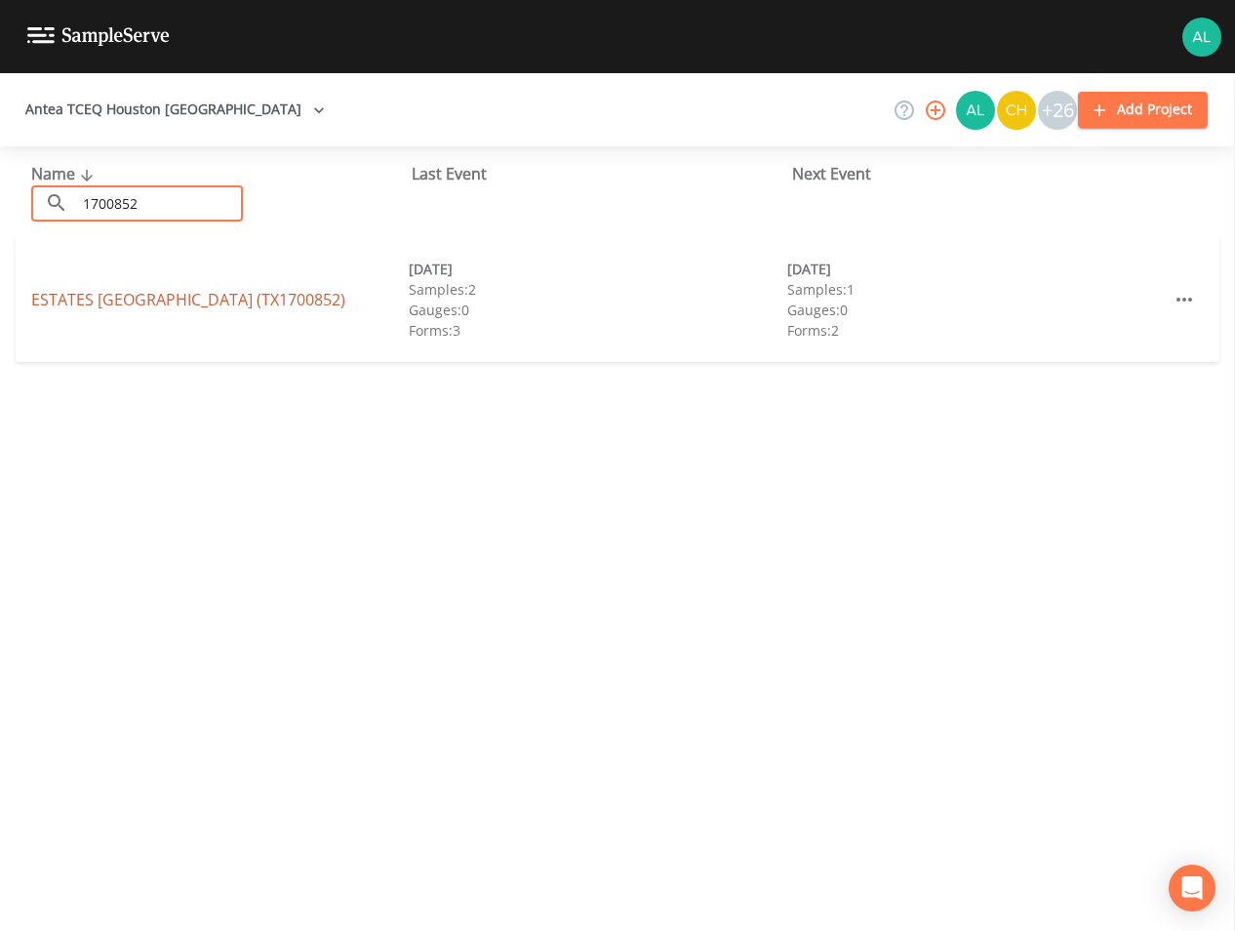
type input "1700852"
click at [127, 299] on link "ESTATES [GEOGRAPHIC_DATA] (TX1700852)" at bounding box center [188, 299] width 314 height 21
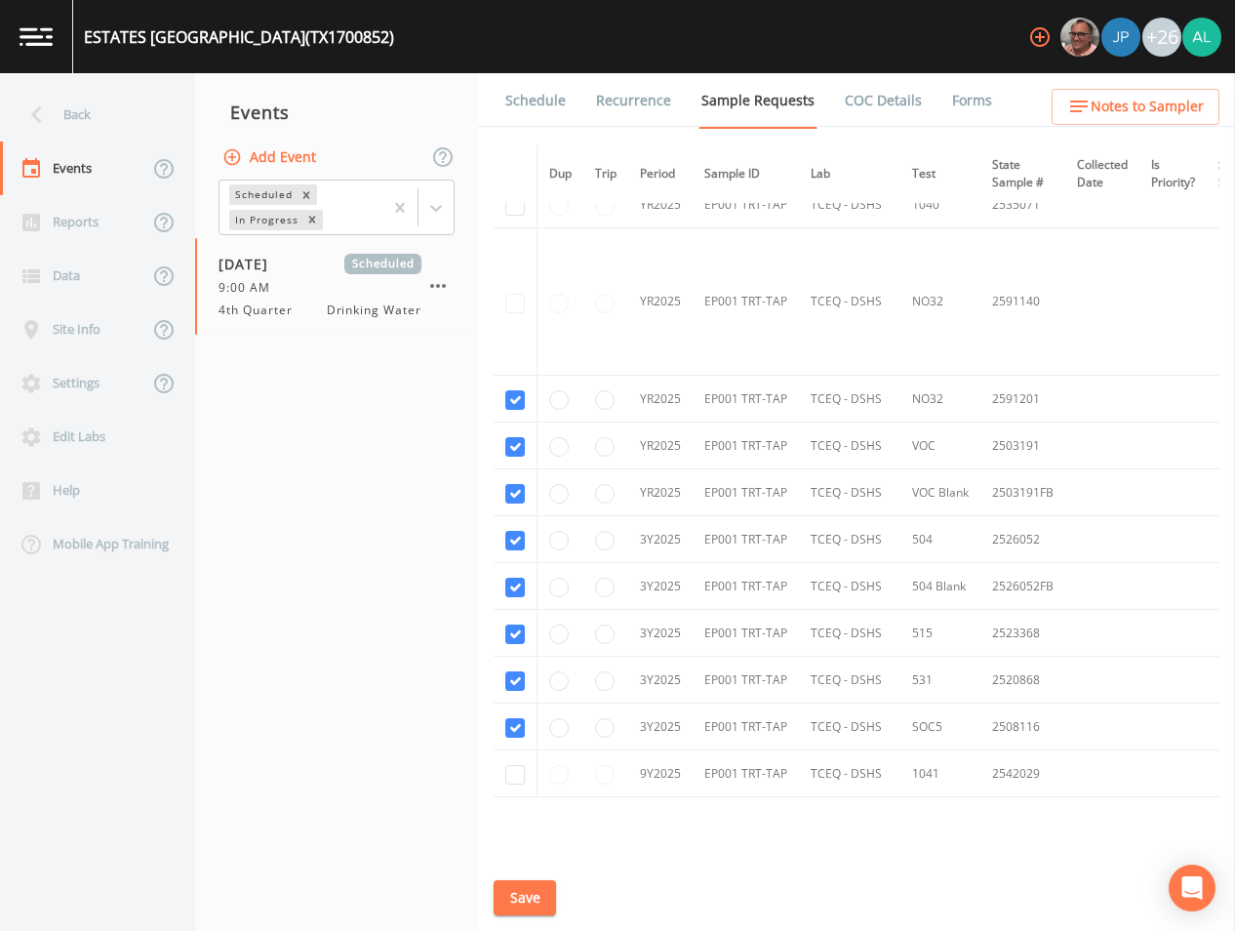
scroll to position [980, 0]
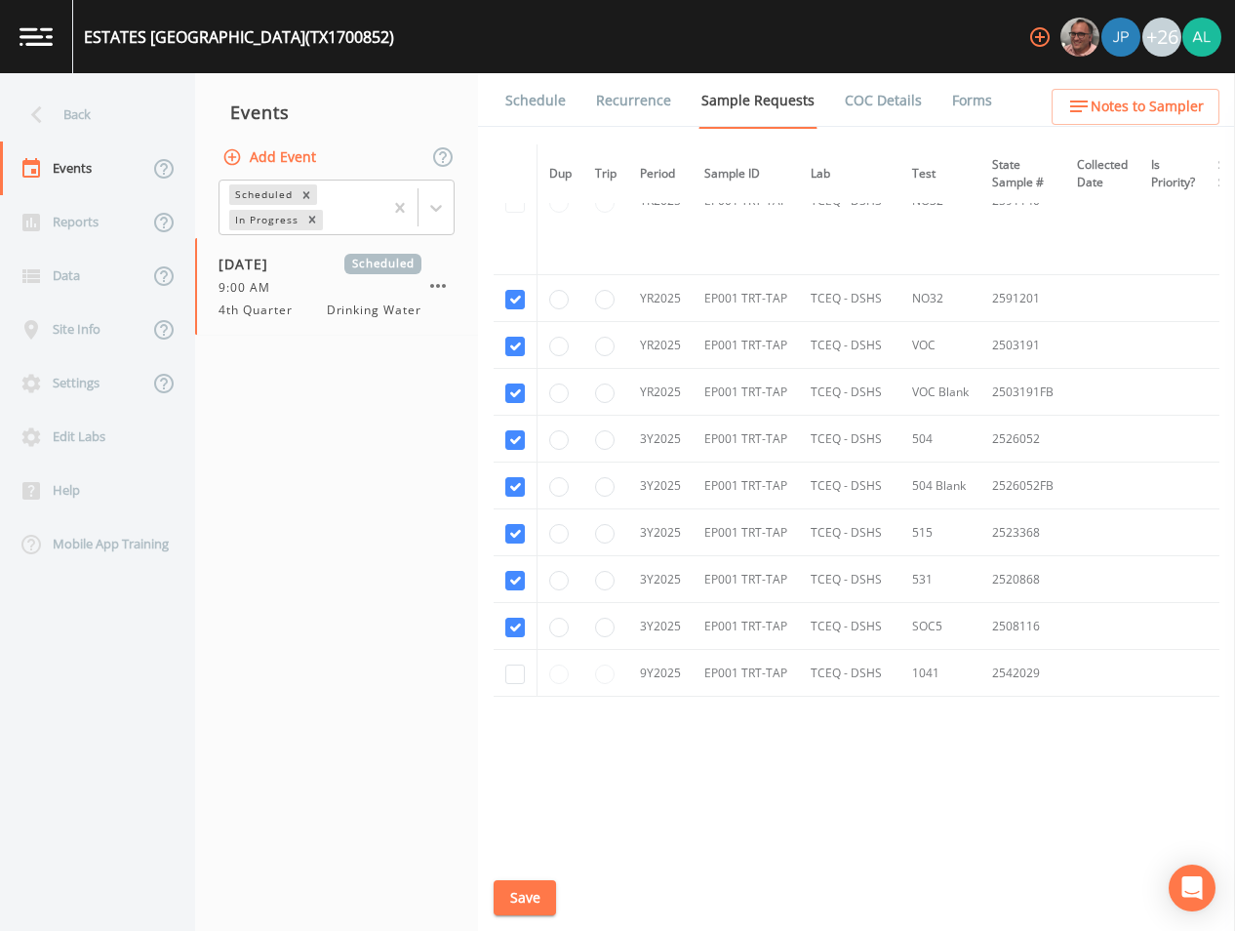
click at [510, 75] on link "Schedule" at bounding box center [536, 100] width 66 height 55
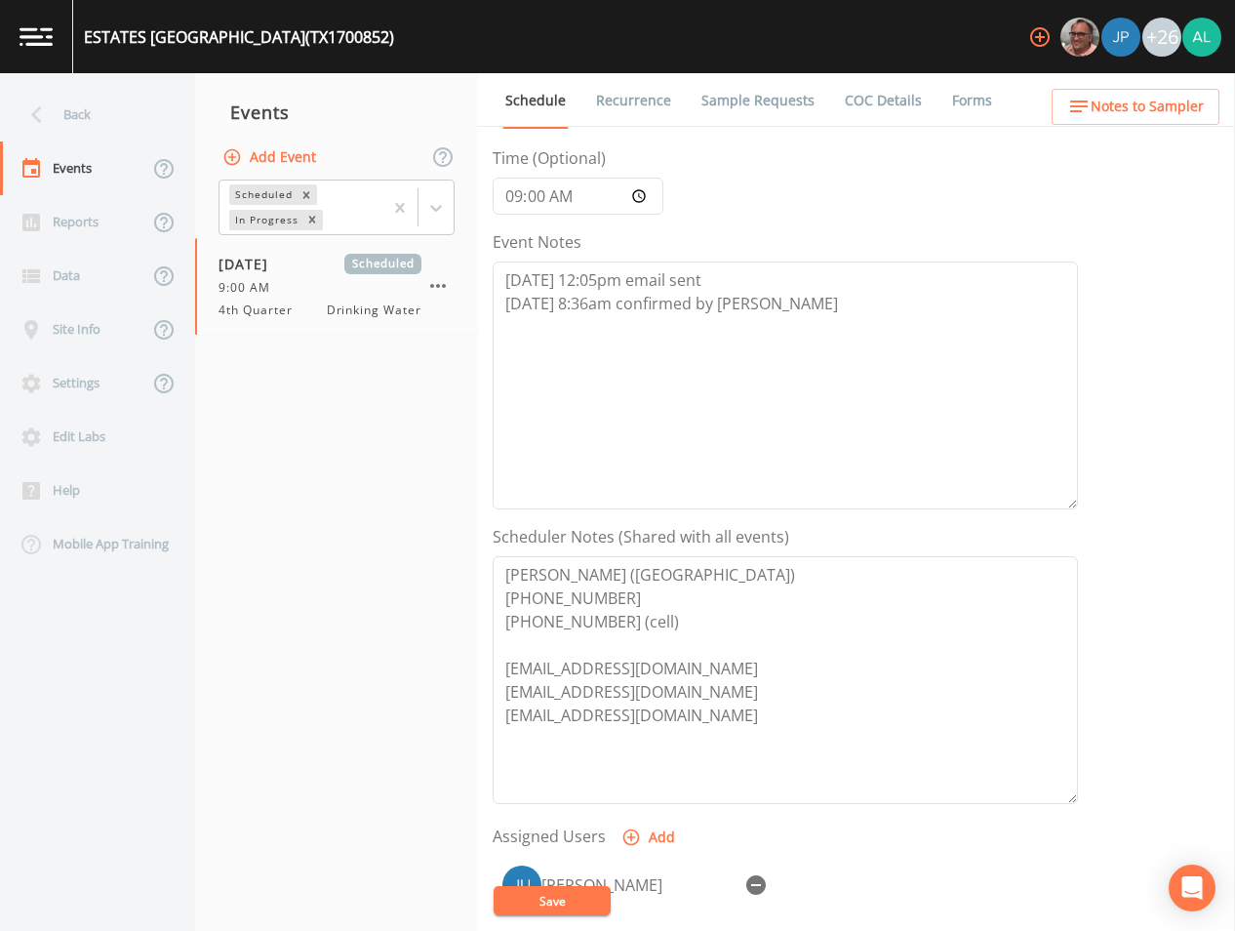
scroll to position [446, 0]
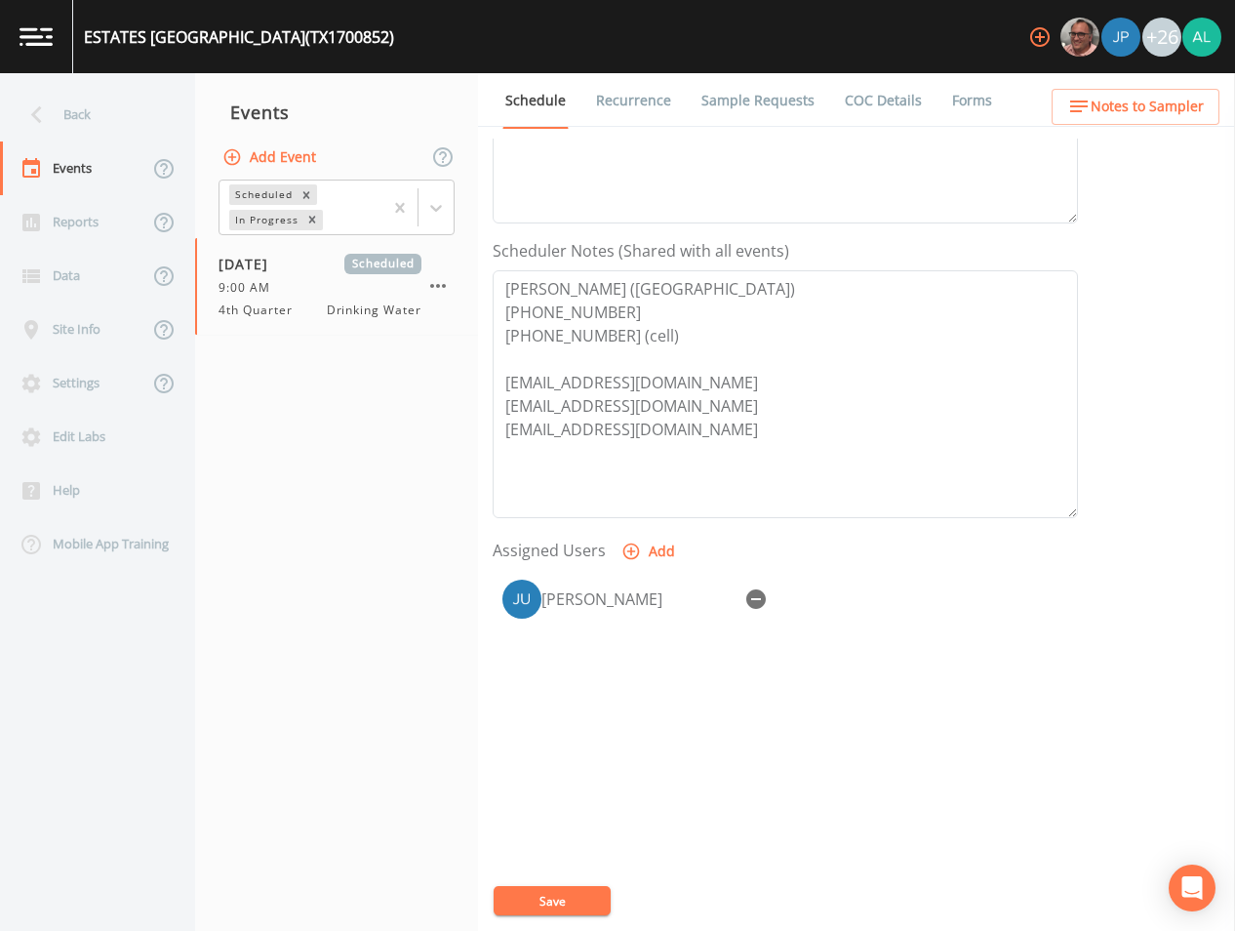
click at [1068, 128] on div "Schedule Recurrence Sample Requests COC Details Forms Event Name 4th Quarter Ta…" at bounding box center [856, 502] width 757 height 858
click at [1086, 105] on icon "button" at bounding box center [1079, 106] width 23 height 23
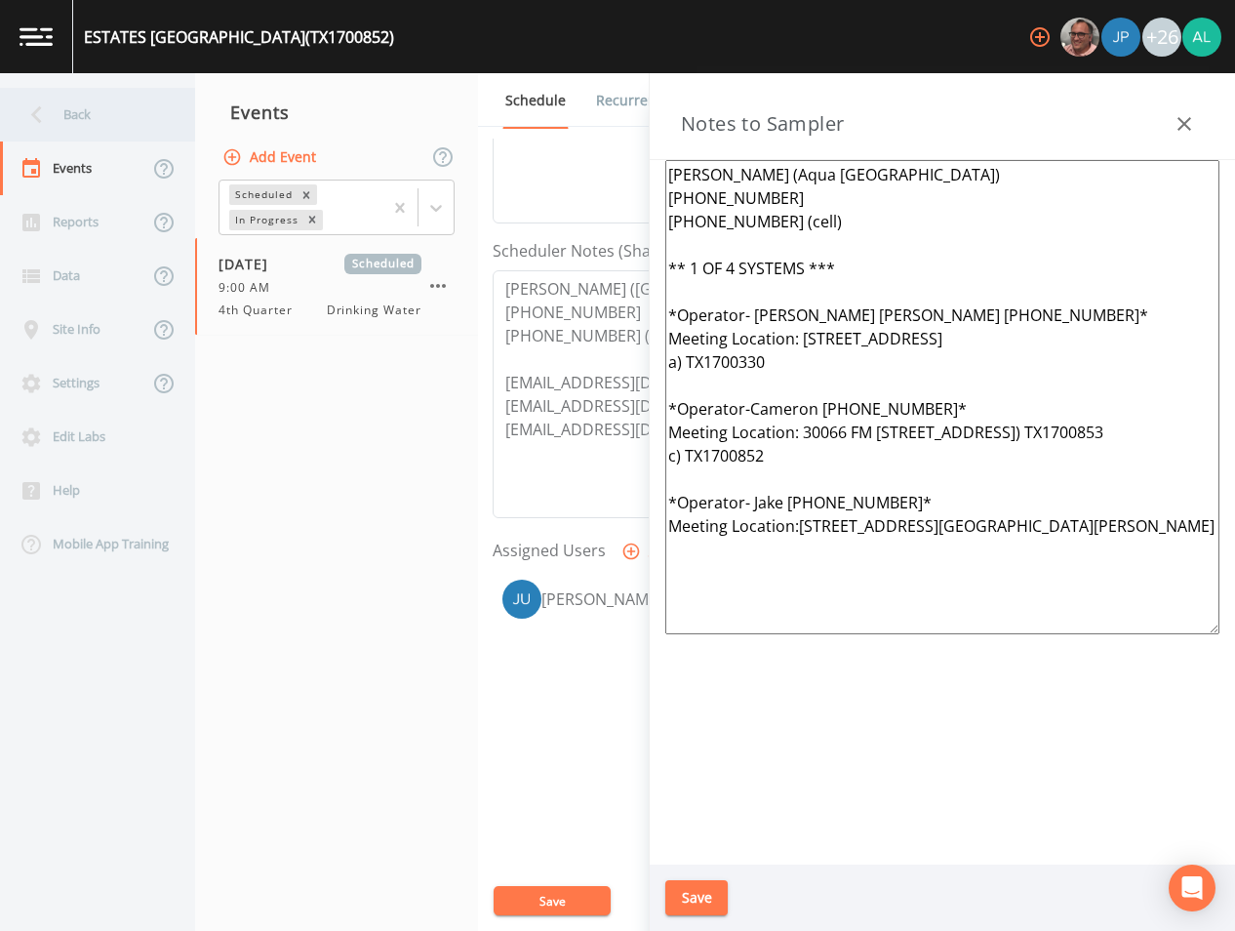
click at [135, 106] on div "Back" at bounding box center [88, 115] width 176 height 54
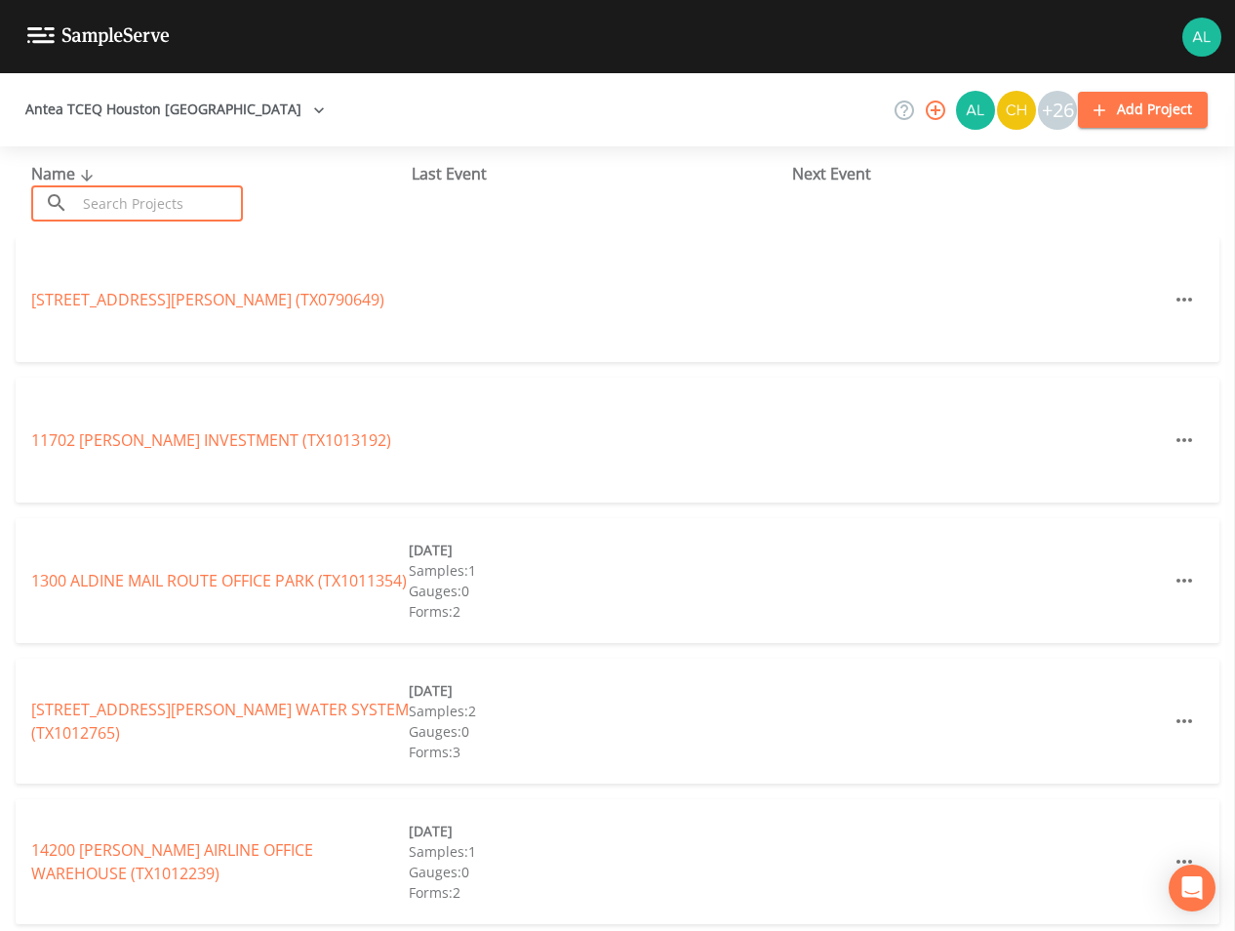
click at [114, 195] on input "text" at bounding box center [159, 203] width 167 height 36
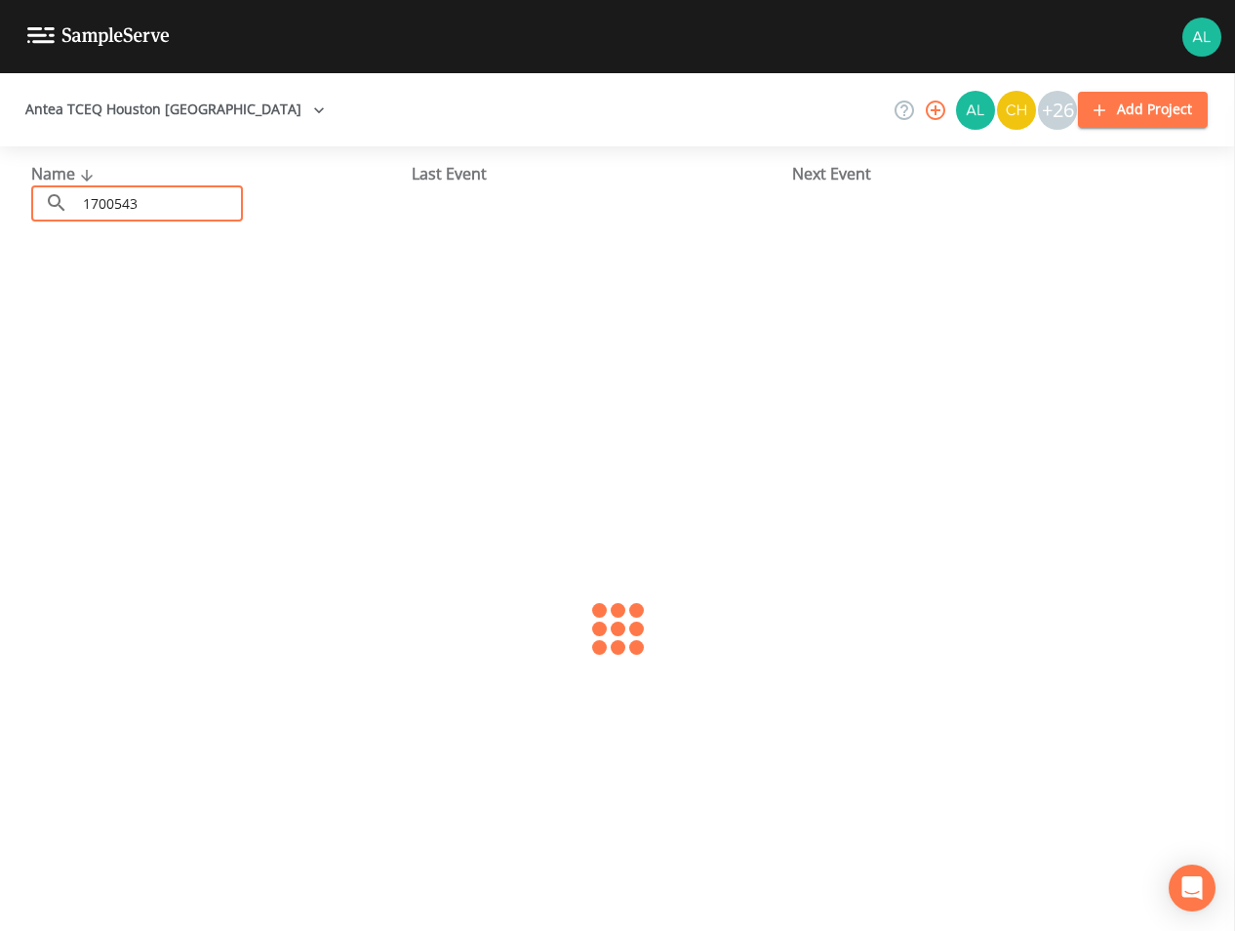
type input "1700543"
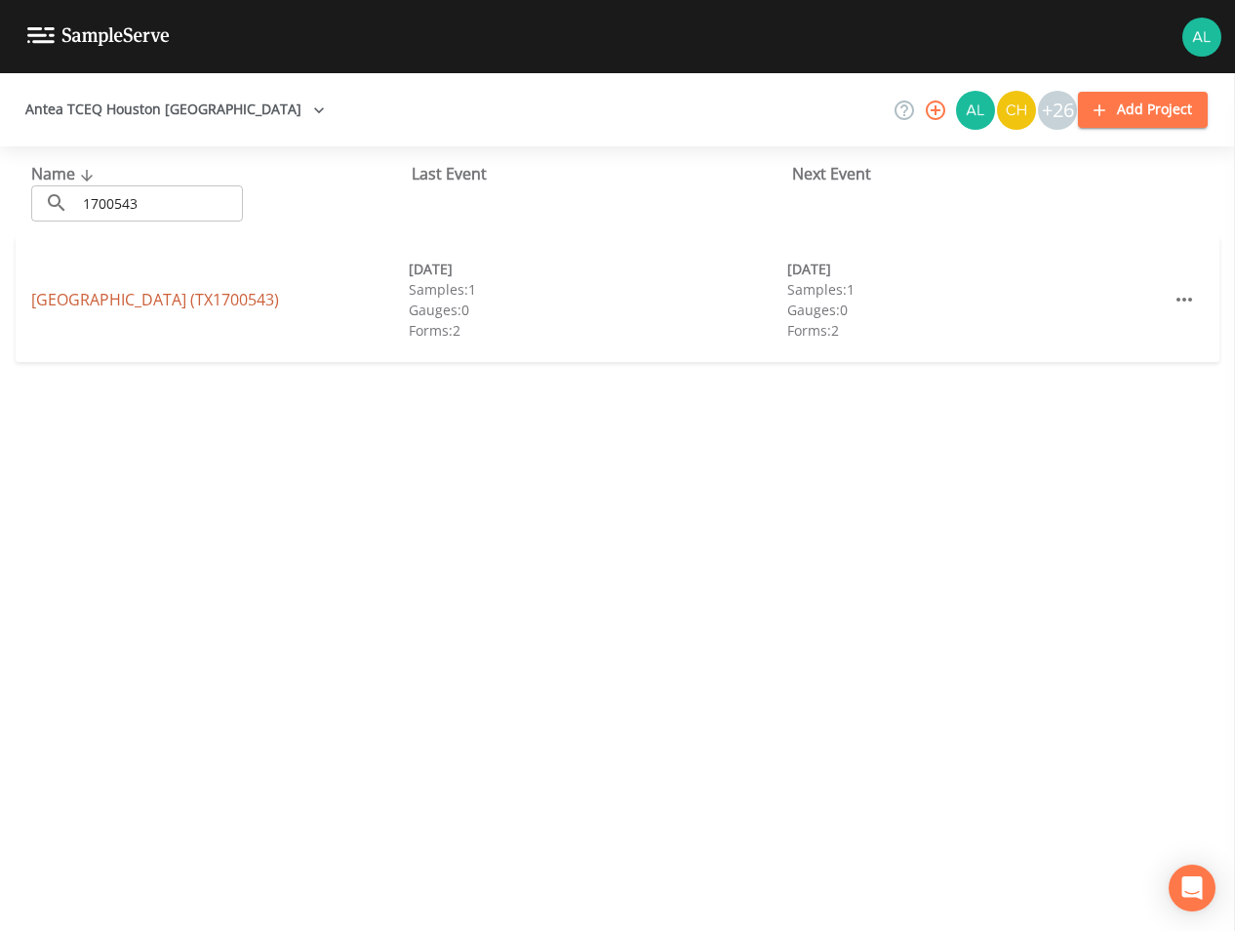
click at [175, 305] on link "[GEOGRAPHIC_DATA] (TX1700543)" at bounding box center [155, 299] width 248 height 21
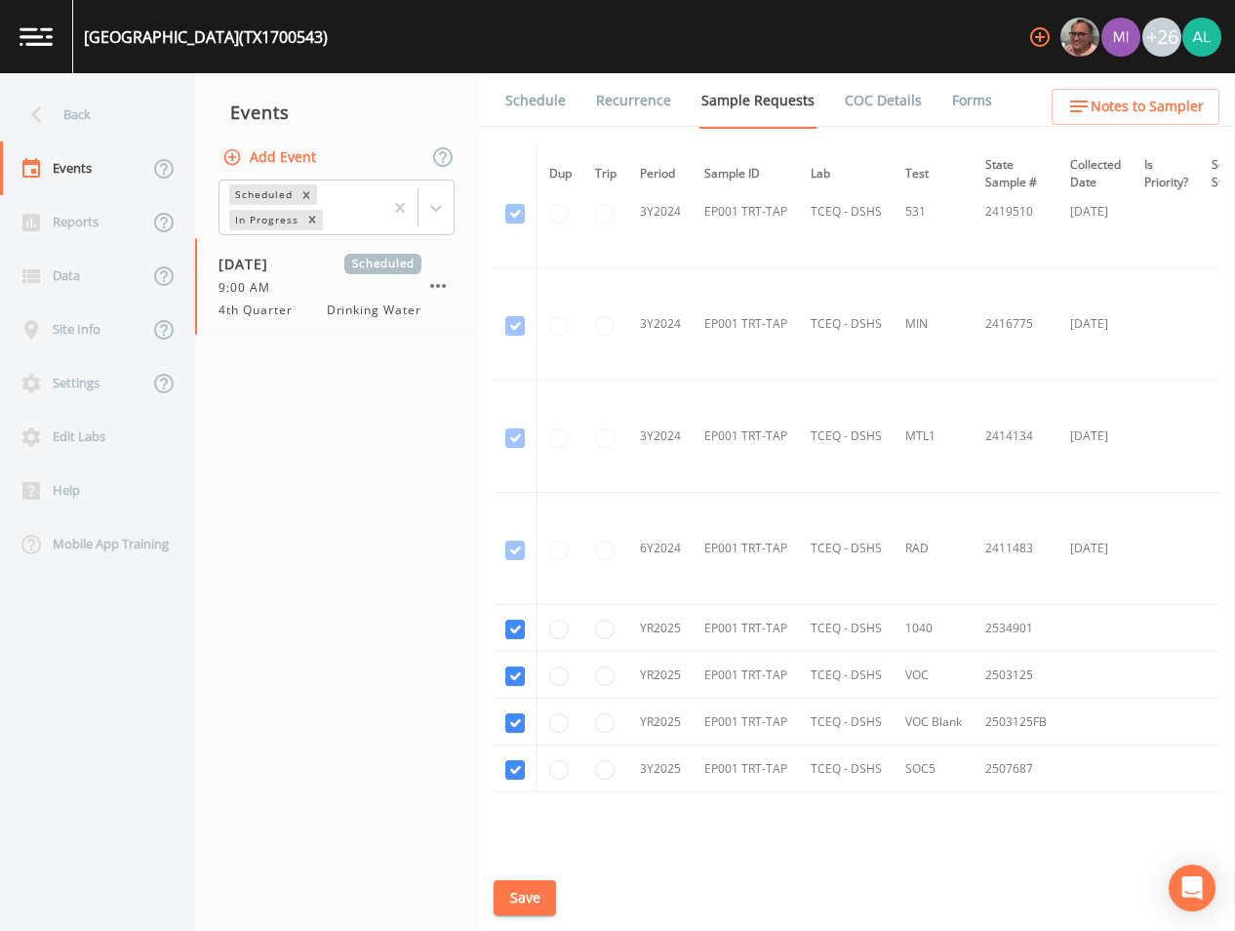
scroll to position [822, 0]
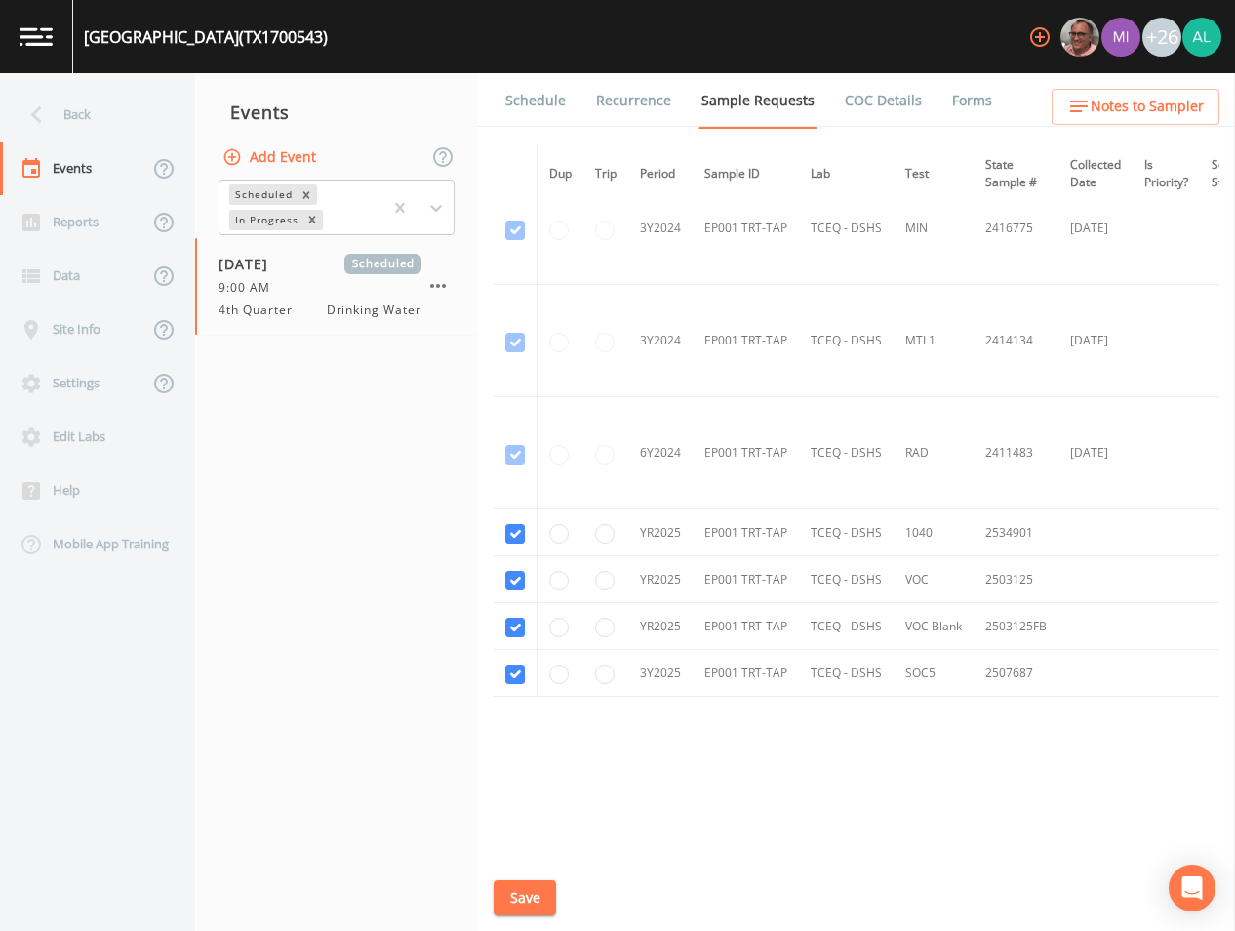
click at [547, 96] on link "Schedule" at bounding box center [536, 100] width 66 height 55
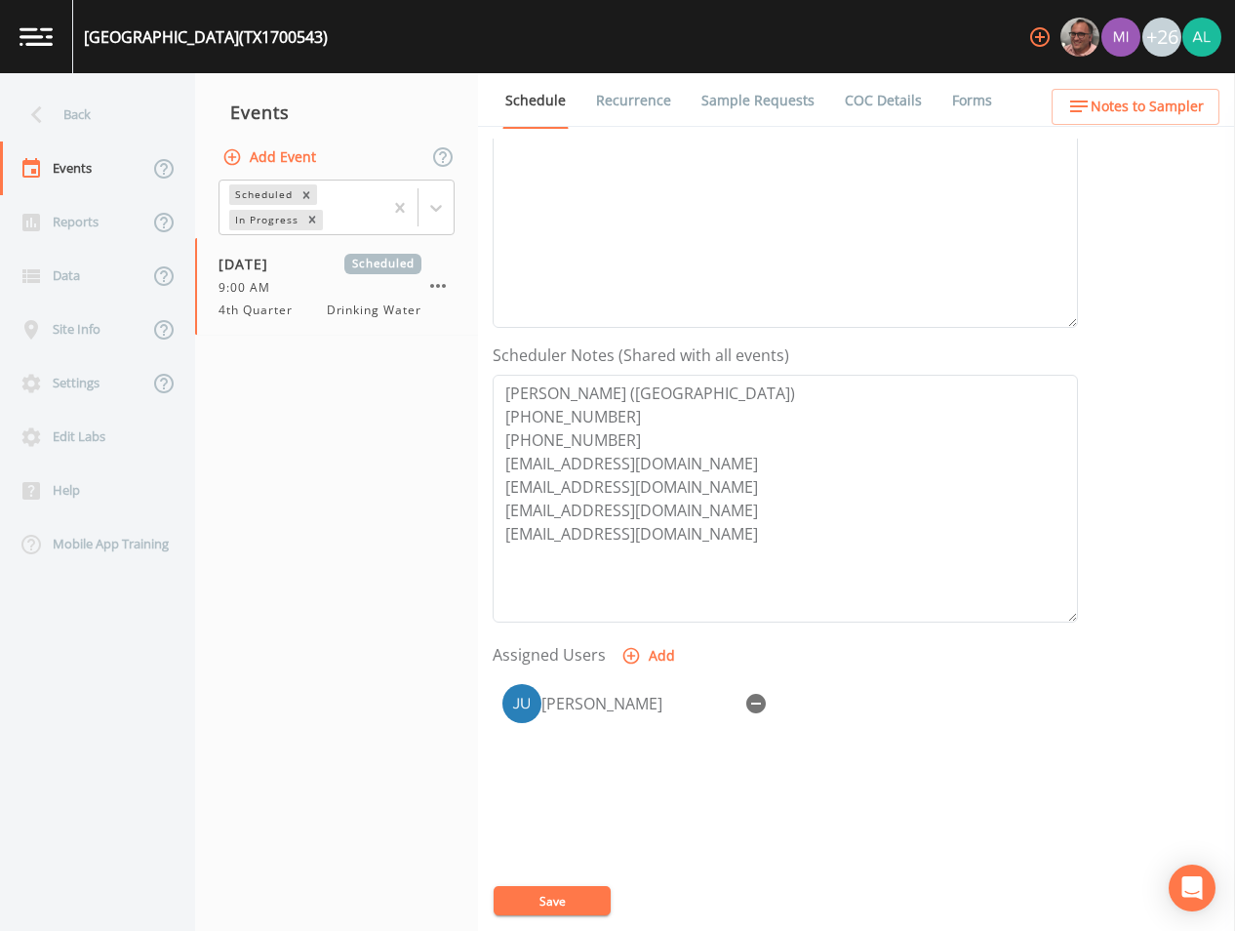
scroll to position [446, 0]
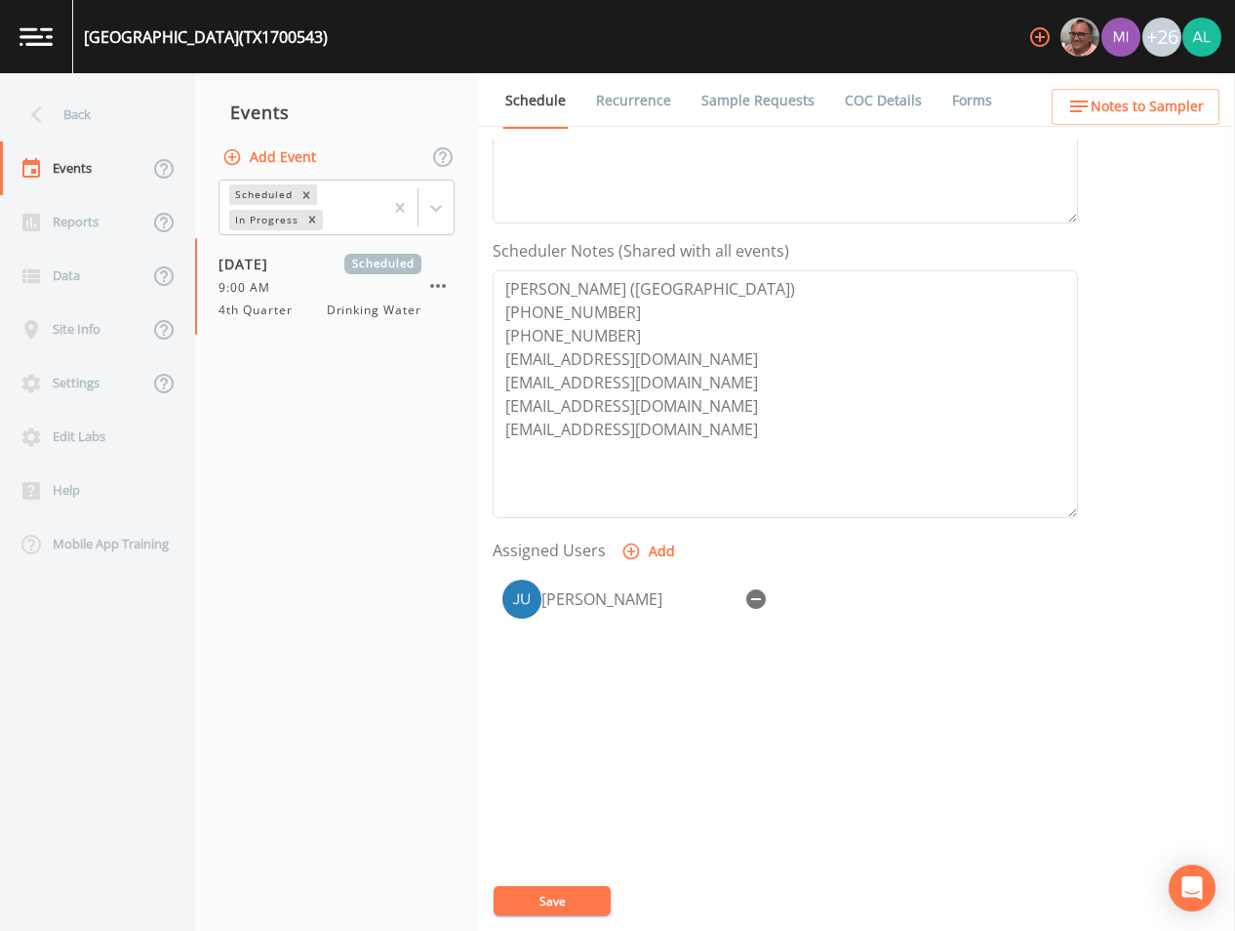
click at [1119, 80] on ul "Schedule Recurrence Sample Requests COC Details Forms" at bounding box center [856, 100] width 757 height 54
click at [1113, 98] on span "Notes to Sampler" at bounding box center [1147, 107] width 113 height 24
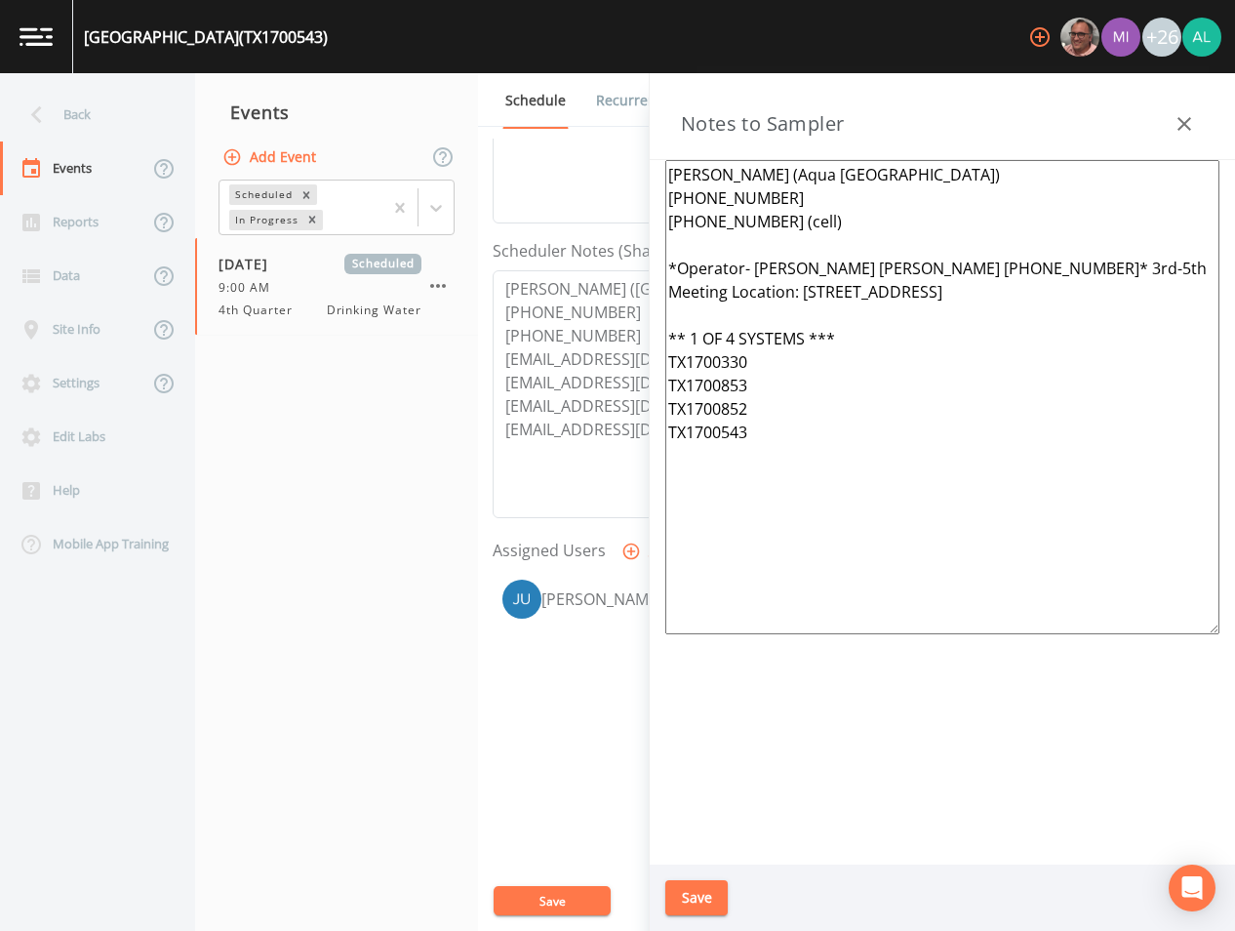
drag, startPoint x: 896, startPoint y: 461, endPoint x: 474, endPoint y: 128, distance: 537.1
click at [474, 128] on div "Back Events Reports Data Site Info Settings Edit Labs Help Mobile App Training …" at bounding box center [617, 502] width 1235 height 858
paste textarea "* 1 OF 4 SYSTEMS *** *Operator- [PERSON_NAME] [PERSON_NAME] [PHONE_NUMBER]* Mee…"
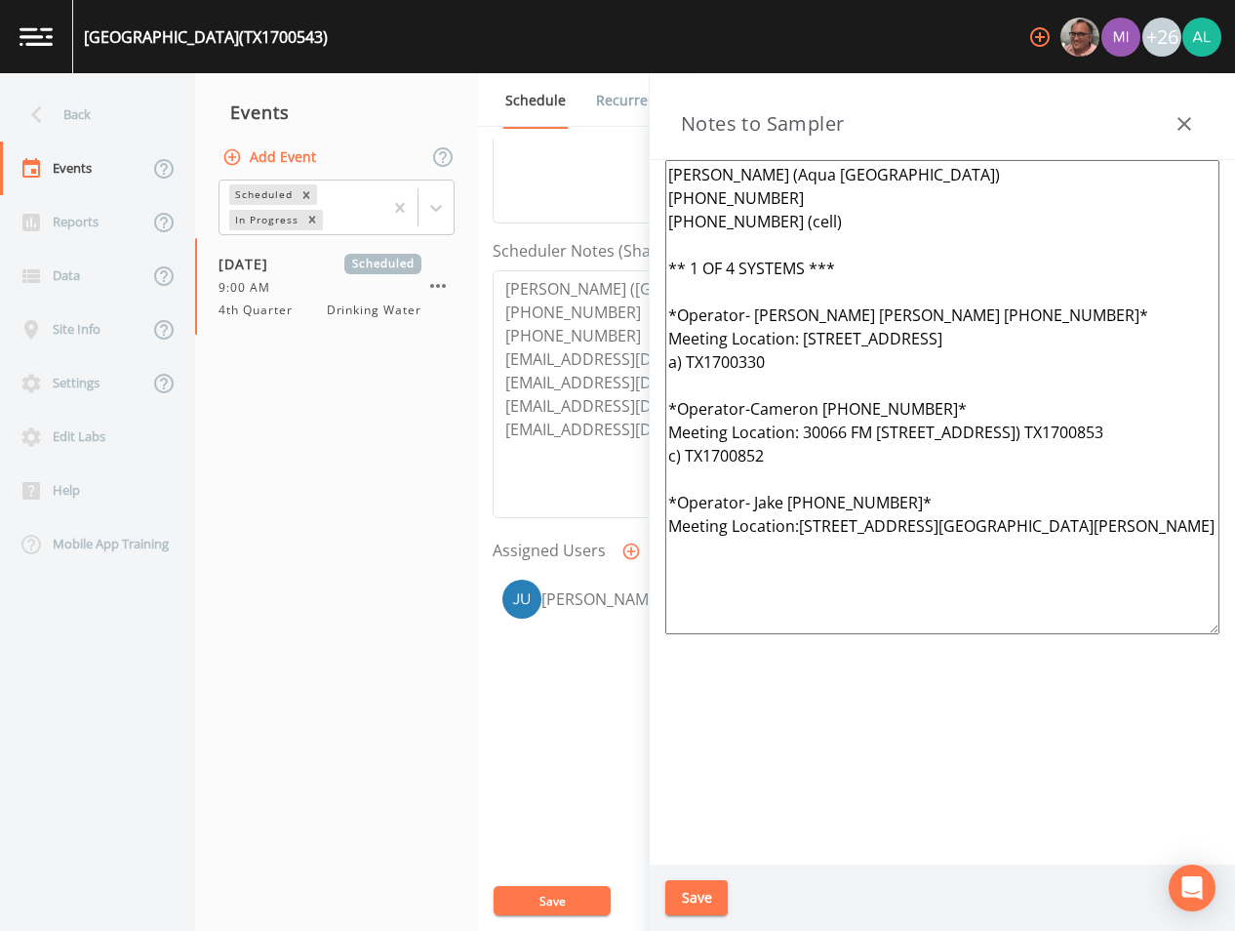
type textarea "[PERSON_NAME] (Aqua [GEOGRAPHIC_DATA]) [PHONE_NUMBER] [PHONE_NUMBER] (cell) ** …"
click at [710, 879] on div "Save" at bounding box center [943, 898] width 586 height 67
drag, startPoint x: 710, startPoint y: 895, endPoint x: 664, endPoint y: 823, distance: 86.1
click at [709, 895] on button "Save" at bounding box center [697, 898] width 62 height 36
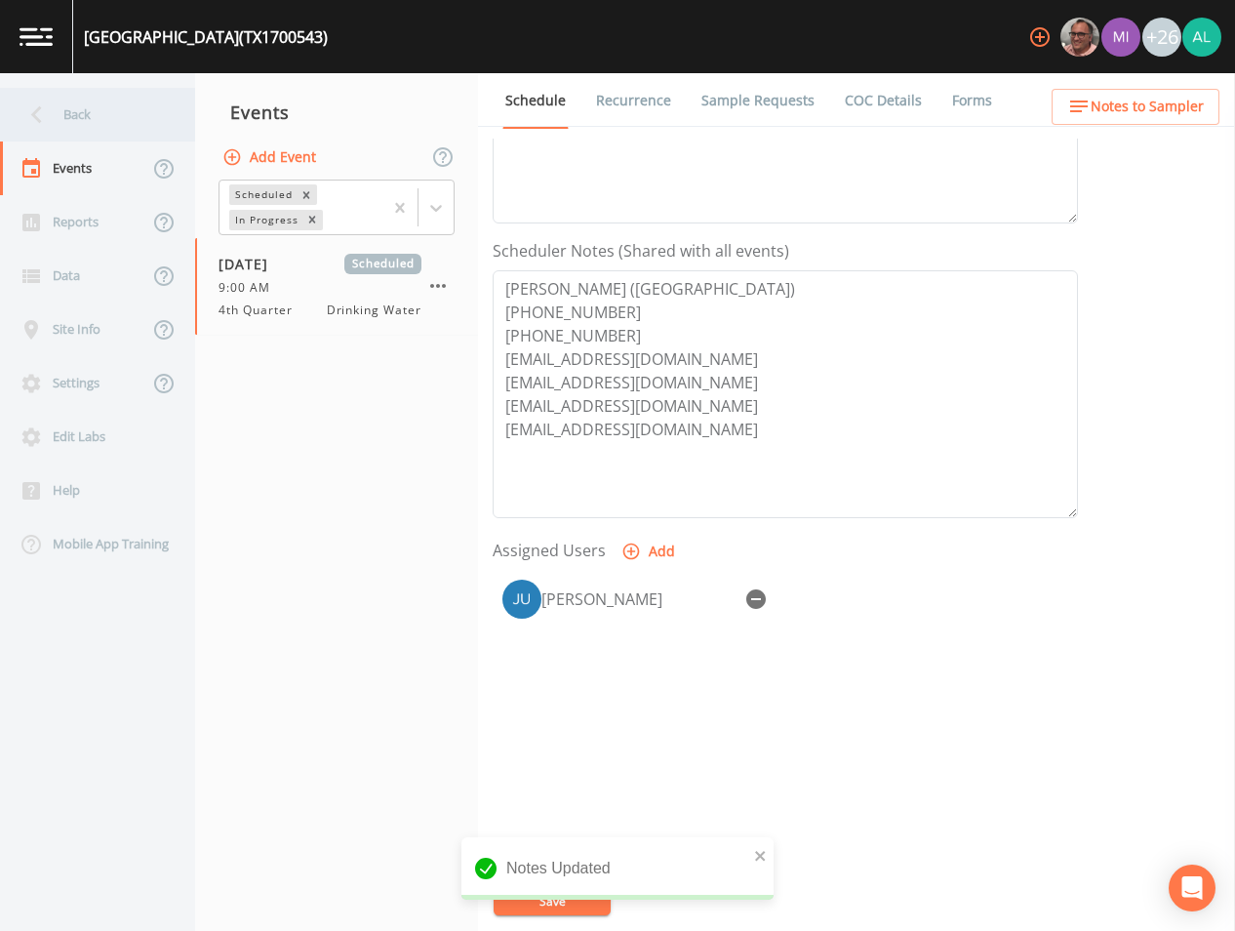
click at [111, 125] on div "Back" at bounding box center [88, 115] width 176 height 54
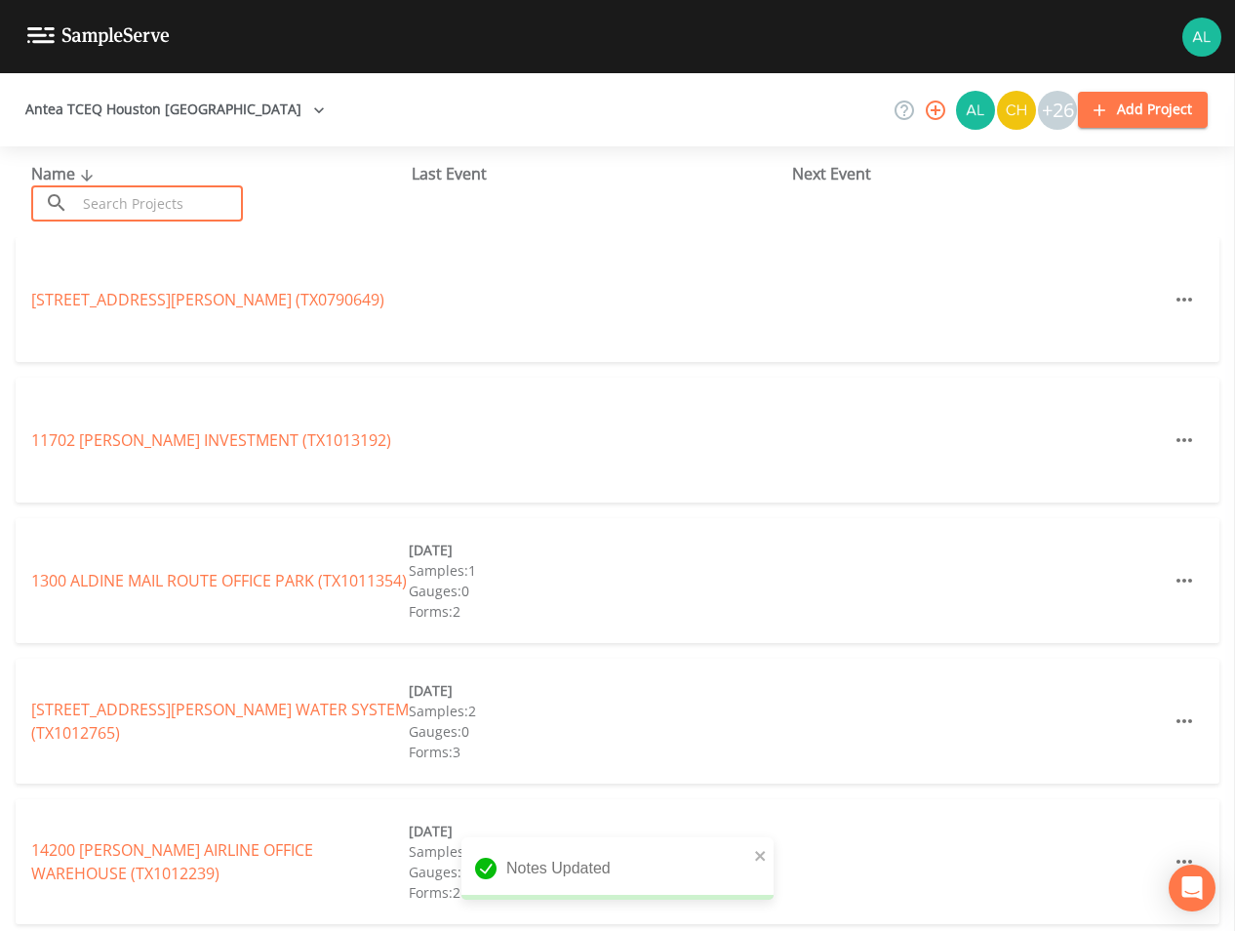
click at [132, 205] on input "text" at bounding box center [159, 203] width 167 height 36
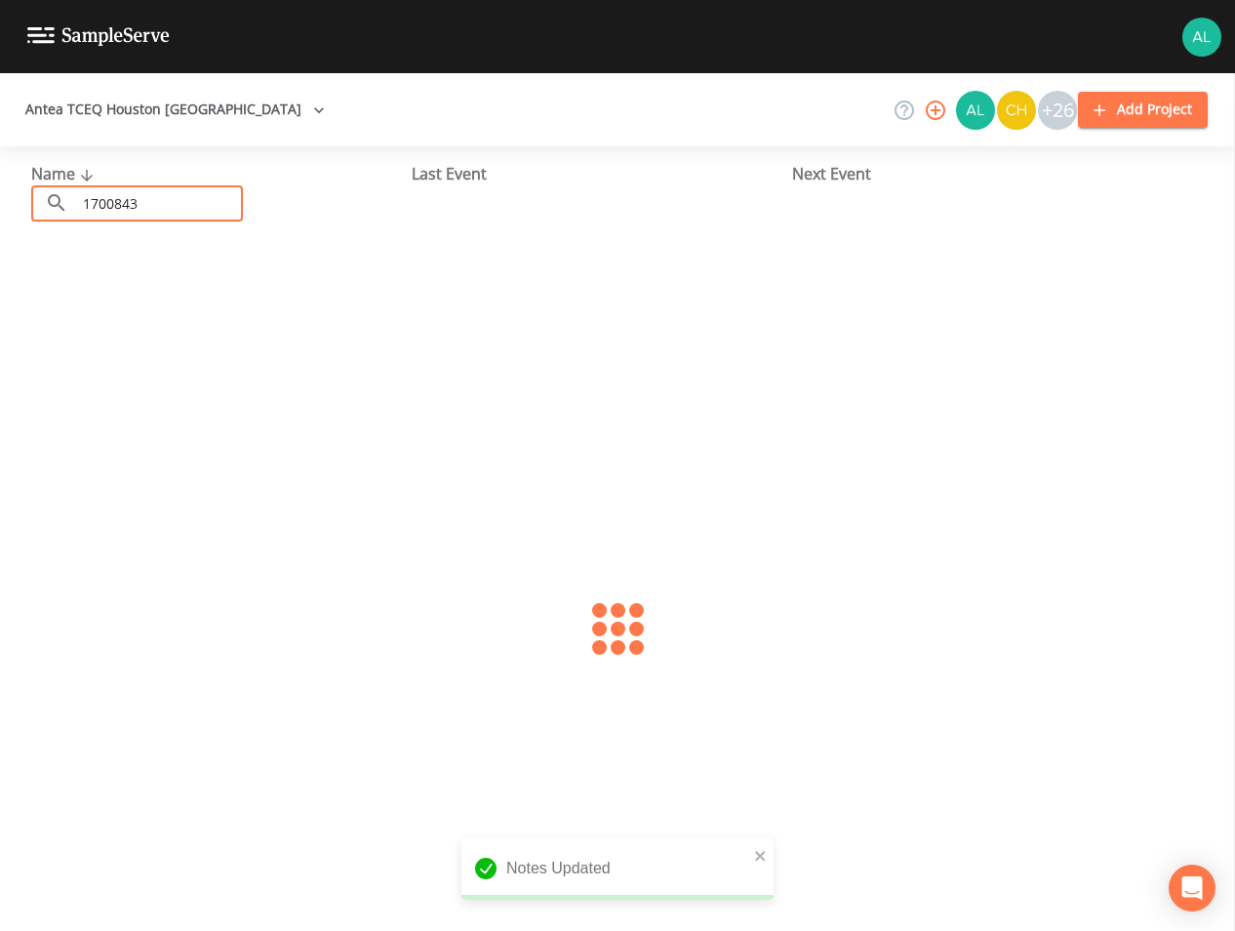
type input "1700843"
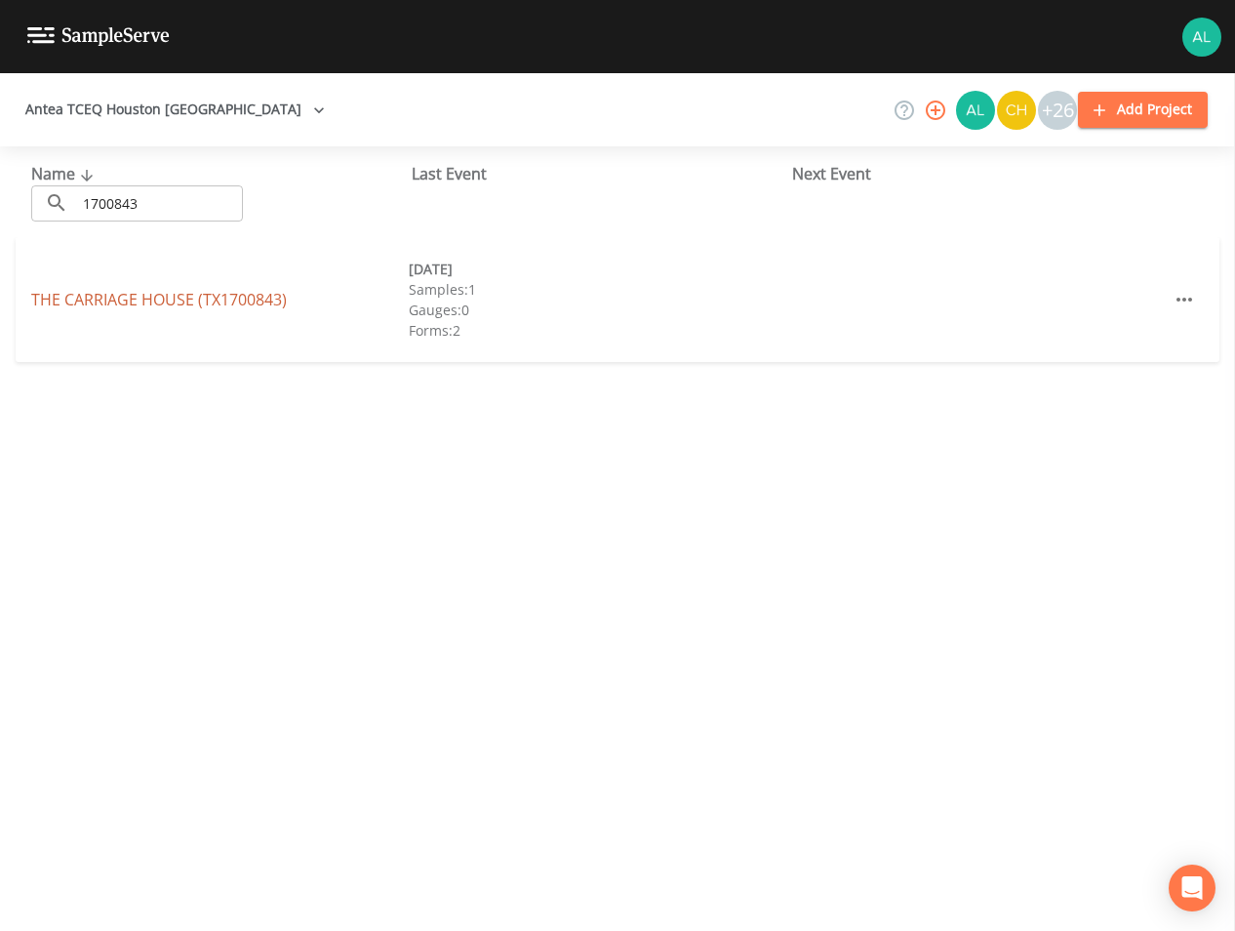
click at [176, 295] on link "THE CARRIAGE HOUSE (TX1700843)" at bounding box center [159, 299] width 256 height 21
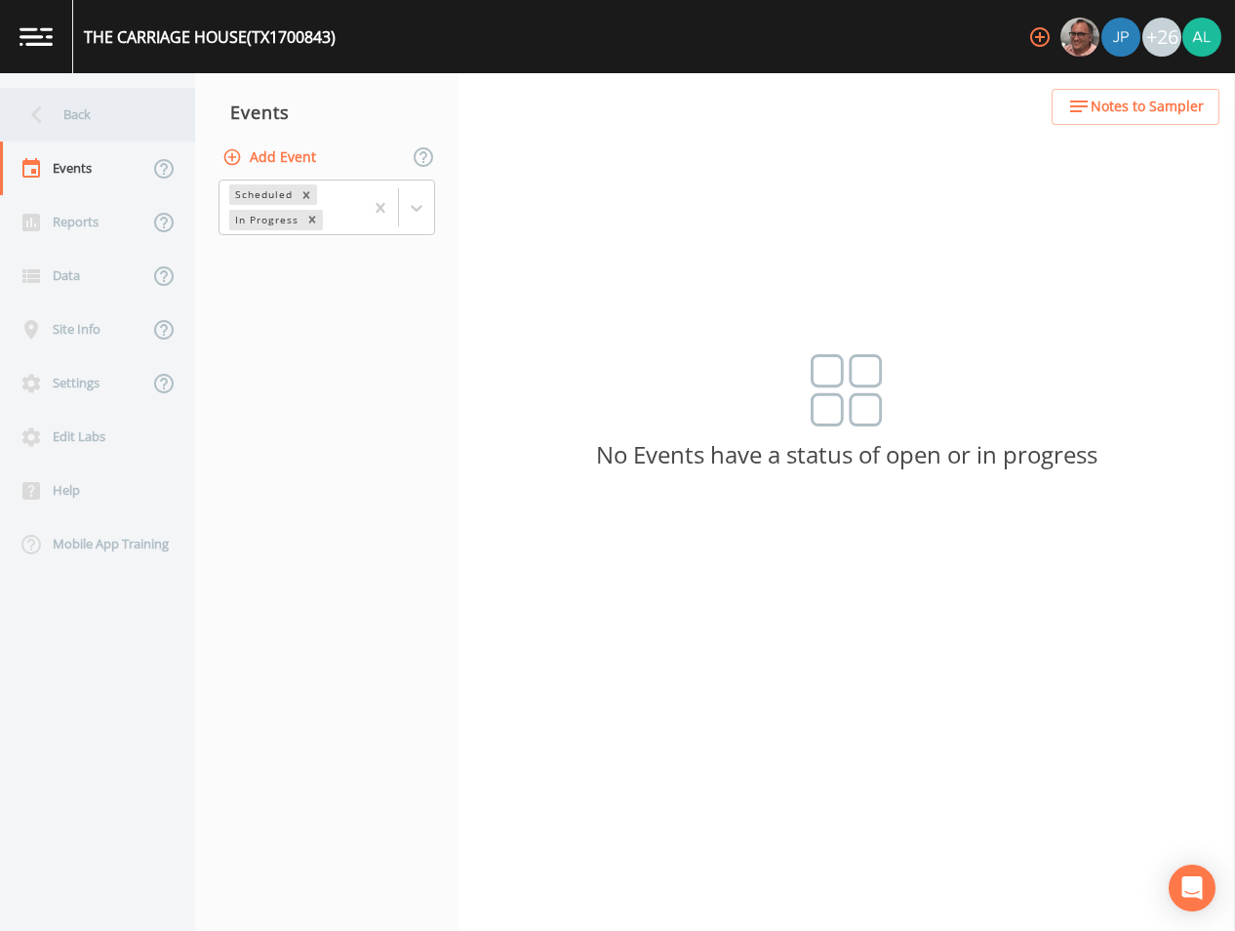
click at [154, 101] on div "Back" at bounding box center [88, 115] width 176 height 54
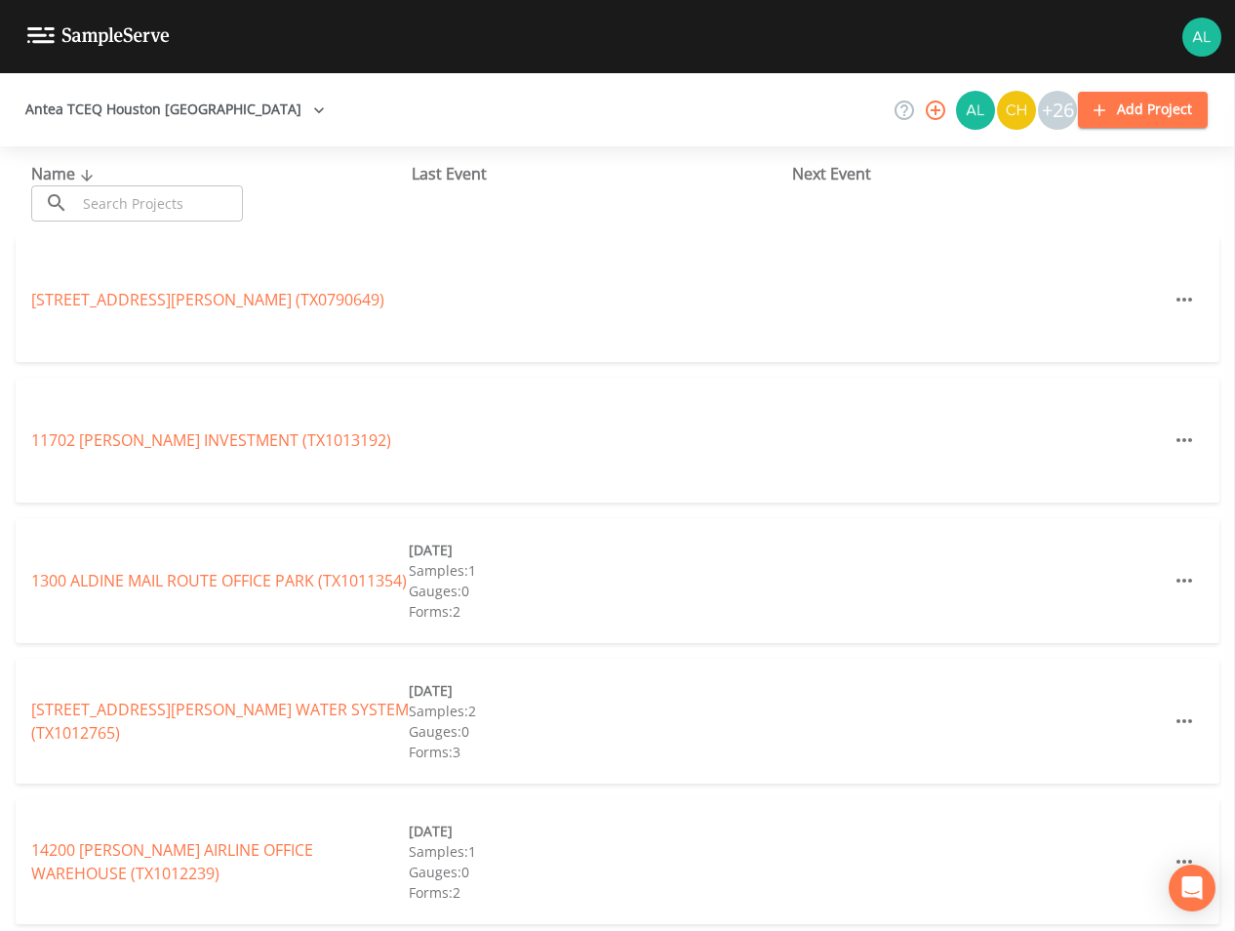
click at [151, 207] on input "text" at bounding box center [159, 203] width 167 height 36
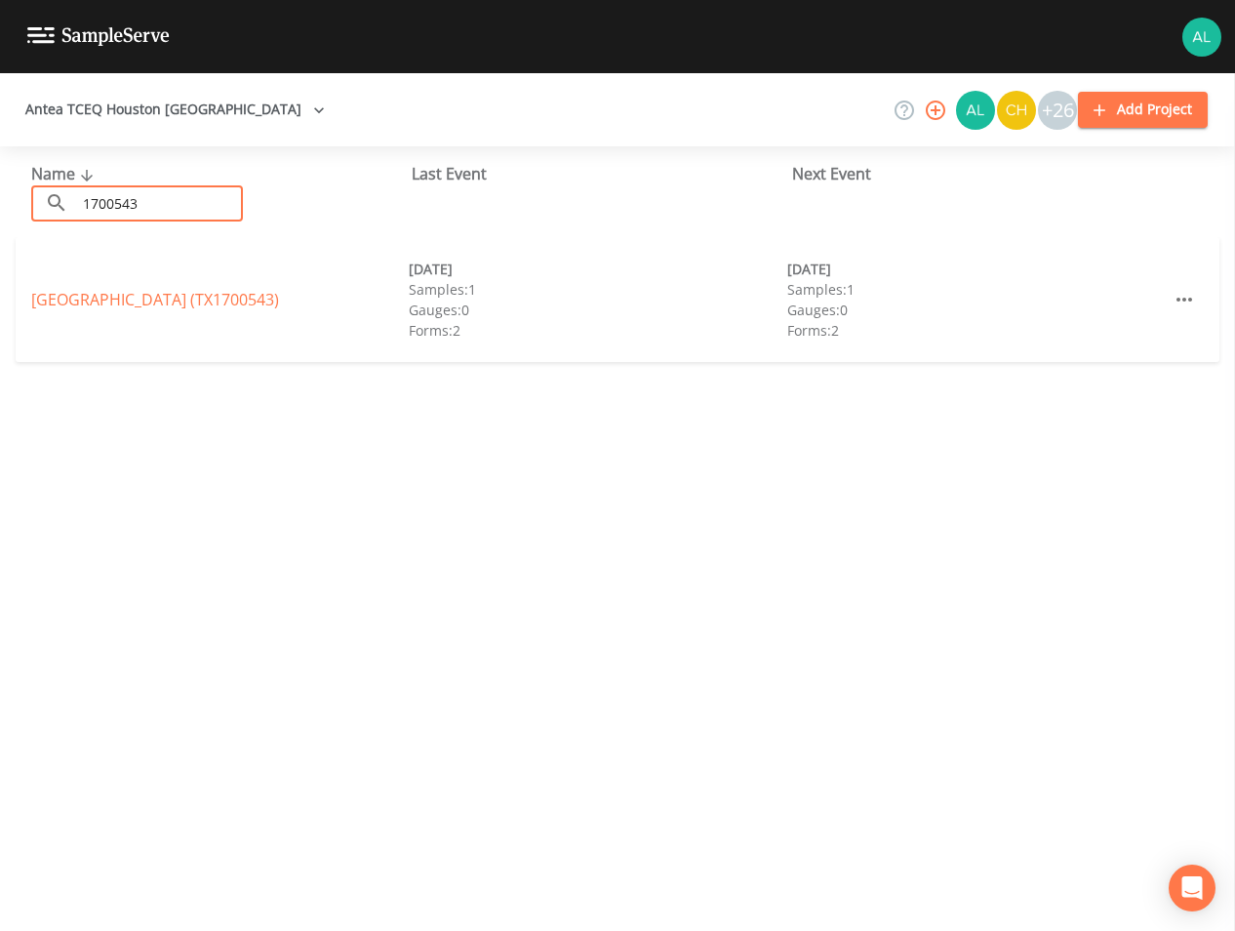
type input "1700543"
click at [140, 282] on div "[GEOGRAPHIC_DATA] (TX1700543) [DATE] Samples: 1 Gauges: 0 Forms: 2 [DATE] Sampl…" at bounding box center [618, 299] width 1204 height 125
click at [140, 291] on link "[GEOGRAPHIC_DATA] (TX1700543)" at bounding box center [155, 299] width 248 height 21
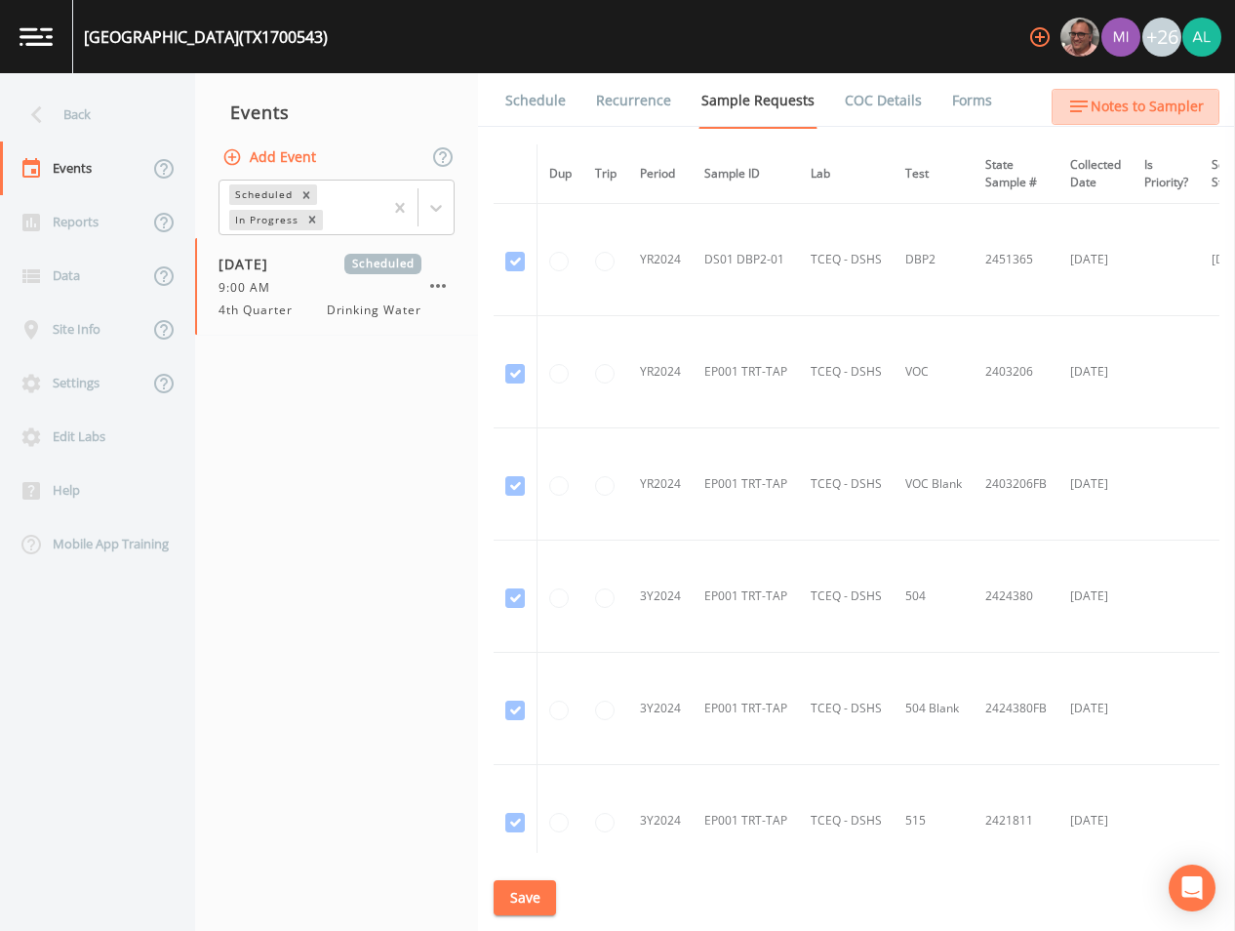
click at [1148, 111] on span "Notes to Sampler" at bounding box center [1147, 107] width 113 height 24
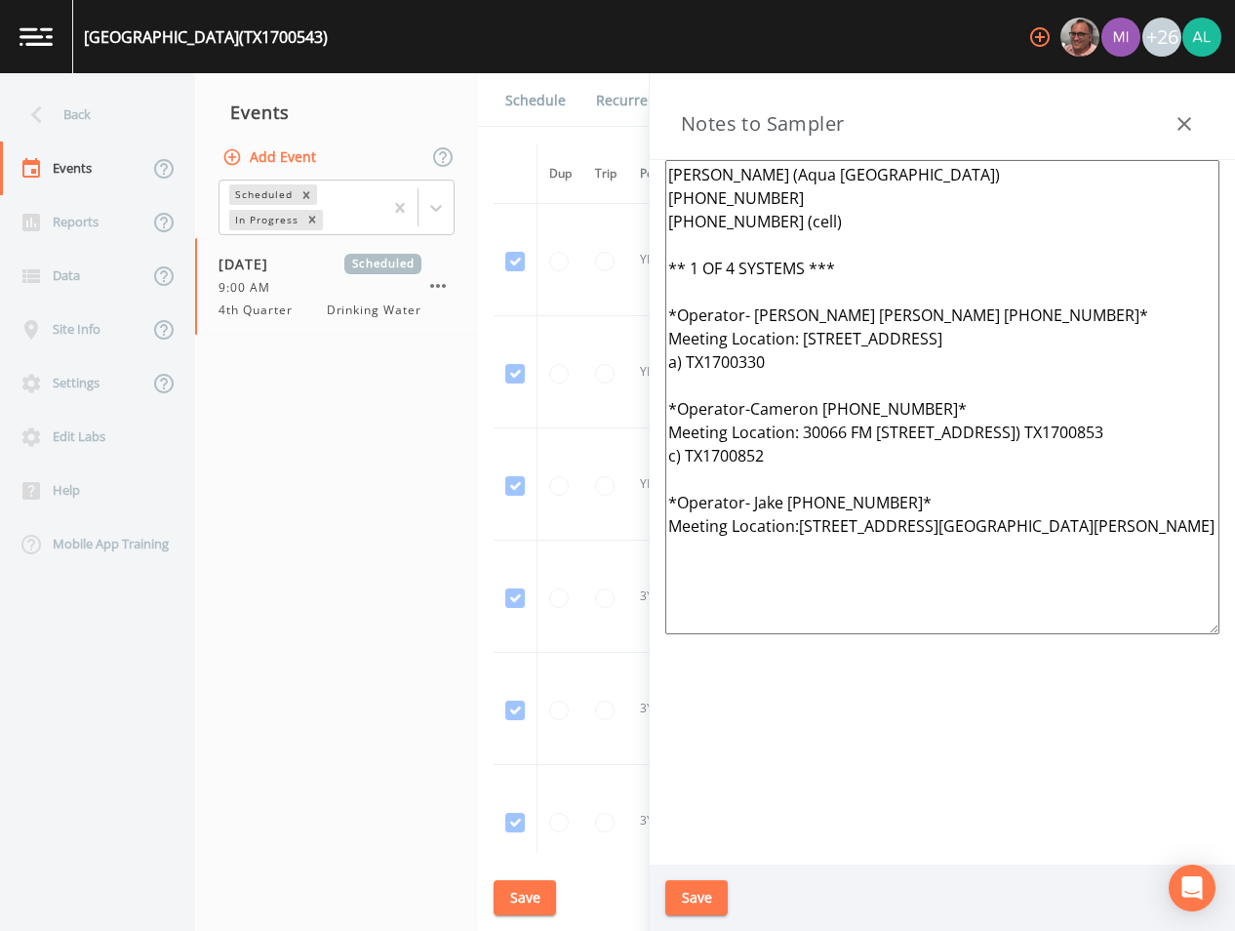
click at [698, 920] on div "Save" at bounding box center [943, 898] width 586 height 67
click at [701, 890] on button "Save" at bounding box center [697, 898] width 62 height 36
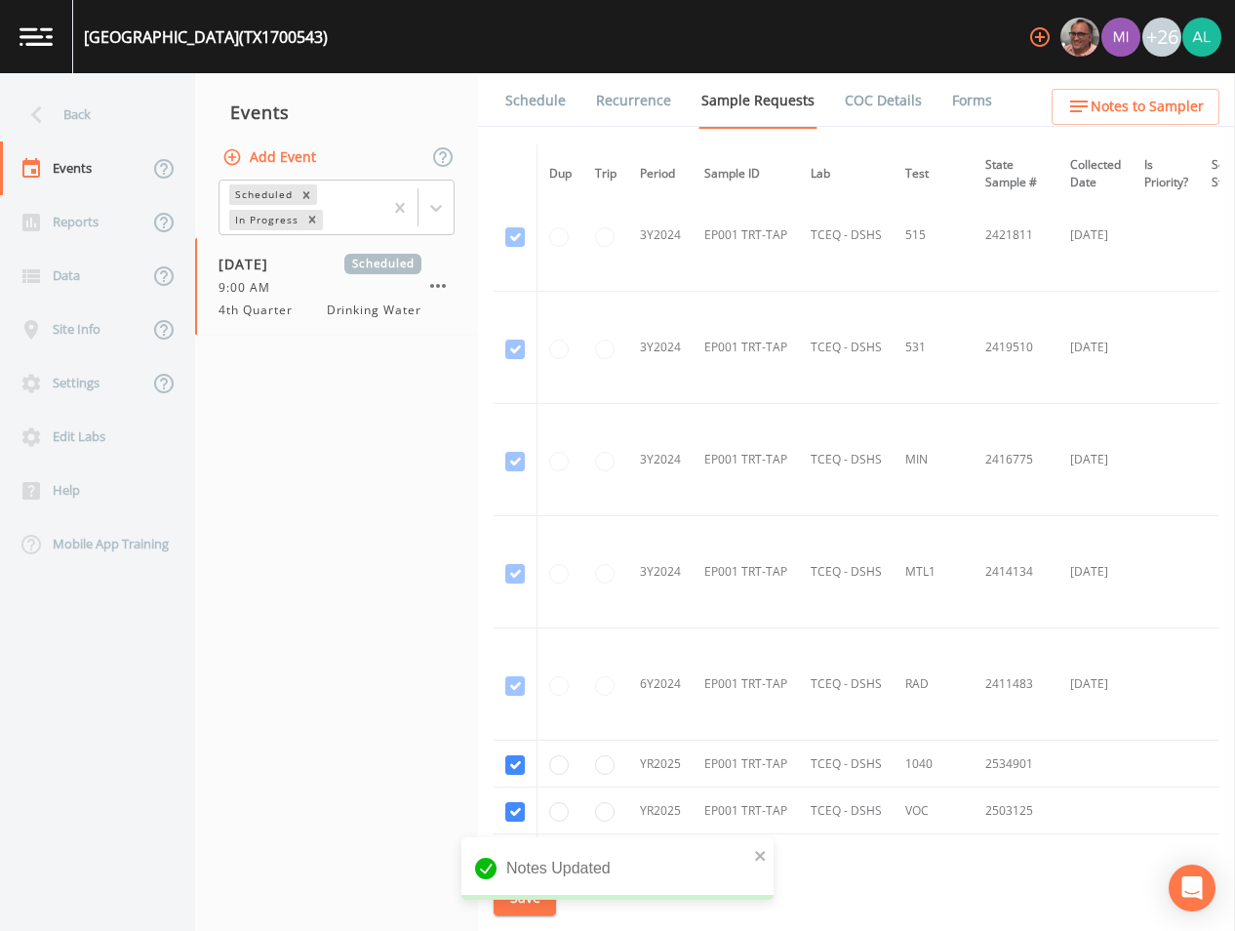
scroll to position [822, 0]
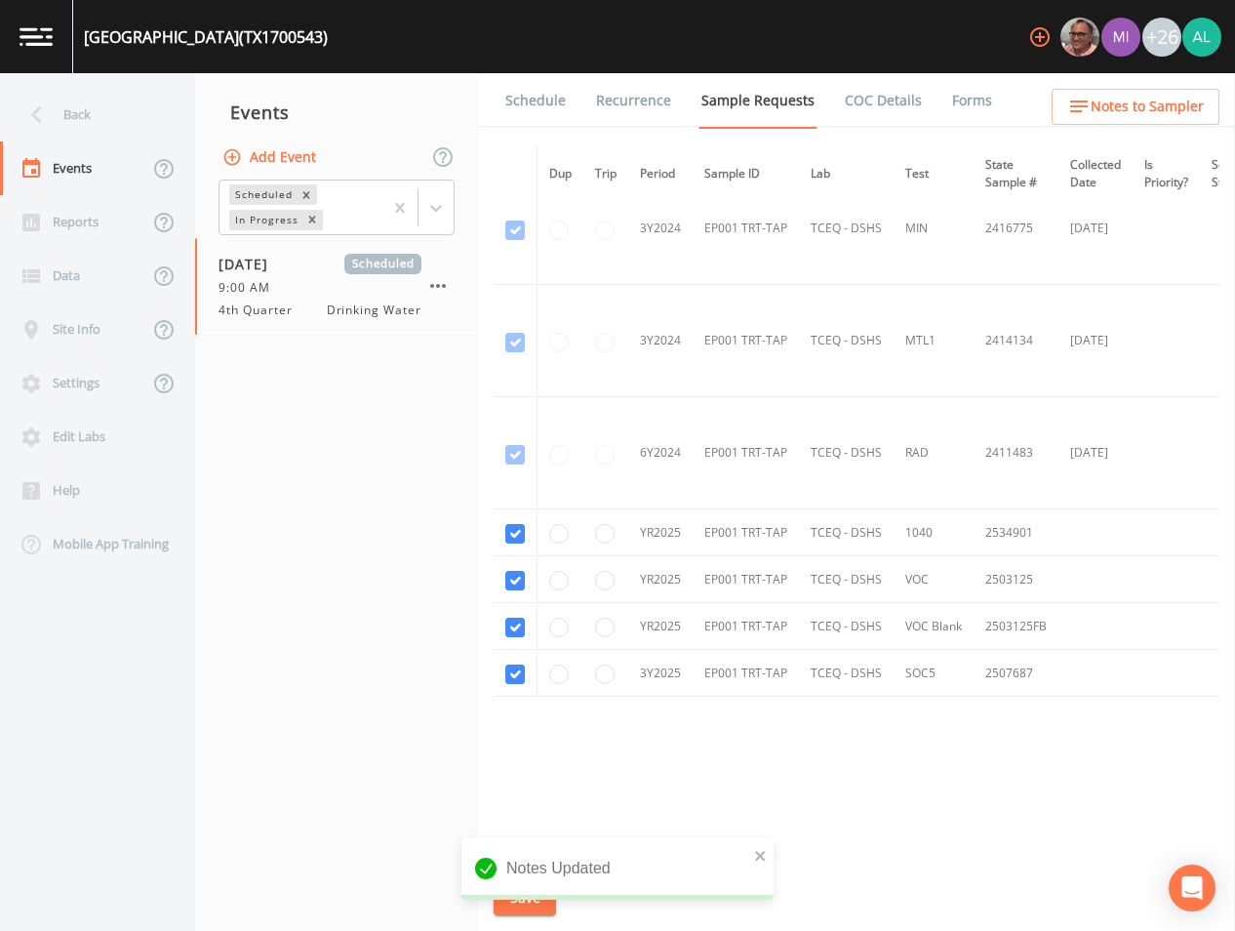
click at [515, 79] on link "Schedule" at bounding box center [536, 100] width 66 height 55
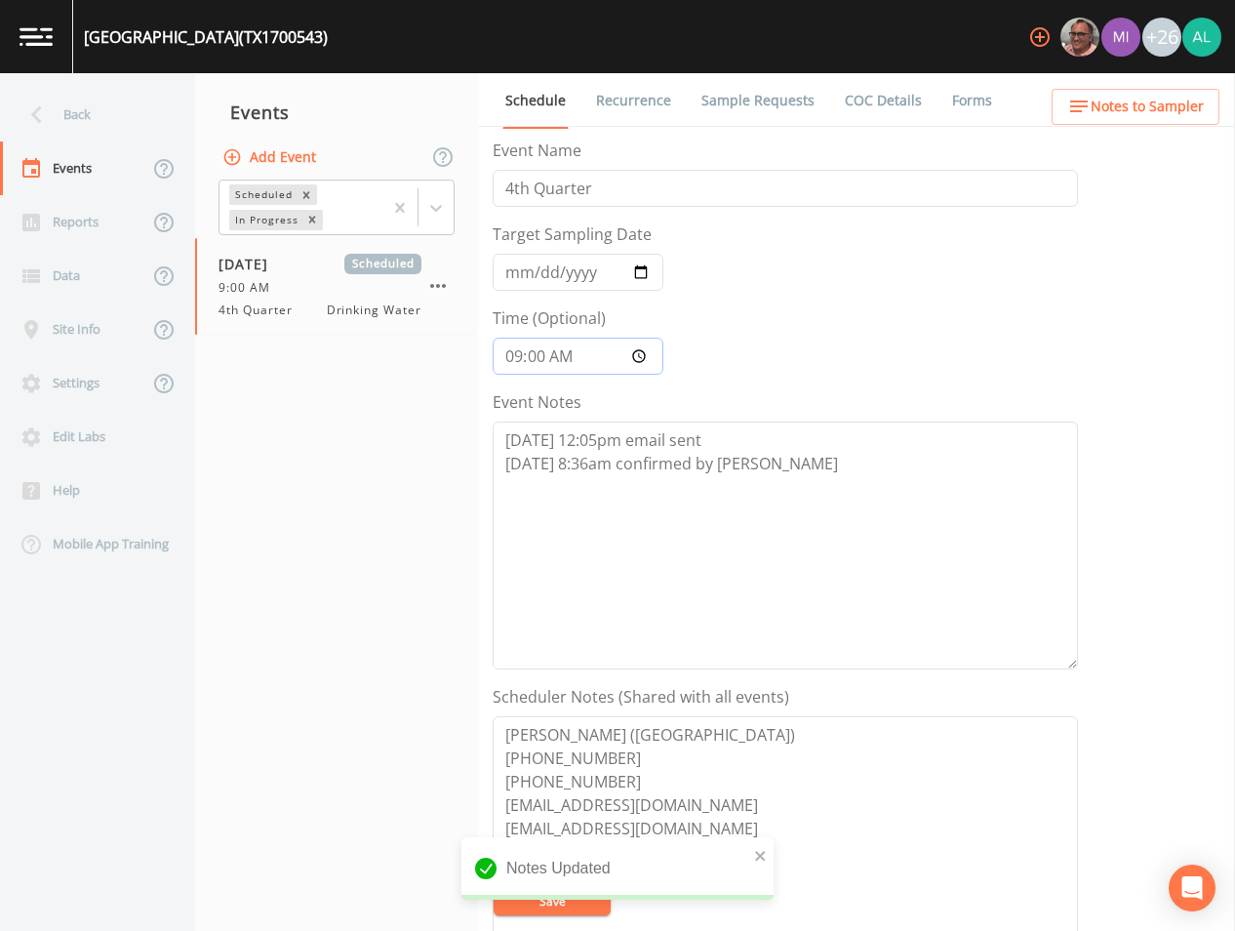
click at [543, 363] on input "09:00:00" at bounding box center [578, 356] width 171 height 37
type input "09:04"
click at [494, 886] on button "Save" at bounding box center [552, 900] width 117 height 29
click at [74, 101] on div "Back" at bounding box center [88, 115] width 176 height 54
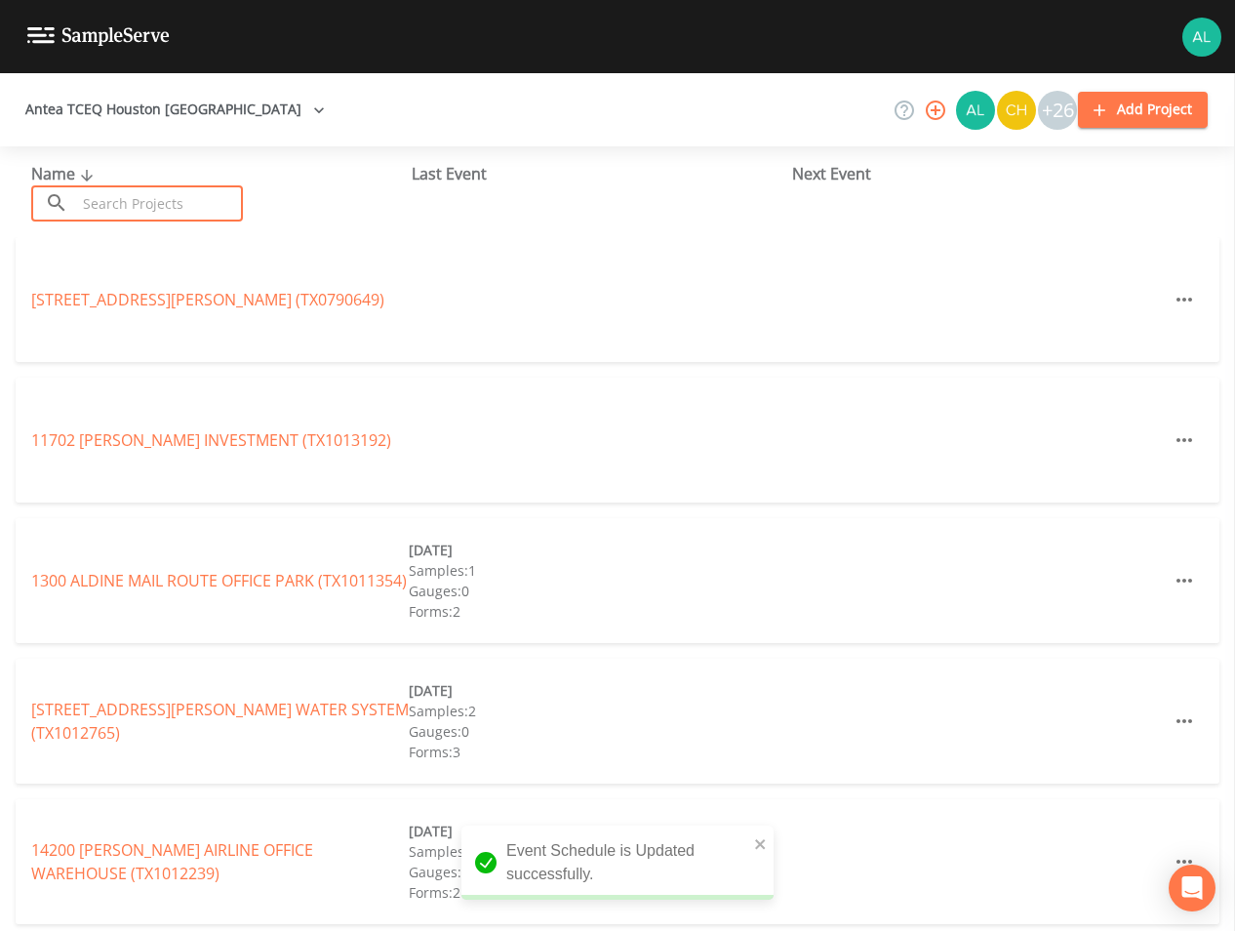
click at [115, 209] on input "text" at bounding box center [159, 203] width 167 height 36
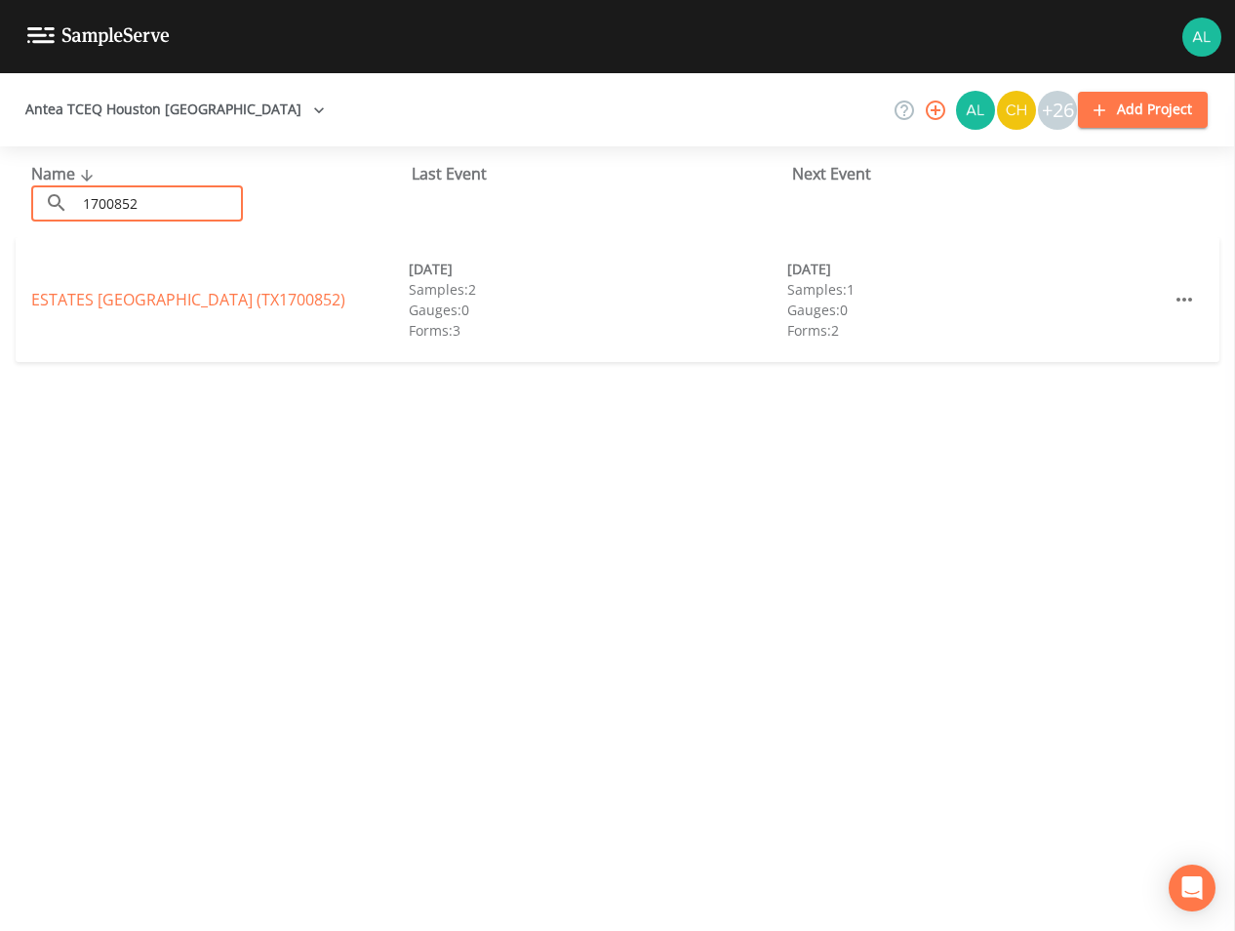
type input "1700852"
click at [137, 309] on link "ESTATES [GEOGRAPHIC_DATA] (TX1700852)" at bounding box center [188, 299] width 314 height 21
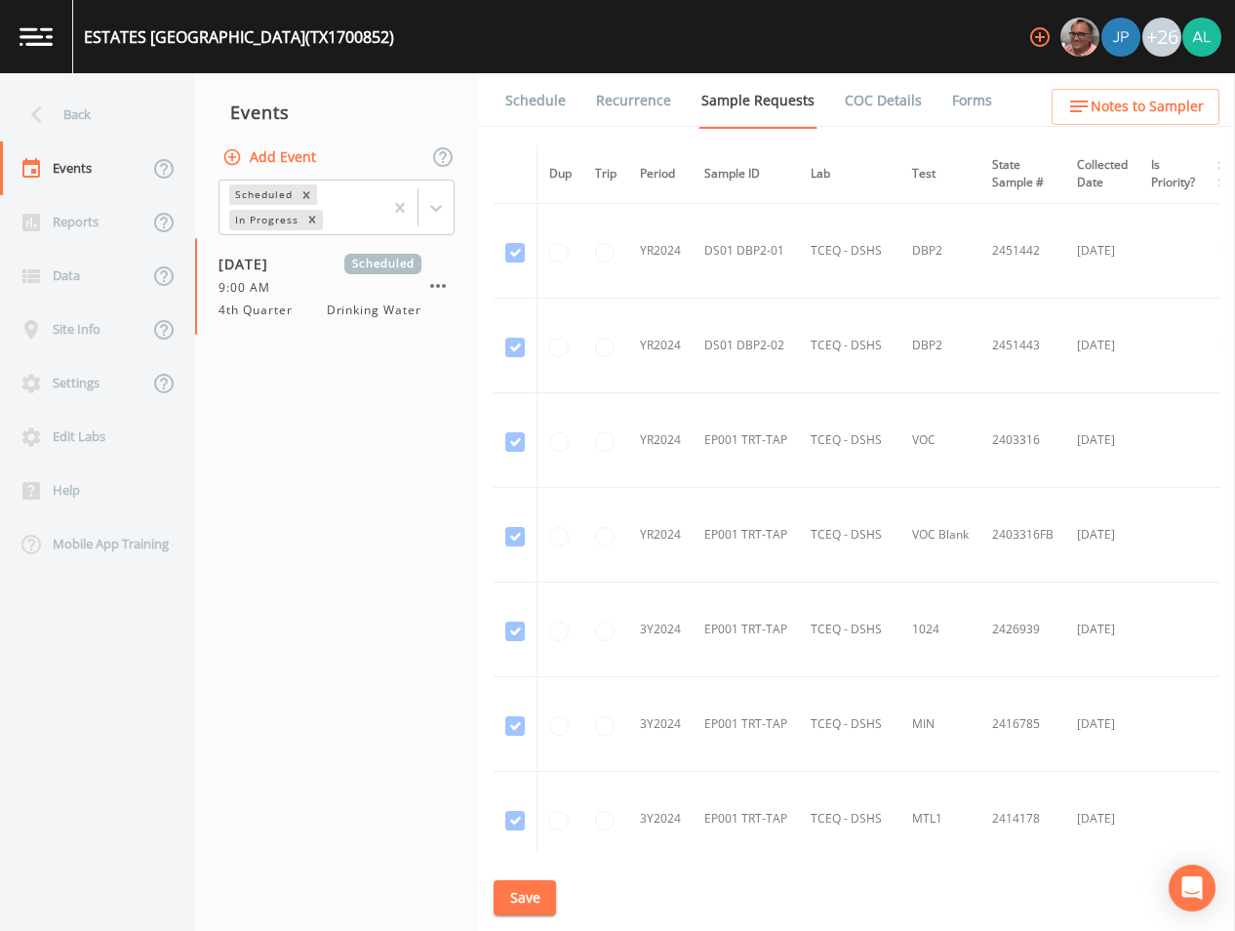
click at [547, 107] on link "Schedule" at bounding box center [536, 100] width 66 height 55
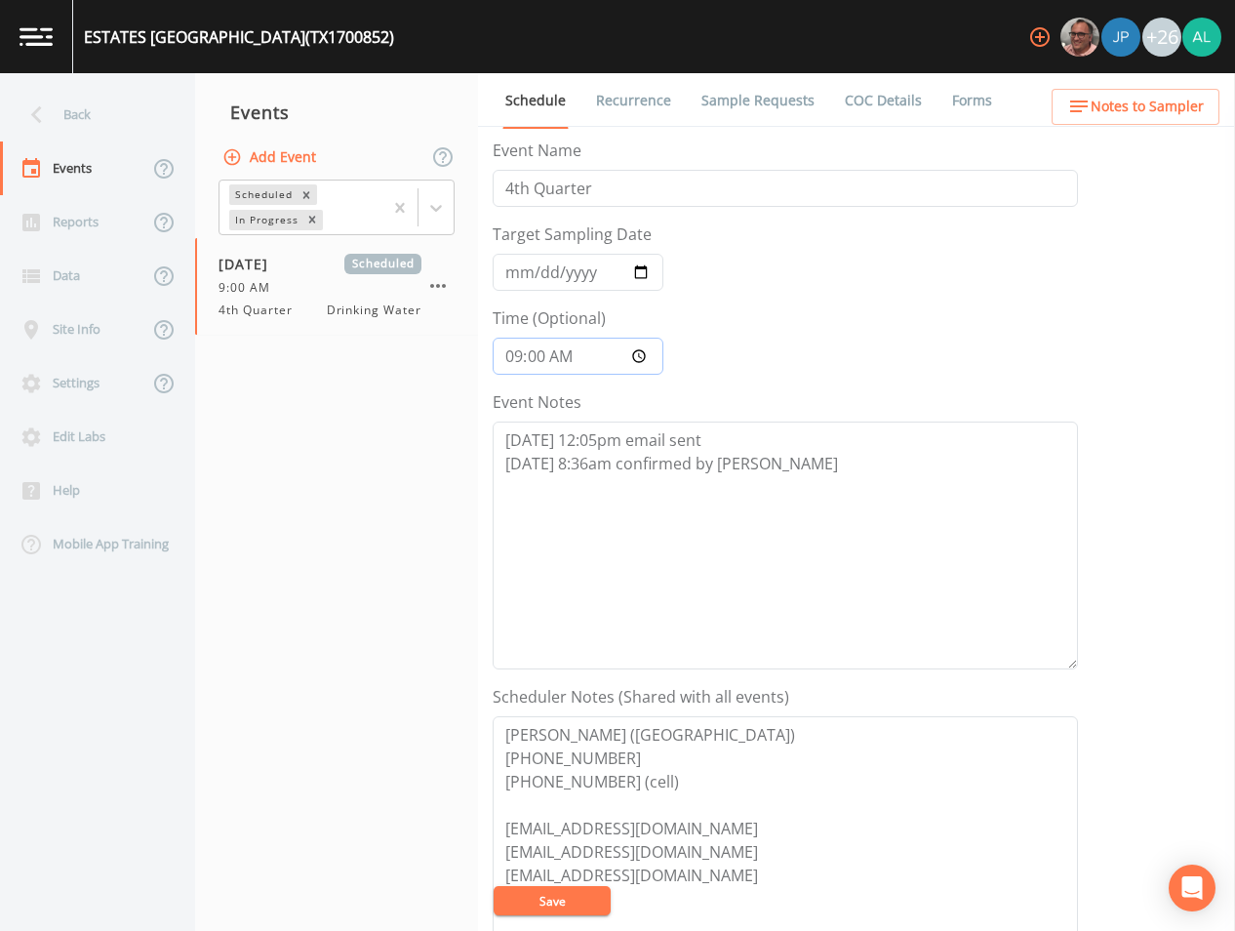
click at [539, 353] on input "09:00:00" at bounding box center [578, 356] width 171 height 37
type input "09:03"
click at [494, 886] on button "Save" at bounding box center [552, 900] width 117 height 29
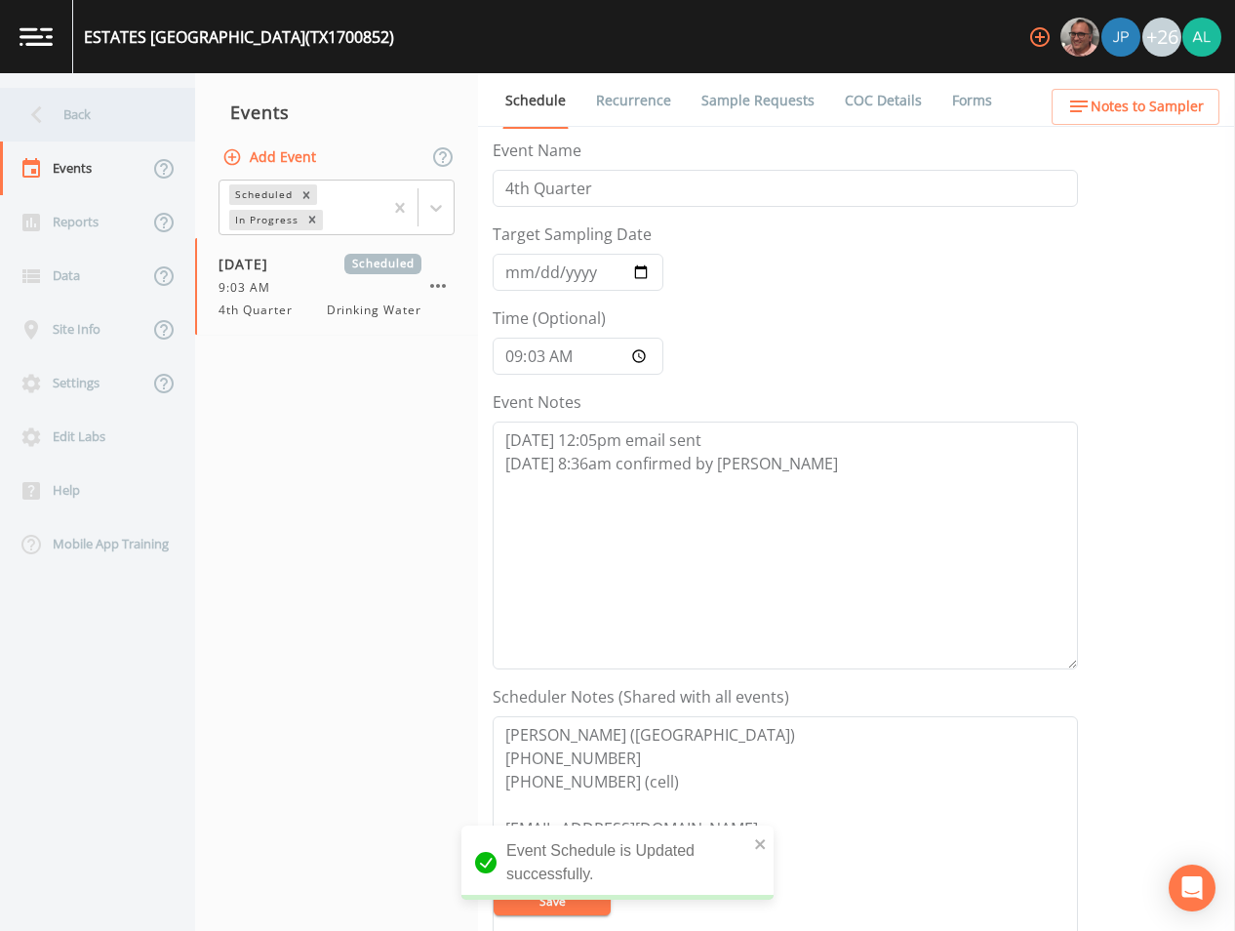
click at [98, 131] on div "Back" at bounding box center [88, 115] width 176 height 54
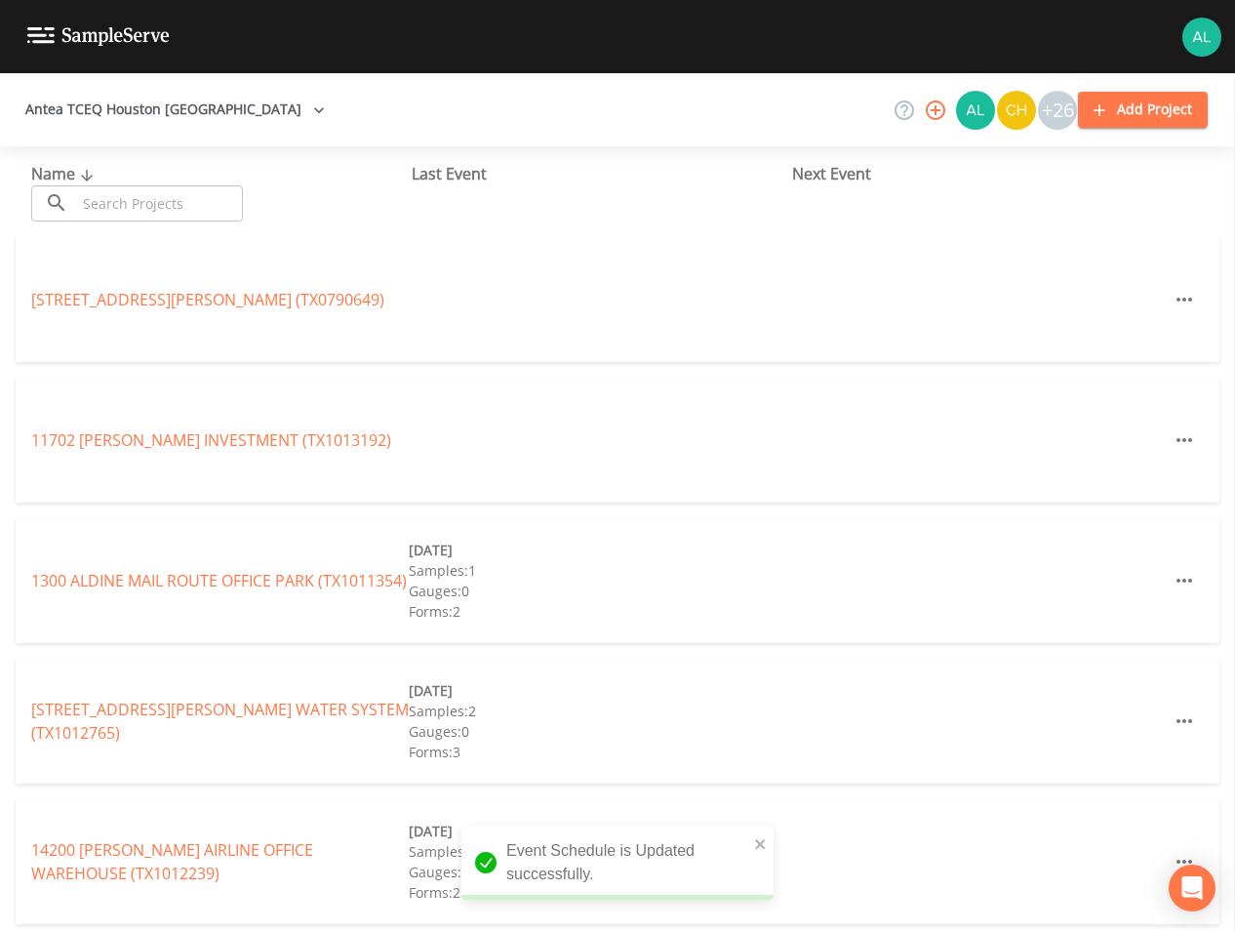
click at [111, 203] on input "text" at bounding box center [159, 203] width 167 height 36
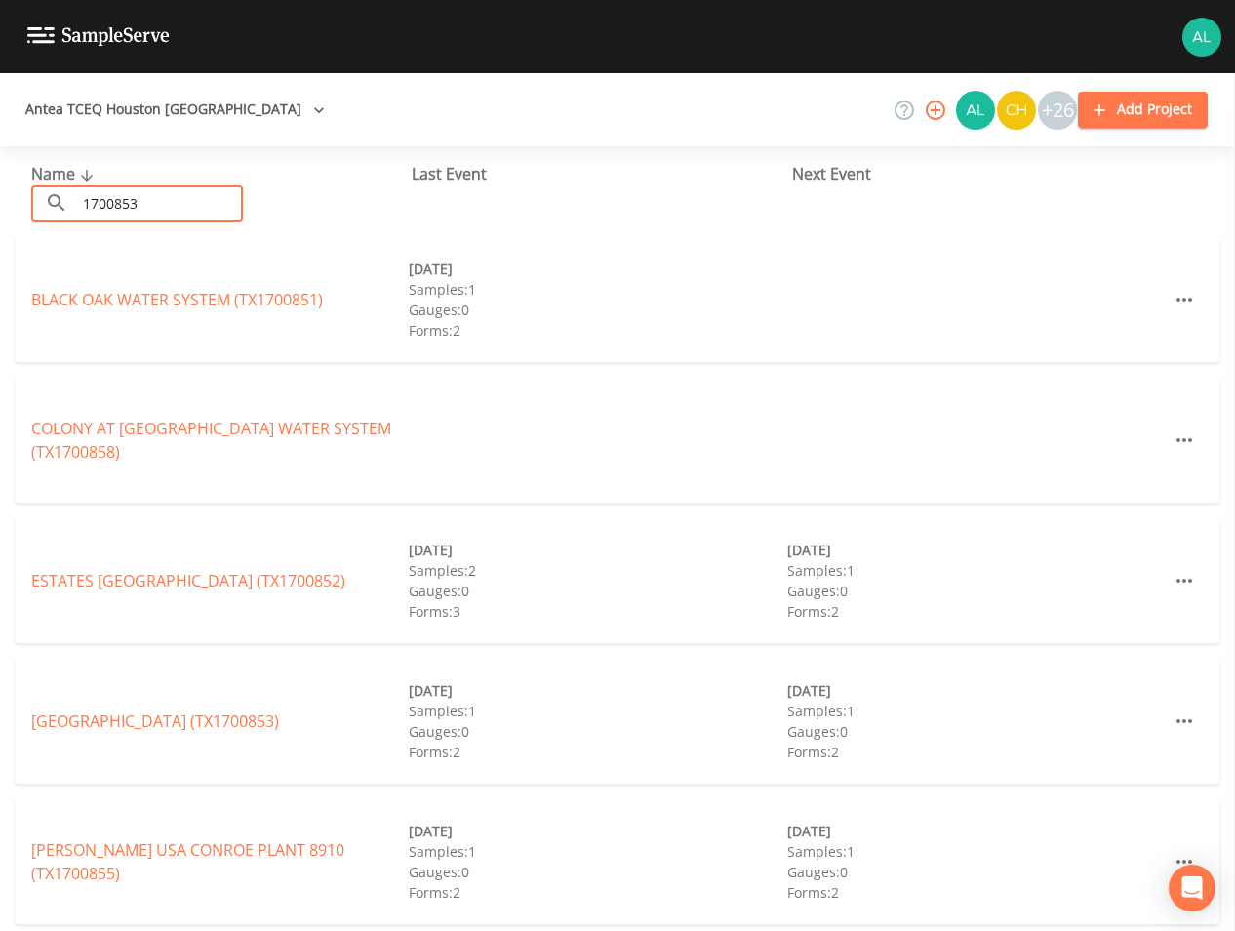
type input "1700853"
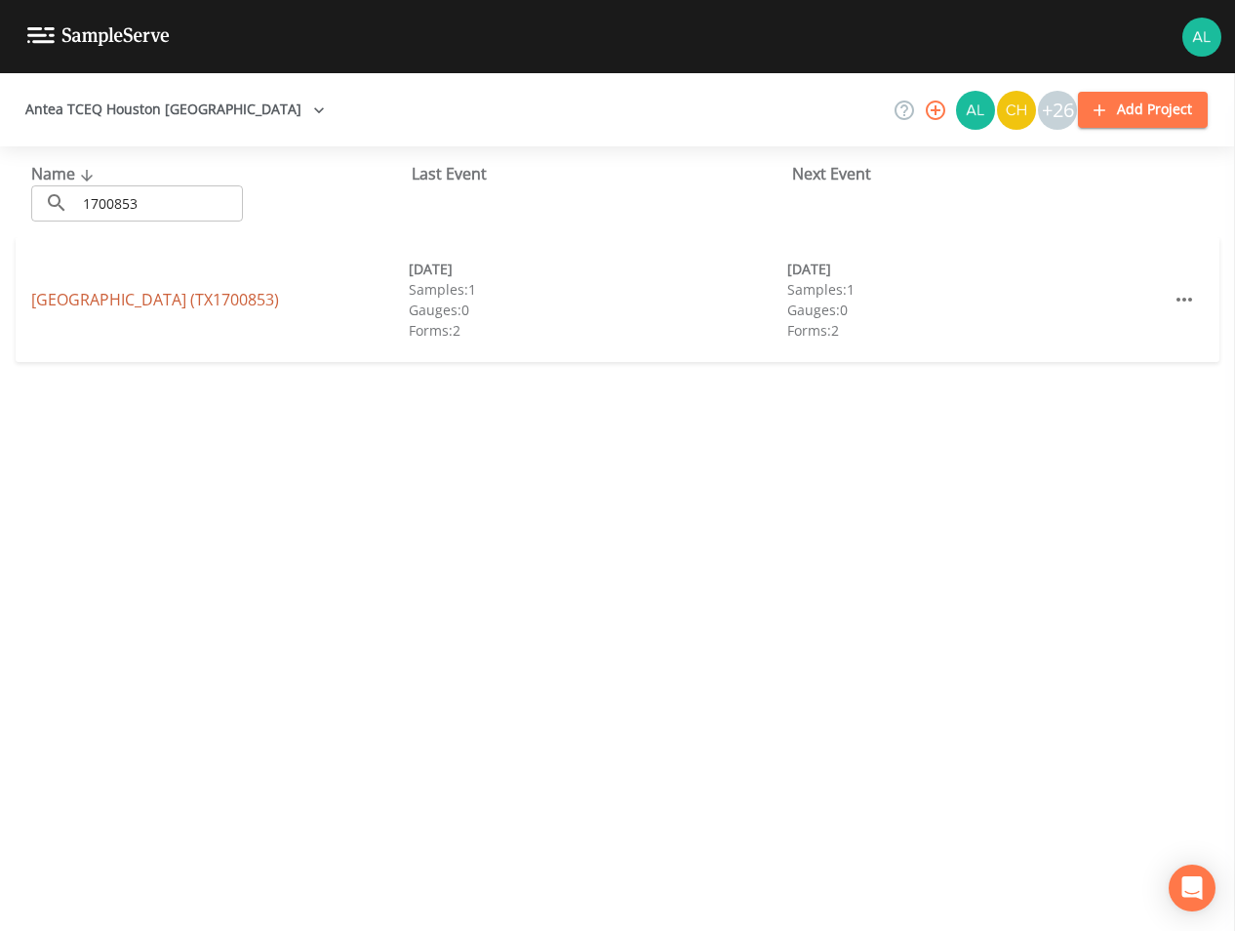
click at [144, 290] on link "[GEOGRAPHIC_DATA] (TX1700853)" at bounding box center [155, 299] width 248 height 21
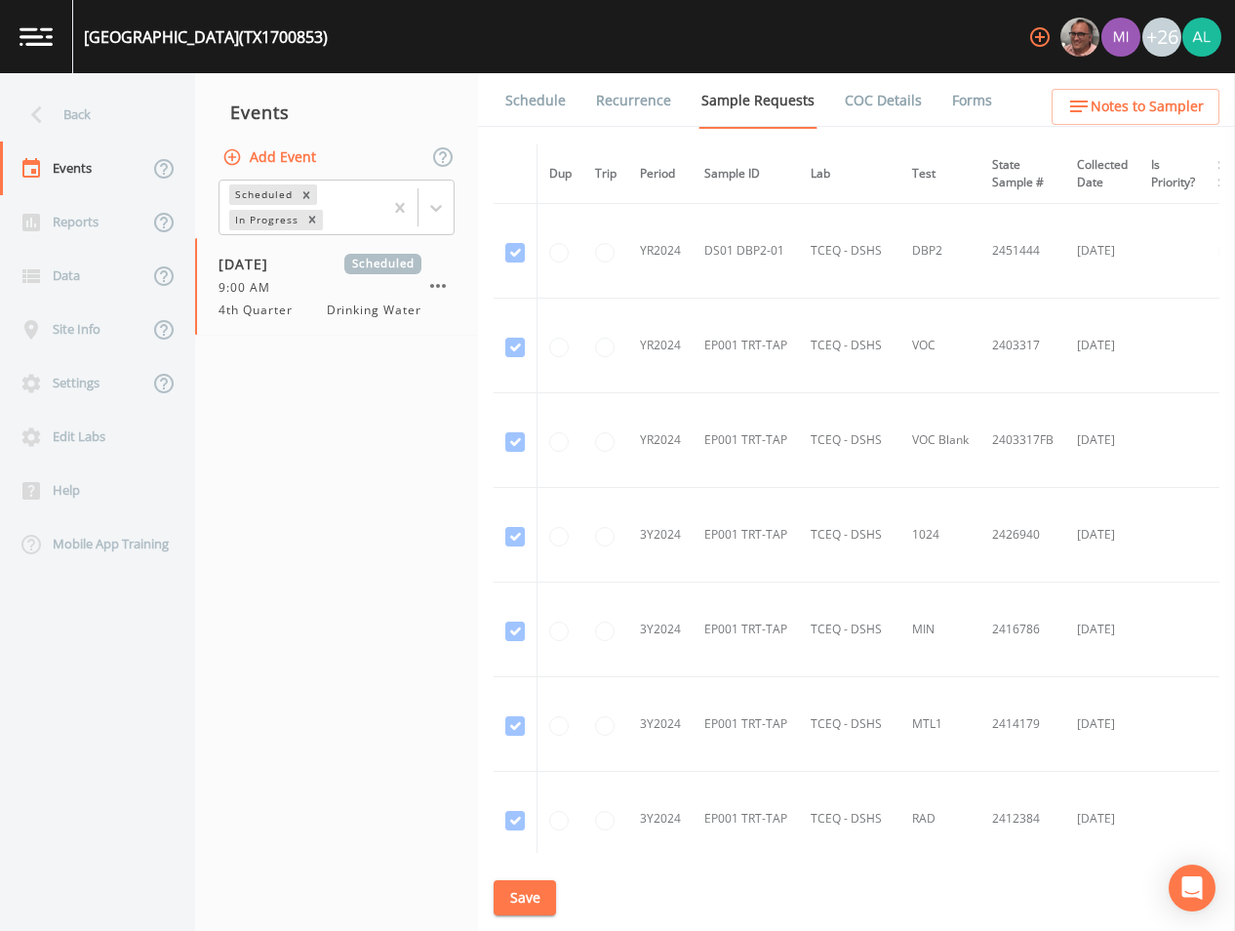
click at [533, 111] on link "Schedule" at bounding box center [536, 100] width 66 height 55
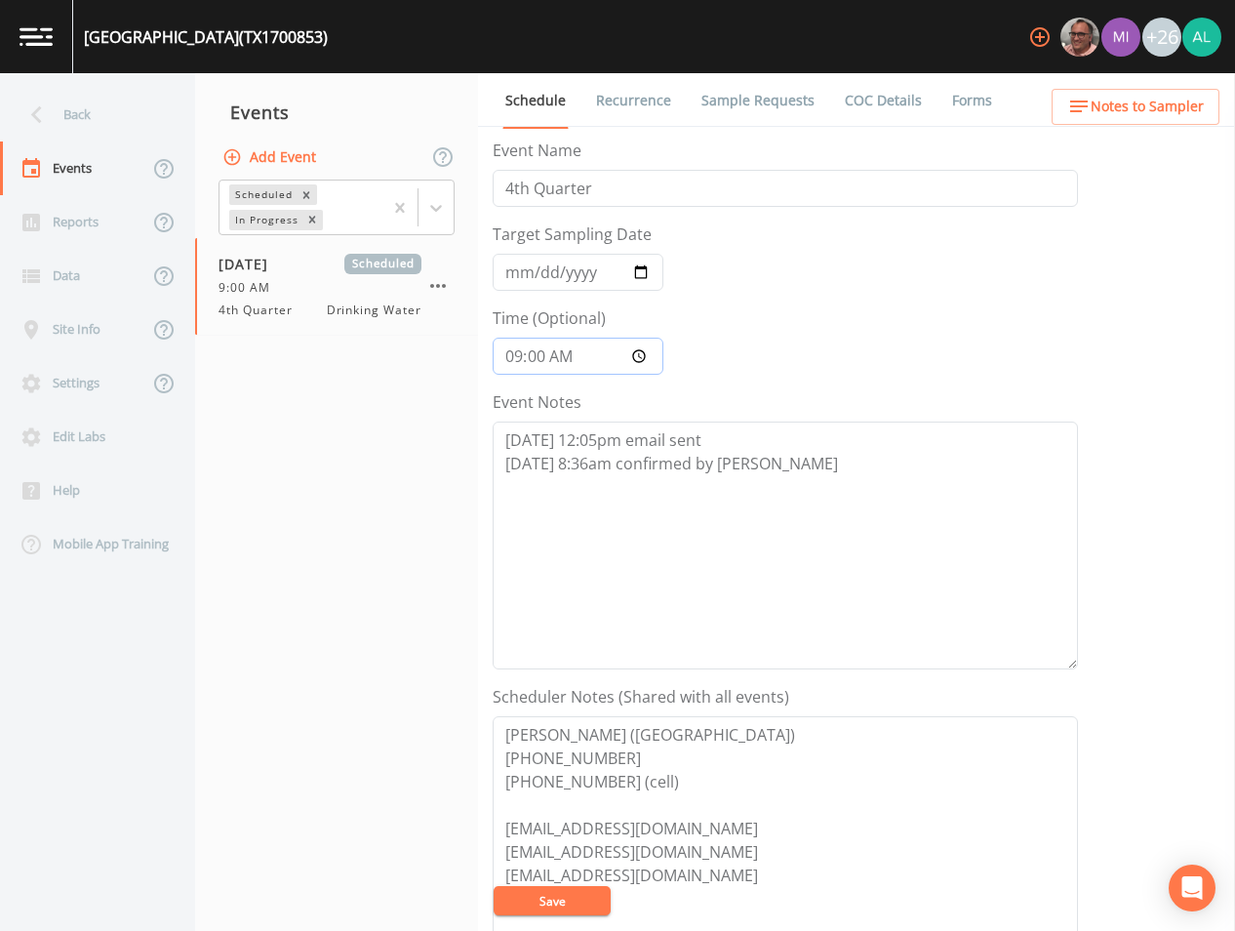
click at [539, 356] on input "09:00:00" at bounding box center [578, 356] width 171 height 37
type input "09:02"
click at [494, 886] on button "Save" at bounding box center [552, 900] width 117 height 29
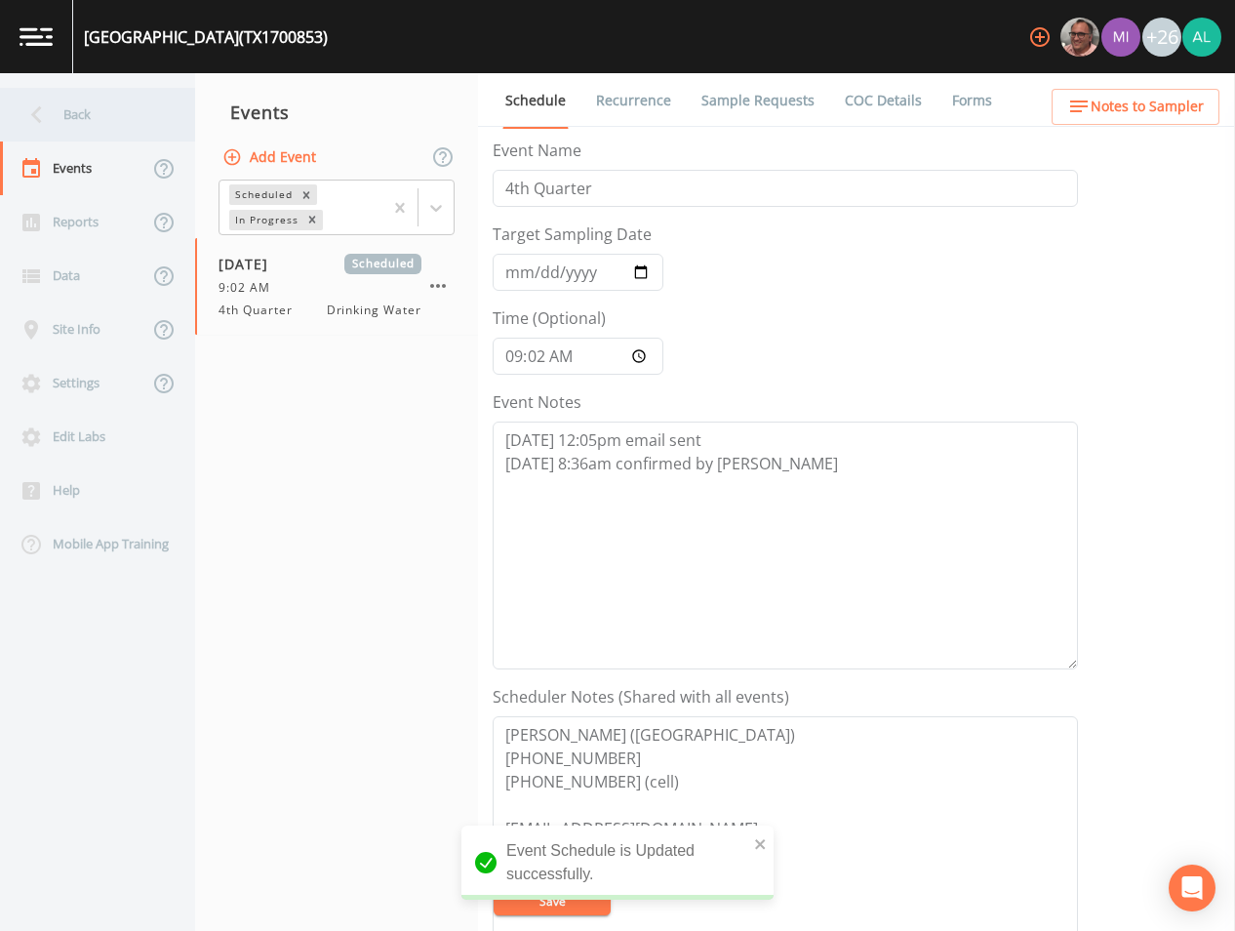
click at [86, 110] on div "Back" at bounding box center [88, 115] width 176 height 54
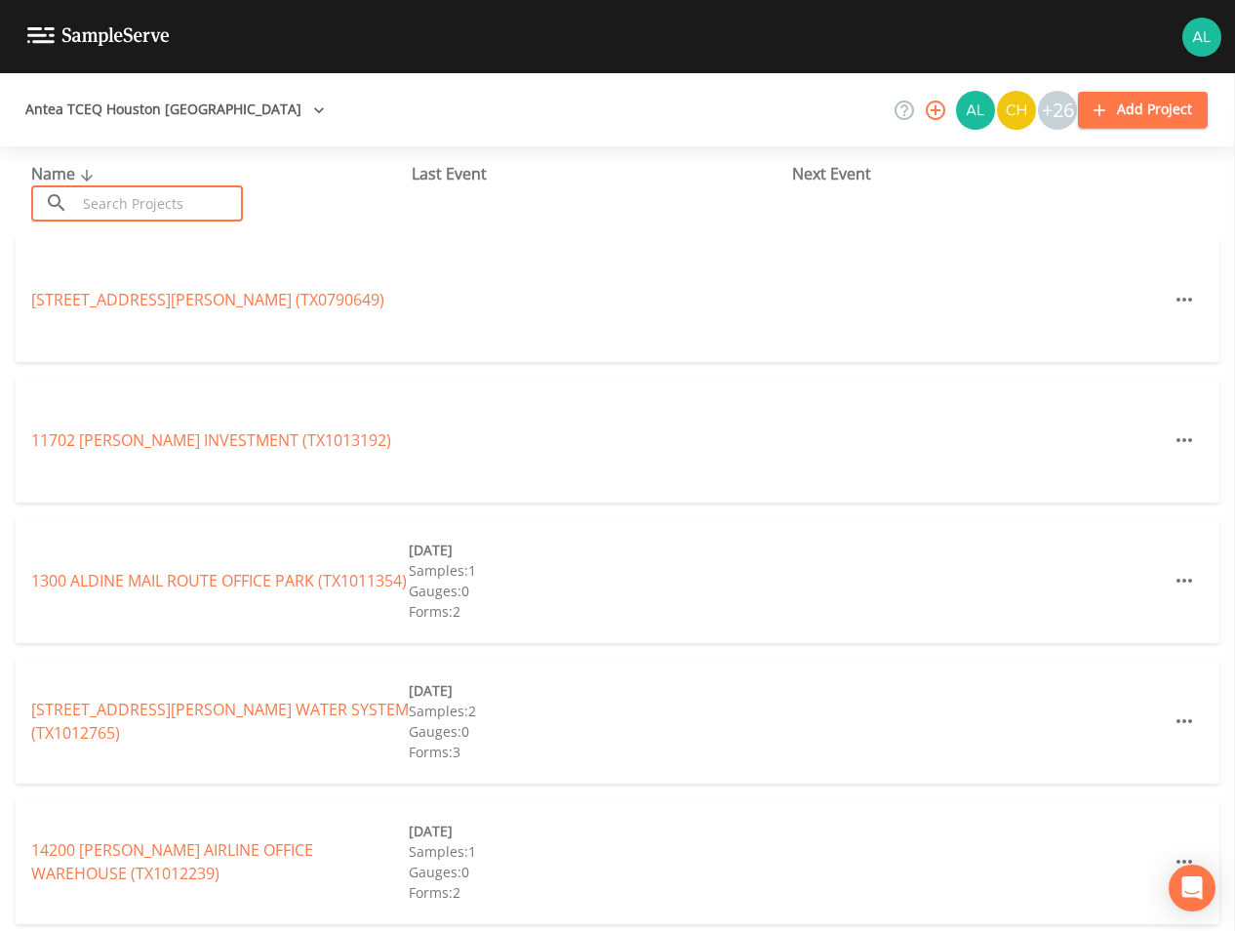
click at [118, 207] on input "text" at bounding box center [159, 203] width 167 height 36
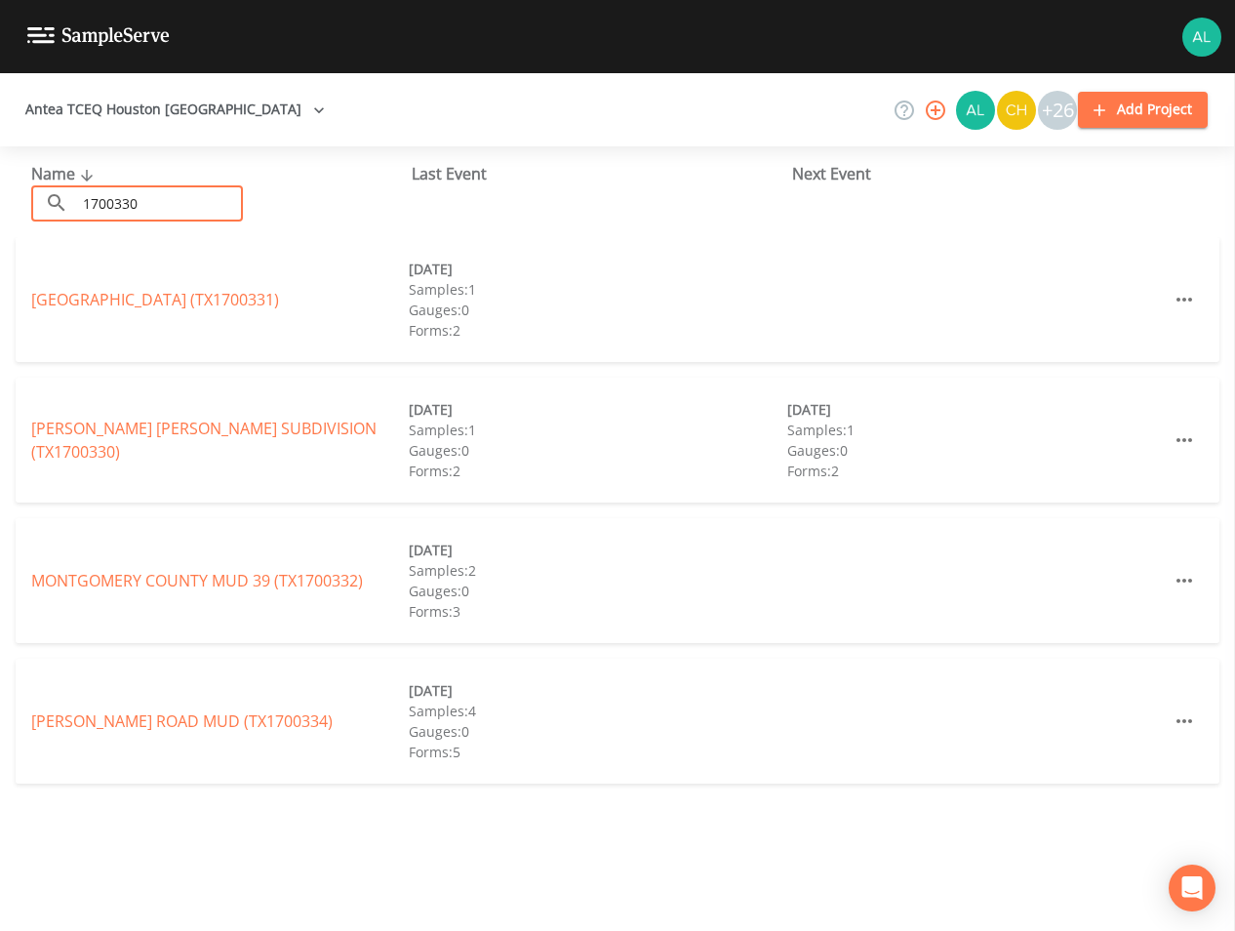
type input "1700330"
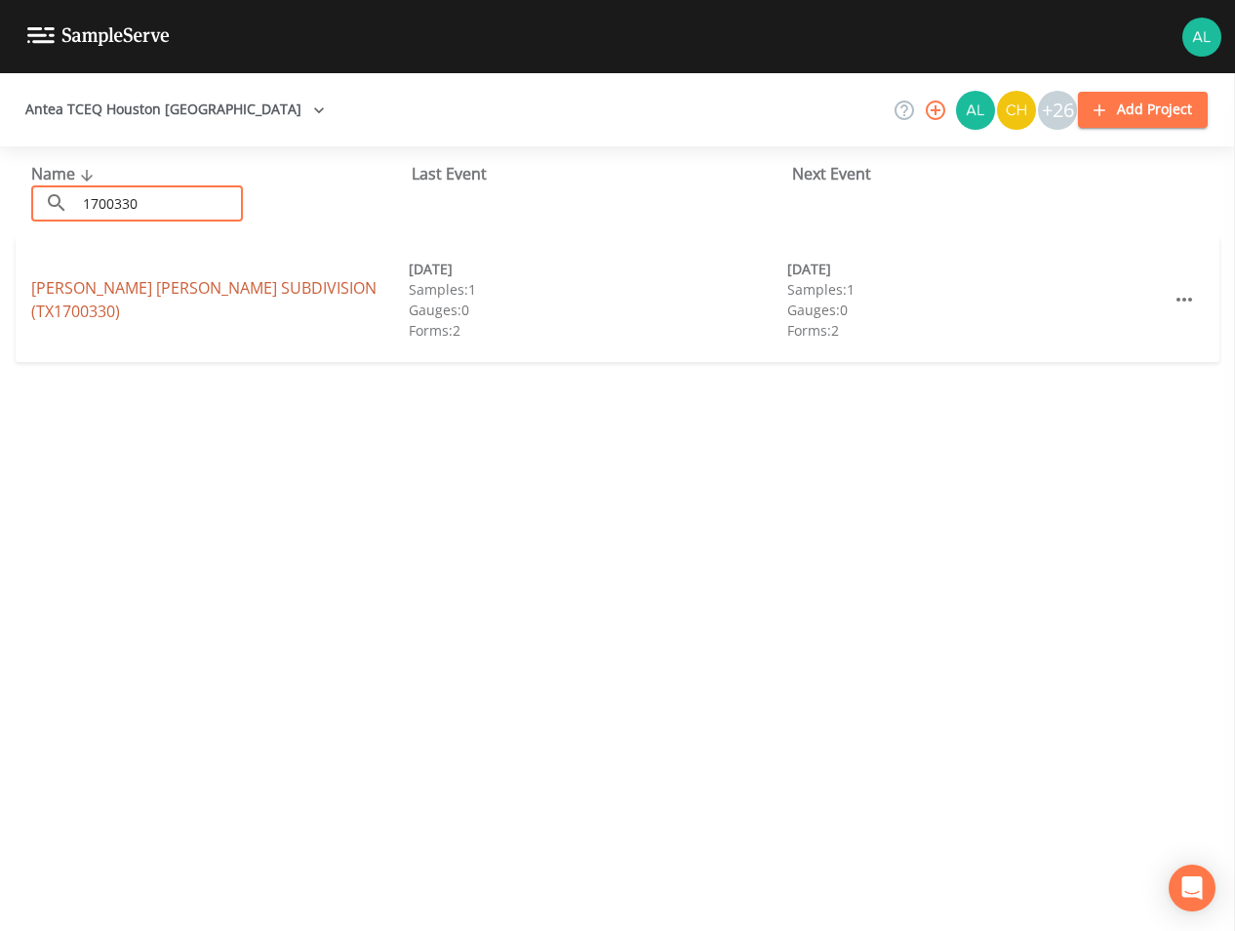
click at [146, 308] on link "[PERSON_NAME][GEOGRAPHIC_DATA][PERSON_NAME] (TX1700330)" at bounding box center [203, 299] width 345 height 45
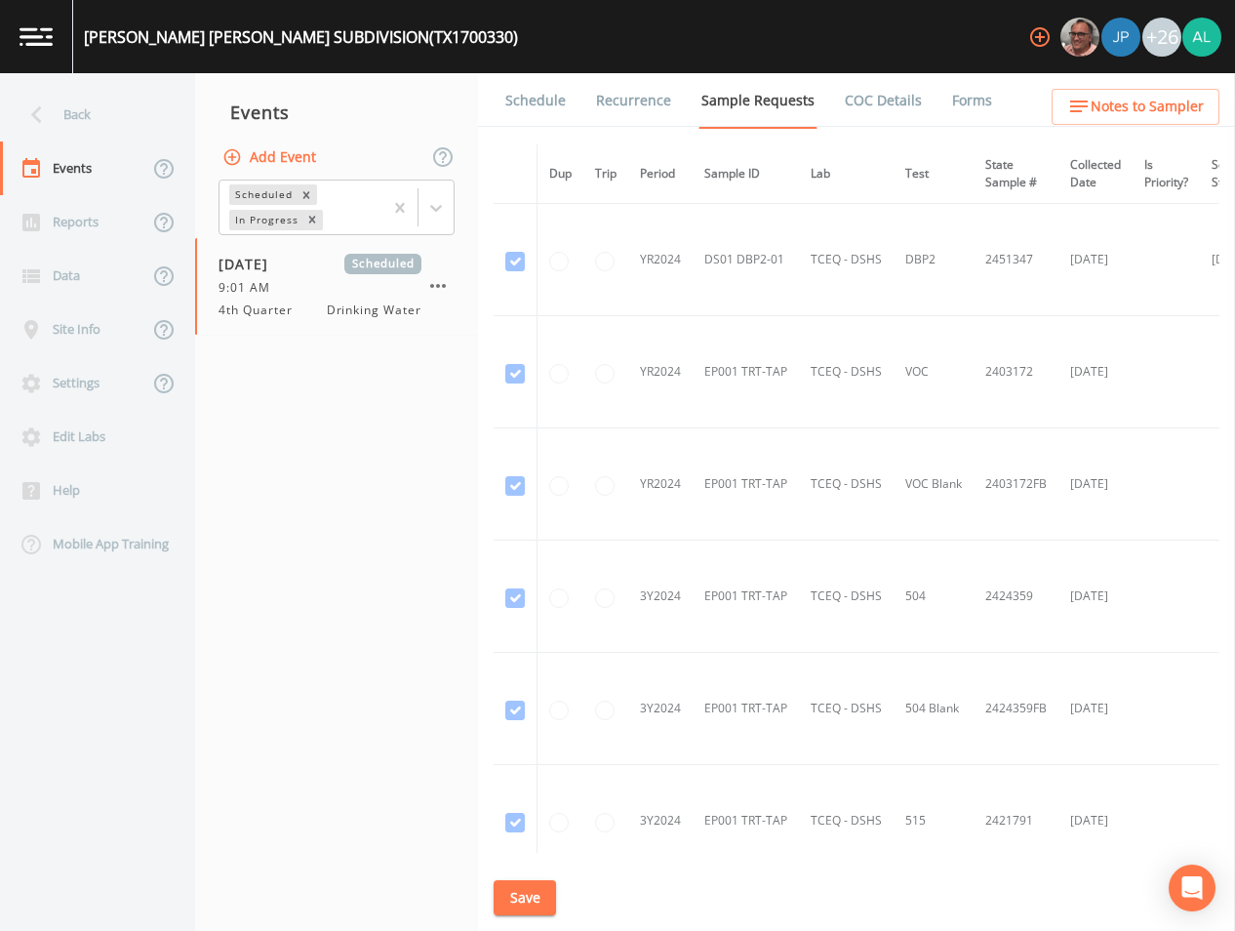
click at [506, 895] on button "Save" at bounding box center [525, 898] width 62 height 36
click at [85, 125] on div "Back" at bounding box center [88, 115] width 176 height 54
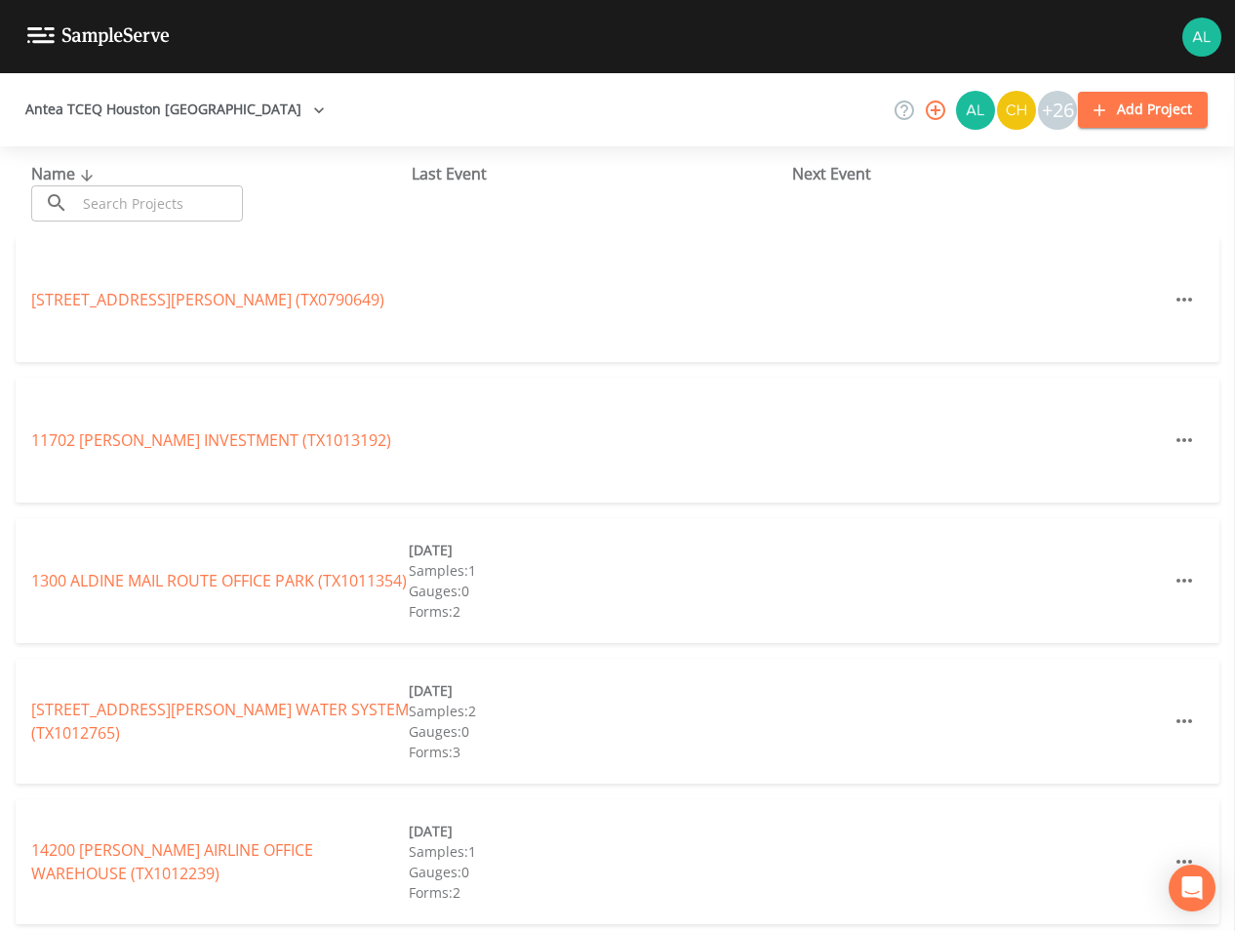
click at [207, 189] on input "text" at bounding box center [159, 203] width 167 height 36
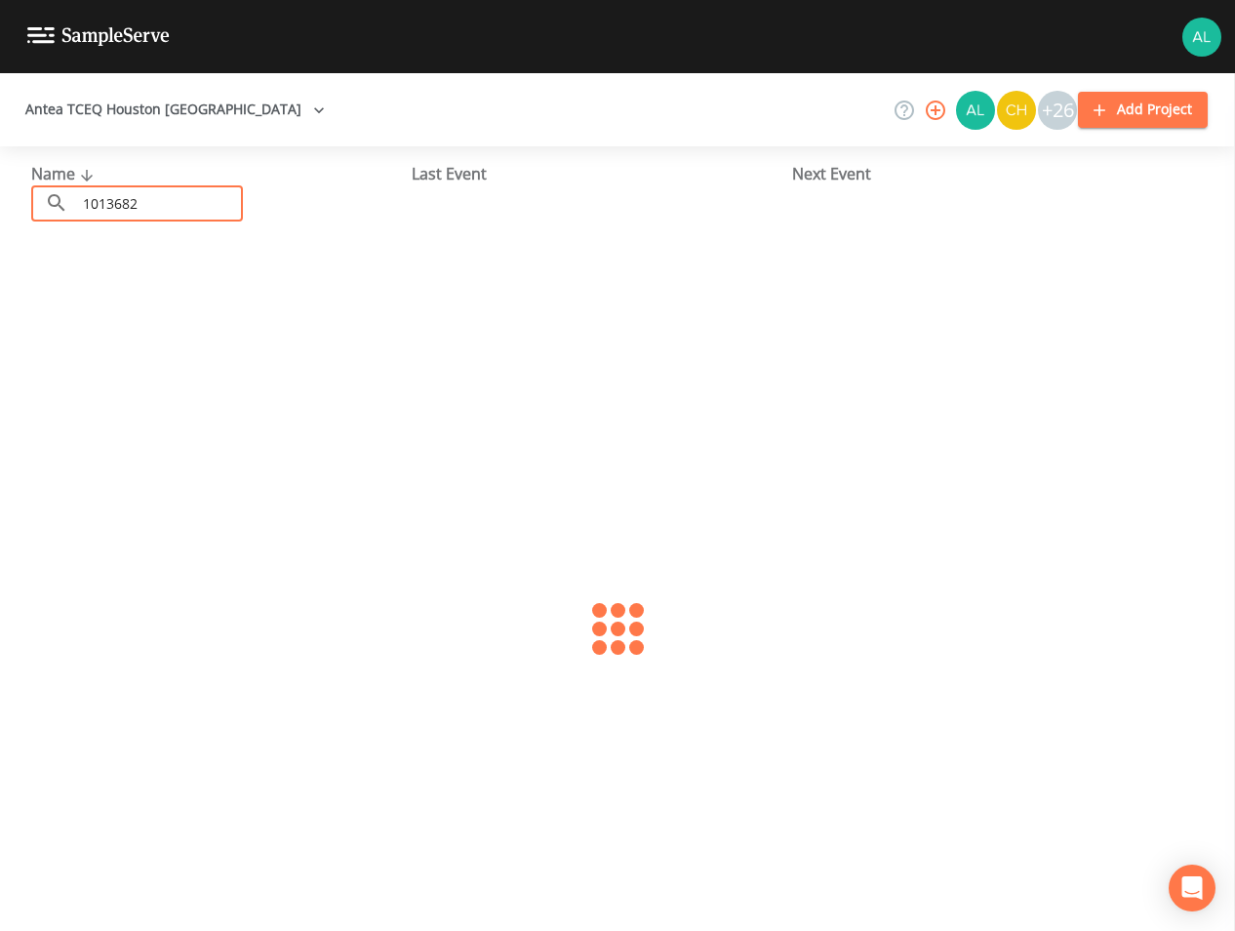
type input "1013682"
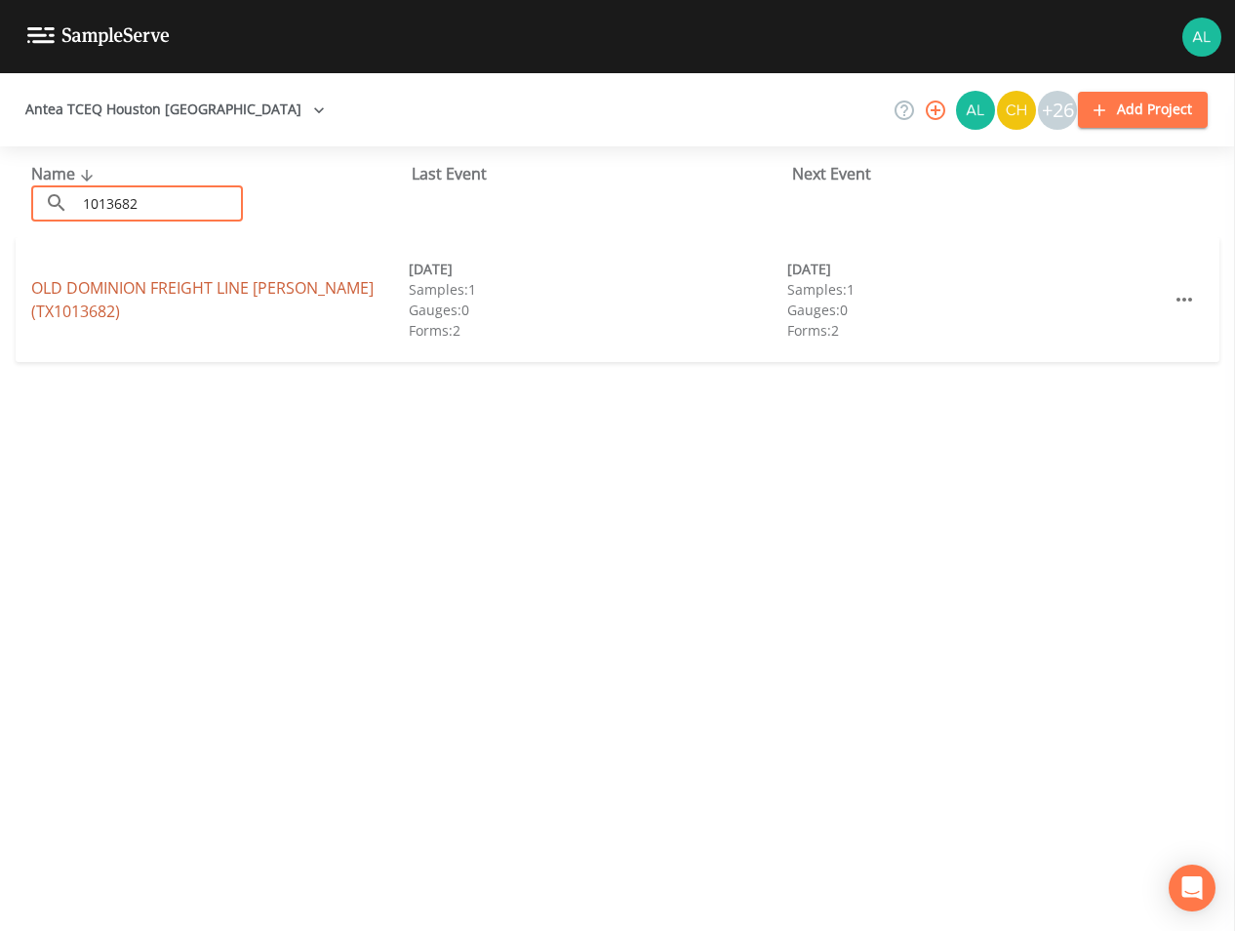
click at [60, 283] on link "OLD DOMINION FREIGHT LINE [PERSON_NAME] (TX1013682)" at bounding box center [202, 299] width 343 height 45
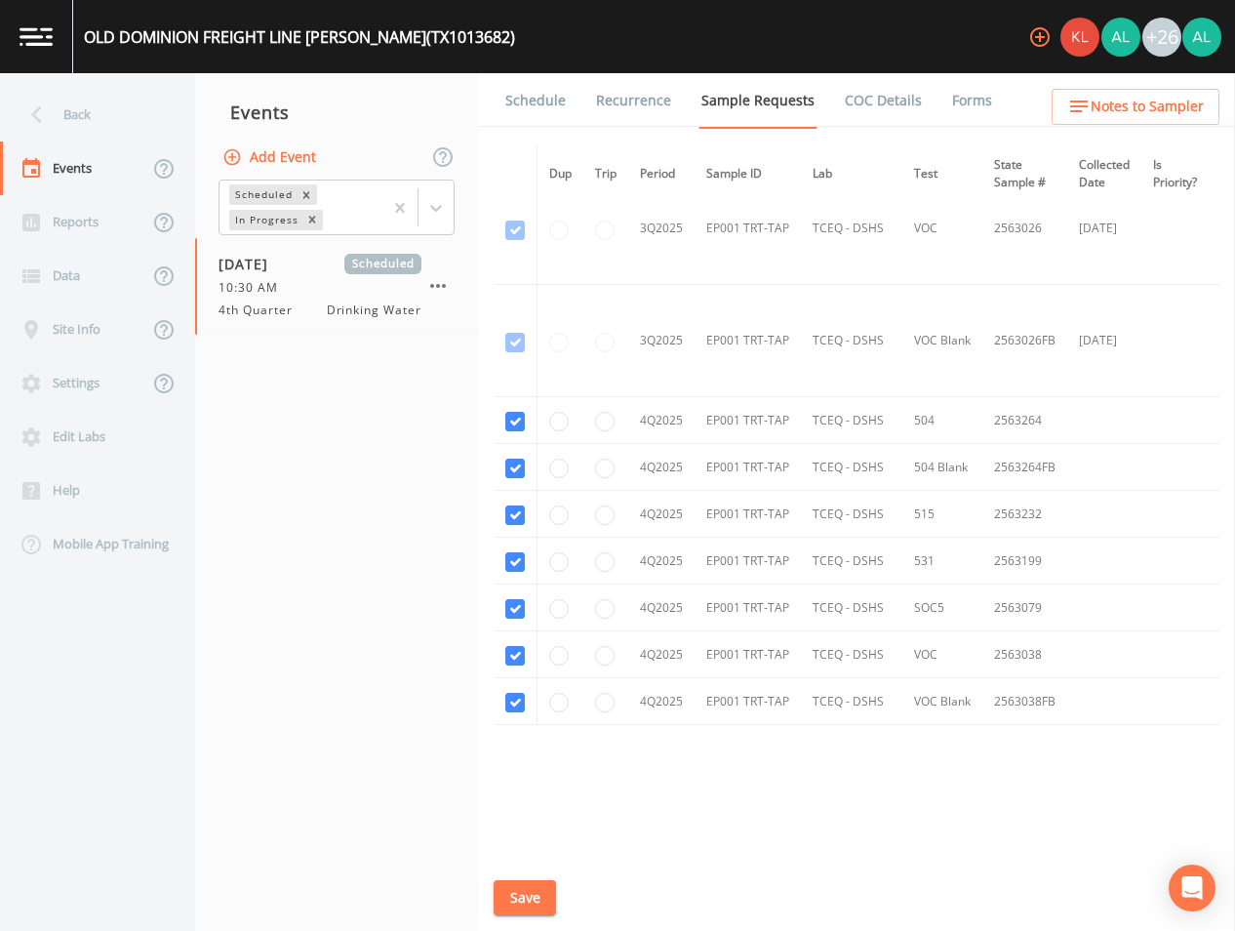
scroll to position [2085, 0]
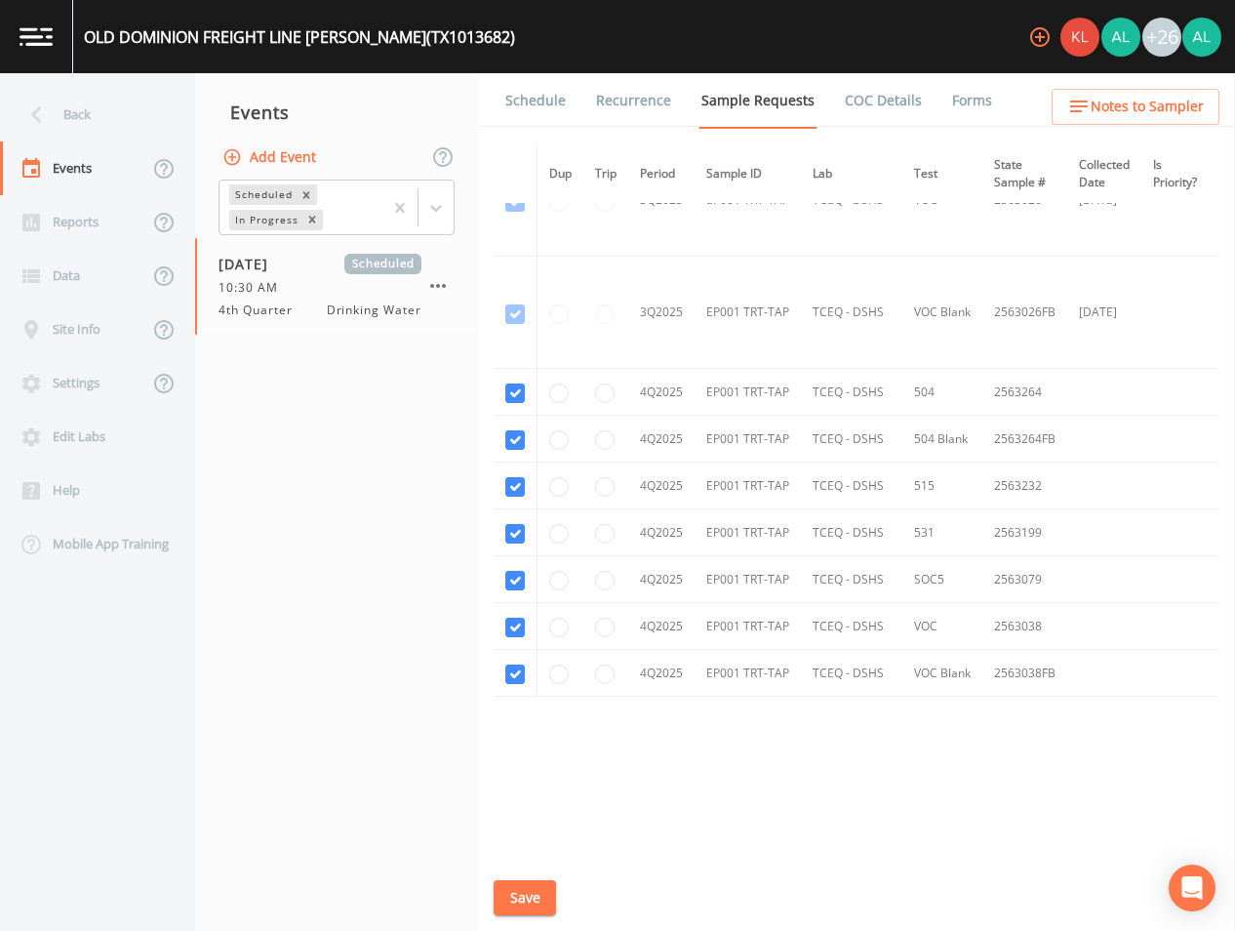
click at [560, 111] on link "Schedule" at bounding box center [536, 100] width 66 height 55
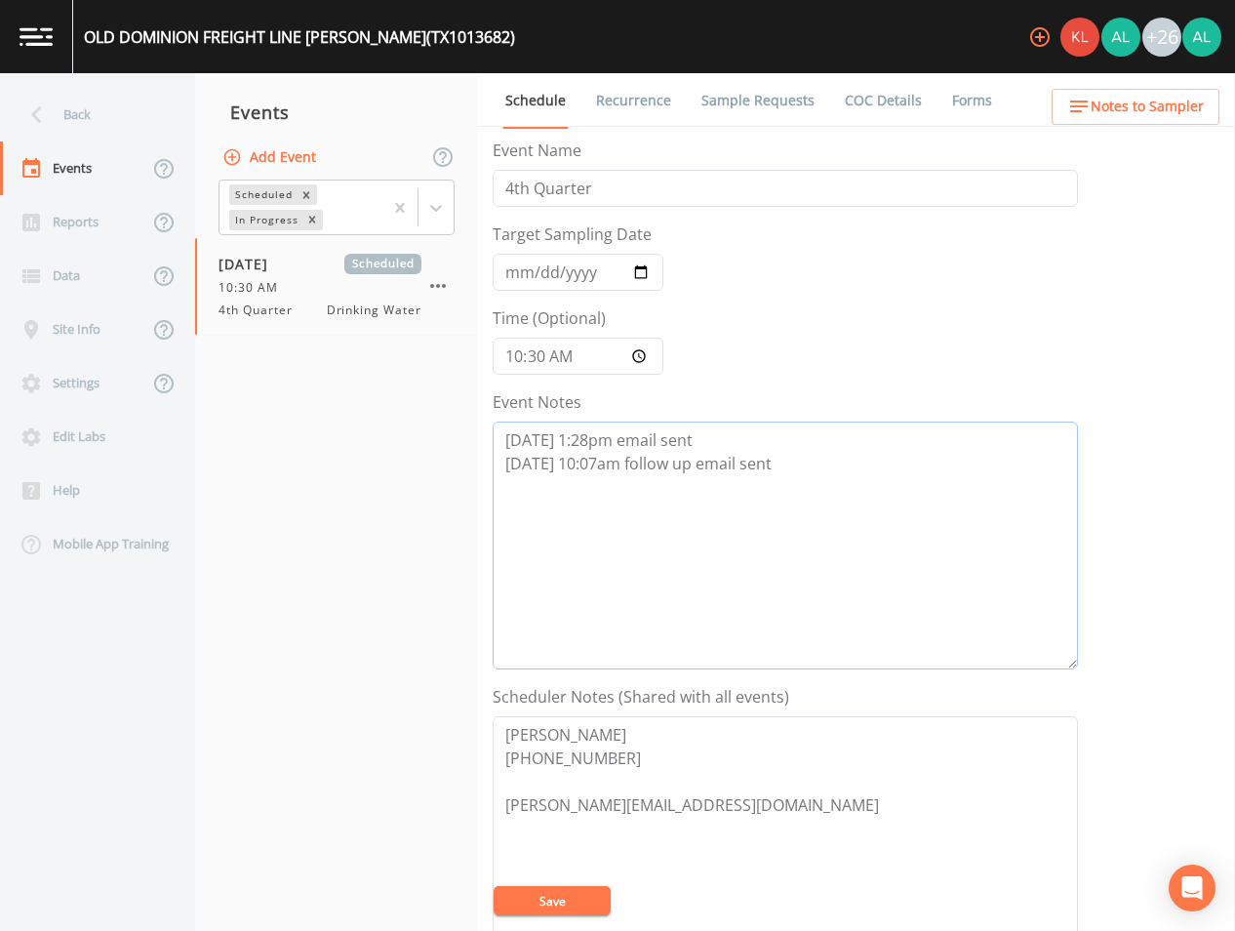
click at [855, 482] on textarea "[DATE] 1:28pm email sent [DATE] 10:07am follow up email sent" at bounding box center [786, 546] width 586 height 248
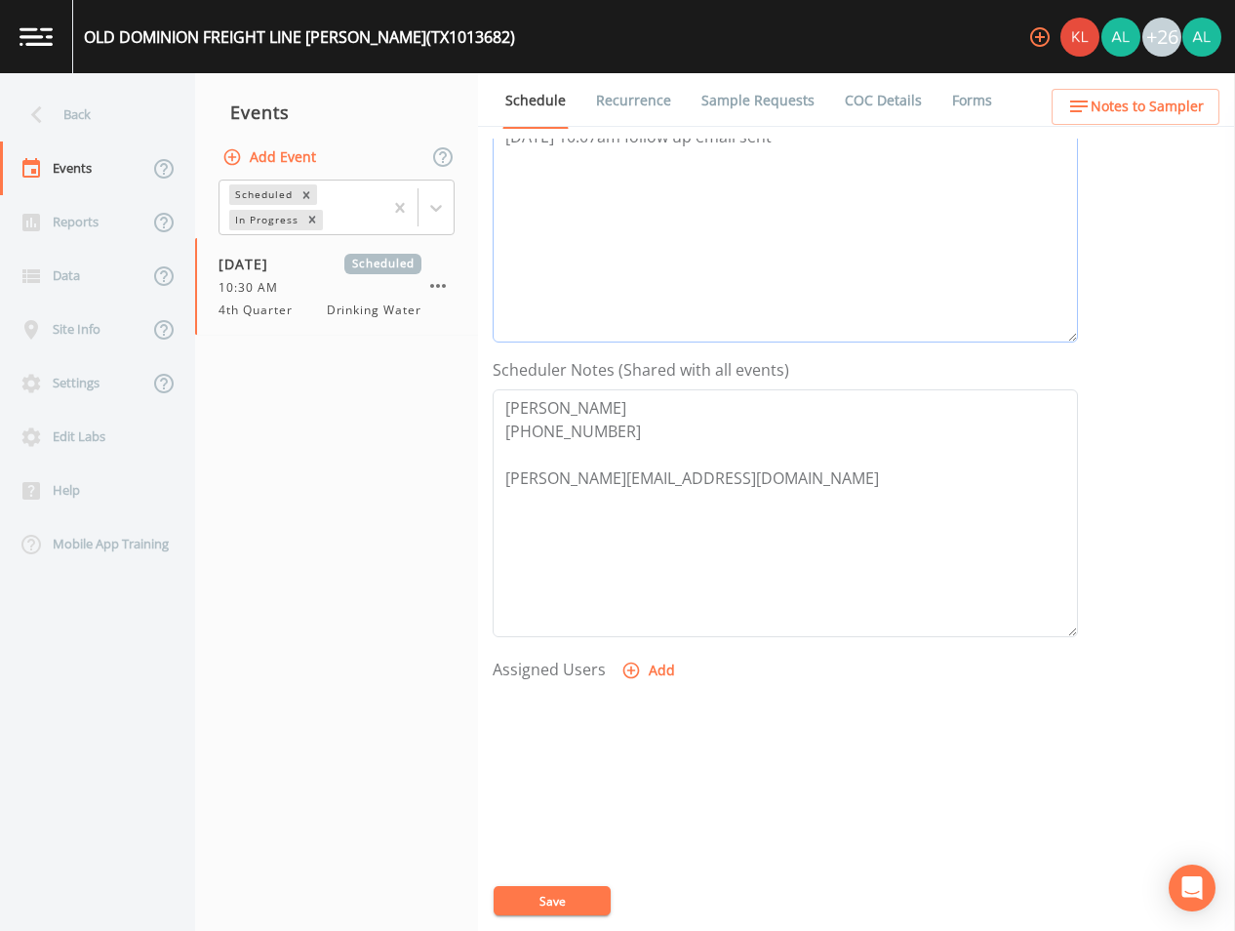
scroll to position [293, 0]
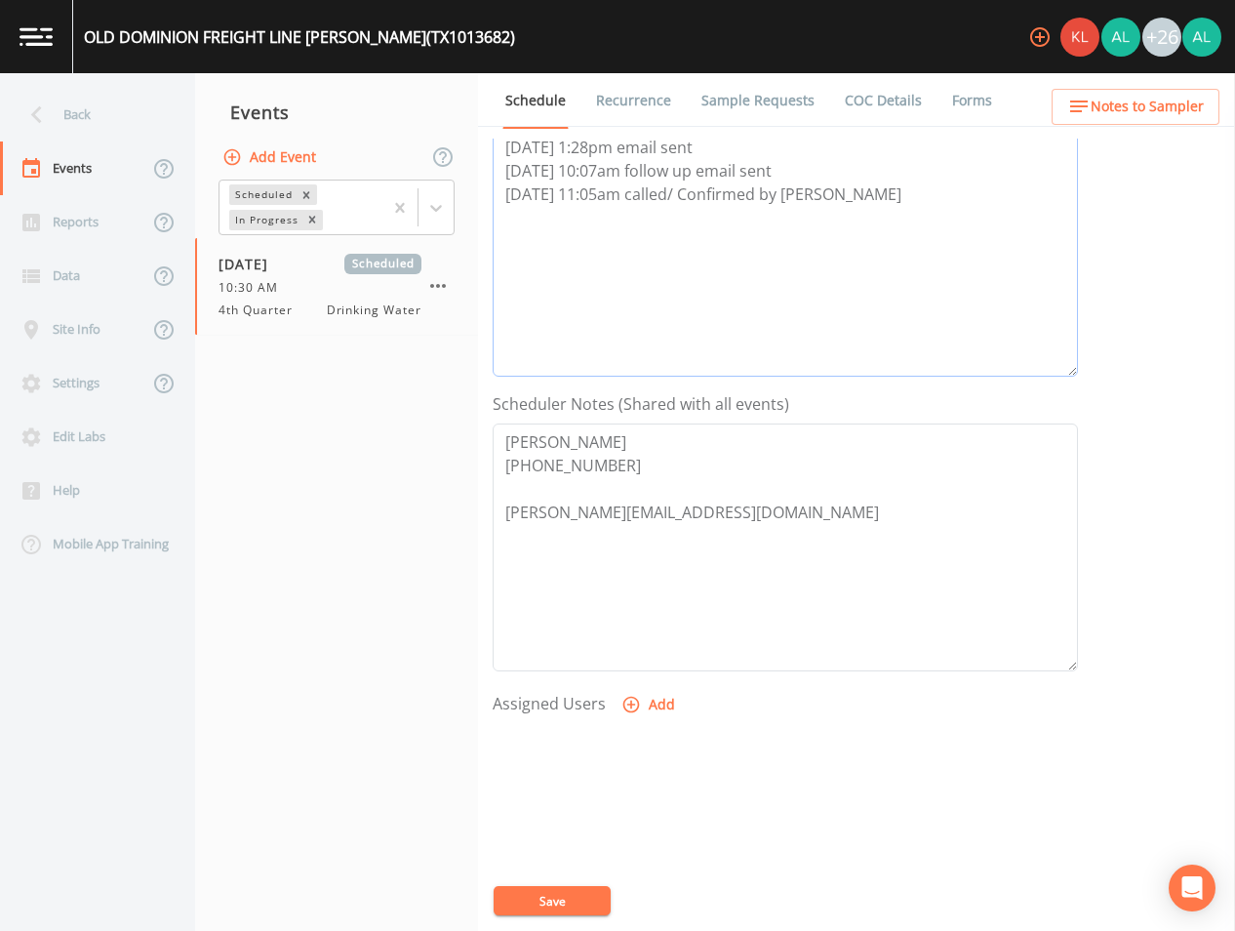
type textarea "[DATE] 1:28pm email sent [DATE] 10:07am follow up email sent [DATE] 11:05am cal…"
click at [649, 707] on button "Add" at bounding box center [650, 705] width 65 height 36
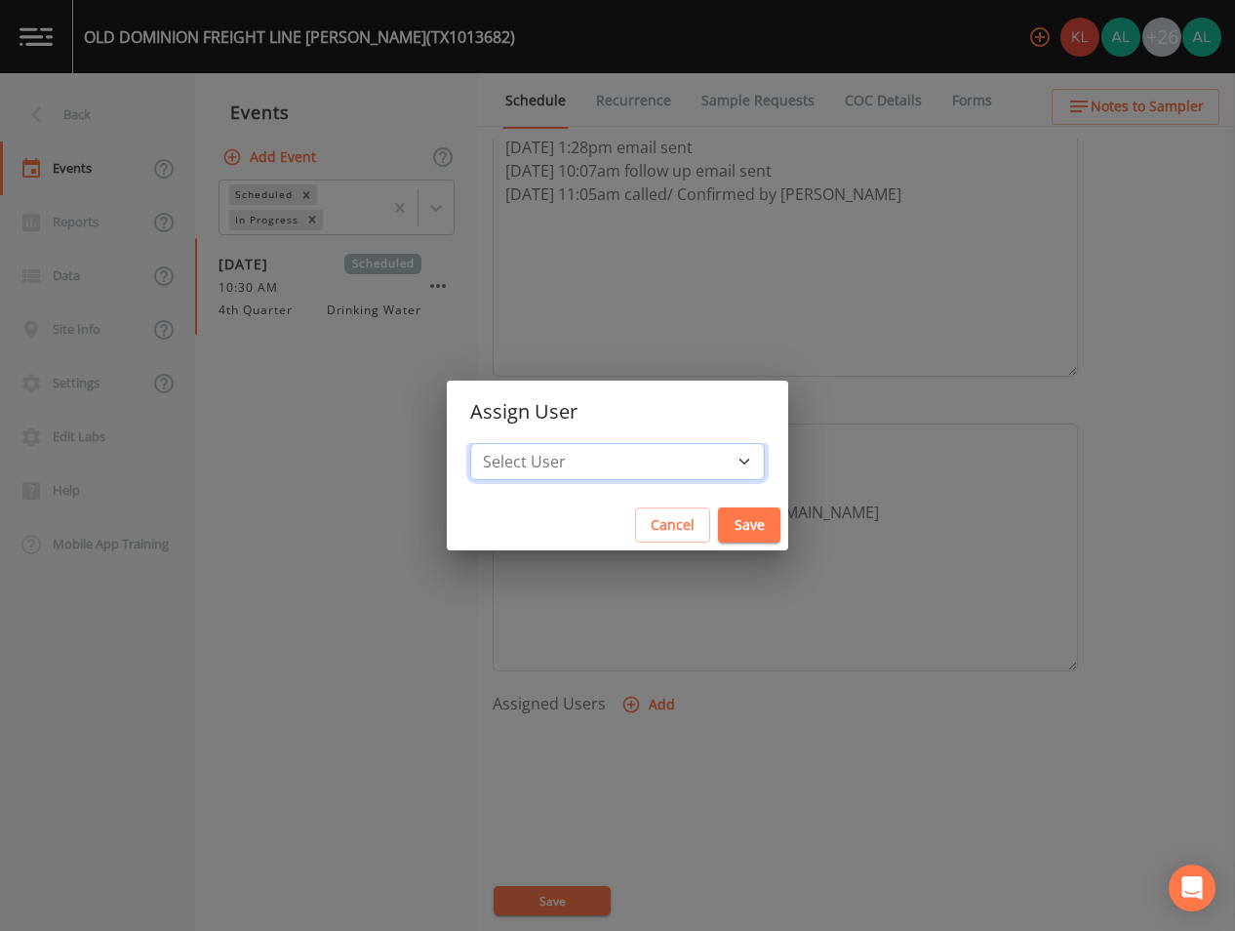
click at [607, 451] on select "Select User [PERSON_NAME] [PERSON_NAME] [PERSON_NAME] [PERSON_NAME] [PERSON_NAM…" at bounding box center [617, 461] width 295 height 37
select select "37eecc1f-c5fe-476e-b72b-30cfa15dcfe6"
click at [514, 443] on select "Select User [PERSON_NAME] [PERSON_NAME] [PERSON_NAME] [PERSON_NAME] [PERSON_NAM…" at bounding box center [617, 461] width 295 height 37
click at [718, 508] on button "Save" at bounding box center [749, 525] width 62 height 36
select select
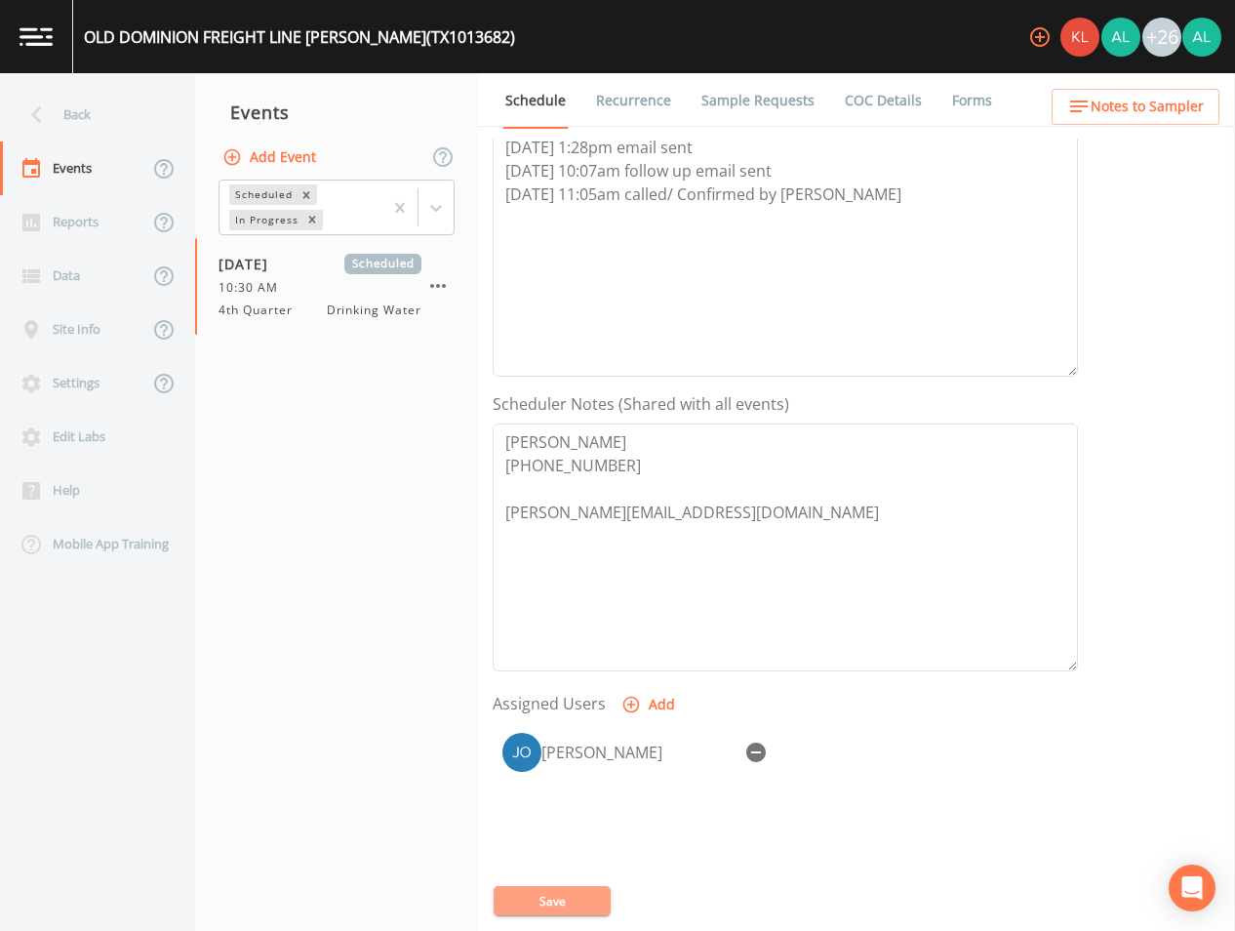
click at [555, 901] on button "Save" at bounding box center [552, 900] width 117 height 29
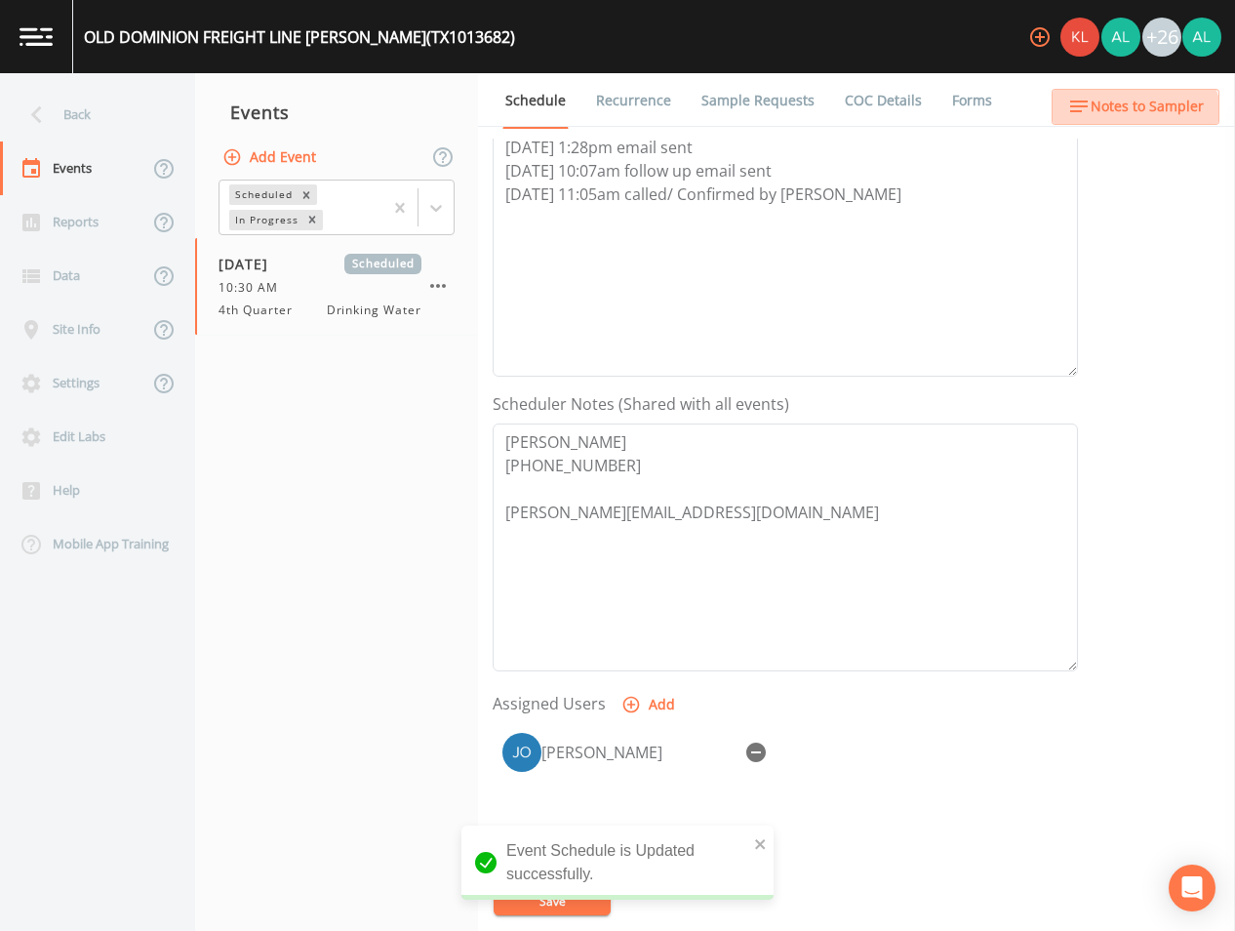
click at [1125, 124] on button "Notes to Sampler" at bounding box center [1136, 107] width 168 height 36
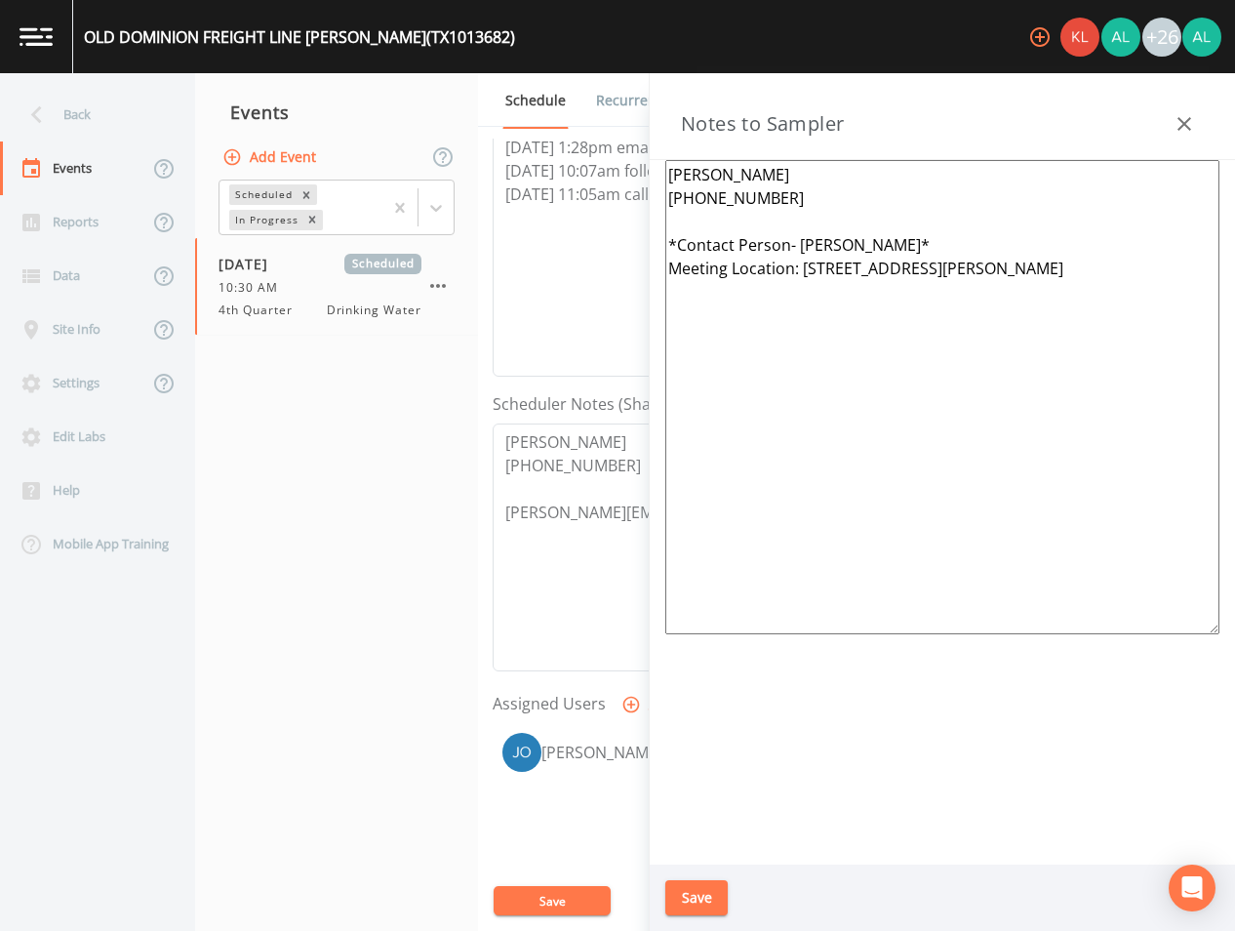
drag, startPoint x: 785, startPoint y: 243, endPoint x: 681, endPoint y: 243, distance: 103.4
click at [681, 243] on textarea "[PERSON_NAME] [PHONE_NUMBER] *Contact Person- [PERSON_NAME]* Meeting Location: …" at bounding box center [943, 397] width 554 height 474
type textarea "[PERSON_NAME] [PHONE_NUMBER] *ask for [PERSON_NAME]* Meeting Location: [STREET_…"
click at [676, 890] on button "Save" at bounding box center [697, 898] width 62 height 36
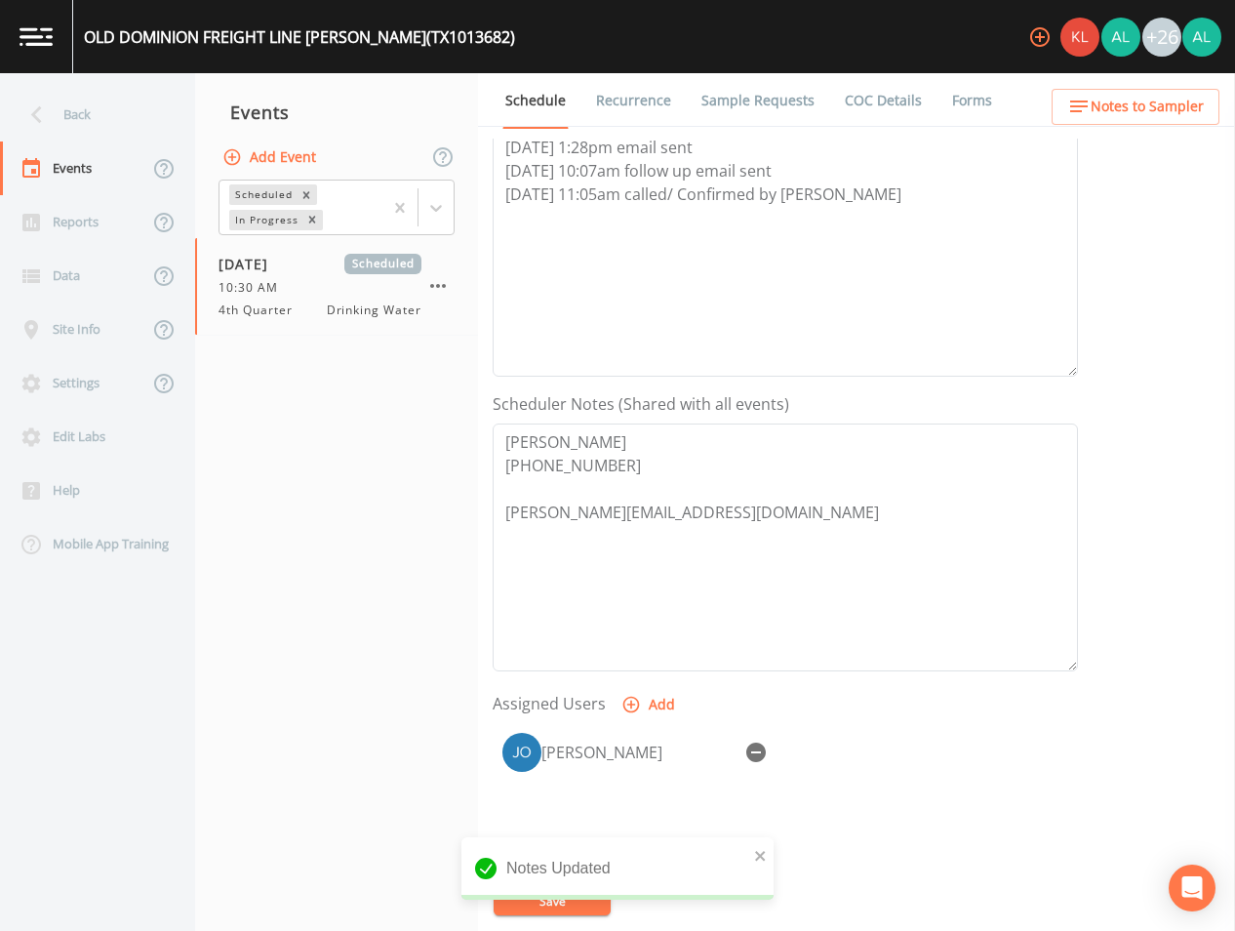
click at [551, 906] on div "Notes Updated" at bounding box center [618, 876] width 312 height 78
click at [140, 118] on div "Back" at bounding box center [88, 115] width 176 height 54
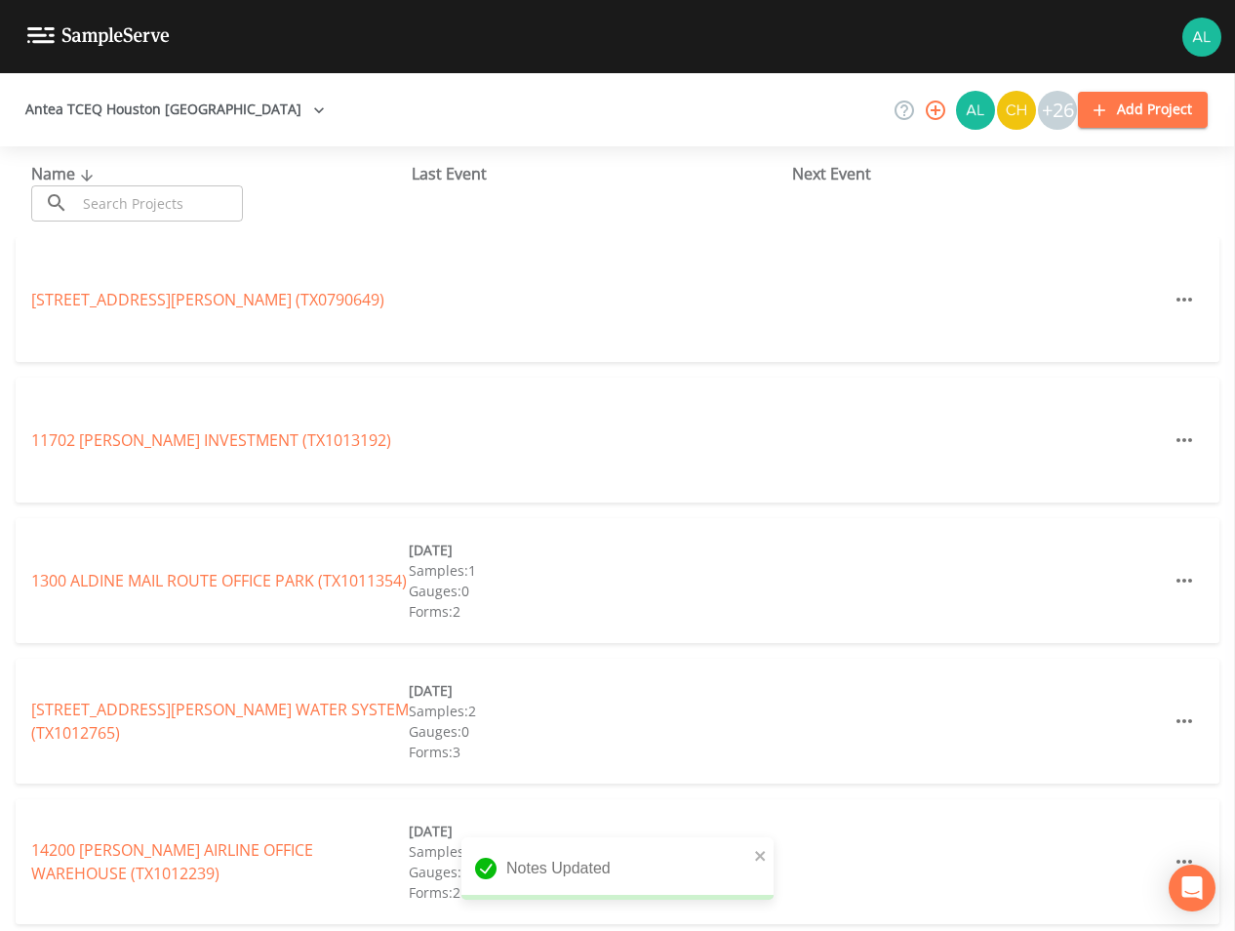
drag, startPoint x: 145, startPoint y: 227, endPoint x: 145, endPoint y: 208, distance: 19.5
click at [145, 221] on div "Name ​ ​ Last Event Next Event" at bounding box center [617, 191] width 1235 height 91
click at [144, 207] on input "text" at bounding box center [159, 203] width 167 height 36
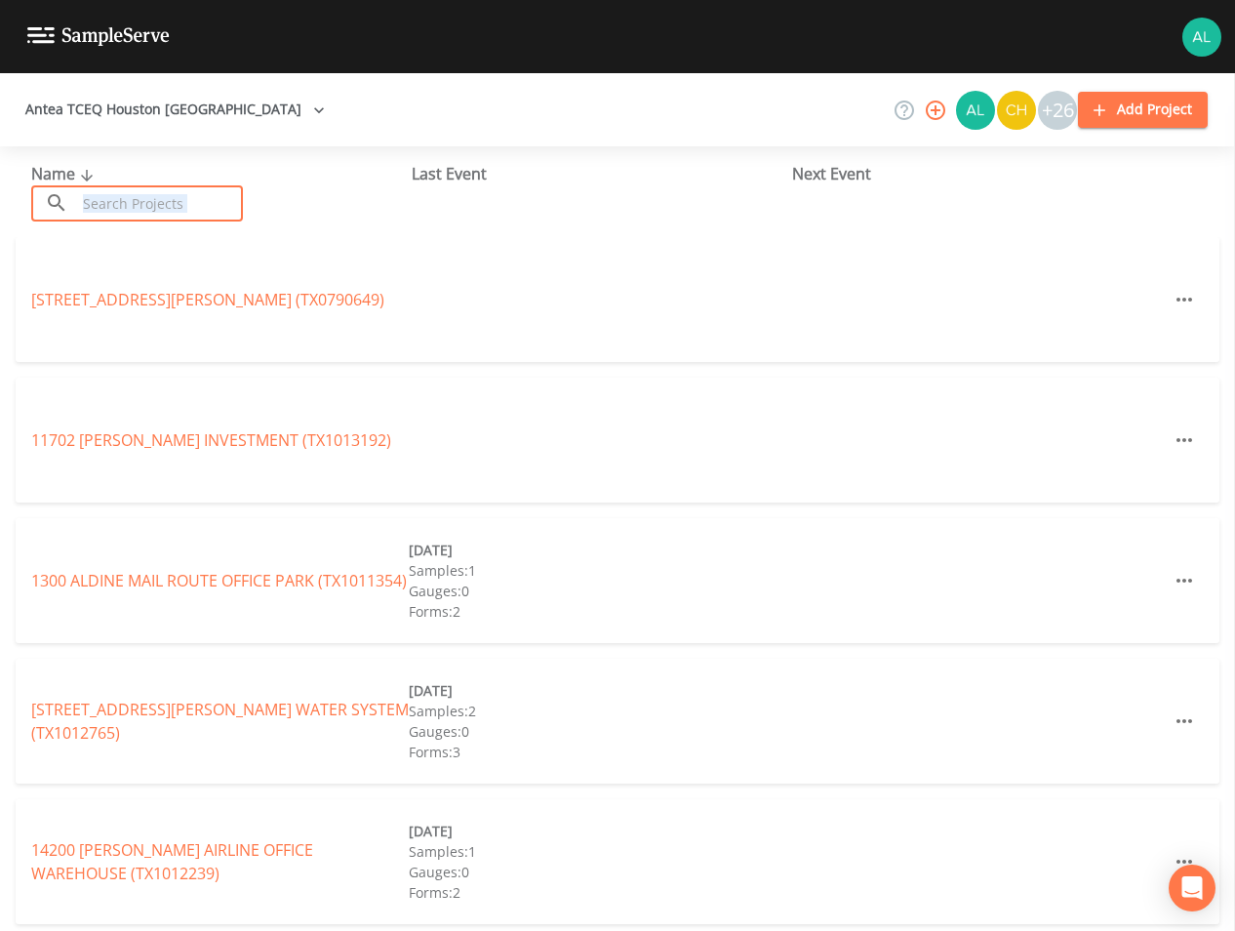
click at [101, 197] on input "text" at bounding box center [159, 203] width 167 height 36
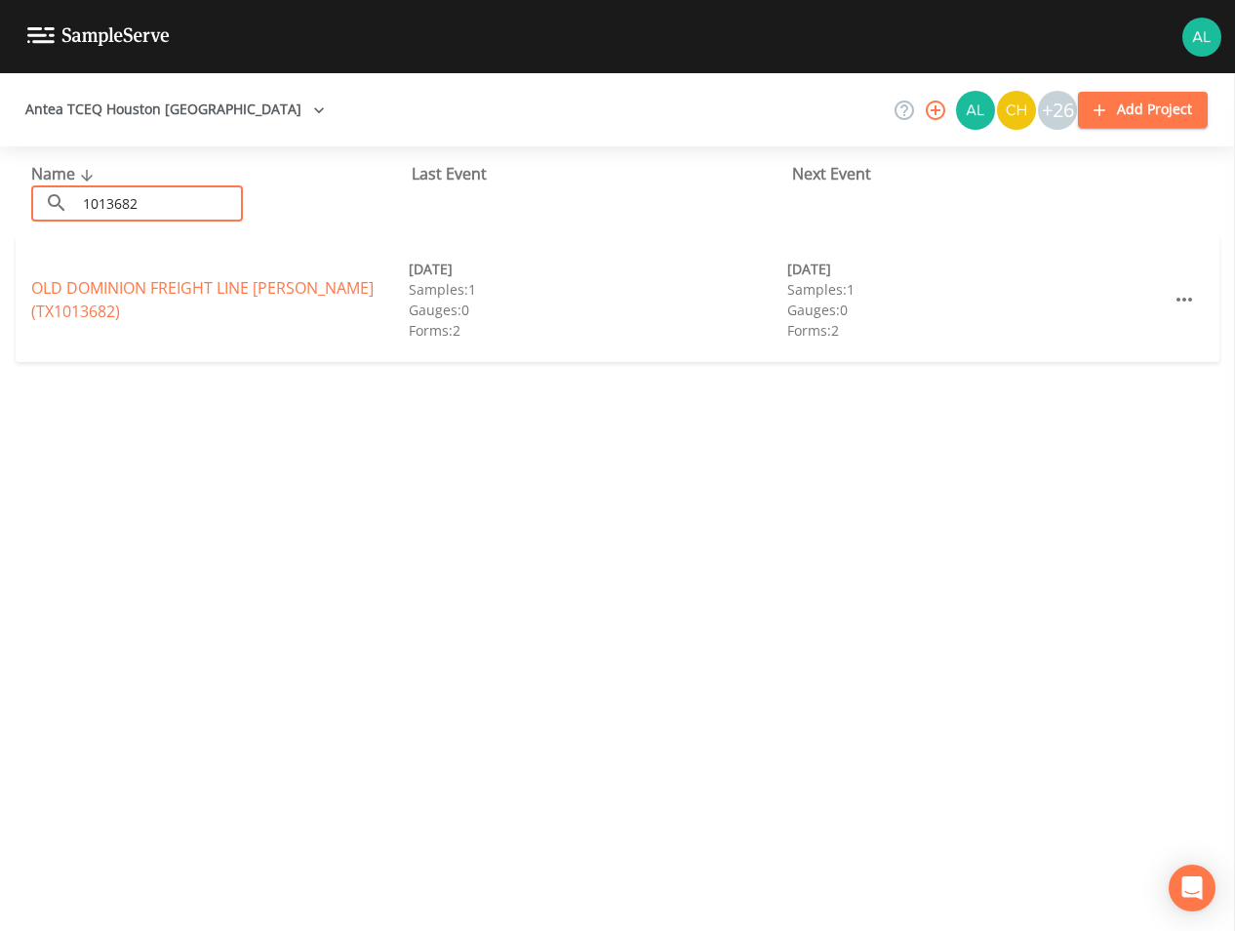
type input "1013682"
click at [81, 294] on div "OLD DOMINION FREIGHT LINE [PERSON_NAME] (TX1013682) [DATE] Samples: 1 Gauges: 0…" at bounding box center [618, 299] width 1204 height 125
click at [80, 293] on link "OLD DOMINION FREIGHT LINE [PERSON_NAME] (TX1013682)" at bounding box center [202, 299] width 343 height 45
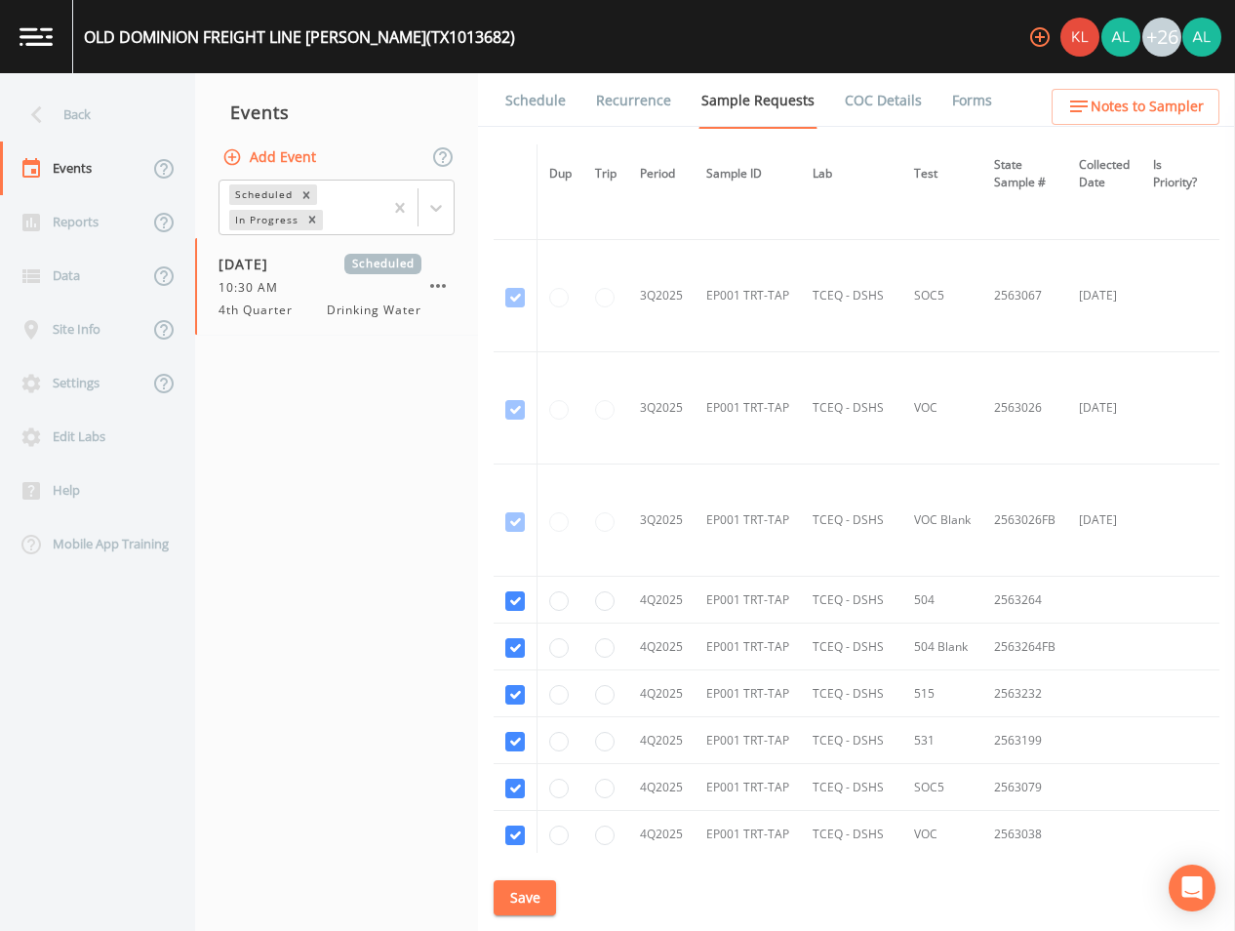
scroll to position [2085, 0]
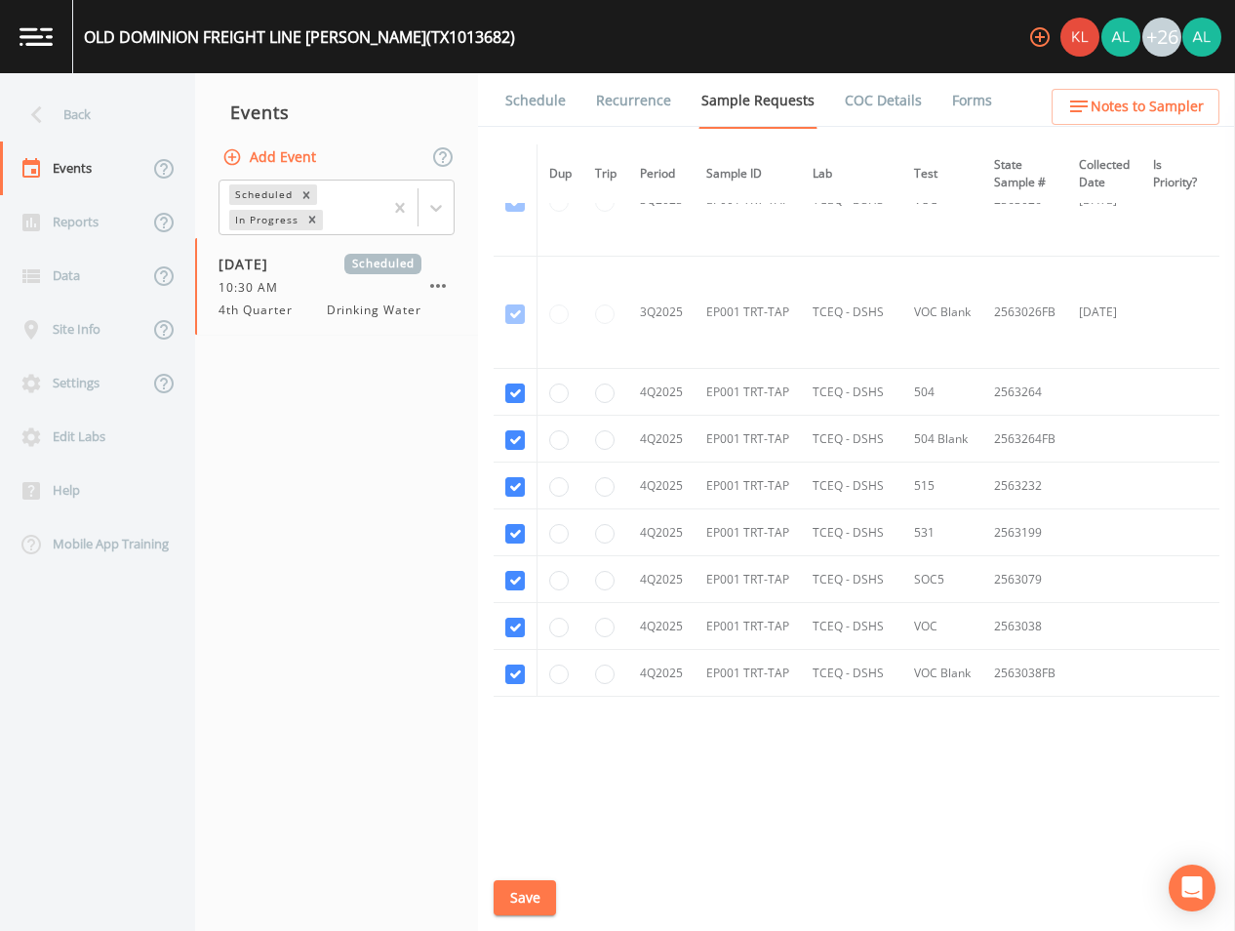
click at [569, 125] on li "Recurrence" at bounding box center [621, 100] width 105 height 55
click at [545, 100] on link "Schedule" at bounding box center [536, 100] width 66 height 55
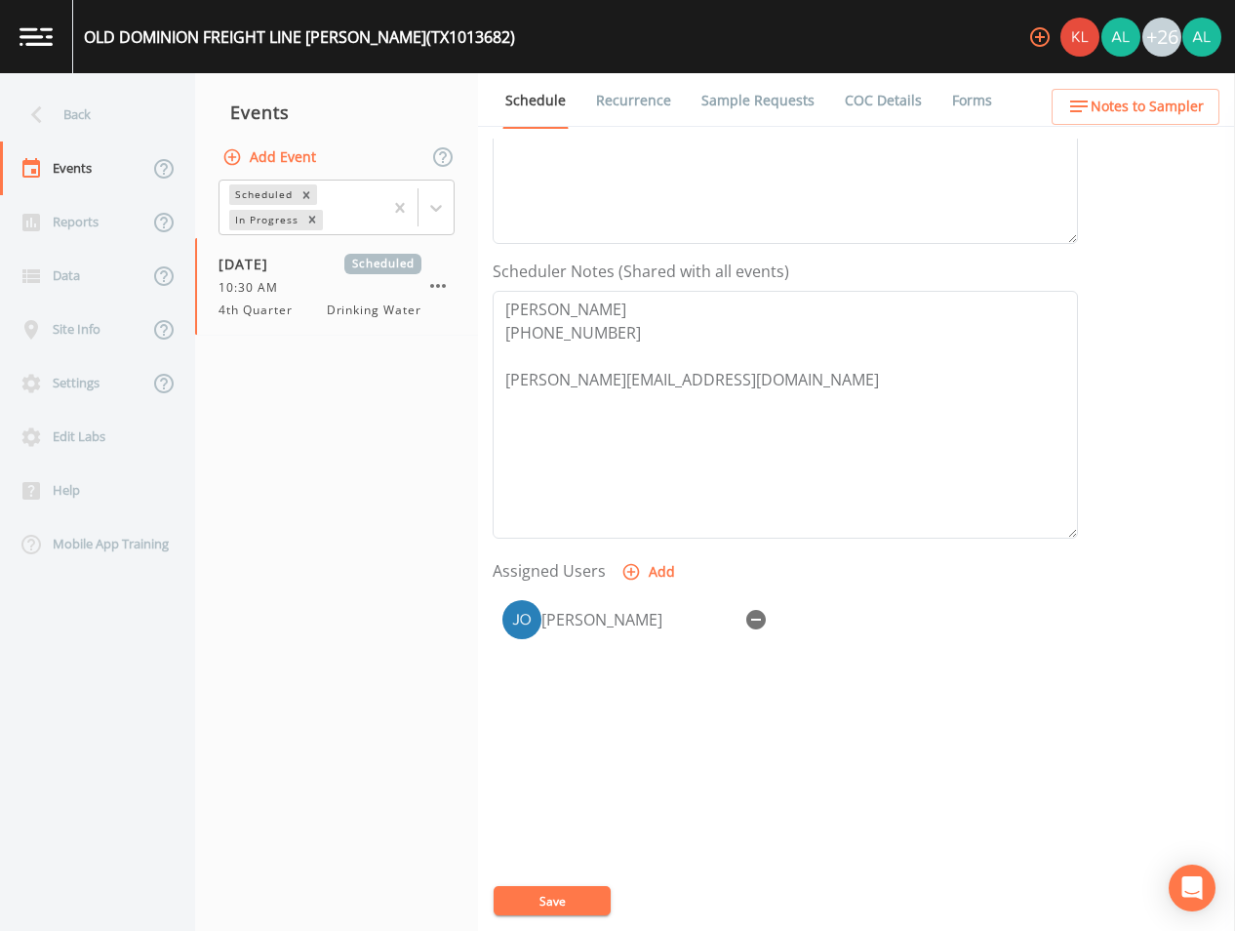
scroll to position [446, 0]
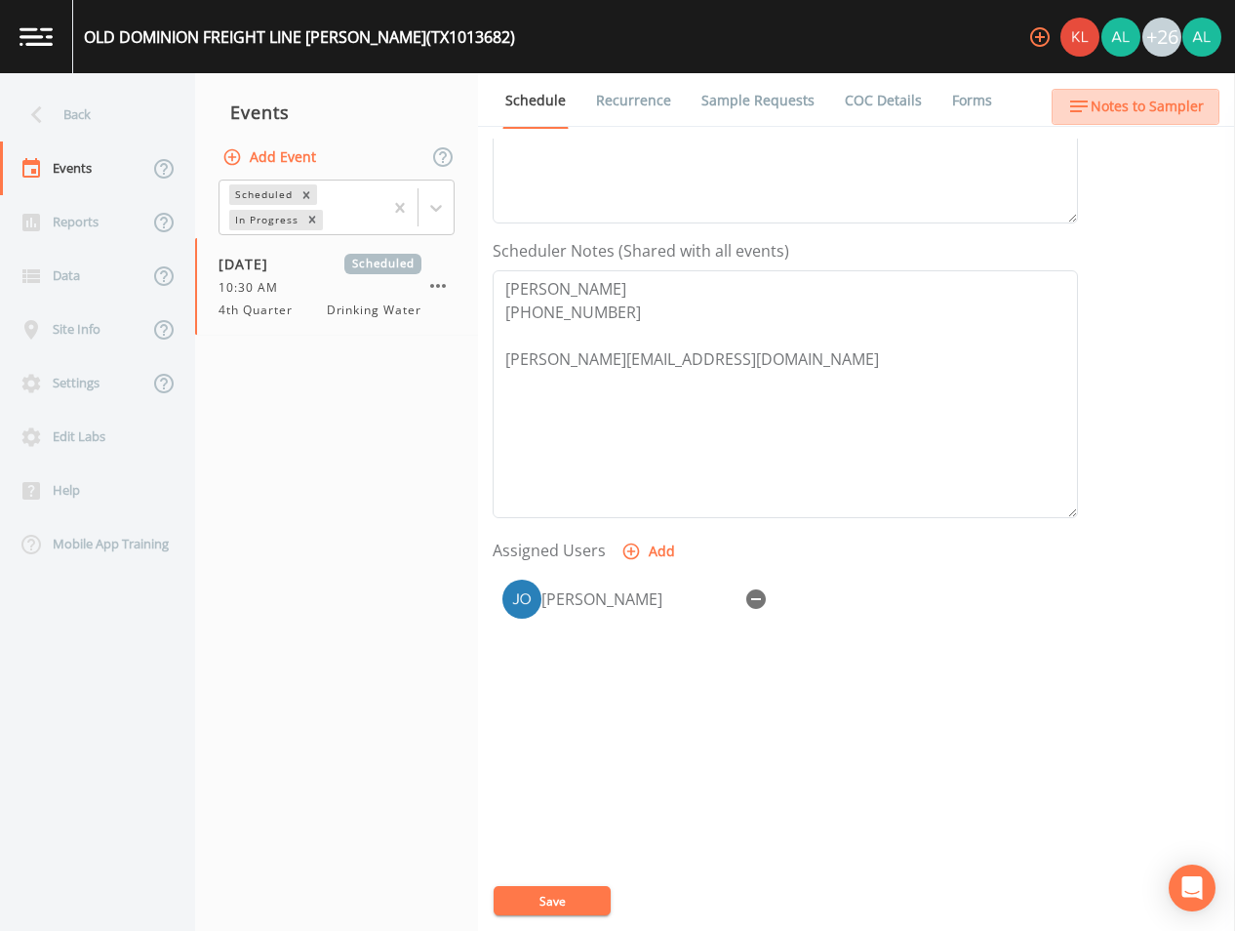
click at [1186, 95] on span "Notes to Sampler" at bounding box center [1147, 107] width 113 height 24
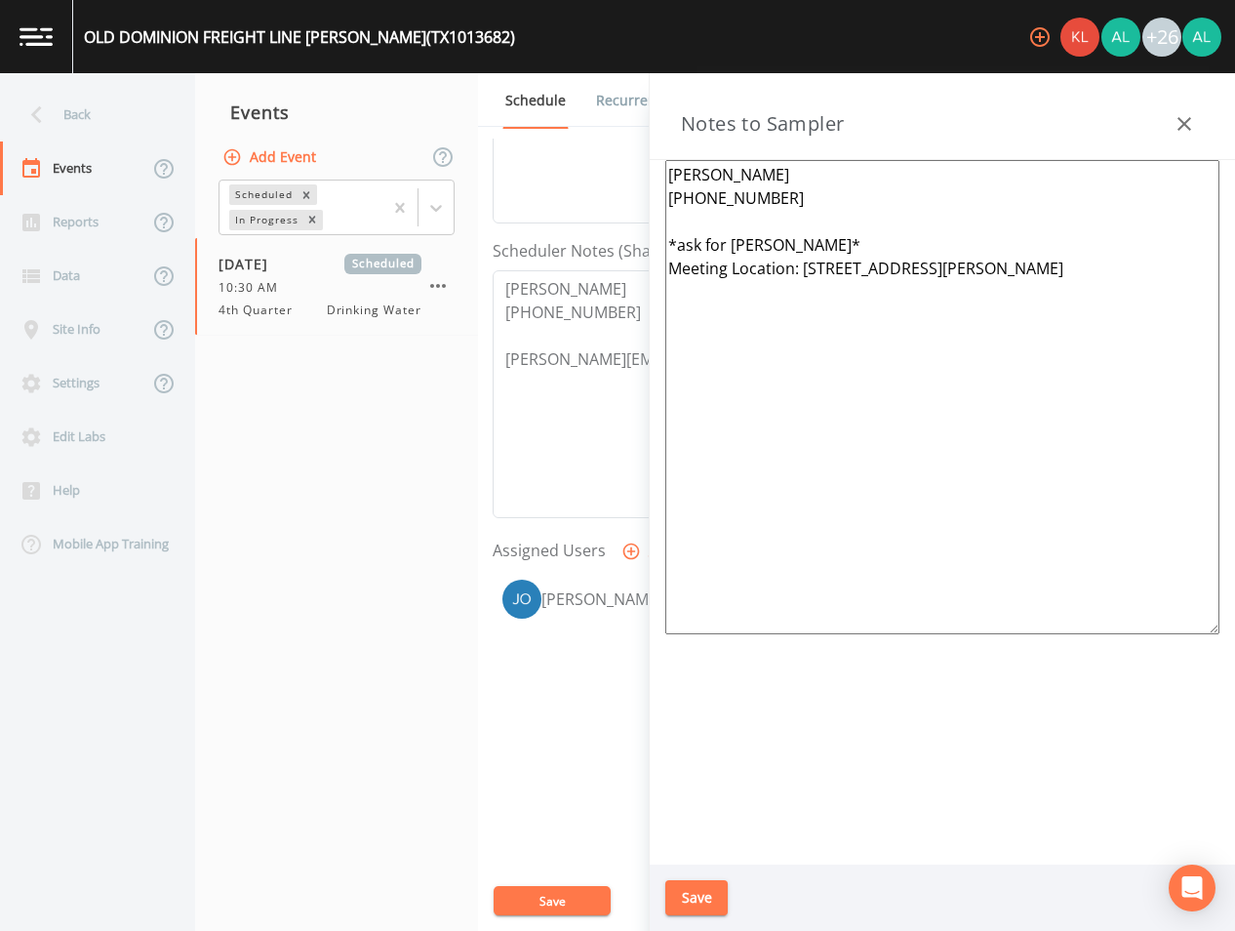
click at [678, 903] on button "Save" at bounding box center [697, 898] width 62 height 36
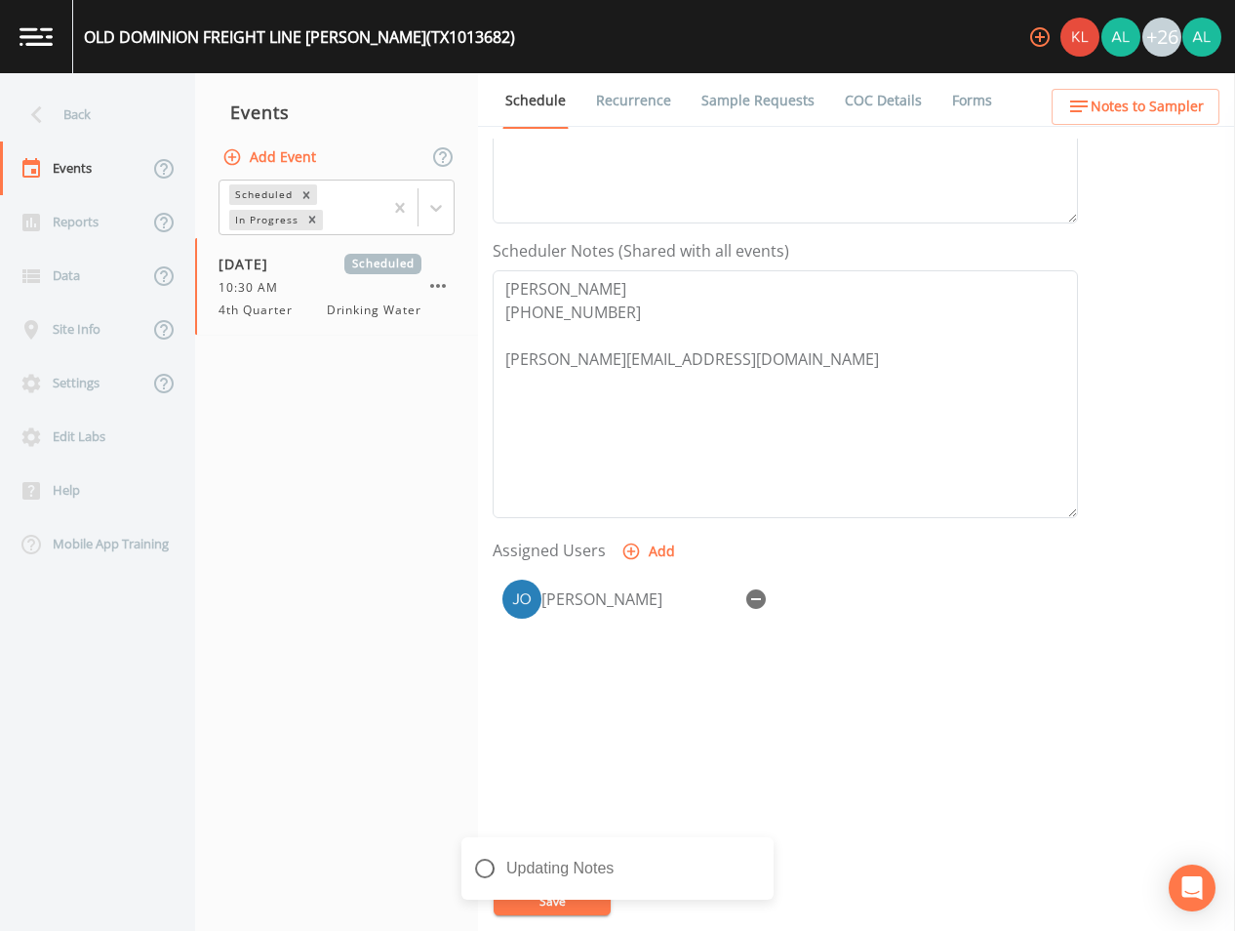
click at [615, 900] on div "Notifications Alt+T" at bounding box center [618, 897] width 312 height 5
click at [772, 851] on div "Notes Updated" at bounding box center [618, 868] width 312 height 62
drag, startPoint x: 748, startPoint y: 860, endPoint x: 766, endPoint y: 855, distance: 19.2
click at [749, 860] on div "Notes Updated" at bounding box center [618, 868] width 312 height 62
click at [768, 853] on div "Notes Updated" at bounding box center [618, 868] width 312 height 62
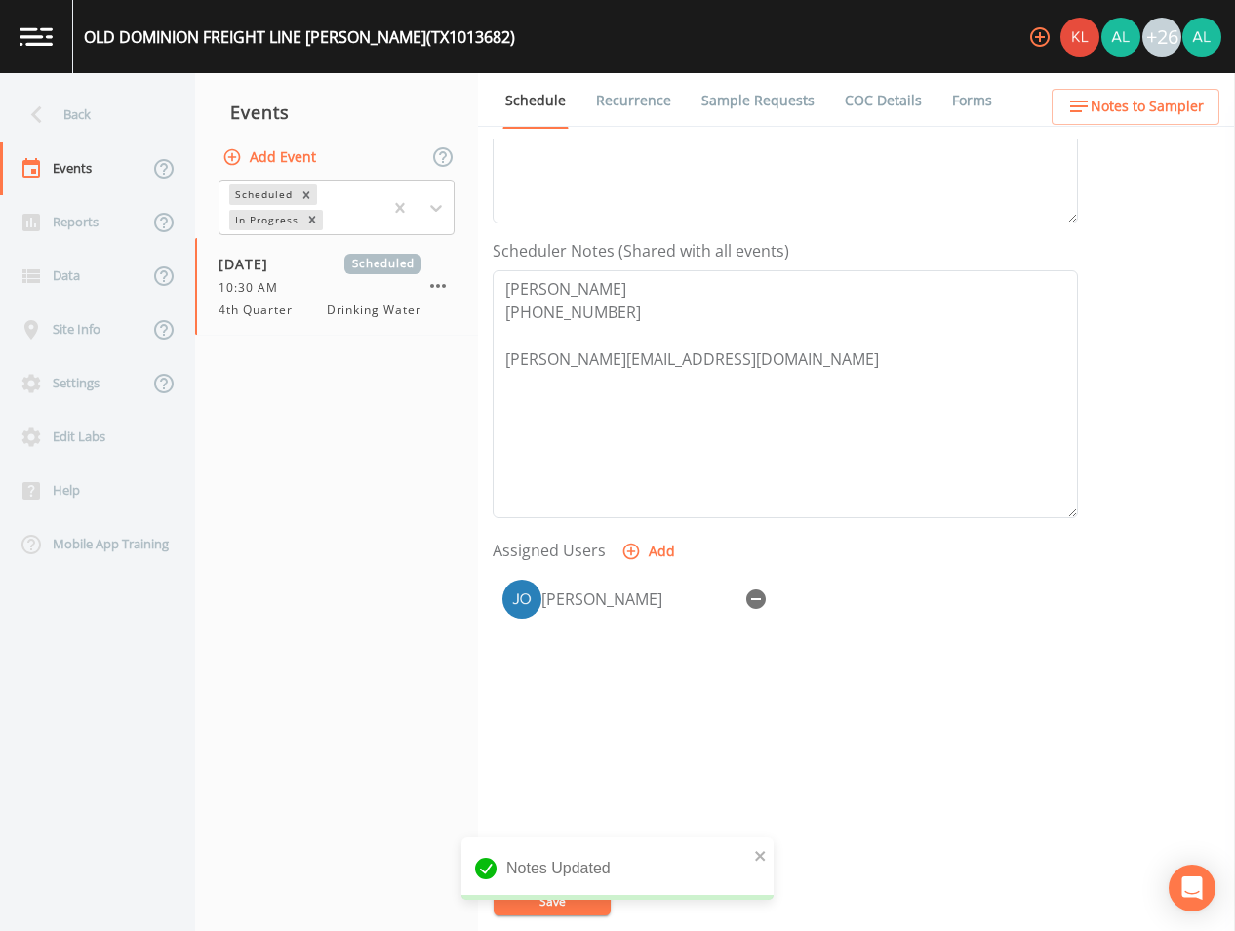
click at [462, 899] on div "notification timer" at bounding box center [462, 897] width 0 height 5
click at [765, 855] on icon "close" at bounding box center [761, 856] width 14 height 16
click at [568, 897] on div "Notes Updated" at bounding box center [618, 876] width 312 height 78
click at [568, 897] on button "Save" at bounding box center [552, 900] width 117 height 29
click at [81, 118] on div "Back" at bounding box center [88, 115] width 176 height 54
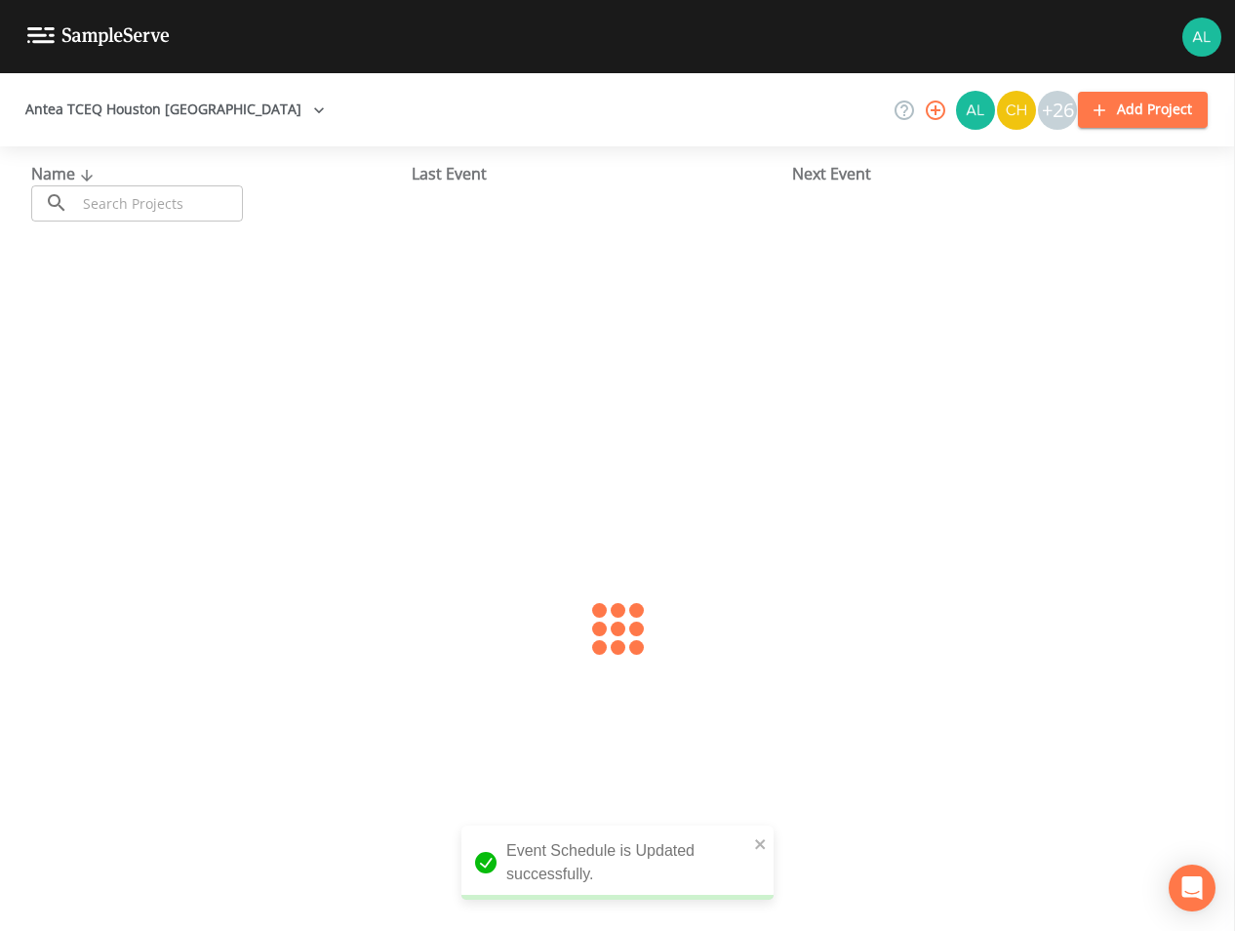
drag, startPoint x: 133, startPoint y: 197, endPoint x: 144, endPoint y: 201, distance: 12.3
click at [133, 197] on input "text" at bounding box center [159, 203] width 167 height 36
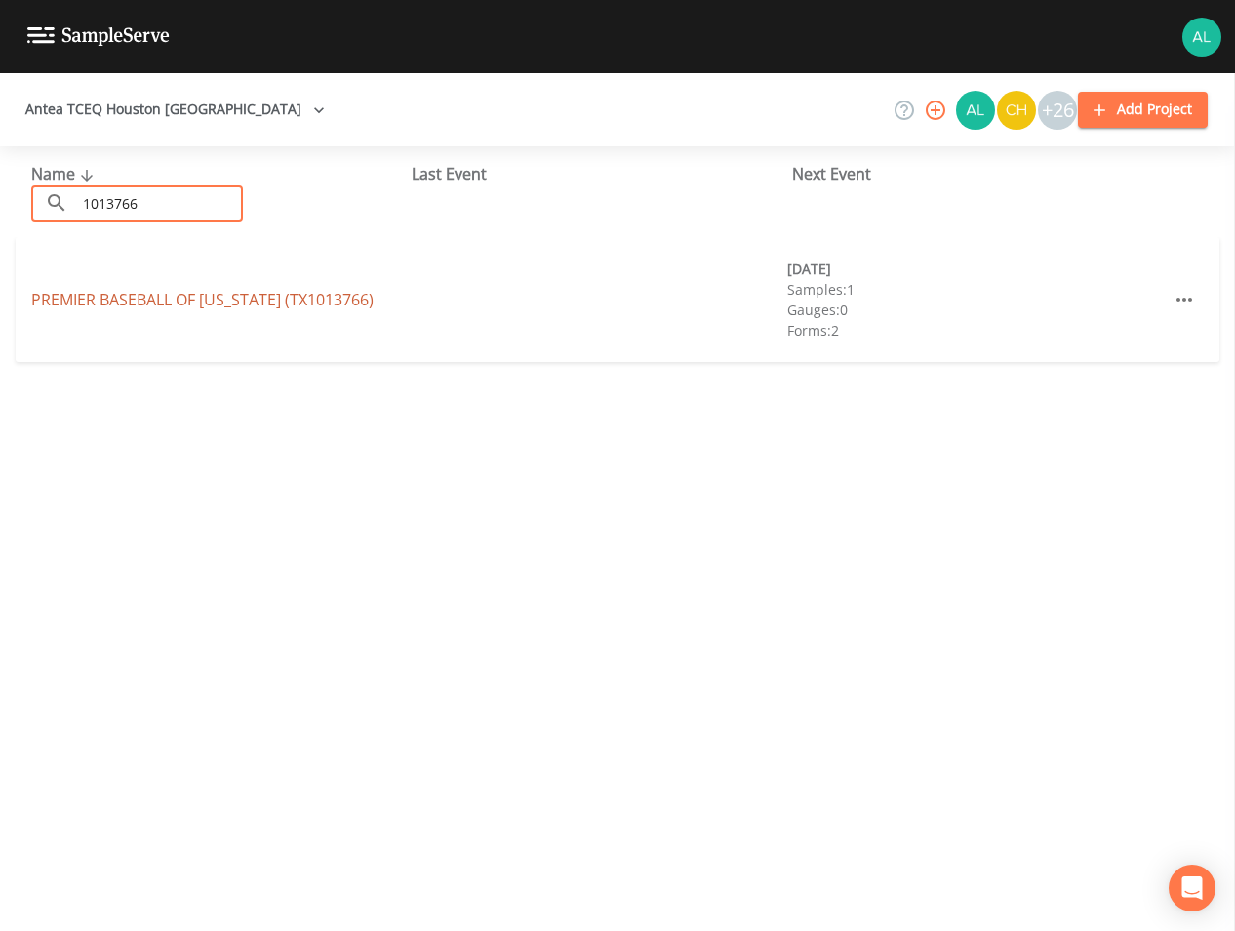
type input "1013766"
click at [157, 299] on link "PREMIER BASEBALL OF [US_STATE] (TX1013766)" at bounding box center [202, 299] width 343 height 21
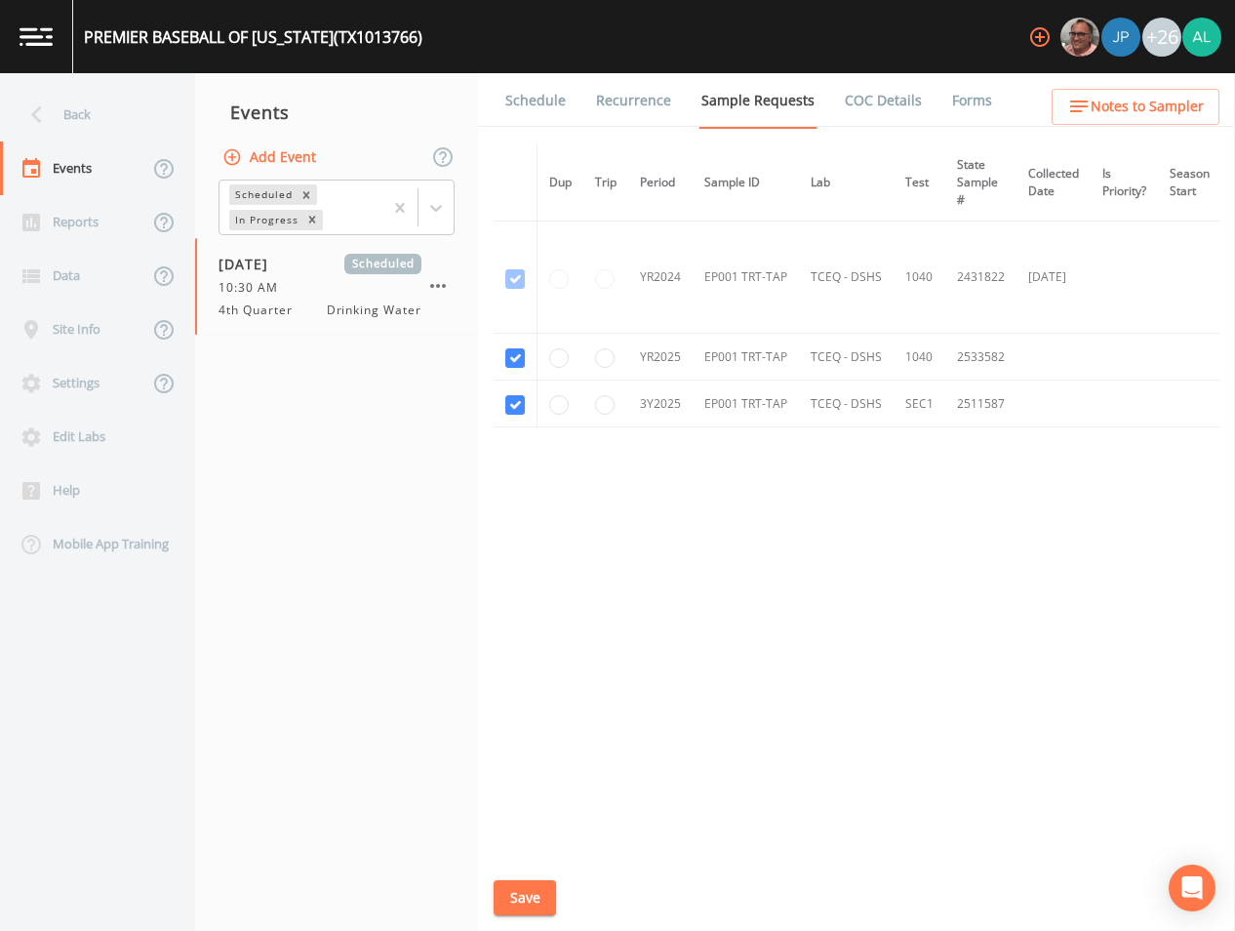
drag, startPoint x: 545, startPoint y: 114, endPoint x: 540, endPoint y: 124, distance: 10.9
click at [545, 114] on link "Schedule" at bounding box center [536, 100] width 66 height 55
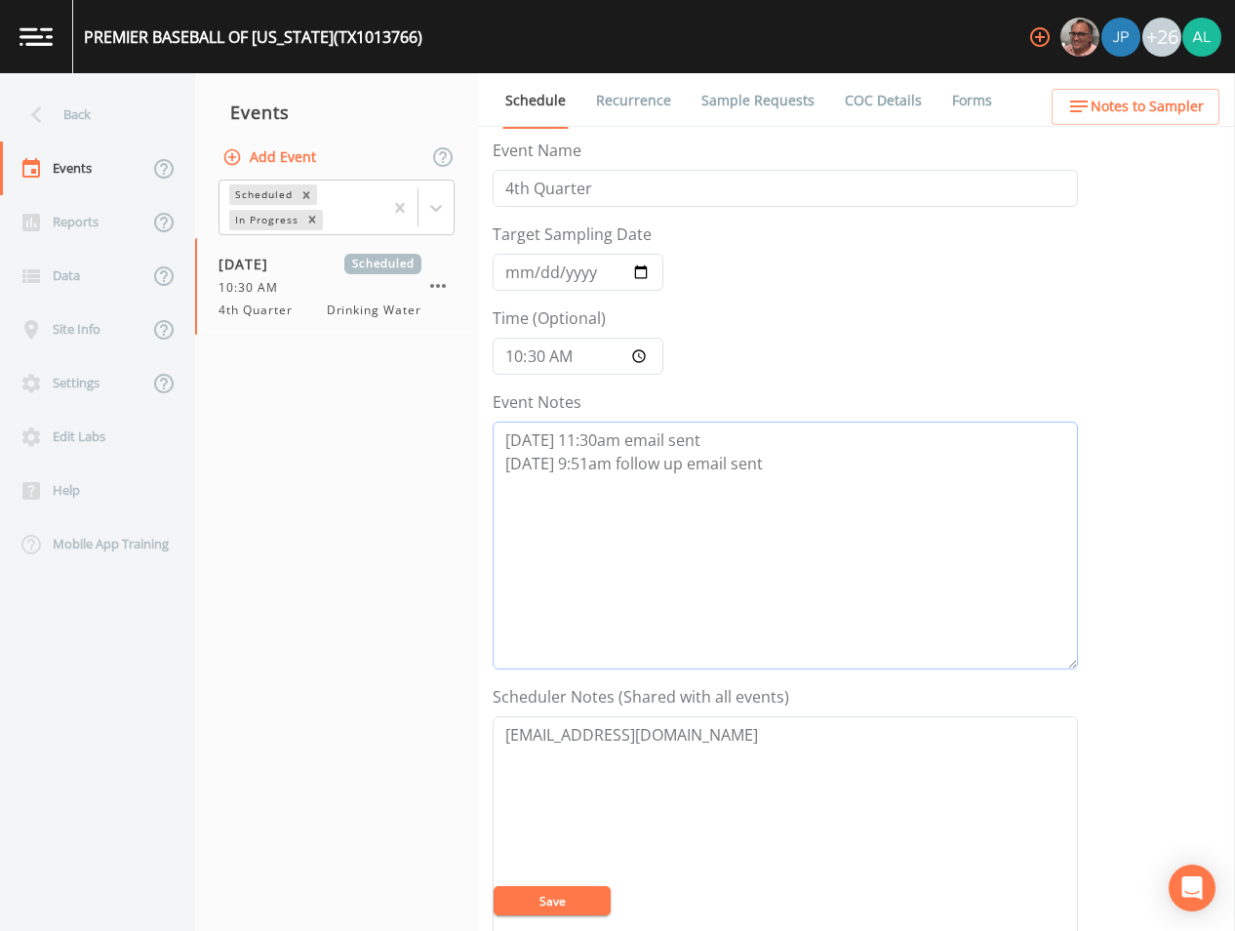
click at [773, 479] on textarea "[DATE] 11:30am email sent [DATE] 9:51am follow up email sent" at bounding box center [786, 546] width 586 height 248
click at [773, 465] on textarea "[DATE] 11:30am email sent [DATE] 9:51am follow up email sent" at bounding box center [786, 546] width 586 height 248
click at [821, 482] on textarea "[DATE] 11:30am email sent [DATE] 9:51am follow up email sent [DATE] 11:05am sta…" at bounding box center [786, 546] width 586 height 248
type textarea "[DATE] 11:30am email sent [DATE] 9:51am follow up email sent [DATE] 11:05am sta…"
click at [572, 889] on button "Save" at bounding box center [552, 900] width 117 height 29
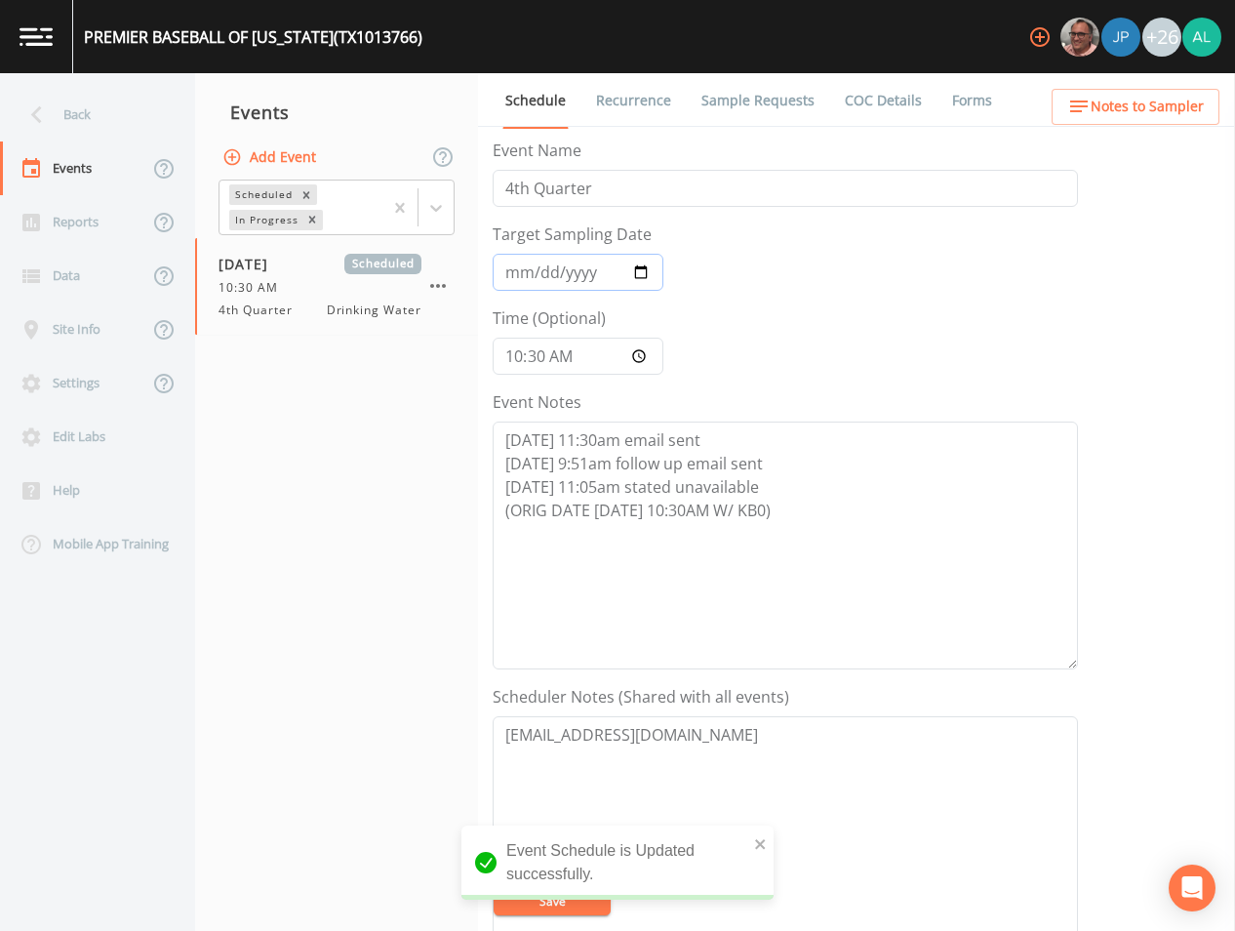
click at [515, 269] on input "[DATE]" at bounding box center [578, 272] width 171 height 37
click at [498, 349] on input "10:30:00" at bounding box center [578, 356] width 171 height 37
click at [577, 894] on button "Save" at bounding box center [552, 900] width 117 height 29
click at [72, 125] on div "Back" at bounding box center [88, 115] width 176 height 54
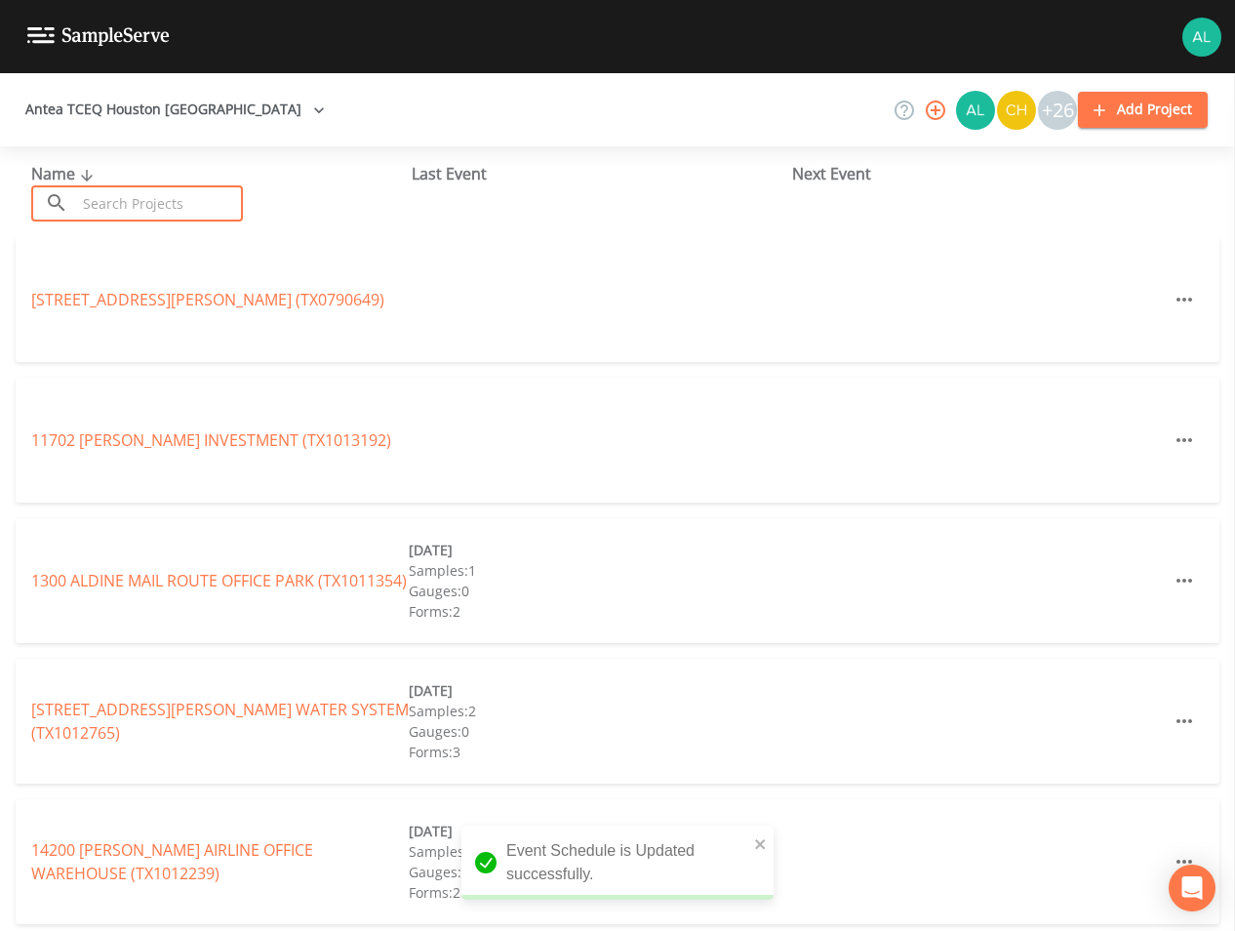
click at [121, 199] on input "text" at bounding box center [159, 203] width 167 height 36
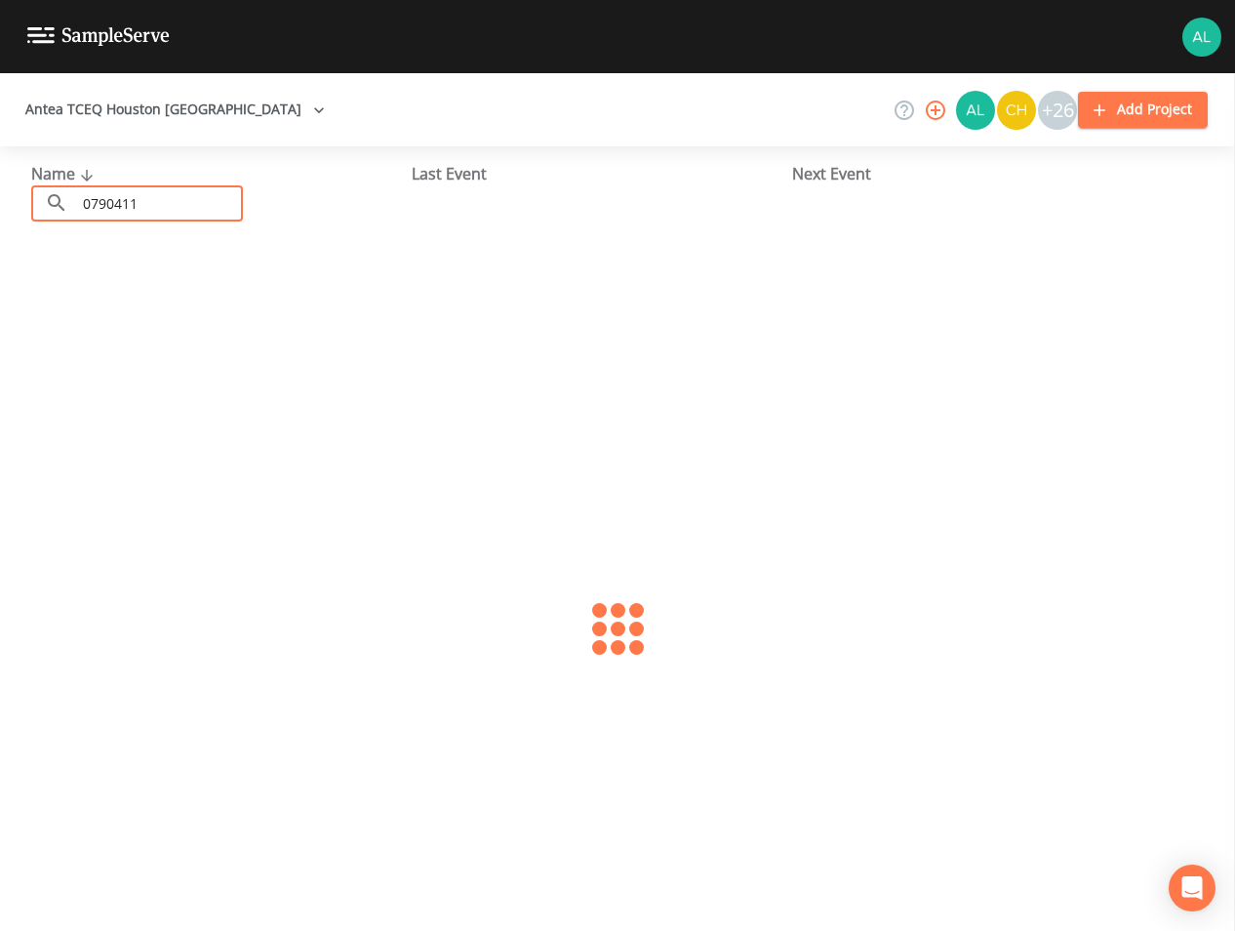
type input "0790411"
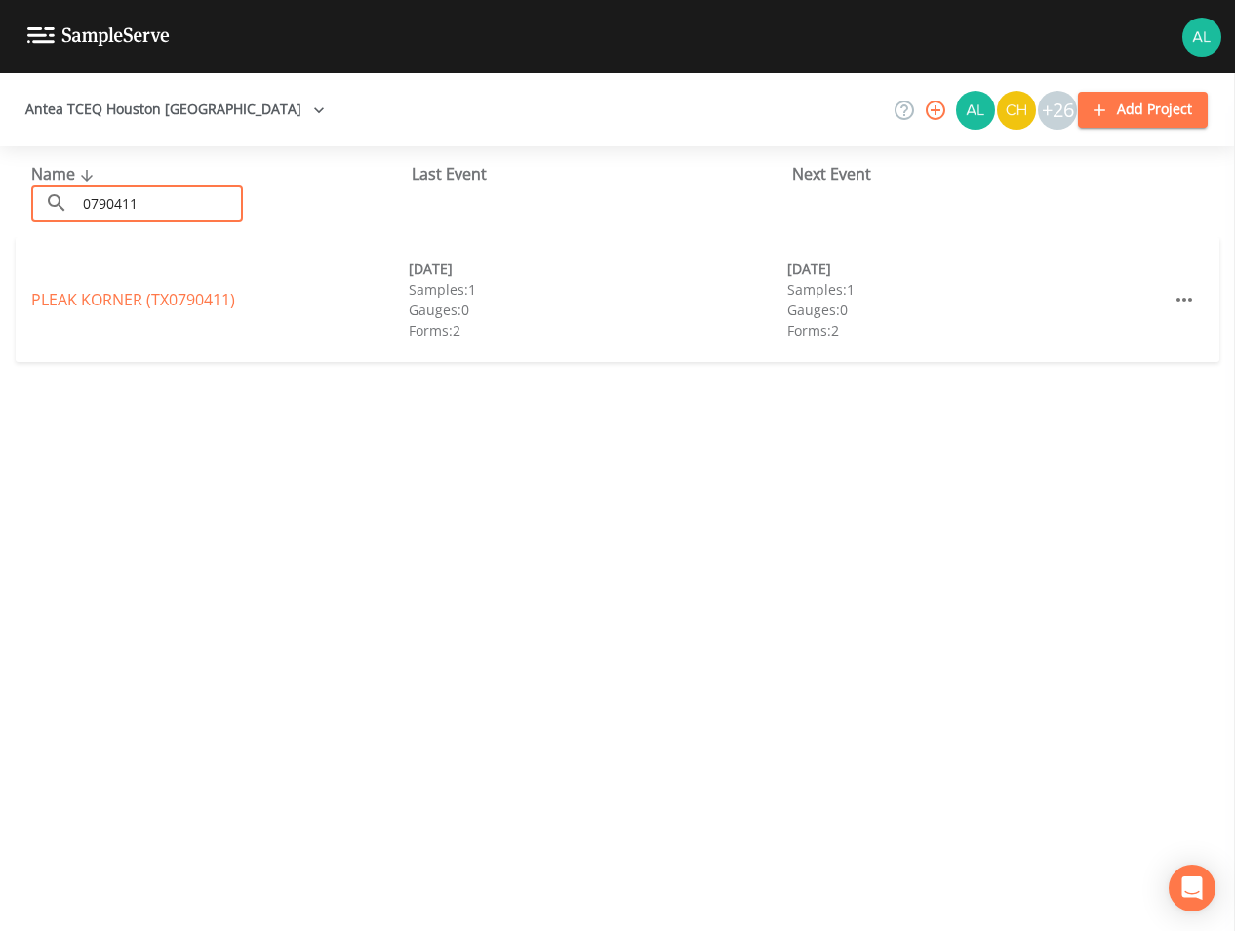
click at [160, 312] on div "PLEAK KORNER (TX0790411) [DATE] Samples: 1 Gauges: 0 Forms: 2 [DATE] Samples: 1…" at bounding box center [618, 299] width 1204 height 125
click at [166, 304] on link "PLEAK KORNER (TX0790411)" at bounding box center [133, 299] width 204 height 21
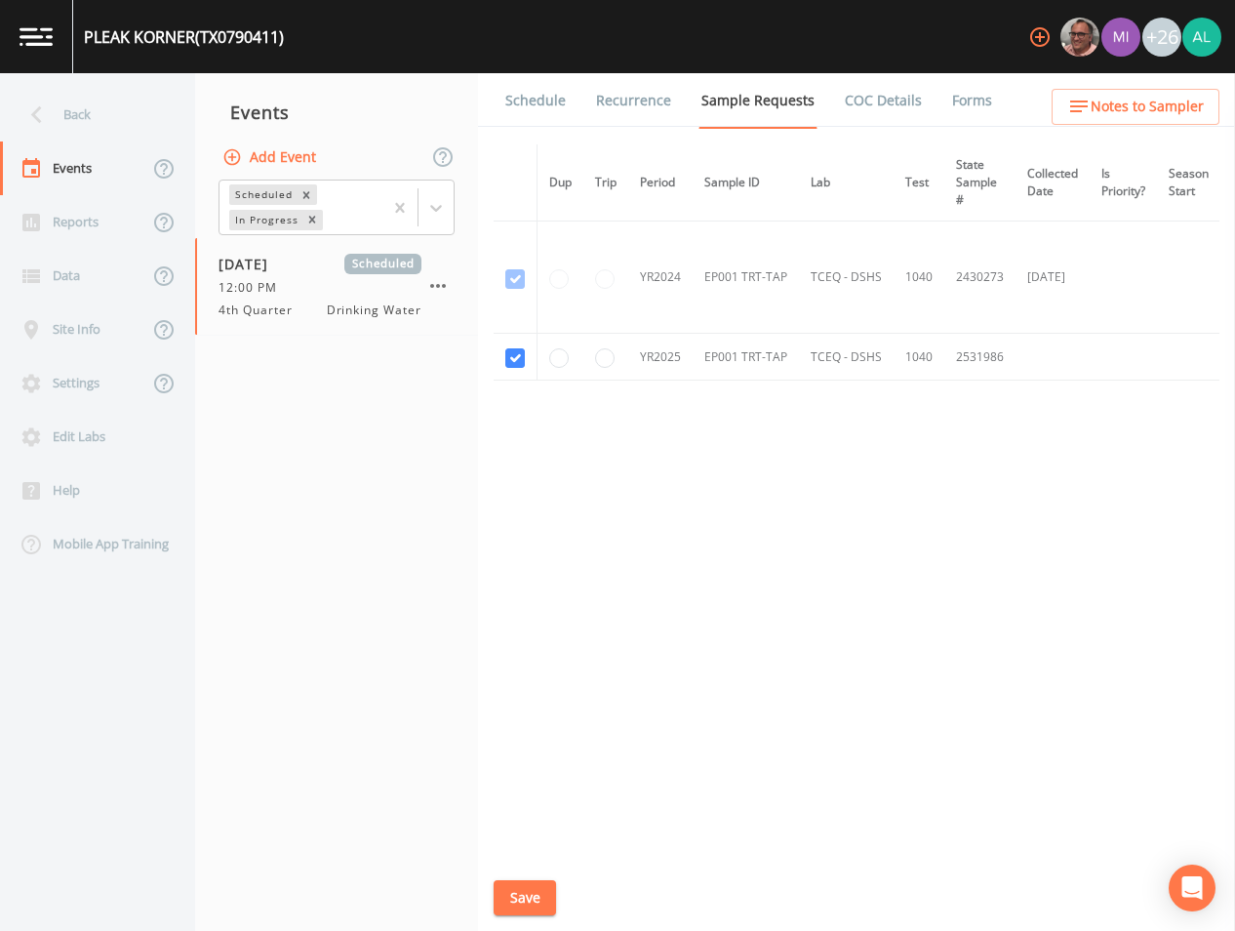
click at [529, 119] on link "Schedule" at bounding box center [536, 100] width 66 height 55
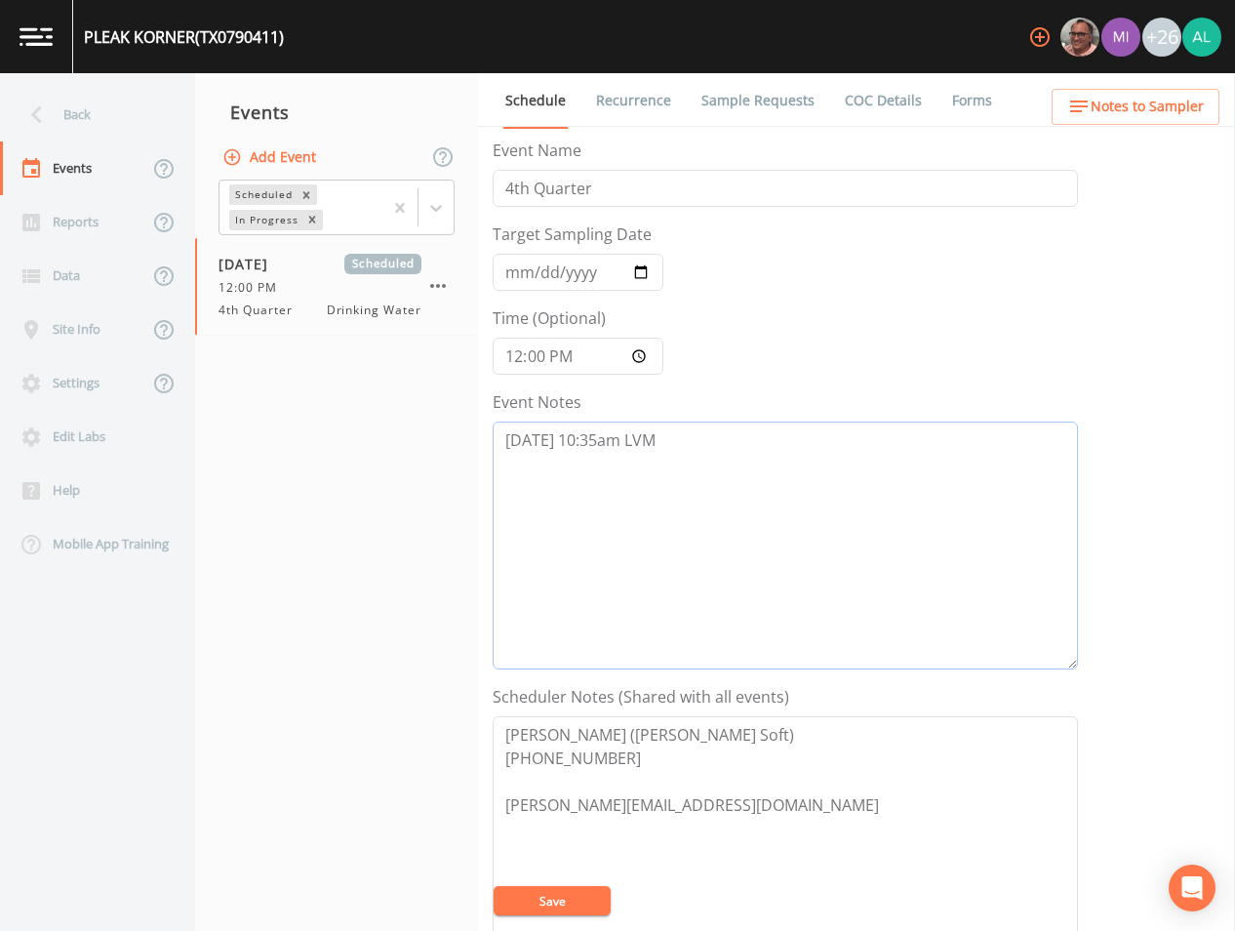
click at [733, 498] on textarea "[DATE] 10:35am LVM" at bounding box center [786, 546] width 586 height 248
type textarea "[DATE] 10:35am LVM [DATE] 11:21am confirmed by [PERSON_NAME]"
drag, startPoint x: 527, startPoint y: 877, endPoint x: 541, endPoint y: 891, distance: 19.3
click at [532, 880] on textarea "[PERSON_NAME] ([PERSON_NAME] Soft) [PHONE_NUMBER] [PERSON_NAME][EMAIL_ADDRESS][…" at bounding box center [786, 840] width 586 height 248
click at [541, 891] on button "Save" at bounding box center [552, 900] width 117 height 29
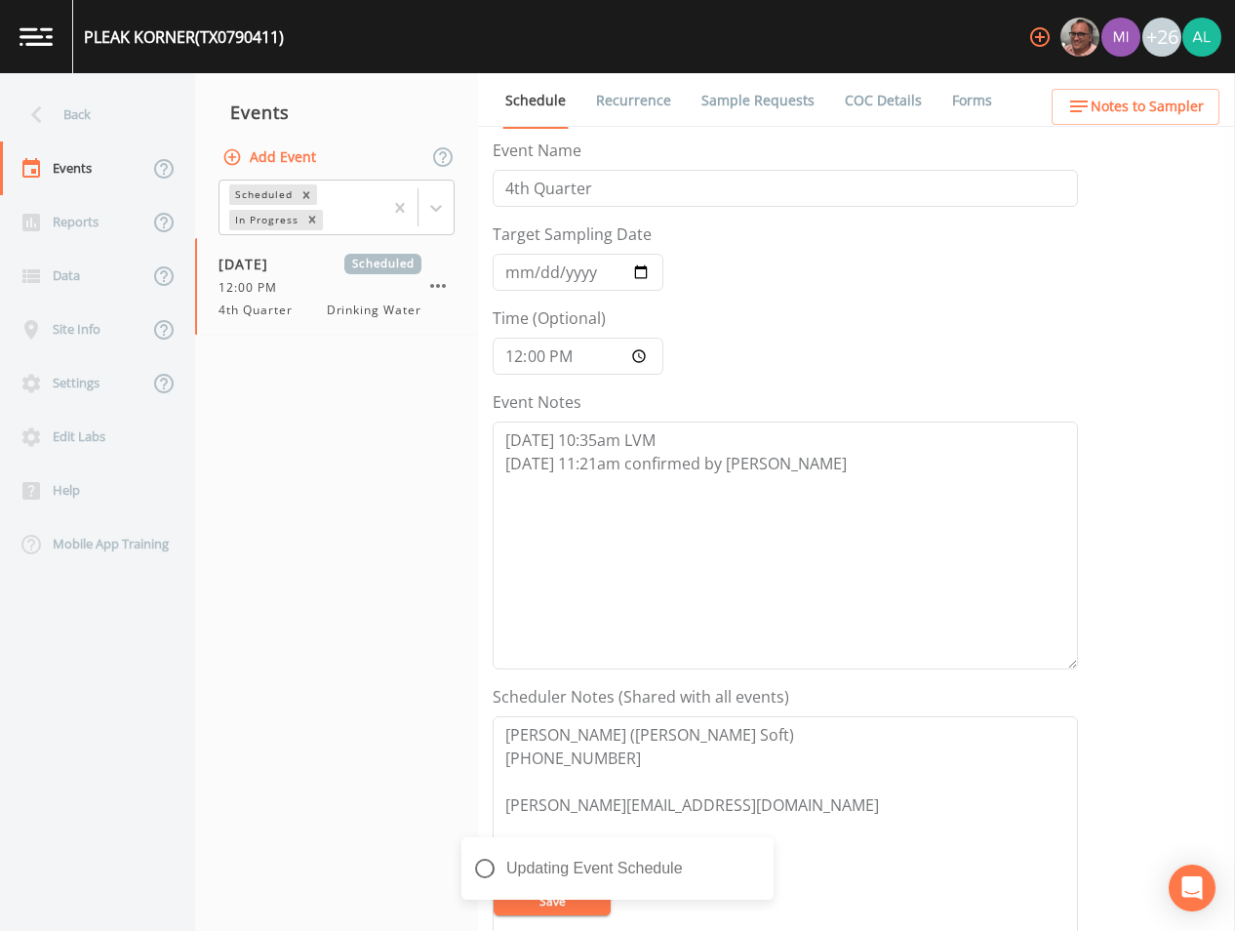
scroll to position [446, 0]
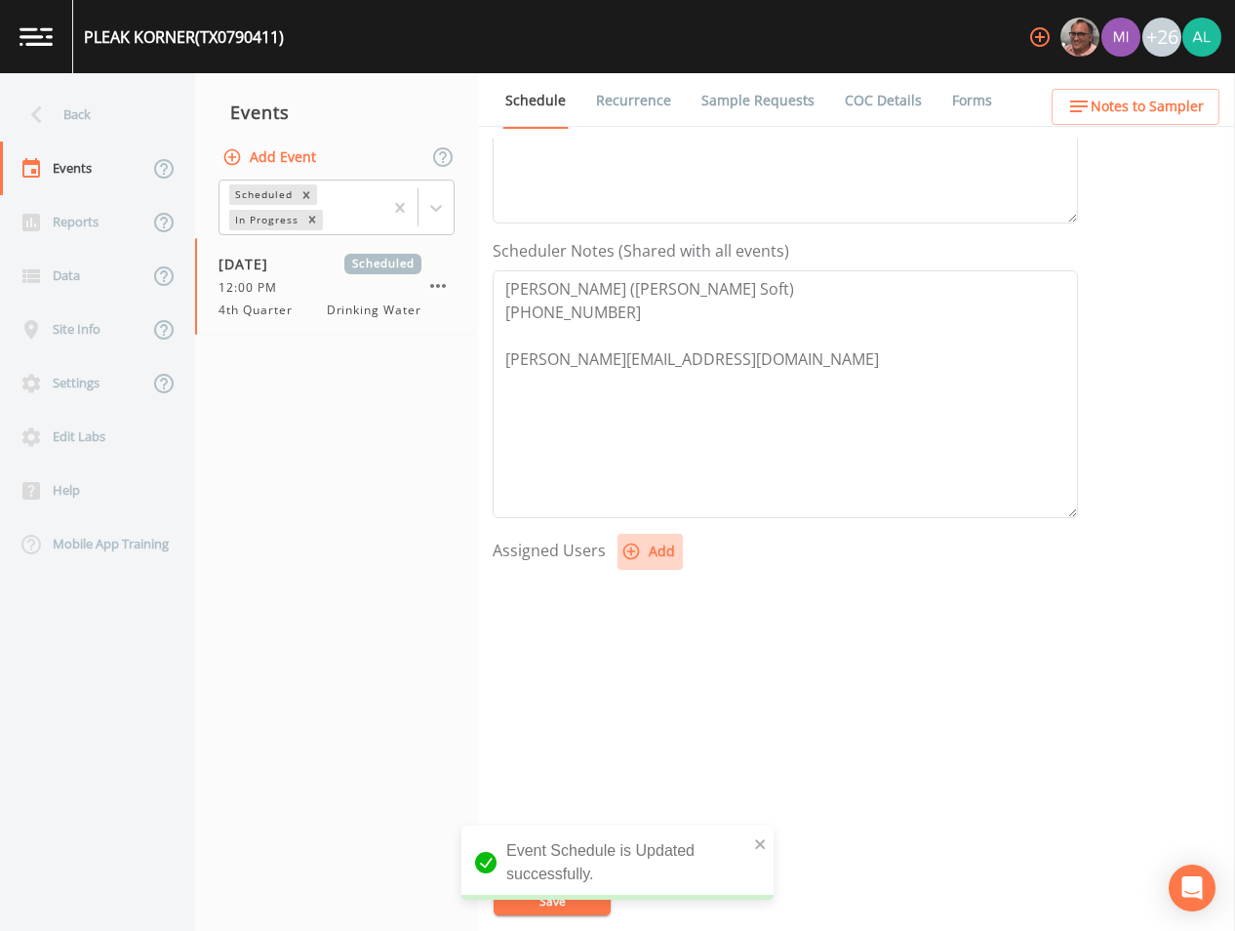
click at [669, 555] on button "Add" at bounding box center [650, 552] width 65 height 36
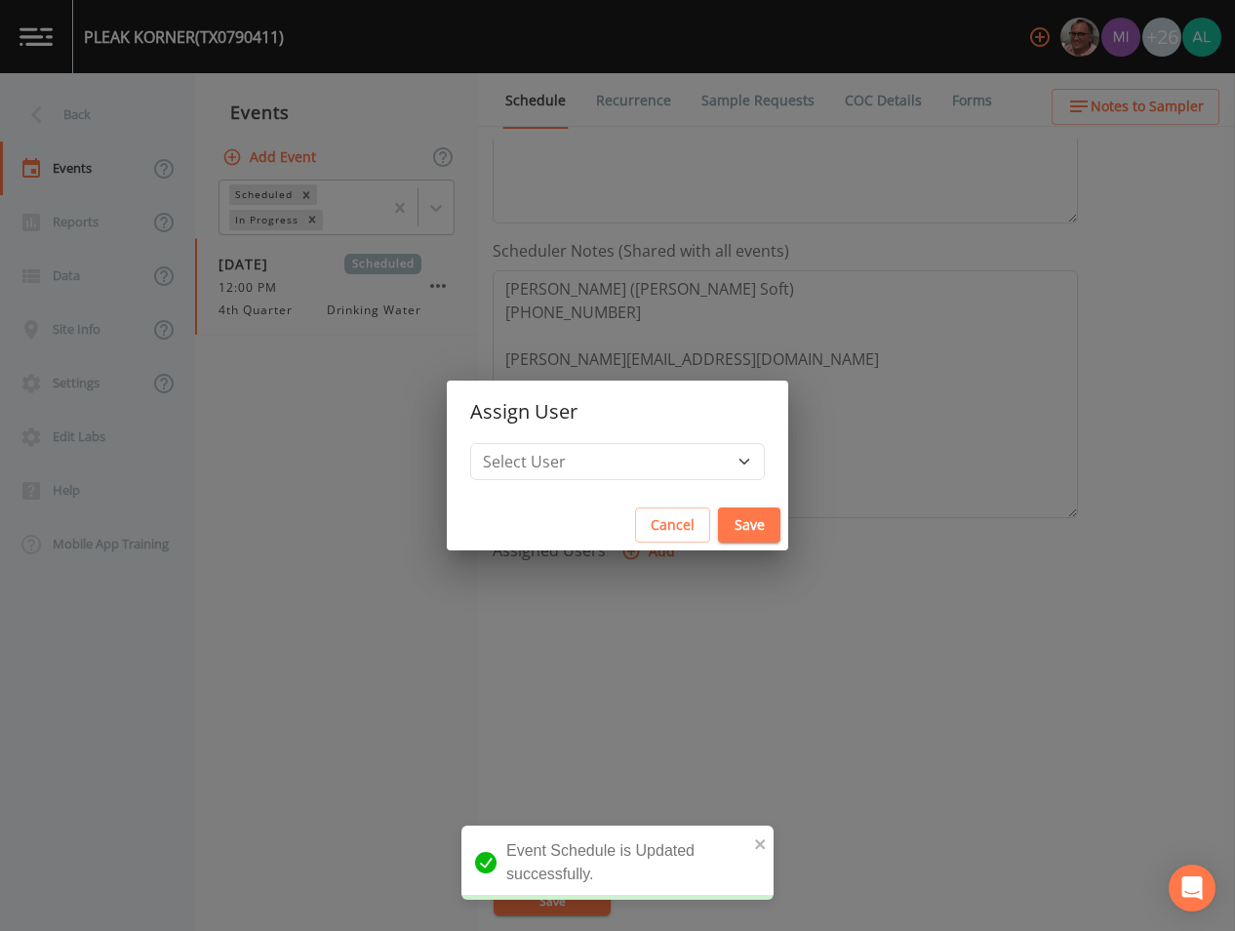
drag, startPoint x: 602, startPoint y: 503, endPoint x: 597, endPoint y: 457, distance: 46.1
click at [600, 501] on div "Cancel Save" at bounding box center [618, 526] width 342 height 52
click at [597, 457] on select "Select User [PERSON_NAME] [PERSON_NAME] [PERSON_NAME] [PERSON_NAME] [PERSON_NAM…" at bounding box center [617, 461] width 295 height 37
select select "37eecc1f-c5fe-476e-b72b-30cfa15dcfe6"
click at [514, 443] on select "Select User [PERSON_NAME] [PERSON_NAME] [PERSON_NAME] [PERSON_NAME] [PERSON_NAM…" at bounding box center [617, 461] width 295 height 37
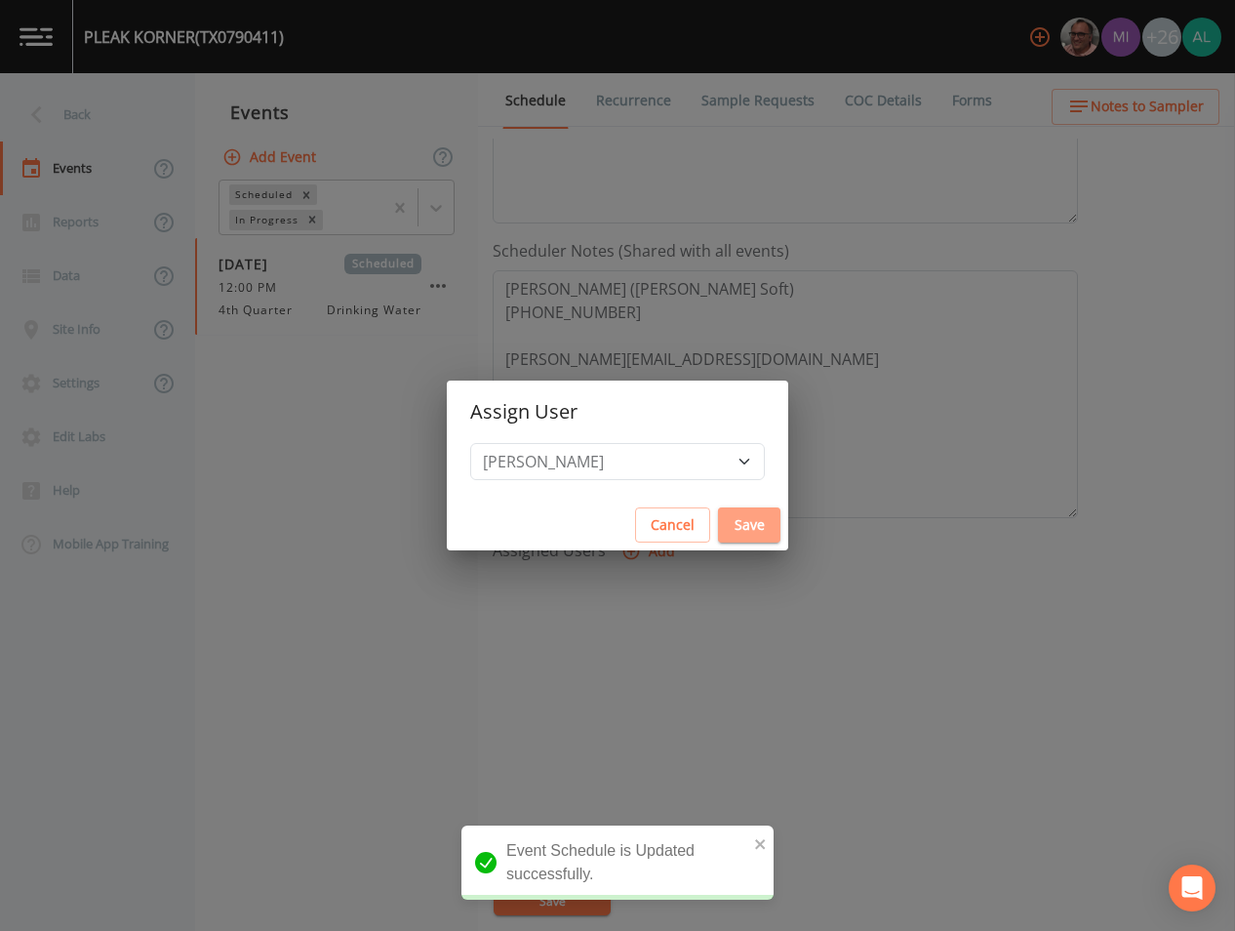
click at [734, 513] on button "Save" at bounding box center [749, 525] width 62 height 36
select select
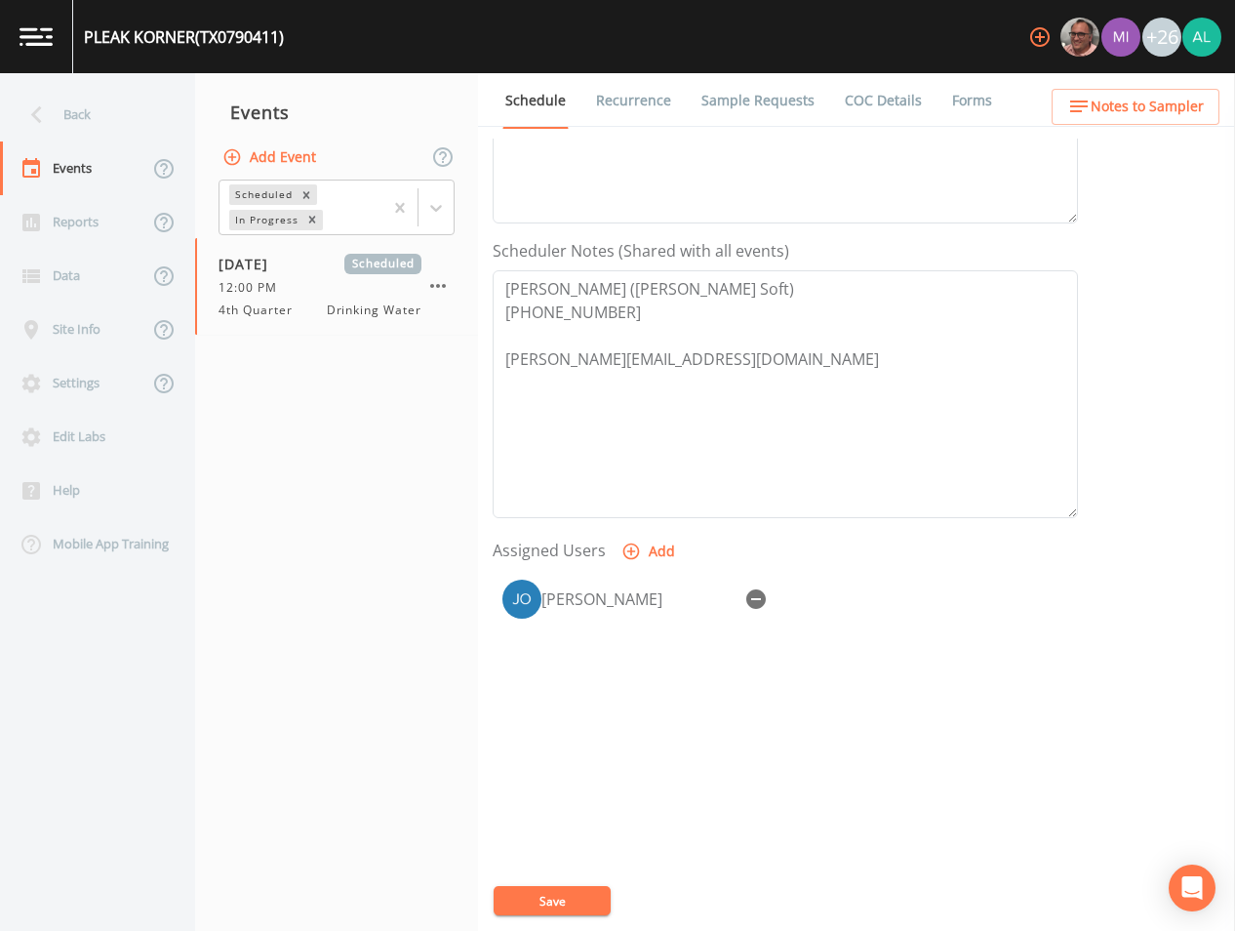
click at [773, 840] on div "Event Schedule is Updated successfully." at bounding box center [618, 871] width 312 height 90
click at [552, 897] on button "Save" at bounding box center [552, 900] width 117 height 29
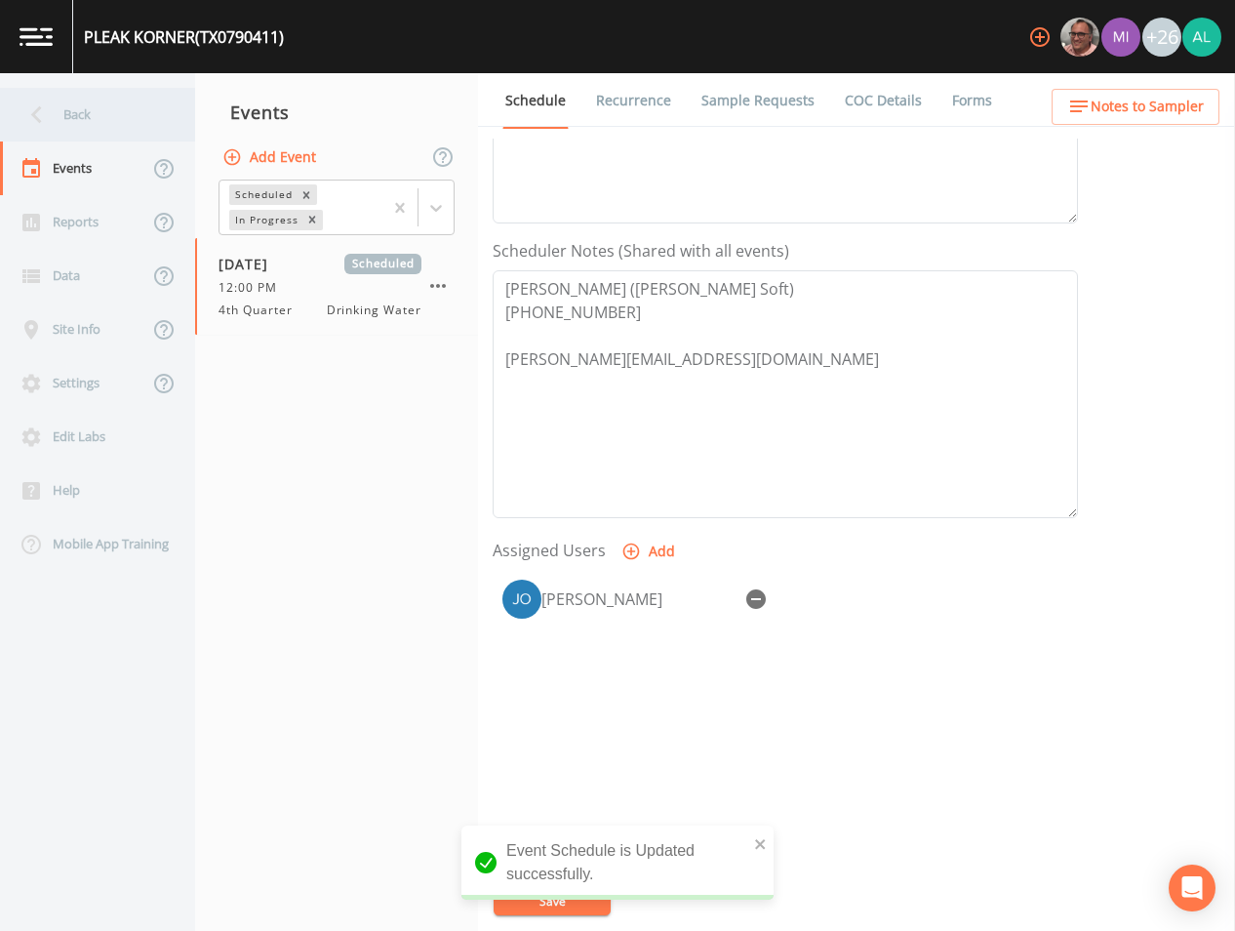
click at [112, 101] on div "Back" at bounding box center [88, 115] width 176 height 54
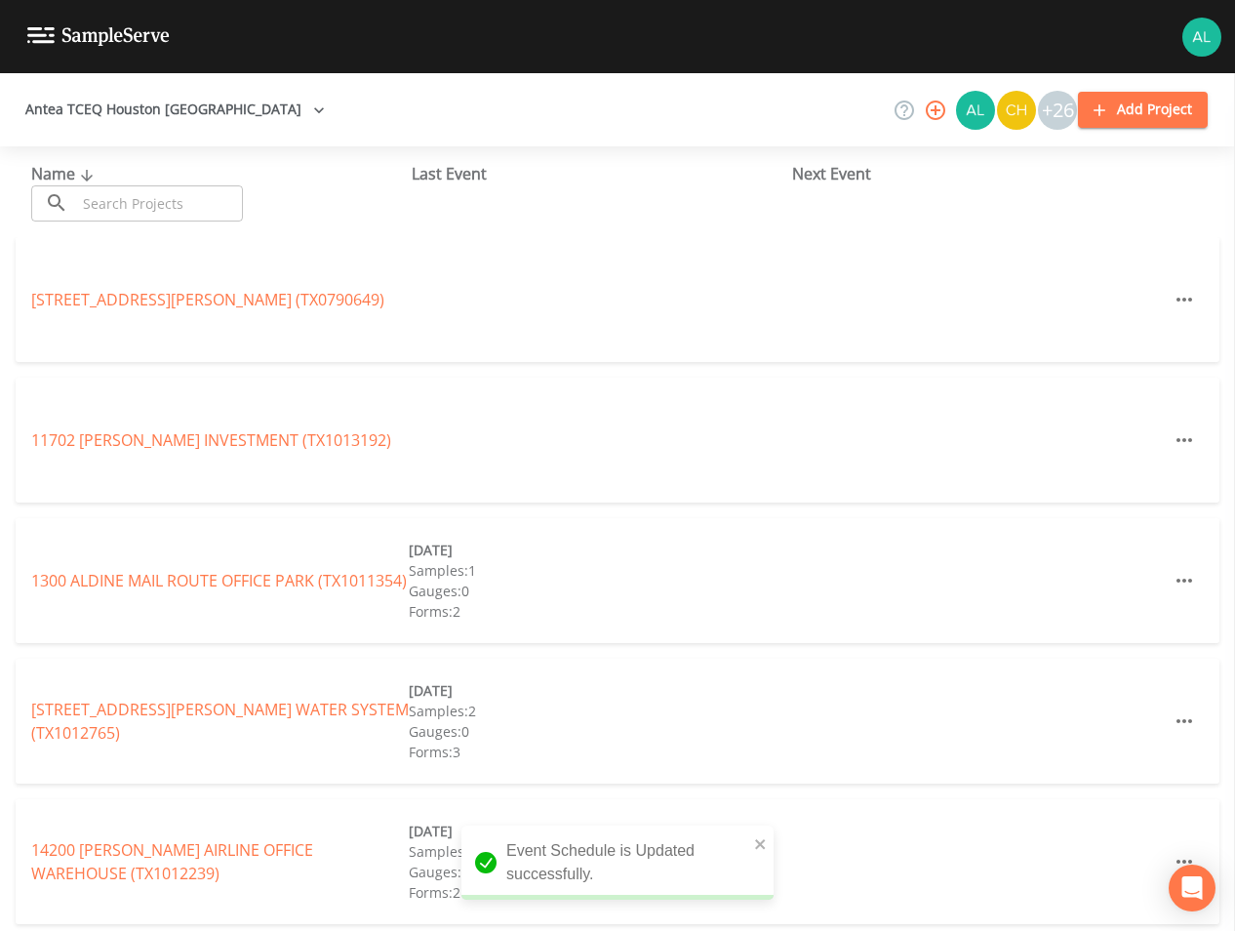
click at [109, 159] on div "Name ​ ​ Last Event Next Event" at bounding box center [617, 191] width 1235 height 91
click at [110, 192] on input "text" at bounding box center [159, 203] width 167 height 36
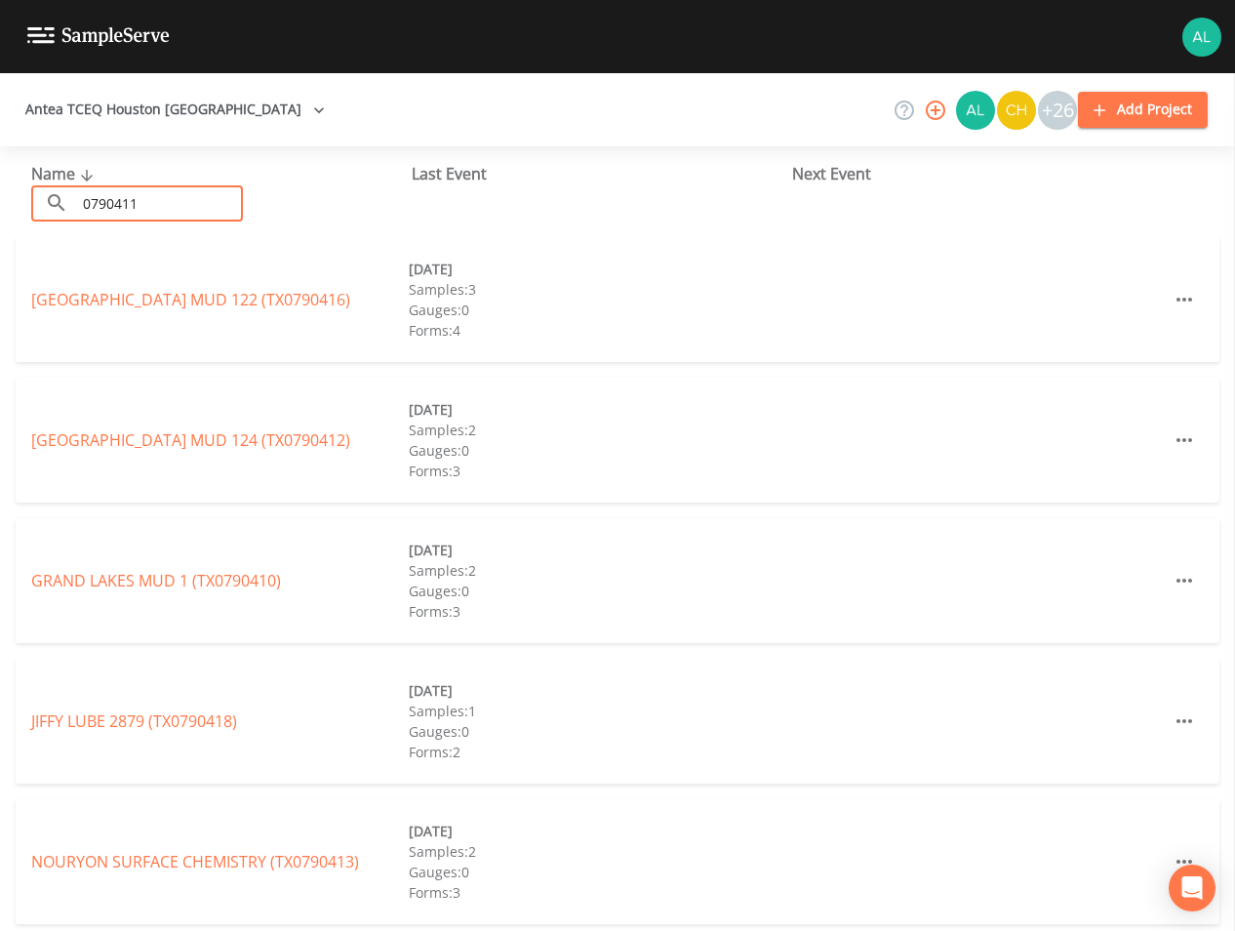
type input "0790411"
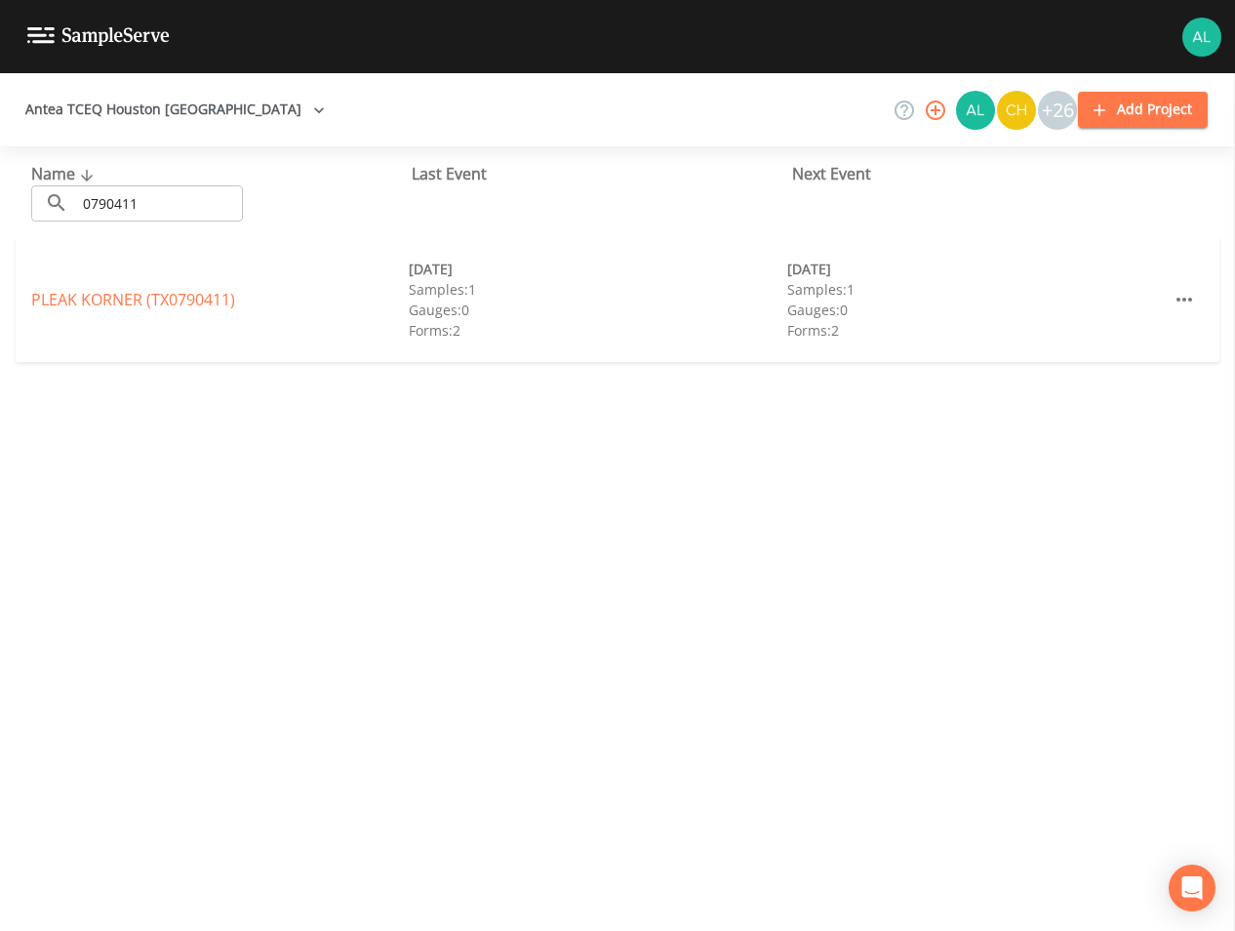
click at [162, 282] on div "PLEAK KORNER (TX0790411) [DATE] Samples: 1 Gauges: 0 Forms: 2 [DATE] Samples: 1…" at bounding box center [618, 299] width 1204 height 125
click at [159, 297] on link "PLEAK KORNER (TX0790411)" at bounding box center [133, 299] width 204 height 21
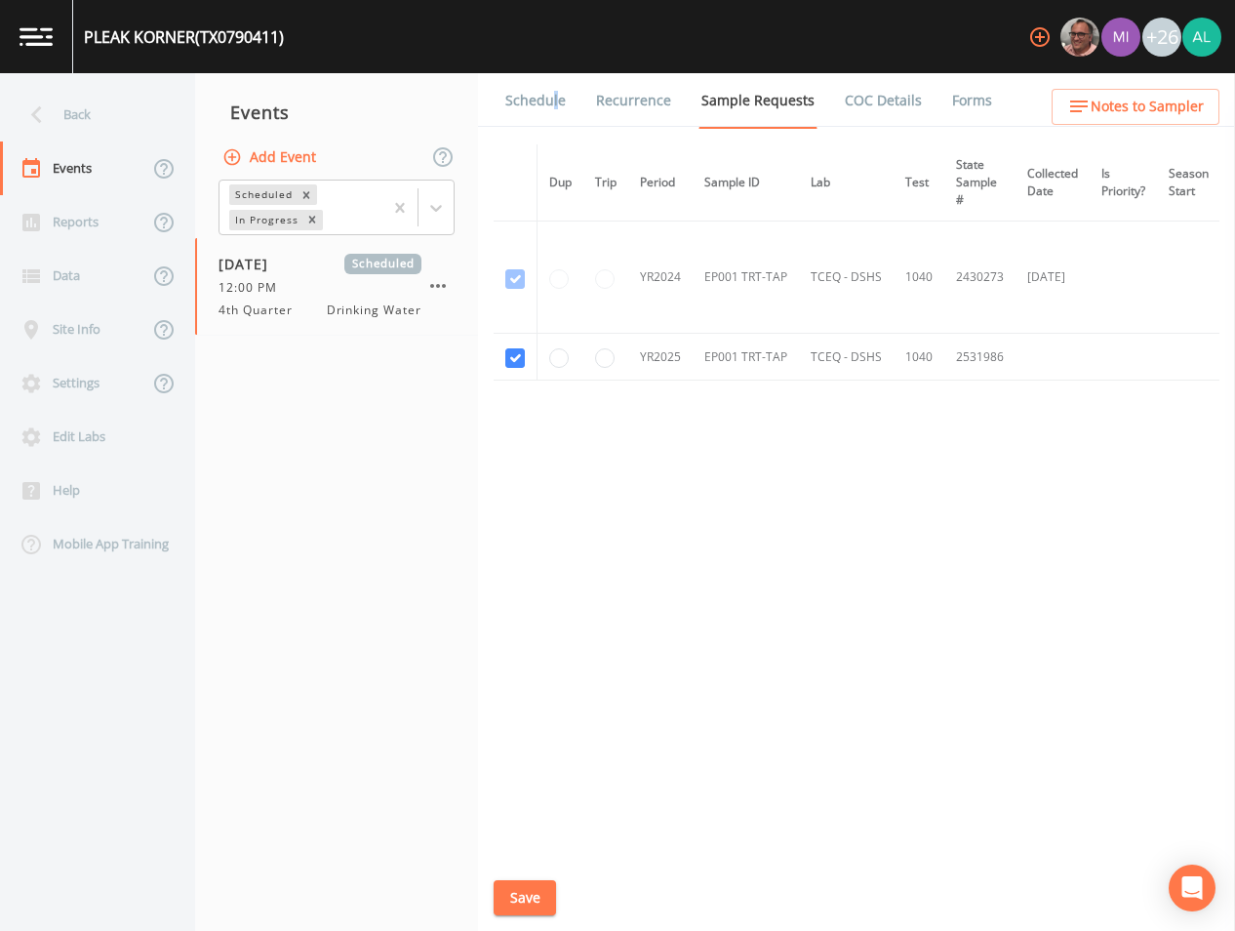
click at [553, 134] on div "Schedule Recurrence Sample Requests COC Details Forms Dup Trip Period Sample ID…" at bounding box center [856, 502] width 757 height 858
drag, startPoint x: 553, startPoint y: 134, endPoint x: 541, endPoint y: 109, distance: 27.5
click at [541, 109] on link "Schedule" at bounding box center [536, 100] width 66 height 55
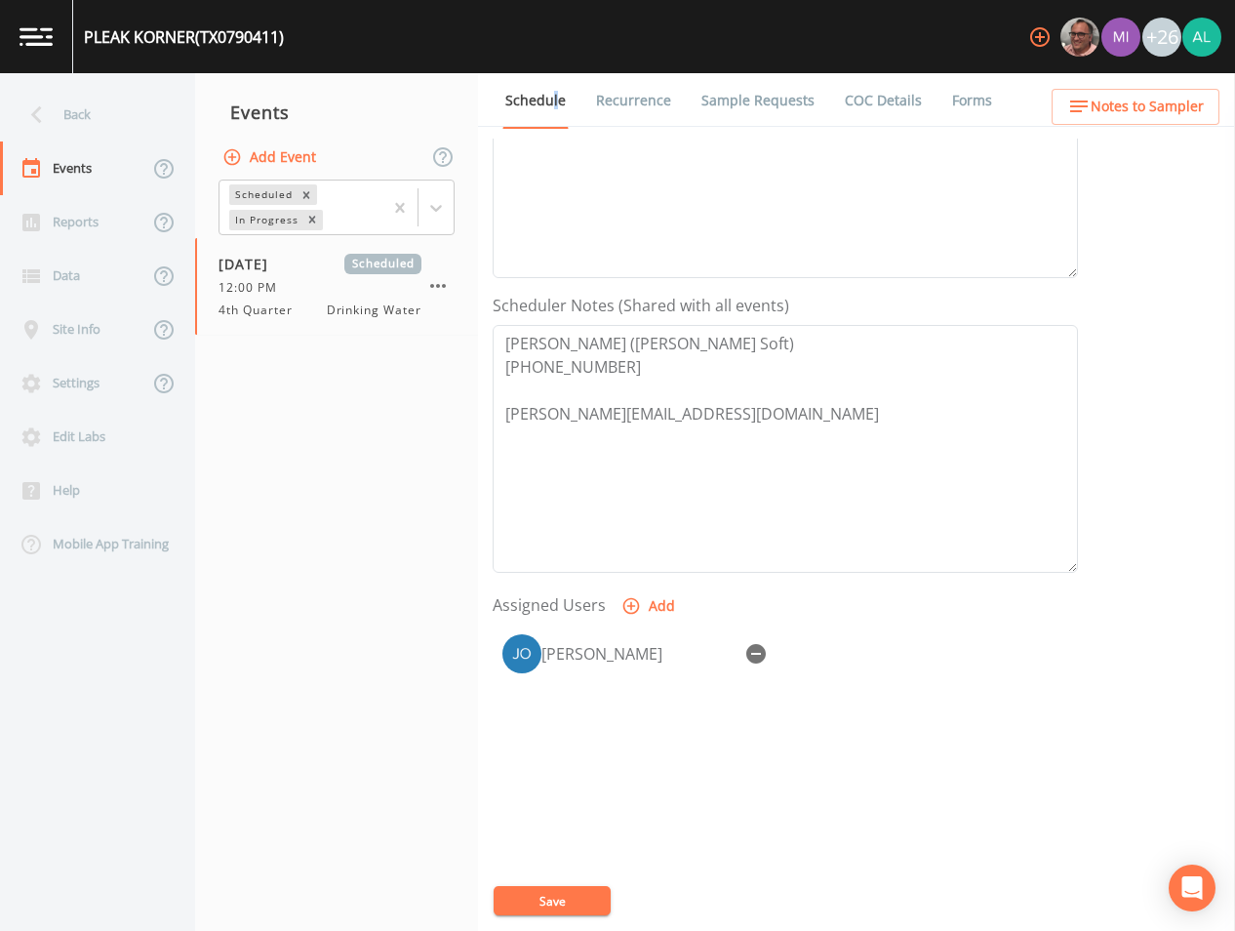
scroll to position [446, 0]
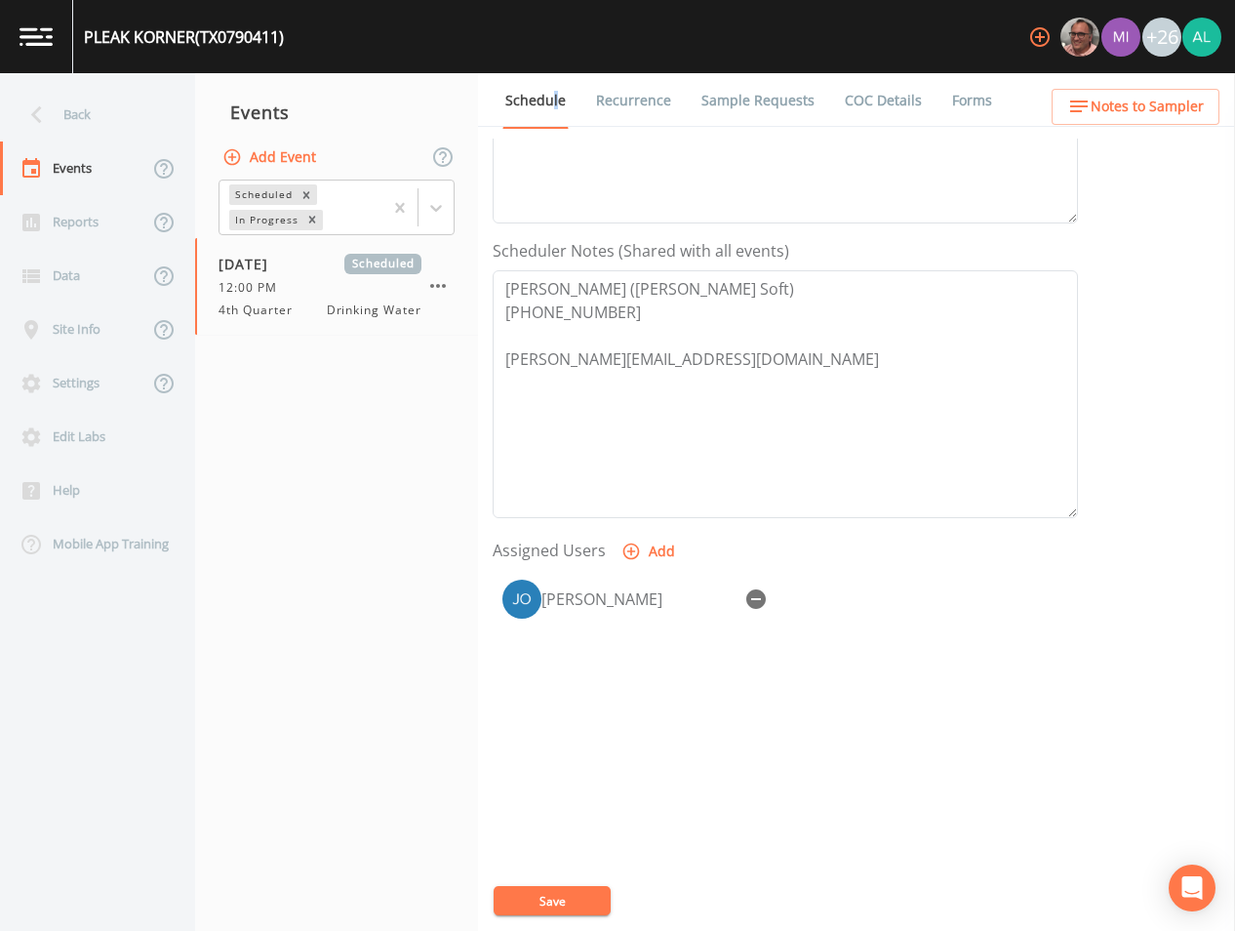
click at [1080, 97] on icon "button" at bounding box center [1079, 106] width 23 height 23
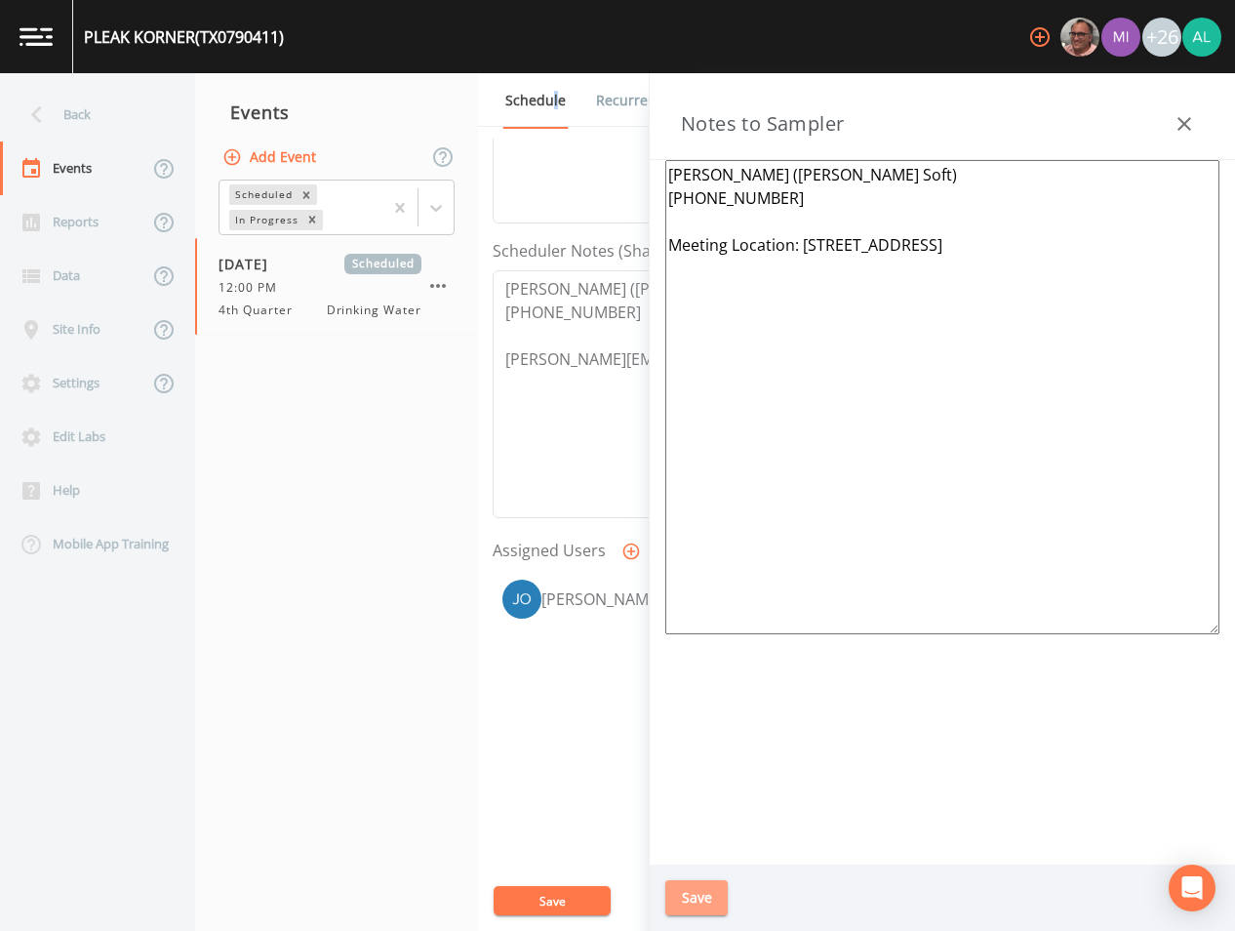
click at [726, 891] on button "Save" at bounding box center [697, 898] width 62 height 36
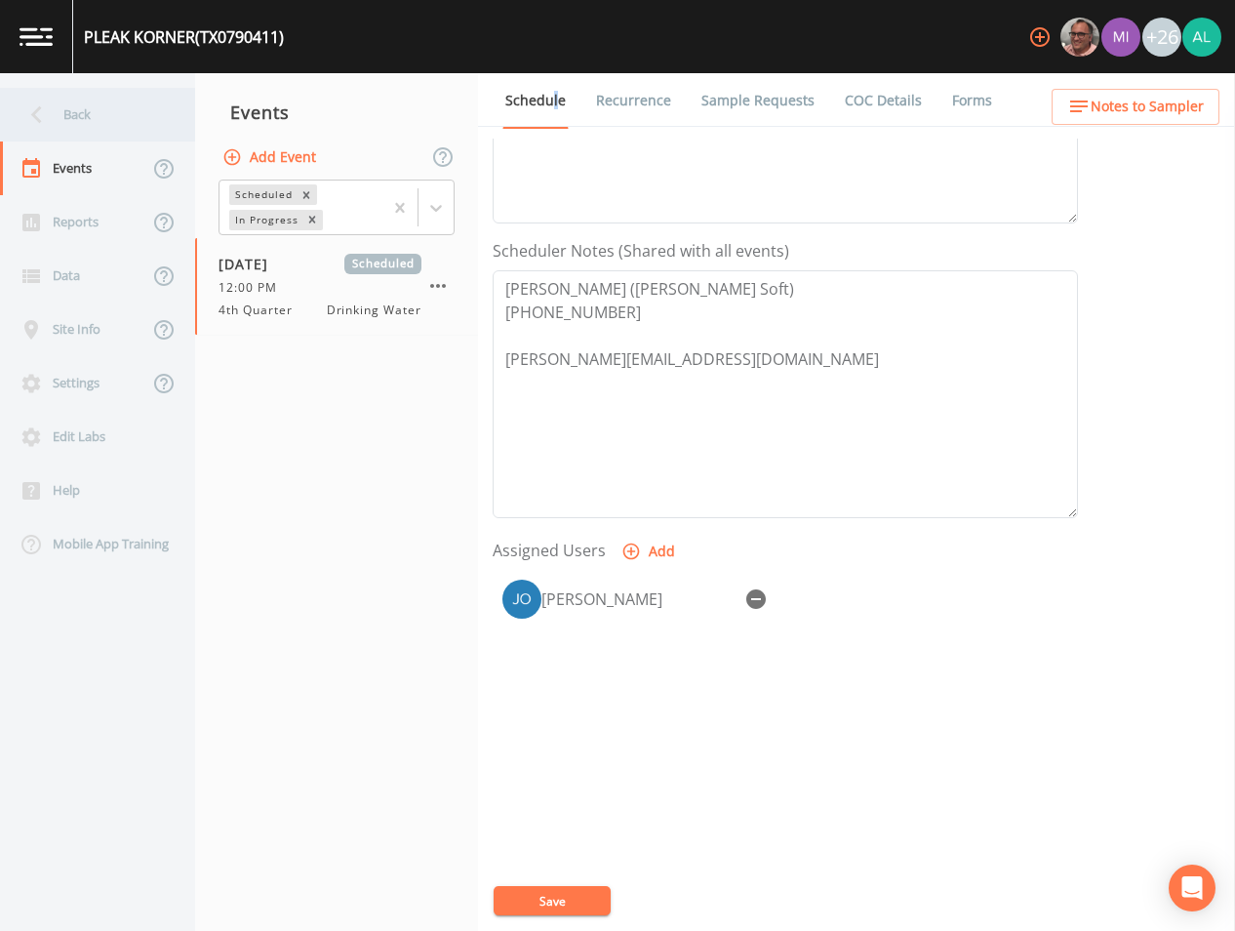
click at [48, 111] on icon at bounding box center [37, 115] width 34 height 34
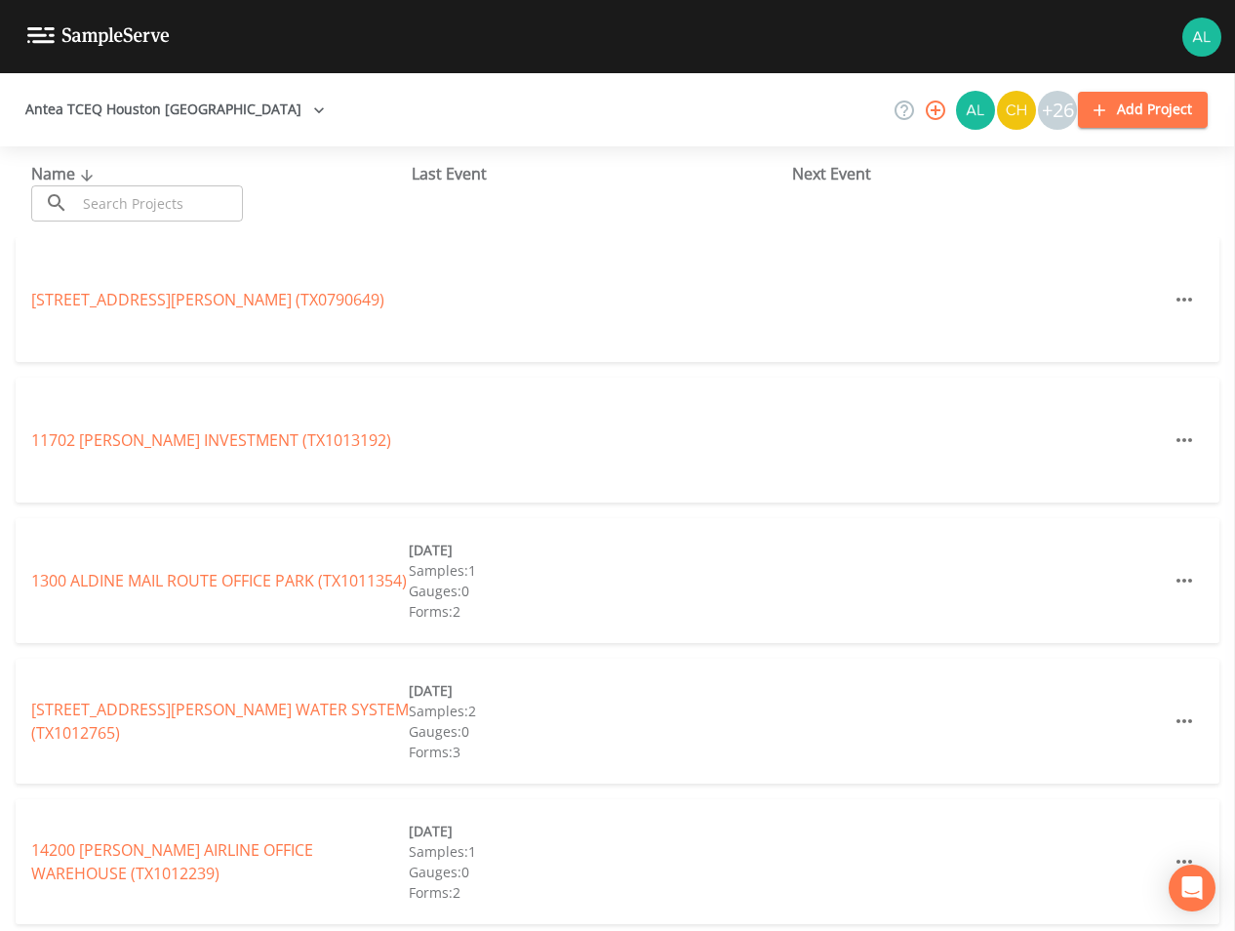
drag, startPoint x: 122, startPoint y: 173, endPoint x: 123, endPoint y: 184, distance: 11.8
click at [123, 174] on div "Name ​ ​" at bounding box center [221, 192] width 381 height 60
click at [124, 187] on input "text" at bounding box center [159, 203] width 167 height 36
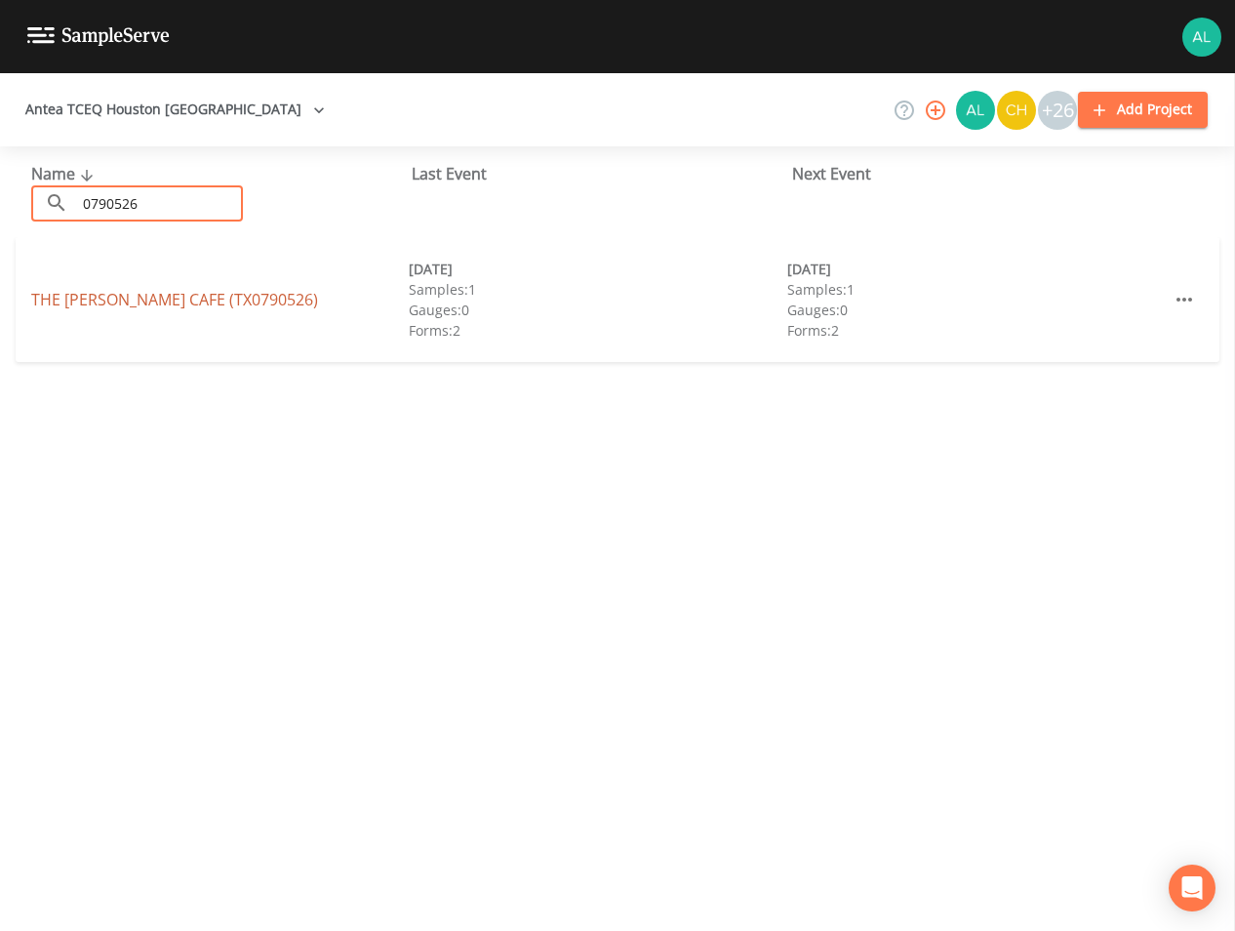
type input "0790526"
click at [170, 293] on link "THE [PERSON_NAME][GEOGRAPHIC_DATA] (TX0790526)" at bounding box center [174, 299] width 287 height 21
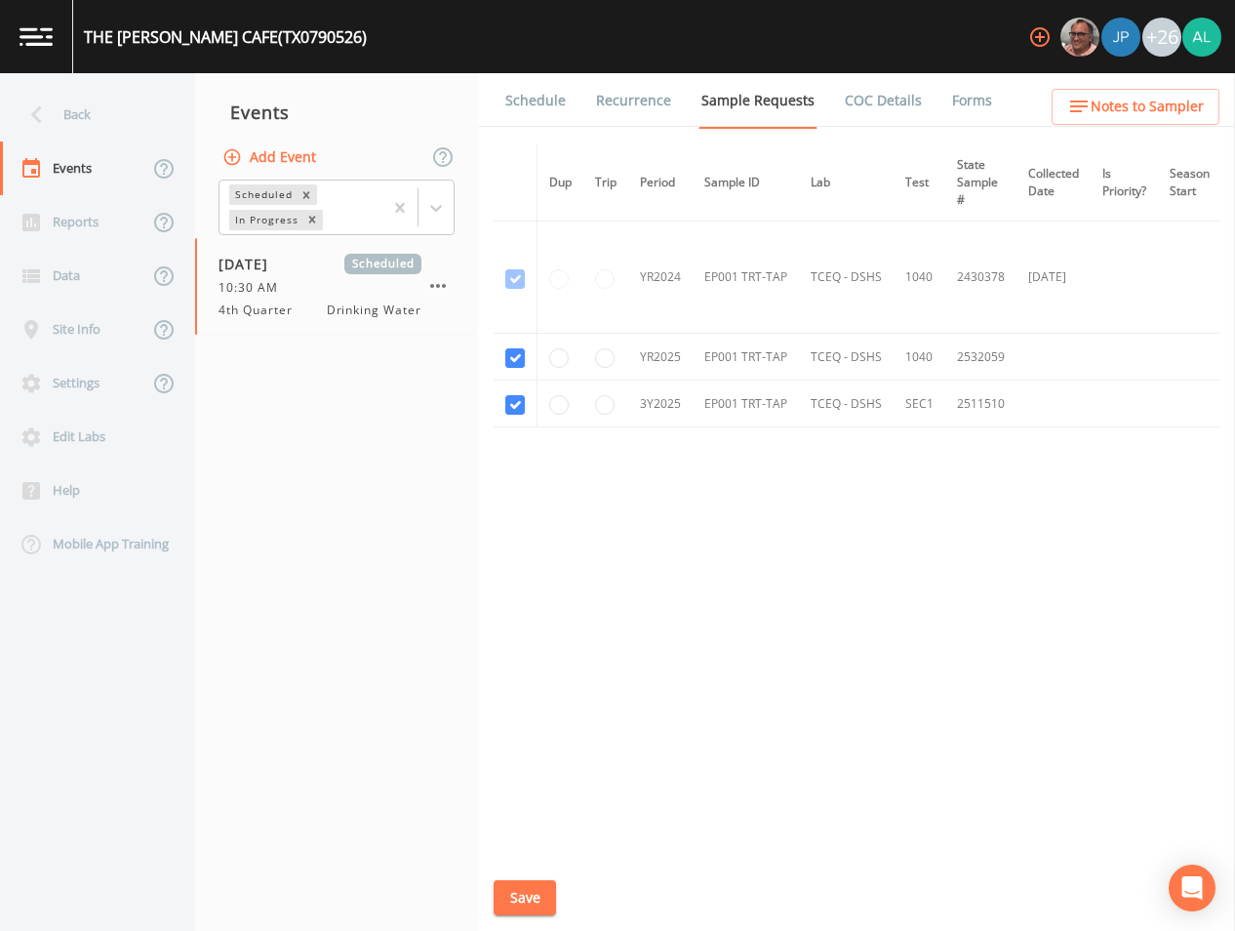
click at [527, 90] on link "Schedule" at bounding box center [536, 100] width 66 height 55
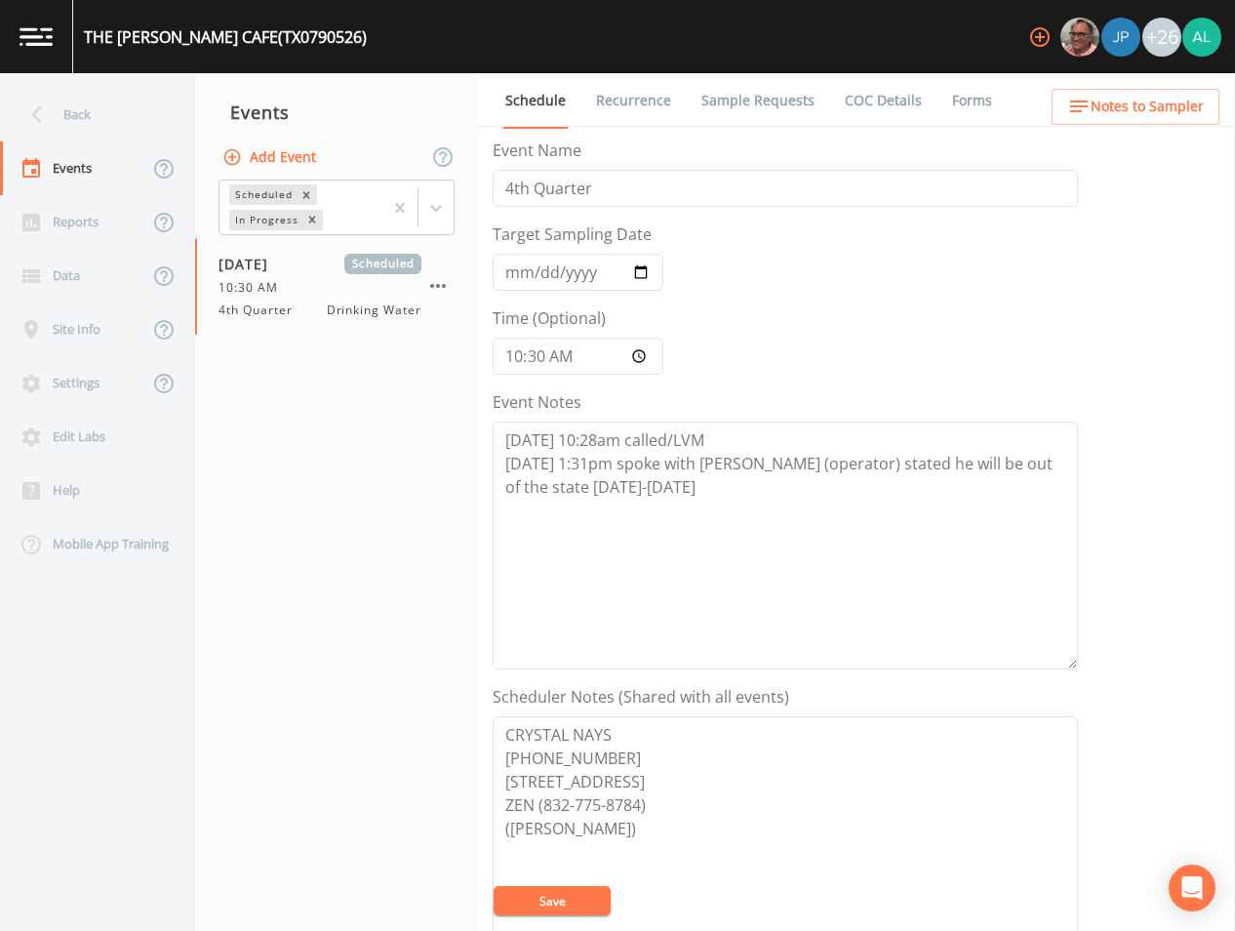
click at [572, 913] on button "Save" at bounding box center [552, 900] width 117 height 29
click at [639, 536] on textarea "[DATE] 10:28am called/LVM [DATE] 1:31pm spoke with [PERSON_NAME] (operator) sta…" at bounding box center [786, 546] width 586 height 248
type textarea "[DATE] 10:28am called/LVM [DATE] 1:31pm spoke with [PERSON_NAME] (operator) sta…"
click at [506, 267] on input "[DATE]" at bounding box center [578, 272] width 171 height 37
click at [569, 904] on button "Save" at bounding box center [552, 900] width 117 height 29
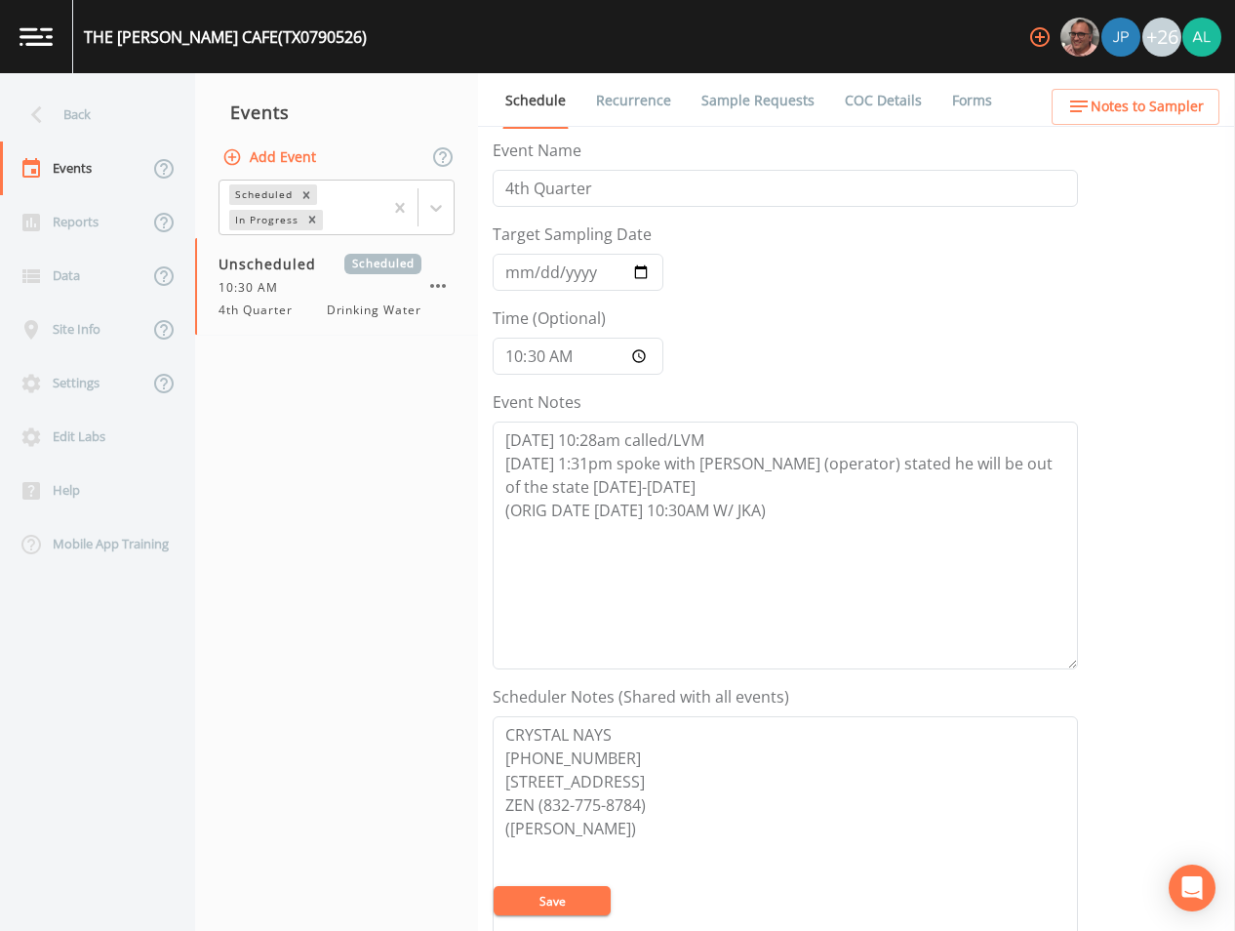
click at [578, 897] on button "Save" at bounding box center [552, 900] width 117 height 29
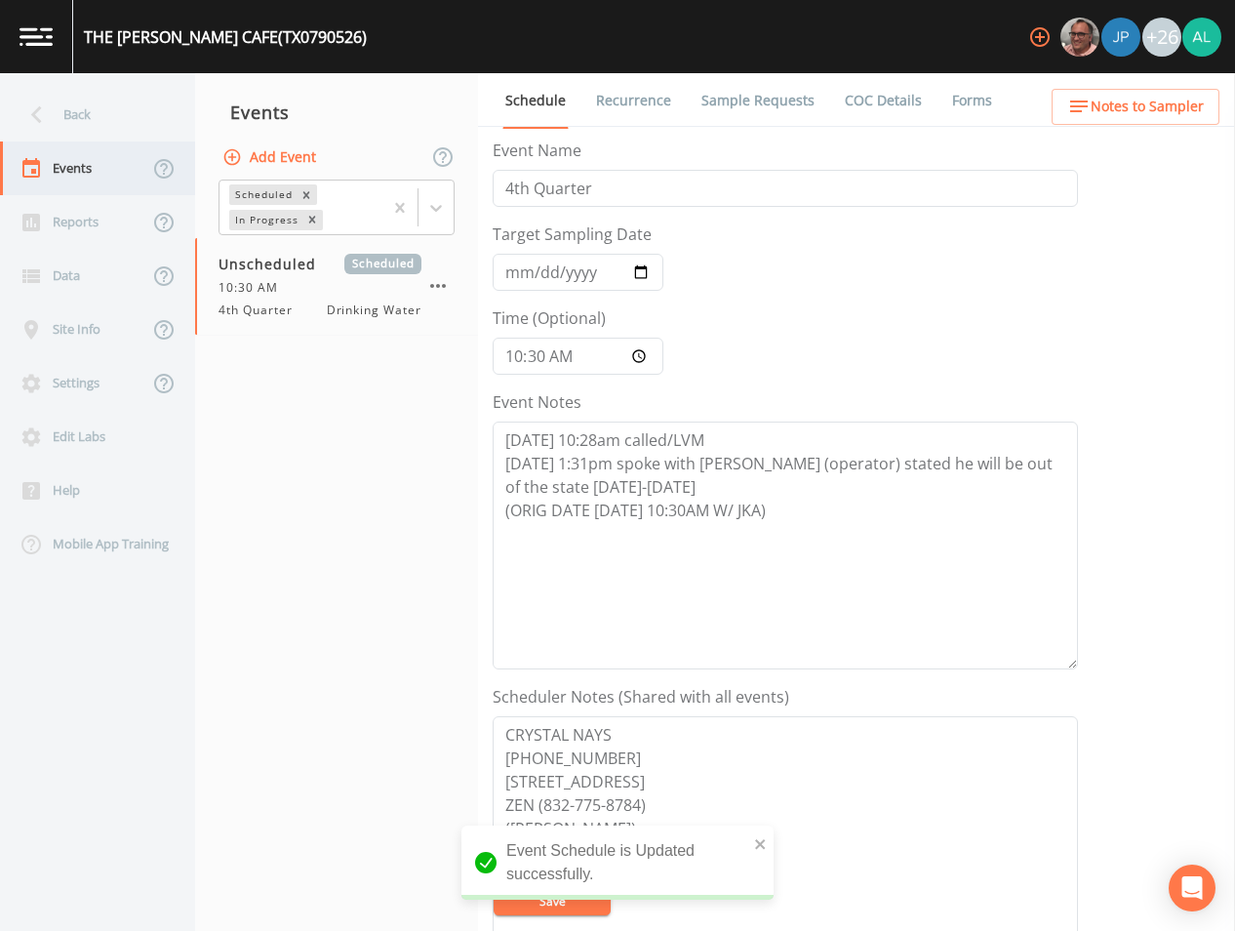
click at [98, 144] on div "Events" at bounding box center [74, 169] width 148 height 54
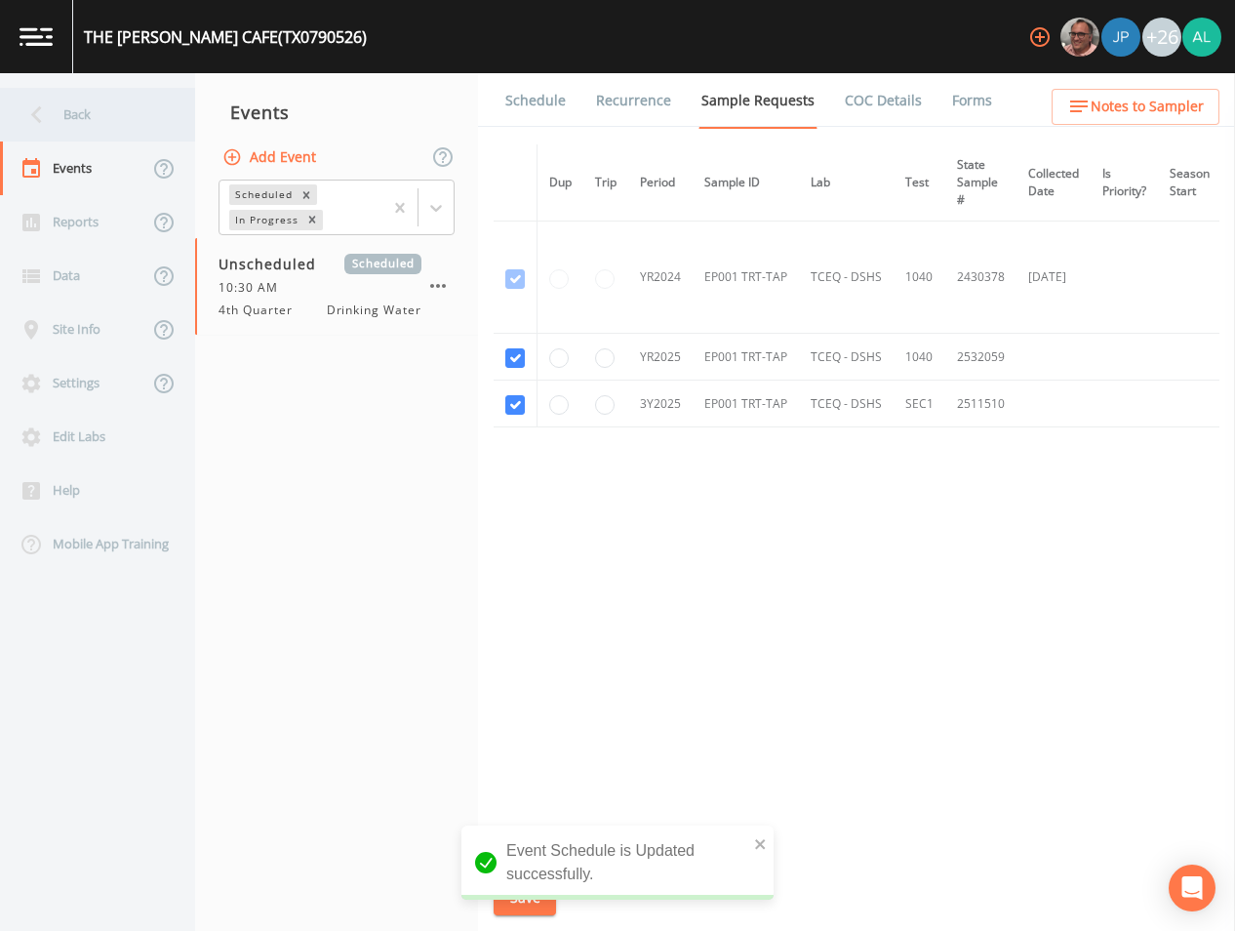
click at [96, 141] on div "Back" at bounding box center [88, 115] width 176 height 54
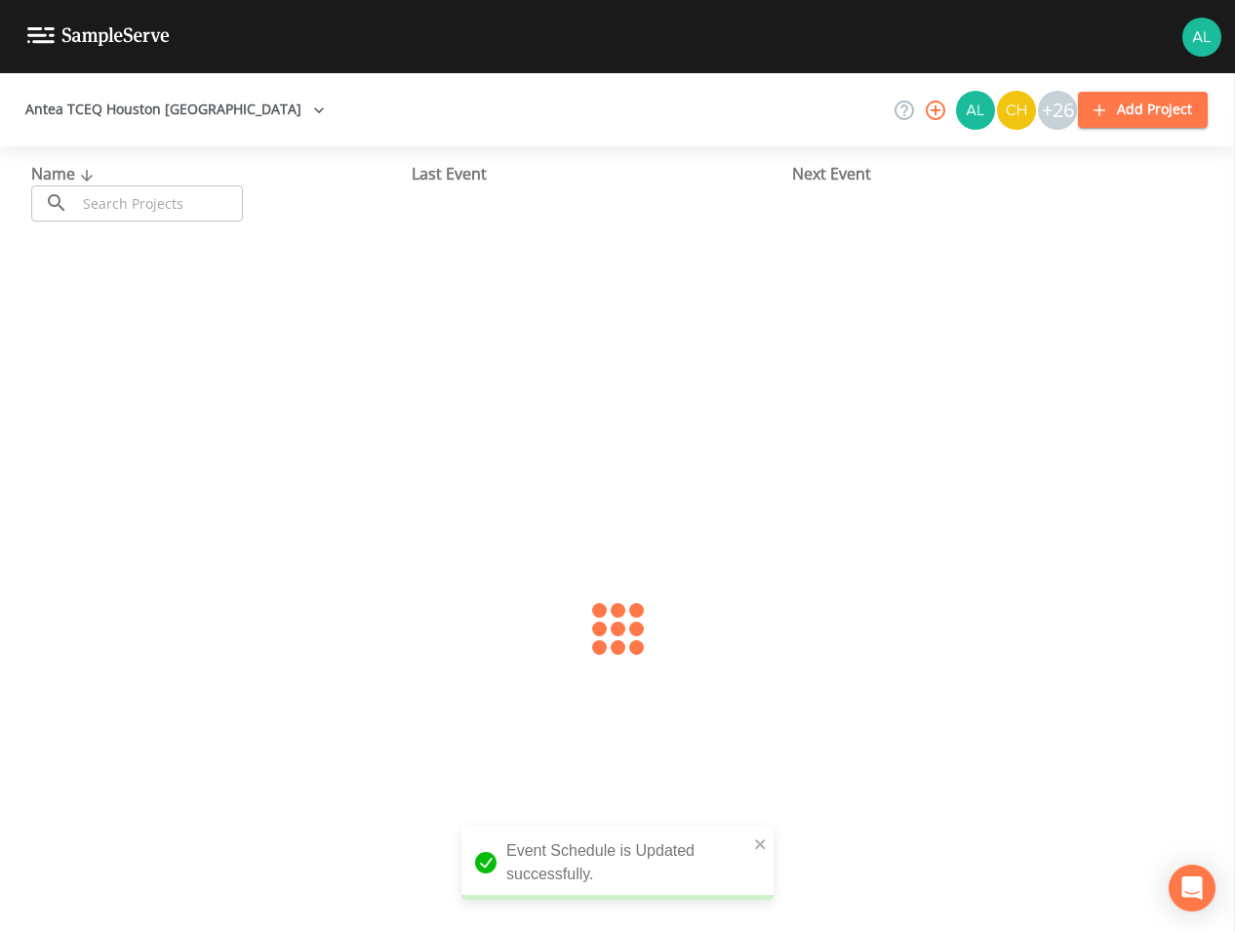
click at [168, 209] on input "text" at bounding box center [159, 203] width 167 height 36
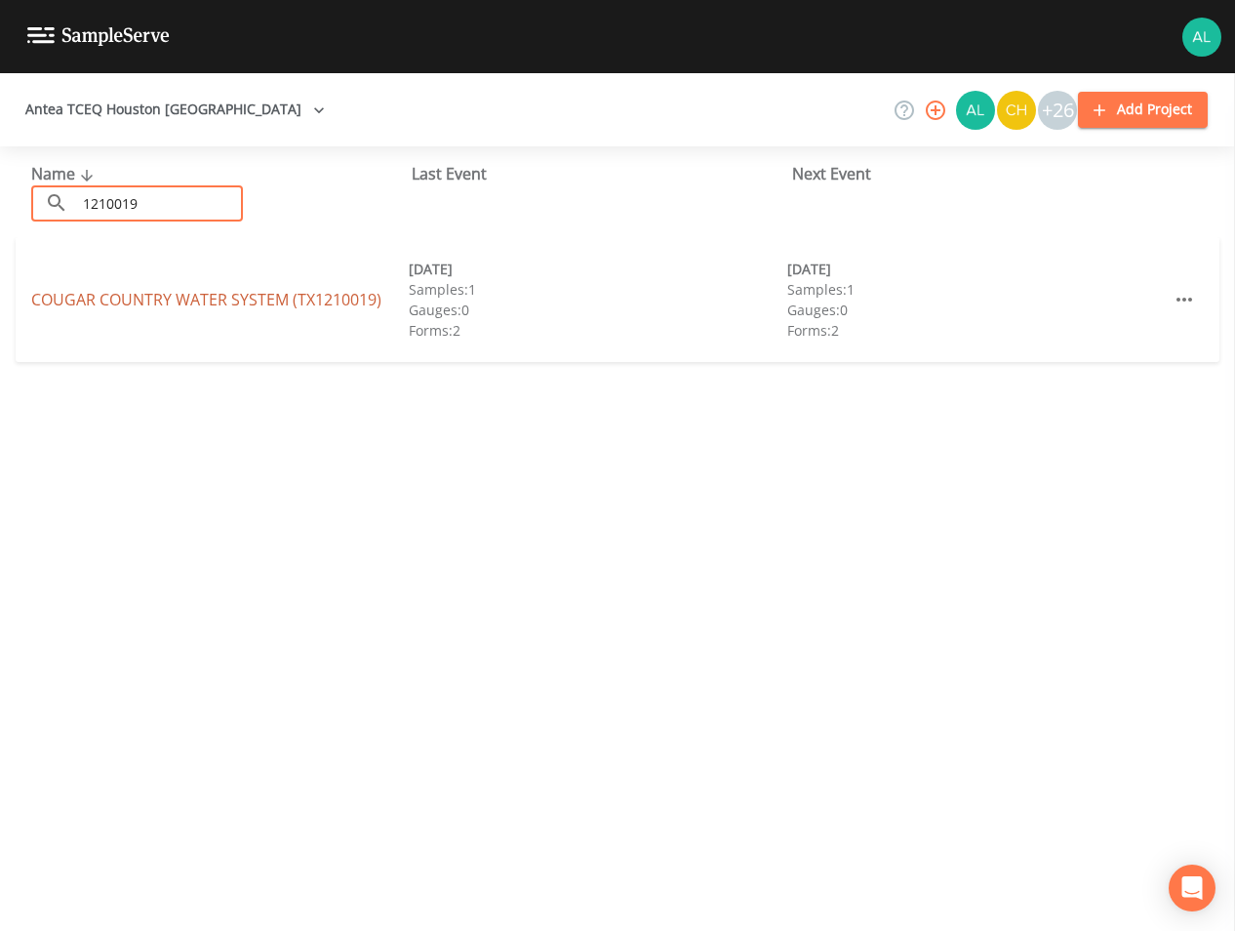
type input "1210019"
click at [273, 304] on link "COUGAR COUNTRY WATER SYSTEM (TX1210019)" at bounding box center [206, 299] width 350 height 21
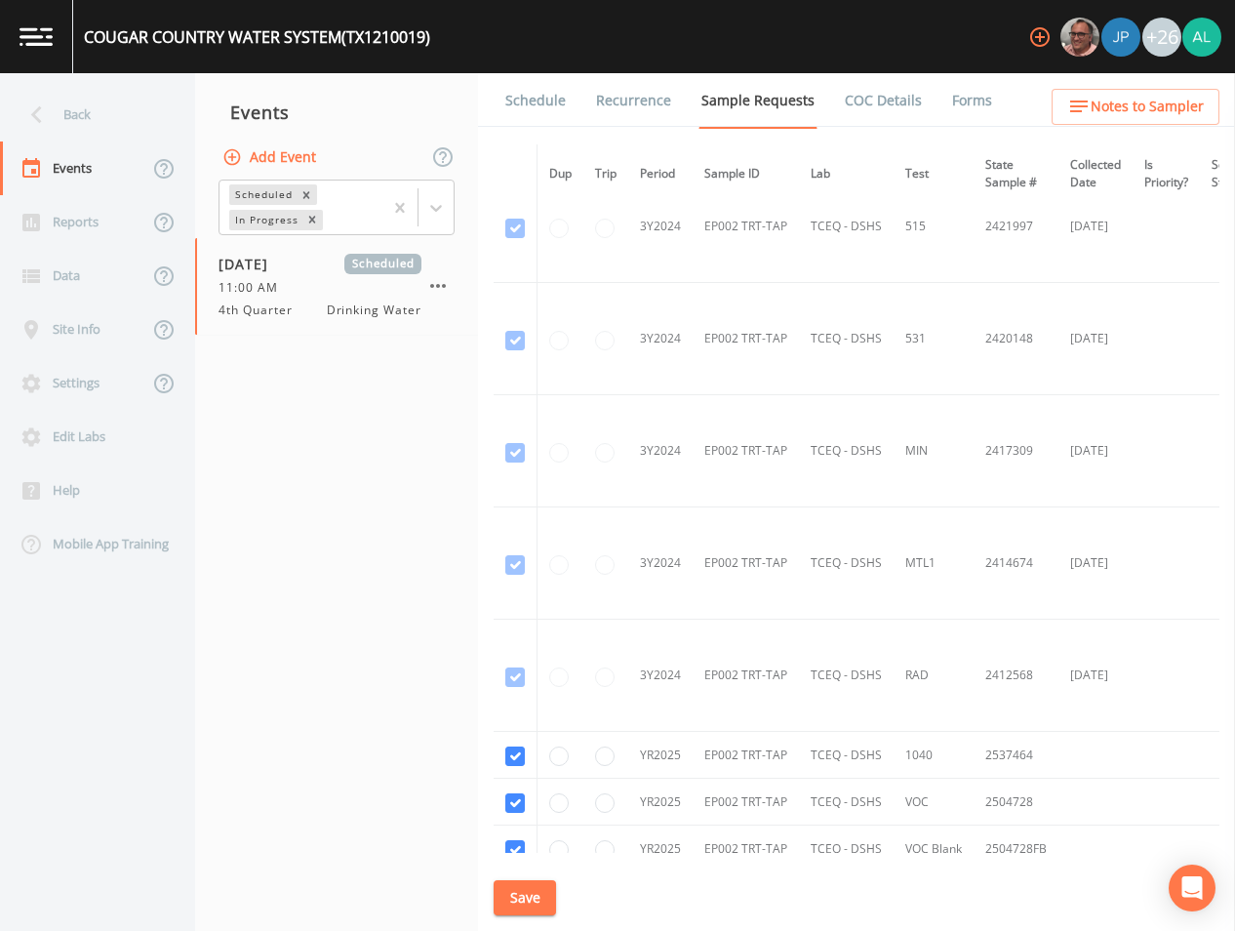
scroll to position [488, 0]
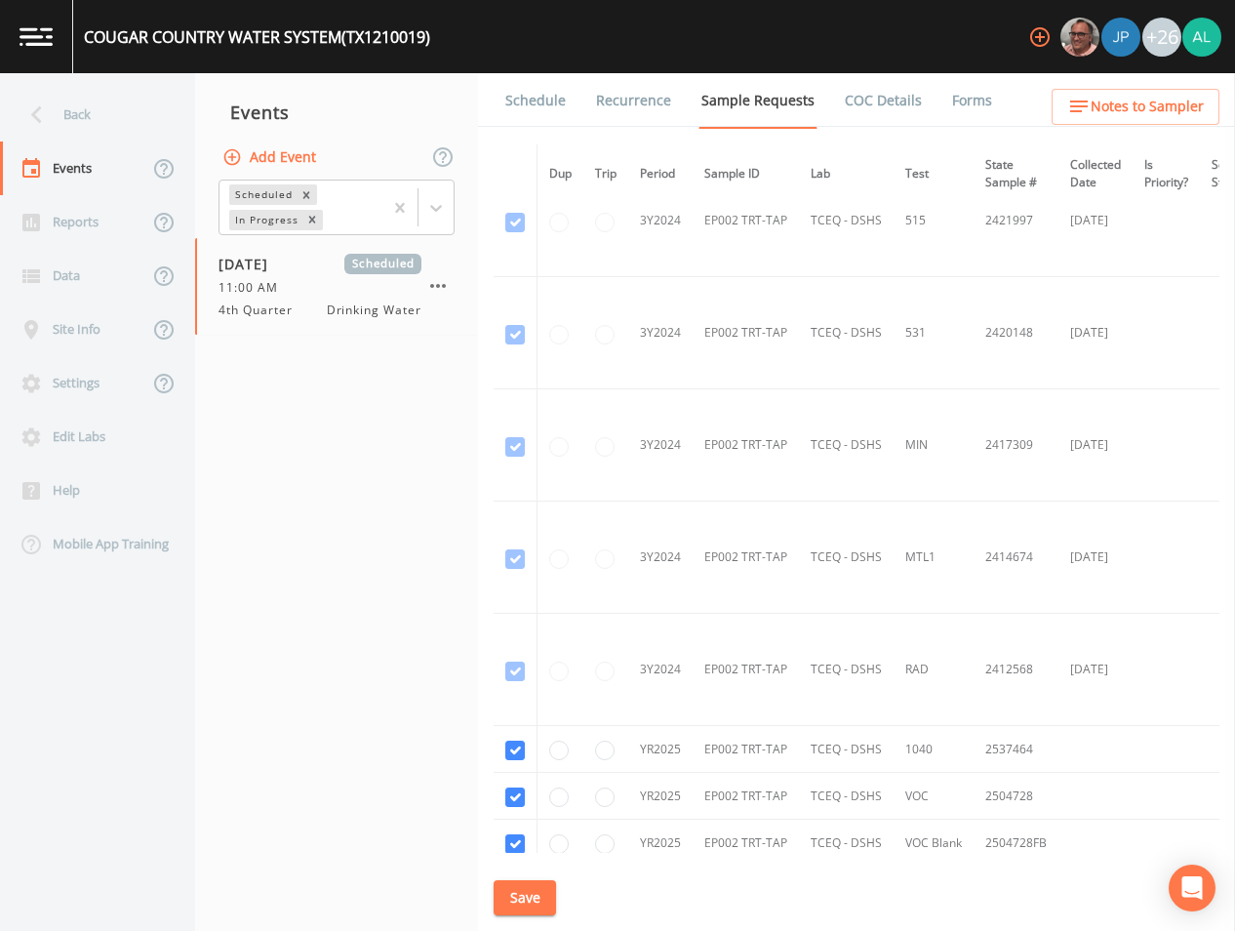
click at [543, 104] on link "Schedule" at bounding box center [536, 100] width 66 height 55
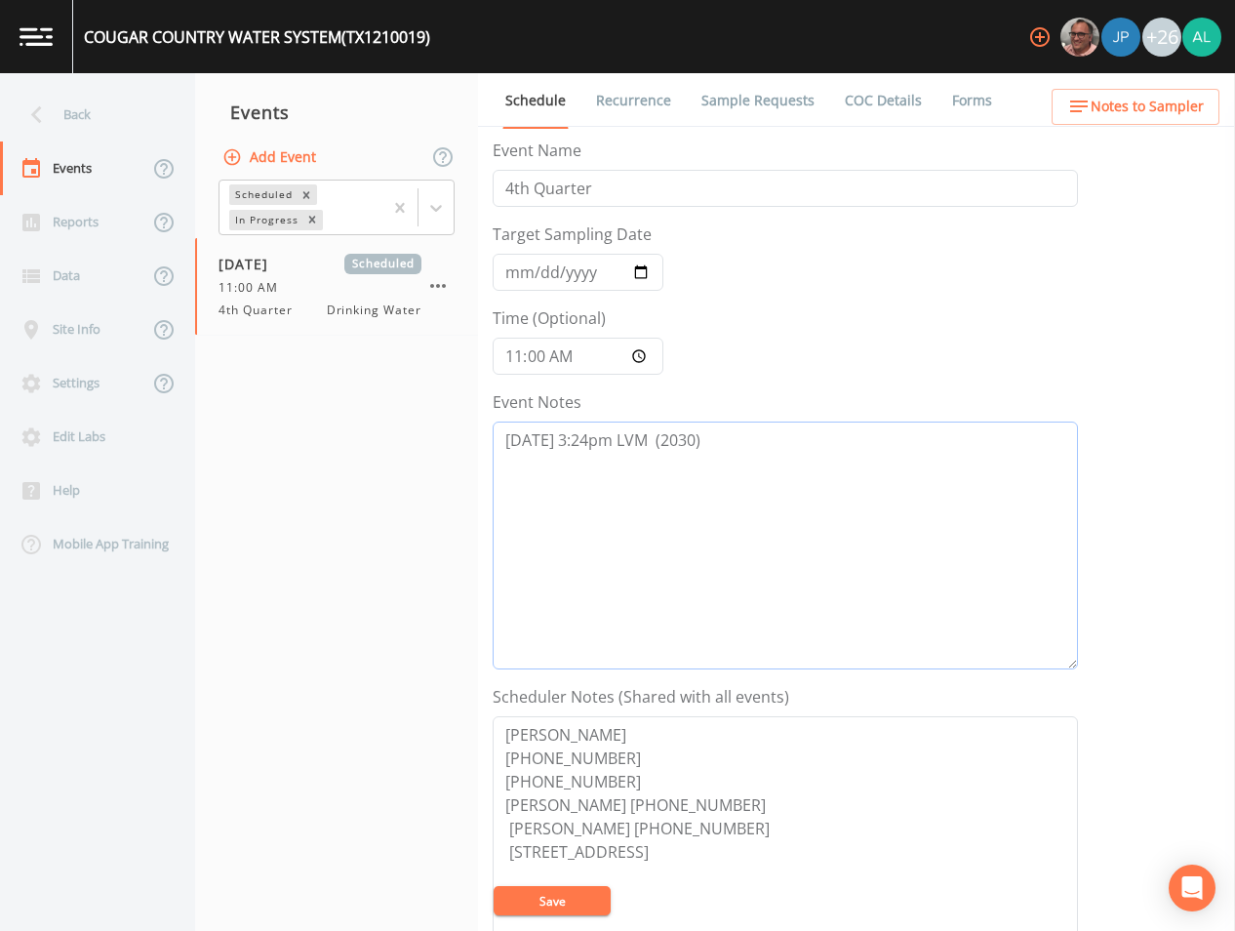
click at [790, 476] on textarea "[DATE] 3:24pm LVM (2030)" at bounding box center [786, 546] width 586 height 248
drag, startPoint x: 740, startPoint y: 471, endPoint x: 762, endPoint y: 470, distance: 22.5
click at [991, 478] on textarea "[DATE] 3:24pm LVM (2030) [DATE] 9:30 am spoke to [PERSON_NAME], directed me to …" at bounding box center [786, 546] width 586 height 248
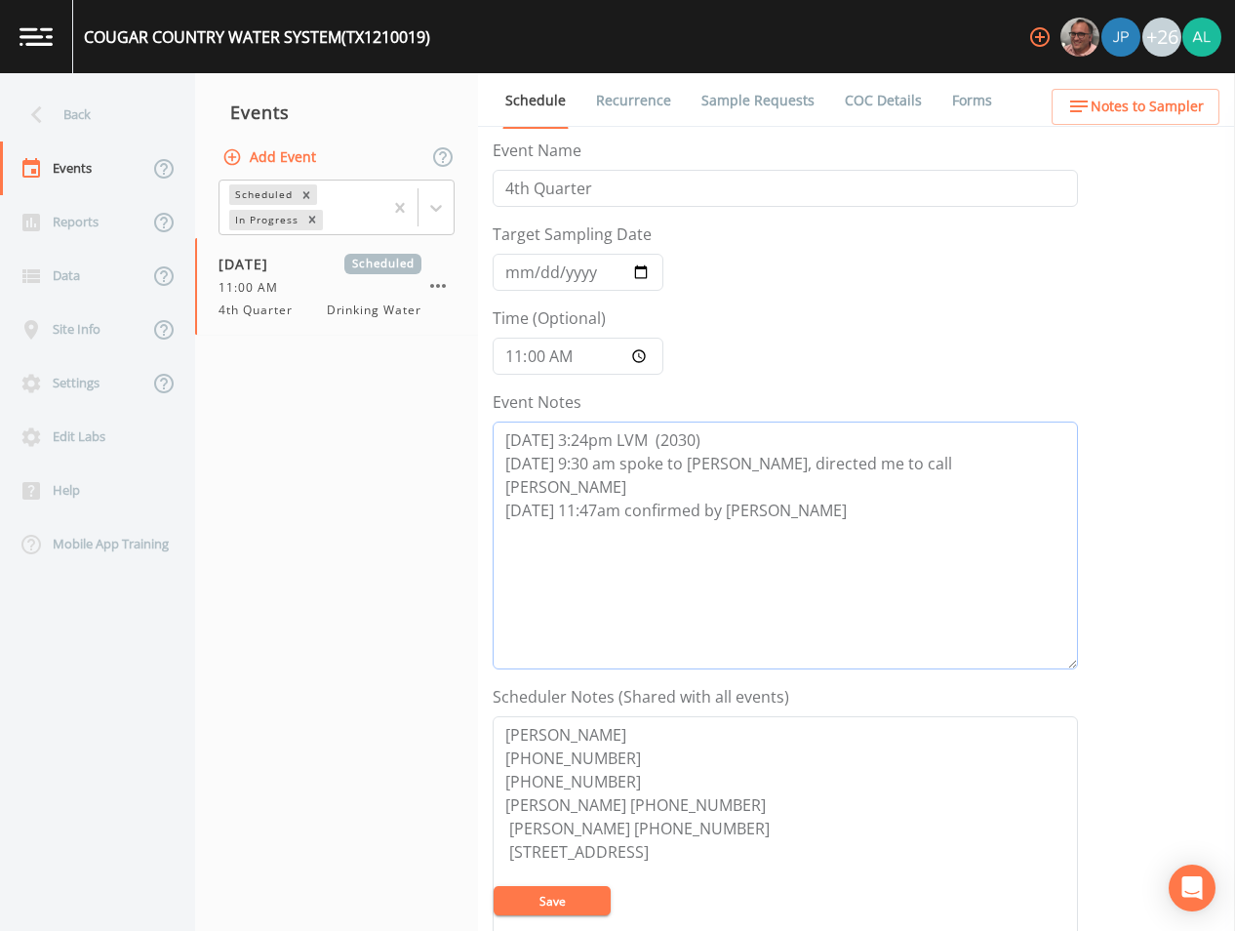
type textarea "[DATE] 3:24pm LVM (2030) [DATE] 9:30 am spoke to [PERSON_NAME], directed me to …"
click at [1085, 83] on ul "Schedule Recurrence Sample Requests COC Details Forms" at bounding box center [856, 100] width 757 height 54
click at [1090, 93] on button "Notes to Sampler" at bounding box center [1136, 107] width 168 height 36
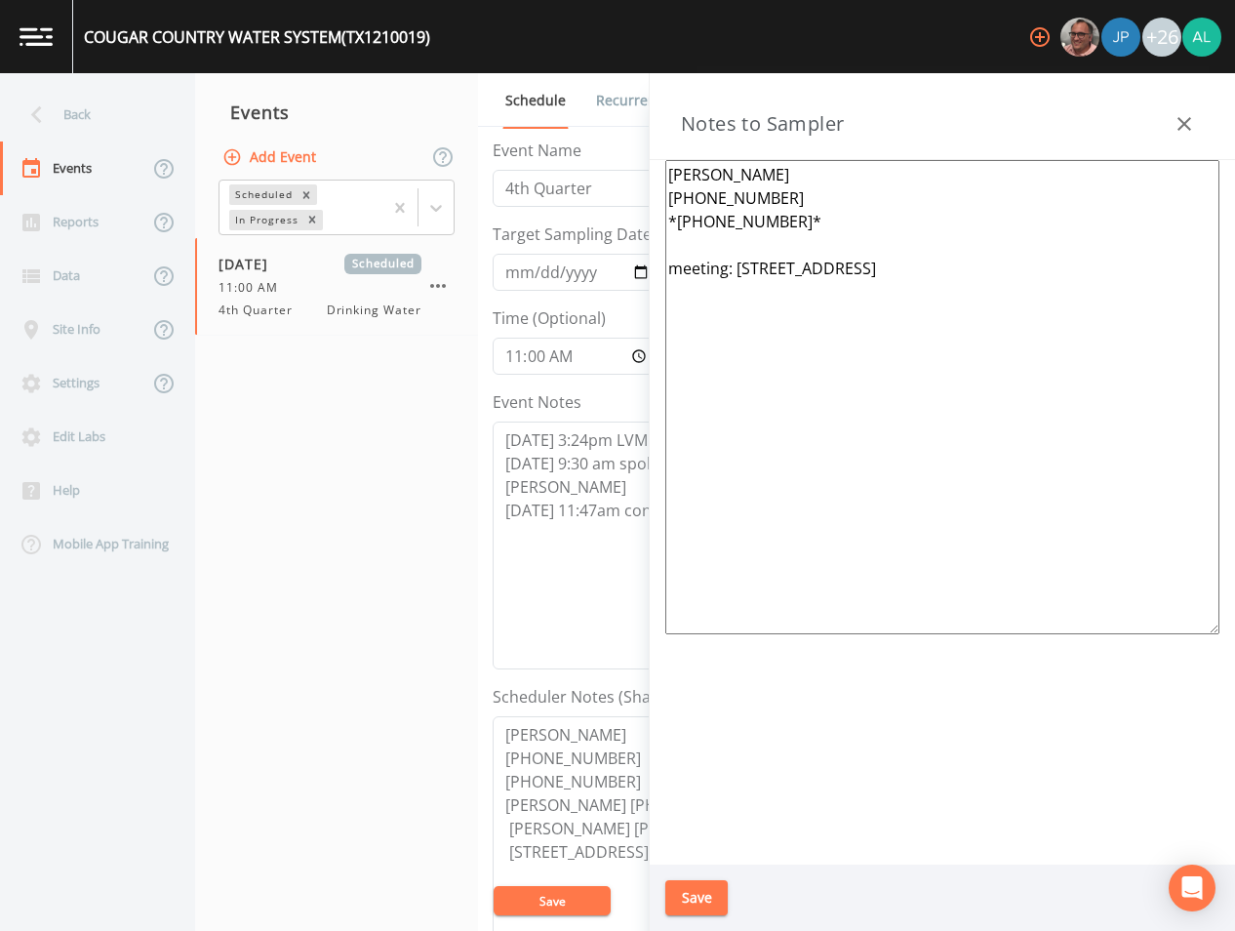
click at [700, 252] on textarea "[PERSON_NAME] [PHONE_NUMBER] *[PHONE_NUMBER]* meeting: [STREET_ADDRESS]" at bounding box center [943, 397] width 554 height 474
type textarea "[PERSON_NAME] [PHONE_NUMBER] *[PHONE_NUMBER]* [PERSON_NAME] [PHONE_NUMBER] meet…"
click at [714, 891] on button "Save" at bounding box center [697, 898] width 62 height 36
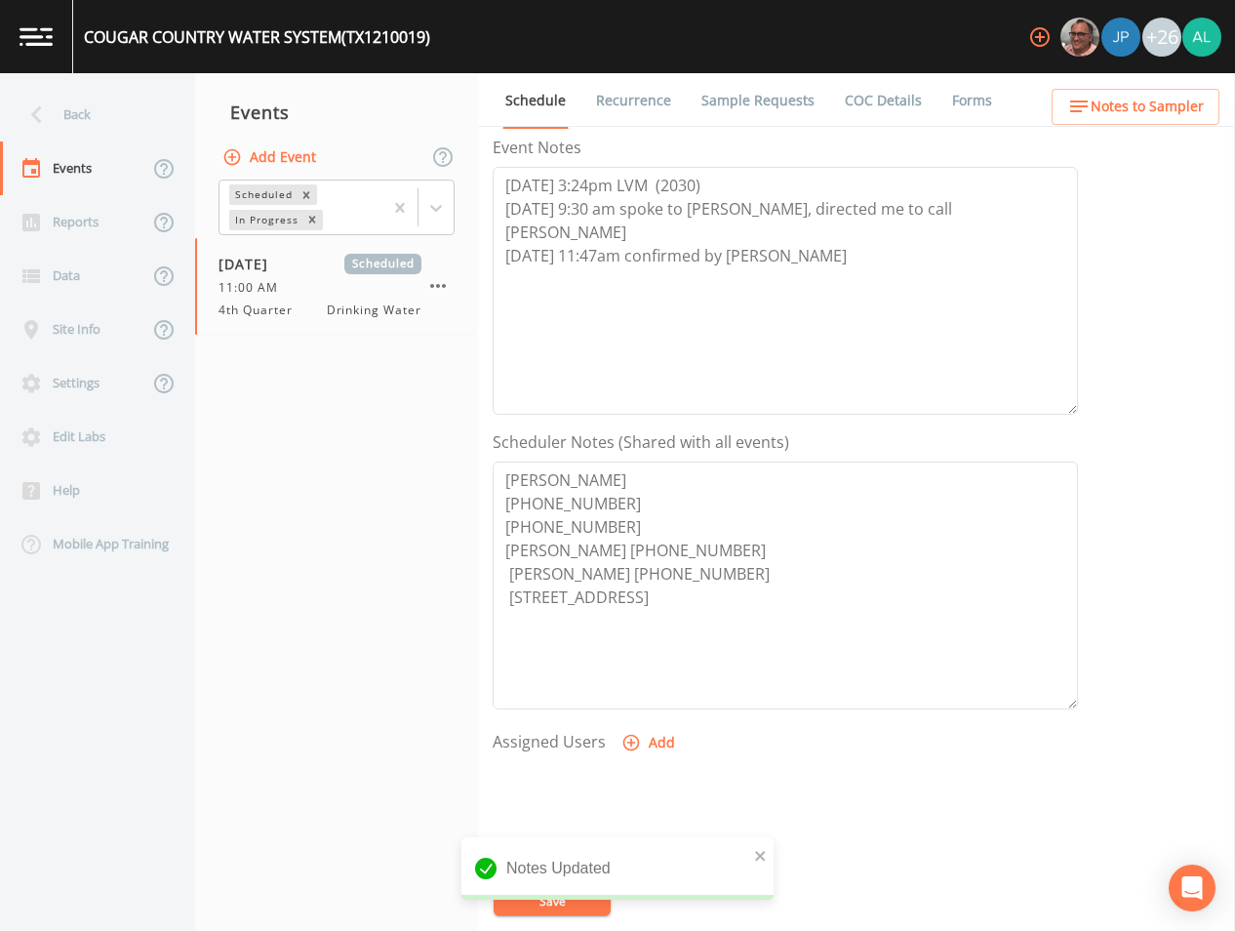
scroll to position [446, 0]
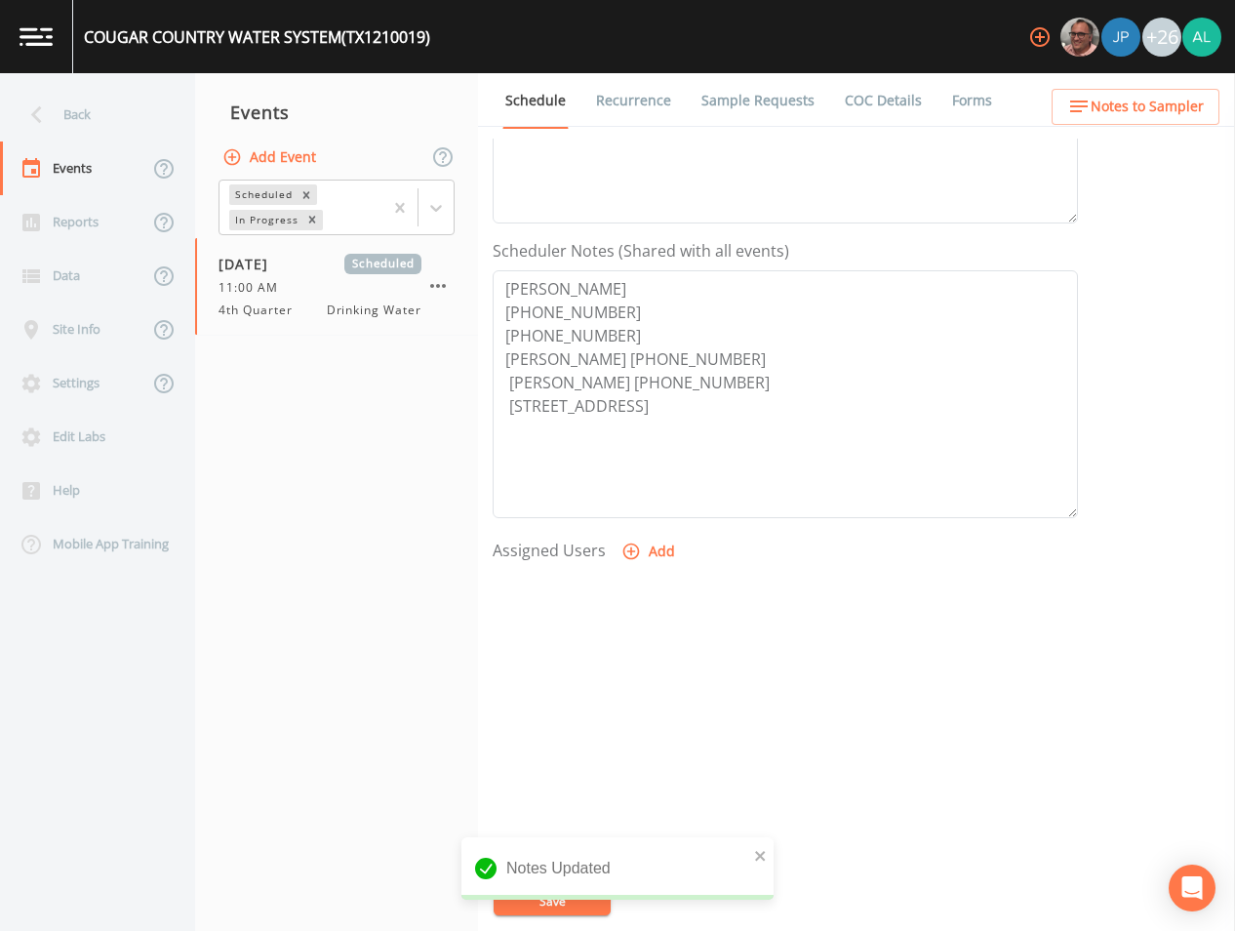
click at [626, 553] on icon "button" at bounding box center [632, 552] width 20 height 20
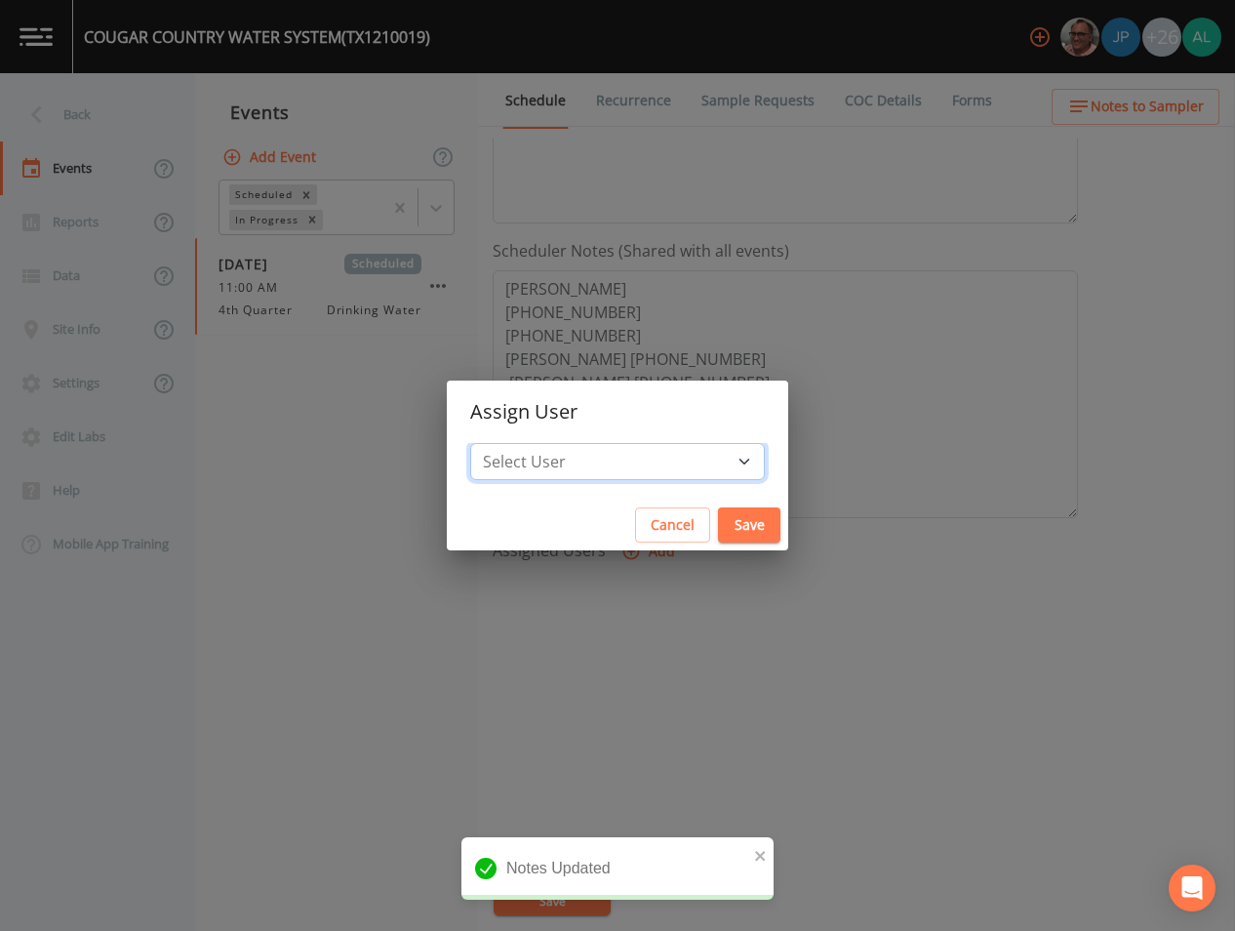
click at [616, 459] on select "Select User [PERSON_NAME] [PERSON_NAME] [PERSON_NAME] [PERSON_NAME] [PERSON_NAM…" at bounding box center [617, 461] width 295 height 37
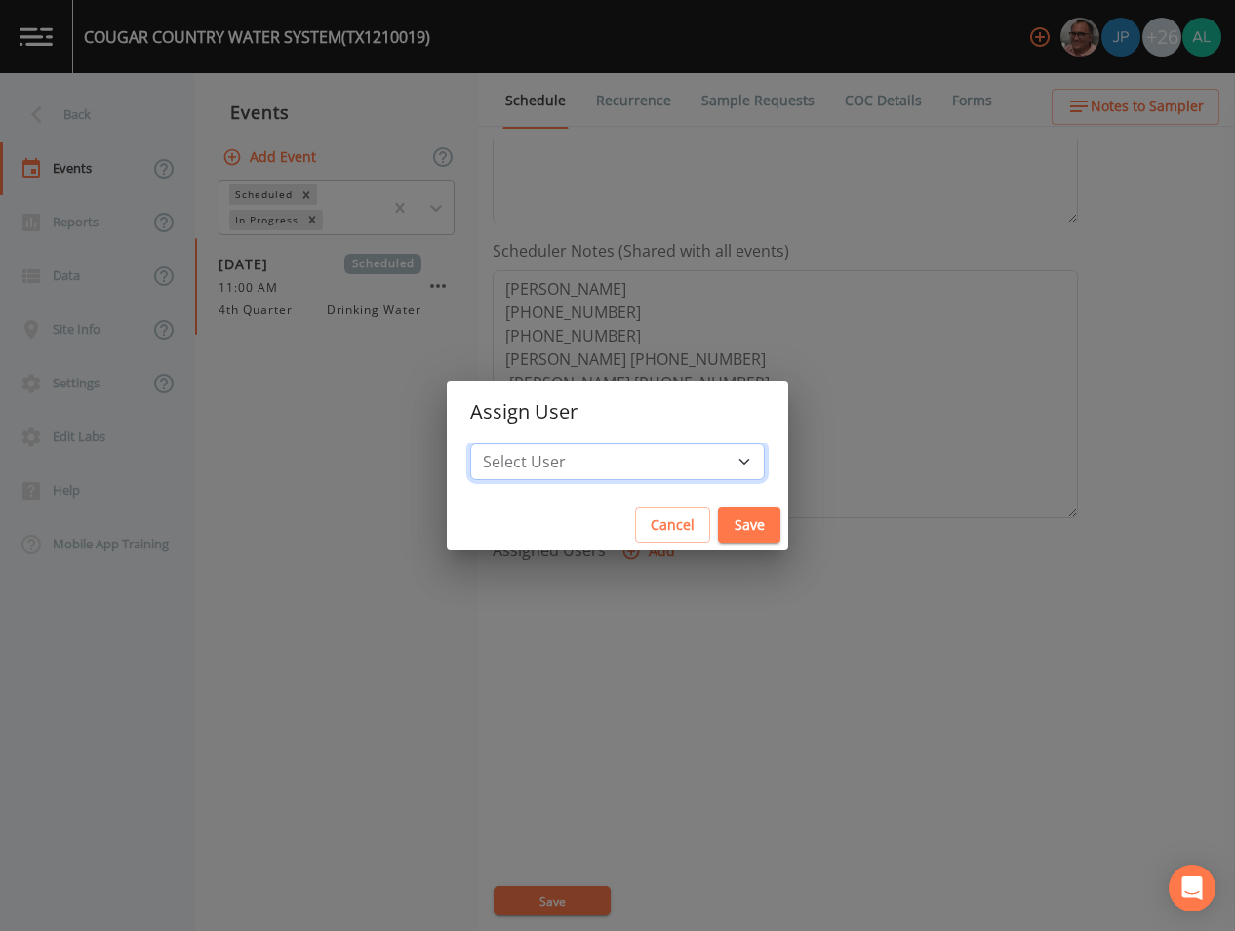
select select "1051c3a1-6c84-4a22-a0dd-c999b59f2b39"
click at [514, 443] on select "Select User [PERSON_NAME] [PERSON_NAME] [PERSON_NAME] [PERSON_NAME] [PERSON_NAM…" at bounding box center [617, 461] width 295 height 37
click at [718, 517] on button "Save" at bounding box center [749, 525] width 62 height 36
select select
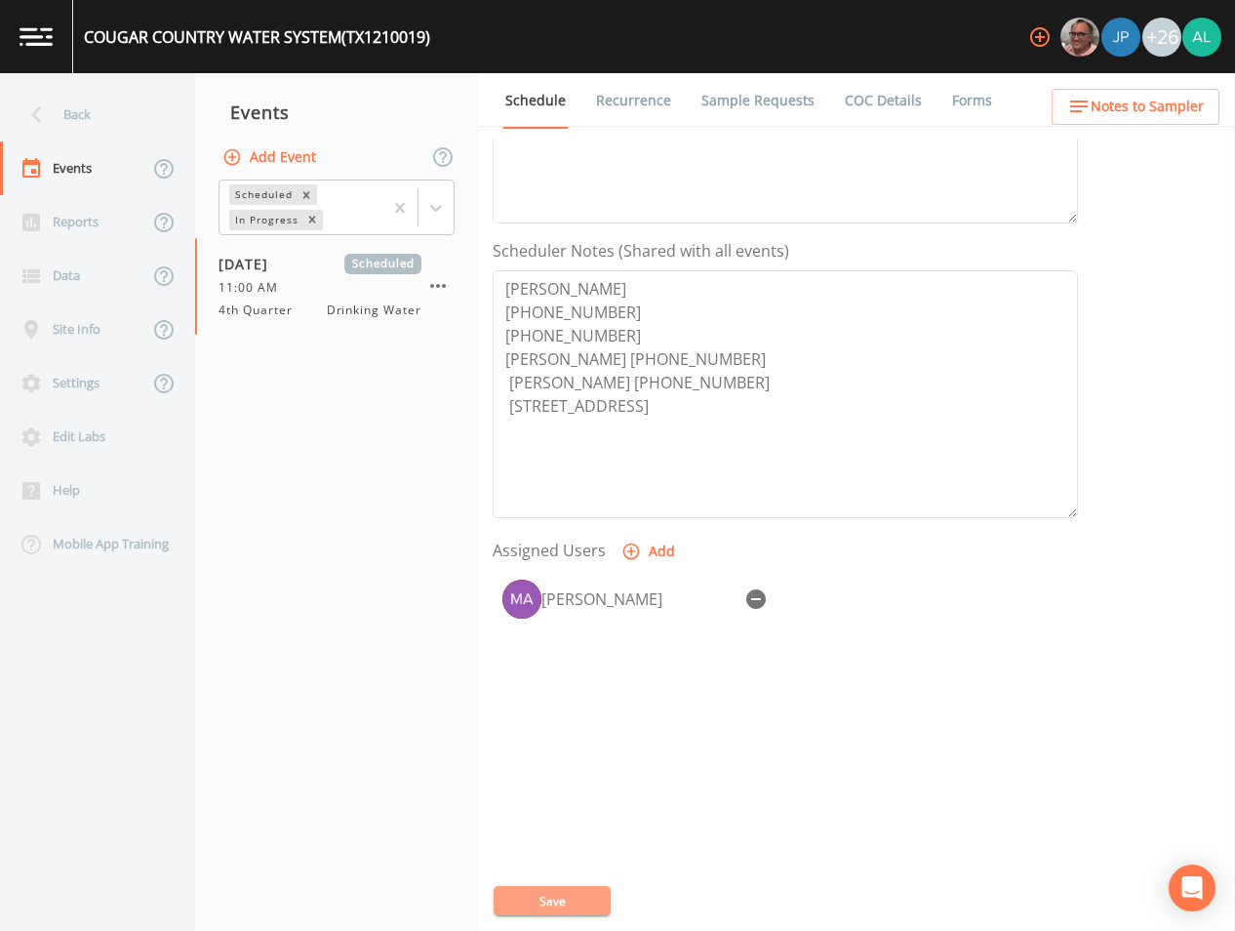
click at [553, 907] on button "Save" at bounding box center [552, 900] width 117 height 29
click at [101, 105] on div "Back" at bounding box center [88, 115] width 176 height 54
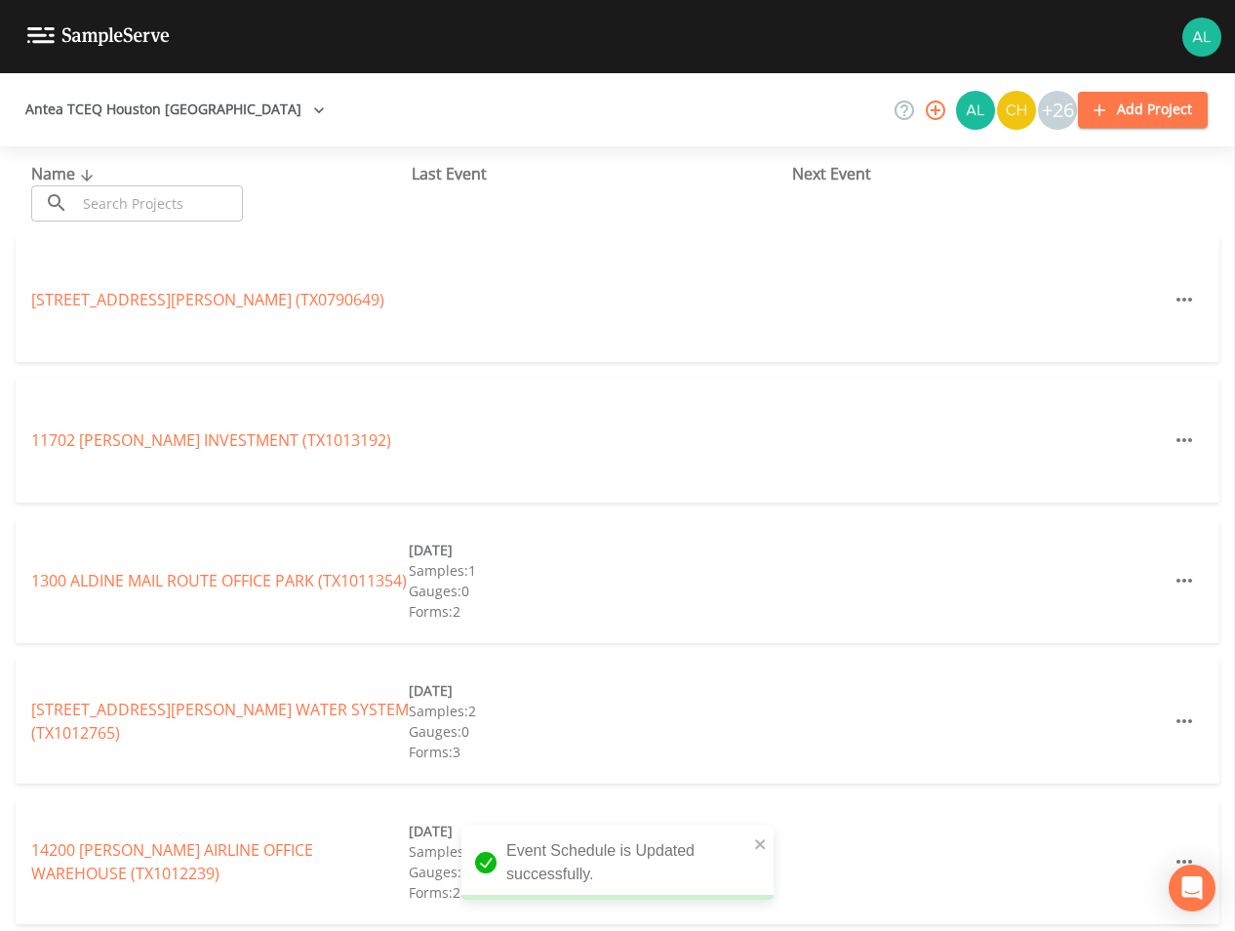
drag, startPoint x: 124, startPoint y: 173, endPoint x: 130, endPoint y: 191, distance: 19.4
click at [128, 181] on div "Name ​ ​" at bounding box center [221, 192] width 381 height 60
click at [130, 196] on input "text" at bounding box center [159, 203] width 167 height 36
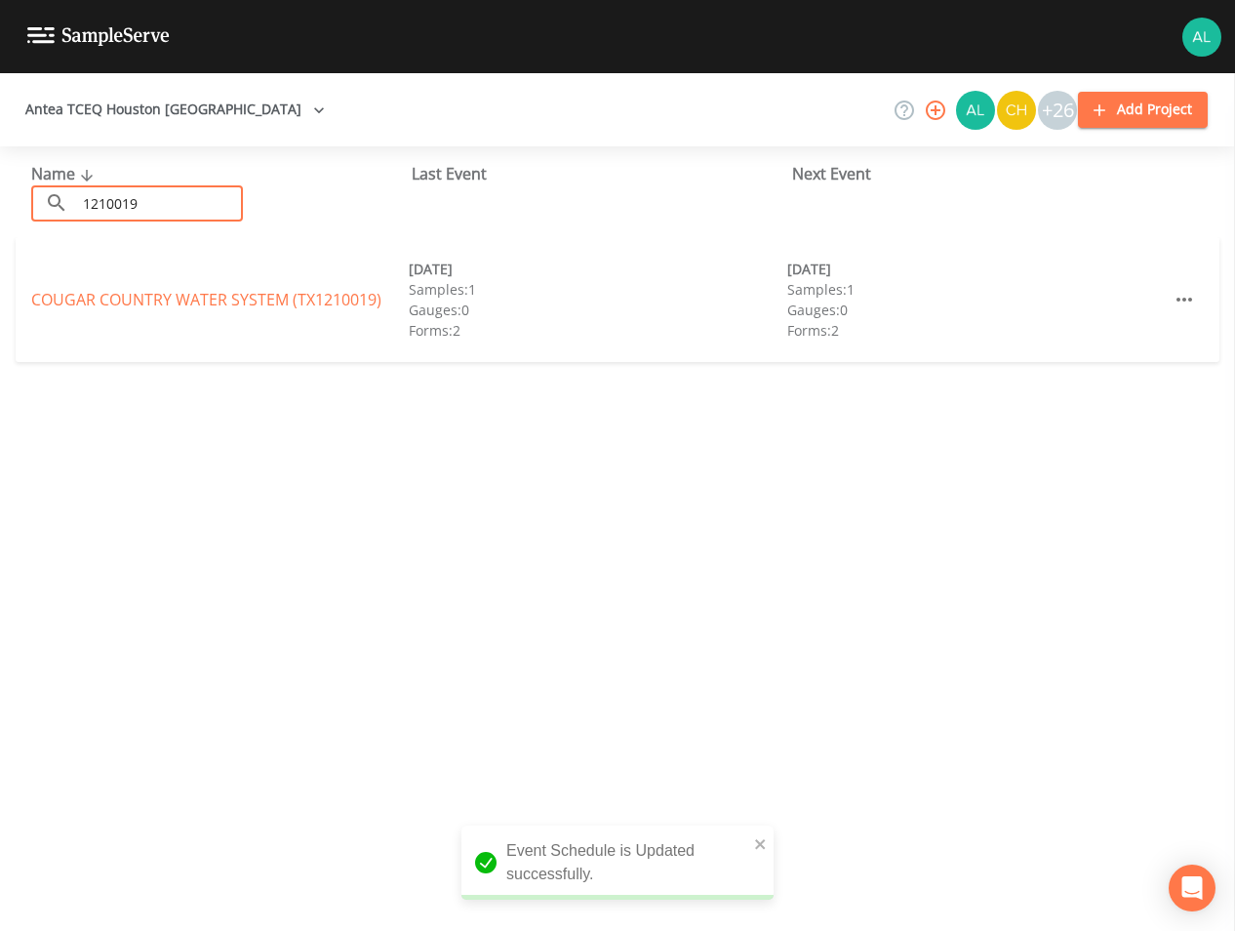
type input "1210019"
click at [68, 291] on link "COUGAR COUNTRY WATER SYSTEM (TX1210019)" at bounding box center [206, 299] width 350 height 21
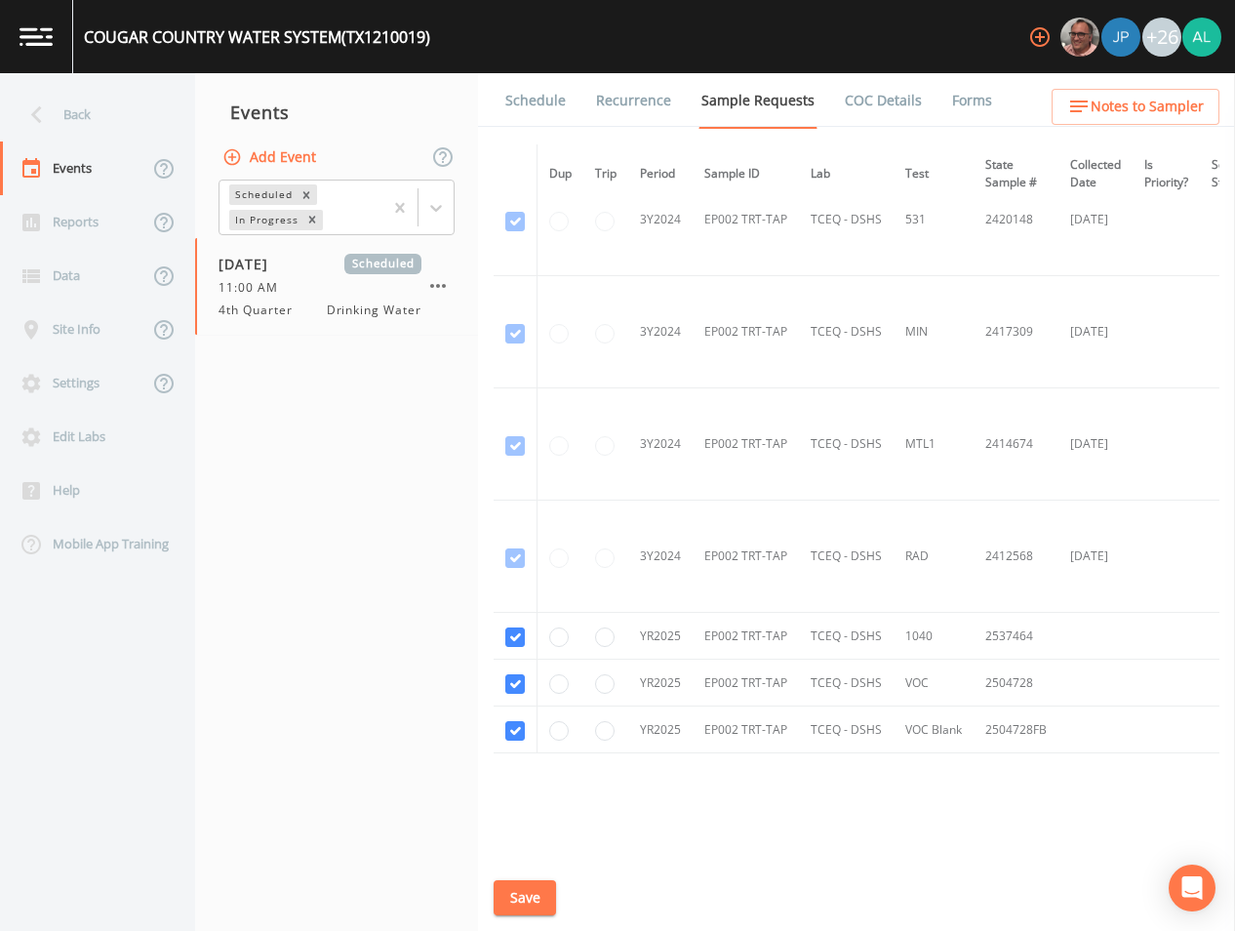
scroll to position [663, 0]
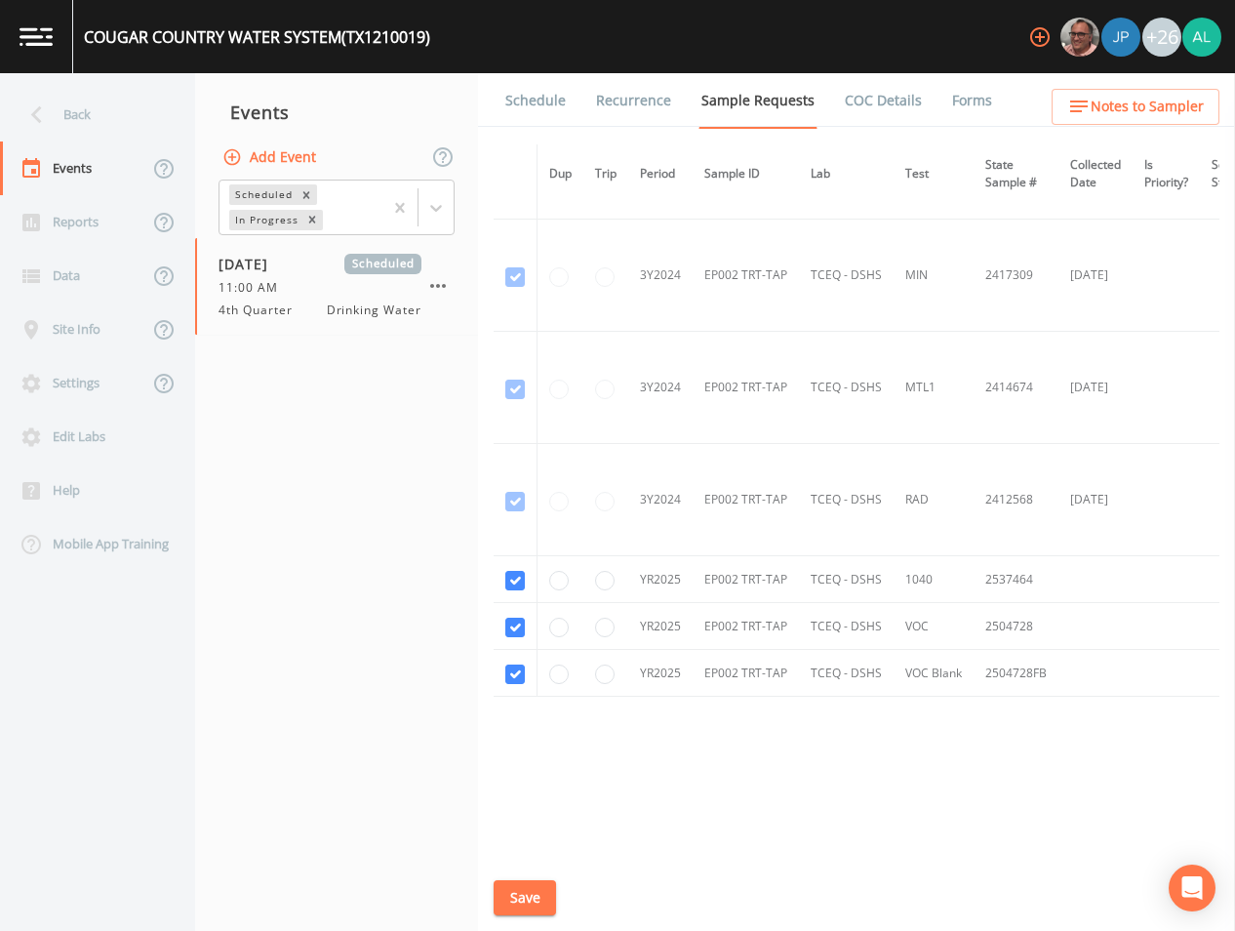
click at [543, 106] on link "Schedule" at bounding box center [536, 100] width 66 height 55
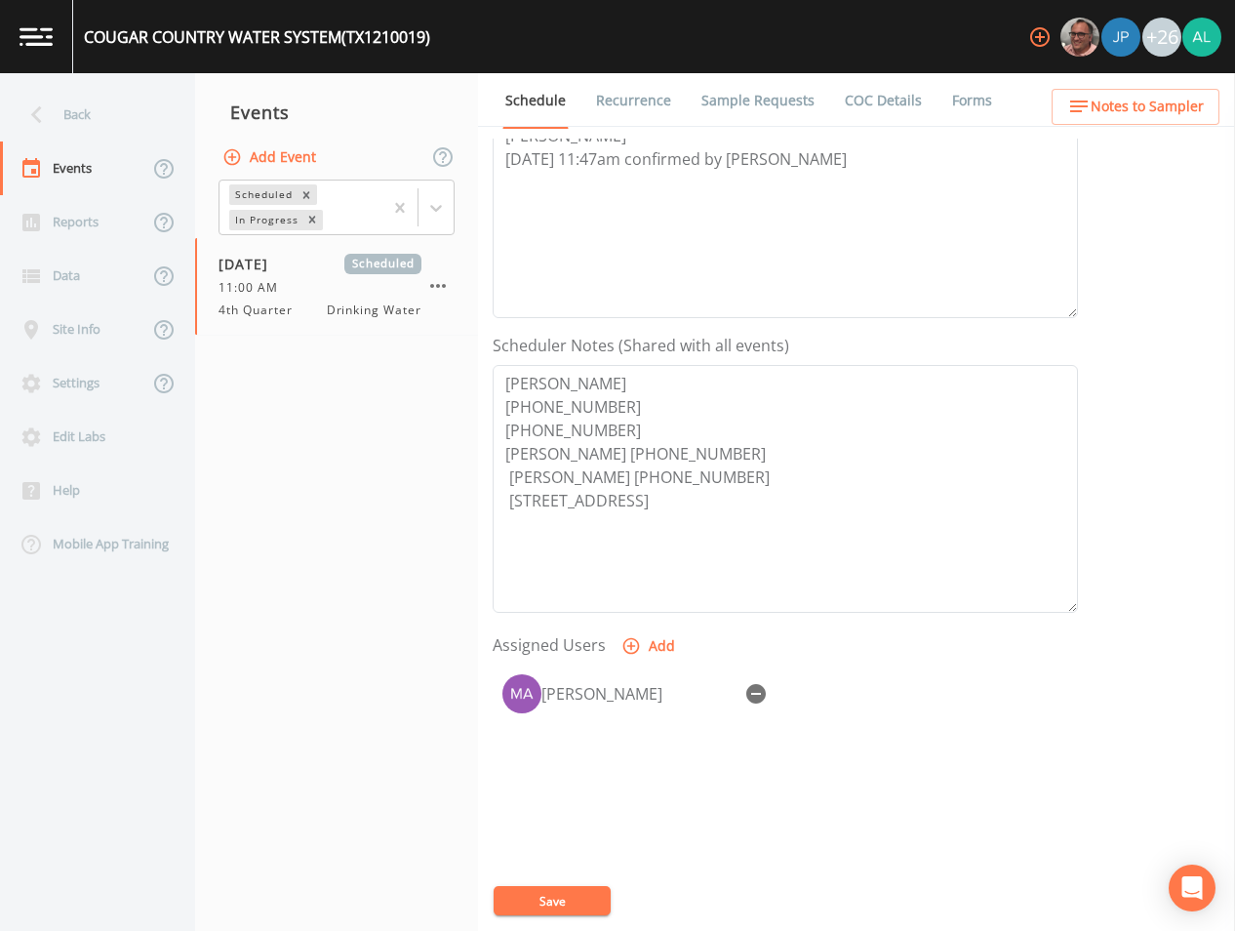
scroll to position [390, 0]
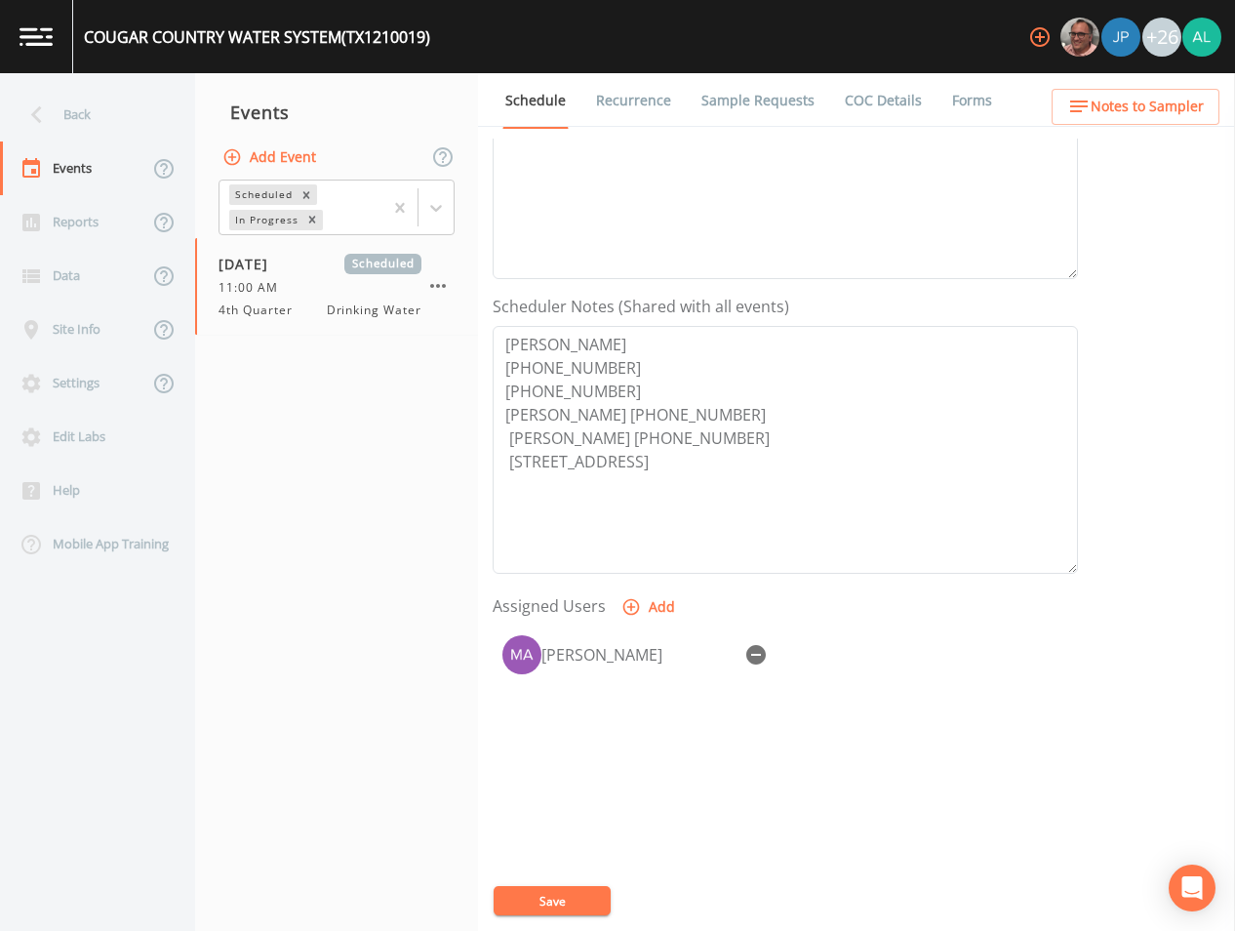
click at [1102, 117] on span "Notes to Sampler" at bounding box center [1147, 107] width 113 height 24
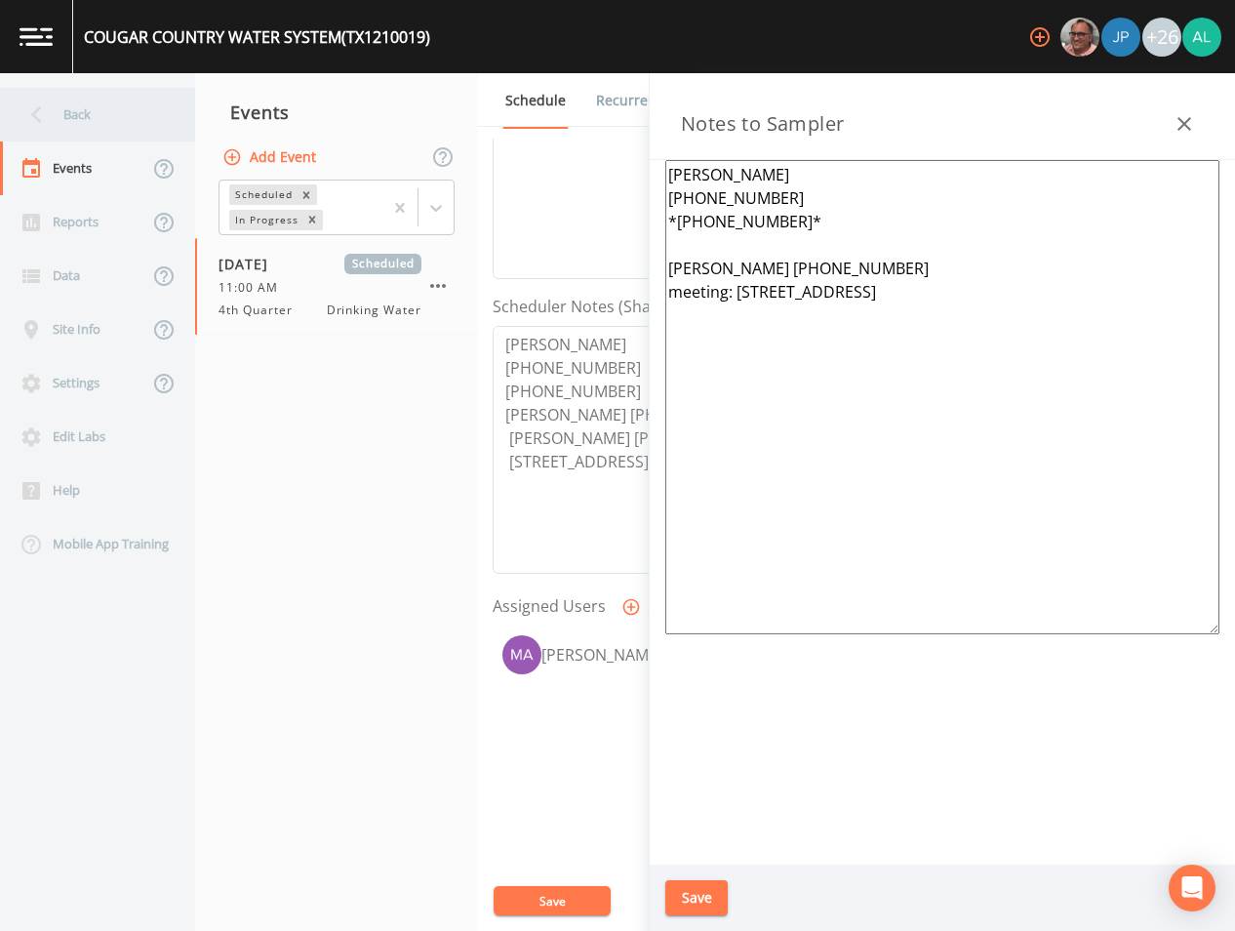
click at [118, 117] on div "Back" at bounding box center [88, 115] width 176 height 54
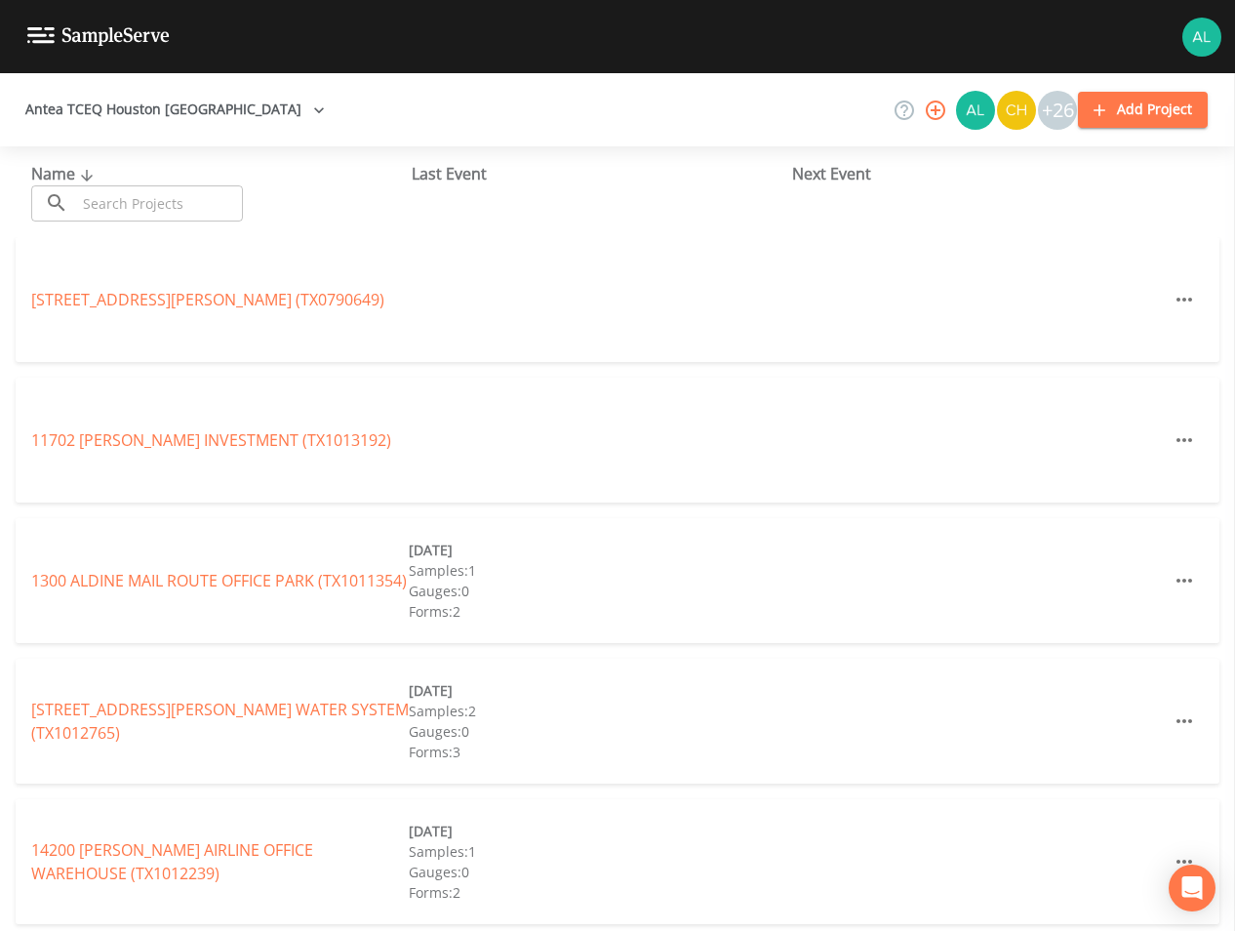
click at [188, 209] on input "text" at bounding box center [159, 203] width 167 height 36
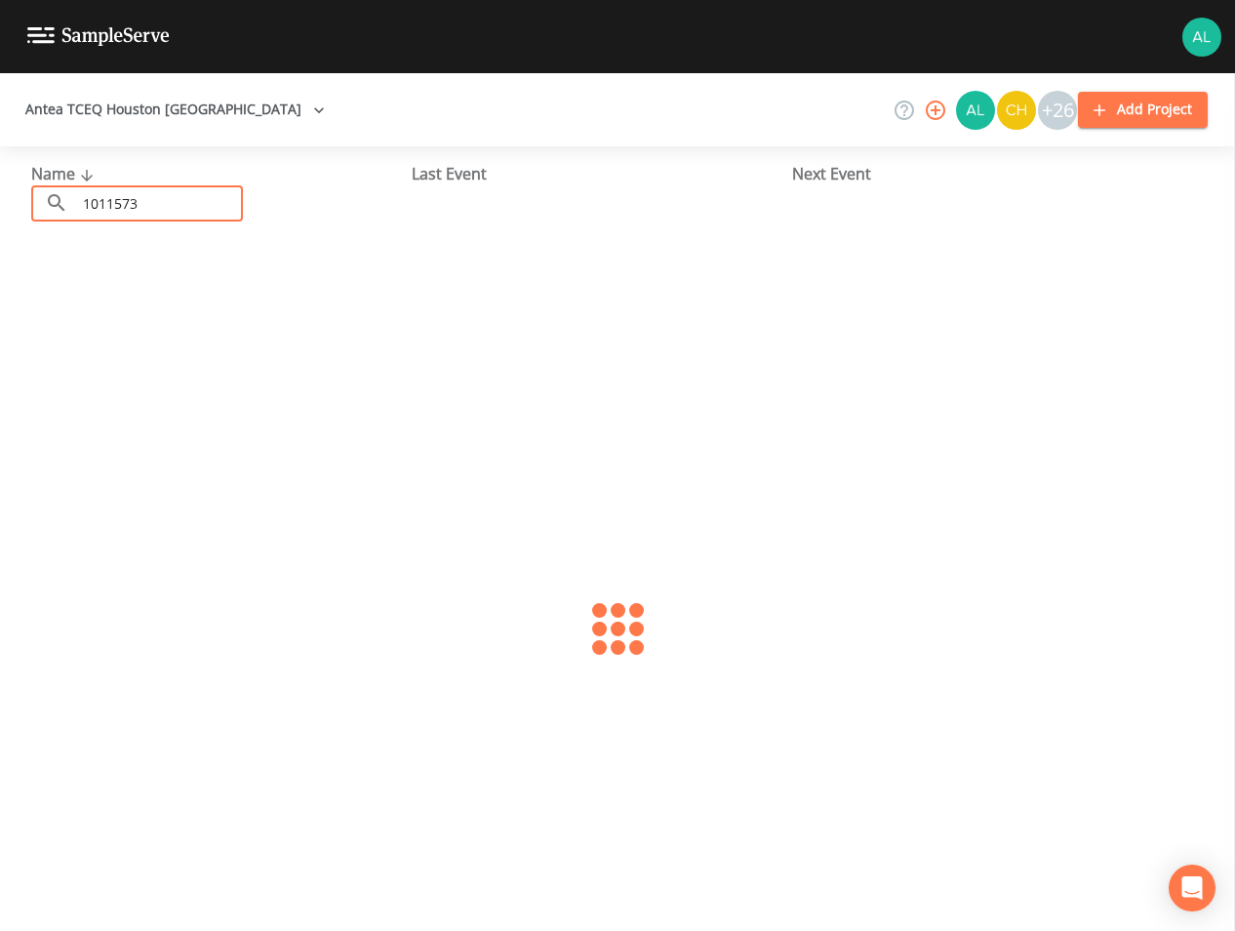
type input "1011573"
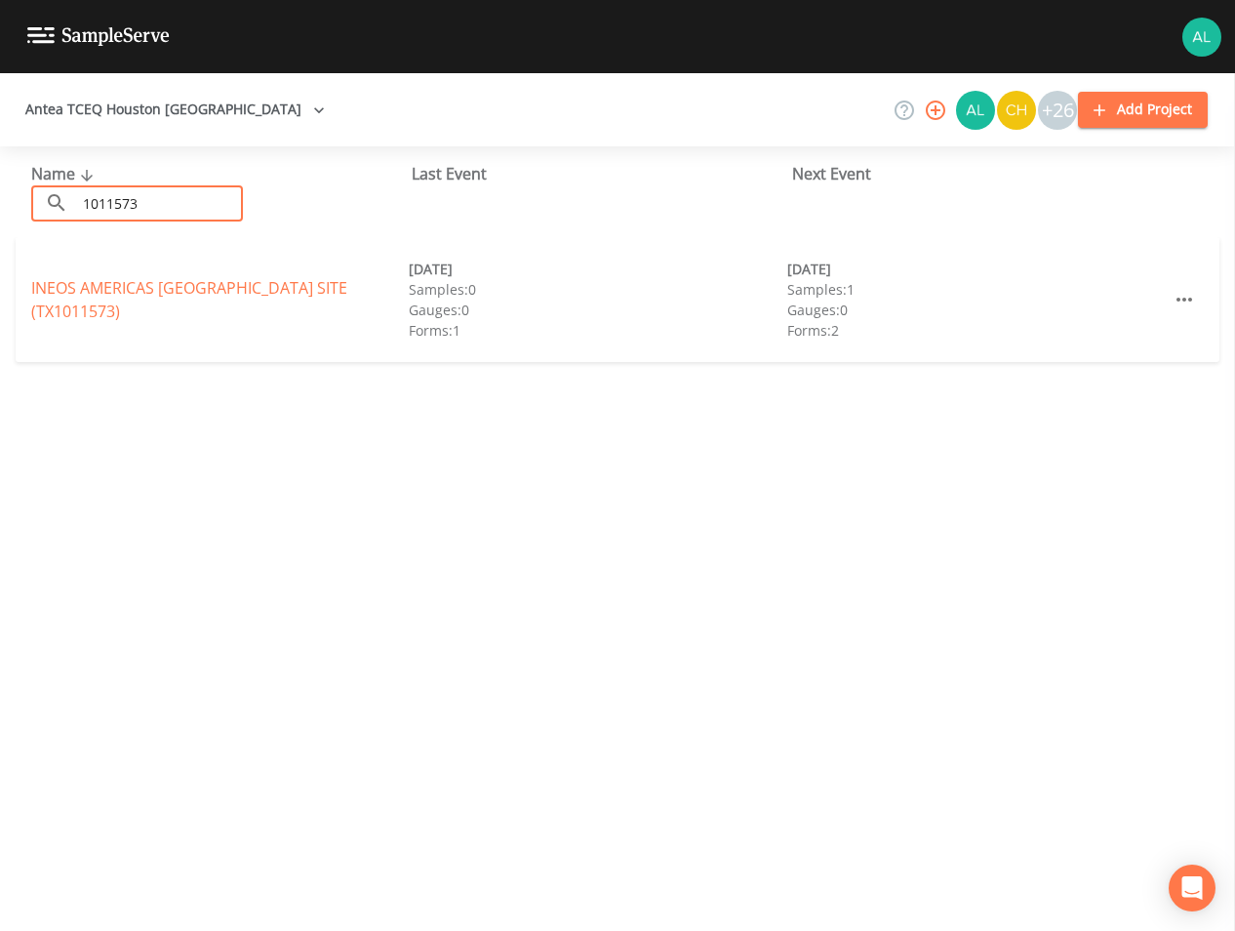
click at [122, 287] on div "INEOS [GEOGRAPHIC_DATA] (TX1011573) [DATE] Samples: 0 Gauges: 0 Forms: 1 [DATE]…" at bounding box center [618, 299] width 1204 height 125
click at [114, 301] on link "INEOS [GEOGRAPHIC_DATA] (TX1011573)" at bounding box center [189, 299] width 316 height 45
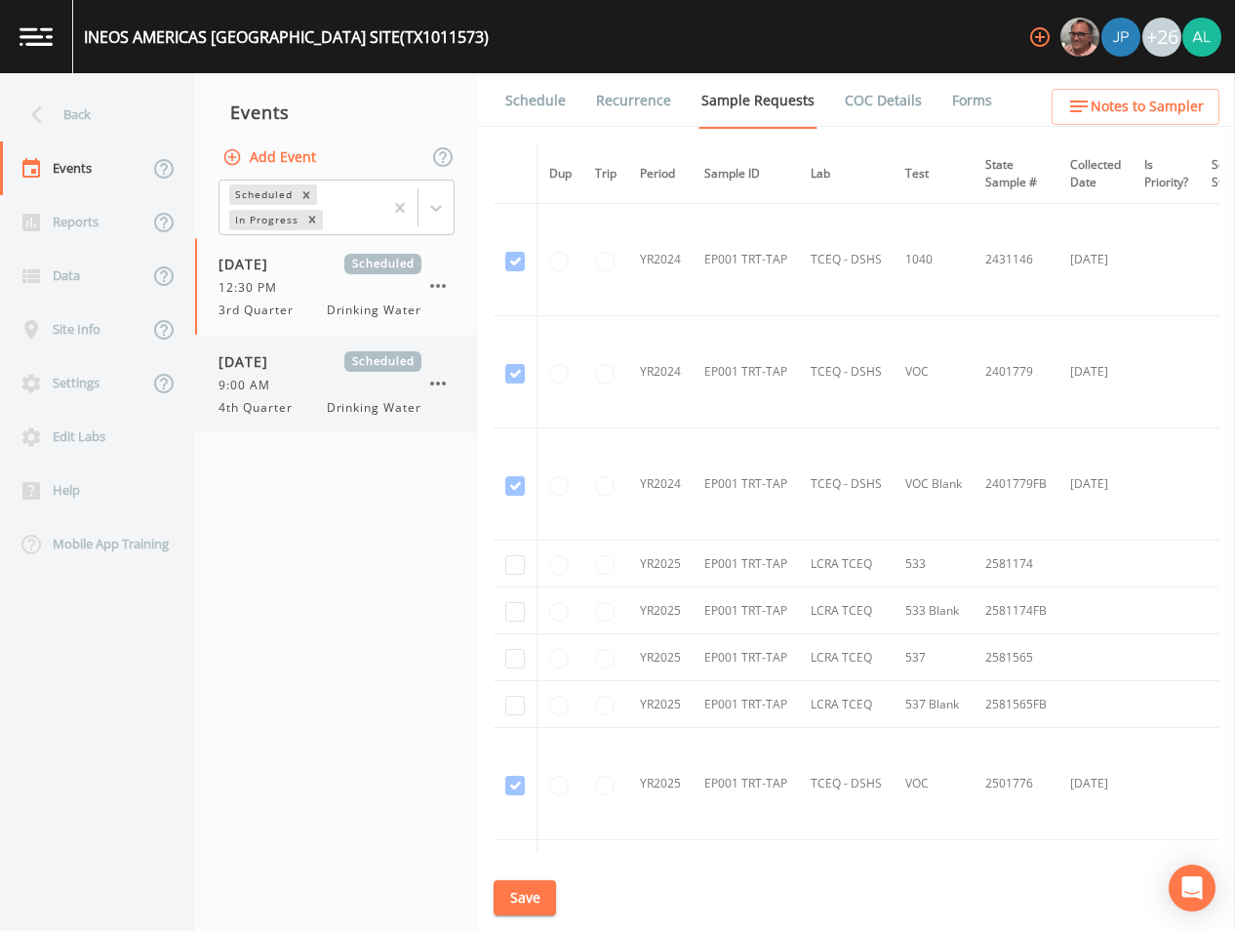
click at [249, 401] on span "4th Quarter" at bounding box center [262, 408] width 86 height 18
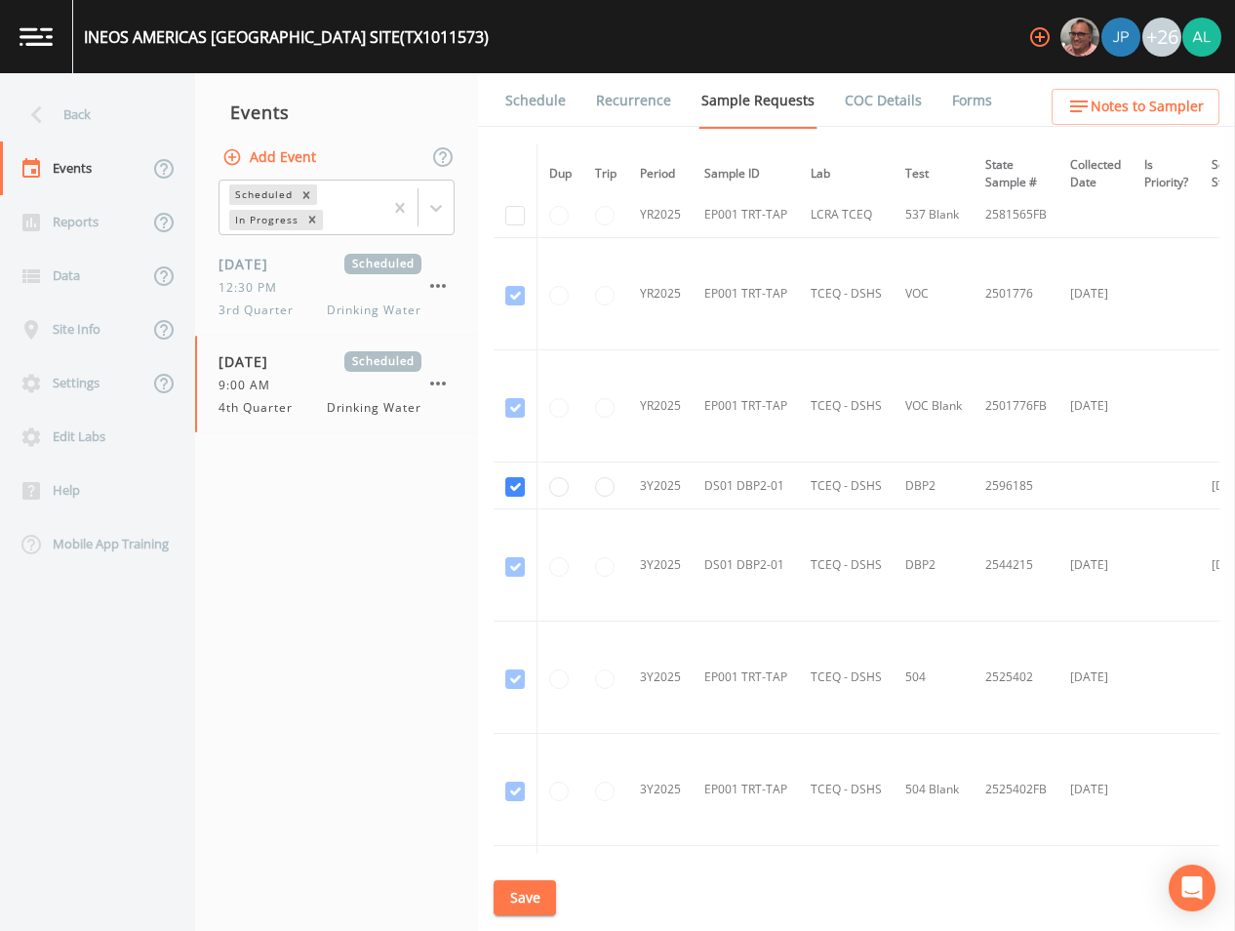
scroll to position [395, 0]
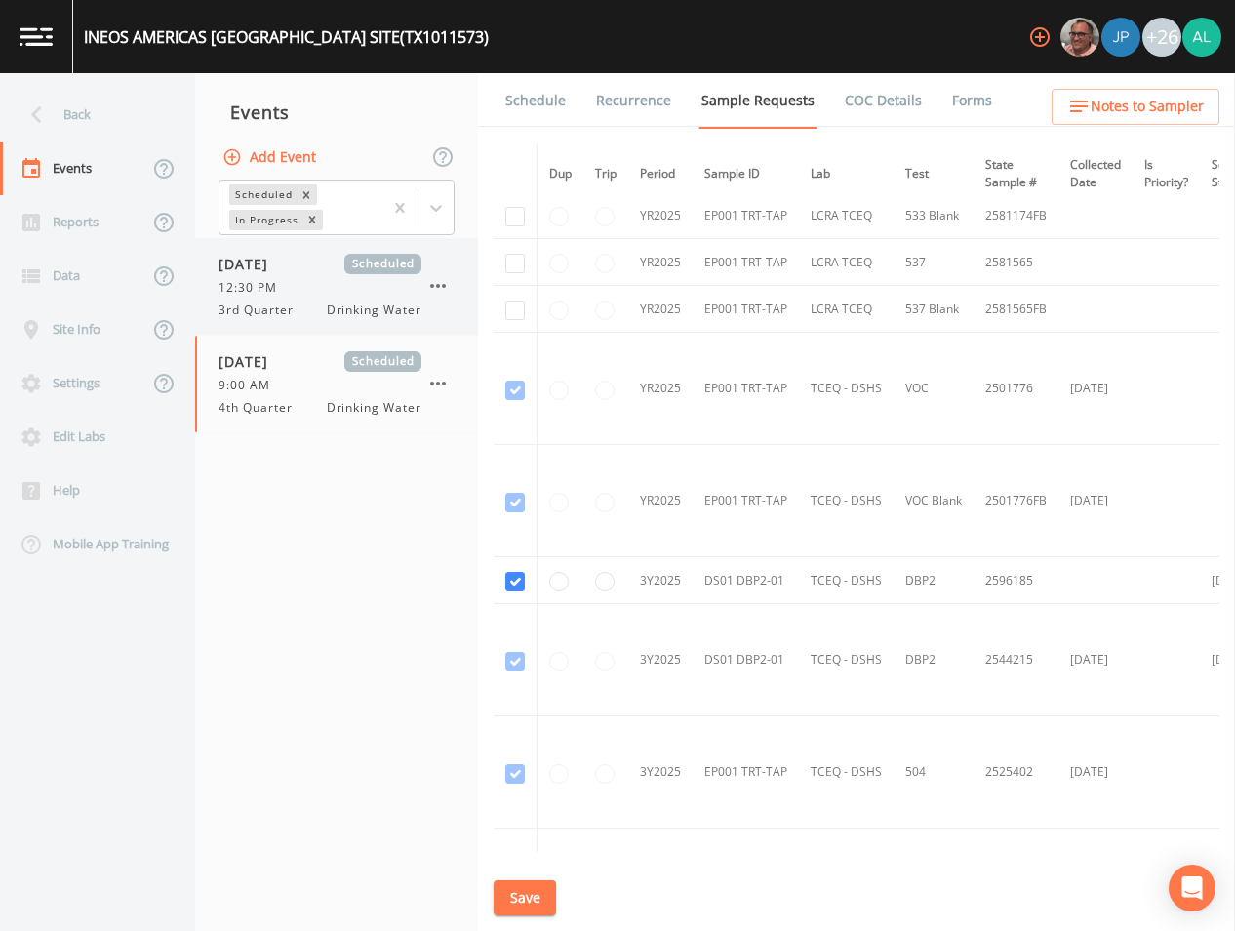
click at [249, 306] on span "3rd Quarter" at bounding box center [262, 311] width 87 height 18
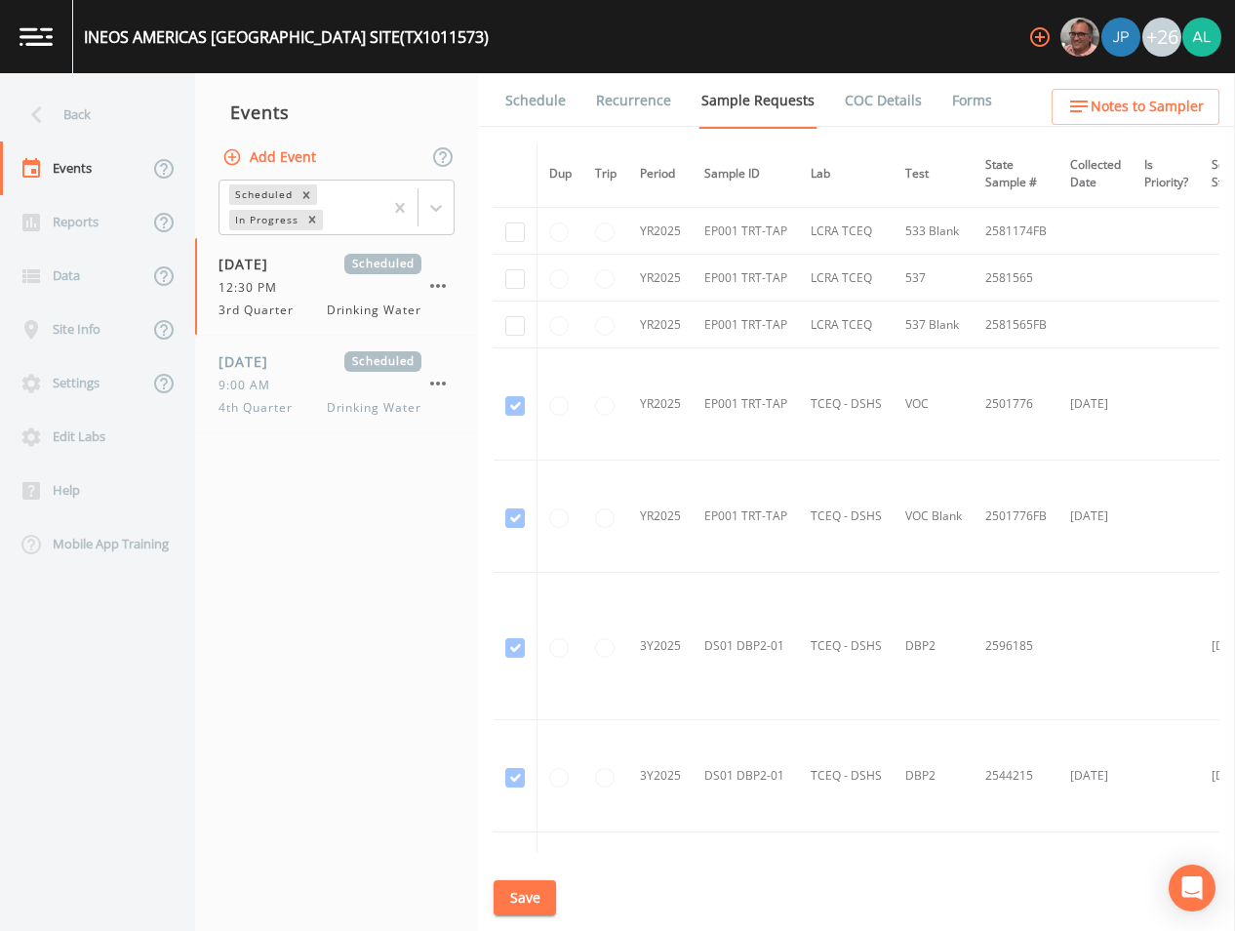
scroll to position [488, 0]
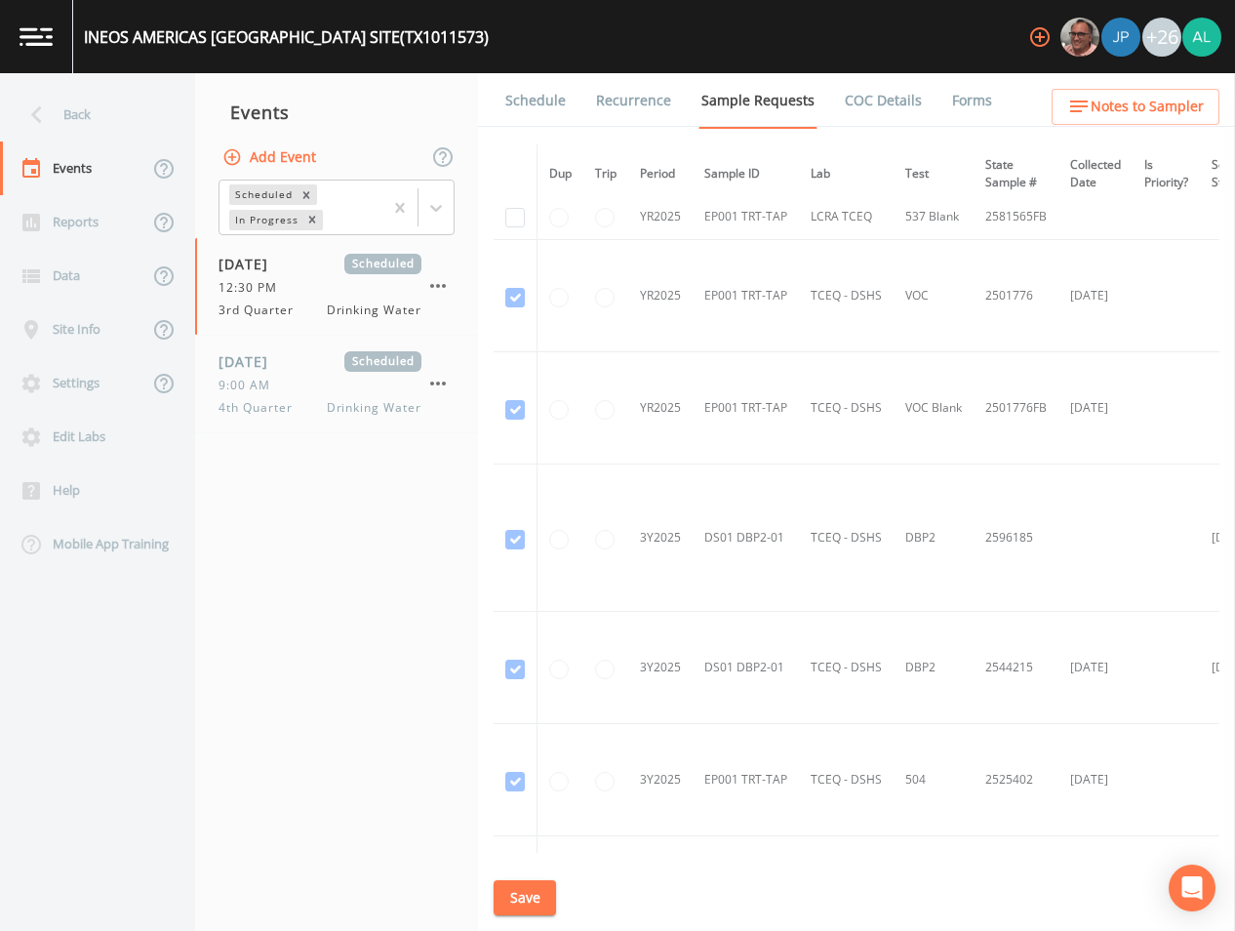
click at [491, 86] on li "Schedule" at bounding box center [523, 100] width 91 height 55
click at [544, 97] on link "Schedule" at bounding box center [536, 100] width 66 height 55
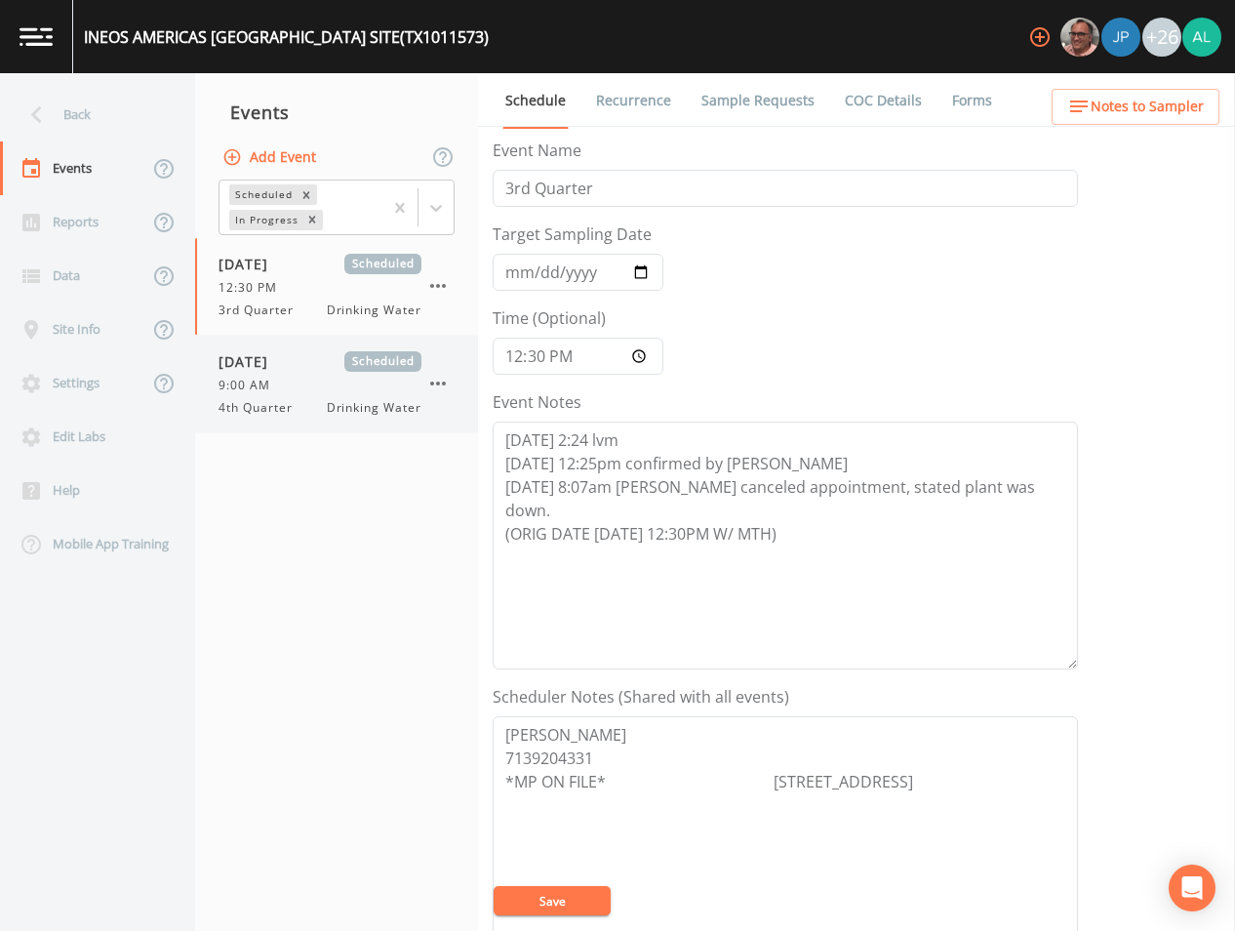
click at [243, 379] on span "9:00 AM" at bounding box center [250, 386] width 63 height 18
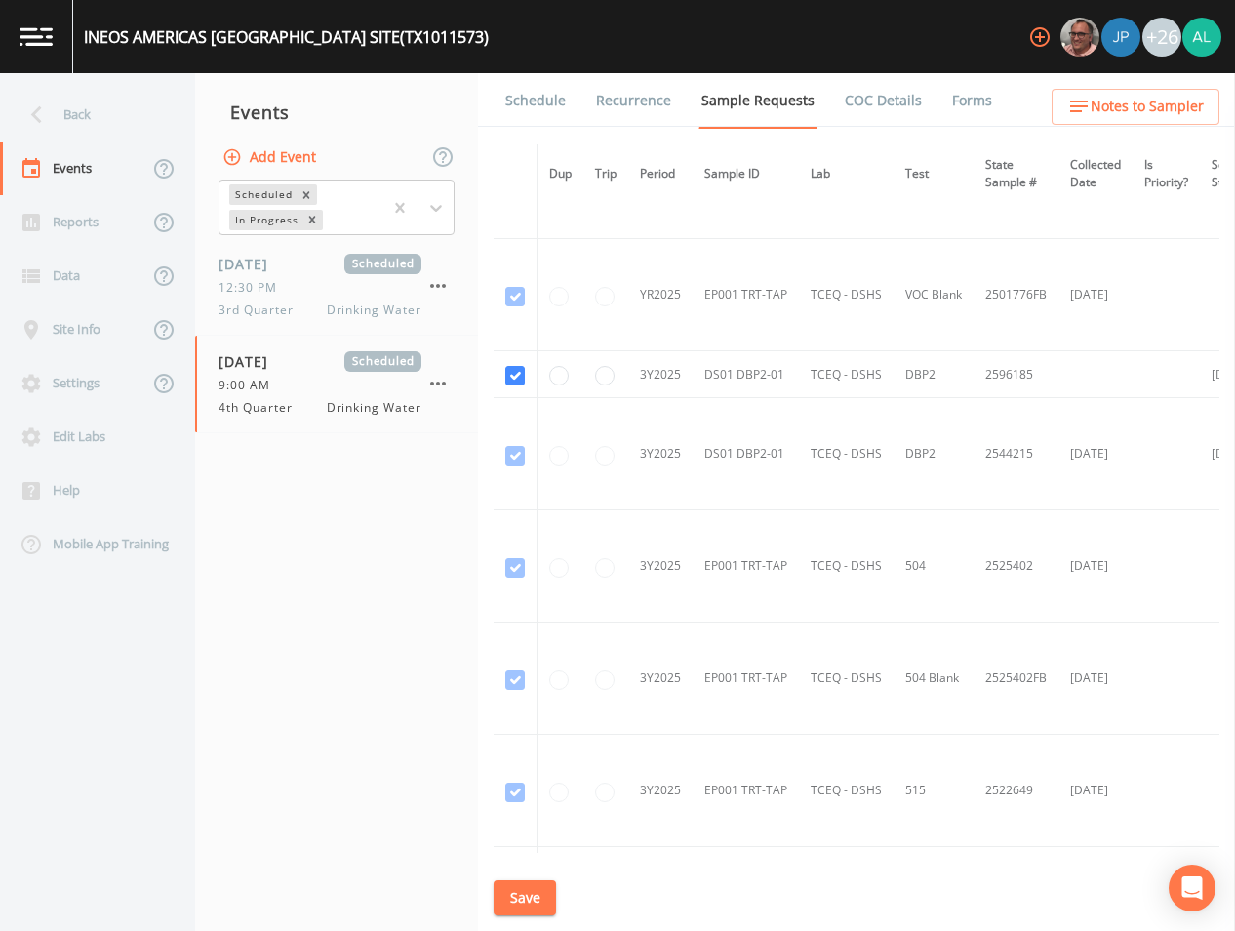
scroll to position [878, 0]
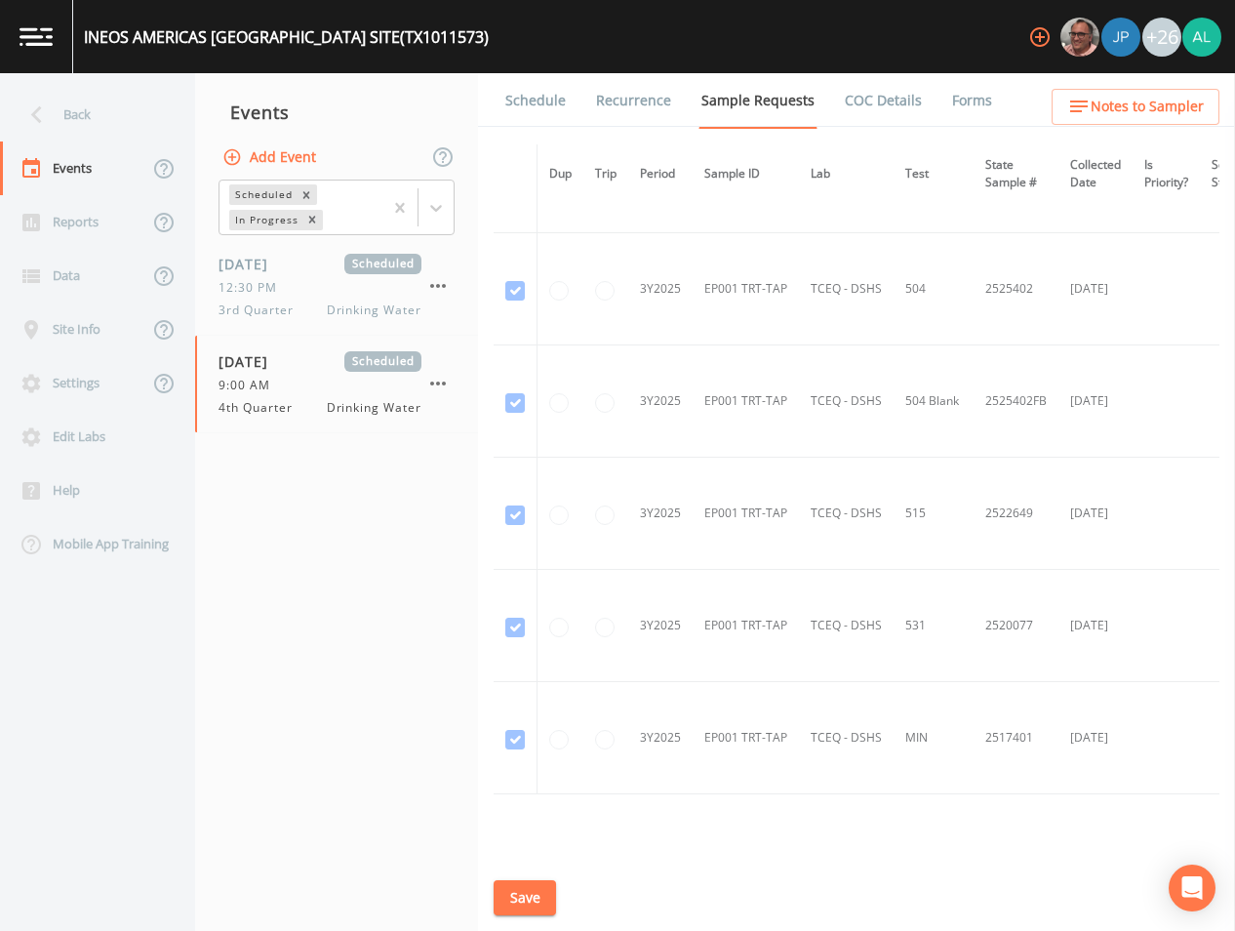
click at [534, 876] on div "Schedule Recurrence Sample Requests COC Details Forms Dup Trip Period Sample ID…" at bounding box center [856, 502] width 757 height 858
click at [522, 887] on button "Save" at bounding box center [525, 898] width 62 height 36
click at [508, 106] on link "Schedule" at bounding box center [536, 100] width 66 height 55
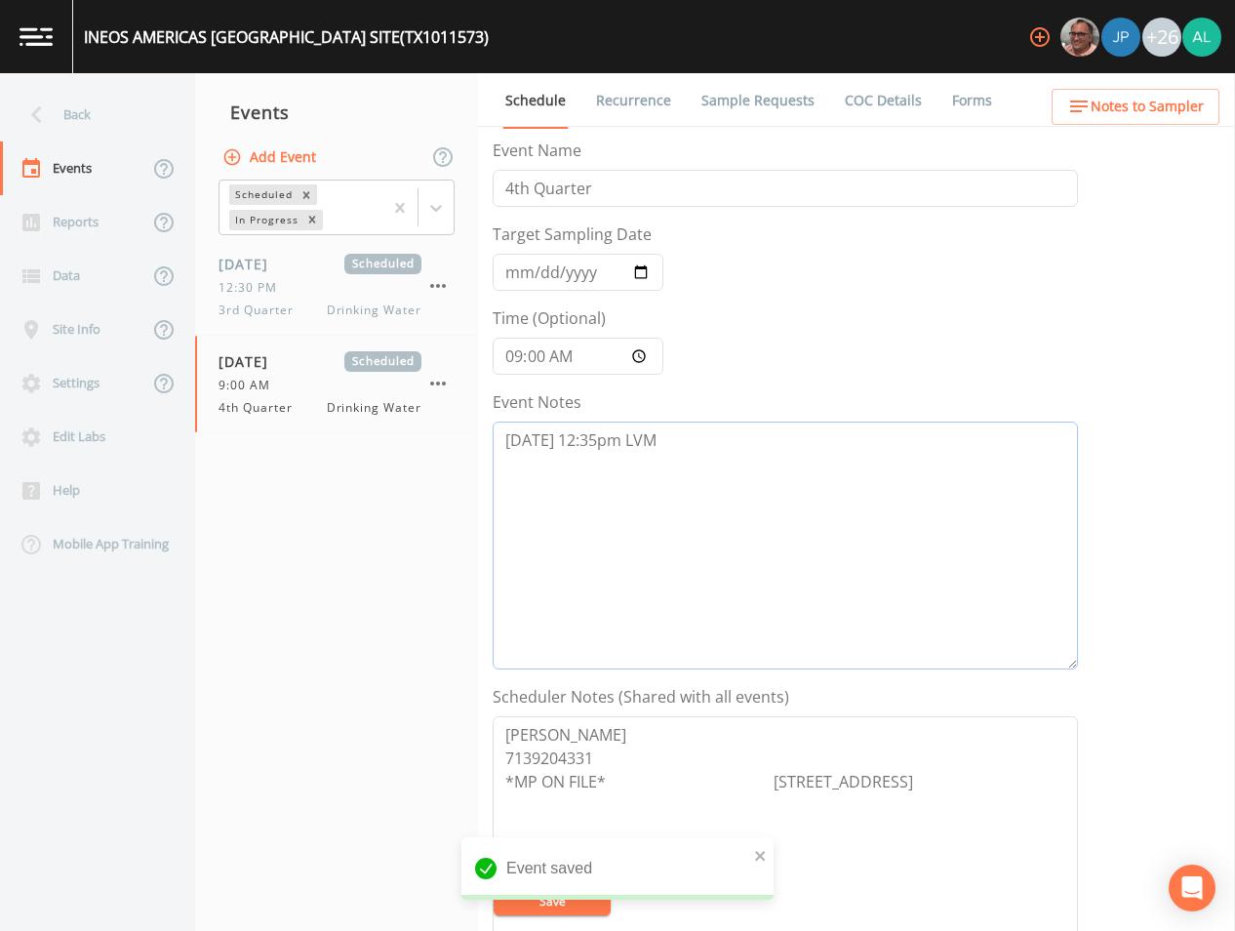
click at [740, 477] on textarea "[DATE] 12:35pm LVM" at bounding box center [786, 546] width 586 height 248
type textarea "[DATE] 12:35pm LVM [DATE] 11:55pm LVM"
click at [555, 898] on button "Save" at bounding box center [552, 900] width 117 height 29
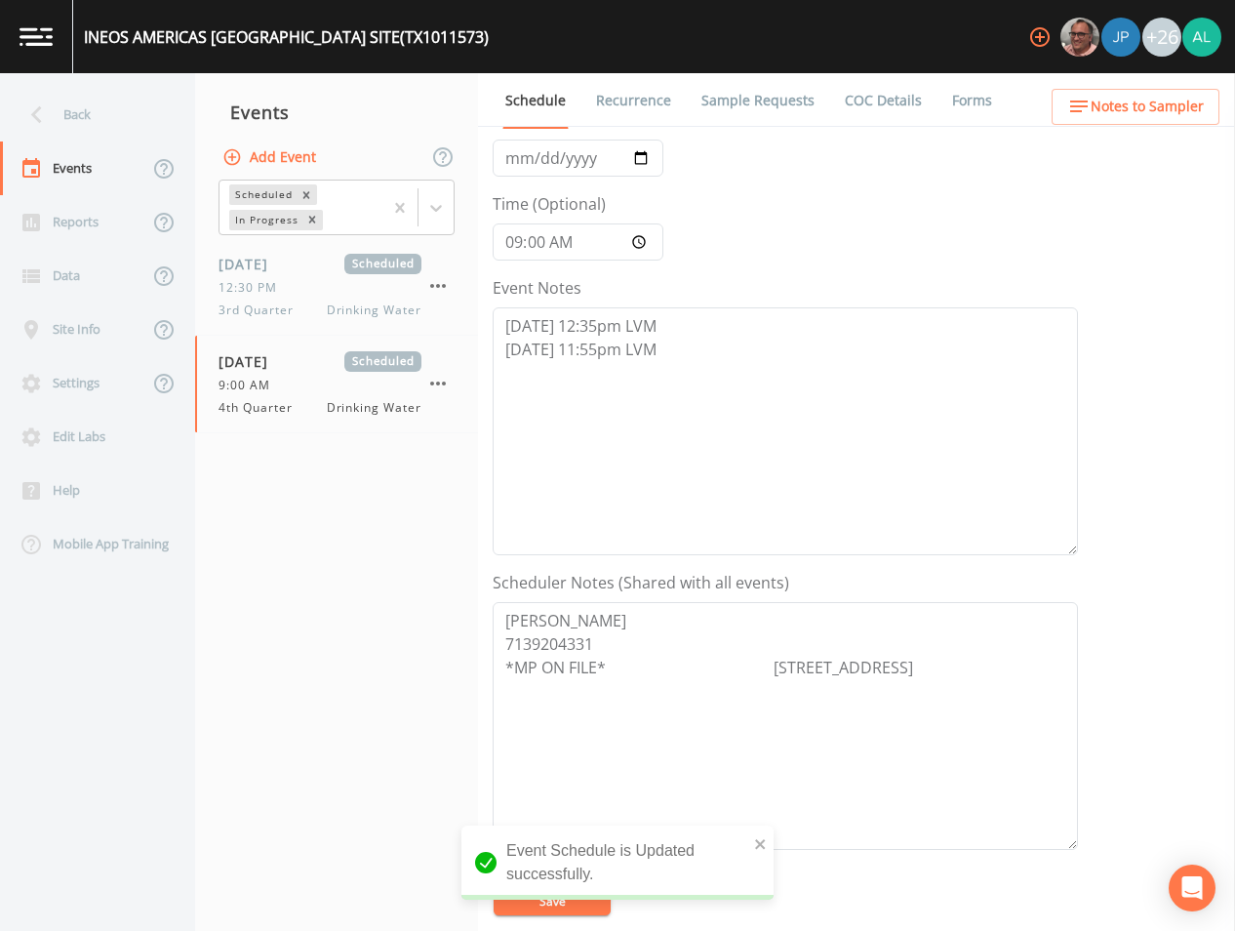
scroll to position [293, 0]
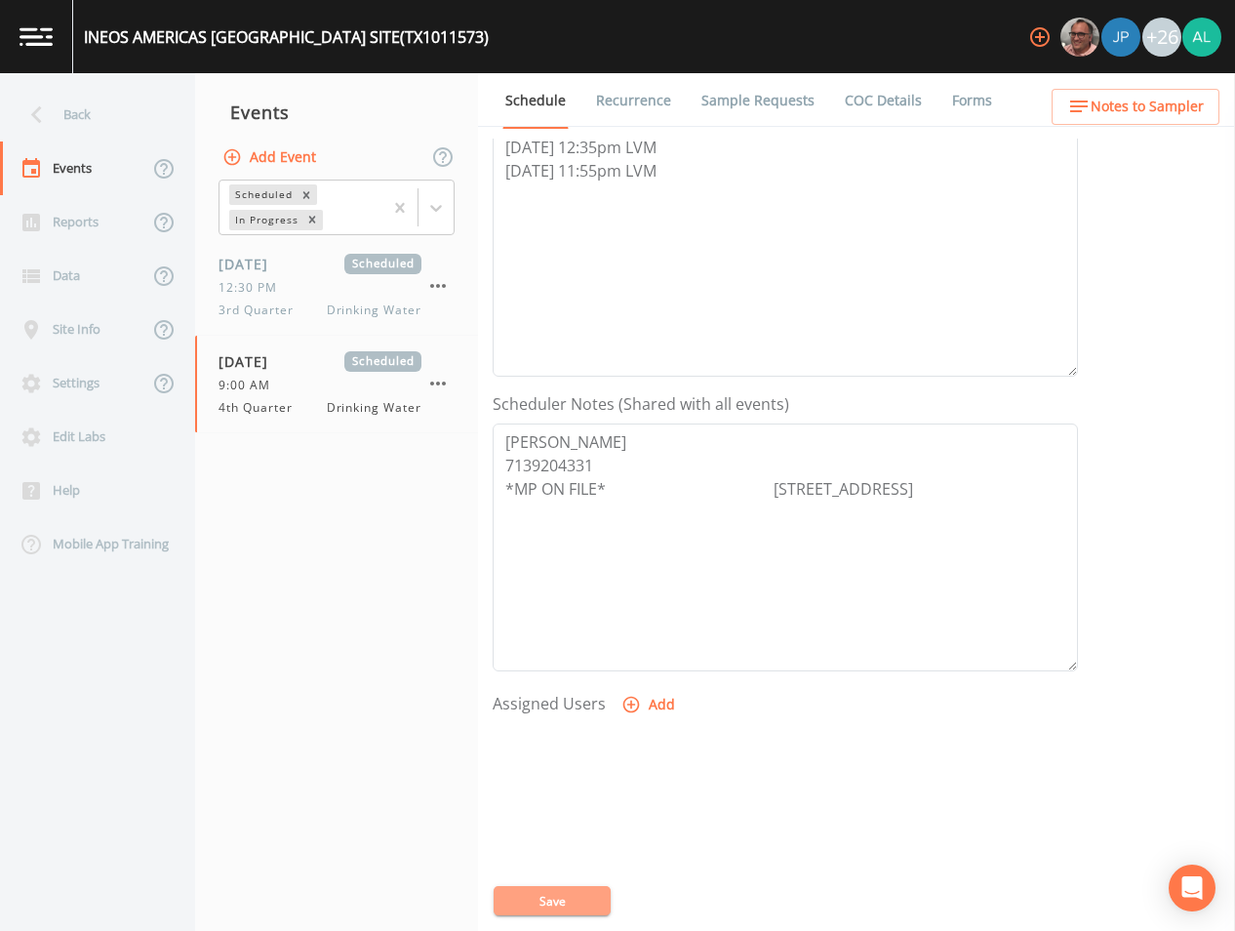
click at [547, 893] on button "Save" at bounding box center [552, 900] width 117 height 29
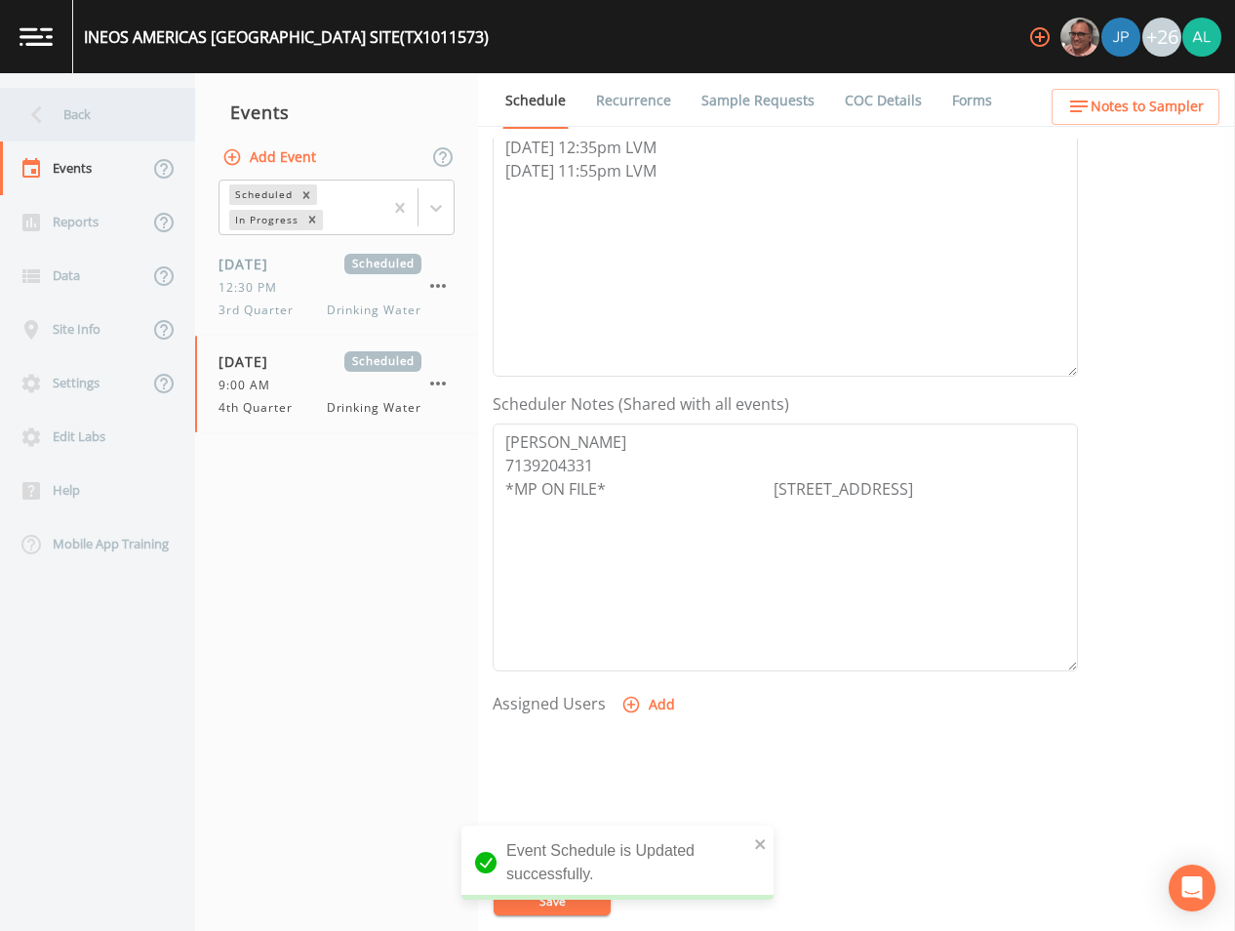
click at [99, 120] on div "Back" at bounding box center [88, 115] width 176 height 54
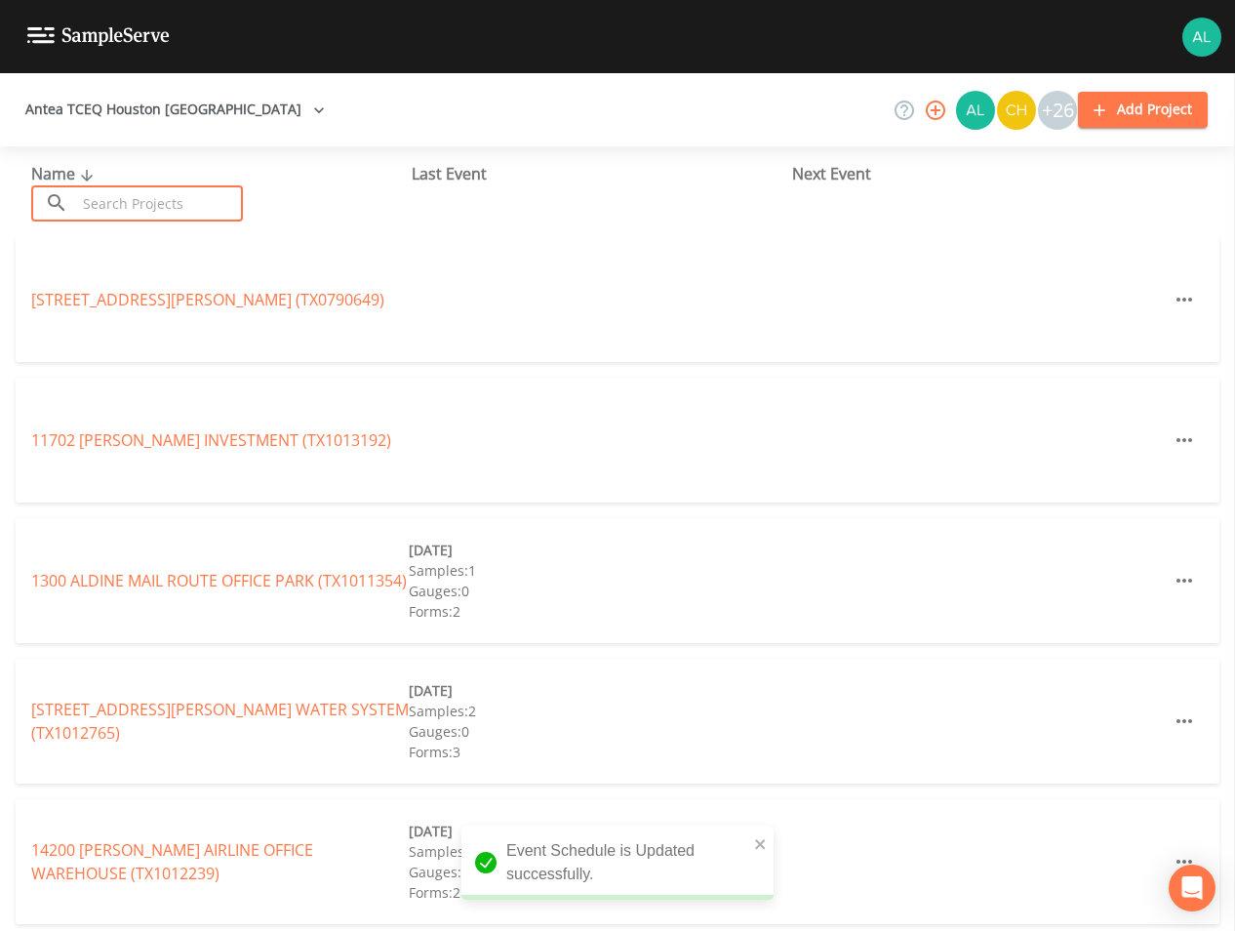
click at [188, 212] on input "text" at bounding box center [159, 203] width 167 height 36
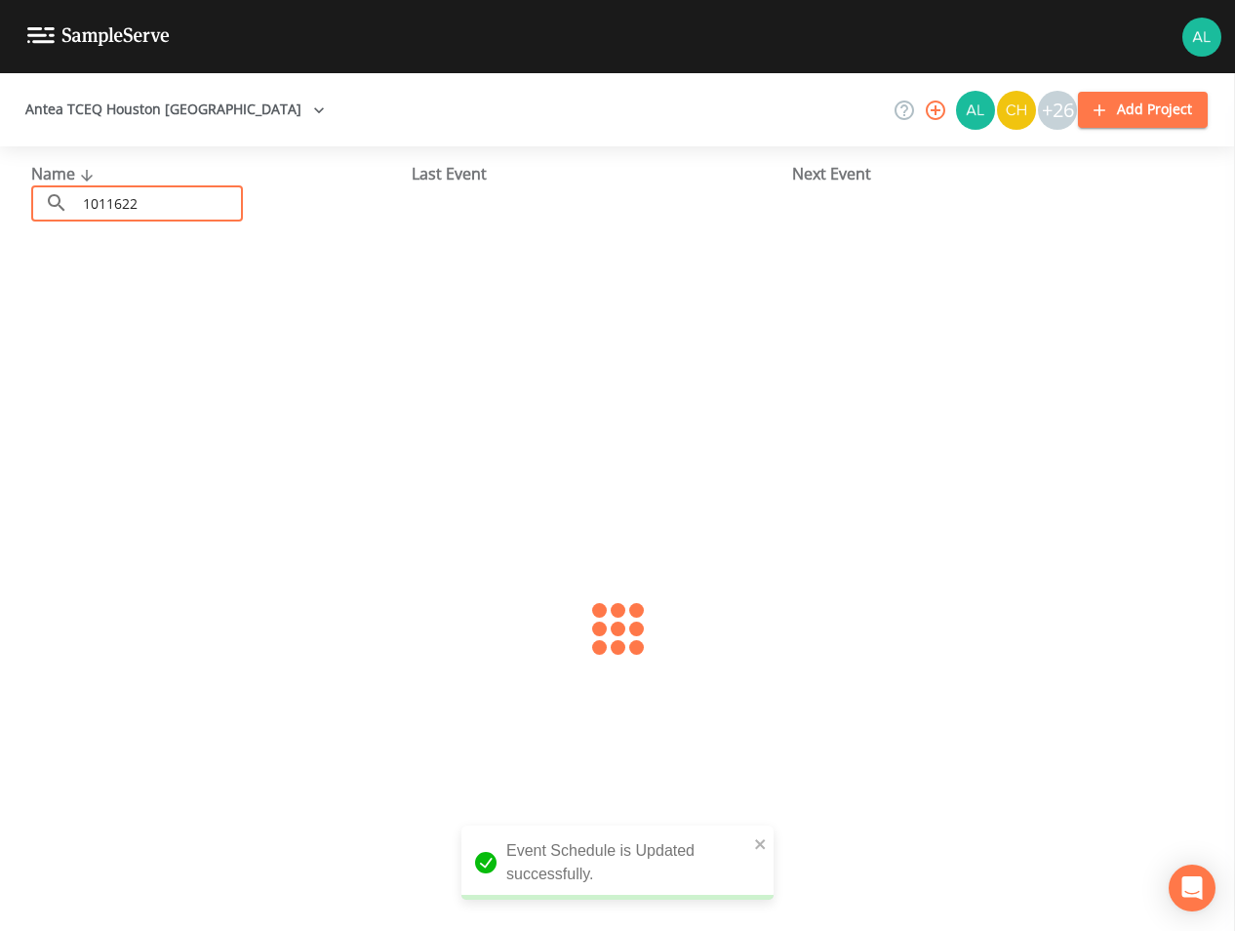
type input "1011622"
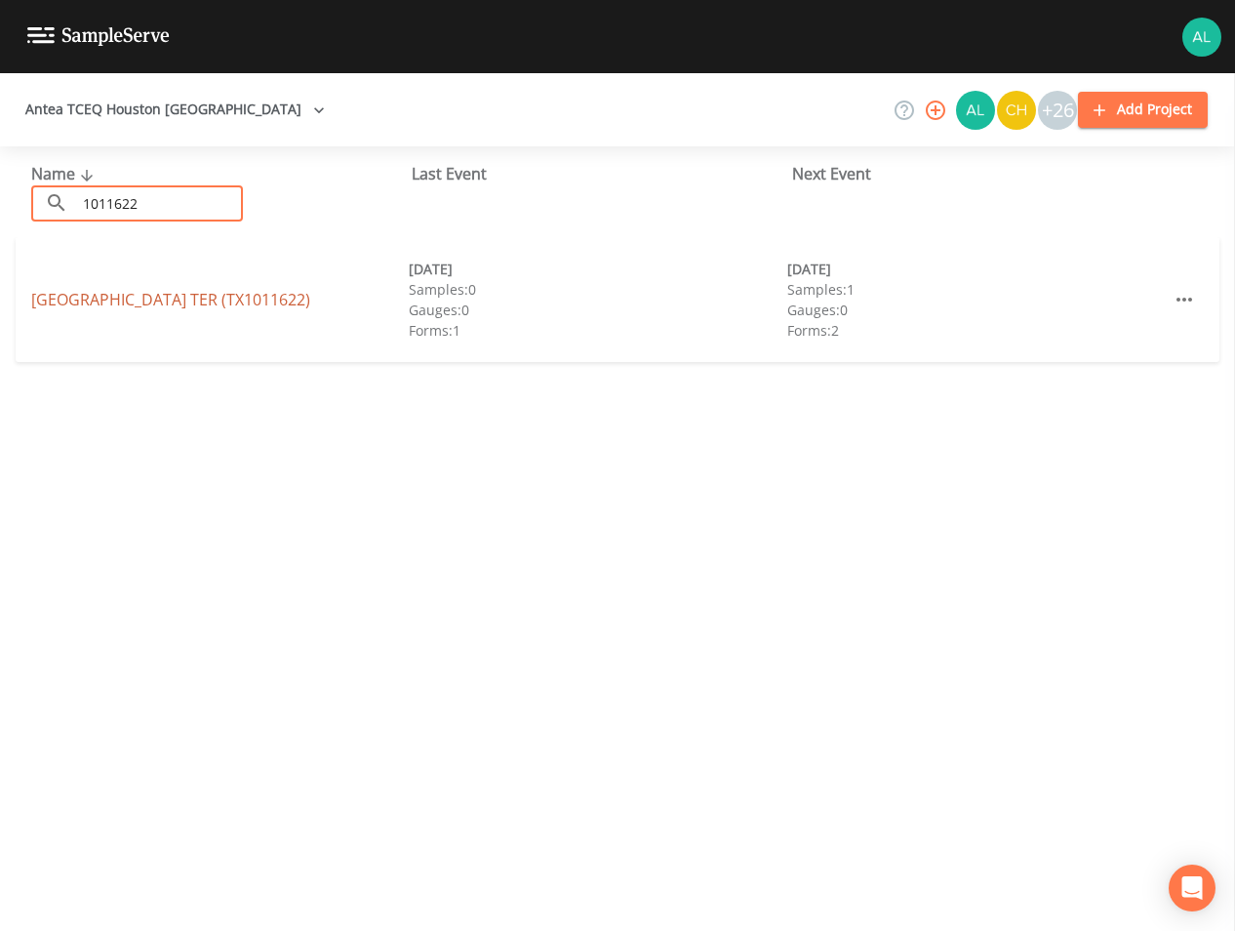
click at [76, 310] on link "[GEOGRAPHIC_DATA] (TX1011622)" at bounding box center [170, 299] width 279 height 21
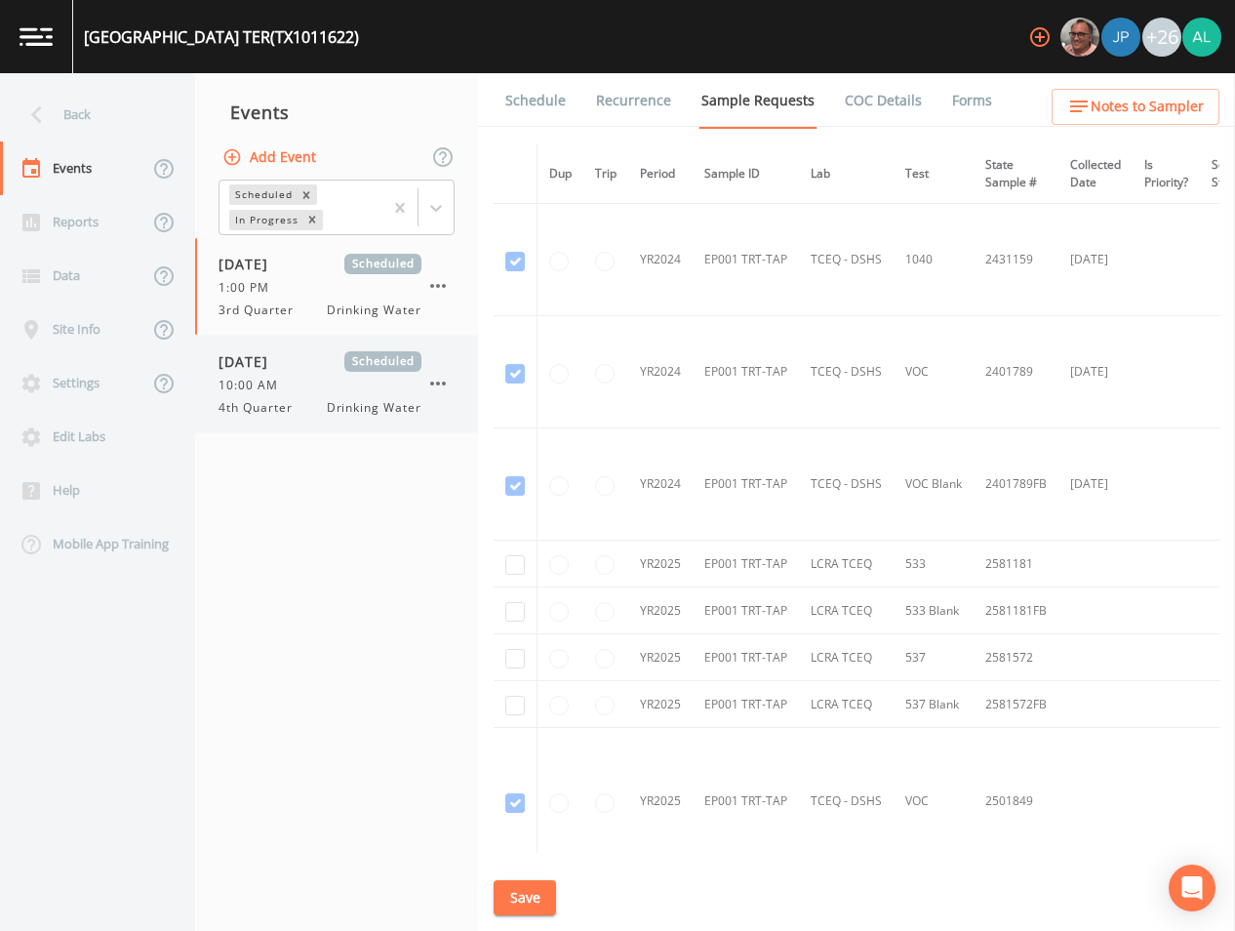
click at [281, 415] on span "4th Quarter" at bounding box center [262, 408] width 86 height 18
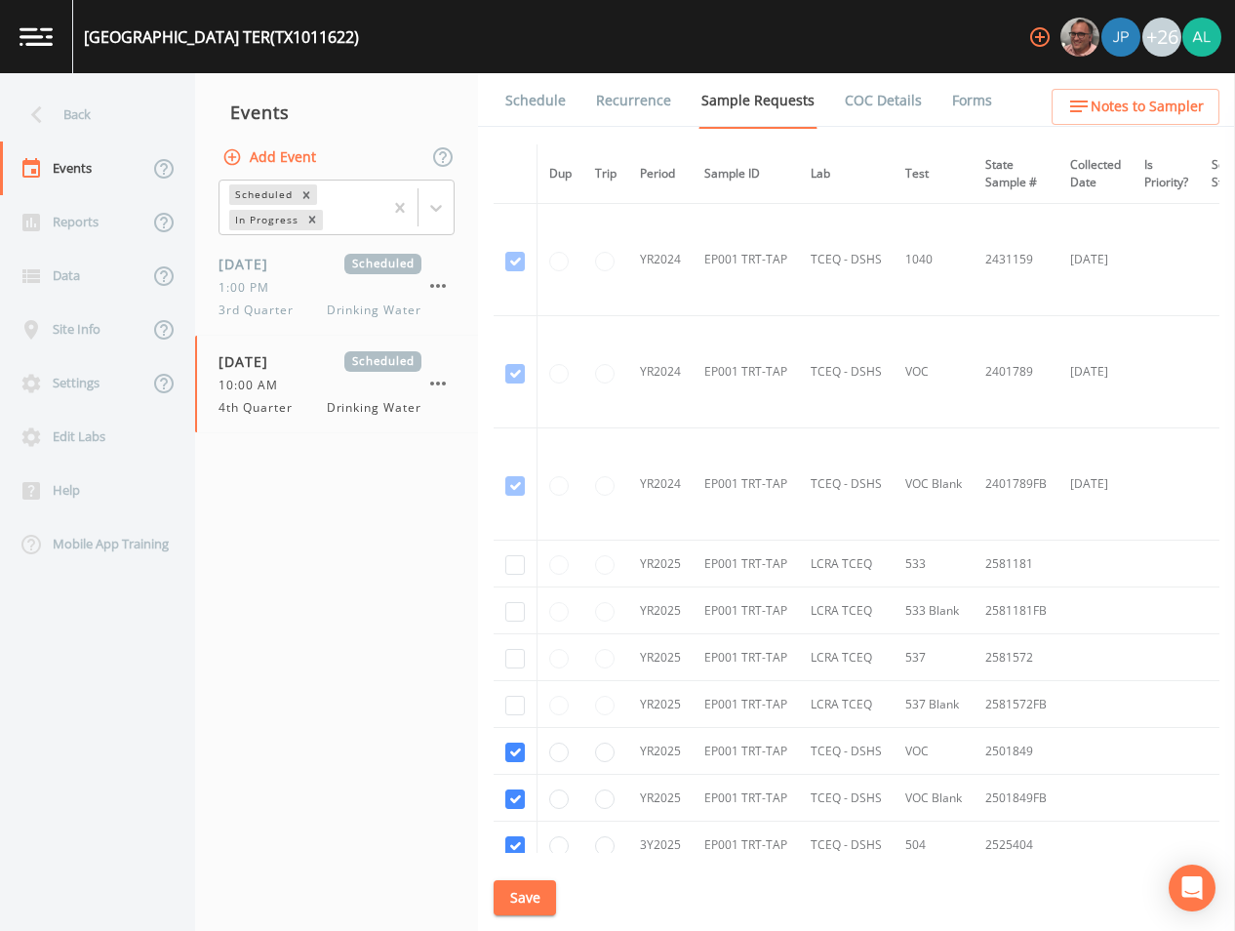
scroll to position [411, 0]
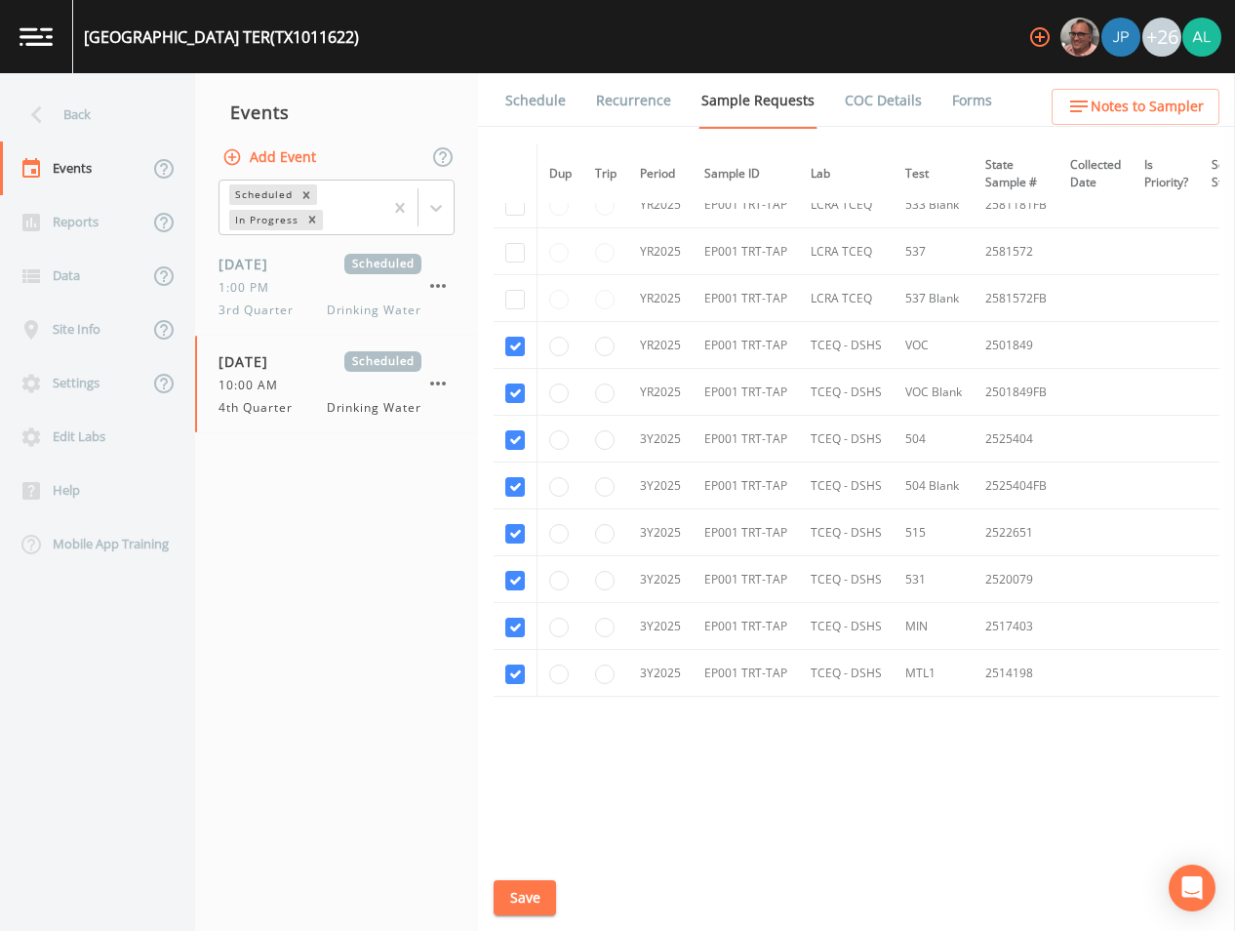
click at [563, 88] on link "Schedule" at bounding box center [536, 100] width 66 height 55
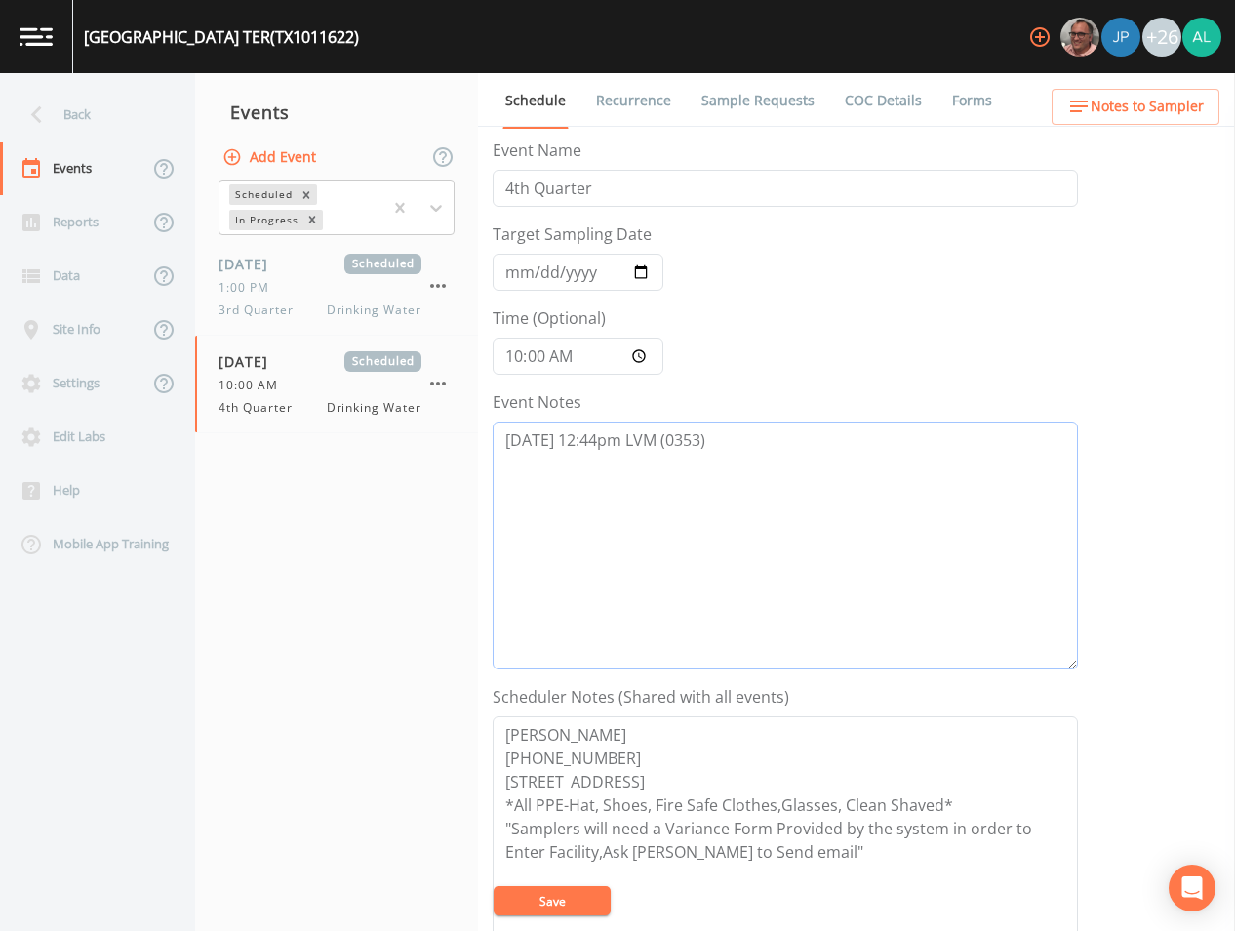
click at [784, 502] on textarea "[DATE] 12:44pm LVM (0353)" at bounding box center [786, 546] width 586 height 248
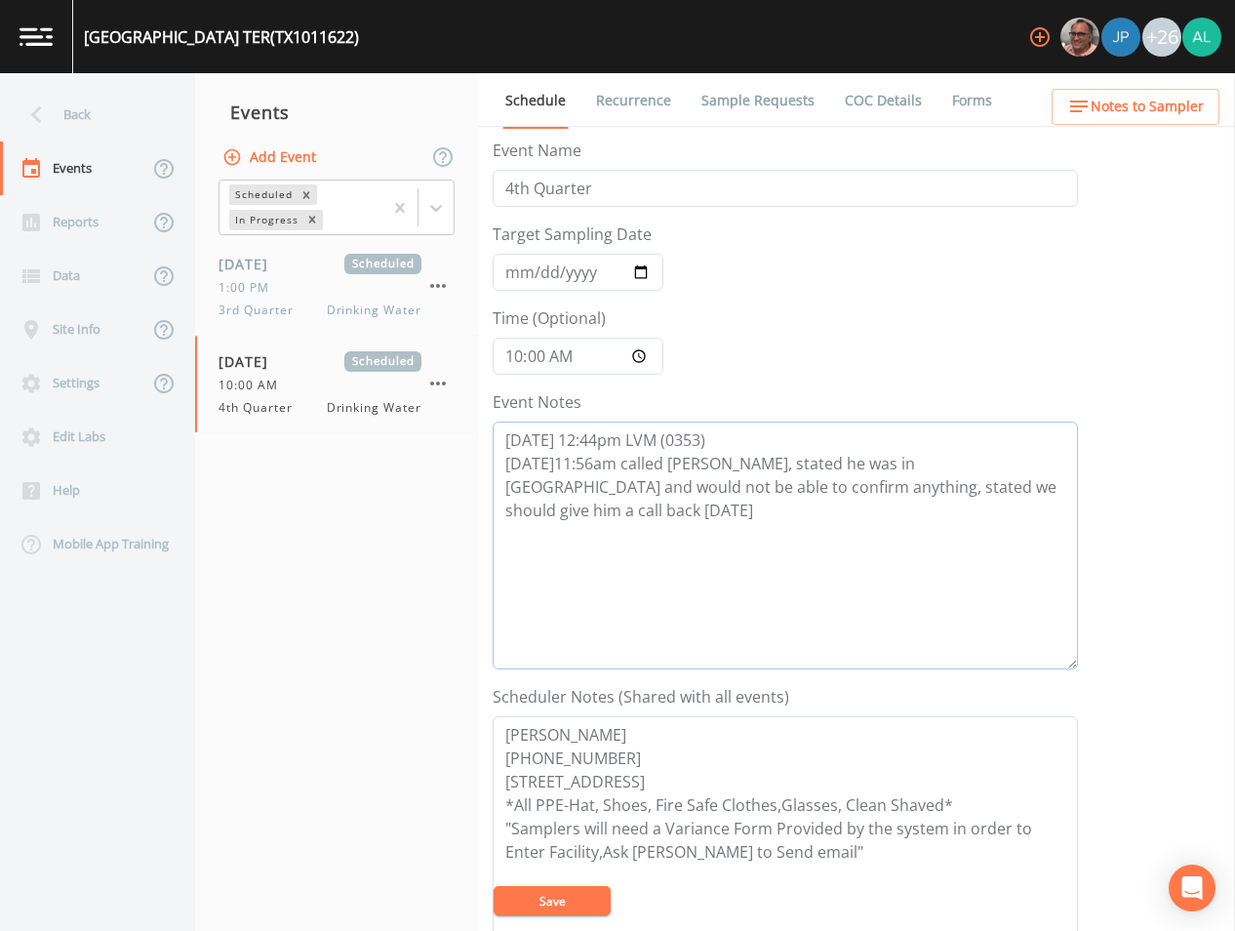
drag, startPoint x: 1045, startPoint y: 488, endPoint x: 436, endPoint y: 468, distance: 609.3
click at [436, 468] on div "Back Events Reports Data Site Info Settings Edit Labs Help Mobile App Training …" at bounding box center [617, 502] width 1235 height 858
type textarea "[DATE] 12:44pm LVM (0353) [DATE]11:56am called [PERSON_NAME], stated he was in …"
click at [603, 892] on button "Save" at bounding box center [552, 900] width 117 height 29
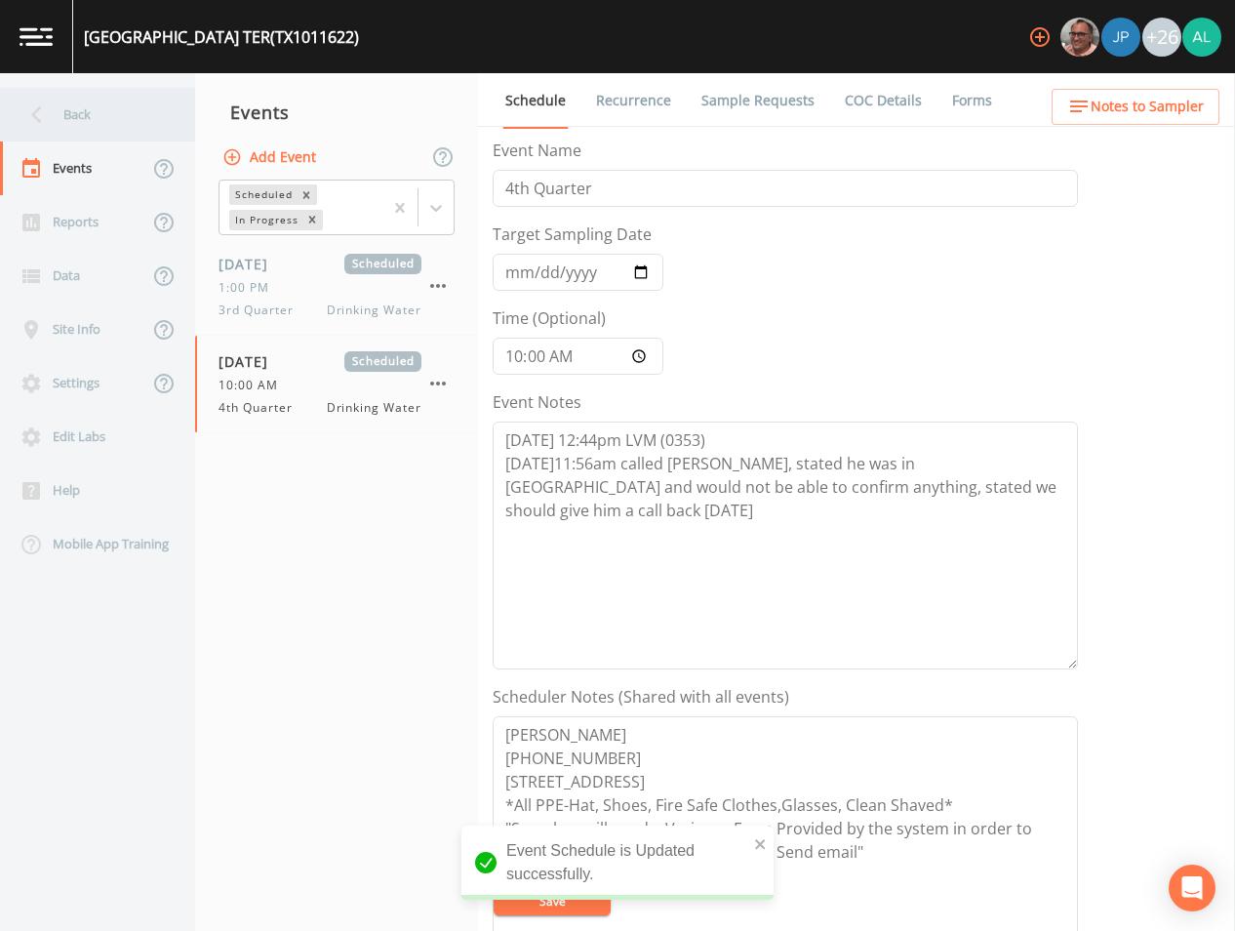
click at [92, 101] on div "Back" at bounding box center [88, 115] width 176 height 54
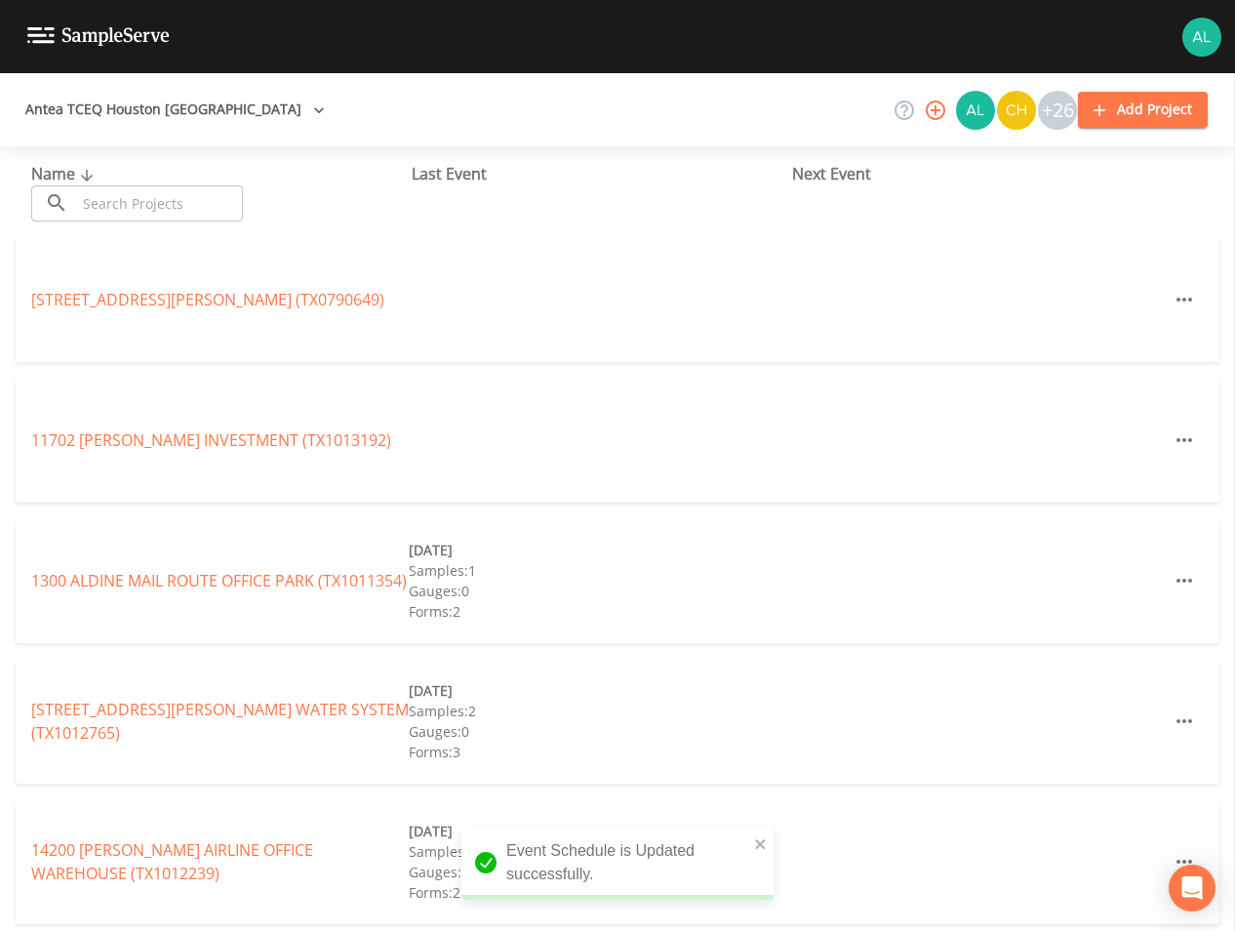
click at [182, 223] on div "Name ​ ​ Last Event Next Event" at bounding box center [617, 191] width 1235 height 91
click at [189, 212] on input "text" at bounding box center [159, 203] width 167 height 36
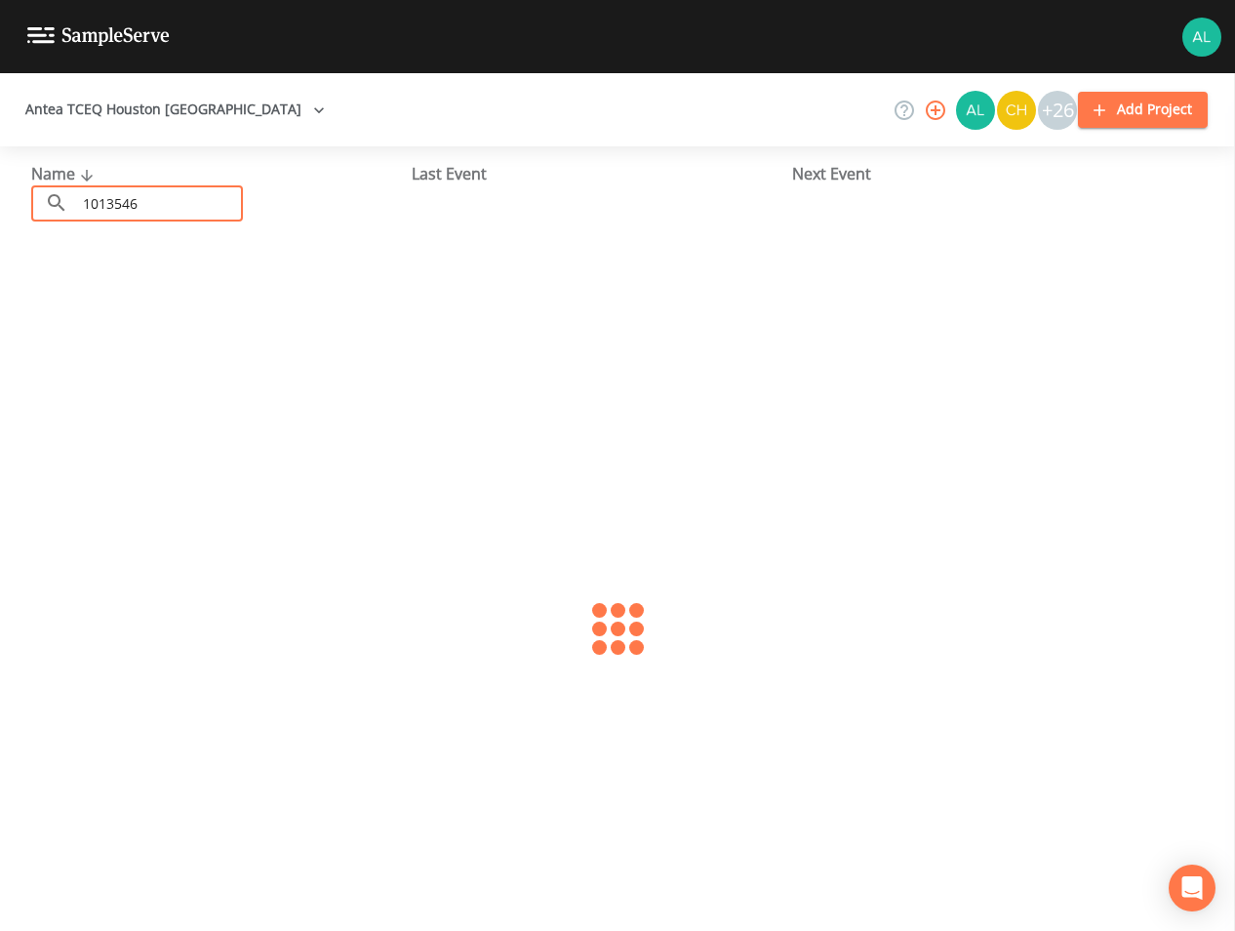
type input "1013546"
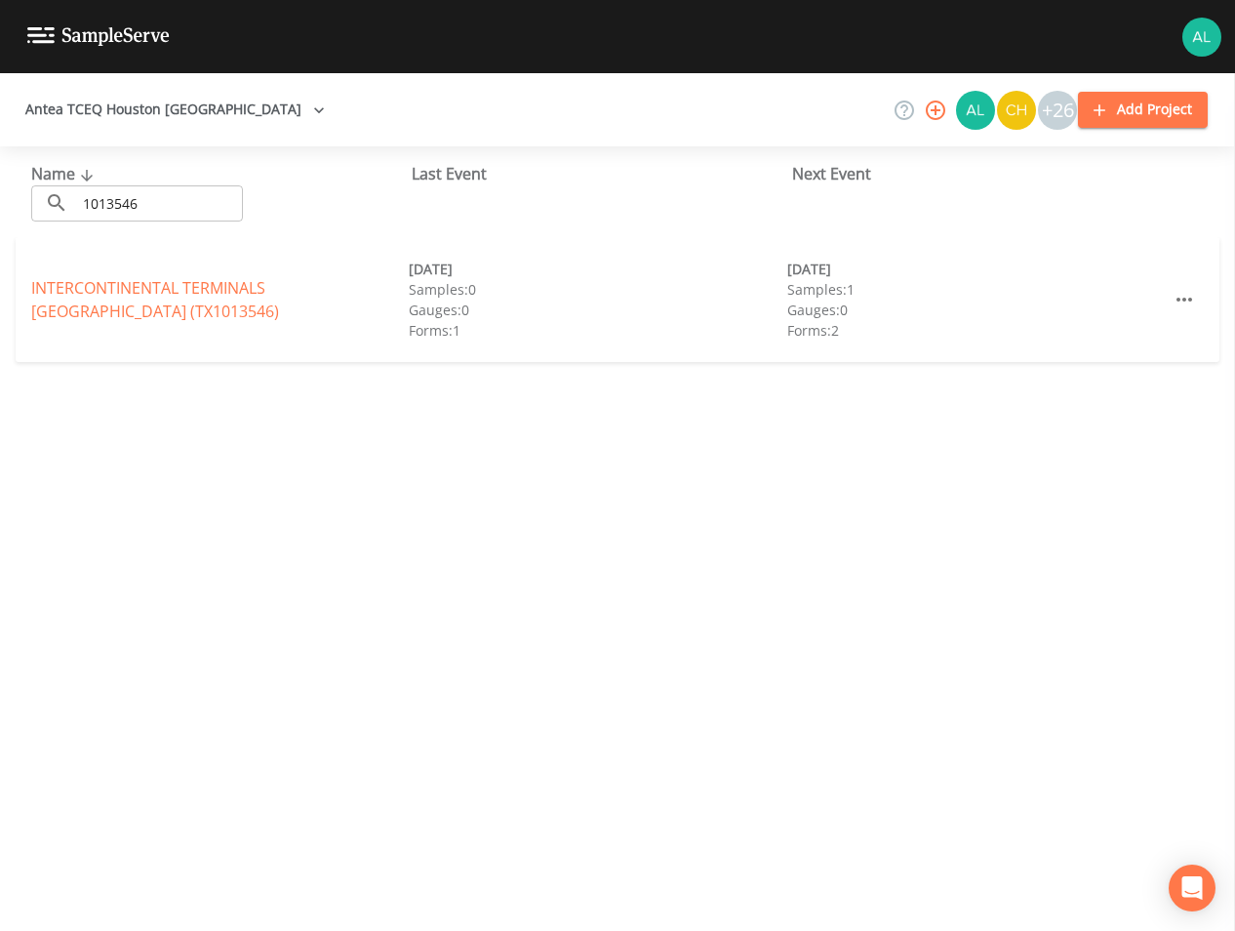
click at [186, 301] on div "[GEOGRAPHIC_DATA])" at bounding box center [220, 299] width 378 height 47
click at [190, 283] on link "[GEOGRAPHIC_DATA])" at bounding box center [155, 299] width 248 height 45
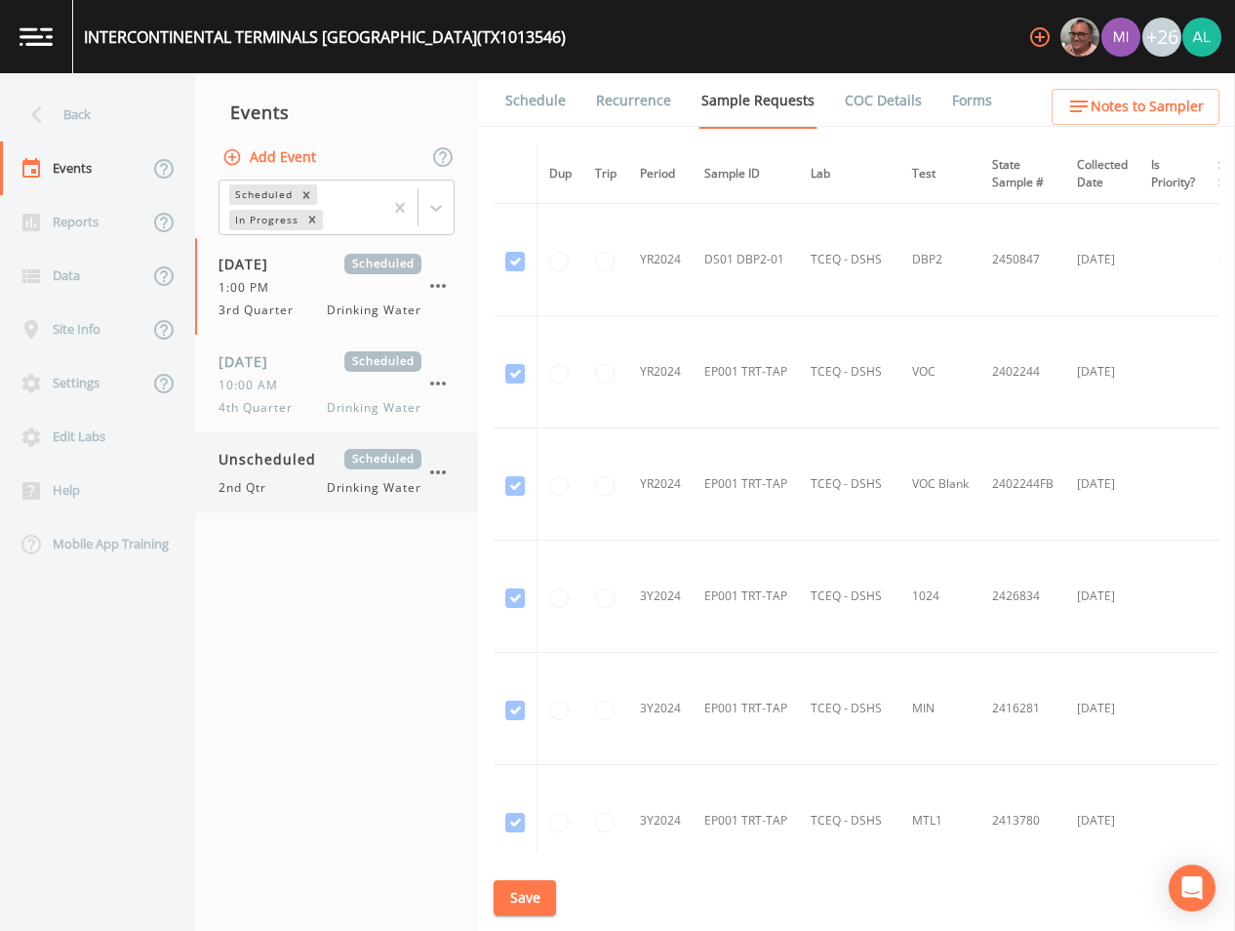
click at [320, 493] on div "2nd Qtr Drinking Water" at bounding box center [320, 488] width 203 height 18
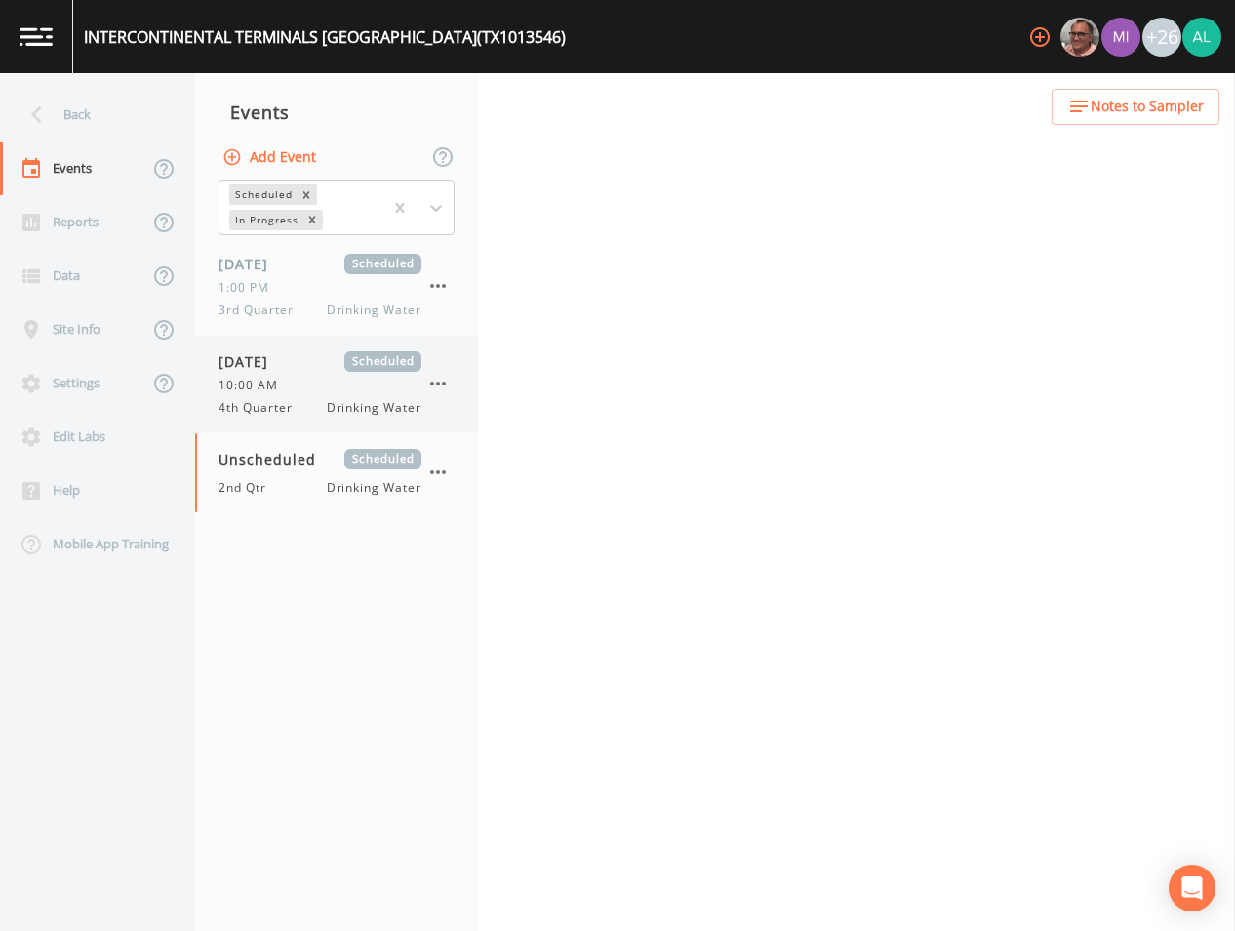
click at [309, 399] on div "4th Quarter Drinking Water" at bounding box center [320, 408] width 203 height 18
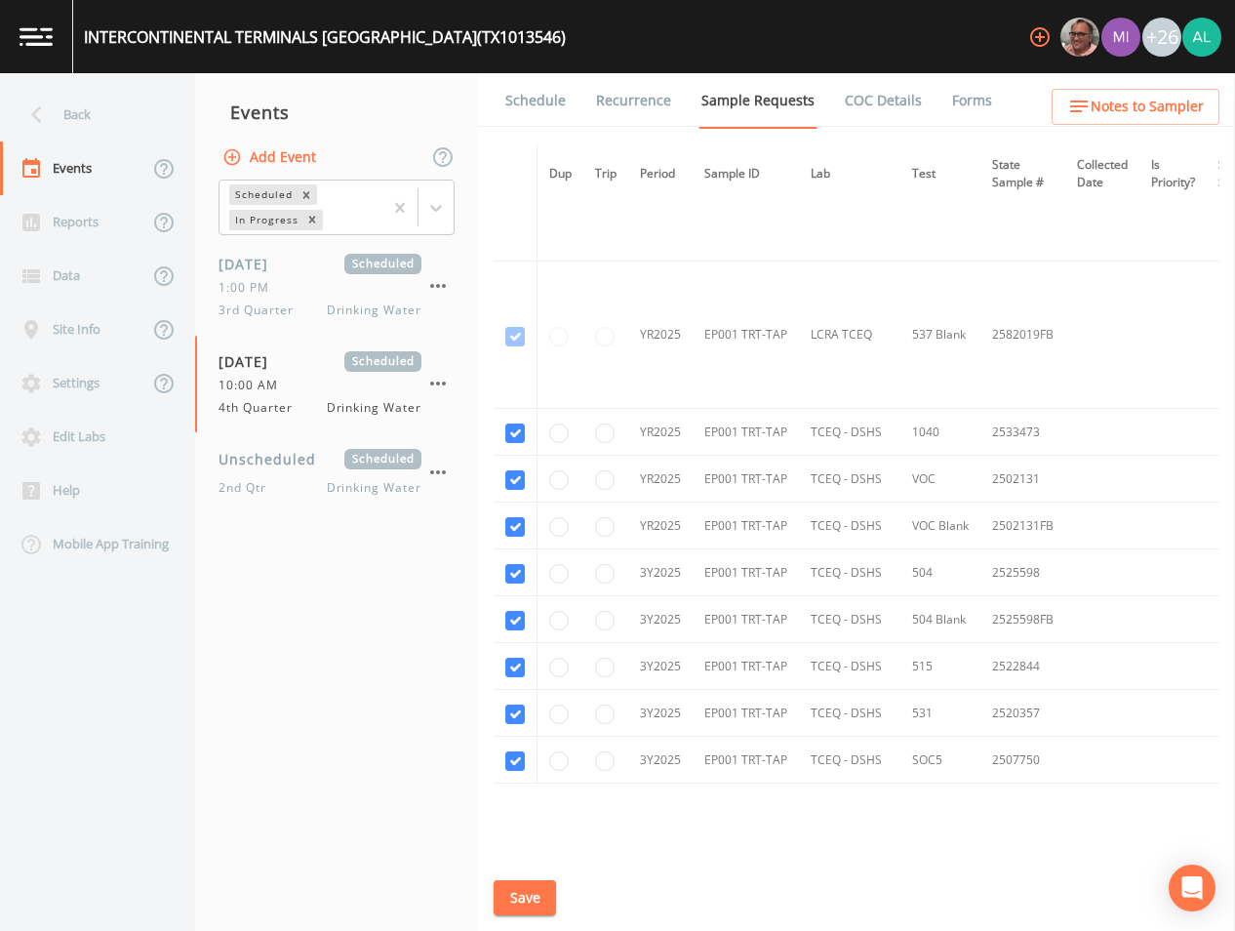
scroll to position [1374, 0]
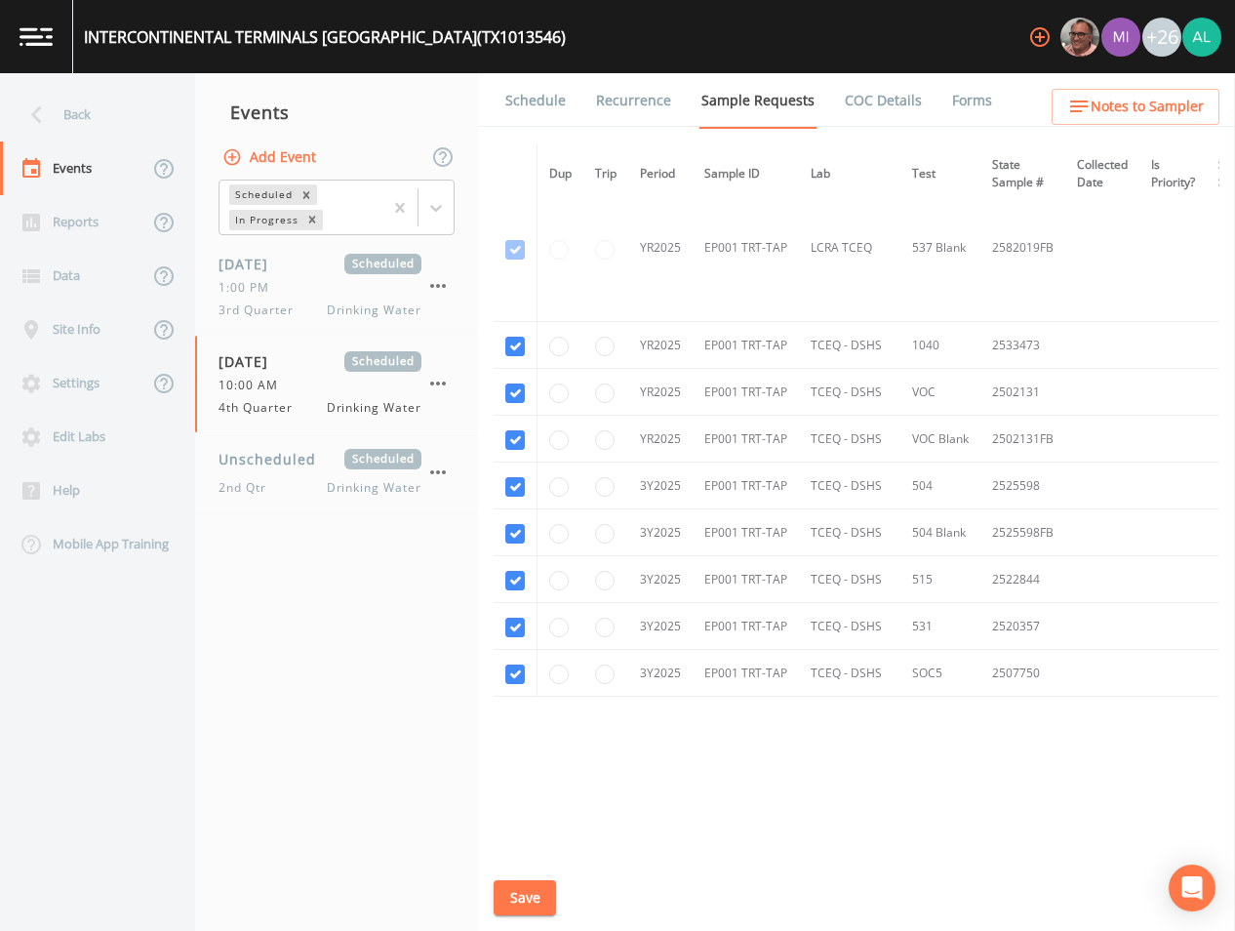
click at [562, 114] on link "Schedule" at bounding box center [536, 100] width 66 height 55
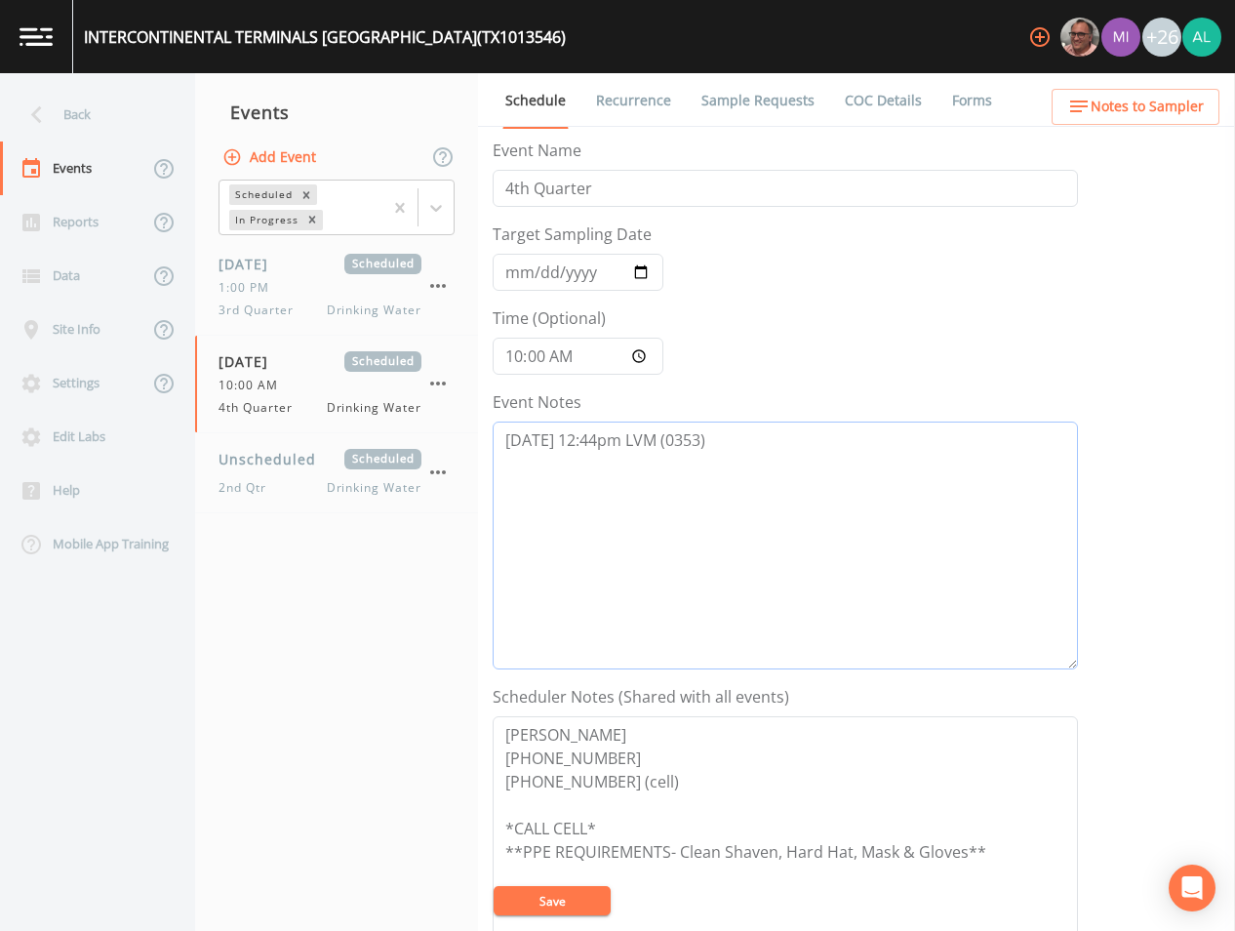
drag, startPoint x: 880, startPoint y: 532, endPoint x: 830, endPoint y: 553, distance: 55.1
click at [873, 532] on textarea "[DATE] 12:44pm LVM (0353)" at bounding box center [786, 546] width 586 height 248
paste textarea "[DATE]11:56am called [PERSON_NAME], stated he was in [GEOGRAPHIC_DATA] and woul…"
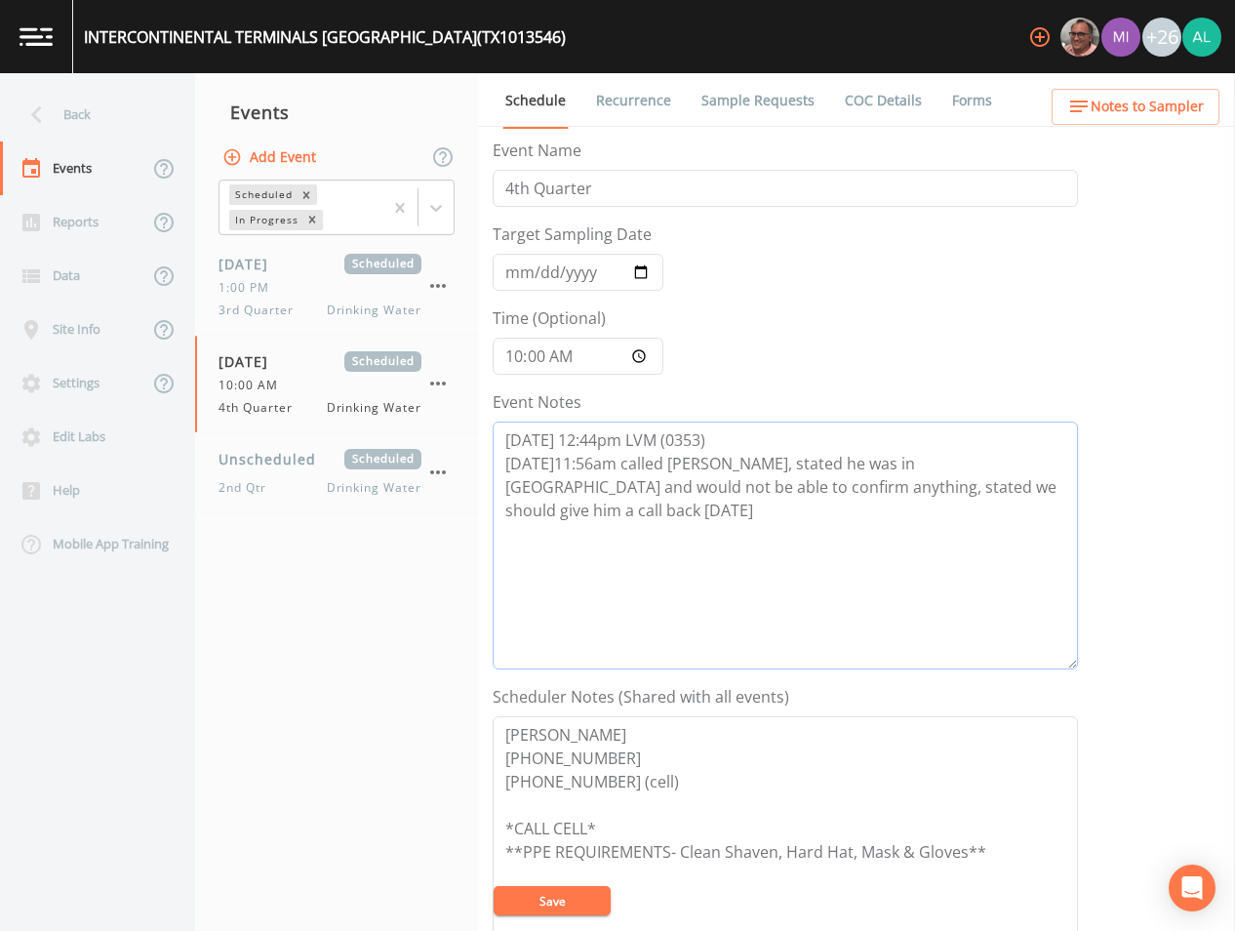
type textarea "[DATE] 12:44pm LVM (0353) [DATE]11:56am called [PERSON_NAME], stated he was in …"
click at [533, 904] on button "Save" at bounding box center [552, 900] width 117 height 29
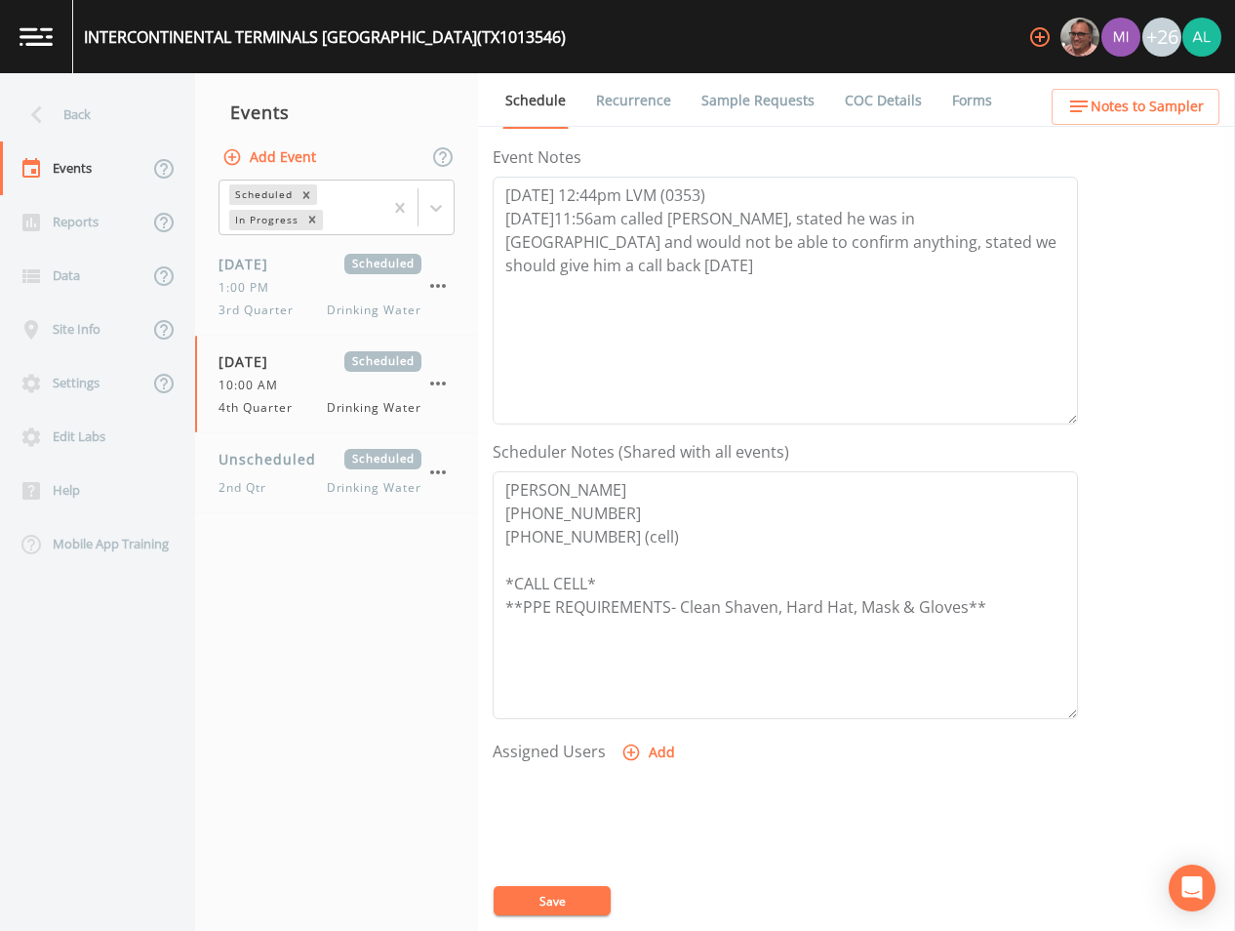
scroll to position [56, 0]
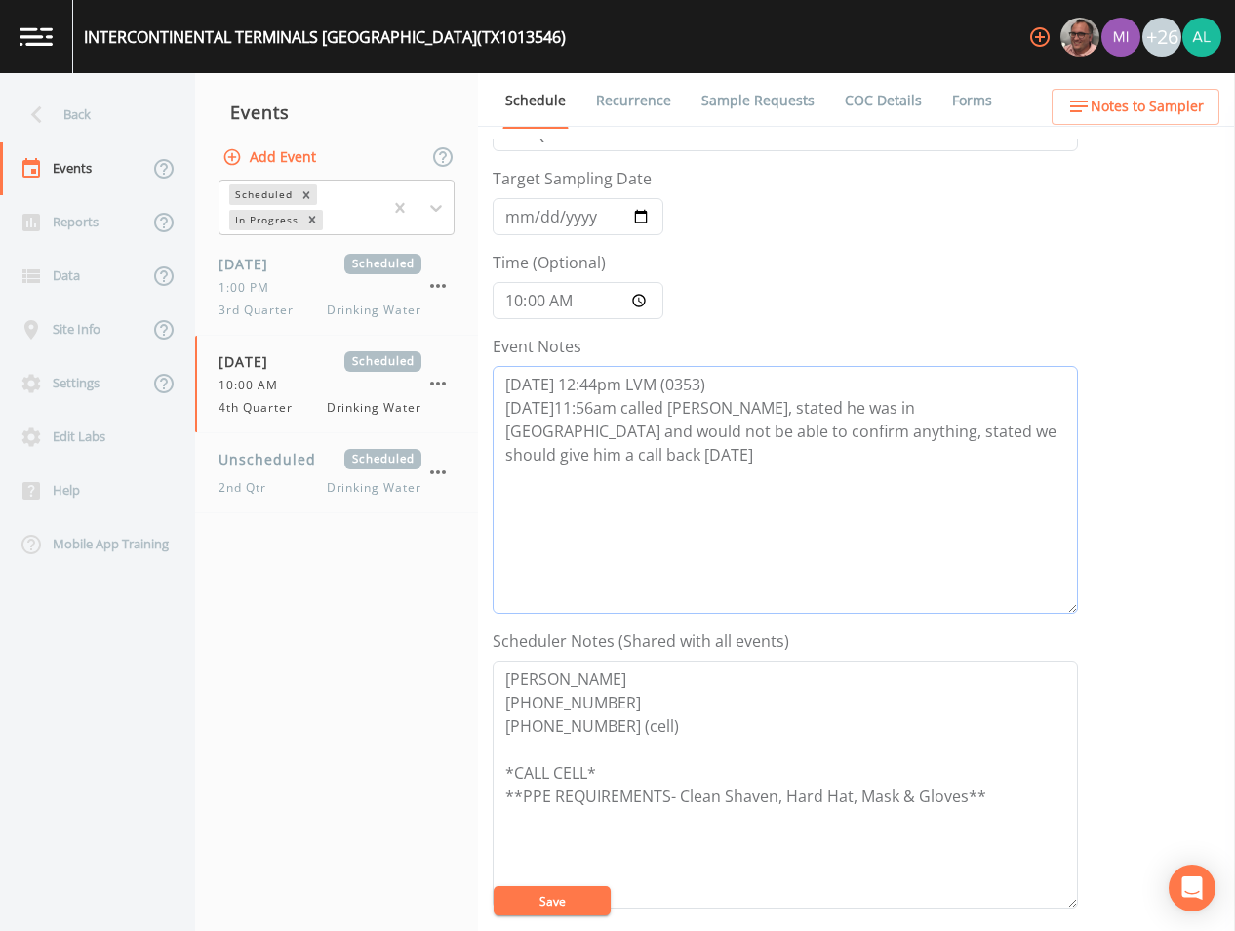
drag, startPoint x: 1055, startPoint y: 432, endPoint x: 492, endPoint y: 413, distance: 563.4
click at [492, 413] on div "Schedule Recurrence Sample Requests COC Details Forms Event Name 4th Quarter Ta…" at bounding box center [856, 502] width 757 height 858
click at [573, 895] on button "Save" at bounding box center [552, 900] width 117 height 29
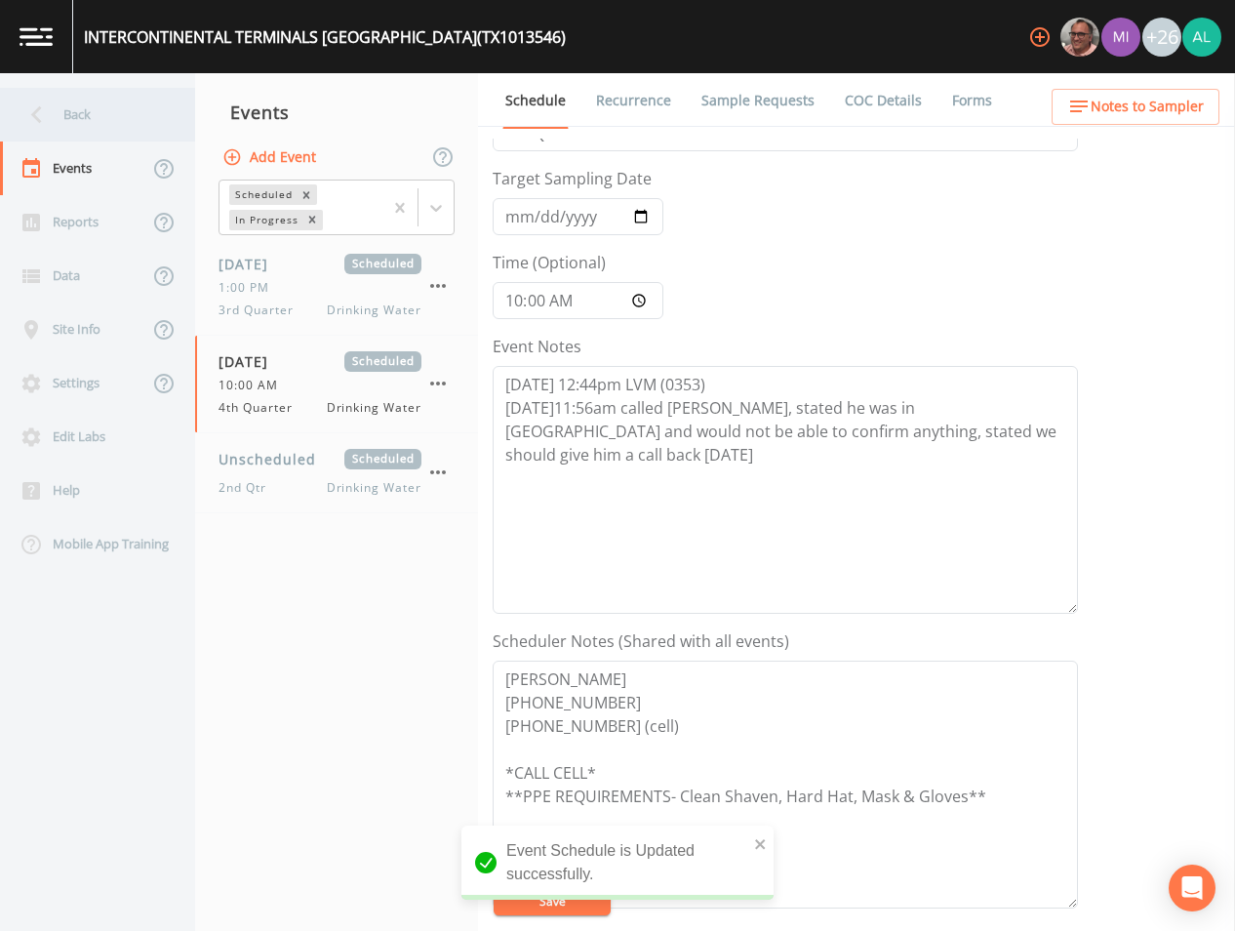
click at [143, 112] on div "Back" at bounding box center [88, 115] width 176 height 54
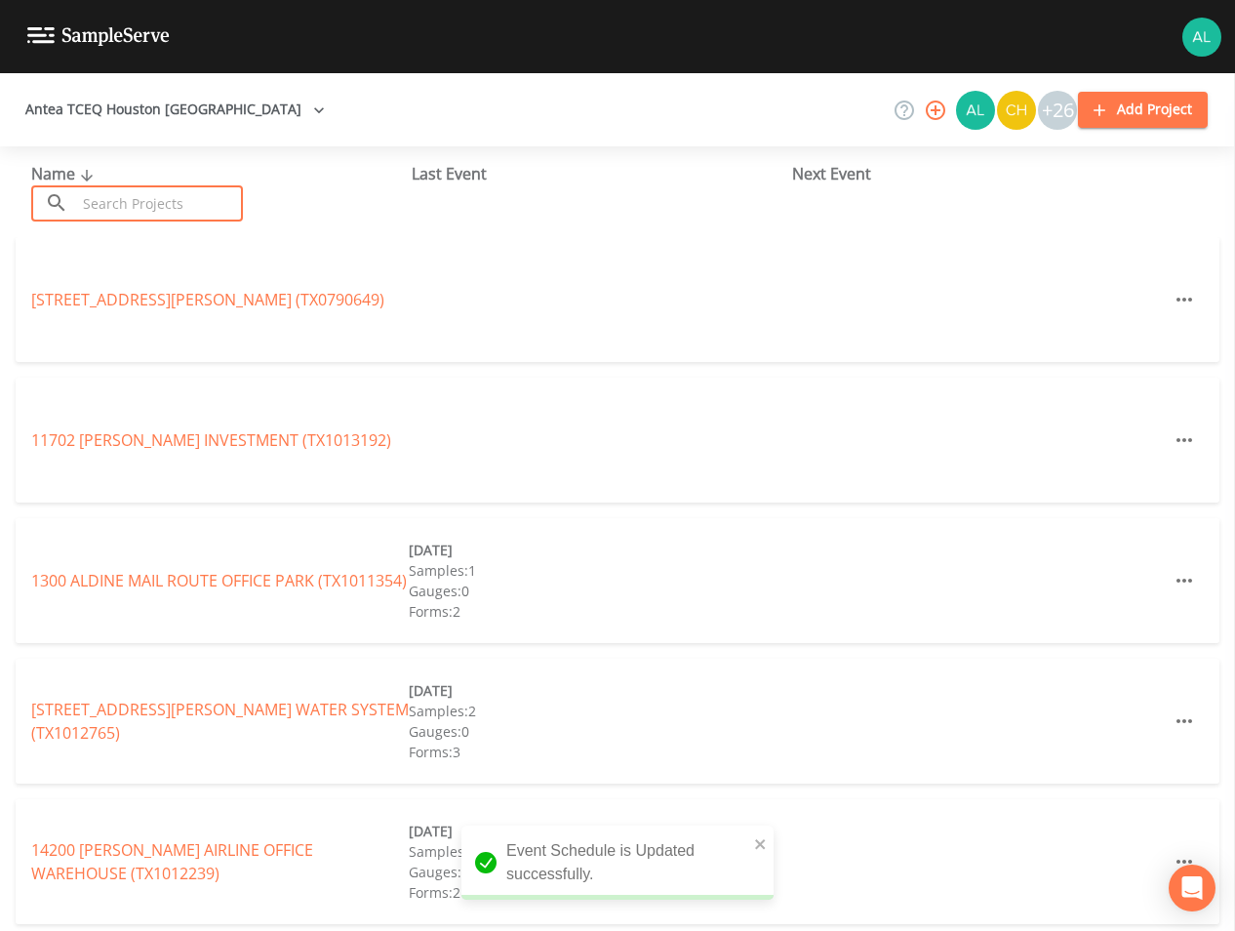
click at [152, 195] on input "text" at bounding box center [159, 203] width 167 height 36
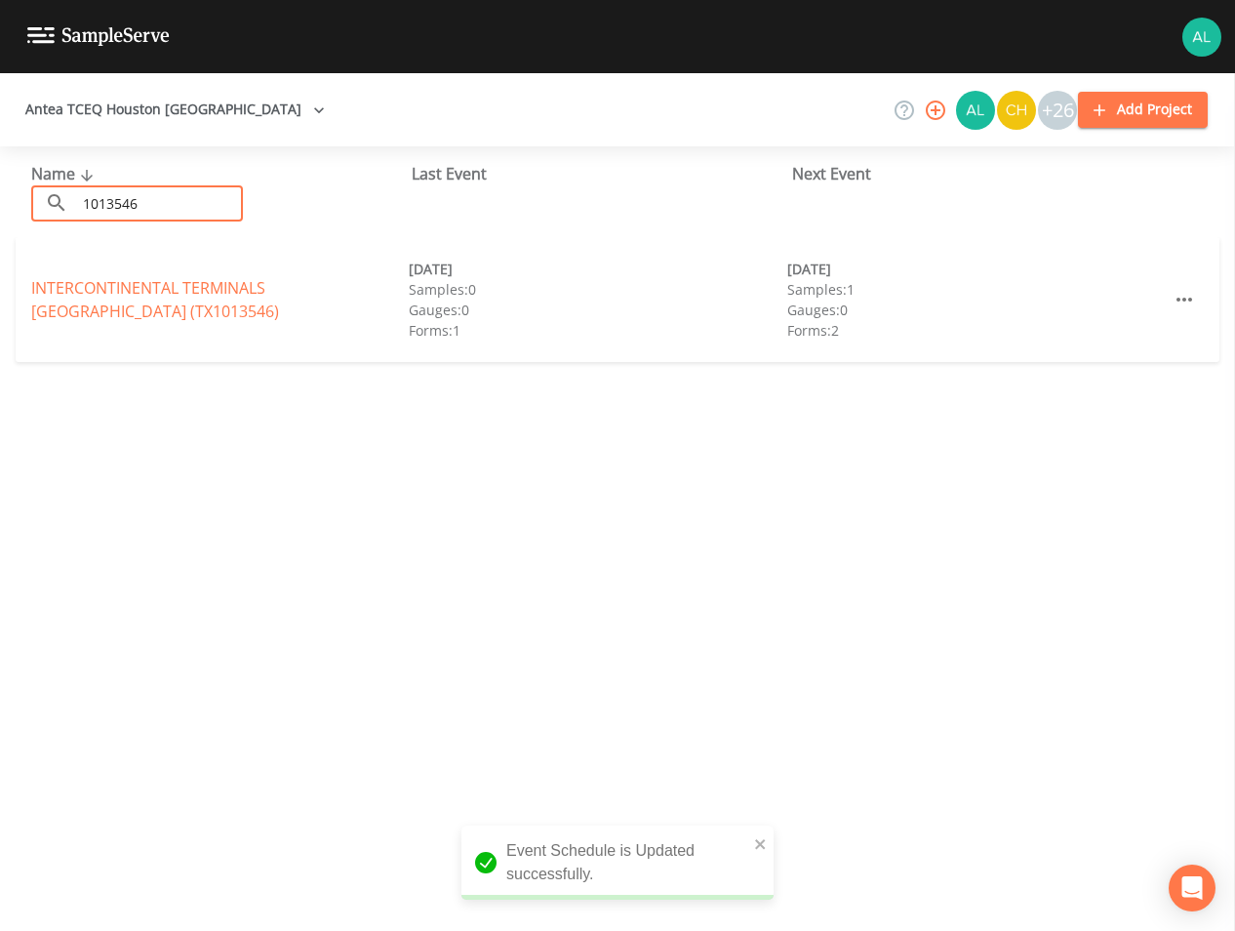
type input "1013546"
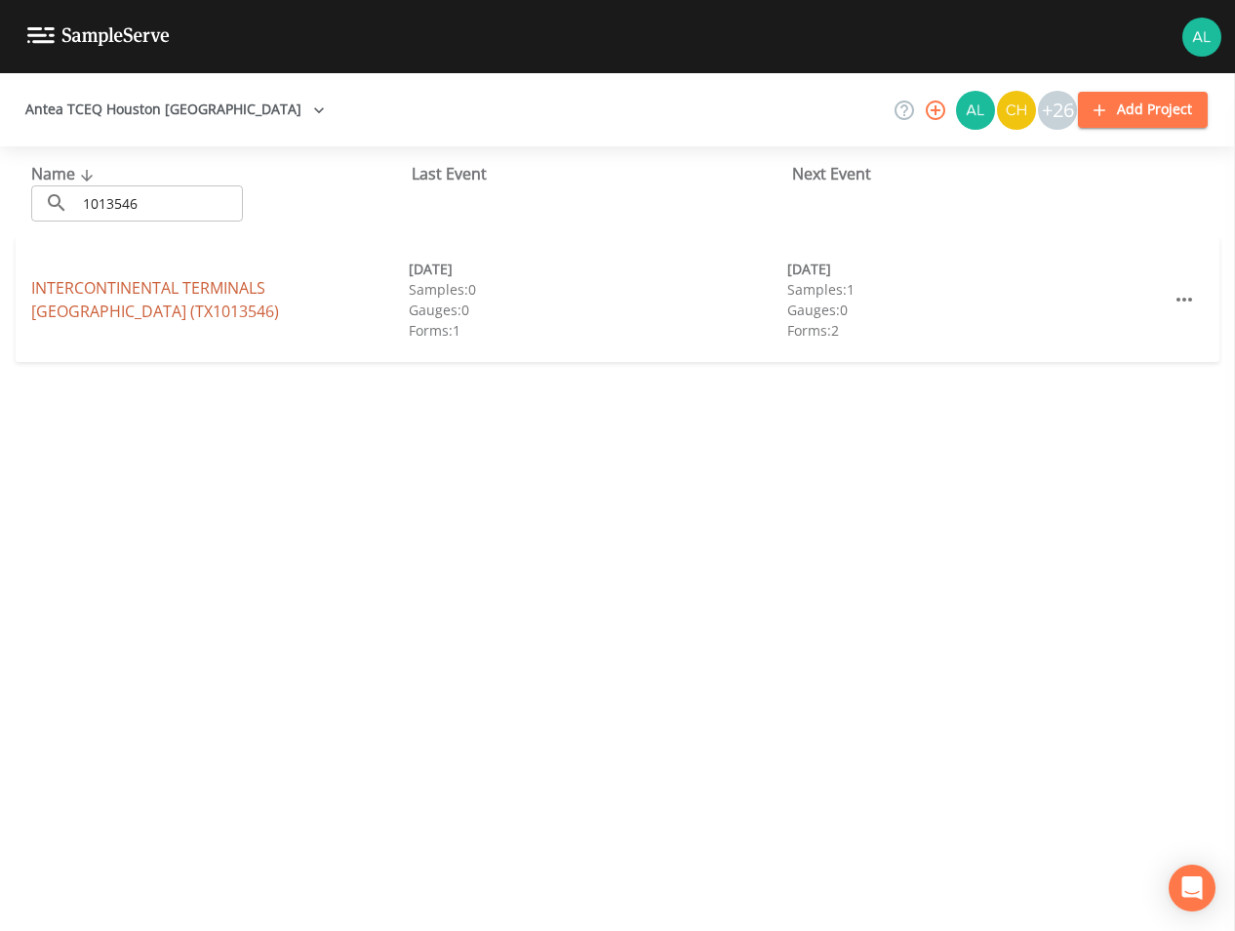
click at [101, 285] on link "[GEOGRAPHIC_DATA])" at bounding box center [155, 299] width 248 height 45
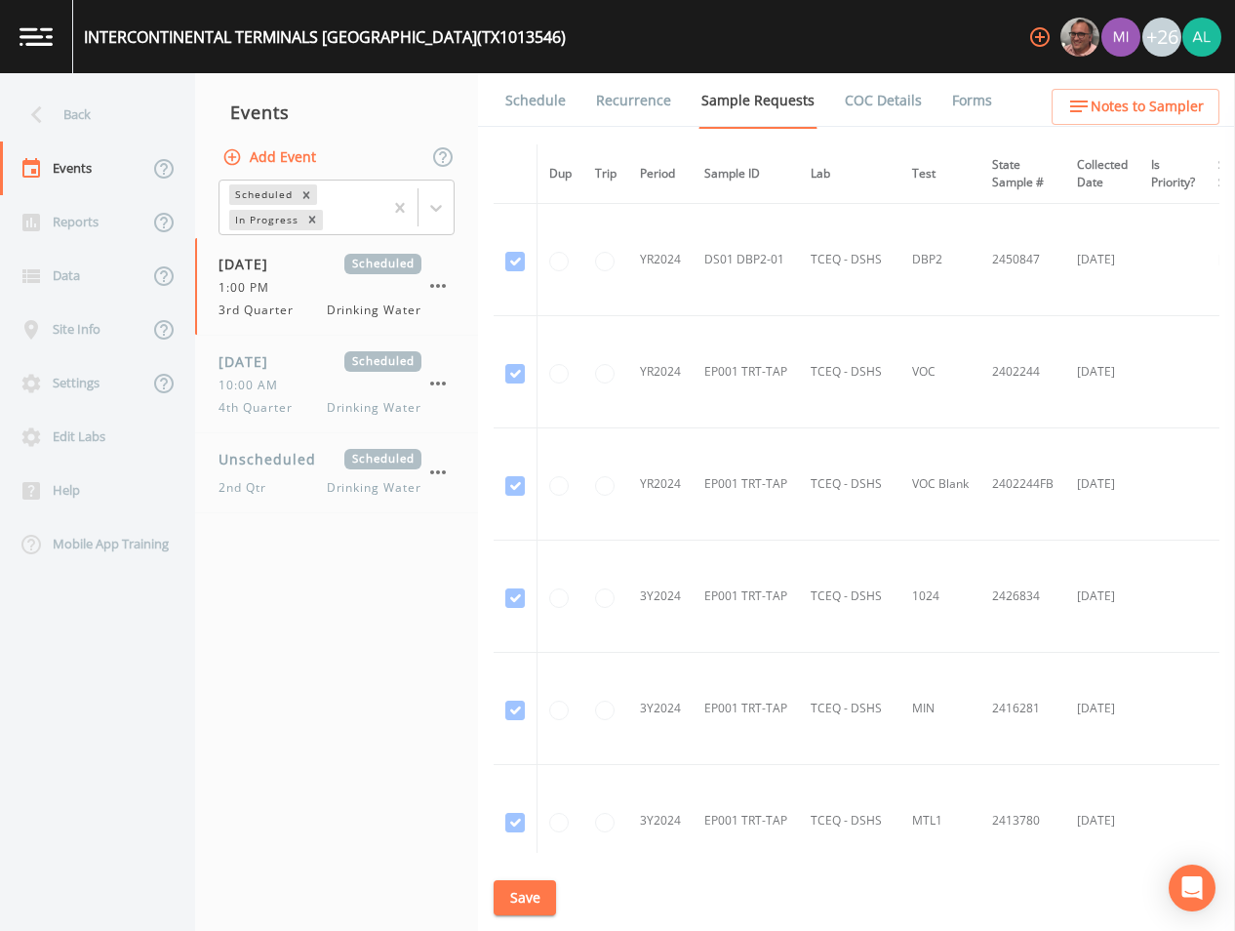
click at [553, 87] on link "Schedule" at bounding box center [536, 100] width 66 height 55
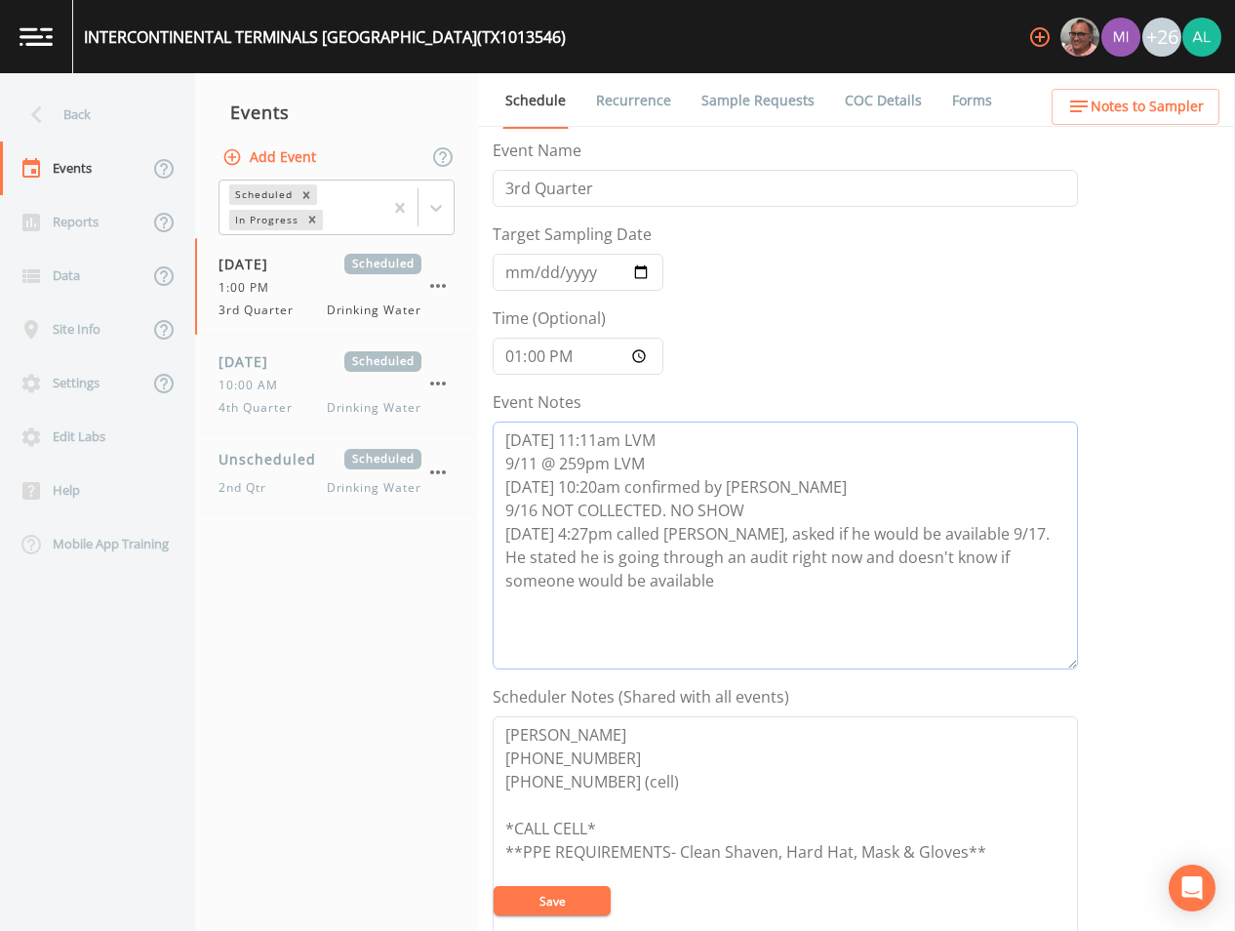
click at [614, 598] on textarea "[DATE] 11:11am LVM 9/11 @ 259pm LVM [DATE] 10:20am confirmed by [PERSON_NAME] 9…" at bounding box center [786, 546] width 586 height 248
click at [315, 368] on div "[DATE] Scheduled" at bounding box center [320, 361] width 203 height 20
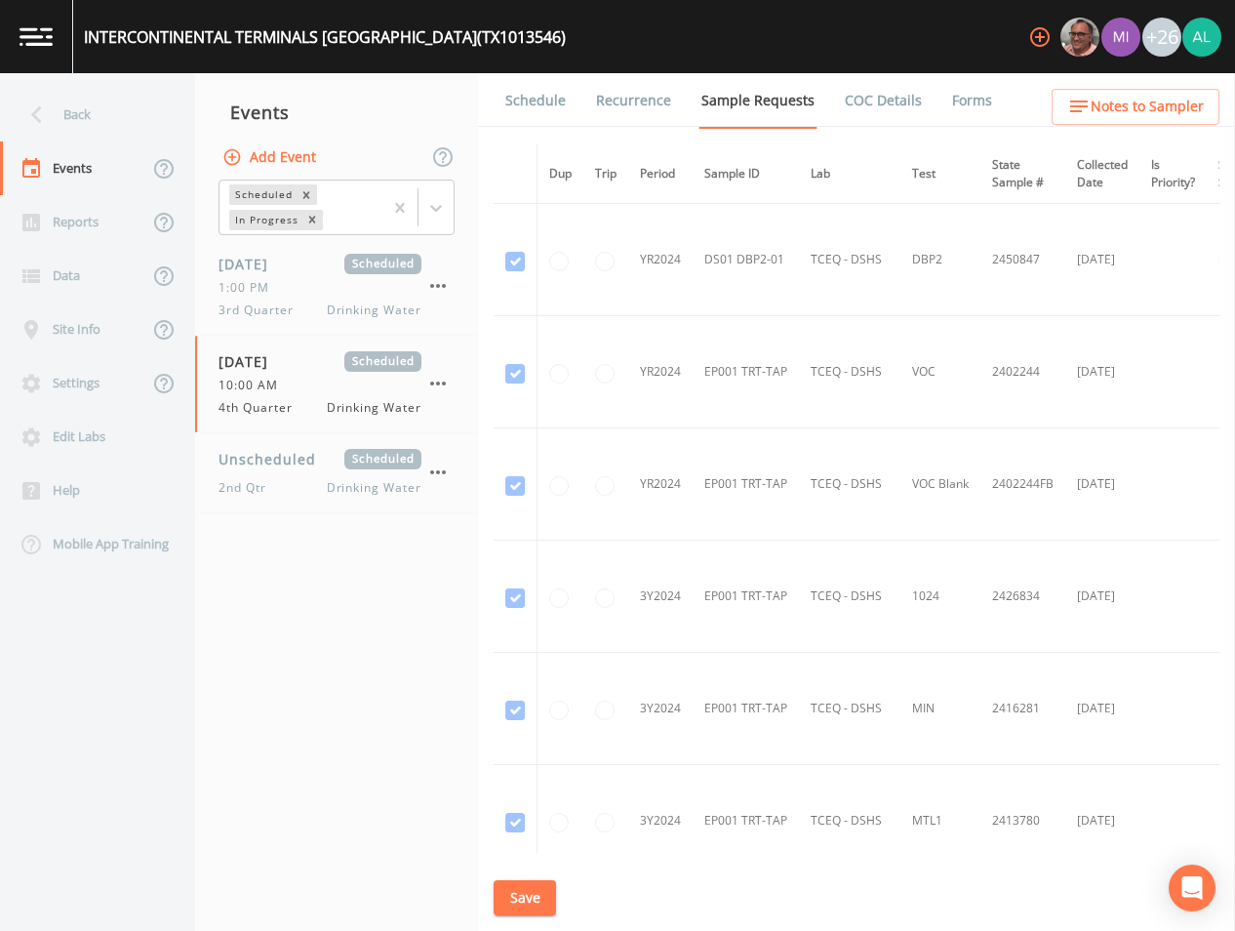
drag, startPoint x: 569, startPoint y: 72, endPoint x: 555, endPoint y: 91, distance: 23.0
click at [569, 72] on div "[GEOGRAPHIC_DATA]) +26" at bounding box center [617, 36] width 1235 height 73
click at [554, 97] on link "Schedule" at bounding box center [536, 100] width 66 height 55
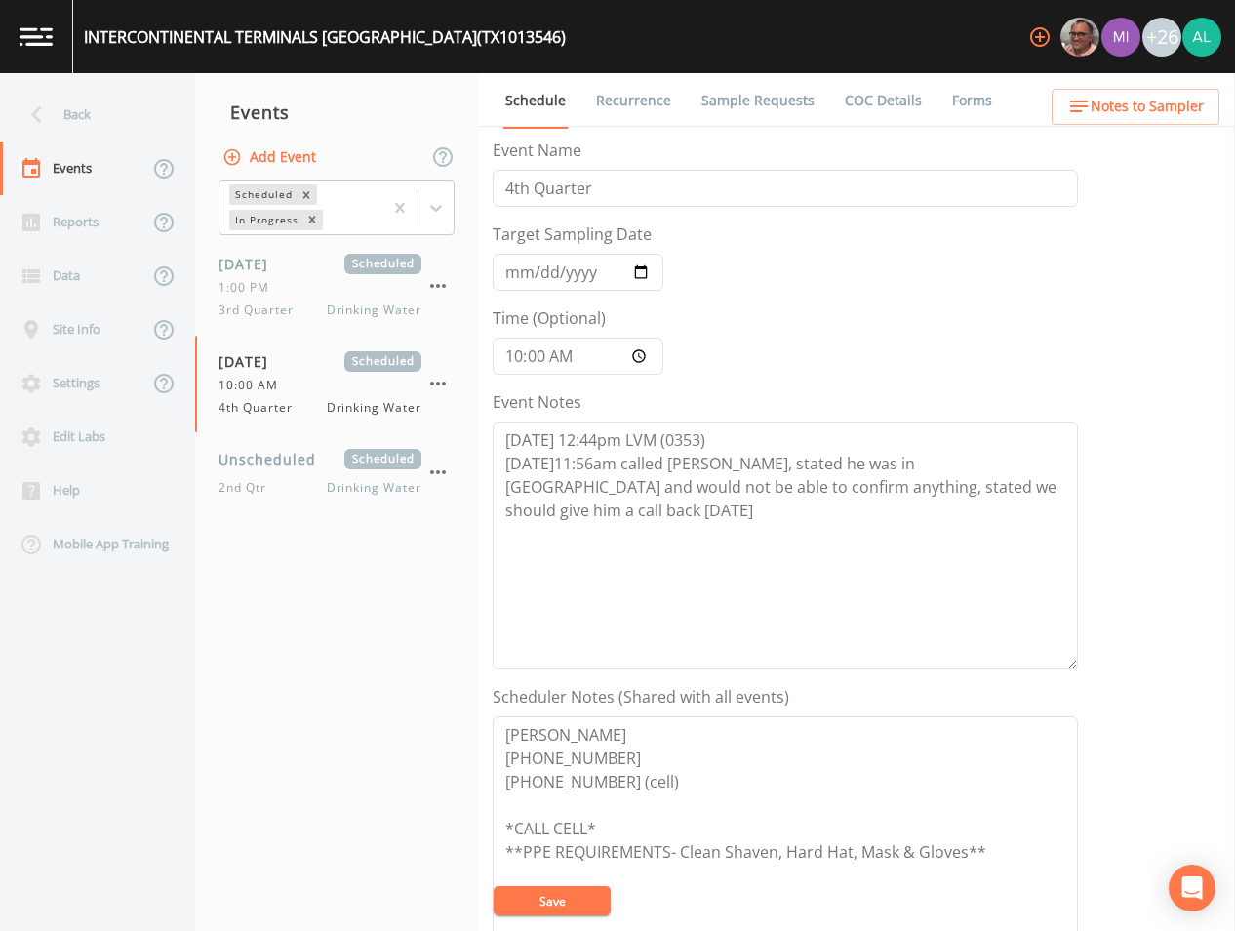
click at [555, 896] on button "Save" at bounding box center [552, 900] width 117 height 29
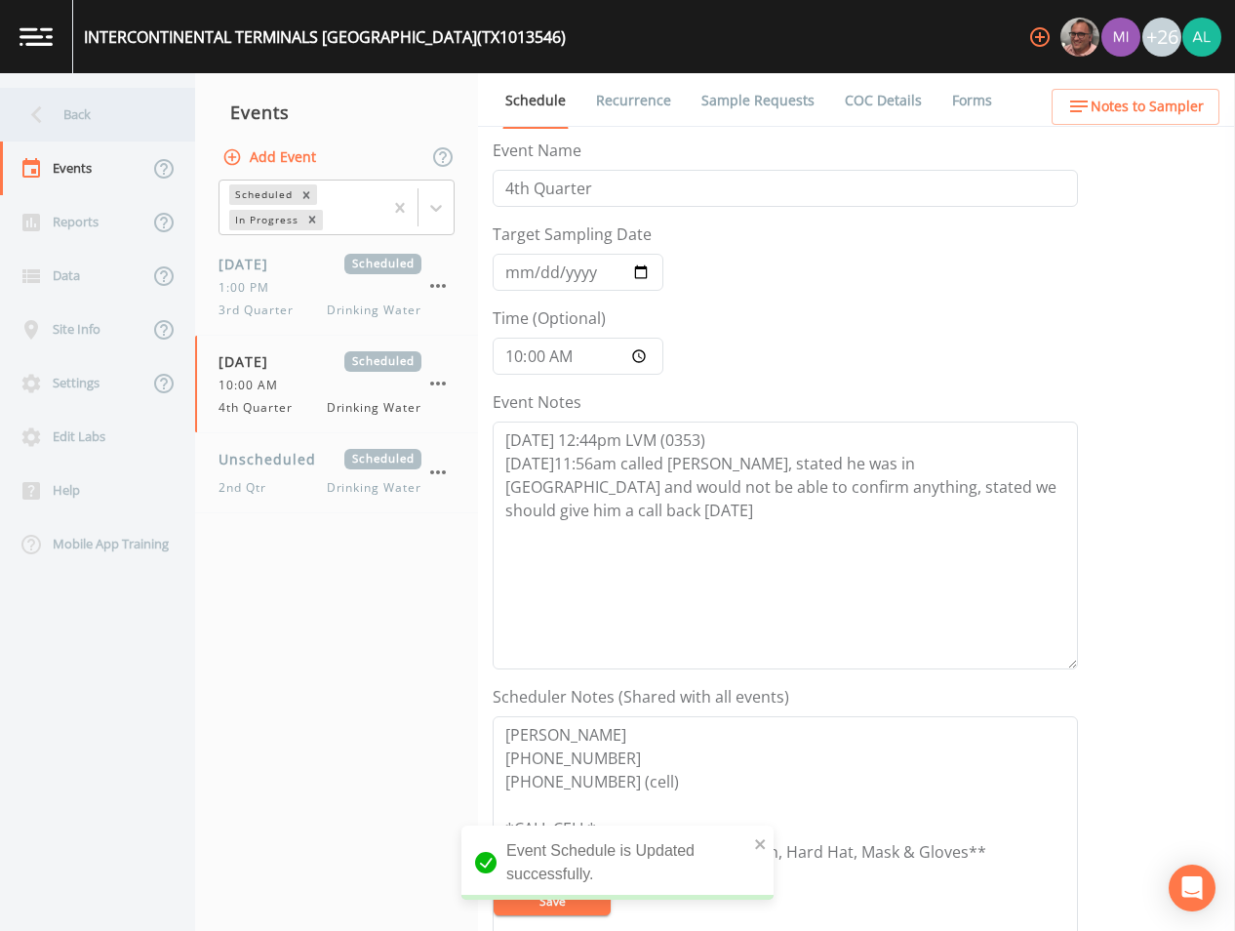
click at [48, 113] on icon at bounding box center [37, 115] width 34 height 34
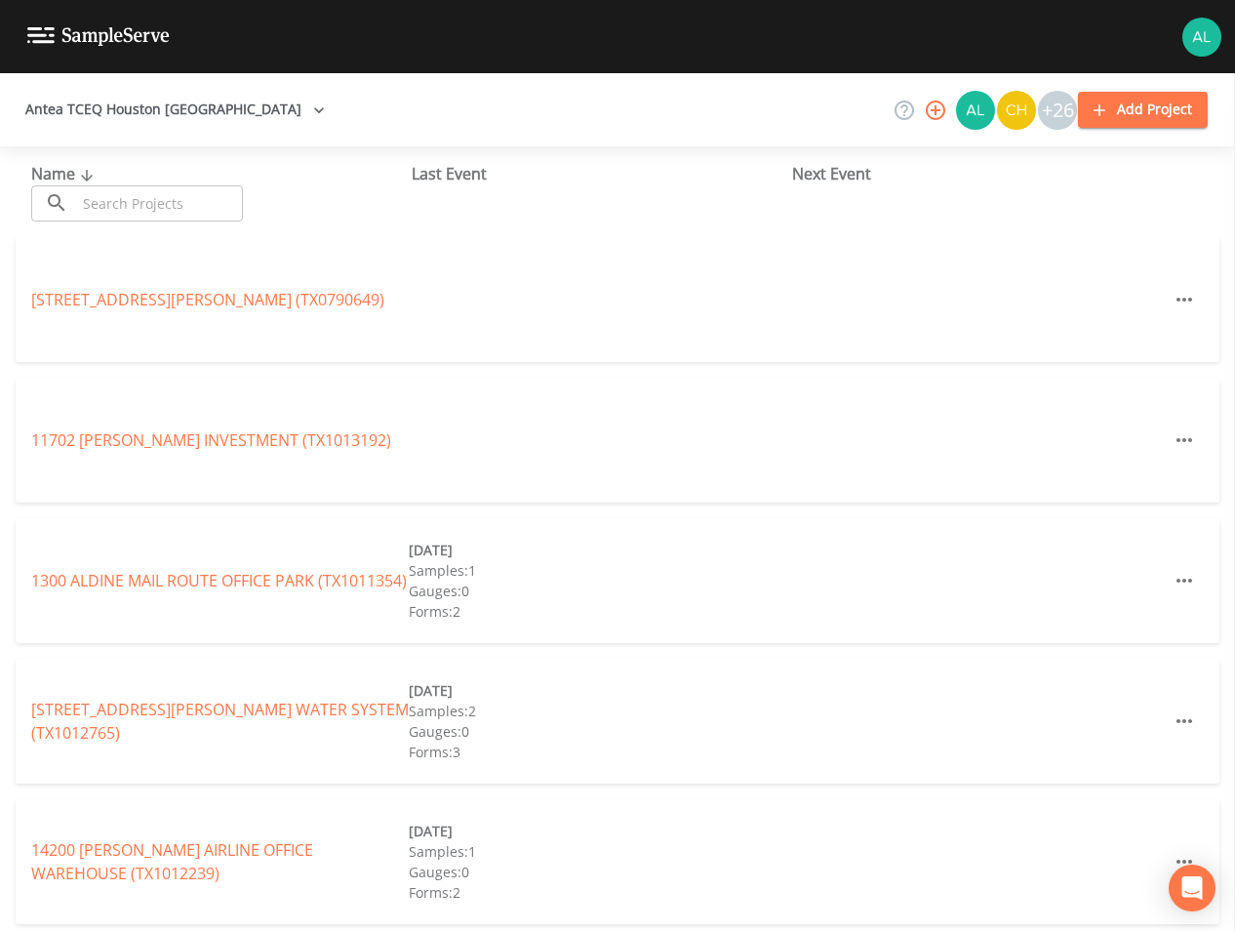
click at [98, 183] on icon at bounding box center [86, 176] width 23 height 18
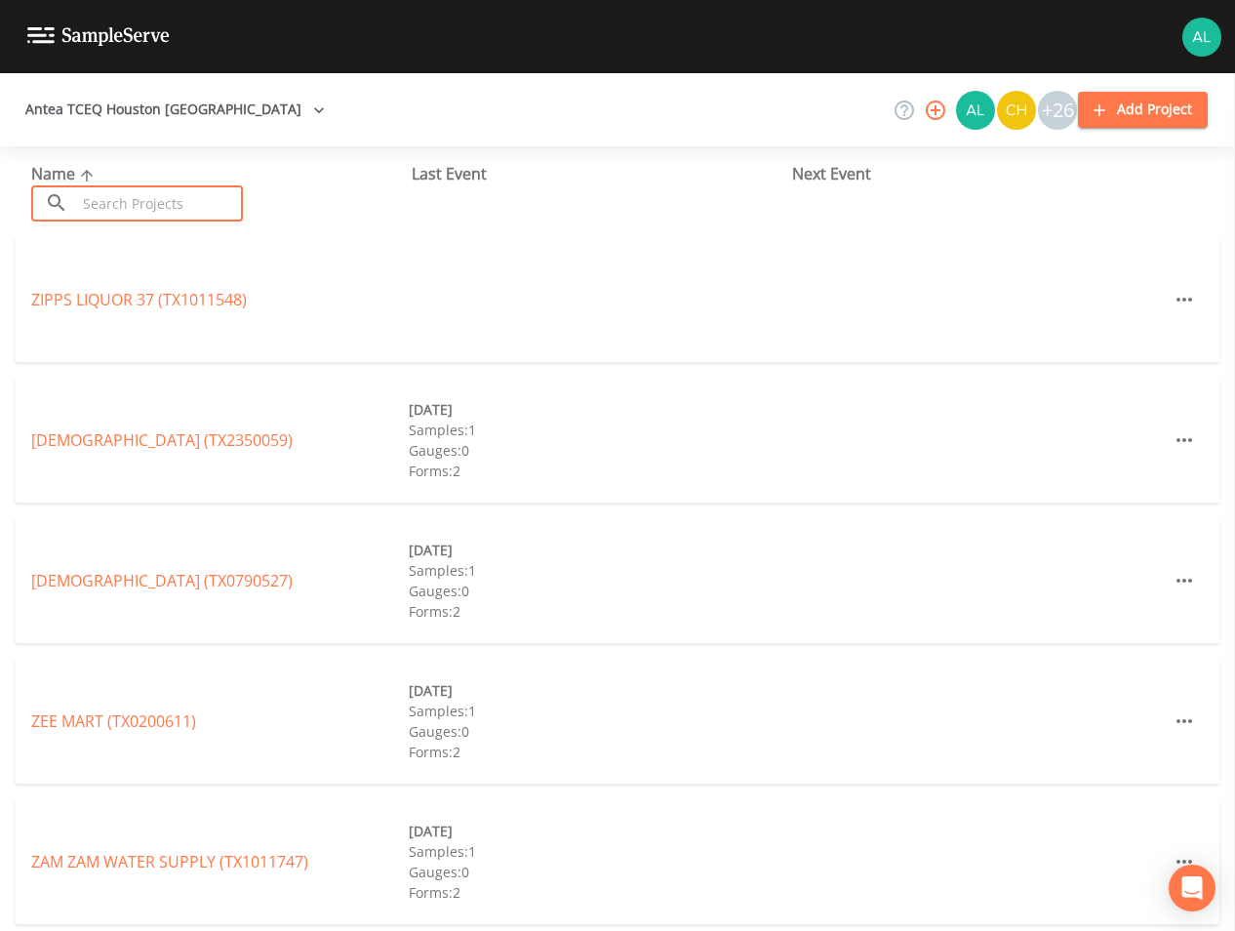
click at [116, 219] on input "text" at bounding box center [159, 203] width 167 height 36
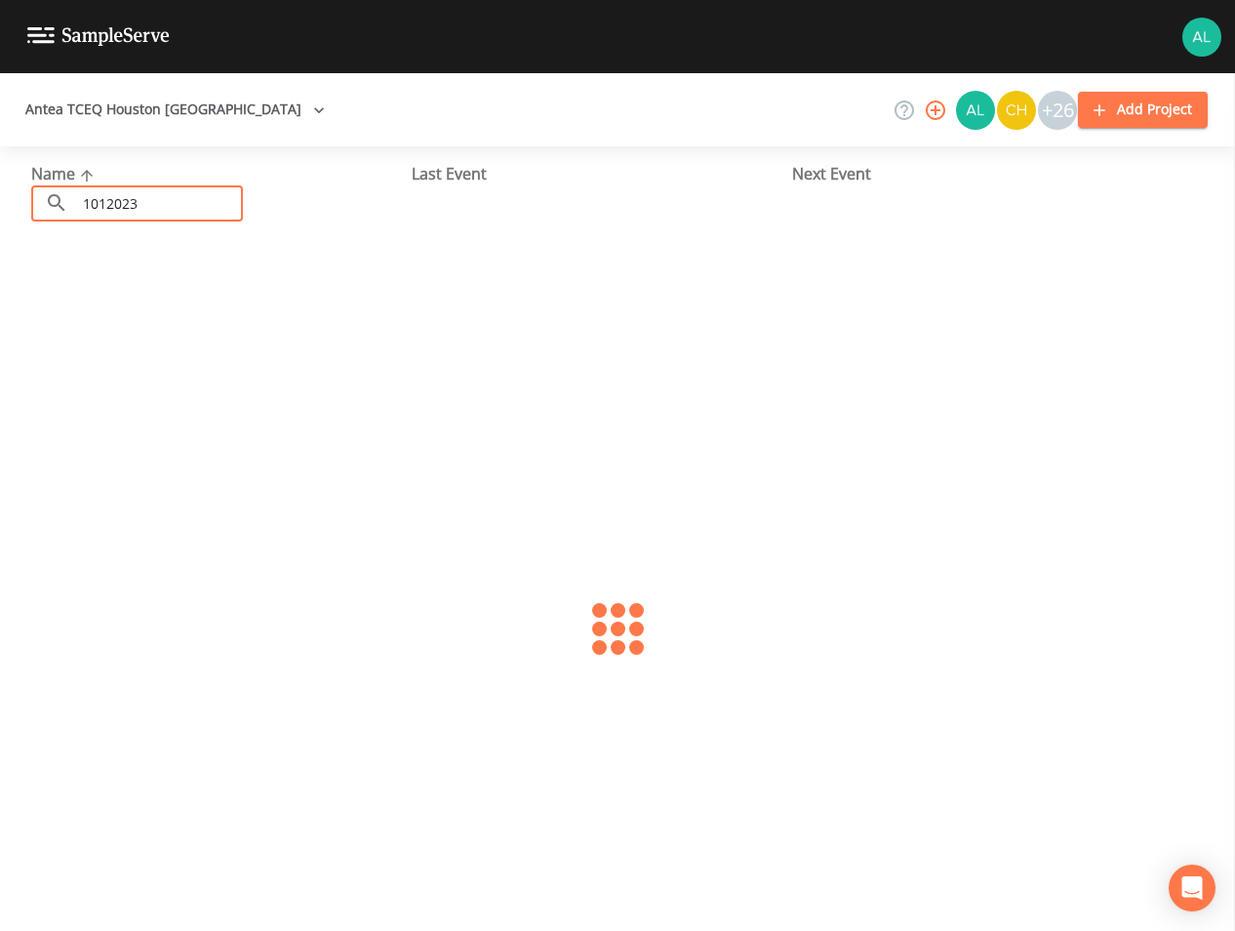
type input "1012023"
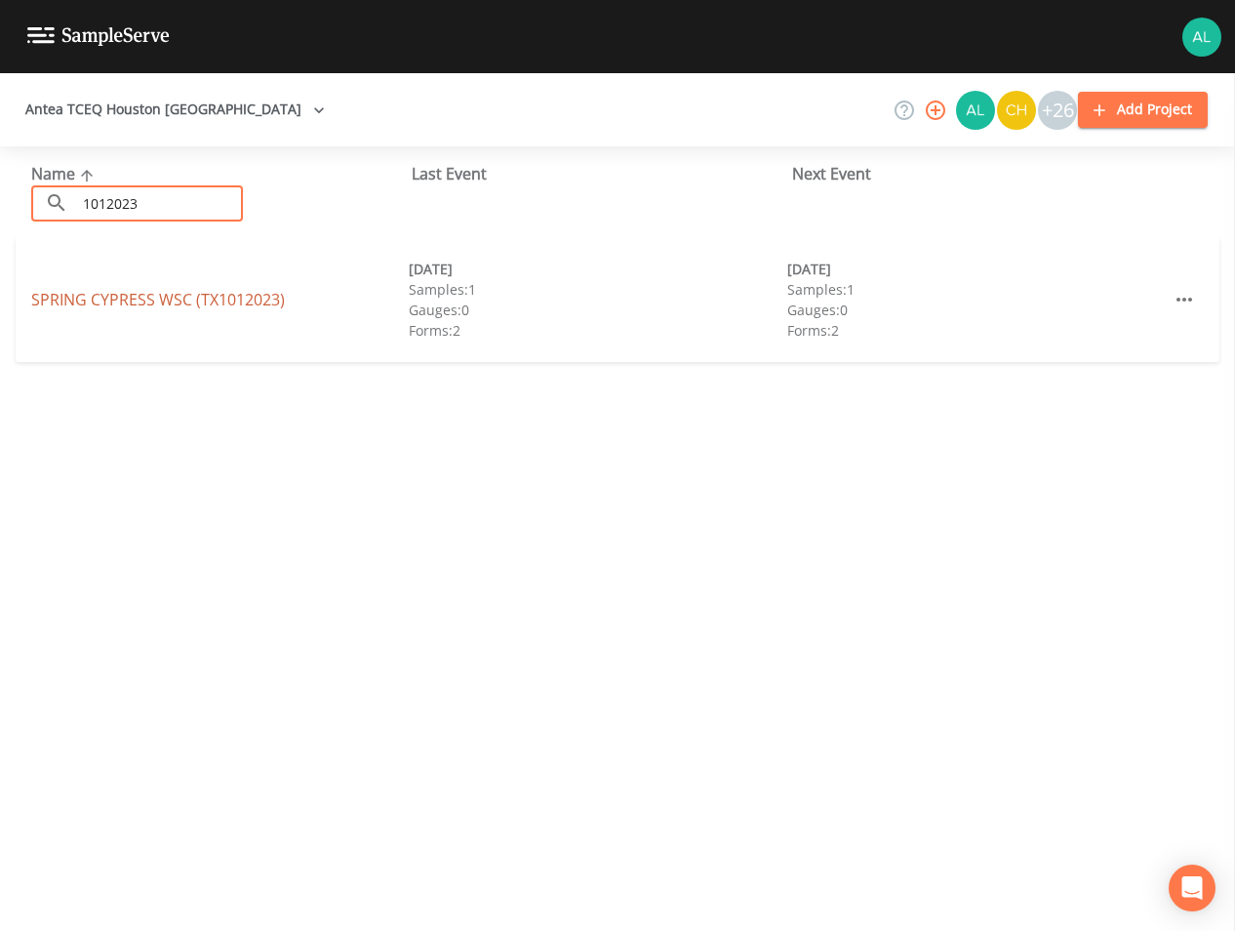
click at [105, 303] on link "SPRING CYPRESS WSC (TX1012023)" at bounding box center [158, 299] width 254 height 21
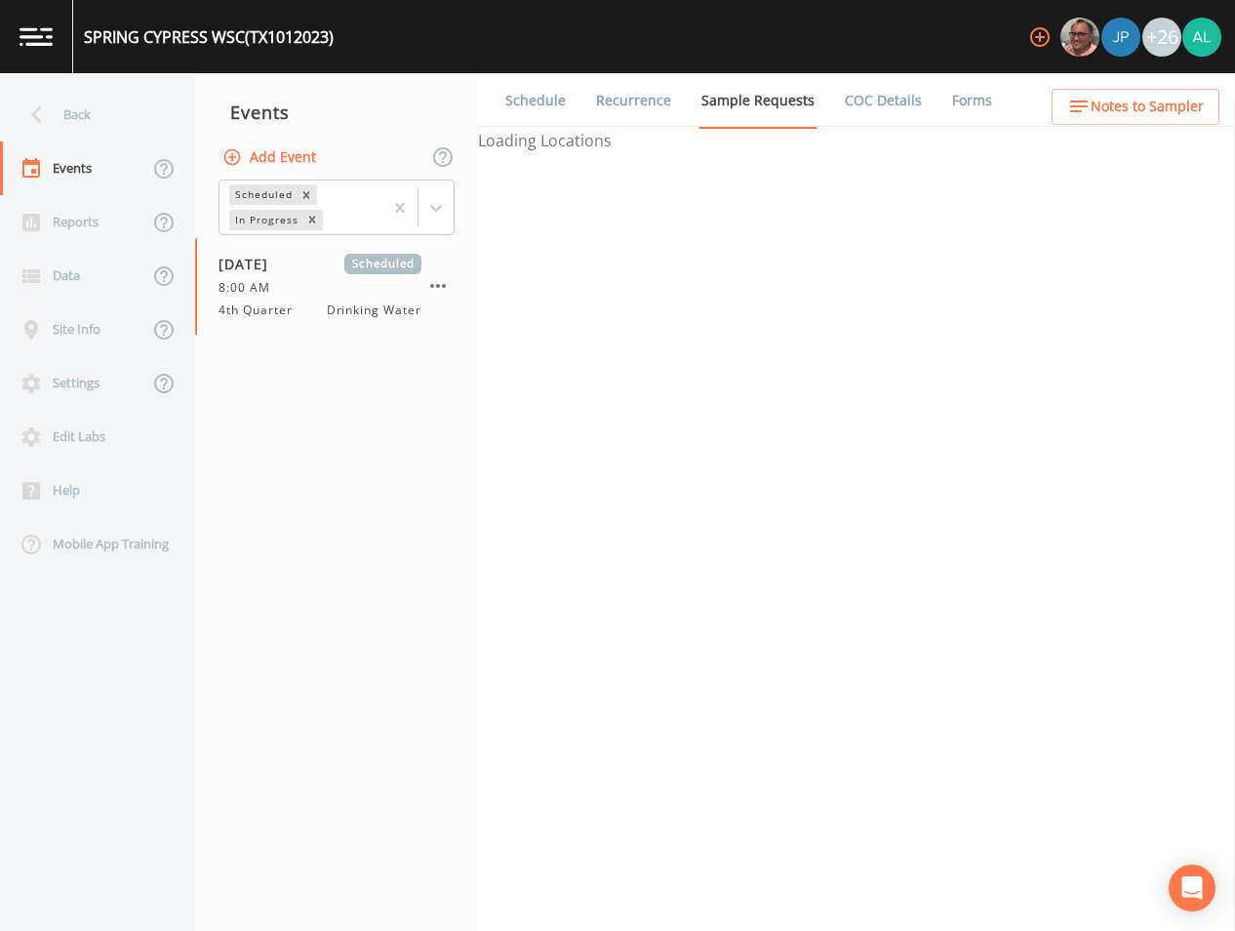
click at [513, 98] on div "Back Events Reports Data Site Info Settings Edit Labs Help Mobile App Training …" at bounding box center [617, 502] width 1235 height 858
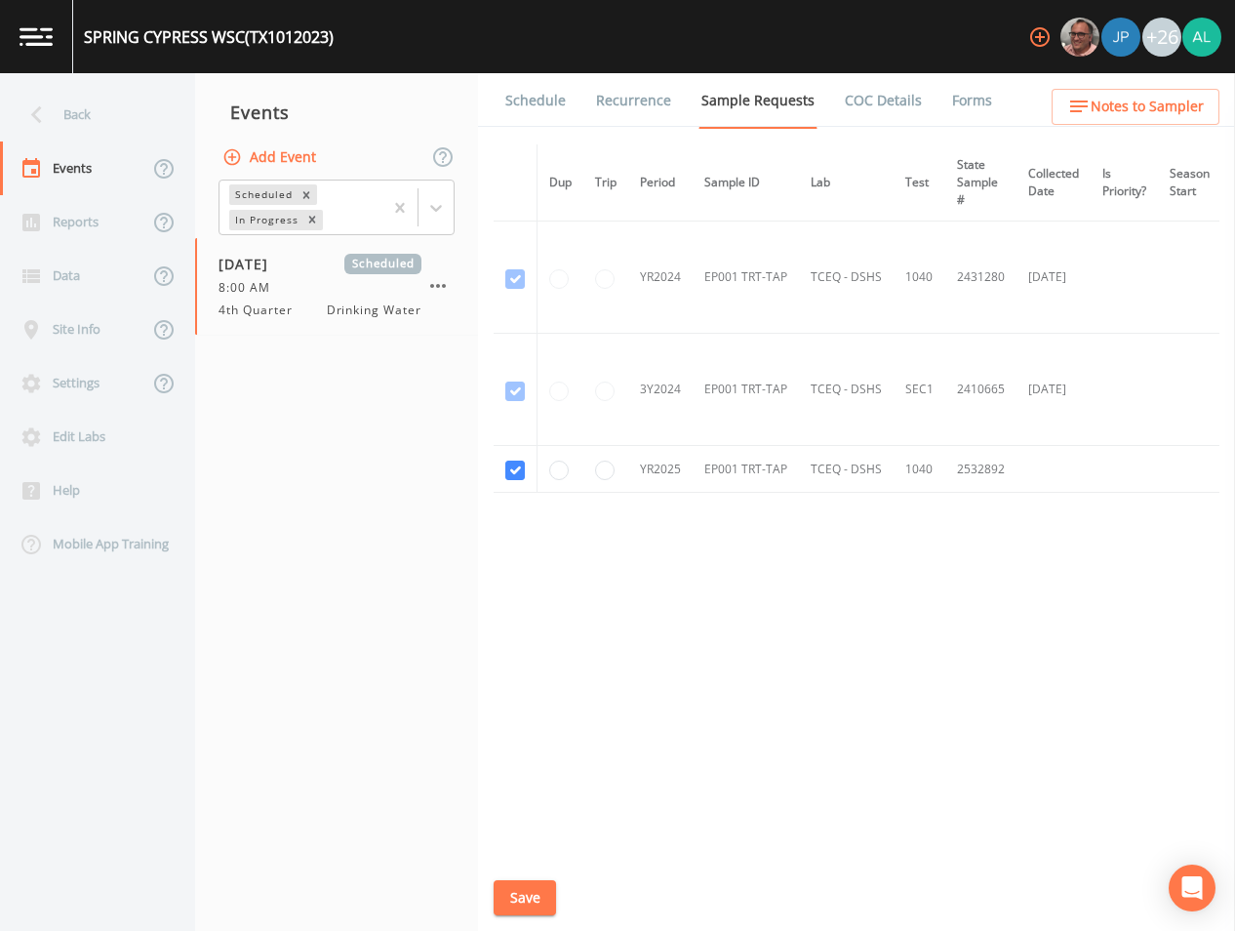
click at [513, 98] on link "Schedule" at bounding box center [536, 100] width 66 height 55
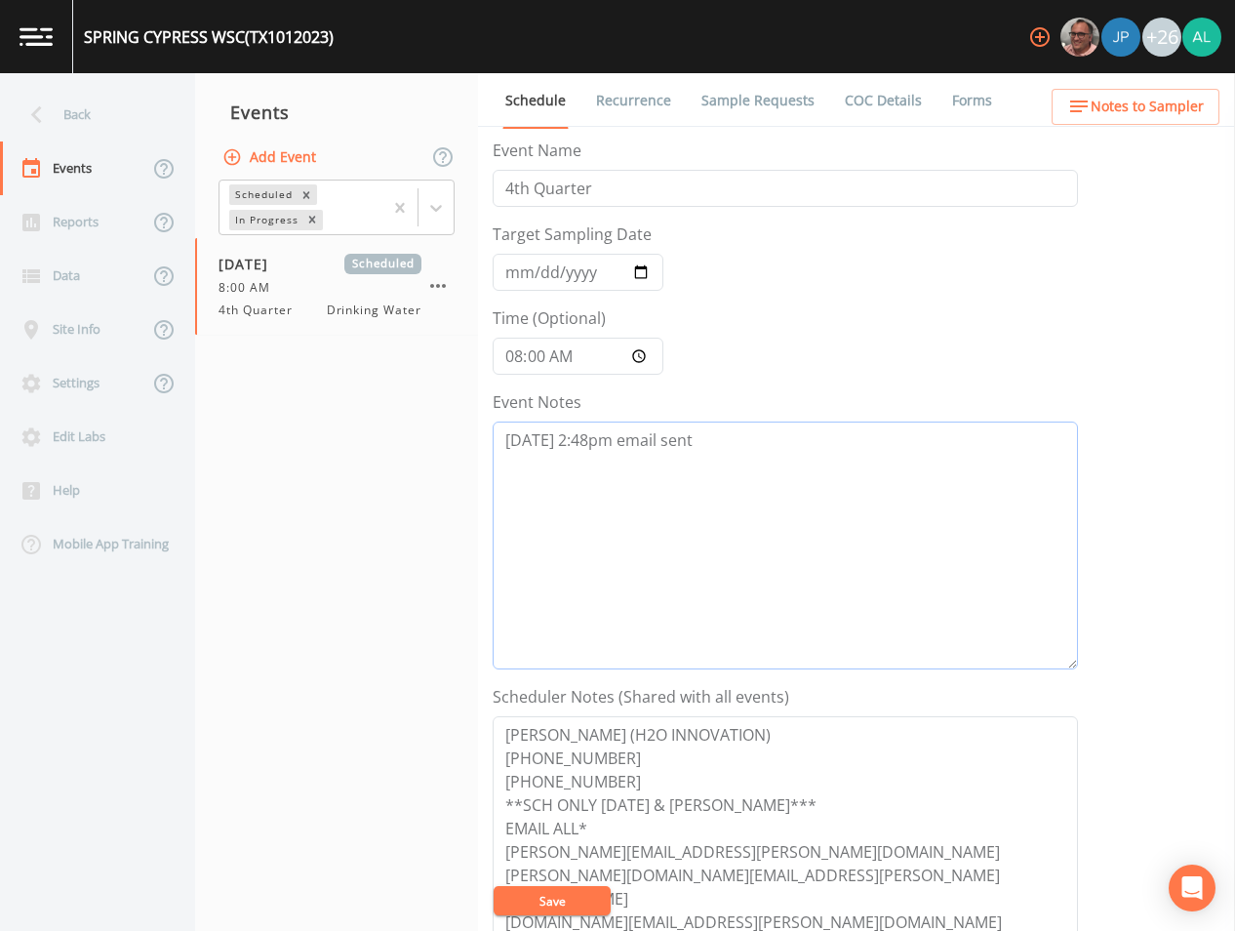
click at [709, 467] on textarea "[DATE] 2:48pm email sent" at bounding box center [786, 546] width 586 height 248
drag, startPoint x: 806, startPoint y: 486, endPoint x: 461, endPoint y: 433, distance: 349.5
click at [461, 433] on div "Back Events Reports Data Site Info Settings Edit Labs Help Mobile App Training …" at bounding box center [617, 502] width 1235 height 858
type textarea "[DATE] 2:48pm email sent [DATE] 12:05pm follow up email sent"
click at [568, 883] on textarea "[PERSON_NAME] (H2O INNOVATION) [PHONE_NUMBER] [PHONE_NUMBER] **SCH ONLY [DATE] …" at bounding box center [786, 840] width 586 height 248
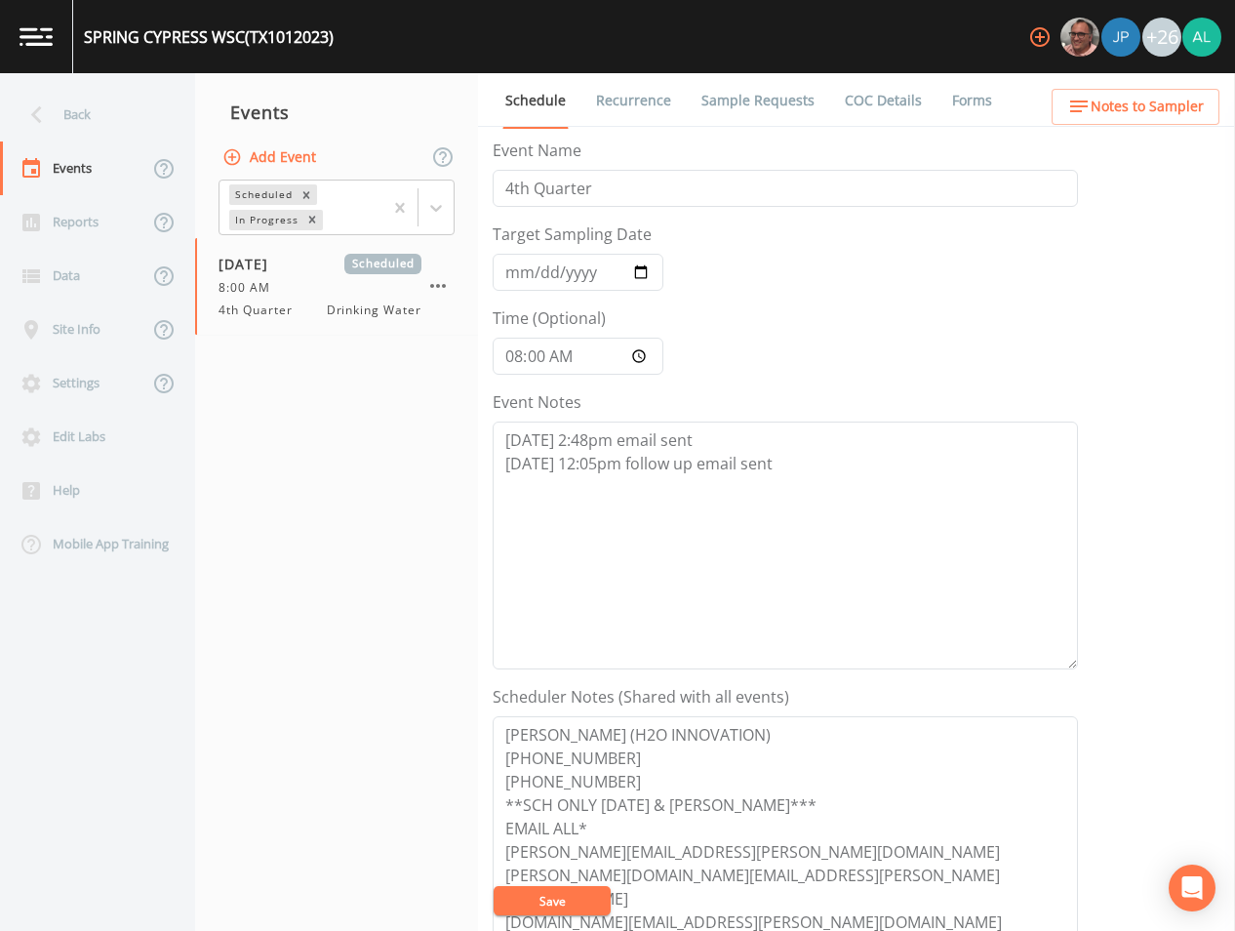
click at [567, 890] on button "Save" at bounding box center [552, 900] width 117 height 29
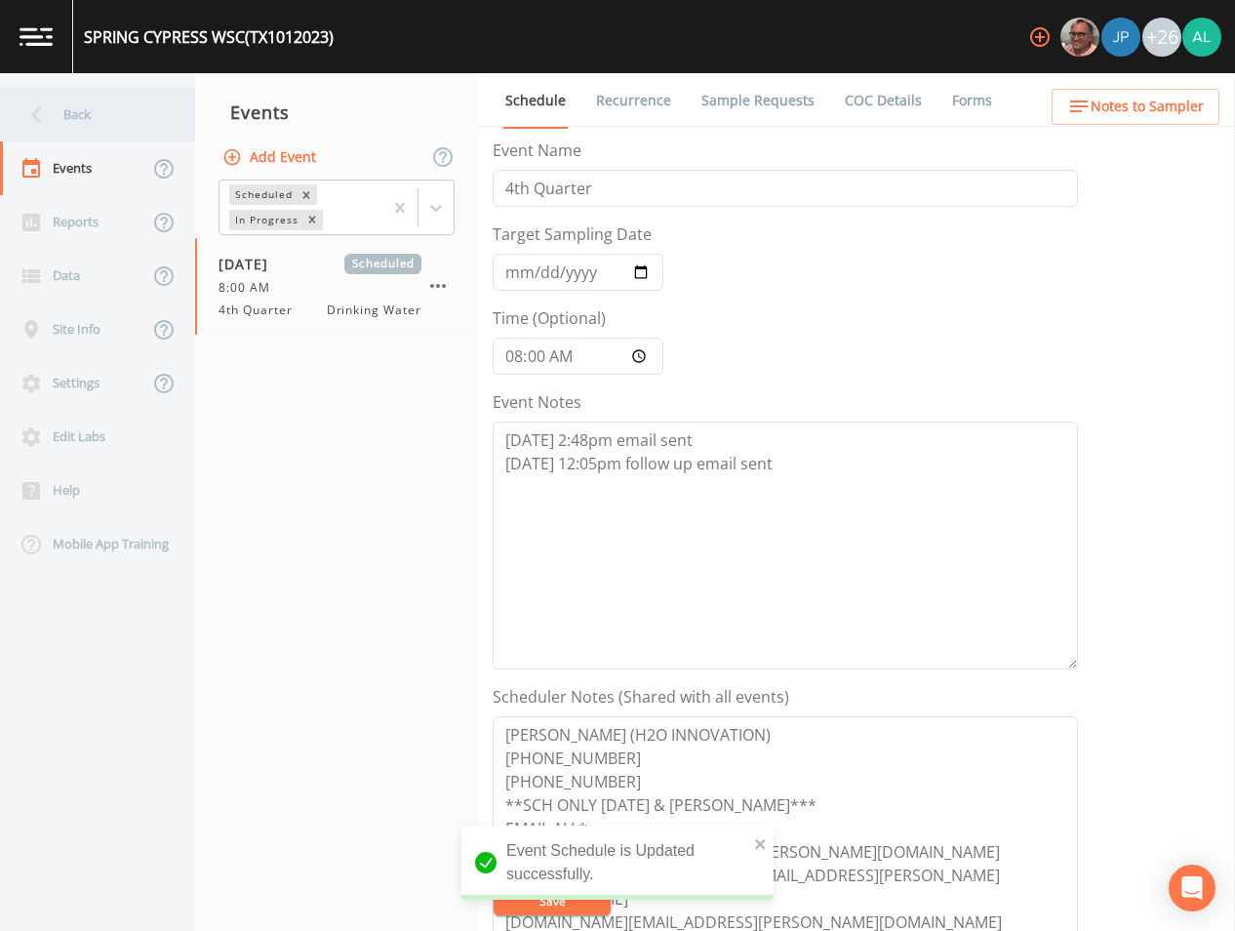
click at [160, 95] on div "Back" at bounding box center [88, 115] width 176 height 54
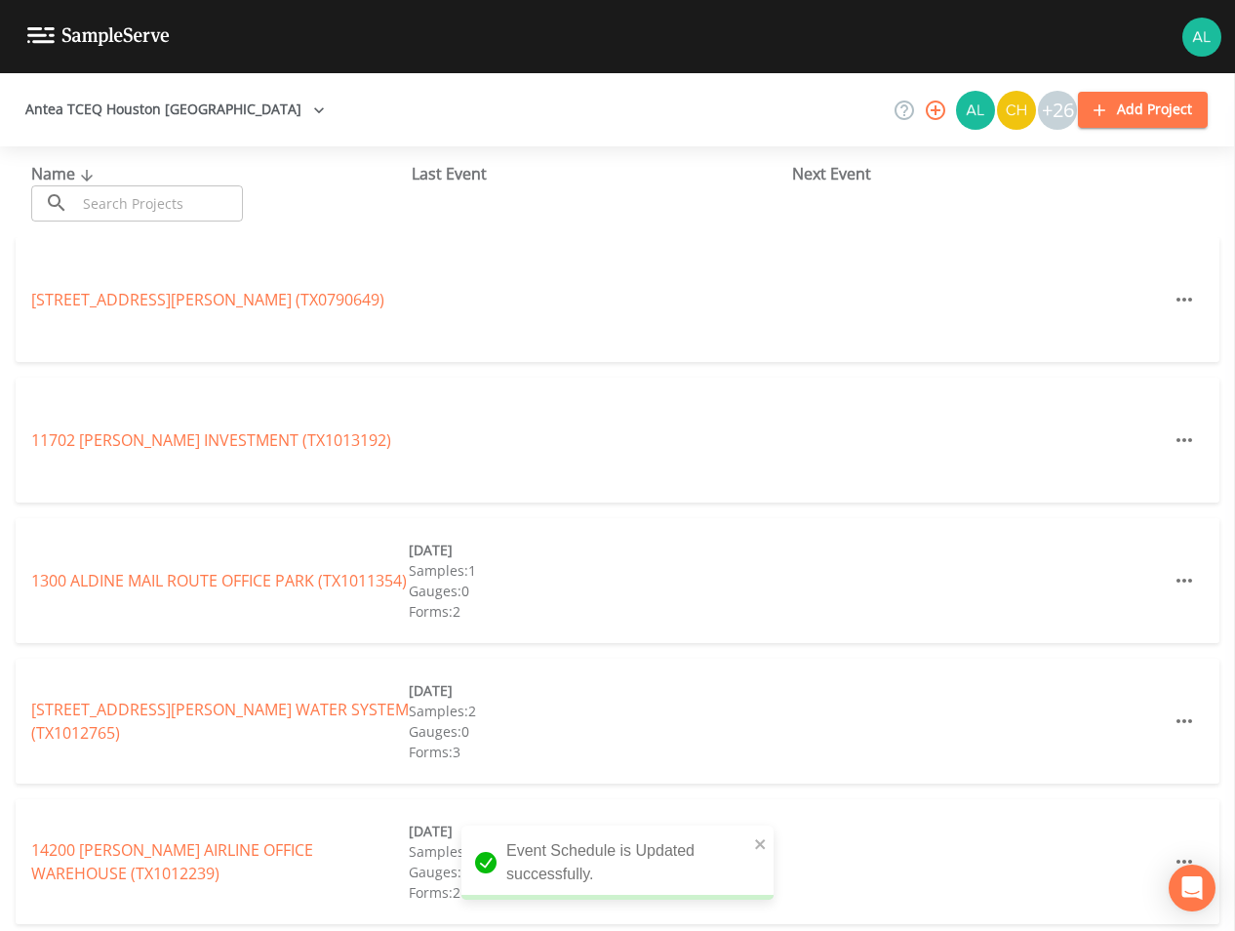
click at [188, 195] on input "text" at bounding box center [159, 203] width 167 height 36
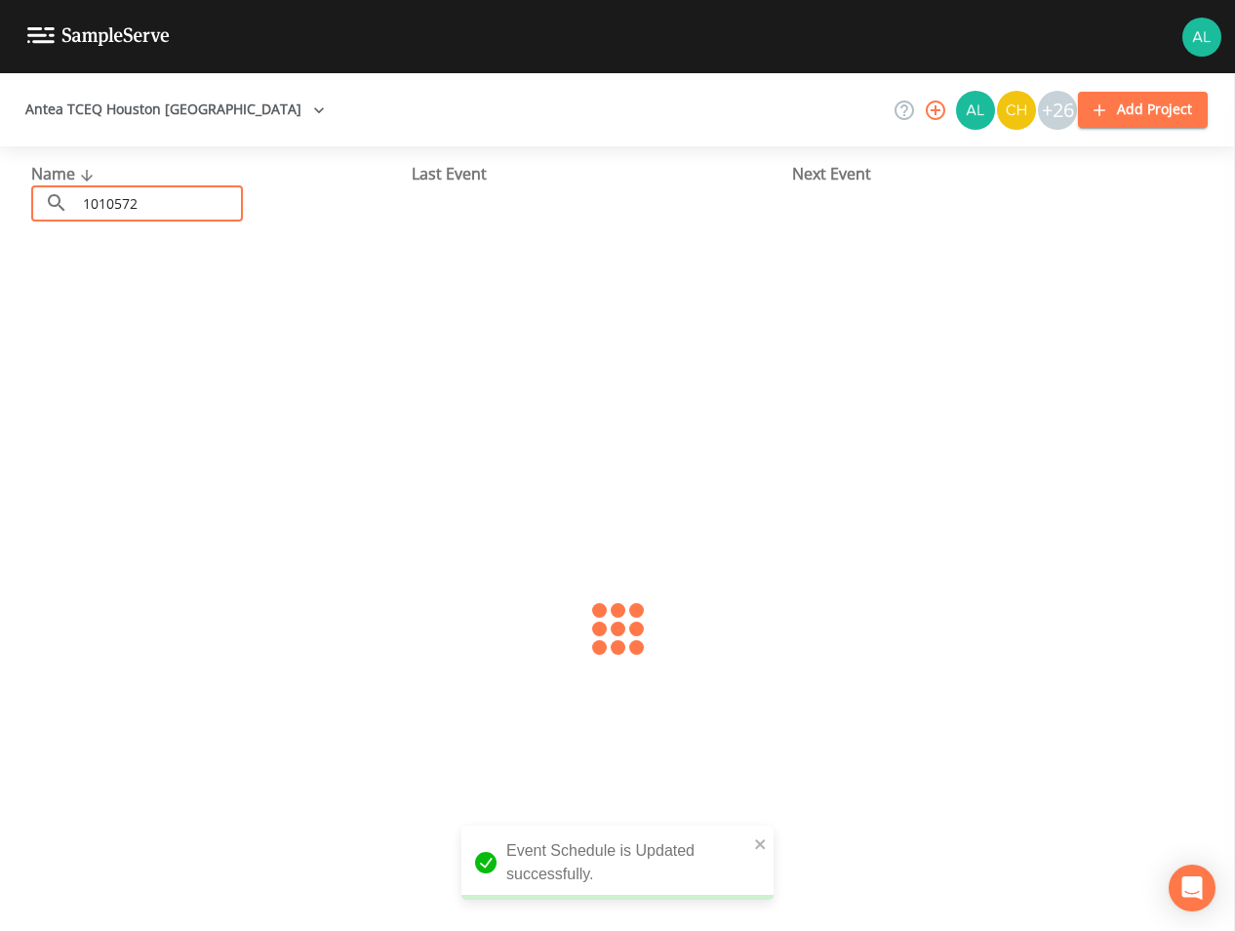
type input "1010572"
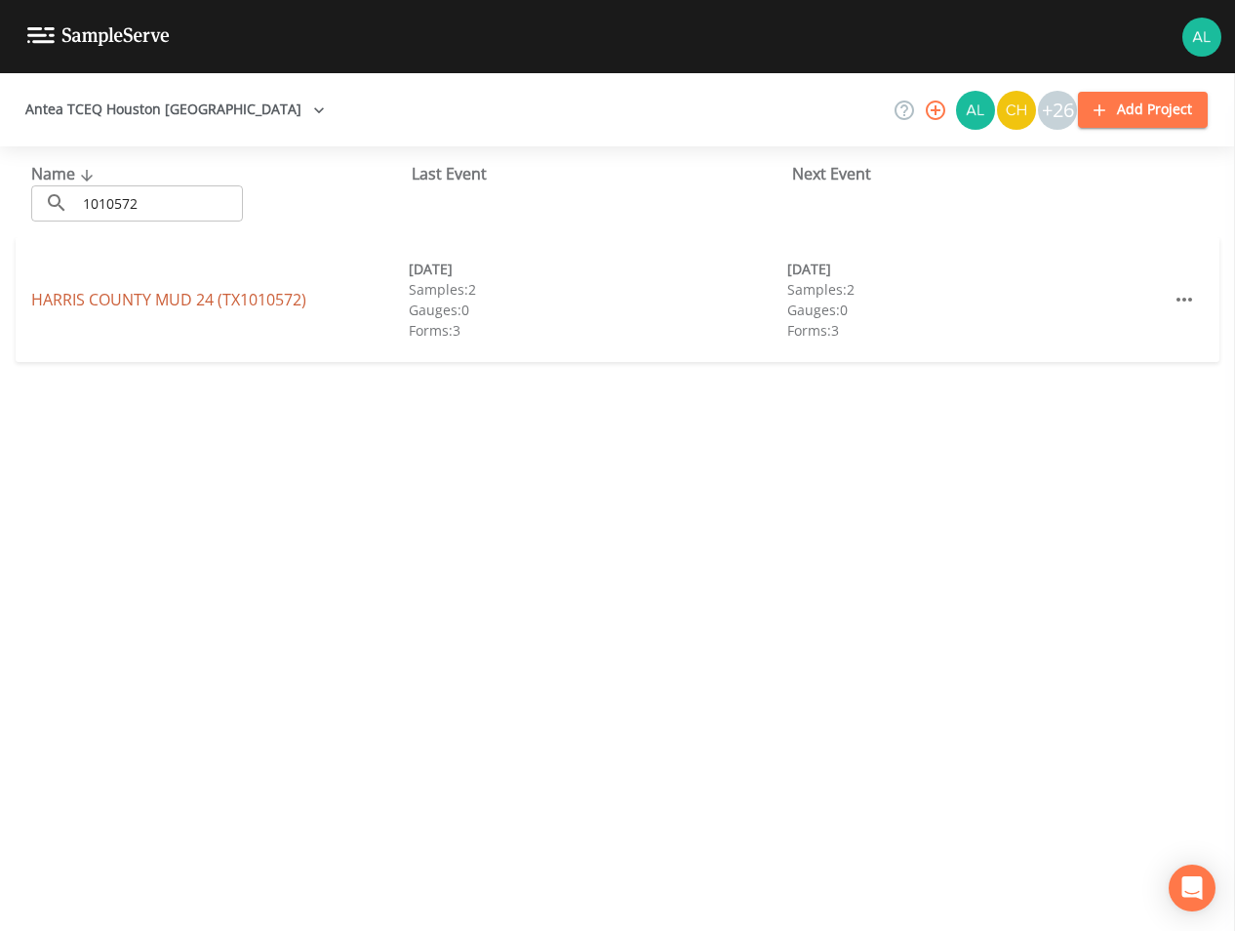
drag, startPoint x: 136, startPoint y: 311, endPoint x: 136, endPoint y: 296, distance: 15.6
click at [136, 302] on div "HARRIS COUNTY MUD 24 (TX1010572) [DATE] Samples: 2 Gauges: 0 Forms: 3 [DATE] Sa…" at bounding box center [618, 299] width 1204 height 125
click at [136, 296] on link "[GEOGRAPHIC_DATA] 24 (TX1010572)" at bounding box center [168, 299] width 275 height 21
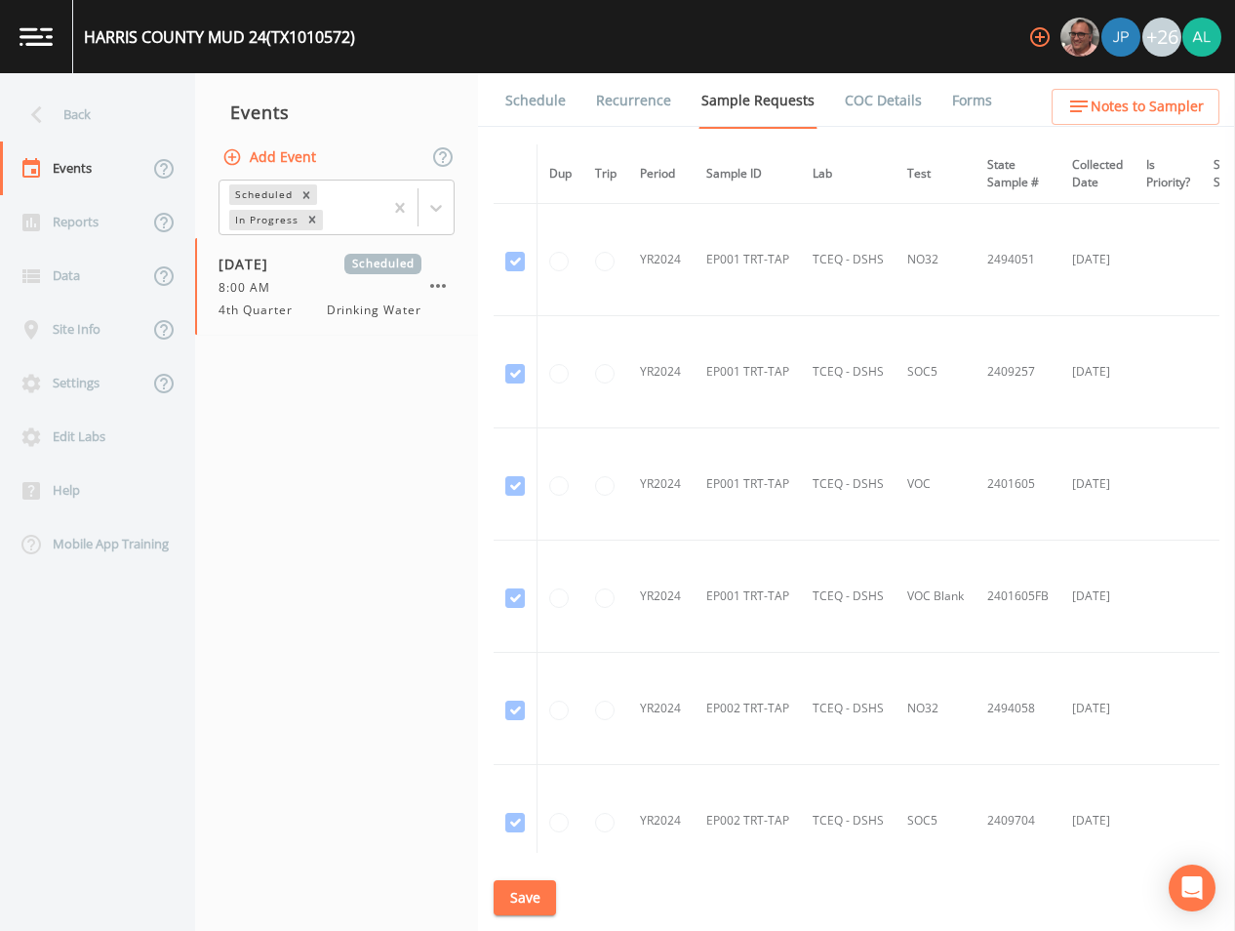
click at [504, 113] on link "Schedule" at bounding box center [536, 100] width 66 height 55
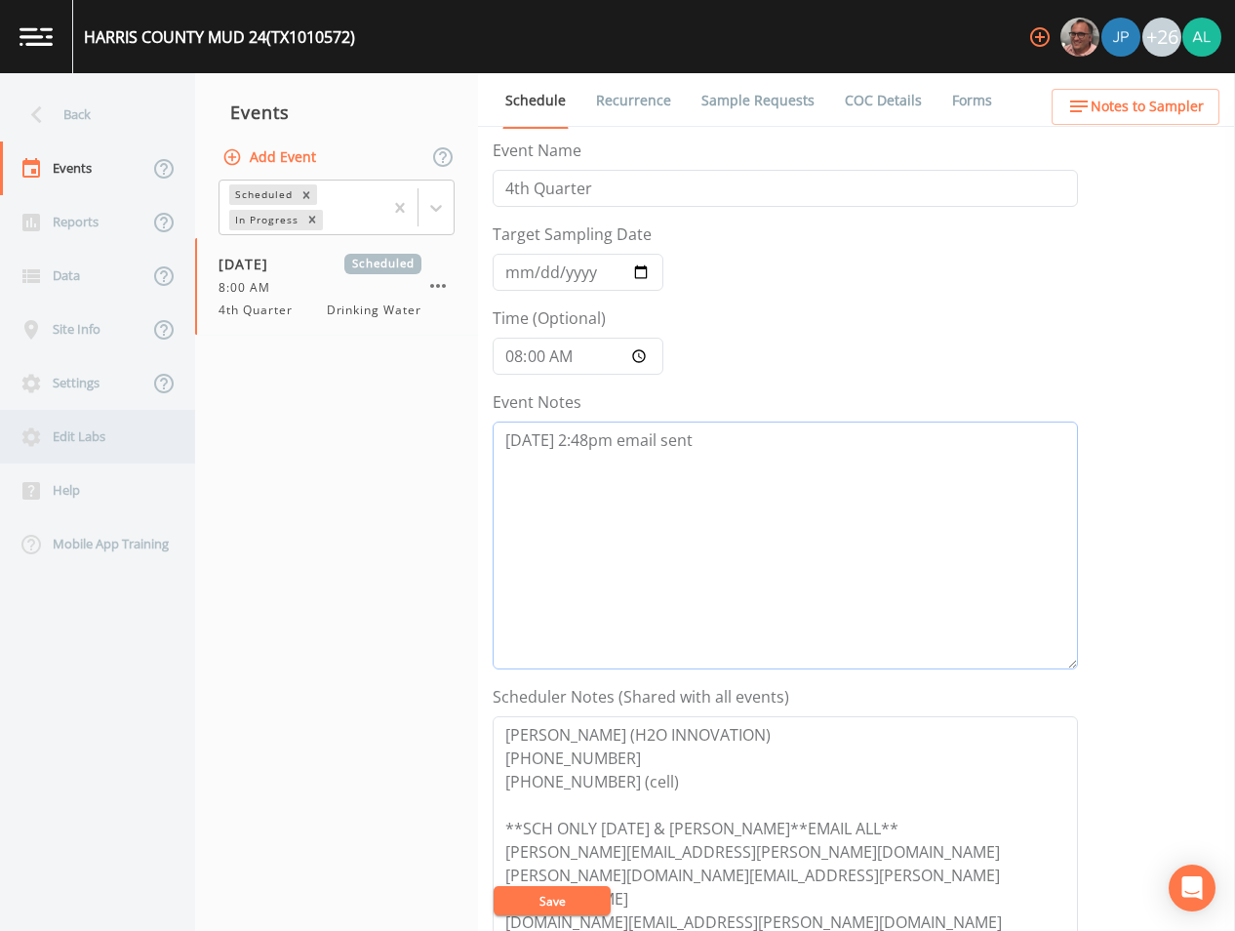
drag, startPoint x: 779, startPoint y: 460, endPoint x: 149, endPoint y: 429, distance: 630.2
click at [182, 442] on div "Back Events Reports Data Site Info Settings Edit Labs Help Mobile App Training …" at bounding box center [617, 502] width 1235 height 858
paste textarea "[DATE] 12:05pm follow up email sent"
type textarea "[DATE] 2:48pm email sent [DATE] 12:05pm follow up email sent"
click at [575, 895] on button "Save" at bounding box center [552, 900] width 117 height 29
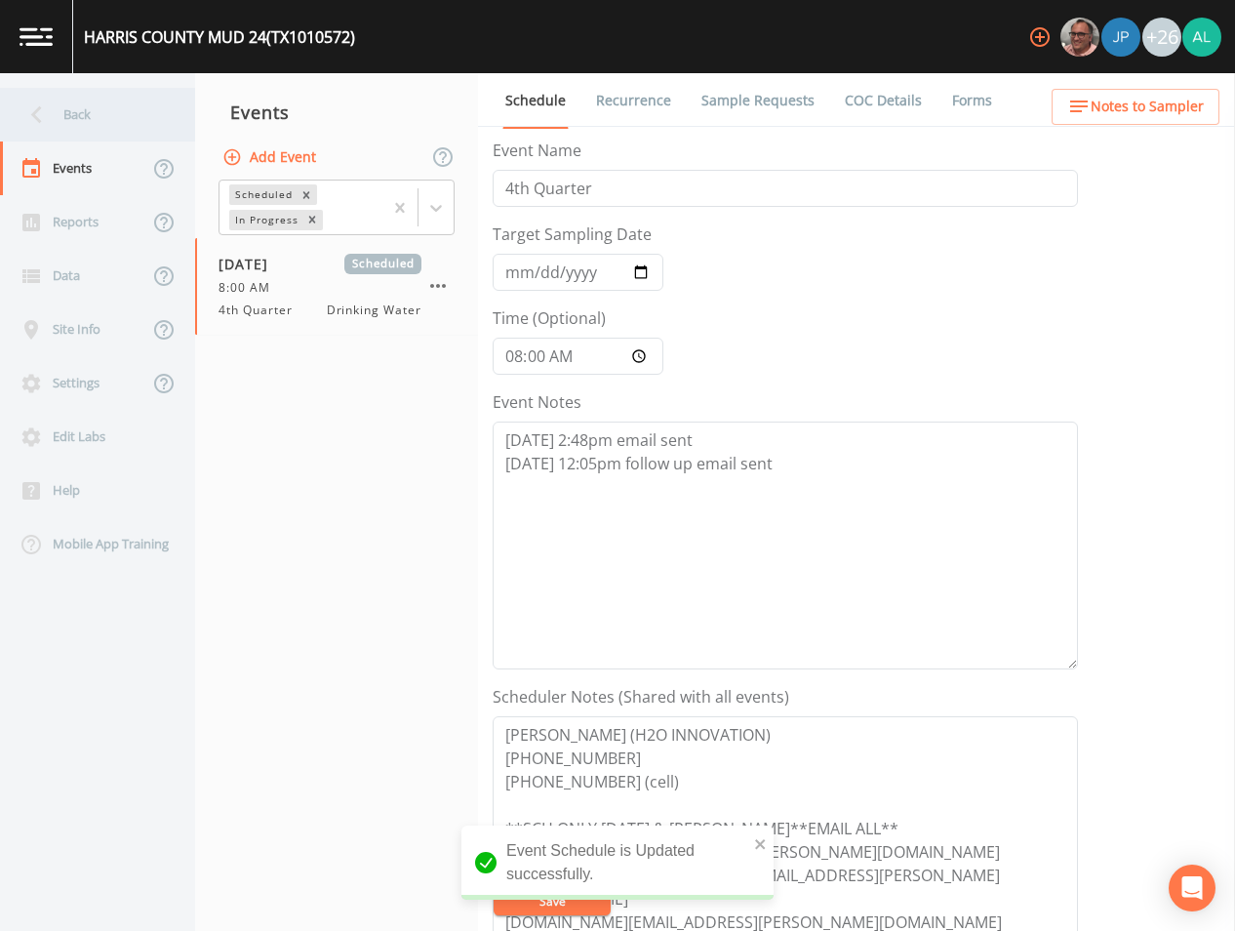
click at [109, 103] on div "Back" at bounding box center [88, 115] width 176 height 54
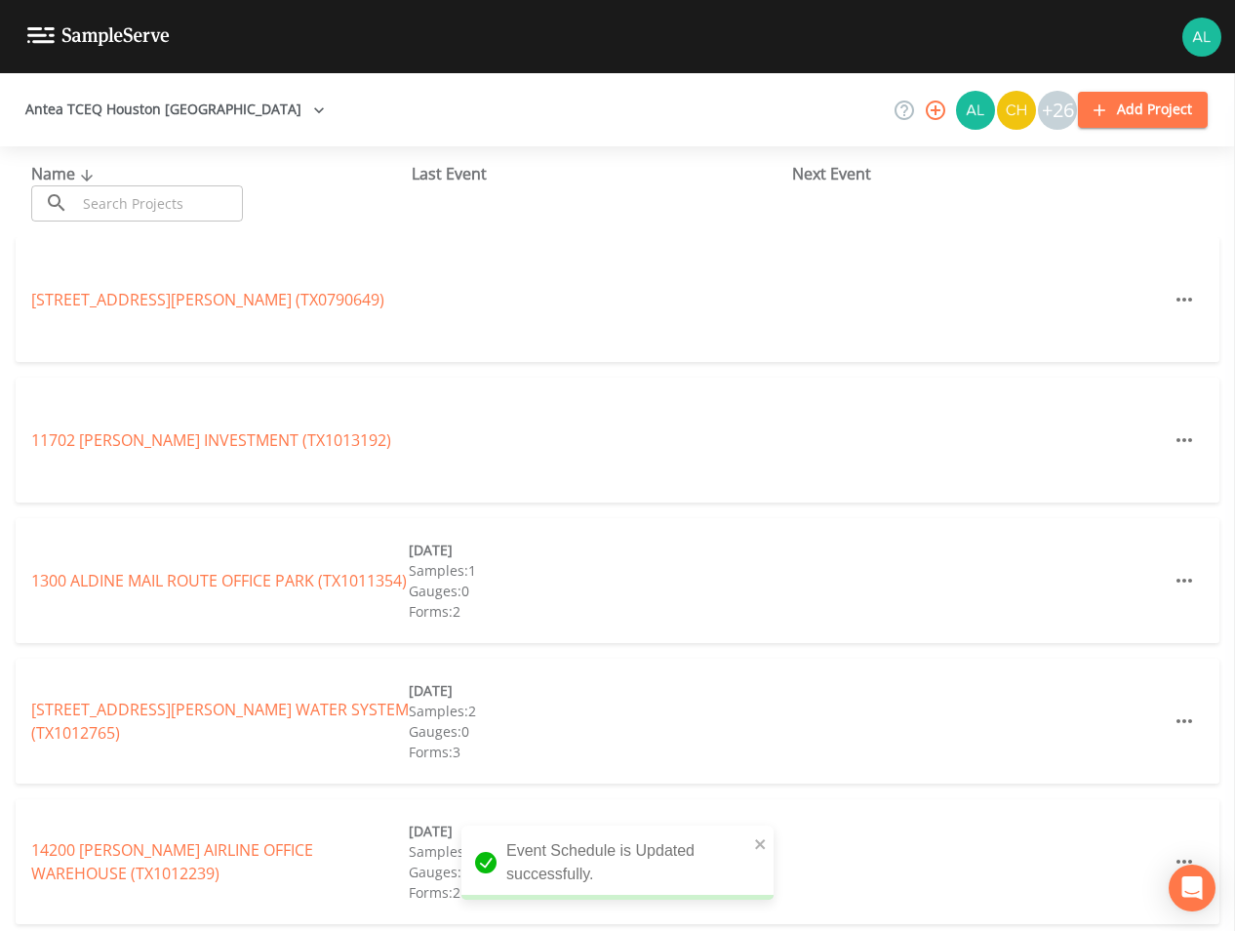
click at [140, 195] on input "text" at bounding box center [159, 203] width 167 height 36
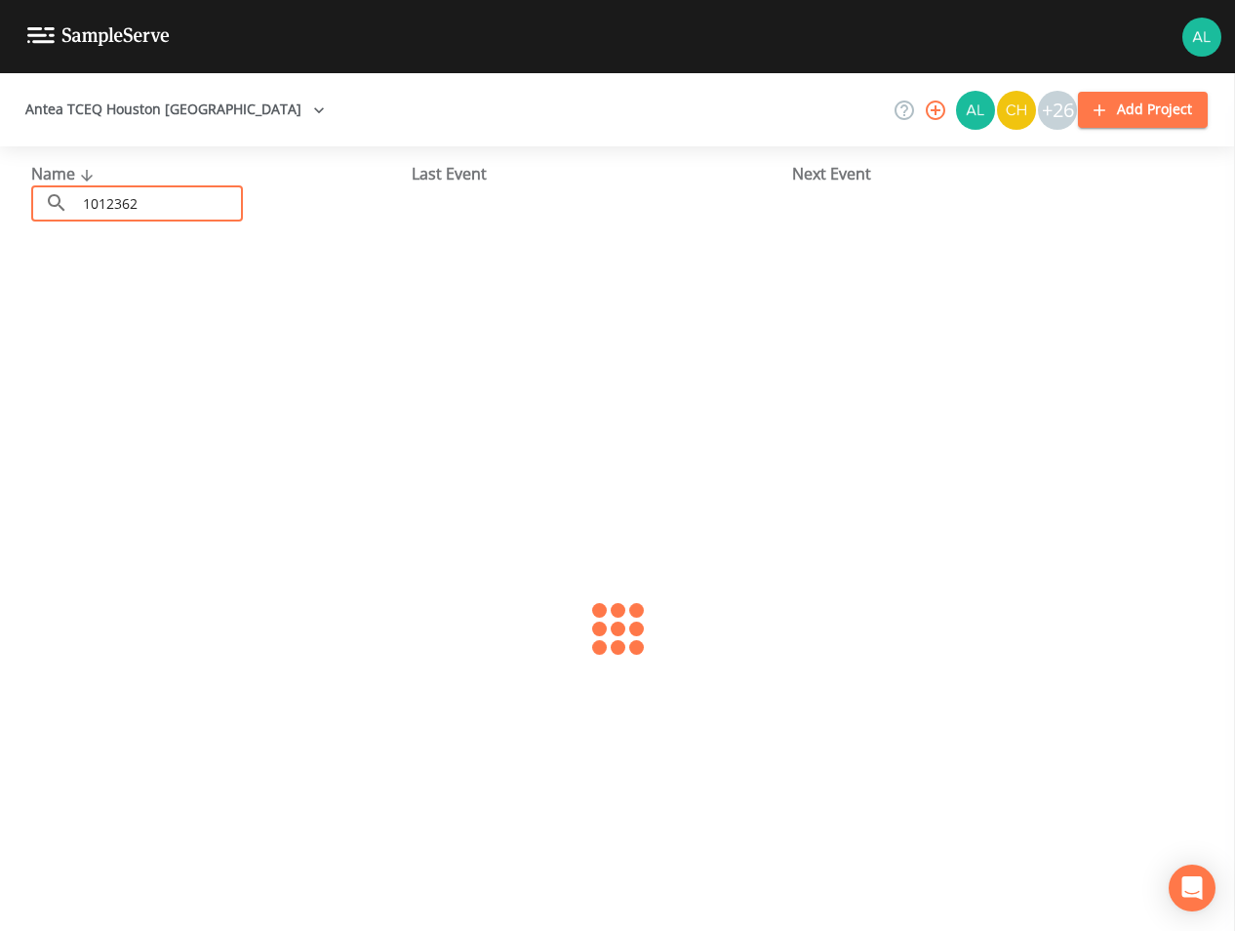
type input "1012362"
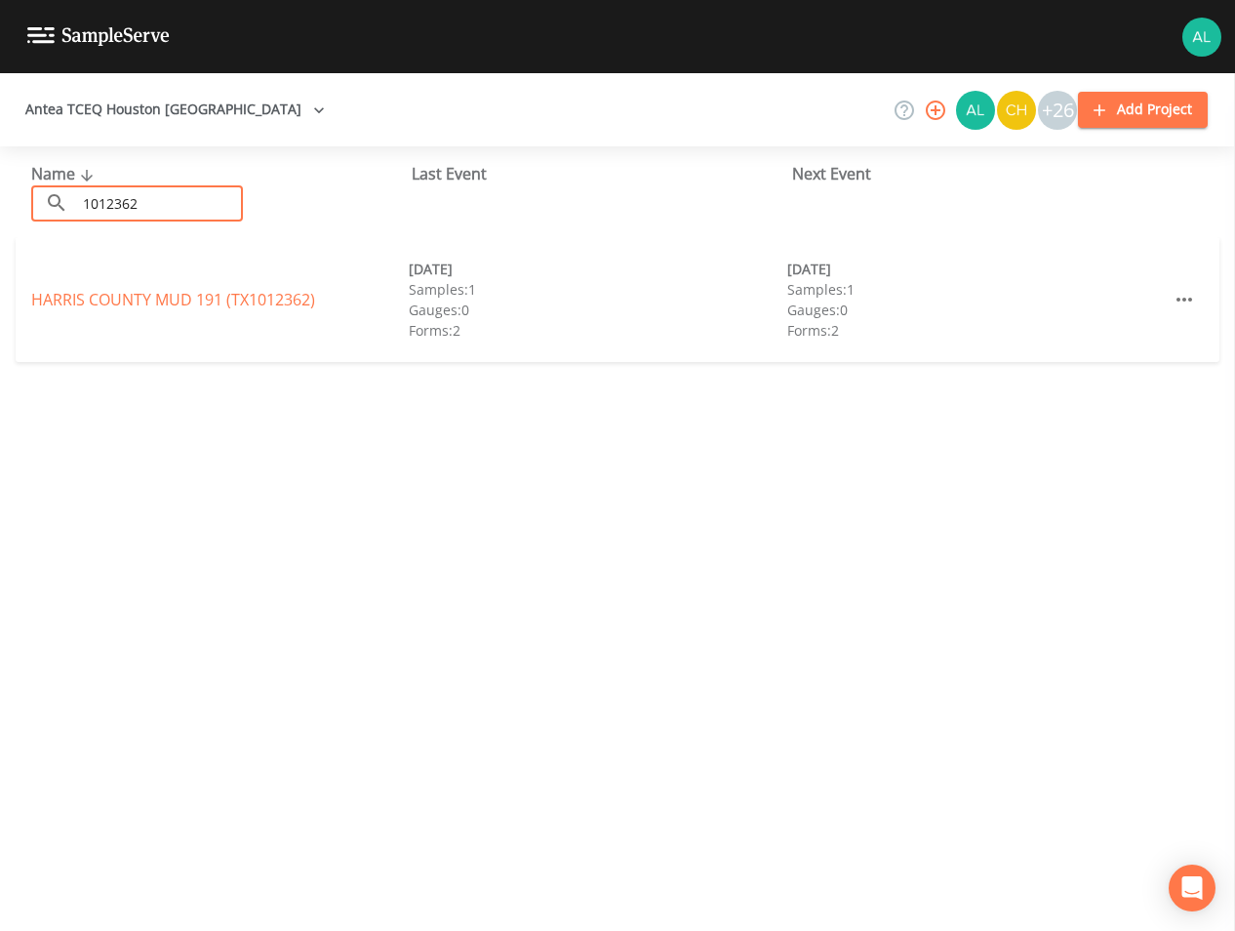
click at [83, 311] on div "HARRIS COUNTY MUD 191 (TX1012362) [DATE] Samples: 1 Gauges: 0 Forms: 2 [DATE] S…" at bounding box center [618, 299] width 1204 height 125
click at [90, 295] on link "HARRIS COUNTY MUD 191 (TX1012362)" at bounding box center [173, 299] width 284 height 21
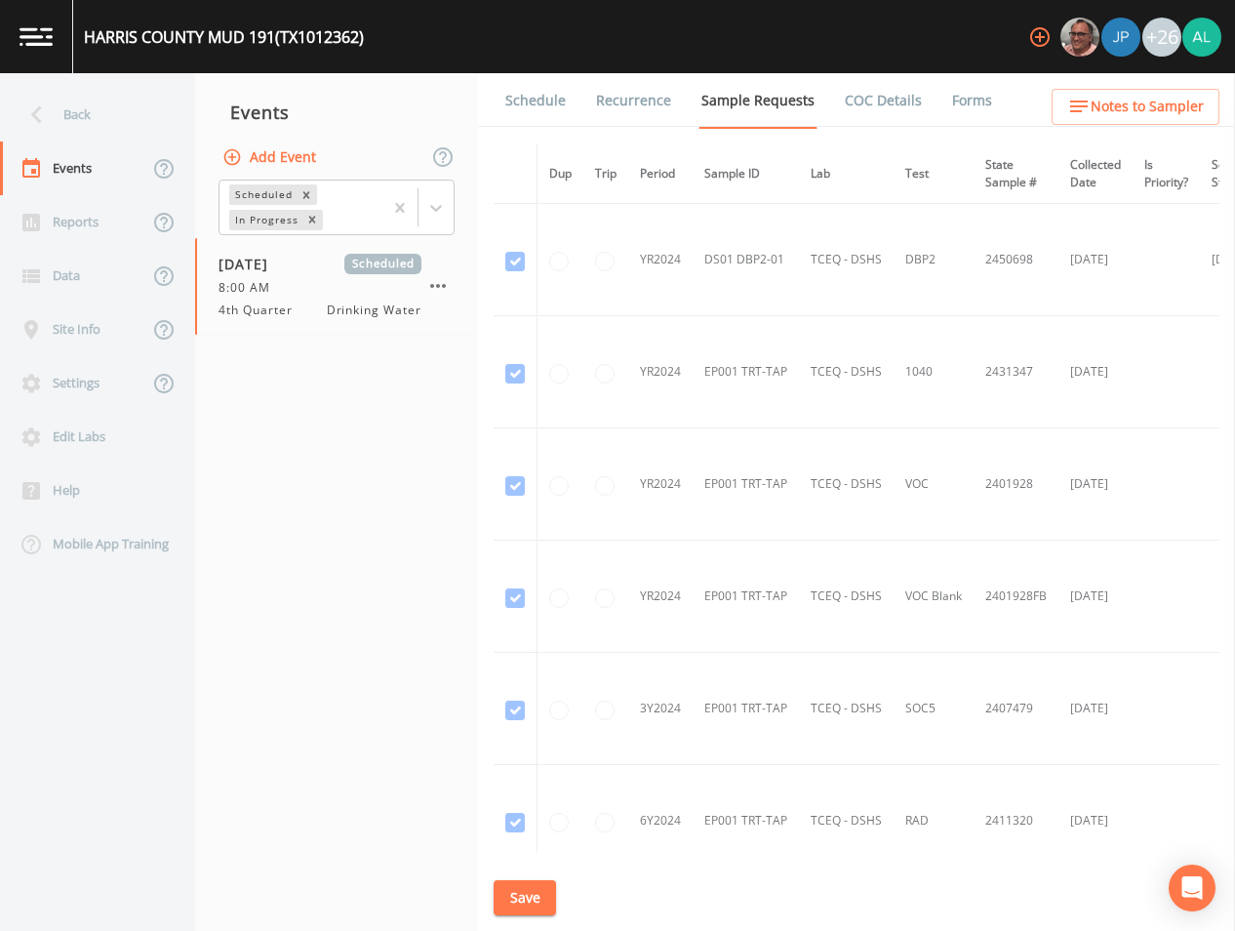
click at [512, 102] on link "Schedule" at bounding box center [536, 100] width 66 height 55
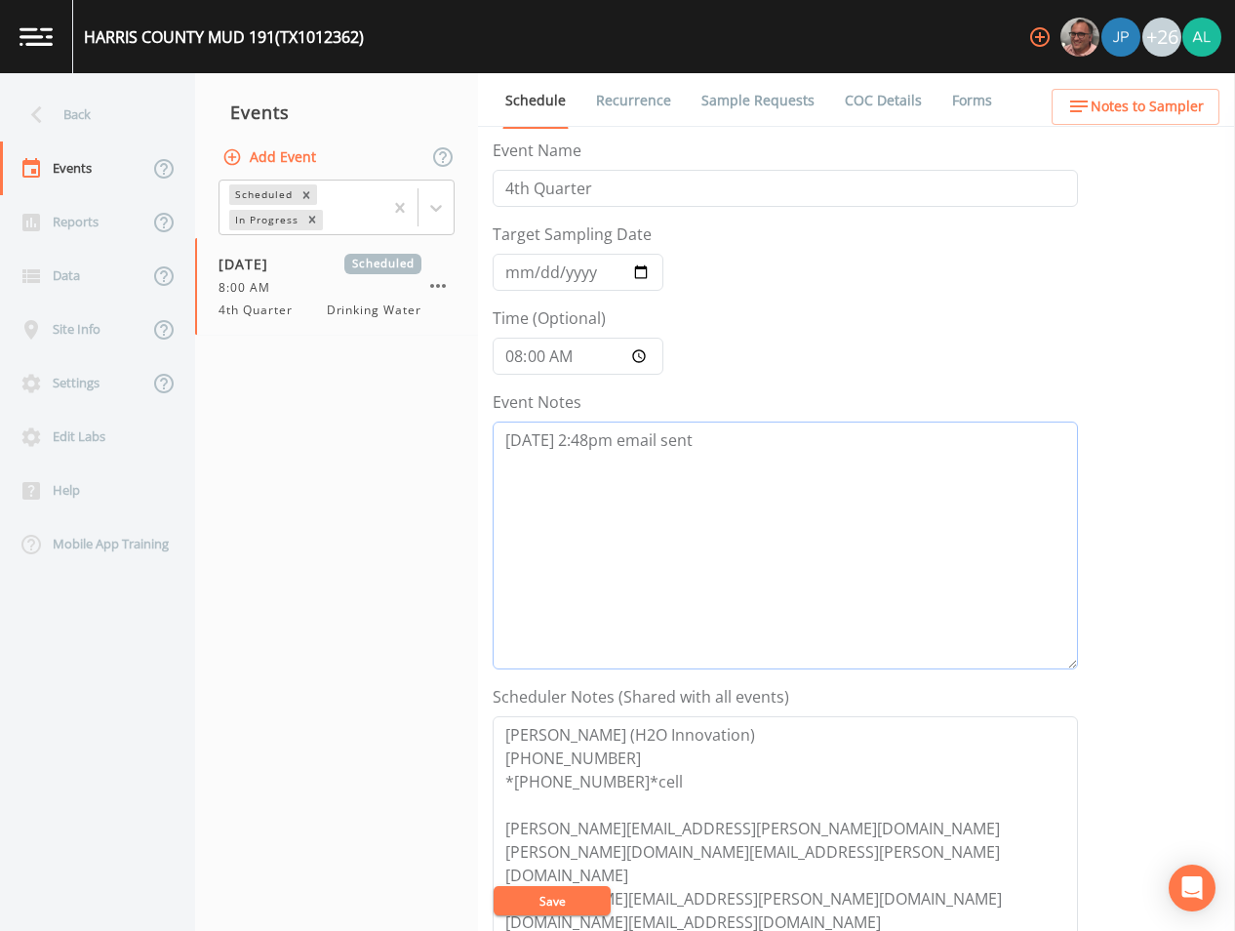
drag, startPoint x: 719, startPoint y: 447, endPoint x: 349, endPoint y: 490, distance: 372.4
click at [349, 490] on div "Back Events Reports Data Site Info Settings Edit Labs Help Mobile App Training …" at bounding box center [617, 502] width 1235 height 858
paste textarea "[DATE] 12:05pm follow up email sent"
type textarea "[DATE] 2:48pm email sent [DATE] 12:05pm follow up email sent"
click at [549, 899] on button "Save" at bounding box center [552, 900] width 117 height 29
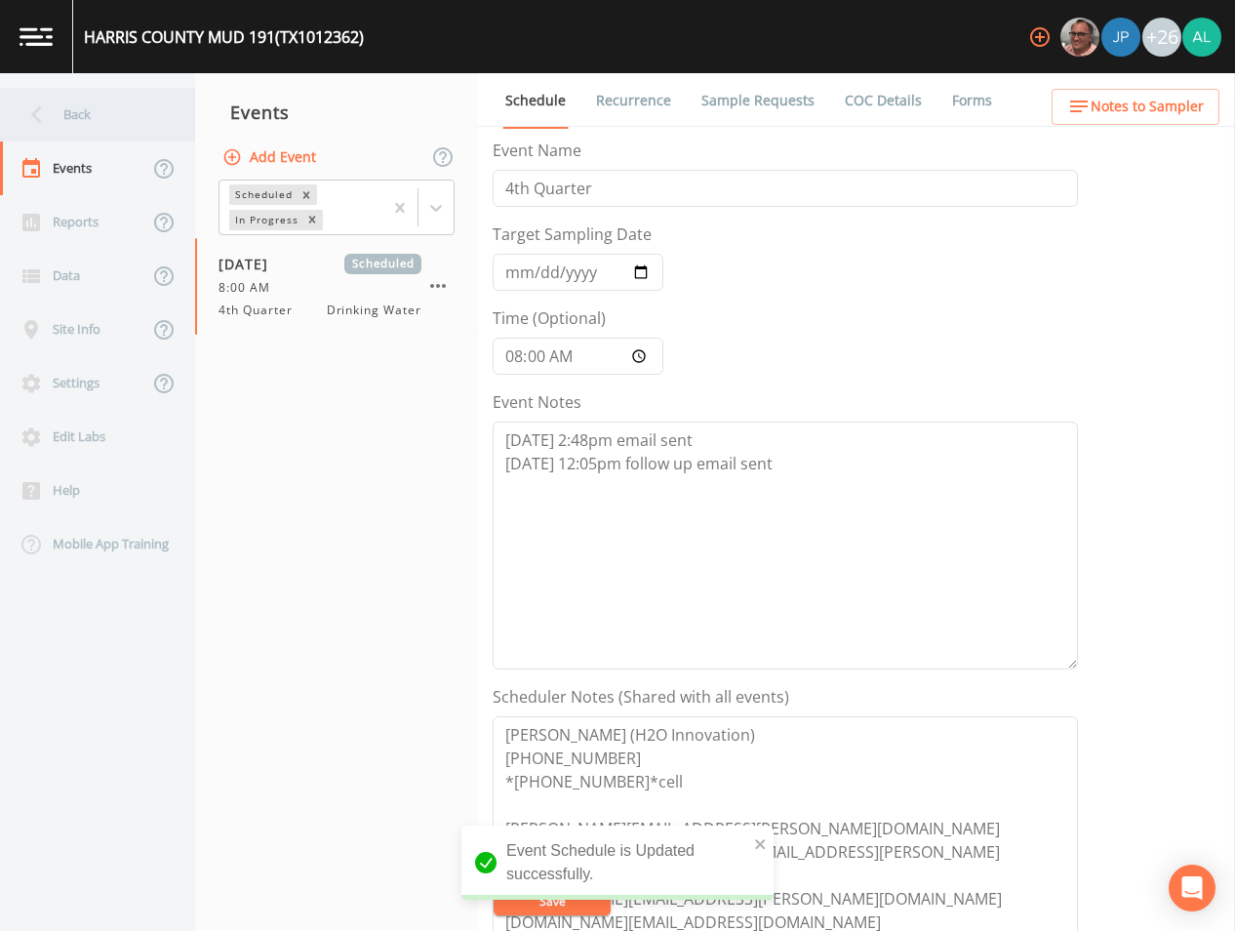
click at [100, 107] on div "Back" at bounding box center [88, 115] width 176 height 54
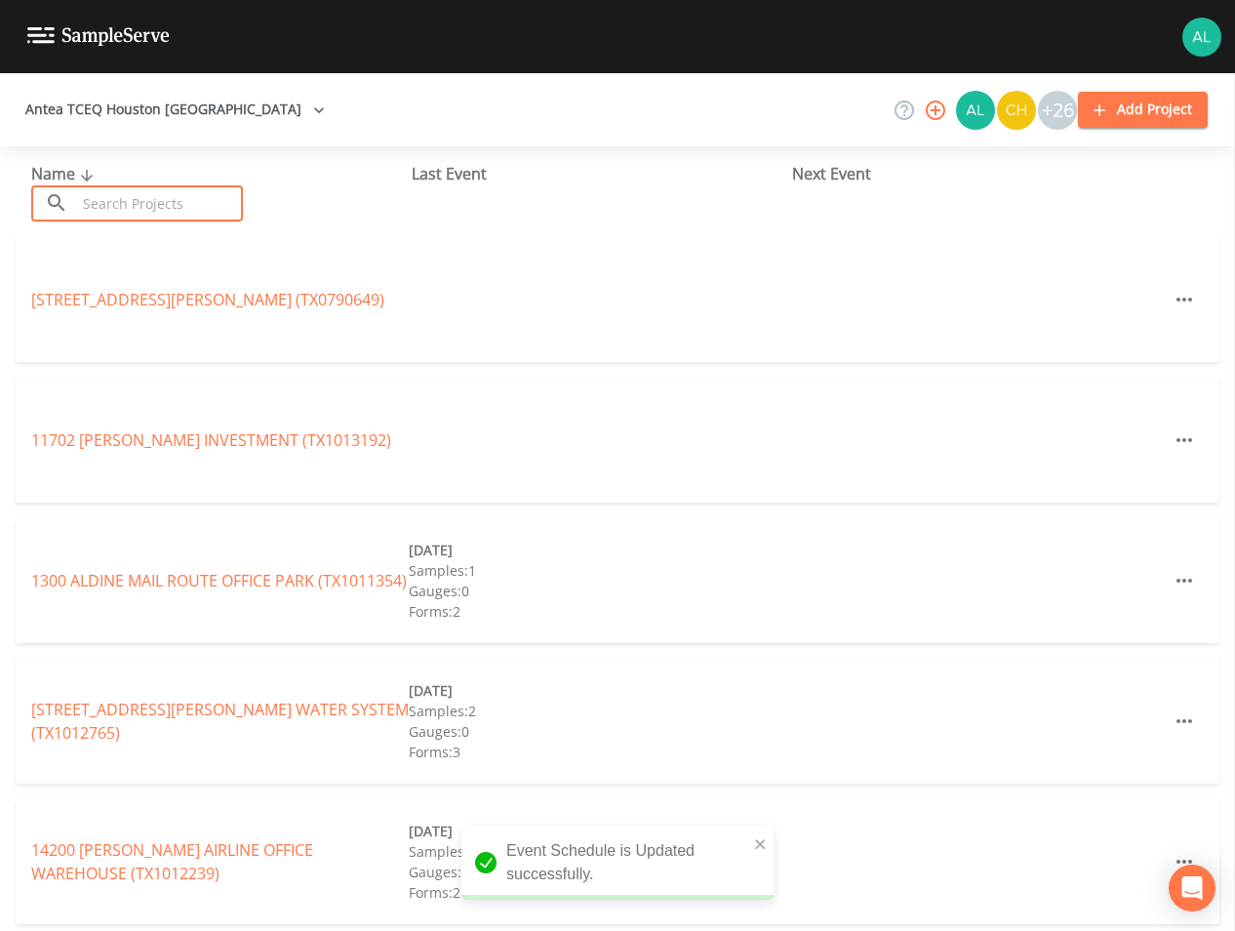
click at [128, 192] on input "text" at bounding box center [159, 203] width 167 height 36
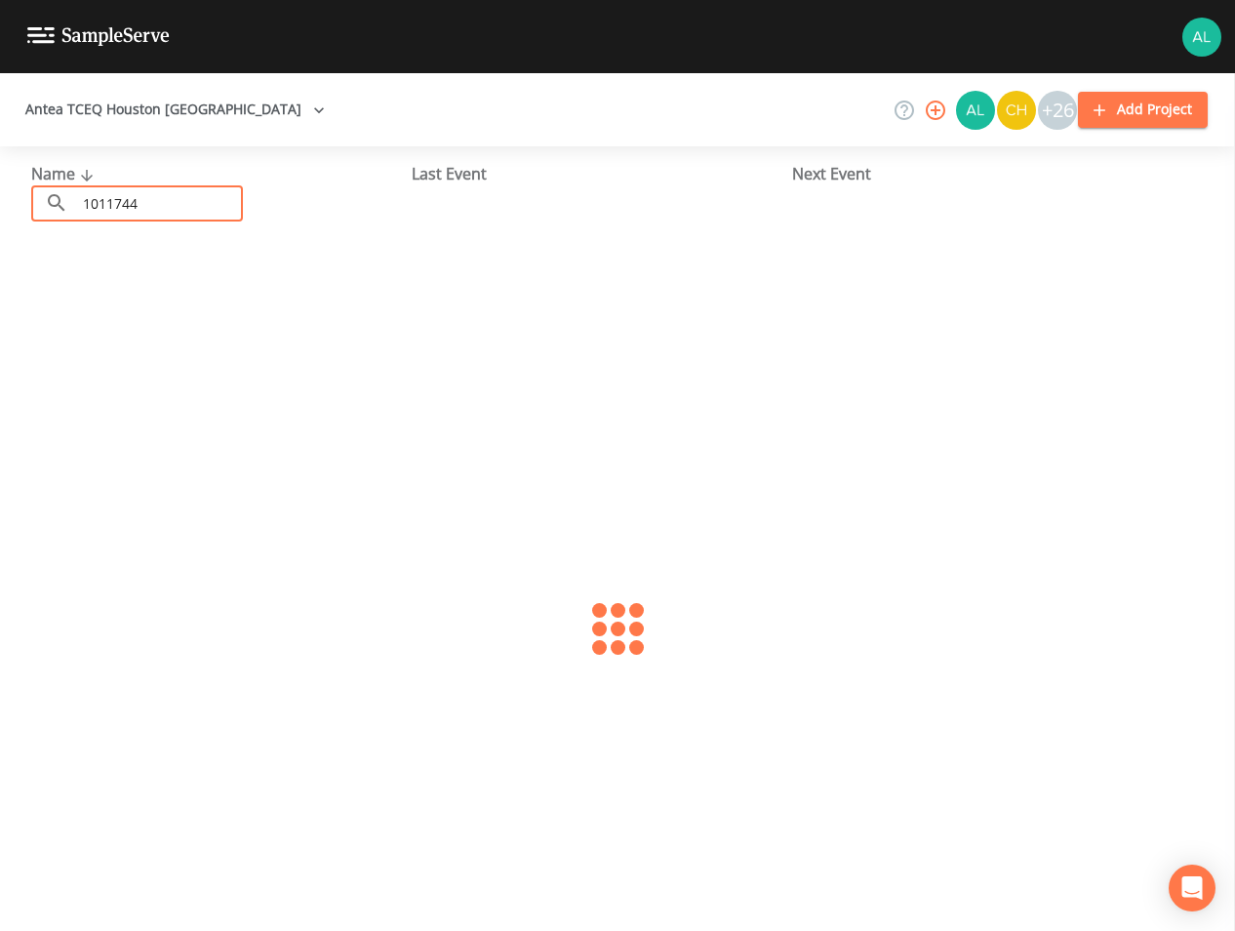
type input "1011744"
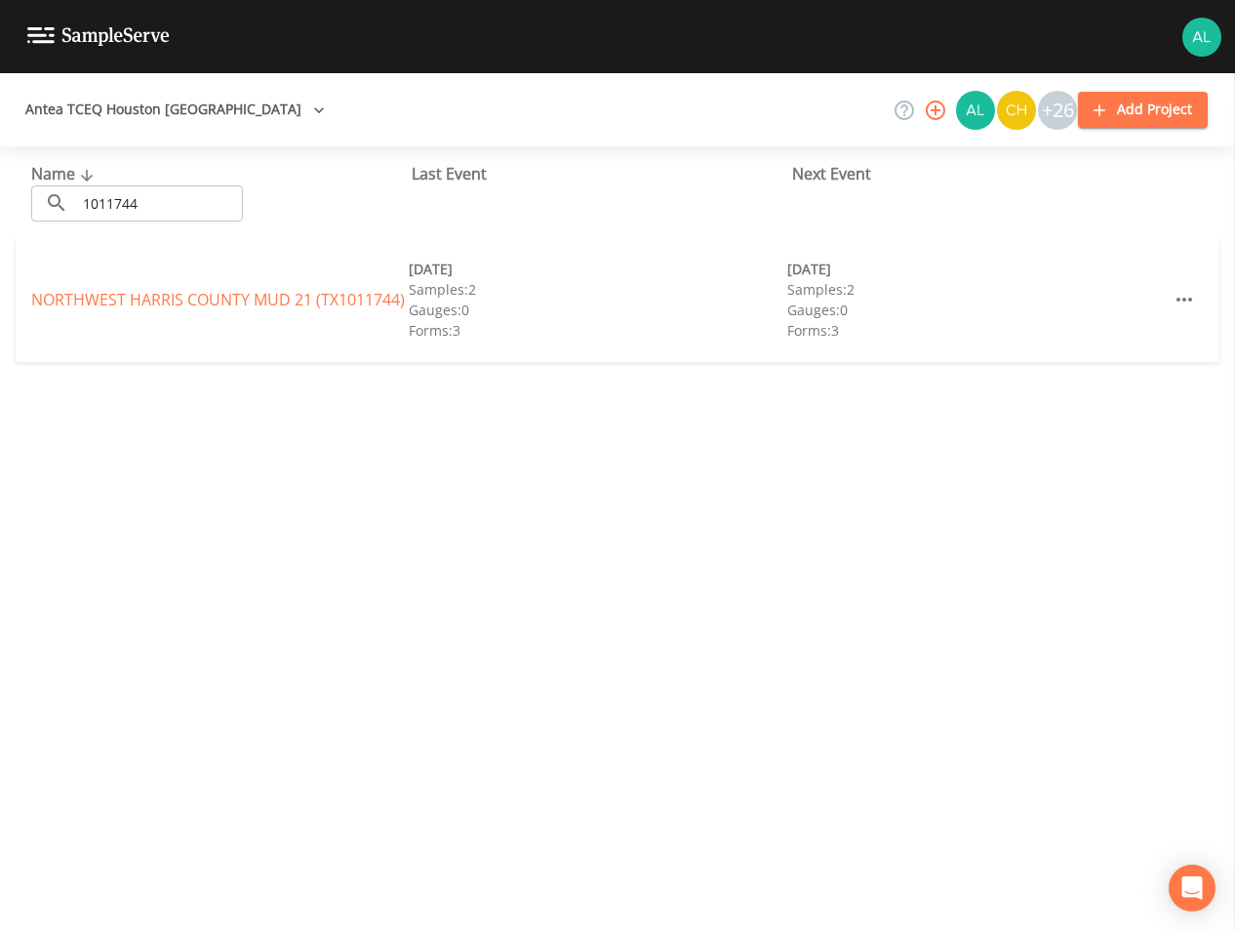
click at [139, 286] on div "[GEOGRAPHIC_DATA] 21 (TX1011744) [DATE] Samples: 2 Gauges: 0 Forms: 3 [DATE] Sa…" at bounding box center [618, 299] width 1204 height 125
click at [138, 300] on link "[GEOGRAPHIC_DATA] 21 (TX1011744)" at bounding box center [218, 299] width 374 height 21
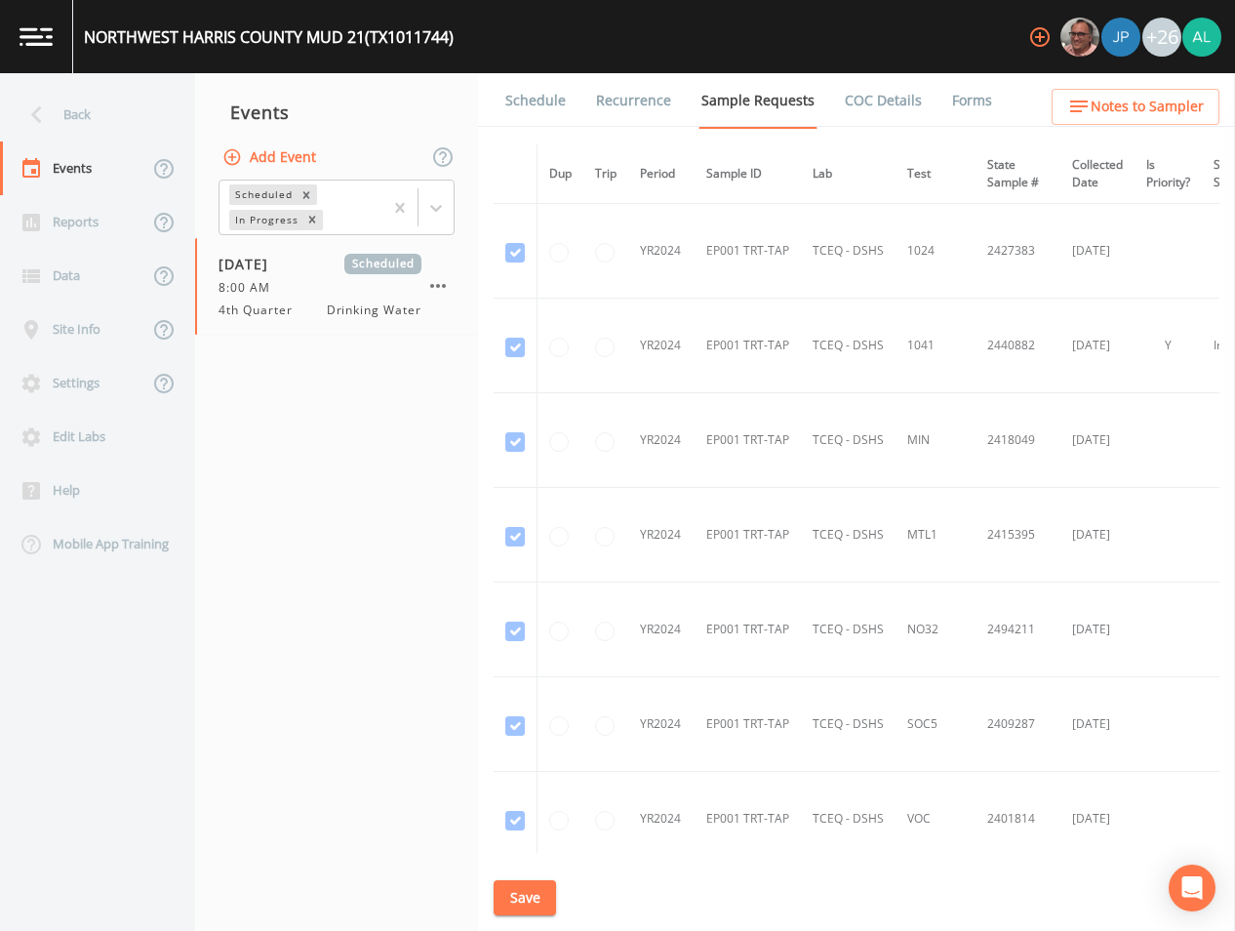
click at [506, 106] on link "Schedule" at bounding box center [536, 100] width 66 height 55
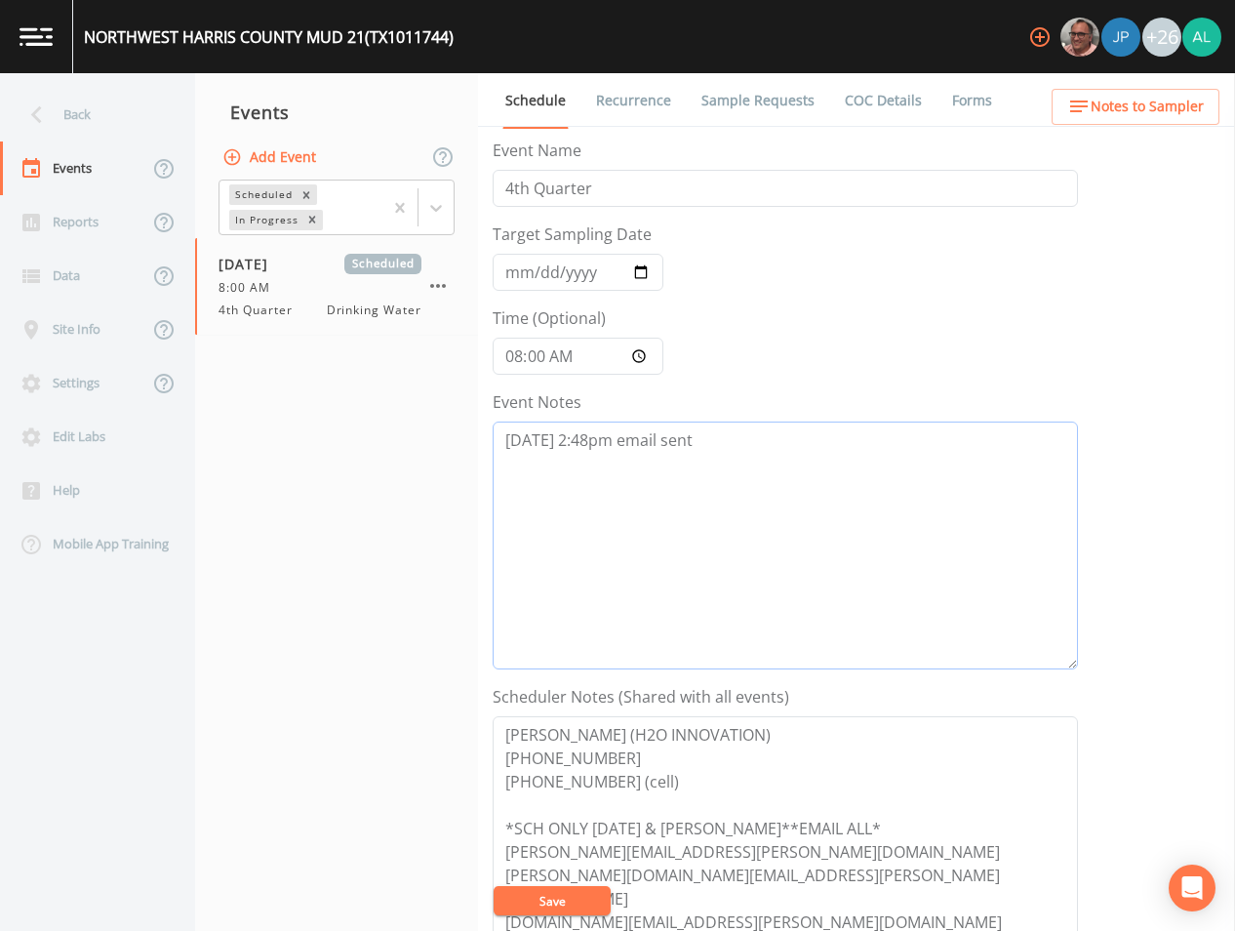
drag, startPoint x: 787, startPoint y: 456, endPoint x: 272, endPoint y: 455, distance: 514.3
click at [272, 455] on div "Back Events Reports Data Site Info Settings Edit Labs Help Mobile App Training …" at bounding box center [617, 502] width 1235 height 858
paste textarea "[DATE] 12:05pm follow up email sent"
type textarea "[DATE] 2:48pm email sent [DATE] 12:05pm follow up email sent"
click at [532, 911] on button "Save" at bounding box center [552, 900] width 117 height 29
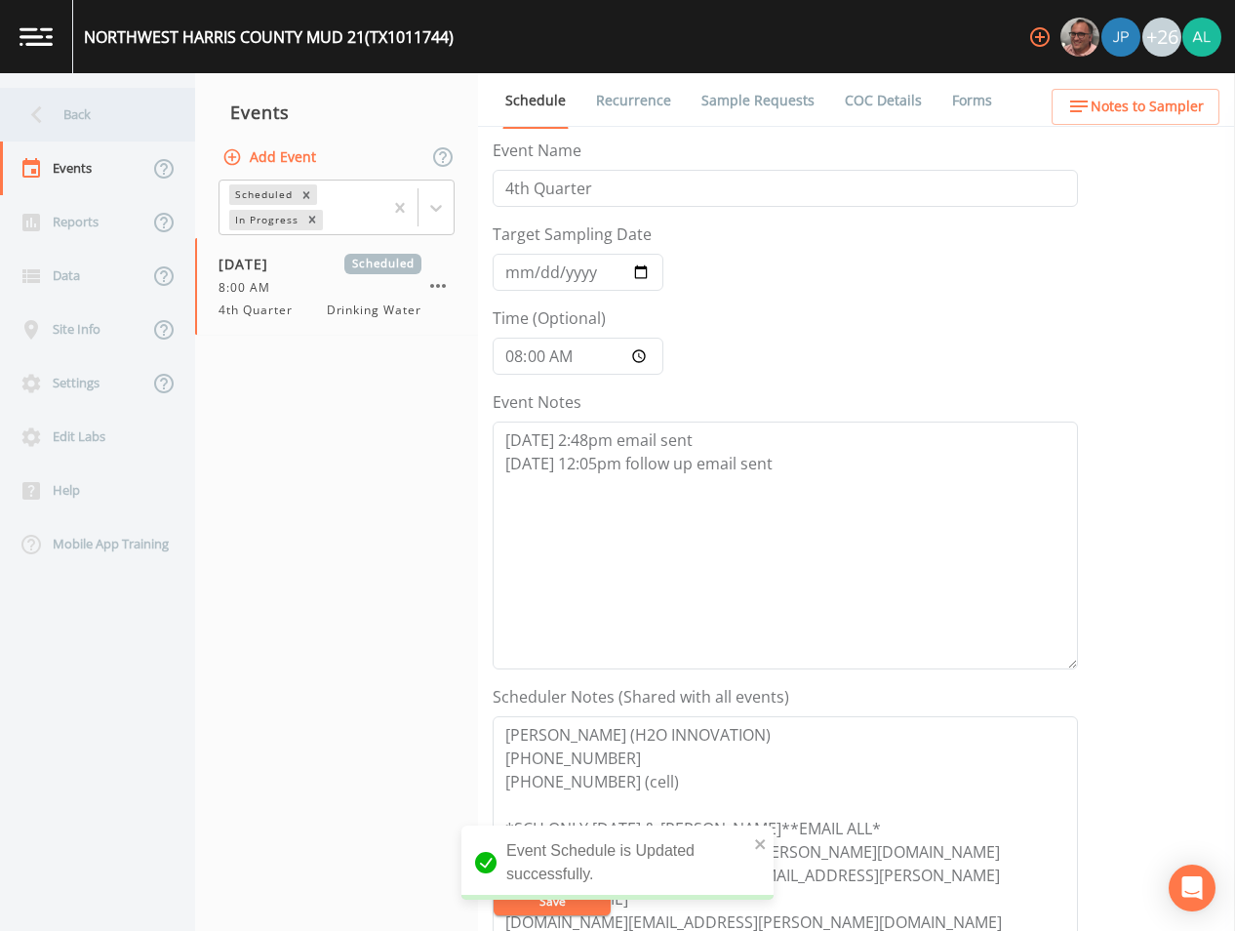
click at [108, 128] on div "Back" at bounding box center [88, 115] width 176 height 54
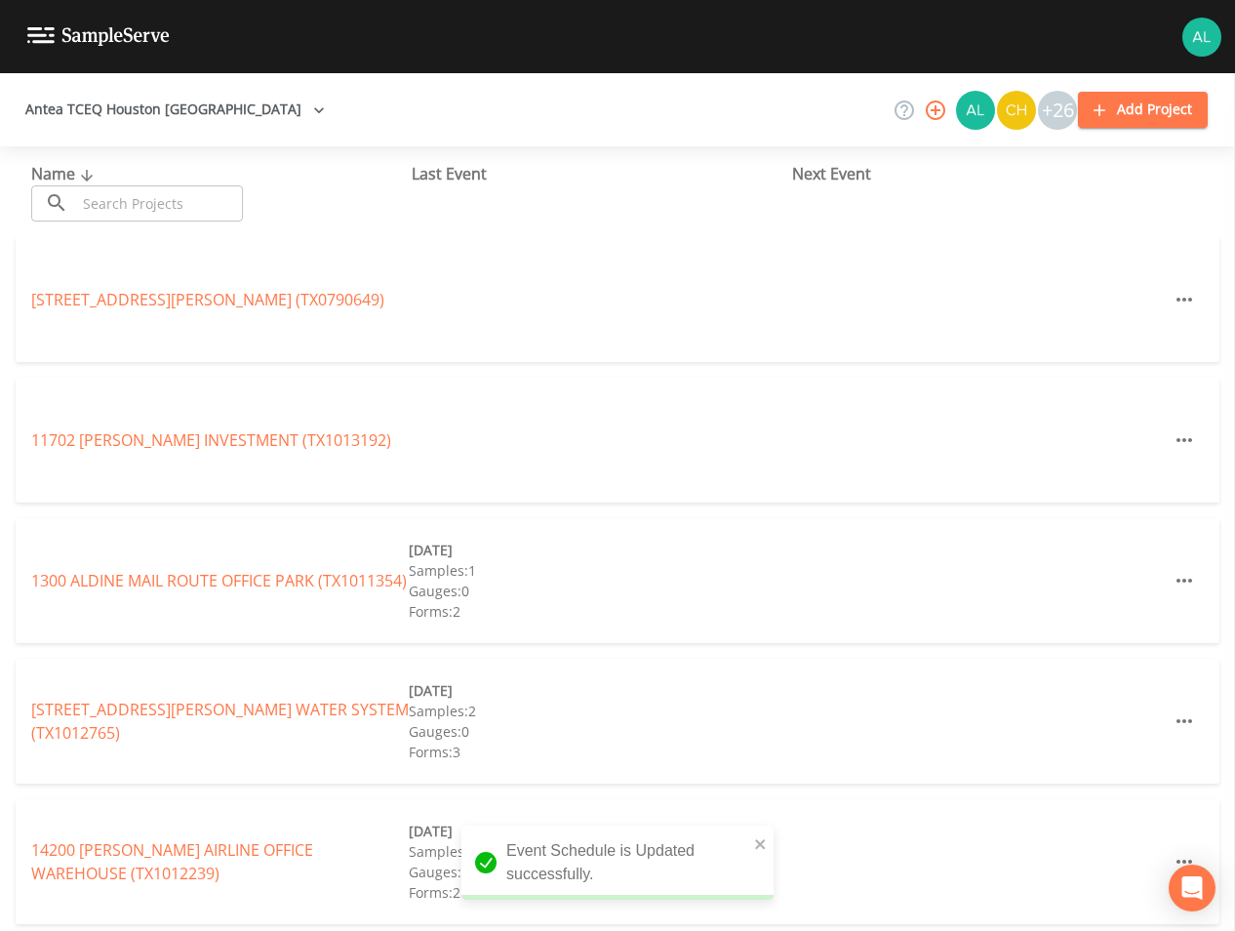
click at [154, 211] on input "text" at bounding box center [159, 203] width 167 height 36
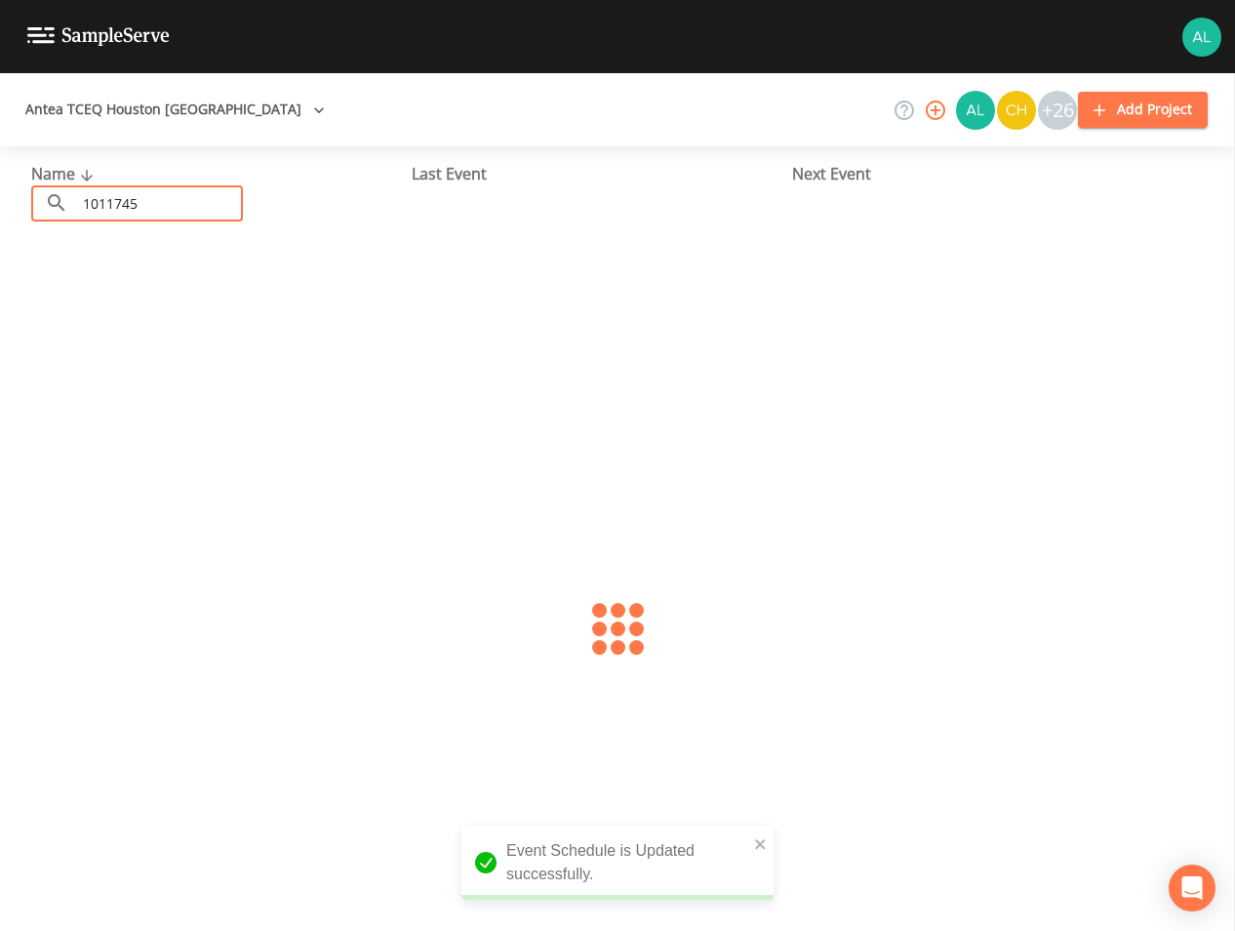
type input "1011745"
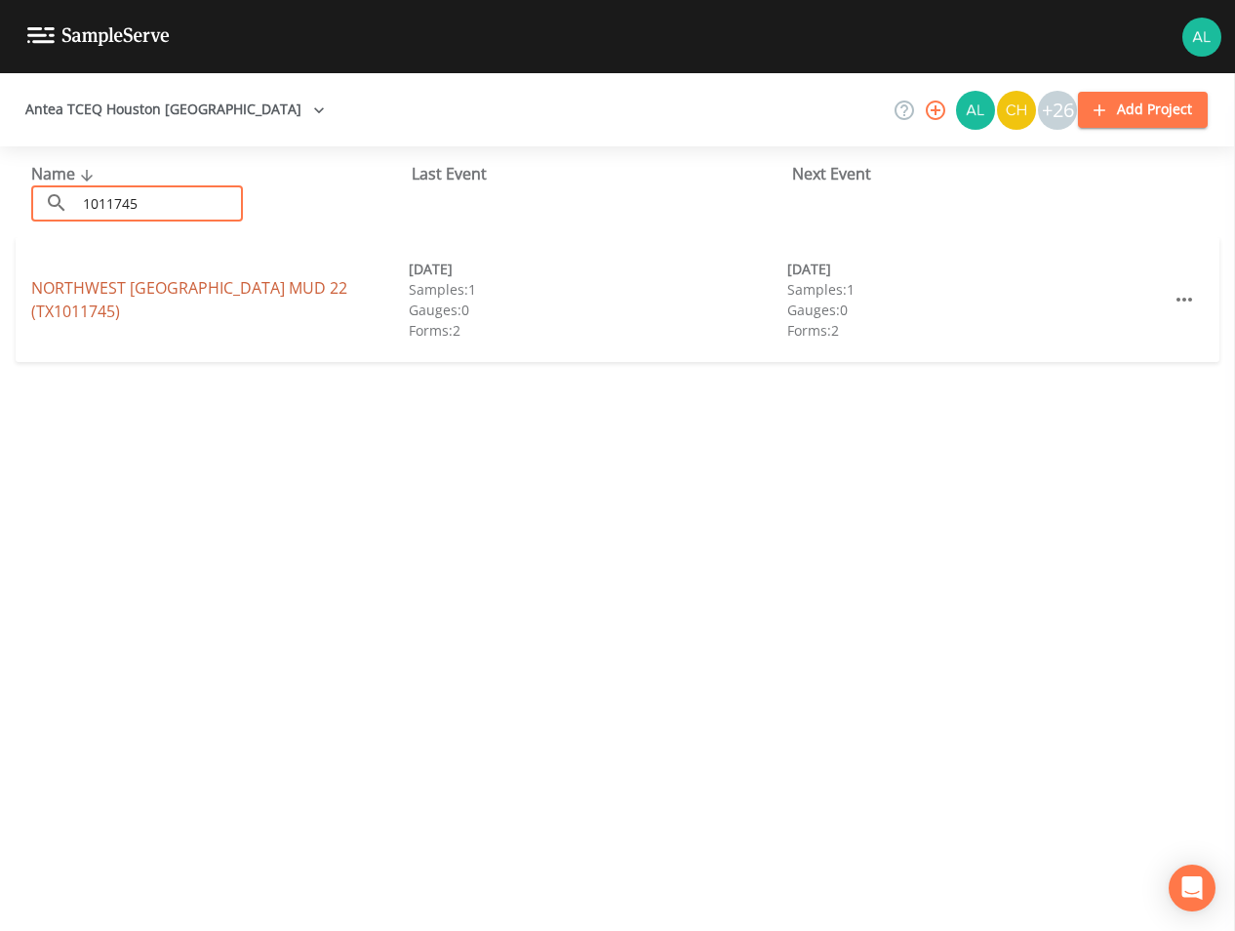
click at [99, 299] on link "[GEOGRAPHIC_DATA] 22 (TX1011745)" at bounding box center [189, 299] width 316 height 45
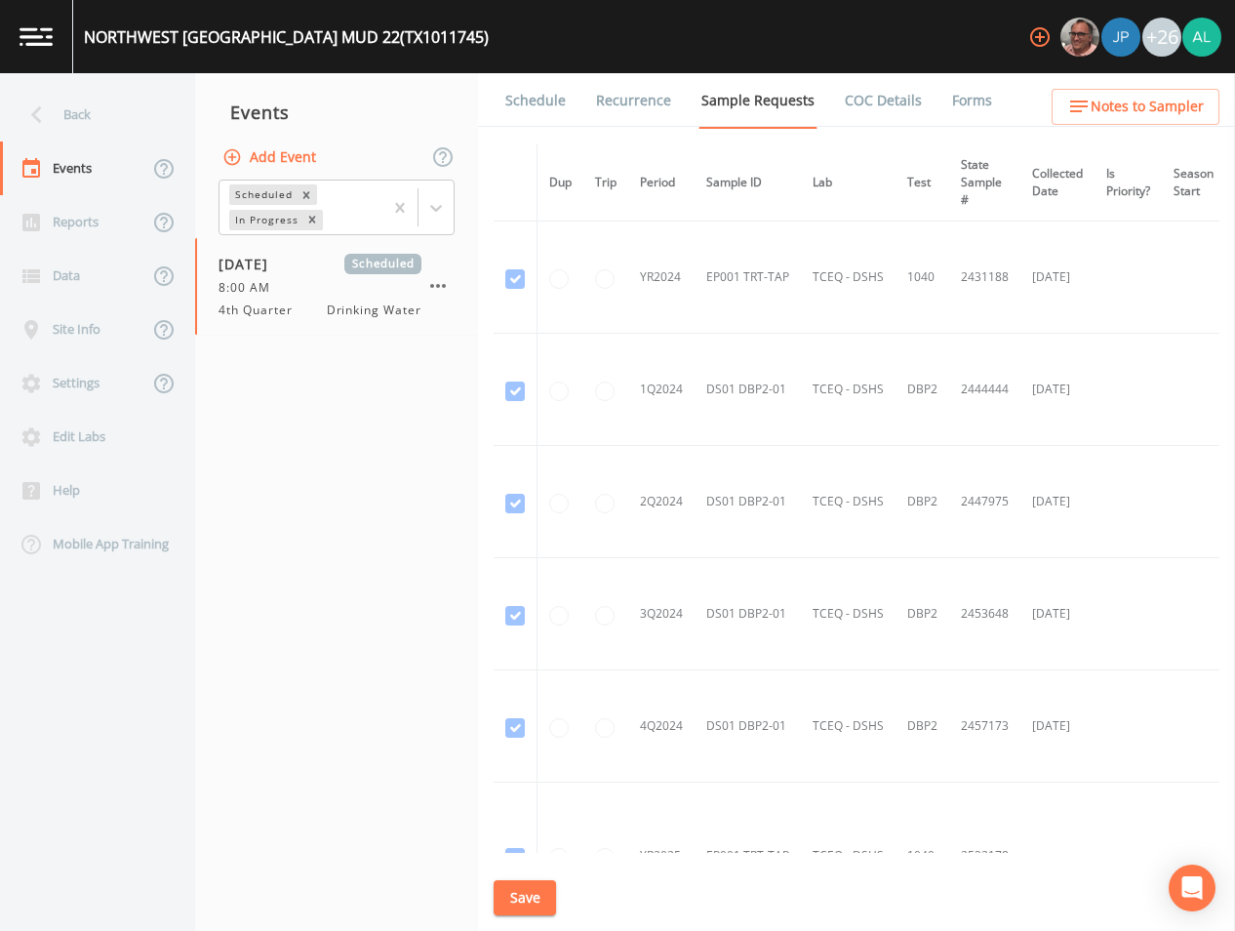
click at [531, 106] on link "Schedule" at bounding box center [536, 100] width 66 height 55
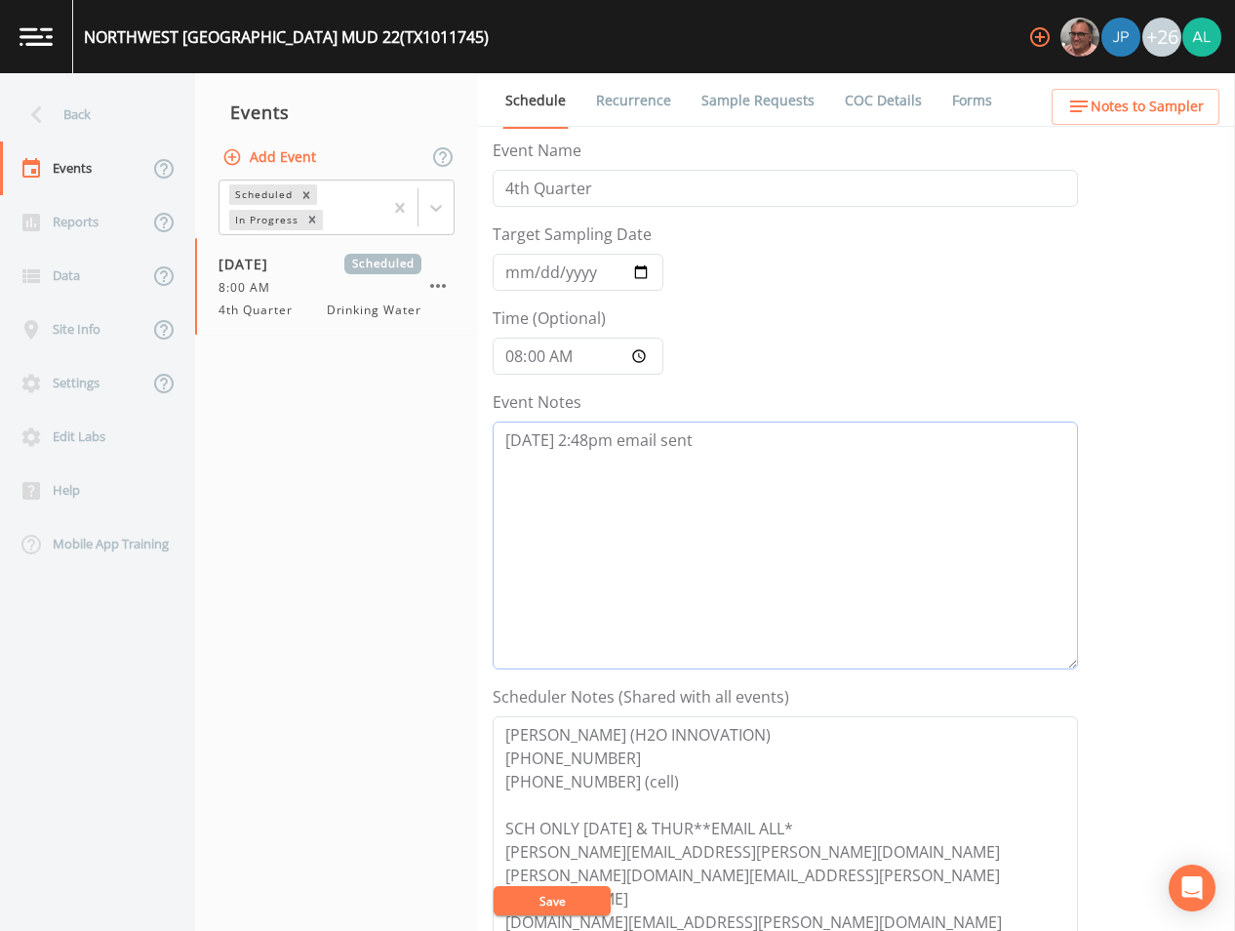
drag, startPoint x: 732, startPoint y: 457, endPoint x: 235, endPoint y: 446, distance: 496.9
click at [235, 446] on div "Back Events Reports Data Site Info Settings Edit Labs Help Mobile App Training …" at bounding box center [617, 502] width 1235 height 858
paste textarea "[DATE] 12:05pm follow up email sent"
type textarea "[DATE] 2:48pm email sent [DATE] 12:05pm follow up email sent"
click at [572, 891] on button "Save" at bounding box center [552, 900] width 117 height 29
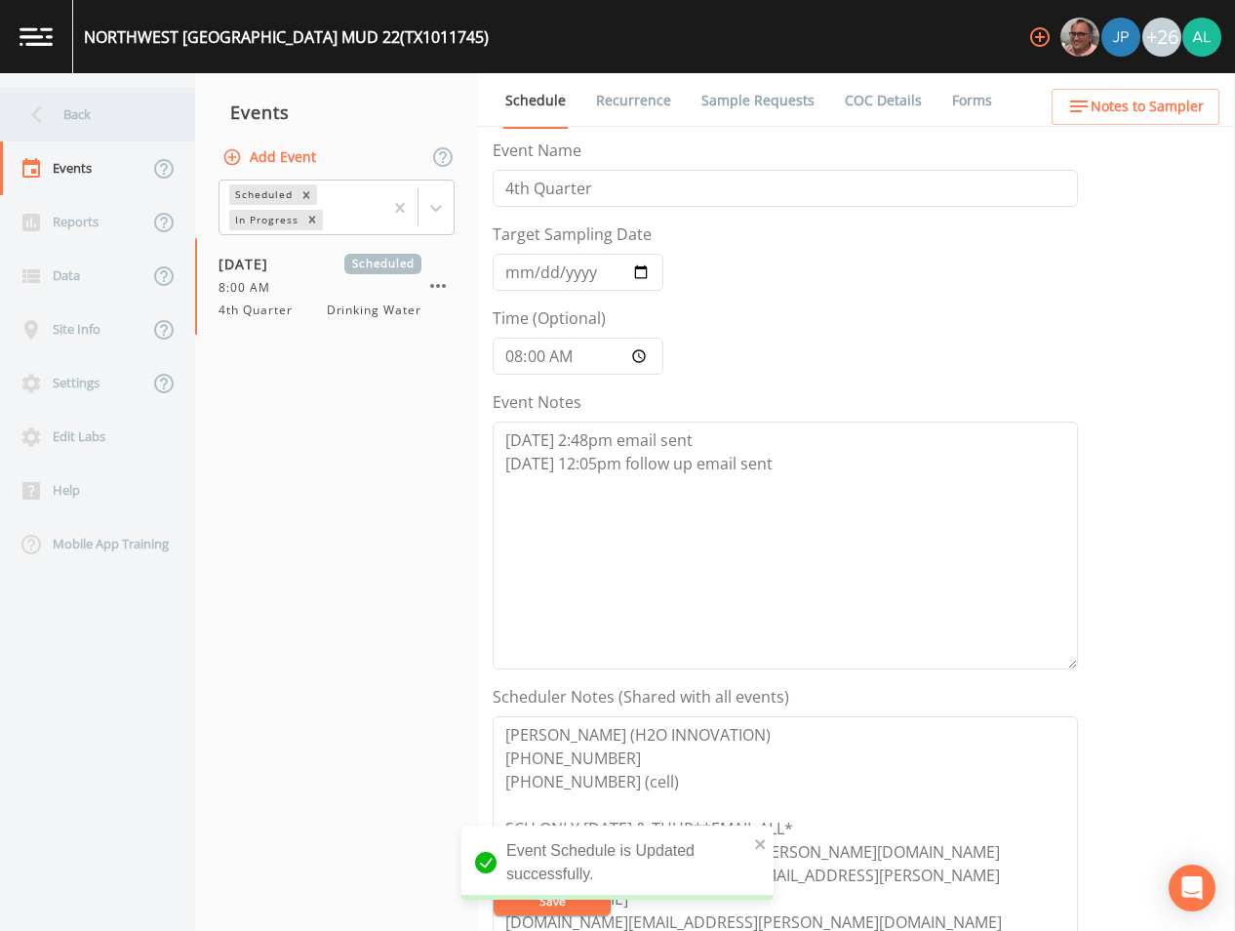
click at [82, 92] on div "Back" at bounding box center [88, 115] width 176 height 54
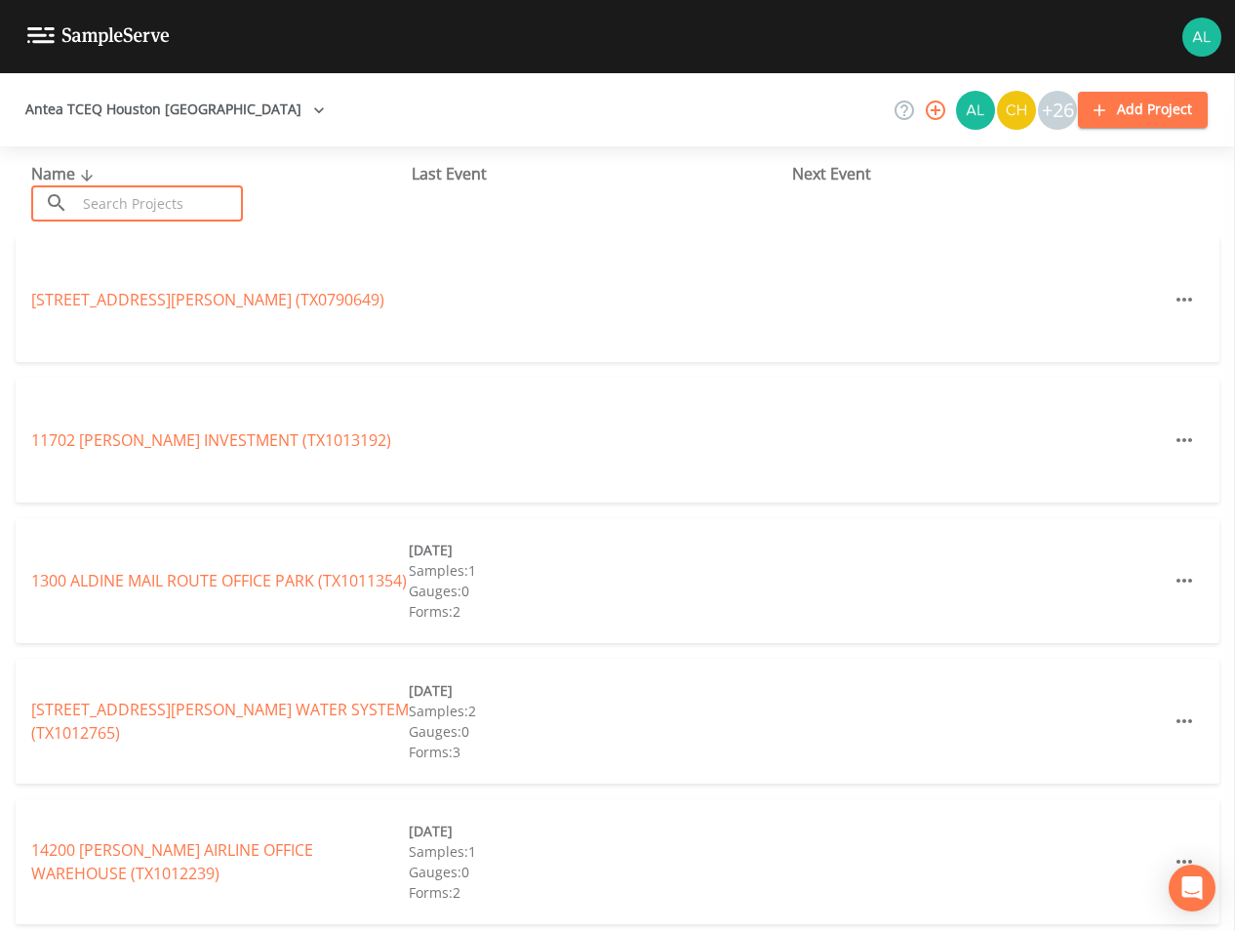
click at [112, 201] on input "text" at bounding box center [159, 203] width 167 height 36
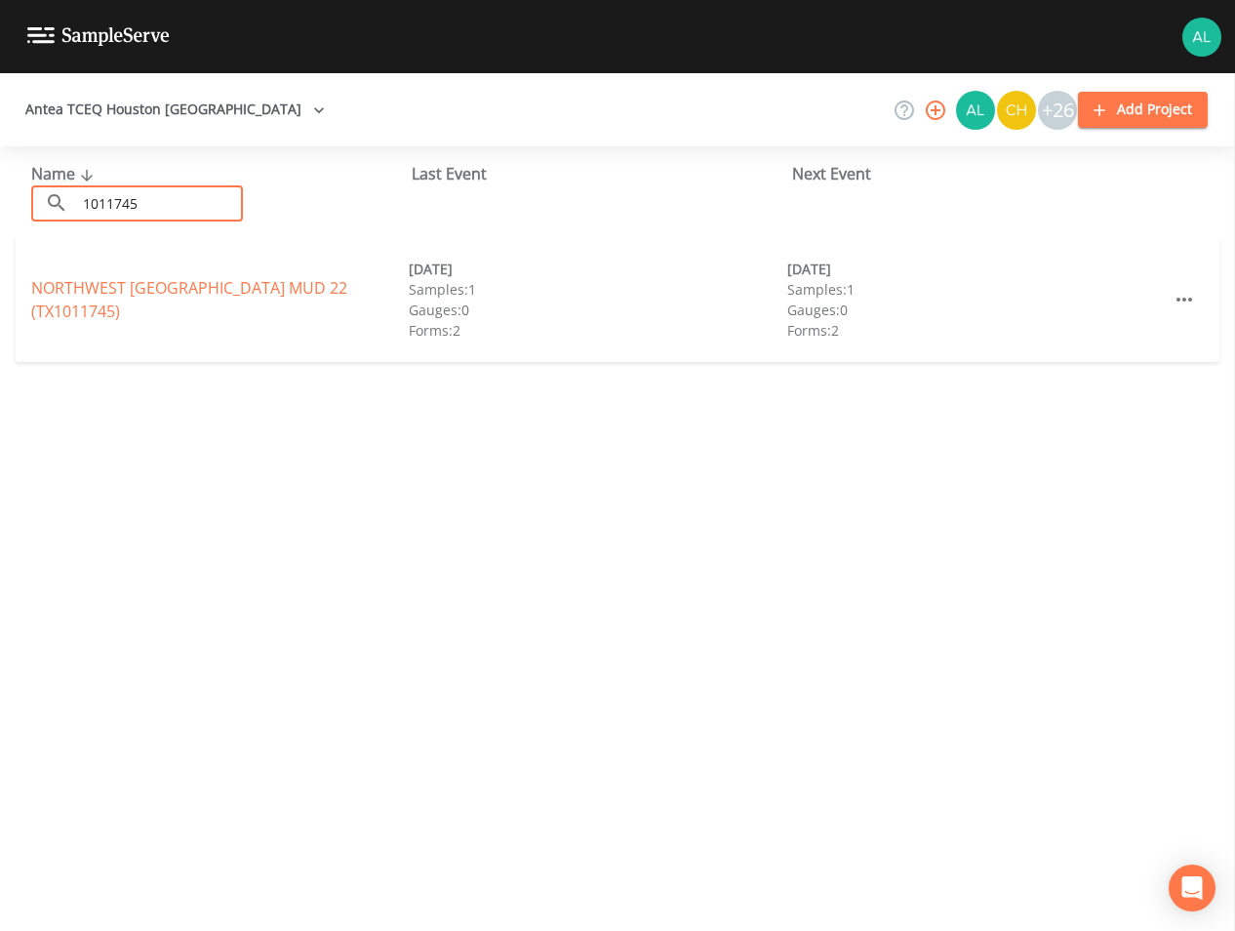
type input "1011745"
click at [166, 304] on link "[GEOGRAPHIC_DATA] 22 (TX1011745)" at bounding box center [189, 299] width 316 height 45
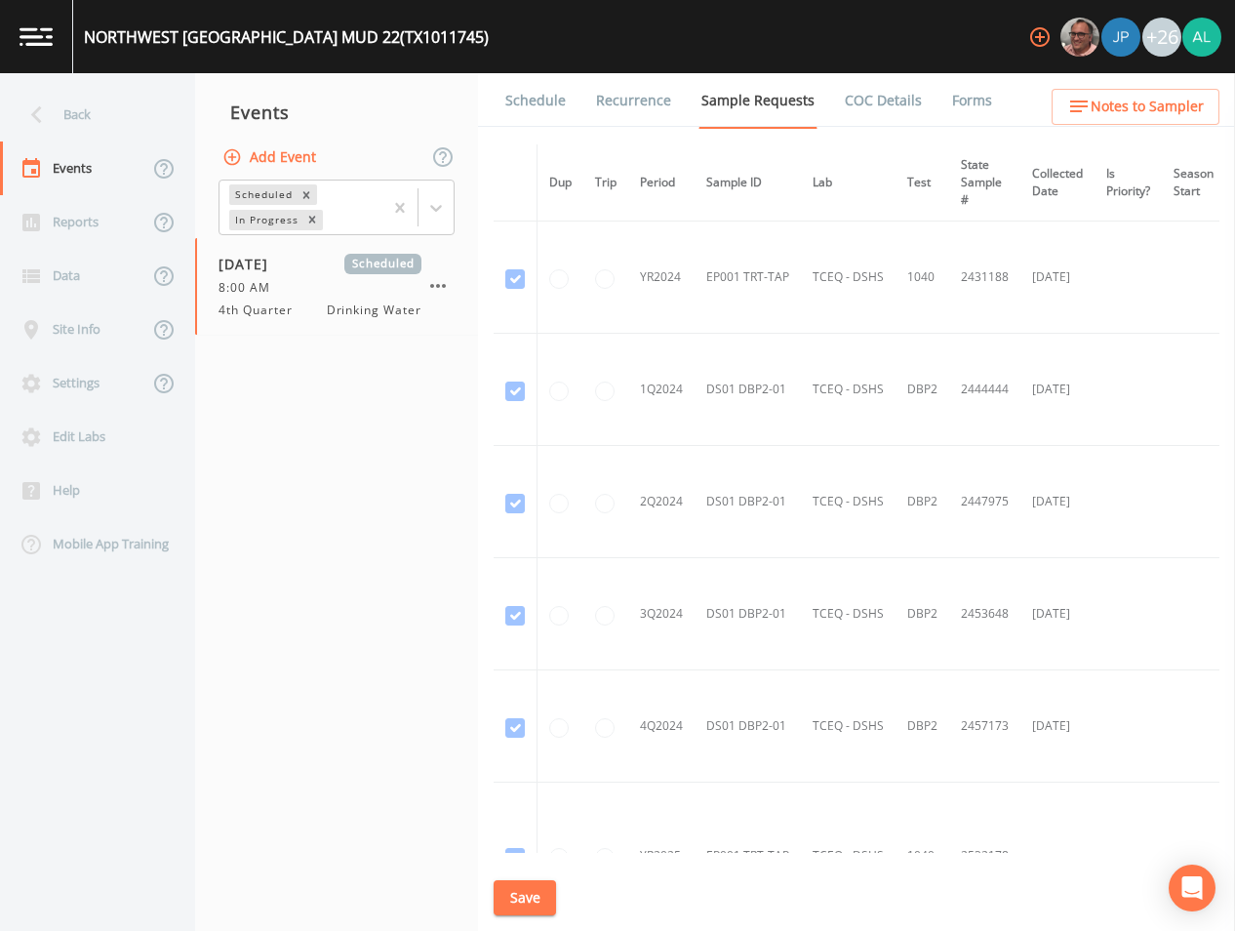
click at [506, 90] on link "Schedule" at bounding box center [536, 100] width 66 height 55
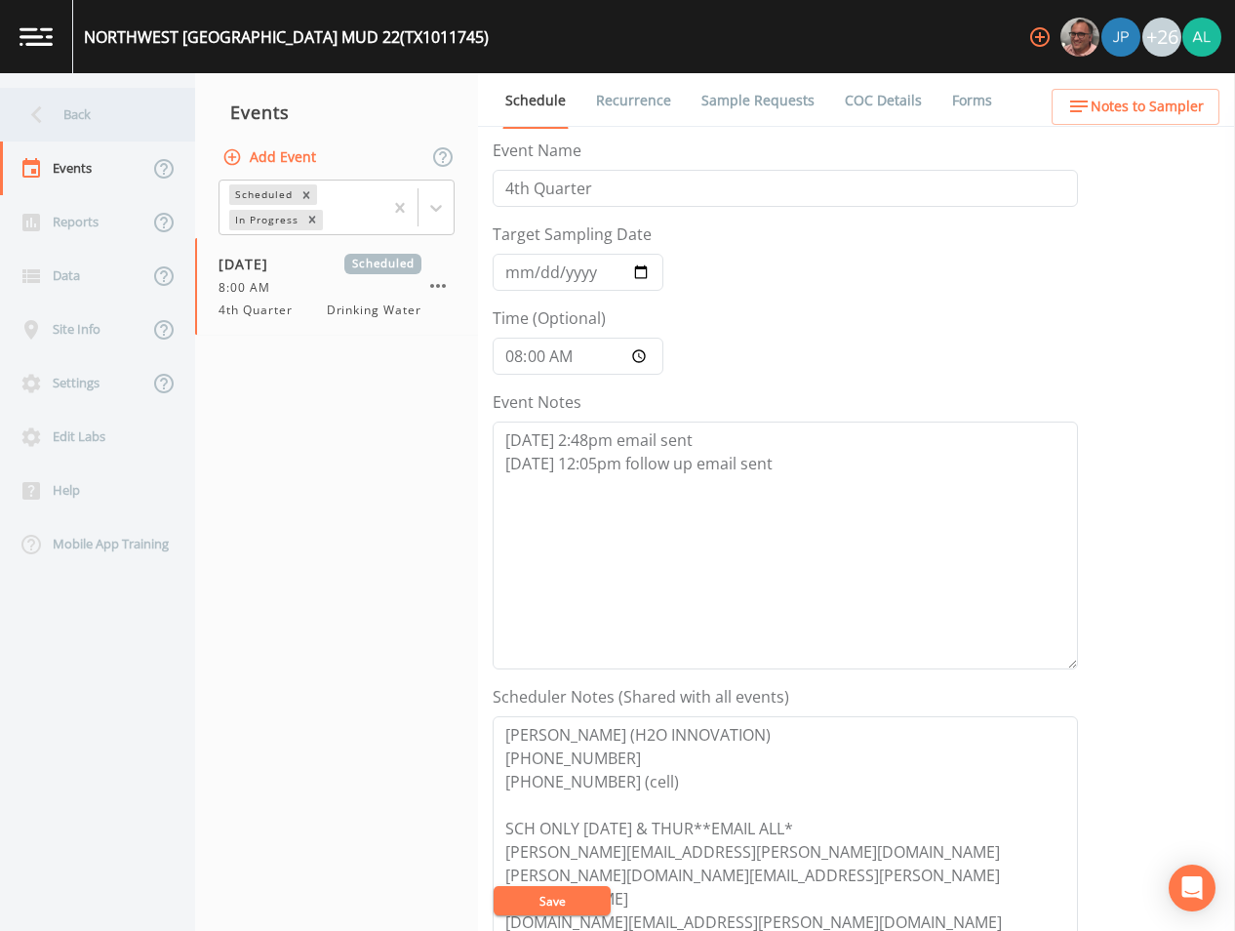
click at [37, 111] on icon at bounding box center [36, 115] width 11 height 18
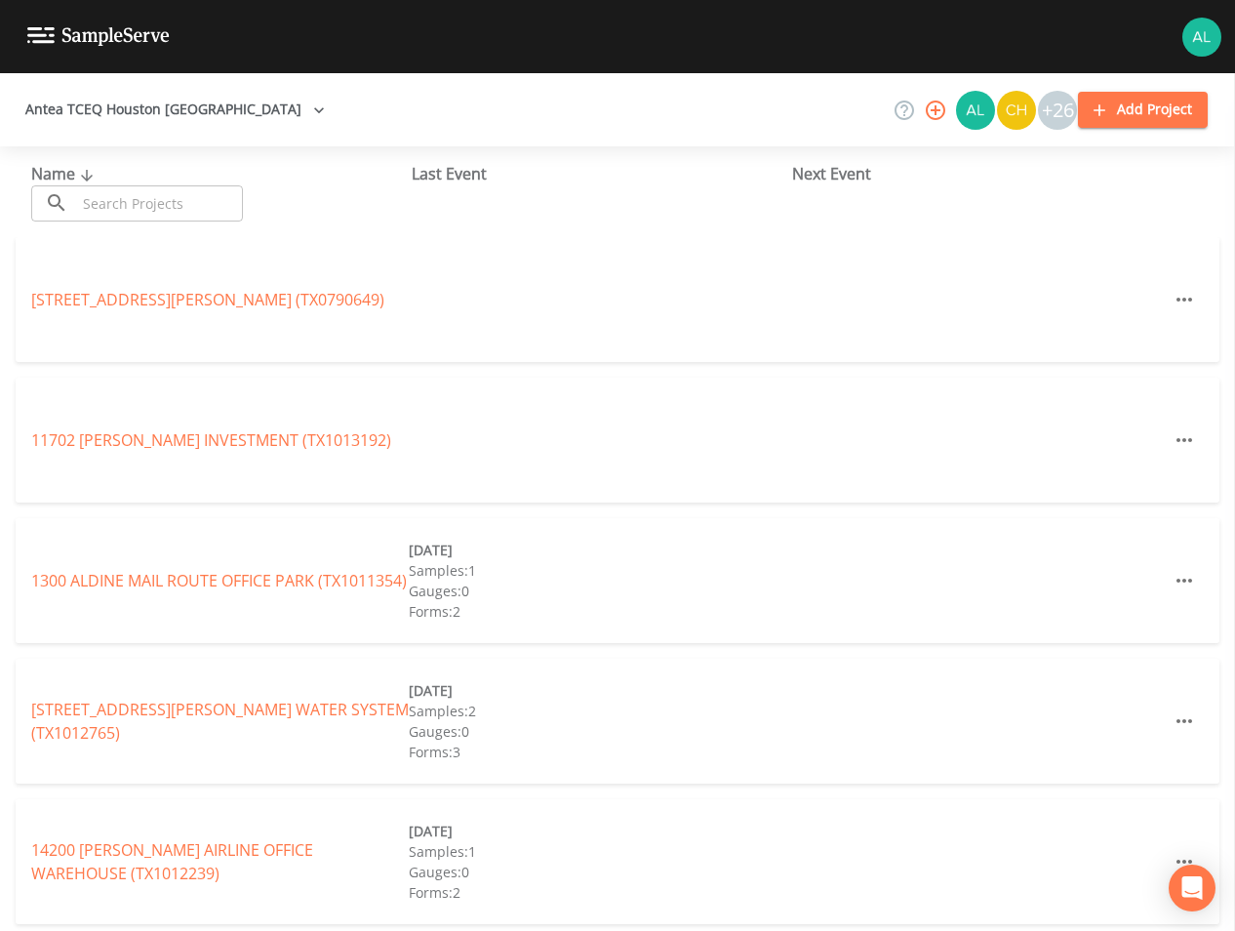
drag, startPoint x: 163, startPoint y: 202, endPoint x: 156, endPoint y: 194, distance: 10.4
click at [163, 202] on input "text" at bounding box center [159, 203] width 167 height 36
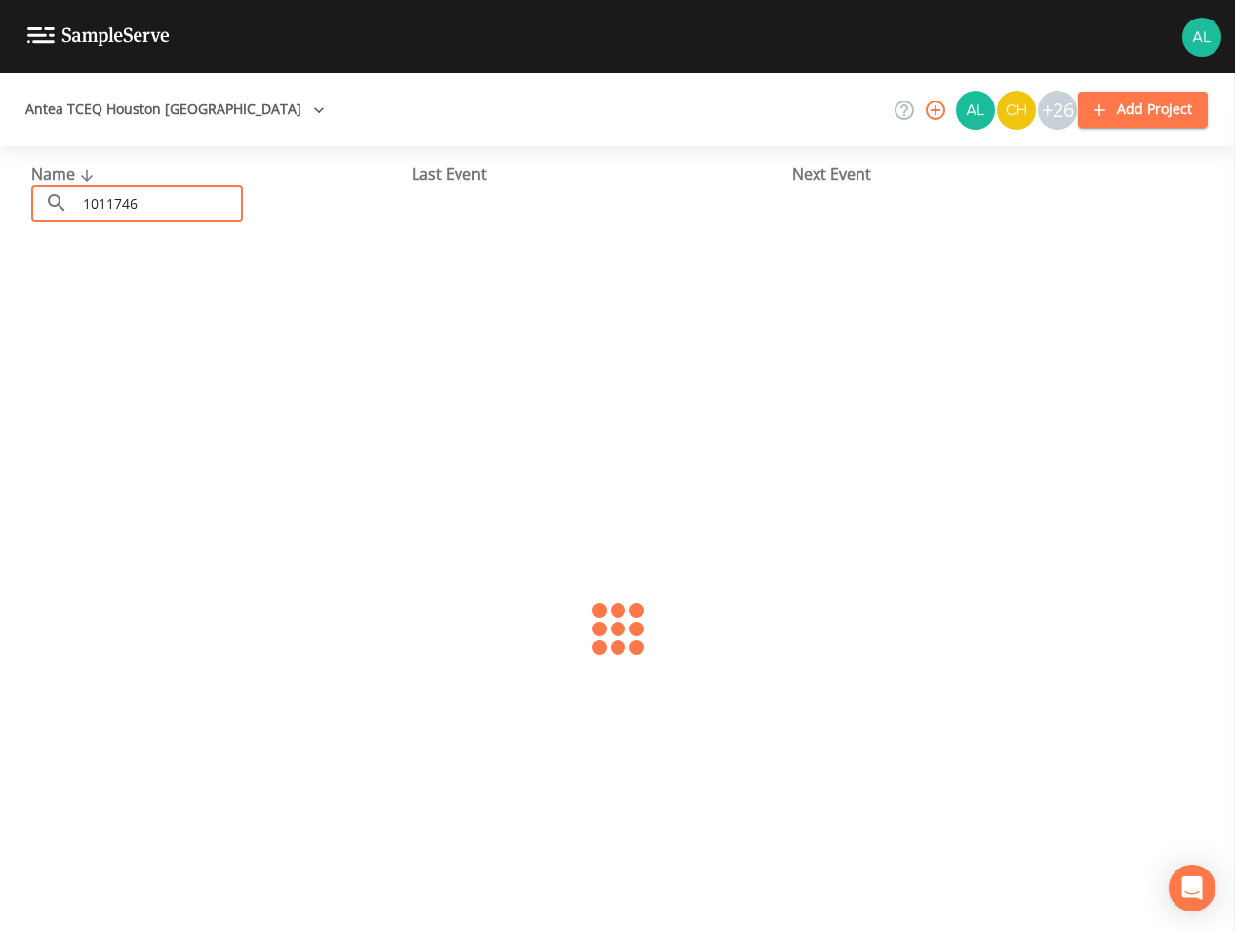
type input "1011746"
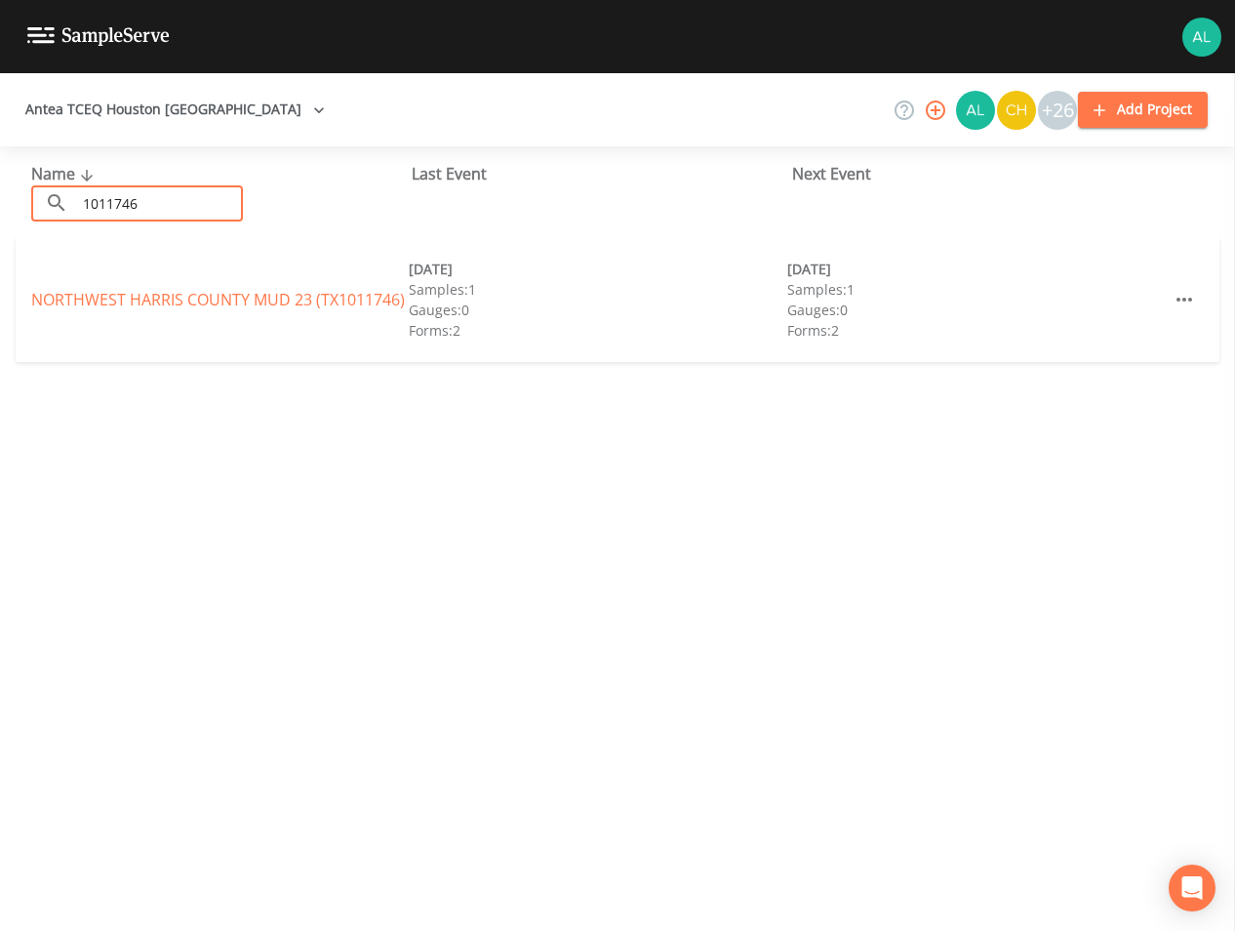
click at [116, 286] on div "NORTHWEST [GEOGRAPHIC_DATA] 23 (TX1011746) [DATE] Samples: 1 Gauges: 0 Forms: 2…" at bounding box center [618, 299] width 1204 height 125
click at [116, 294] on link "[GEOGRAPHIC_DATA] 23 (TX1011746)" at bounding box center [218, 299] width 374 height 21
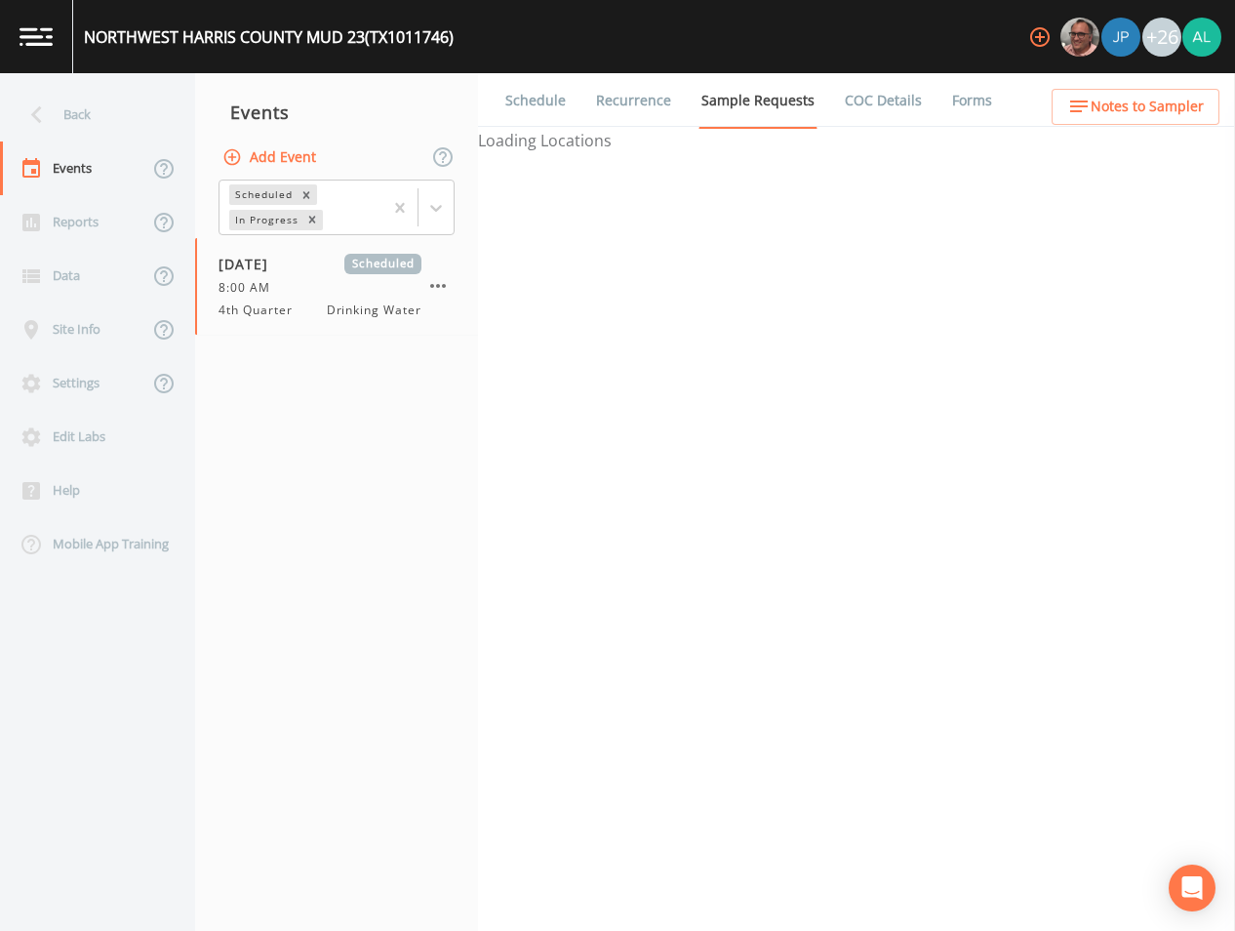
click at [530, 105] on link "Schedule" at bounding box center [536, 100] width 66 height 55
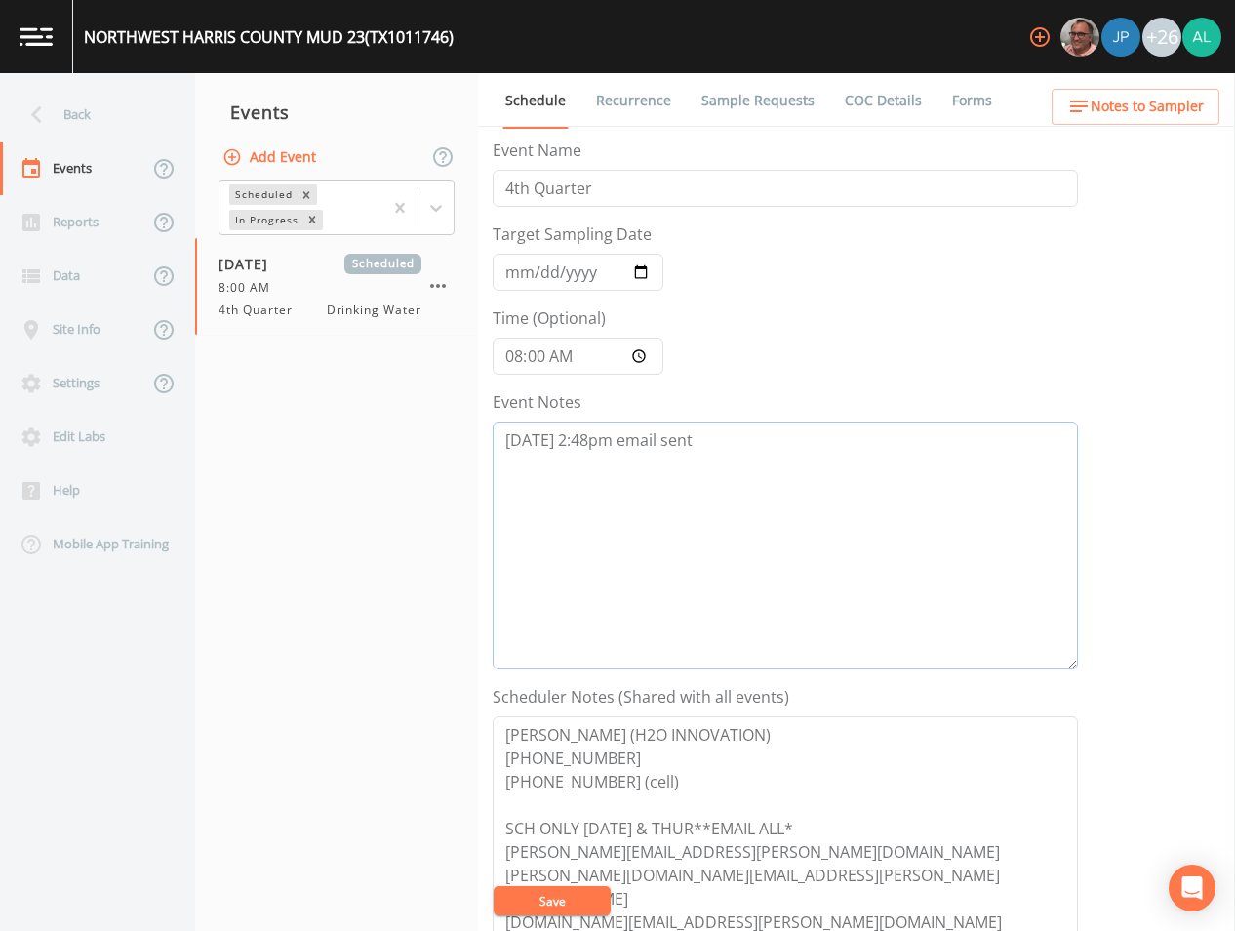
drag, startPoint x: 773, startPoint y: 459, endPoint x: 134, endPoint y: 462, distance: 639.2
click at [187, 459] on div "Back Events Reports Data Site Info Settings Edit Labs Help Mobile App Training …" at bounding box center [617, 502] width 1235 height 858
paste textarea "[DATE] 12:05pm follow up email sent"
type textarea "[DATE] 2:48pm email sent [DATE] 12:05pm follow up email sent"
click at [534, 898] on button "Save" at bounding box center [552, 900] width 117 height 29
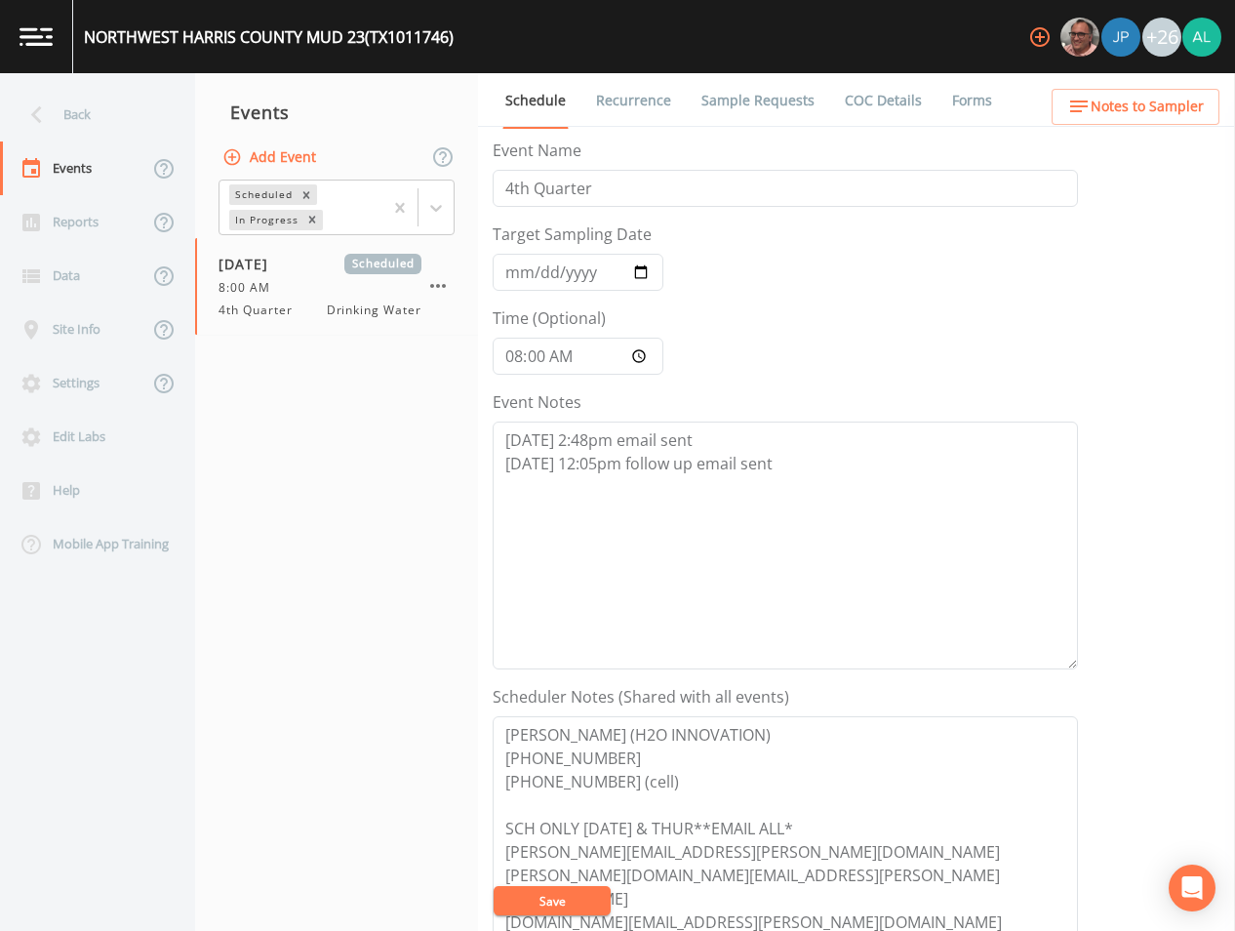
click at [554, 906] on button "Save" at bounding box center [552, 900] width 117 height 29
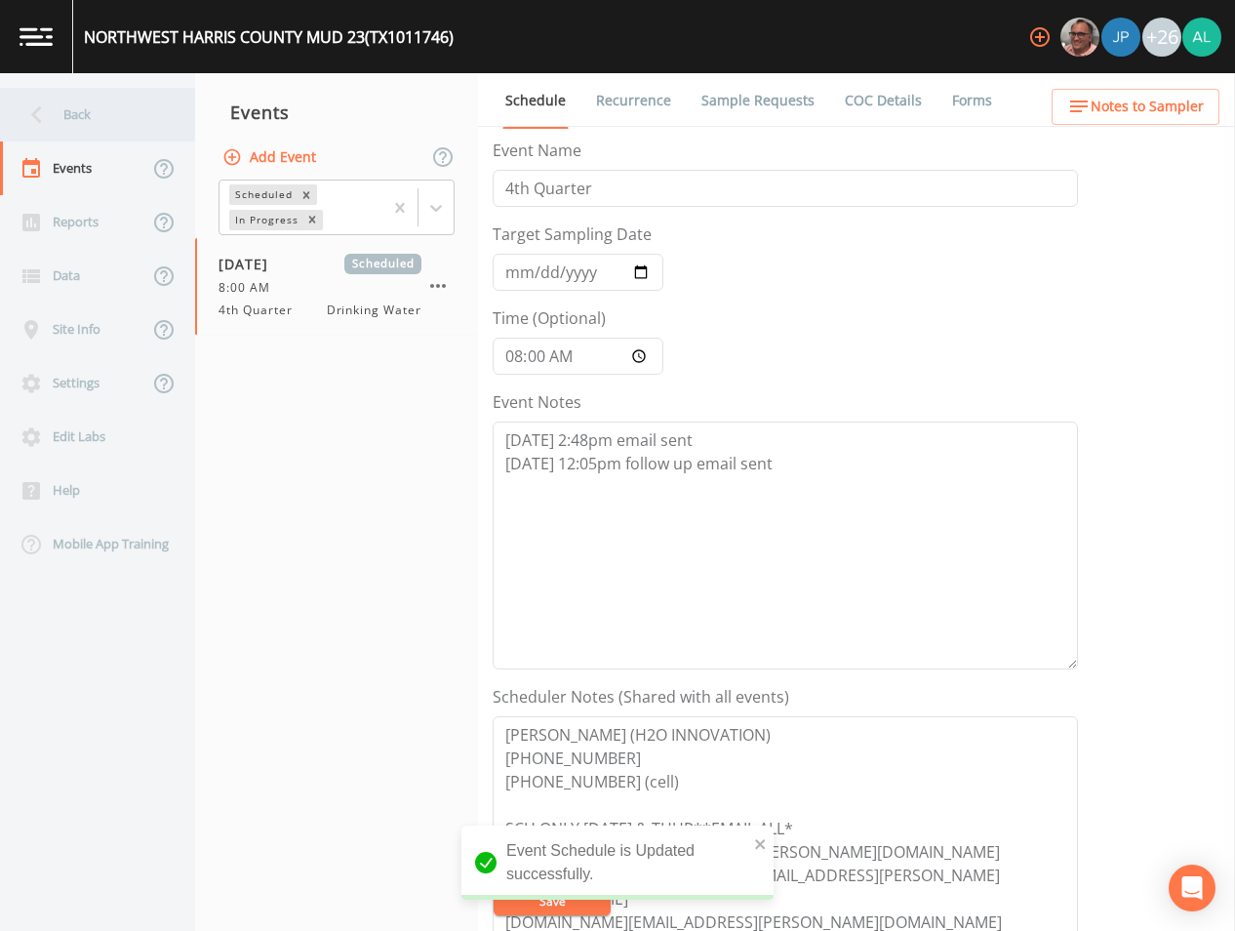
click at [78, 102] on div "Back" at bounding box center [88, 115] width 176 height 54
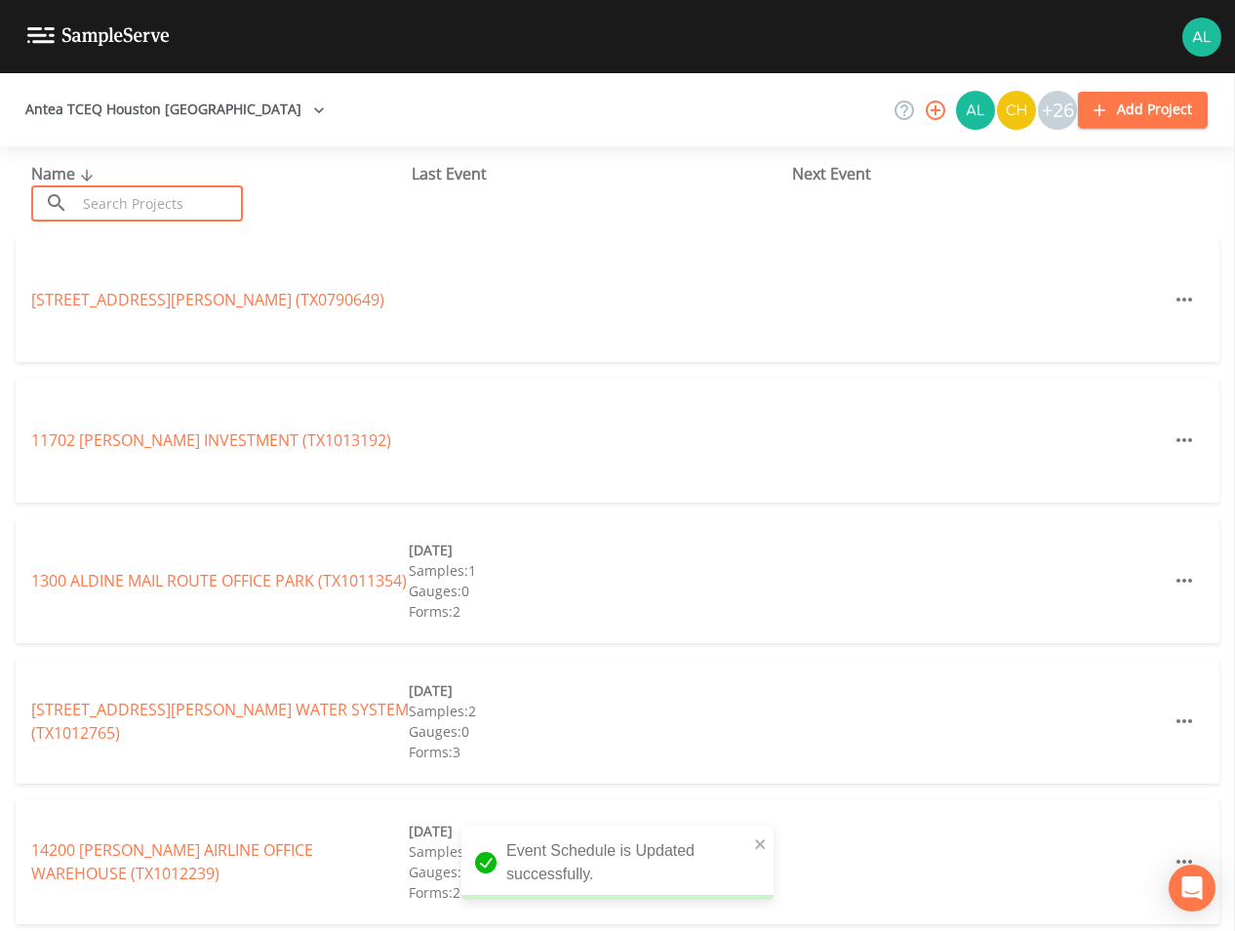
click at [97, 187] on input "text" at bounding box center [159, 203] width 167 height 36
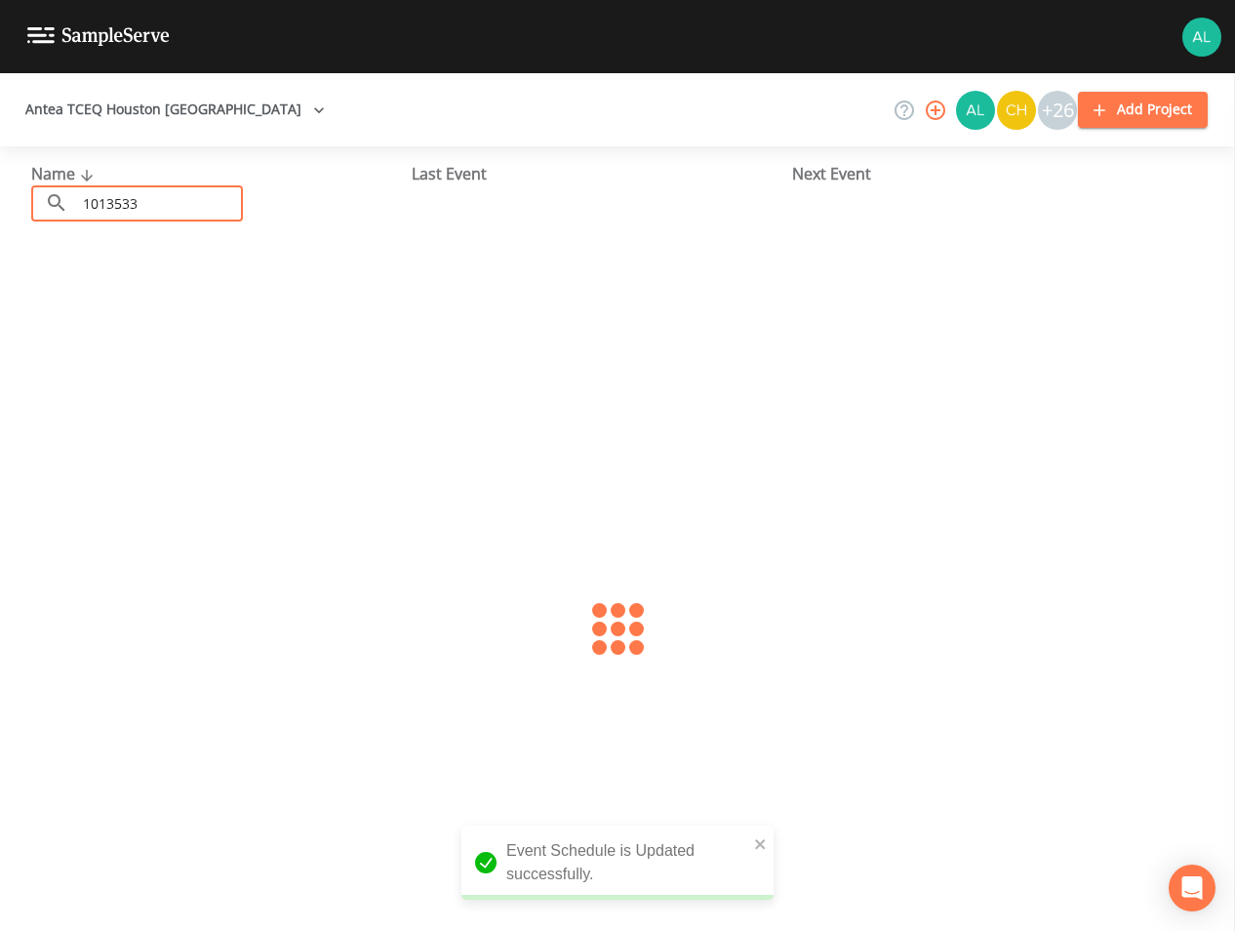
type input "1013533"
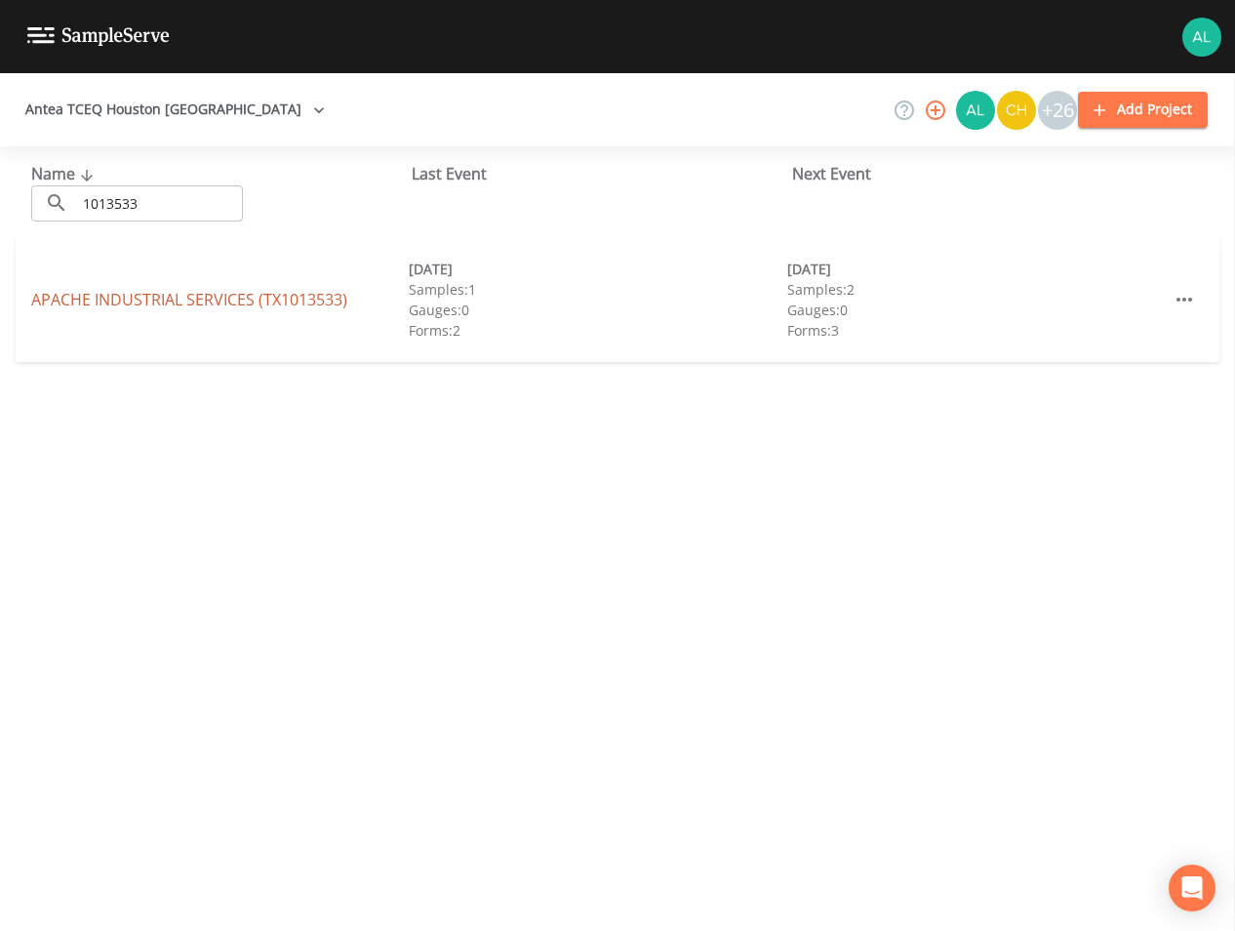
click at [117, 298] on link "APACHE INDUSTRIAL SERVICES (TX1013533)" at bounding box center [189, 299] width 316 height 21
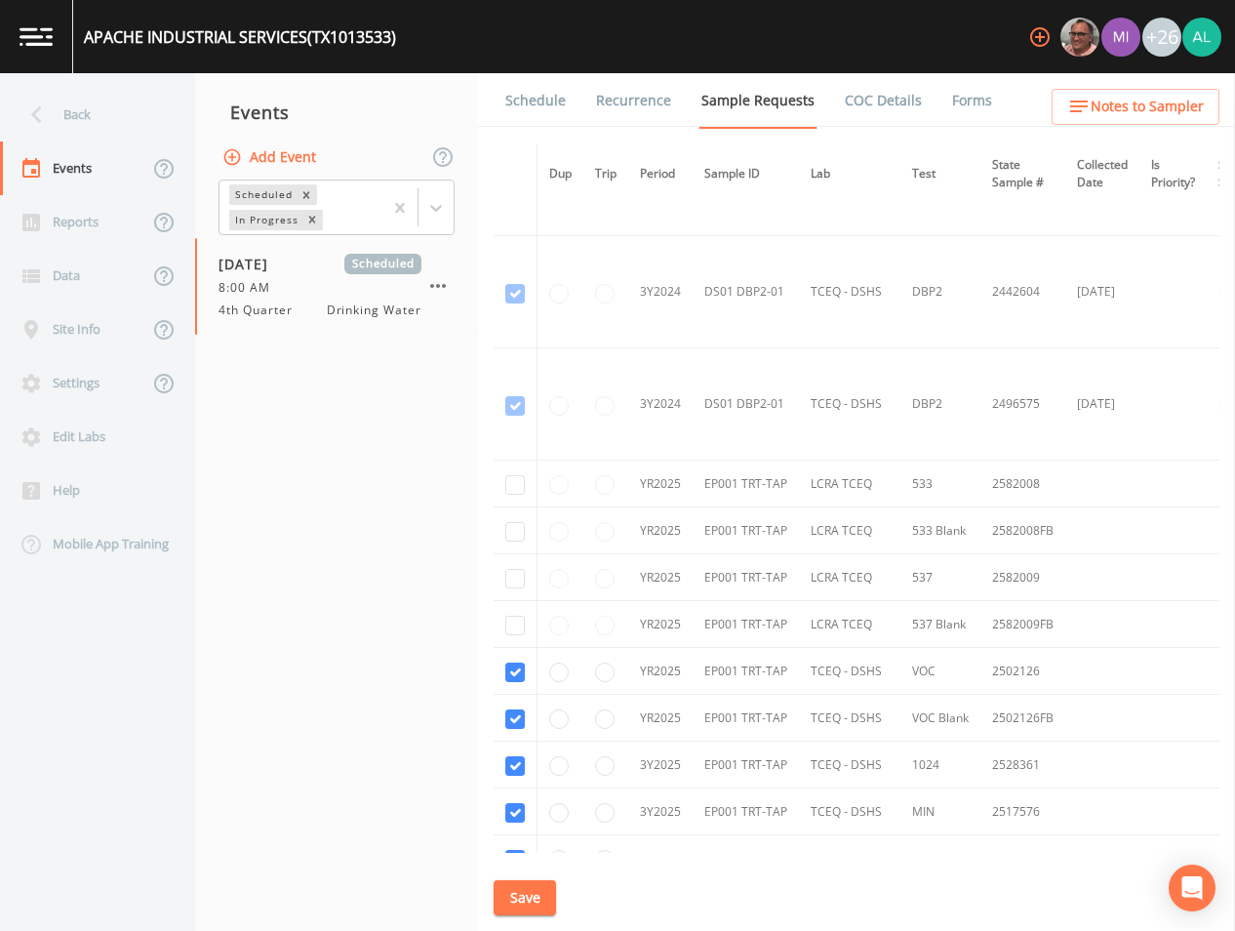
scroll to position [632, 0]
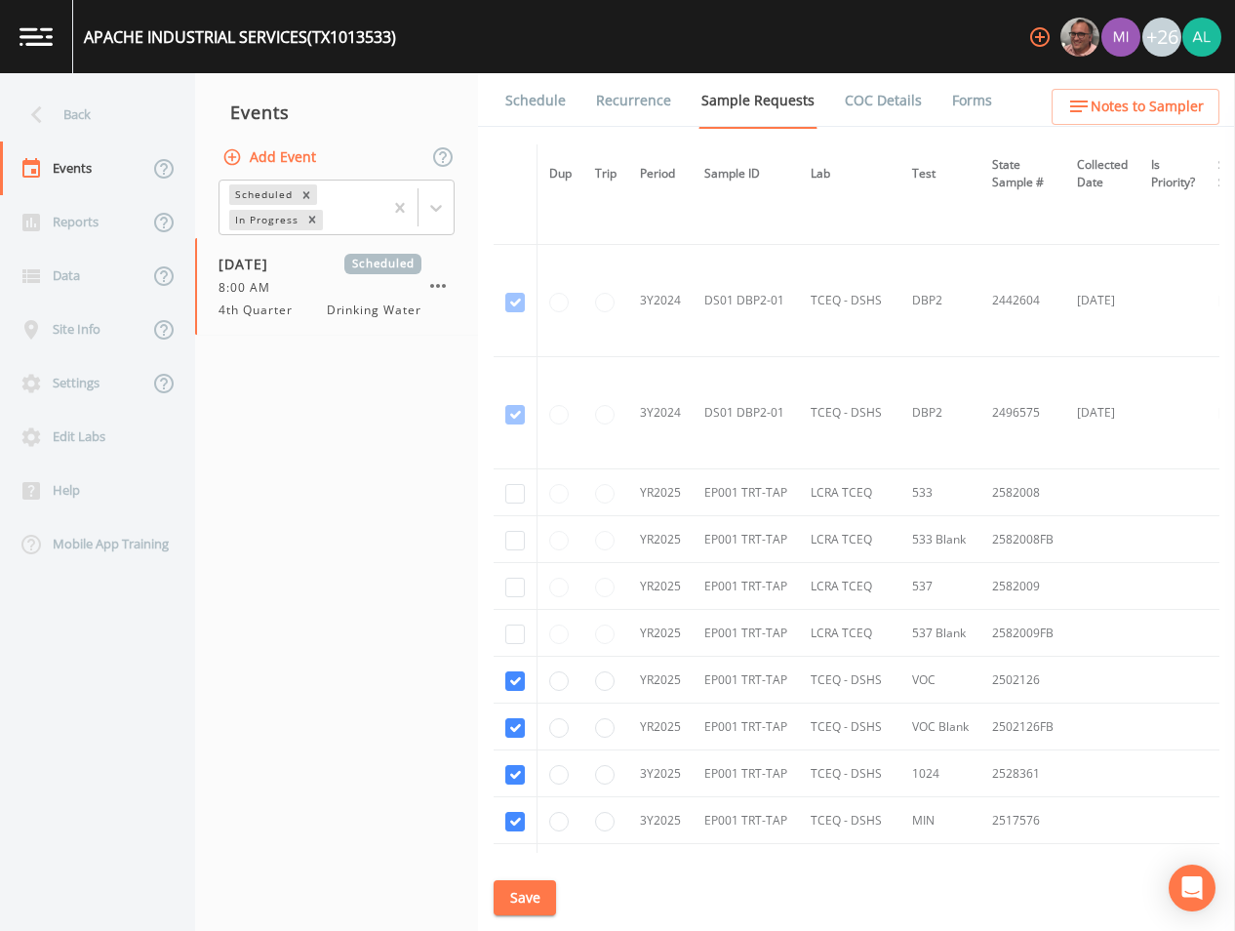
click at [533, 95] on link "Schedule" at bounding box center [536, 100] width 66 height 55
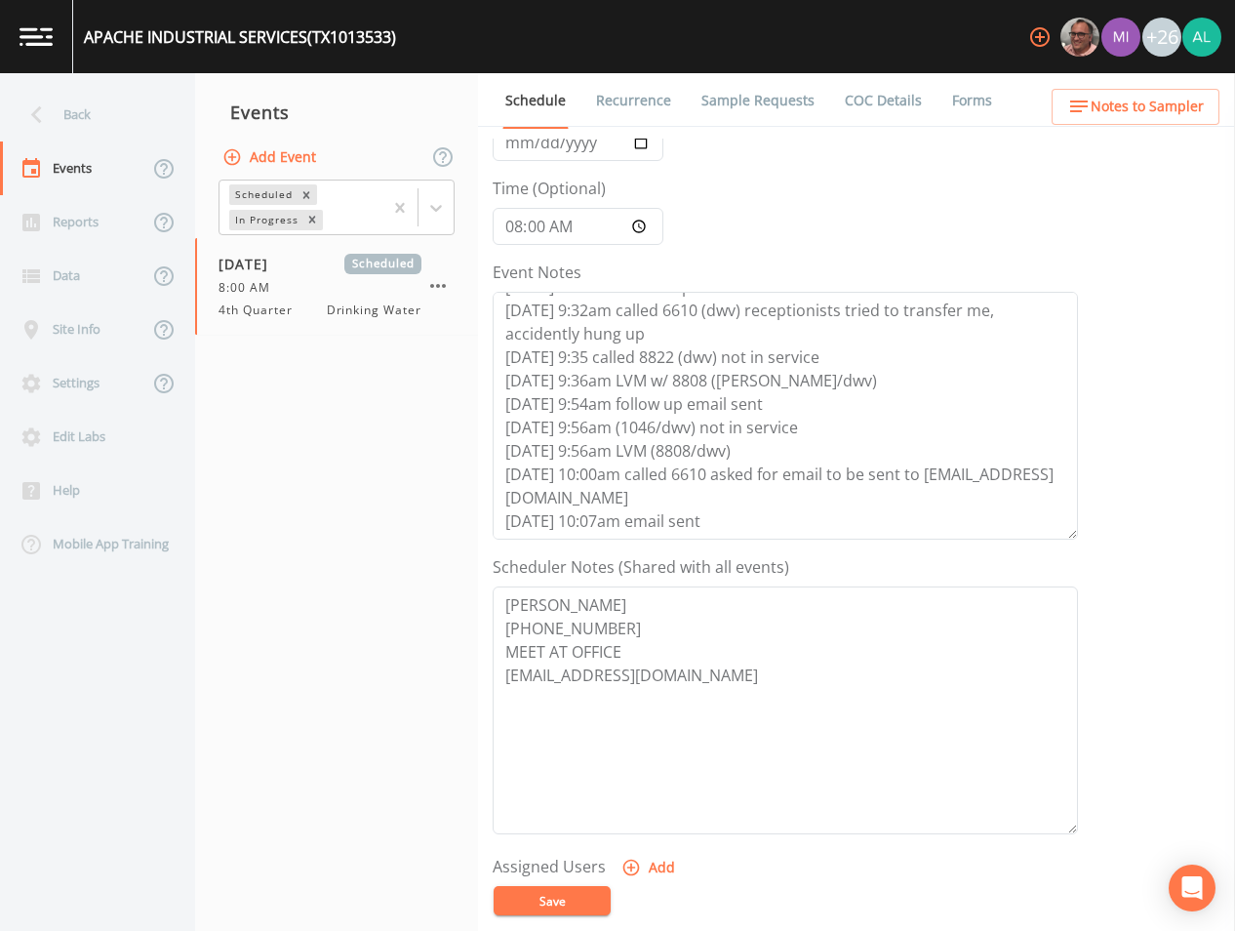
scroll to position [293, 0]
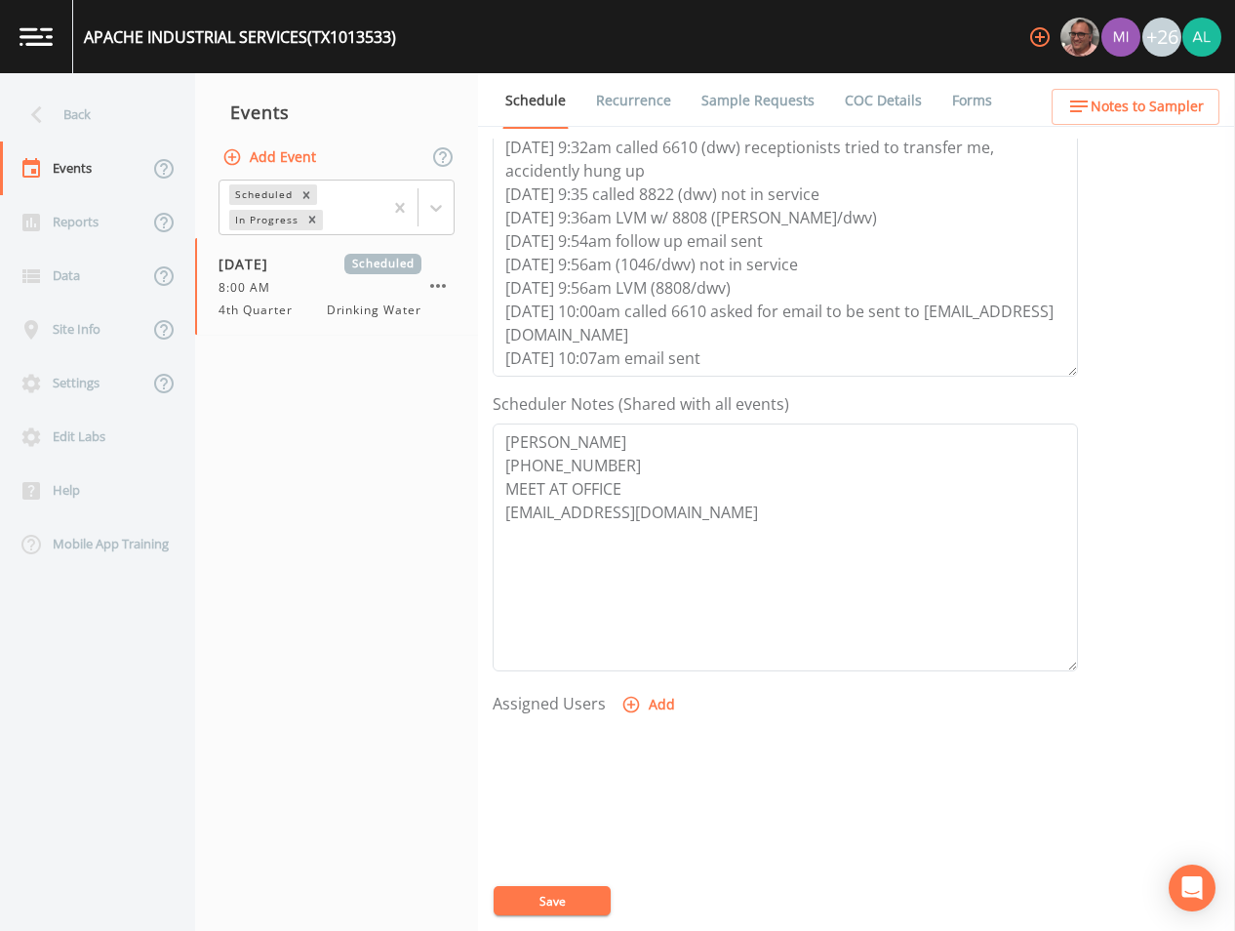
click at [649, 696] on button "Add" at bounding box center [650, 705] width 65 height 36
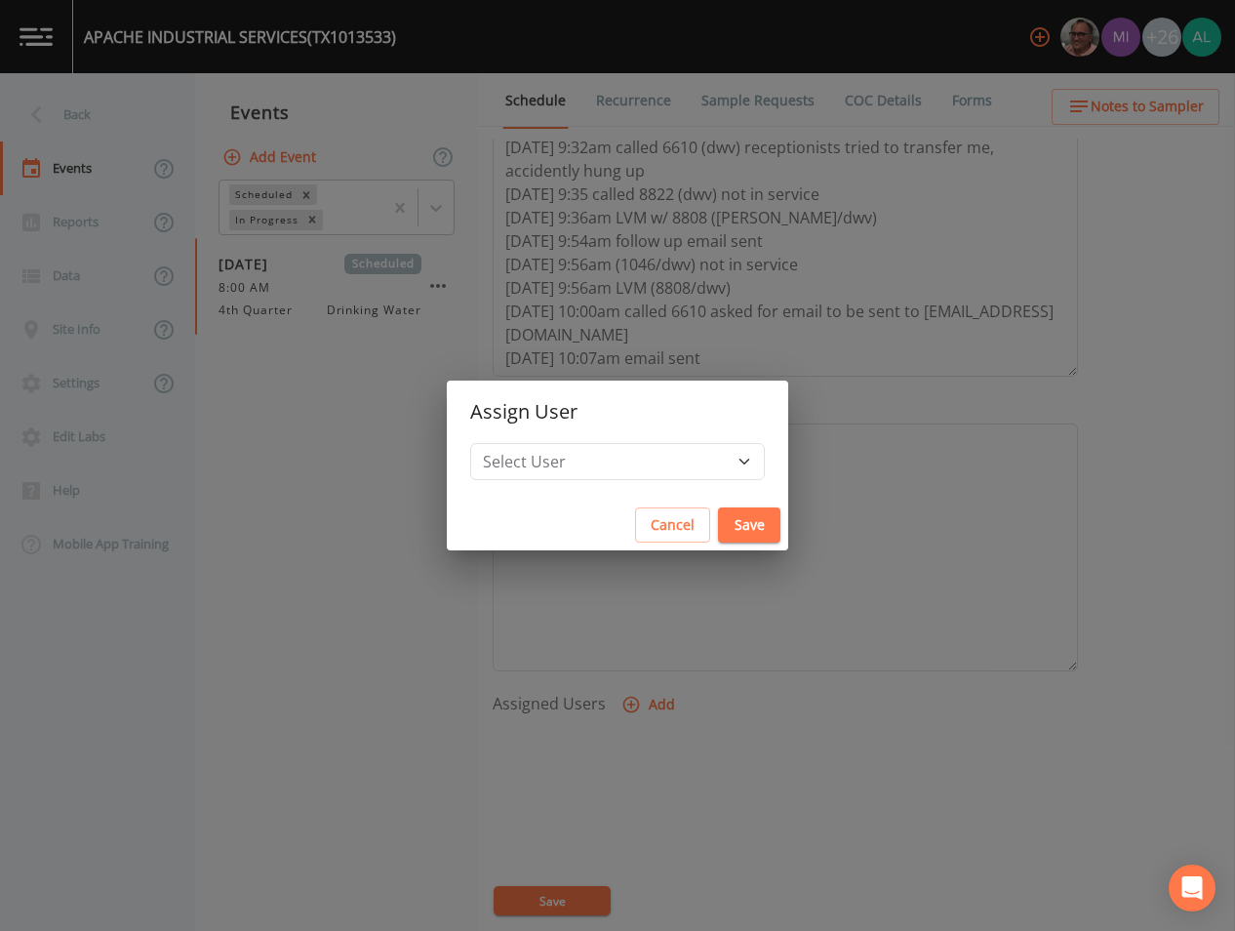
click at [614, 485] on div "Select User [PERSON_NAME] [PERSON_NAME] [PERSON_NAME] [PERSON_NAME] [PERSON_NAM…" at bounding box center [618, 471] width 342 height 57
click at [625, 455] on select "Select User [PERSON_NAME] [PERSON_NAME] [PERSON_NAME] [PERSON_NAME] [PERSON_NAM…" at bounding box center [617, 461] width 295 height 37
select select "1051c3a1-6c84-4a22-a0dd-c999b59f2b39"
click at [514, 443] on select "Select User [PERSON_NAME] [PERSON_NAME] [PERSON_NAME] [PERSON_NAME] [PERSON_NAM…" at bounding box center [617, 461] width 295 height 37
click at [718, 507] on button "Save" at bounding box center [749, 525] width 62 height 36
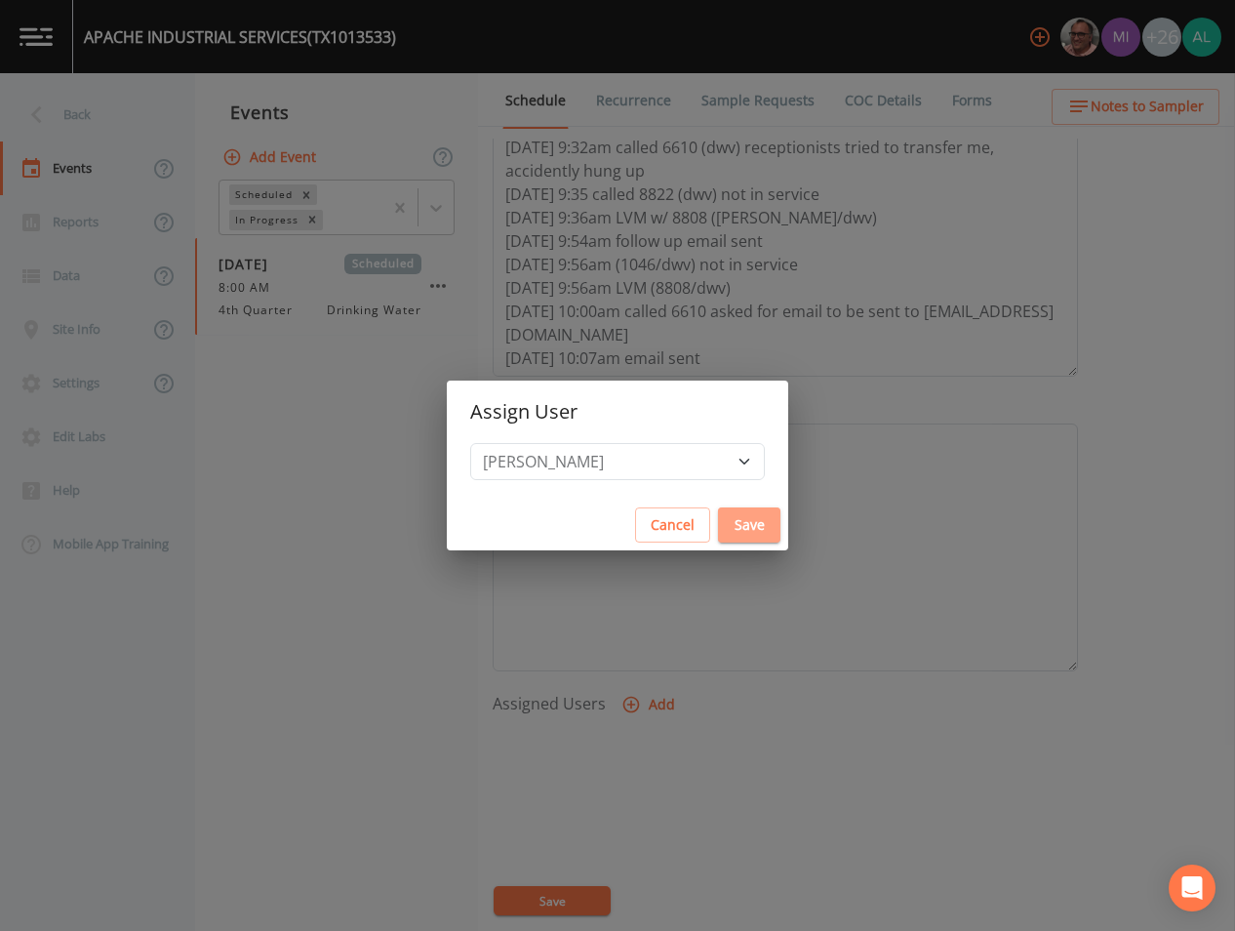
select select
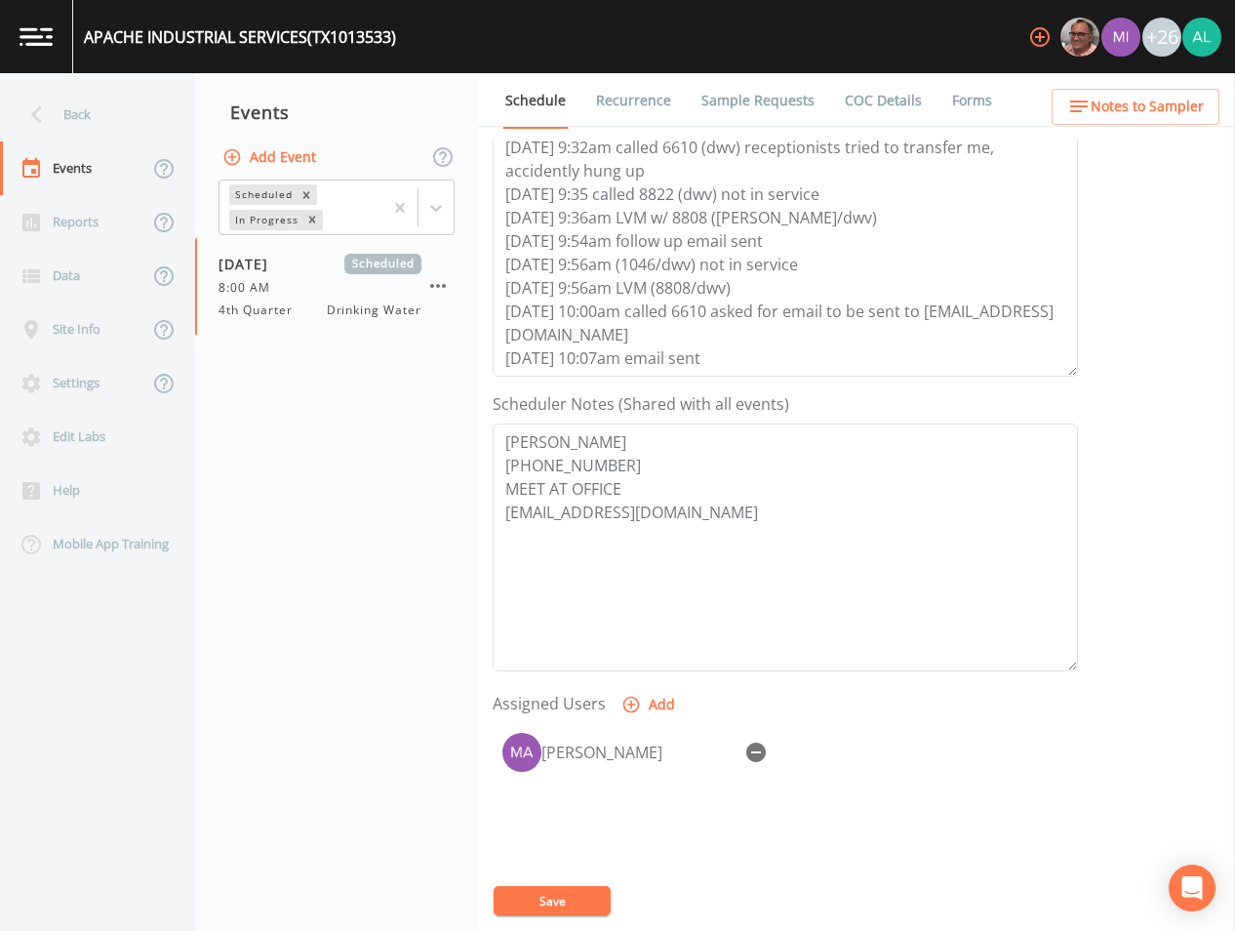
click at [553, 890] on button "Save" at bounding box center [552, 900] width 117 height 29
click at [583, 913] on button "Save" at bounding box center [552, 900] width 117 height 29
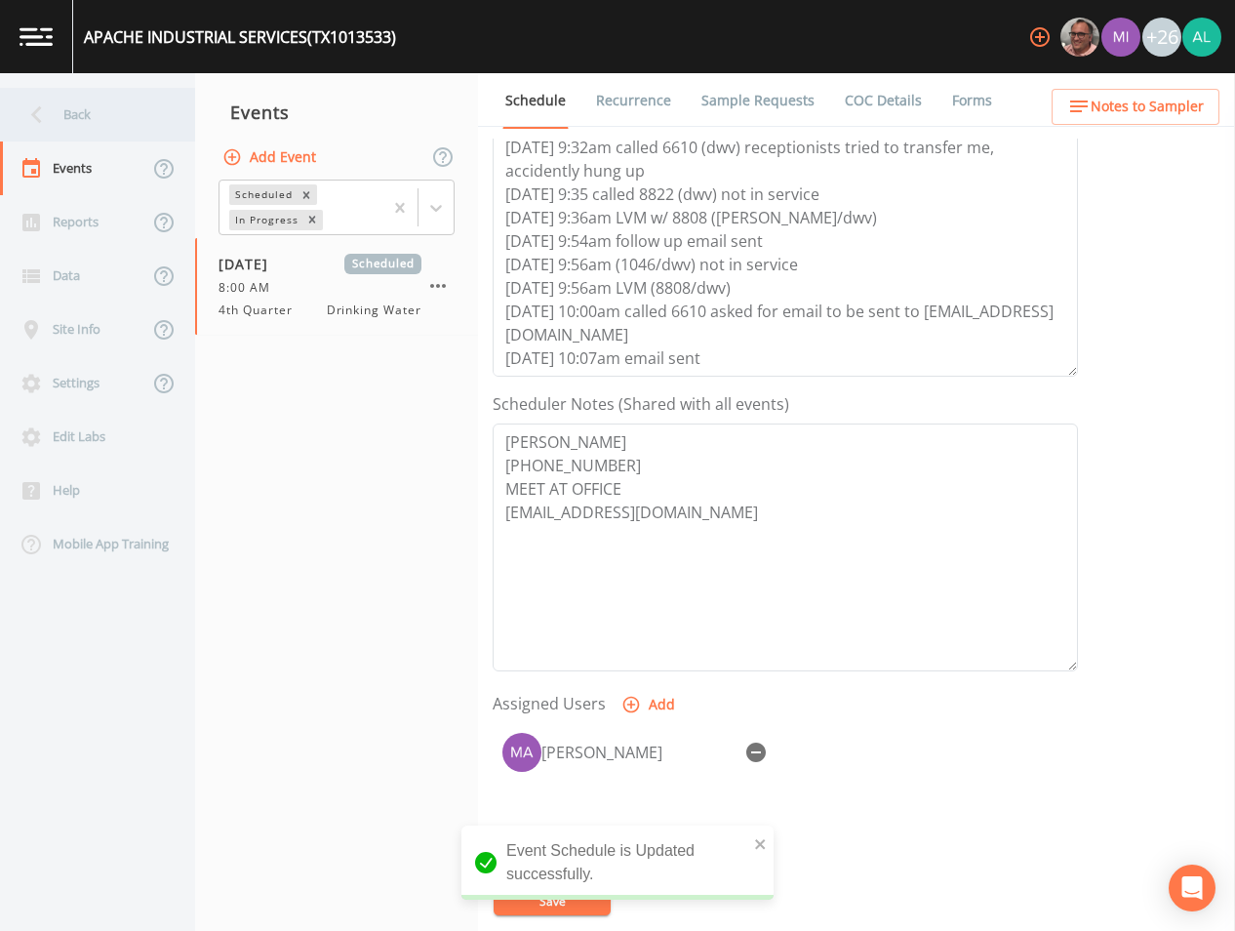
click at [131, 106] on div "Back" at bounding box center [88, 115] width 176 height 54
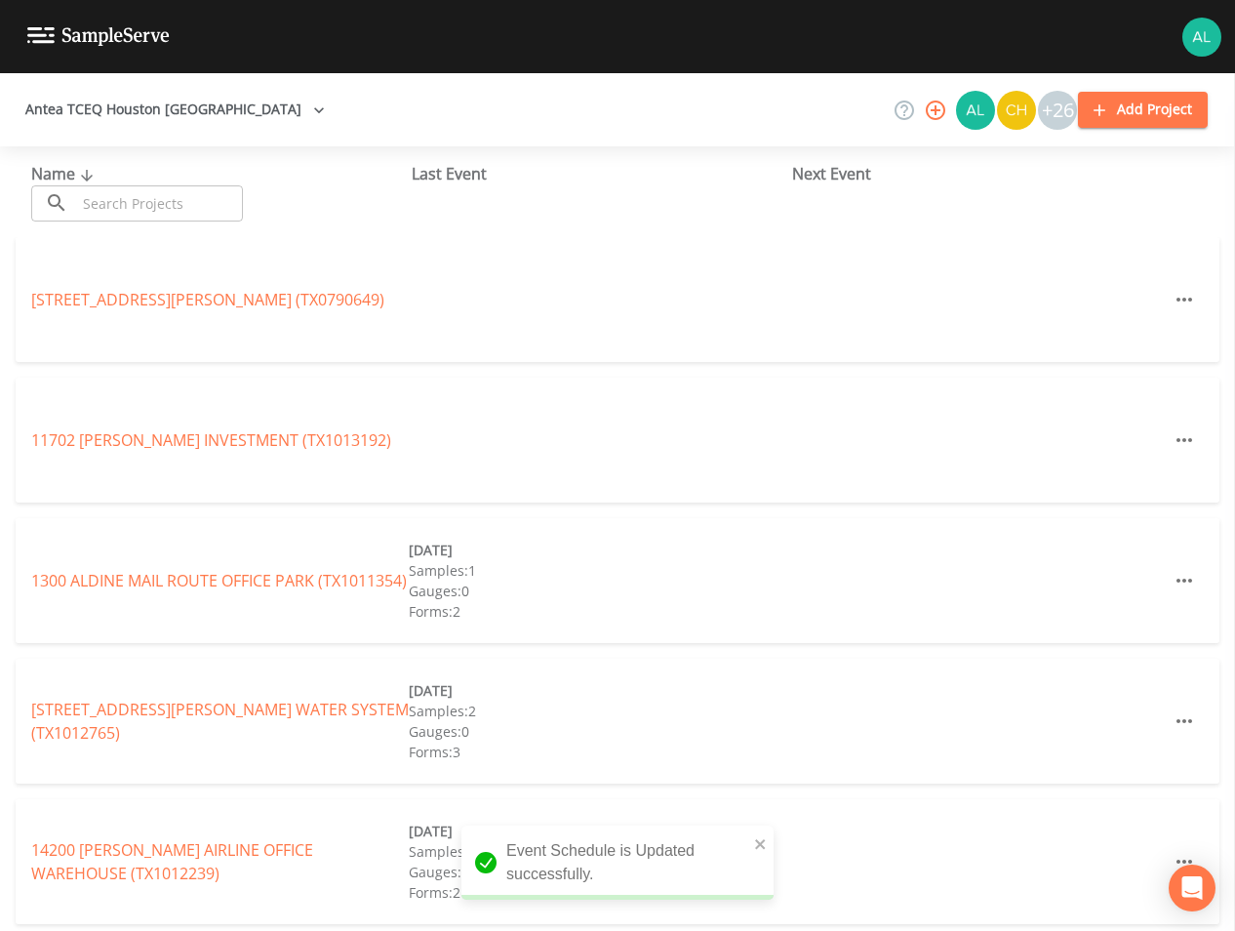
click at [176, 147] on div "Name ​ ​ Last Event Next Event" at bounding box center [617, 191] width 1235 height 91
click at [209, 201] on input "text" at bounding box center [159, 203] width 167 height 36
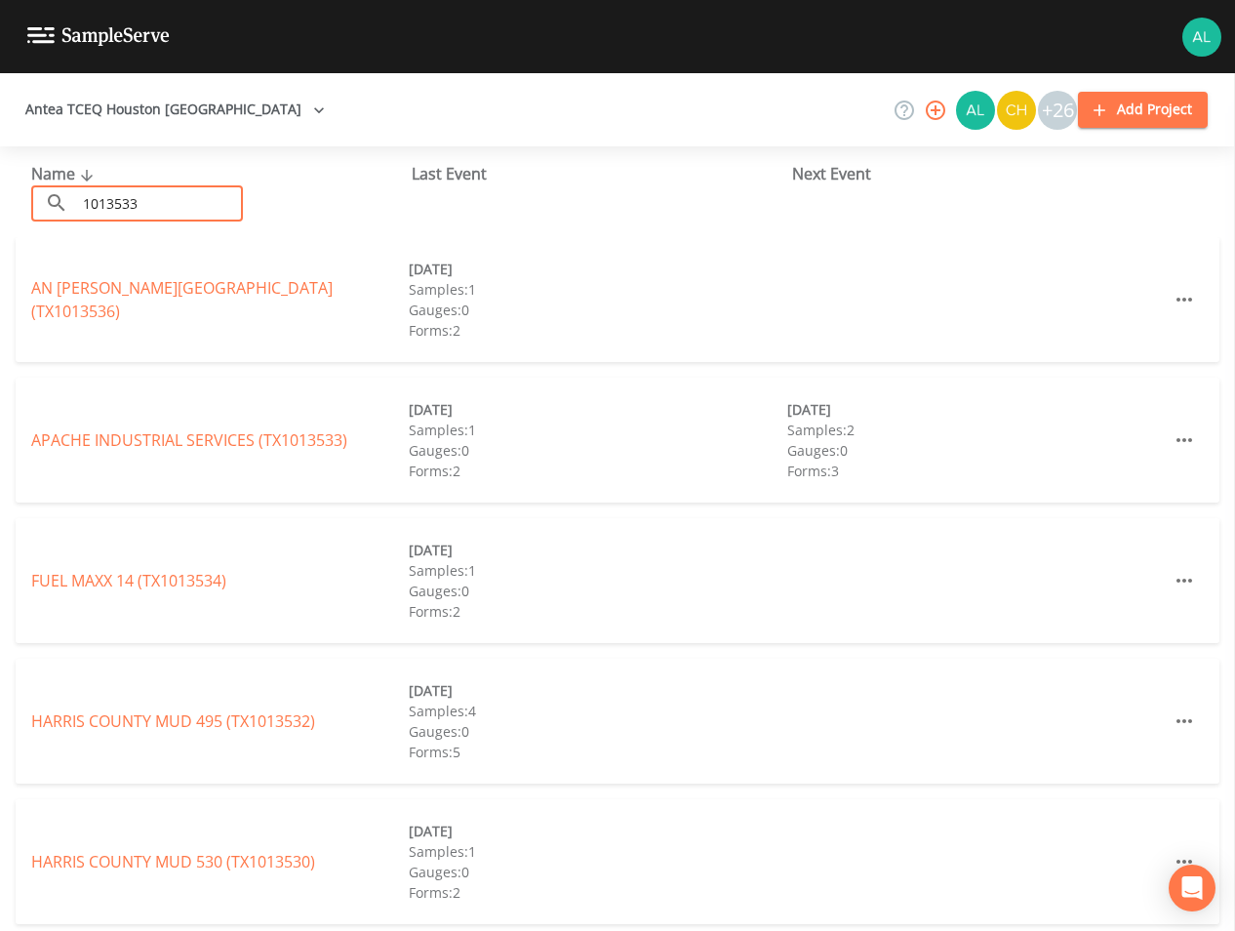
type input "1013533"
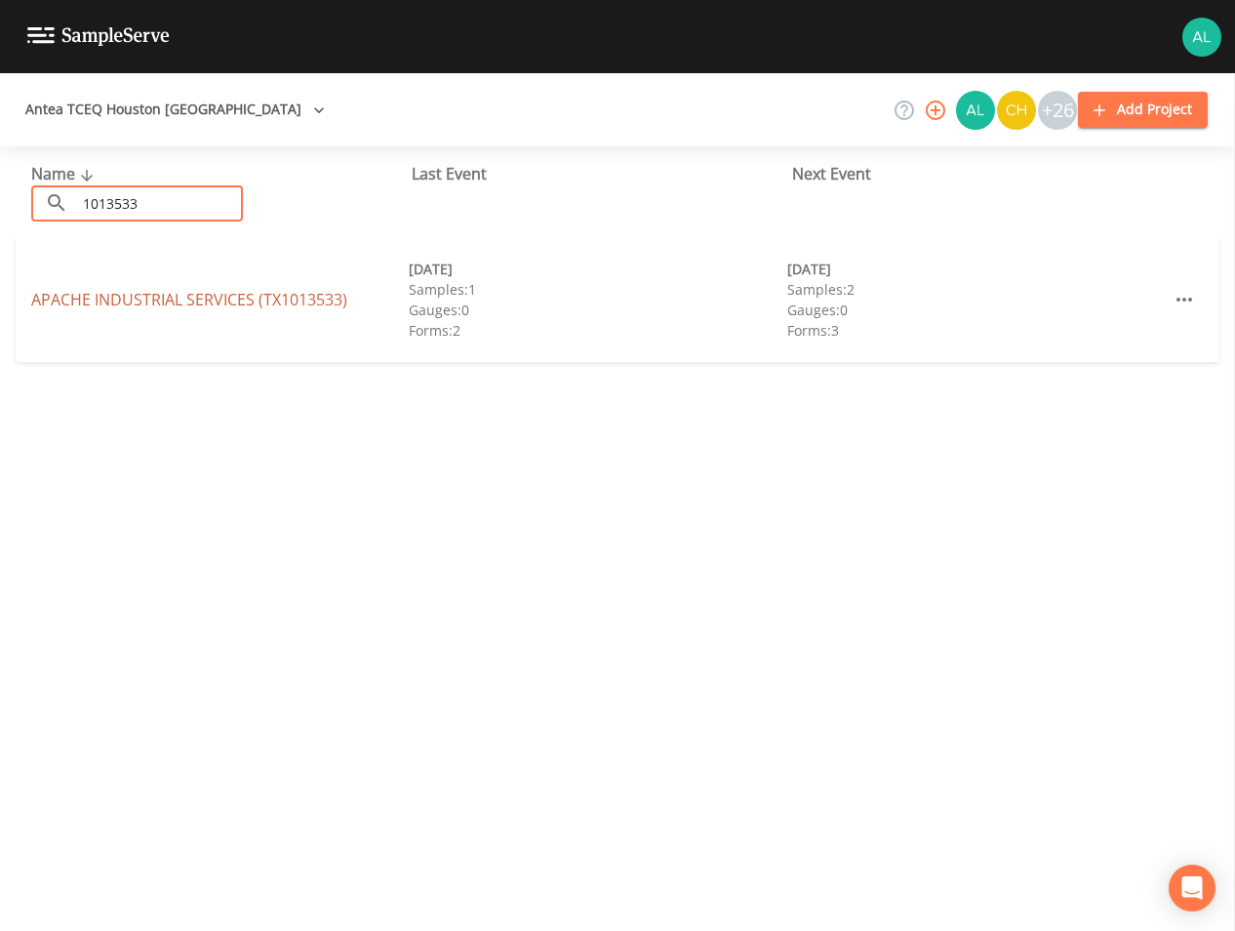
click at [201, 304] on link "APACHE INDUSTRIAL SERVICES (TX1013533)" at bounding box center [189, 299] width 316 height 21
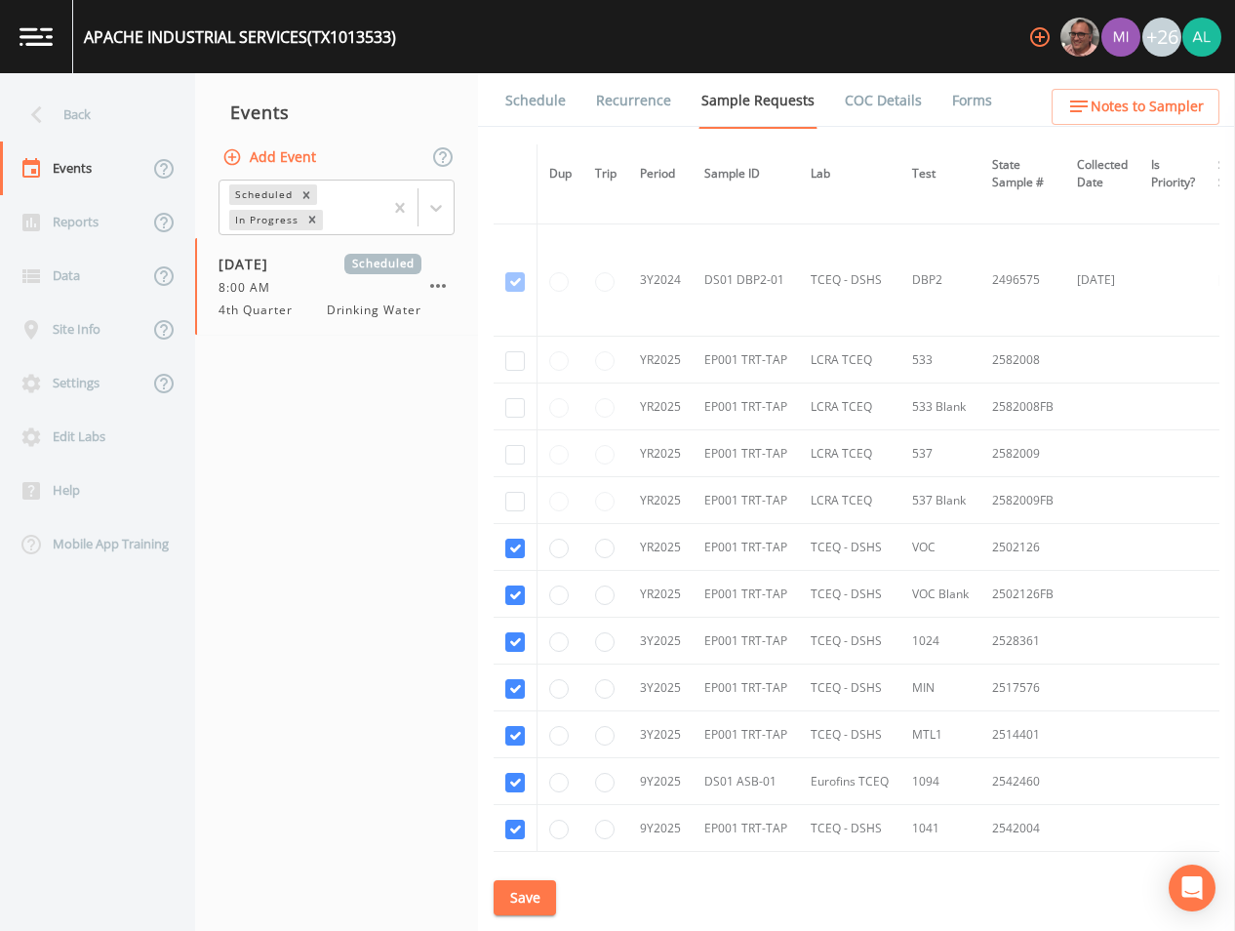
scroll to position [925, 0]
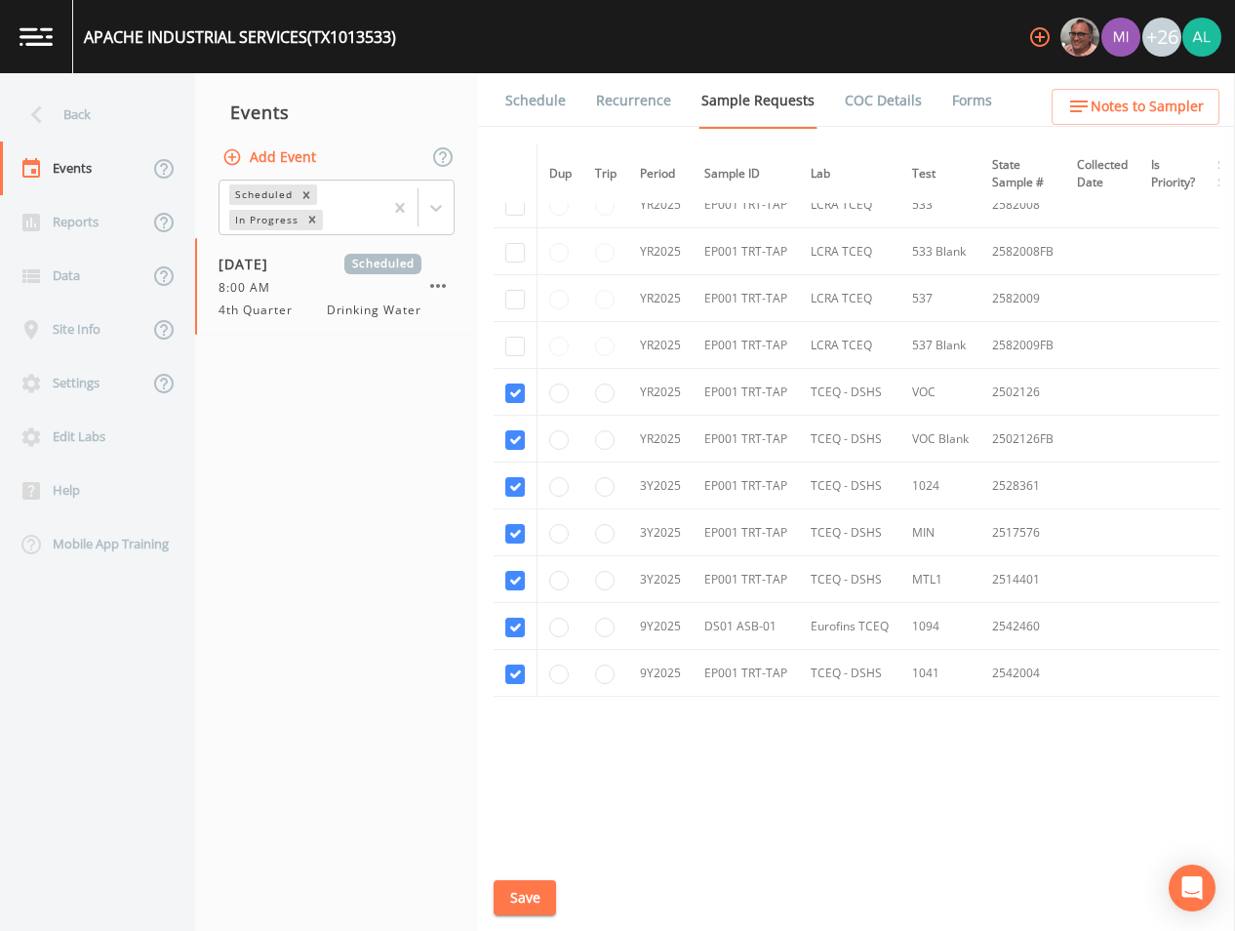
click at [548, 104] on link "Schedule" at bounding box center [536, 100] width 66 height 55
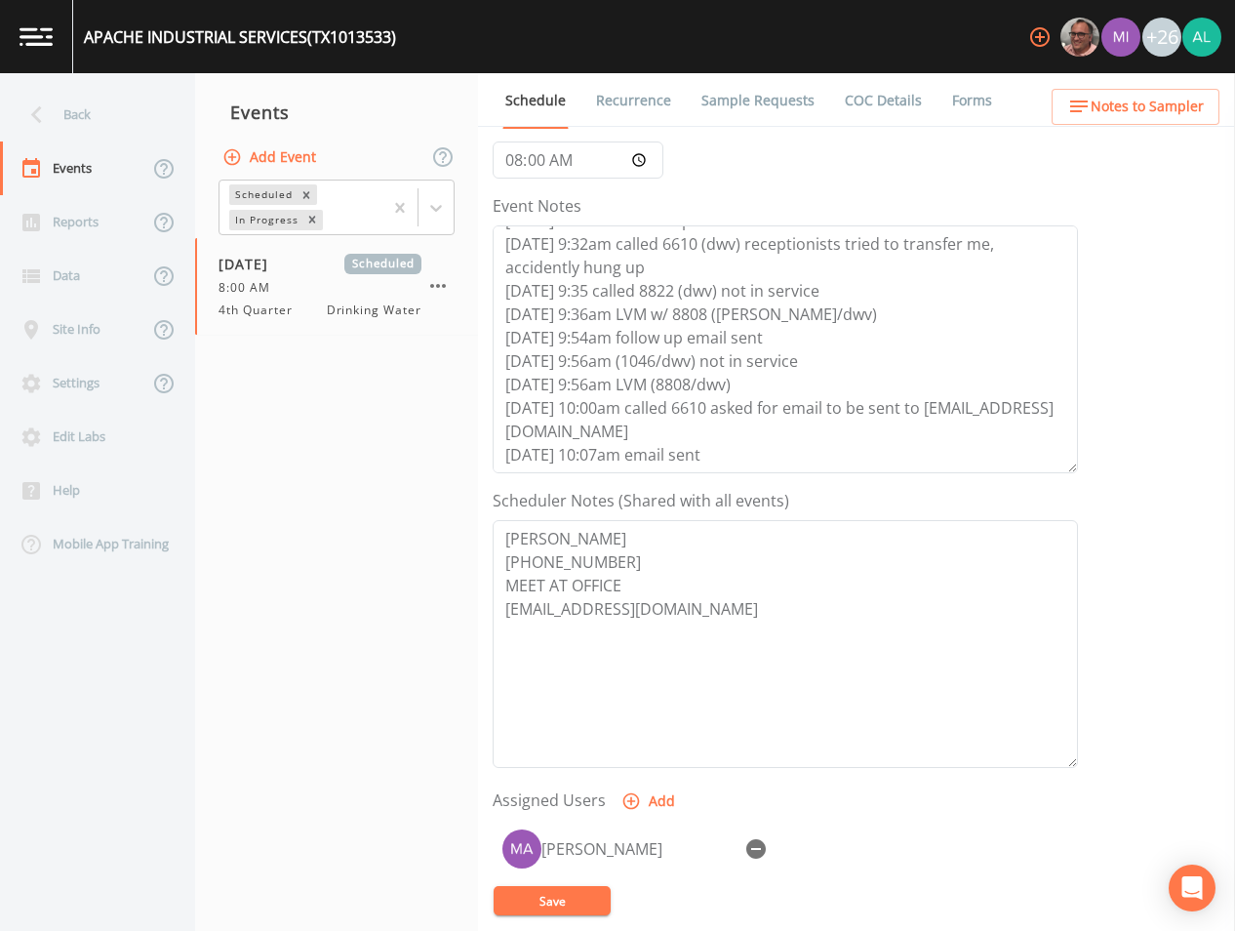
scroll to position [390, 0]
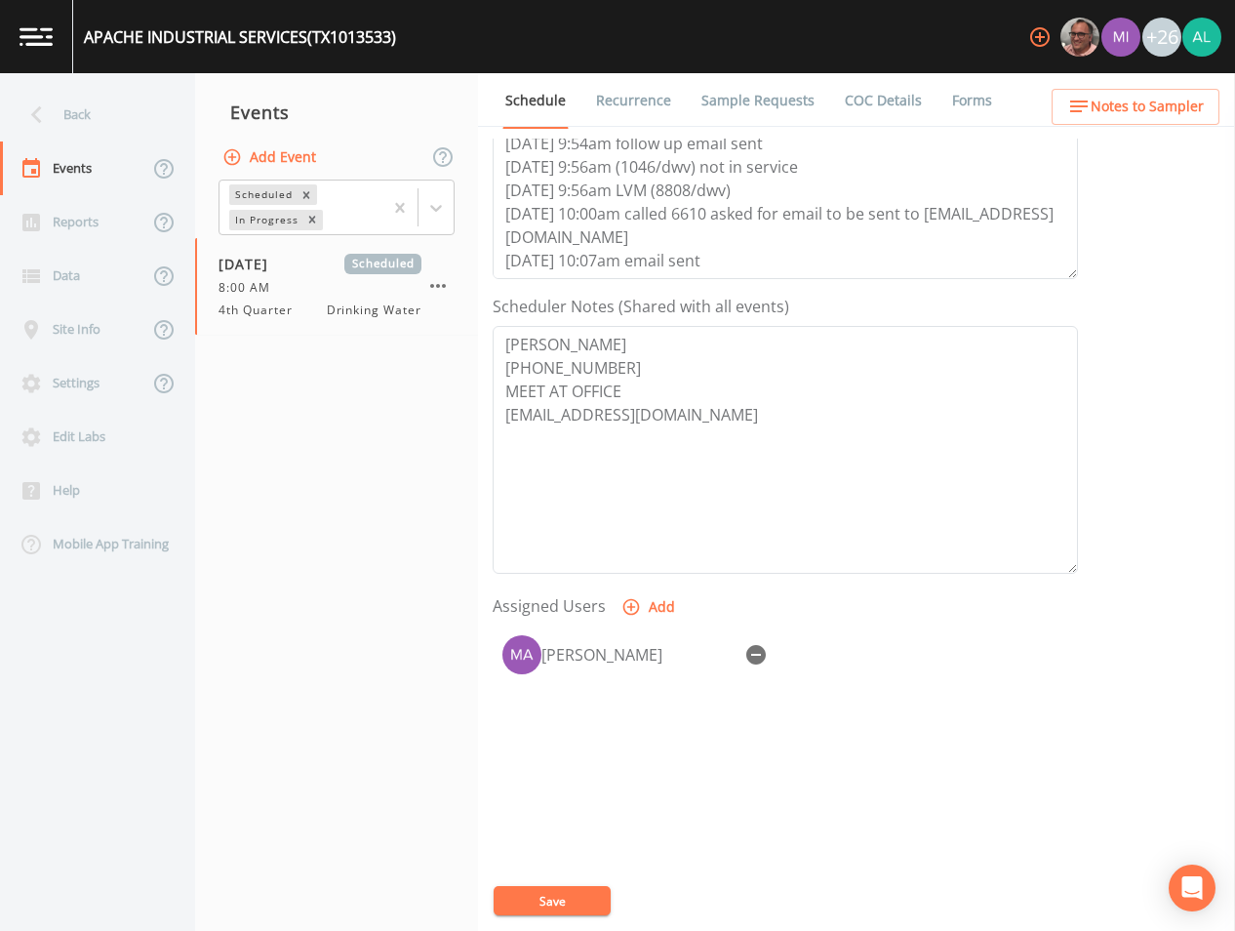
click at [551, 899] on button "Save" at bounding box center [552, 900] width 117 height 29
click at [1110, 127] on div "Schedule Recurrence Sample Requests COC Details Forms Event Name 4th Quarter Ta…" at bounding box center [856, 502] width 757 height 858
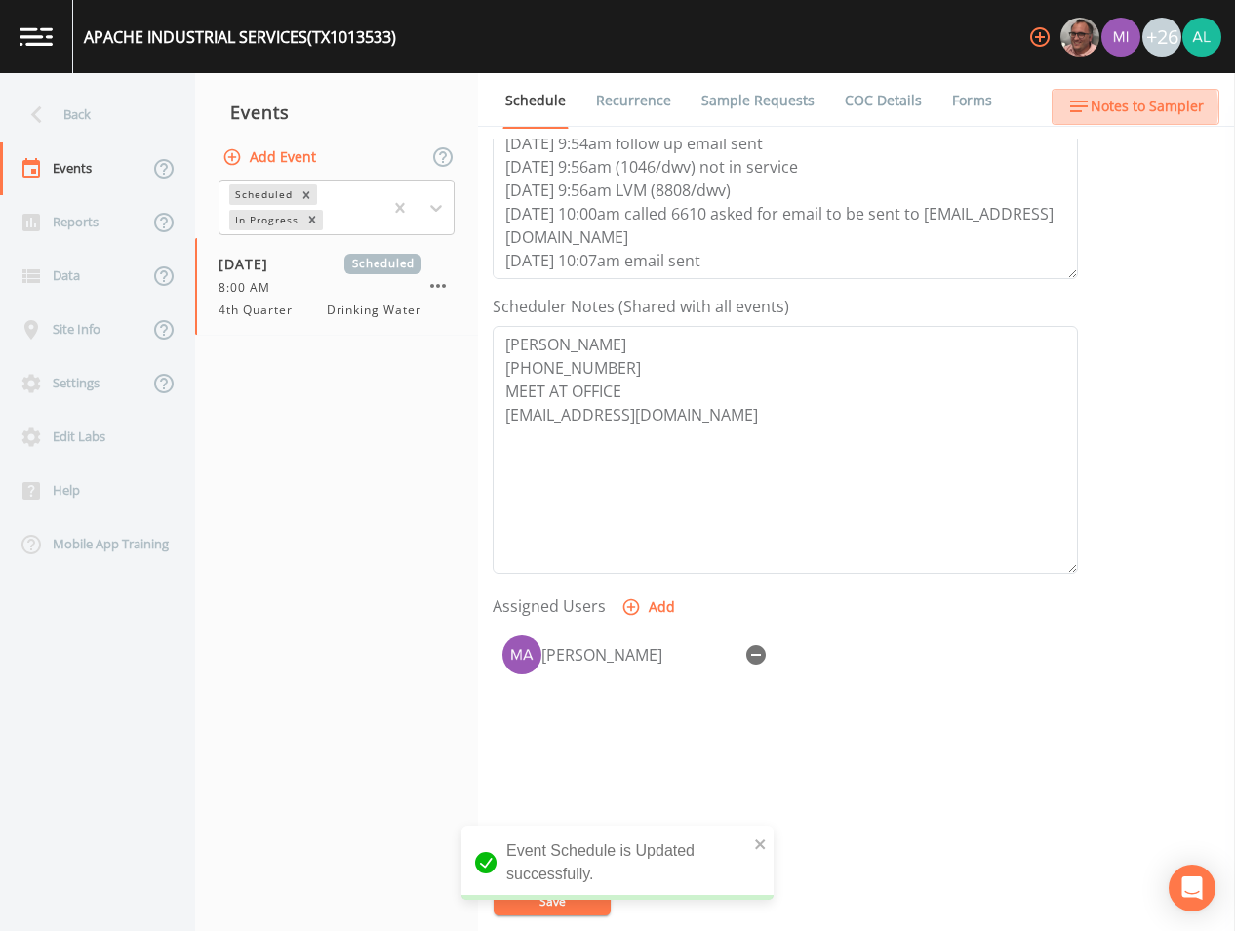
click at [1126, 107] on span "Notes to Sampler" at bounding box center [1147, 107] width 113 height 24
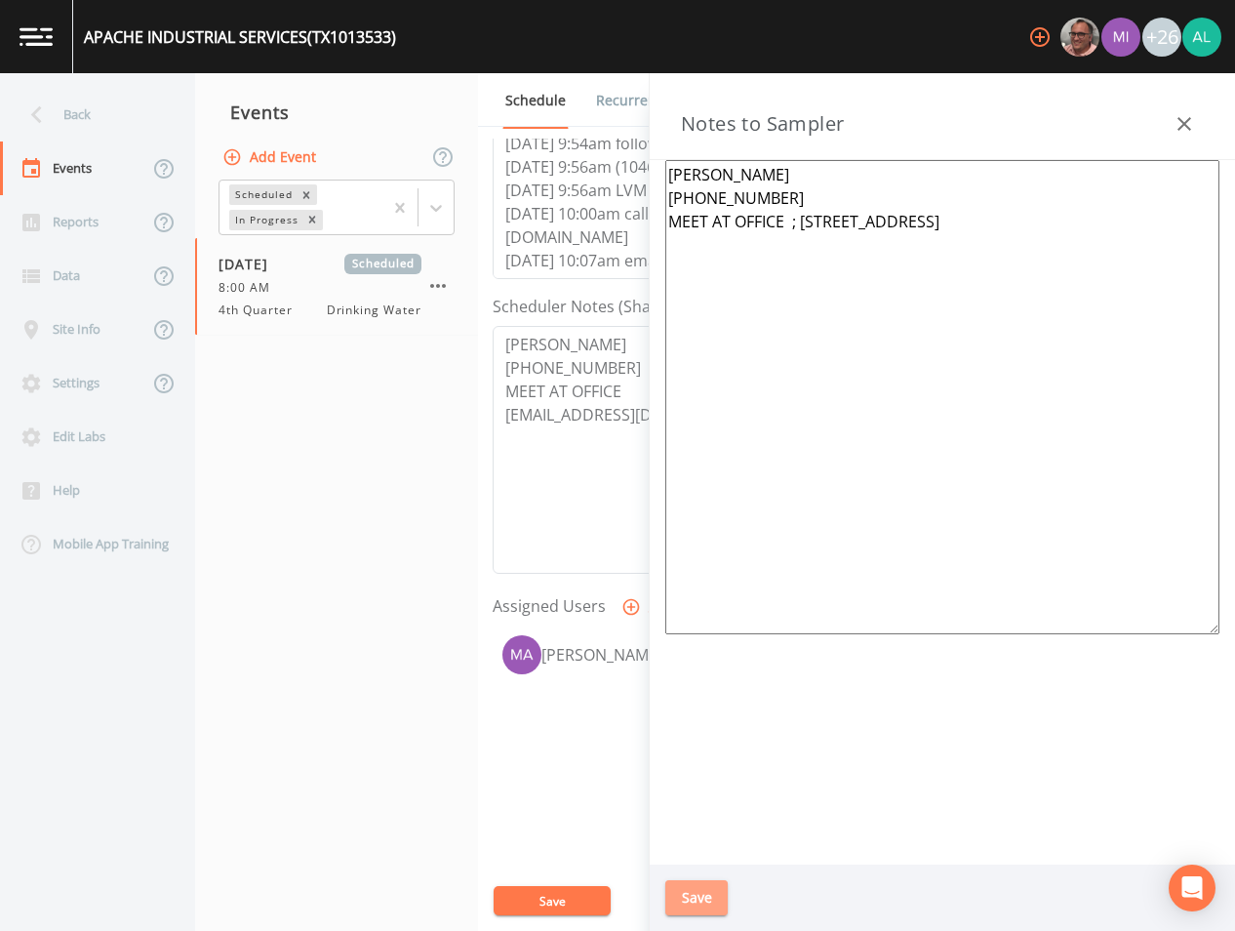
click at [690, 902] on button "Save" at bounding box center [697, 898] width 62 height 36
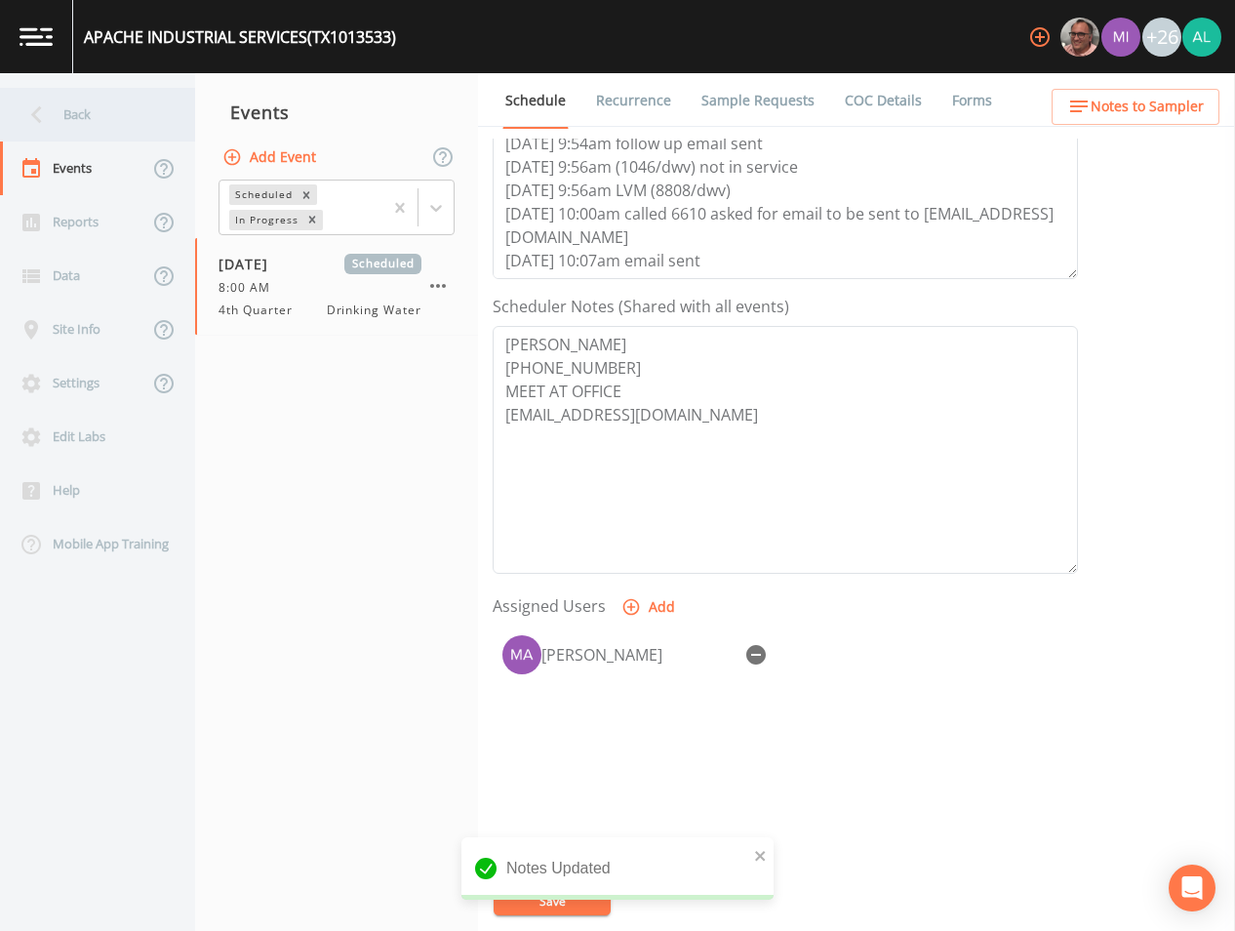
click at [125, 108] on div "Back" at bounding box center [88, 115] width 176 height 54
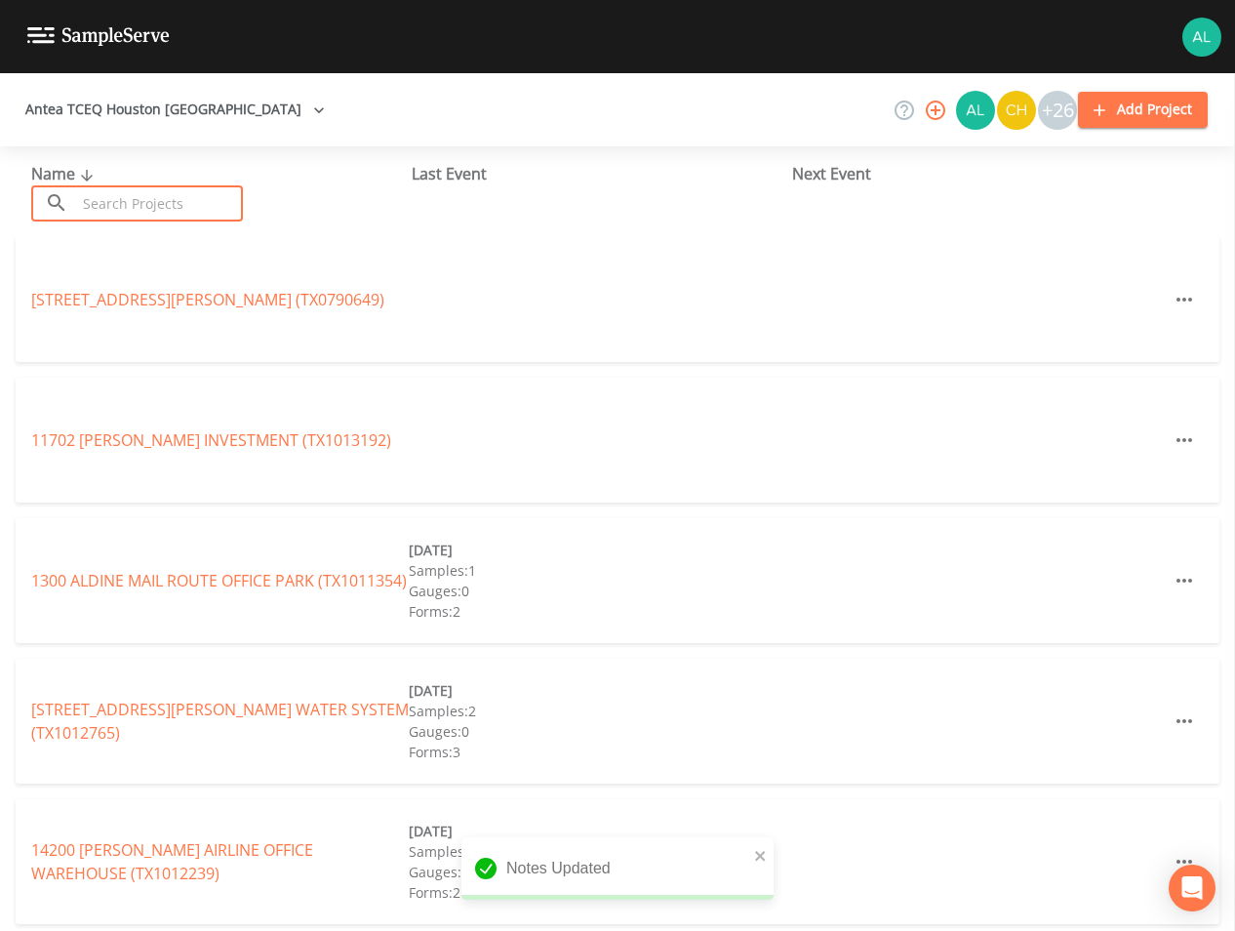
click at [156, 194] on input "text" at bounding box center [159, 203] width 167 height 36
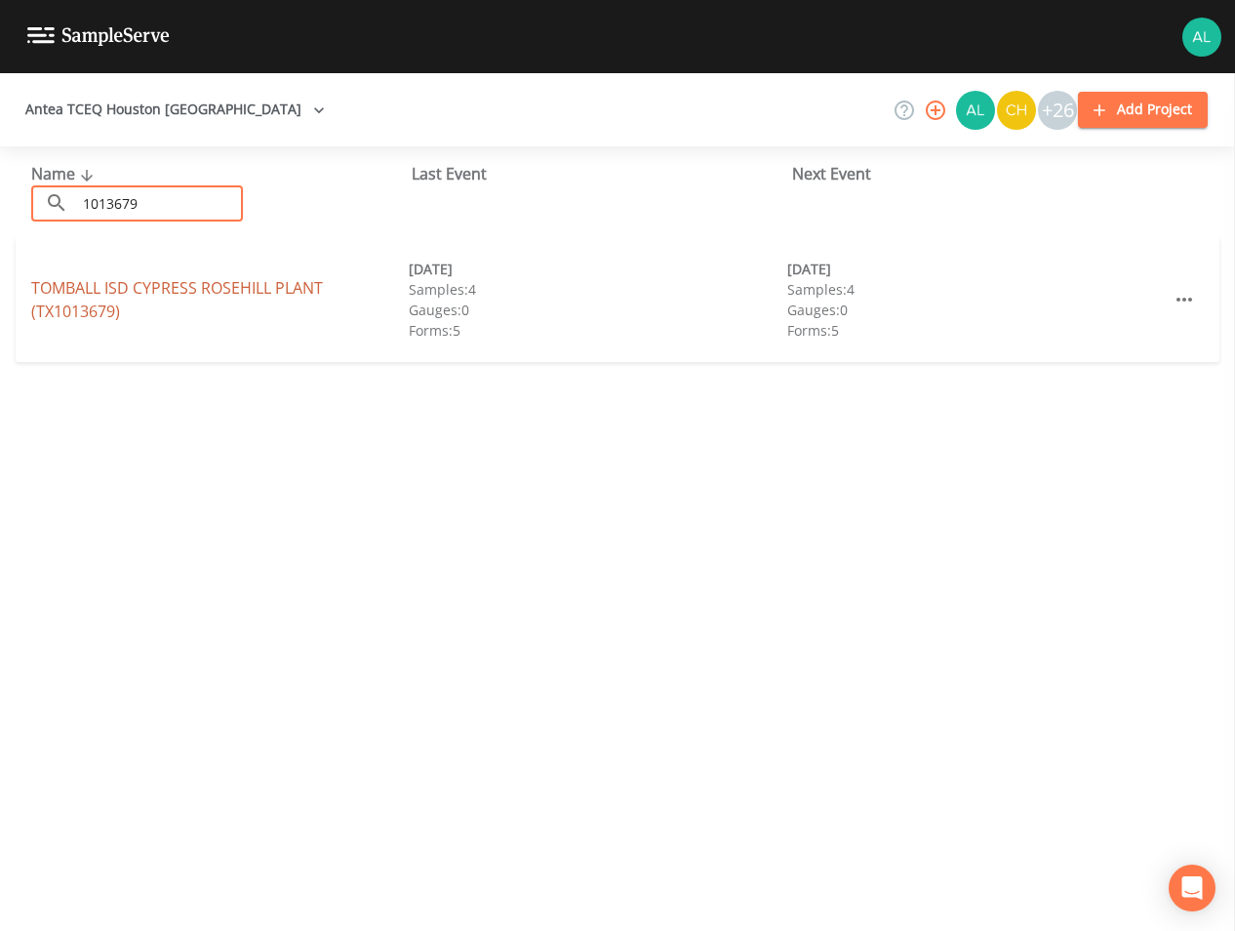
type input "1013679"
click at [94, 279] on link "TOMBALL ISD CYPRESS ROSEHILL PLANT (TX1013679)" at bounding box center [177, 299] width 292 height 45
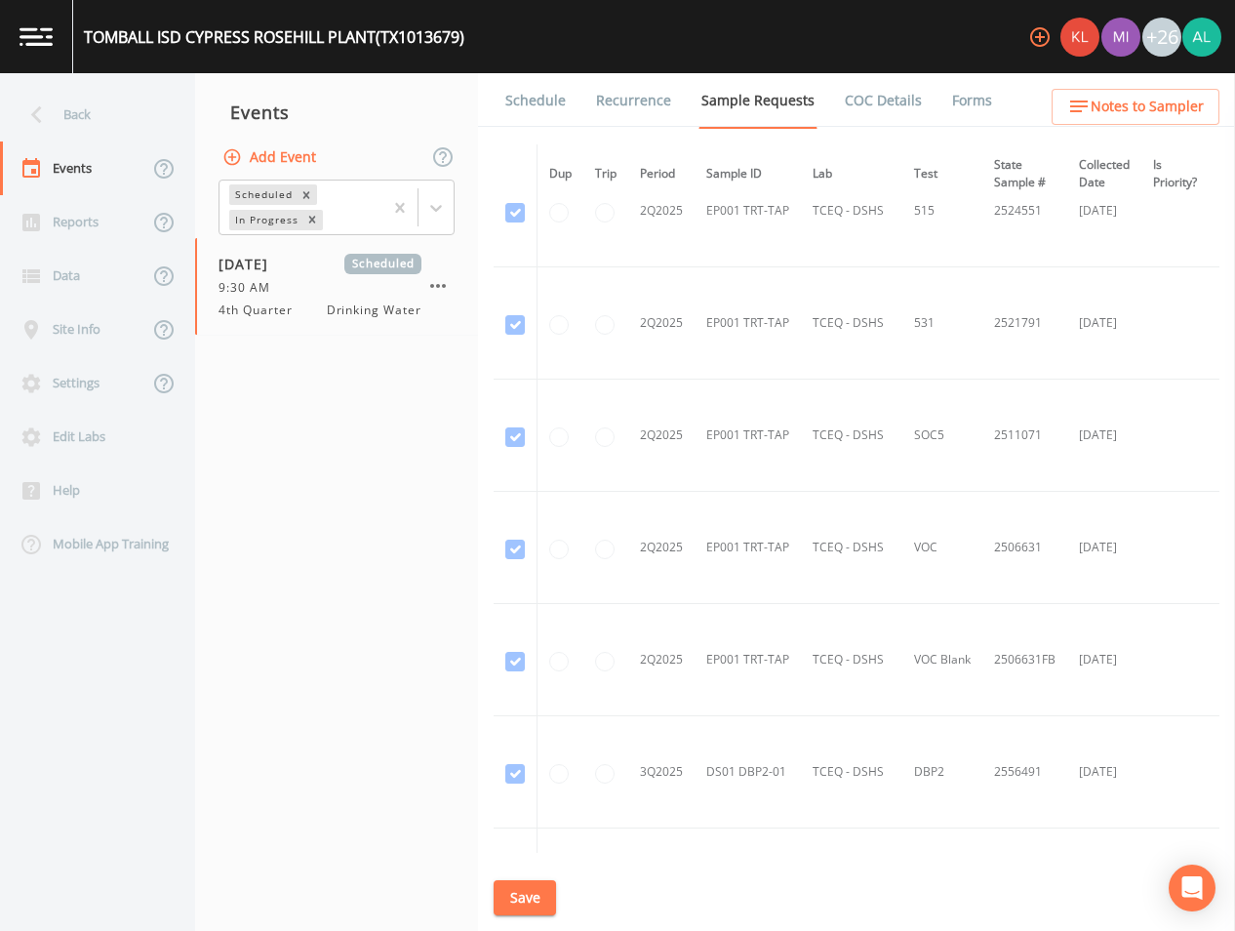
scroll to position [6321, 0]
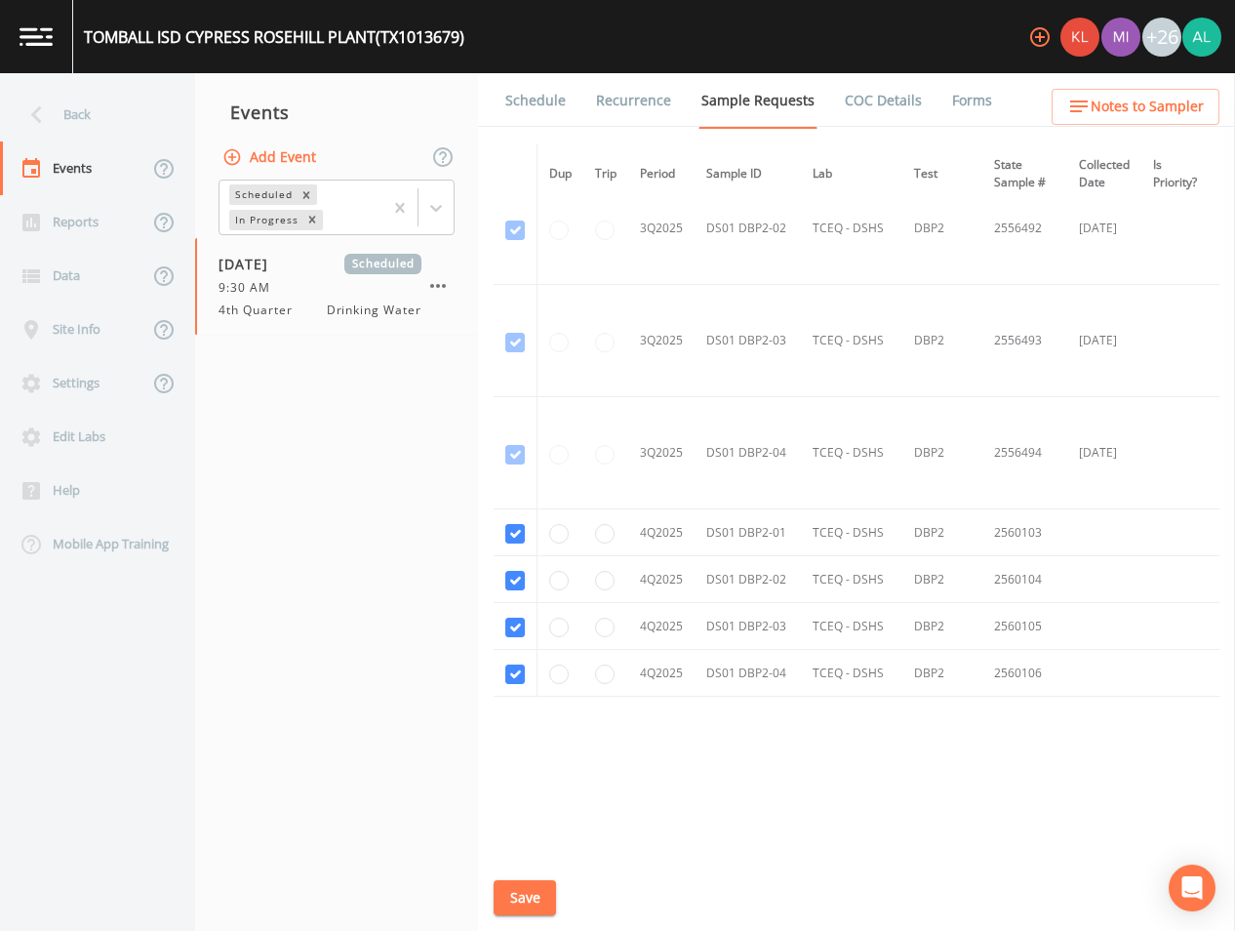
click at [535, 122] on link "Schedule" at bounding box center [536, 100] width 66 height 55
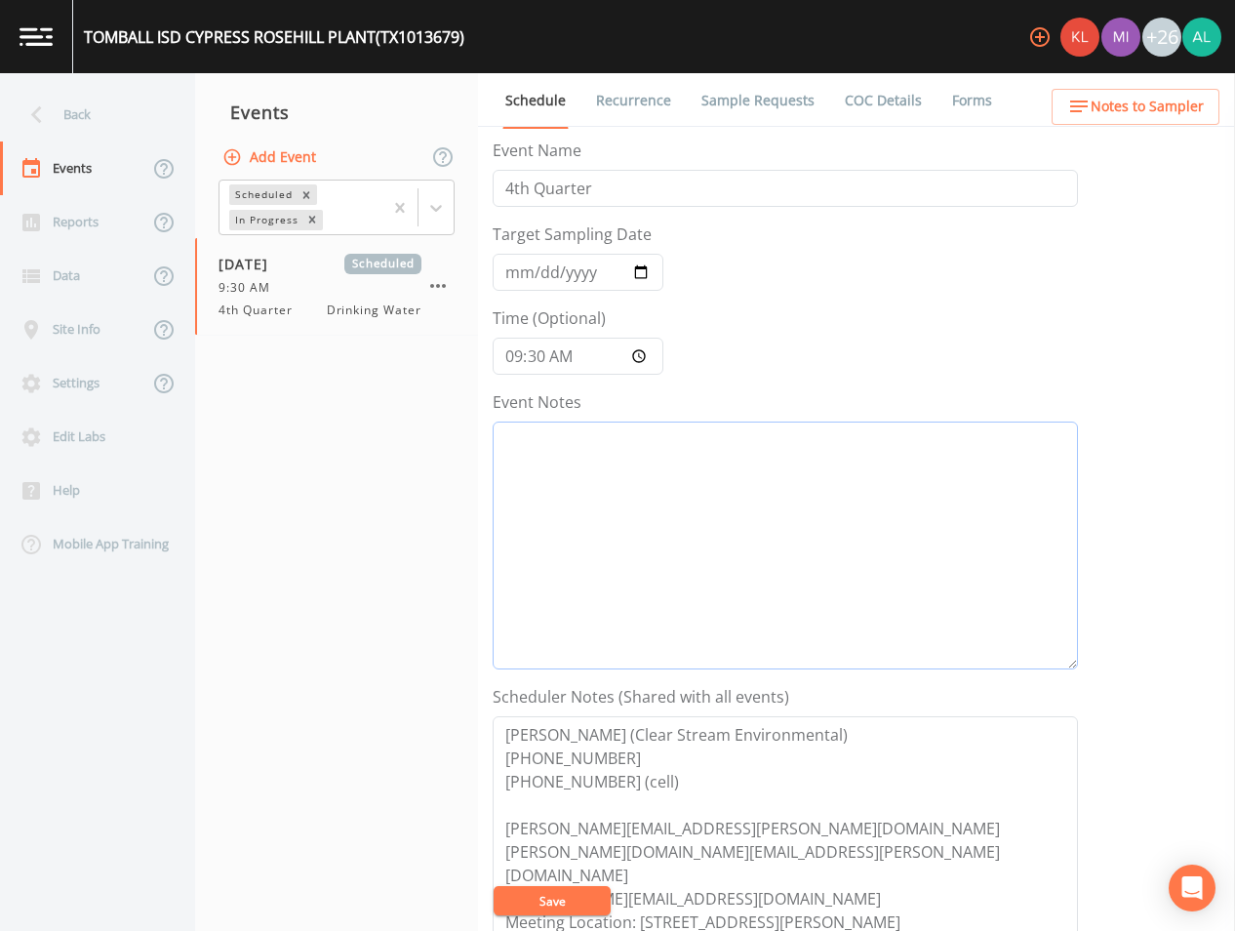
click at [552, 556] on textarea "Event Notes" at bounding box center [786, 546] width 586 height 248
type textarea "[DATE] 1:18pm email sent"
click at [515, 907] on button "Save" at bounding box center [552, 900] width 117 height 29
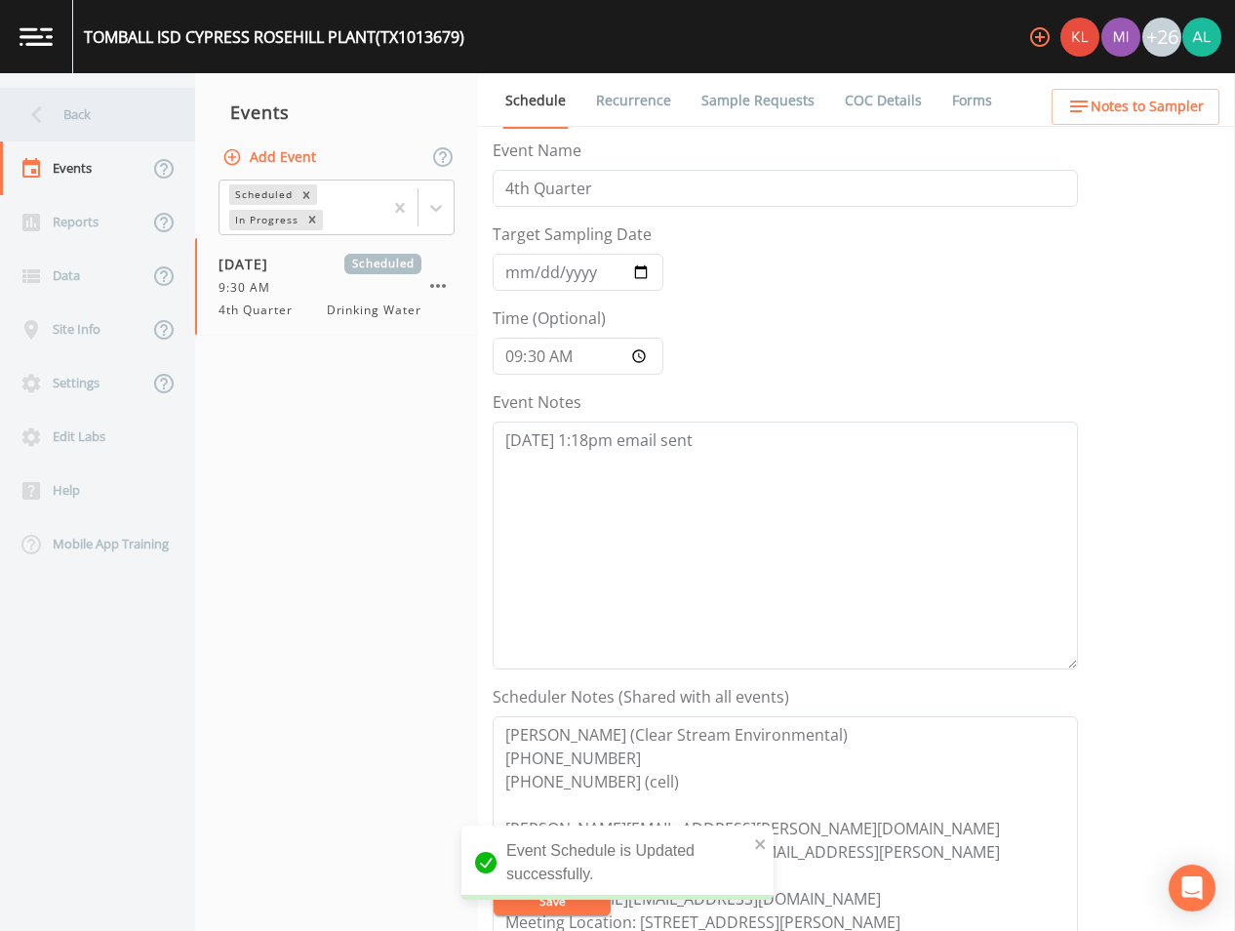
click at [163, 118] on div "Back" at bounding box center [88, 115] width 176 height 54
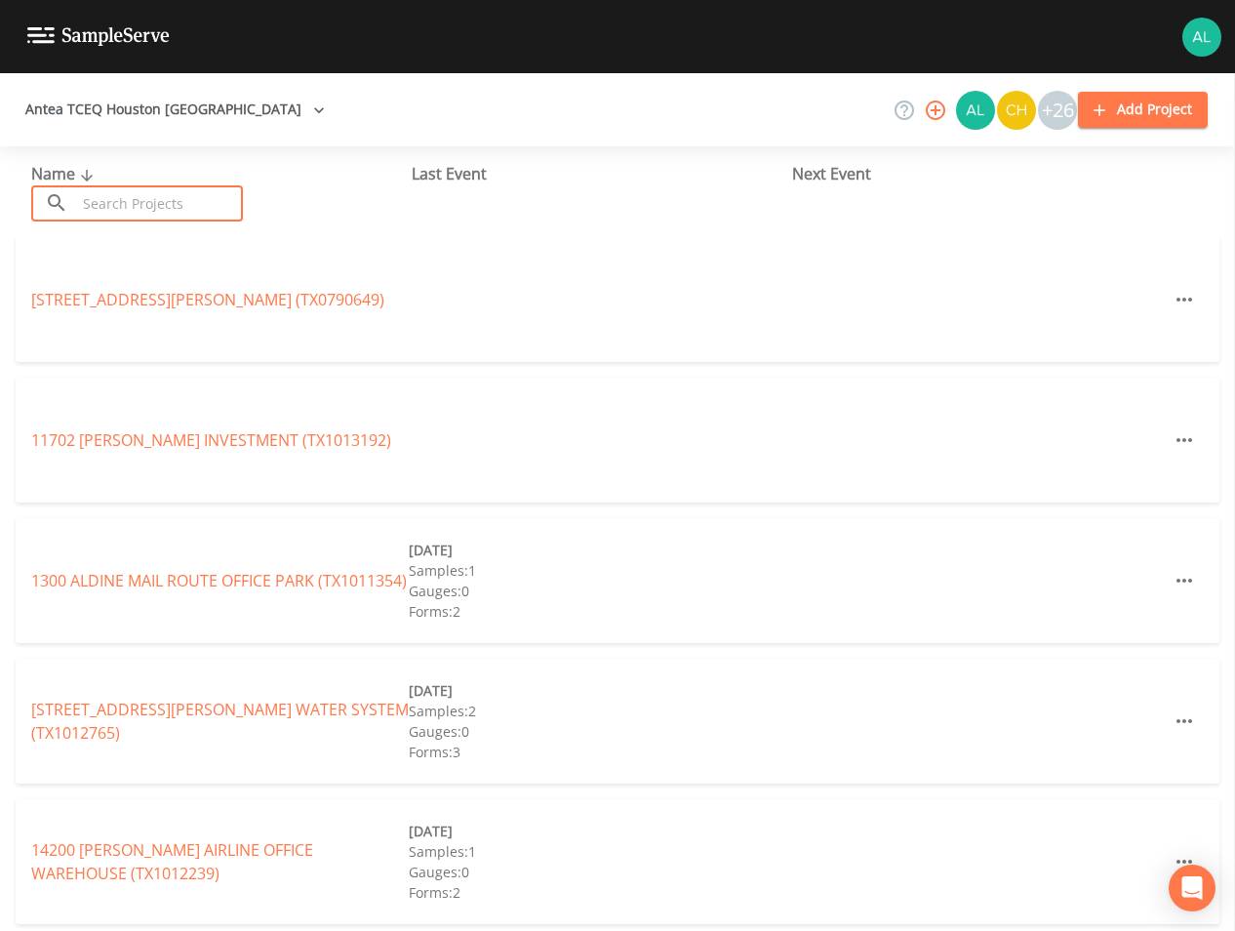
click at [148, 200] on input "text" at bounding box center [159, 203] width 167 height 36
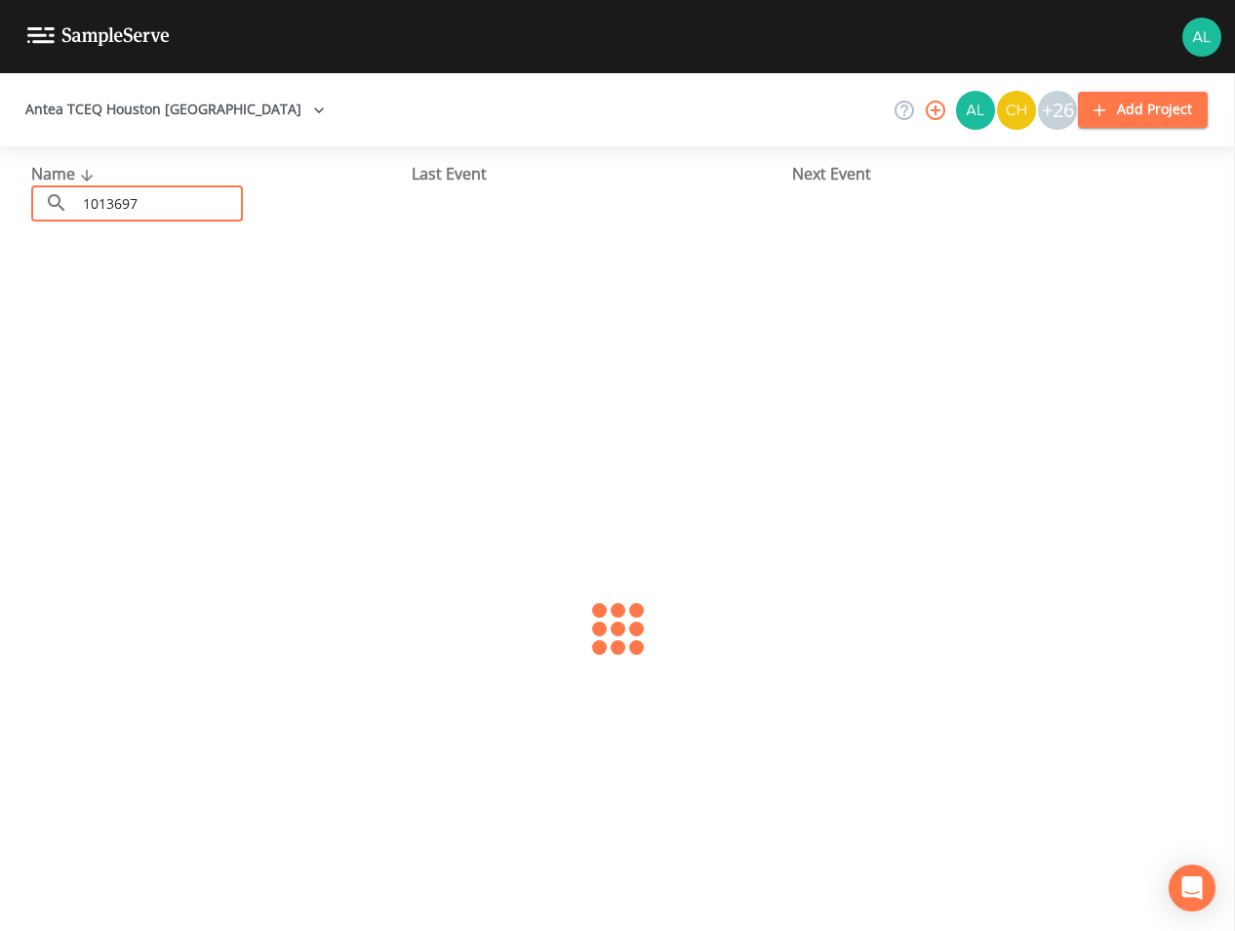
type input "1013697"
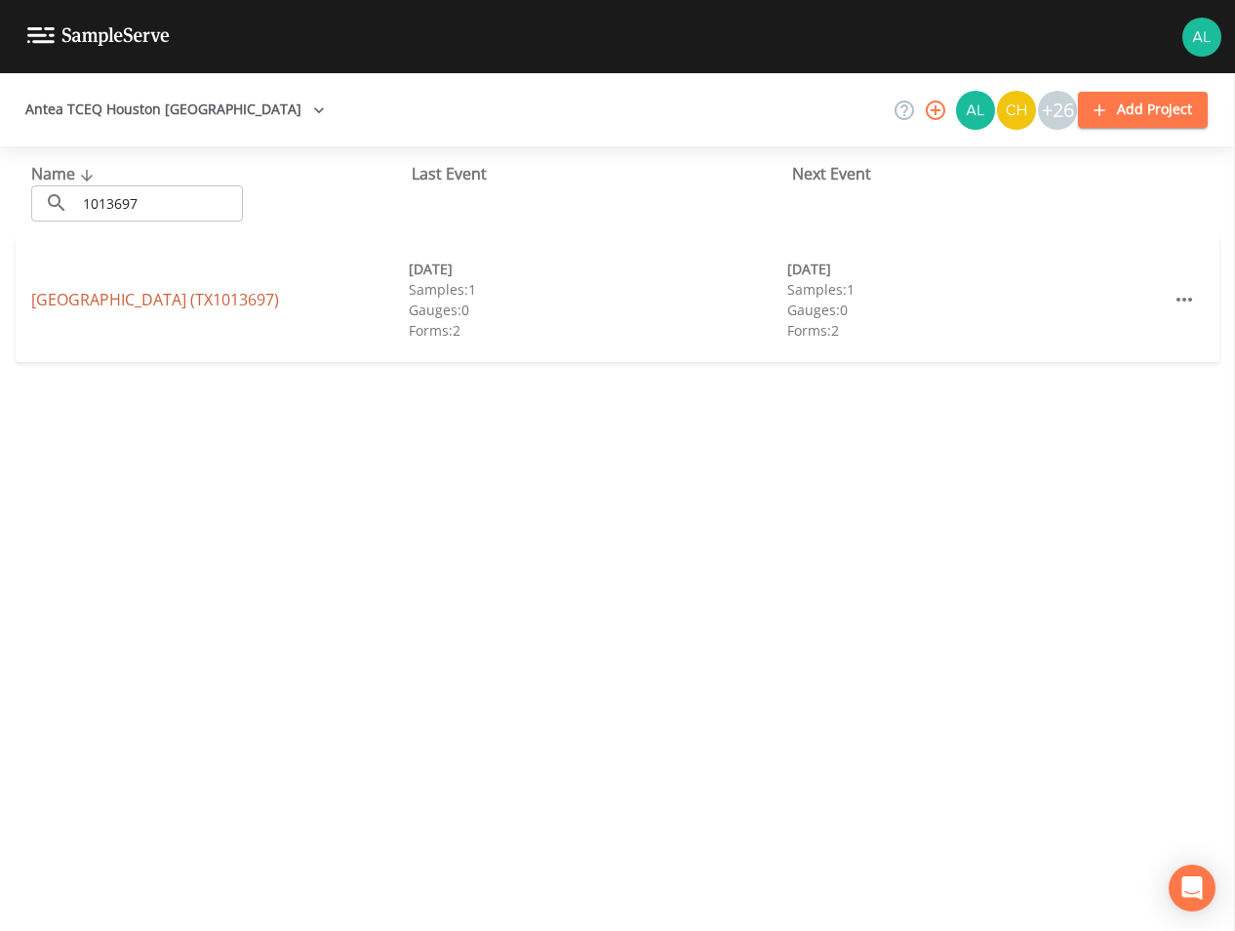
click at [86, 300] on link "[GEOGRAPHIC_DATA] (TX1013697)" at bounding box center [155, 299] width 248 height 21
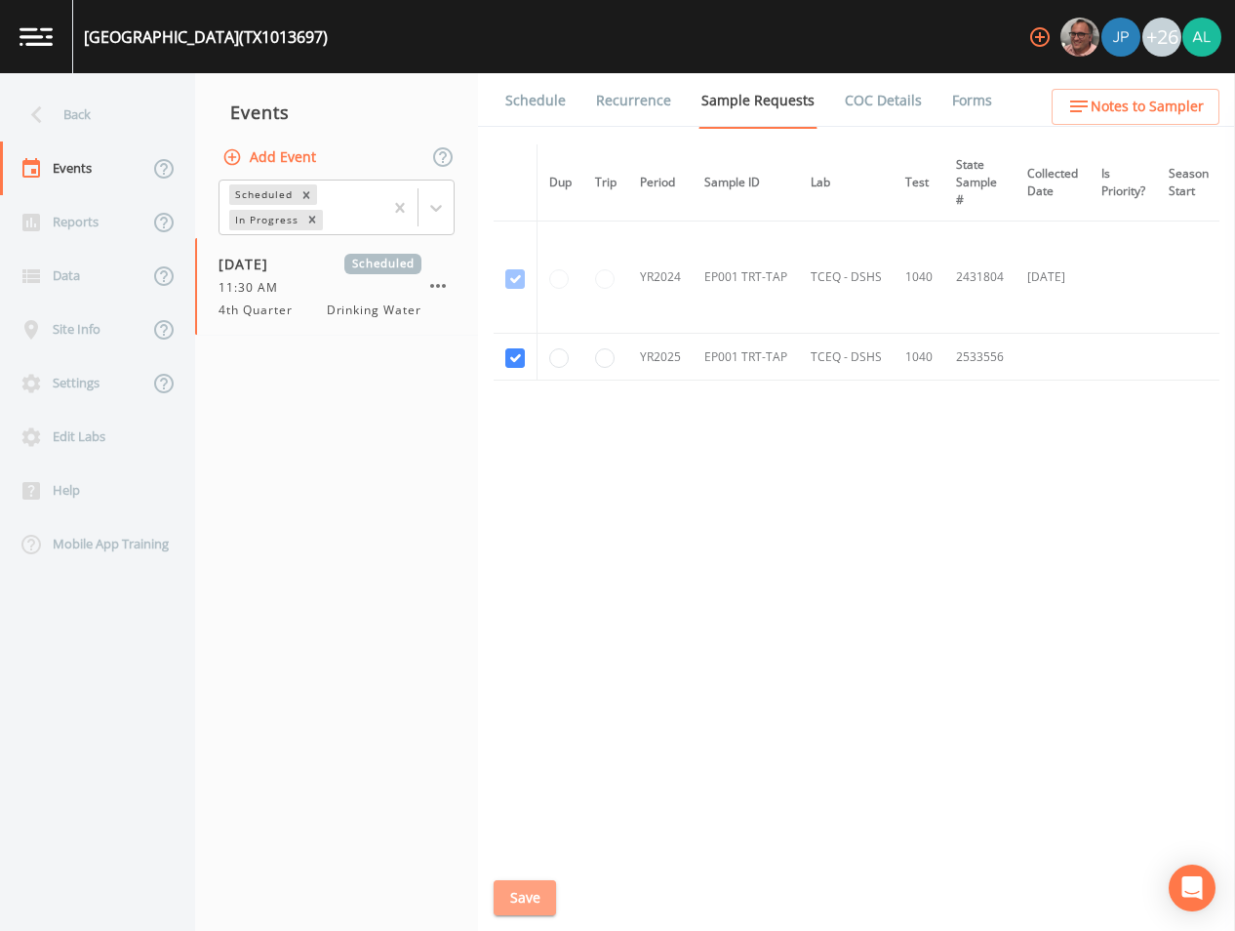
click at [503, 897] on button "Save" at bounding box center [525, 898] width 62 height 36
click at [554, 103] on link "Schedule" at bounding box center [536, 100] width 66 height 55
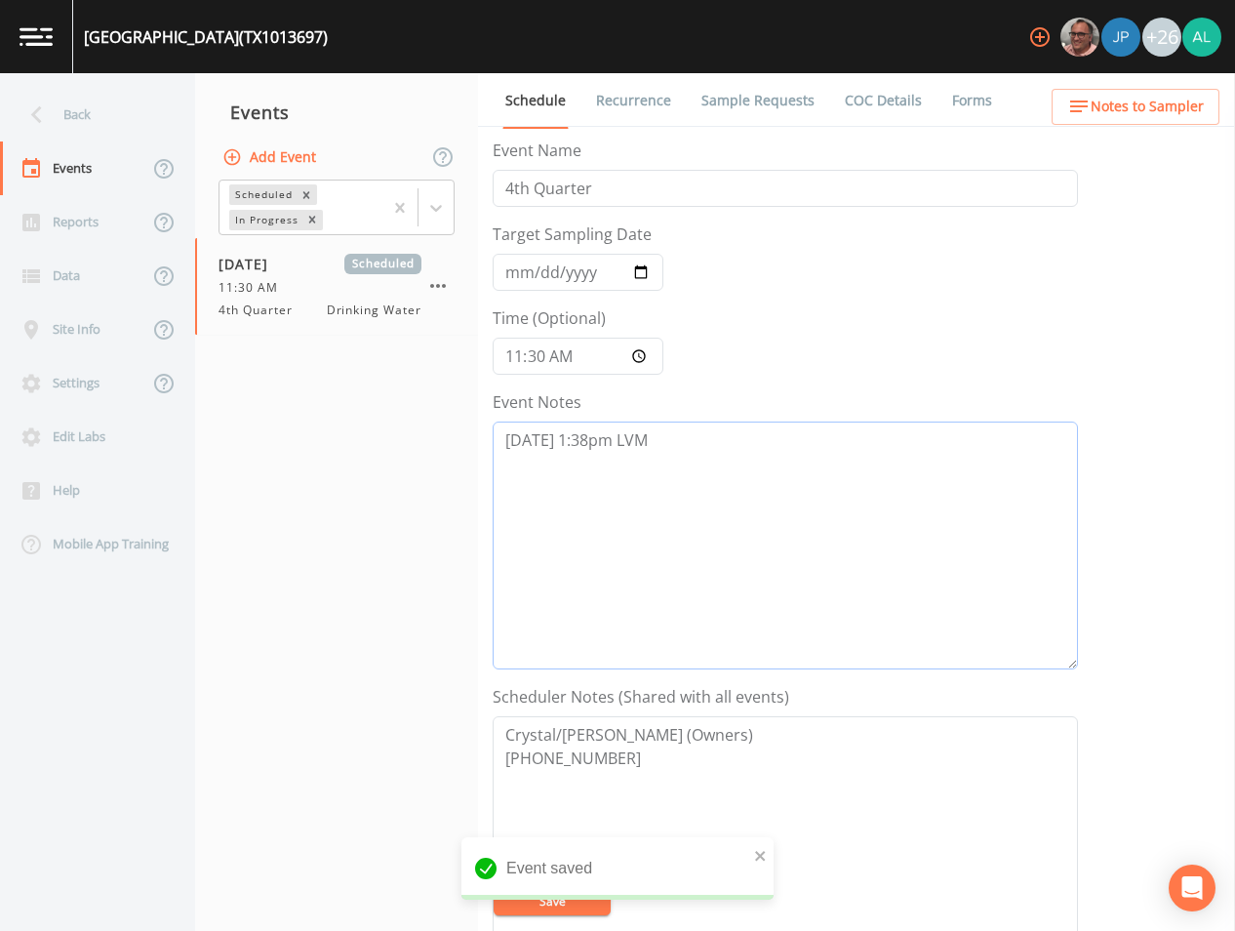
click at [701, 431] on textarea "[DATE] 1:38pm LVM" at bounding box center [786, 546] width 586 height 248
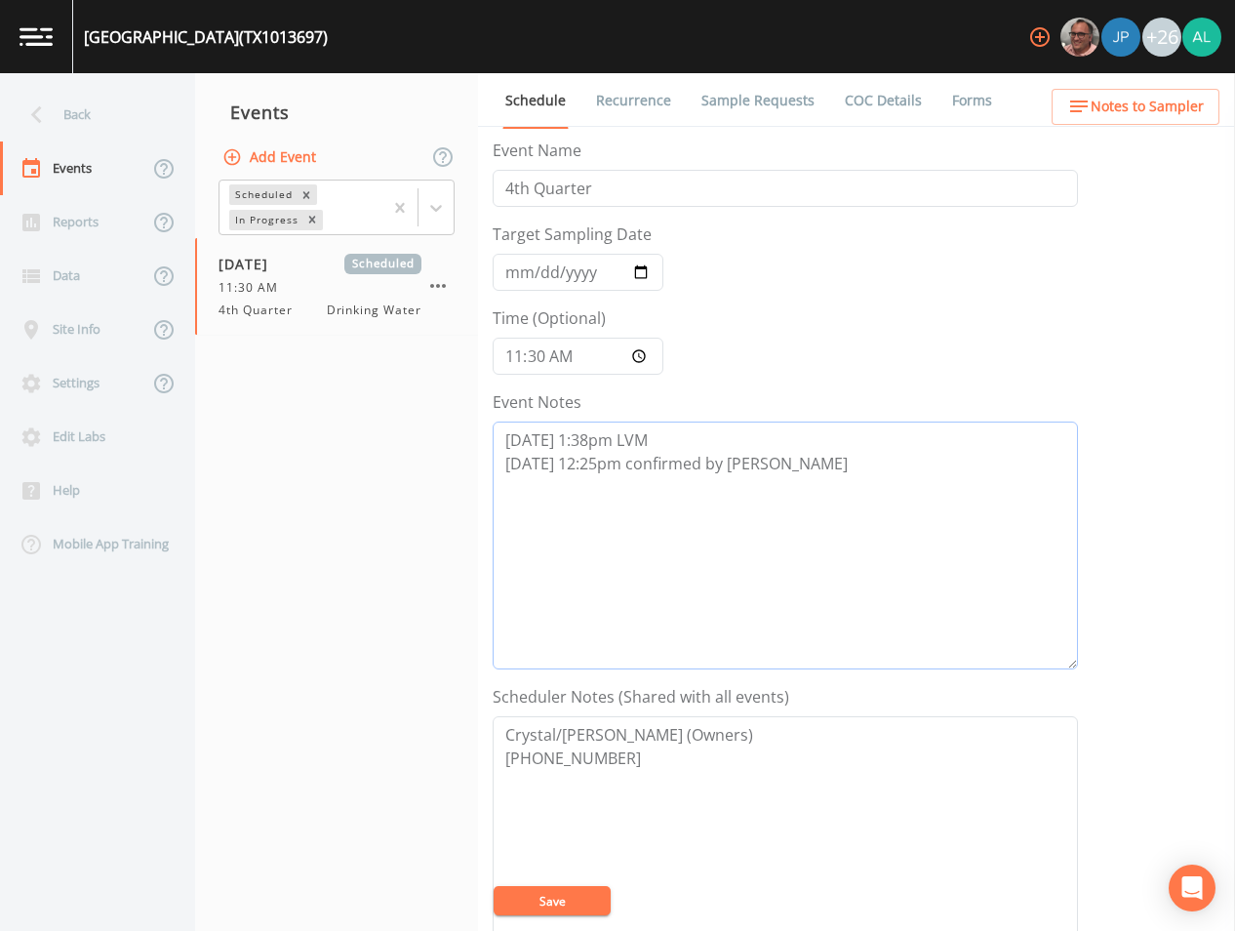
scroll to position [446, 0]
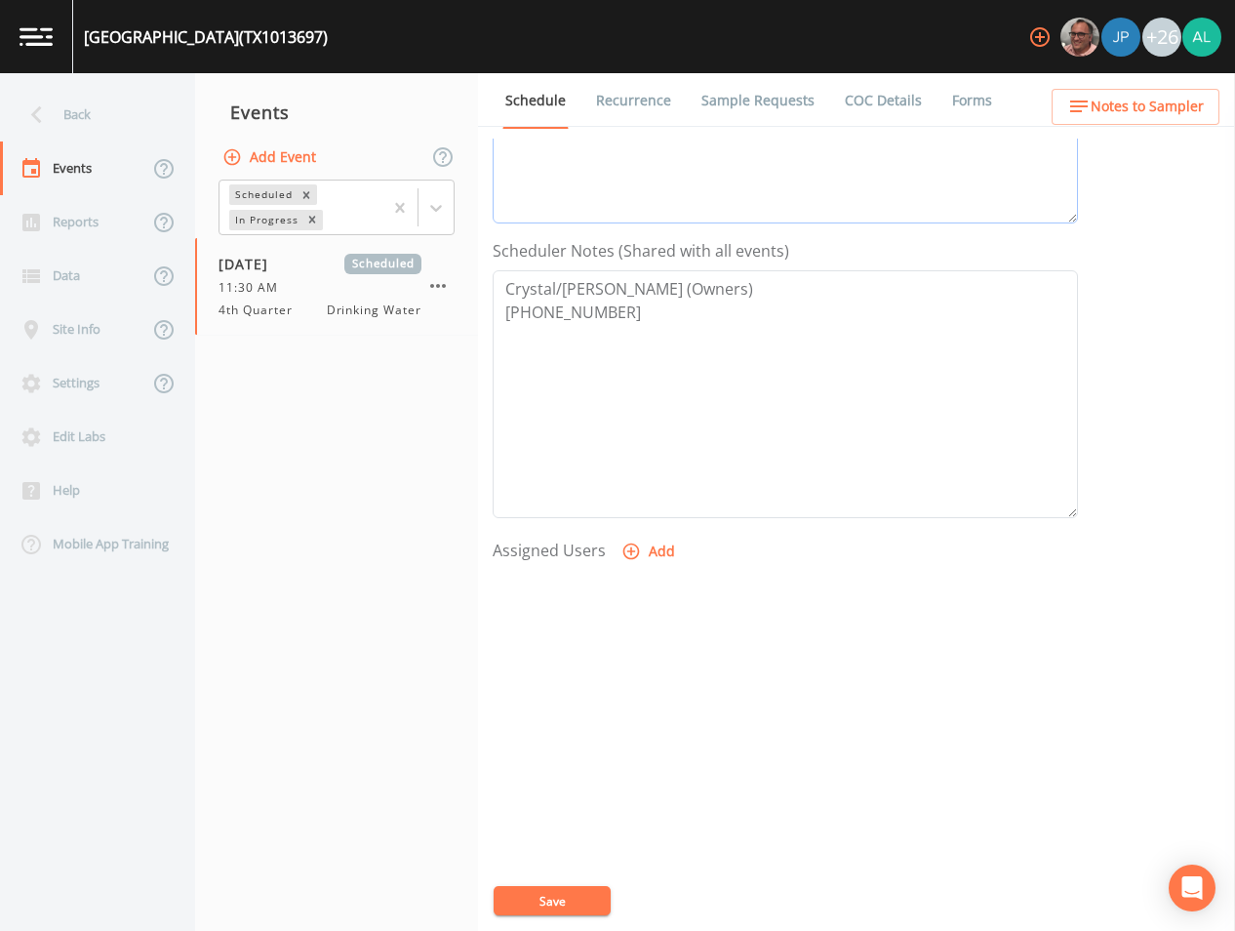
type textarea "[DATE] 1:38pm LVM [DATE] 12:25pm confirmed by [PERSON_NAME]"
click at [641, 546] on button "Add" at bounding box center [650, 552] width 65 height 36
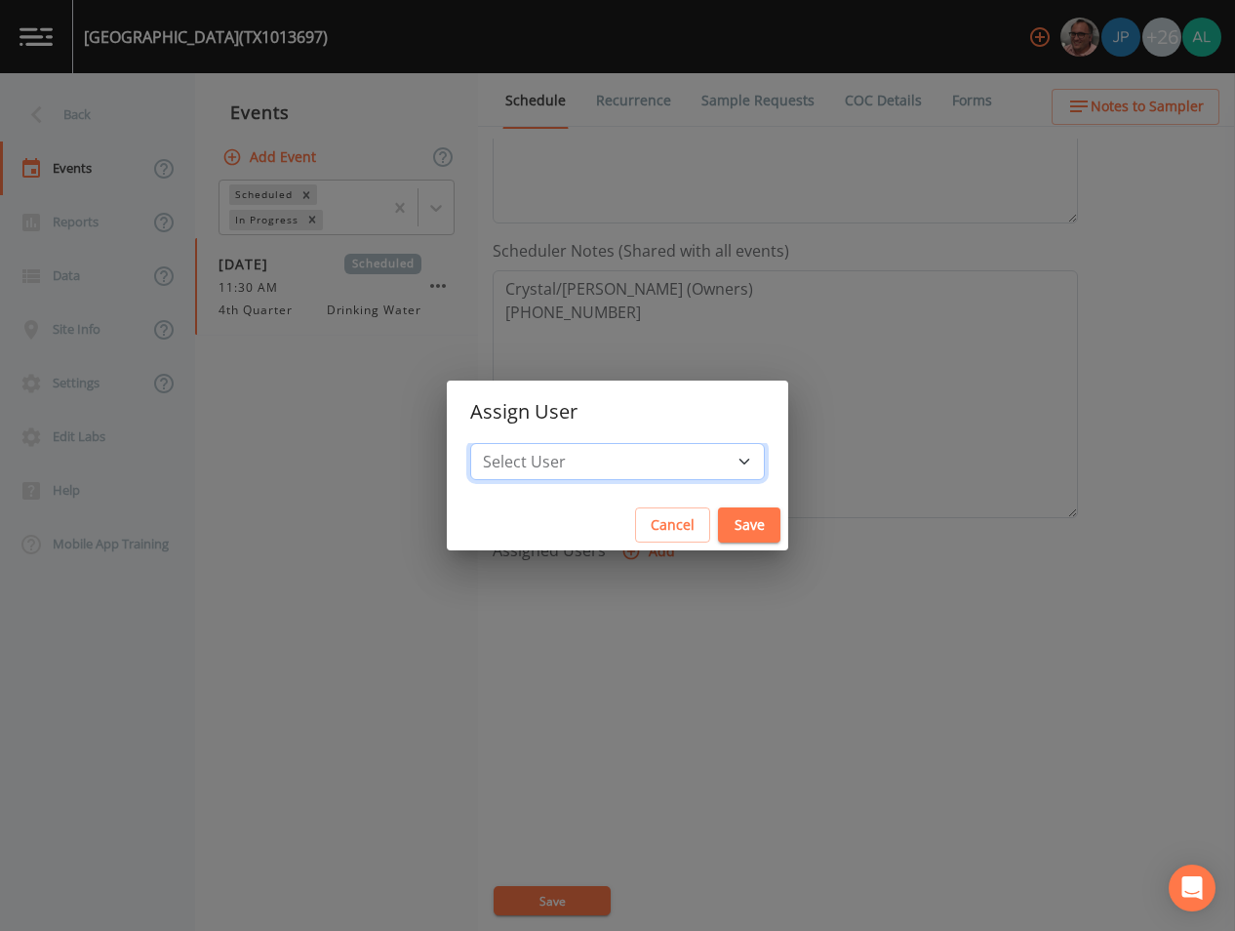
click at [598, 468] on select "Select User [PERSON_NAME] [PERSON_NAME] [PERSON_NAME] [PERSON_NAME] [PERSON_NAM…" at bounding box center [617, 461] width 295 height 37
select select "af93318b-11dc-4776-bee1-f4056f560a61"
click at [514, 443] on select "Select User [PERSON_NAME] [PERSON_NAME] [PERSON_NAME] [PERSON_NAME] [PERSON_NAM…" at bounding box center [617, 461] width 295 height 37
click at [718, 538] on button "Save" at bounding box center [749, 525] width 62 height 36
select select
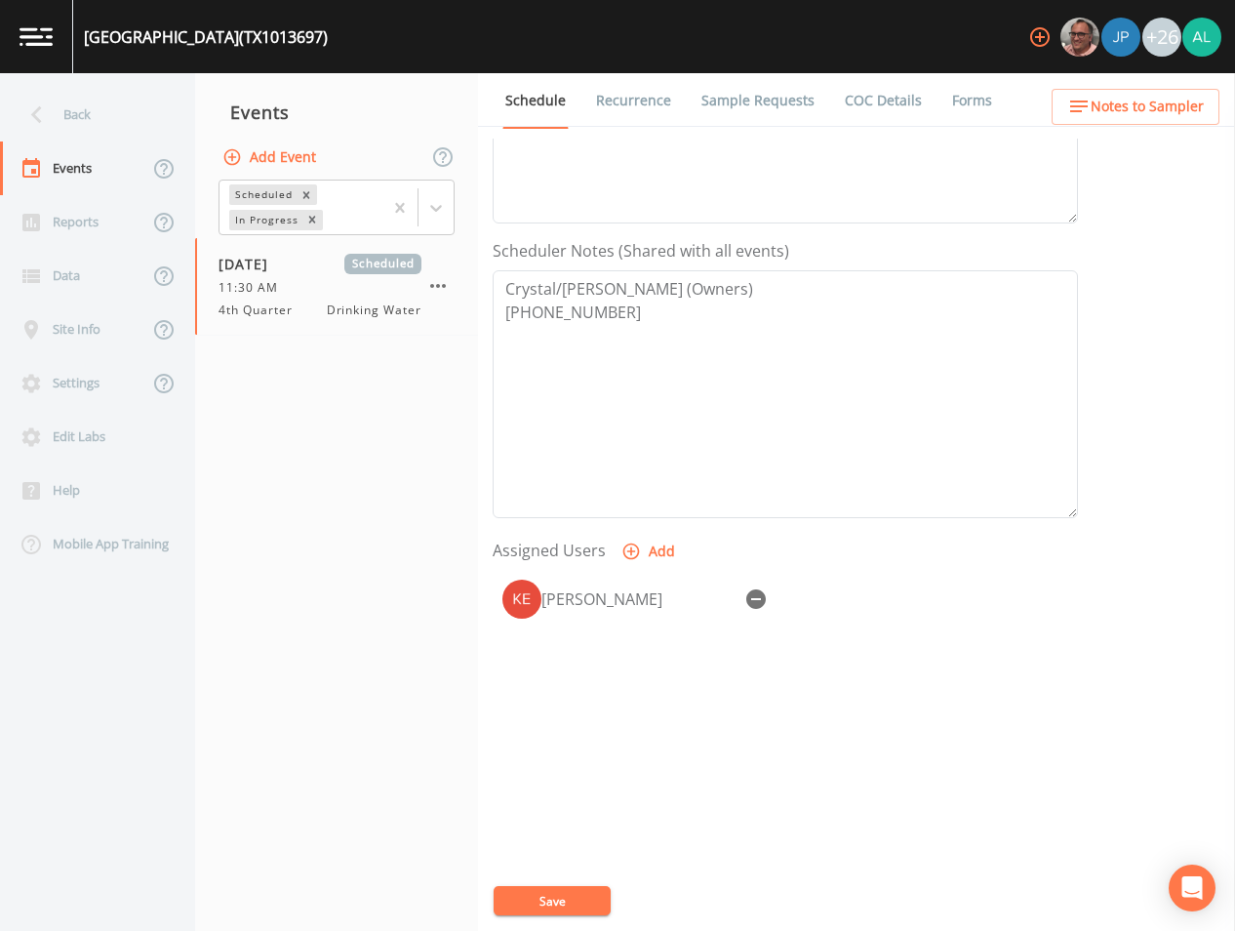
click at [580, 891] on button "Save" at bounding box center [552, 900] width 117 height 29
click at [763, 110] on link "Sample Requests" at bounding box center [758, 100] width 119 height 55
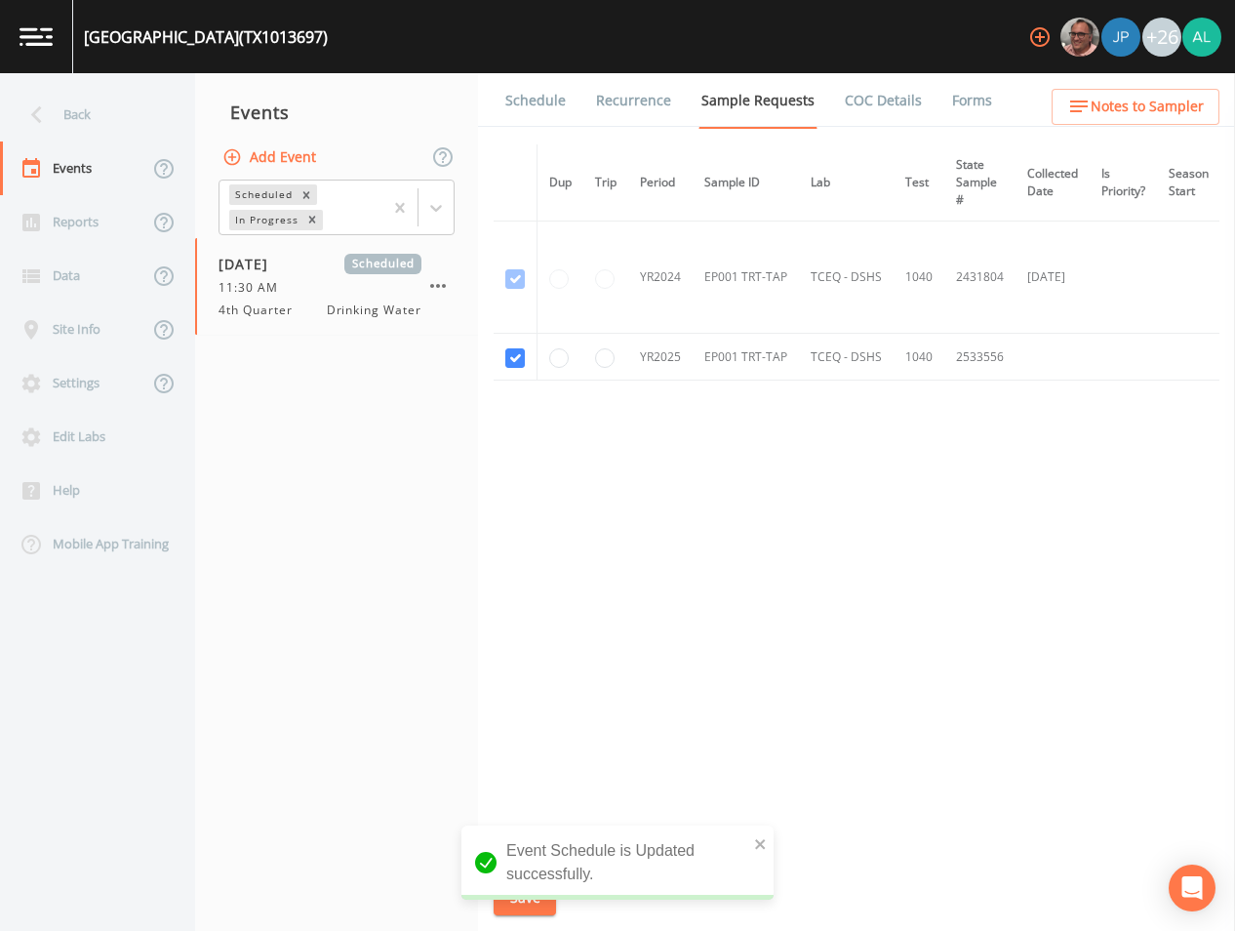
click at [1091, 111] on icon "button" at bounding box center [1079, 106] width 23 height 23
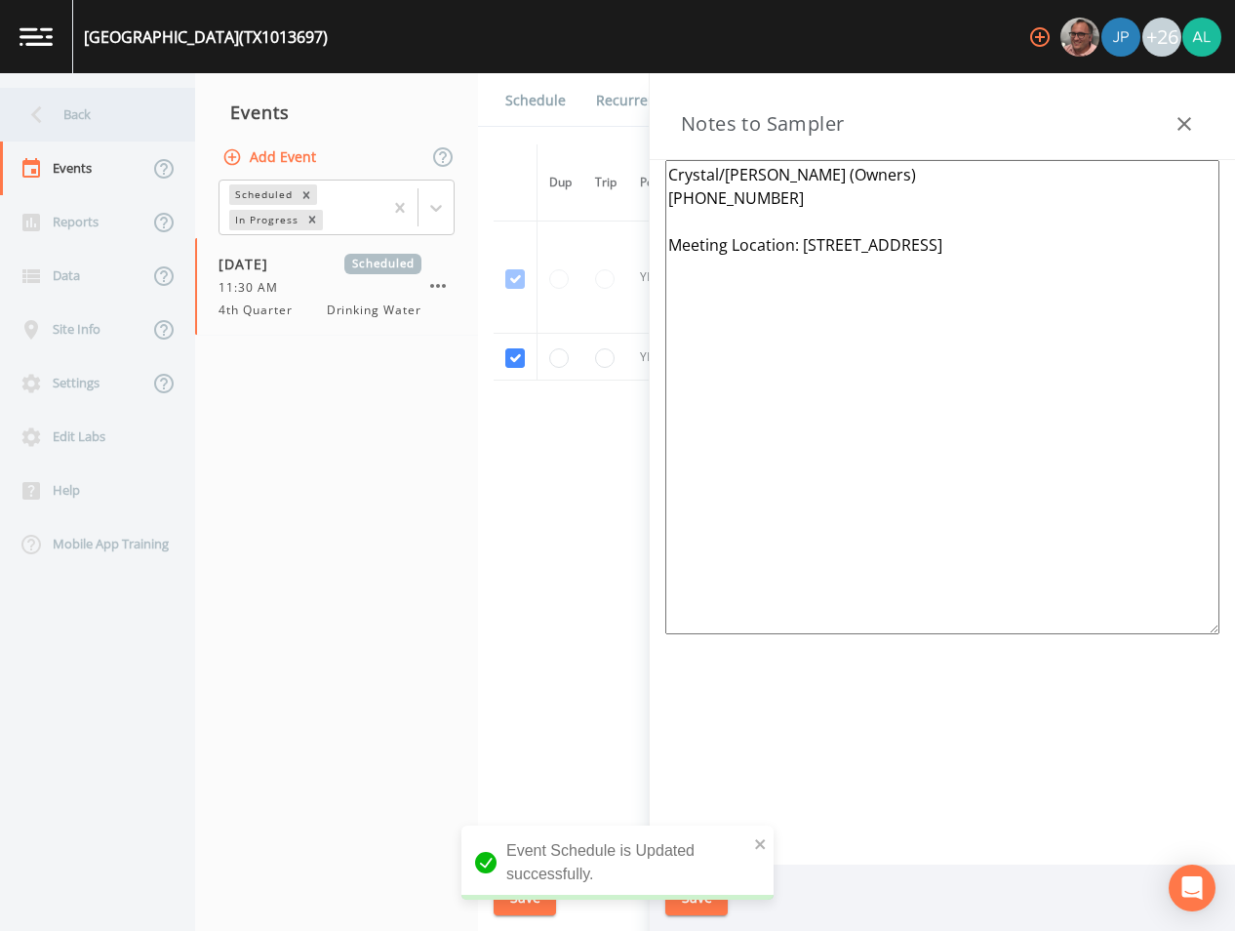
click at [104, 125] on div "Back" at bounding box center [88, 115] width 176 height 54
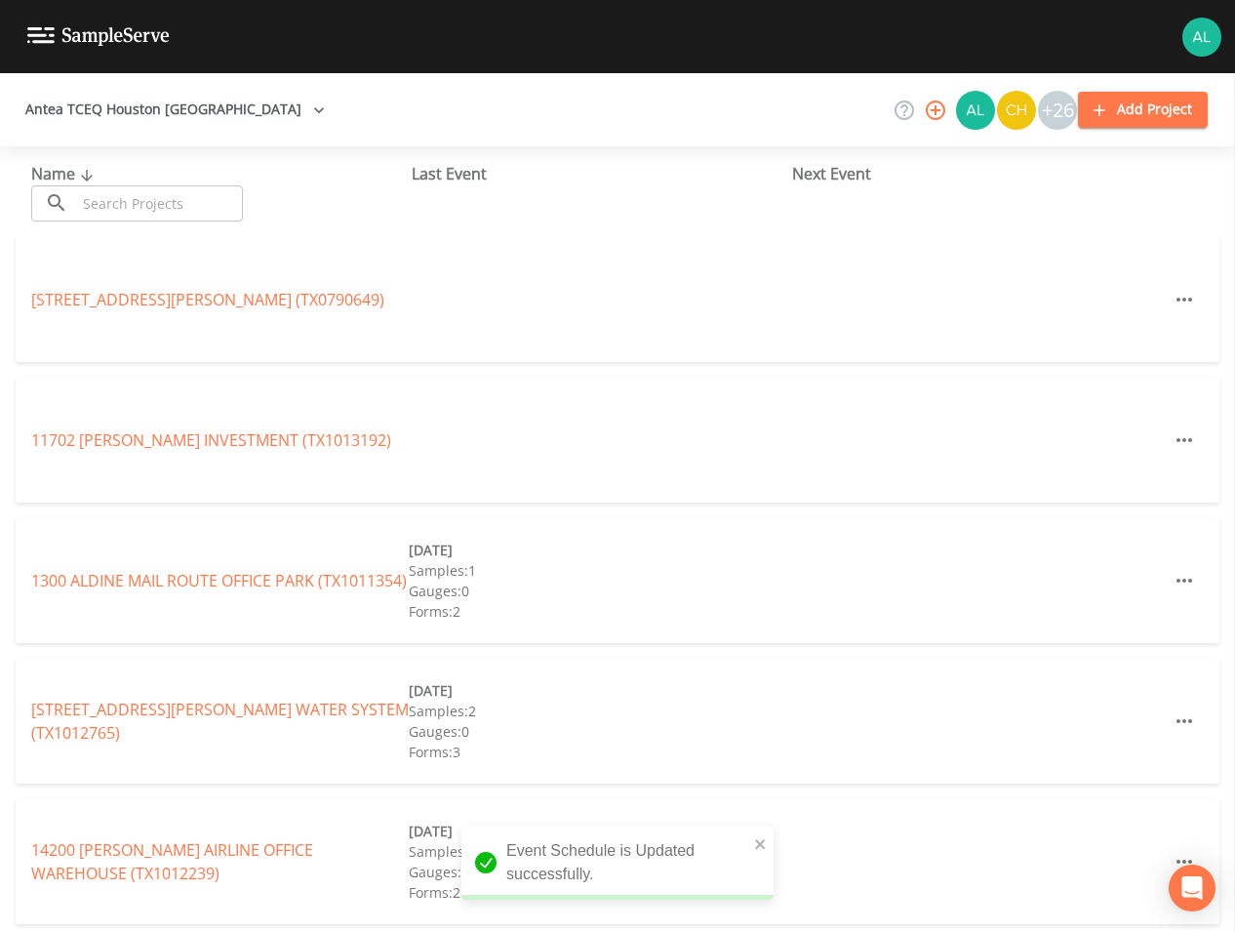
click at [142, 211] on input "text" at bounding box center [159, 203] width 167 height 36
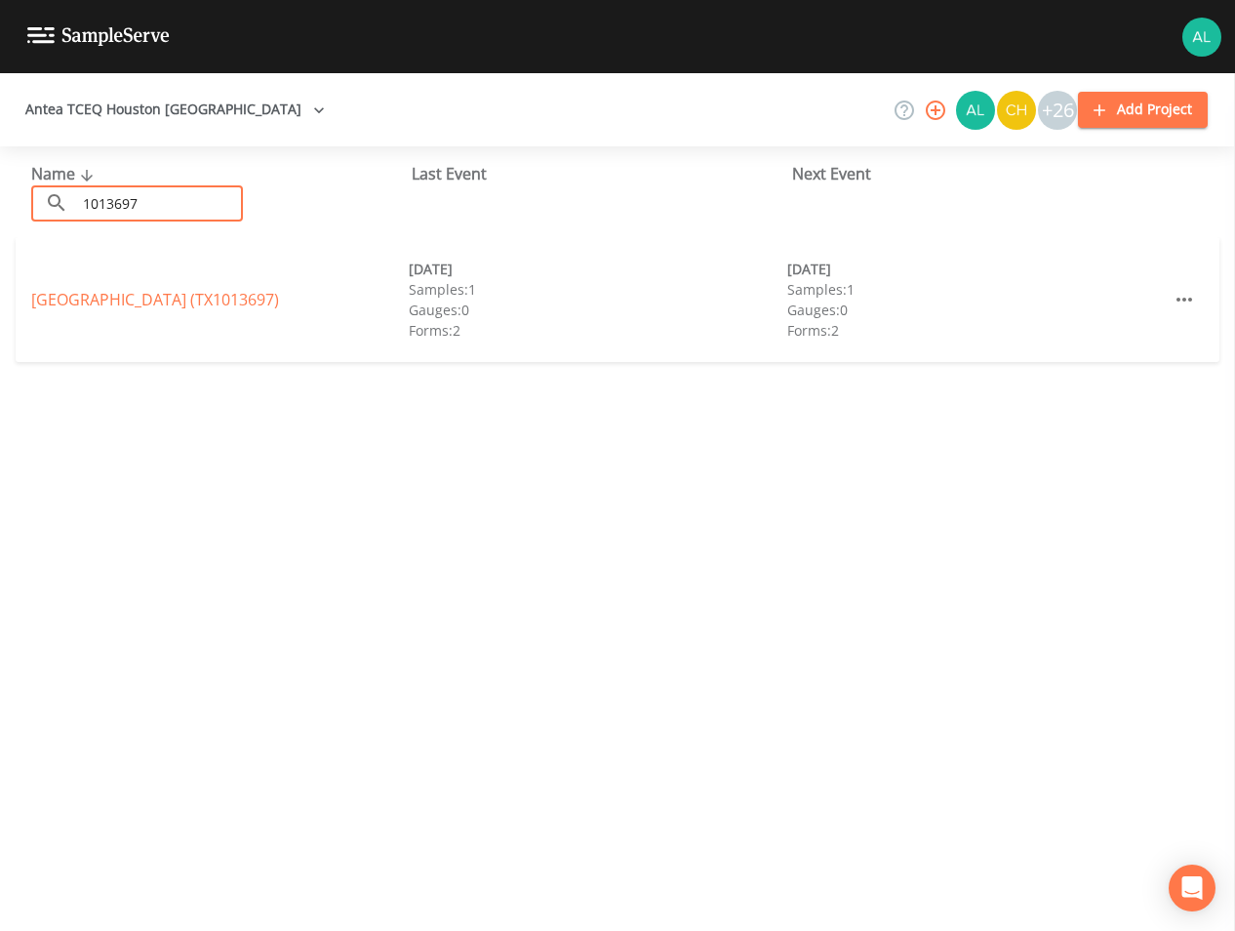
type input "1013697"
click at [148, 299] on link "[GEOGRAPHIC_DATA] (TX1013697)" at bounding box center [155, 299] width 248 height 21
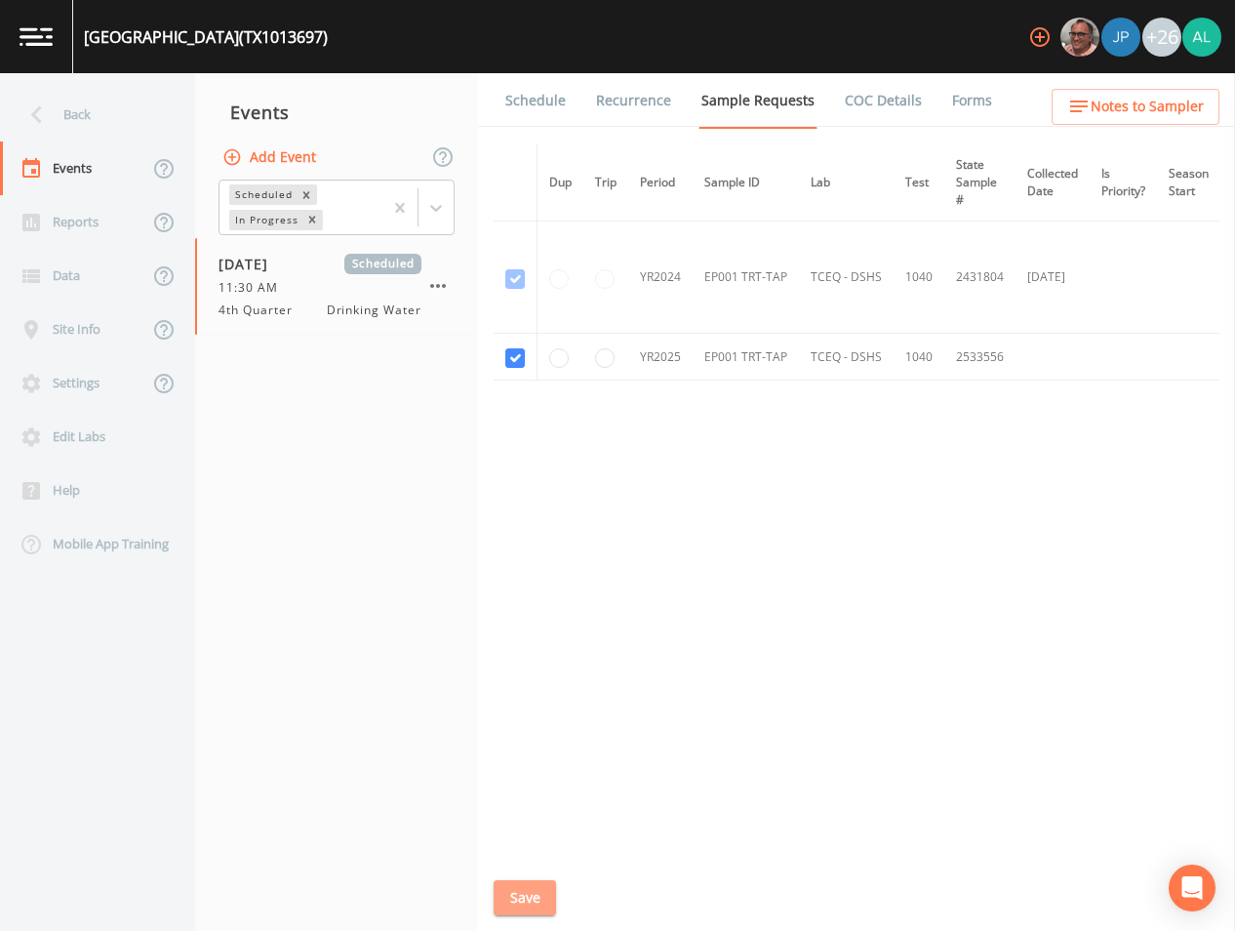
click at [535, 908] on button "Save" at bounding box center [525, 898] width 62 height 36
click at [558, 104] on link "Schedule" at bounding box center [536, 100] width 66 height 55
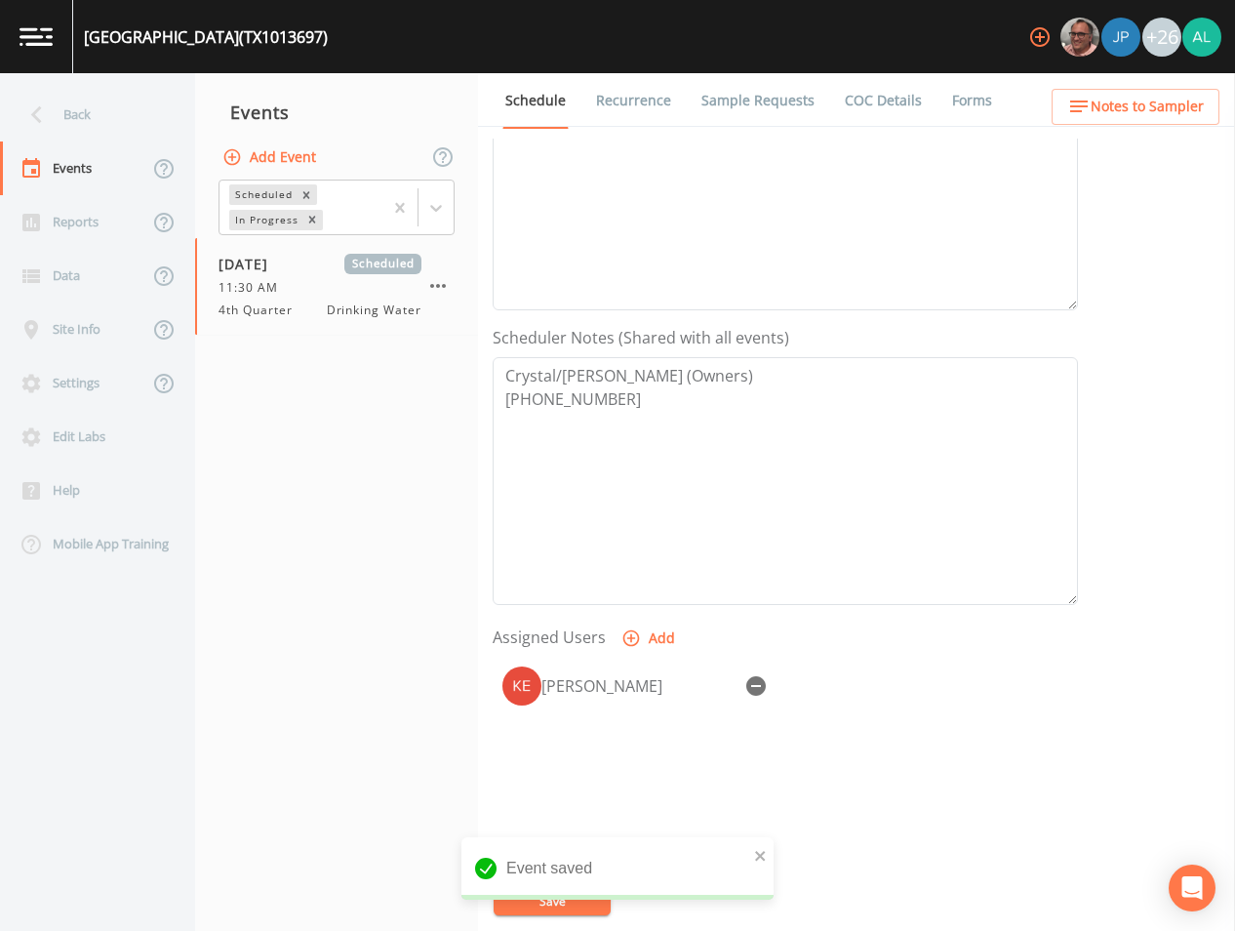
scroll to position [390, 0]
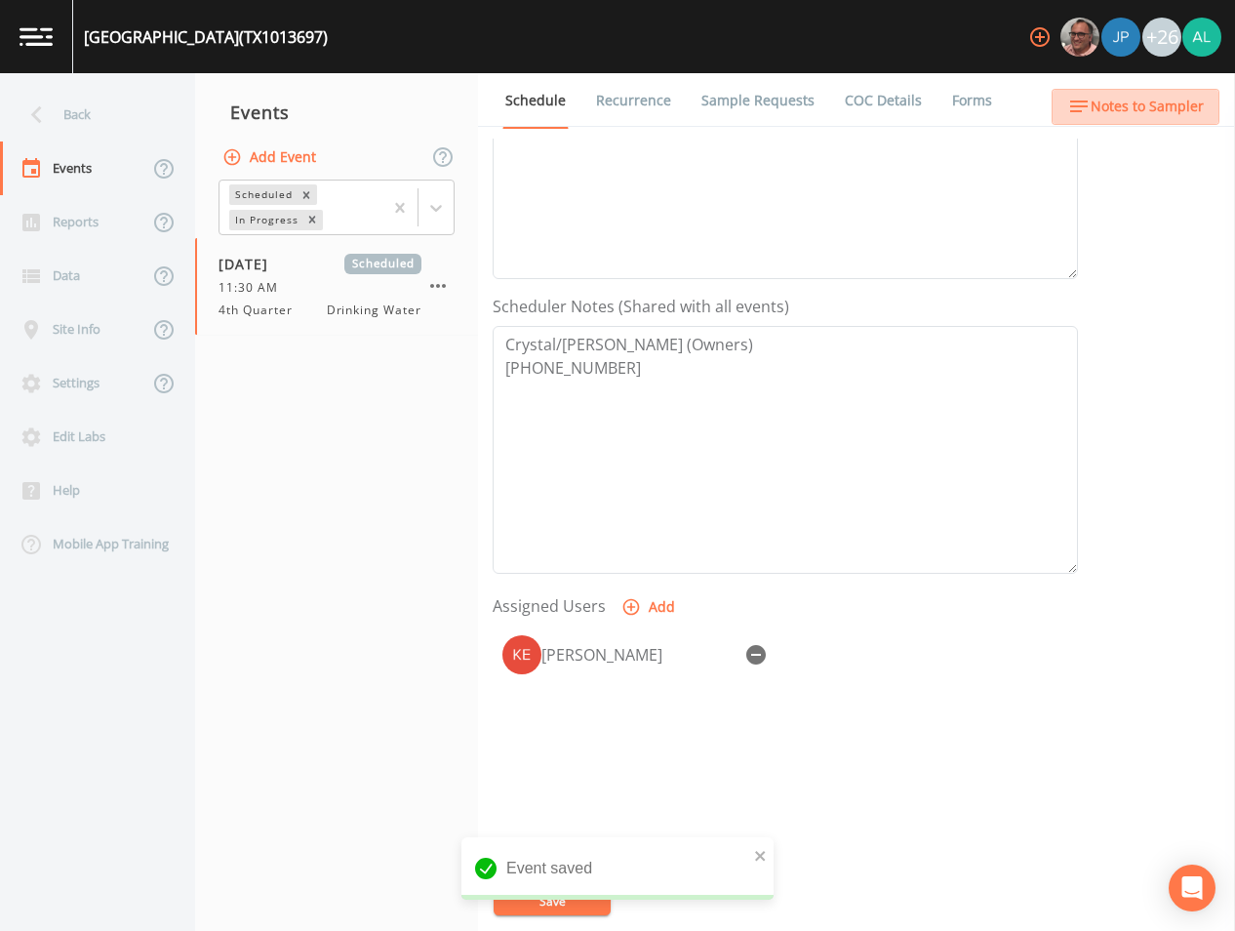
click at [1152, 91] on button "Notes to Sampler" at bounding box center [1136, 107] width 168 height 36
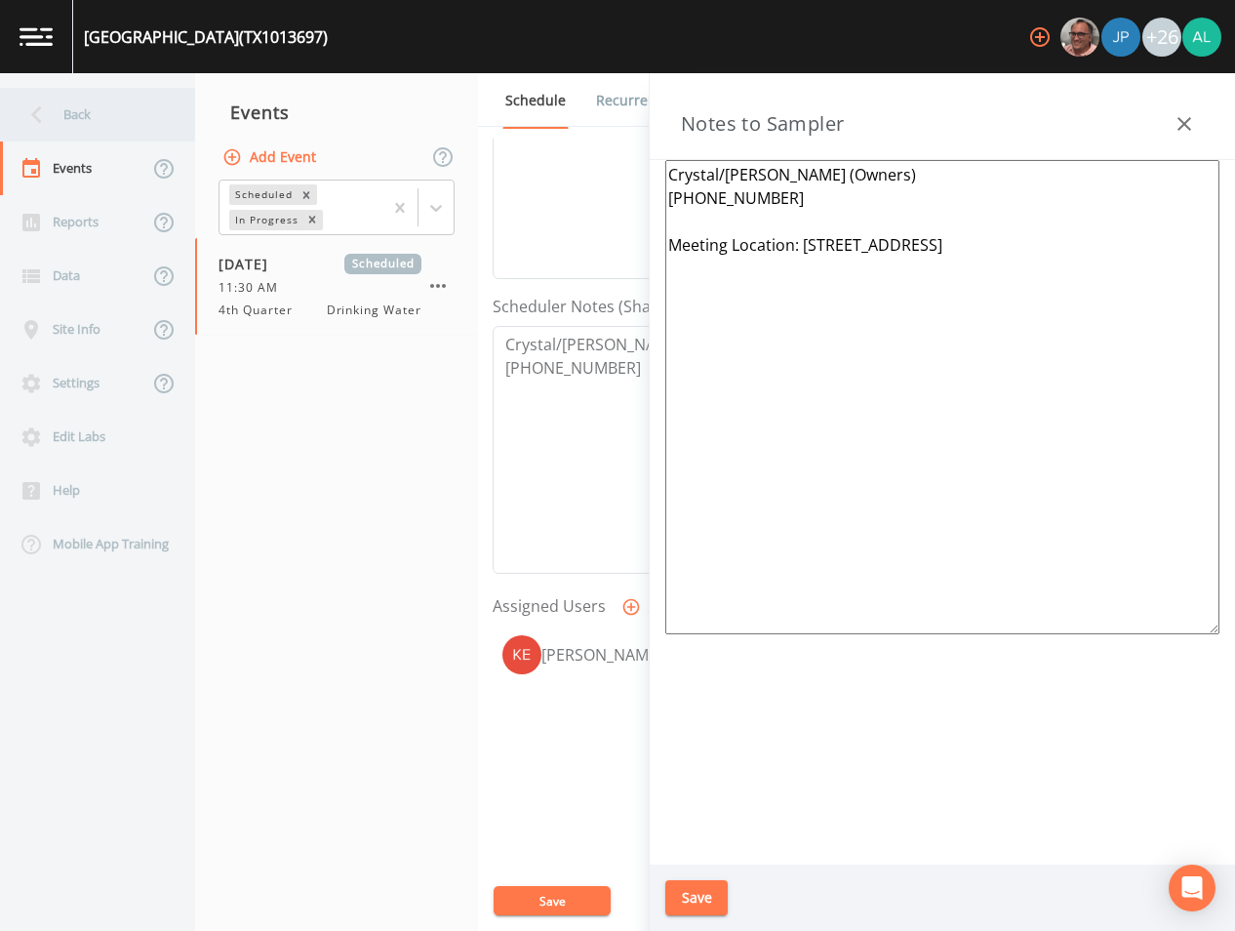
click at [116, 94] on div "Back" at bounding box center [88, 115] width 176 height 54
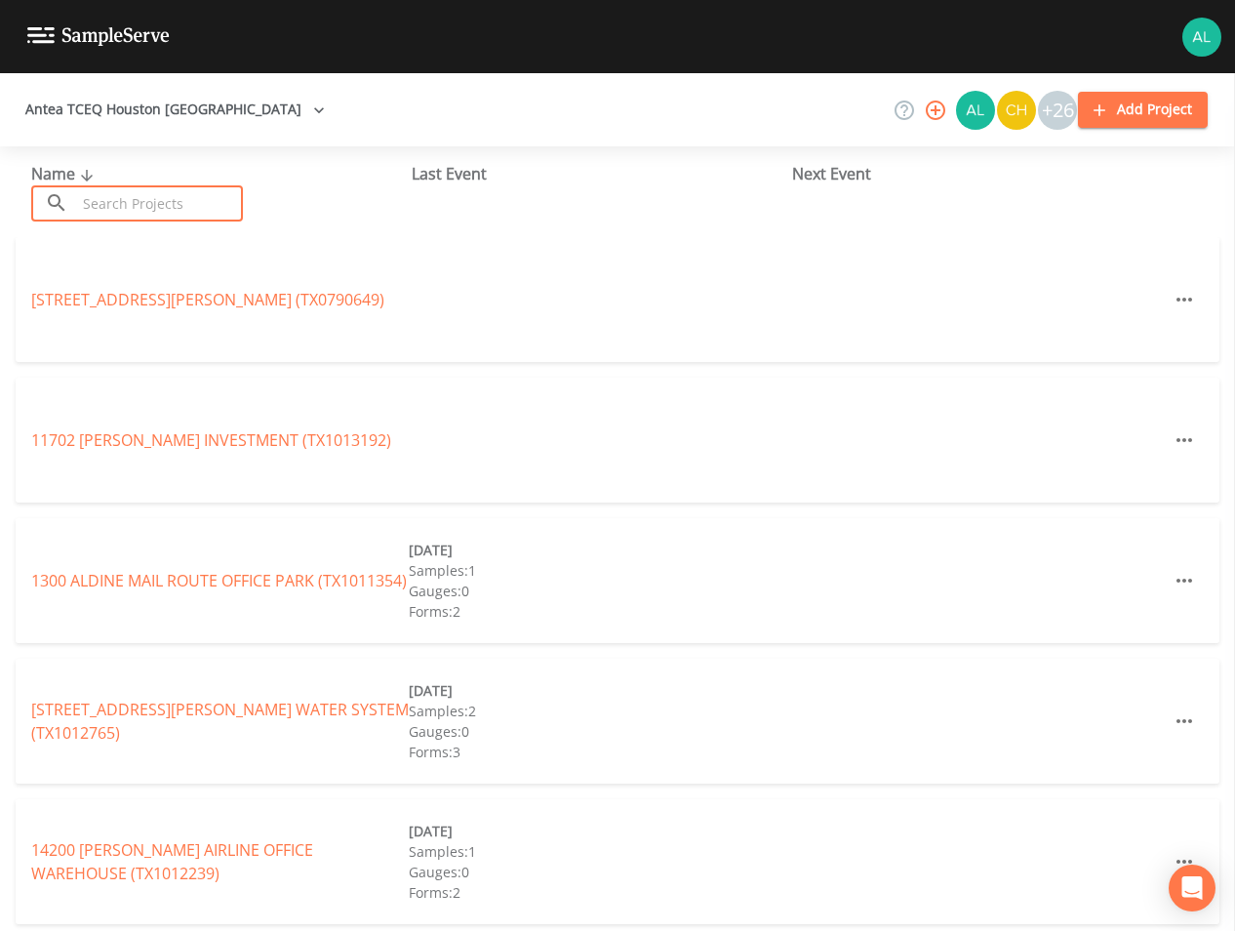
click at [128, 185] on input "text" at bounding box center [159, 203] width 167 height 36
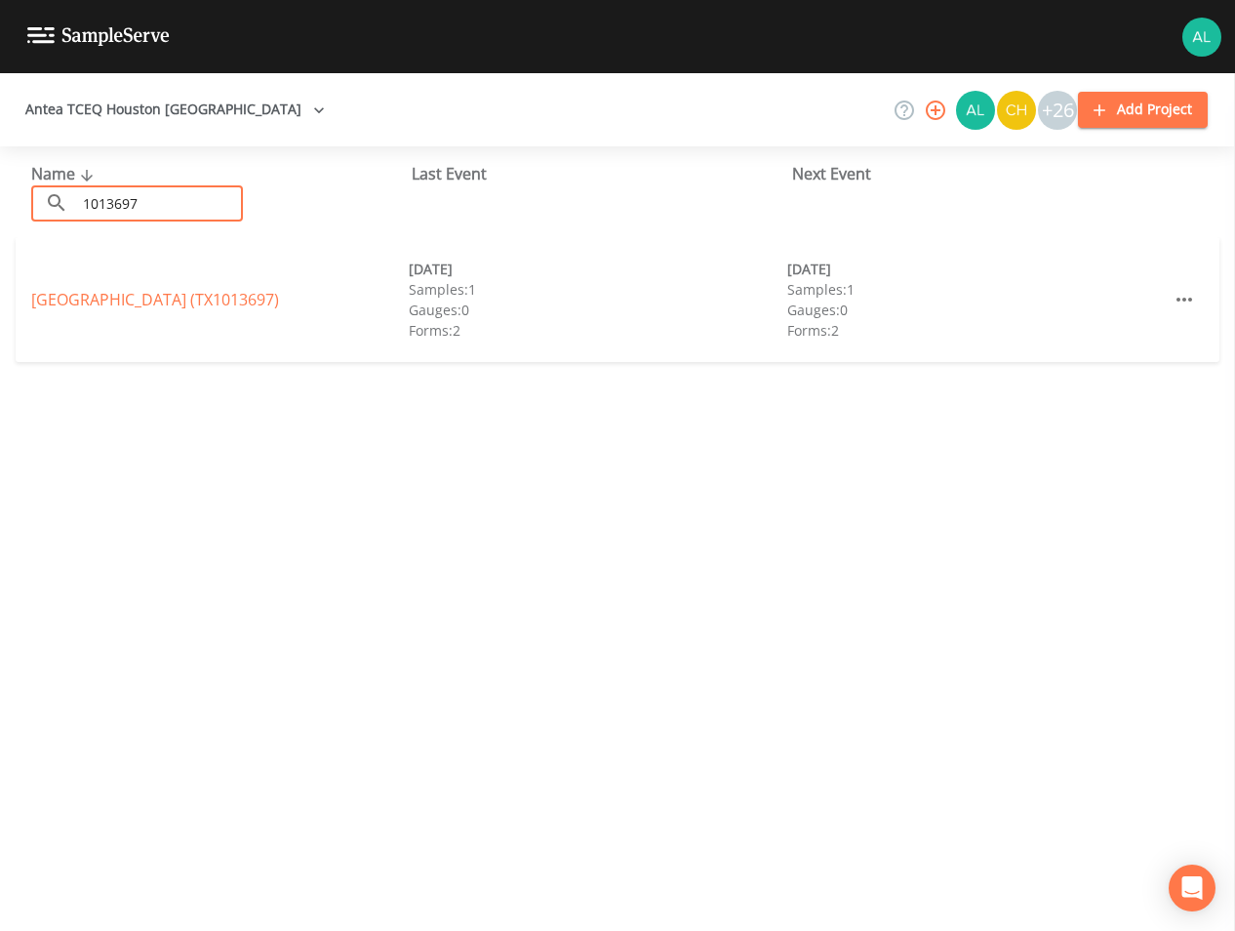
type input "1013697"
click at [141, 285] on div "[GEOGRAPHIC_DATA] (TX1013697) [DATE] Samples: 1 Gauges: 0 Forms: 2 [DATE] Sampl…" at bounding box center [618, 299] width 1204 height 125
click at [141, 292] on link "[GEOGRAPHIC_DATA] (TX1013697)" at bounding box center [155, 299] width 248 height 21
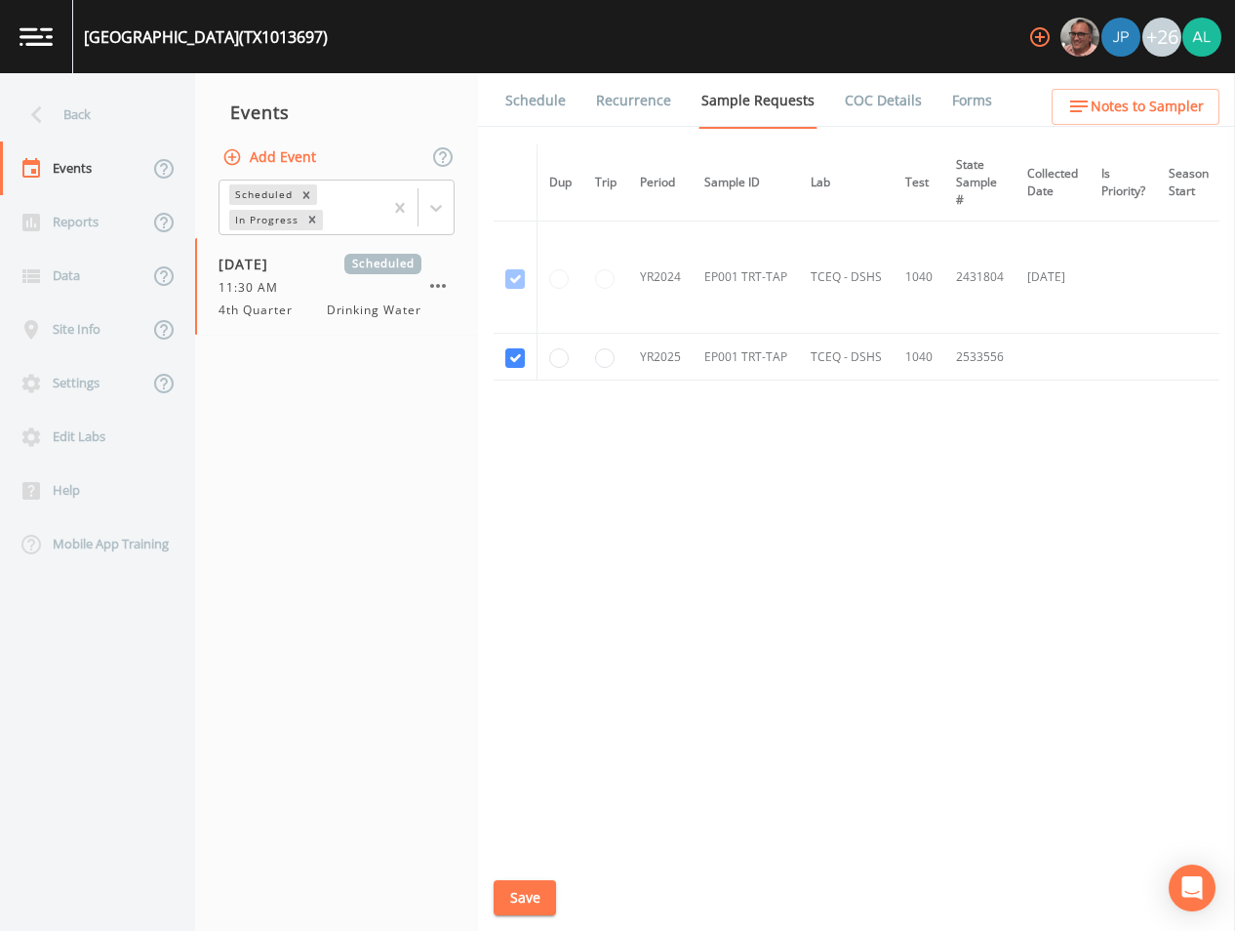
click at [539, 91] on link "Schedule" at bounding box center [536, 100] width 66 height 55
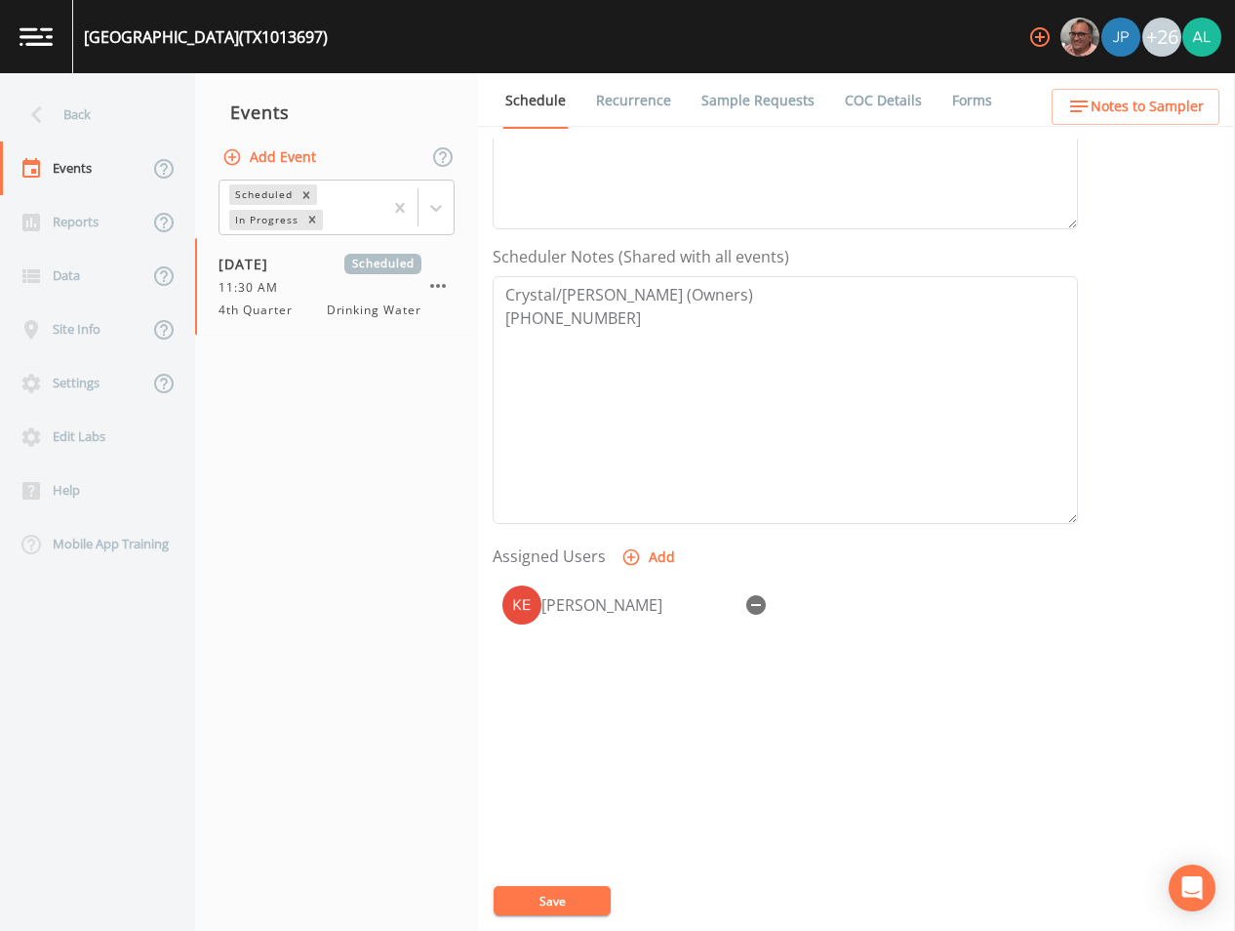
scroll to position [446, 0]
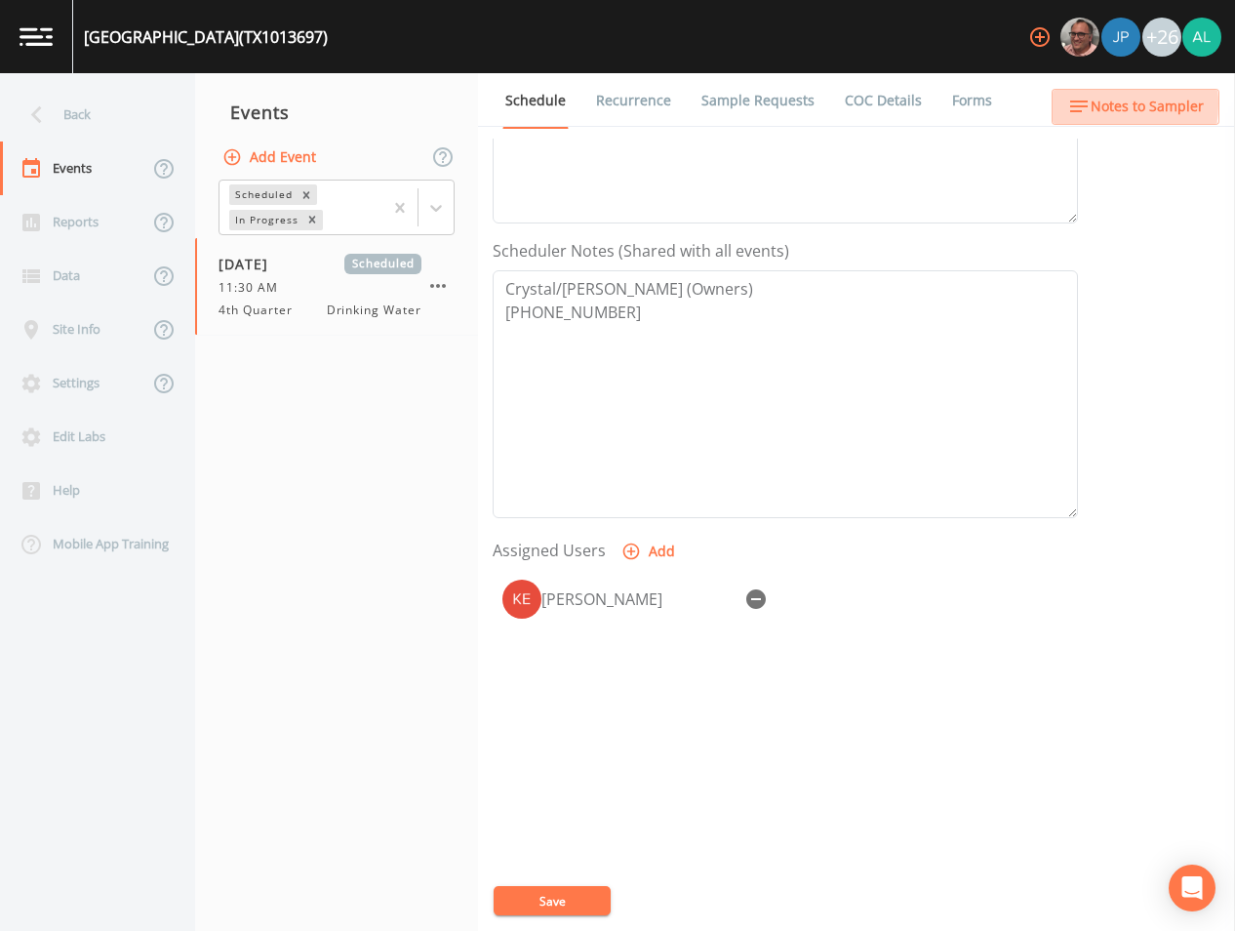
click at [1082, 103] on icon "button" at bounding box center [1079, 106] width 23 height 23
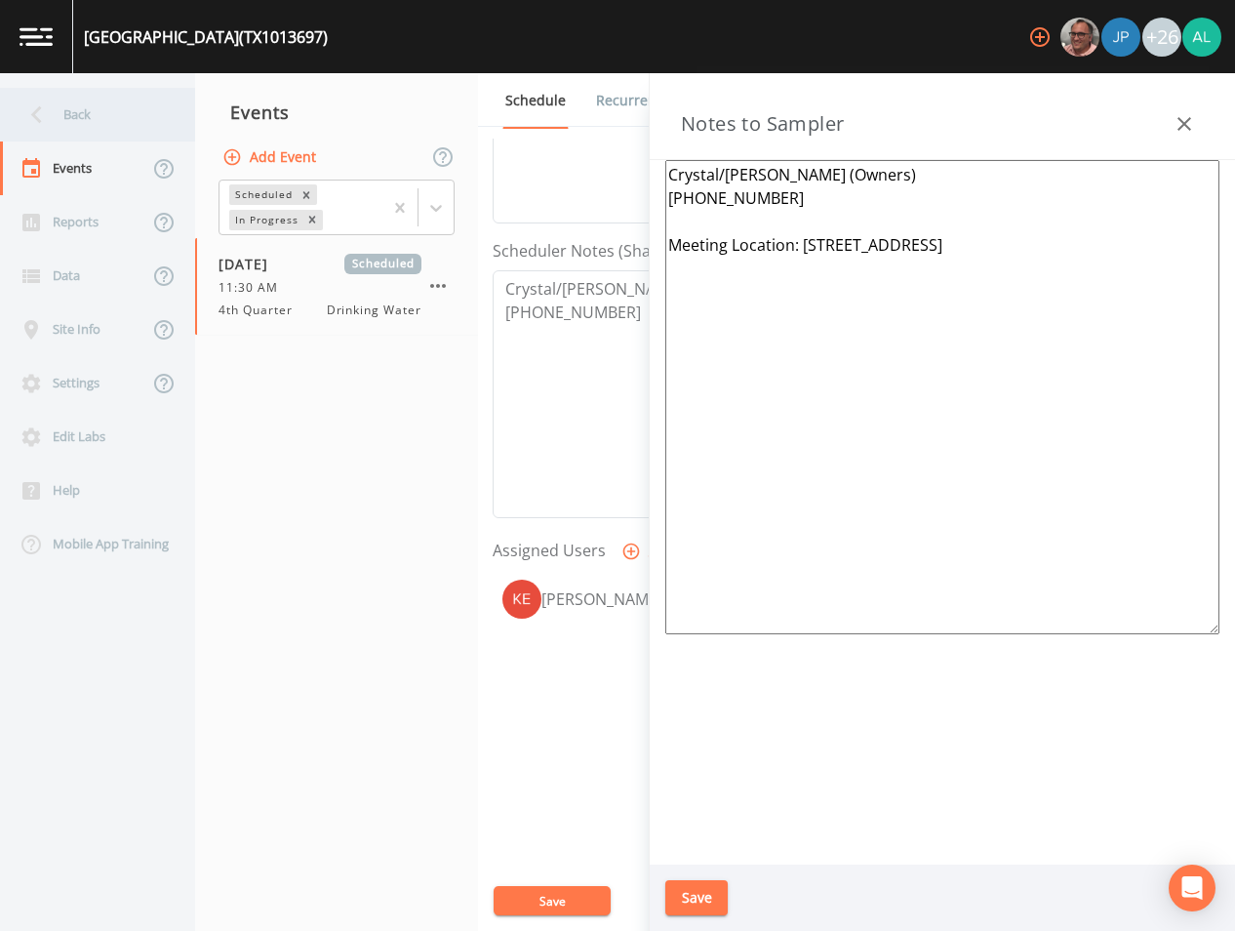
click at [77, 107] on div "Back" at bounding box center [88, 115] width 176 height 54
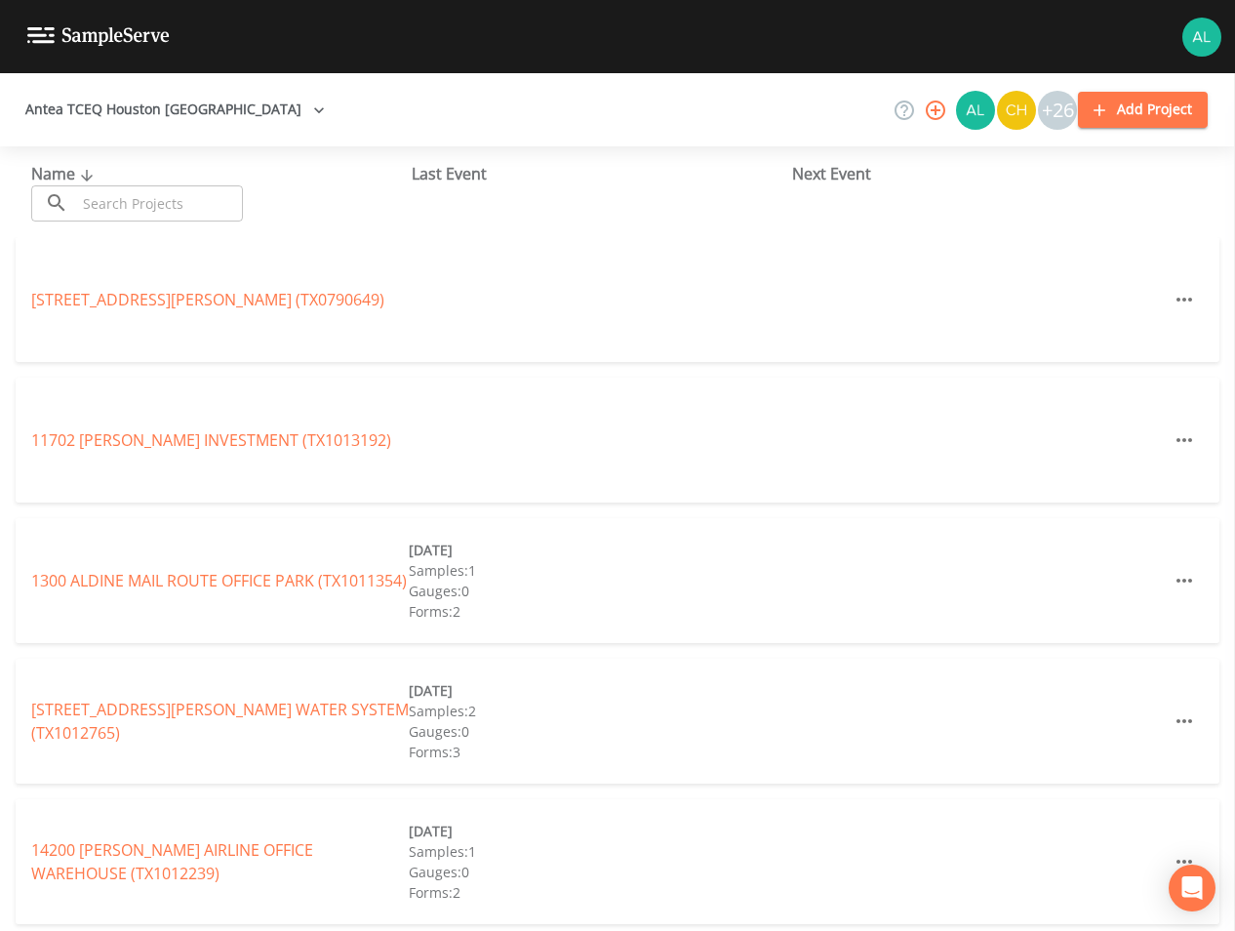
drag, startPoint x: 96, startPoint y: 239, endPoint x: 116, endPoint y: 222, distance: 27.0
click at [100, 240] on div "[STREET_ADDRESS][PERSON_NAME] (TX0790649)" at bounding box center [618, 299] width 1204 height 125
click at [121, 217] on input "text" at bounding box center [159, 203] width 167 height 36
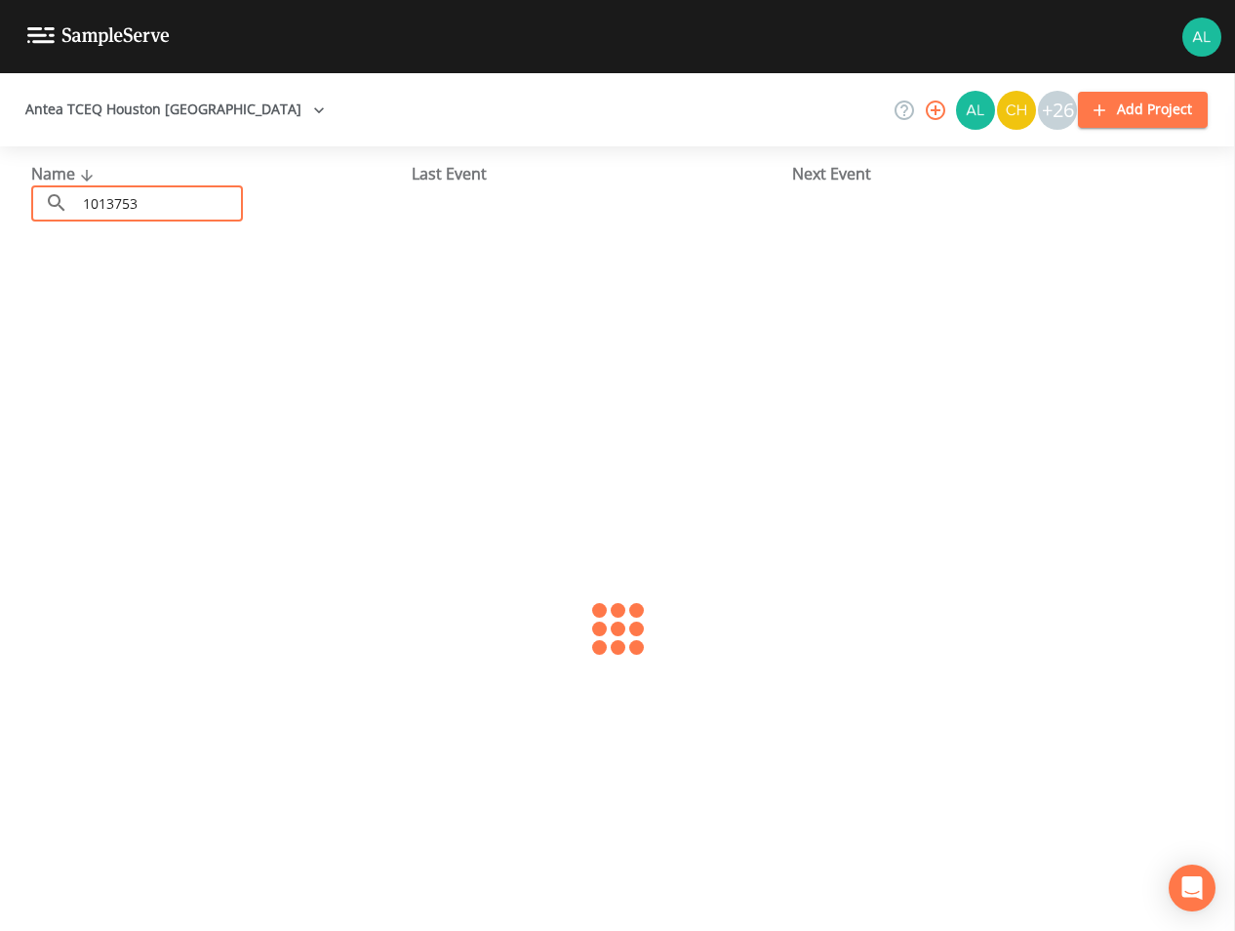
type input "1013753"
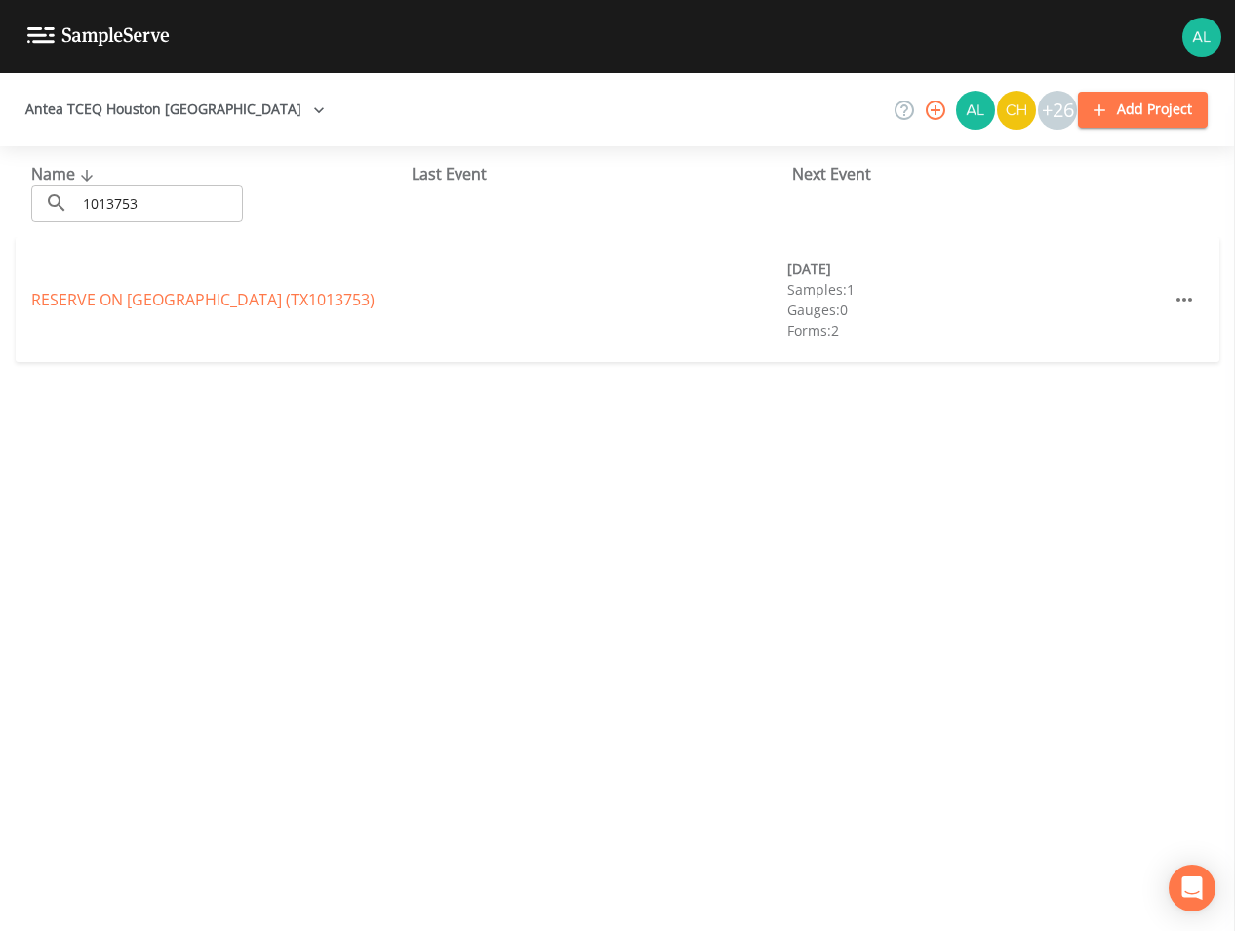
click at [300, 286] on div "RESERVE ON [GEOGRAPHIC_DATA] (TX1013753) [DATE] Samples: 1 Gauges: 0 Forms: 2" at bounding box center [618, 299] width 1204 height 125
click at [300, 287] on div "RESERVE ON [GEOGRAPHIC_DATA] (TX1013753) [DATE] Samples: 1 Gauges: 0 Forms: 2" at bounding box center [618, 299] width 1204 height 125
click at [217, 288] on div "RESERVE ON [GEOGRAPHIC_DATA] (TX1013753)" at bounding box center [220, 299] width 378 height 23
click at [214, 297] on link "RESERVE ON [GEOGRAPHIC_DATA] (TX1013753)" at bounding box center [203, 299] width 344 height 21
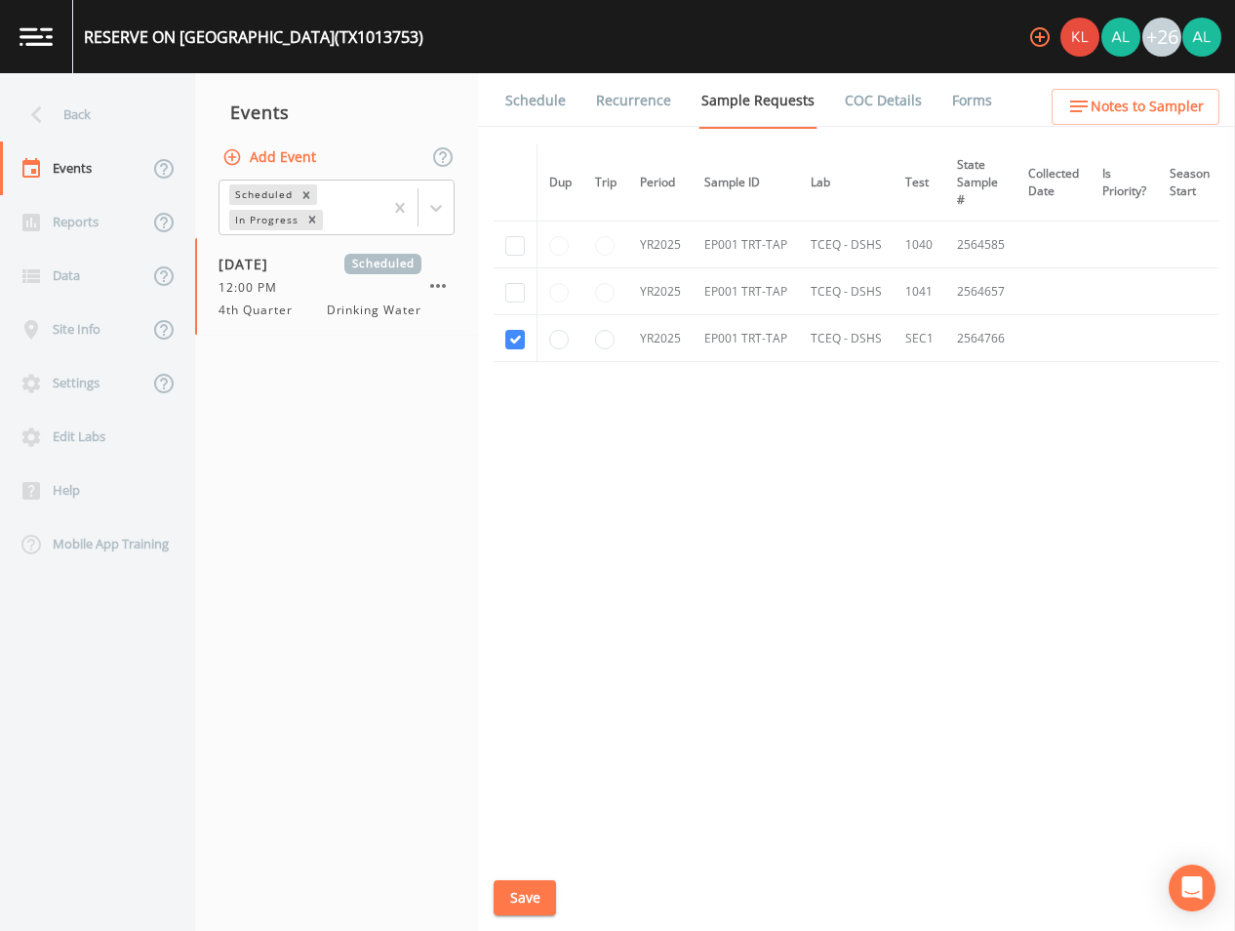
click at [510, 103] on link "Schedule" at bounding box center [536, 100] width 66 height 55
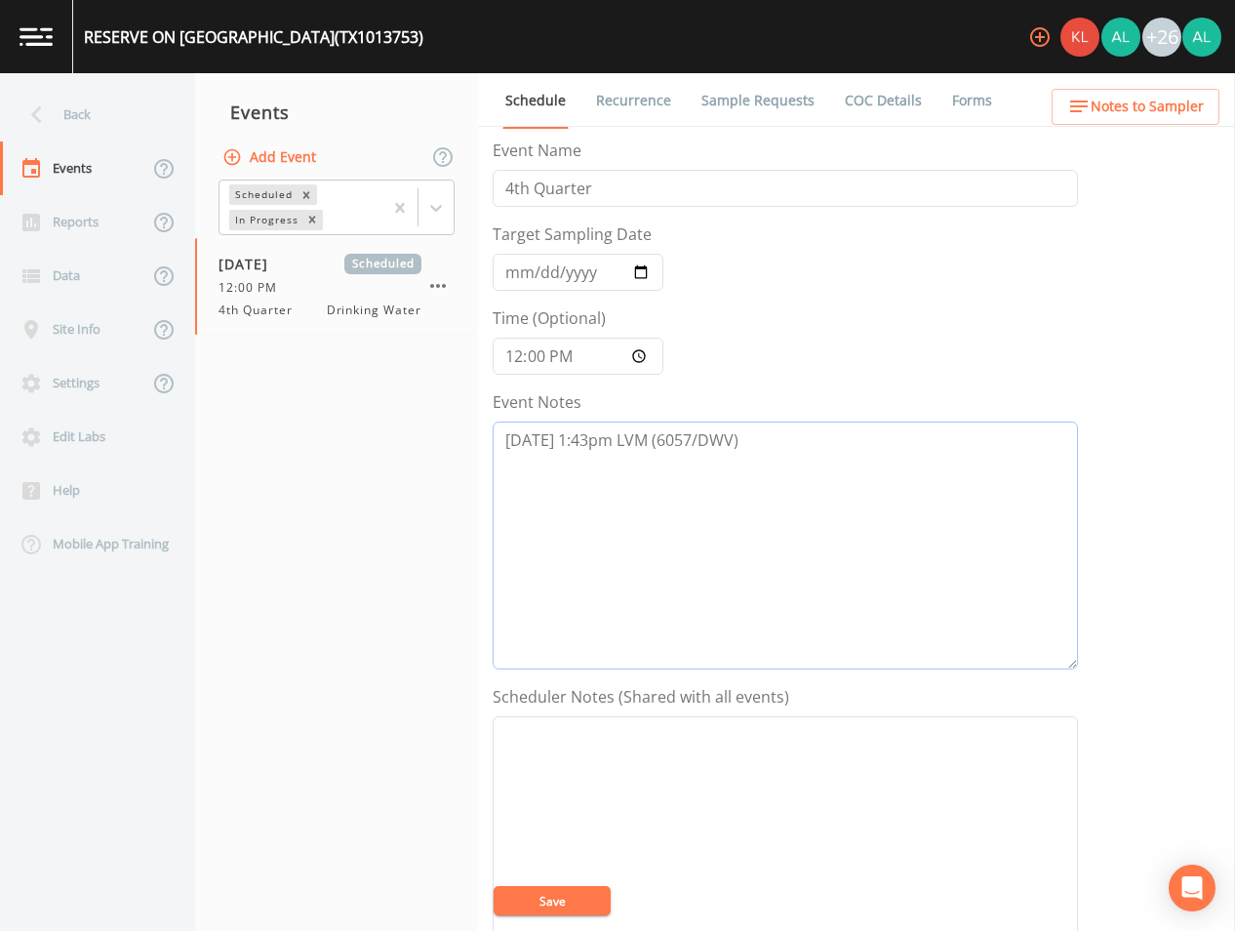
click at [767, 449] on textarea "[DATE] 1:43pm LVM (6057/DWV)" at bounding box center [786, 546] width 586 height 248
type textarea "[DATE] 1:43pm LVM (6057/DWV) [DATE] 10:27pm LVM (6057/DWW)"
click at [535, 903] on button "Save" at bounding box center [552, 900] width 117 height 29
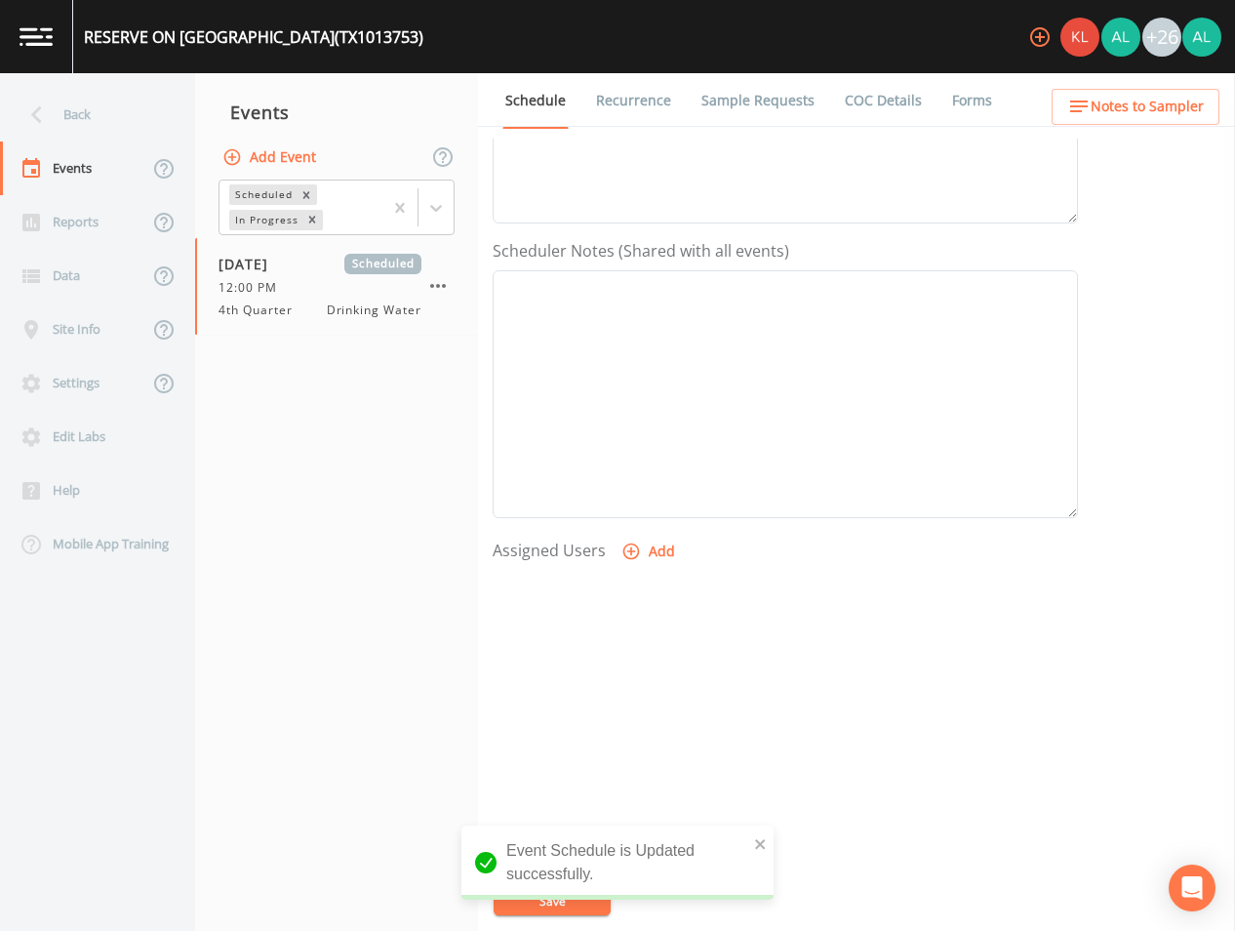
click at [98, 106] on div "Back" at bounding box center [88, 115] width 176 height 54
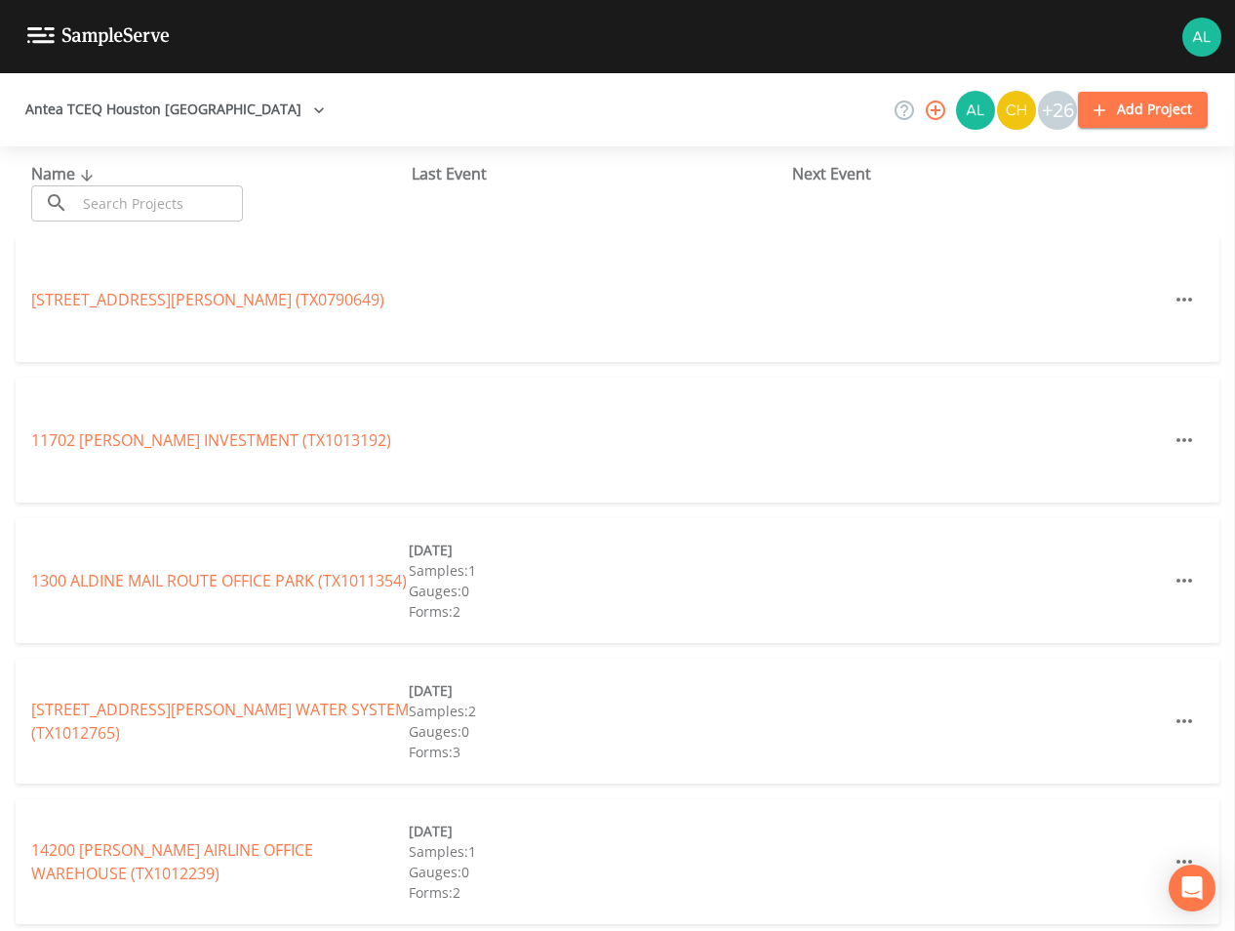
click at [85, 201] on input "text" at bounding box center [159, 203] width 167 height 36
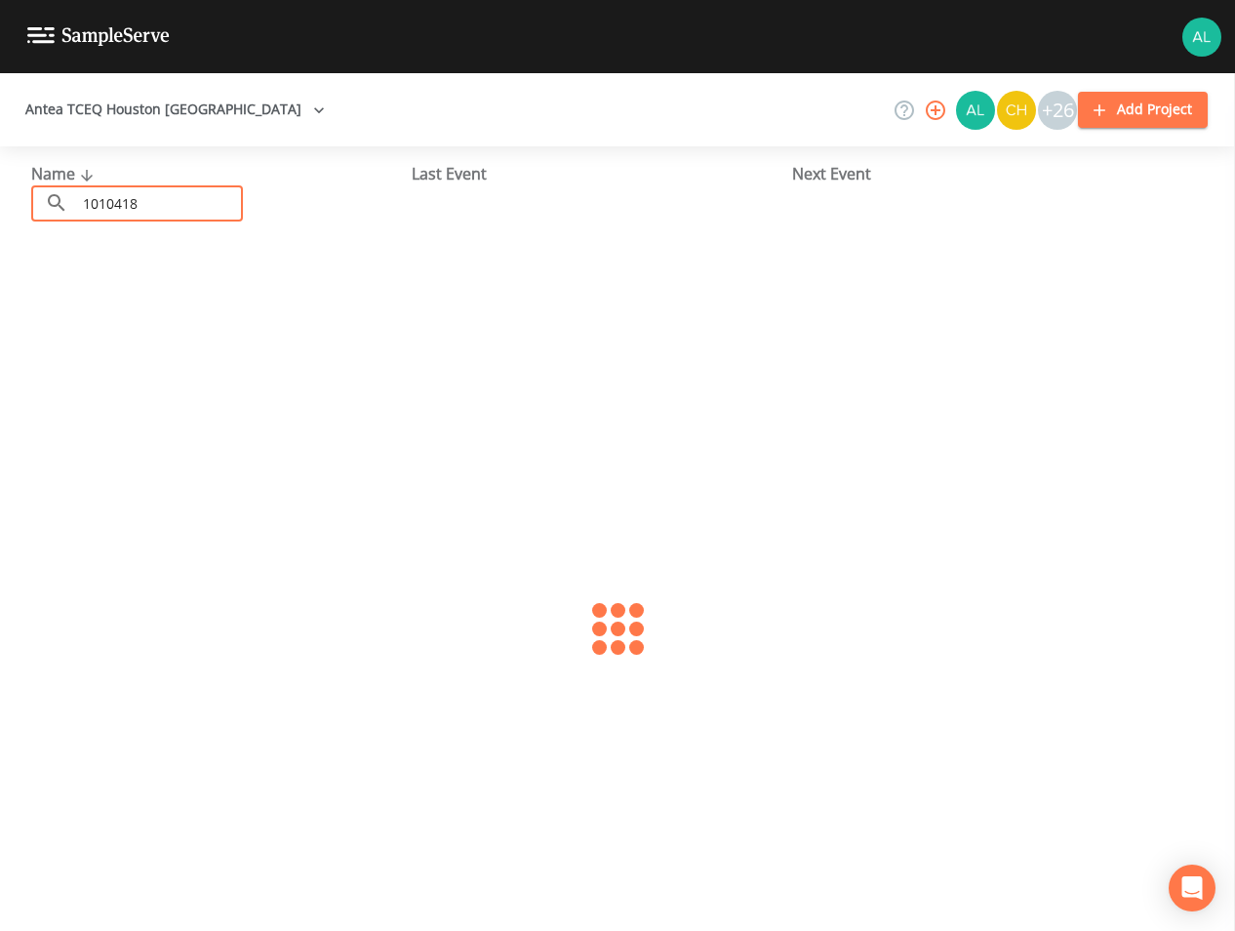
type input "1010418"
click at [202, 303] on link "[GEOGRAPHIC_DATA] (TX1010418)" at bounding box center [175, 299] width 289 height 21
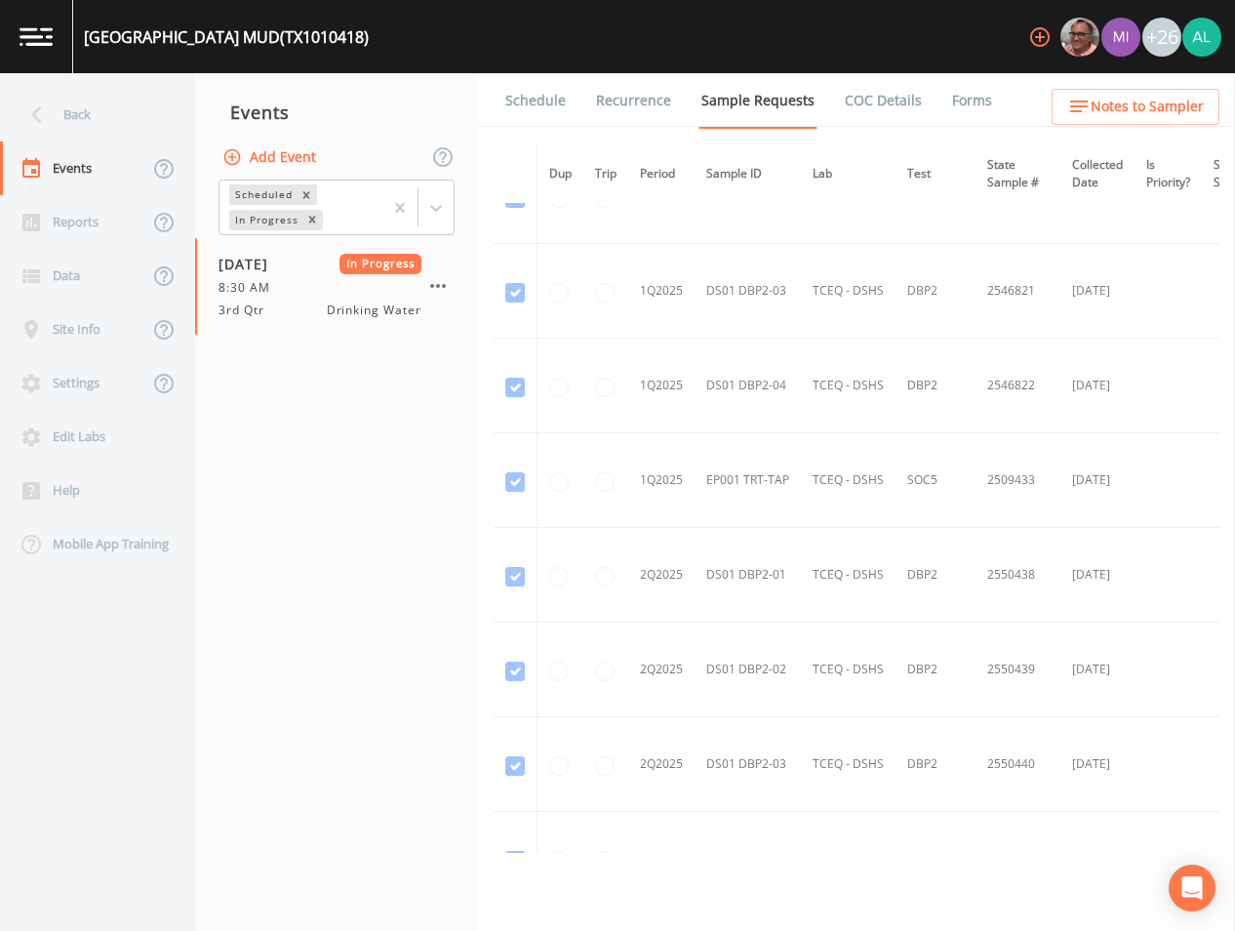
scroll to position [4587, 0]
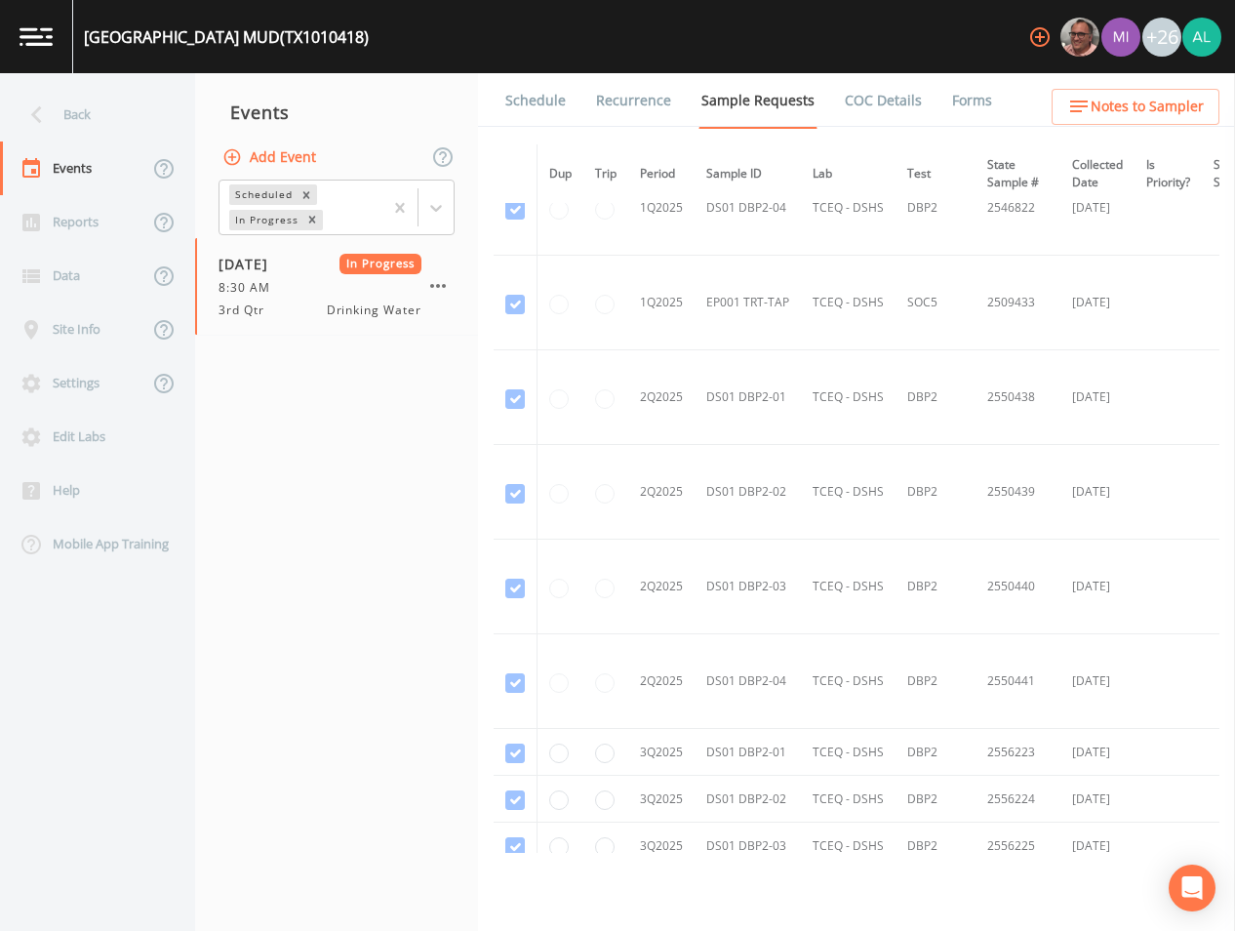
click at [956, 102] on link "Forms" at bounding box center [973, 100] width 46 height 55
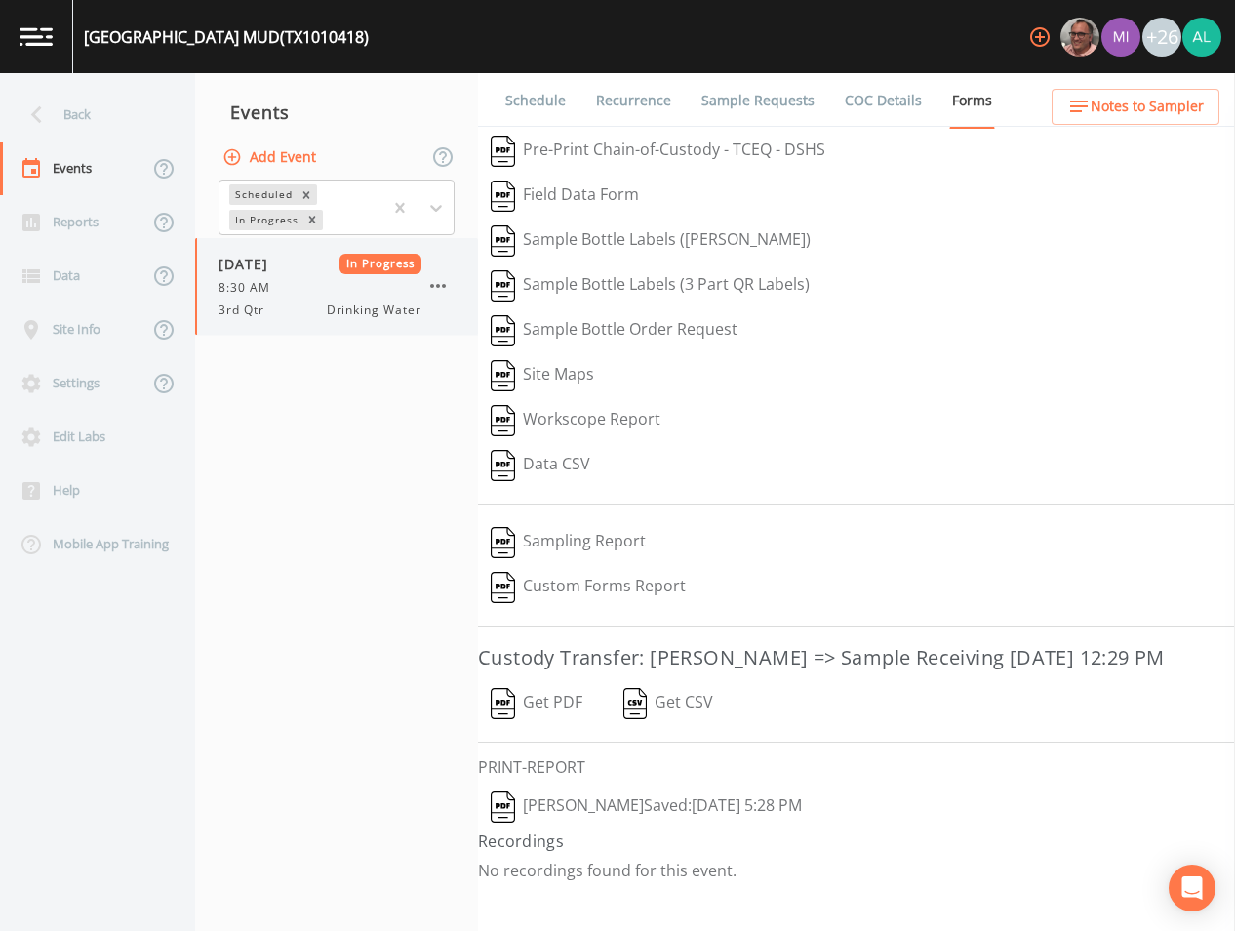
click at [441, 280] on icon "button" at bounding box center [437, 285] width 23 height 23
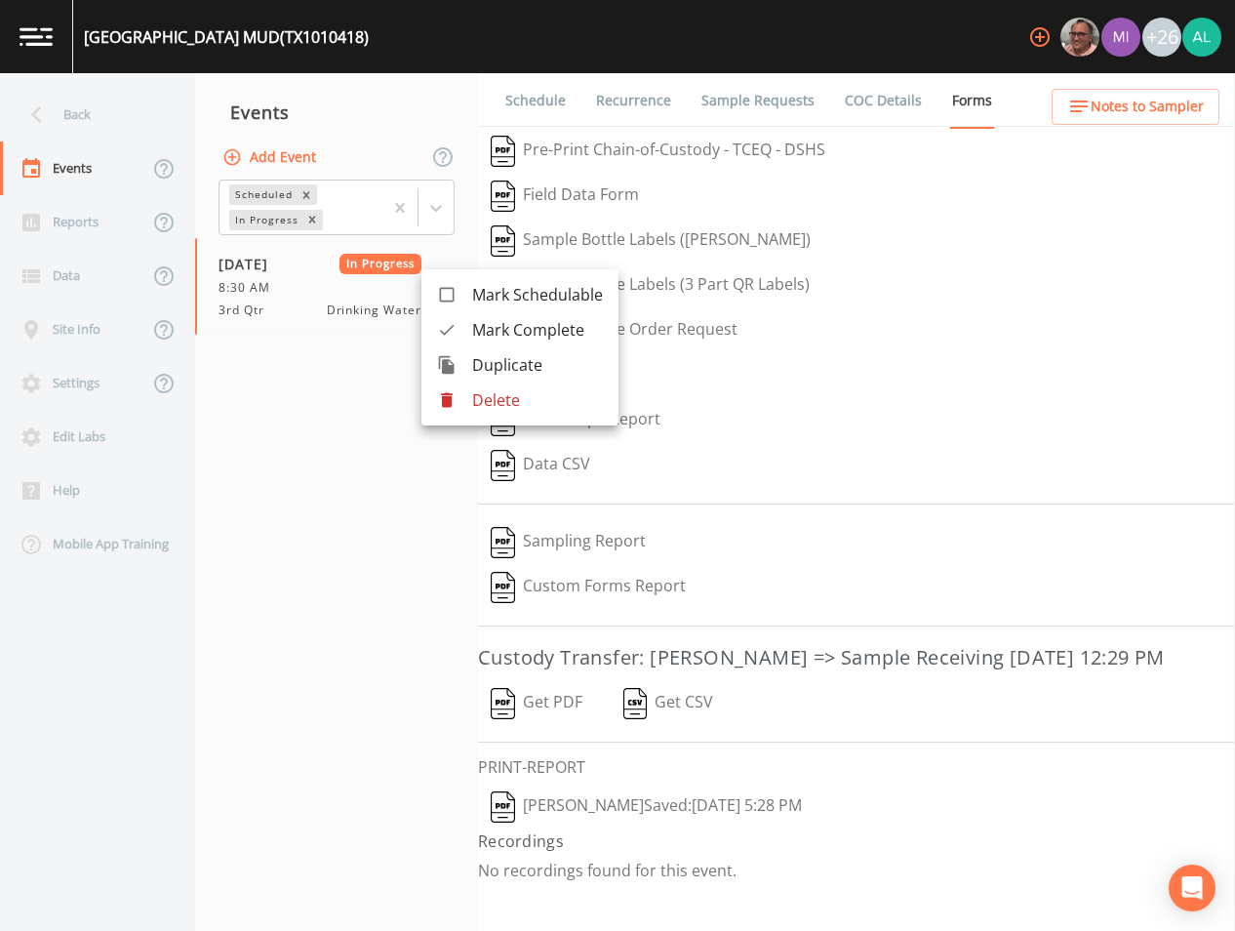
click at [539, 342] on li "Mark Complete" at bounding box center [520, 329] width 197 height 35
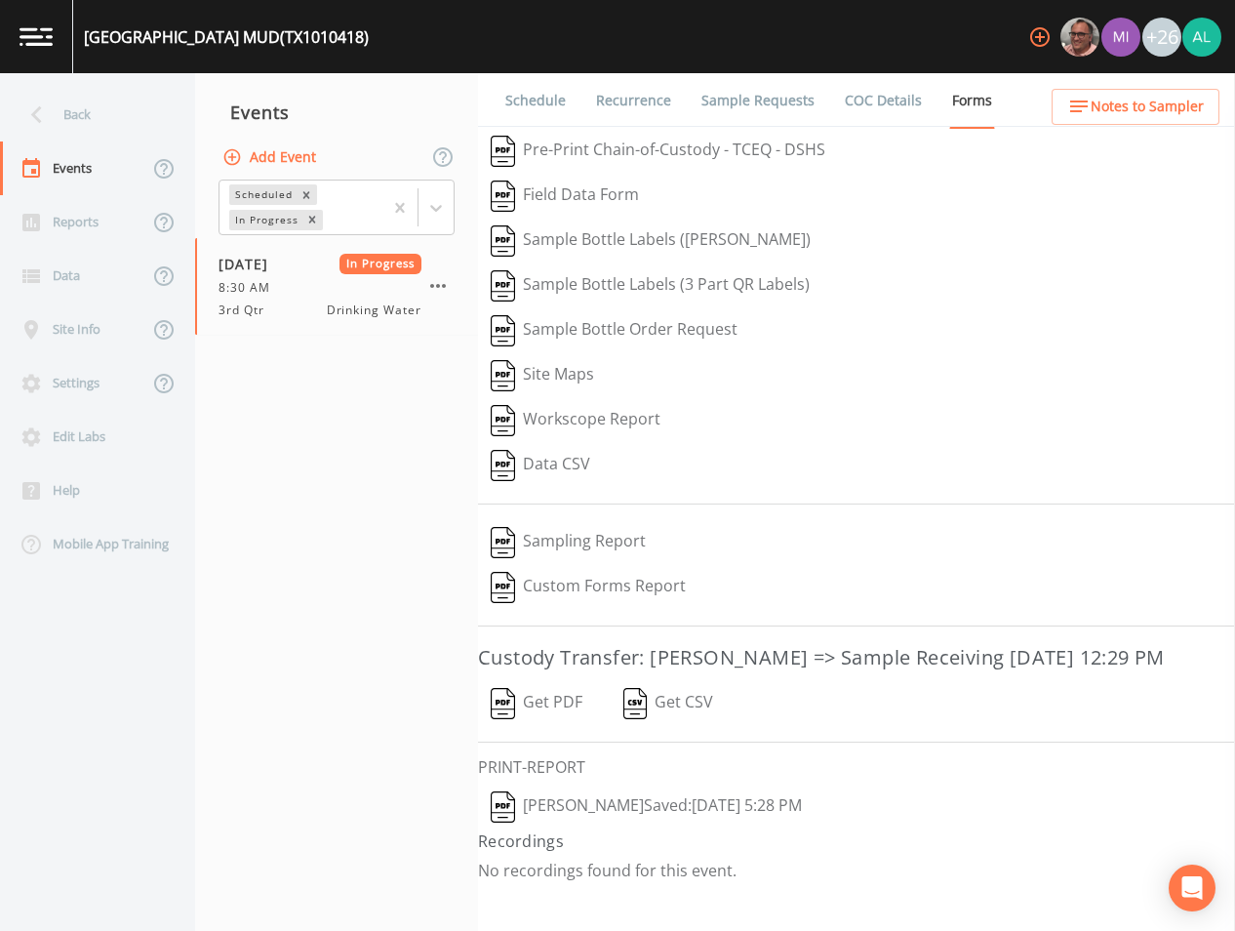
click at [263, 157] on button "Add Event" at bounding box center [271, 158] width 105 height 36
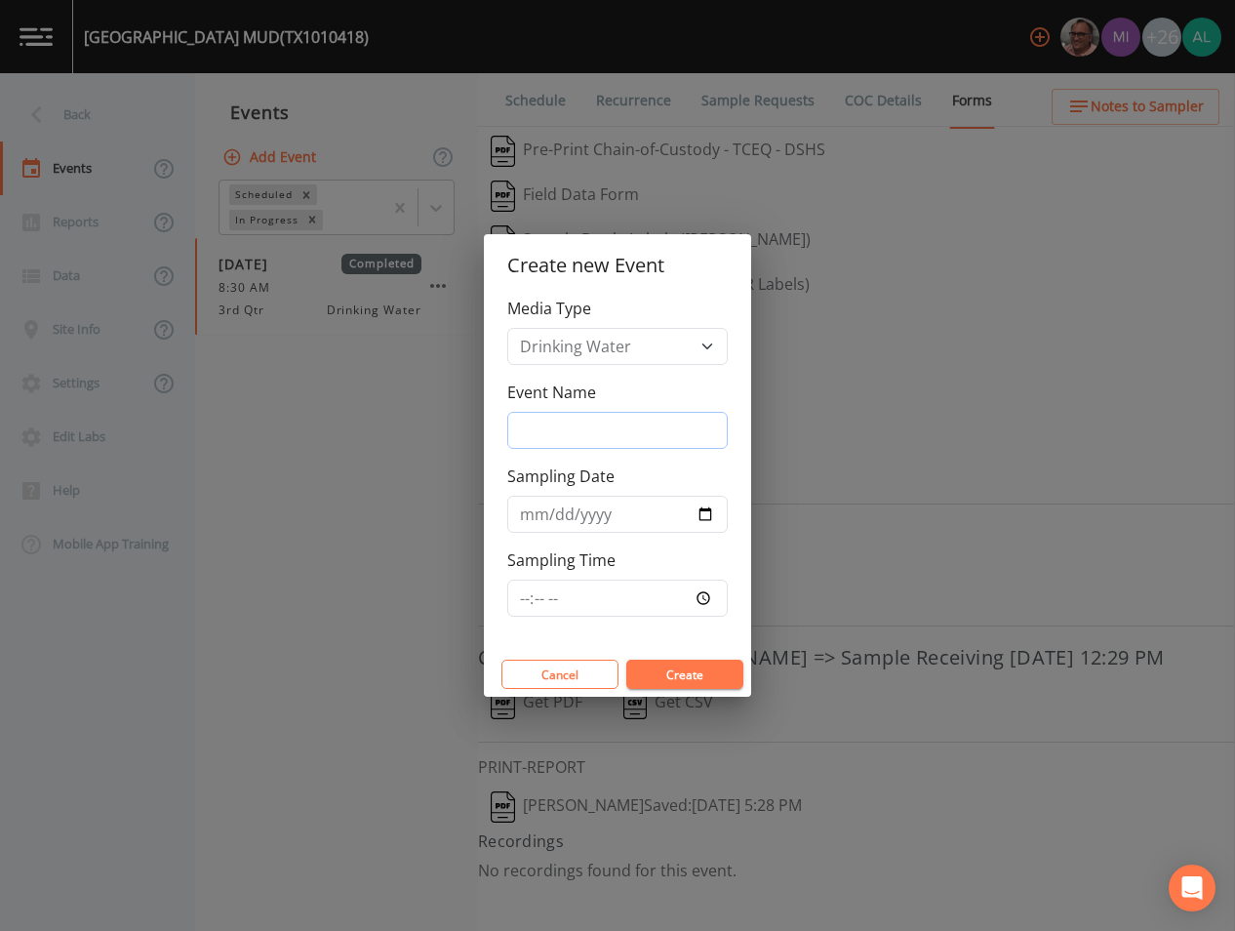
click at [577, 436] on input "Event Name" at bounding box center [617, 430] width 221 height 37
type input "4th Quarter"
type input "[DATE]"
click at [519, 601] on input "Sampling Time" at bounding box center [617, 598] width 221 height 37
type input "08:30"
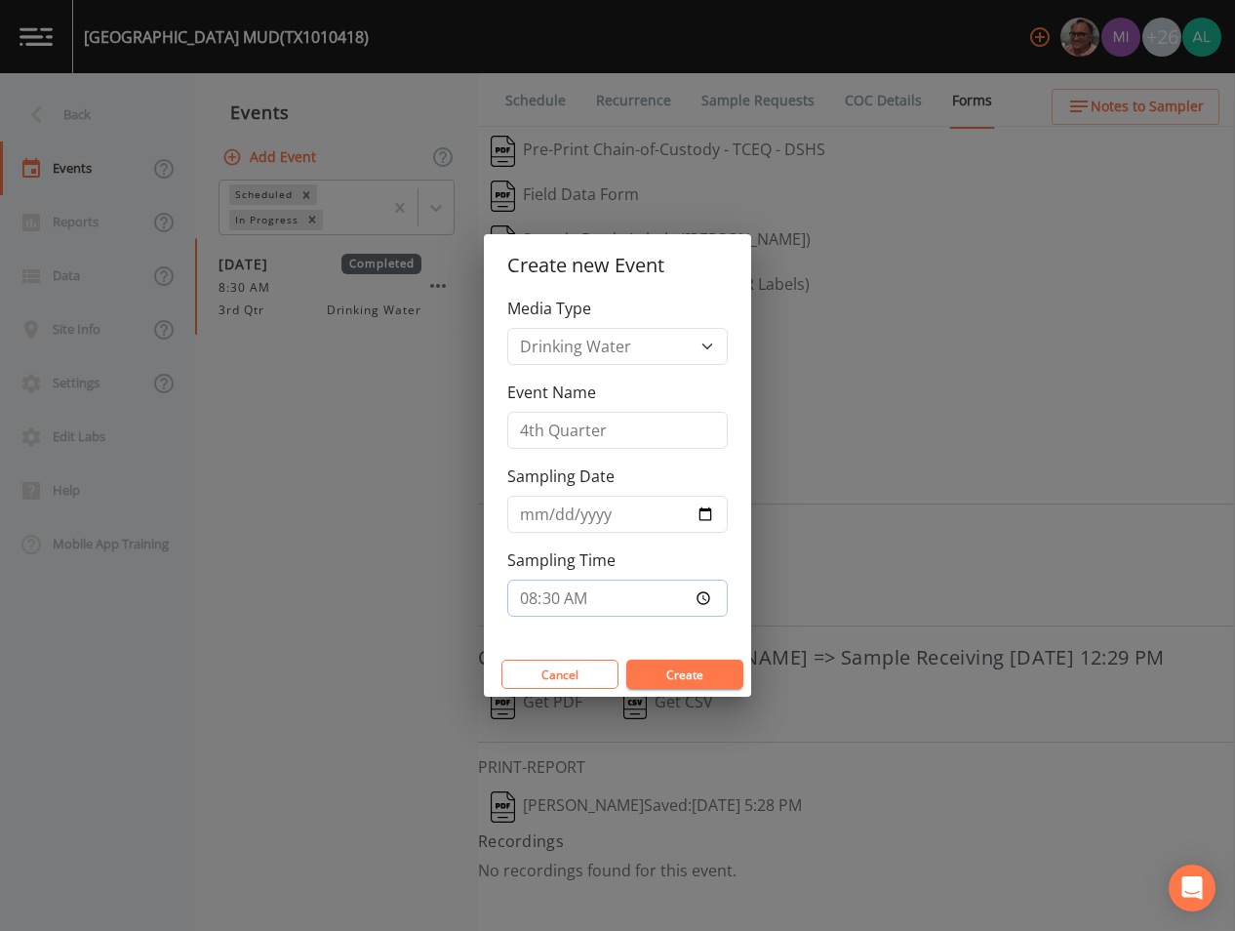
click at [627, 660] on button "Create" at bounding box center [685, 674] width 117 height 29
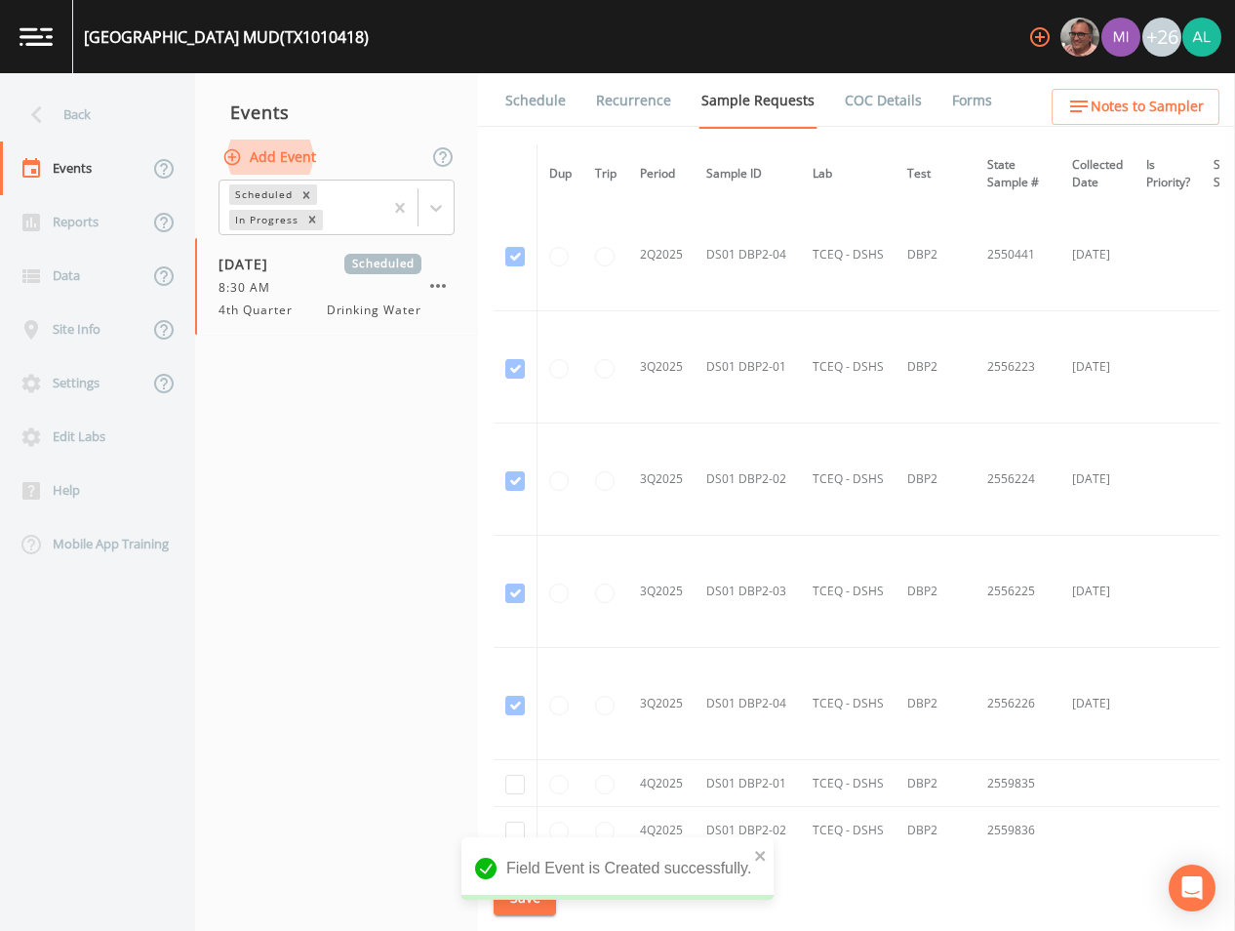
scroll to position [6209, 0]
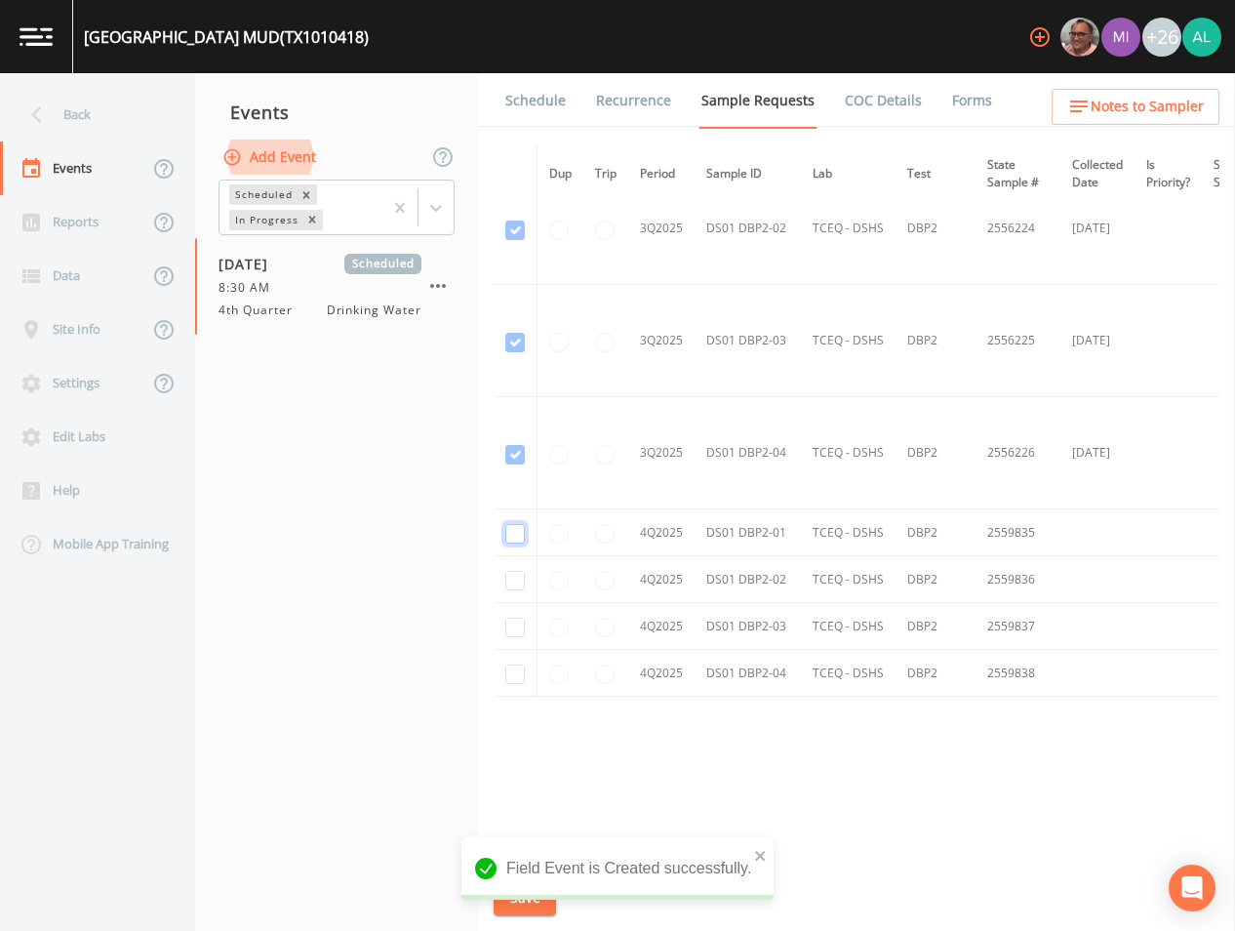
click at [519, 524] on input "checkbox" at bounding box center [516, 534] width 20 height 20
checkbox input "true"
click at [507, 580] on input "checkbox" at bounding box center [516, 581] width 20 height 20
checkbox input "true"
click at [515, 632] on td at bounding box center [516, 626] width 44 height 47
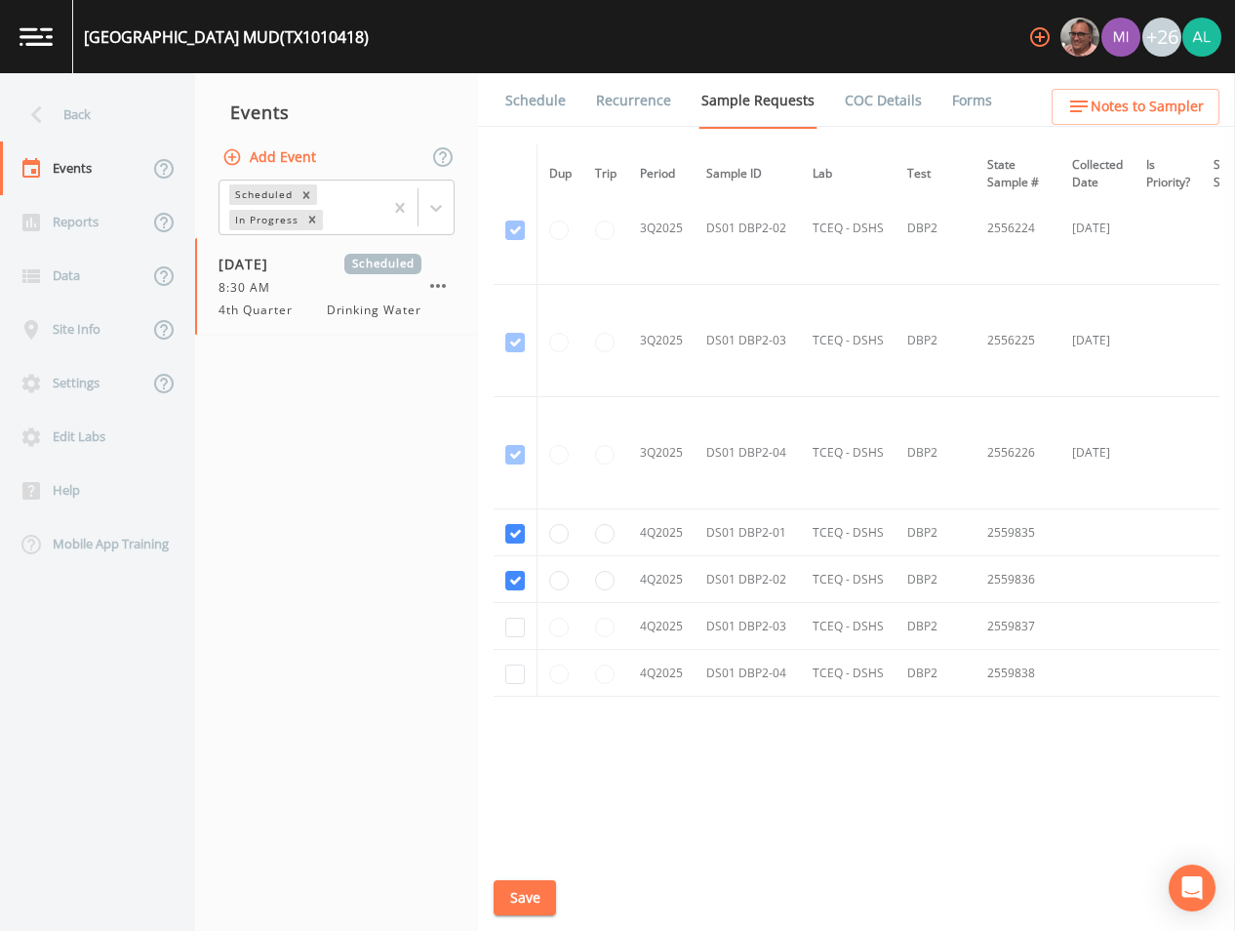
click at [513, 709] on div "Dup Trip Period Sample ID Lab Test State Sample # Collected Date Is Priority? S…" at bounding box center [857, 498] width 726 height 709
click at [513, 682] on td at bounding box center [516, 673] width 44 height 47
click at [513, 670] on input "checkbox" at bounding box center [516, 675] width 20 height 20
checkbox input "true"
click at [509, 628] on input "checkbox" at bounding box center [516, 628] width 20 height 20
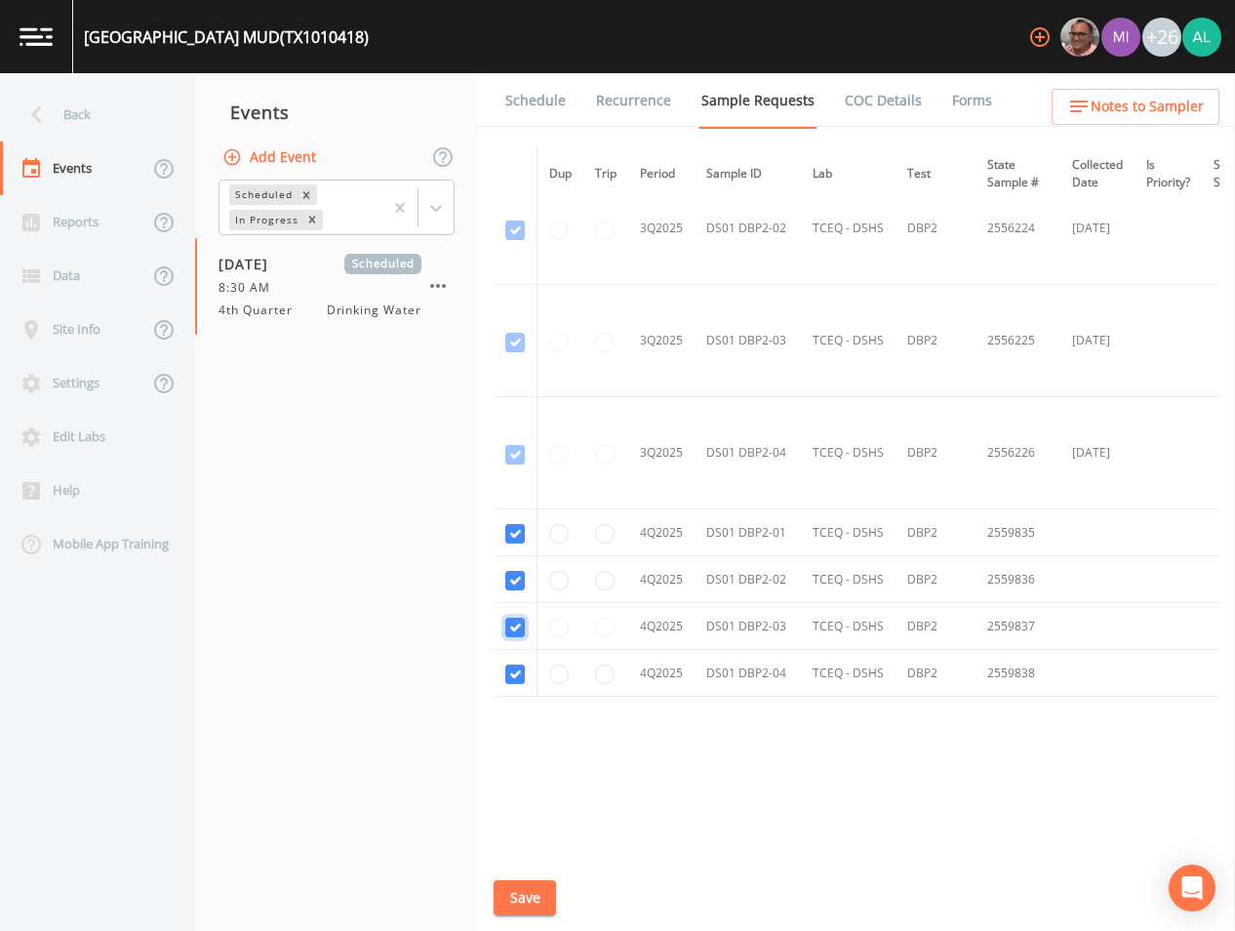
checkbox input "true"
click at [517, 910] on button "Save" at bounding box center [525, 898] width 62 height 36
click at [474, 903] on nav "Events Add Event Scheduled In Progress [DATE] Scheduled 8:30 AM 4th Quarter Dri…" at bounding box center [336, 502] width 283 height 858
click at [537, 891] on button "Save" at bounding box center [525, 898] width 62 height 36
drag, startPoint x: 538, startPoint y: 96, endPoint x: 502, endPoint y: 107, distance: 38.0
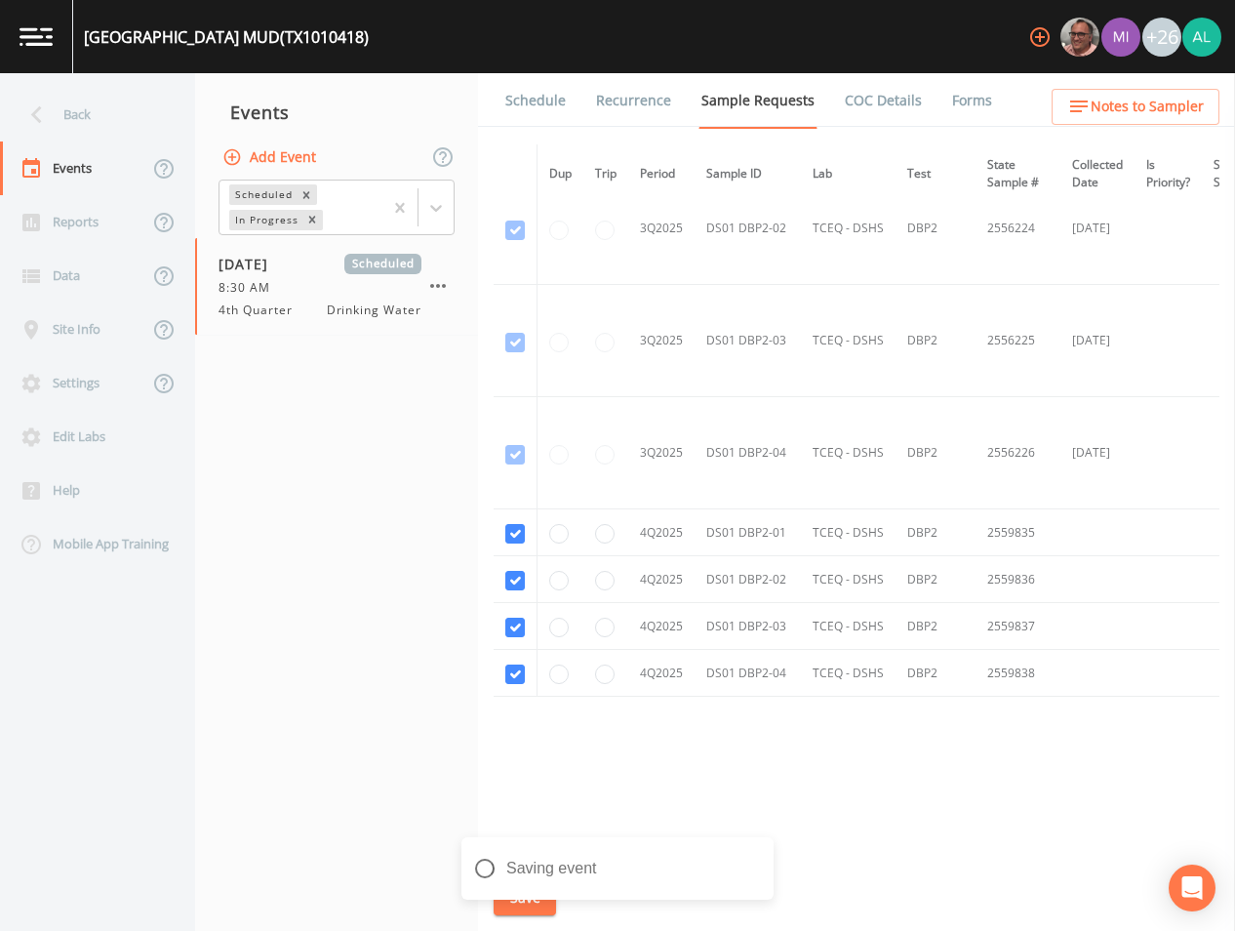
click at [538, 96] on link "Schedule" at bounding box center [536, 100] width 66 height 55
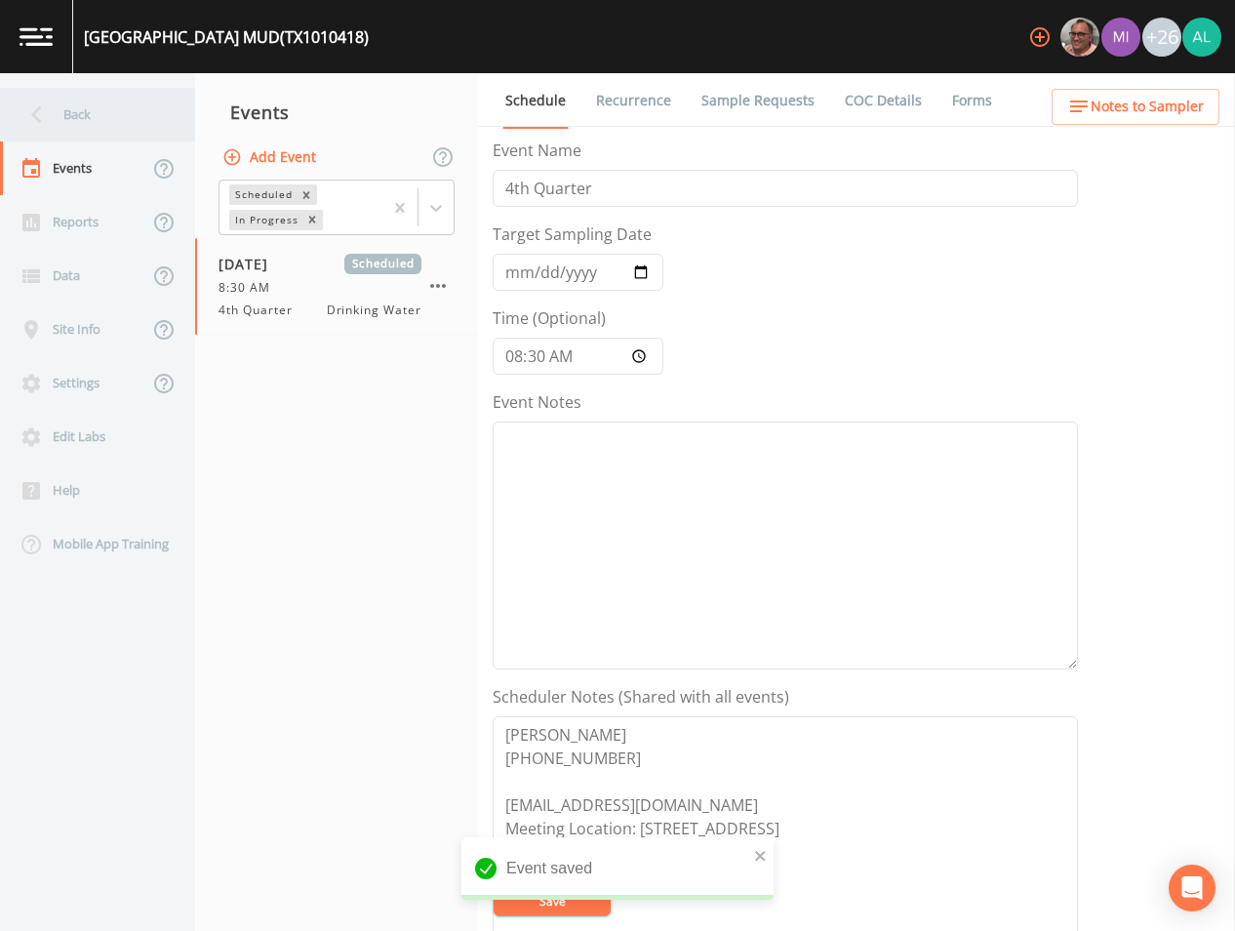
click at [107, 107] on div "Back" at bounding box center [88, 115] width 176 height 54
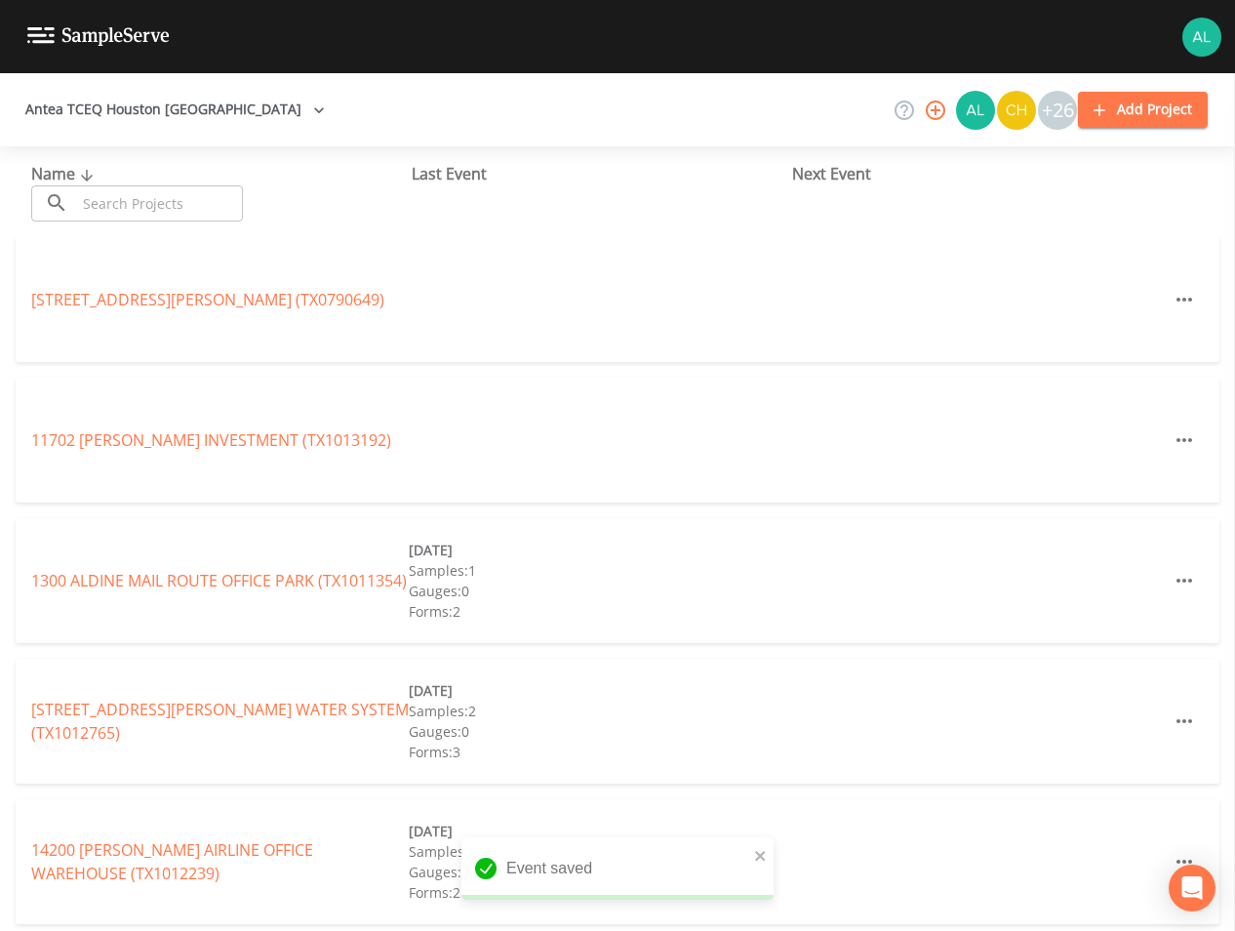
click at [173, 212] on input "text" at bounding box center [159, 203] width 167 height 36
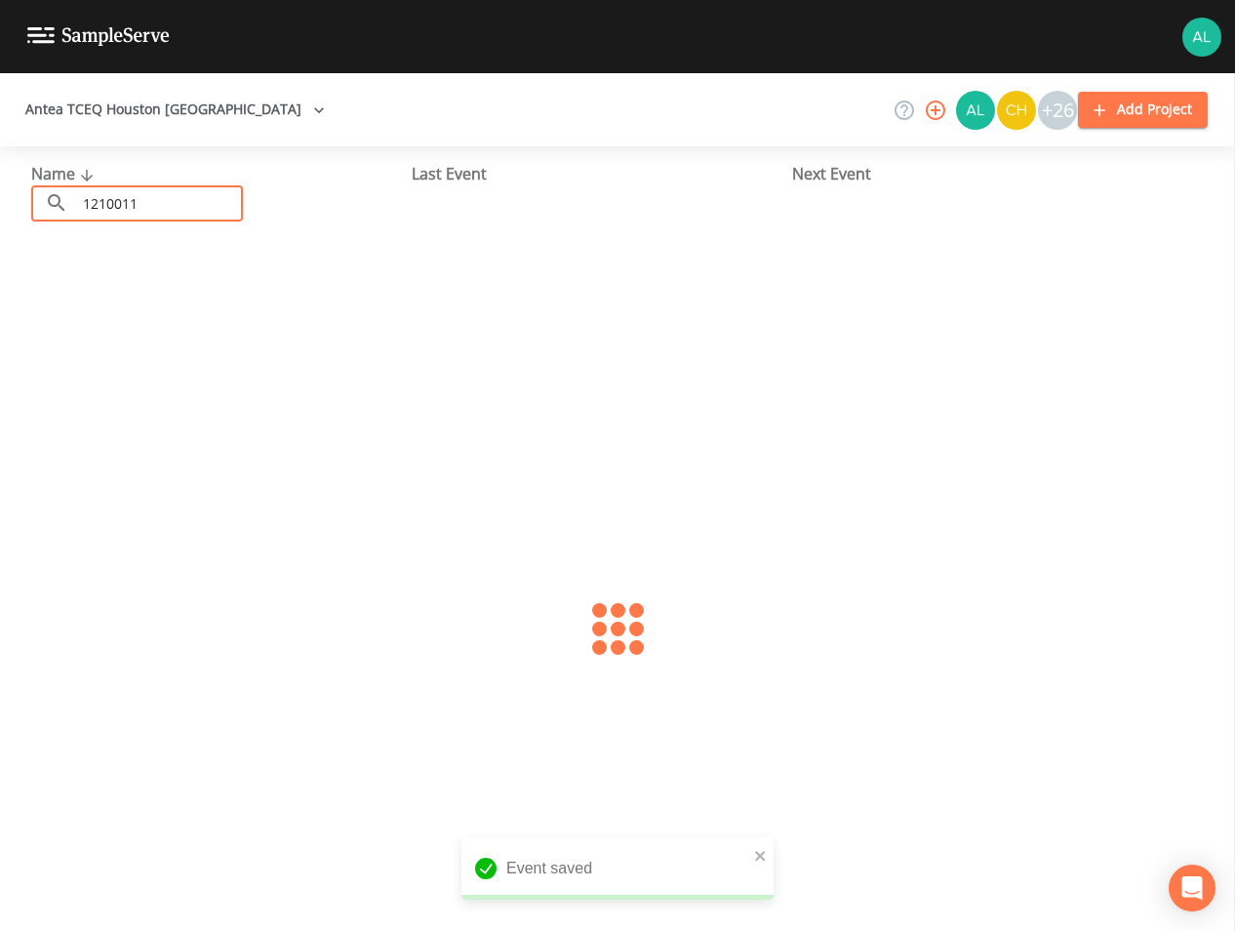
type input "1210011"
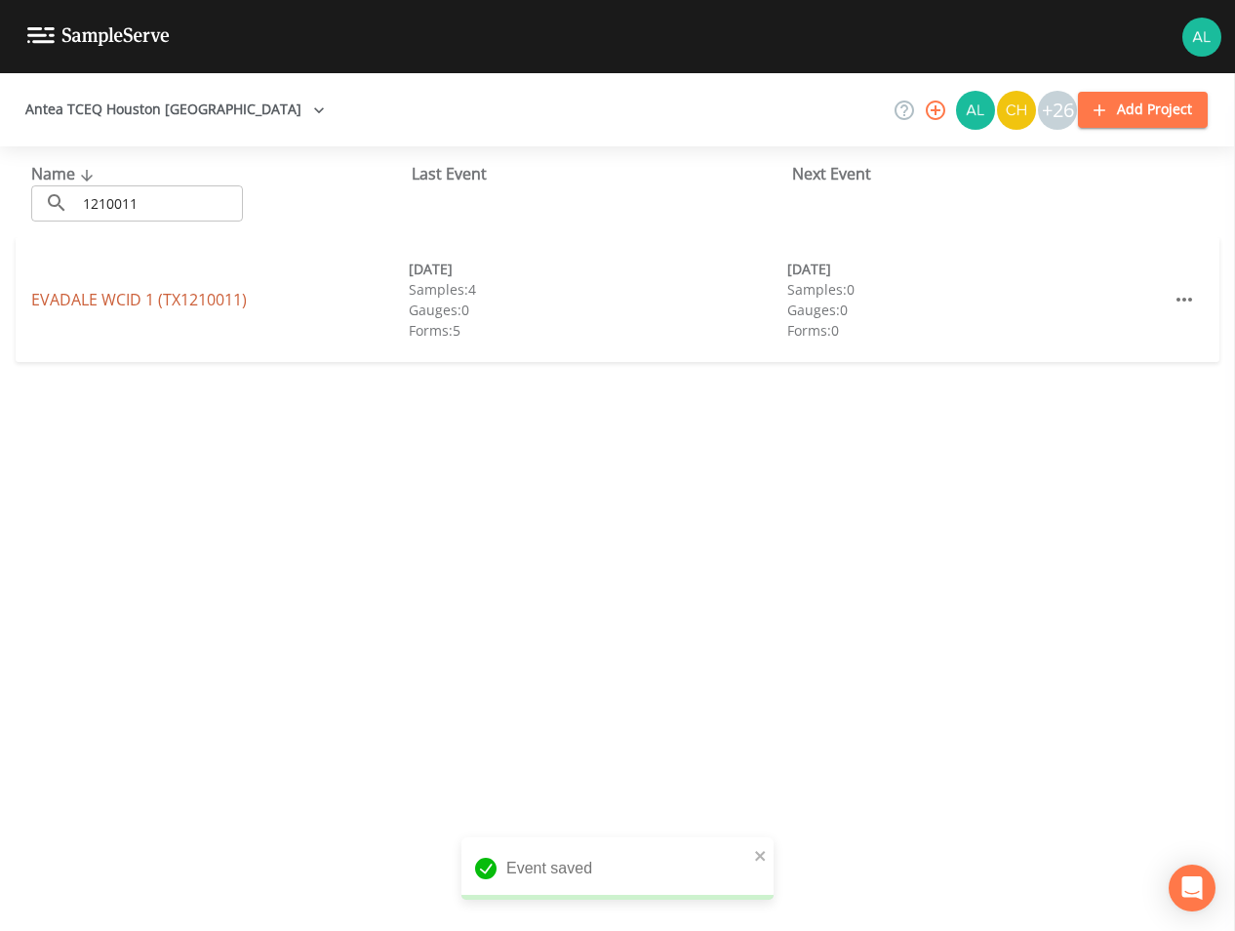
click at [76, 306] on link "EVADALE WCID 1 (TX1210011)" at bounding box center [139, 299] width 216 height 21
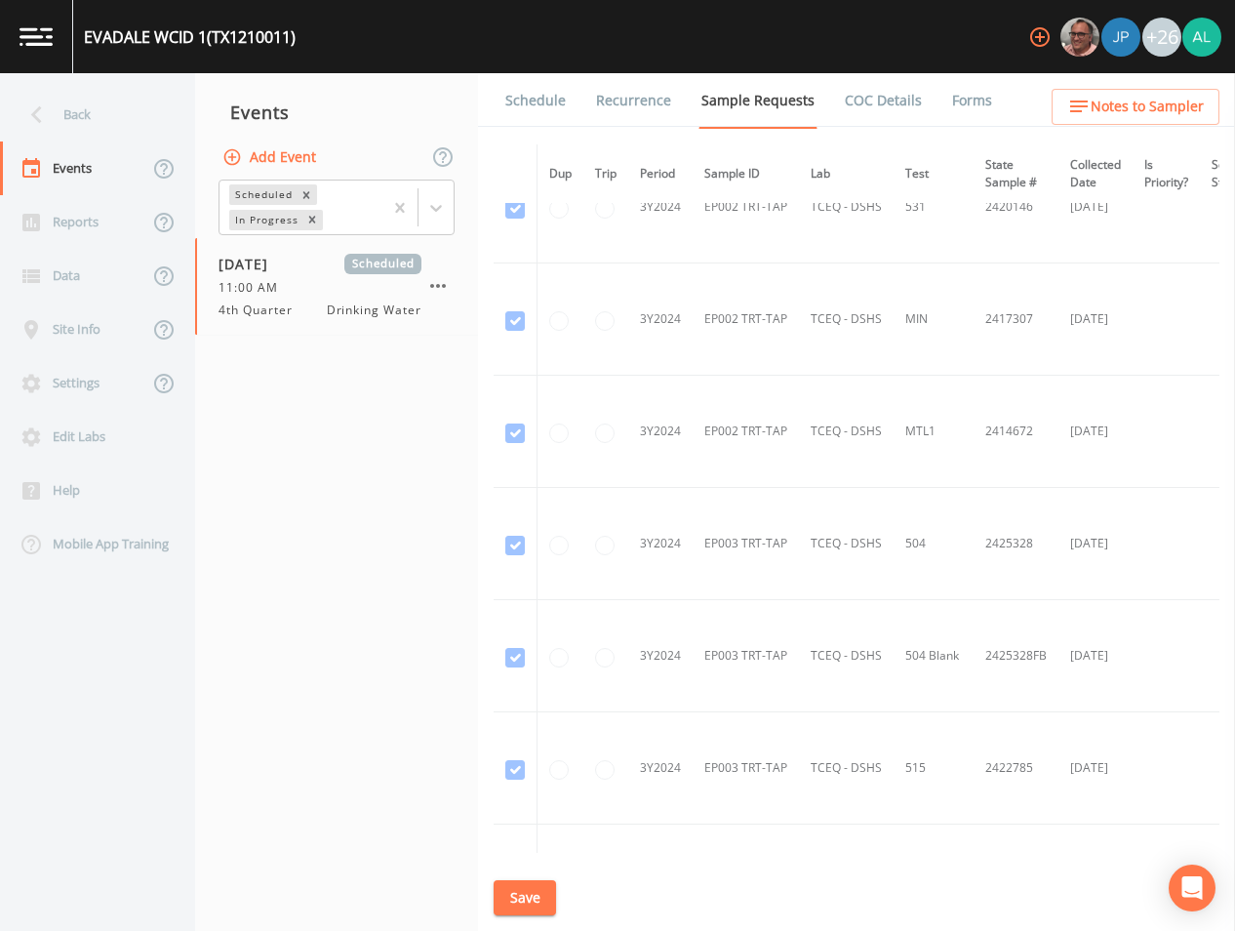
scroll to position [1464, 0]
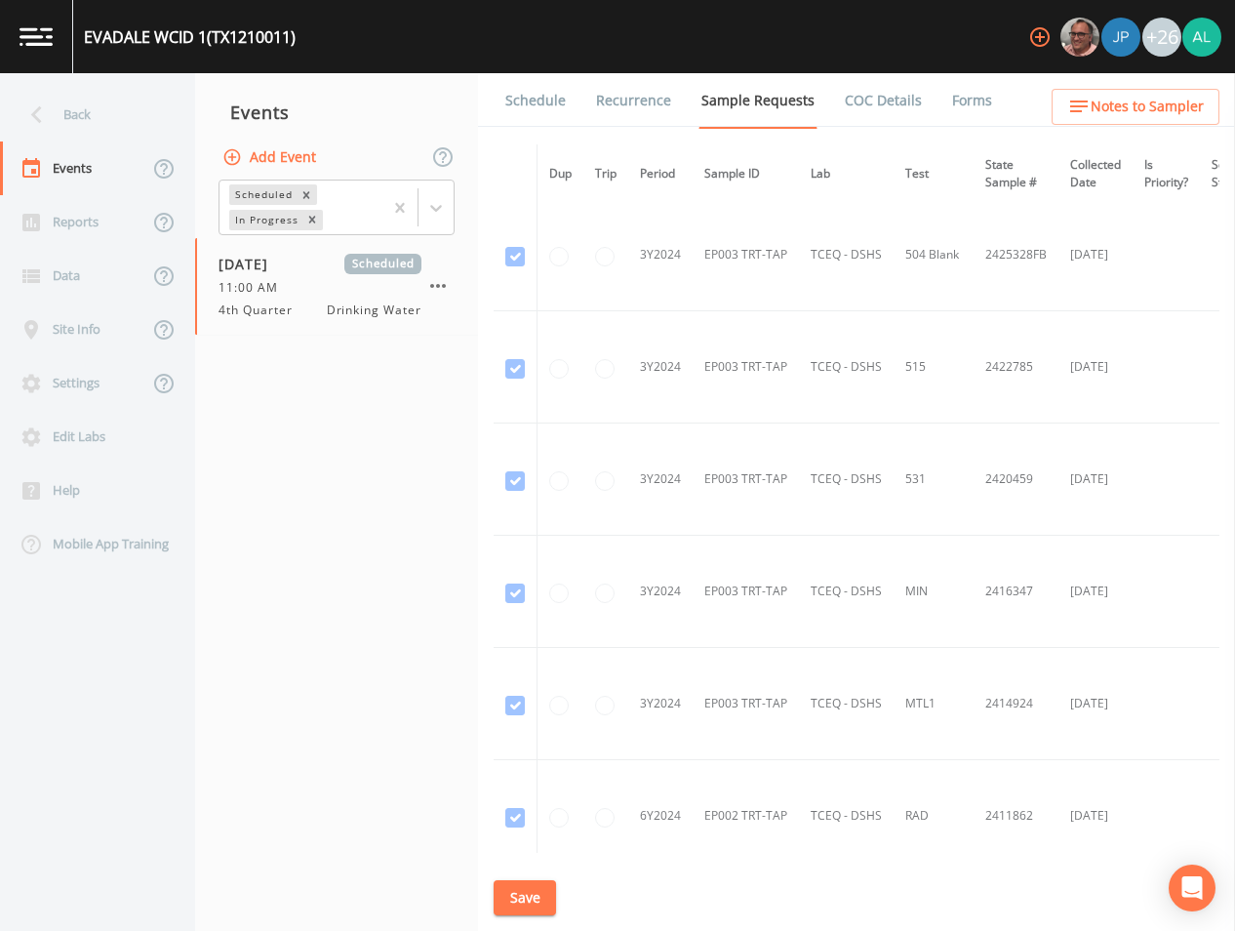
click at [561, 98] on link "Schedule" at bounding box center [536, 100] width 66 height 55
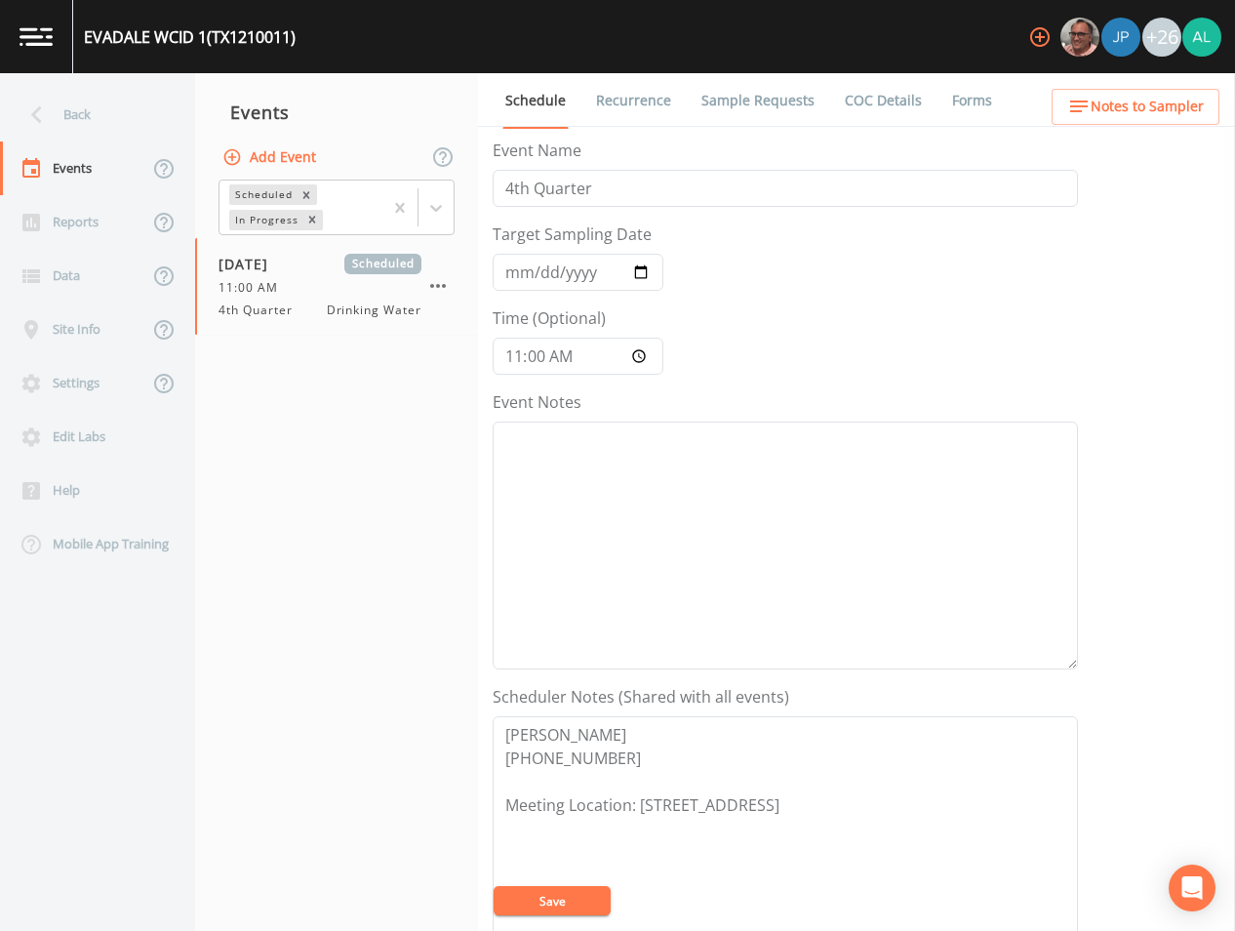
click at [755, 112] on link "Sample Requests" at bounding box center [758, 100] width 119 height 55
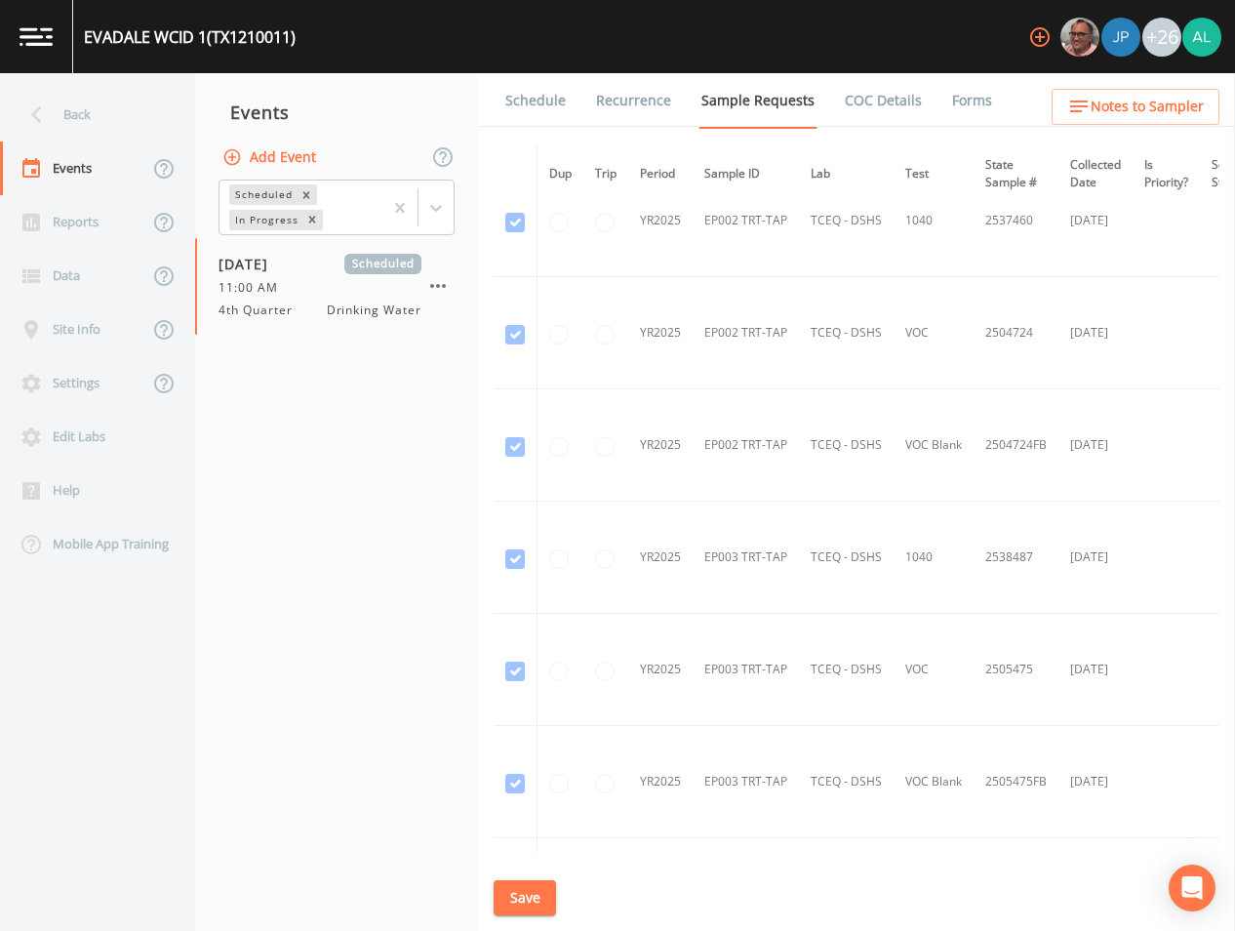
scroll to position [3398, 0]
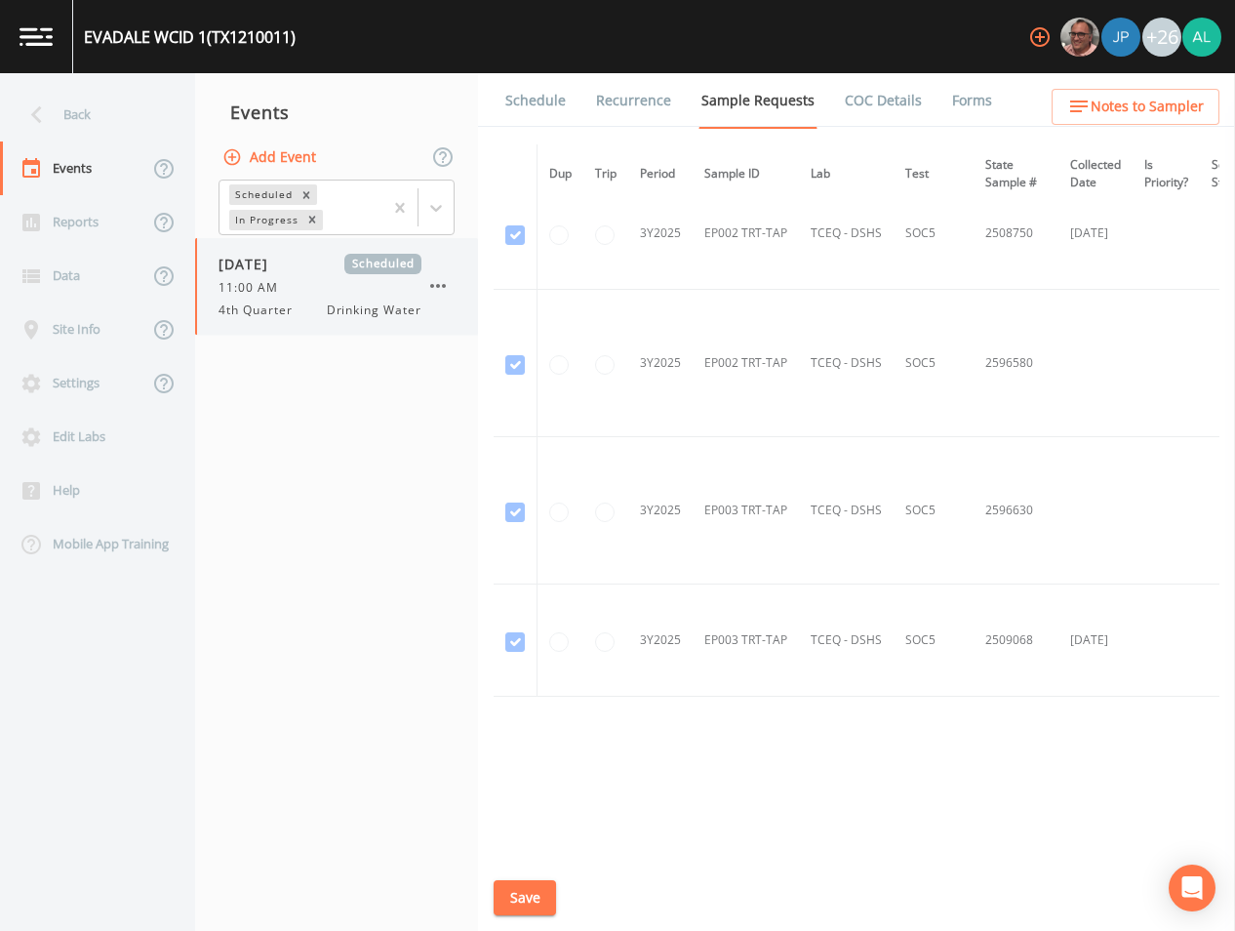
click at [436, 294] on icon "button" at bounding box center [437, 285] width 23 height 23
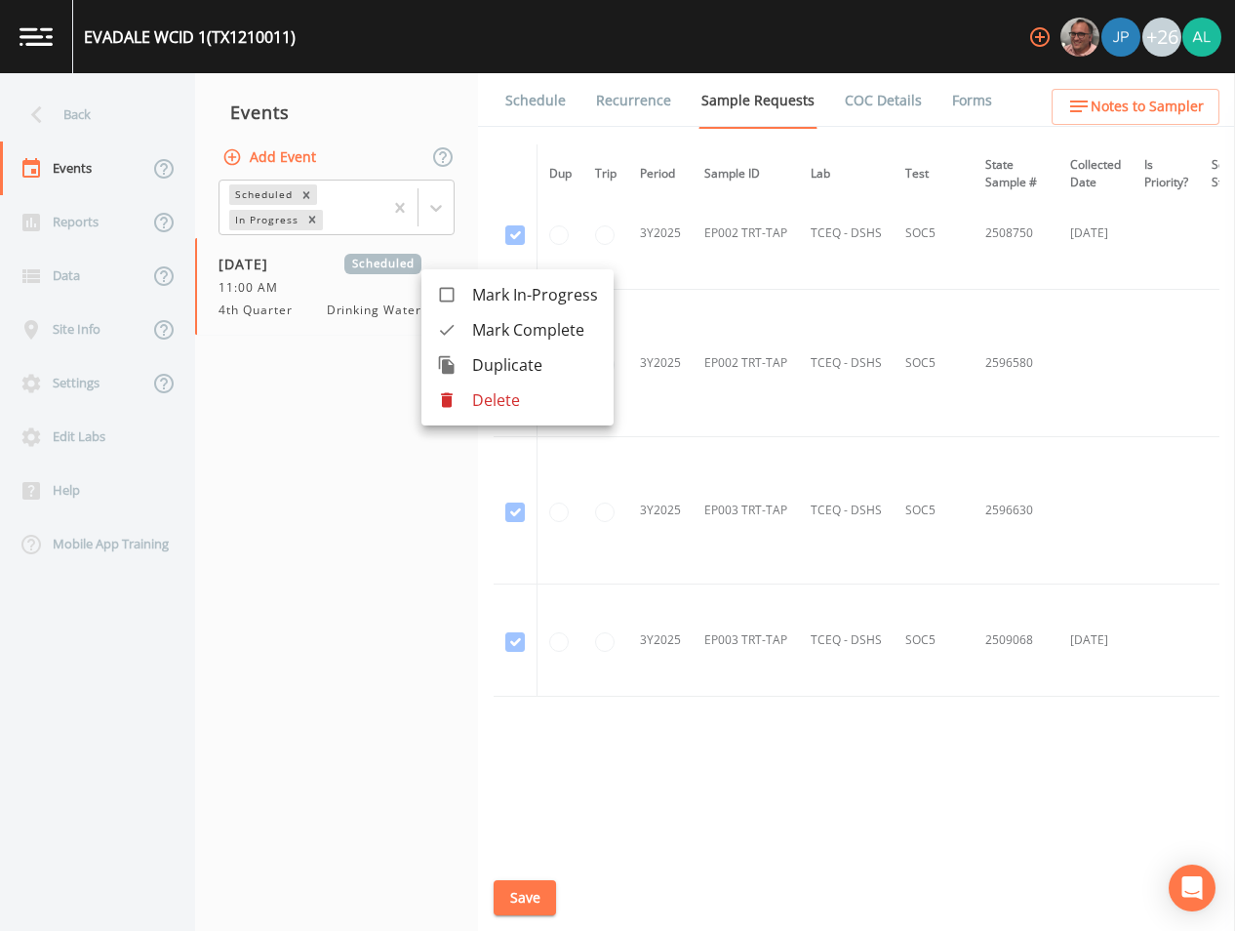
click at [483, 404] on p "Delete" at bounding box center [535, 399] width 126 height 23
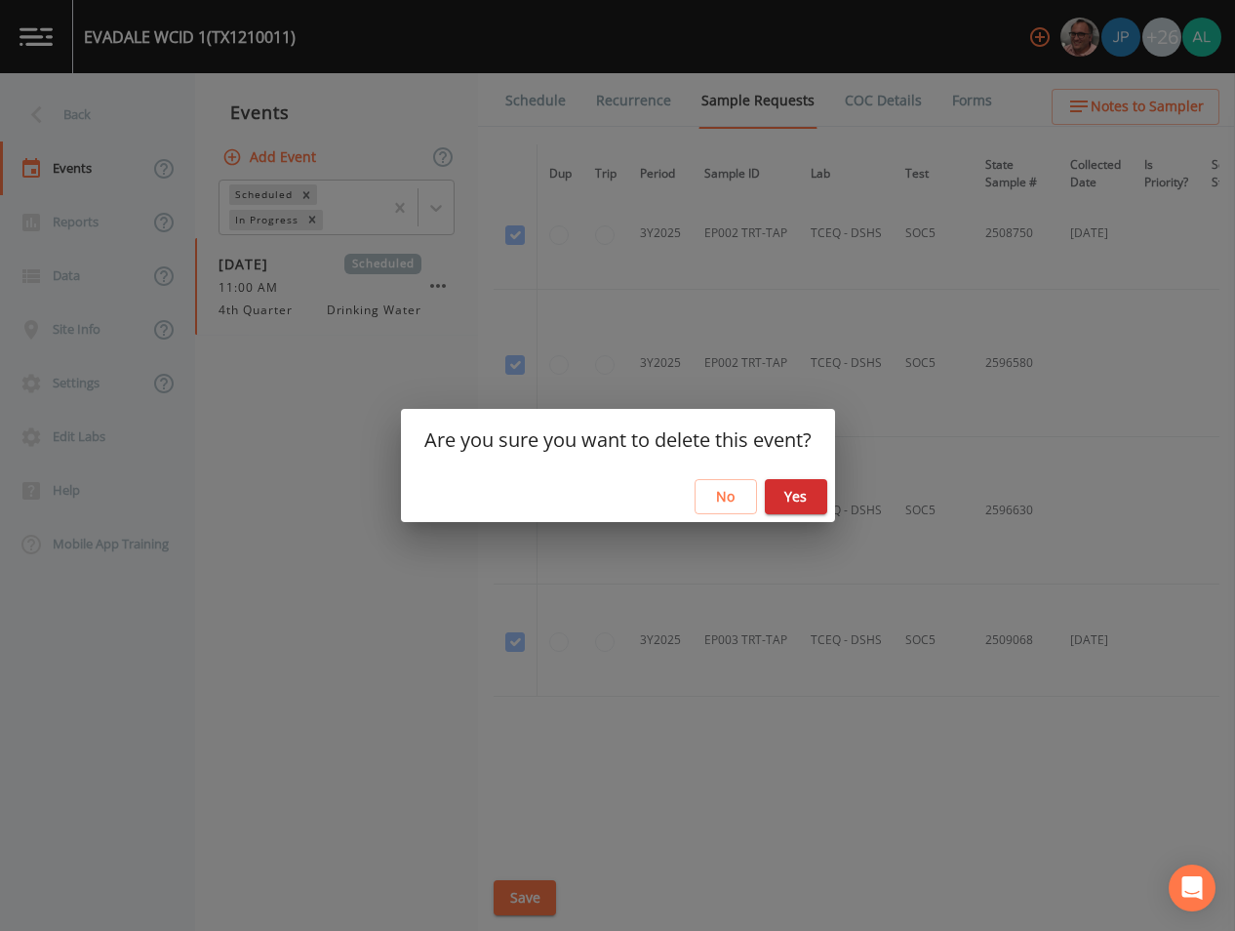
click at [776, 491] on button "Yes" at bounding box center [796, 497] width 62 height 36
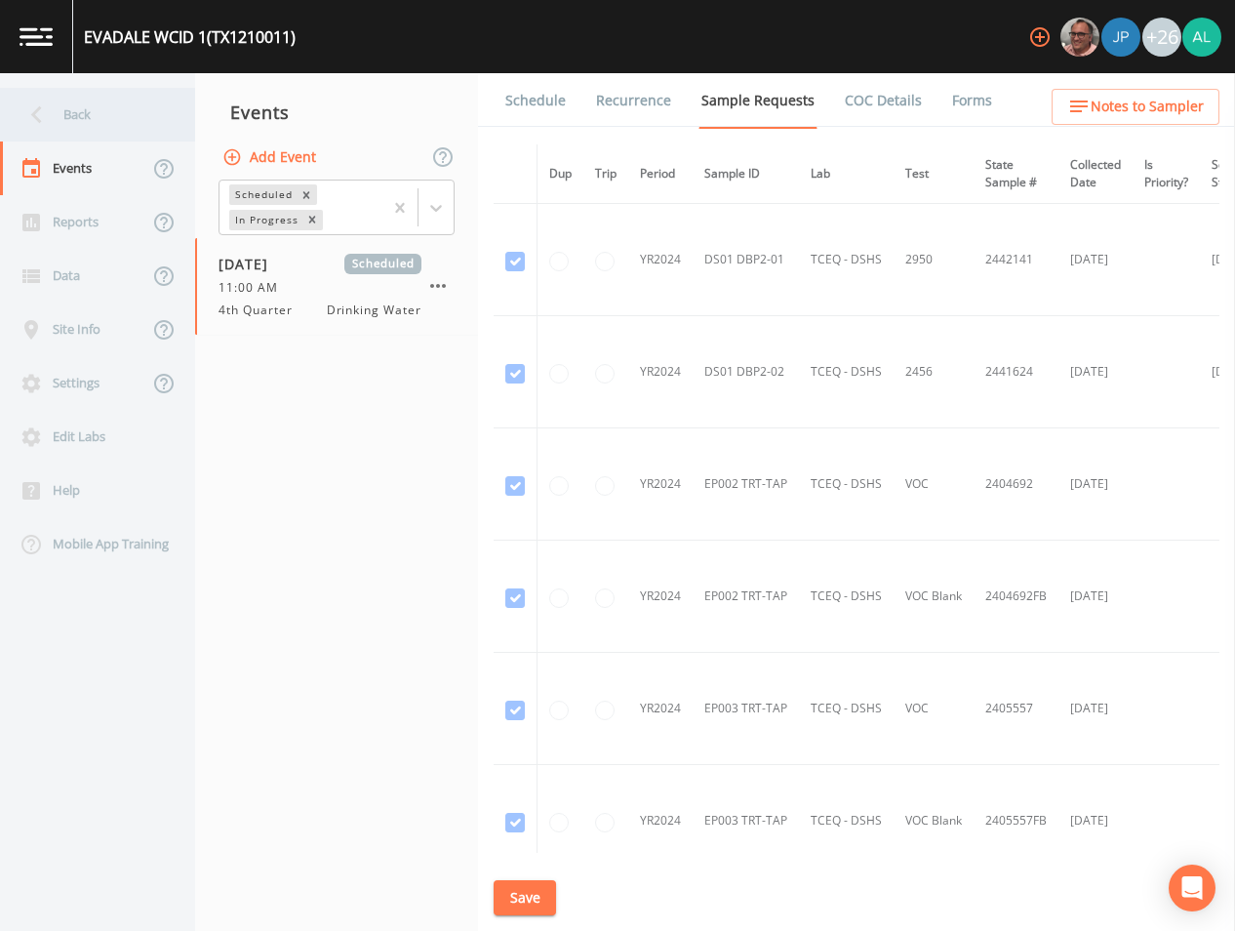
click at [100, 110] on div "Back" at bounding box center [88, 115] width 176 height 54
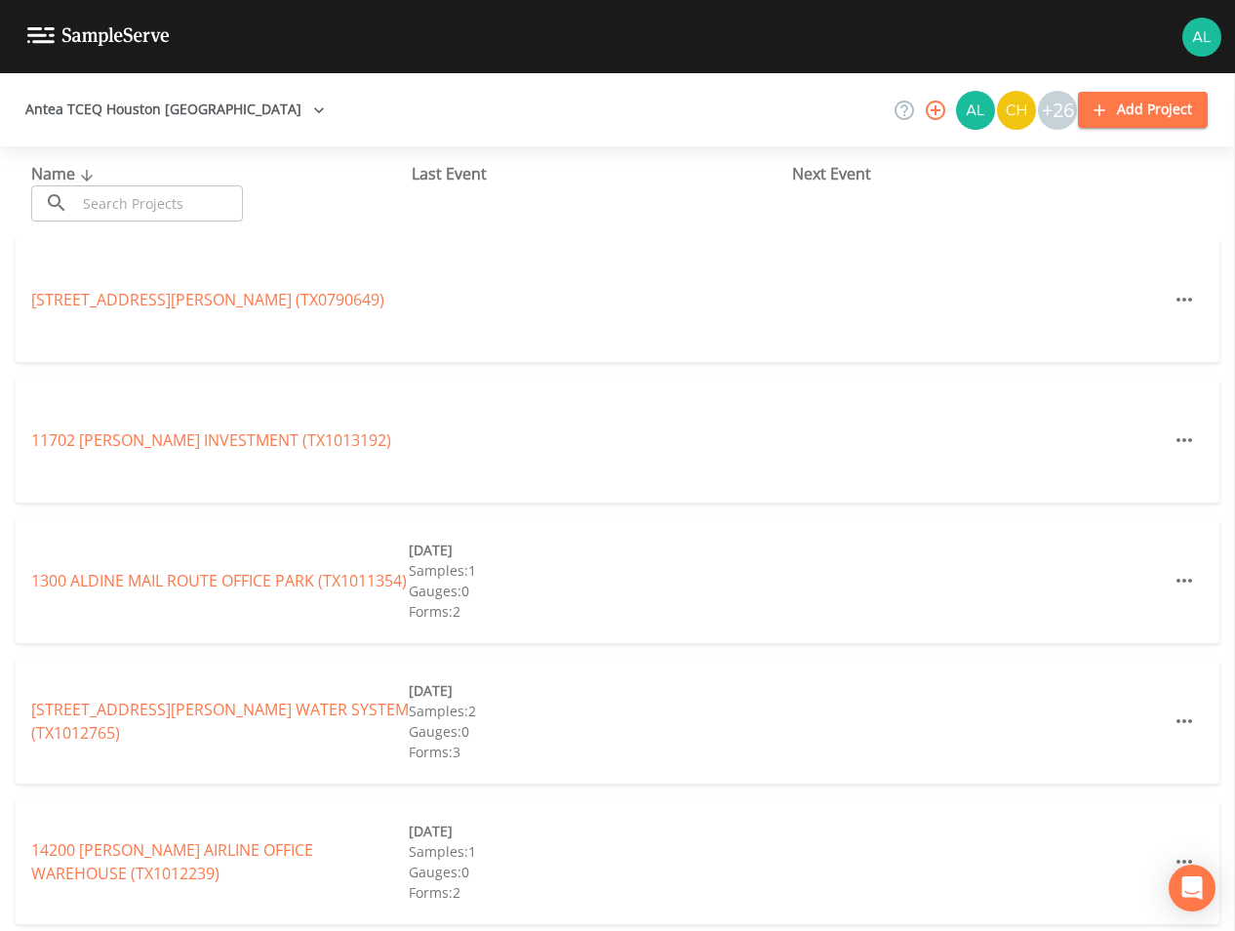
click at [174, 213] on input "text" at bounding box center [159, 203] width 167 height 36
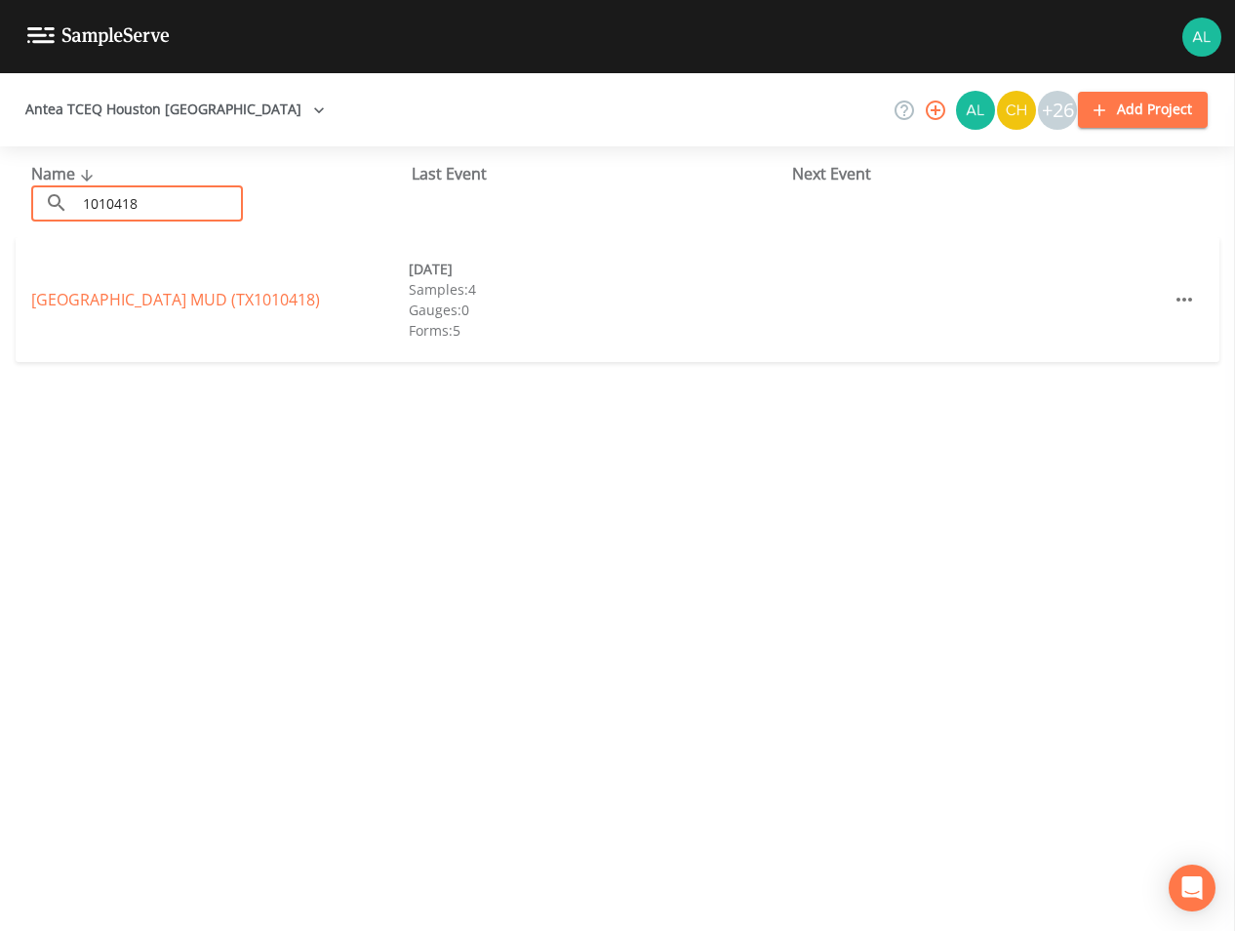
type input "1010418"
click at [220, 301] on link "[GEOGRAPHIC_DATA] (TX1010418)" at bounding box center [175, 299] width 289 height 21
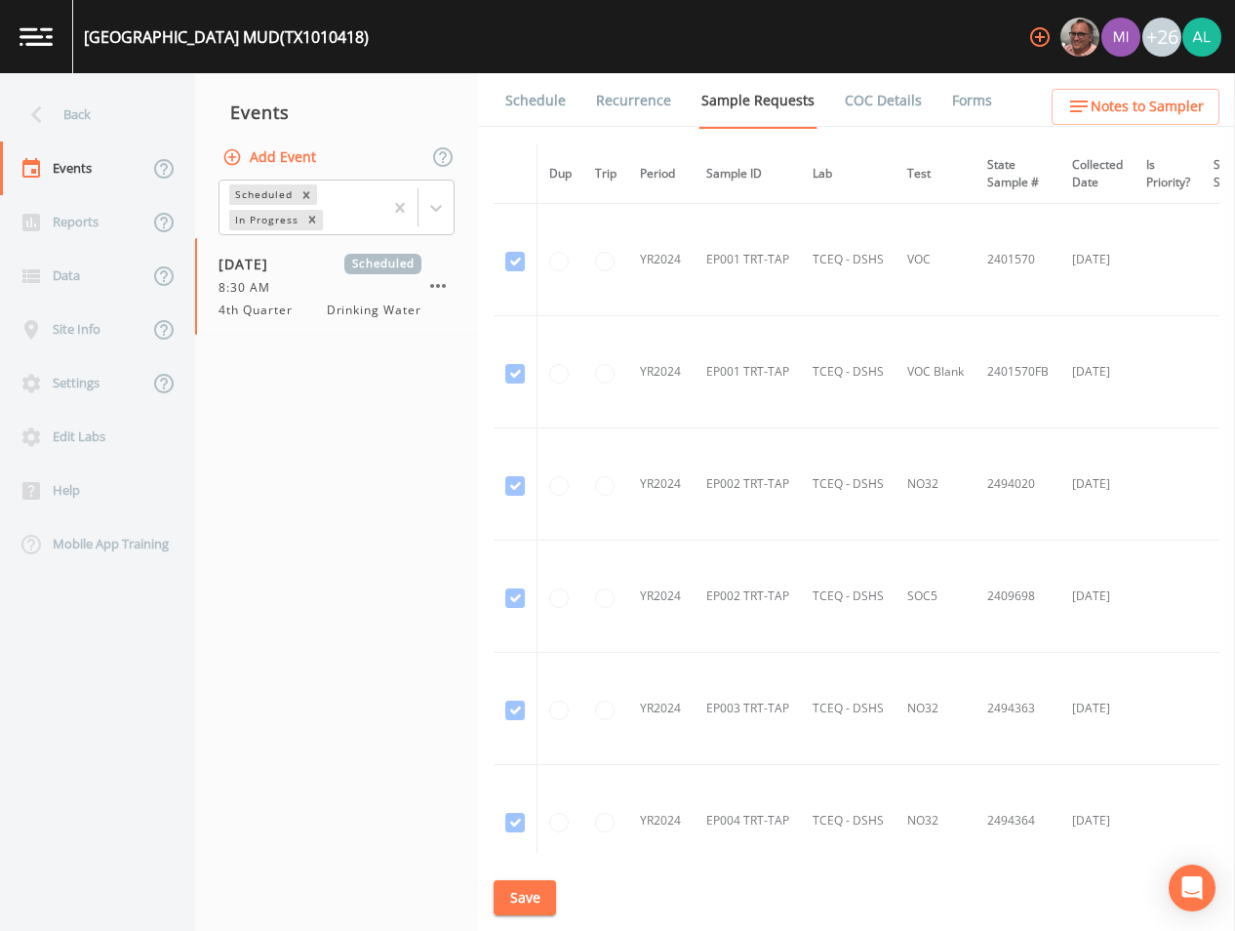
click at [1142, 105] on span "Notes to Sampler" at bounding box center [1147, 107] width 113 height 24
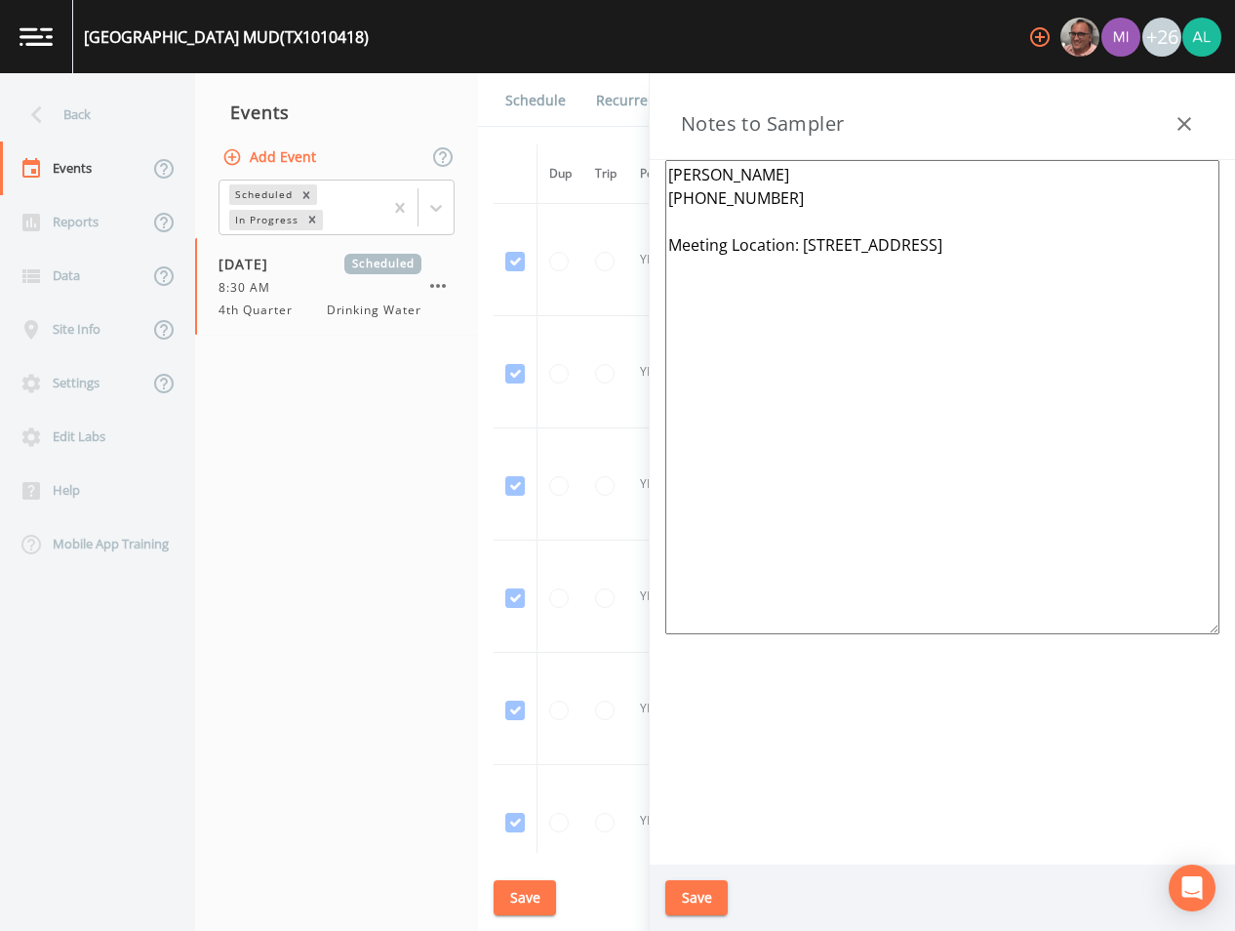
drag, startPoint x: 1104, startPoint y: 250, endPoint x: 802, endPoint y: 260, distance: 301.7
click at [802, 260] on textarea "[PERSON_NAME] [PHONE_NUMBER] Meeting Location: [STREET_ADDRESS]" at bounding box center [943, 397] width 554 height 474
click at [709, 883] on button "Save" at bounding box center [697, 898] width 62 height 36
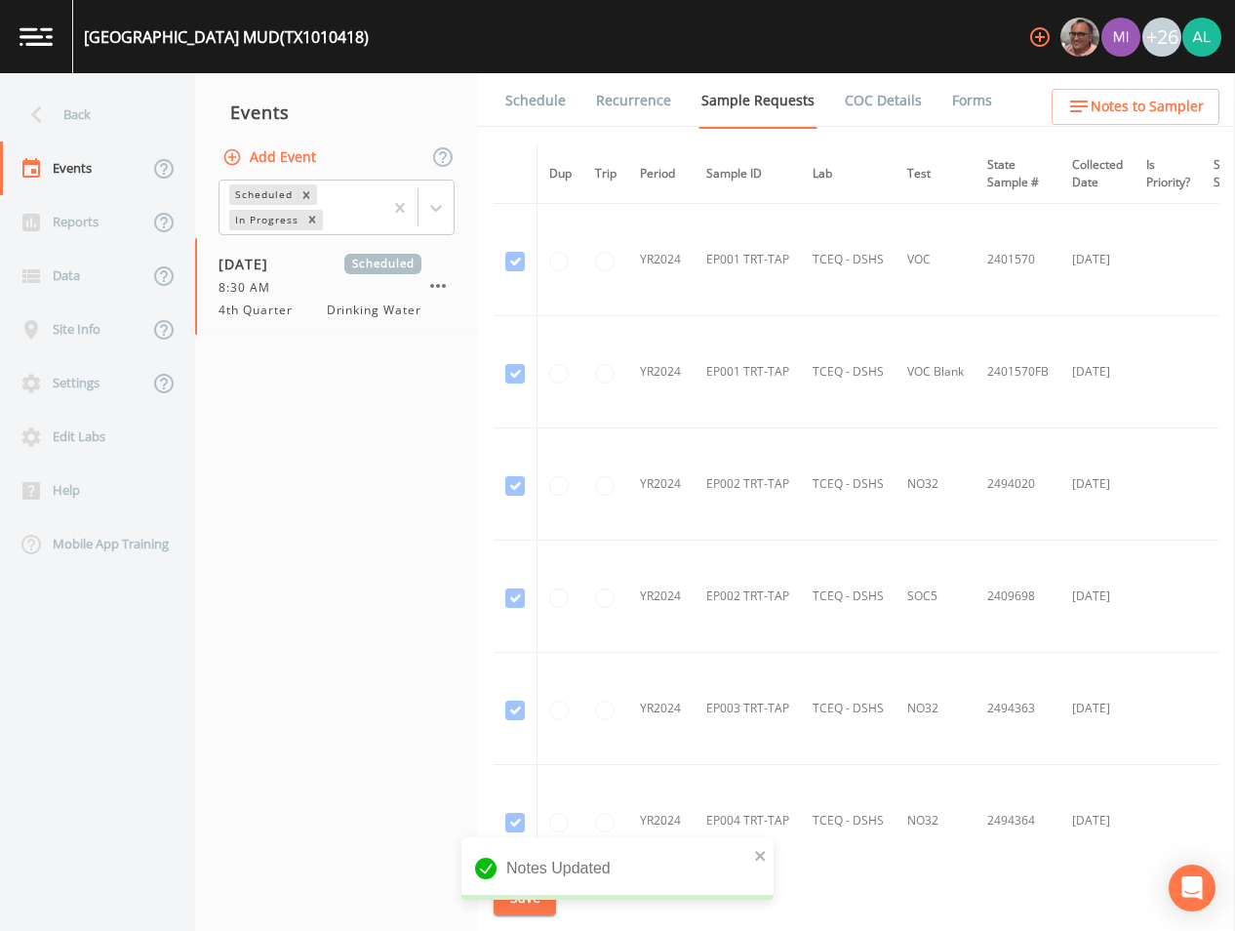
click at [537, 117] on link "Schedule" at bounding box center [536, 100] width 66 height 55
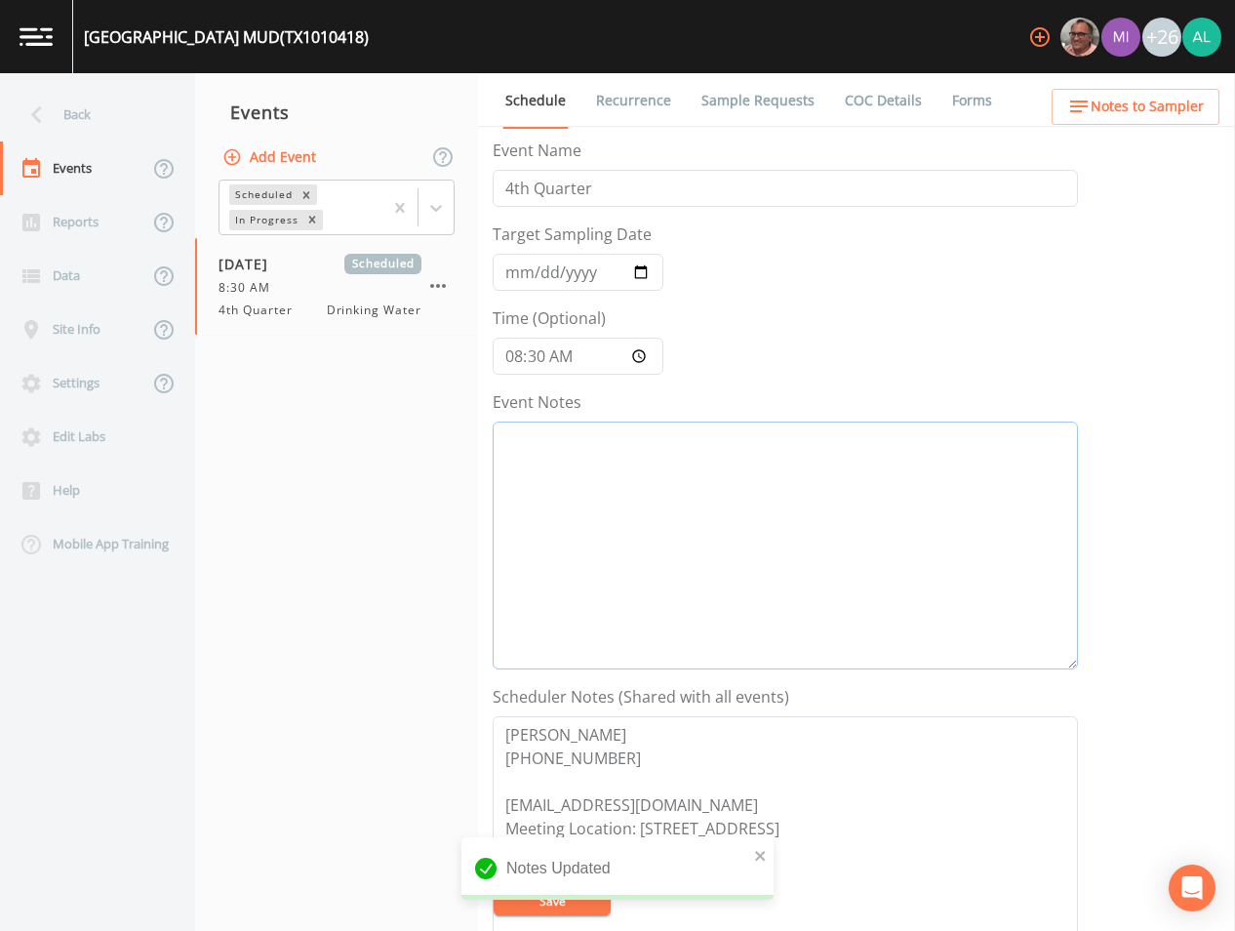
click at [705, 521] on textarea "Event Notes" at bounding box center [786, 546] width 586 height 248
click at [606, 447] on textarea "[DATE] 12:35am email sent" at bounding box center [786, 546] width 586 height 248
type textarea "[DATE] 12:35pm email sent"
click at [569, 909] on button "Save" at bounding box center [552, 900] width 117 height 29
click at [573, 905] on button "Save" at bounding box center [552, 900] width 117 height 29
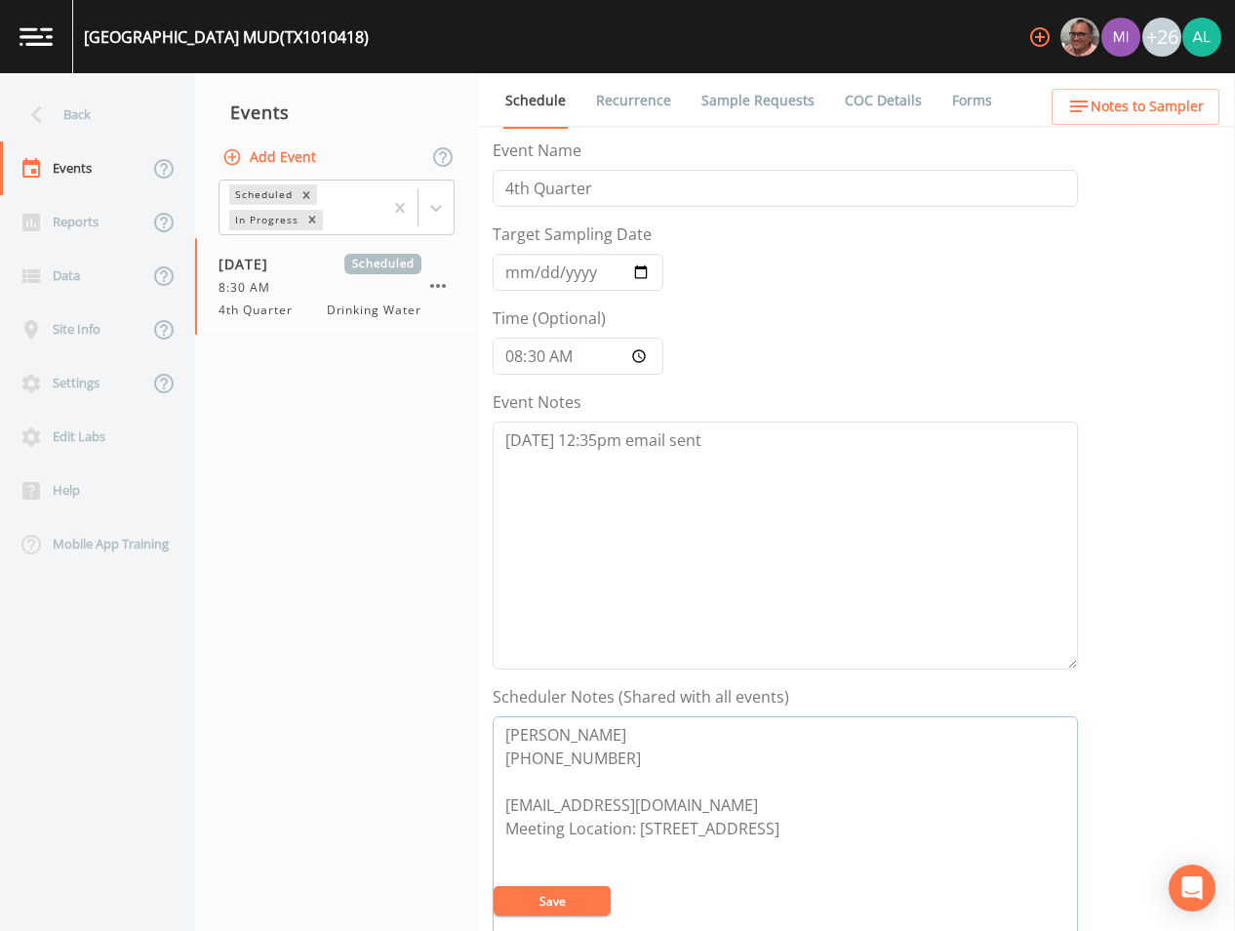
click at [519, 919] on textarea "[PERSON_NAME] [PHONE_NUMBER] [EMAIL_ADDRESS][DOMAIN_NAME] Meeting Location: [ST…" at bounding box center [786, 840] width 586 height 248
click at [520, 913] on button "Save" at bounding box center [552, 900] width 117 height 29
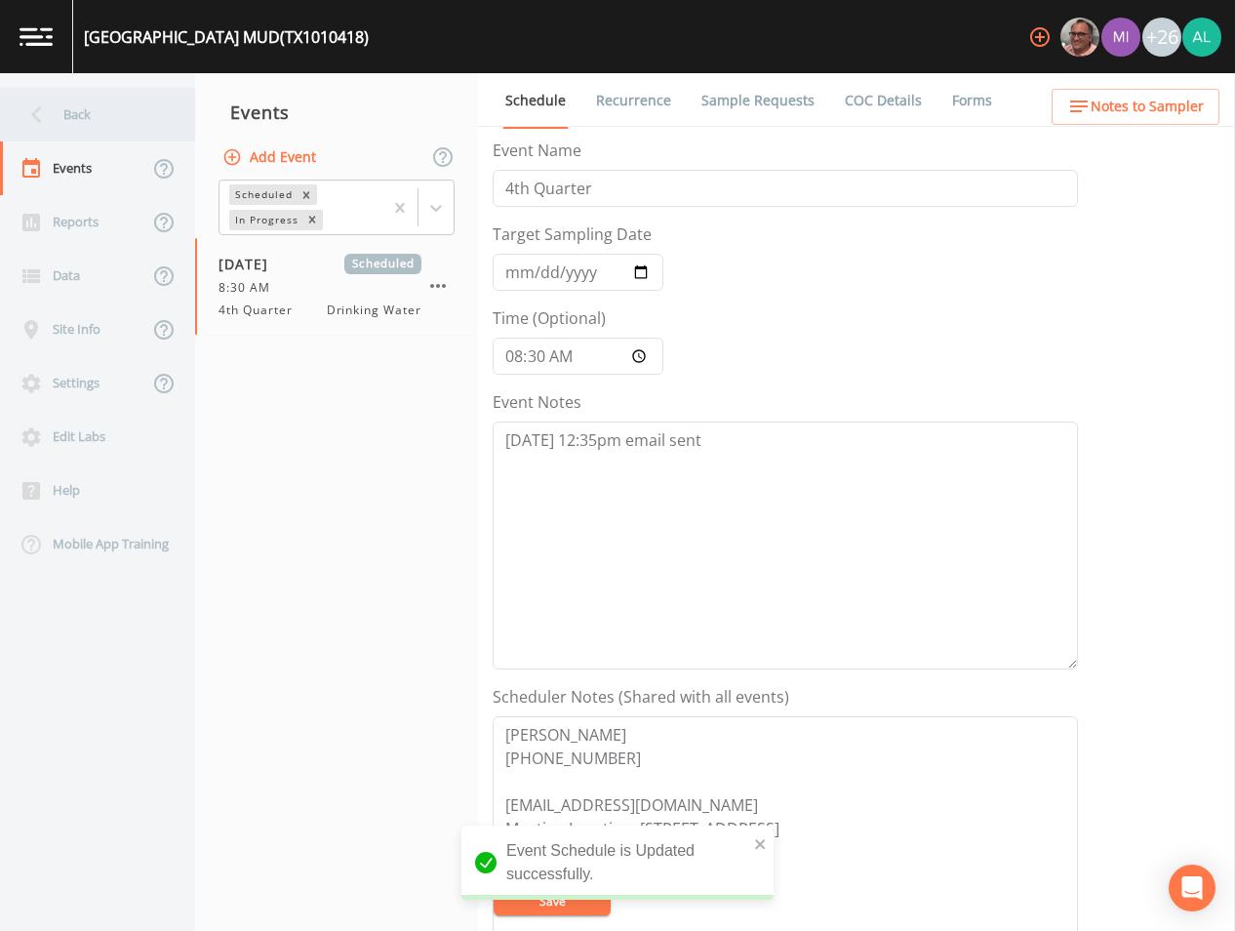
click at [91, 112] on div "Back" at bounding box center [88, 115] width 176 height 54
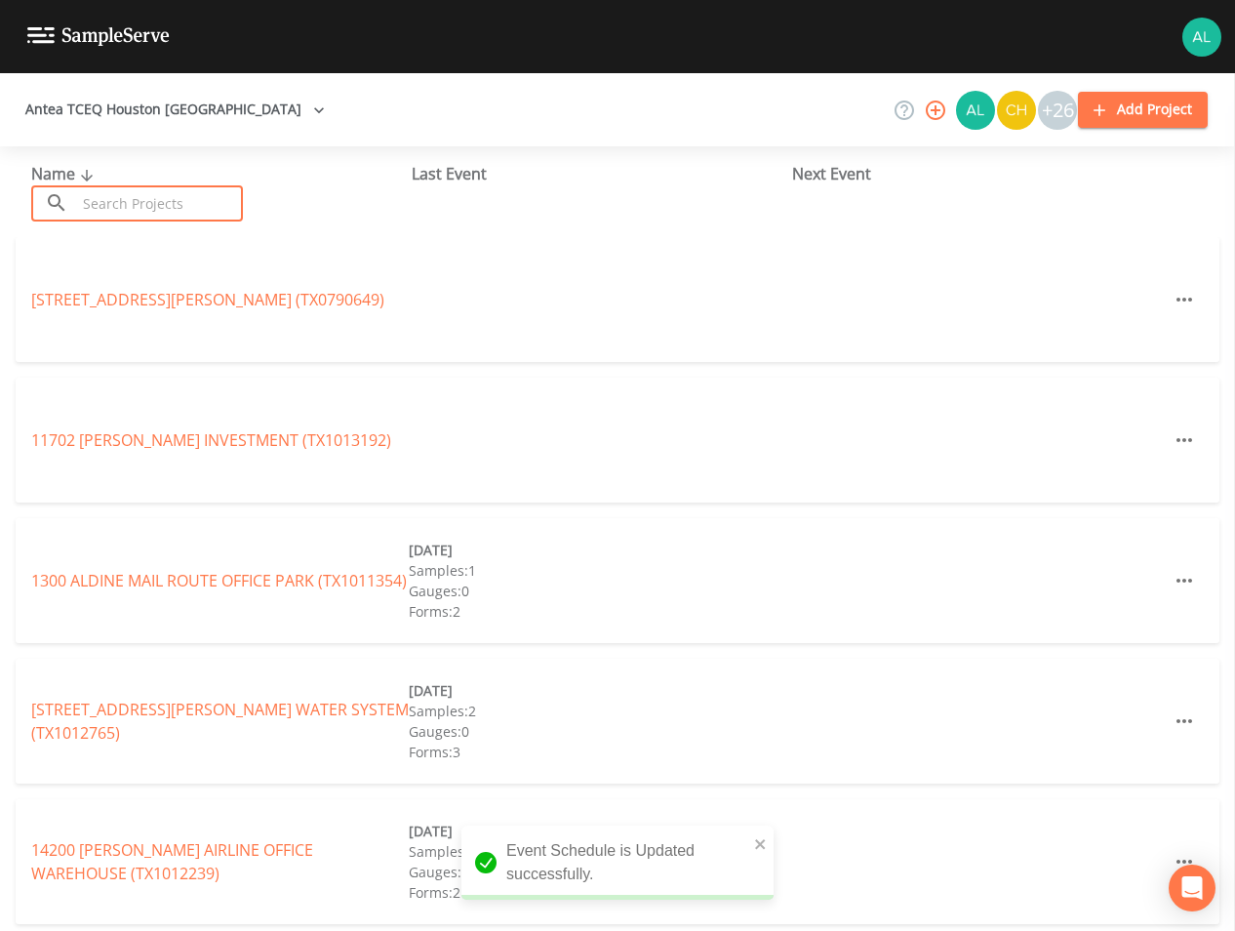
drag, startPoint x: 230, startPoint y: 206, endPoint x: 220, endPoint y: 211, distance: 11.8
click at [230, 206] on input "text" at bounding box center [159, 203] width 167 height 36
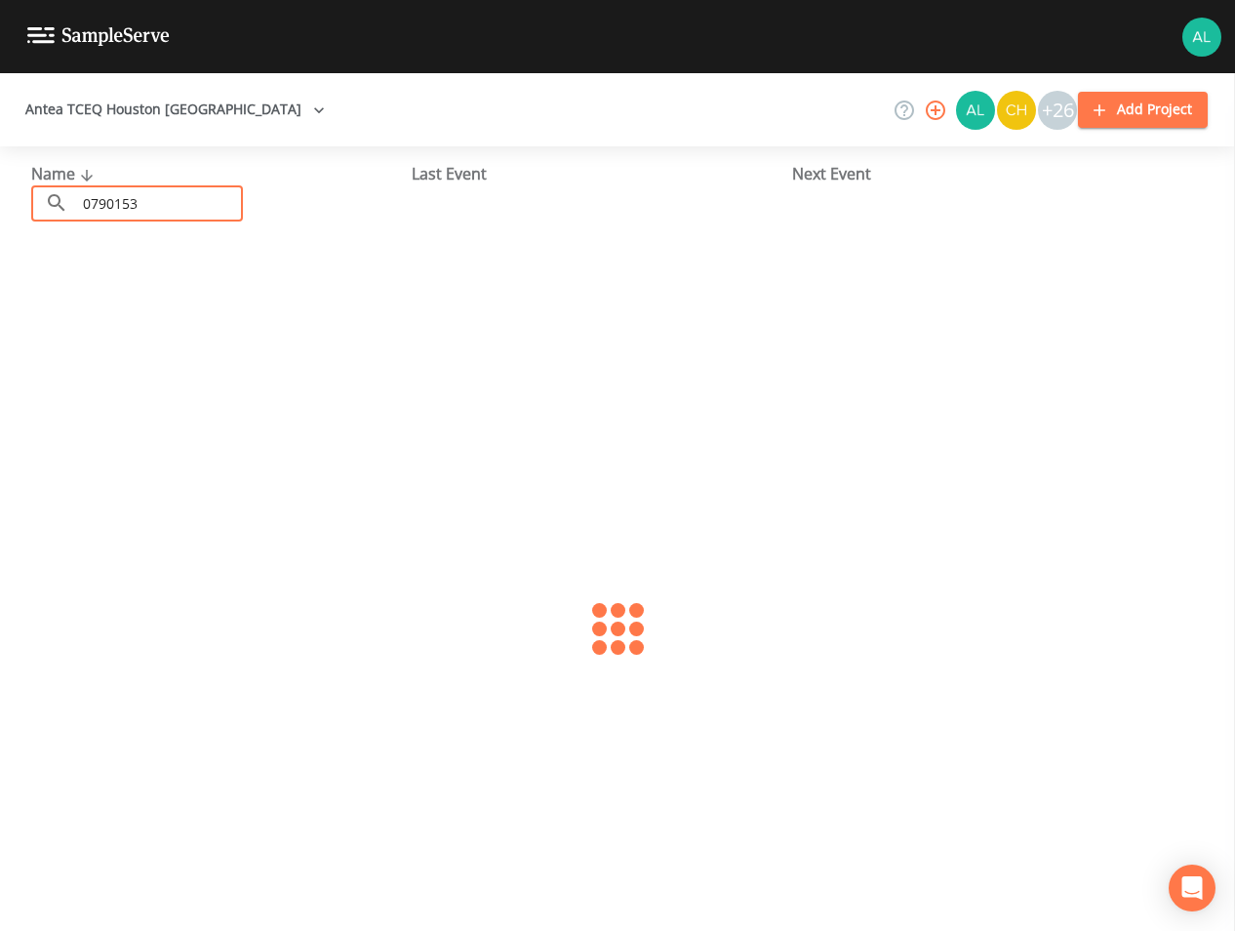
type input "0790153"
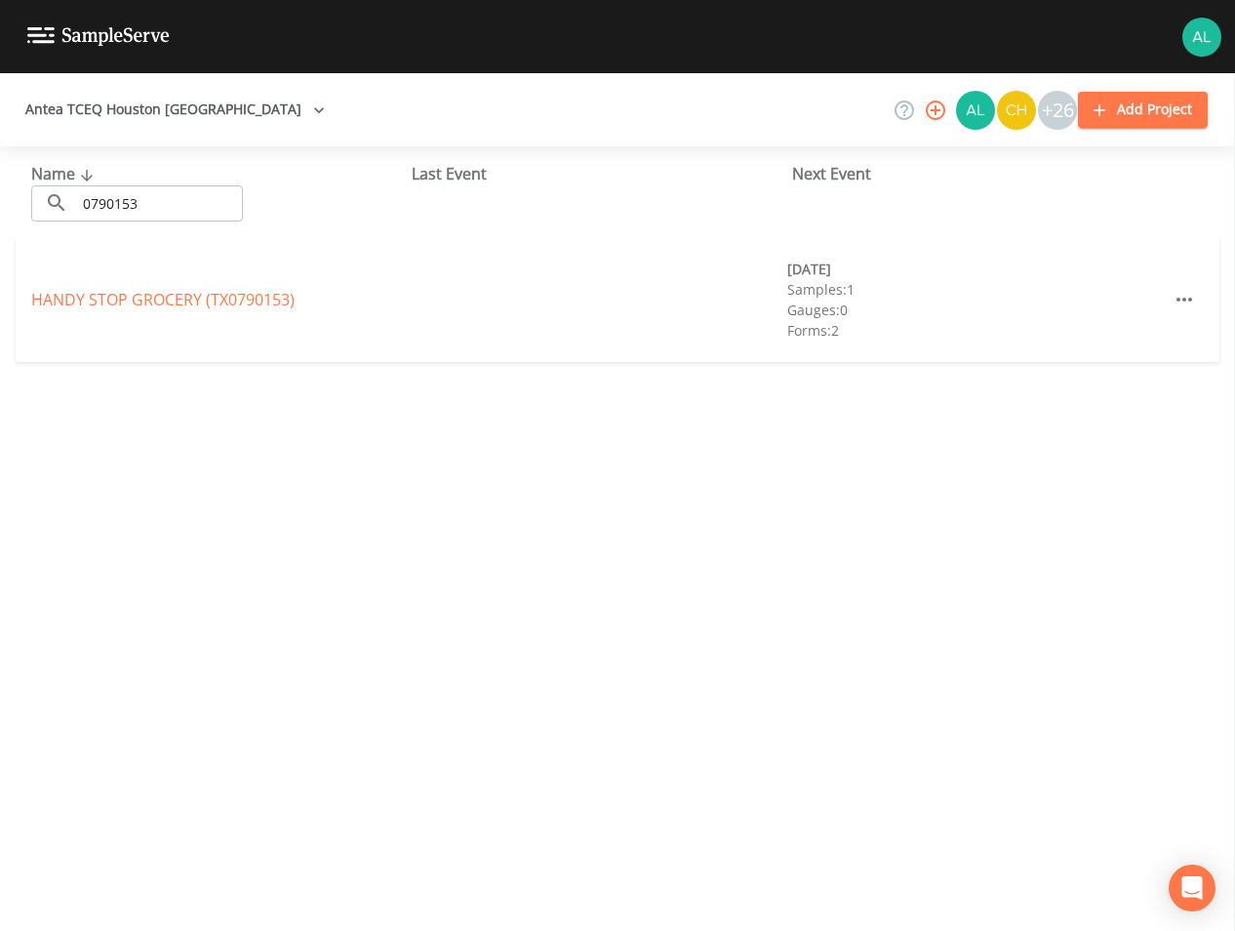
click at [153, 281] on div "HANDY STOP GROCERY (TX0790153) [DATE] Samples: 1 Gauges: 0 Forms: 2" at bounding box center [618, 299] width 1204 height 125
click at [170, 302] on link "HANDY STOP GROCERY (TX0790153)" at bounding box center [162, 299] width 263 height 21
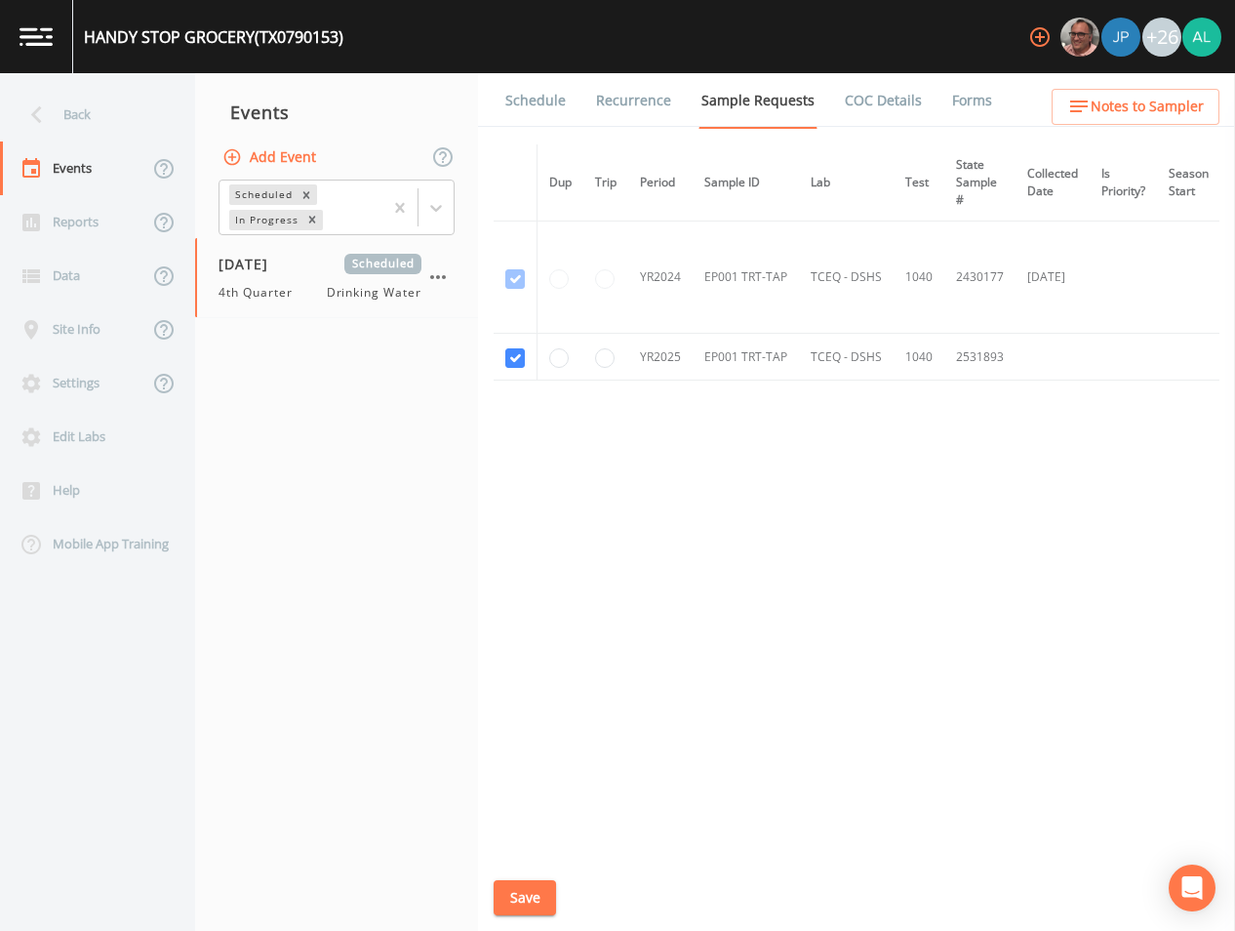
click at [557, 114] on link "Schedule" at bounding box center [536, 100] width 66 height 55
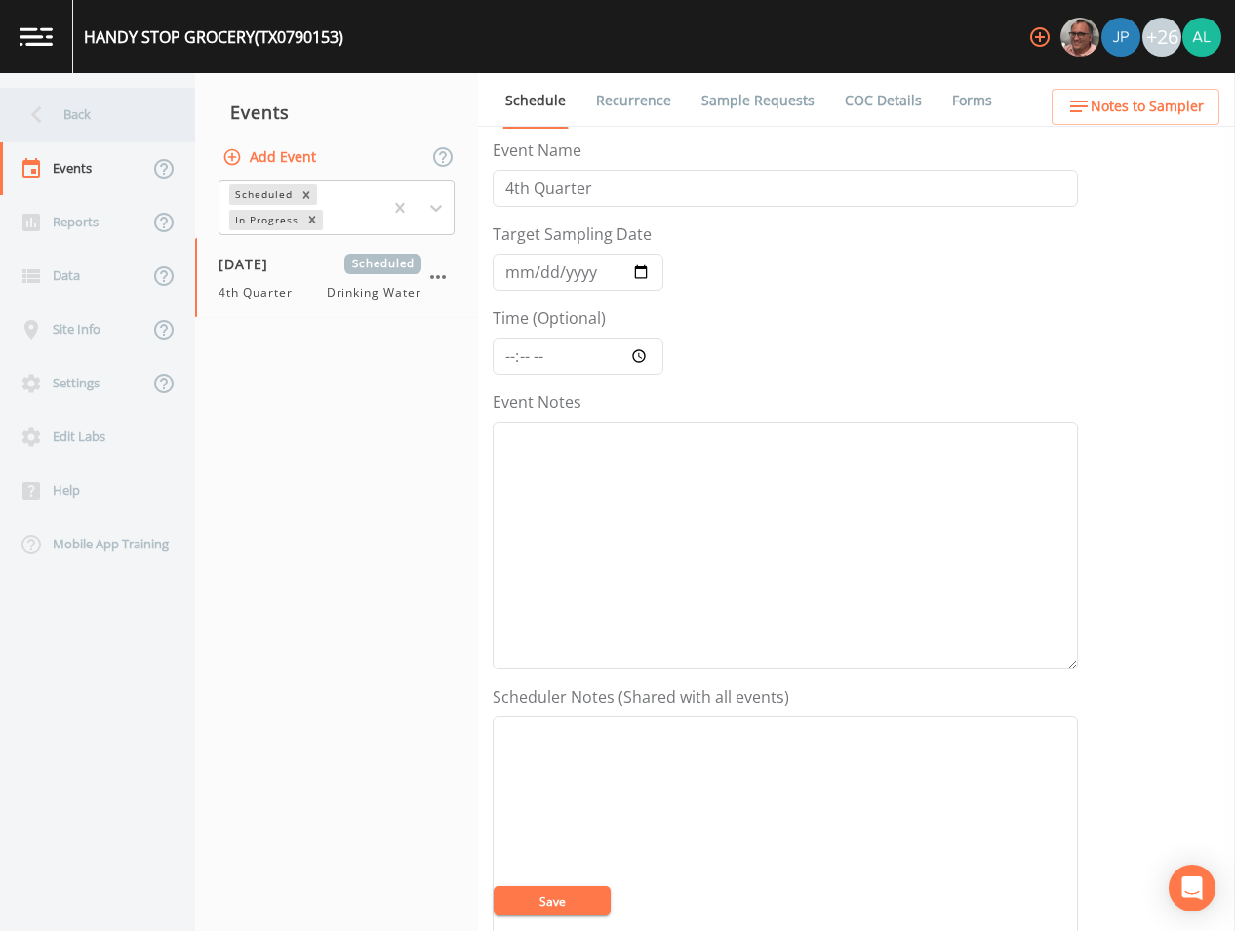
click at [113, 96] on div "Back" at bounding box center [88, 115] width 176 height 54
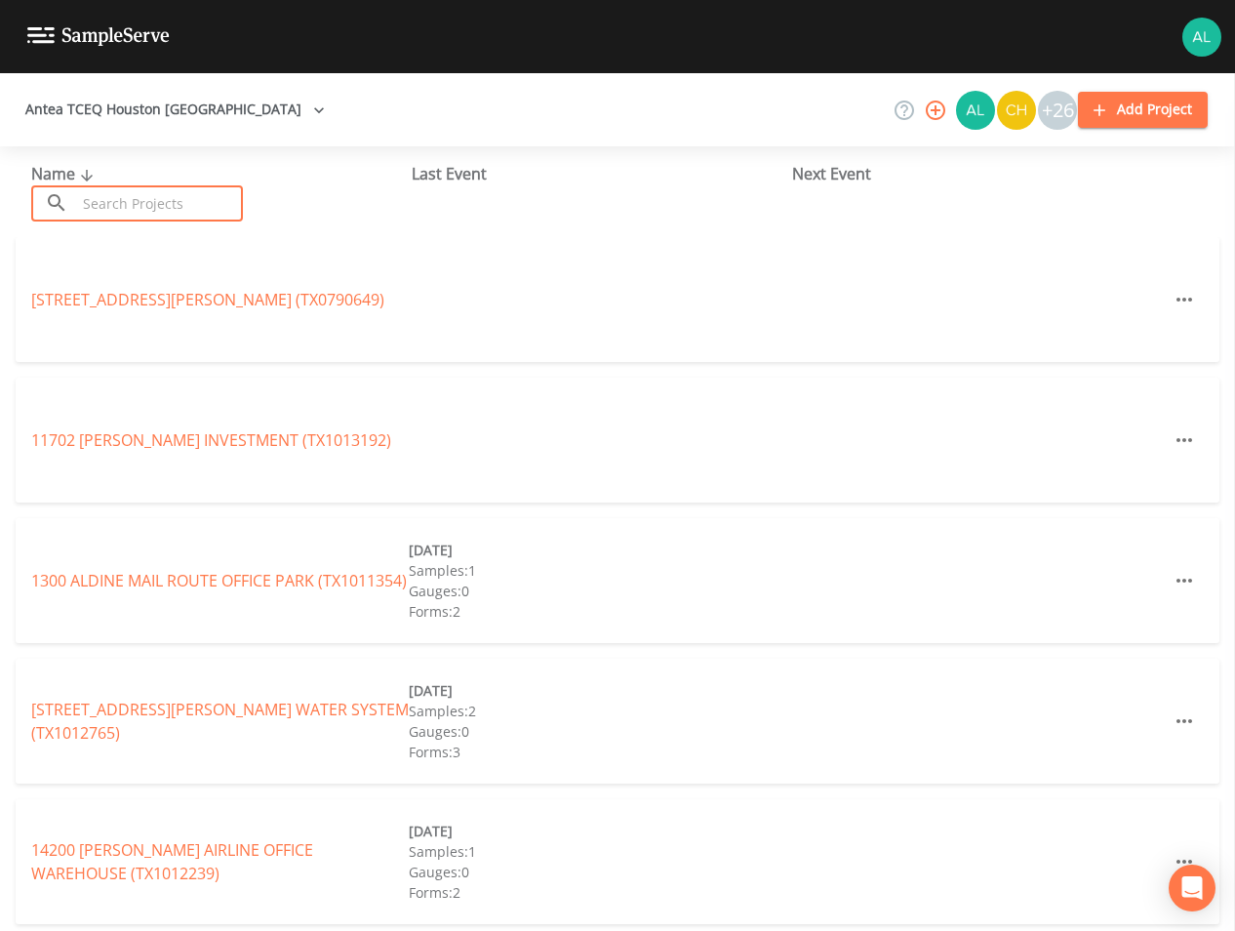
click at [180, 196] on input "text" at bounding box center [159, 203] width 167 height 36
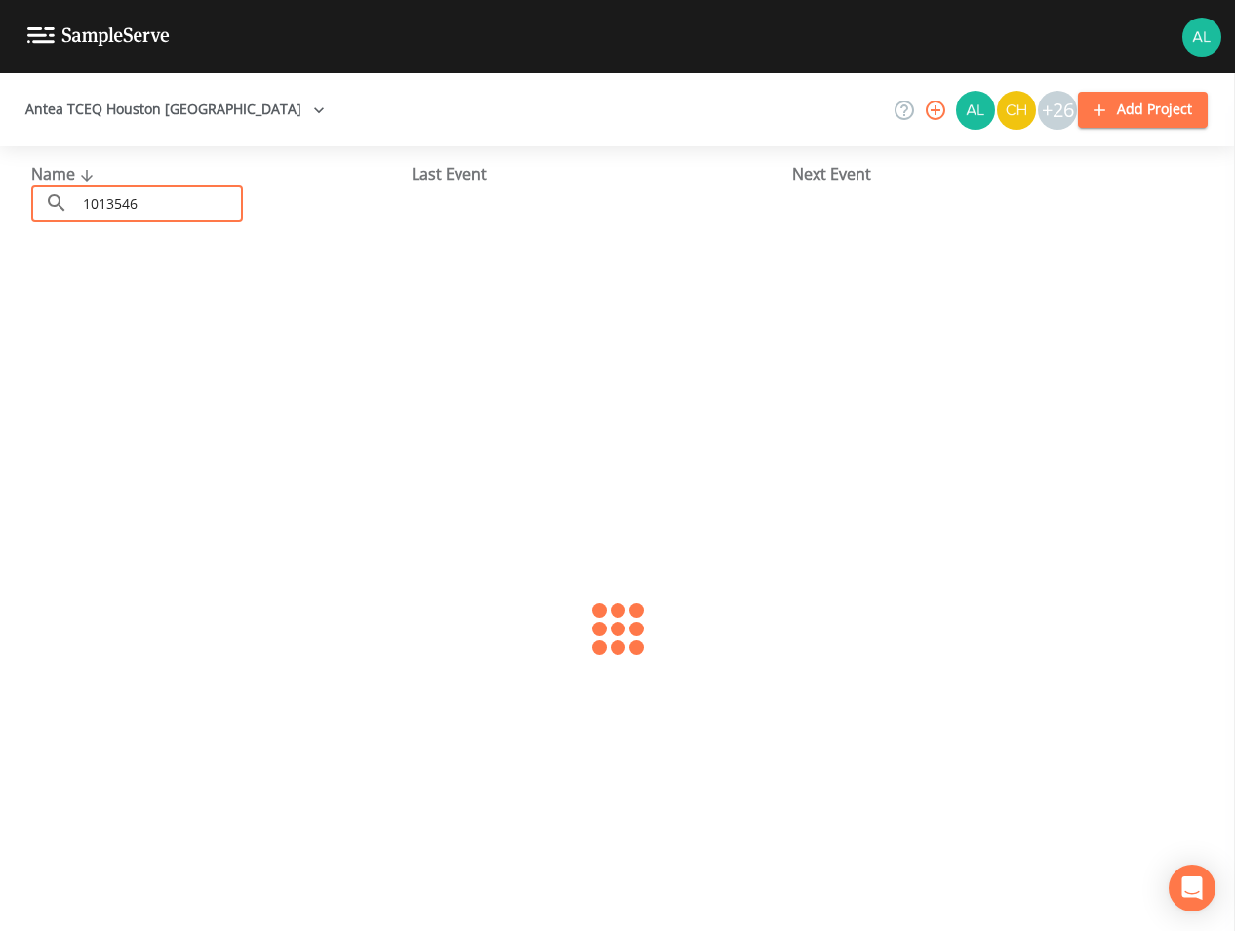
type input "1013546"
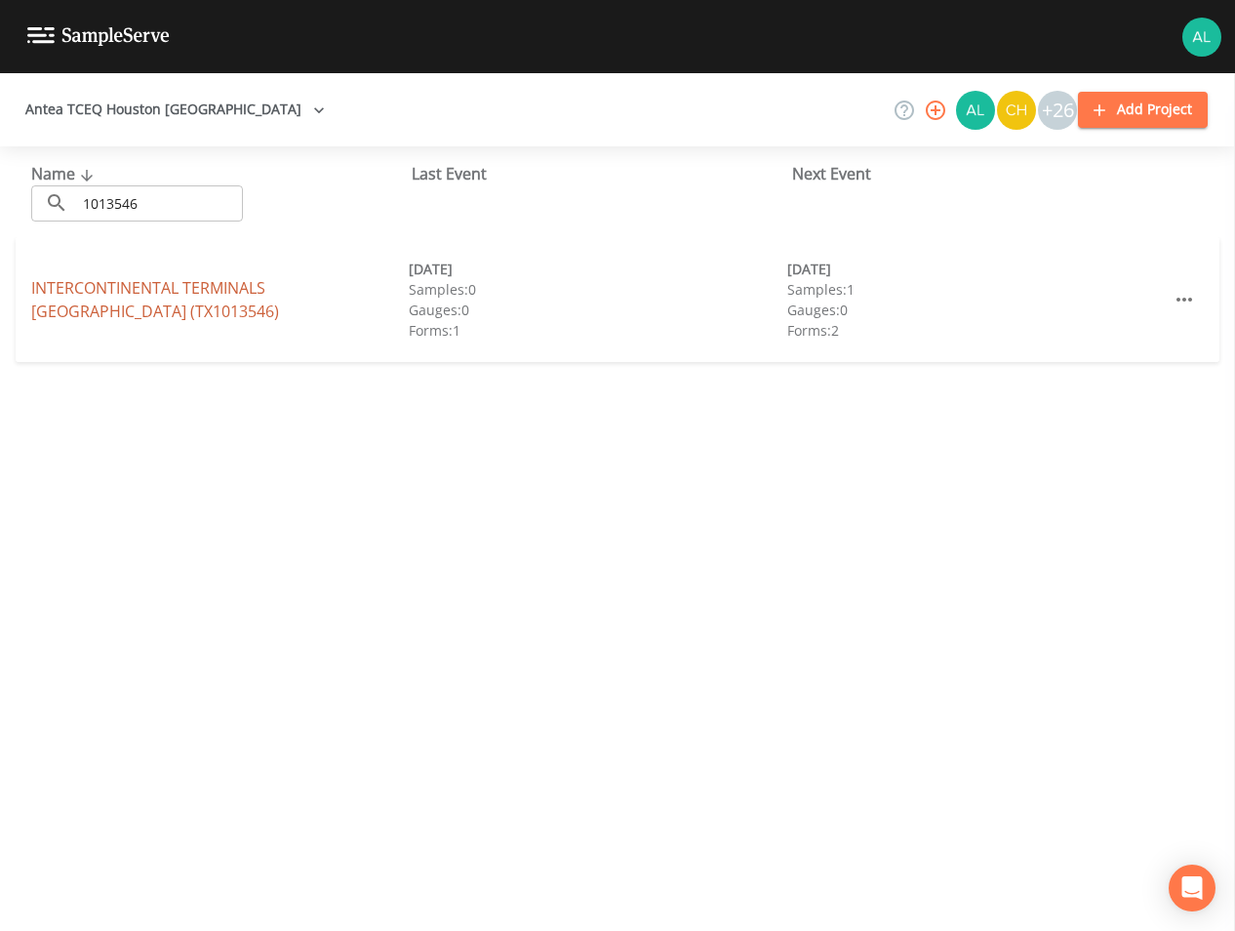
click at [82, 308] on link "[GEOGRAPHIC_DATA])" at bounding box center [155, 299] width 248 height 45
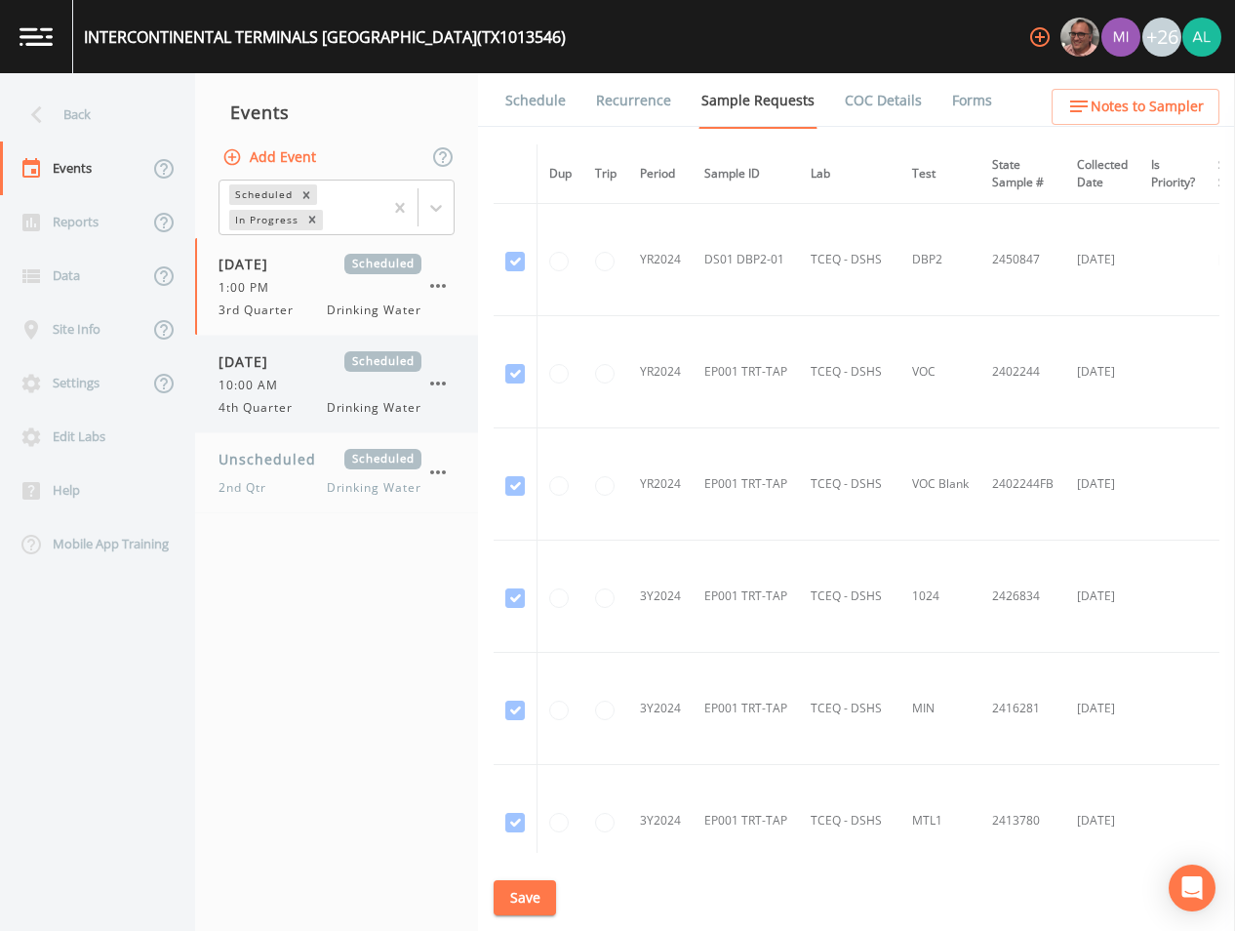
click at [337, 366] on div "[DATE] Scheduled" at bounding box center [320, 361] width 203 height 20
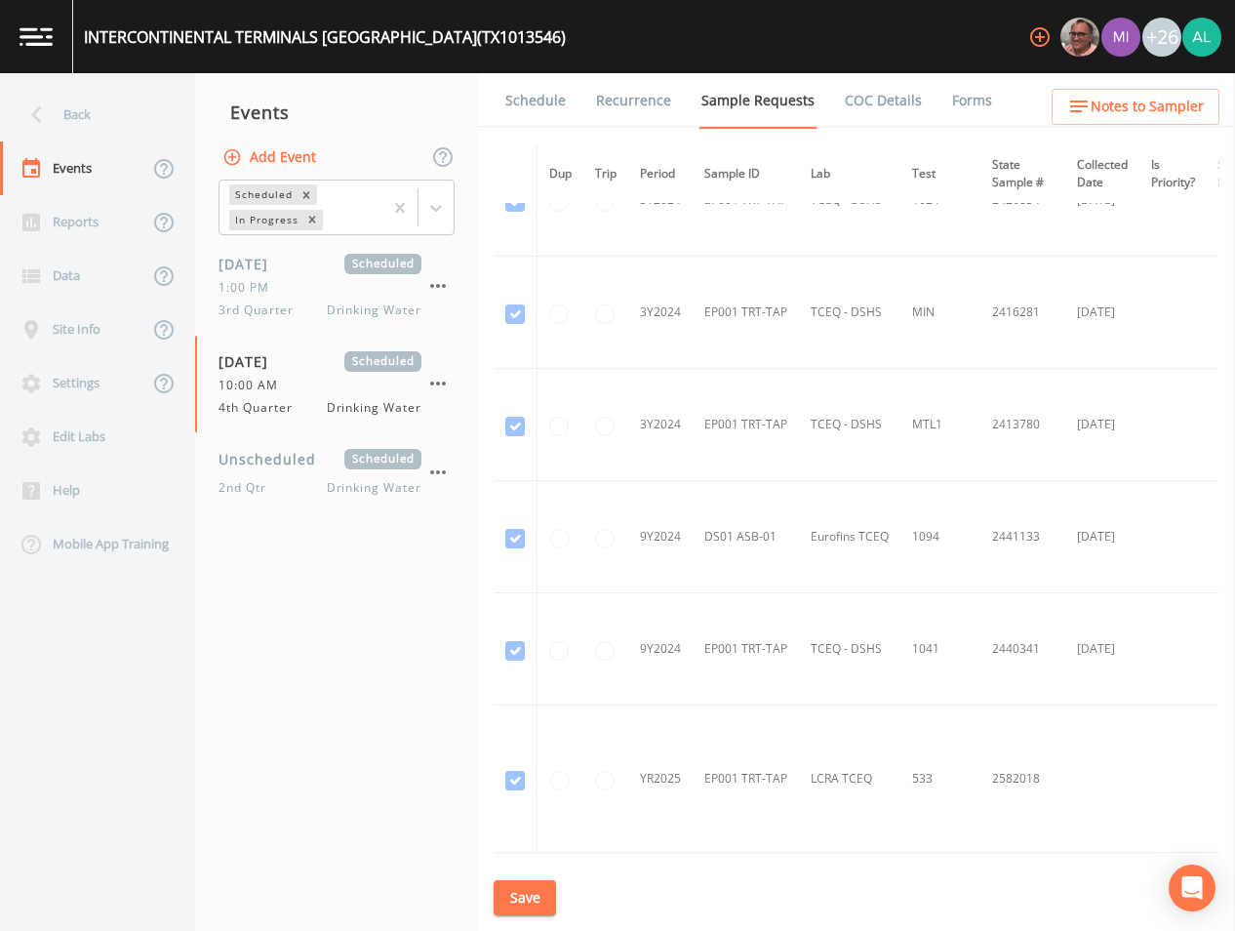
scroll to position [586, 0]
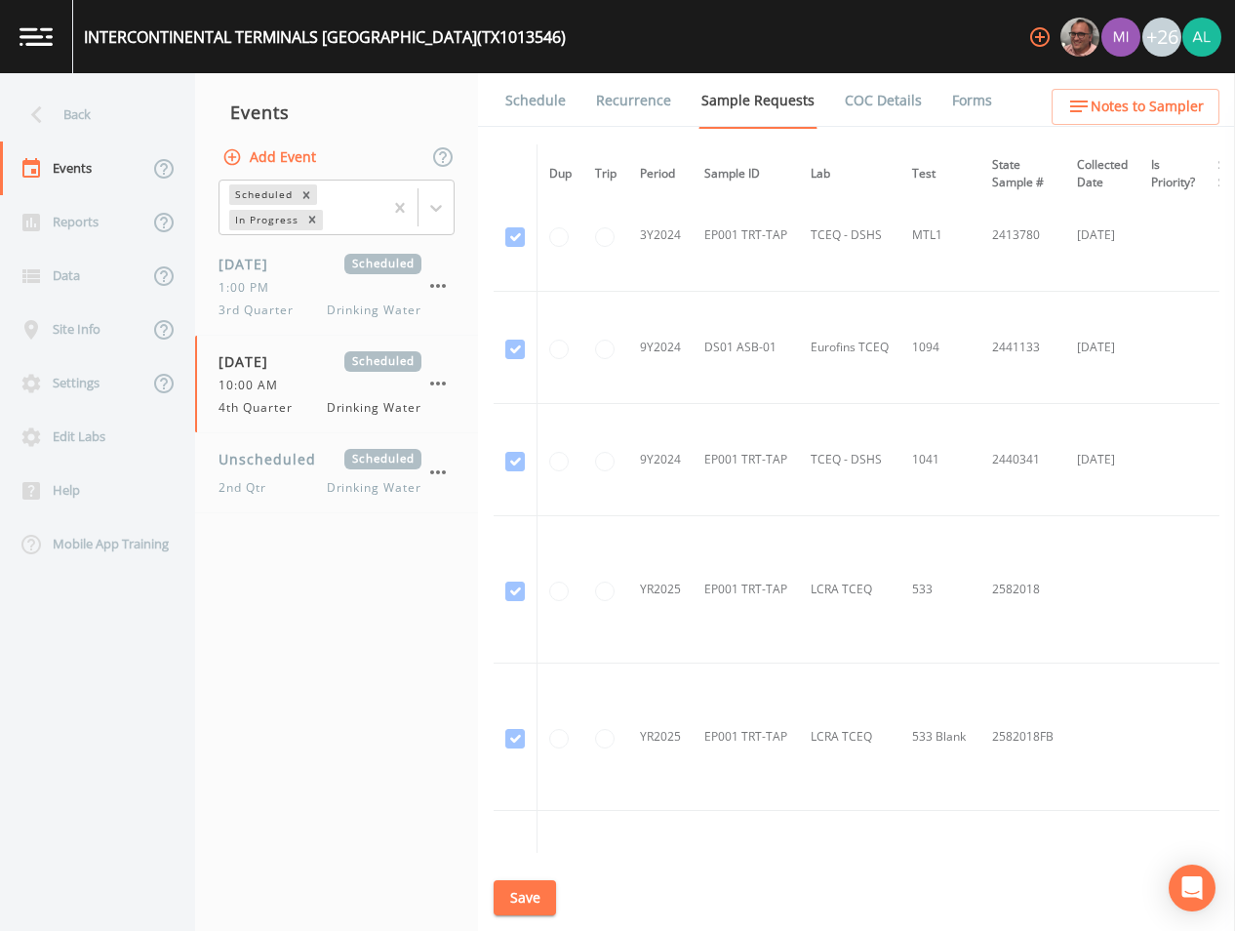
click at [546, 101] on link "Schedule" at bounding box center [536, 100] width 66 height 55
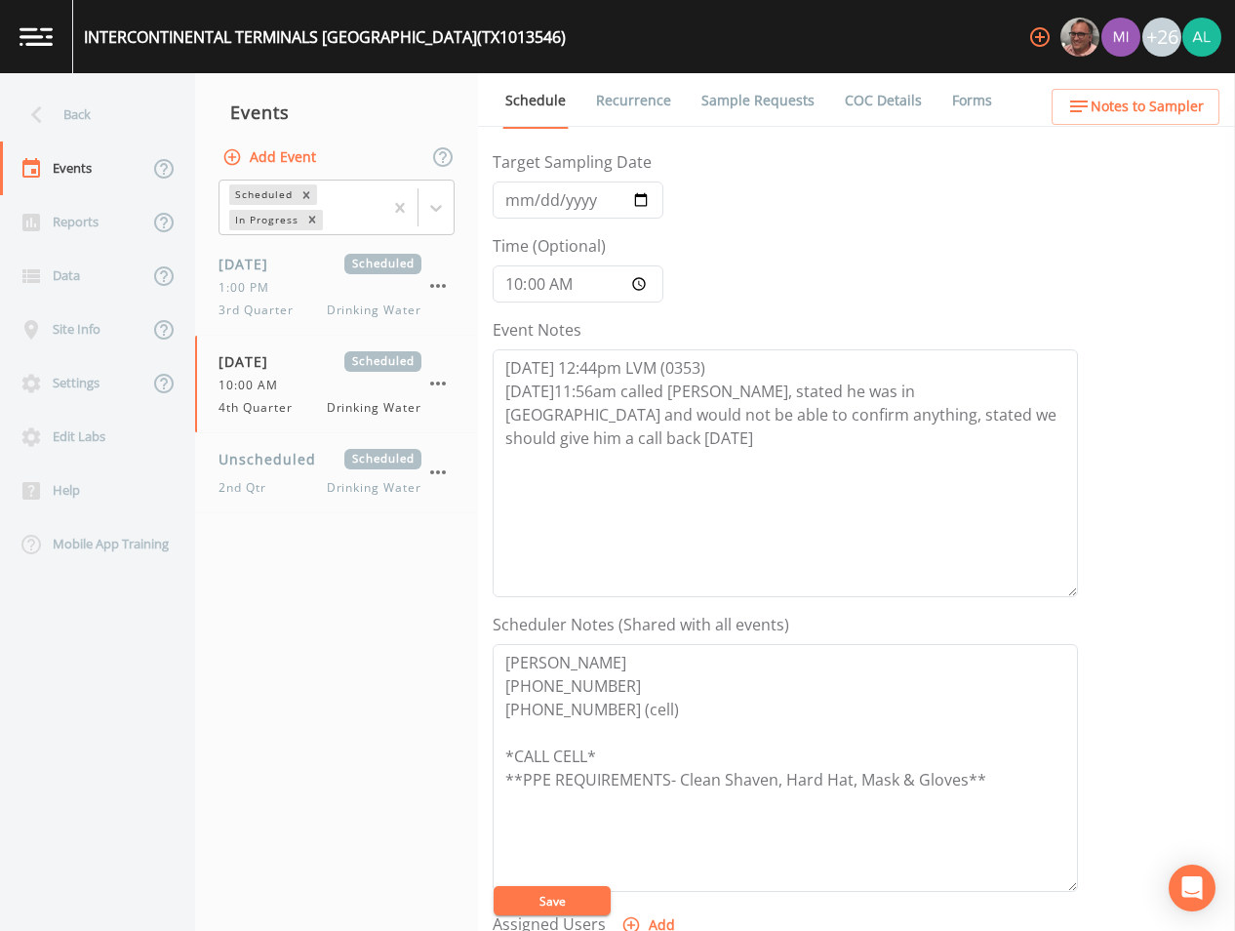
scroll to position [195, 0]
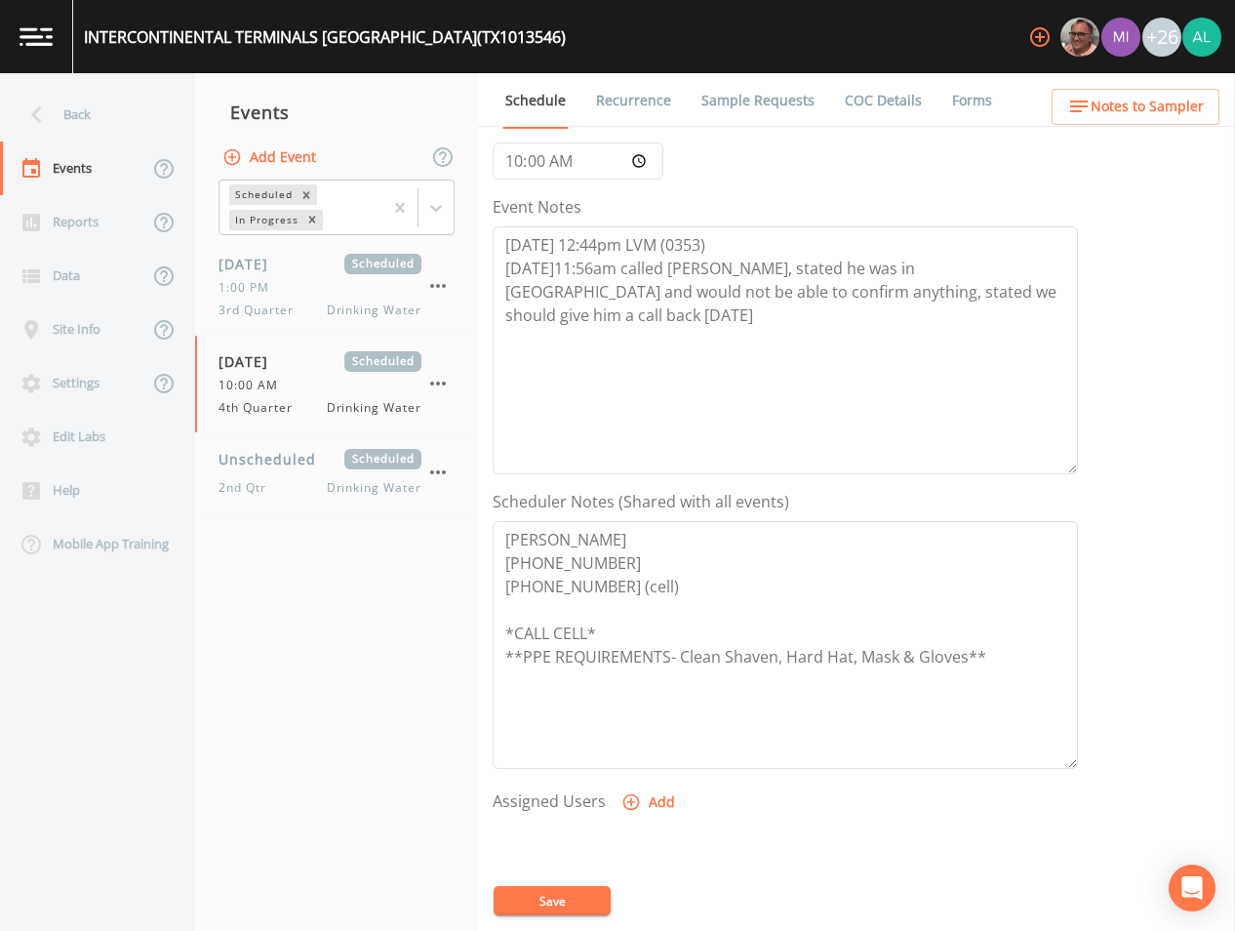
click at [180, 76] on nav "Back Events Reports Data Site Info Settings Edit Labs Help Mobile App Training" at bounding box center [97, 502] width 195 height 858
click at [139, 118] on div "Back" at bounding box center [88, 115] width 176 height 54
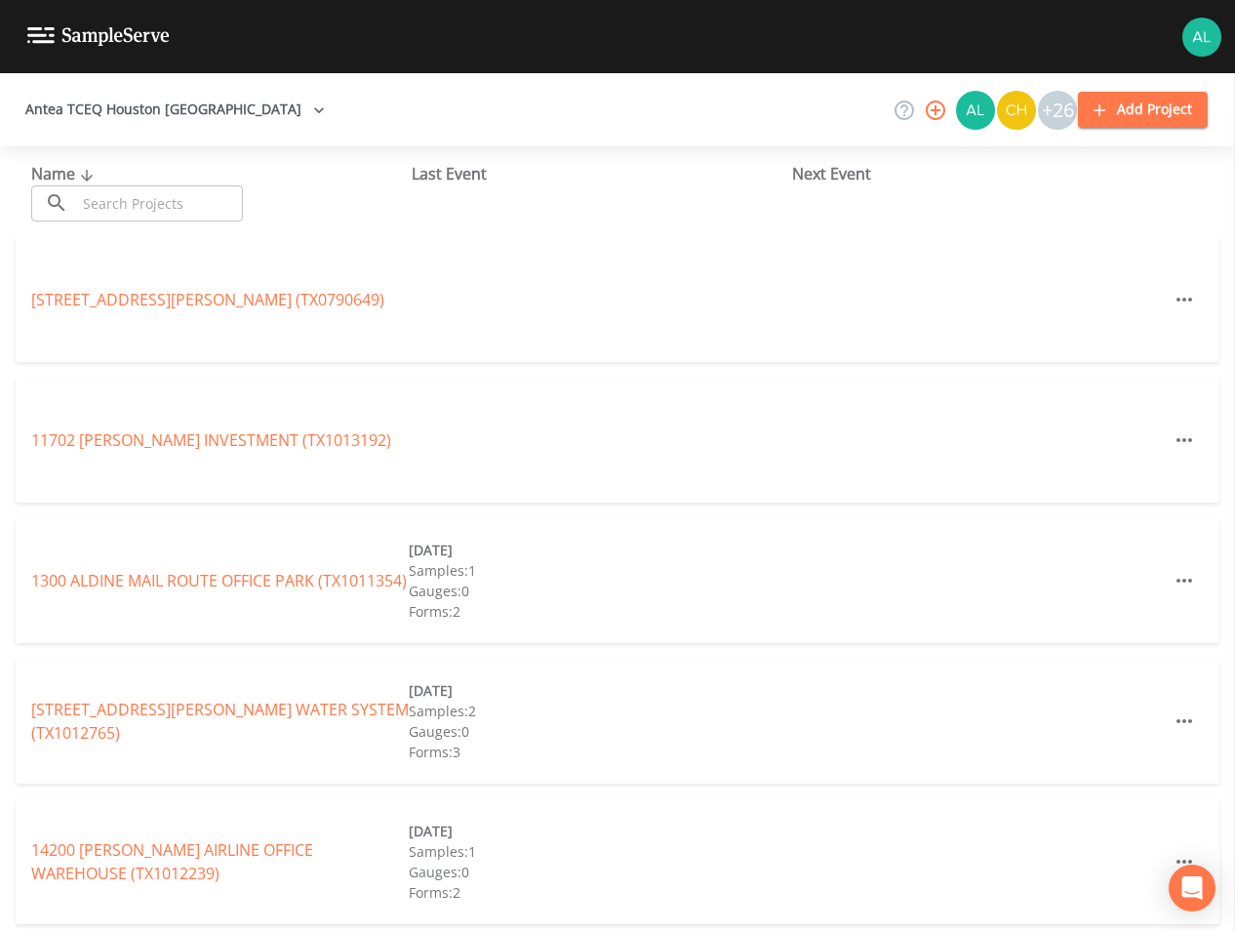
drag, startPoint x: 139, startPoint y: 118, endPoint x: 137, endPoint y: 213, distance: 94.7
click at [137, 213] on input "text" at bounding box center [159, 203] width 167 height 36
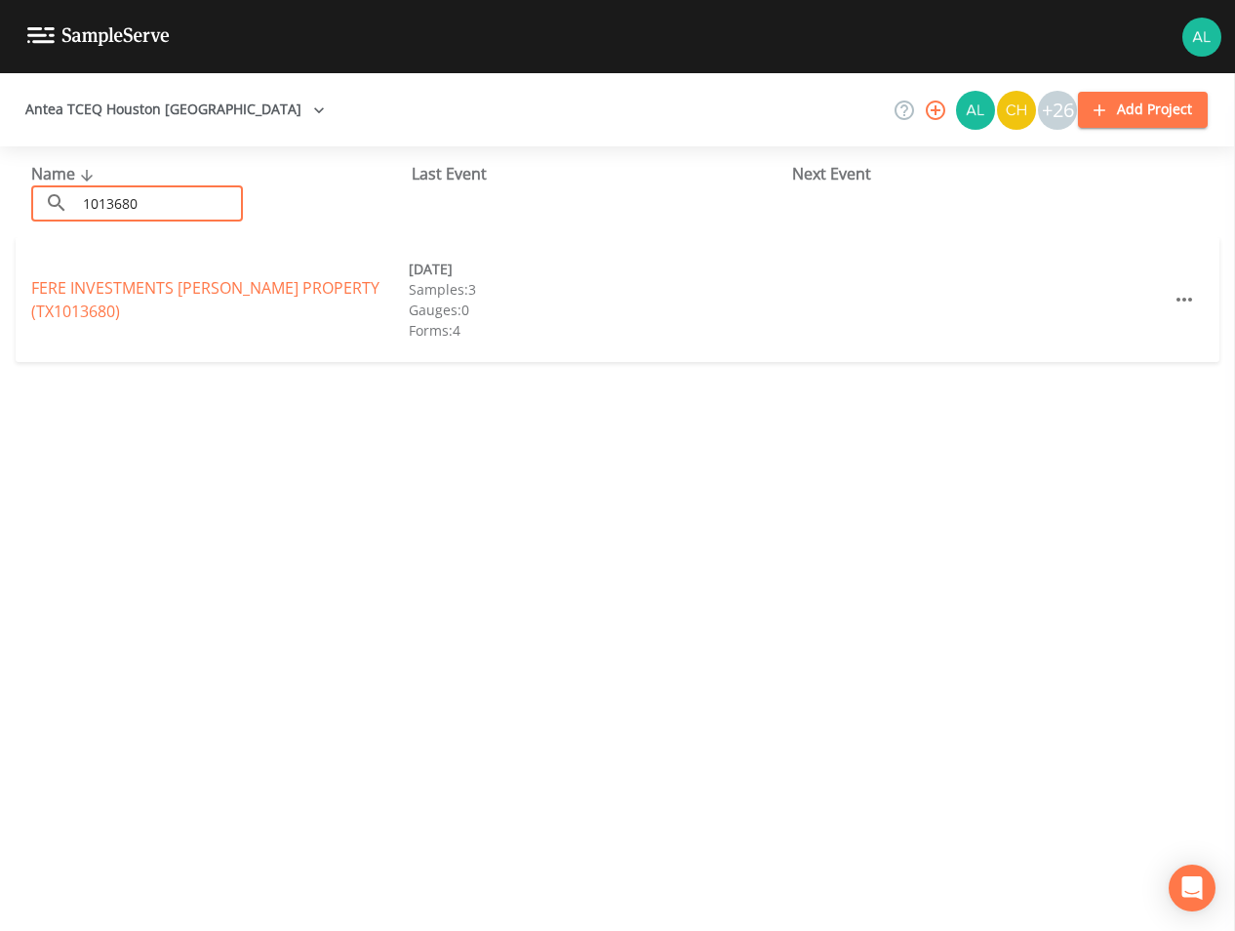
drag, startPoint x: 161, startPoint y: 205, endPoint x: -73, endPoint y: 195, distance: 234.4
click at [0, 195] on html "Antea TCEQ Houston [GEOGRAPHIC_DATA] +26 Add Project Name ​ 1013680 ​ Last Even…" at bounding box center [617, 465] width 1235 height 931
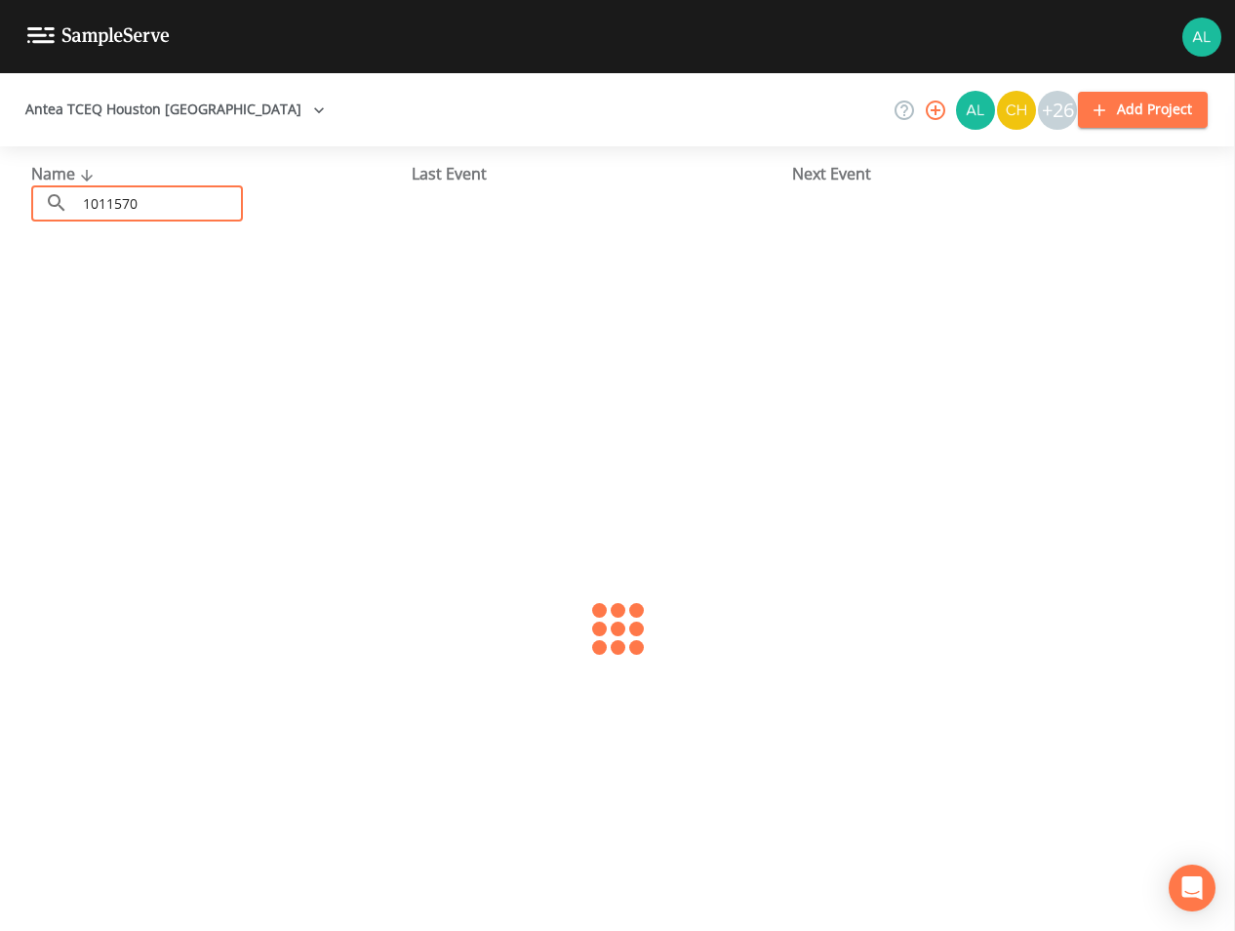
type input "1011570"
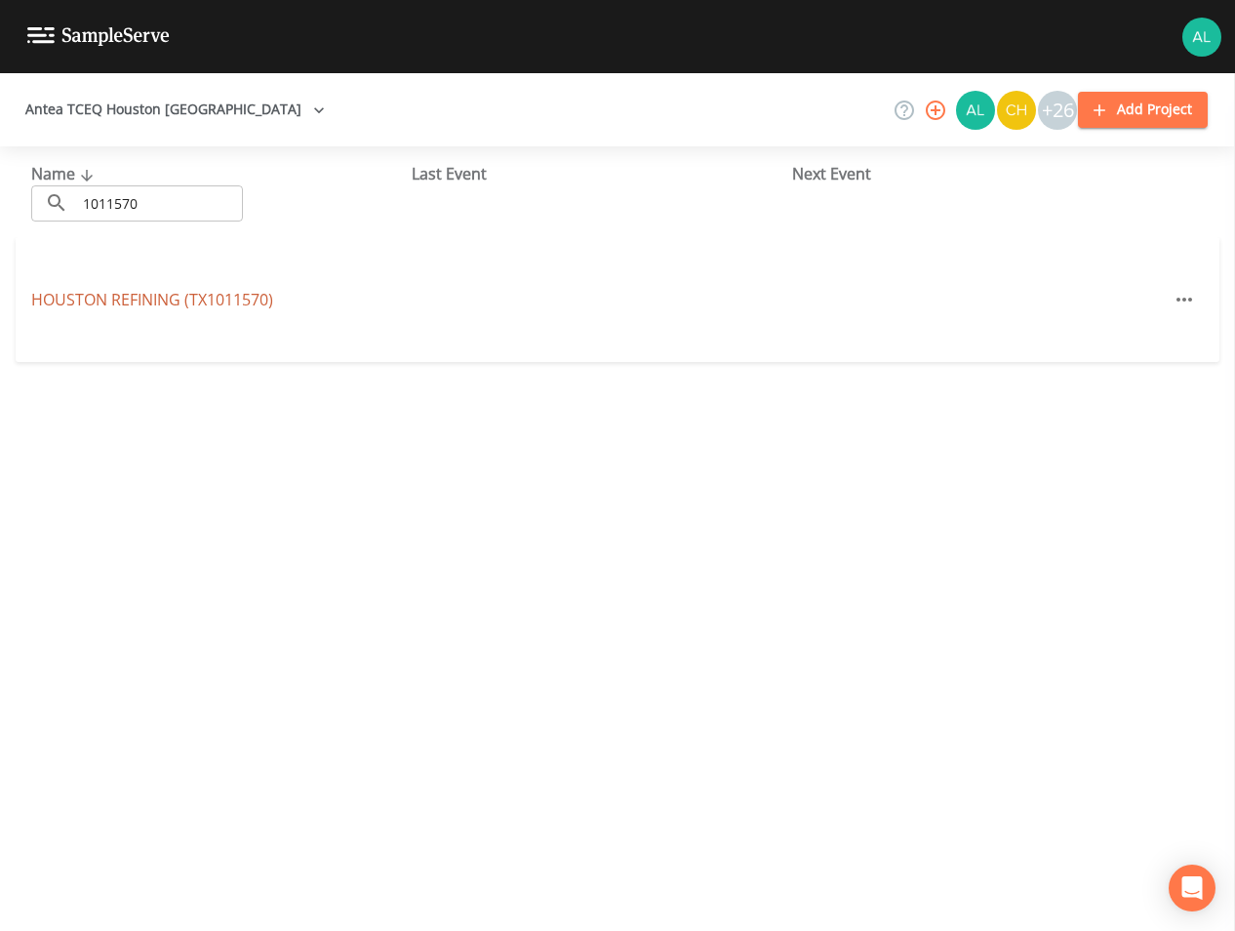
click at [228, 294] on link "HOUSTON REFINING (TX1011570)" at bounding box center [152, 299] width 242 height 21
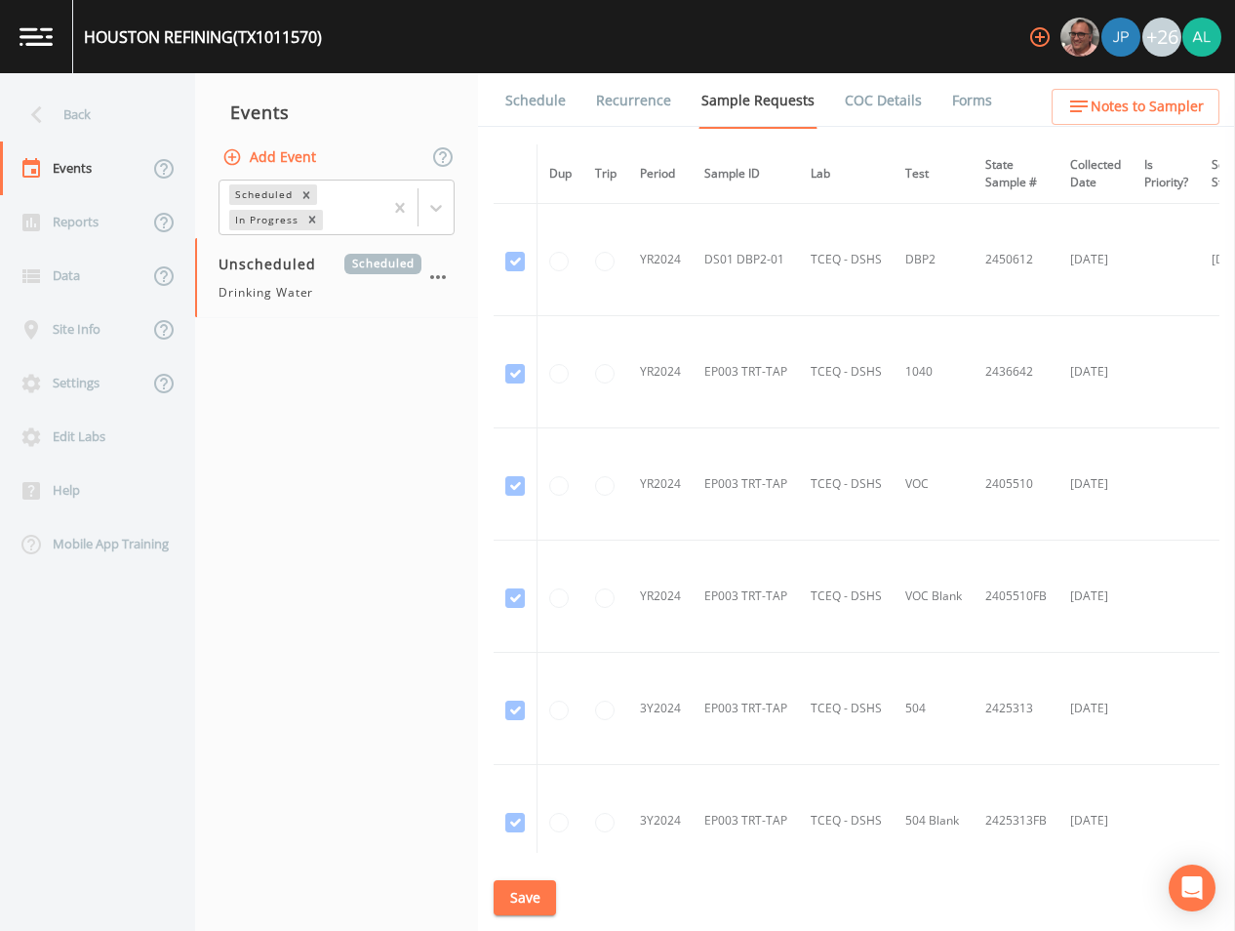
click at [534, 121] on link "Schedule" at bounding box center [536, 100] width 66 height 55
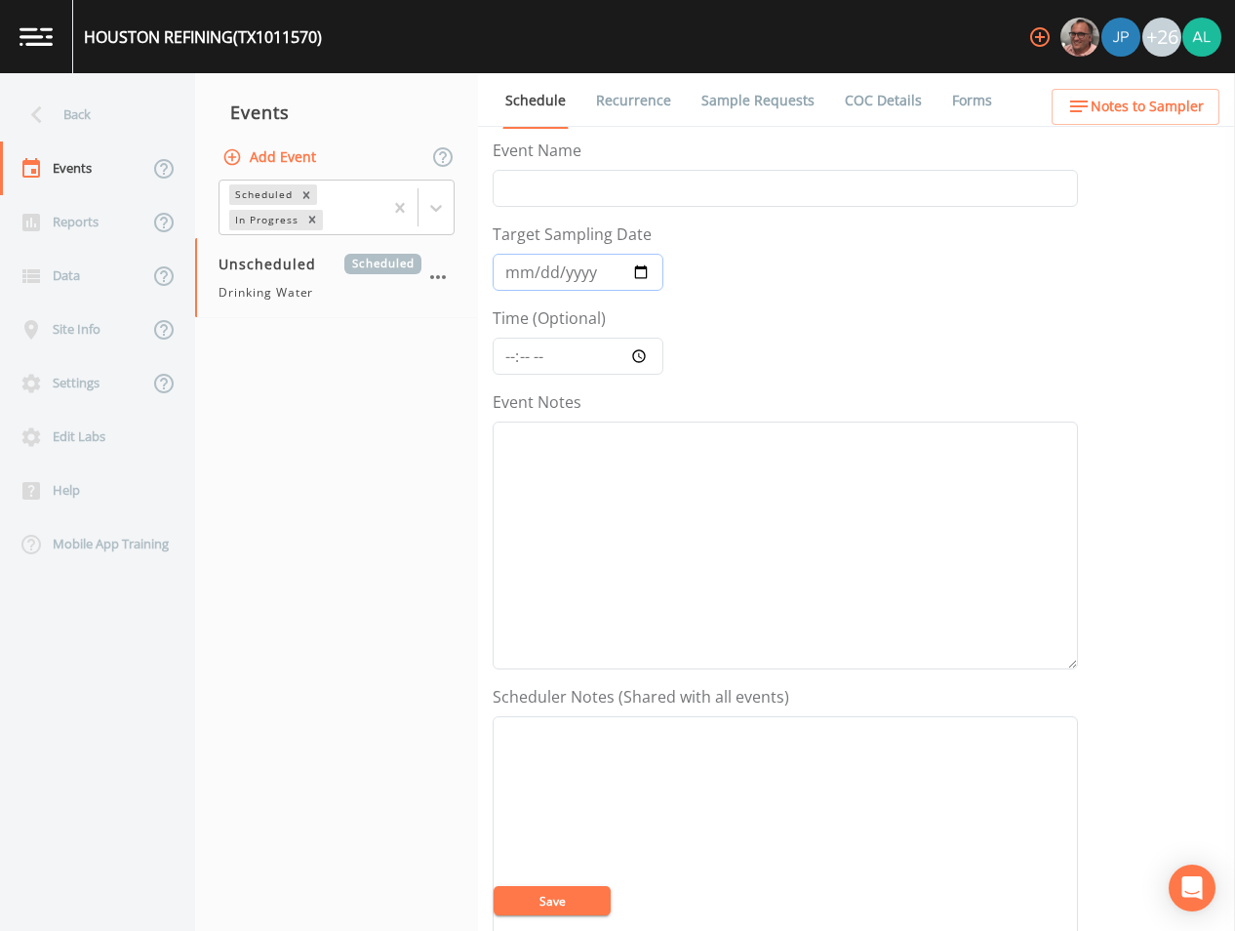
click at [523, 267] on input "Target Sampling Date" at bounding box center [578, 272] width 171 height 37
type input "[DATE]"
click at [537, 186] on input "Event Name" at bounding box center [786, 188] width 586 height 37
type input "4th Quarter"
click at [504, 349] on input "Time (Optional)" at bounding box center [578, 356] width 171 height 37
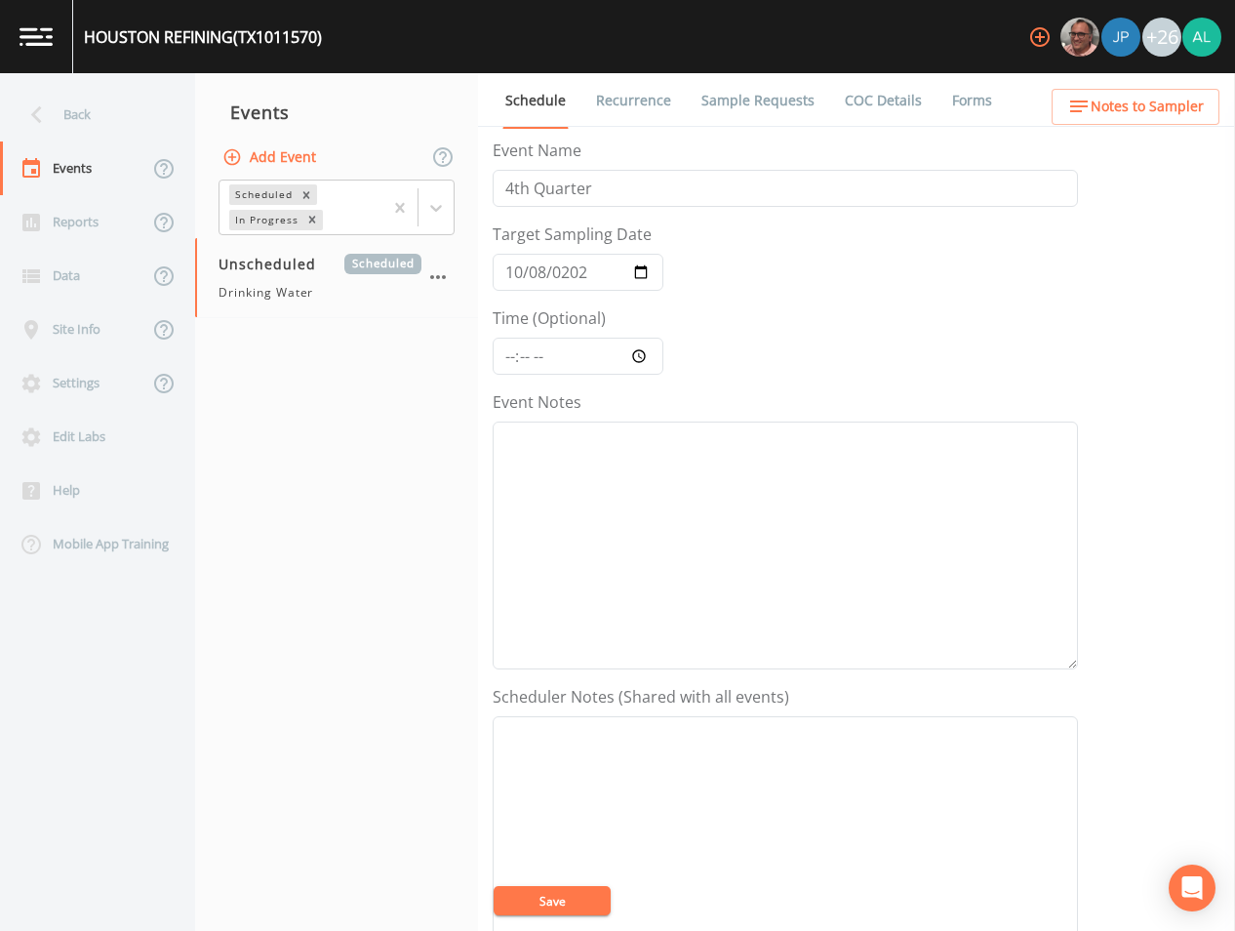
click at [478, 359] on div "Back Events Reports Data Site Info Settings Edit Labs Help Mobile App Training …" at bounding box center [617, 502] width 1235 height 858
drag, startPoint x: 478, startPoint y: 359, endPoint x: 512, endPoint y: 359, distance: 34.2
click at [512, 359] on input "Time (Optional)" at bounding box center [578, 356] width 171 height 37
type input "08:00"
click at [577, 562] on textarea "Event Notes" at bounding box center [786, 546] width 586 height 248
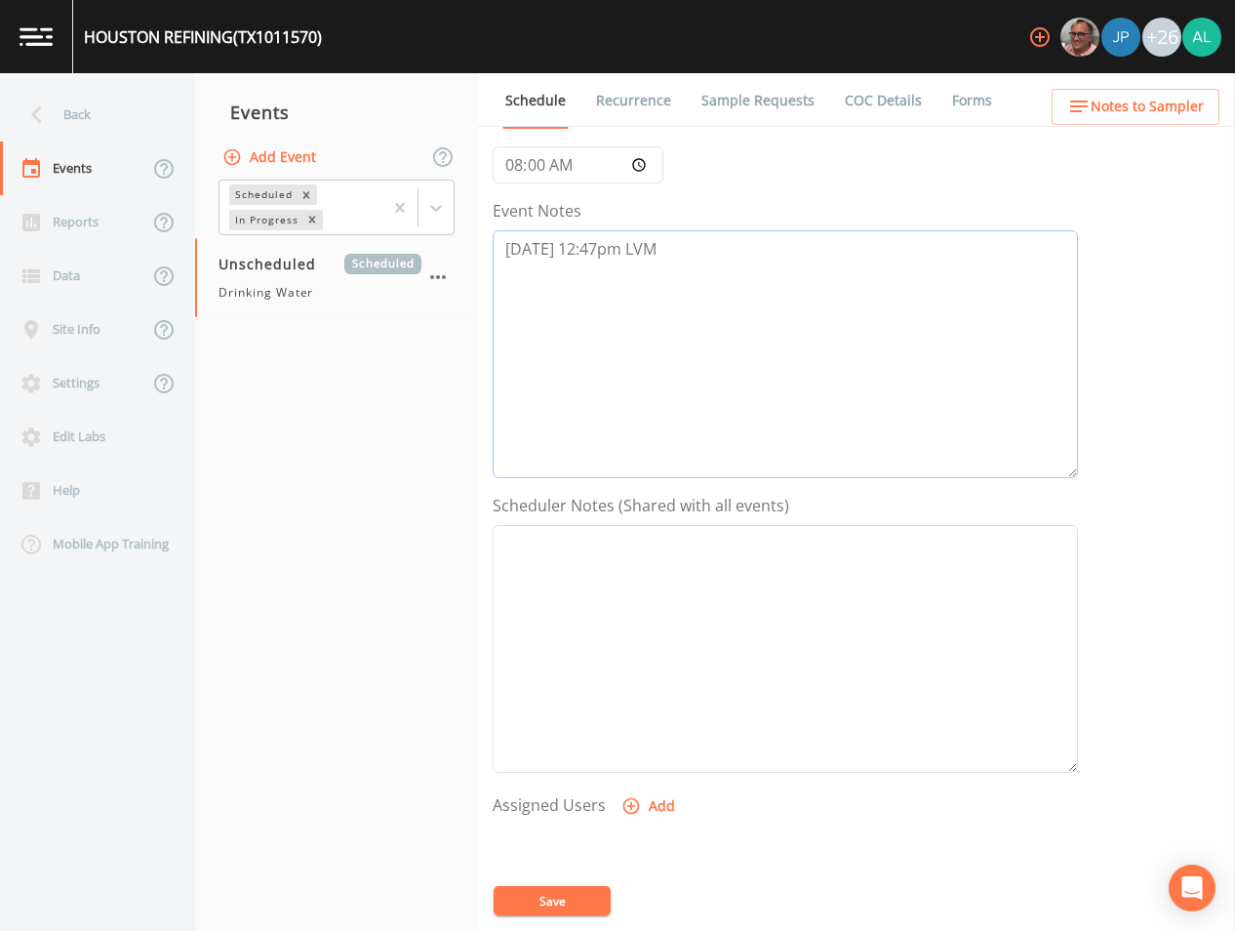
scroll to position [446, 0]
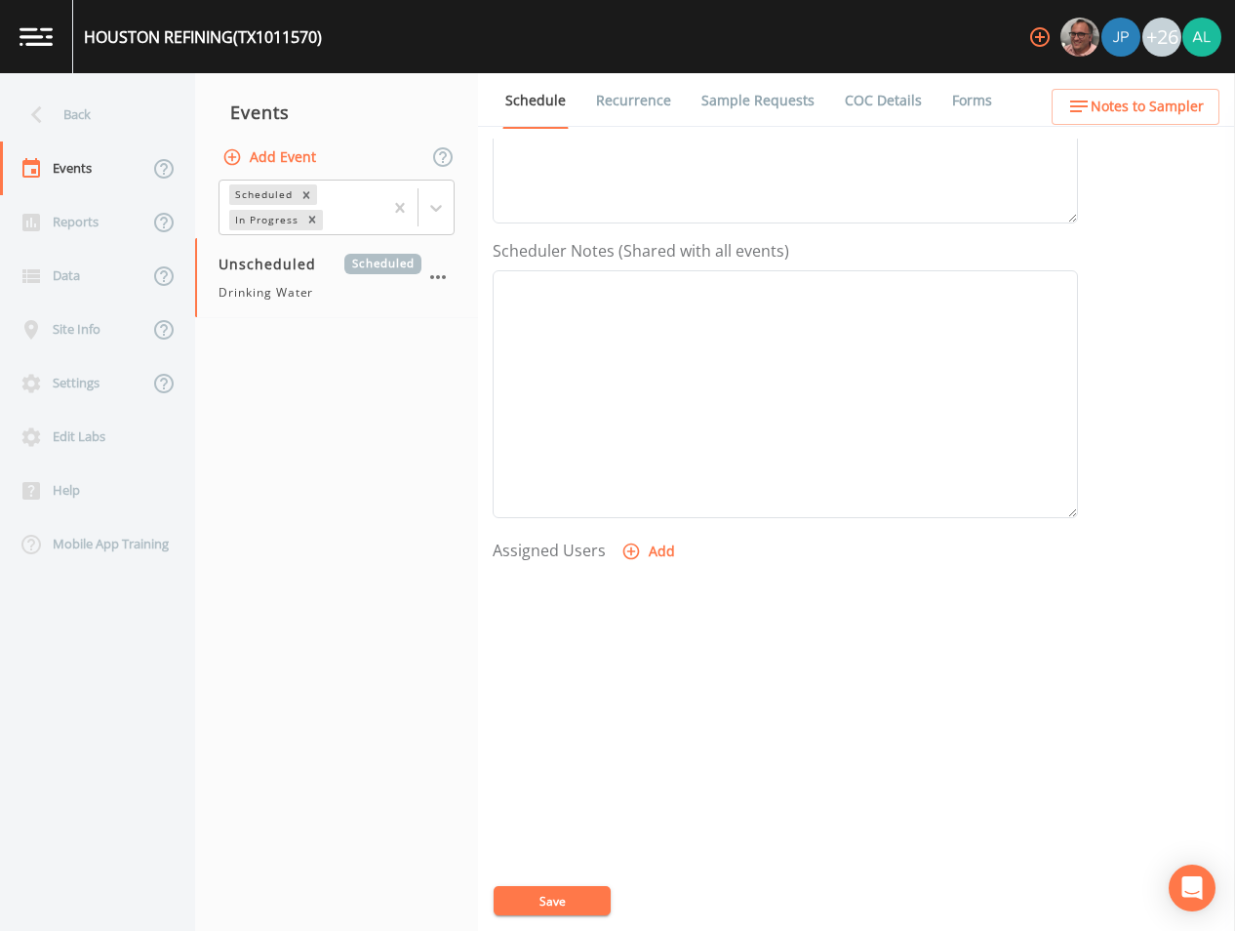
click at [637, 552] on icon "button" at bounding box center [632, 552] width 20 height 20
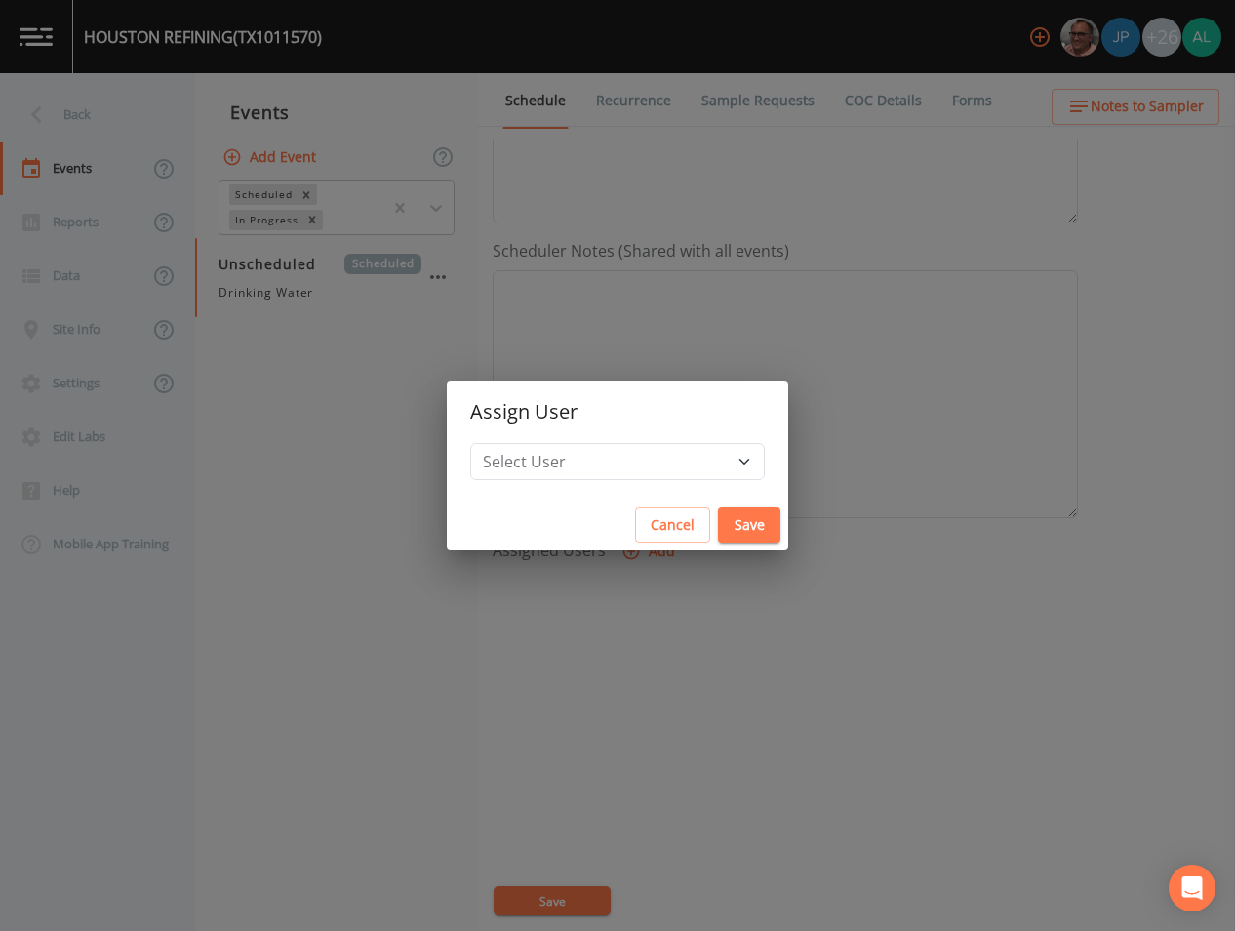
click at [630, 436] on h2 "Assign User" at bounding box center [618, 412] width 342 height 62
click at [629, 436] on h2 "Assign User" at bounding box center [618, 412] width 342 height 62
click at [629, 461] on select "Select User [PERSON_NAME] [PERSON_NAME] [PERSON_NAME] [PERSON_NAME] [PERSON_NAM…" at bounding box center [617, 461] width 295 height 37
click at [514, 443] on select "Select User [PERSON_NAME] [PERSON_NAME] [PERSON_NAME] [PERSON_NAME] [PERSON_NAM…" at bounding box center [617, 461] width 295 height 37
click at [728, 526] on button "Save" at bounding box center [749, 525] width 62 height 36
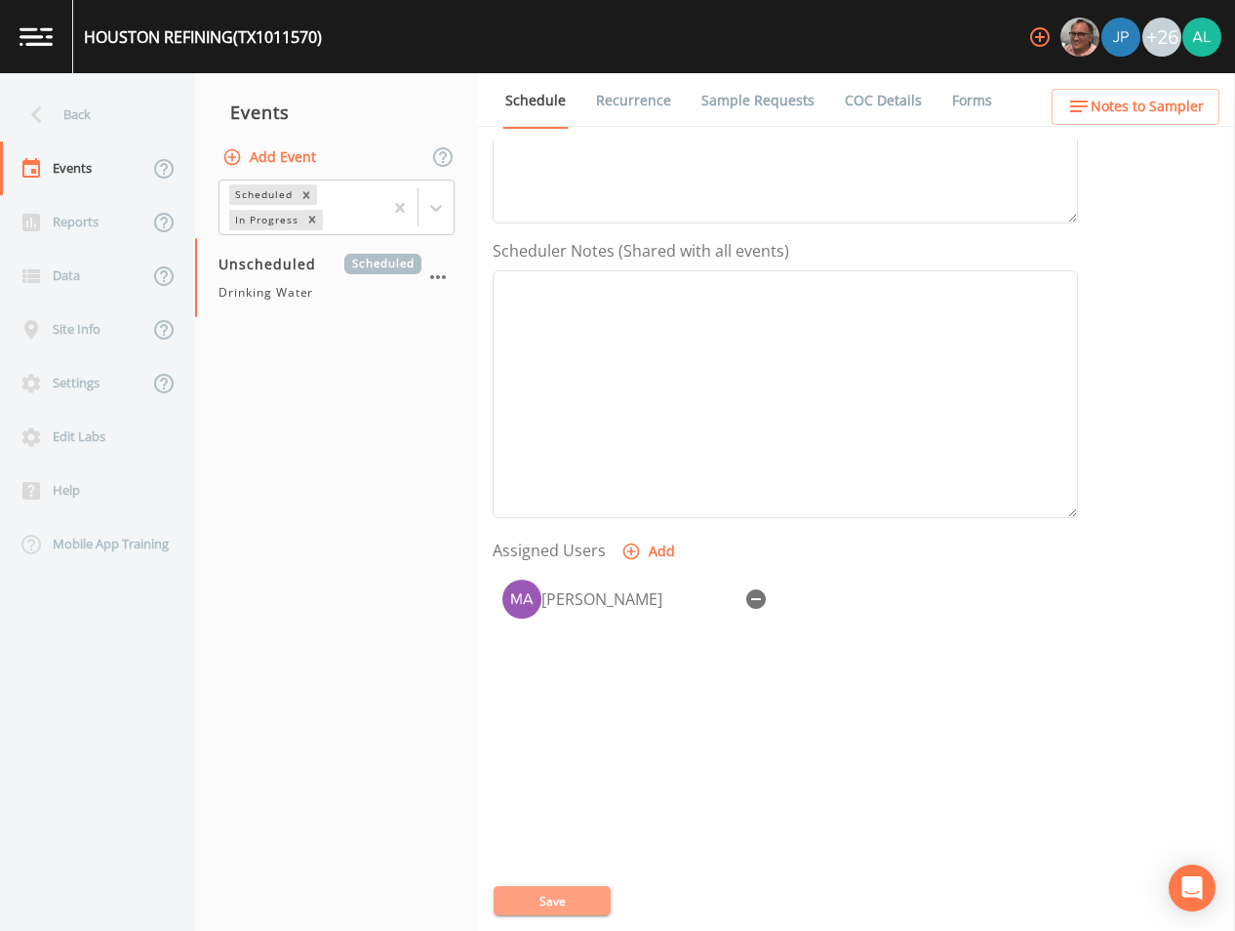
click at [552, 890] on button "Save" at bounding box center [552, 900] width 117 height 29
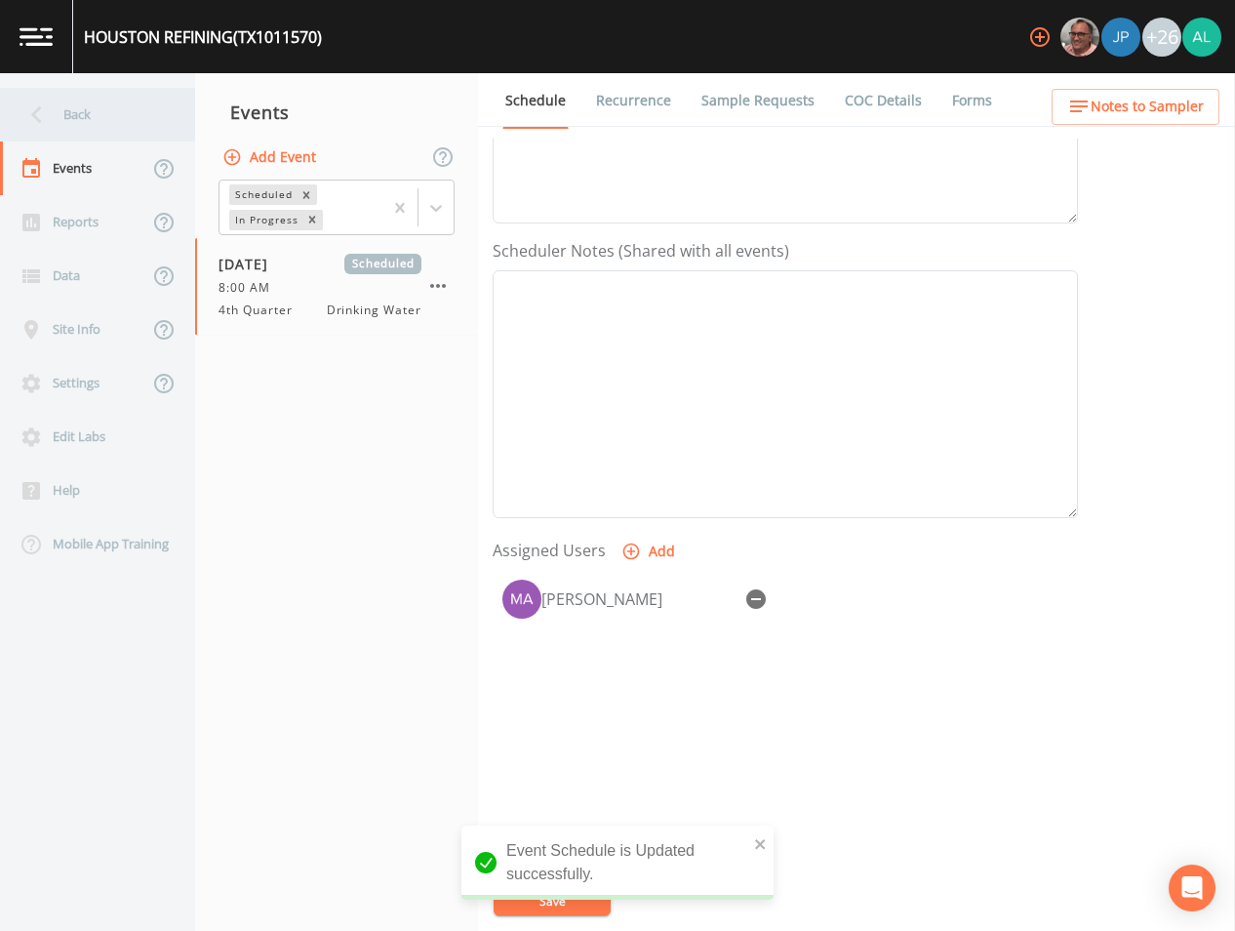
click at [134, 111] on div "Back" at bounding box center [88, 115] width 176 height 54
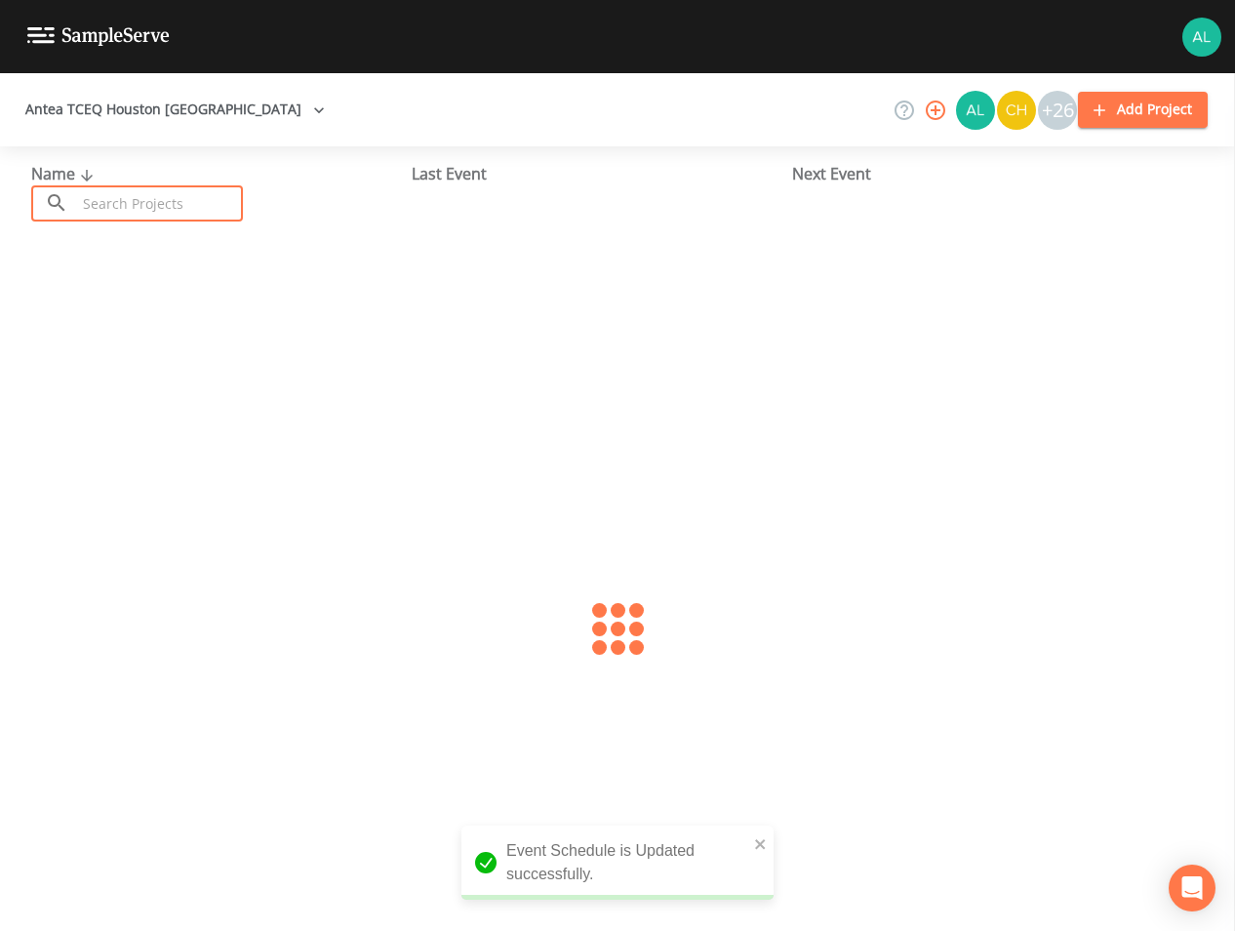
click at [128, 193] on input "text" at bounding box center [159, 203] width 167 height 36
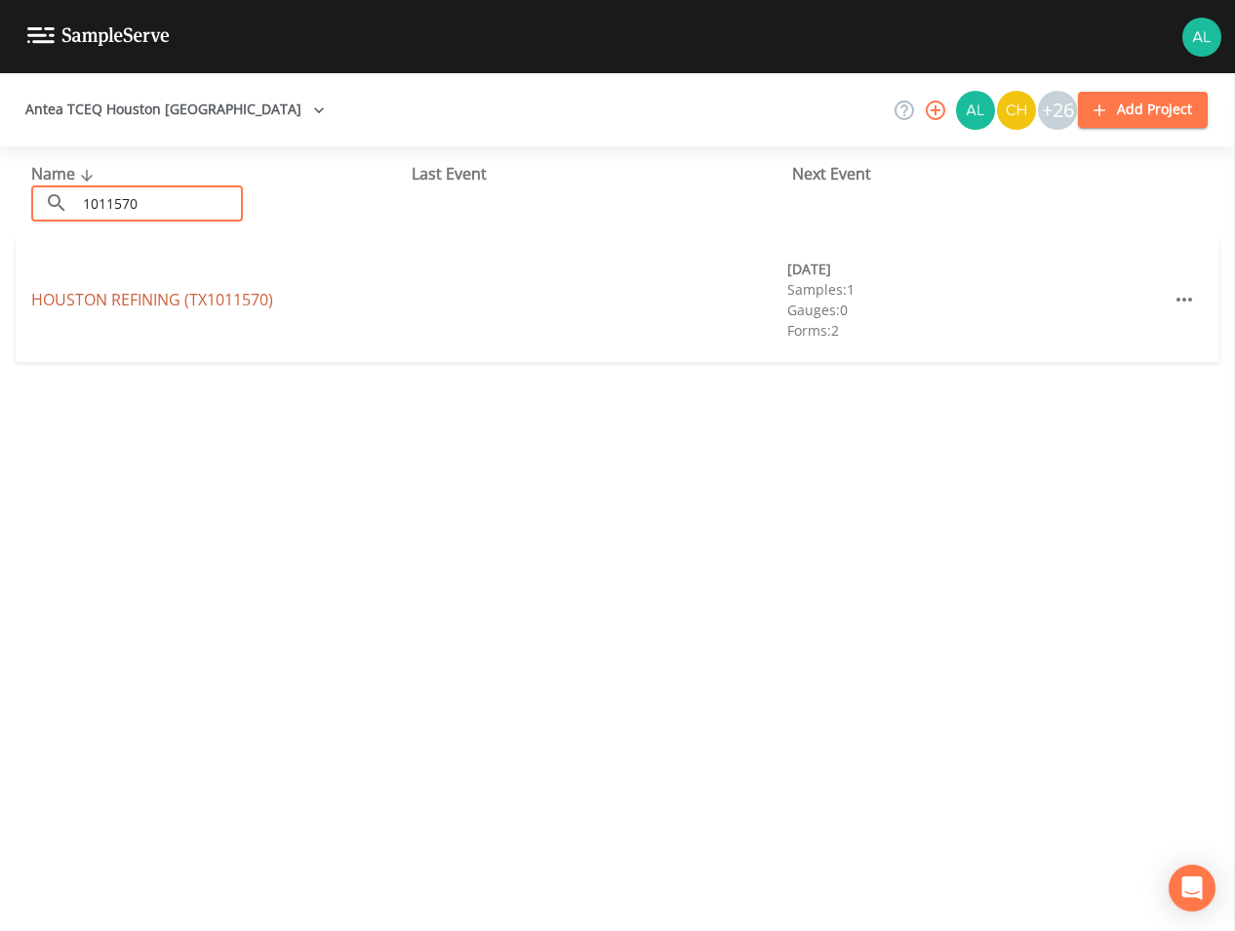
click at [207, 304] on link "HOUSTON REFINING (TX1011570)" at bounding box center [152, 299] width 242 height 21
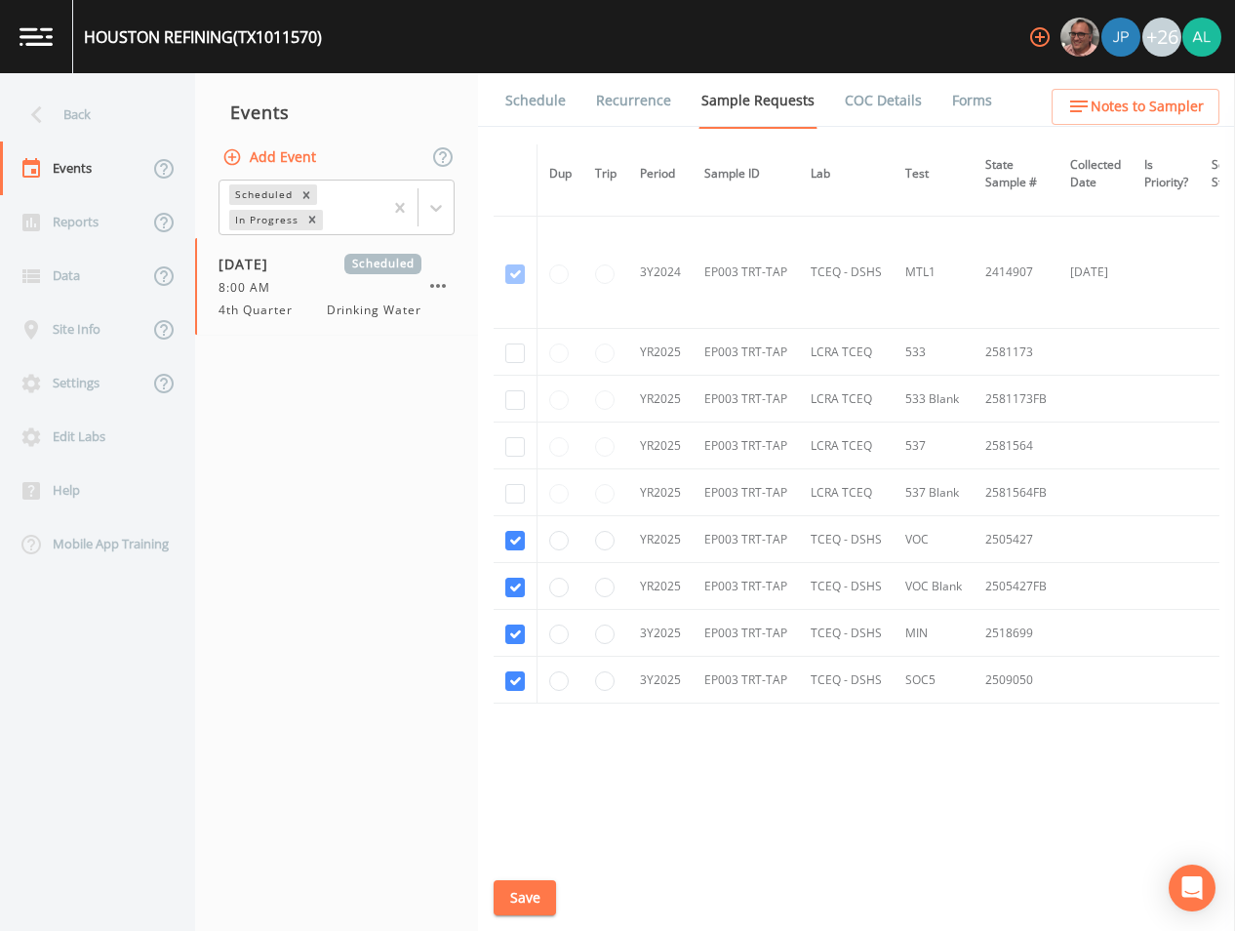
scroll to position [897, 0]
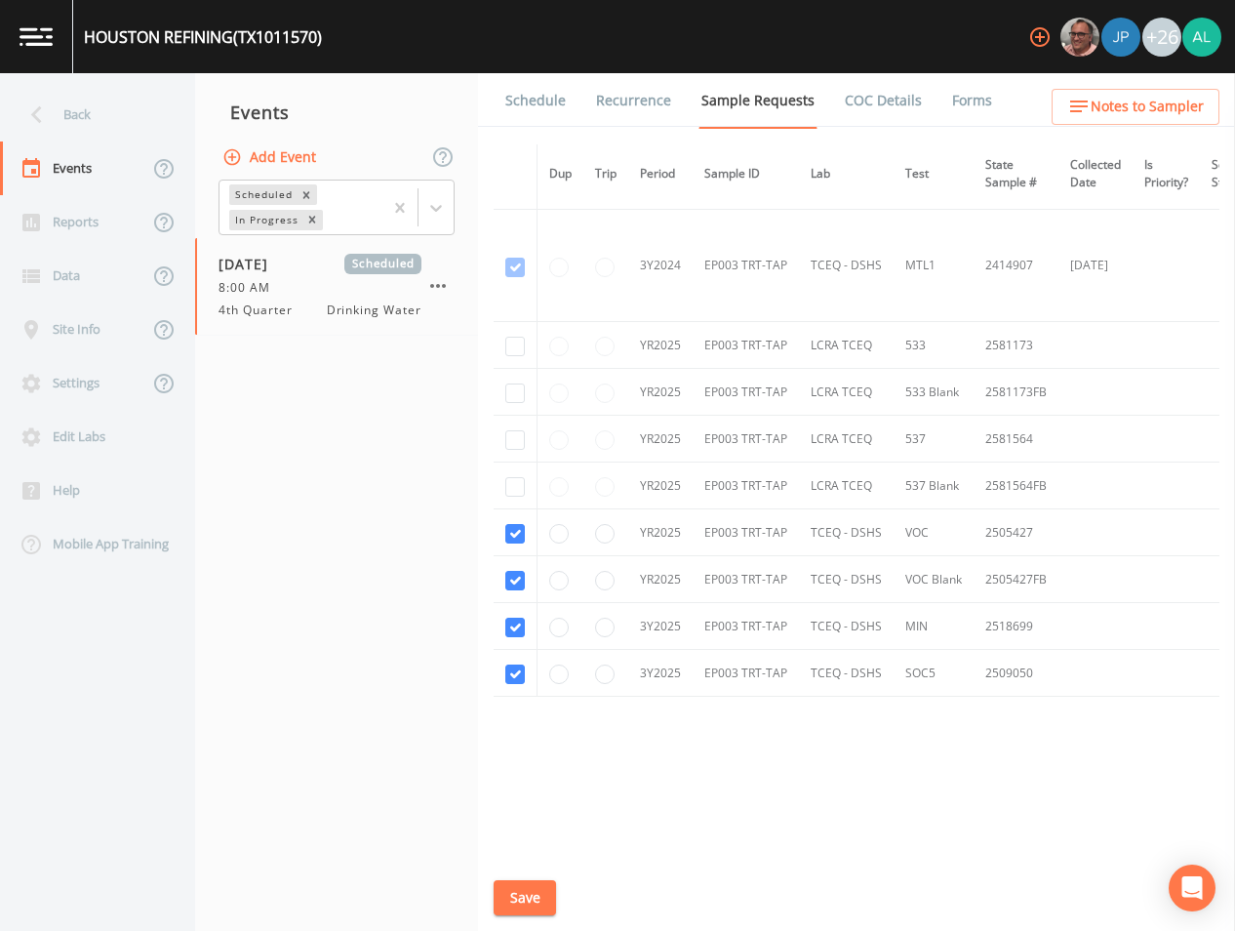
click at [541, 95] on link "Schedule" at bounding box center [536, 100] width 66 height 55
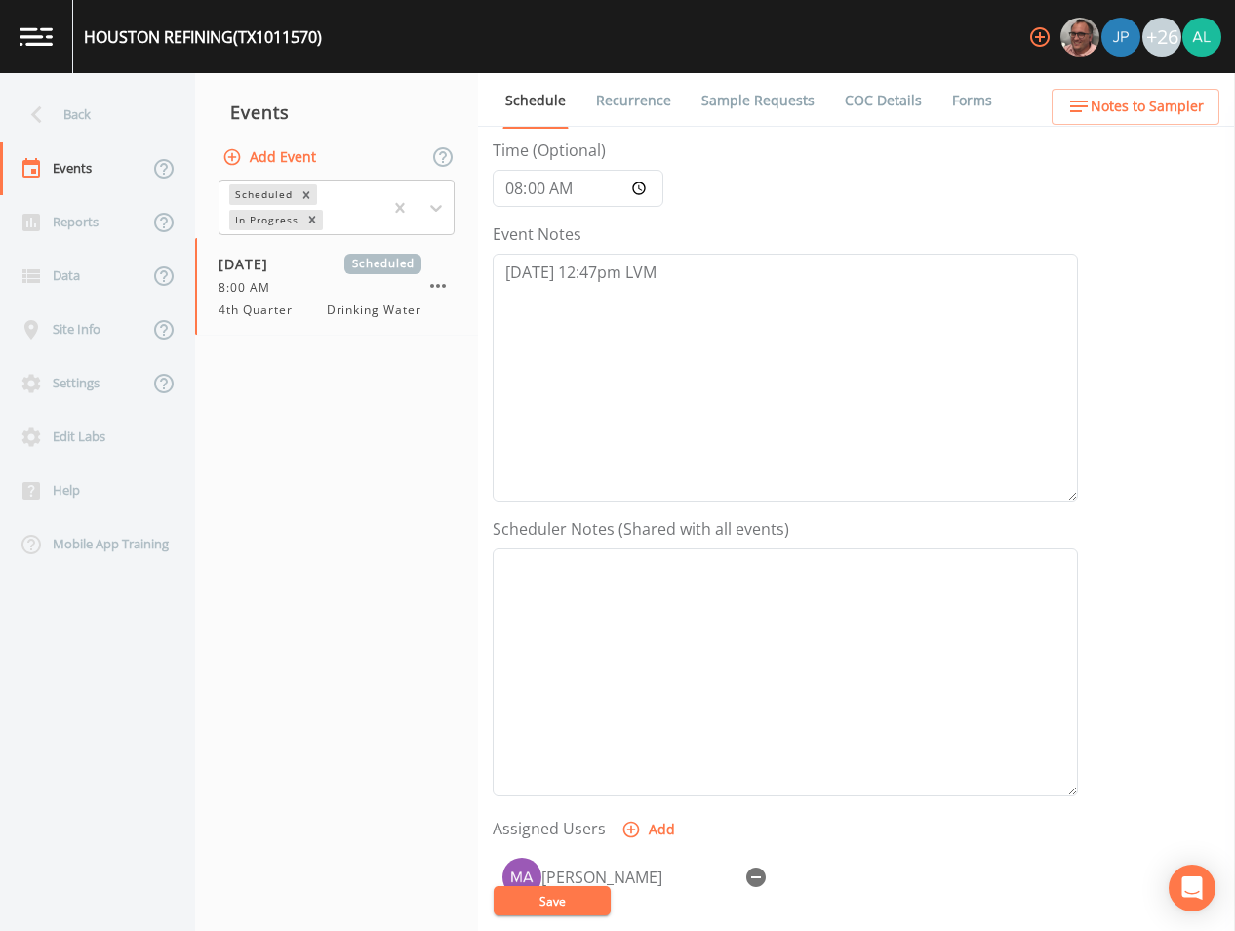
scroll to position [446, 0]
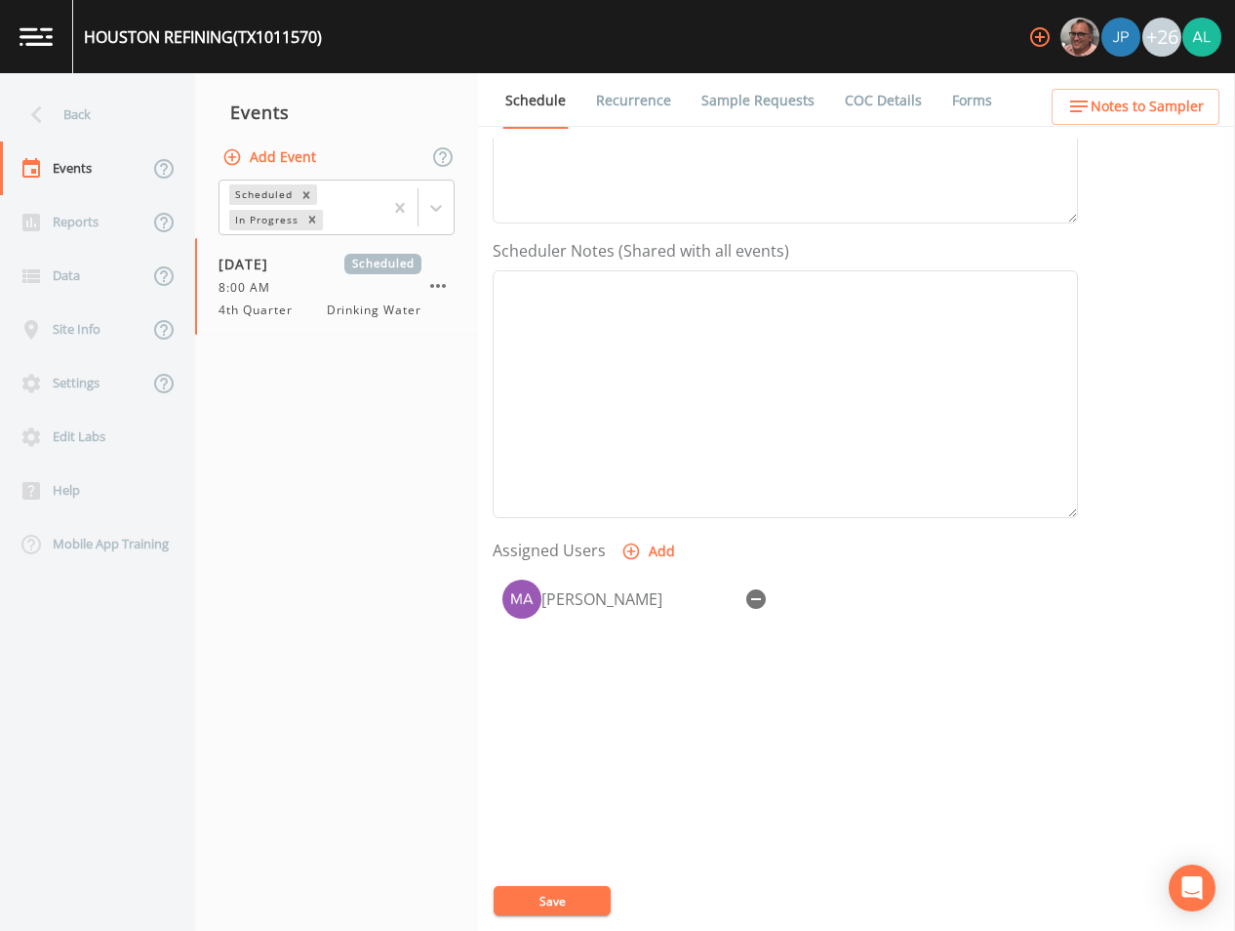
click at [1166, 109] on span "Notes to Sampler" at bounding box center [1147, 107] width 113 height 24
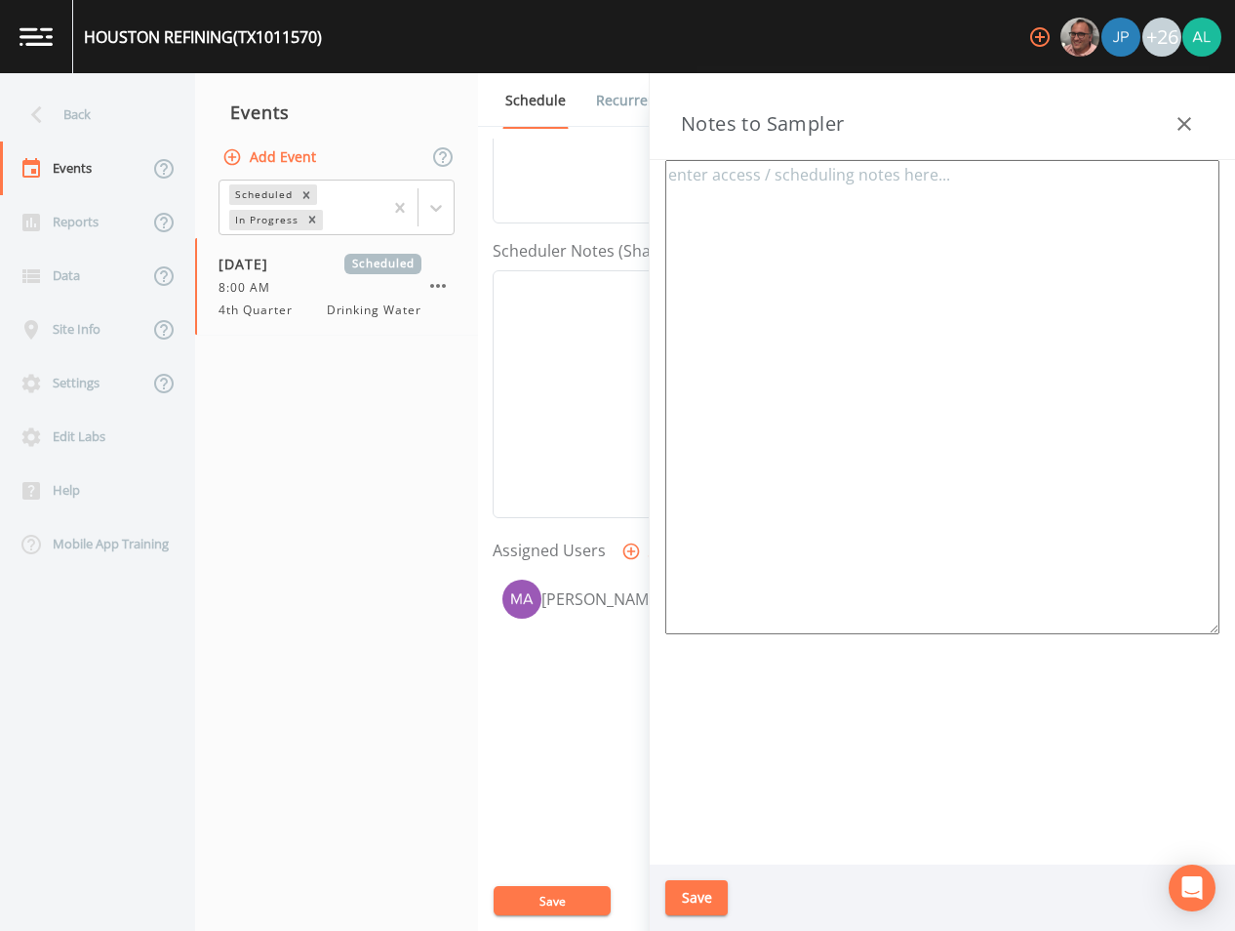
click at [775, 220] on textarea at bounding box center [943, 397] width 554 height 474
paste textarea "[STREET_ADDRESS]"
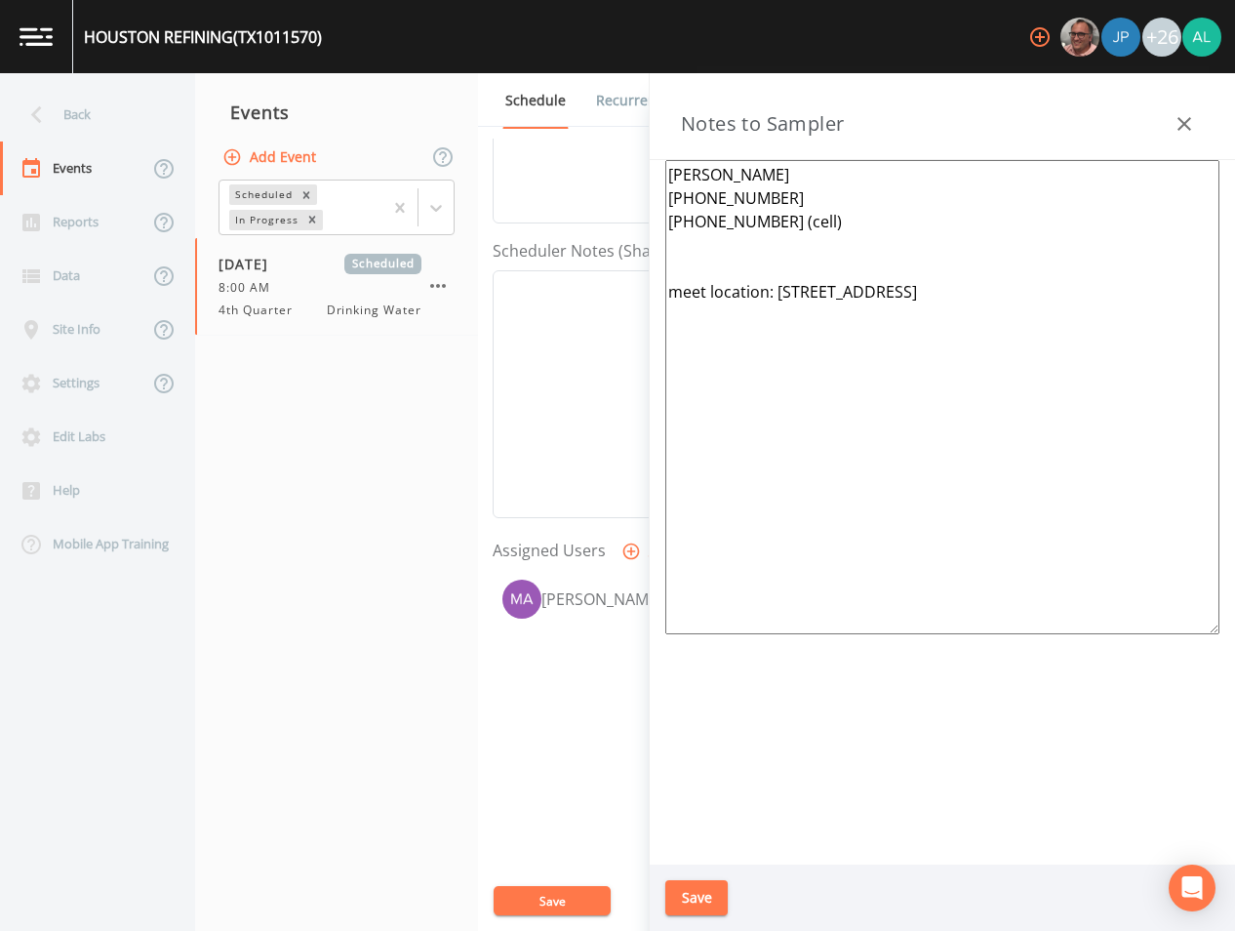
click at [709, 883] on div "Save" at bounding box center [943, 898] width 586 height 67
click at [701, 906] on button "Save" at bounding box center [697, 898] width 62 height 36
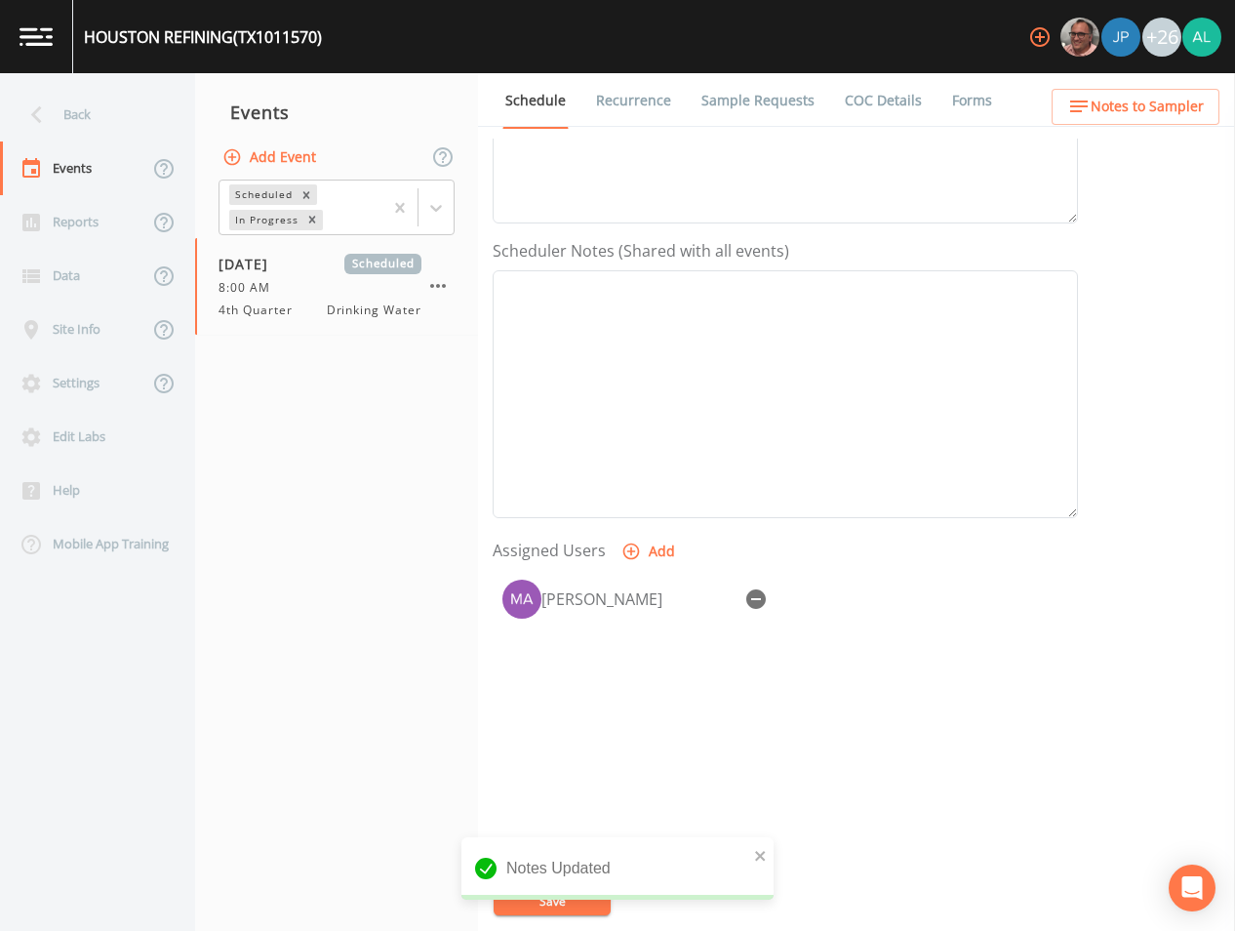
click at [743, 100] on link "Sample Requests" at bounding box center [758, 100] width 119 height 55
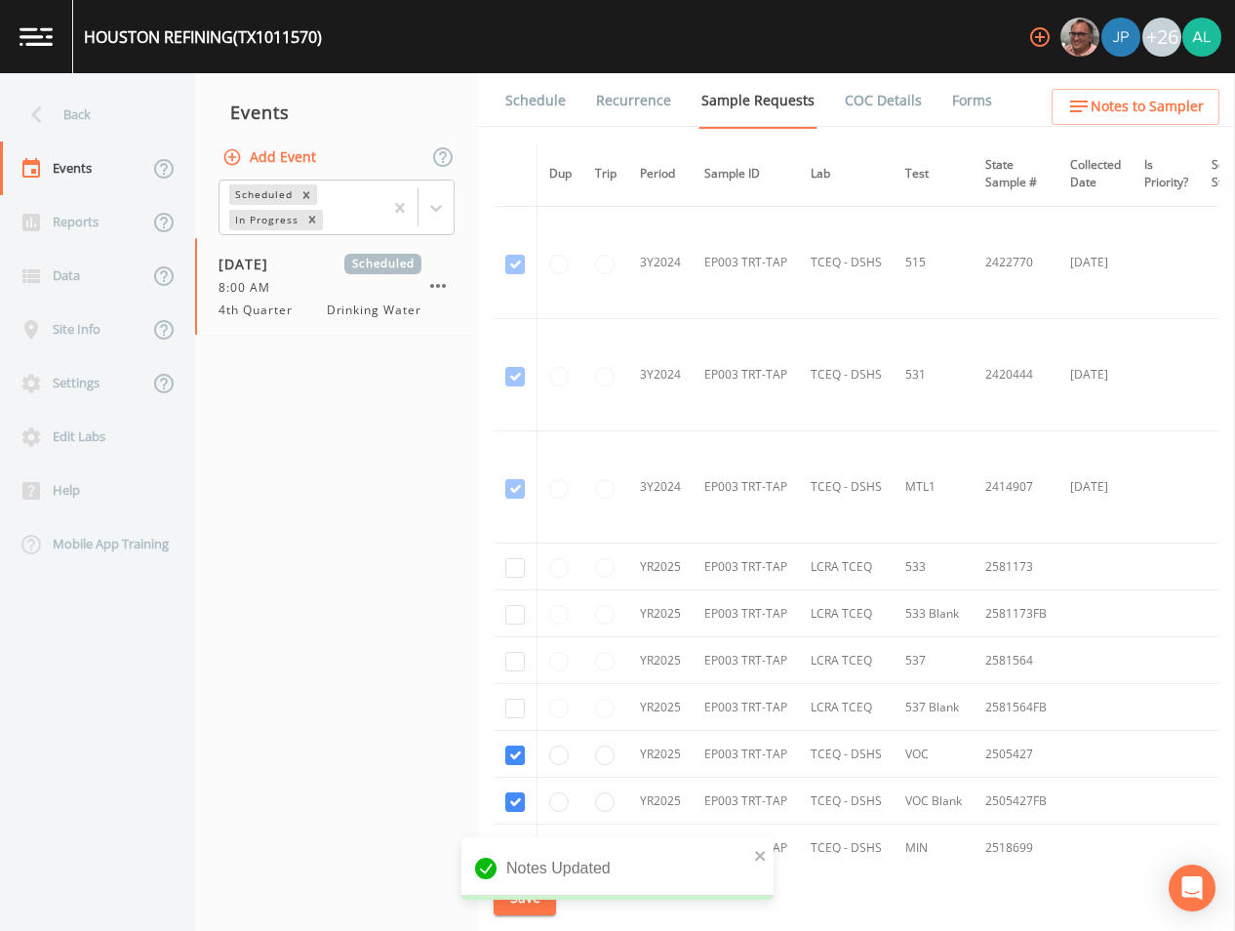
scroll to position [897, 0]
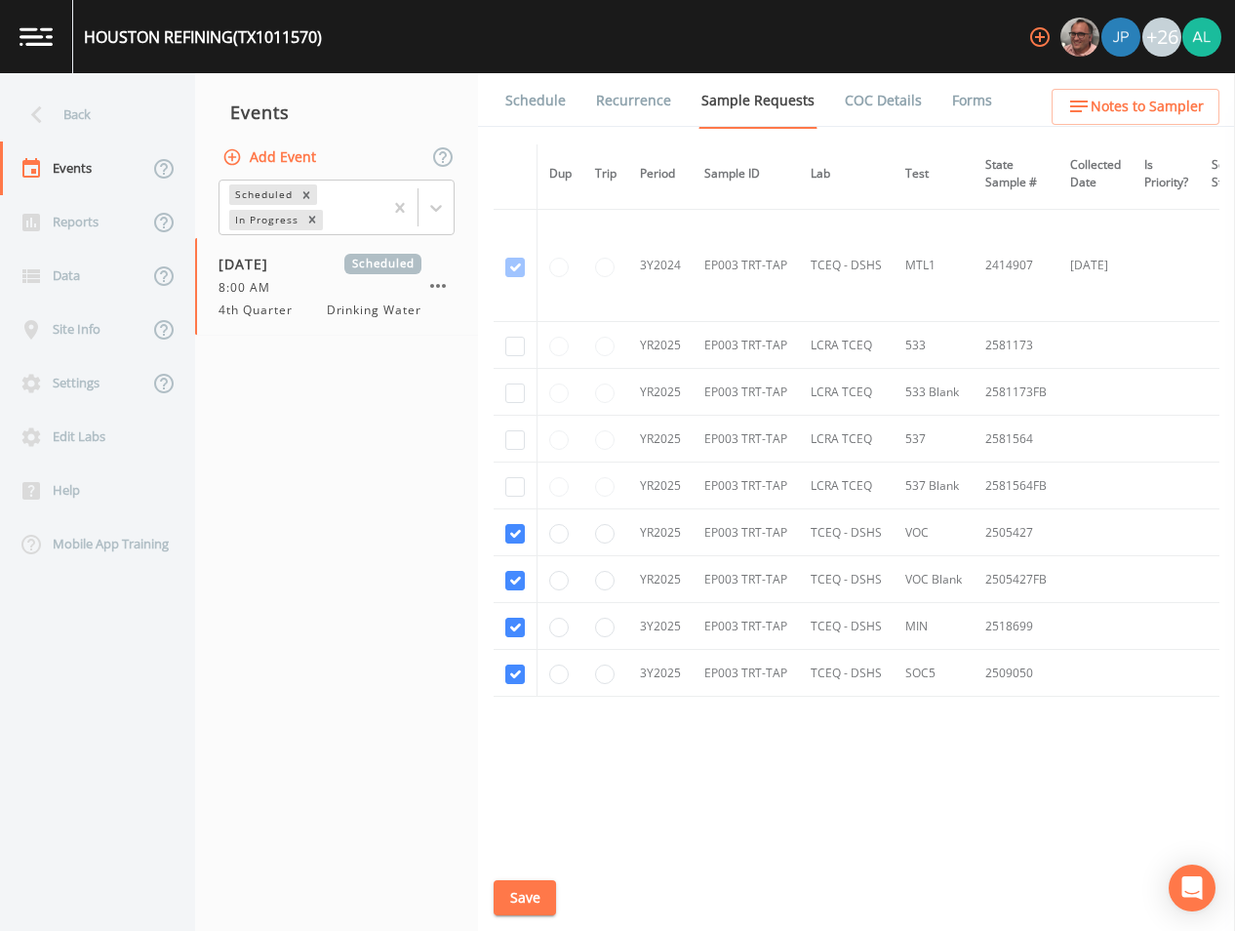
click at [541, 905] on button "Save" at bounding box center [525, 898] width 62 height 36
click at [514, 893] on button "Save" at bounding box center [525, 898] width 62 height 36
click at [531, 105] on link "Schedule" at bounding box center [536, 100] width 66 height 55
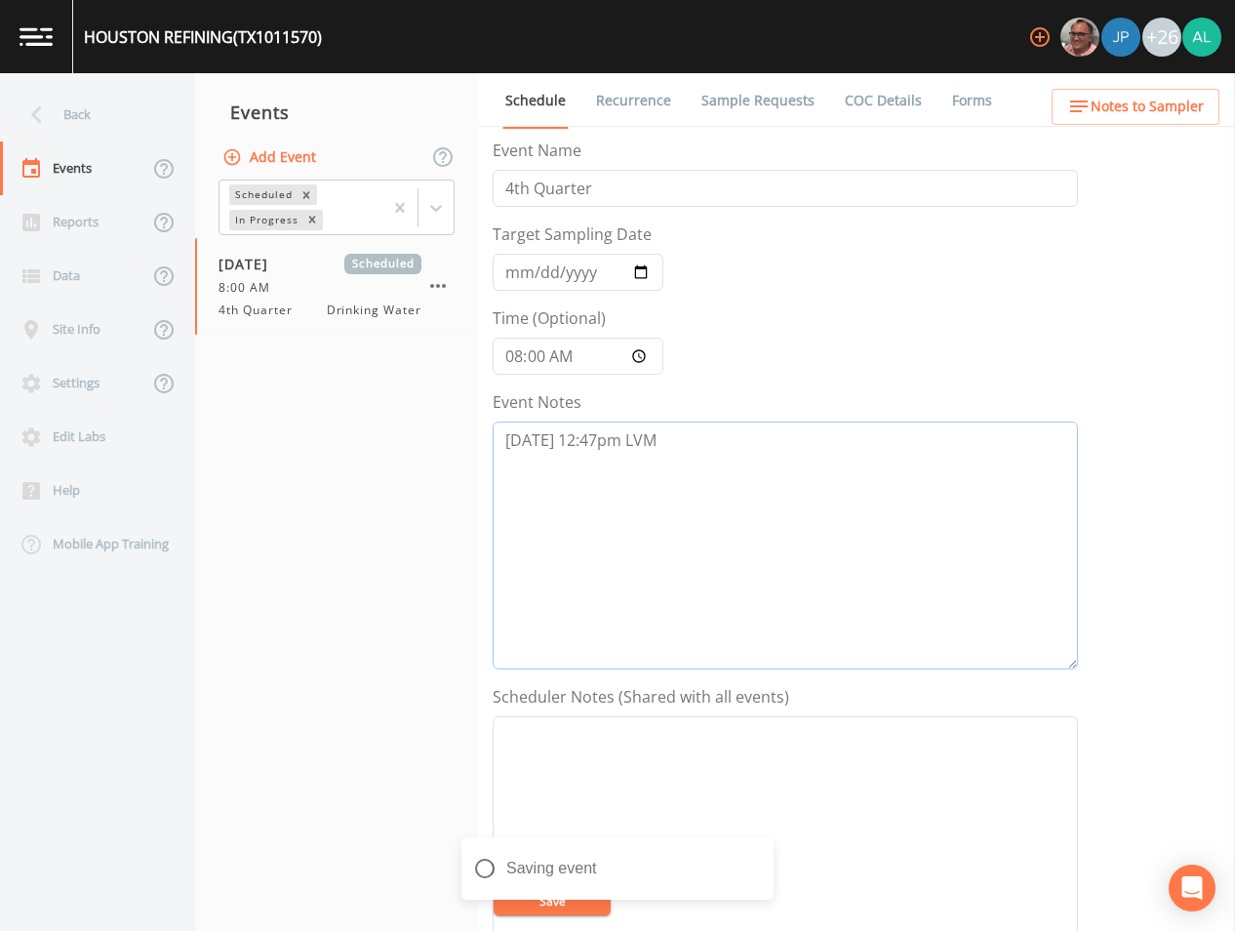
drag, startPoint x: 690, startPoint y: 440, endPoint x: 711, endPoint y: 446, distance: 22.3
click at [691, 441] on textarea "[DATE] 12:47pm LVM" at bounding box center [786, 546] width 586 height 248
drag, startPoint x: 570, startPoint y: 893, endPoint x: 609, endPoint y: 800, distance: 100.6
click at [567, 894] on button "Save" at bounding box center [552, 900] width 117 height 29
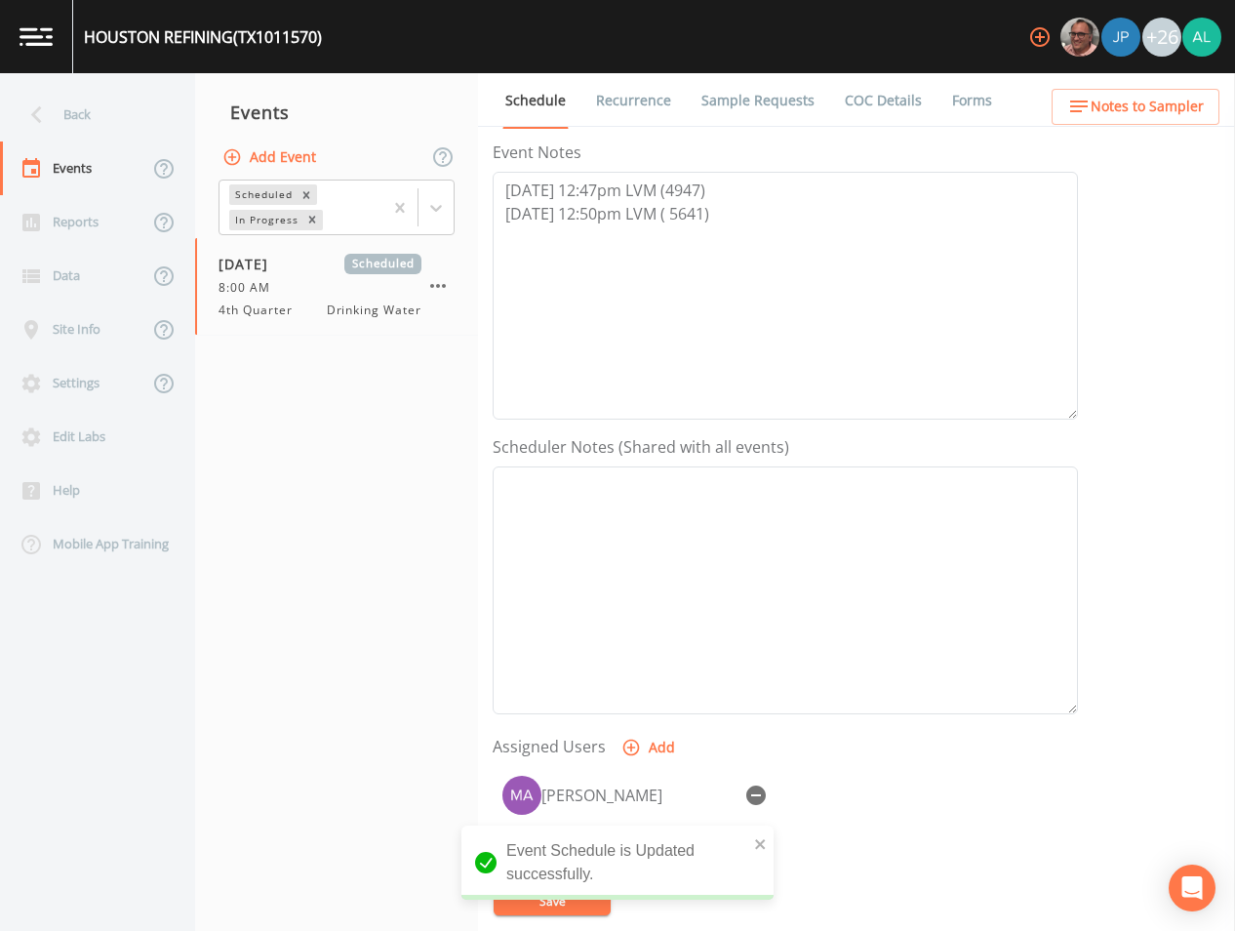
scroll to position [446, 0]
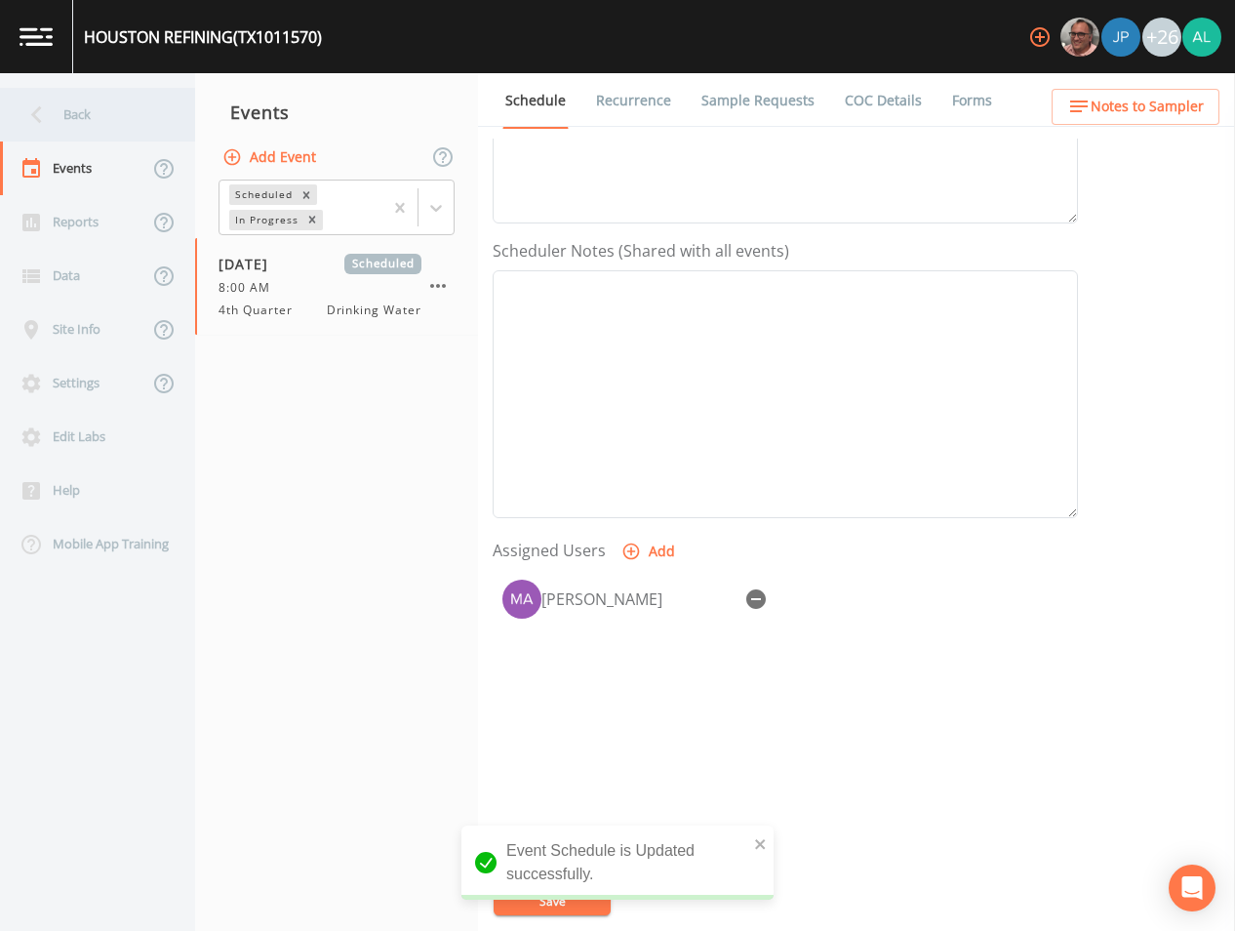
click at [83, 101] on div "Back" at bounding box center [88, 115] width 176 height 54
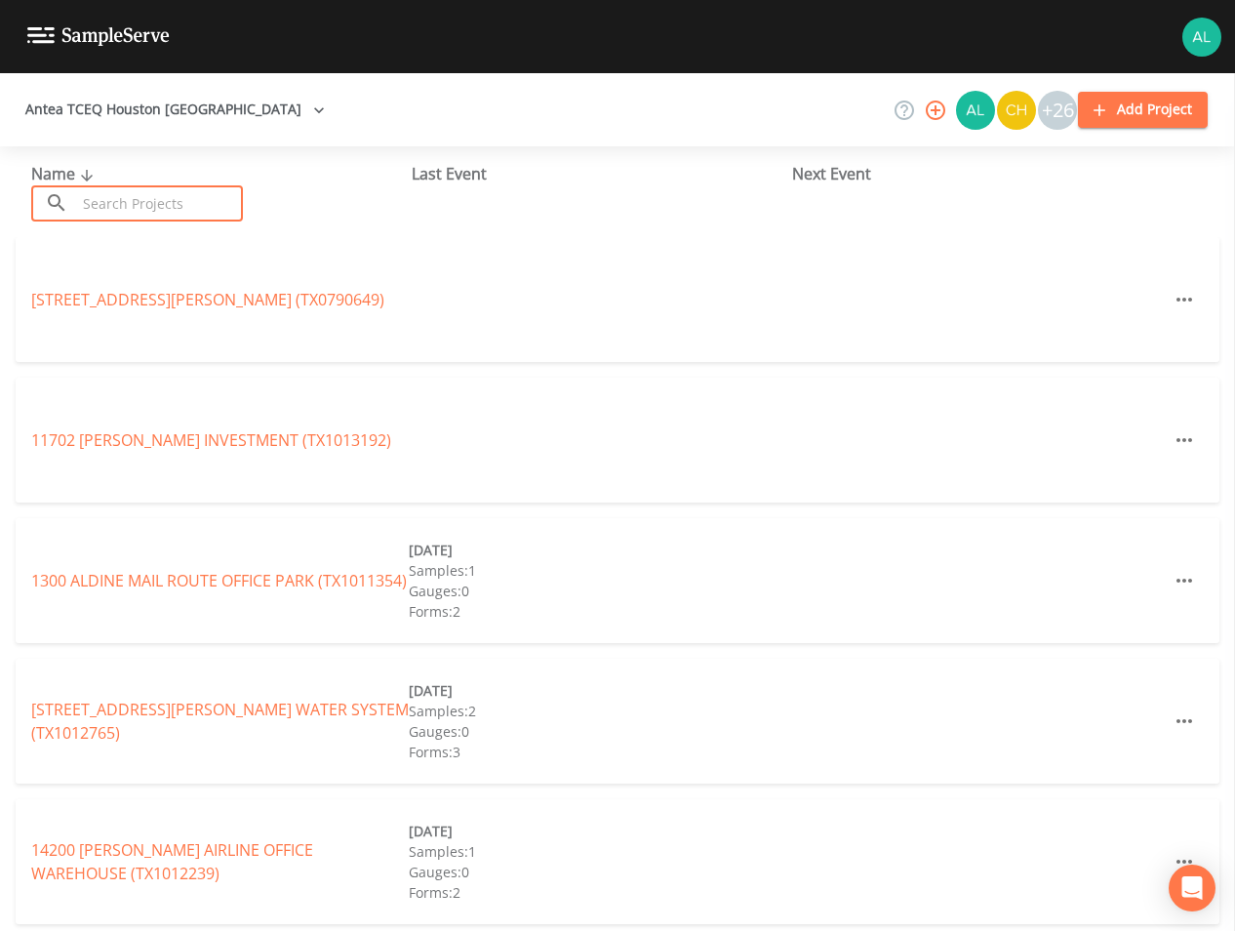
drag, startPoint x: 129, startPoint y: 196, endPoint x: 131, endPoint y: 208, distance: 11.9
click at [129, 196] on input "text" at bounding box center [159, 203] width 167 height 36
drag, startPoint x: 219, startPoint y: 207, endPoint x: 232, endPoint y: 195, distance: 18.0
click at [219, 207] on input "text" at bounding box center [159, 203] width 167 height 36
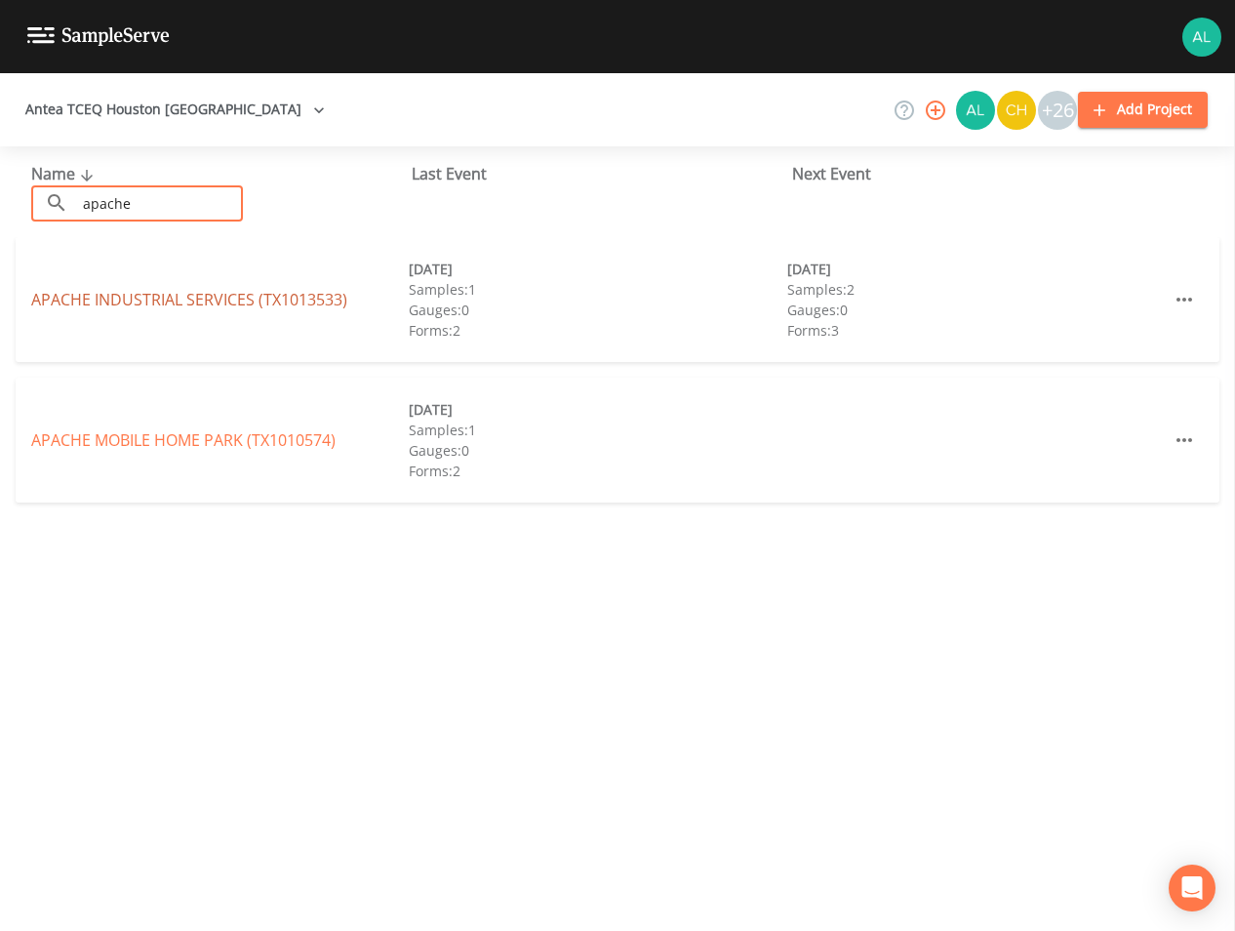
click at [190, 304] on link "APACHE INDUSTRIAL SERVICES (TX1013533)" at bounding box center [189, 299] width 316 height 21
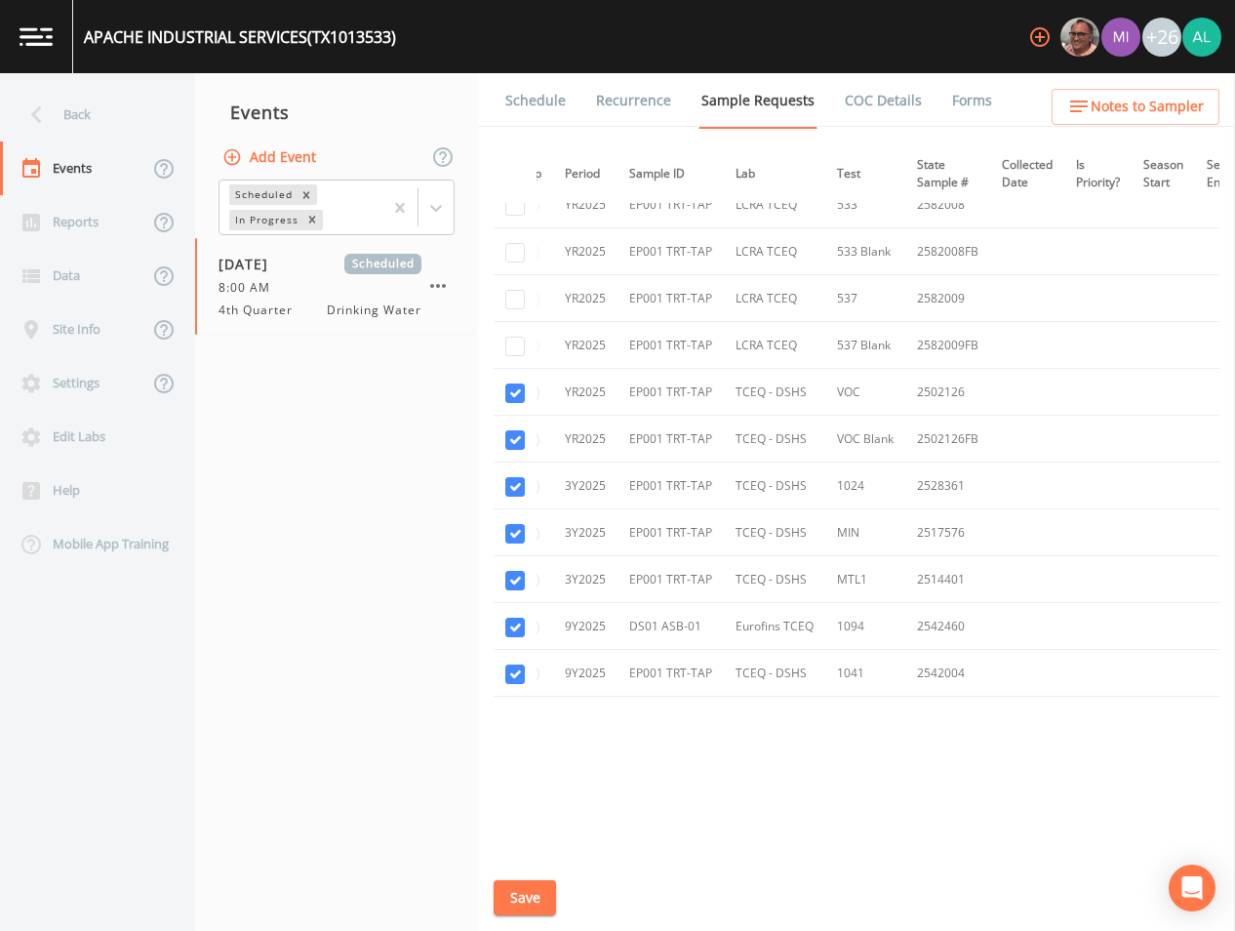
scroll to position [925, 0]
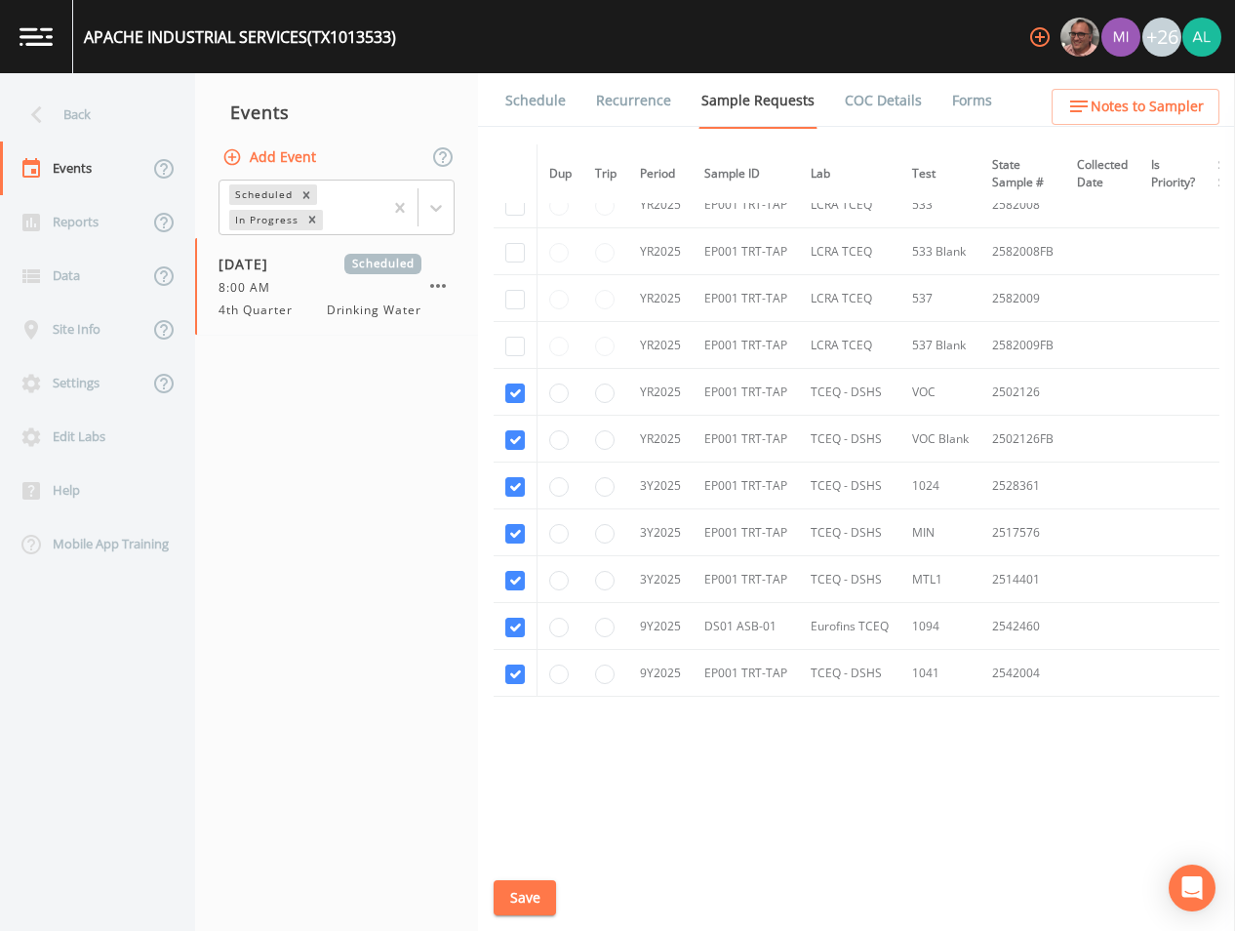
click at [525, 113] on link "Schedule" at bounding box center [536, 100] width 66 height 55
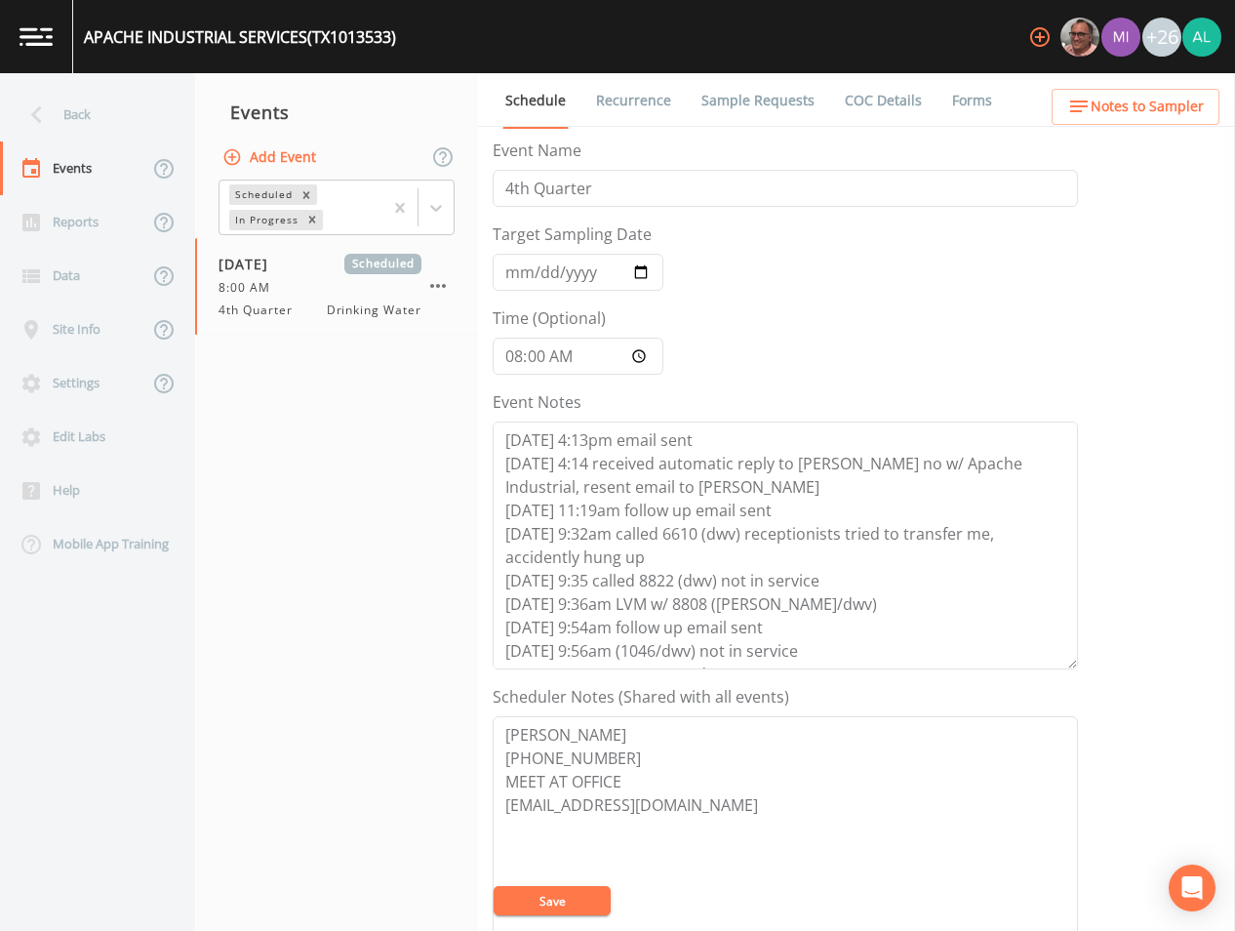
scroll to position [94, 0]
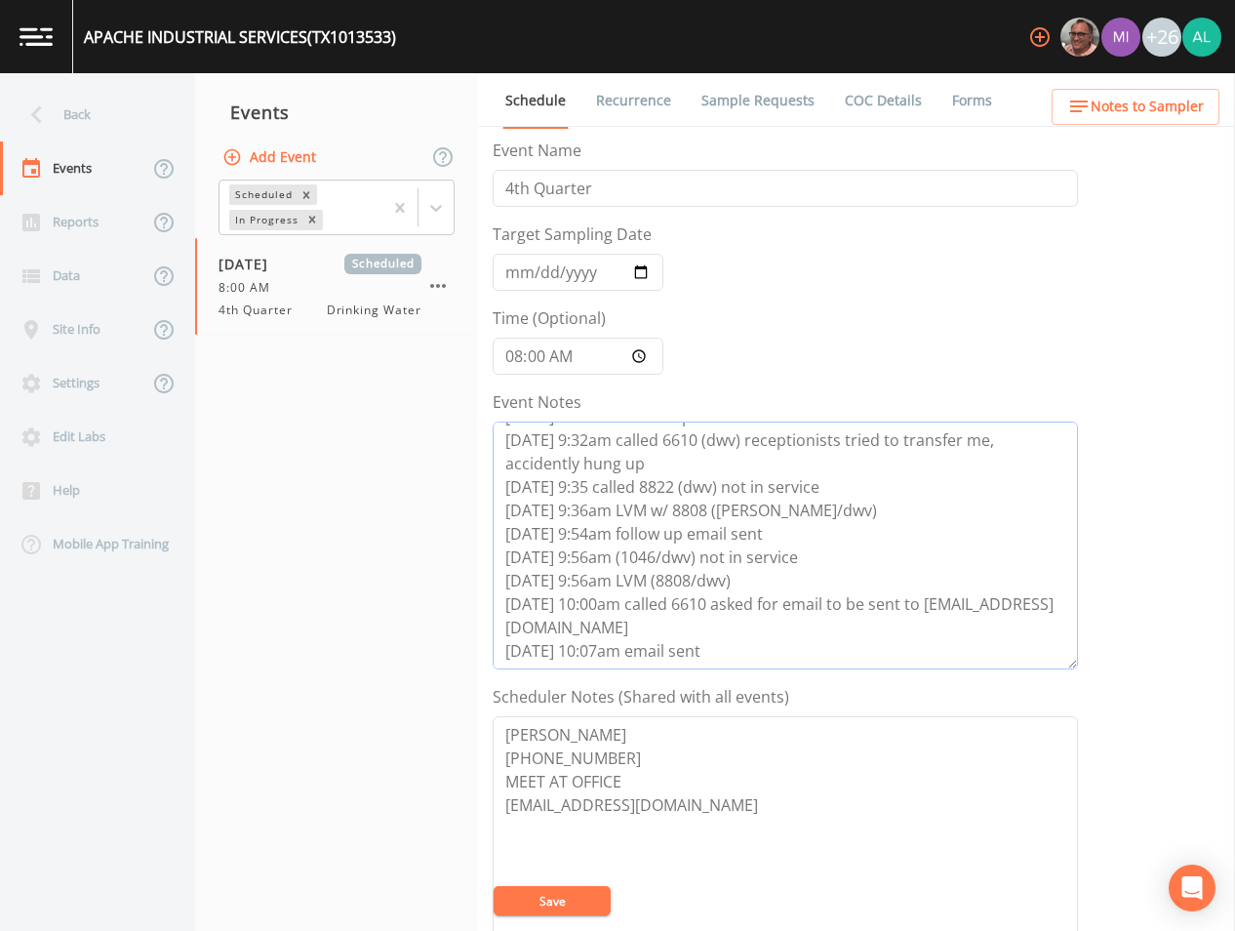
click at [737, 658] on textarea "[DATE] 4:13pm email sent [DATE] 4:14 received automatic reply to [PERSON_NAME] …" at bounding box center [786, 546] width 586 height 248
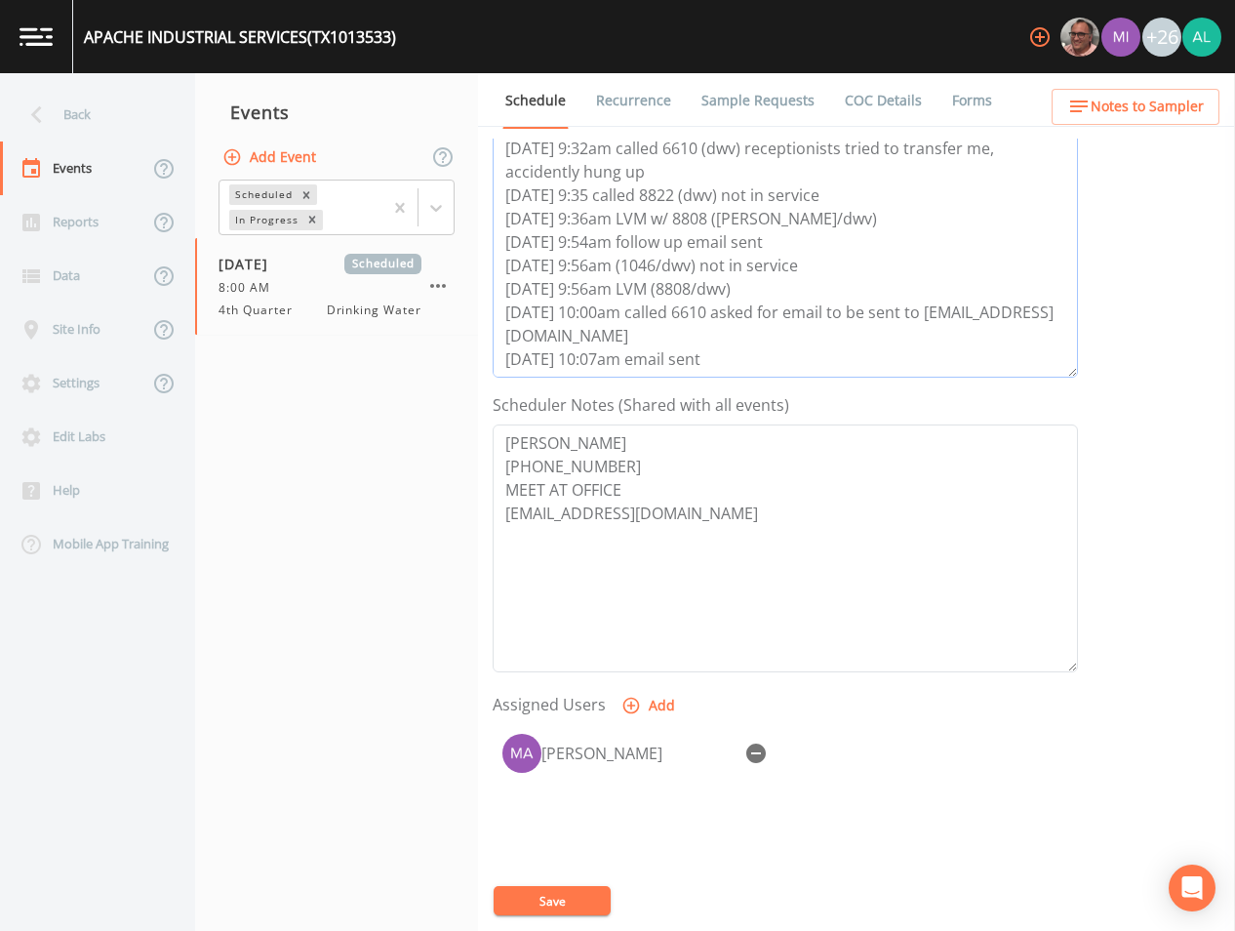
scroll to position [293, 0]
click at [552, 903] on button "Save" at bounding box center [552, 900] width 117 height 29
click at [426, 225] on div at bounding box center [418, 208] width 71 height 54
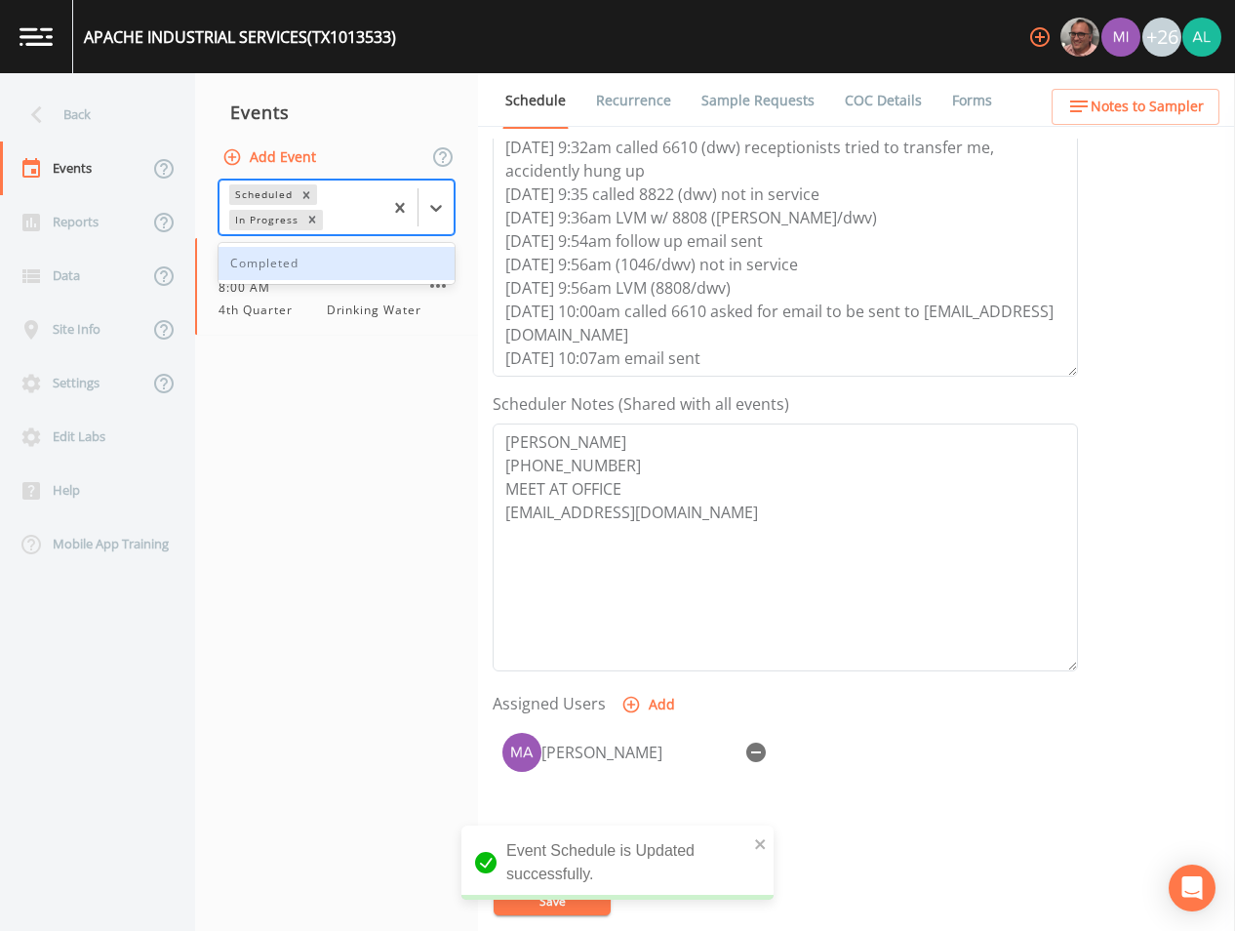
click at [356, 281] on div "Completed" at bounding box center [337, 263] width 236 height 41
click at [331, 282] on div "Completed" at bounding box center [337, 263] width 236 height 41
click at [331, 264] on div "Completed" at bounding box center [337, 263] width 236 height 33
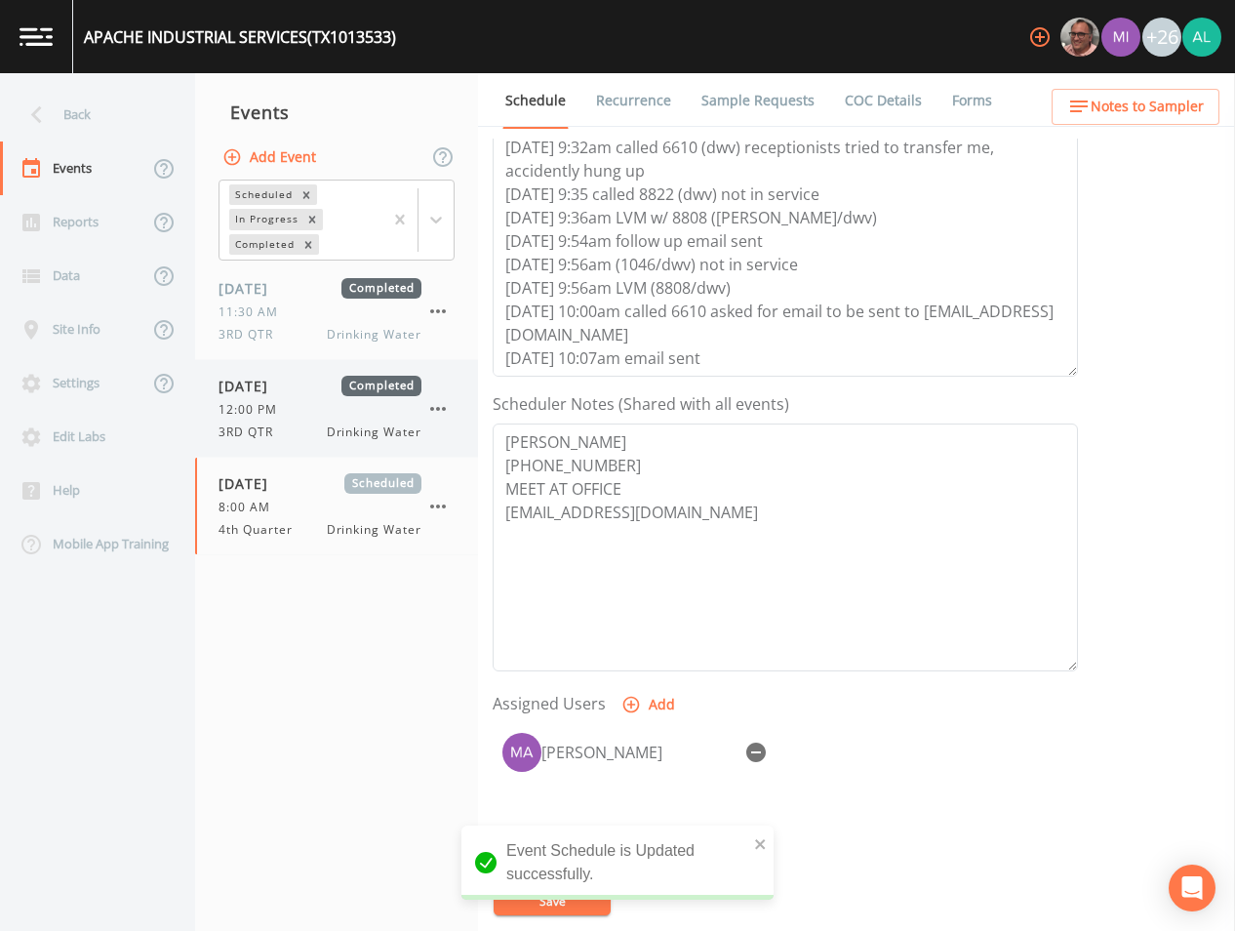
click at [282, 384] on span "[DATE]" at bounding box center [250, 386] width 63 height 20
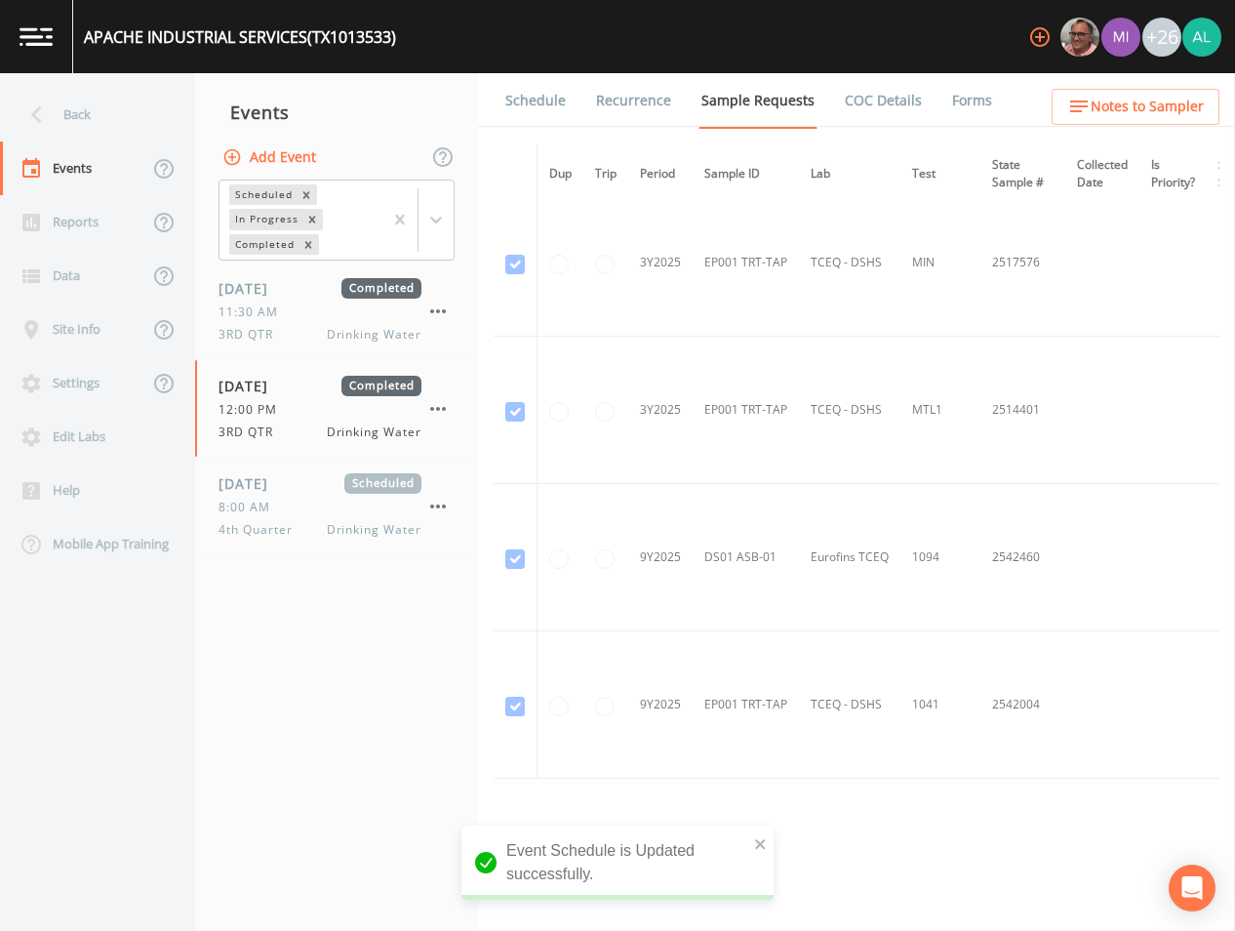
scroll to position [1563, 0]
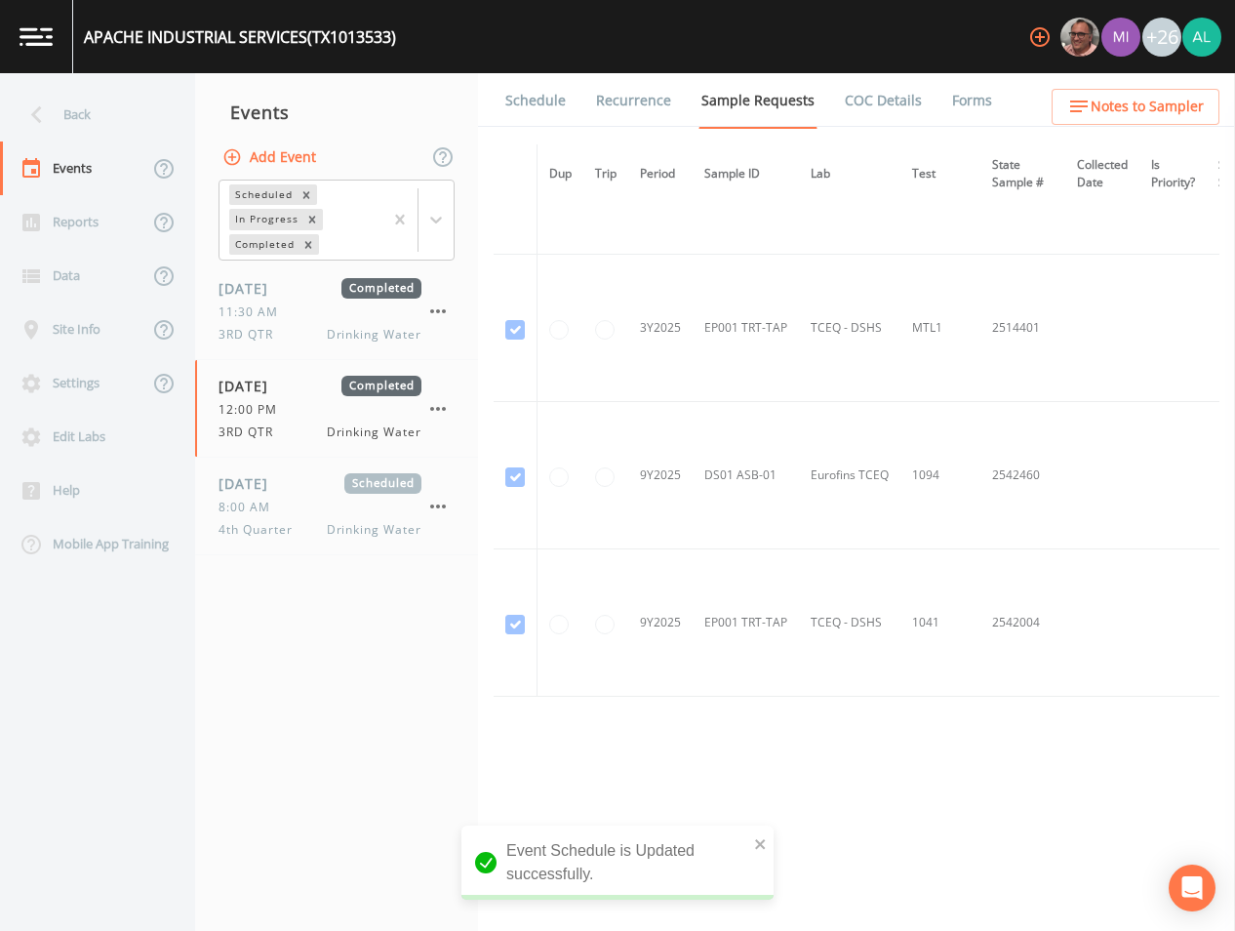
click at [526, 95] on link "Schedule" at bounding box center [536, 100] width 66 height 55
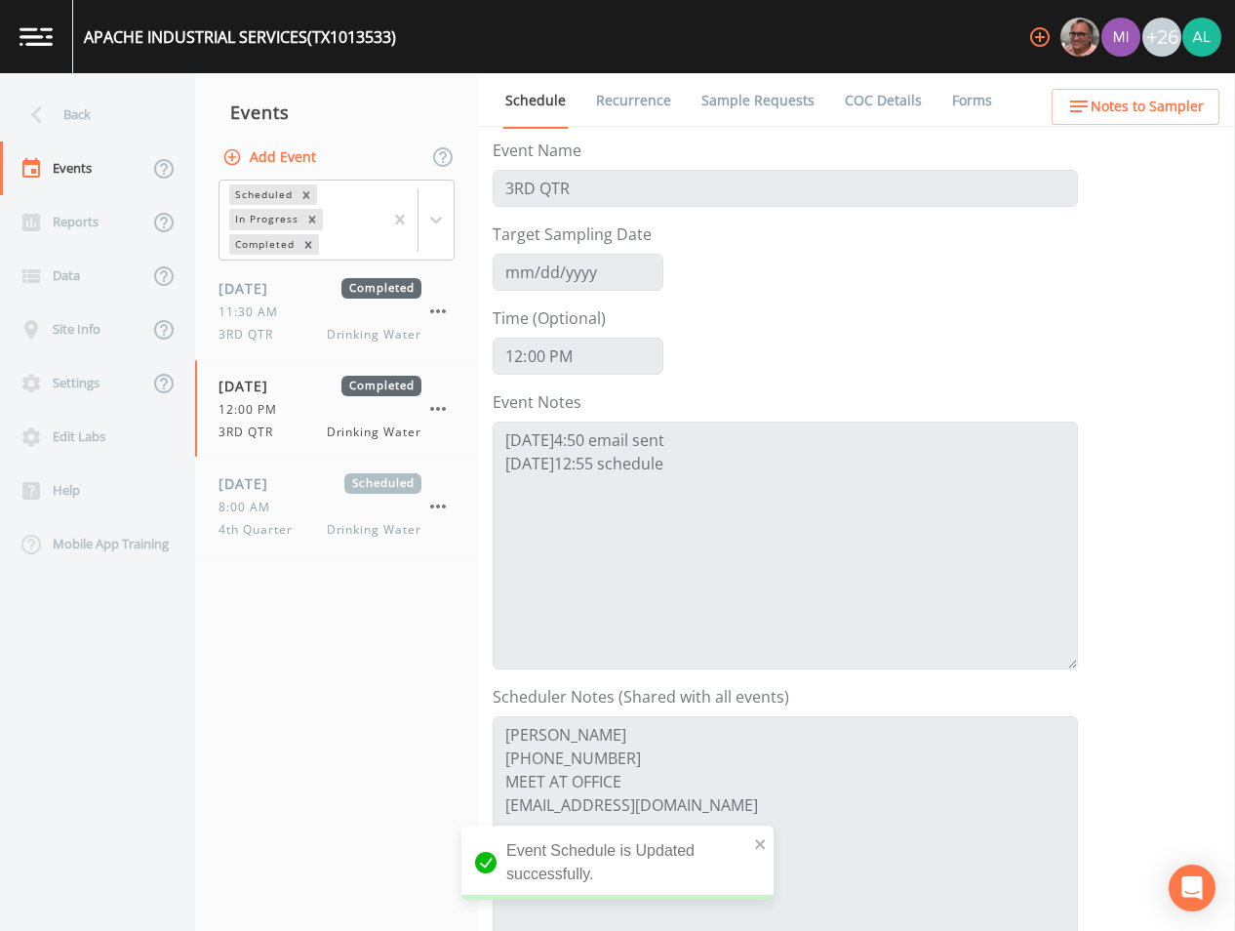
scroll to position [446, 0]
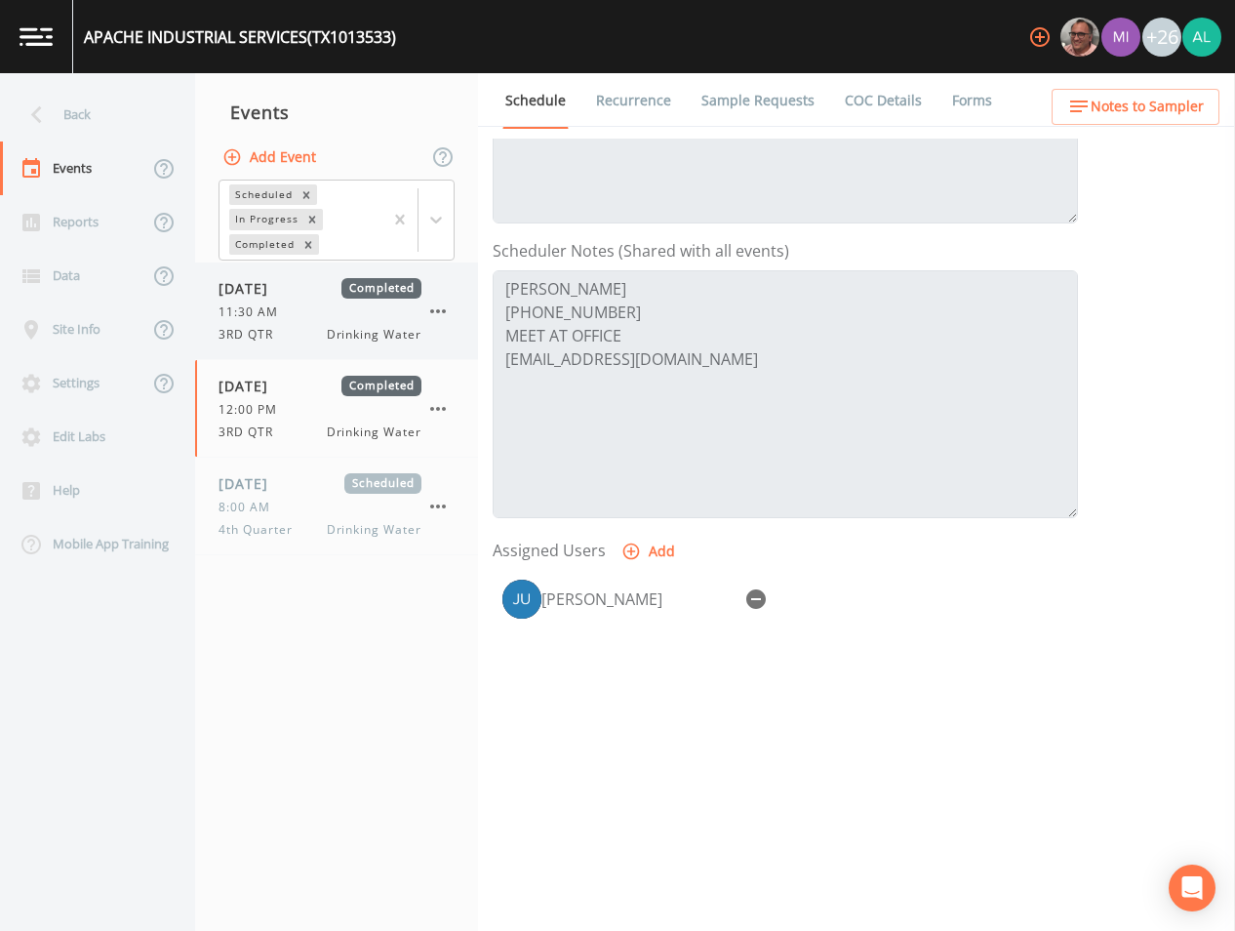
click at [251, 314] on span "11:30 AM" at bounding box center [254, 313] width 71 height 18
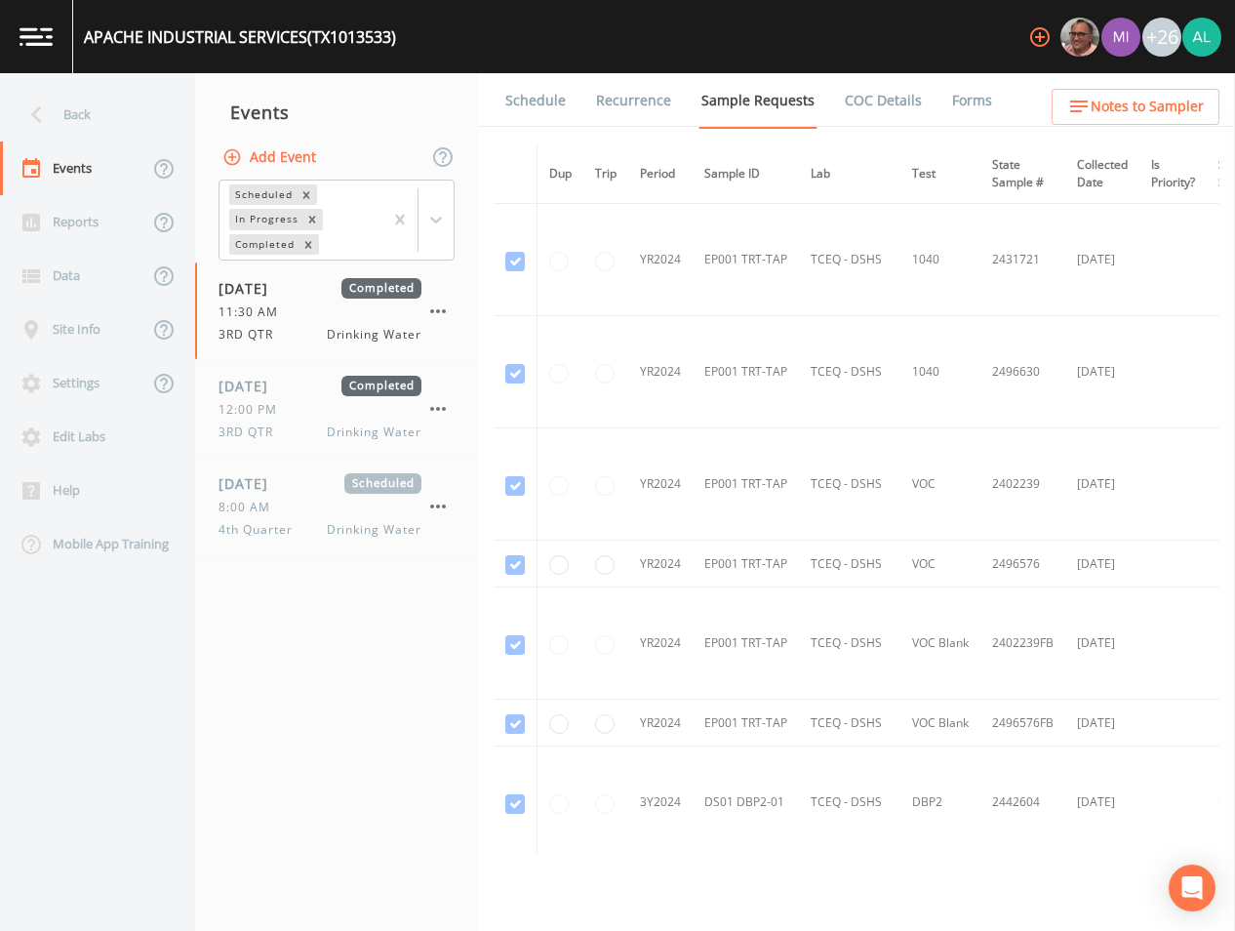
click at [530, 96] on link "Schedule" at bounding box center [536, 100] width 66 height 55
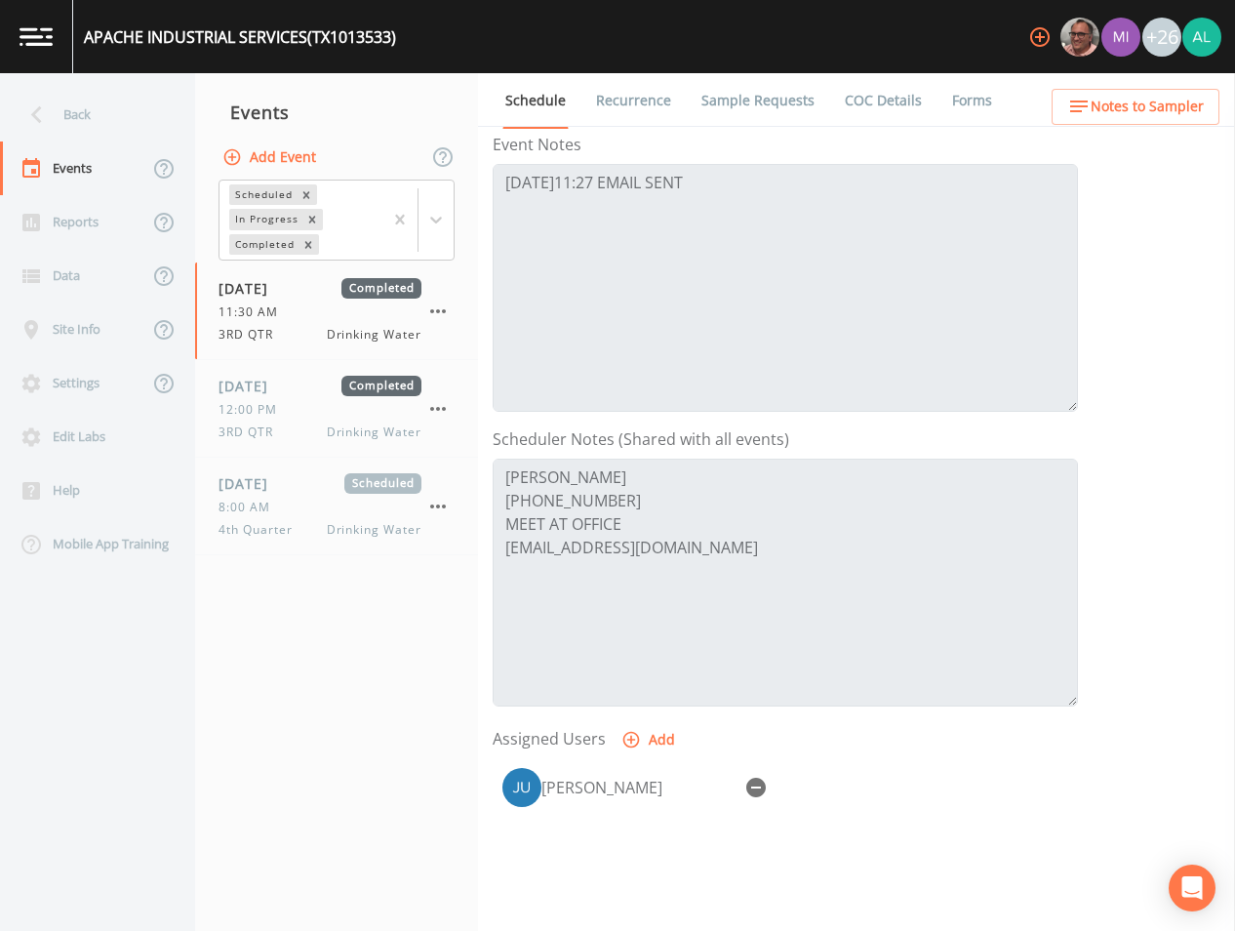
scroll to position [446, 0]
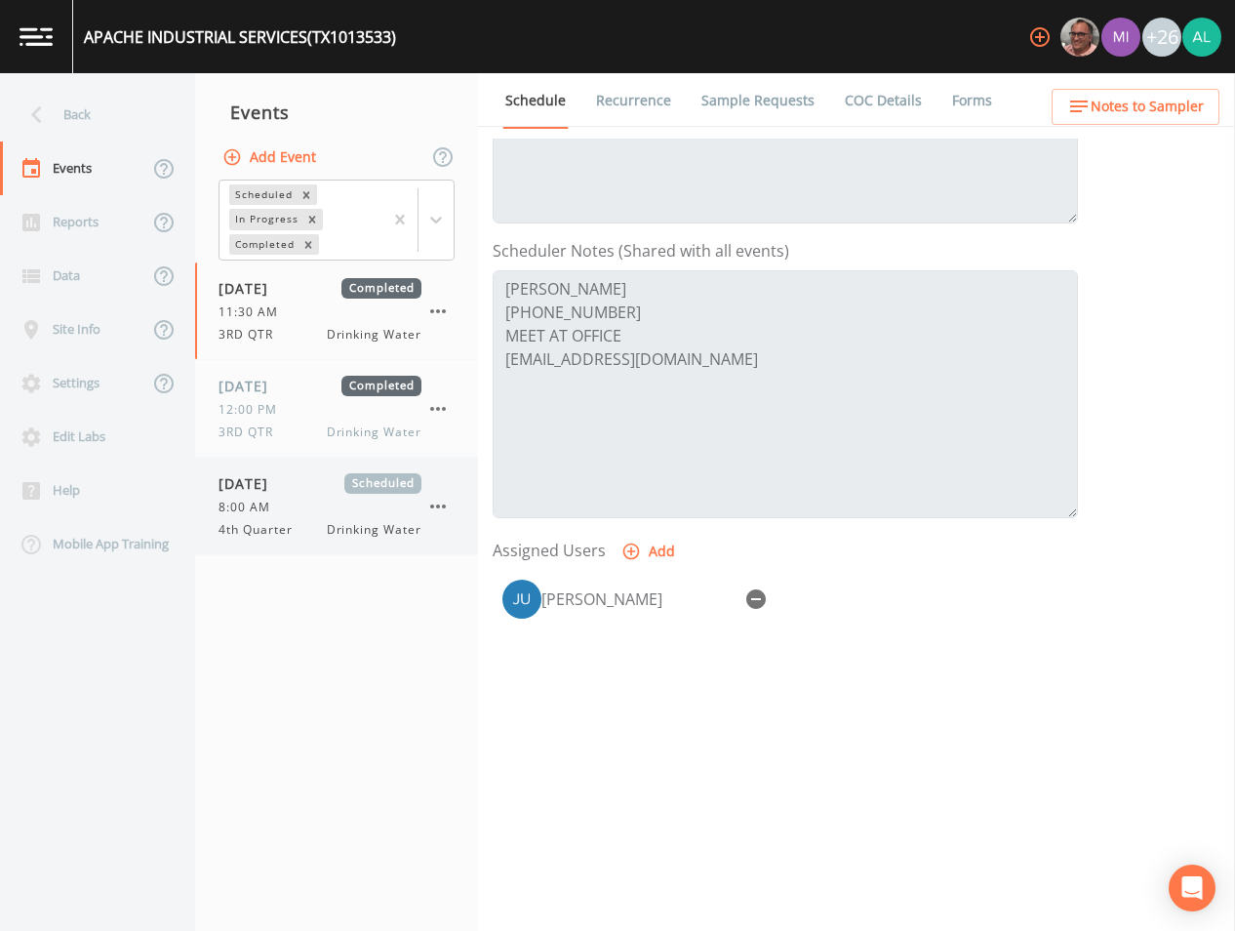
click at [243, 506] on span "8:00 AM" at bounding box center [250, 508] width 63 height 18
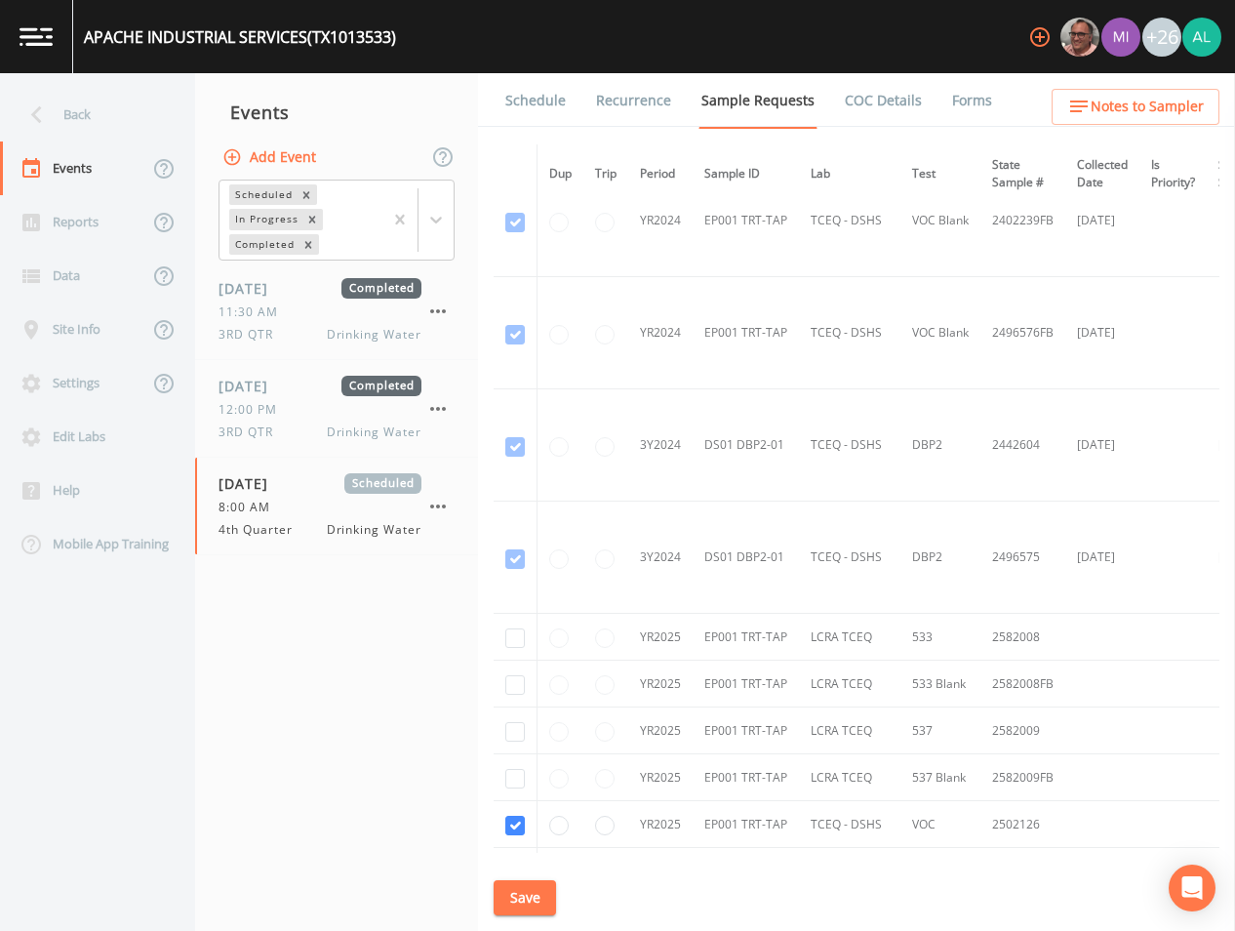
scroll to position [925, 0]
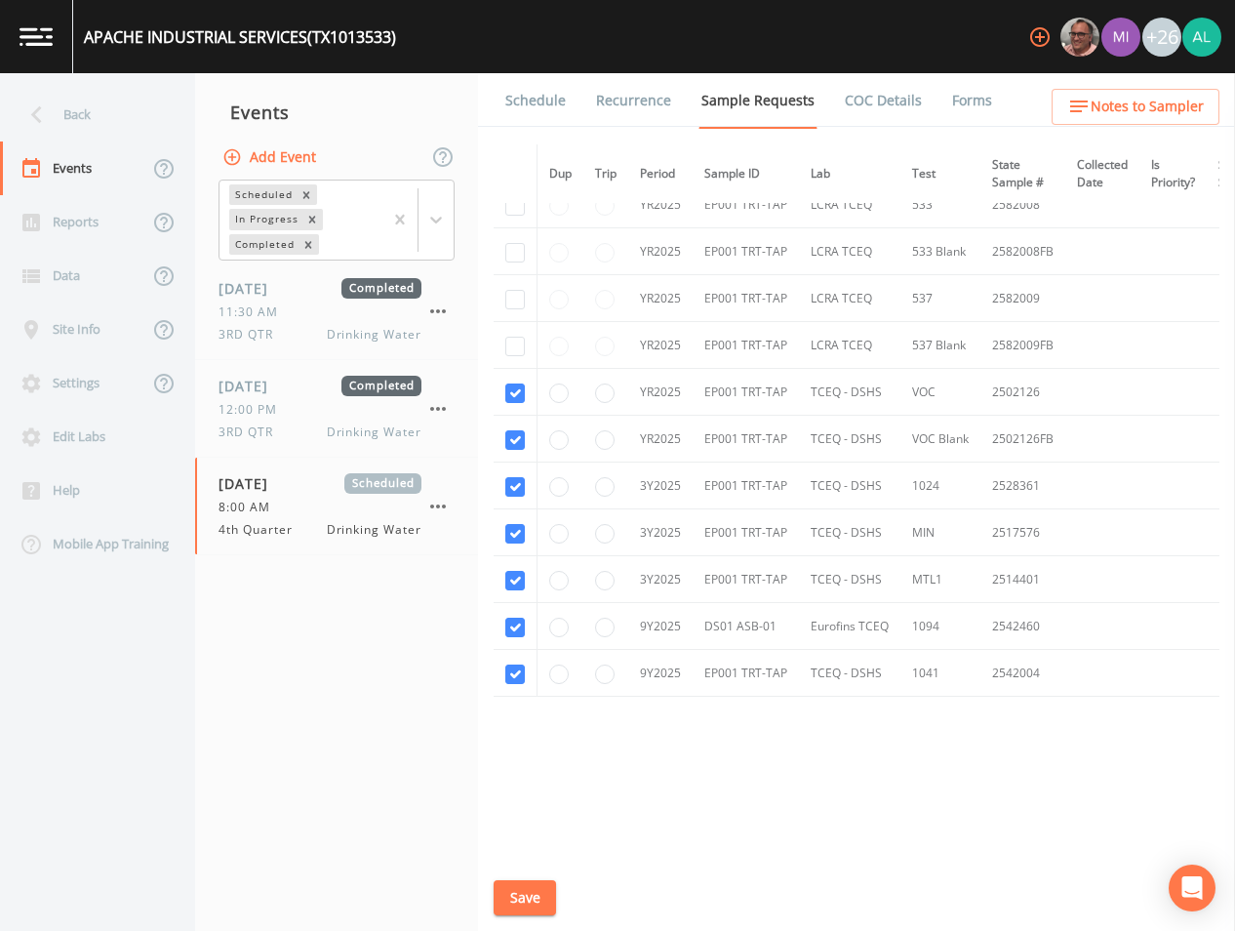
click at [514, 108] on link "Schedule" at bounding box center [536, 100] width 66 height 55
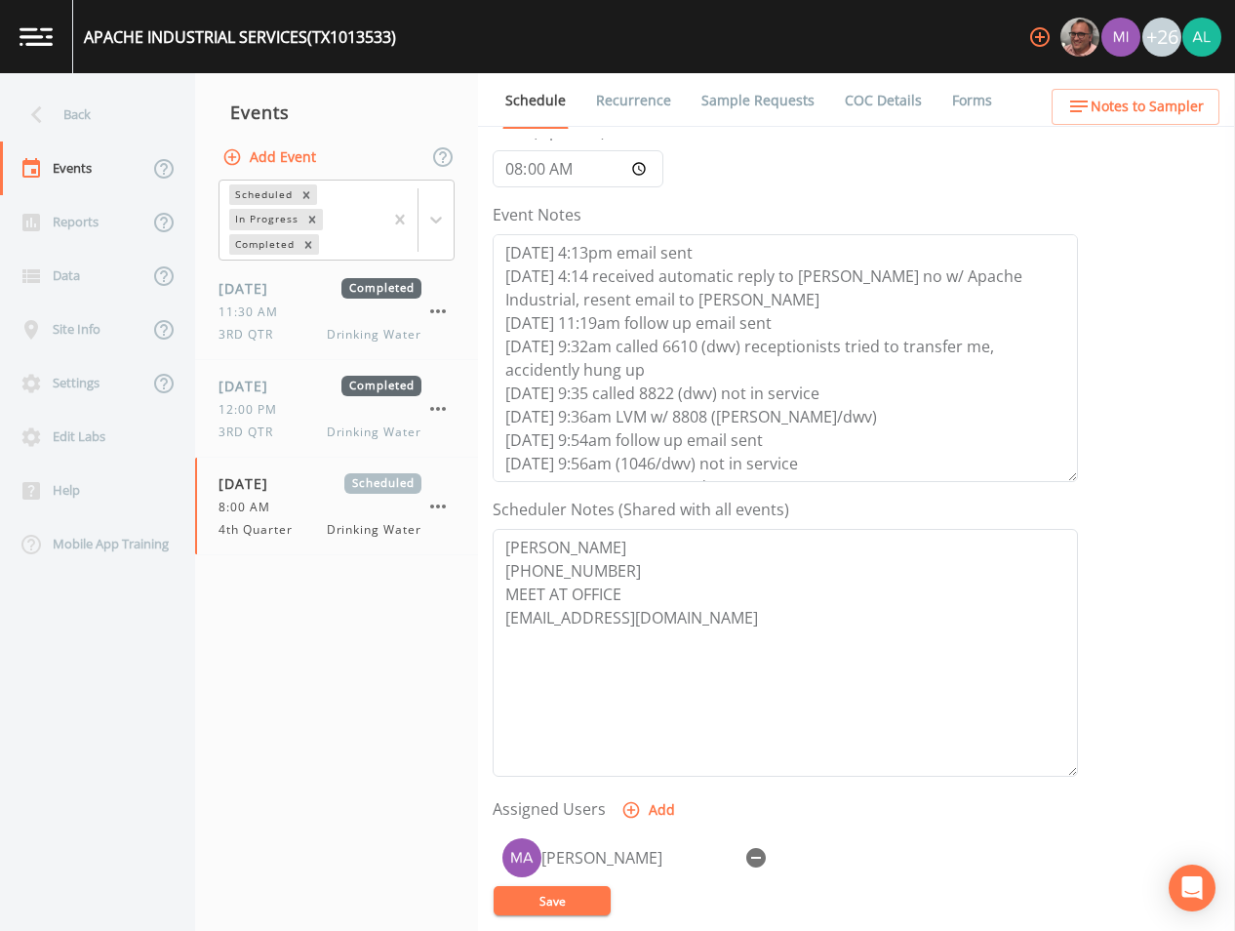
scroll to position [390, 0]
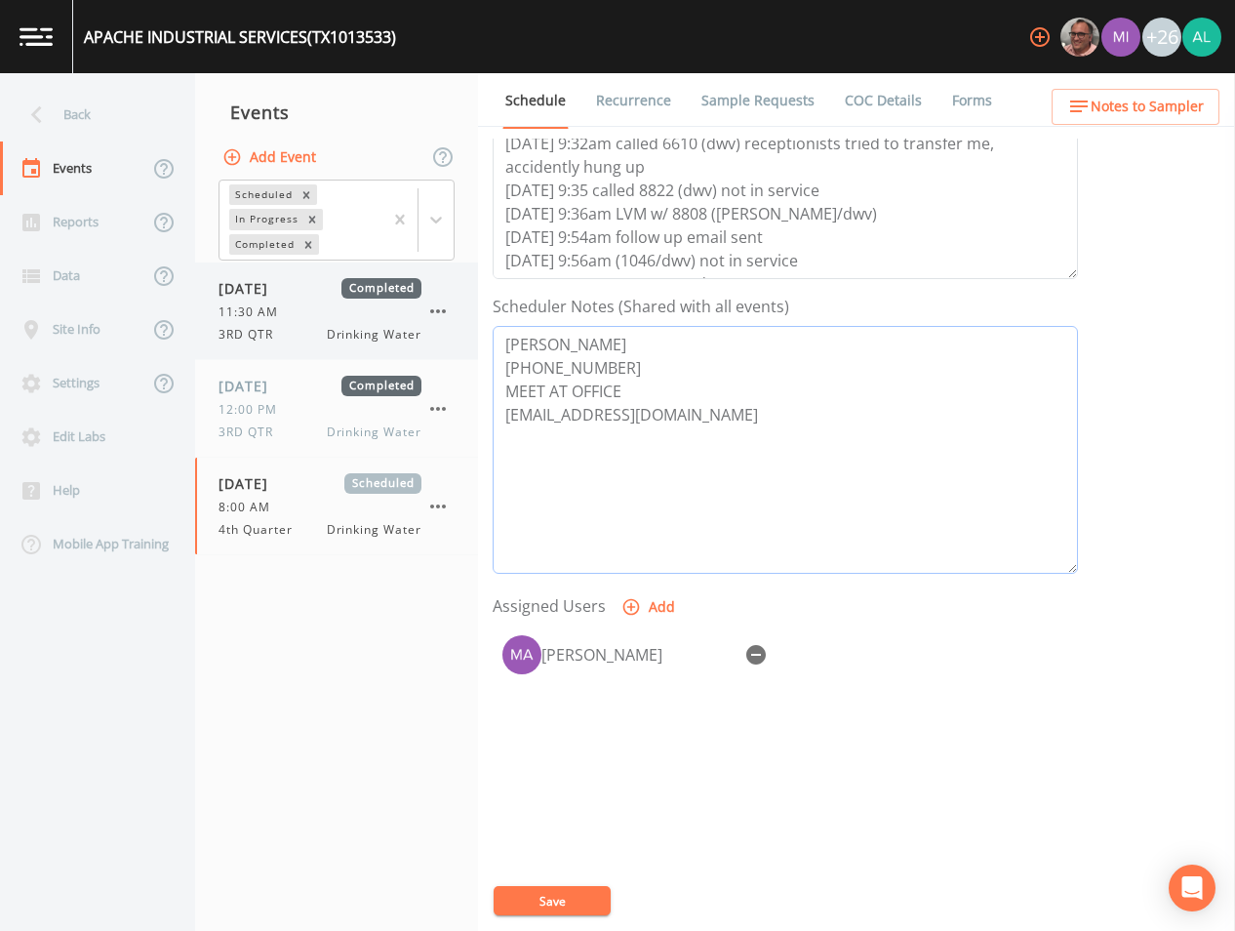
drag, startPoint x: 701, startPoint y: 416, endPoint x: 452, endPoint y: 329, distance: 263.6
click at [452, 329] on div "Back Events Reports Data Site Info Settings Edit Labs Help Mobile App Training …" at bounding box center [617, 502] width 1235 height 858
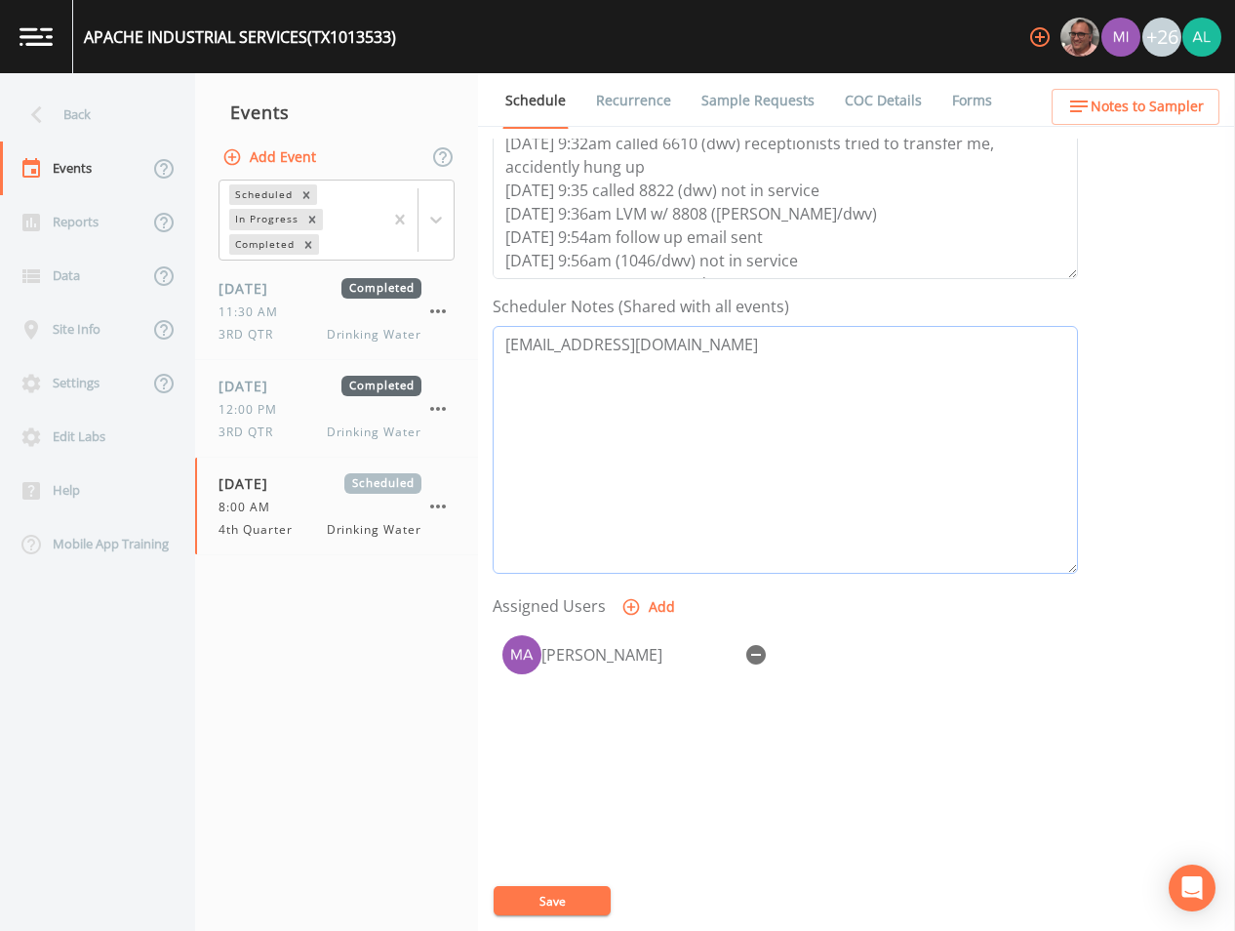
click at [506, 347] on textarea "[EMAIL_ADDRESS][DOMAIN_NAME]" at bounding box center [786, 450] width 586 height 248
click at [508, 386] on textarea "[PERSON_NAME] [EMAIL_ADDRESS][DOMAIN_NAME]" at bounding box center [786, 450] width 586 height 248
click at [697, 374] on textarea "[PERSON_NAME] [EMAIL_ADDRESS][DOMAIN_NAME]" at bounding box center [786, 450] width 586 height 248
paste textarea "[EMAIL_ADDRESS][DOMAIN_NAME]"
click at [504, 439] on textarea "[PERSON_NAME] [EMAIL_ADDRESS][DOMAIN_NAME] [PERSON_NAME] [EMAIL_ADDRESS][DOMAIN…" at bounding box center [786, 450] width 586 height 248
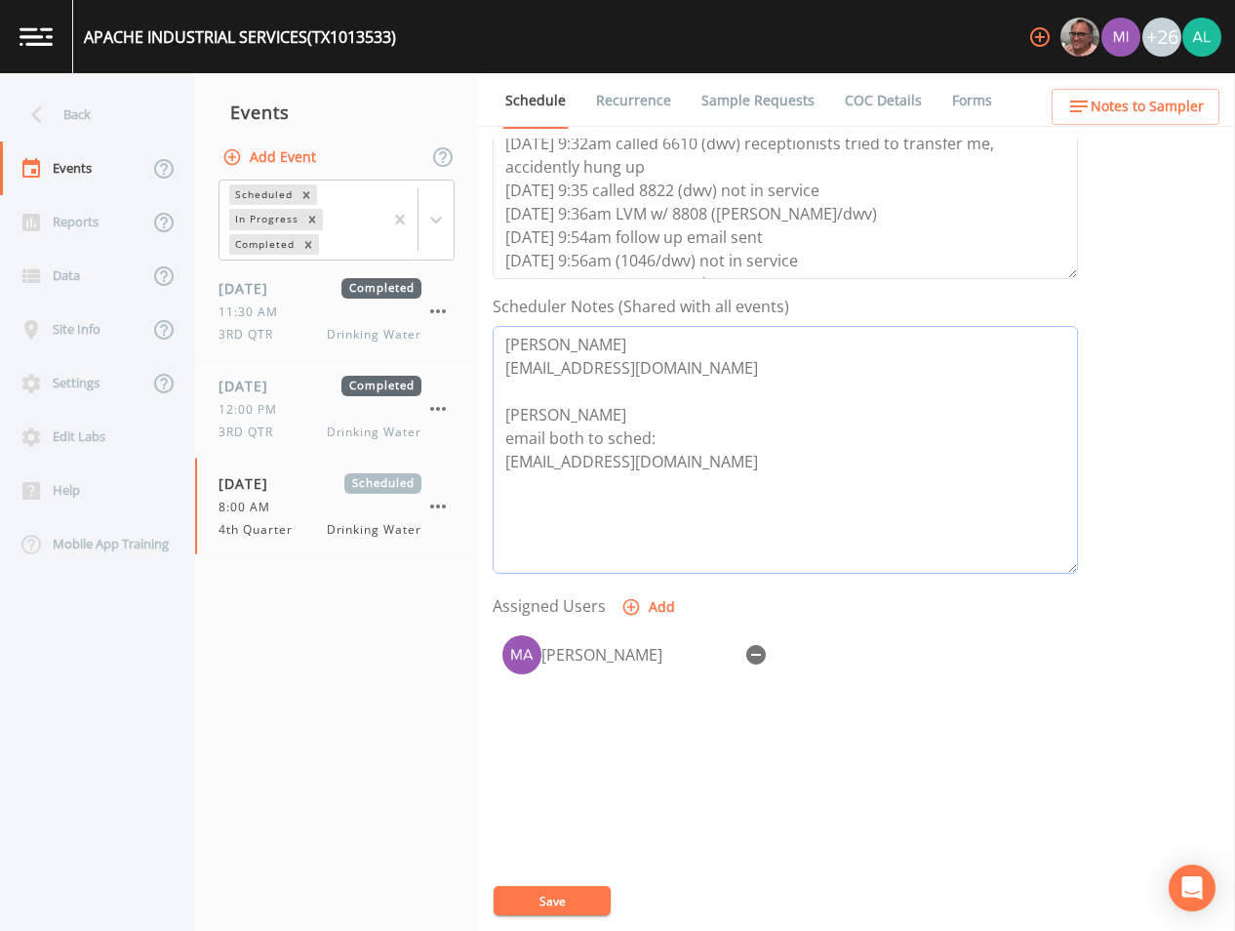
click at [510, 432] on textarea "[PERSON_NAME] [EMAIL_ADDRESS][DOMAIN_NAME] [PERSON_NAME] email both to sched: […" at bounding box center [786, 450] width 586 height 248
drag, startPoint x: 594, startPoint y: 415, endPoint x: 495, endPoint y: 417, distance: 99.6
click at [495, 417] on textarea "[PERSON_NAME] [EMAIL_ADDRESS][DOMAIN_NAME] [PERSON_NAME] **email both to sched:…" at bounding box center [786, 450] width 586 height 248
drag, startPoint x: 705, startPoint y: 344, endPoint x: 585, endPoint y: 342, distance: 120.1
click at [585, 342] on textarea "[PERSON_NAME] Phoenix [EMAIL_ADDRESS][DOMAIN_NAME] **email both to sched: [EMAI…" at bounding box center [786, 450] width 586 height 248
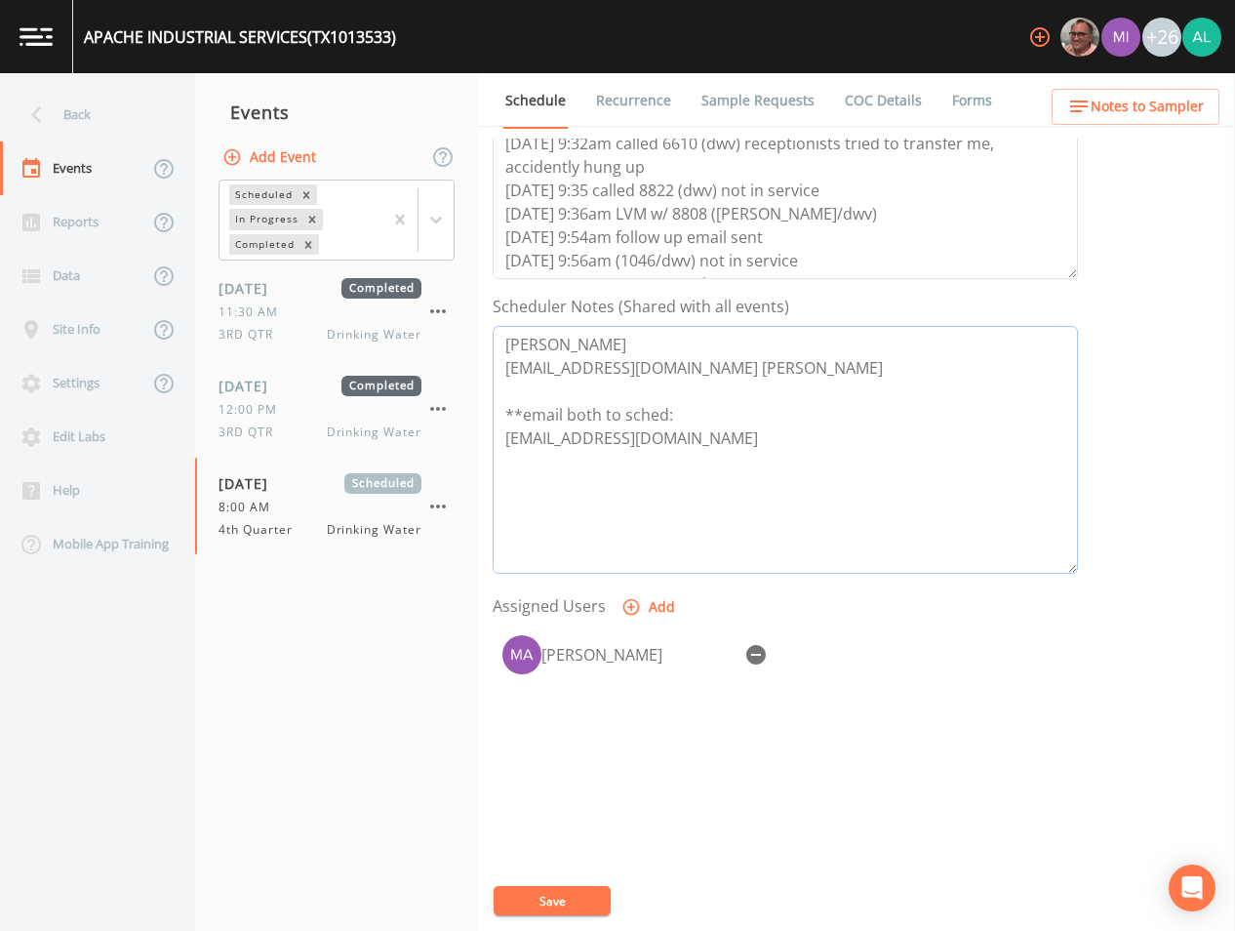
click at [824, 366] on textarea "[PERSON_NAME] [EMAIL_ADDRESS][DOMAIN_NAME] [PERSON_NAME] **email both to sched:…" at bounding box center [786, 450] width 586 height 248
drag, startPoint x: 824, startPoint y: 366, endPoint x: 506, endPoint y: 365, distance: 318.1
click at [506, 365] on textarea "[PERSON_NAME] [EMAIL_ADDRESS][DOMAIN_NAME] [PERSON_NAME] **email both to sched:…" at bounding box center [786, 450] width 586 height 248
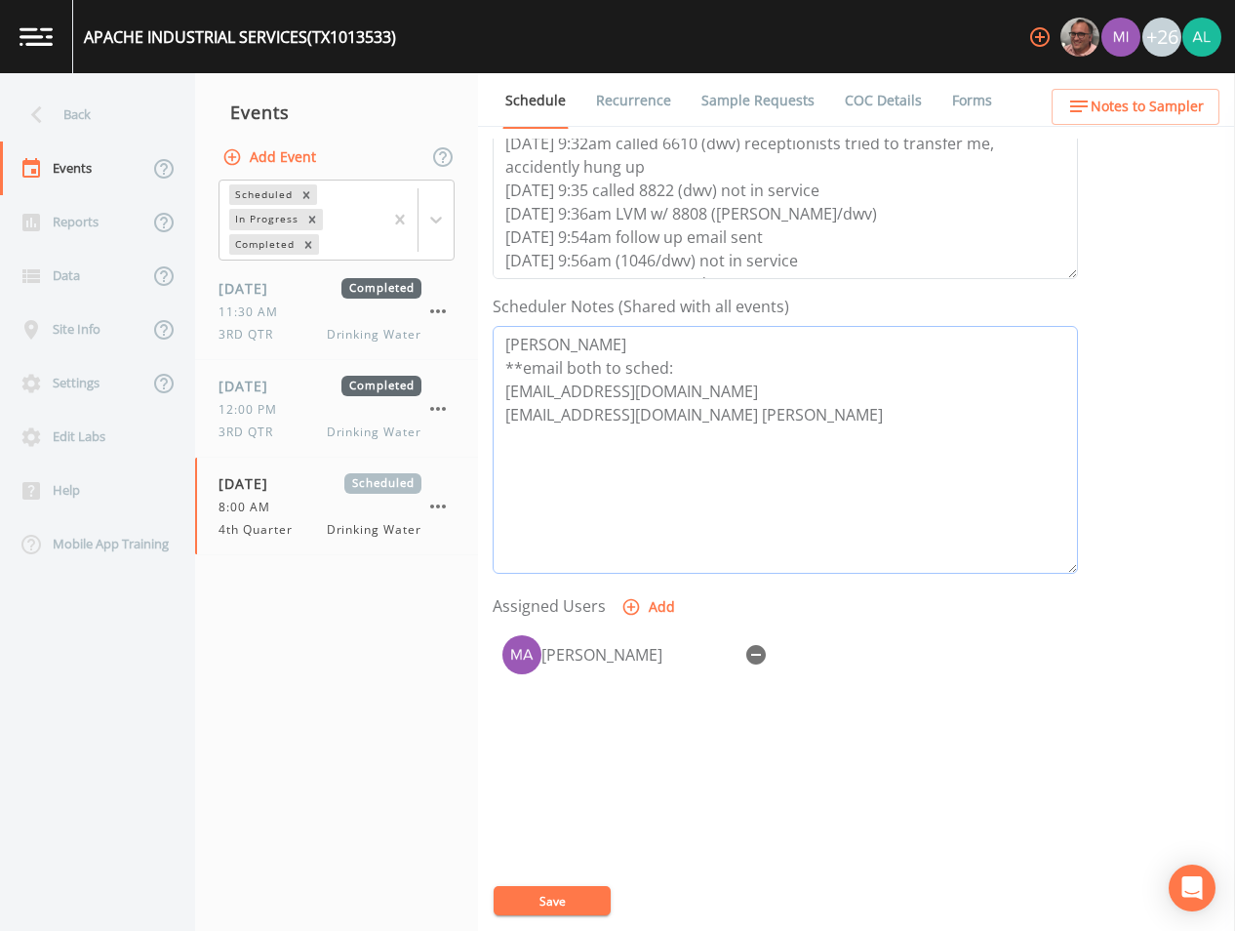
click at [807, 418] on textarea "[PERSON_NAME] **email both to sched: [EMAIL_ADDRESS][DOMAIN_NAME] [EMAIL_ADDRES…" at bounding box center [786, 450] width 586 height 248
click at [688, 415] on textarea "[PERSON_NAME] **email both to sched: [EMAIL_ADDRESS][DOMAIN_NAME] [EMAIL_ADDRES…" at bounding box center [786, 450] width 586 height 248
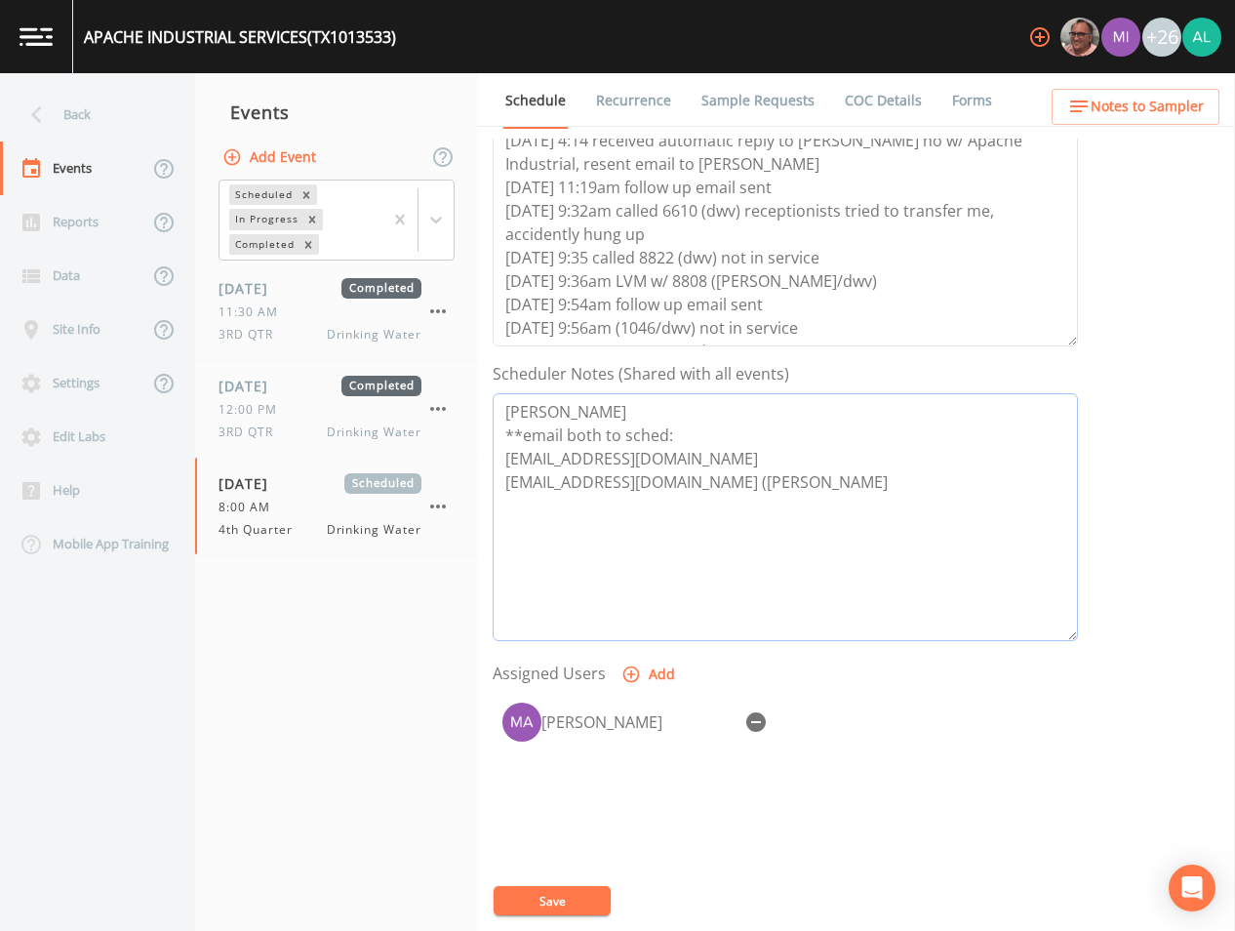
scroll to position [293, 0]
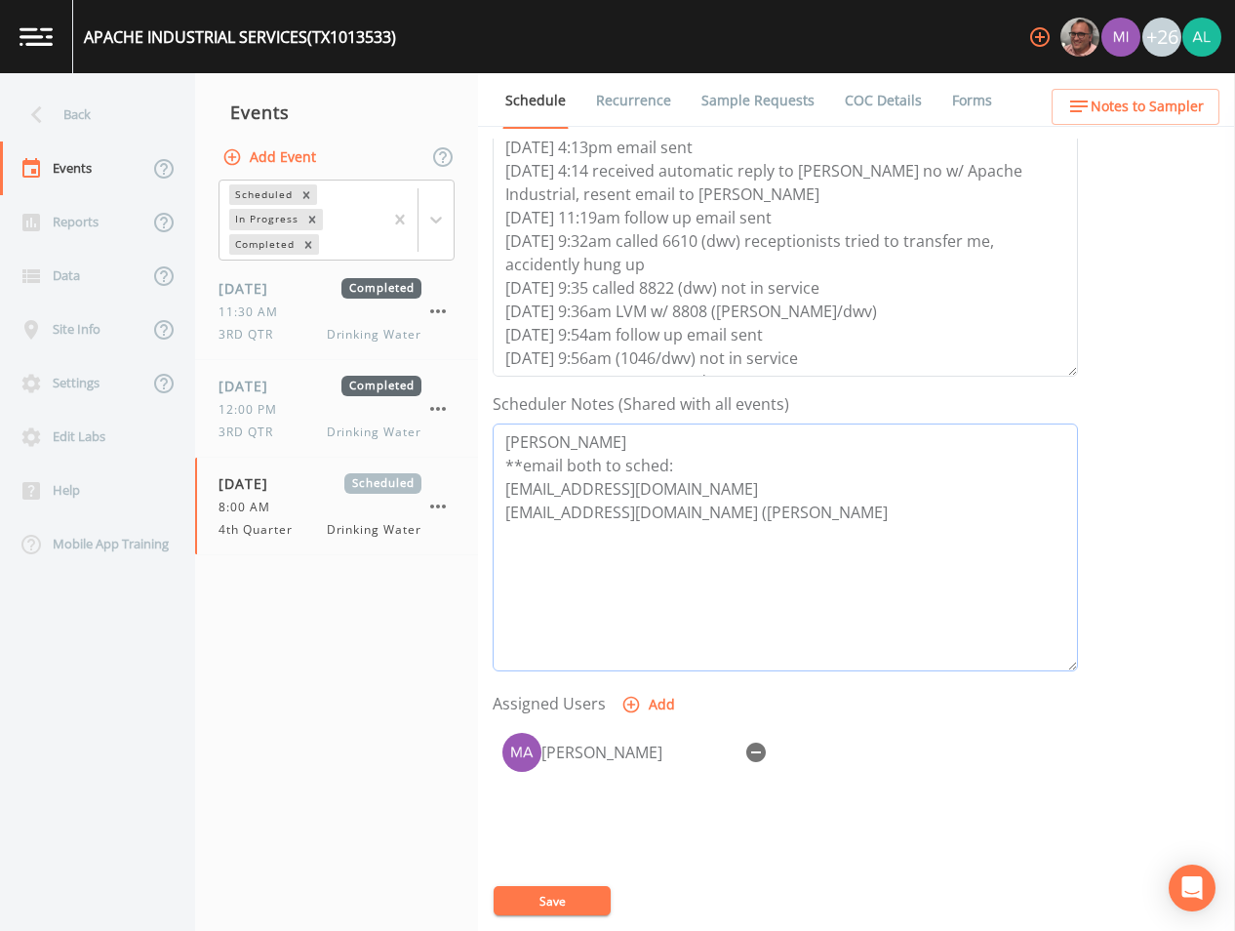
click at [851, 512] on textarea "[PERSON_NAME] **email both to sched: [EMAIL_ADDRESS][DOMAIN_NAME] [EMAIL_ADDRES…" at bounding box center [786, 548] width 586 height 248
click at [582, 888] on button "Save" at bounding box center [552, 900] width 117 height 29
click at [587, 442] on textarea "[PERSON_NAME] **email both to sched: [EMAIL_ADDRESS][DOMAIN_NAME] [EMAIL_ADDRES…" at bounding box center [786, 548] width 586 height 248
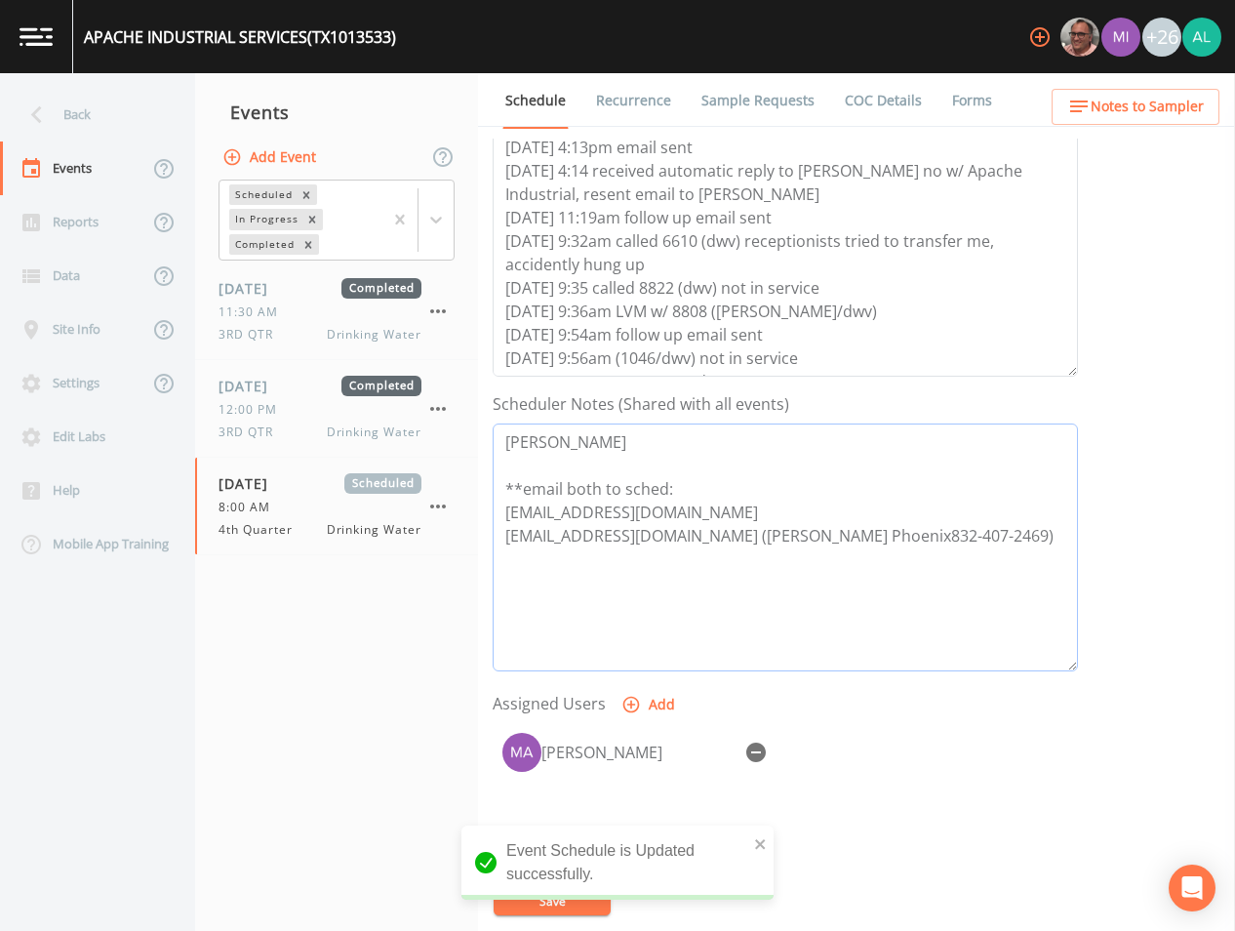
paste textarea "[PHONE_NUMBER]"
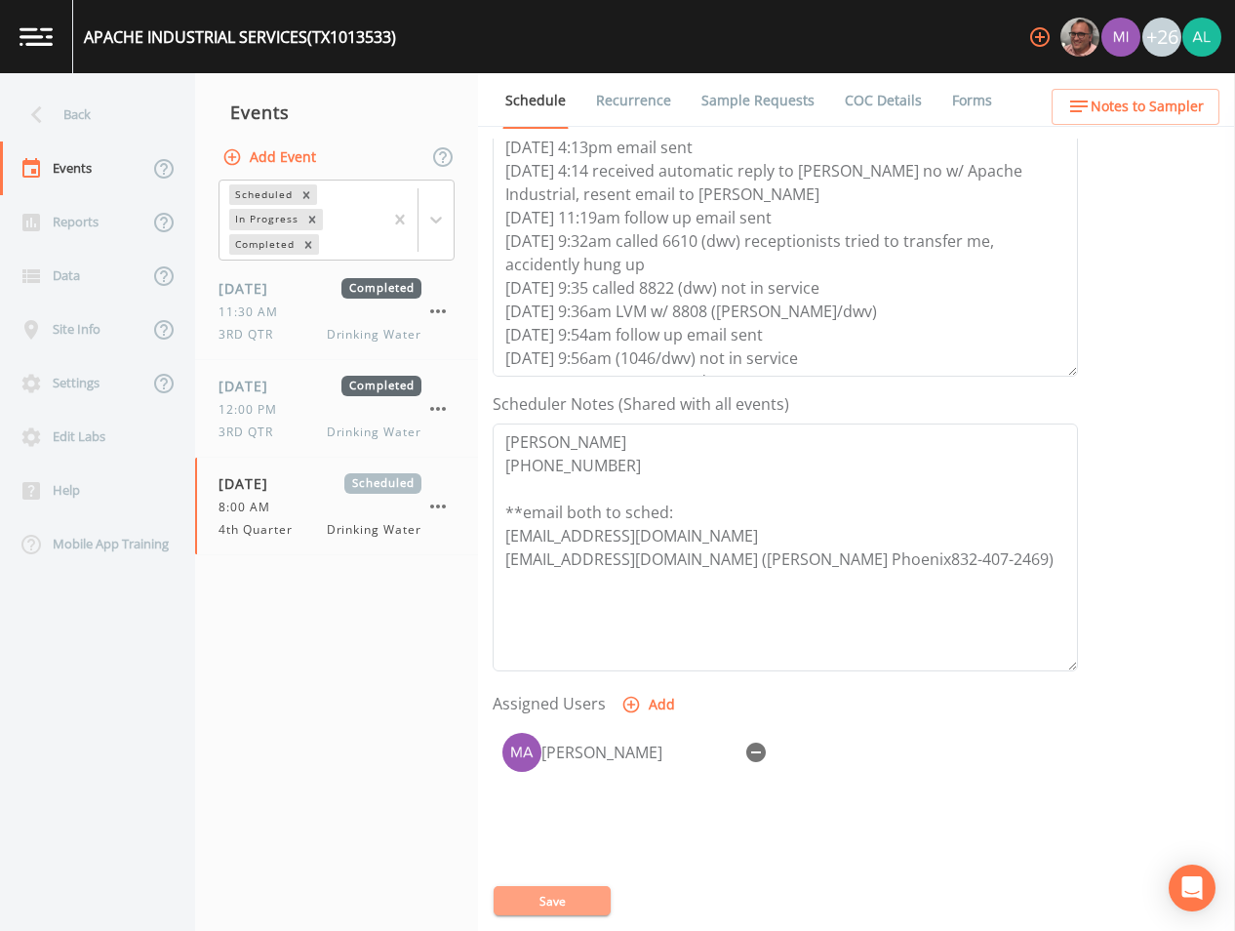
click at [564, 887] on button "Save" at bounding box center [552, 900] width 117 height 29
drag, startPoint x: 818, startPoint y: 532, endPoint x: 528, endPoint y: 536, distance: 289.9
click at [430, 536] on div "Back Events Reports Data Site Info Settings Edit Labs Help Mobile App Training …" at bounding box center [617, 502] width 1235 height 858
drag, startPoint x: 685, startPoint y: 556, endPoint x: 504, endPoint y: 562, distance: 181.6
click at [504, 562] on textarea "[PERSON_NAME] [PHONE_NUMBER] **email both to sched: [EMAIL_ADDRESS][DOMAIN_NAME…" at bounding box center [786, 548] width 586 height 248
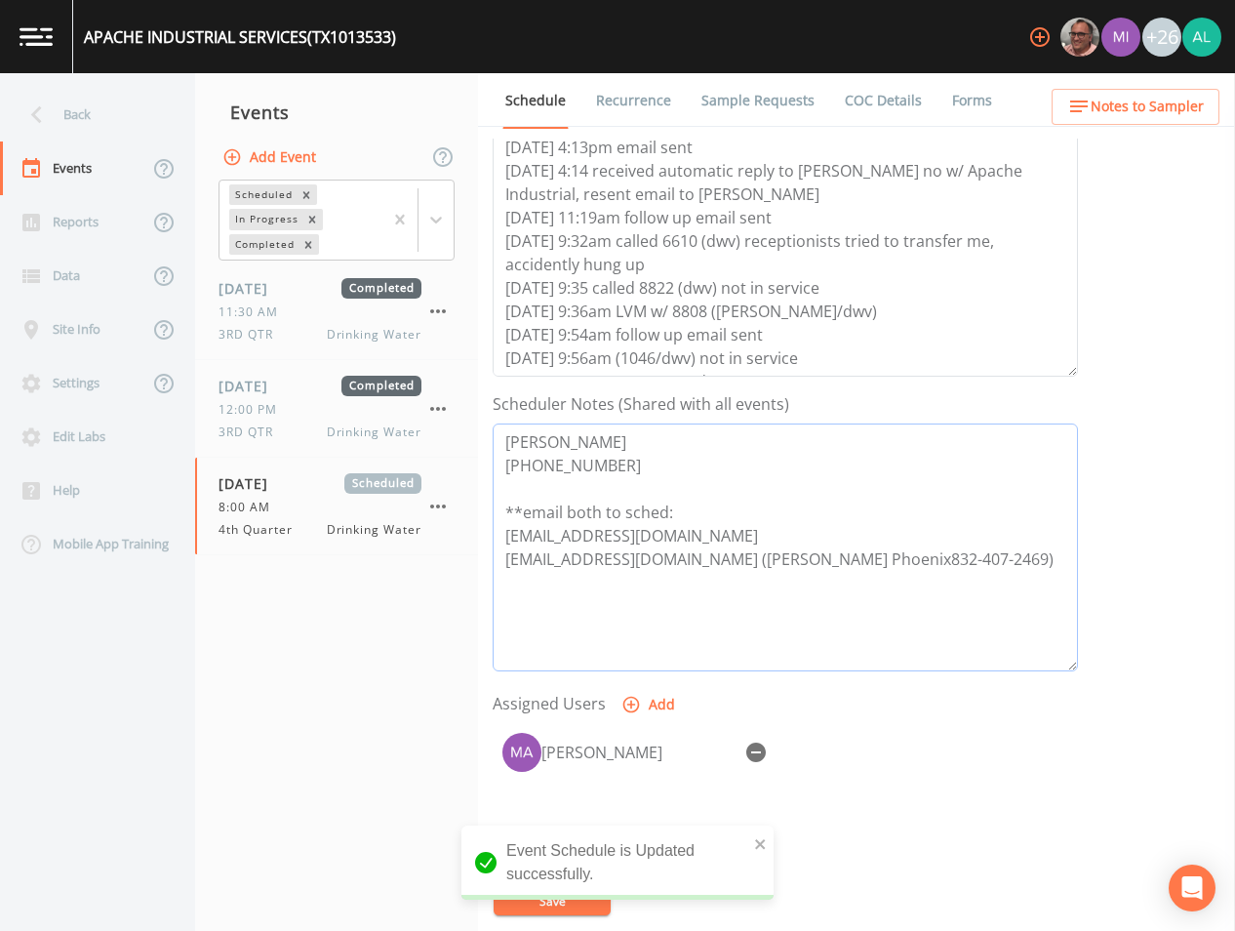
click at [550, 573] on textarea "[PERSON_NAME] [PHONE_NUMBER] **email both to sched: [EMAIL_ADDRESS][DOMAIN_NAME…" at bounding box center [786, 548] width 586 height 248
drag, startPoint x: 690, startPoint y: 565, endPoint x: 505, endPoint y: 562, distance: 185.4
click at [505, 562] on textarea "[PERSON_NAME] [PHONE_NUMBER] **email both to sched: [EMAIL_ADDRESS][DOMAIN_NAME…" at bounding box center [786, 548] width 586 height 248
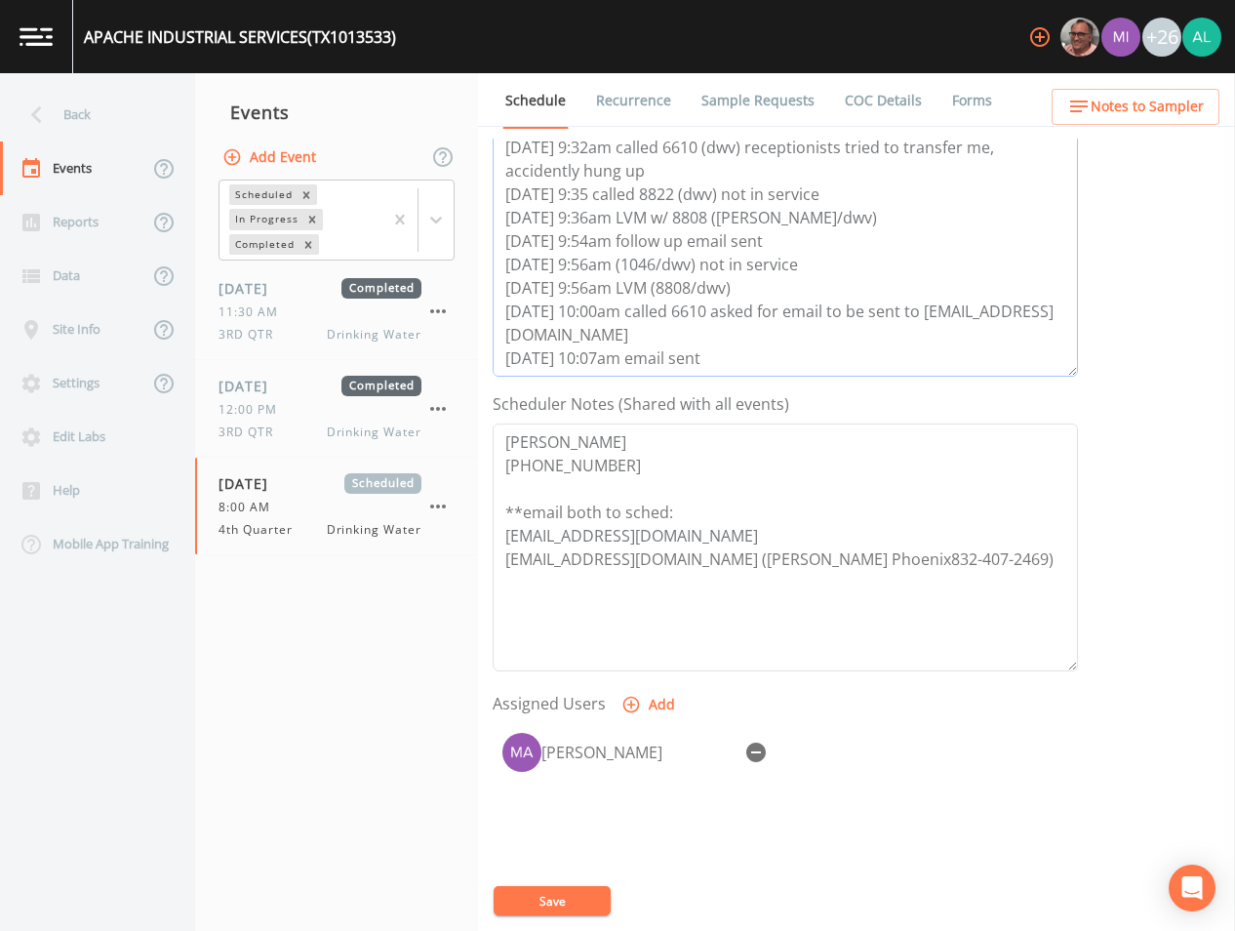
click at [752, 370] on textarea "[DATE] 4:13pm email sent [DATE] 4:14 received automatic reply to [PERSON_NAME] …" at bounding box center [786, 253] width 586 height 248
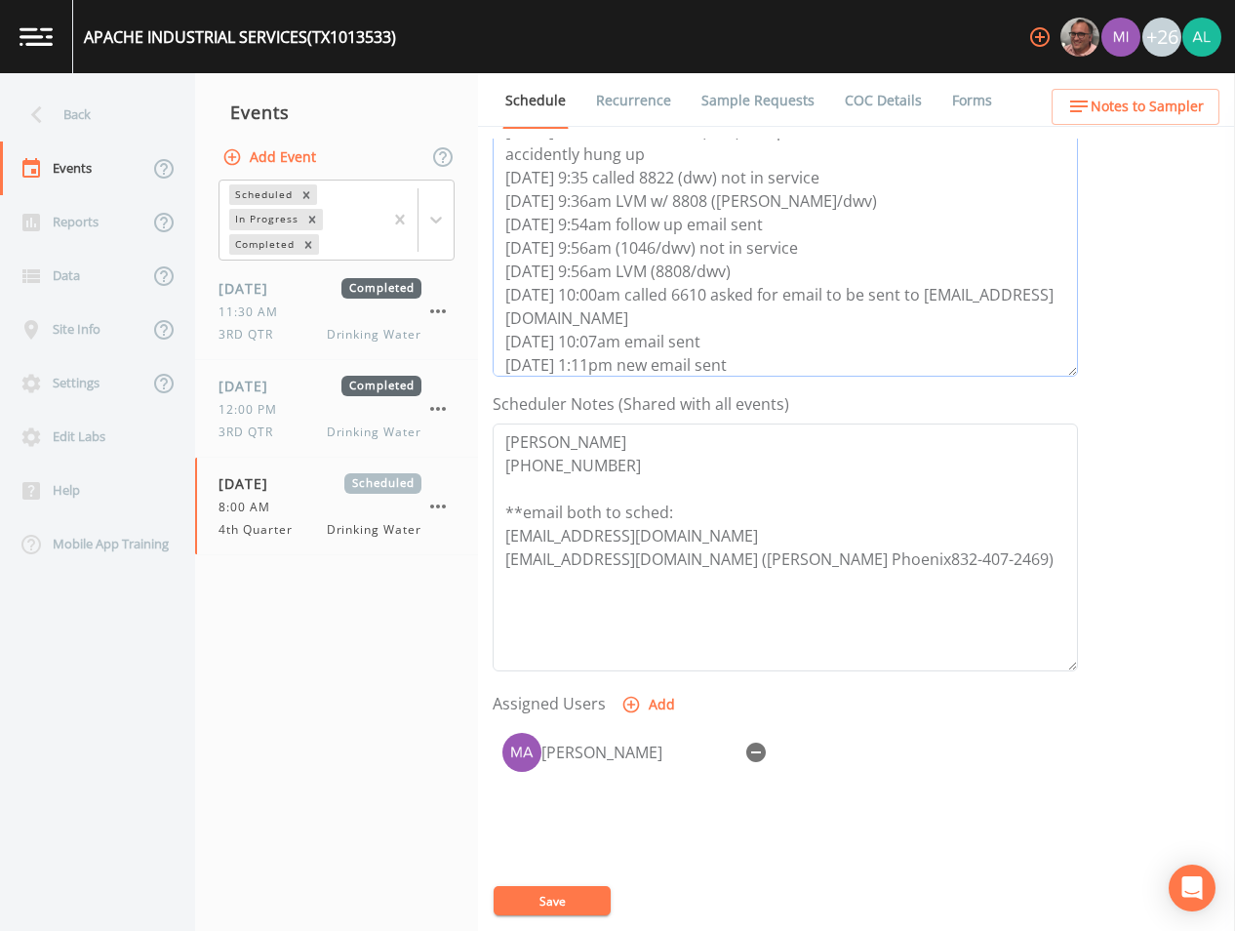
click at [733, 346] on textarea "[DATE] 4:13pm email sent [DATE] 4:14 received automatic reply to [PERSON_NAME] …" at bounding box center [786, 253] width 586 height 248
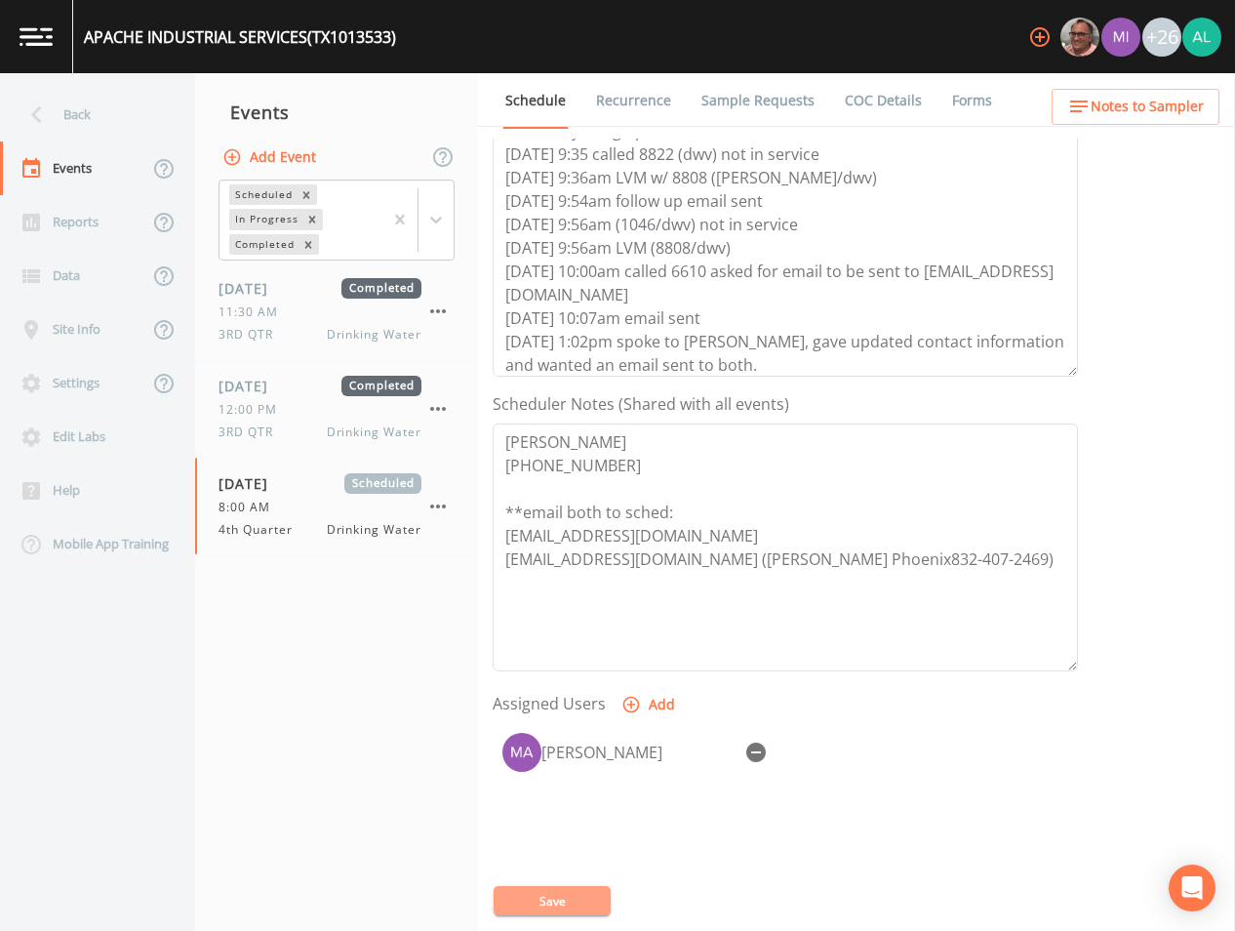
click at [528, 895] on button "Save" at bounding box center [552, 900] width 117 height 29
click at [786, 370] on textarea "[DATE] 4:13pm email sent [DATE] 4:14 received automatic reply to [PERSON_NAME] …" at bounding box center [786, 253] width 586 height 248
click at [595, 912] on button "Save" at bounding box center [552, 900] width 117 height 29
drag, startPoint x: 689, startPoint y: 558, endPoint x: 506, endPoint y: 546, distance: 182.9
click at [506, 546] on textarea "[PERSON_NAME] [PHONE_NUMBER] **email both to sched: [EMAIL_ADDRESS][DOMAIN_NAME…" at bounding box center [786, 548] width 586 height 248
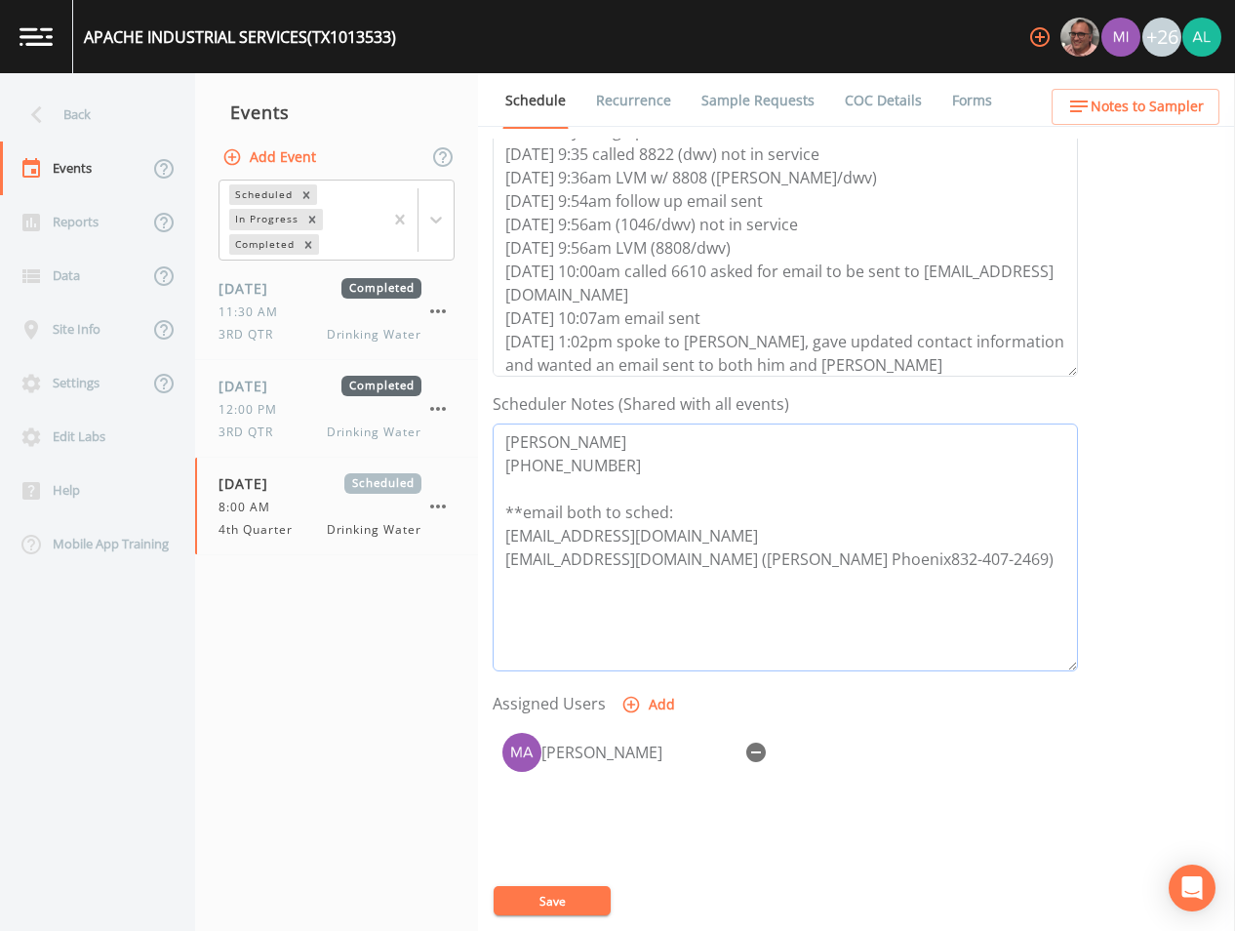
drag, startPoint x: 933, startPoint y: 559, endPoint x: 692, endPoint y: 563, distance: 241.1
click at [692, 563] on textarea "[PERSON_NAME] [PHONE_NUMBER] **email both to sched: [EMAIL_ADDRESS][DOMAIN_NAME…" at bounding box center [786, 548] width 586 height 248
click at [560, 878] on div "[PERSON_NAME]" at bounding box center [786, 825] width 586 height 205
click at [560, 893] on button "Save" at bounding box center [552, 900] width 117 height 29
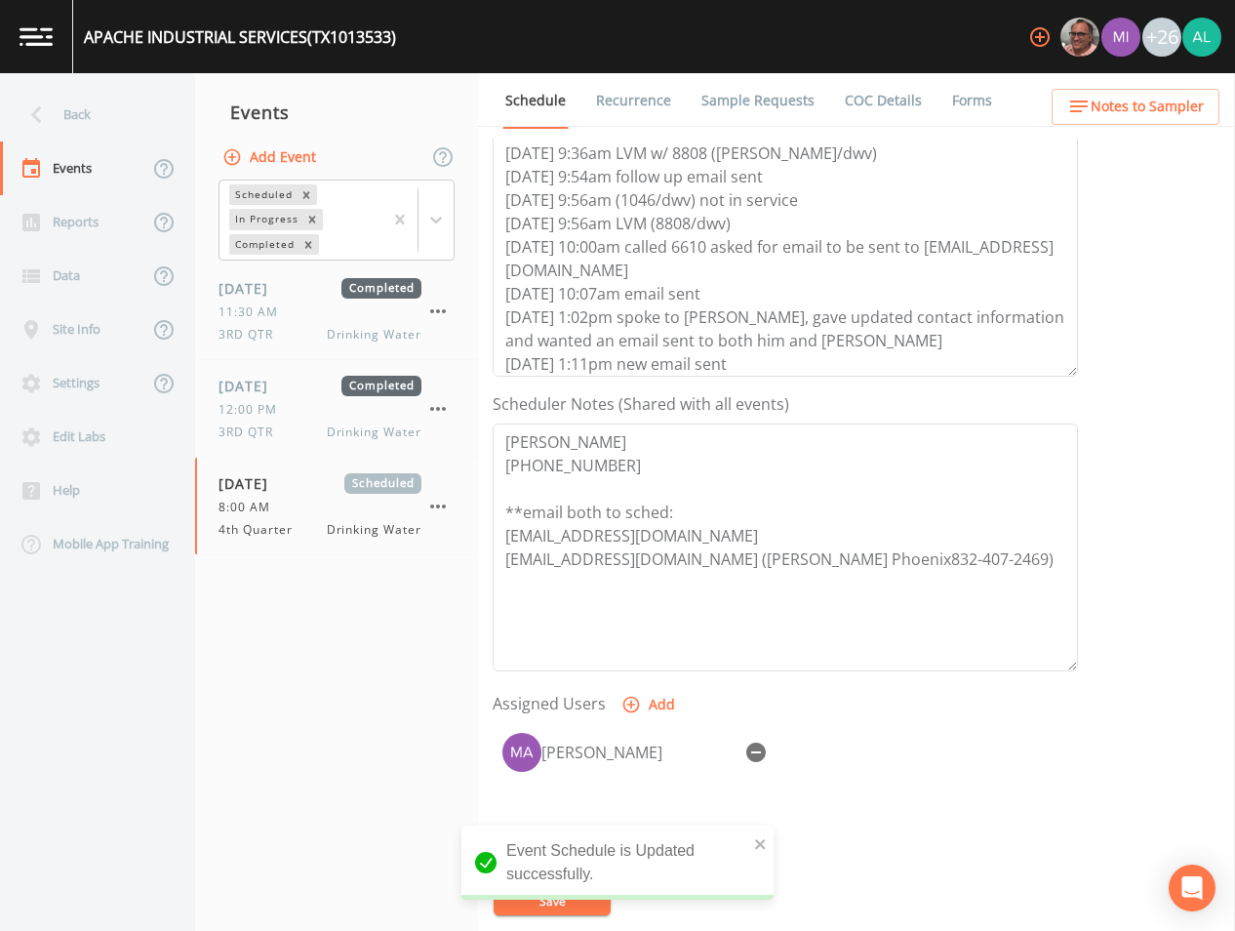
scroll to position [164, 0]
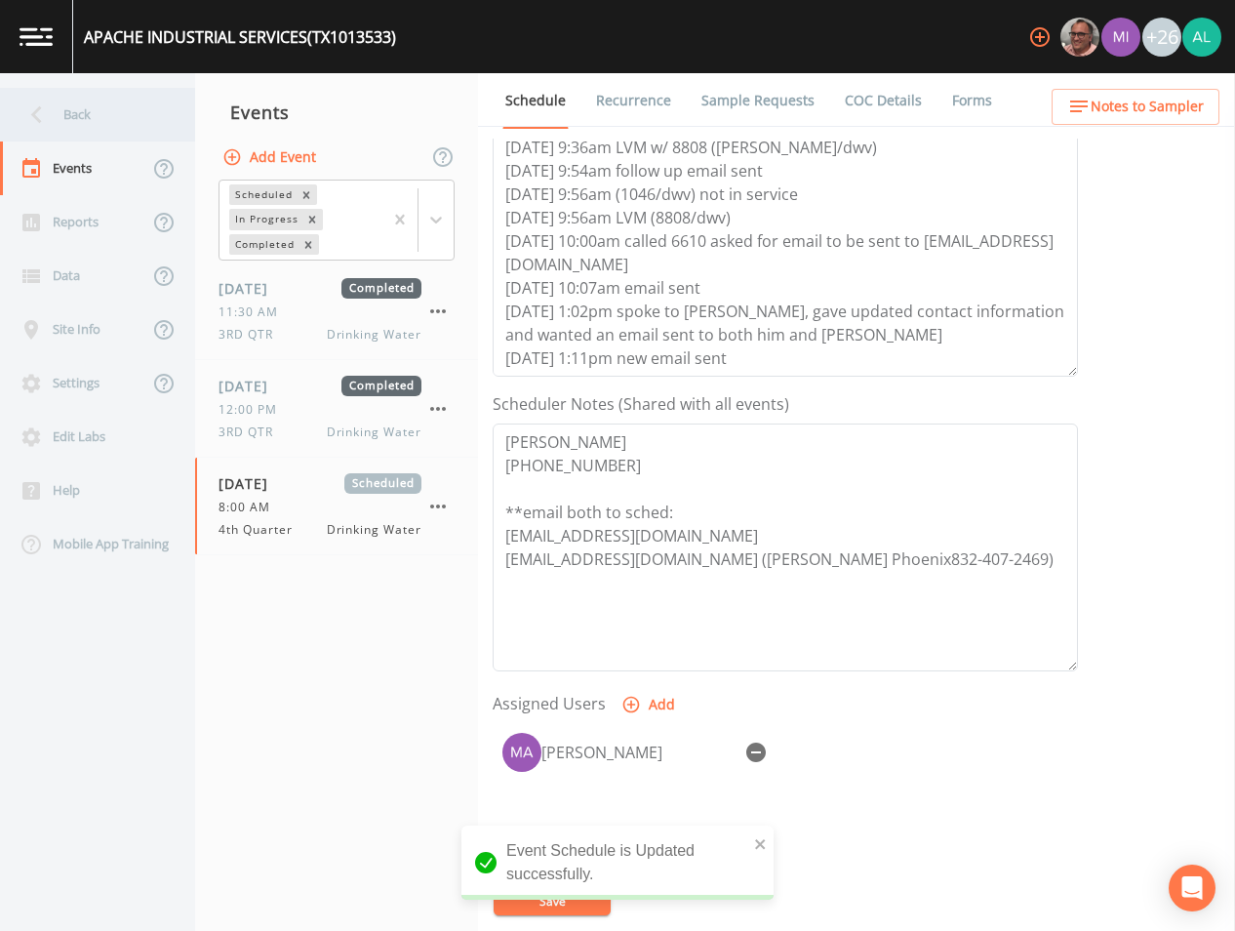
click at [97, 123] on div "Back" at bounding box center [88, 115] width 176 height 54
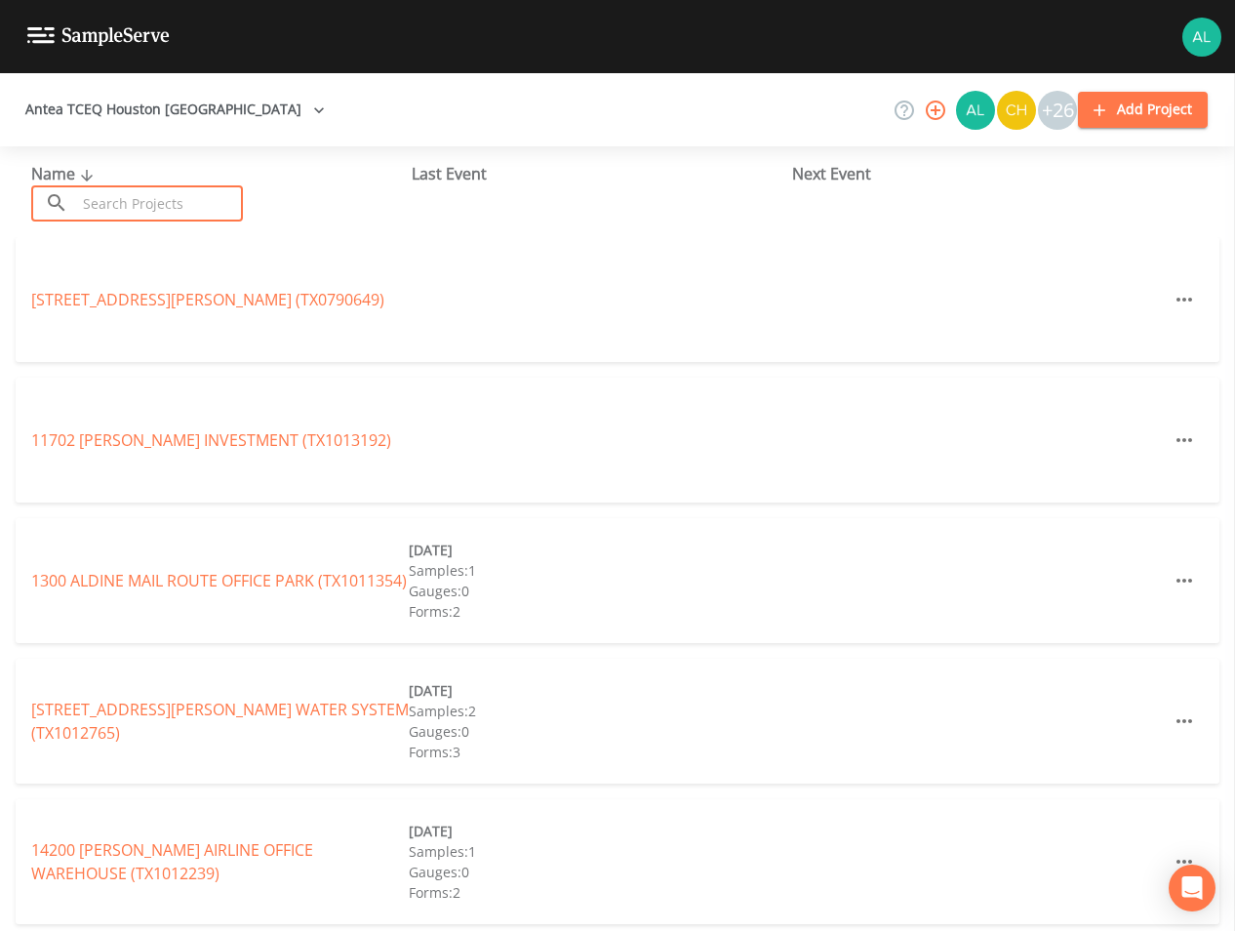
click at [164, 219] on input "text" at bounding box center [159, 203] width 167 height 36
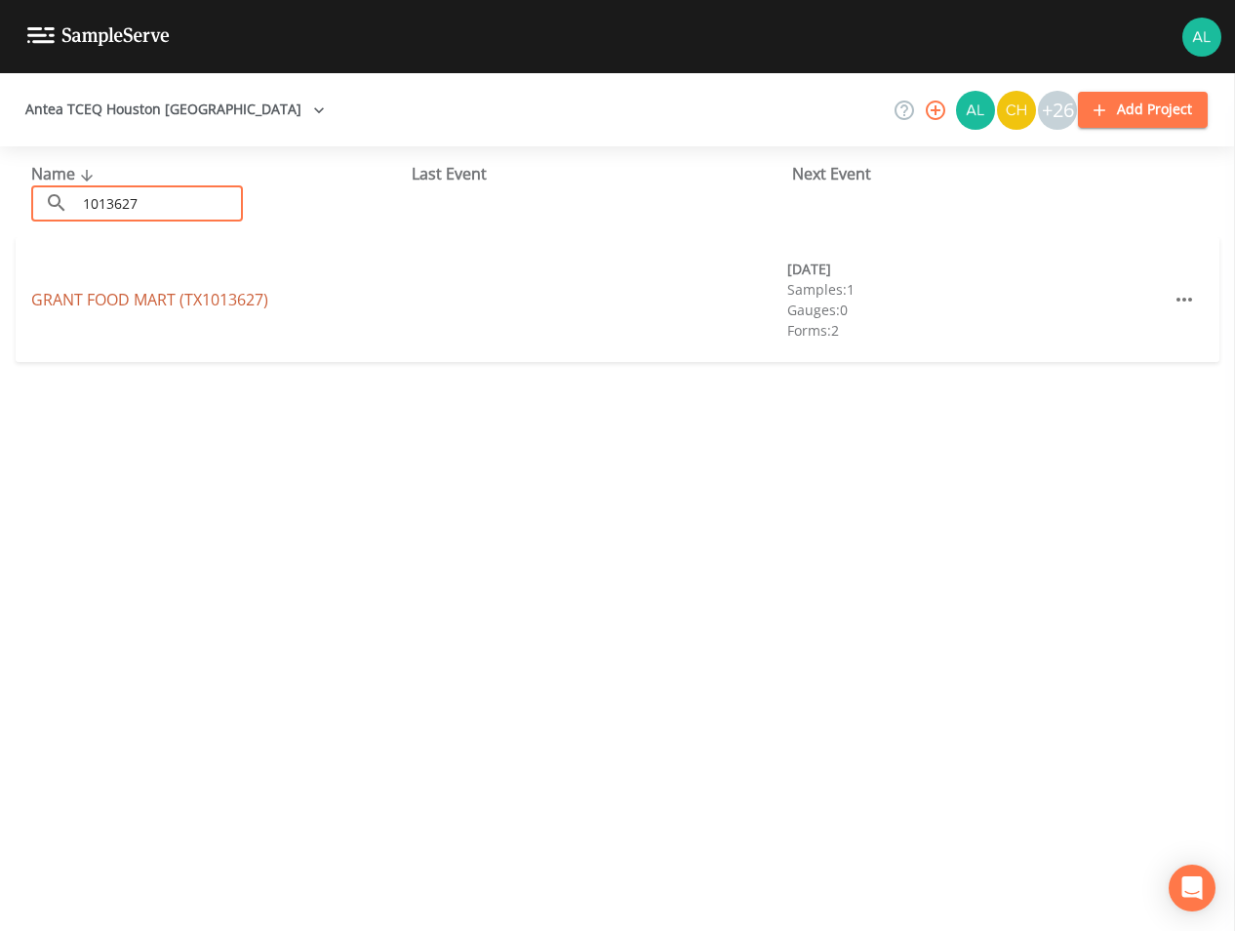
click at [111, 305] on link "GRANT FOOD MART (TX1013627)" at bounding box center [149, 299] width 237 height 21
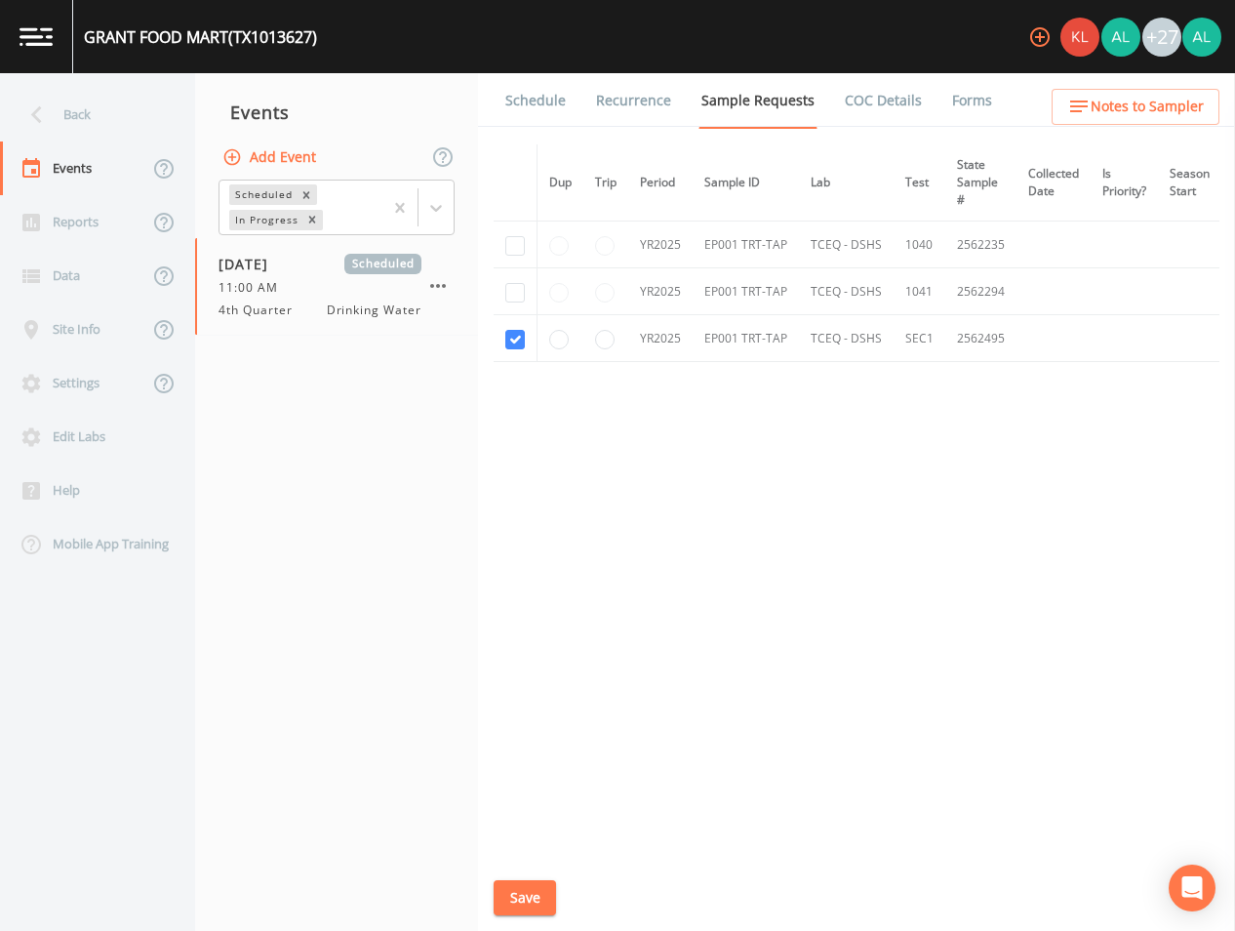
click at [526, 107] on link "Schedule" at bounding box center [536, 100] width 66 height 55
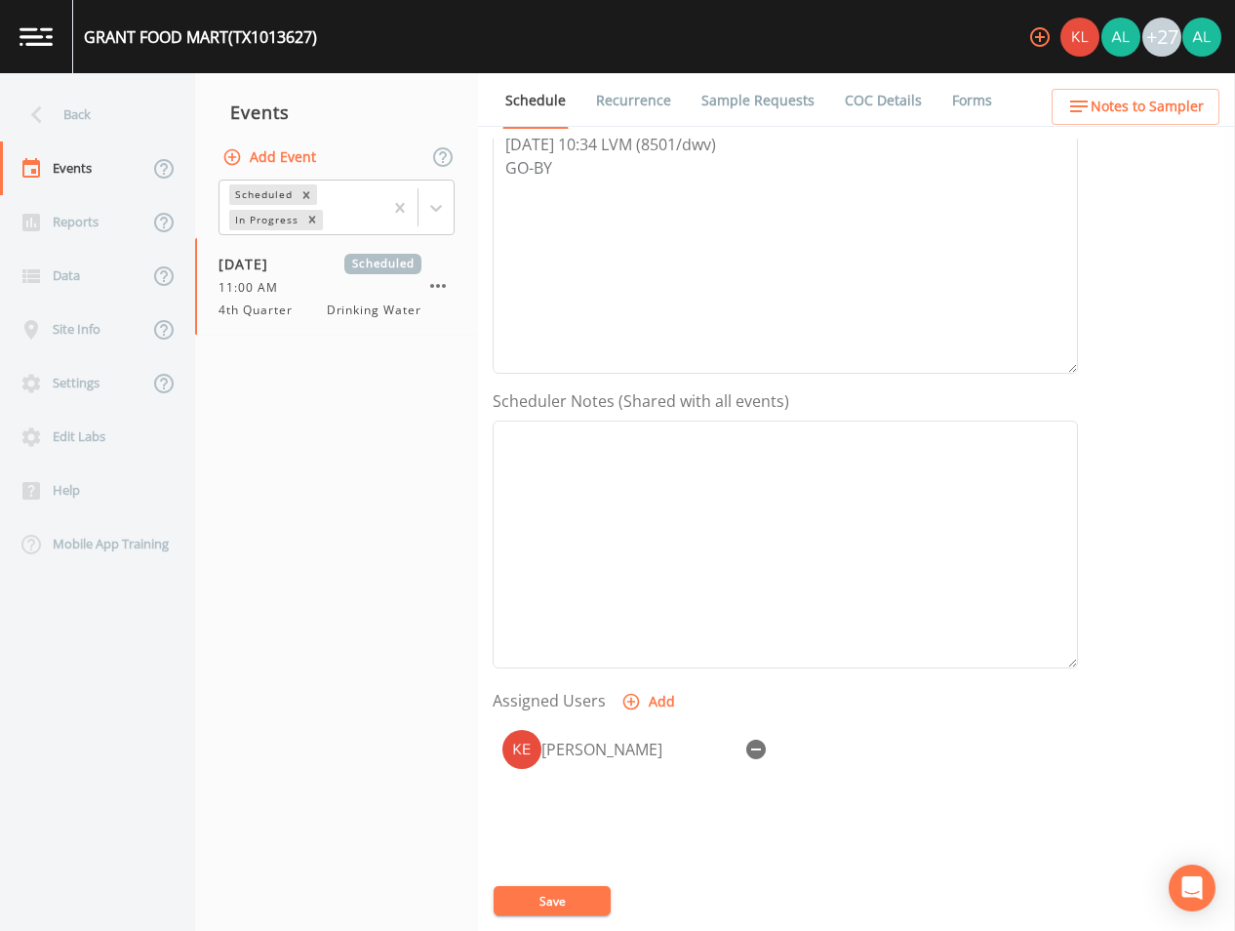
scroll to position [56, 0]
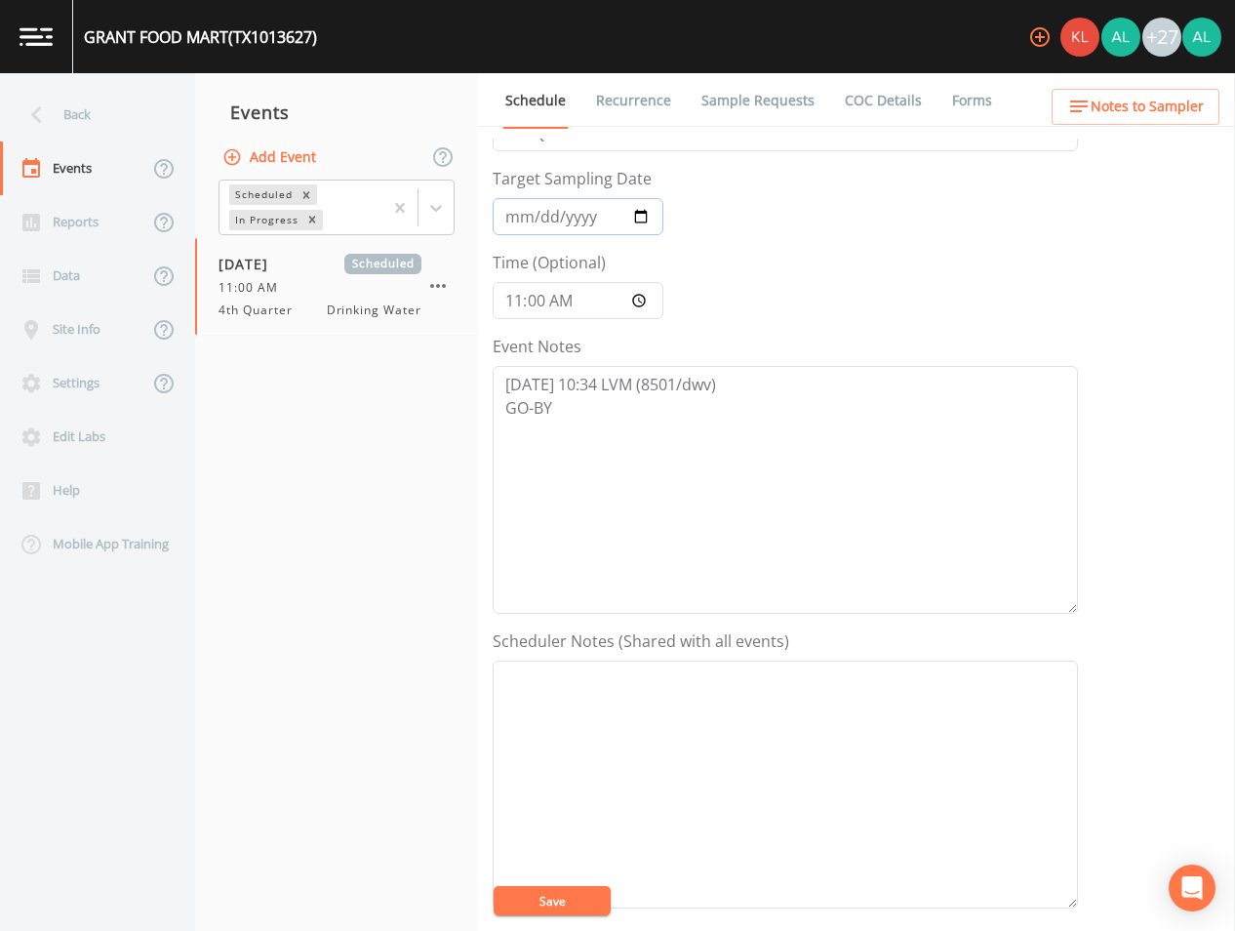
click at [542, 224] on input "[DATE]" at bounding box center [578, 216] width 171 height 37
click at [494, 886] on button "Save" at bounding box center [552, 900] width 117 height 29
click at [758, 842] on icon "close" at bounding box center [760, 844] width 10 height 10
click at [526, 901] on div "GRANT FOOD MART (TX1013627) +27 Back Events Reports Data Site Info Settings Edi…" at bounding box center [617, 465] width 1235 height 931
click at [526, 901] on button "Save" at bounding box center [552, 900] width 117 height 29
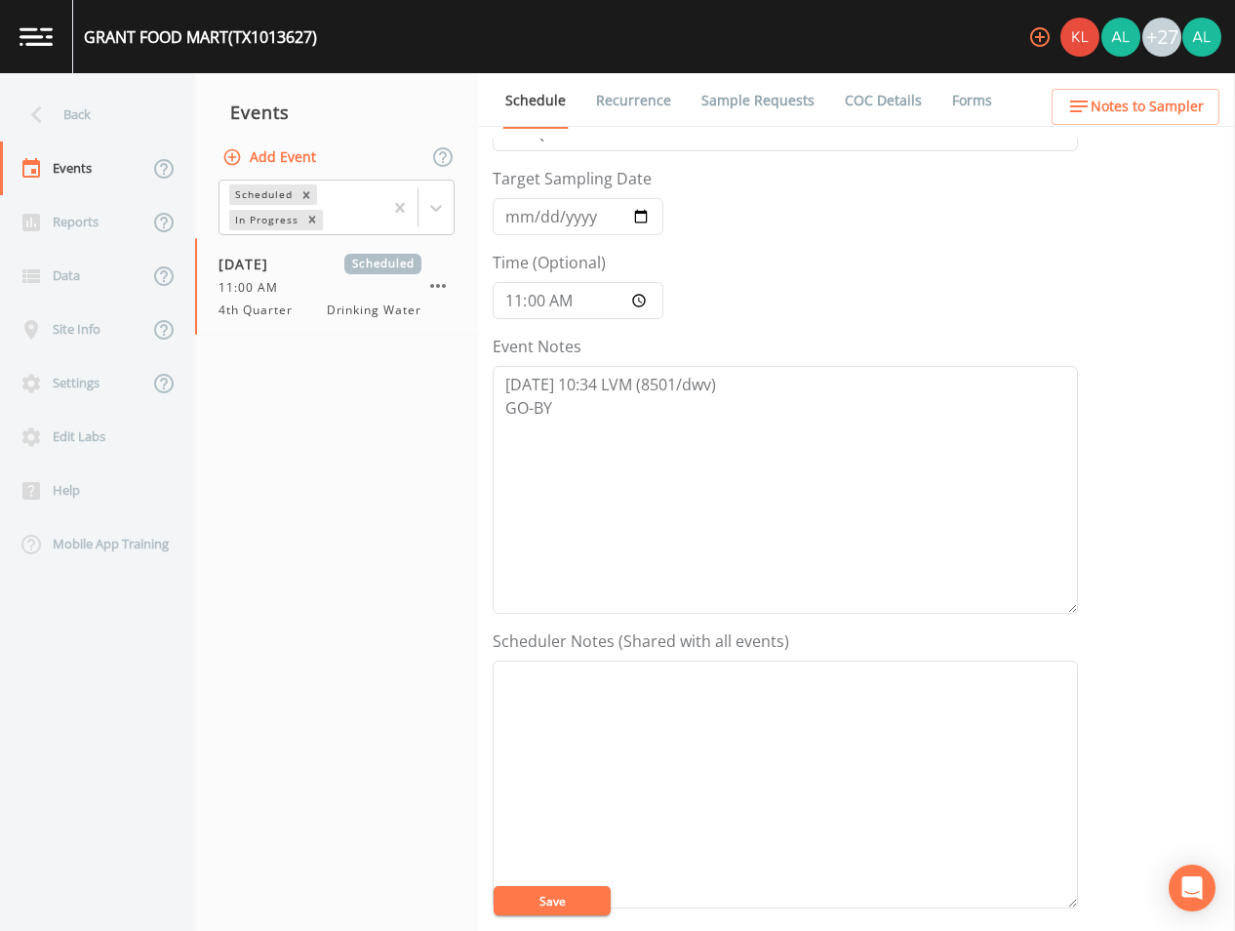
click at [601, 897] on button "Save" at bounding box center [552, 900] width 117 height 29
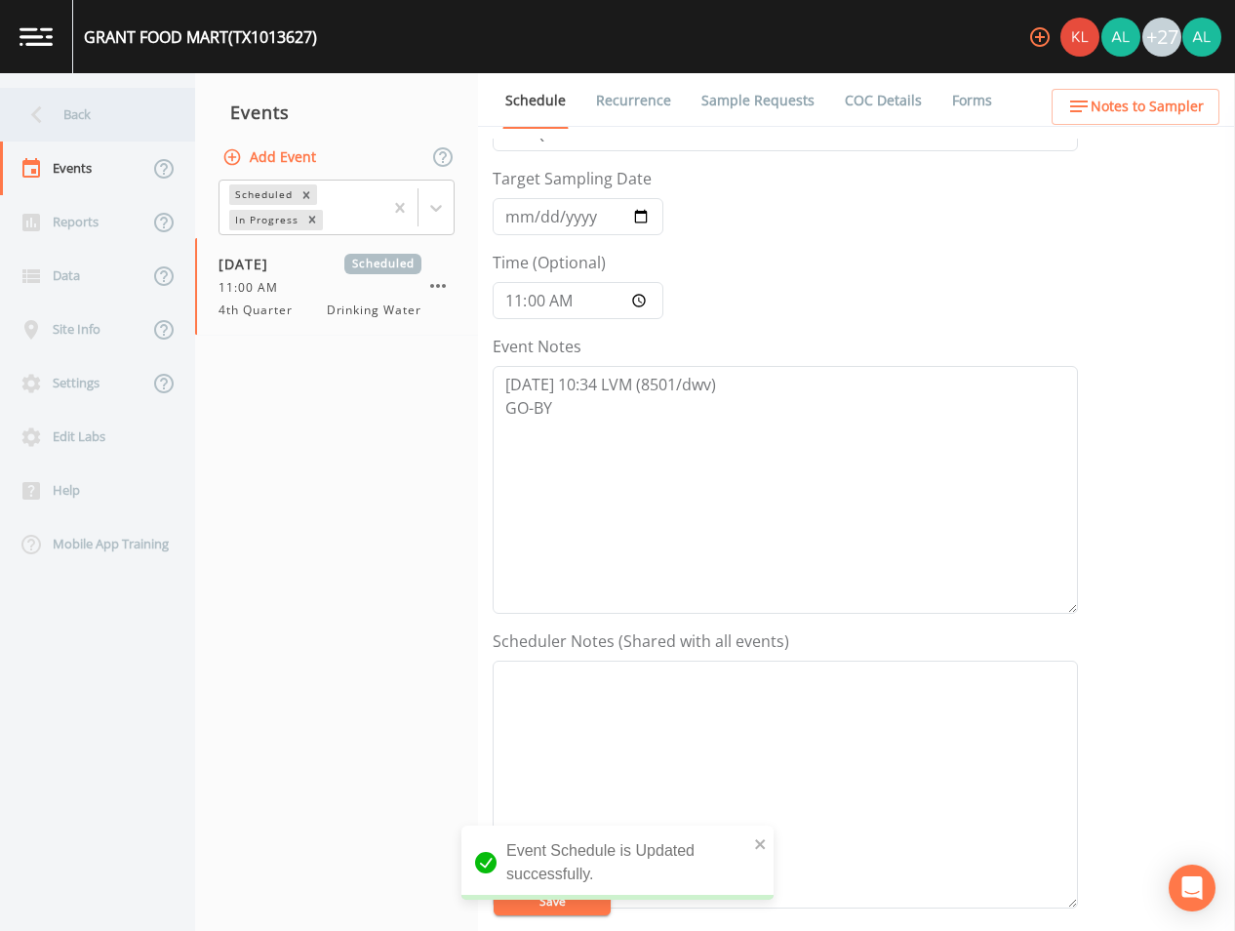
click at [102, 99] on div "Back" at bounding box center [88, 115] width 176 height 54
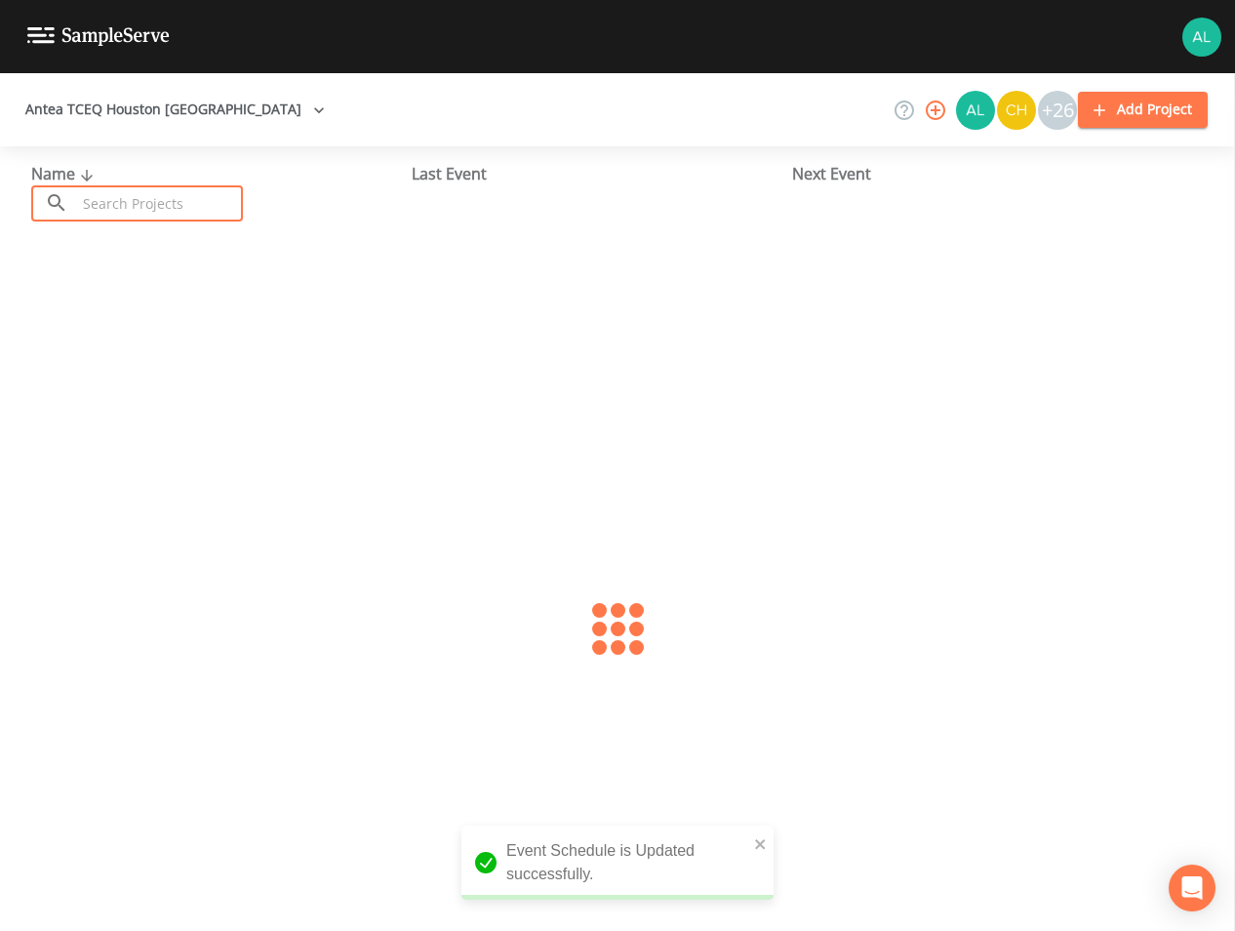
click at [200, 206] on input "text" at bounding box center [159, 203] width 167 height 36
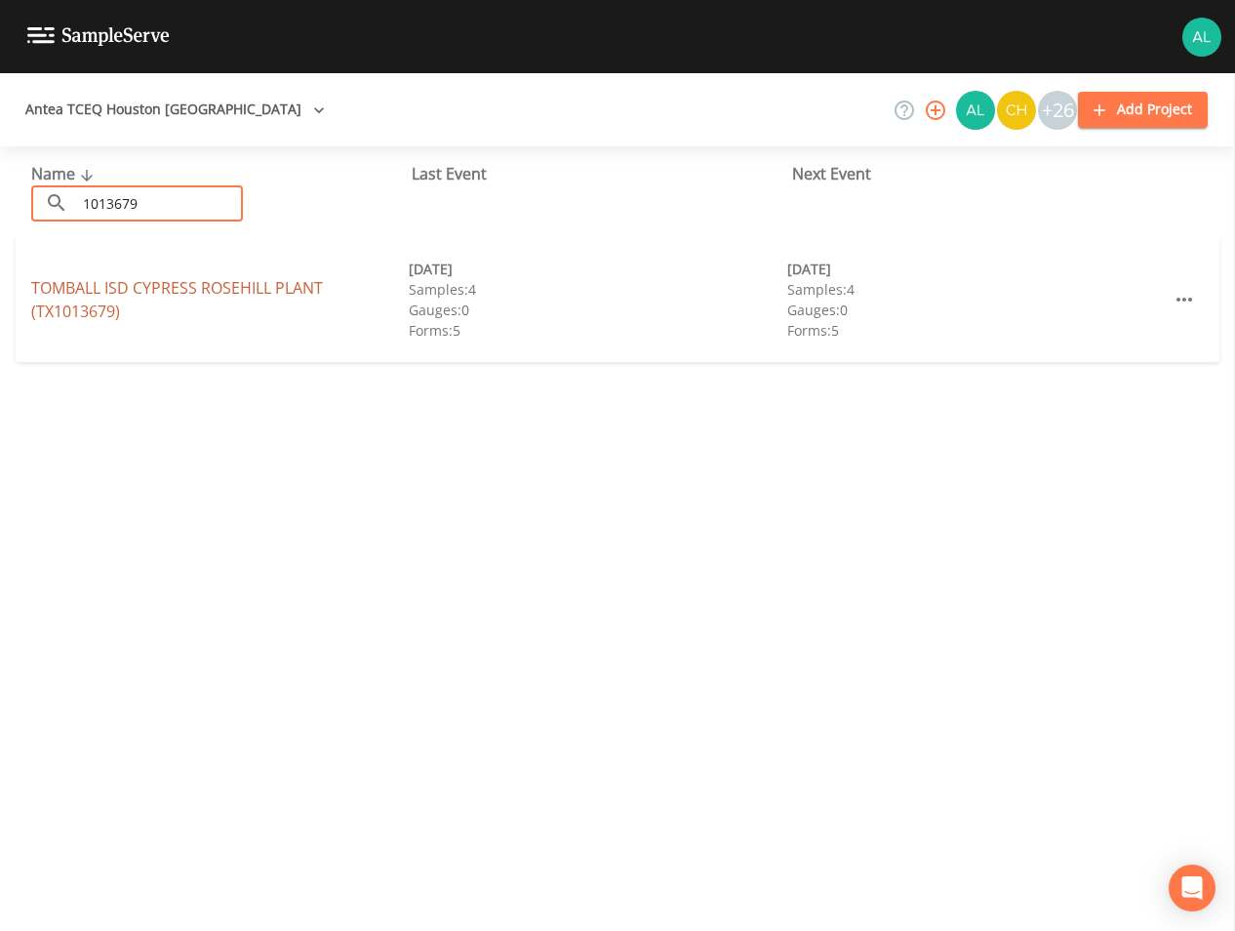
click at [36, 297] on link "TOMBALL ISD CYPRESS ROSEHILL PLANT (TX1013679)" at bounding box center [177, 299] width 292 height 45
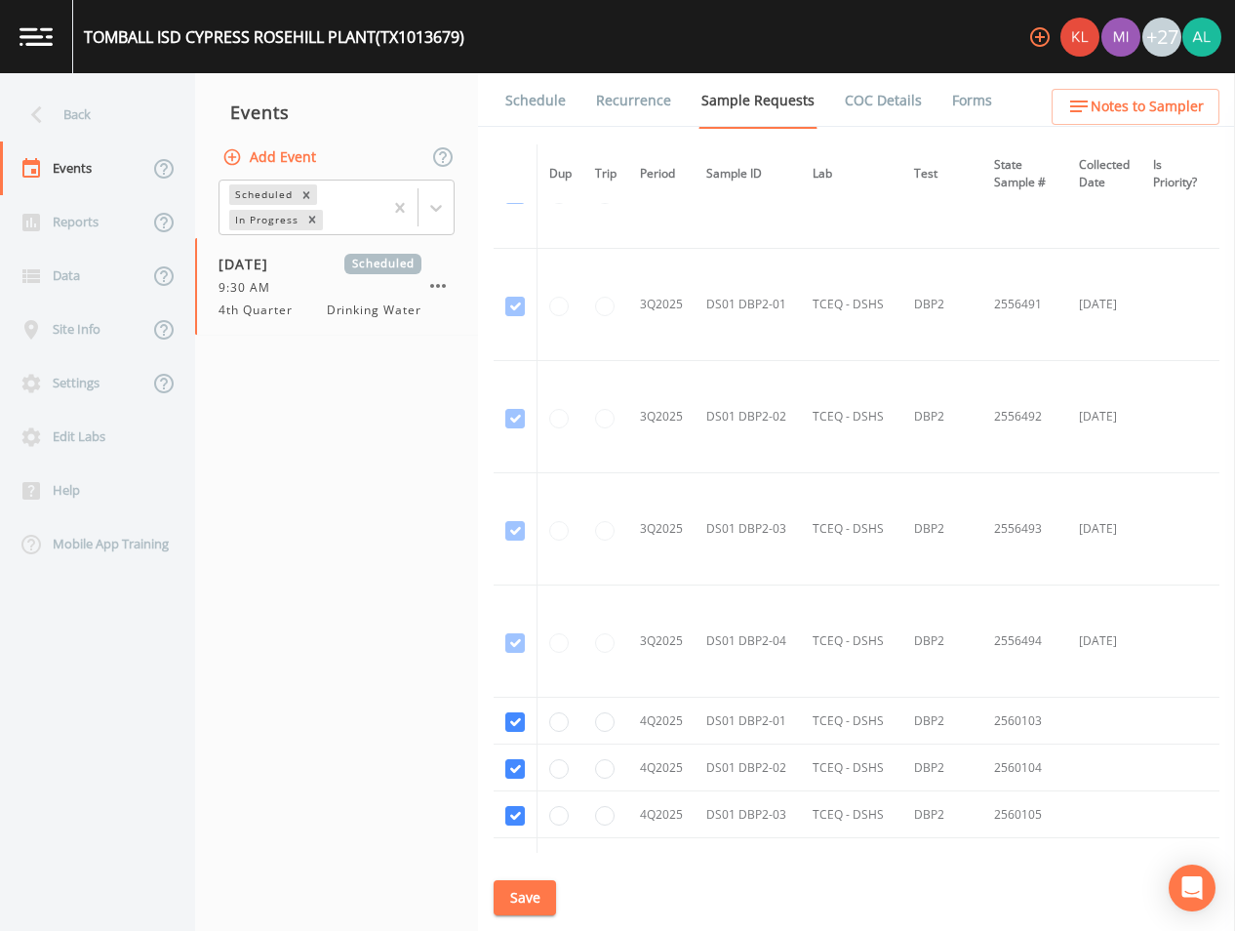
scroll to position [6321, 0]
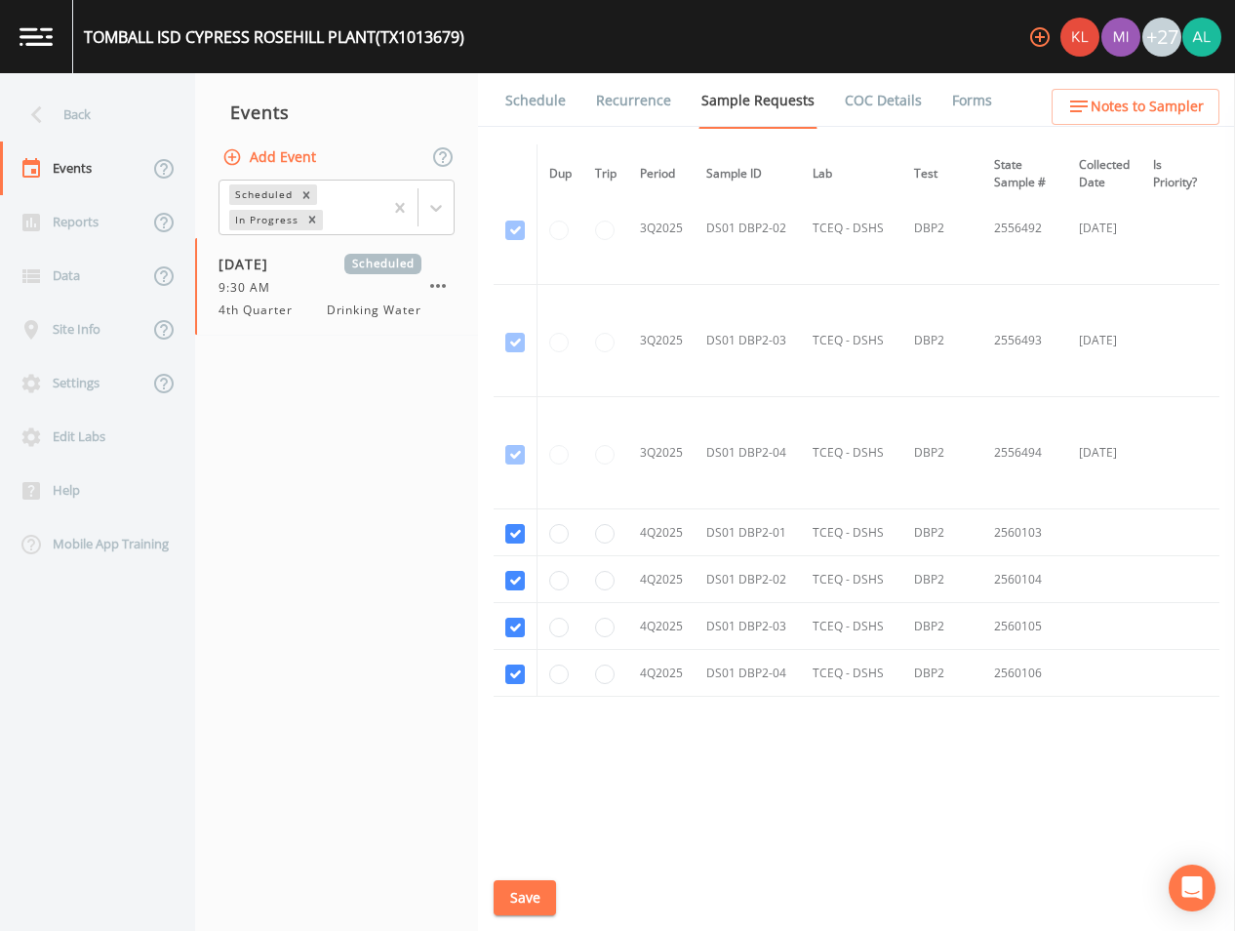
click at [557, 78] on link "Schedule" at bounding box center [536, 100] width 66 height 55
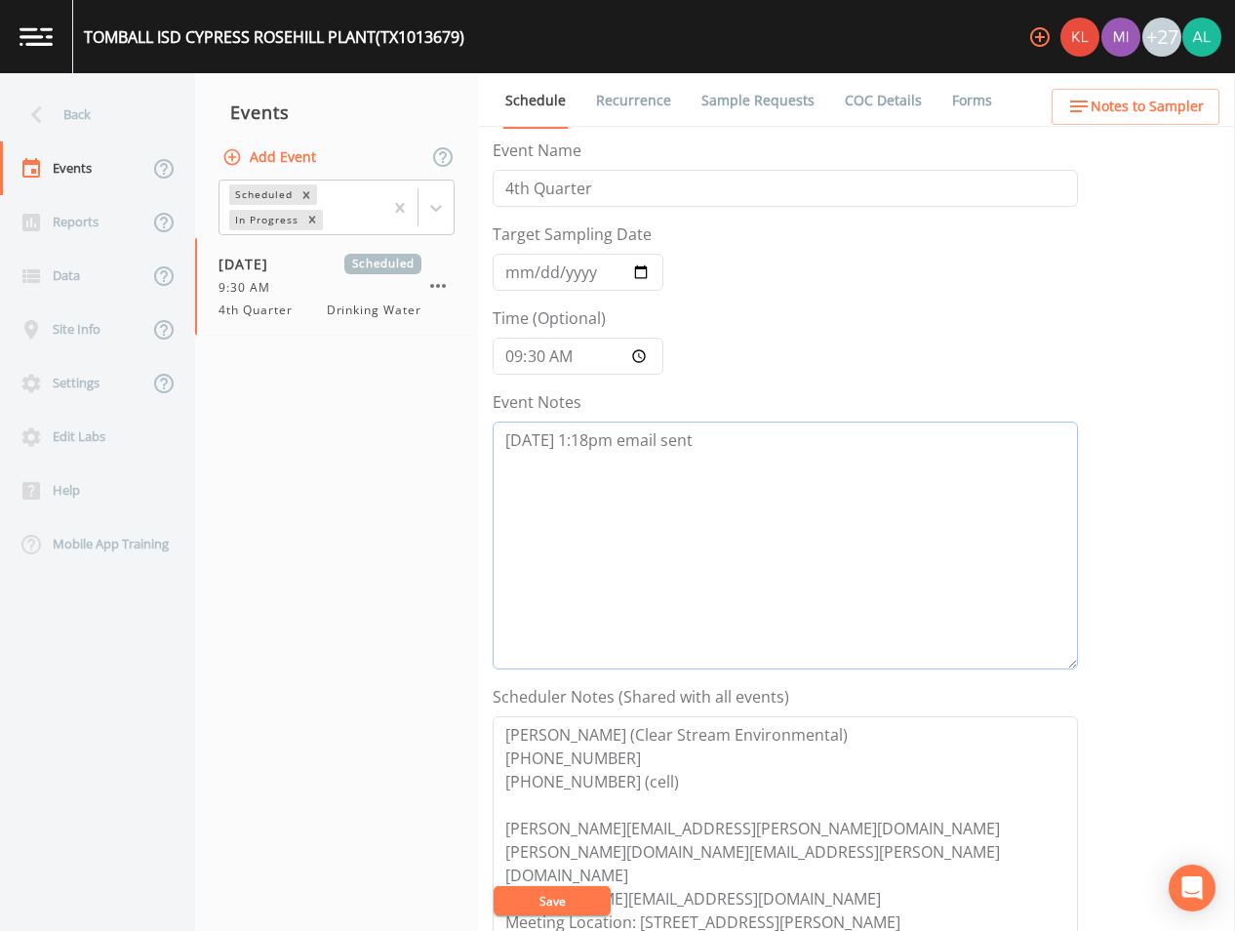
click at [781, 448] on textarea "[DATE] 1:18pm email sent" at bounding box center [786, 546] width 586 height 248
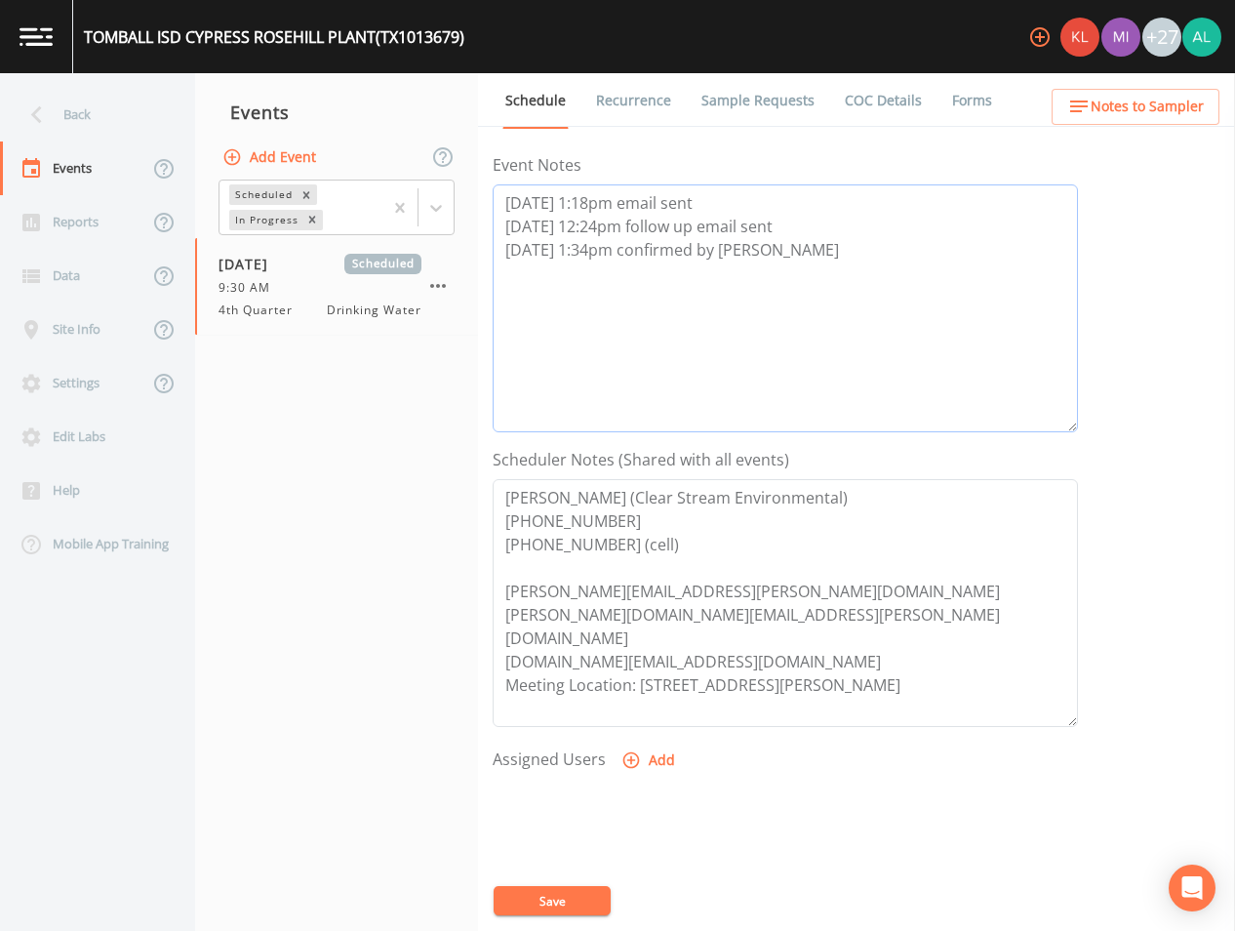
scroll to position [446, 0]
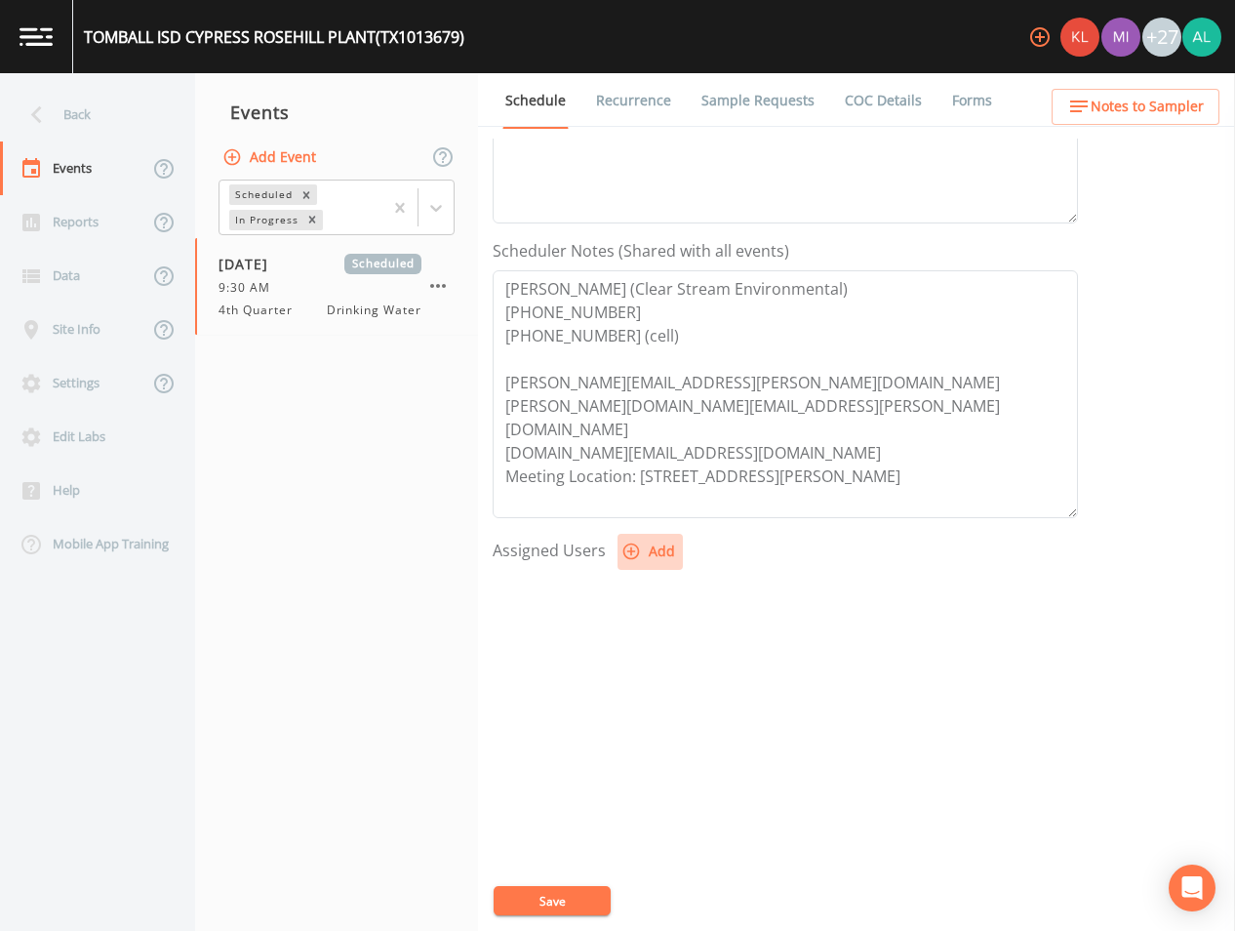
click at [639, 553] on button "Add" at bounding box center [650, 552] width 65 height 36
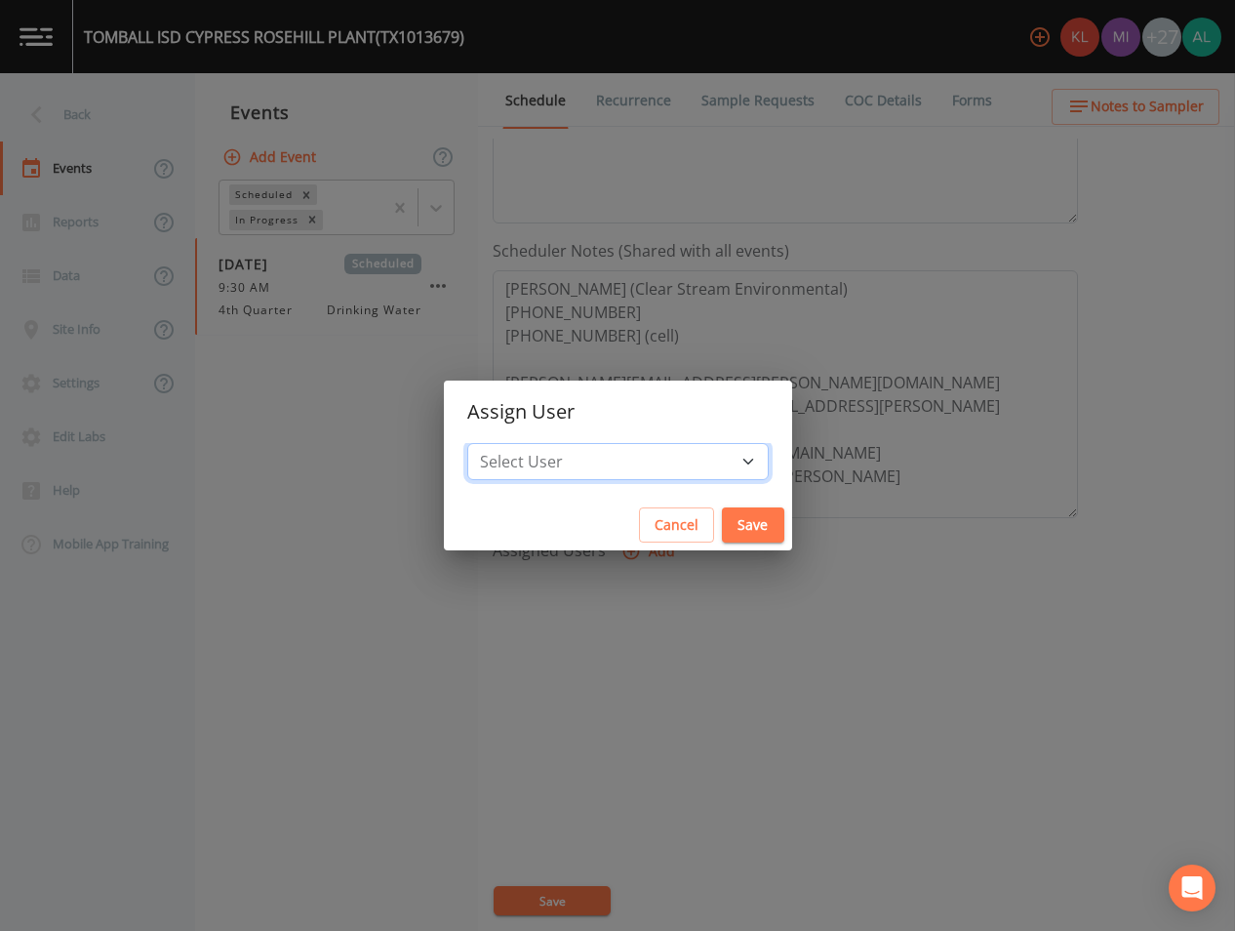
click at [610, 455] on select "Select User [PERSON_NAME] [PERSON_NAME] [PERSON_NAME] [PERSON_NAME] [PERSON_NAM…" at bounding box center [618, 461] width 302 height 37
click at [482, 443] on select "Select User [PERSON_NAME] [PERSON_NAME] [PERSON_NAME] [PERSON_NAME] [PERSON_NAM…" at bounding box center [618, 461] width 302 height 37
click at [735, 539] on button "Save" at bounding box center [753, 525] width 62 height 36
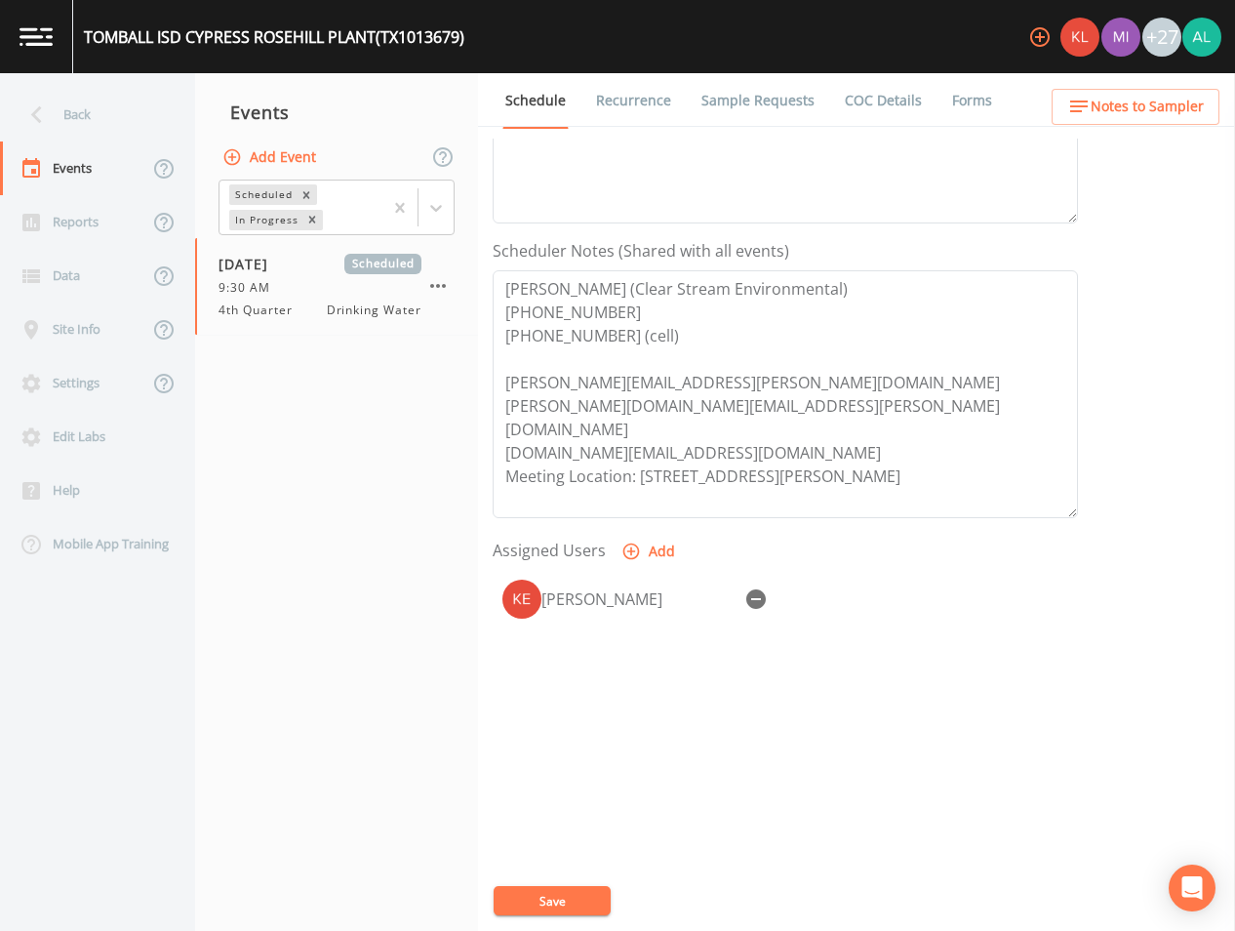
click at [547, 899] on button "Save" at bounding box center [552, 900] width 117 height 29
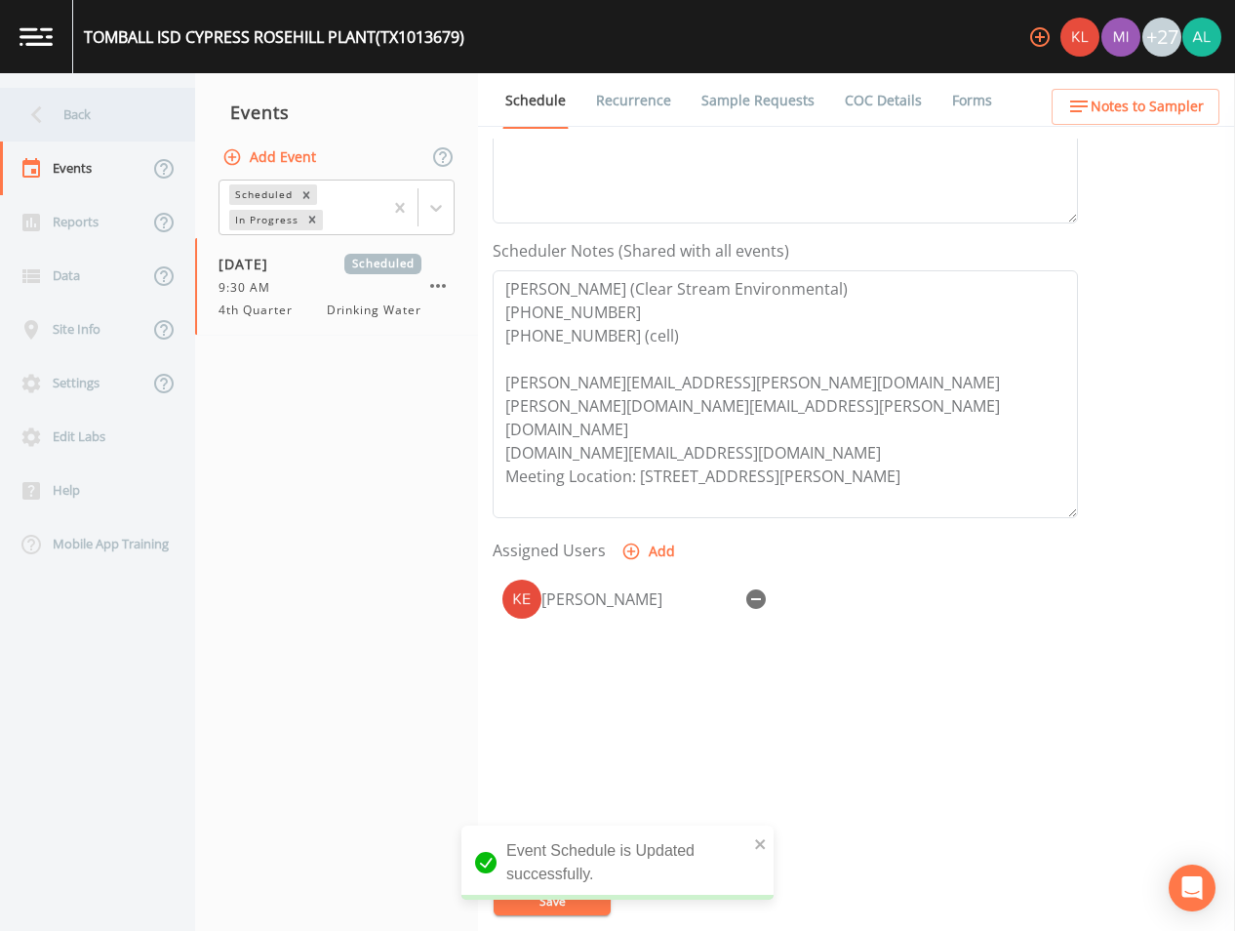
click at [74, 101] on div "Back" at bounding box center [88, 115] width 176 height 54
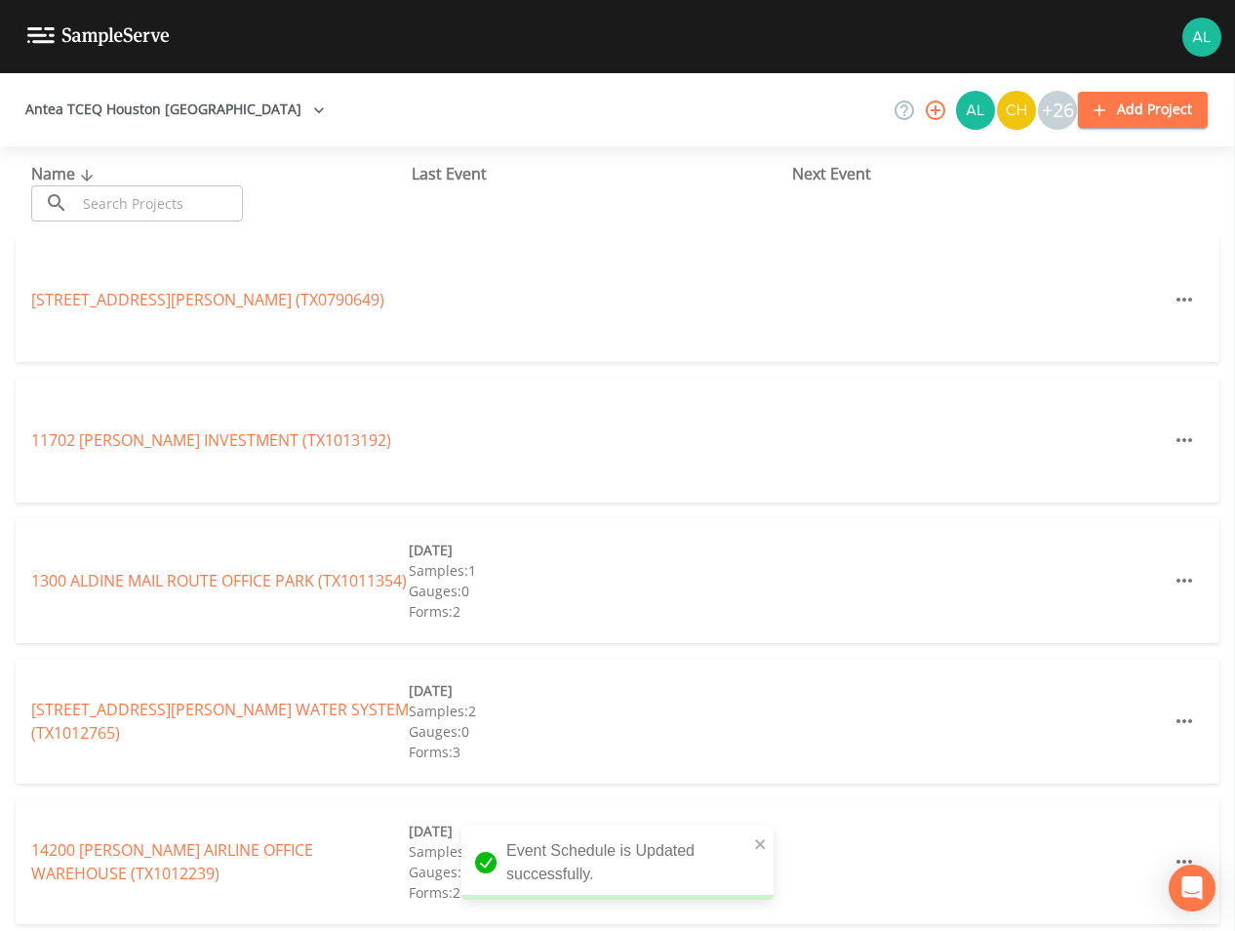
click at [135, 214] on input "text" at bounding box center [159, 203] width 167 height 36
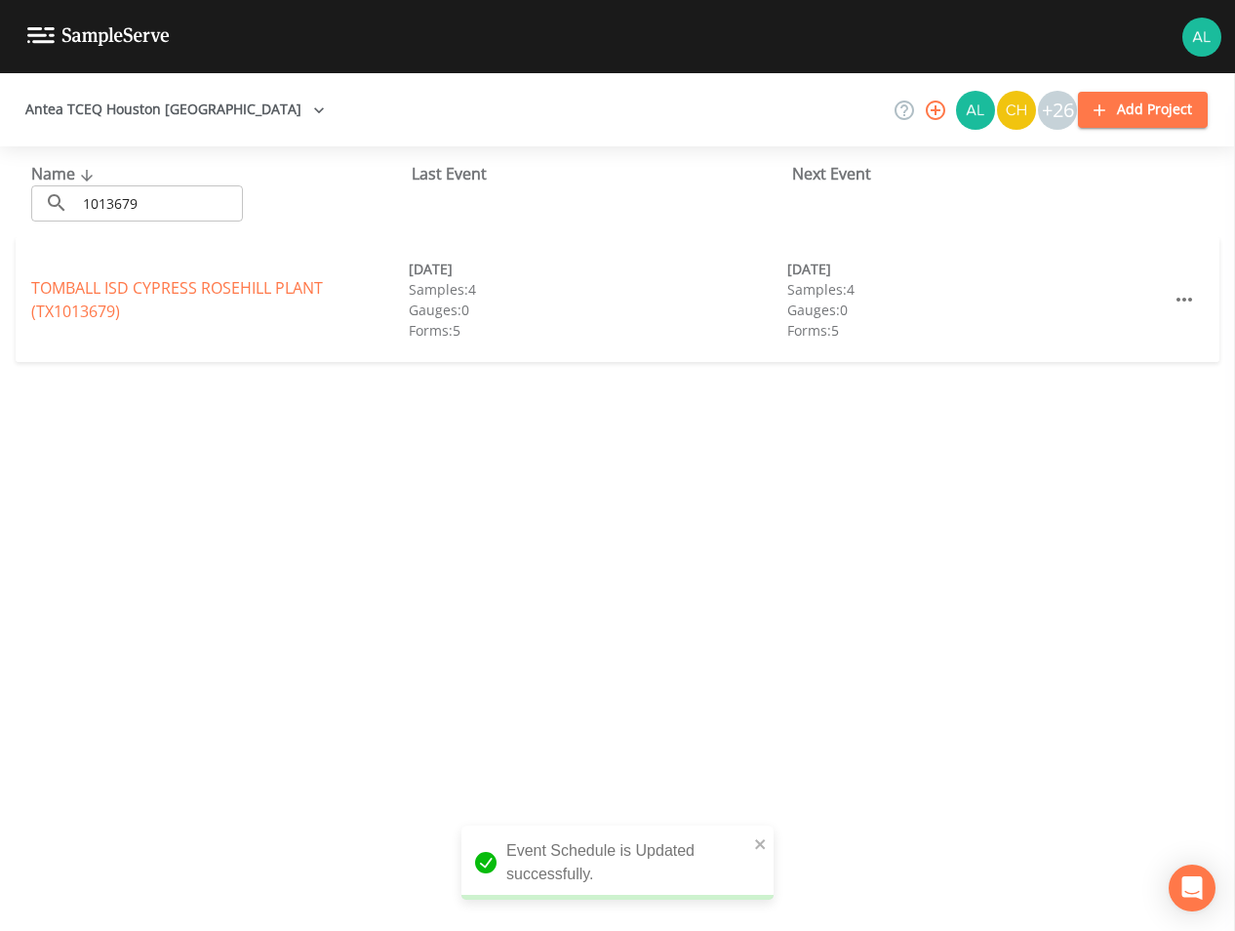
click at [93, 300] on div "TOMBALL ISD CYPRESS ROSEHILL PLANT (TX1013679)" at bounding box center [220, 299] width 378 height 47
click at [93, 298] on link "TOMBALL ISD CYPRESS ROSEHILL PLANT (TX1013679)" at bounding box center [177, 299] width 292 height 45
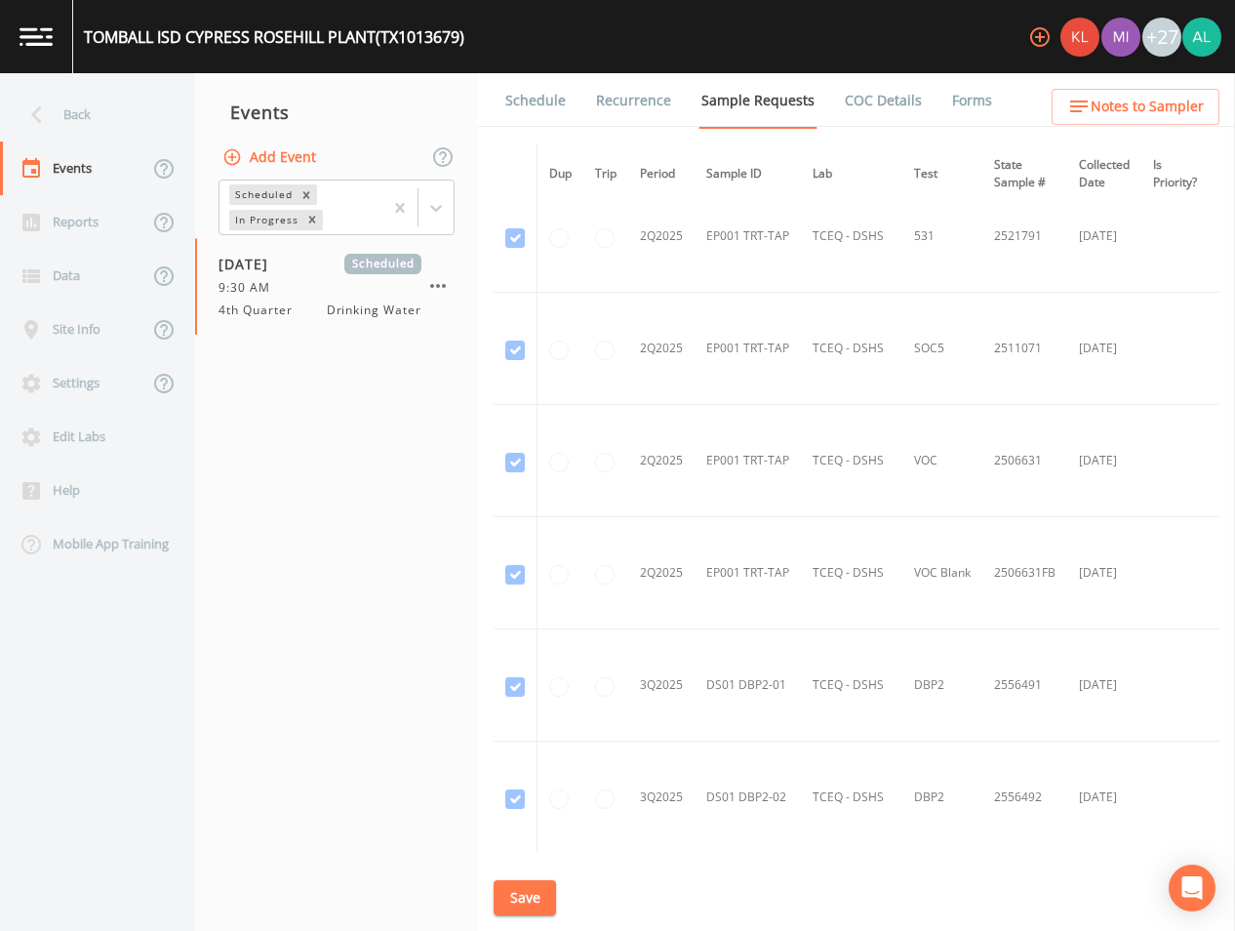
scroll to position [6321, 0]
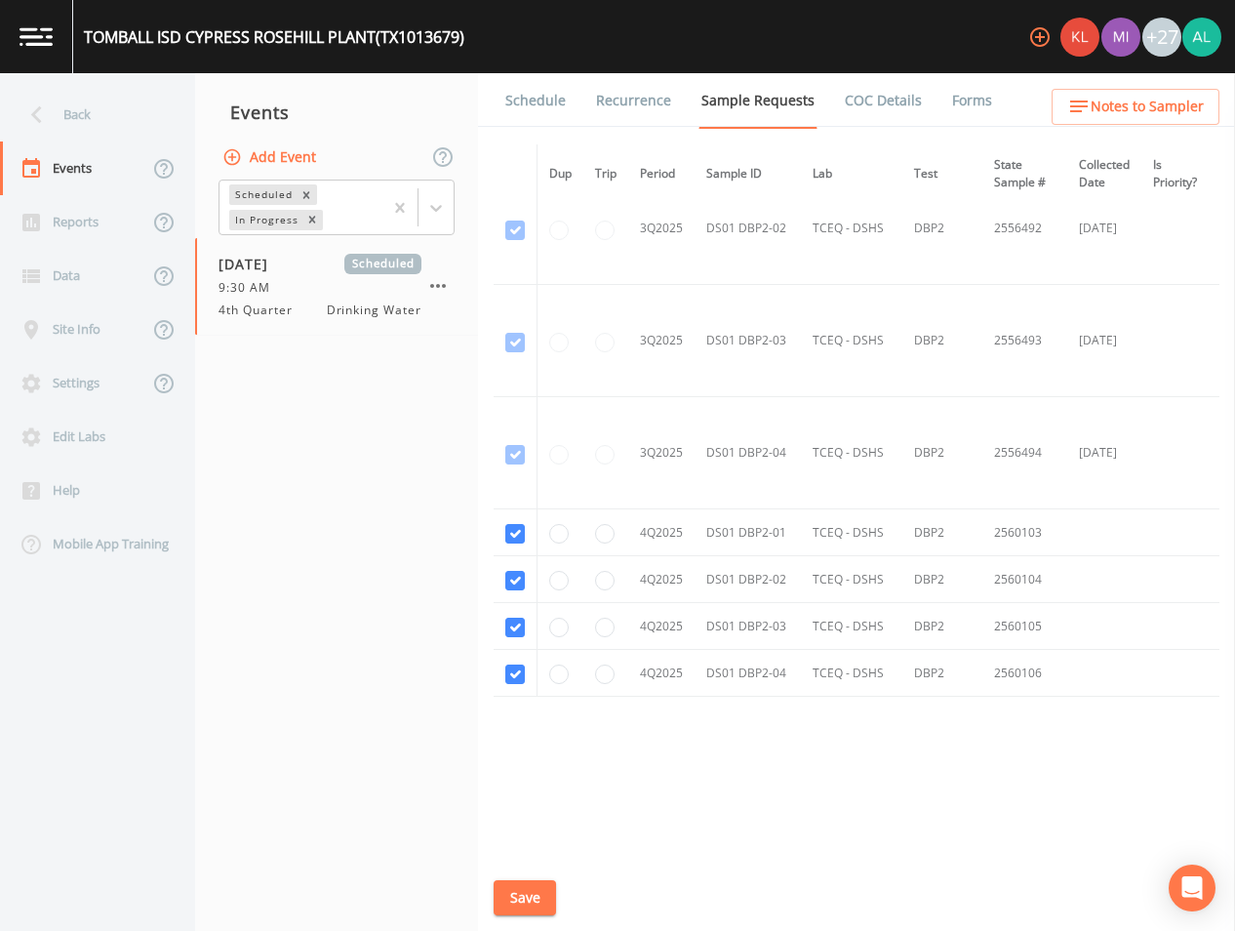
click at [512, 91] on link "Schedule" at bounding box center [536, 100] width 66 height 55
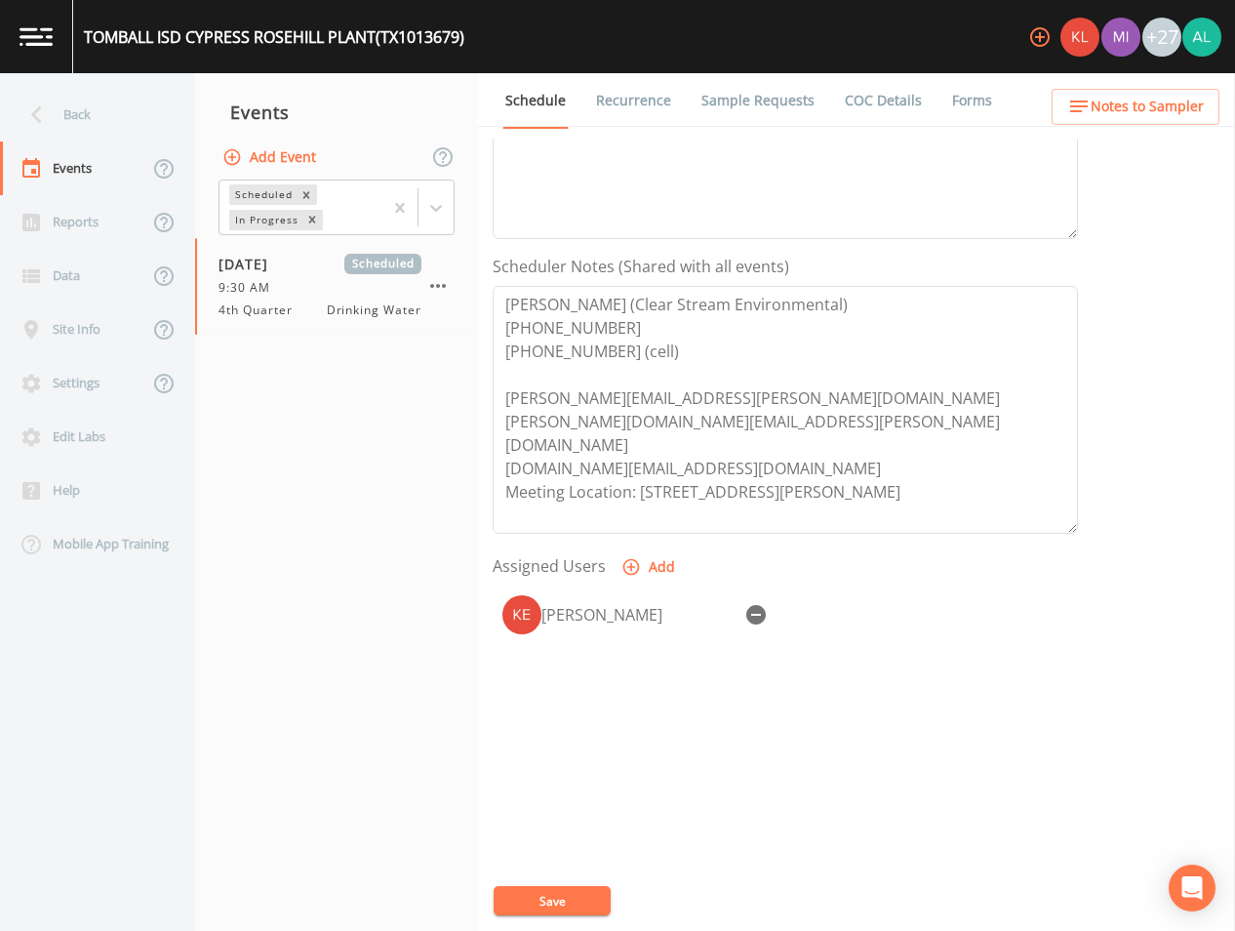
scroll to position [446, 0]
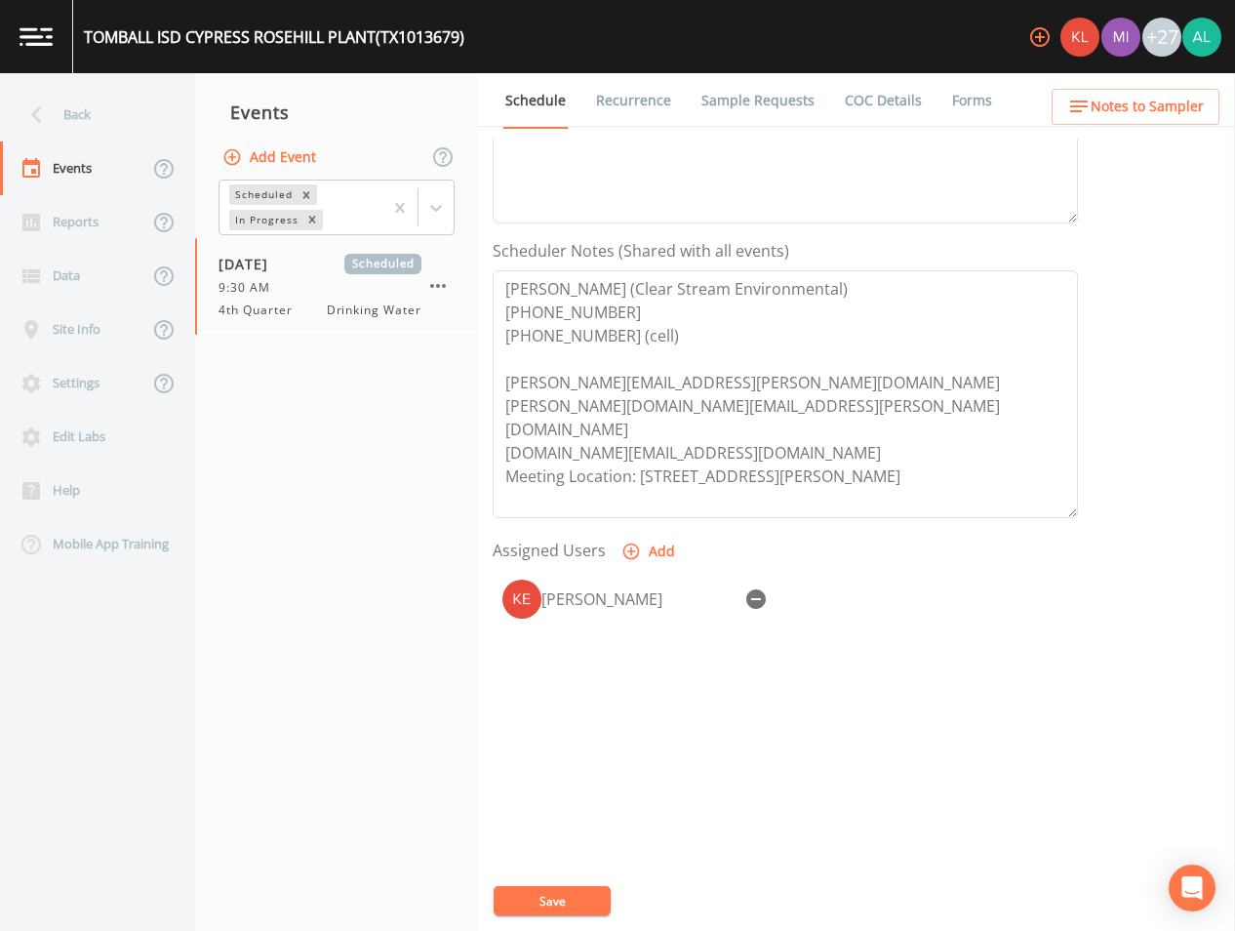
click at [1138, 85] on ul "Schedule Recurrence Sample Requests COC Details Forms" at bounding box center [856, 100] width 757 height 54
click at [1102, 107] on span "Notes to Sampler" at bounding box center [1147, 107] width 113 height 24
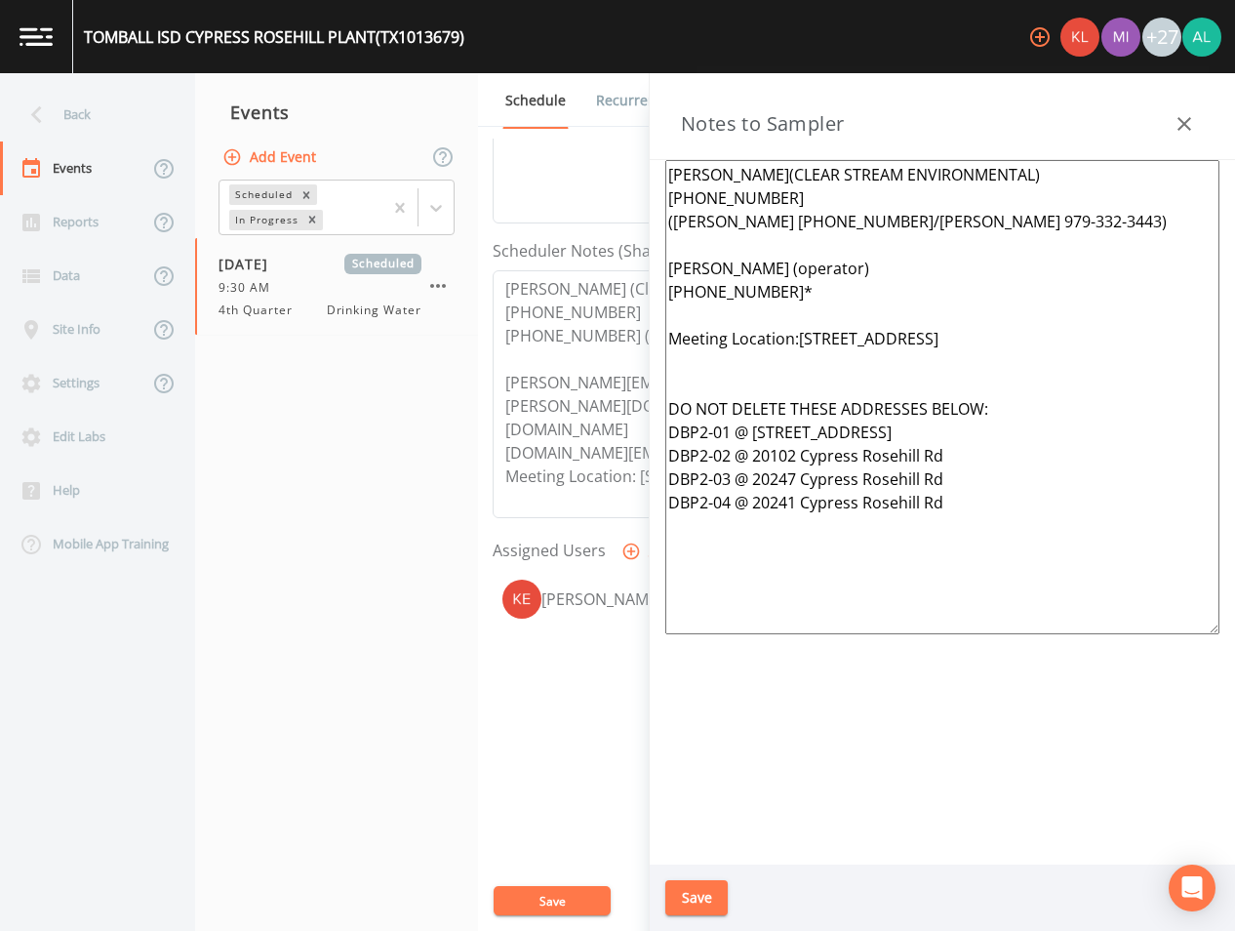
click at [1052, 89] on button "Notes to Sampler" at bounding box center [1136, 107] width 168 height 36
click at [128, 108] on div "Back" at bounding box center [88, 115] width 176 height 54
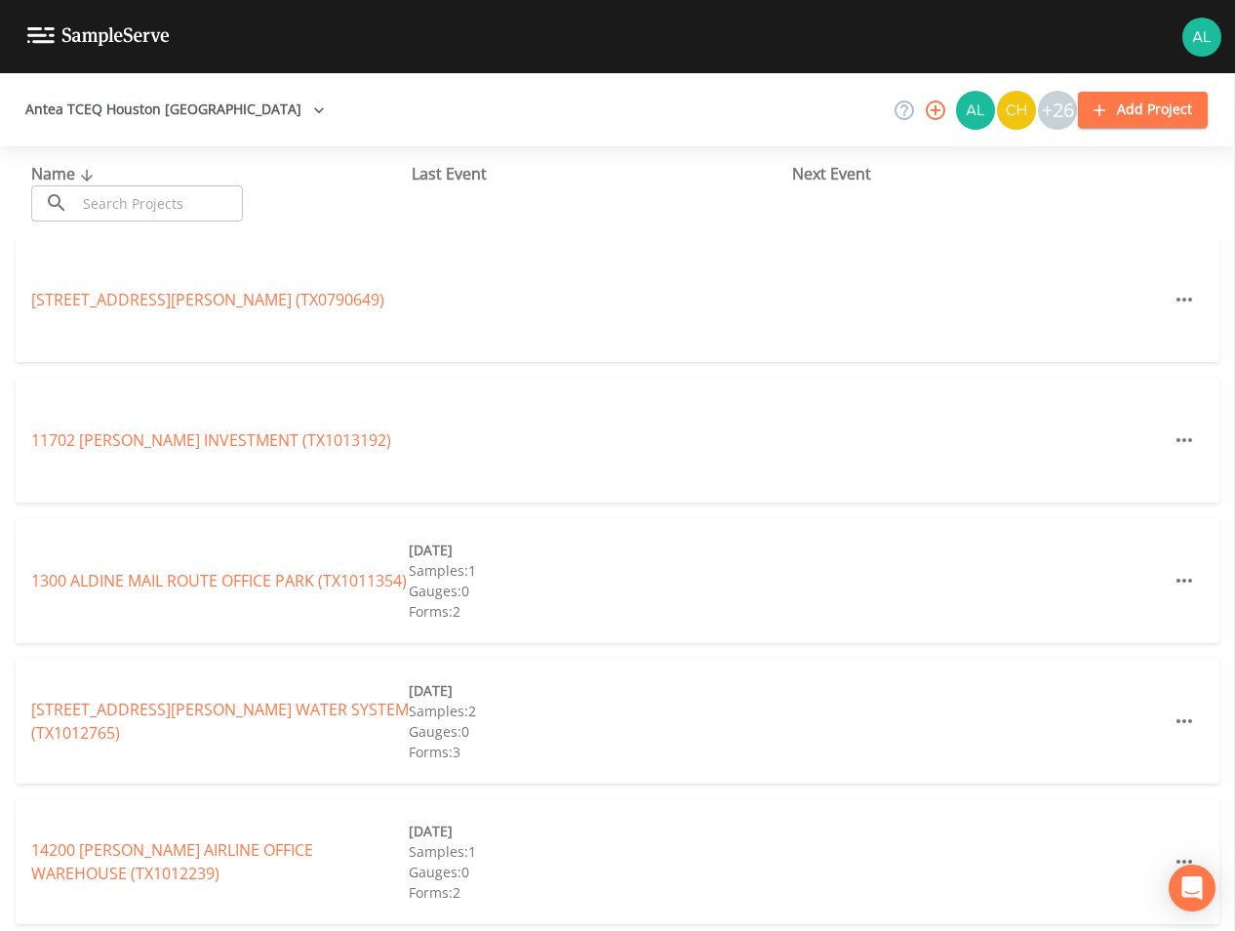
click at [189, 225] on div "Name ​ ​ Last Event Next Event" at bounding box center [617, 191] width 1235 height 91
click at [192, 221] on input "text" at bounding box center [159, 203] width 167 height 36
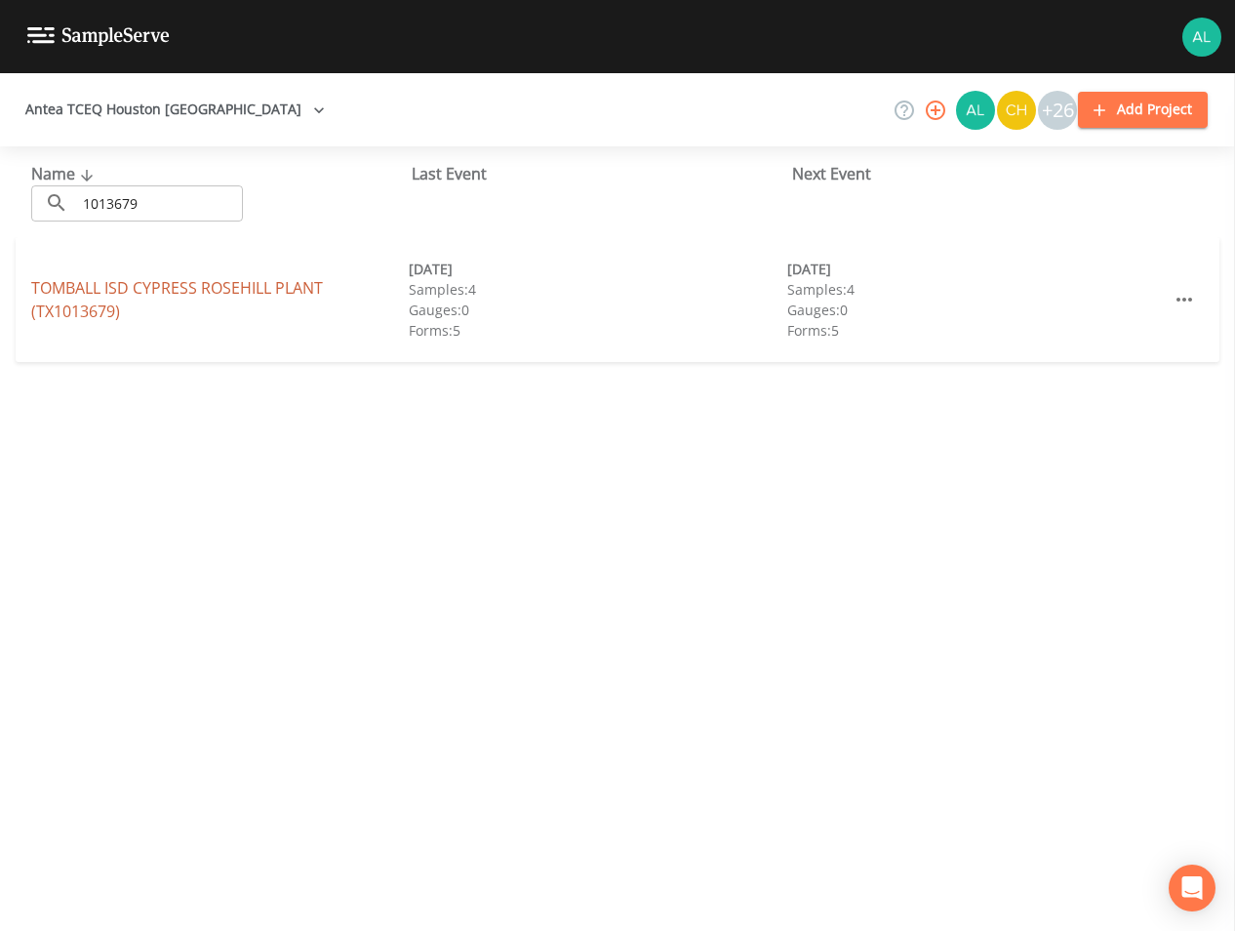
drag, startPoint x: 134, startPoint y: 314, endPoint x: 126, endPoint y: 284, distance: 31.2
click at [133, 314] on div "TOMBALL ISD CYPRESS ROSEHILL PLANT (TX1013679)" at bounding box center [220, 299] width 378 height 47
click at [126, 284] on link "TOMBALL ISD CYPRESS ROSEHILL PLANT (TX1013679)" at bounding box center [177, 299] width 292 height 45
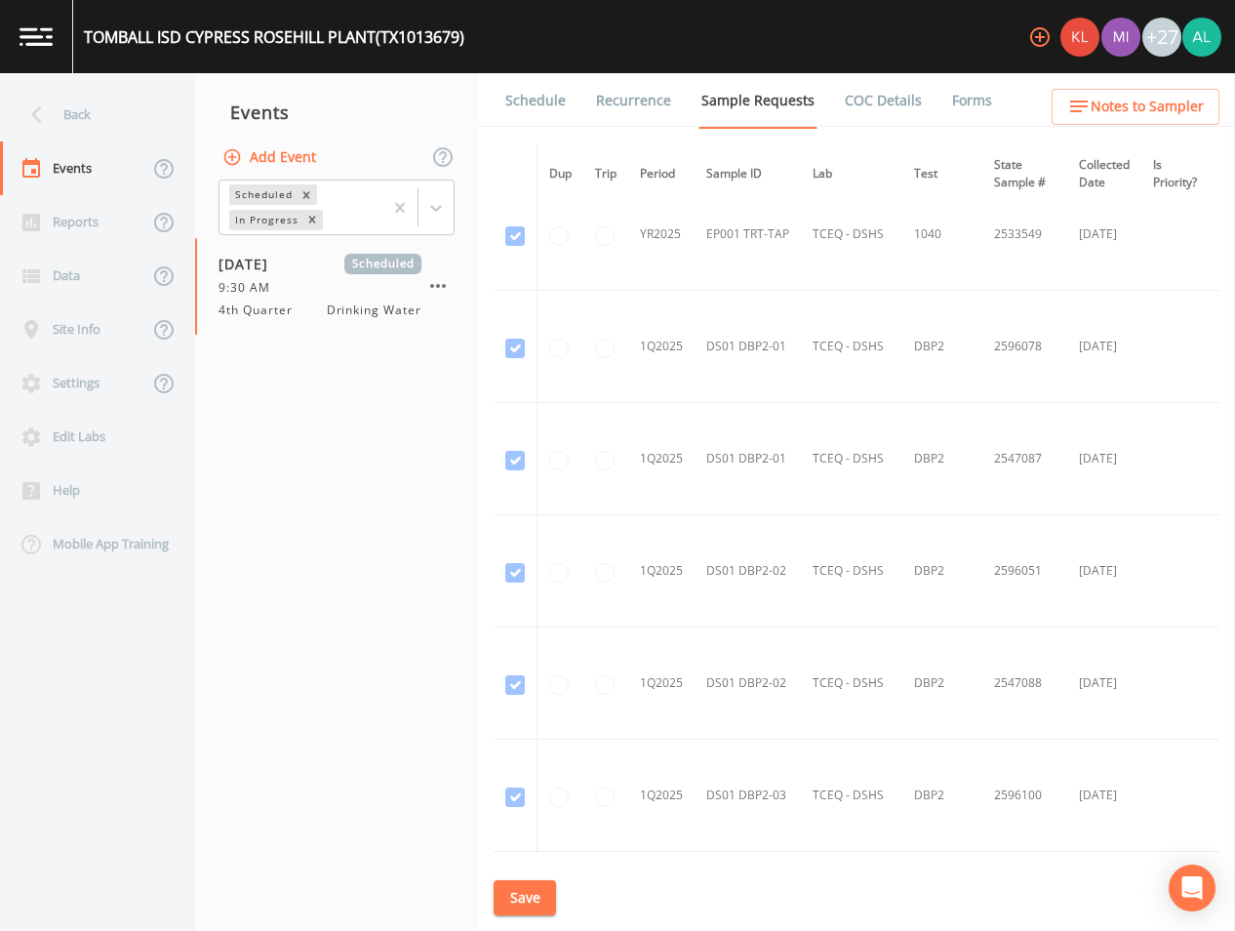
scroll to position [3513, 0]
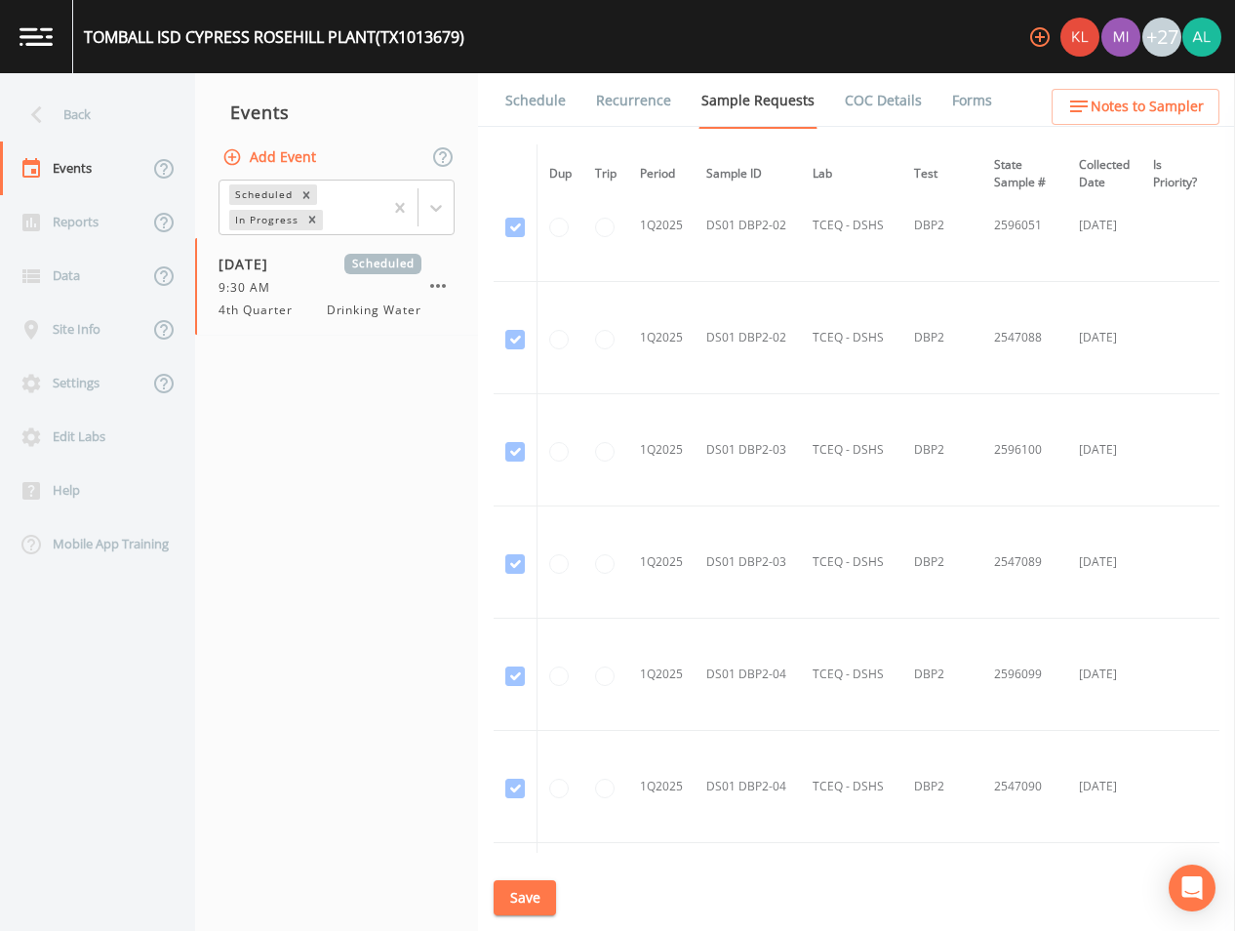
click at [526, 69] on div "TOMBALL ISD CYPRESS ROSEHILL PLANT (TX1013679) +27" at bounding box center [617, 36] width 1235 height 73
click at [525, 87] on link "Schedule" at bounding box center [536, 100] width 66 height 55
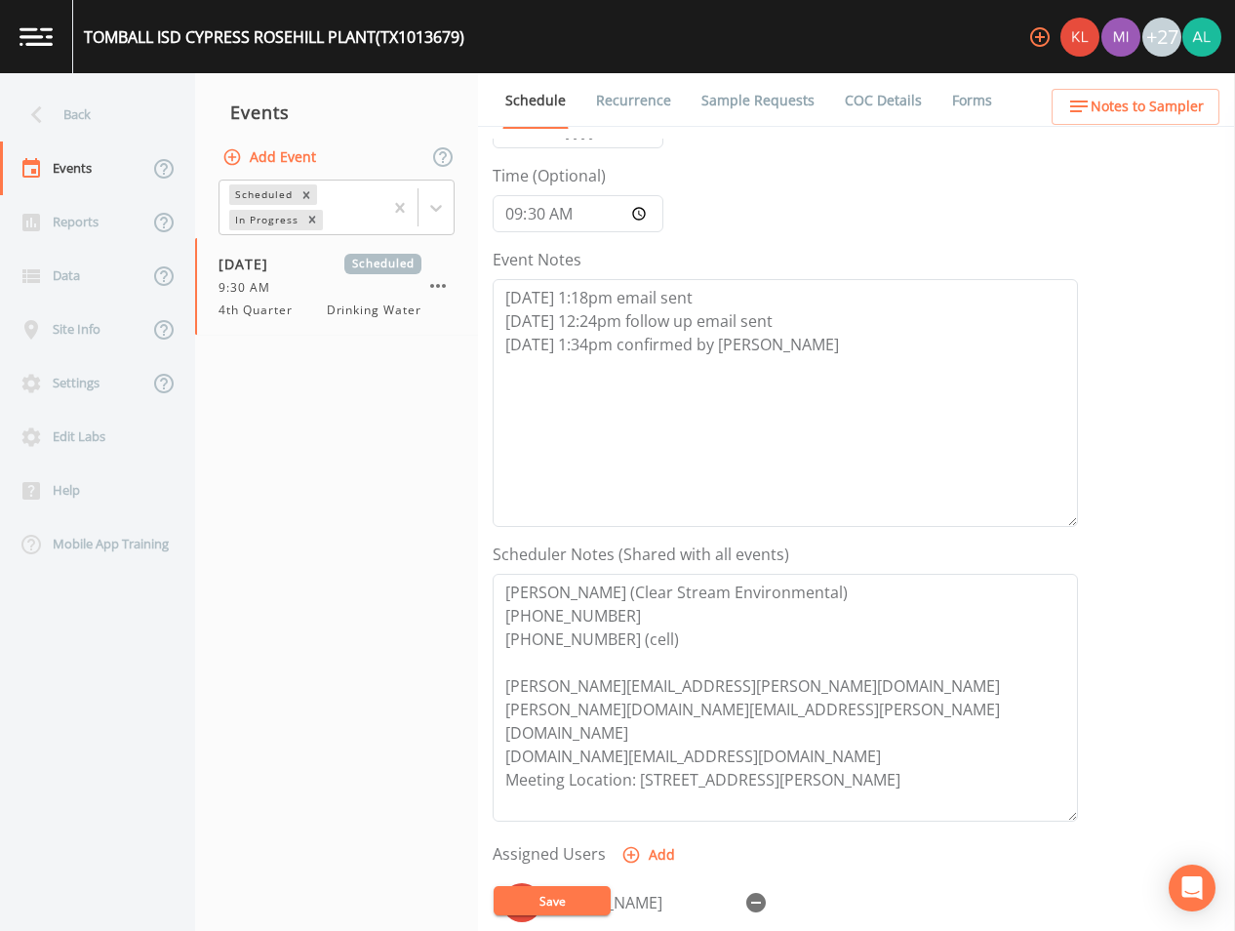
scroll to position [390, 0]
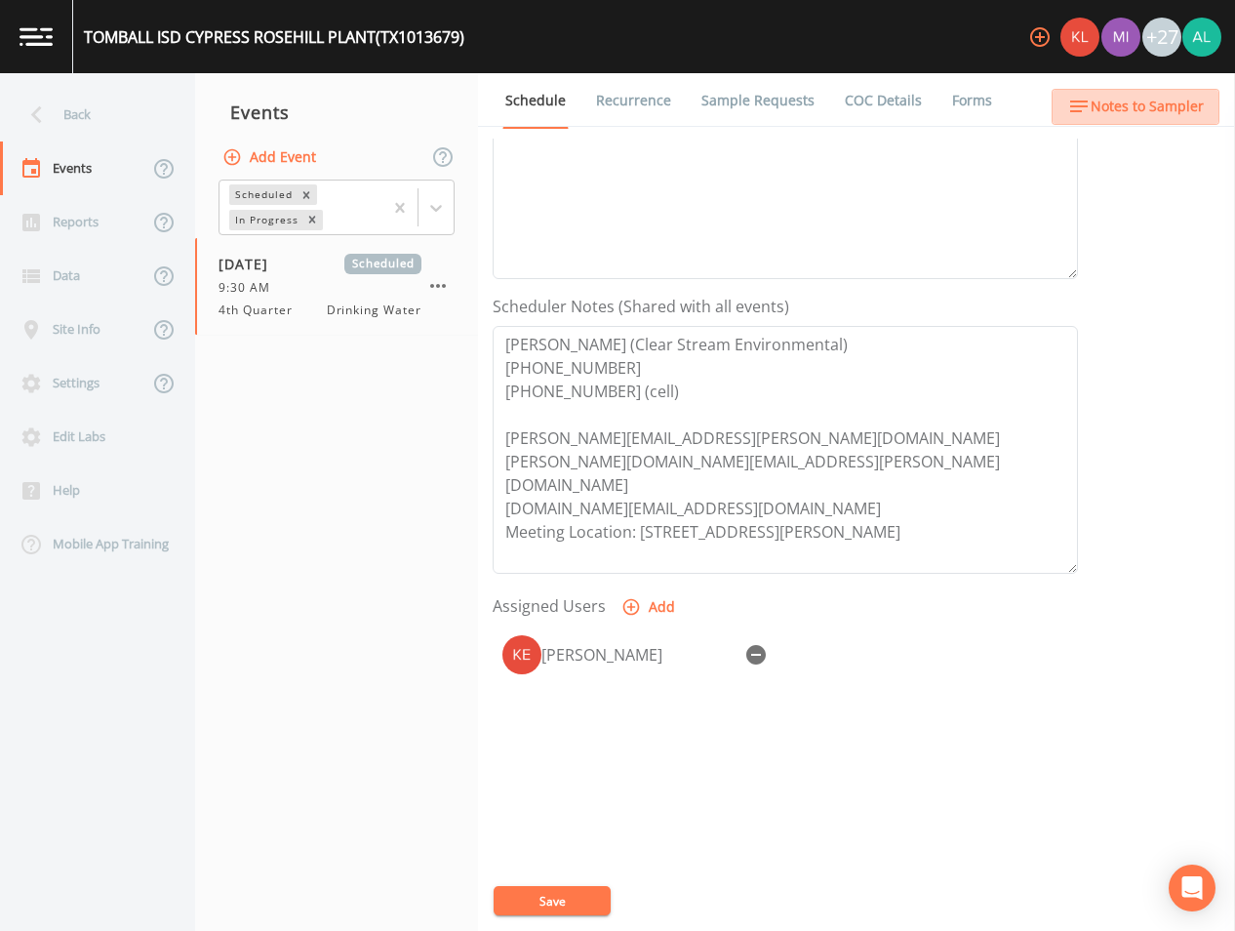
click at [1150, 108] on span "Notes to Sampler" at bounding box center [1147, 107] width 113 height 24
